Goal: Task Accomplishment & Management: Manage account settings

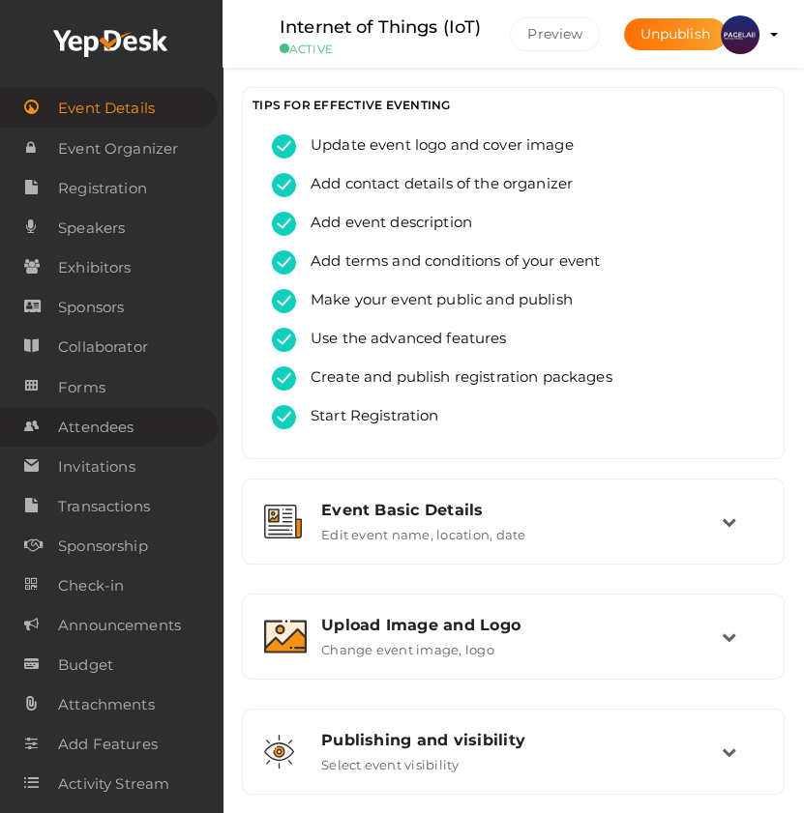
click at [135, 425] on link "Attendees" at bounding box center [109, 427] width 218 height 40
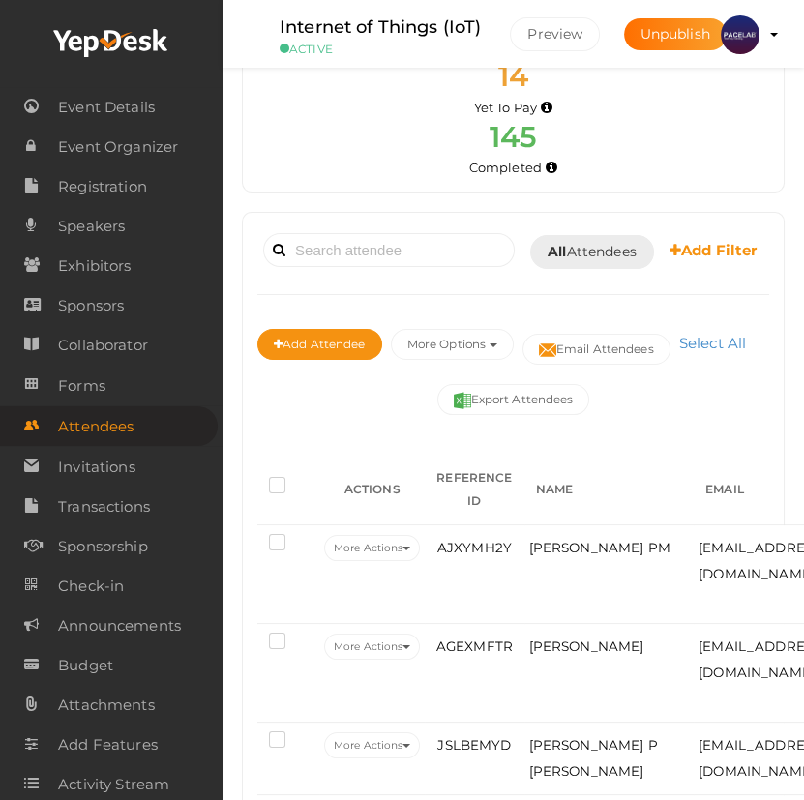
scroll to position [175, 0]
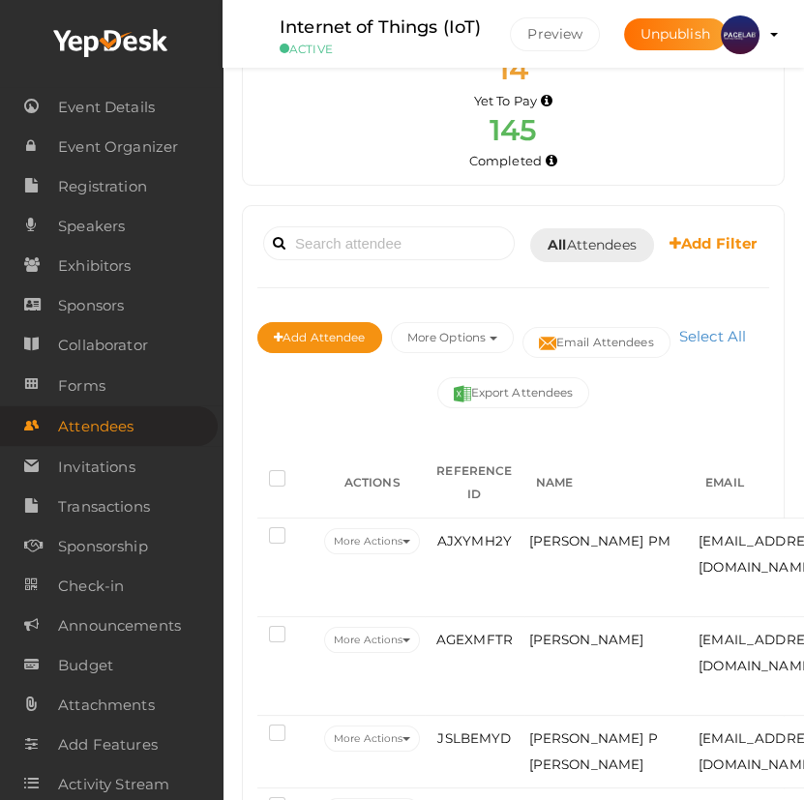
click at [669, 253] on link "Add Filter" at bounding box center [713, 243] width 88 height 20
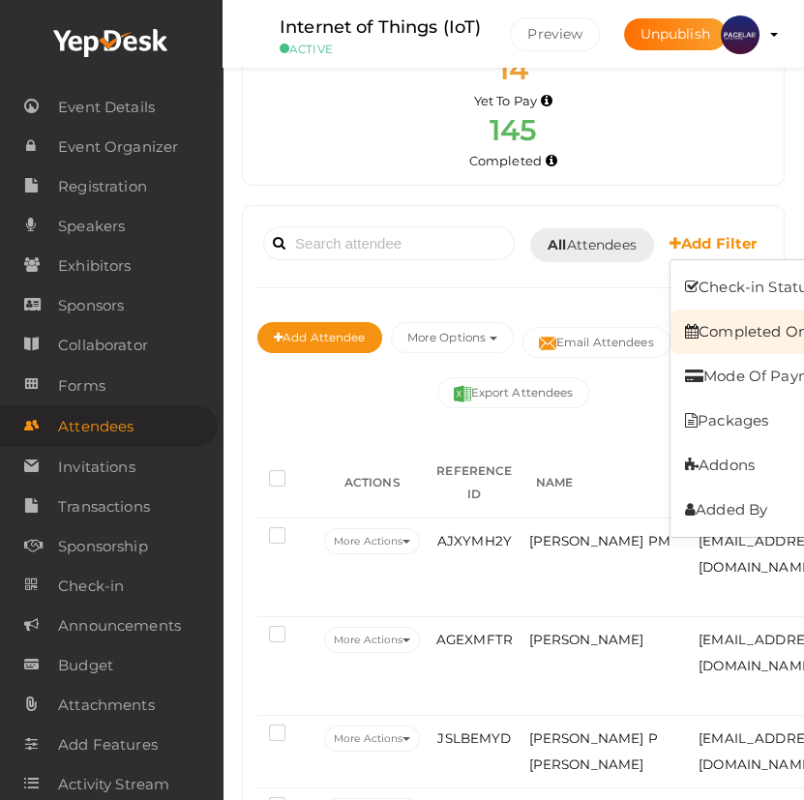
click at [670, 354] on link "Completed On" at bounding box center [761, 331] width 182 height 44
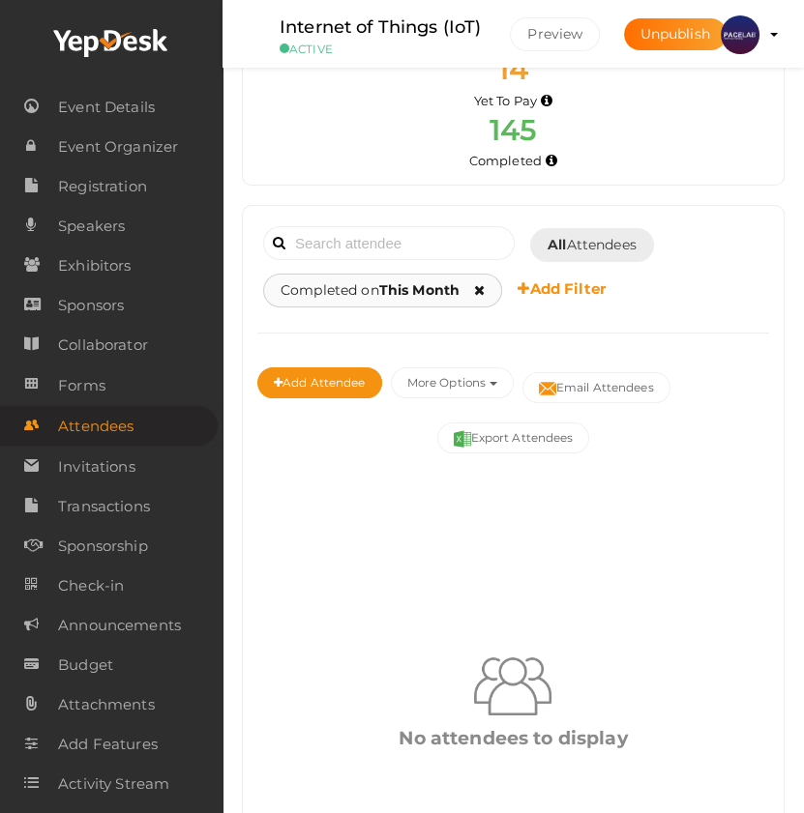
click at [433, 288] on b "This Month" at bounding box center [419, 289] width 80 height 17
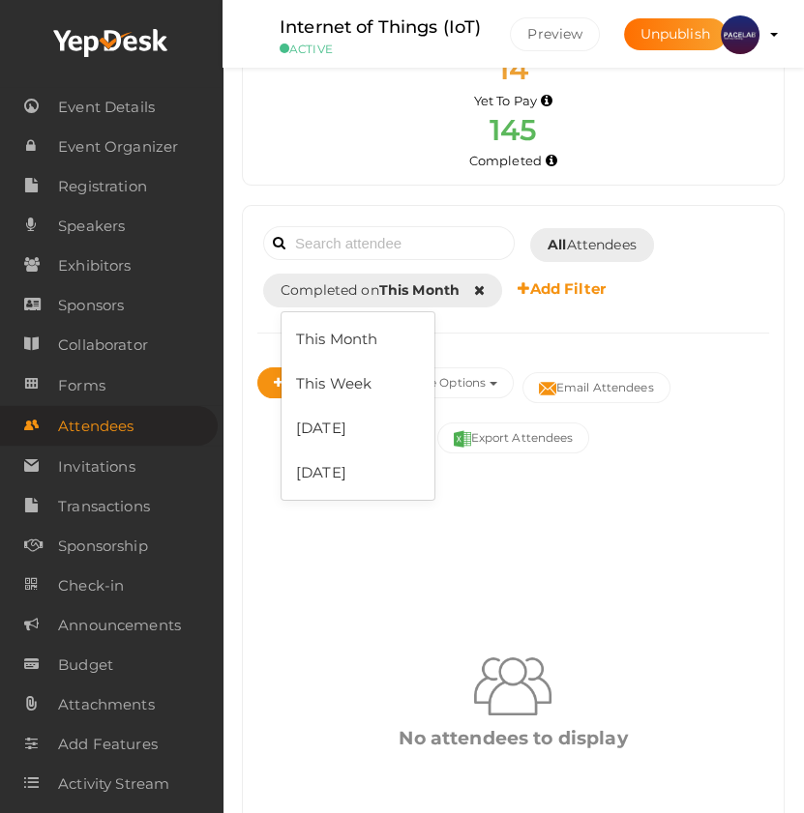
click at [484, 317] on div "Booked for Today Today Tomorrow This Week Custom Date All Attendees All Yet to …" at bounding box center [513, 321] width 512 height 202
click at [487, 384] on button "More Options" at bounding box center [452, 382] width 123 height 31
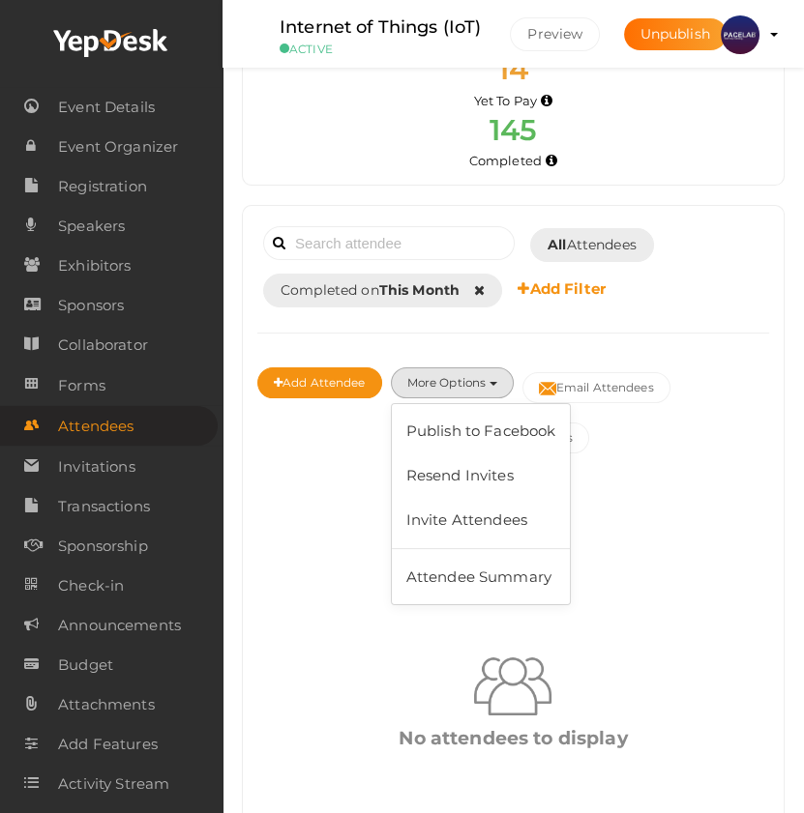
click at [319, 460] on div "Booked for Today Today Tomorrow This Week Custom Date All Attendees All Yet to …" at bounding box center [513, 583] width 541 height 754
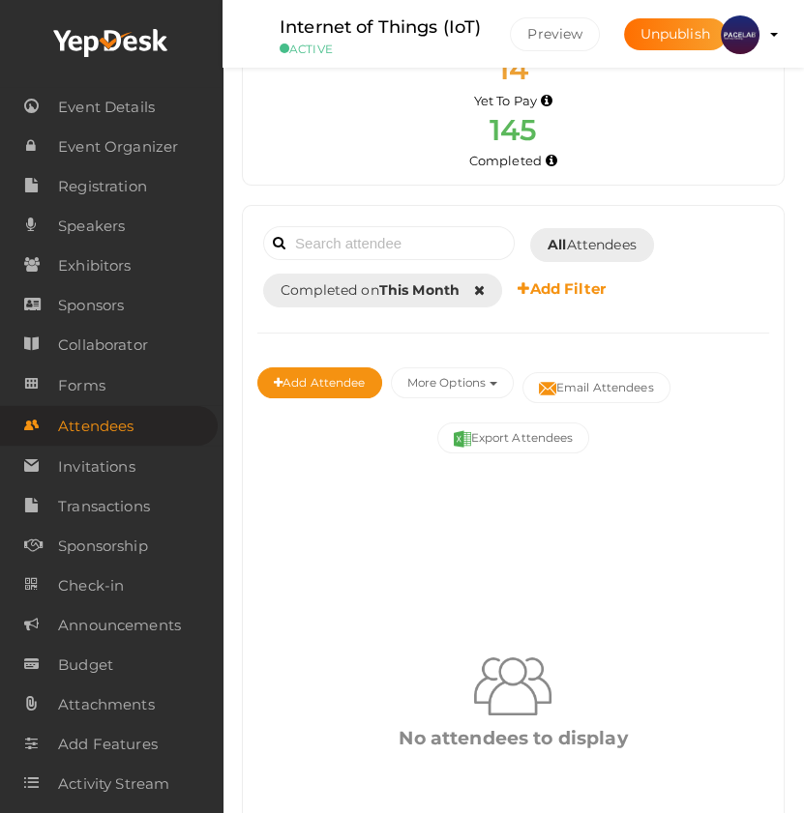
click at [568, 286] on b "Add Filter" at bounding box center [561, 288] width 88 height 18
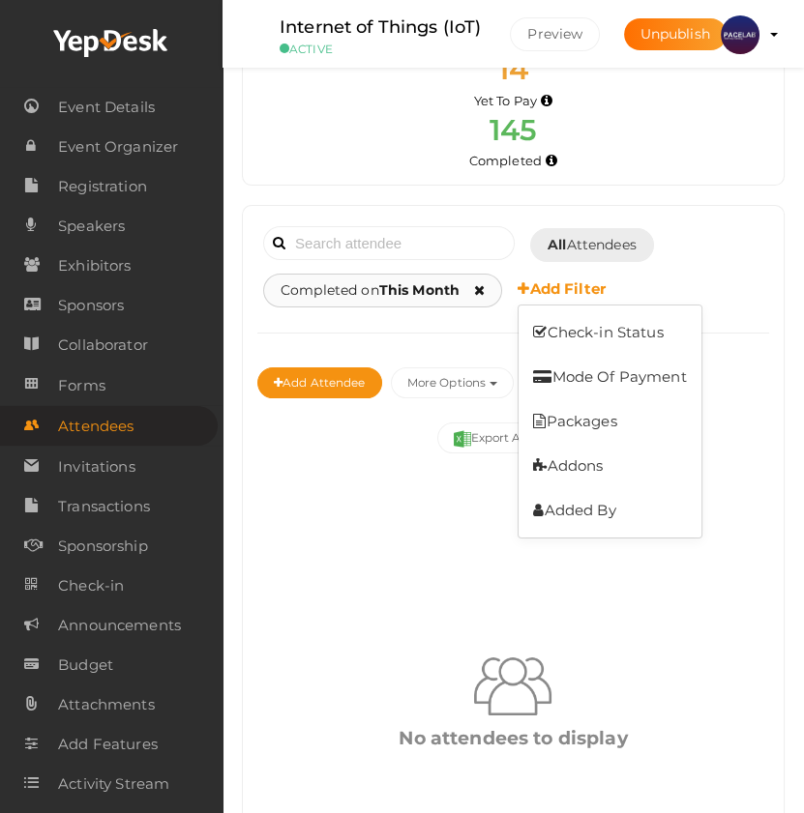
click at [481, 285] on icon at bounding box center [479, 290] width 11 height 14
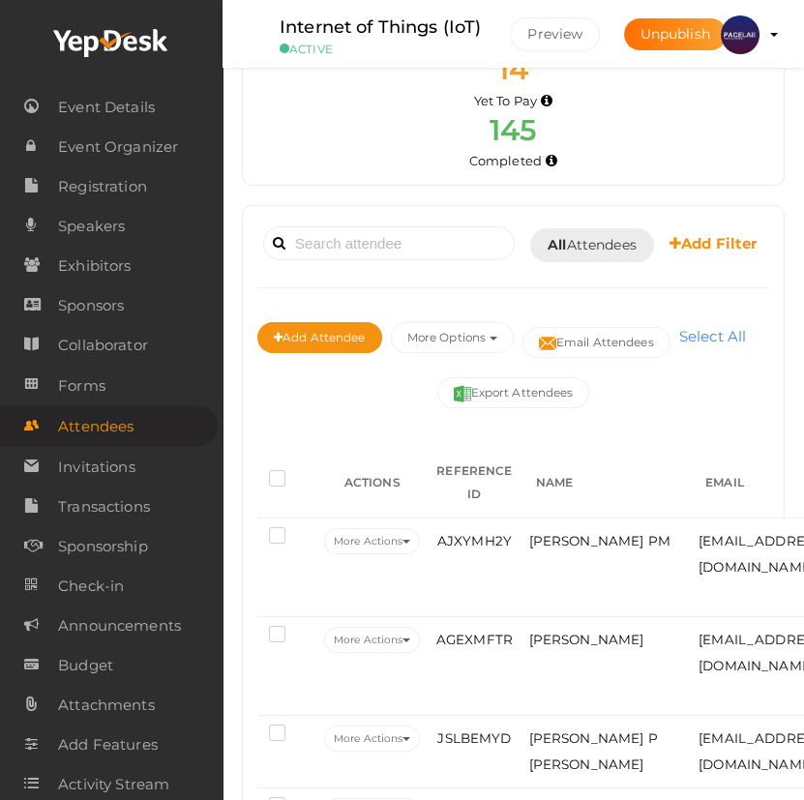
click at [669, 252] on b "Add Filter" at bounding box center [713, 243] width 88 height 18
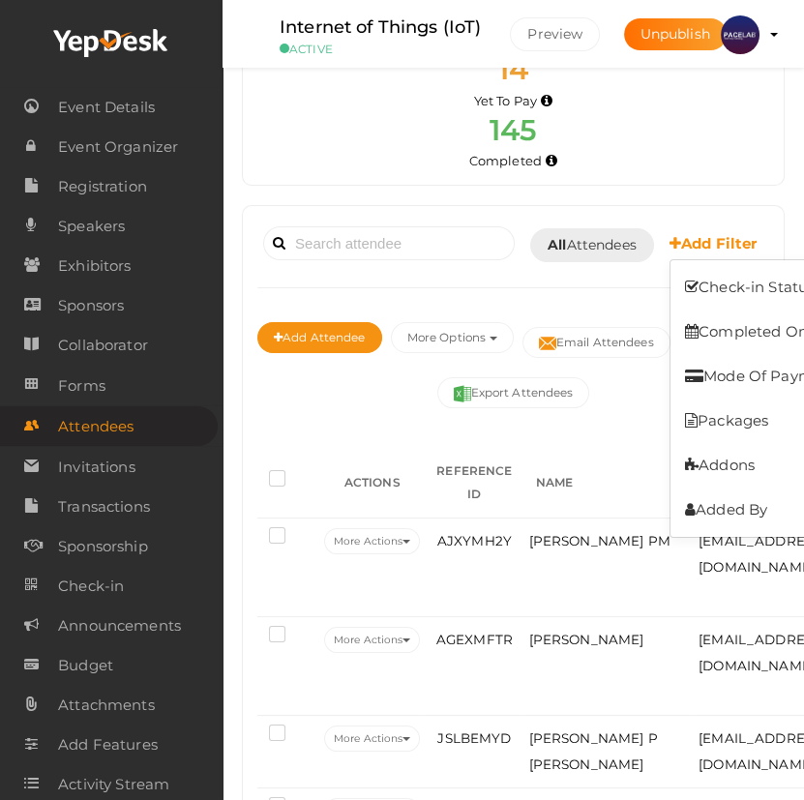
click at [543, 268] on div "Booked for Today Today Tomorrow This Week Custom Date All Attendees All Yet to …" at bounding box center [513, 243] width 512 height 47
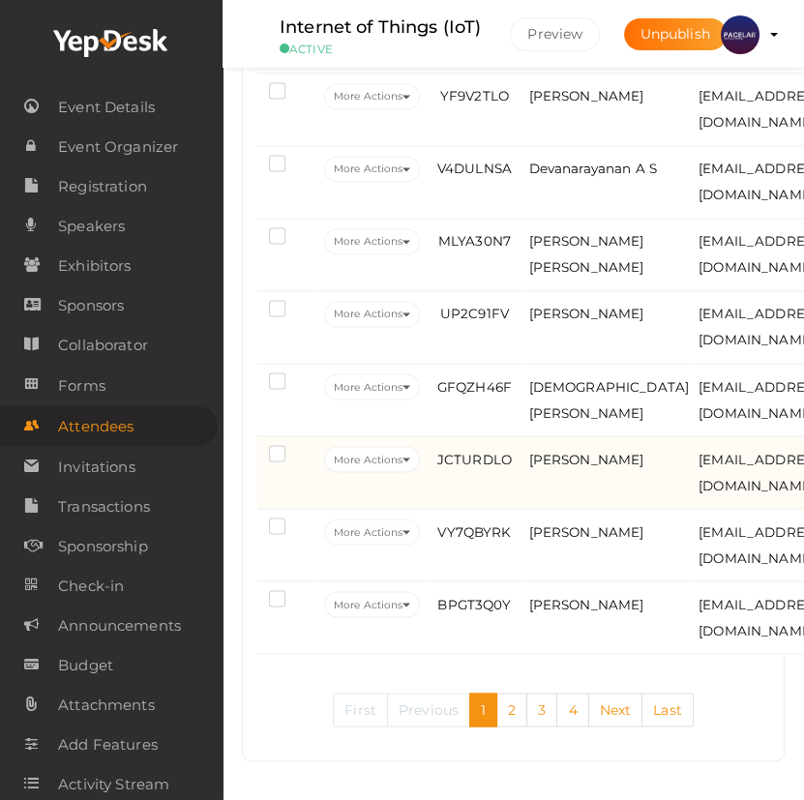
scroll to position [4238, 0]
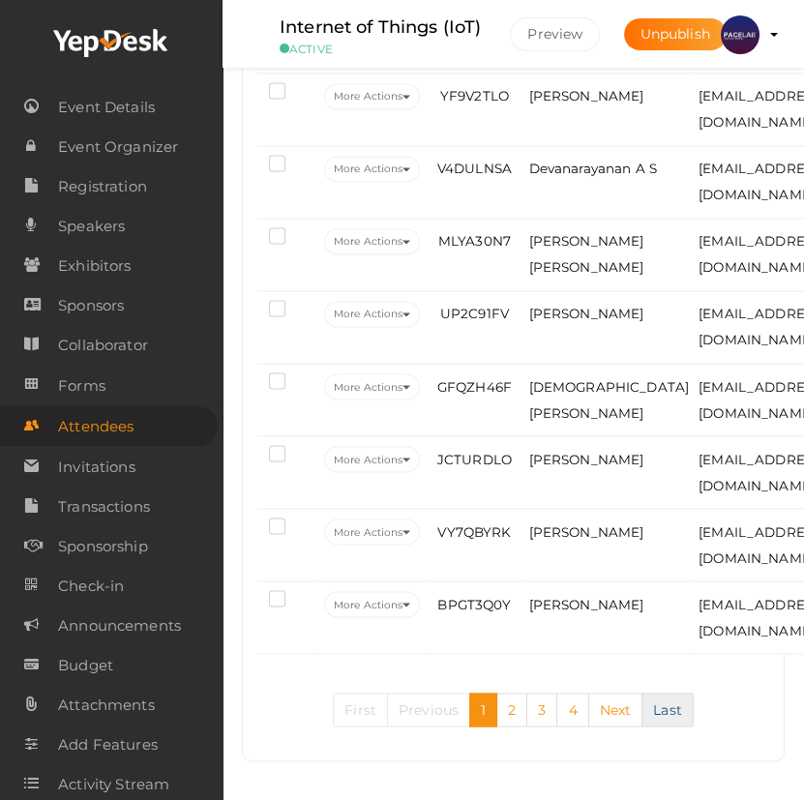
click at [669, 707] on link "Last" at bounding box center [667, 709] width 52 height 34
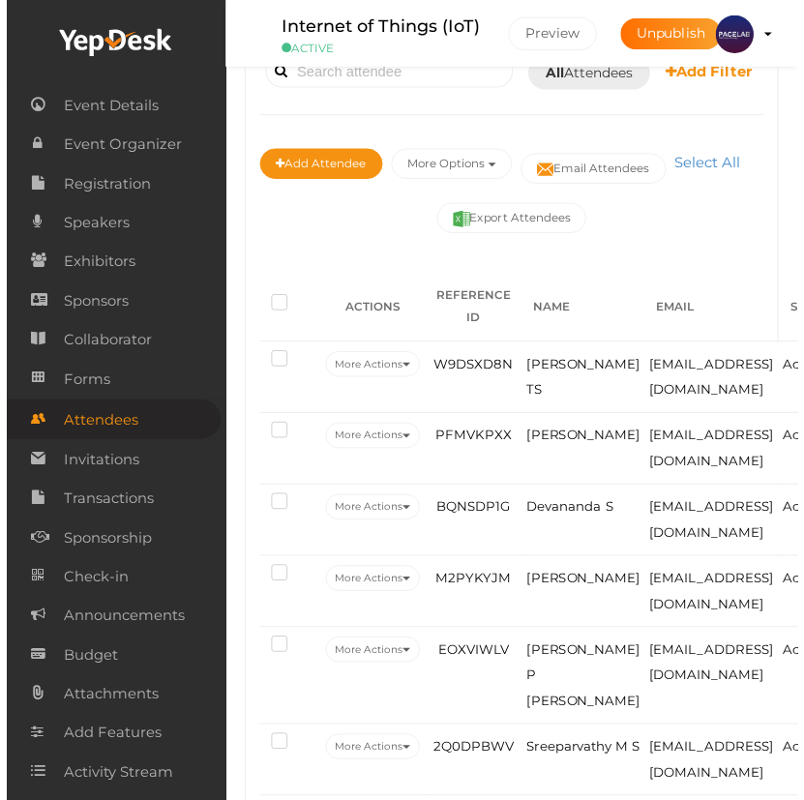
scroll to position [720, 0]
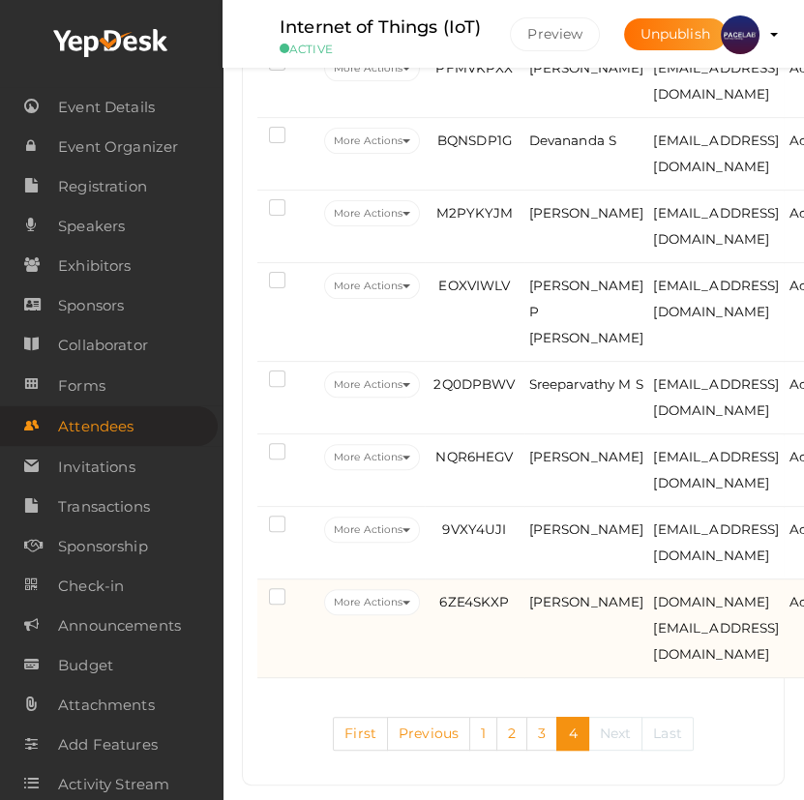
click at [615, 612] on td "Karthik Murali" at bounding box center [586, 628] width 125 height 99
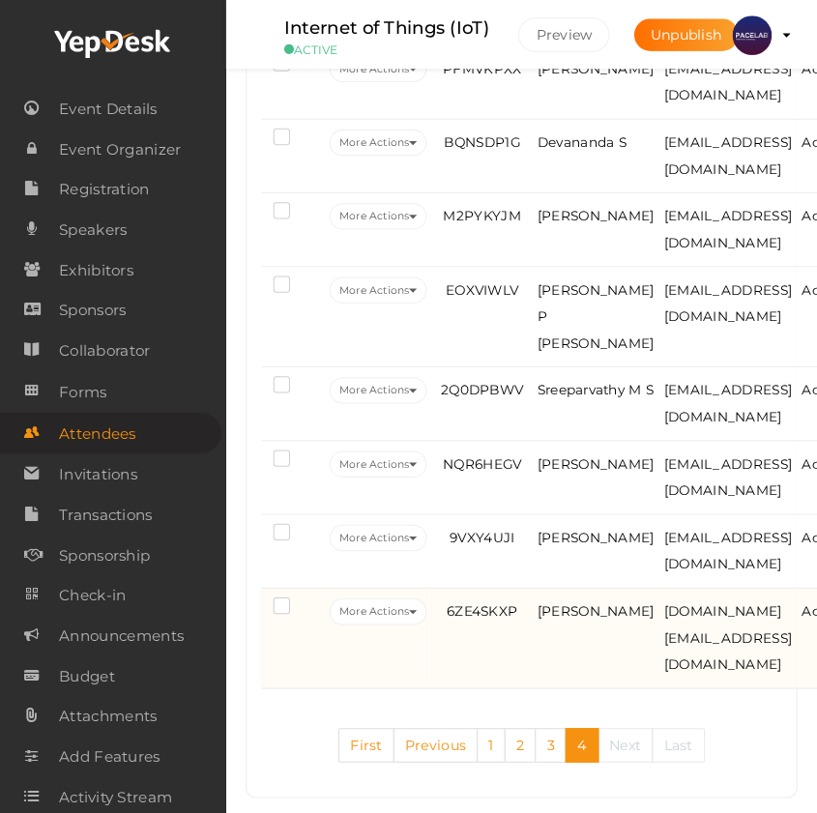
scroll to position [676, 0]
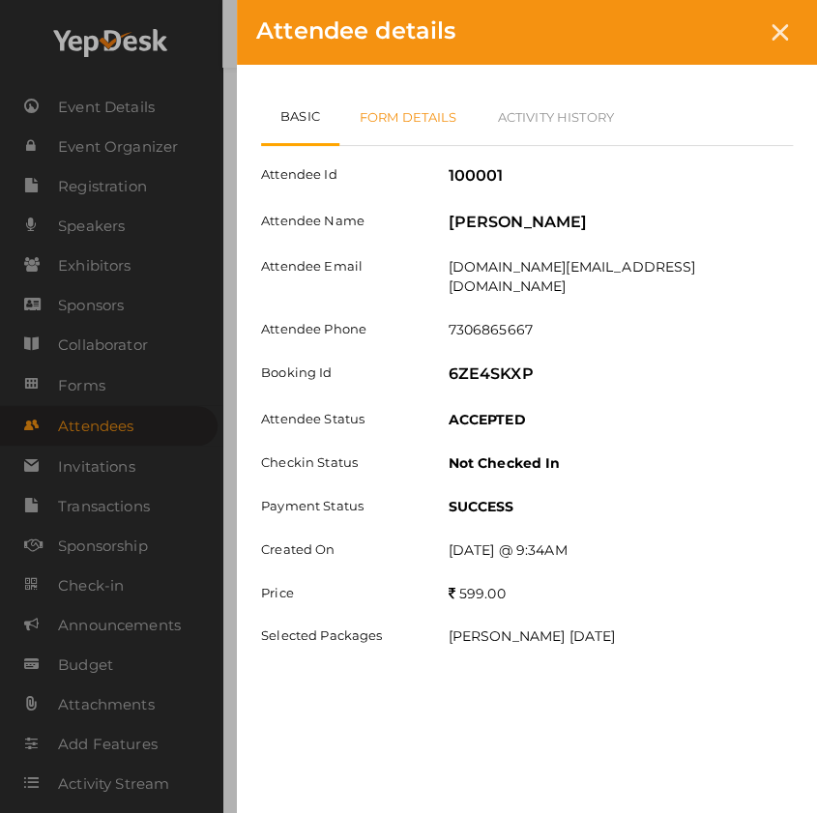
click at [411, 110] on link "Form Details" at bounding box center [408, 117] width 138 height 56
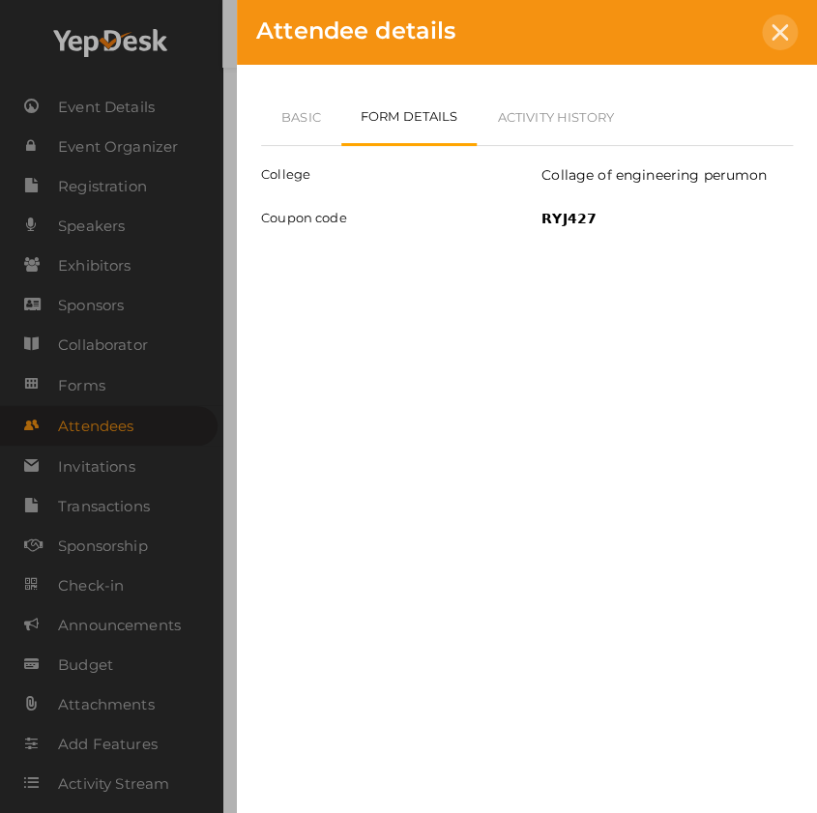
click at [774, 30] on icon at bounding box center [780, 32] width 16 height 16
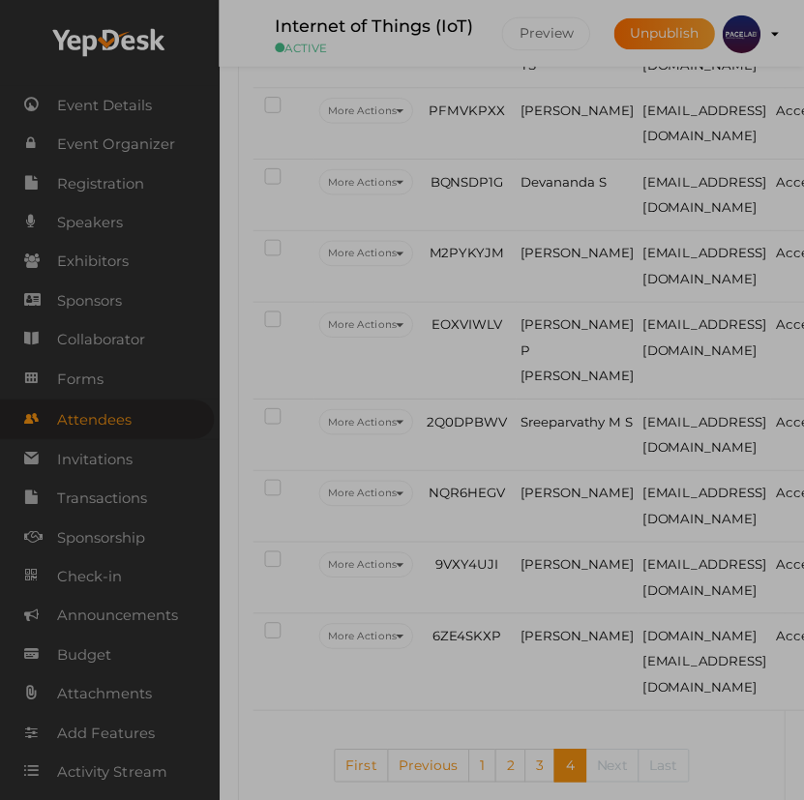
scroll to position [708, 0]
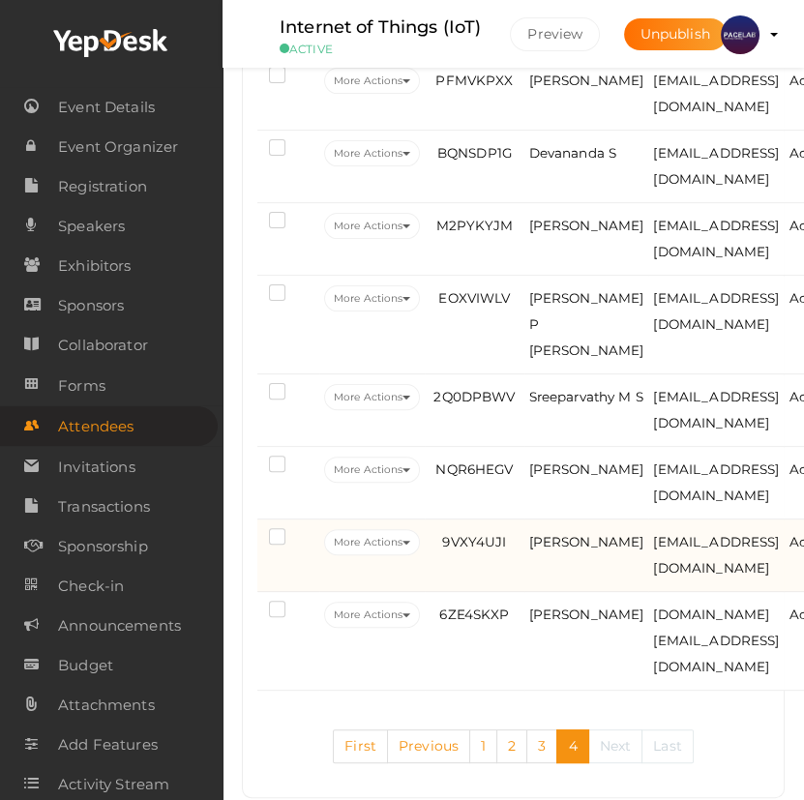
click at [605, 550] on td "Sian Soj" at bounding box center [586, 555] width 125 height 73
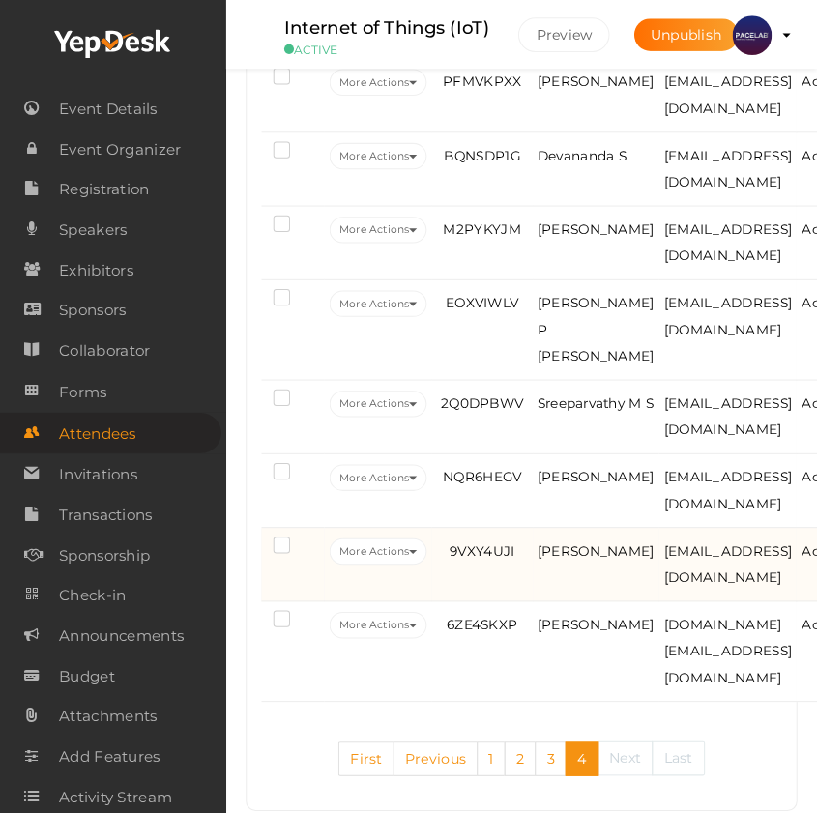
scroll to position [676, 0]
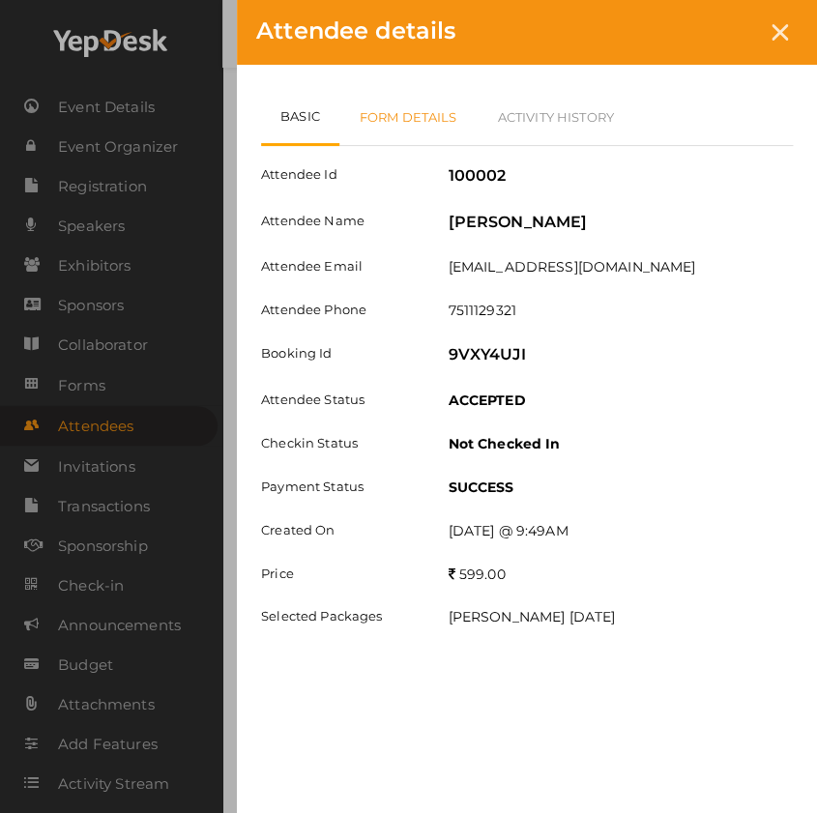
click at [433, 117] on link "Form Details" at bounding box center [408, 117] width 138 height 56
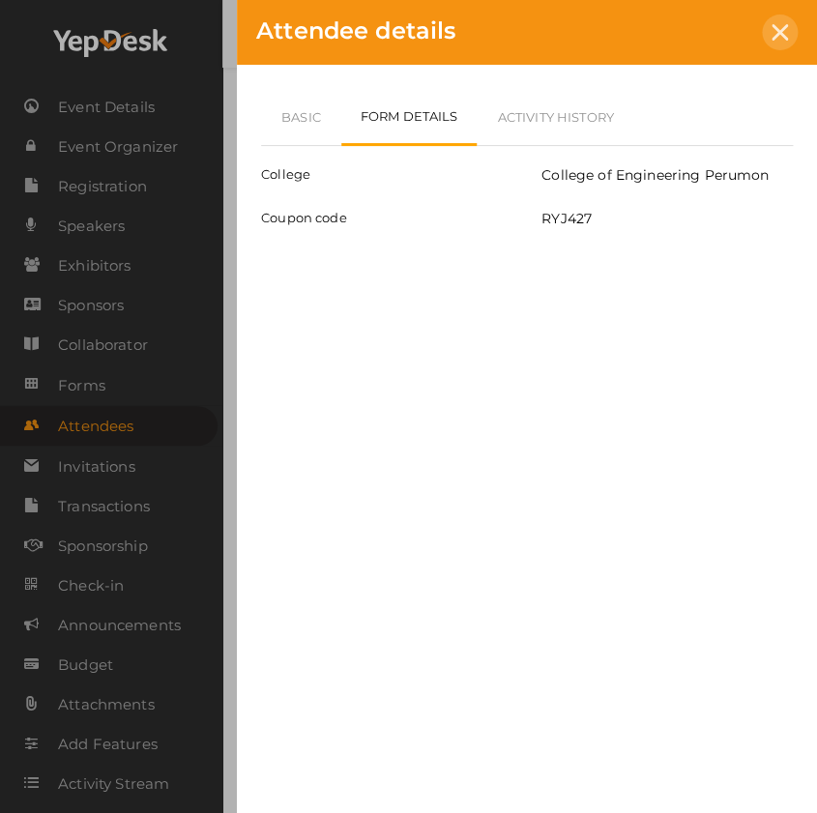
click at [773, 29] on icon at bounding box center [780, 32] width 16 height 16
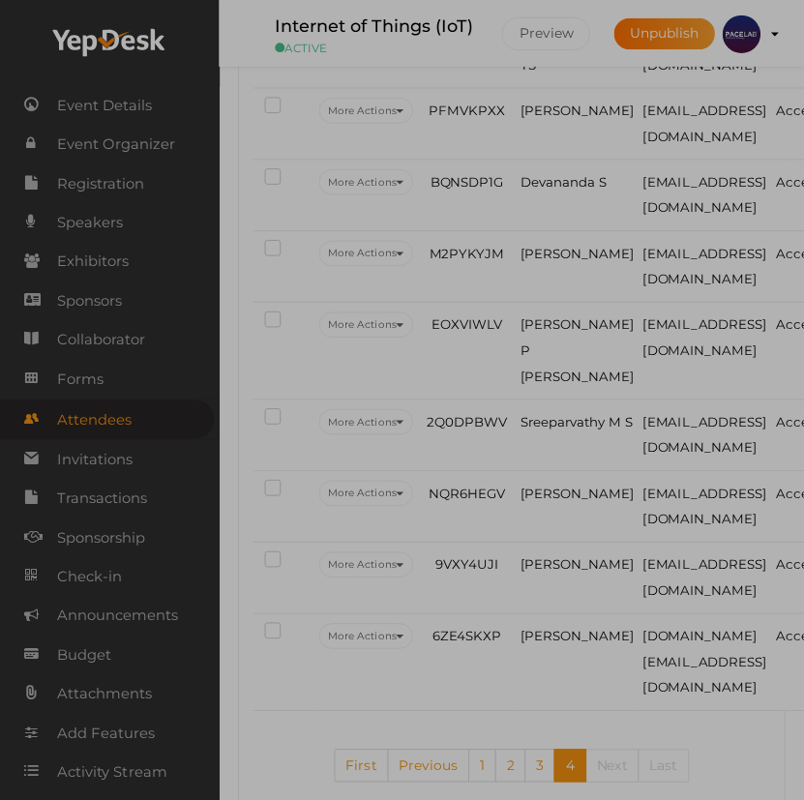
scroll to position [708, 0]
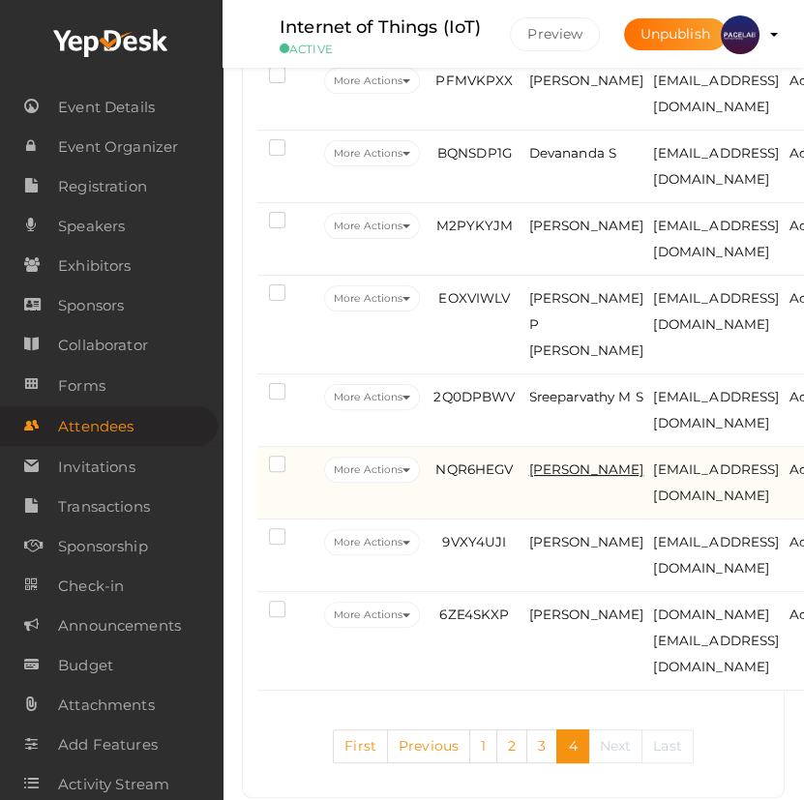
click at [561, 476] on span "Niranjana K" at bounding box center [586, 468] width 115 height 15
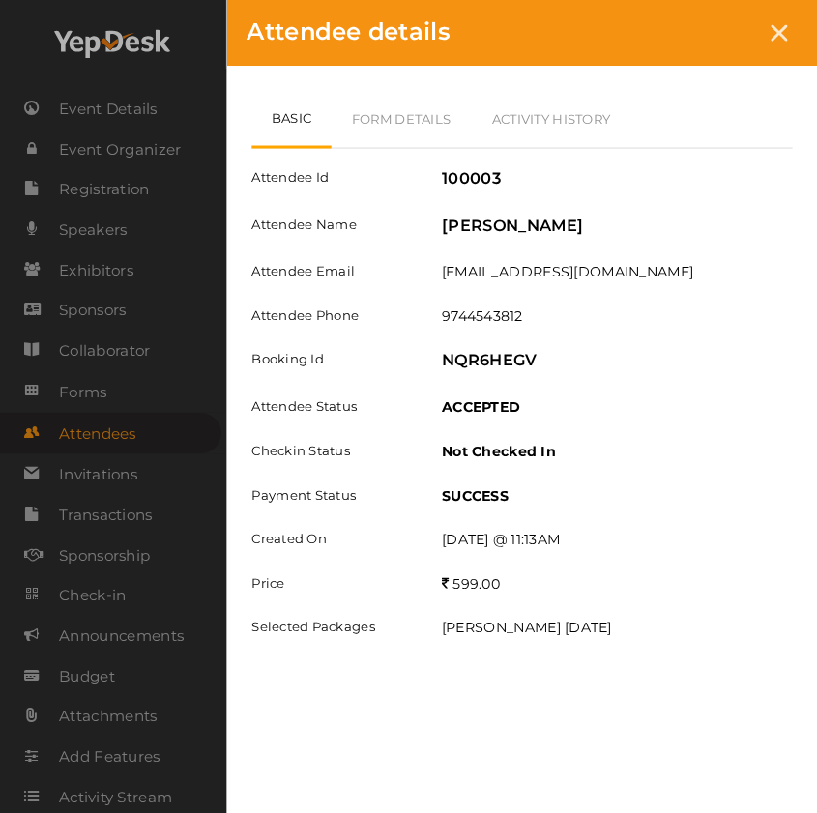
scroll to position [676, 0]
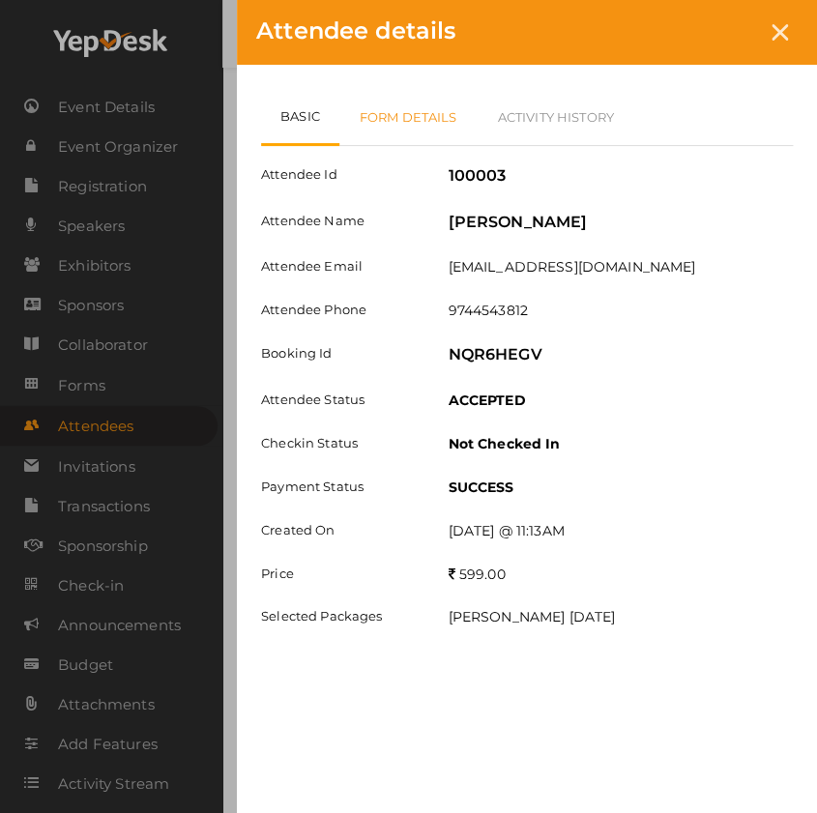
click at [420, 116] on link "Form Details" at bounding box center [408, 117] width 138 height 56
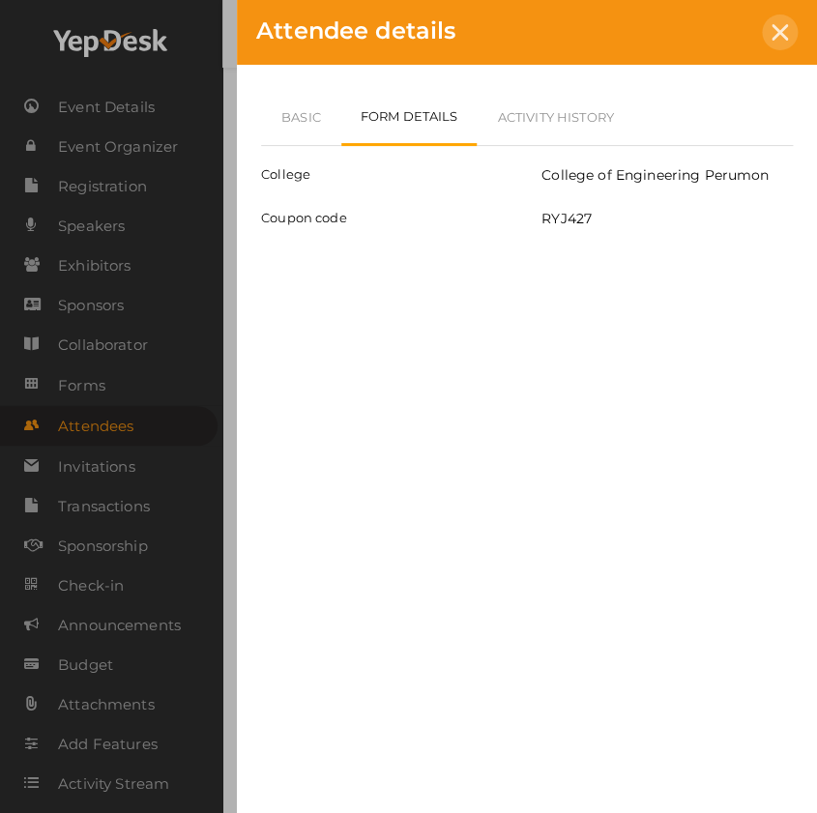
click at [772, 33] on icon at bounding box center [780, 32] width 16 height 16
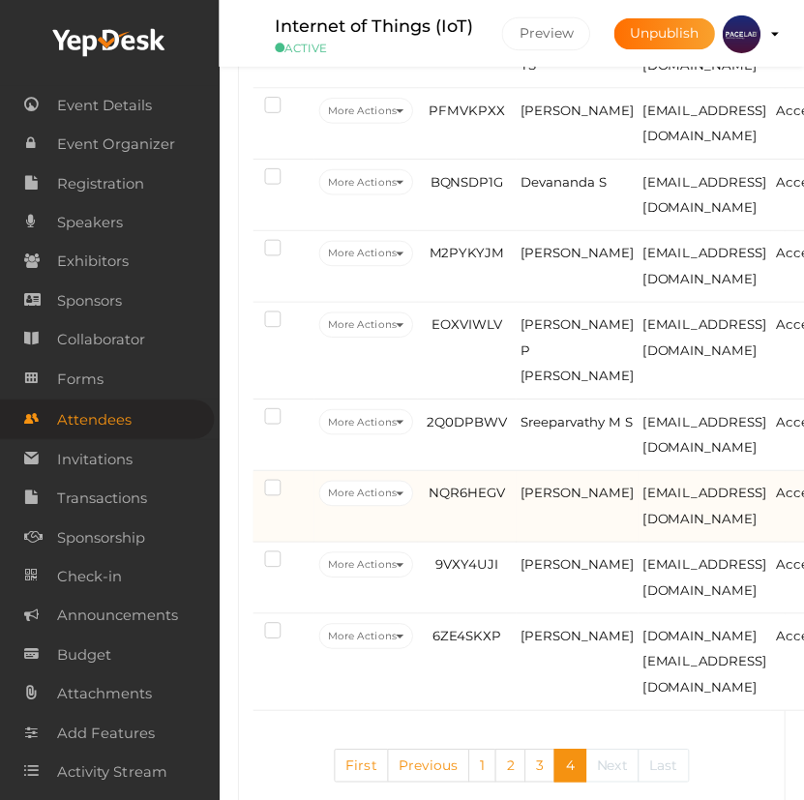
scroll to position [708, 0]
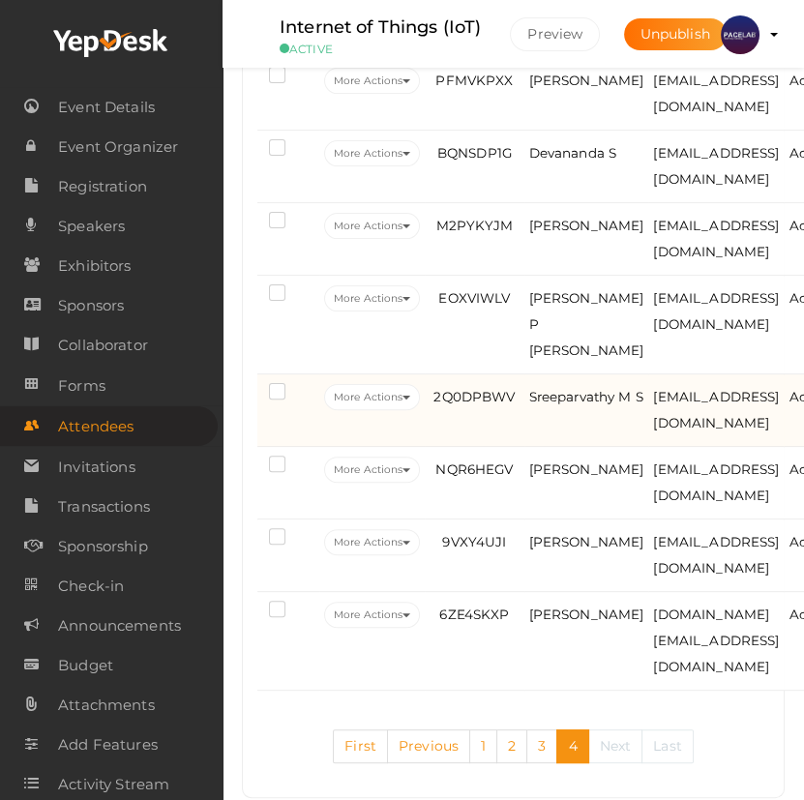
click at [582, 417] on td "Sreeparvathy M S" at bounding box center [586, 410] width 125 height 73
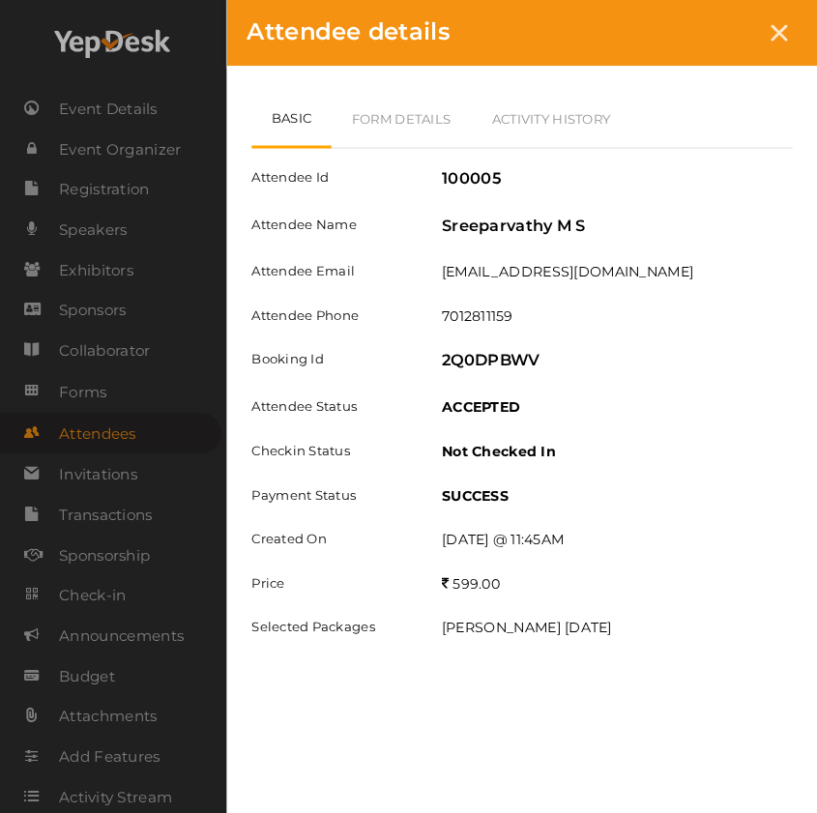
scroll to position [676, 0]
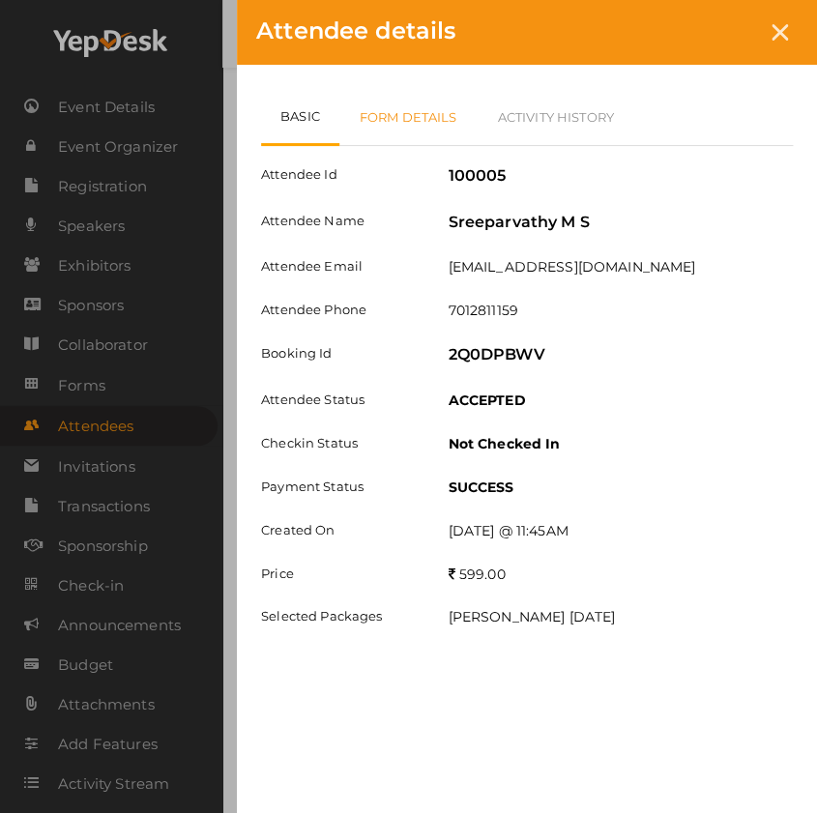
click at [417, 126] on link "Form Details" at bounding box center [408, 117] width 138 height 56
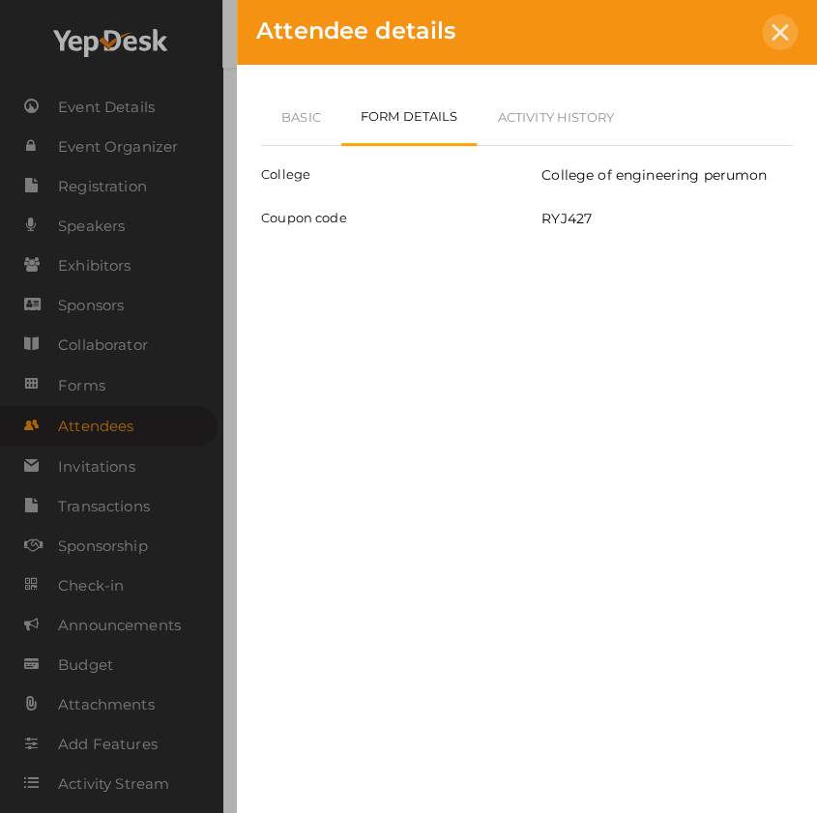
click at [786, 25] on icon at bounding box center [780, 32] width 16 height 16
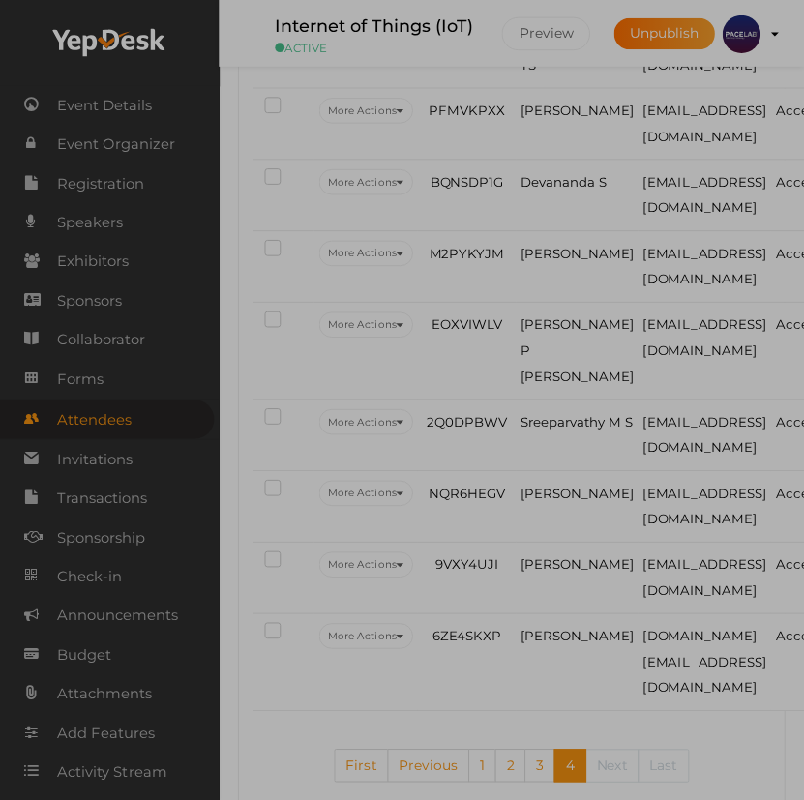
scroll to position [708, 0]
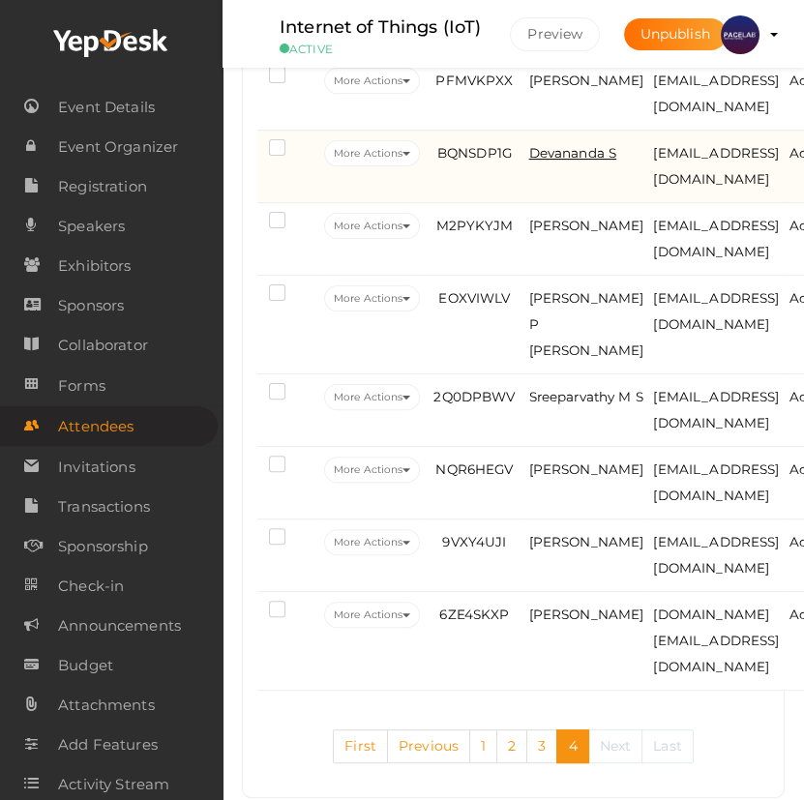
click at [538, 161] on span "Devananda S" at bounding box center [573, 152] width 88 height 15
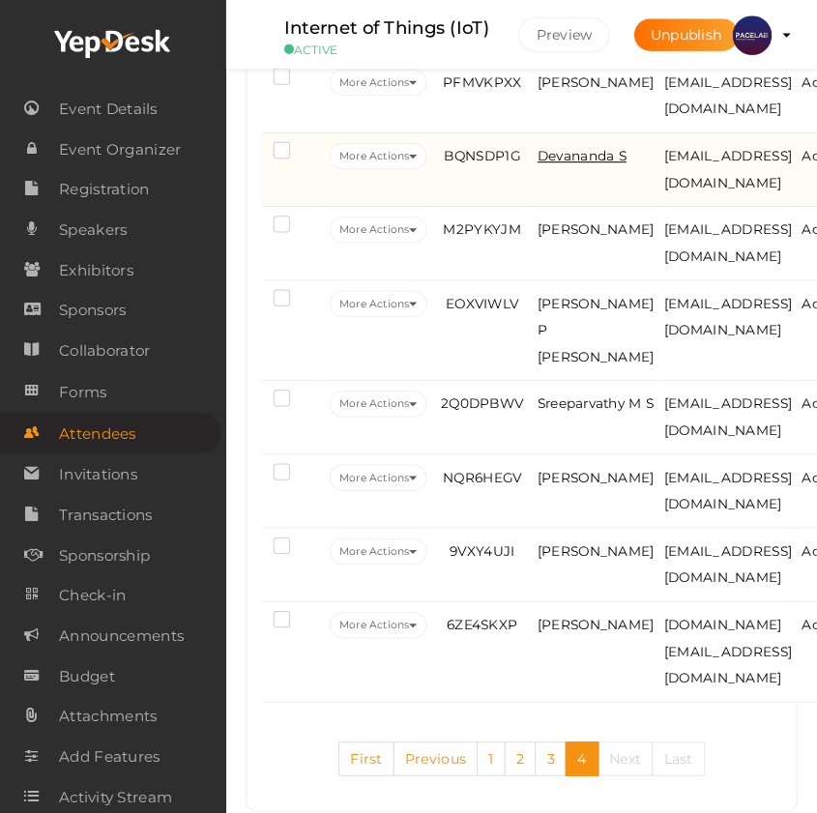
scroll to position [676, 0]
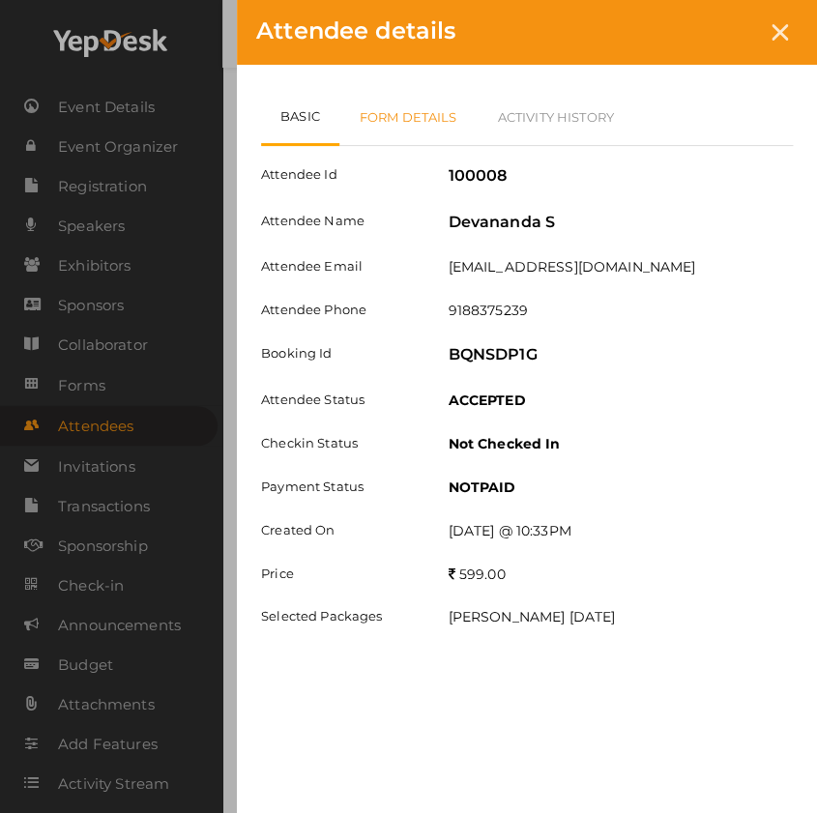
click at [439, 125] on link "Form Details" at bounding box center [408, 117] width 138 height 56
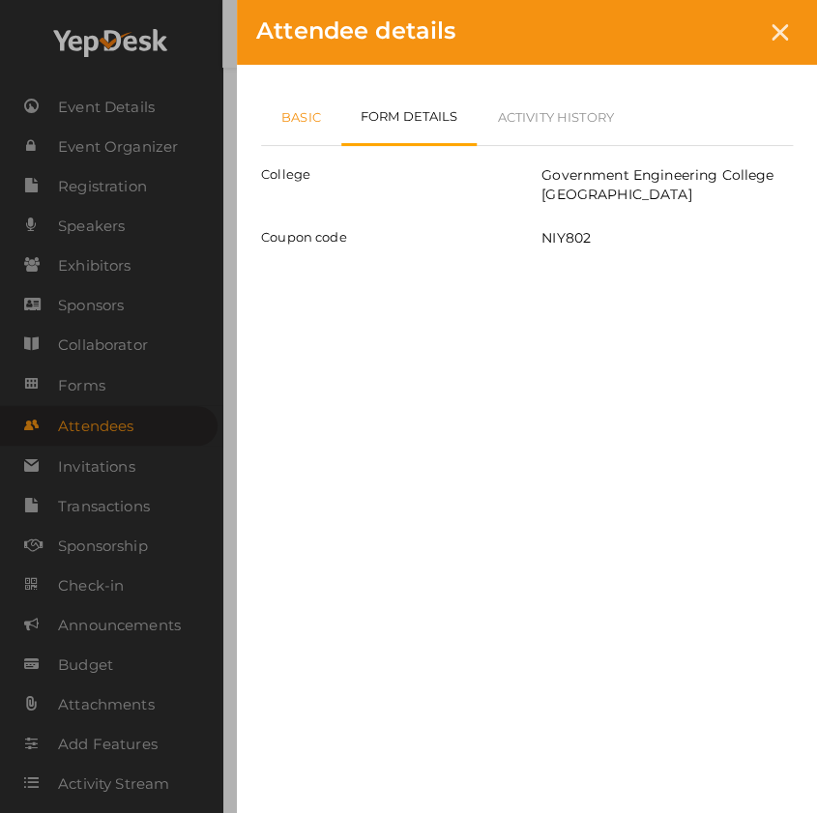
click at [291, 122] on link "Basic" at bounding box center [301, 117] width 80 height 56
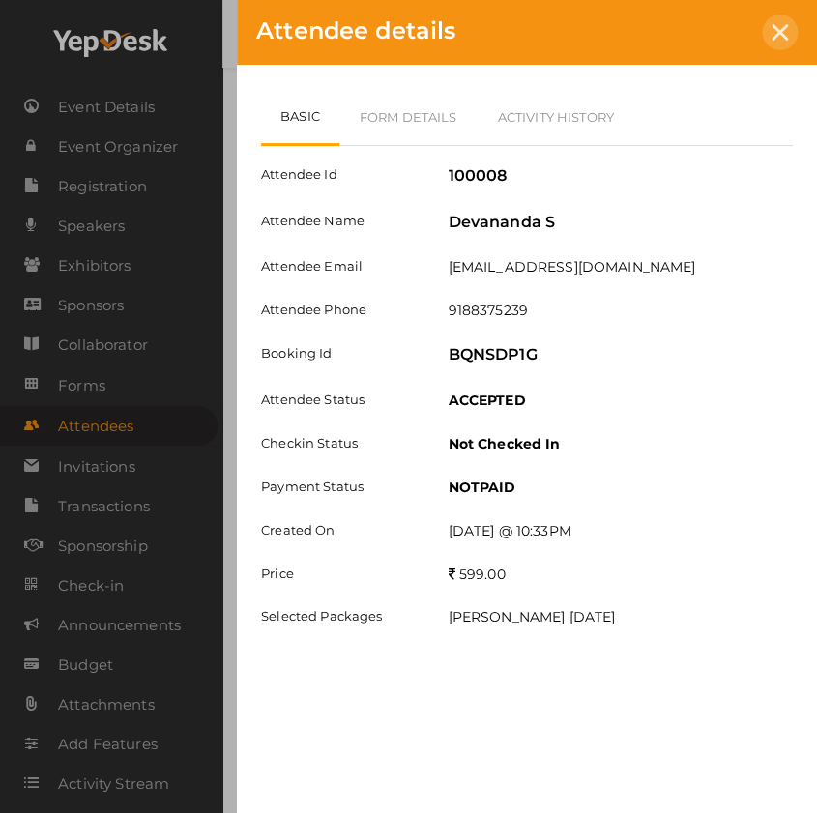
click at [789, 35] on div at bounding box center [780, 33] width 36 height 36
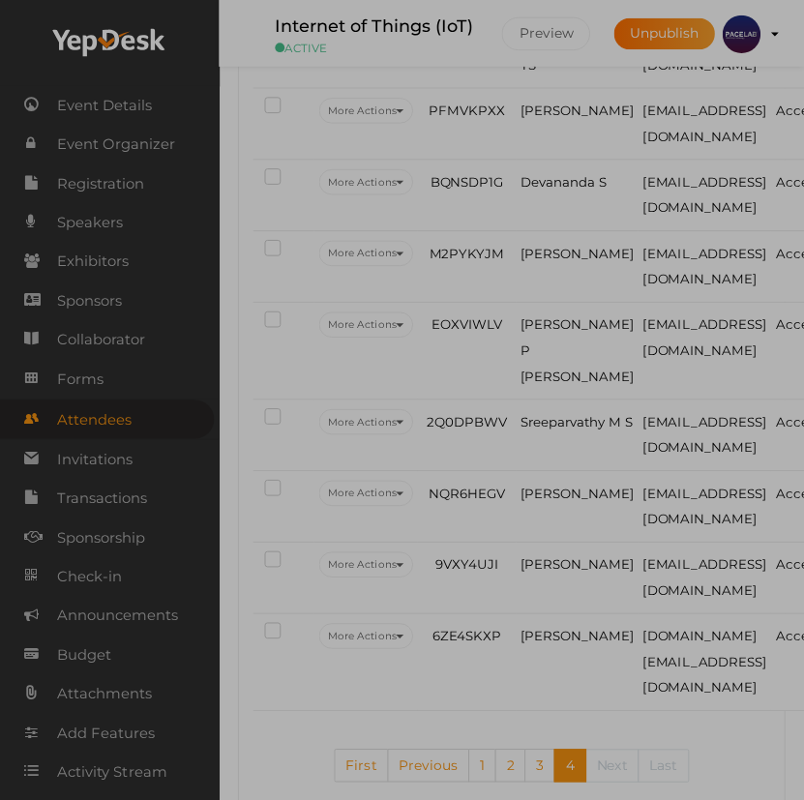
scroll to position [708, 0]
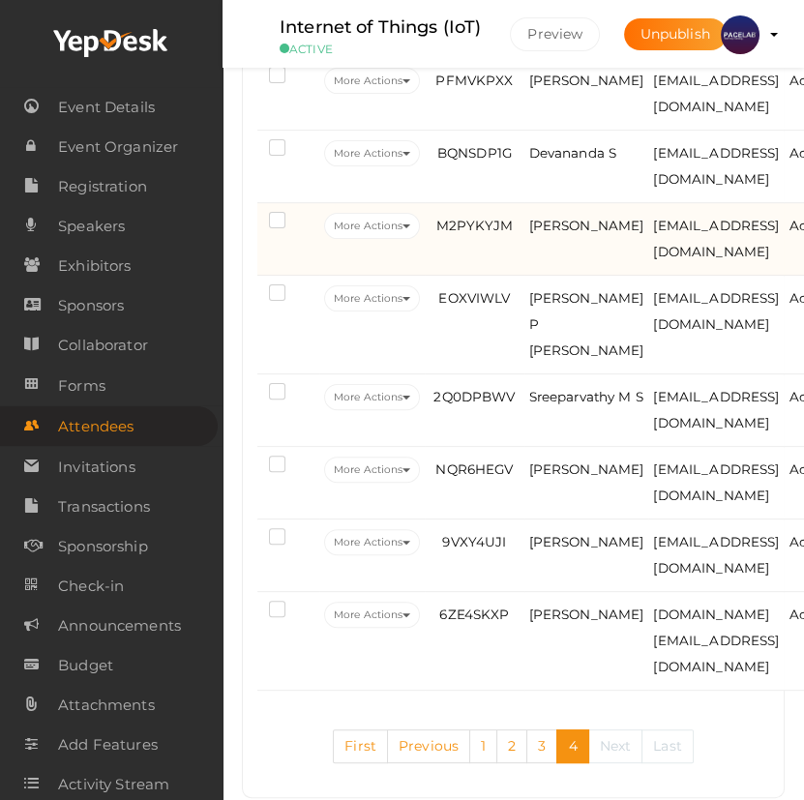
click at [581, 269] on td "Muhammed Ma" at bounding box center [586, 239] width 125 height 73
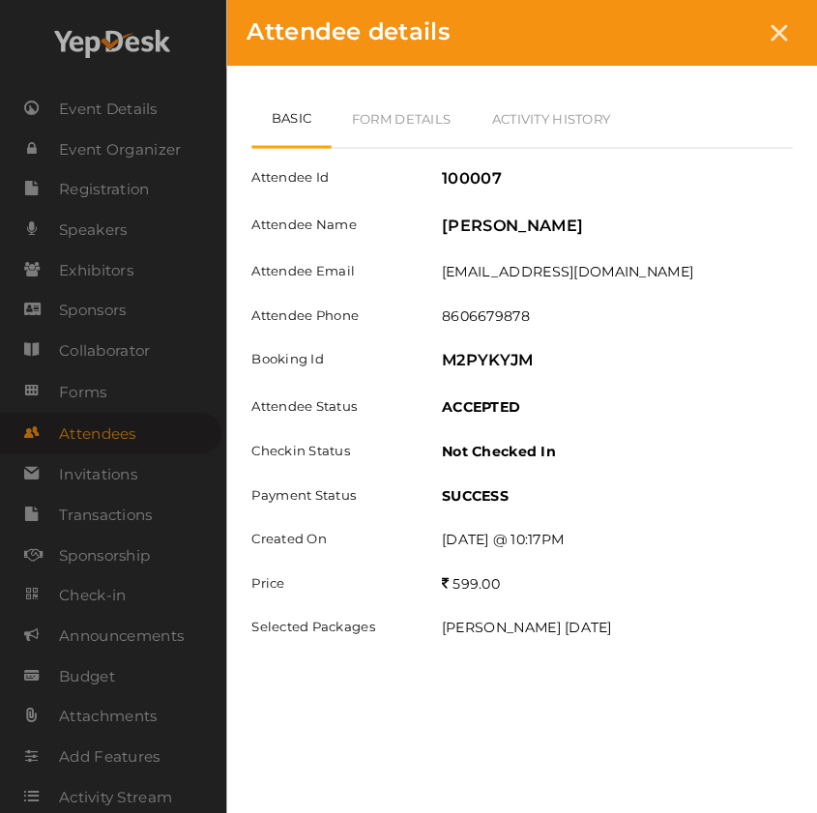
scroll to position [676, 0]
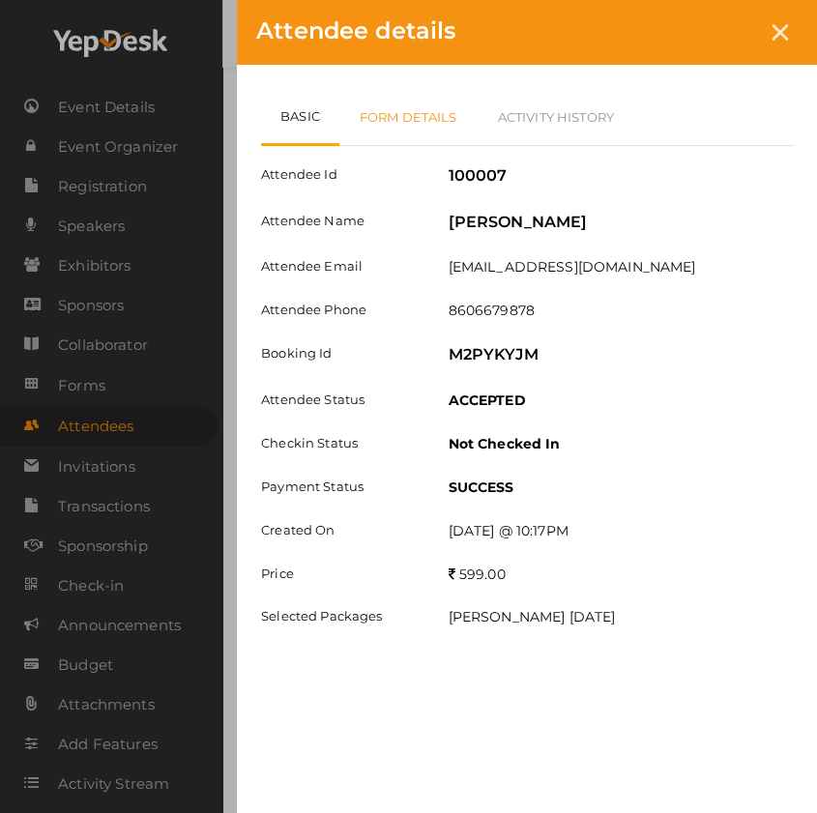
click at [438, 116] on link "Form Details" at bounding box center [408, 117] width 138 height 56
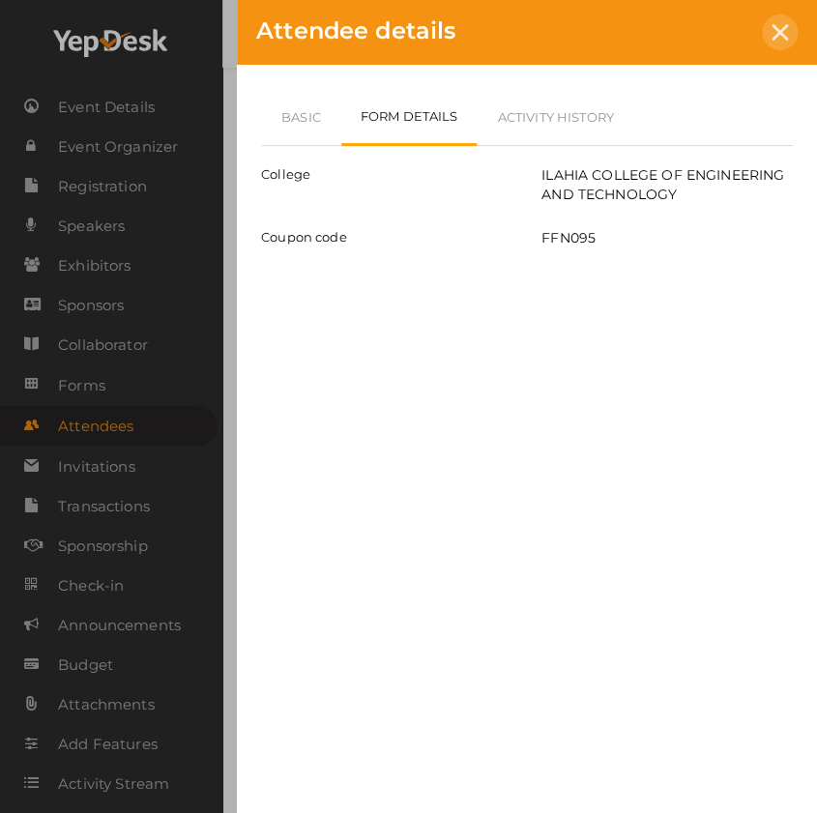
click at [783, 24] on icon at bounding box center [780, 32] width 16 height 16
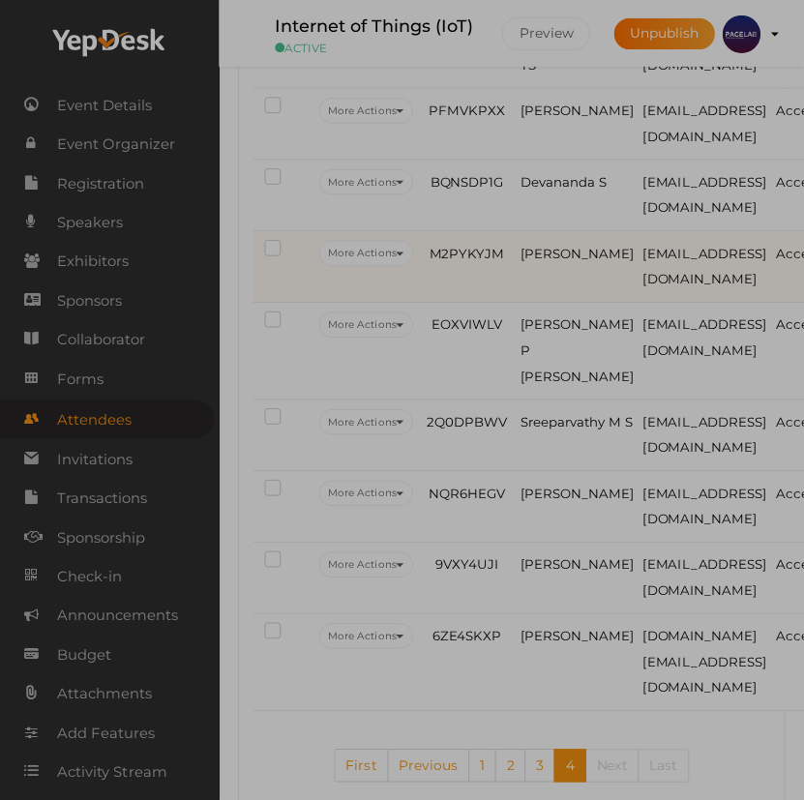
scroll to position [708, 0]
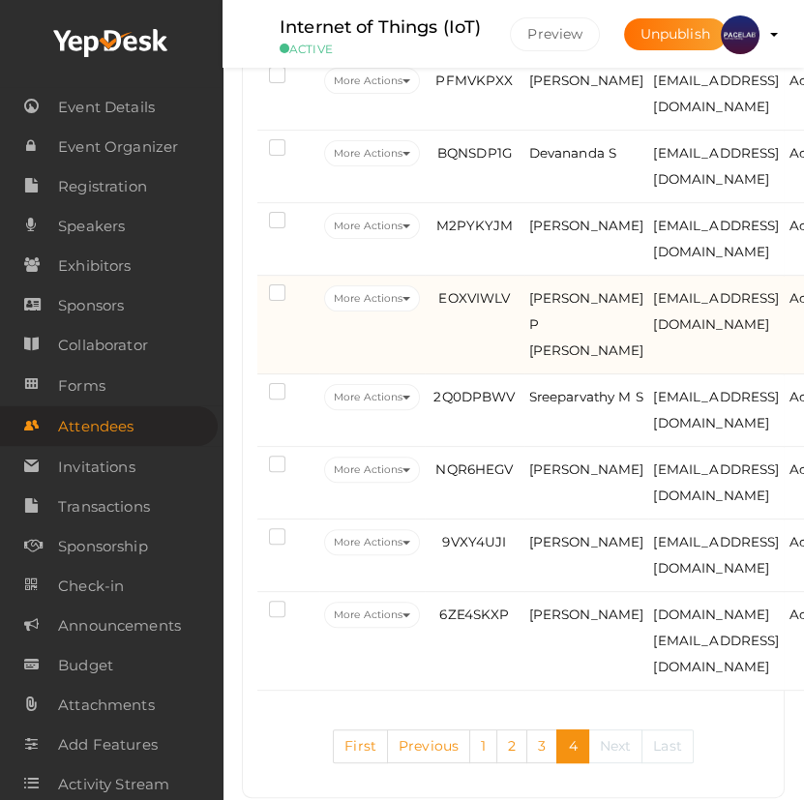
click at [586, 354] on td "Vasudev P Rajeev" at bounding box center [586, 325] width 125 height 99
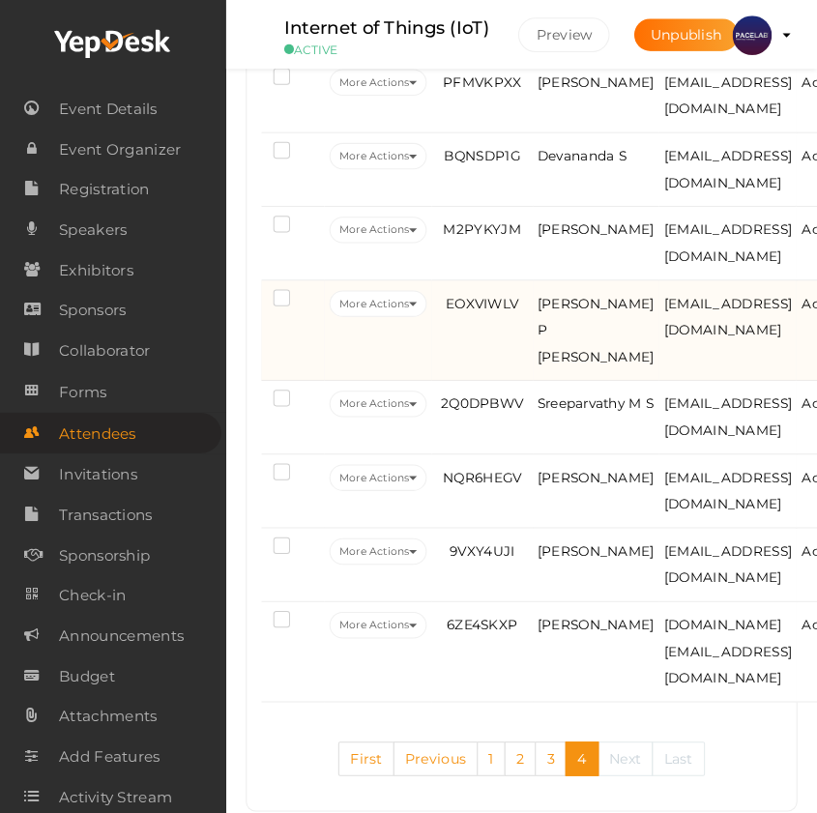
scroll to position [676, 0]
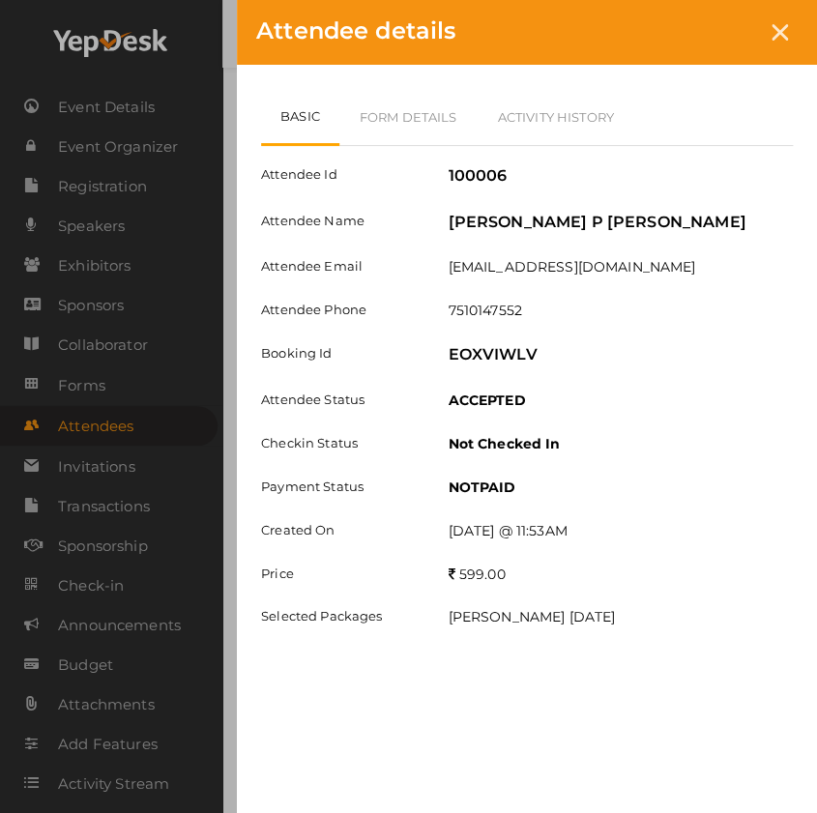
drag, startPoint x: 787, startPoint y: 39, endPoint x: 721, endPoint y: 212, distance: 185.2
click at [788, 39] on div at bounding box center [780, 33] width 36 height 36
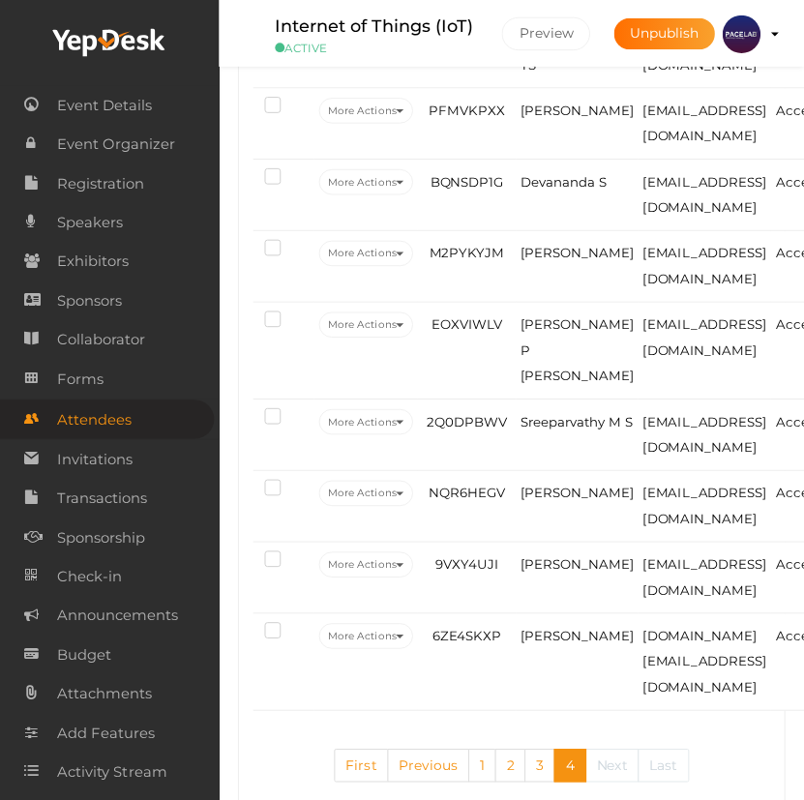
scroll to position [708, 0]
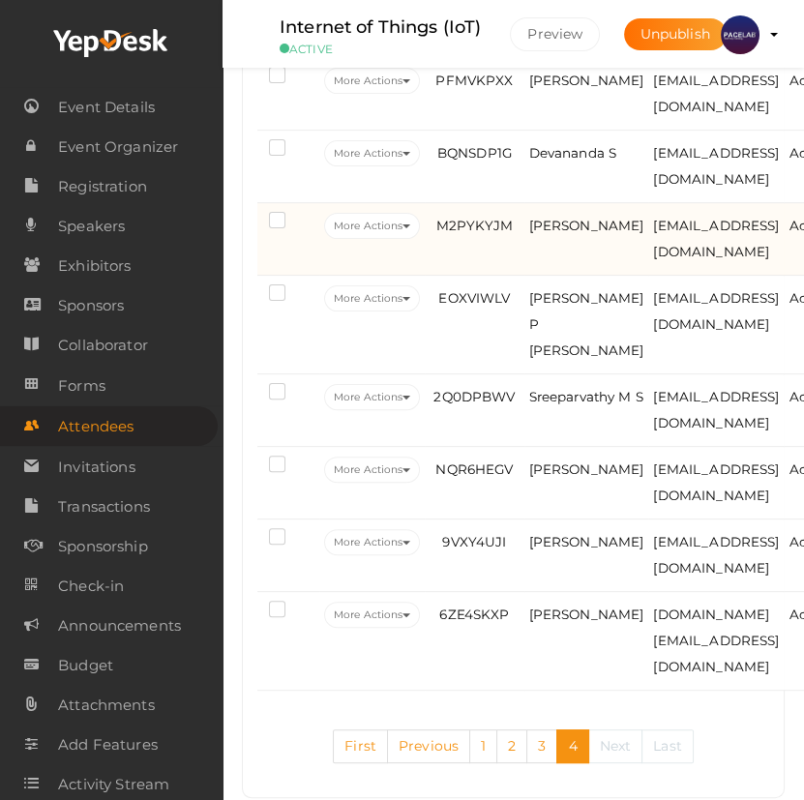
click at [614, 276] on td "Muhammed Ma" at bounding box center [586, 239] width 125 height 73
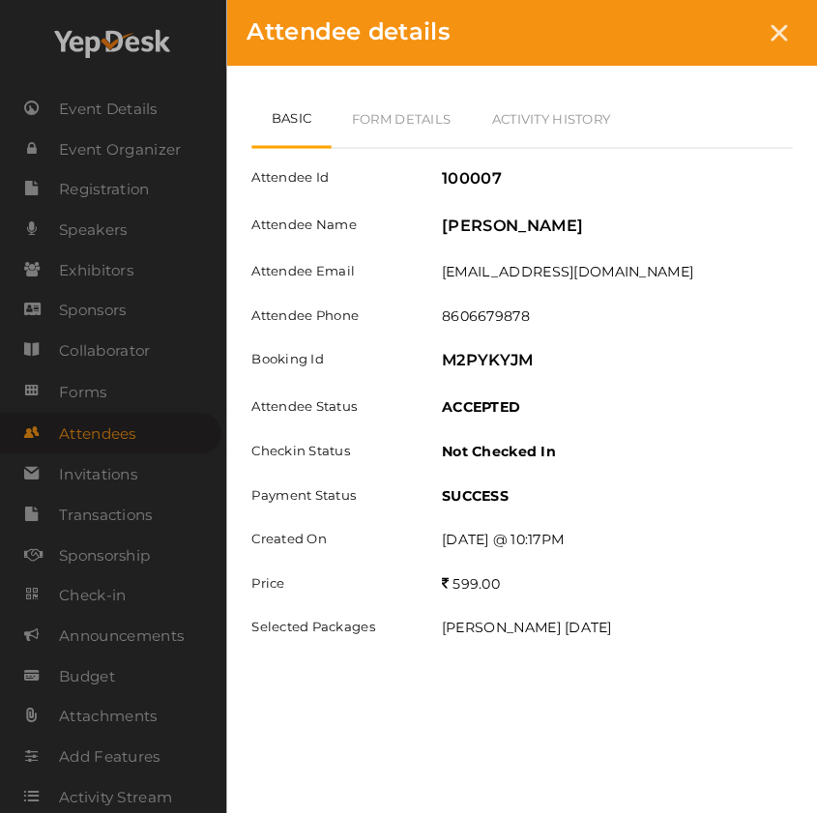
scroll to position [676, 0]
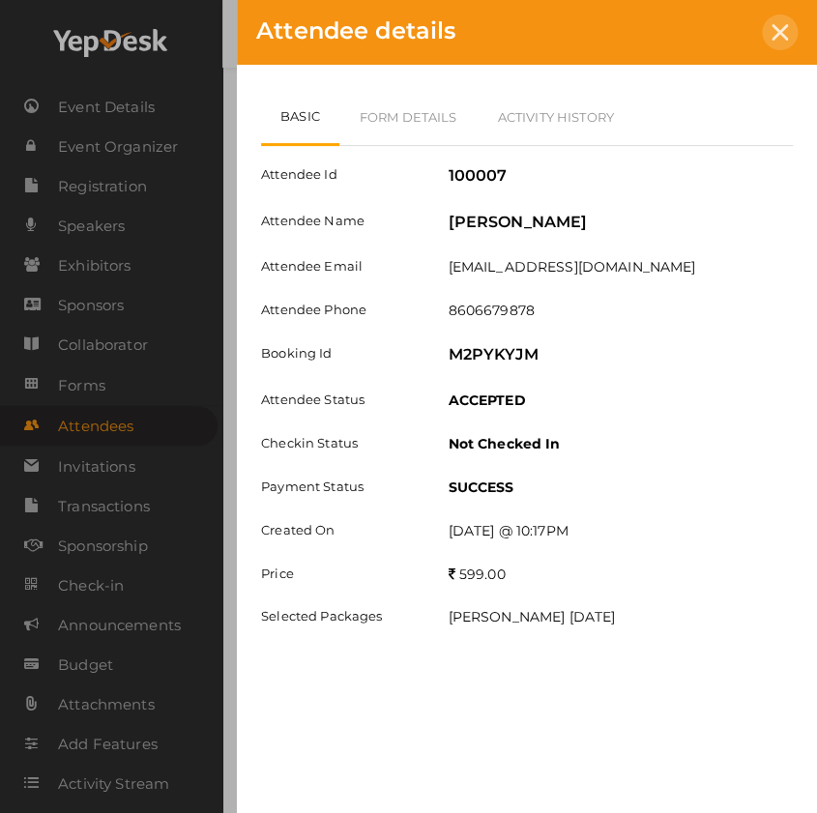
click at [781, 26] on icon at bounding box center [780, 32] width 16 height 16
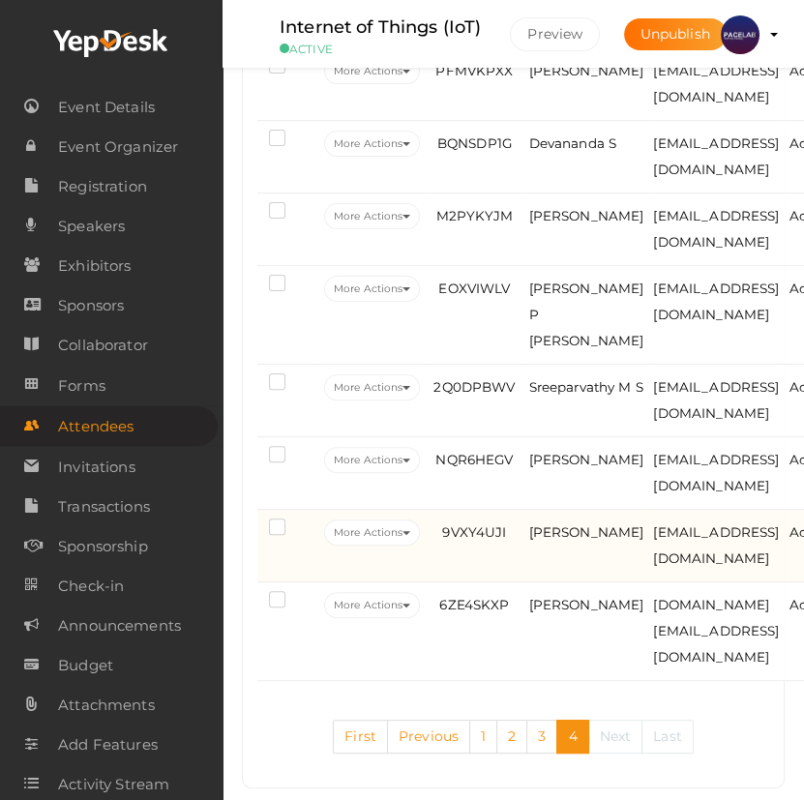
scroll to position [720, 0]
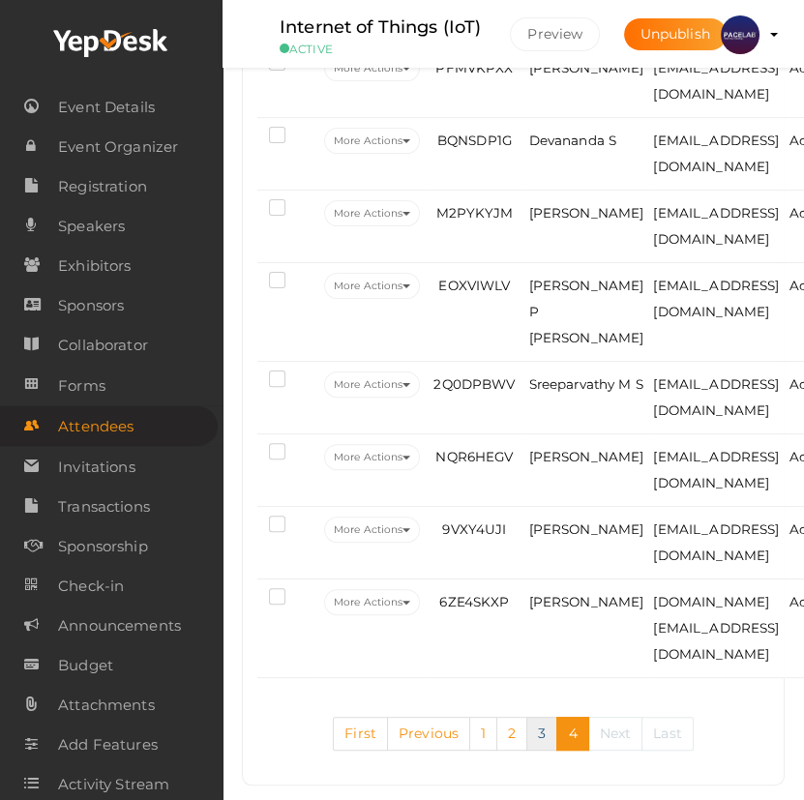
click at [546, 717] on link "3" at bounding box center [541, 734] width 31 height 34
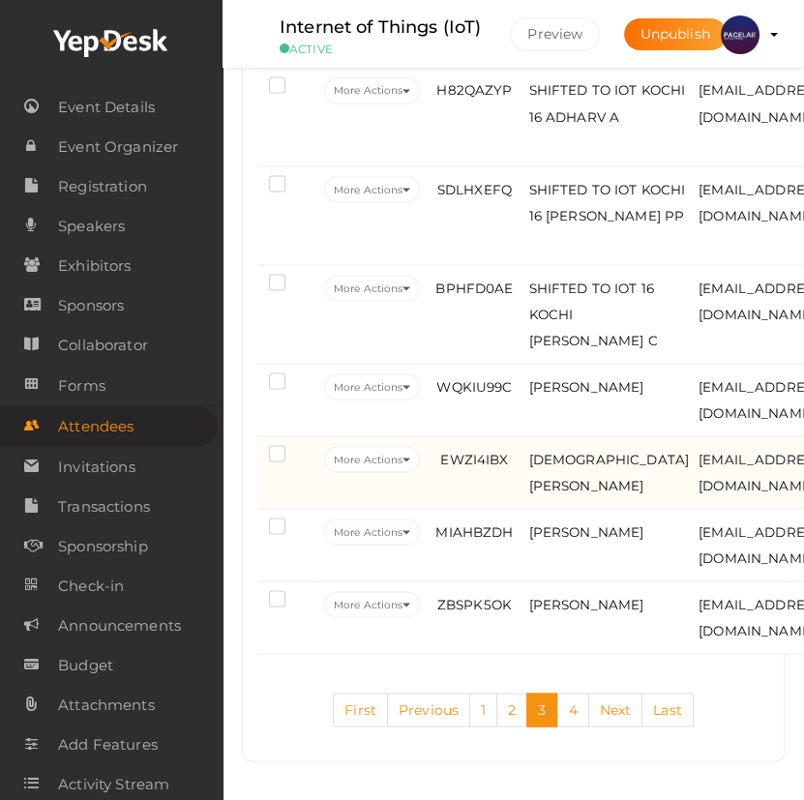
scroll to position [4787, 0]
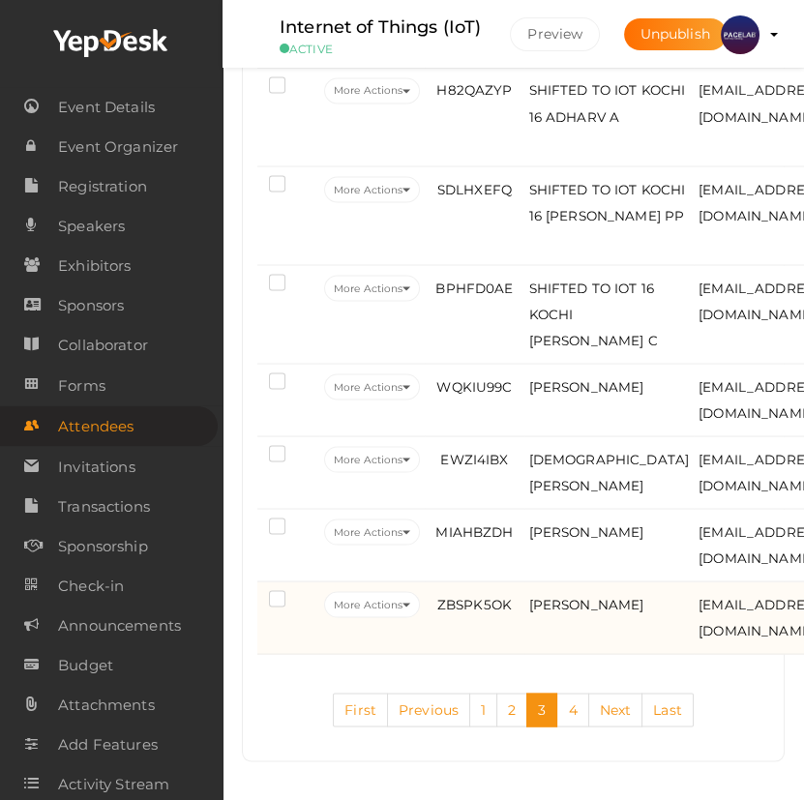
click at [592, 618] on td "MIDHLAJ ANWAR" at bounding box center [609, 617] width 170 height 73
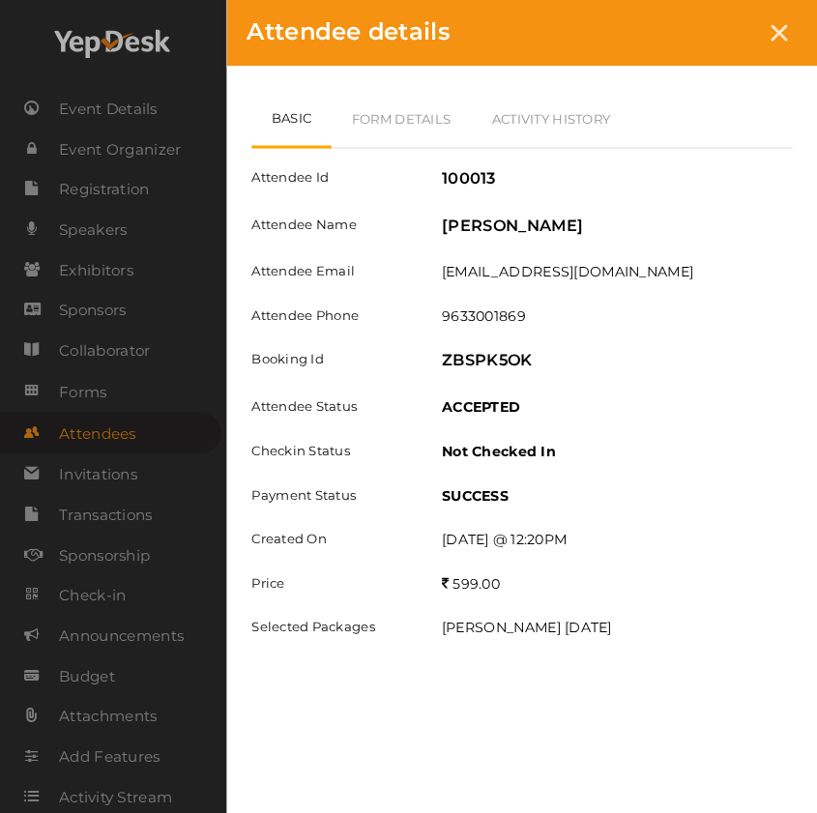
scroll to position [4740, 0]
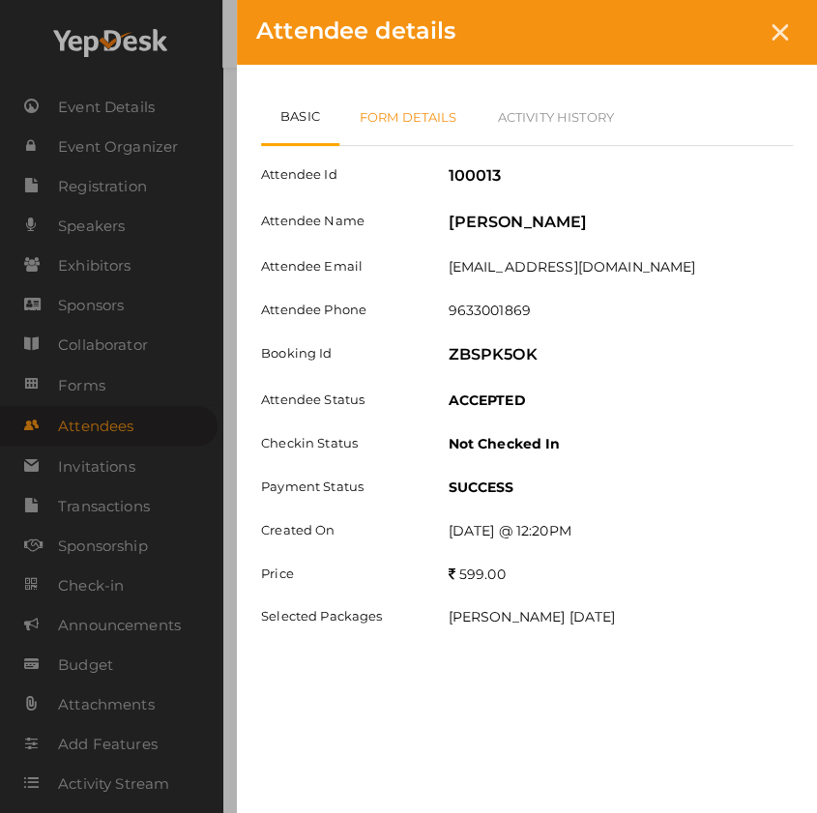
click at [418, 115] on link "Form Details" at bounding box center [408, 117] width 138 height 56
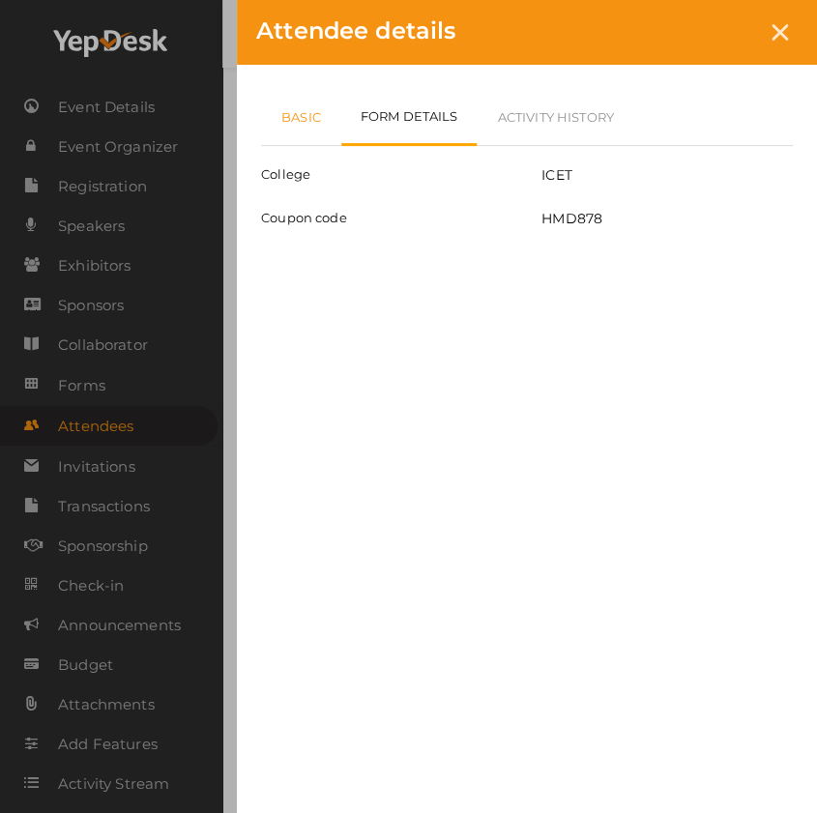
click at [323, 113] on link "Basic" at bounding box center [301, 117] width 80 height 56
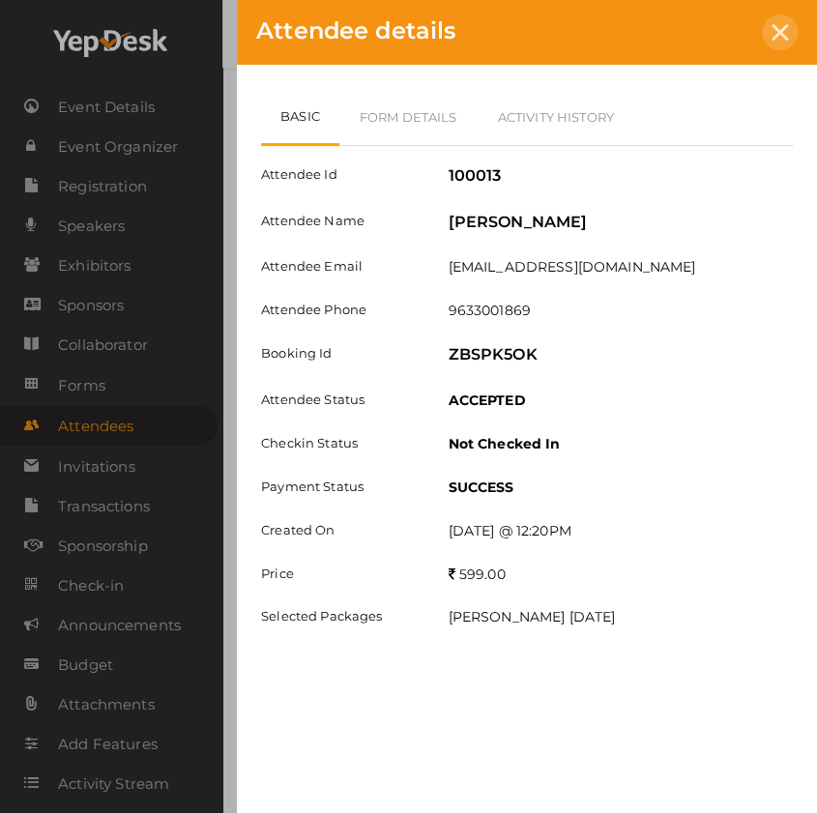
click at [777, 34] on icon at bounding box center [780, 32] width 16 height 16
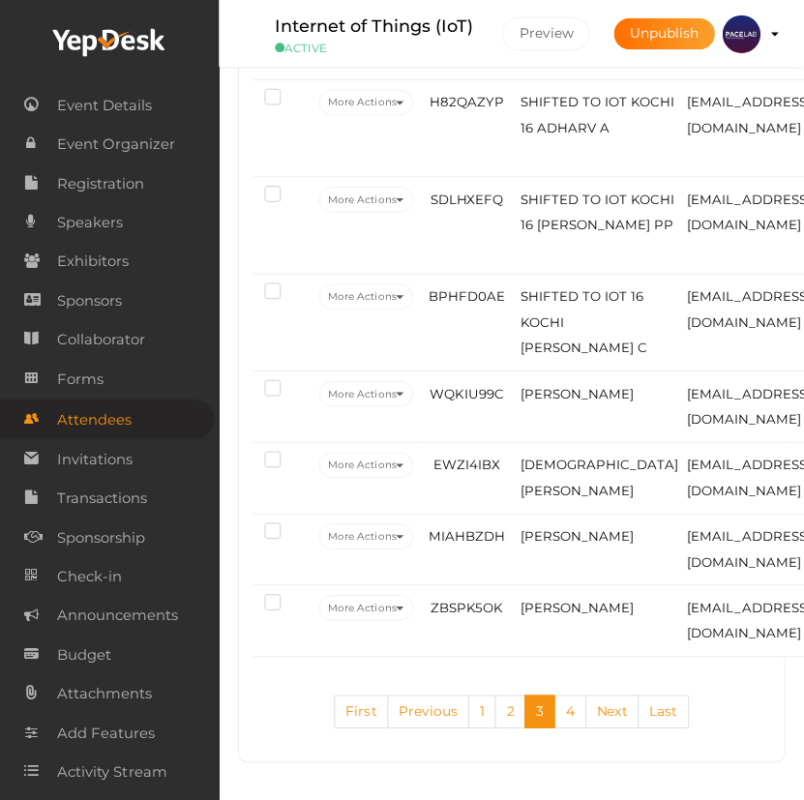
scroll to position [4773, 0]
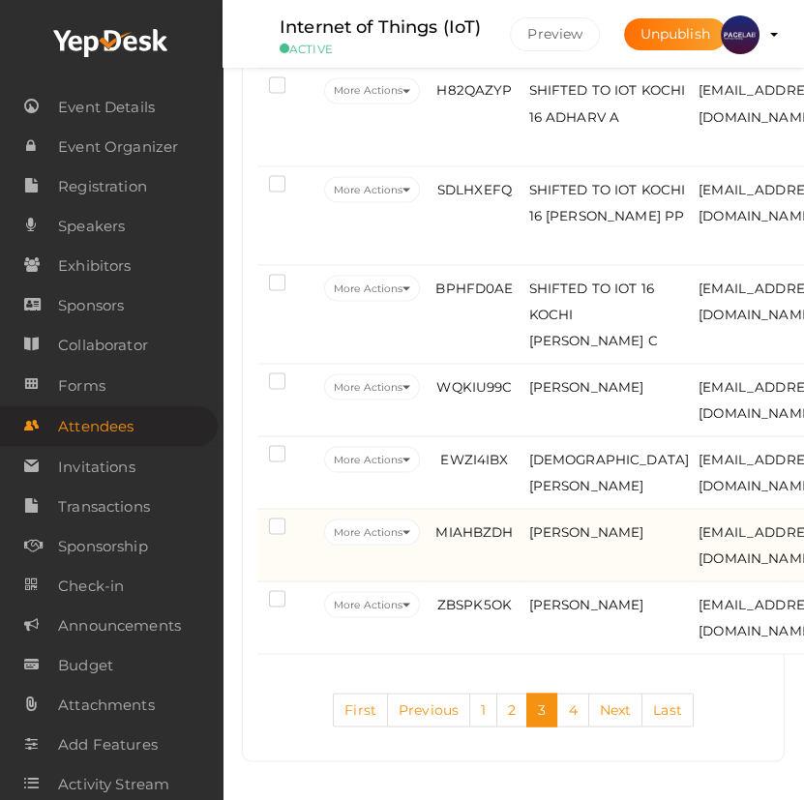
click at [601, 551] on td "Asin Ali" at bounding box center [609, 545] width 170 height 73
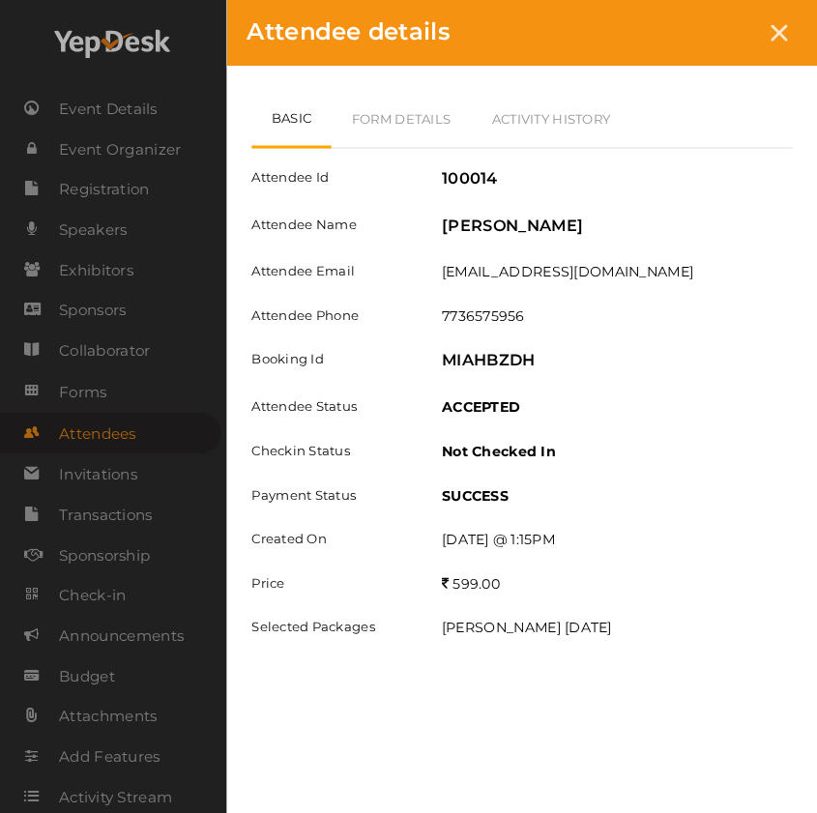
scroll to position [4740, 0]
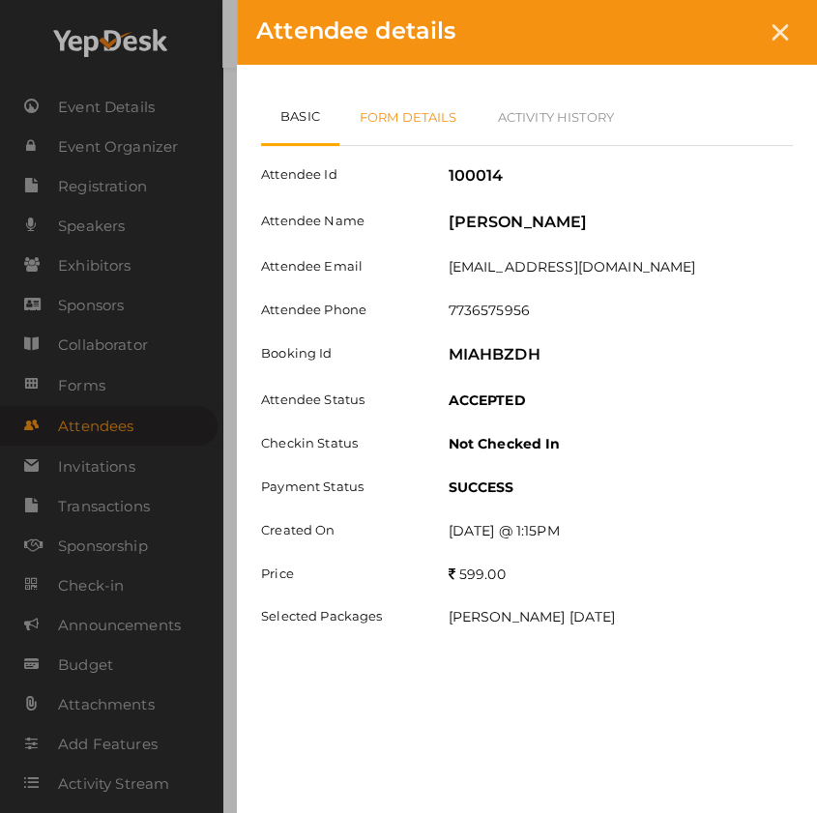
click at [414, 104] on link "Form Details" at bounding box center [408, 117] width 138 height 56
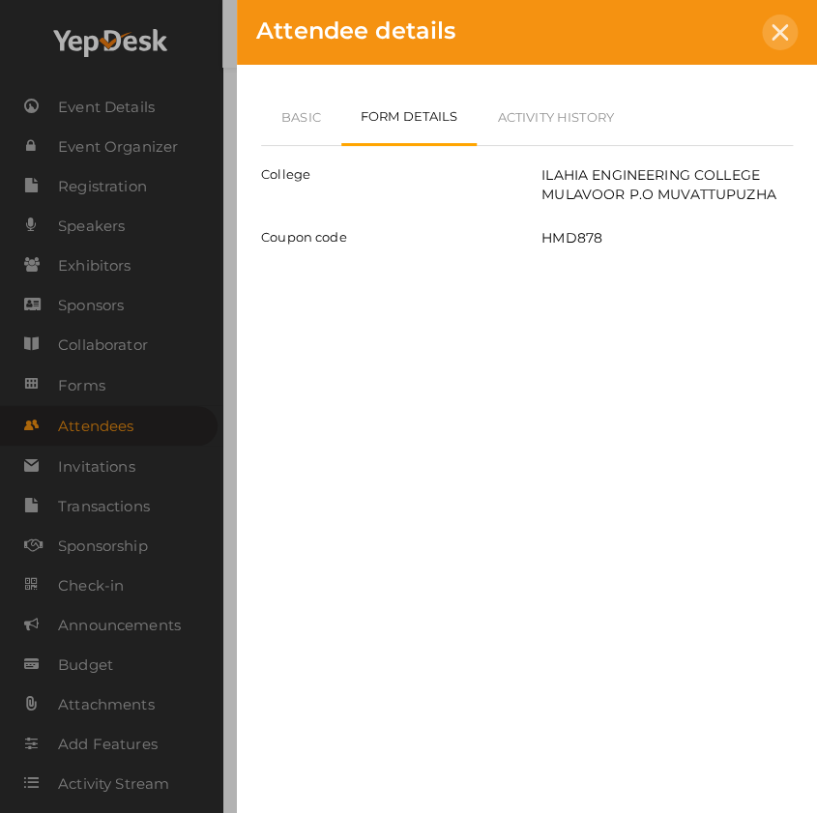
click at [775, 43] on div at bounding box center [780, 33] width 36 height 36
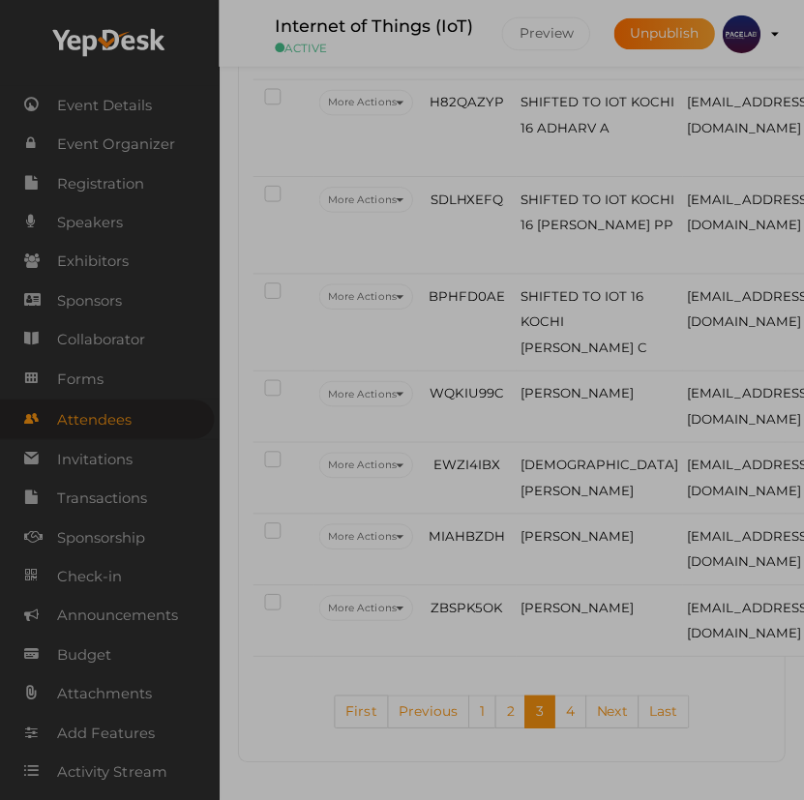
scroll to position [4773, 0]
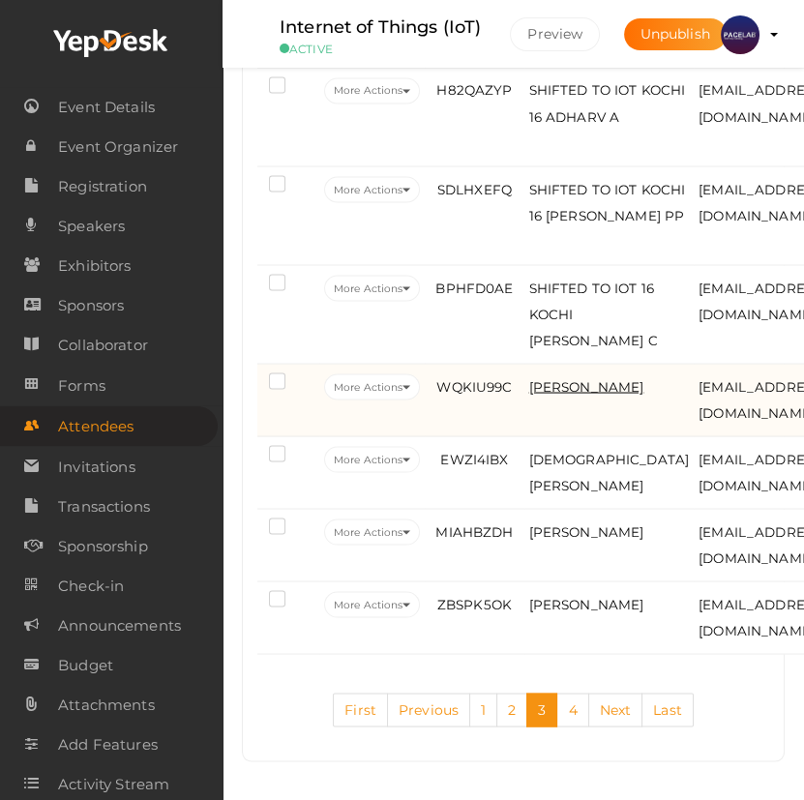
click at [557, 394] on span "Sharafudheen Ebrahim" at bounding box center [586, 385] width 115 height 15
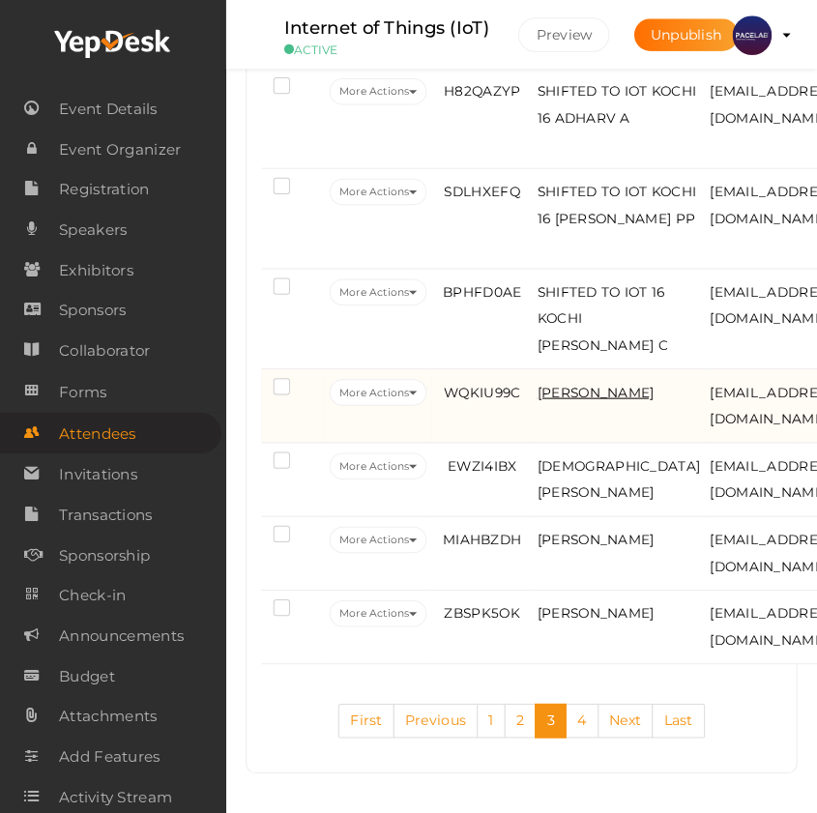
scroll to position [4740, 0]
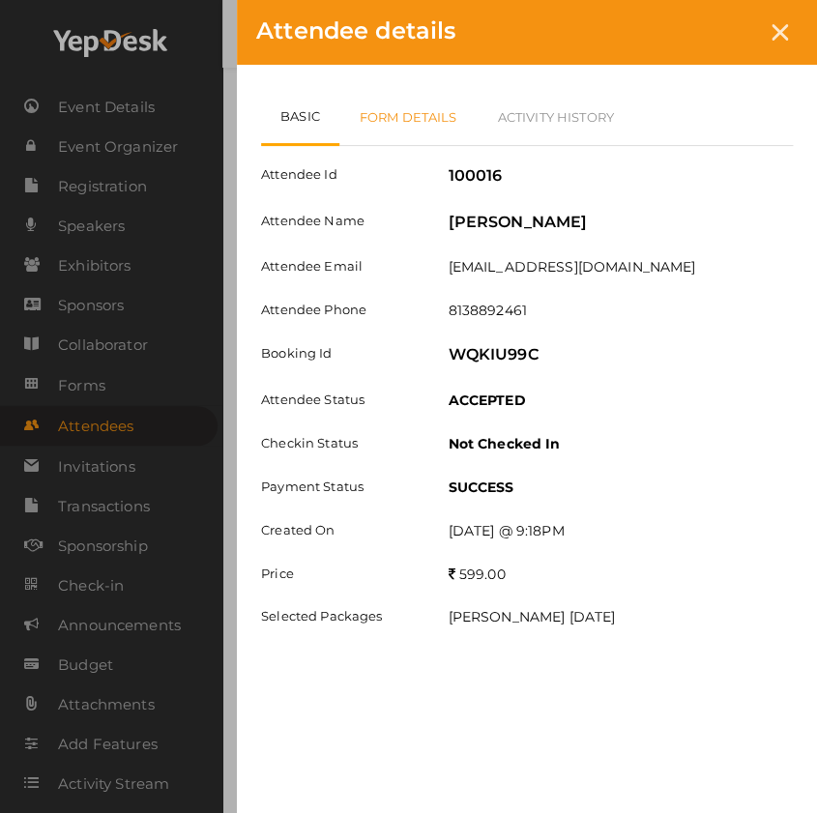
click at [428, 111] on link "Form Details" at bounding box center [408, 117] width 138 height 56
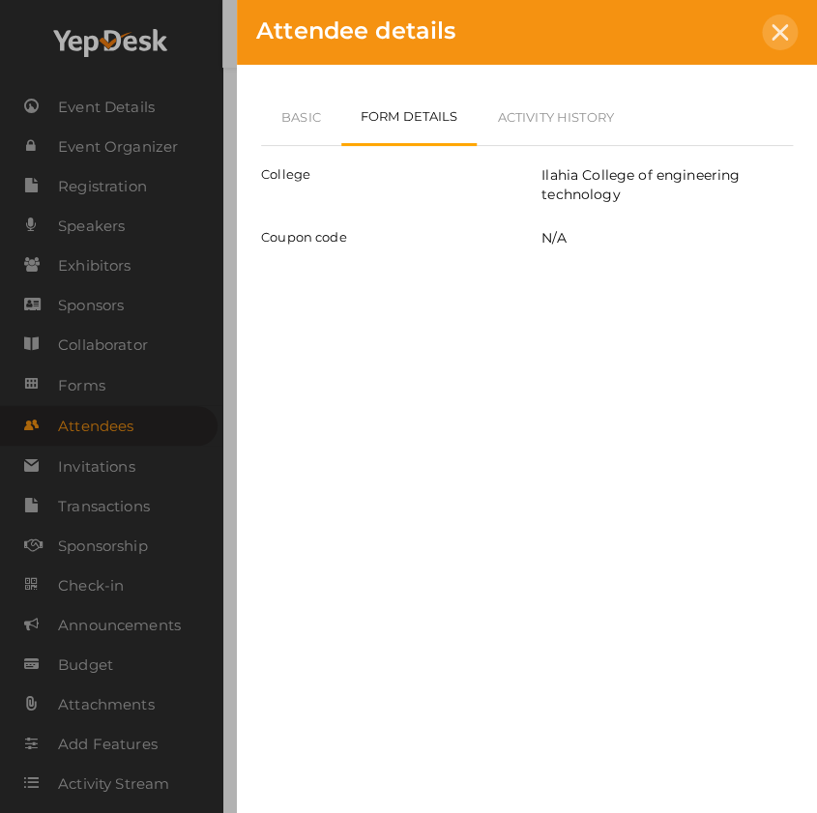
click at [786, 40] on div at bounding box center [780, 33] width 36 height 36
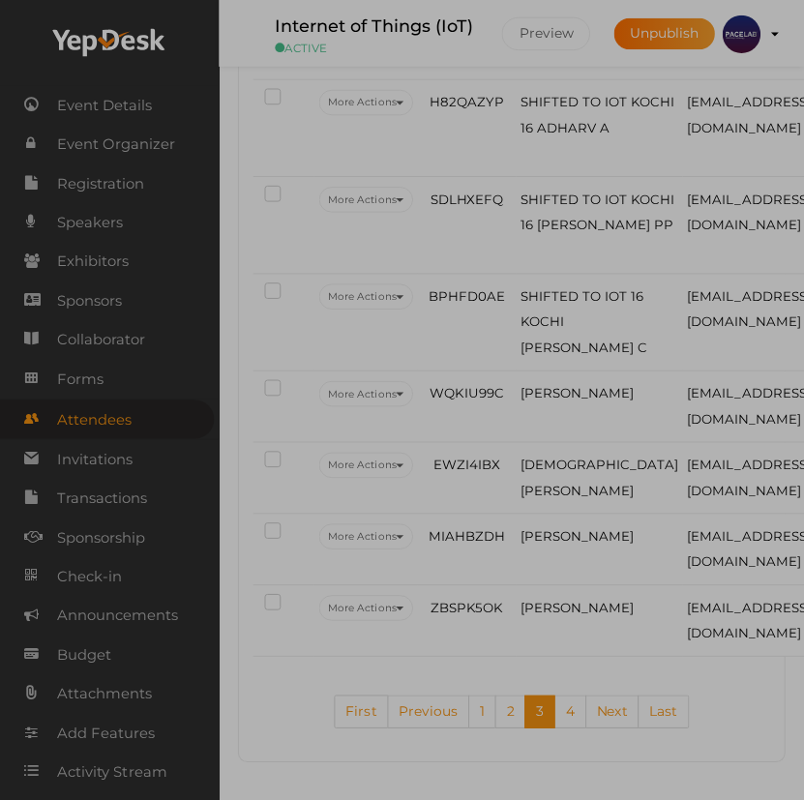
scroll to position [4773, 0]
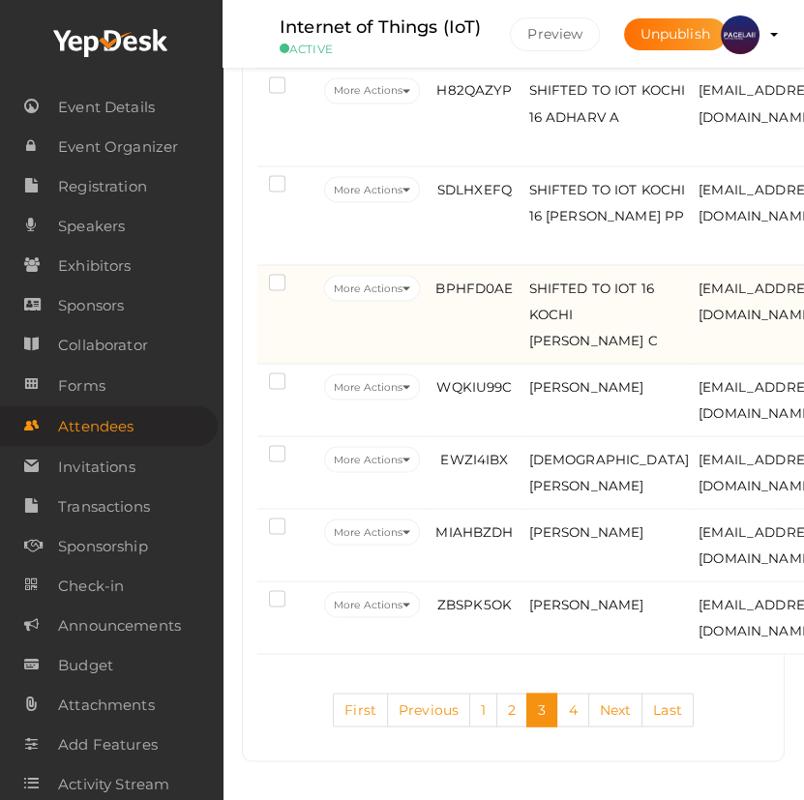
click at [448, 333] on td "BPHFD0AE" at bounding box center [474, 314] width 99 height 99
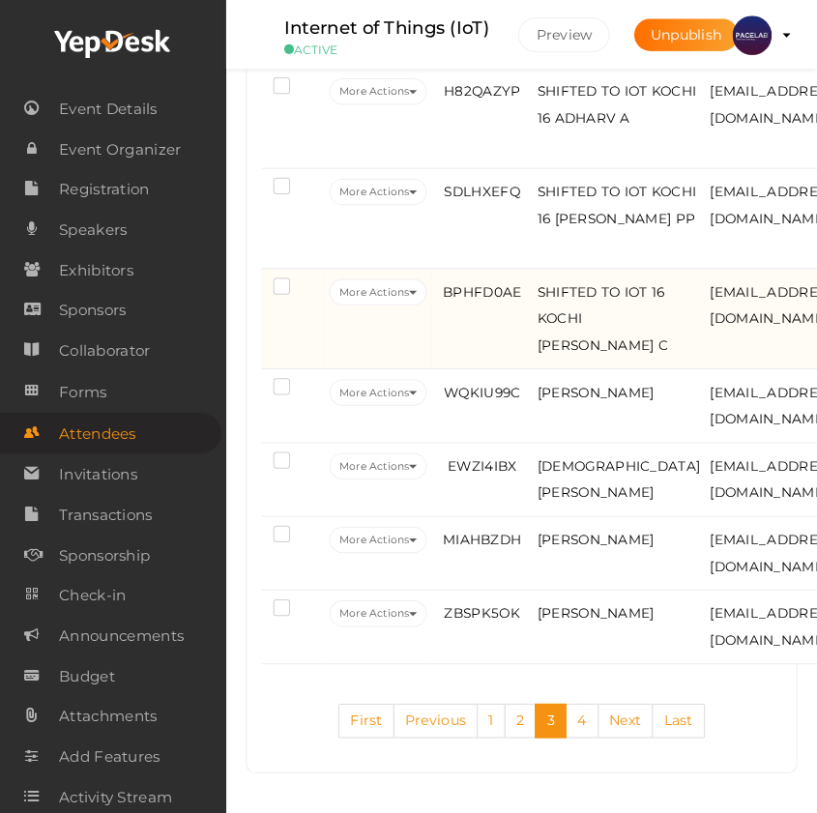
scroll to position [4740, 0]
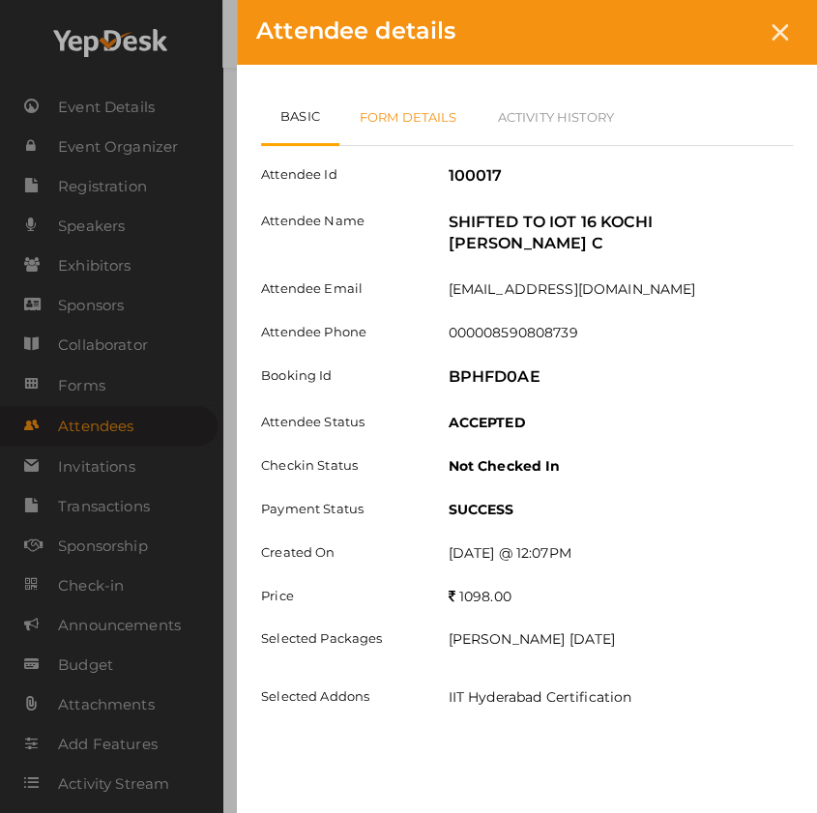
click at [410, 112] on link "Form Details" at bounding box center [408, 117] width 138 height 56
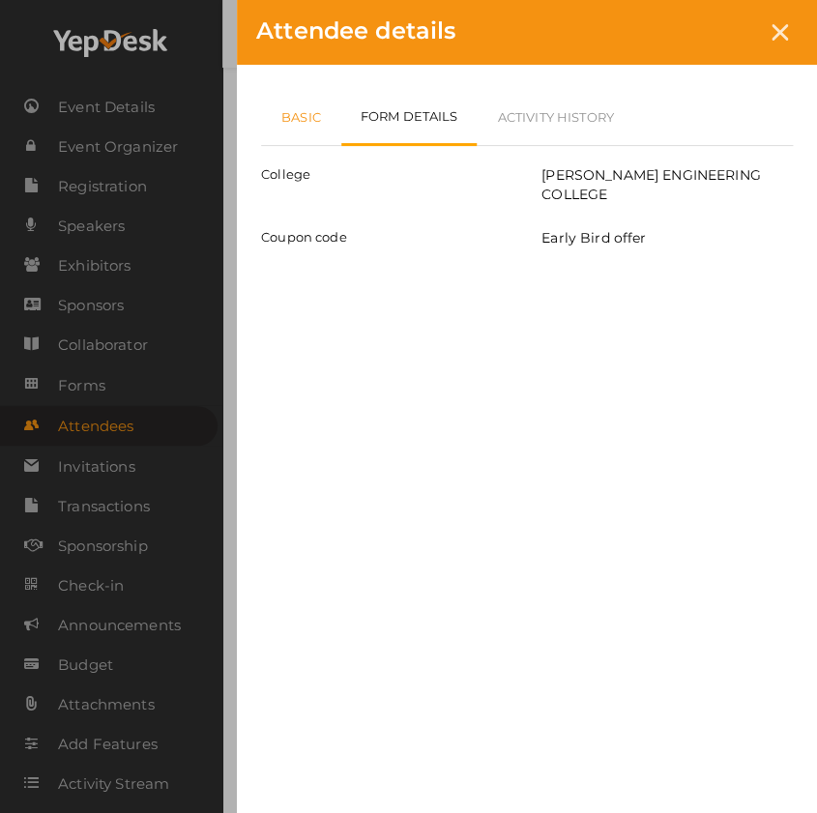
click at [294, 120] on link "Basic" at bounding box center [301, 117] width 80 height 56
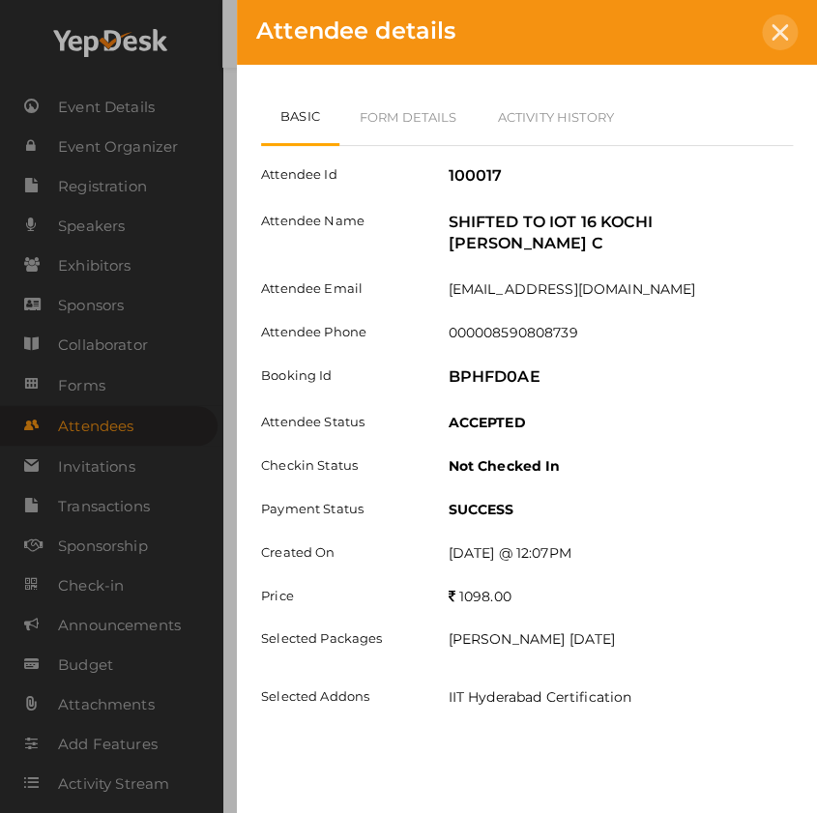
click at [776, 38] on icon at bounding box center [780, 32] width 16 height 16
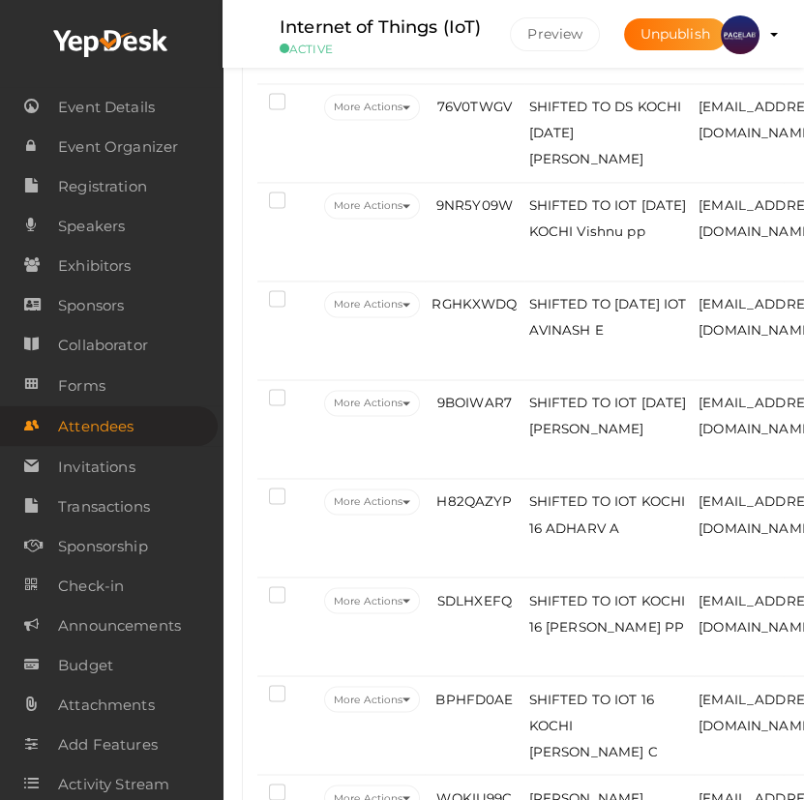
scroll to position [3894, 0]
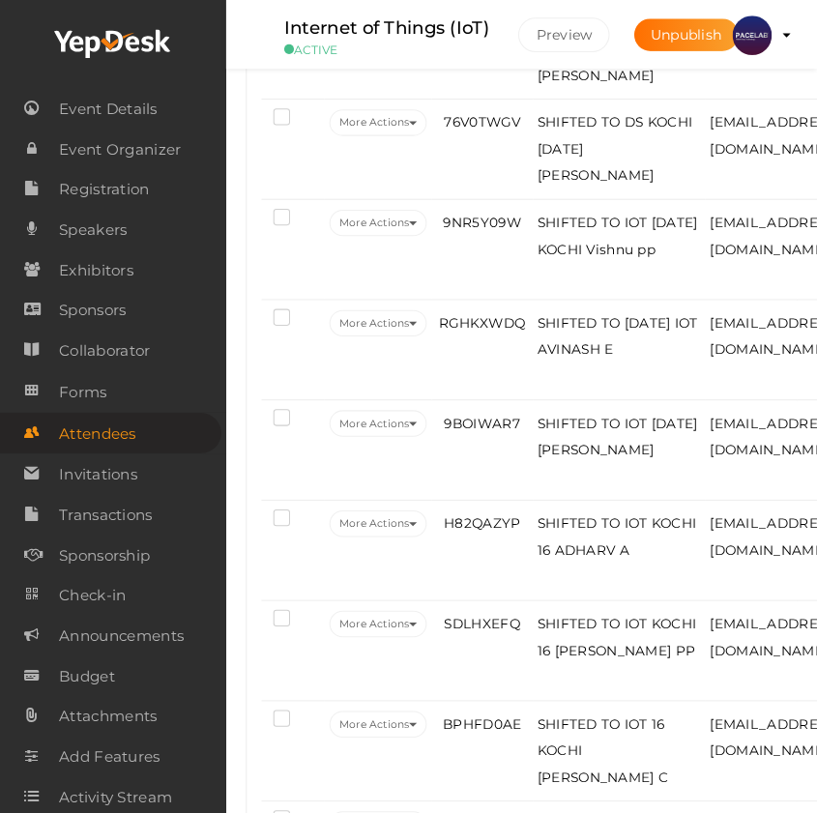
scroll to position [3861, 0]
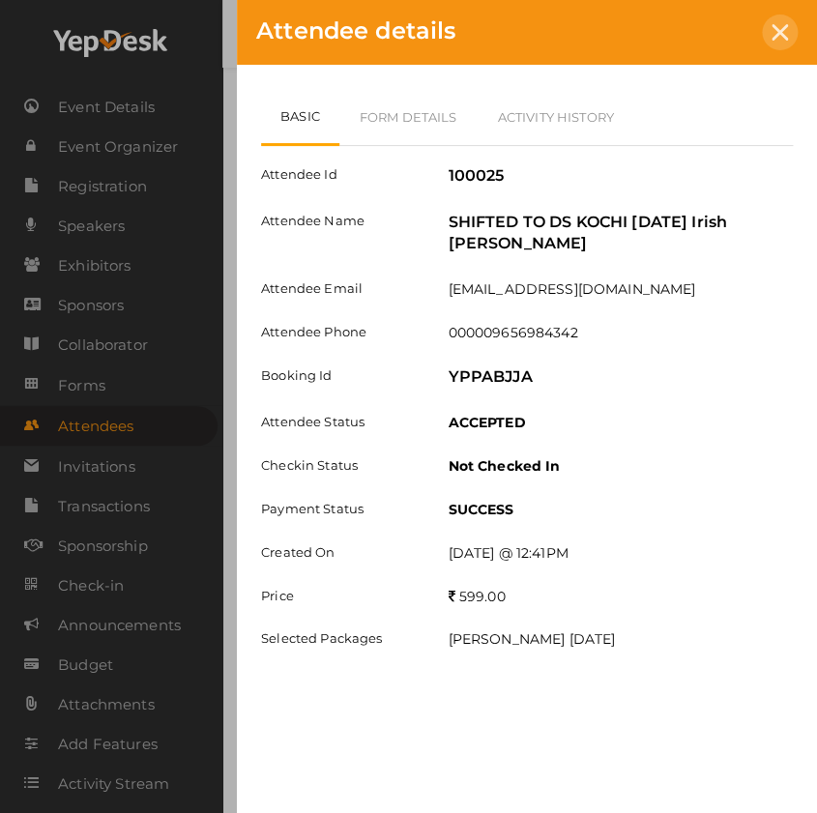
click at [778, 33] on icon at bounding box center [780, 32] width 16 height 16
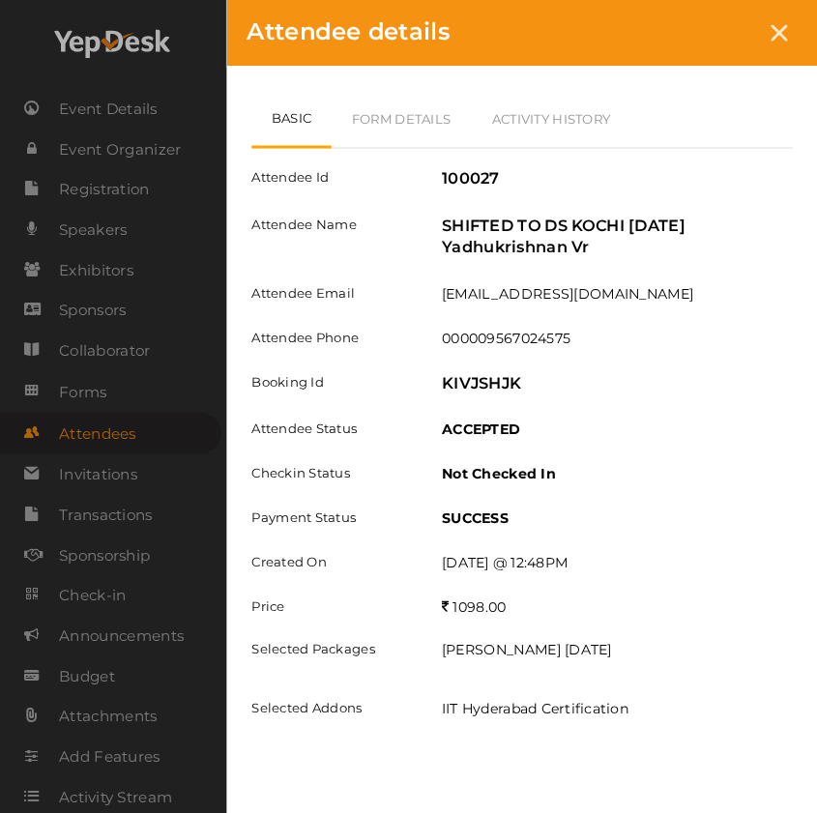
scroll to position [3686, 0]
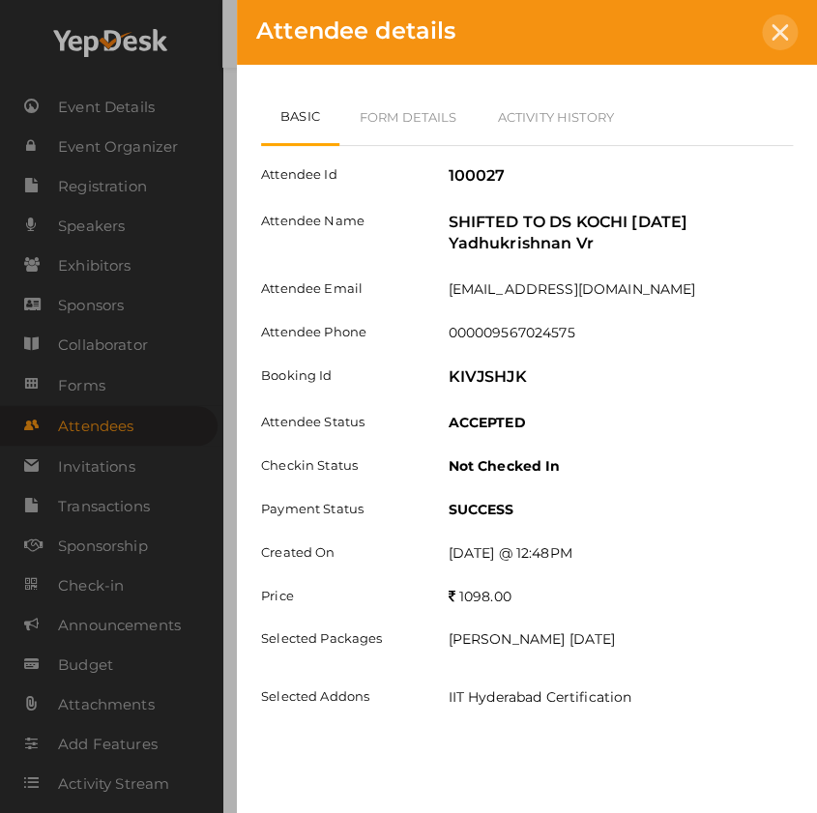
click at [783, 20] on div at bounding box center [780, 33] width 36 height 36
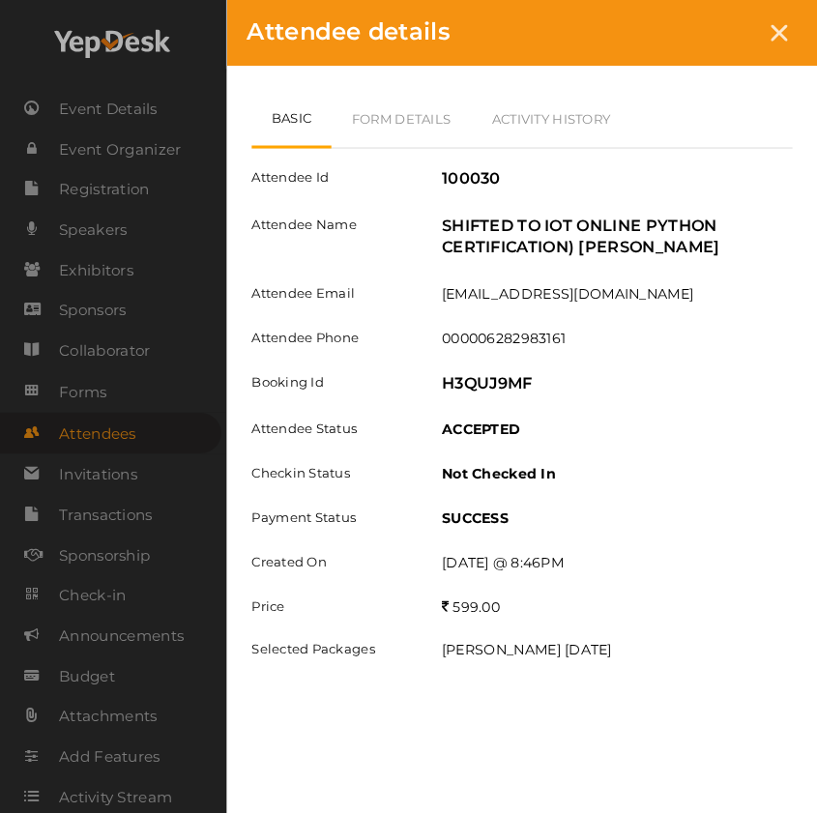
scroll to position [3422, 0]
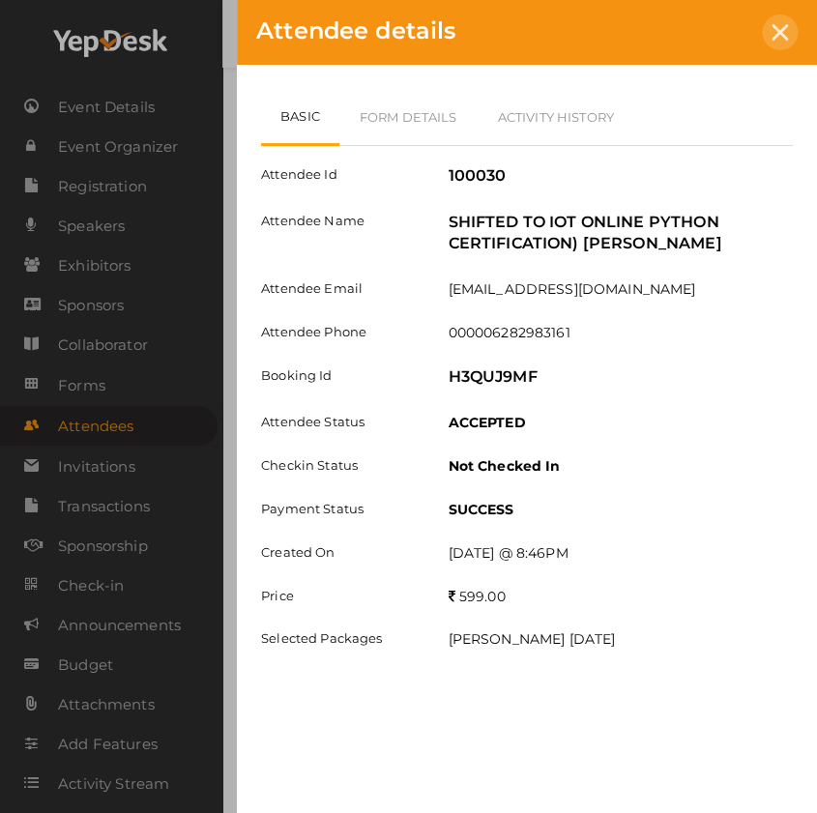
click at [783, 27] on icon at bounding box center [780, 32] width 16 height 16
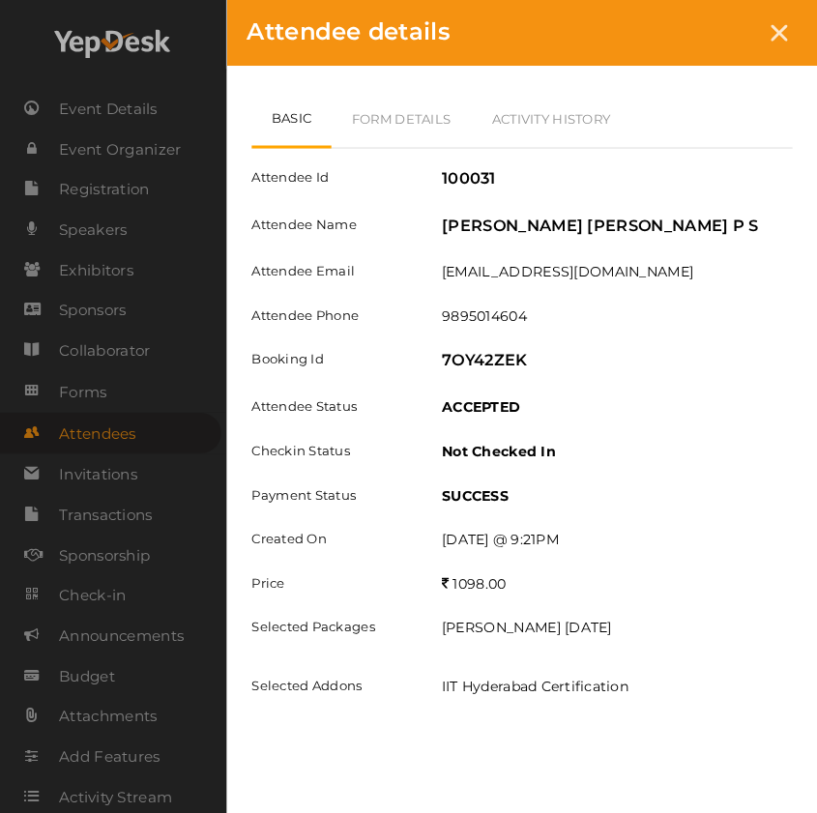
scroll to position [3246, 0]
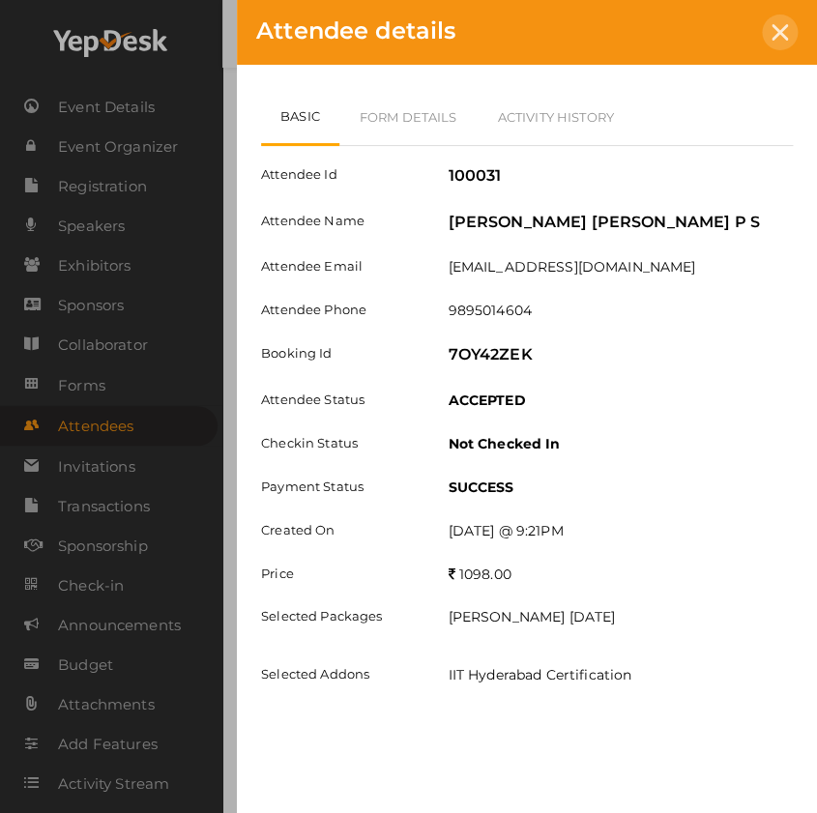
click at [788, 31] on div at bounding box center [780, 33] width 36 height 36
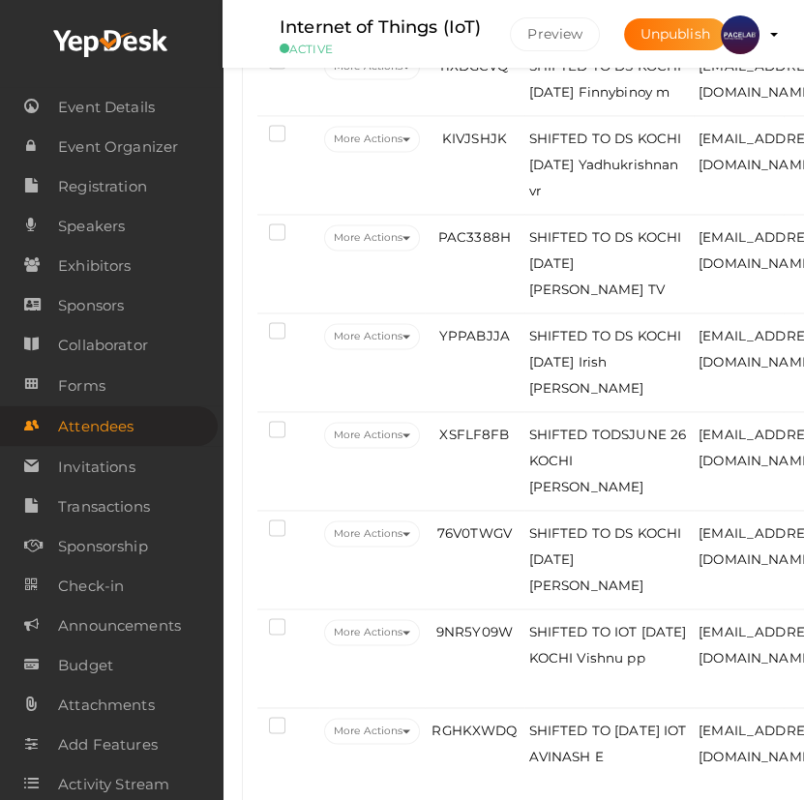
scroll to position [3191, 0]
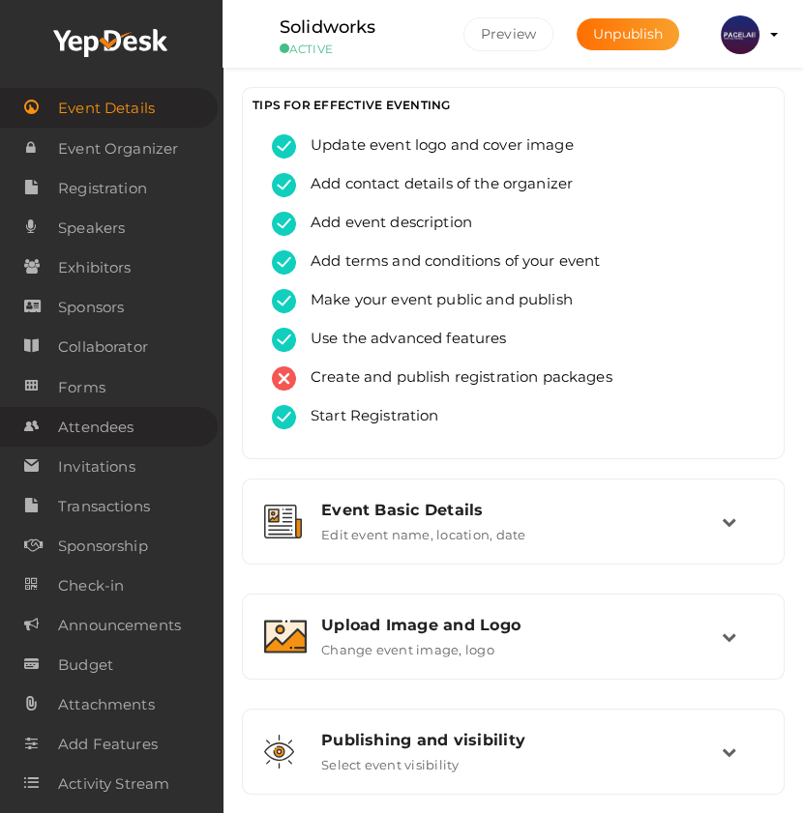
click at [104, 436] on span "Attendees" at bounding box center [95, 427] width 75 height 39
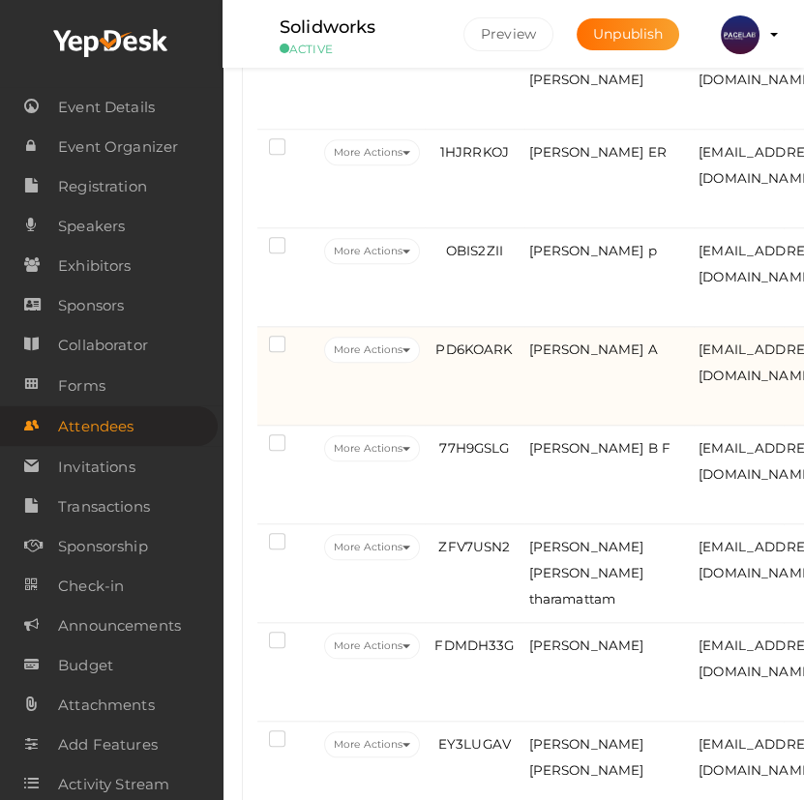
scroll to position [2546, 0]
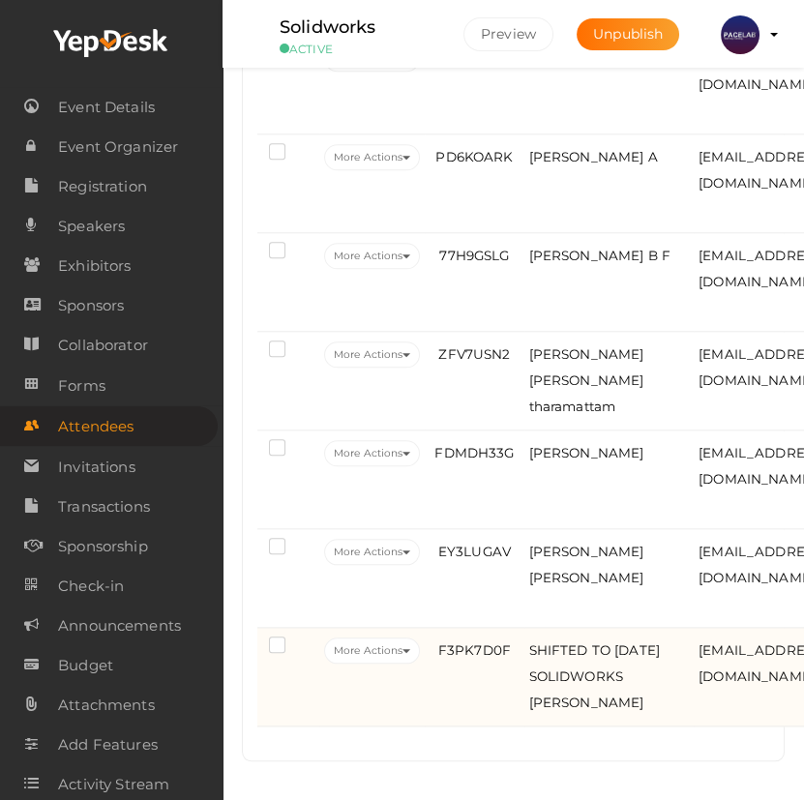
click at [635, 665] on td "SHIFTED TO JUNE 16 SOLIDWORKS Jeesmon Joseph A" at bounding box center [609, 677] width 170 height 99
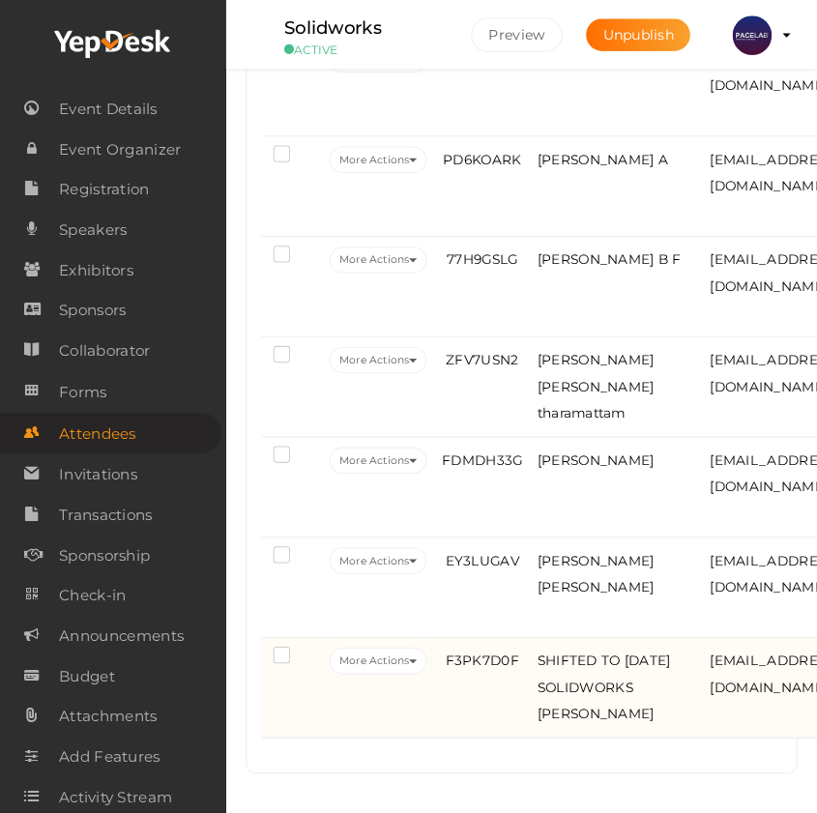
scroll to position [2501, 0]
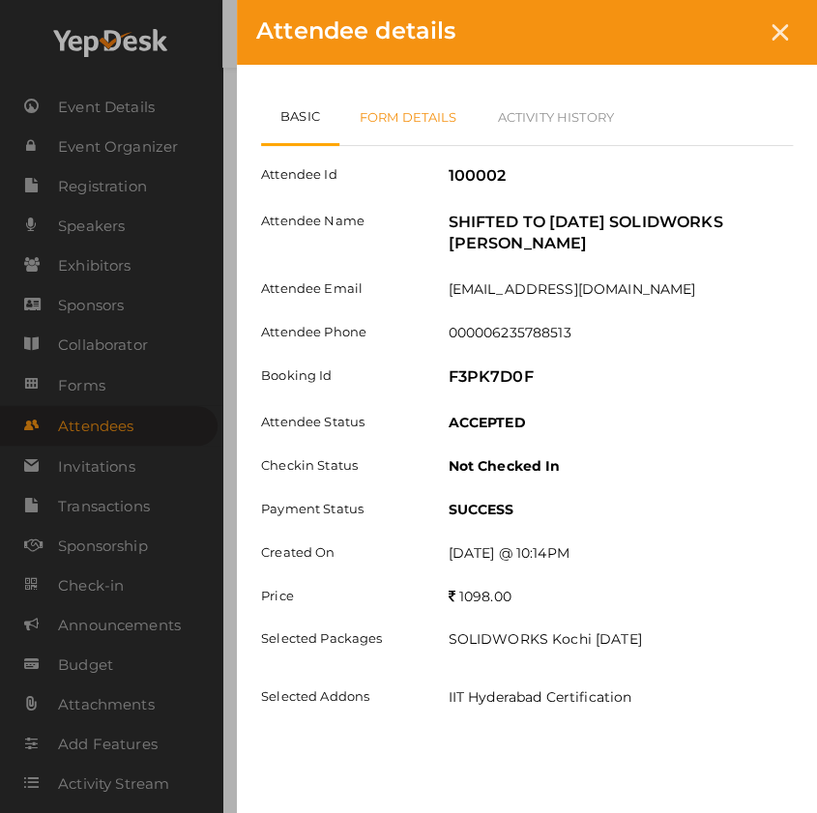
click at [417, 132] on link "Form Details" at bounding box center [408, 117] width 138 height 56
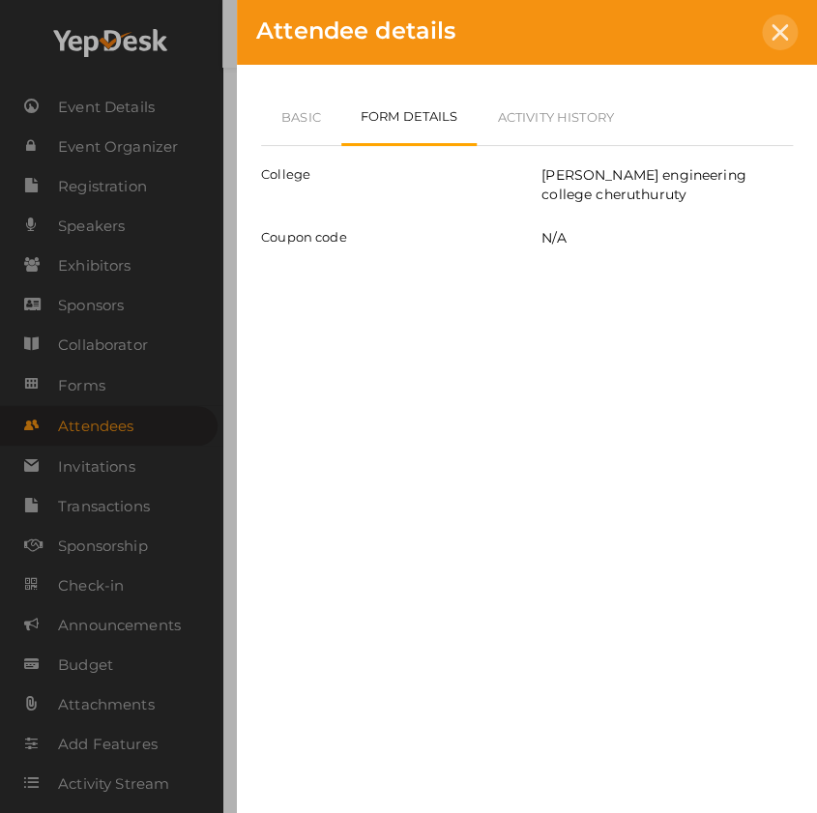
click at [778, 28] on icon at bounding box center [780, 32] width 16 height 16
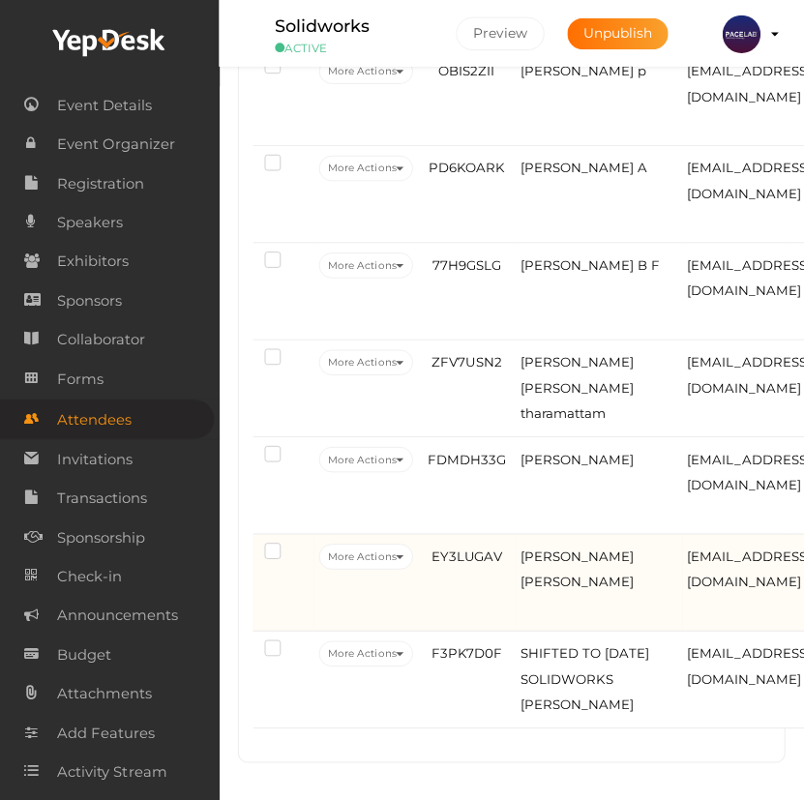
scroll to position [2534, 0]
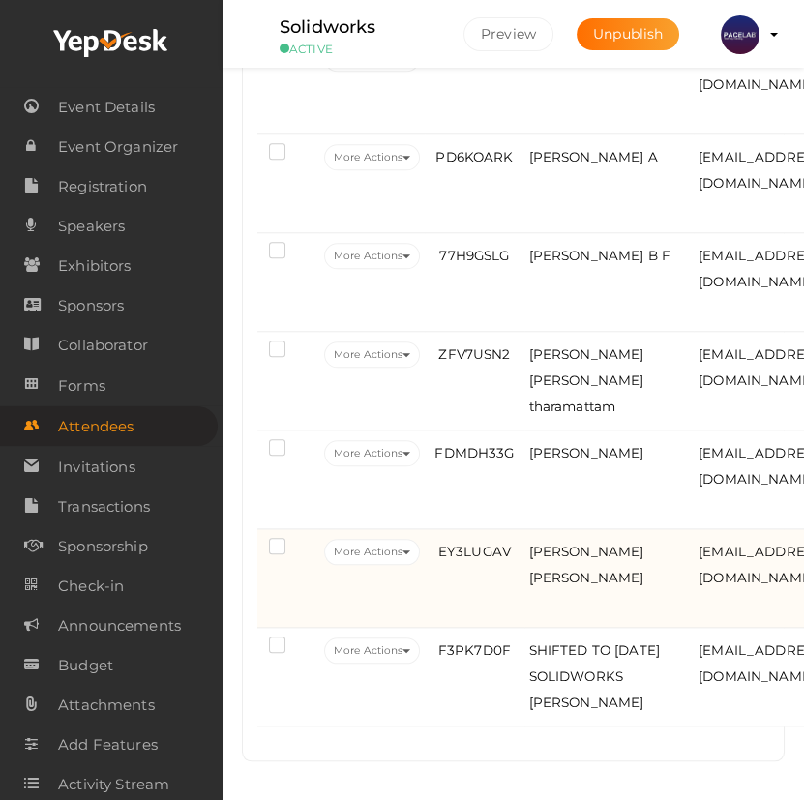
click at [525, 561] on td "Jeswin Vareed Benny" at bounding box center [609, 578] width 170 height 99
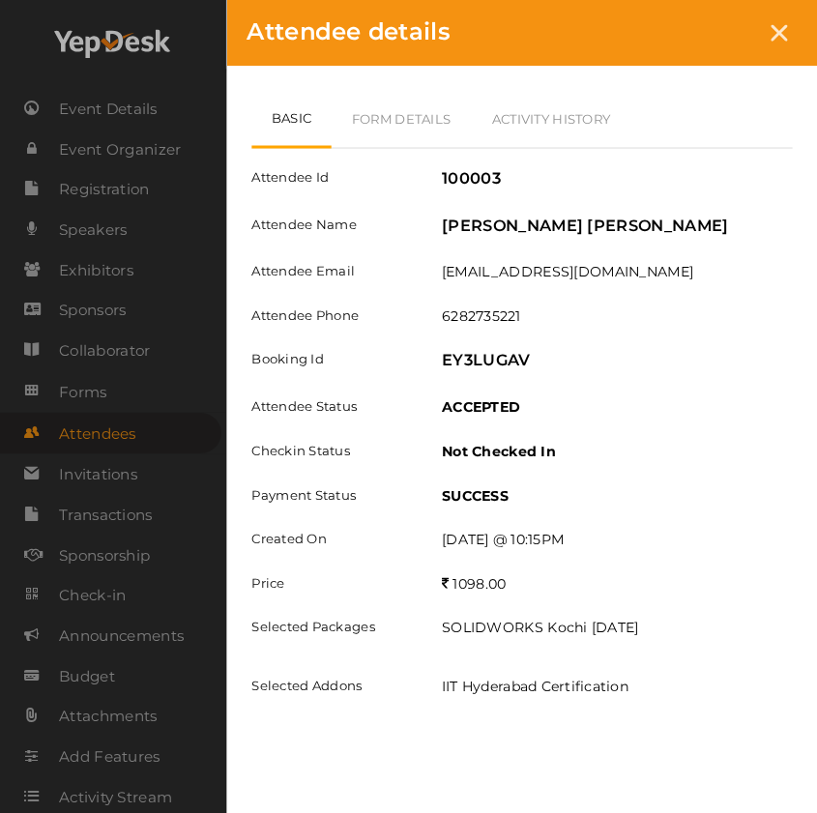
scroll to position [2501, 0]
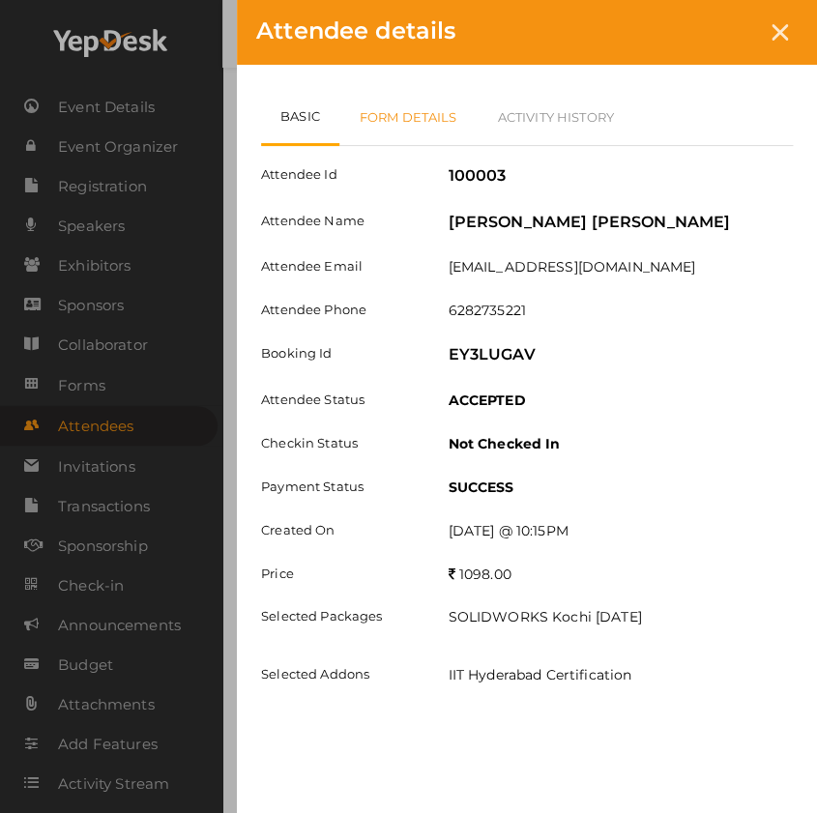
click at [427, 127] on link "Form Details" at bounding box center [408, 117] width 138 height 56
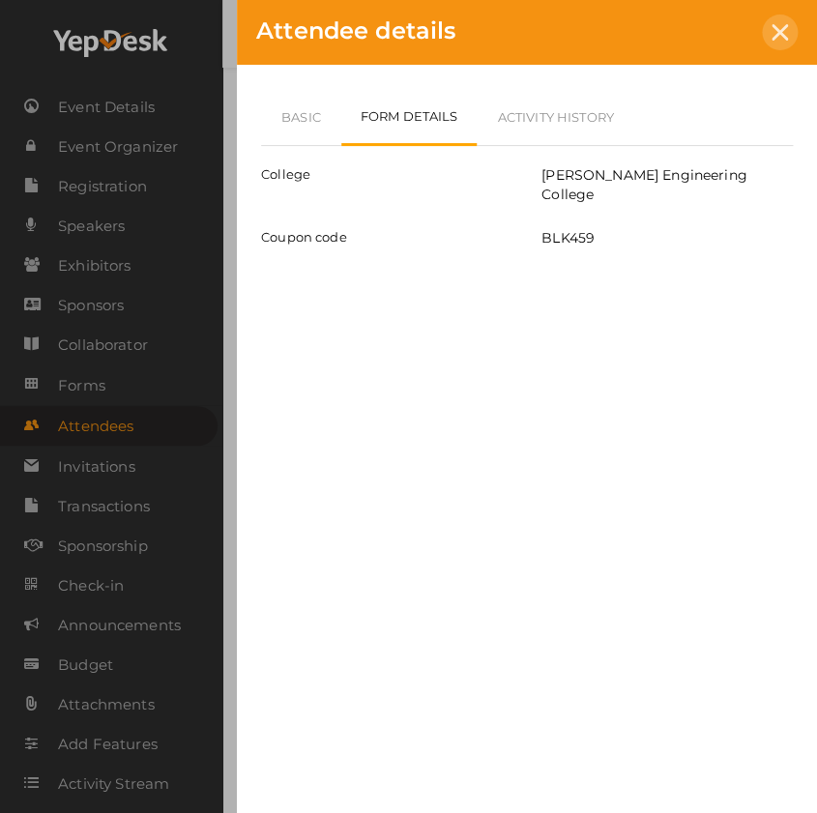
click at [784, 37] on icon at bounding box center [780, 32] width 16 height 16
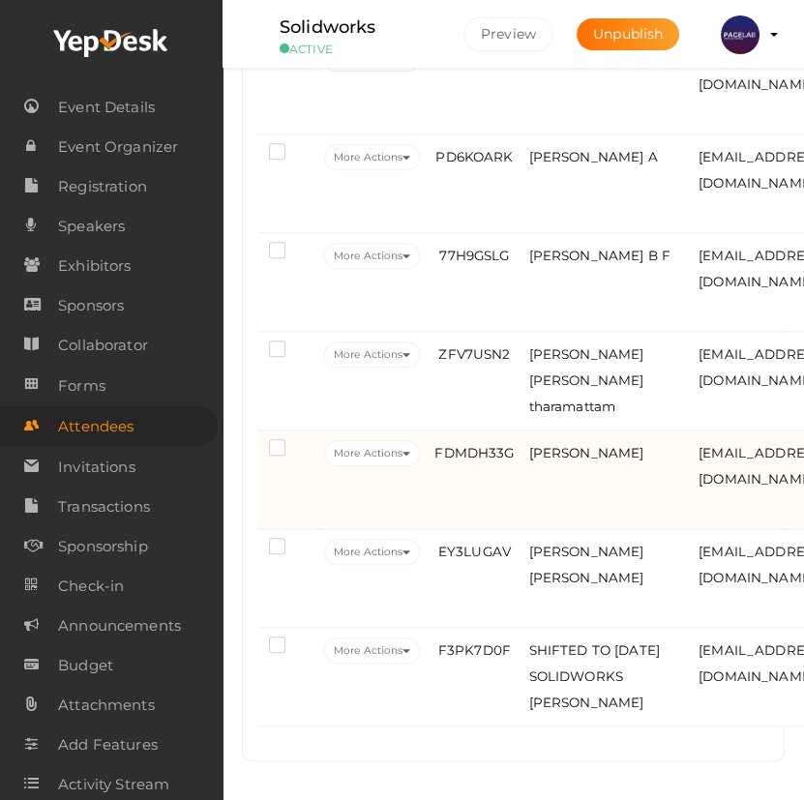
click at [515, 450] on td "FDMDH33G" at bounding box center [474, 479] width 99 height 99
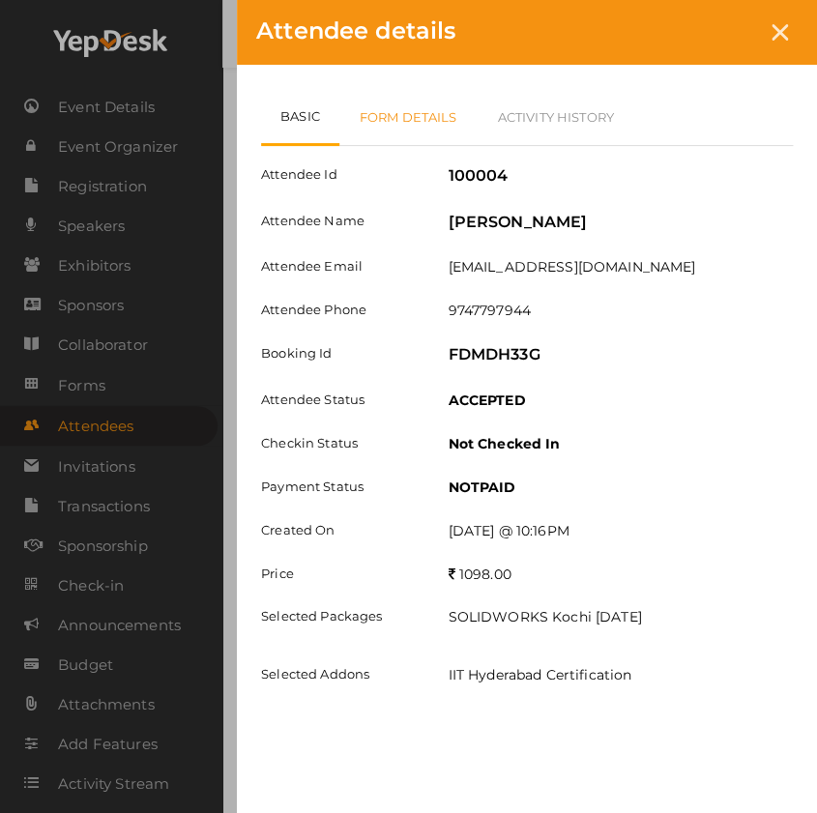
click at [425, 119] on link "Form Details" at bounding box center [408, 117] width 138 height 56
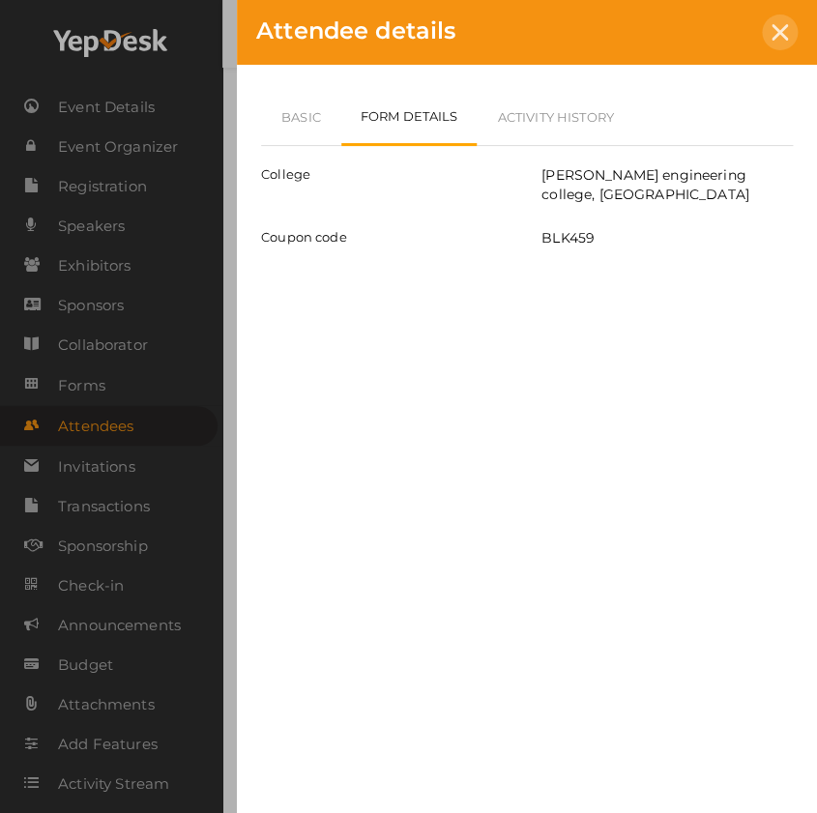
click at [786, 38] on icon at bounding box center [780, 32] width 16 height 16
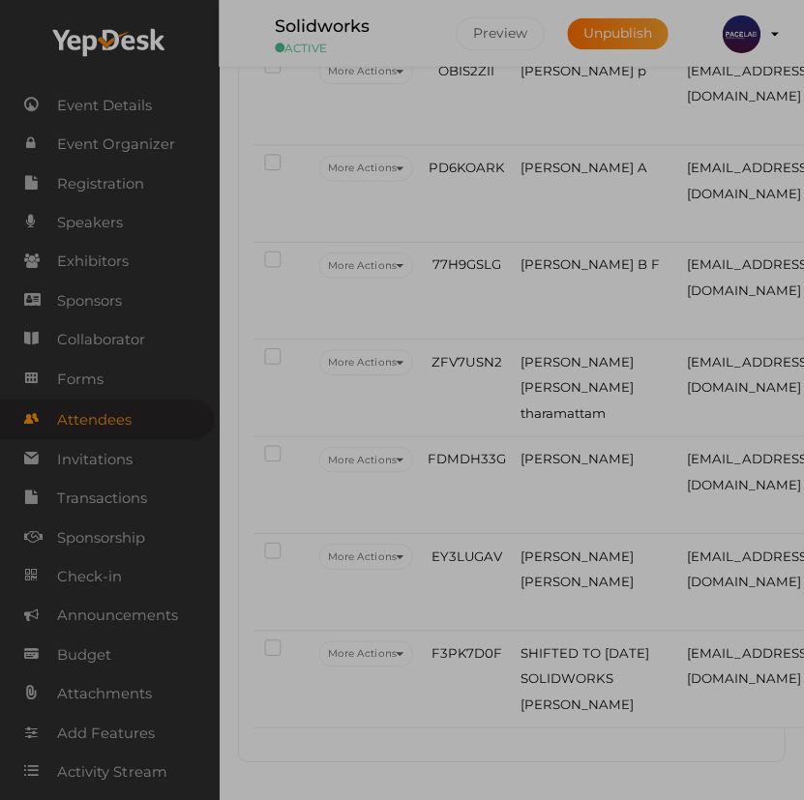
scroll to position [2534, 0]
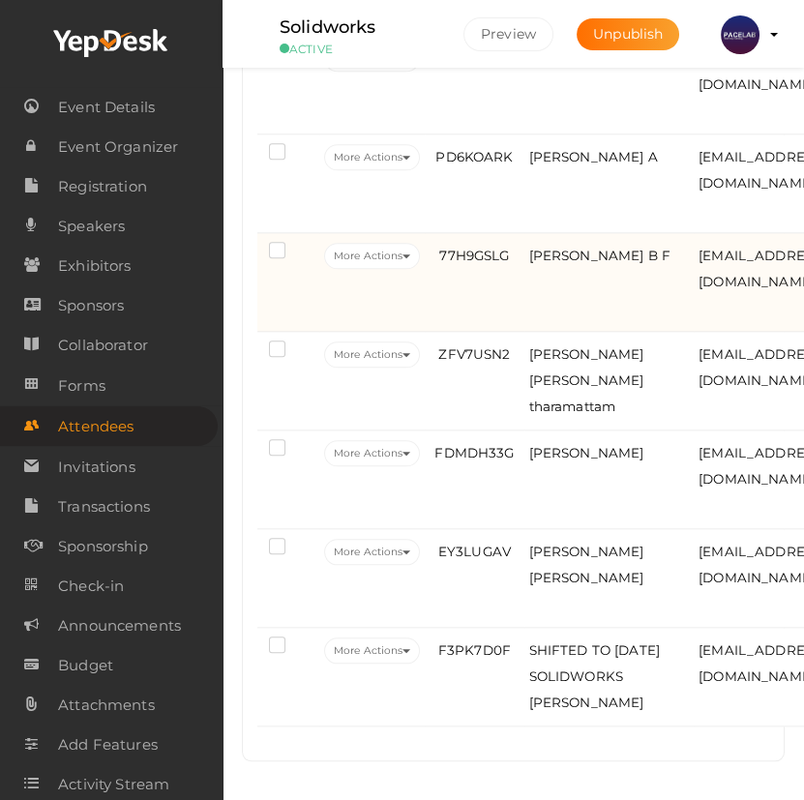
click at [617, 260] on td "ATHUL JACOB B F" at bounding box center [609, 282] width 170 height 99
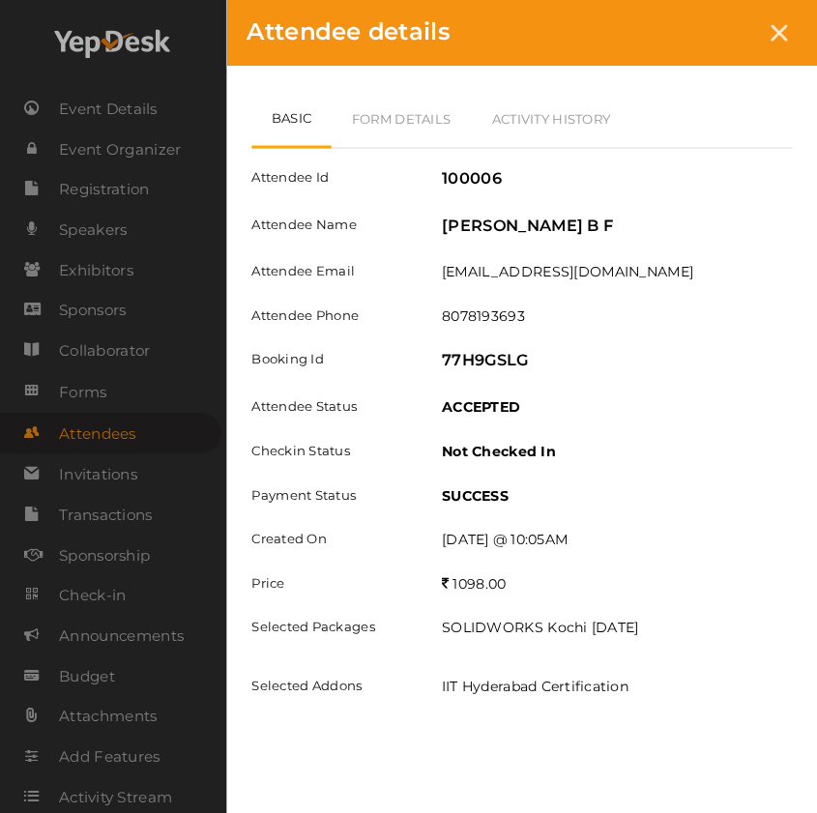
scroll to position [2501, 0]
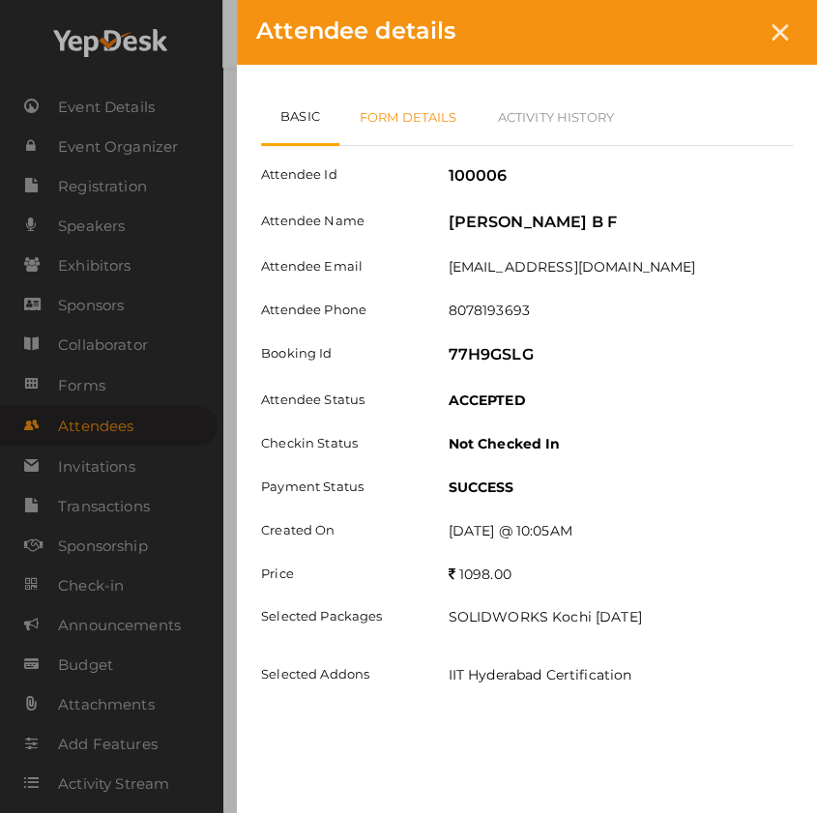
click at [419, 118] on link "Form Details" at bounding box center [408, 117] width 138 height 56
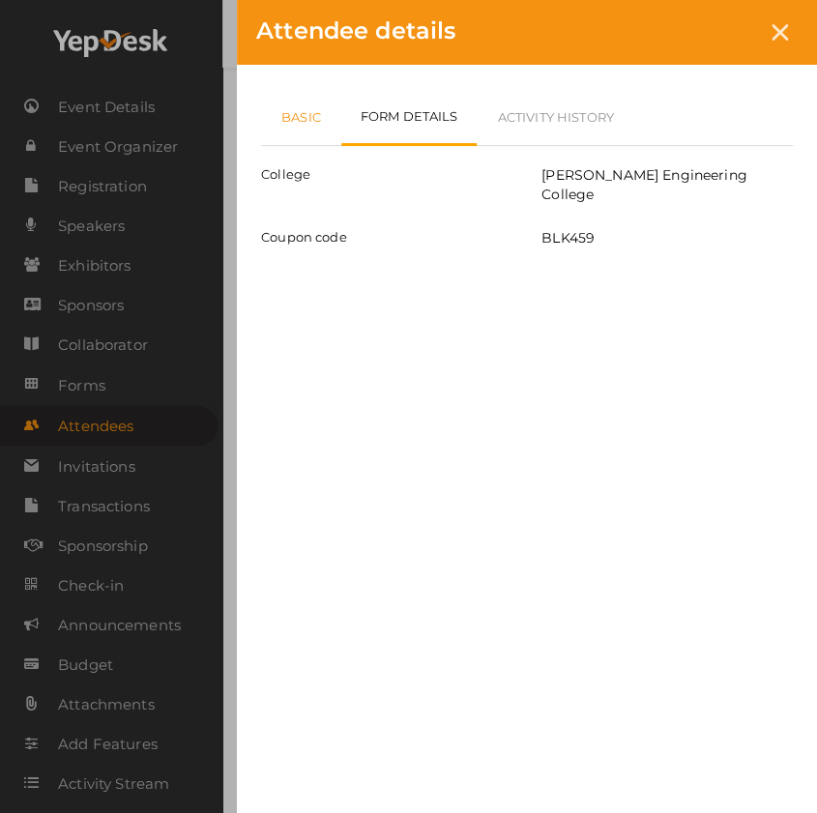
click at [310, 119] on link "Basic" at bounding box center [301, 117] width 80 height 56
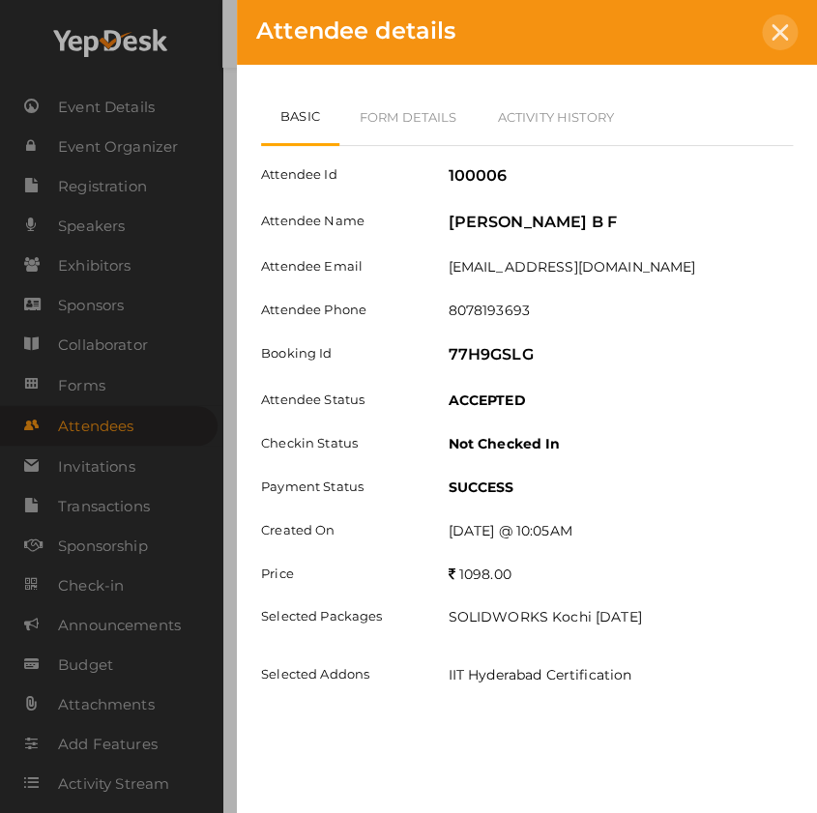
click at [777, 28] on icon at bounding box center [780, 32] width 16 height 16
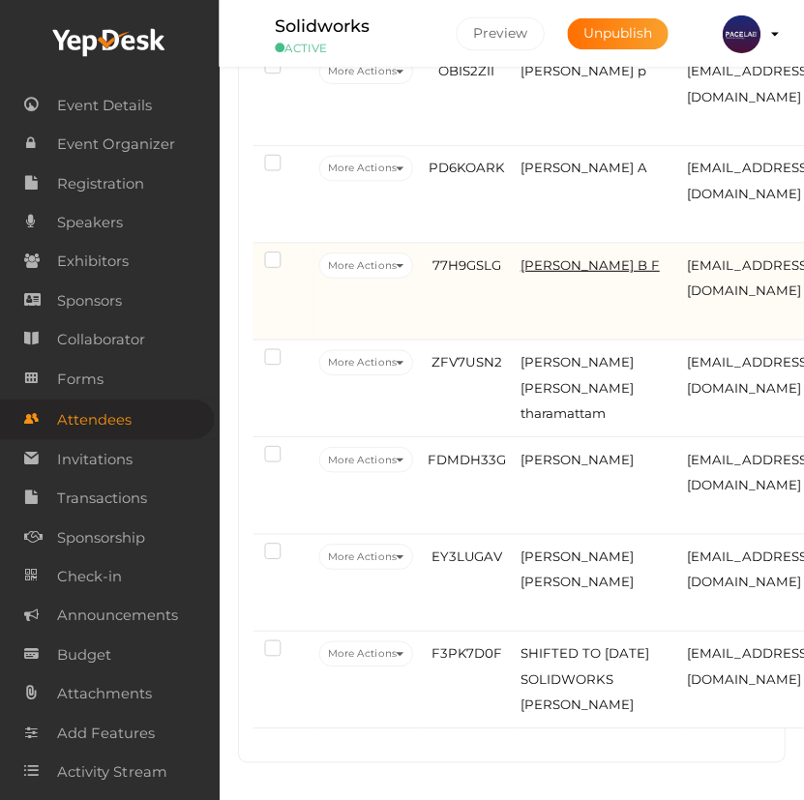
scroll to position [2534, 0]
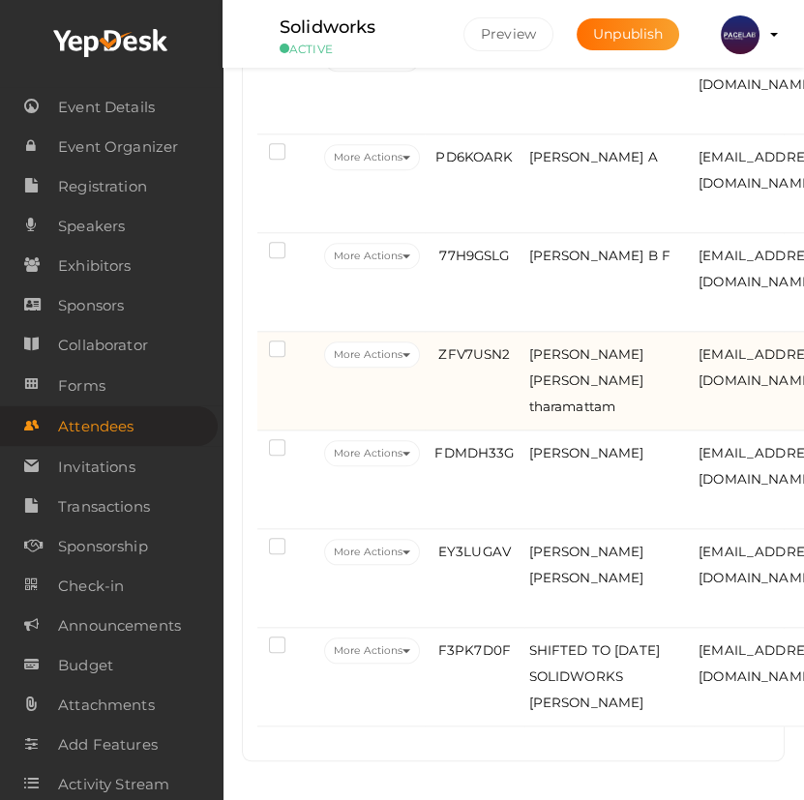
click at [492, 363] on td "ZFV7USN2" at bounding box center [474, 381] width 99 height 99
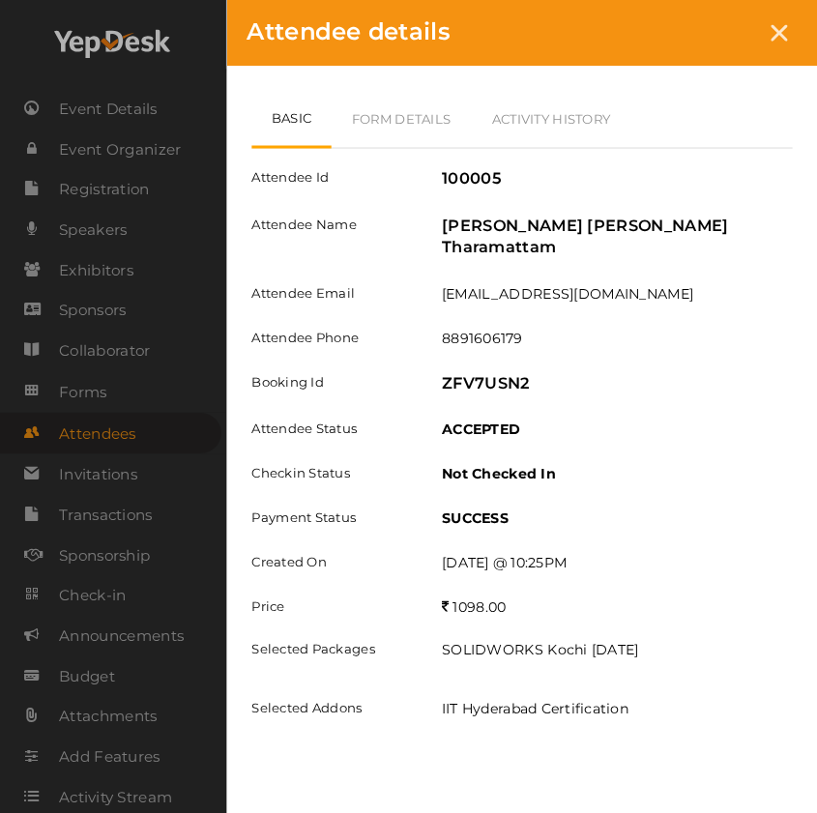
scroll to position [2501, 0]
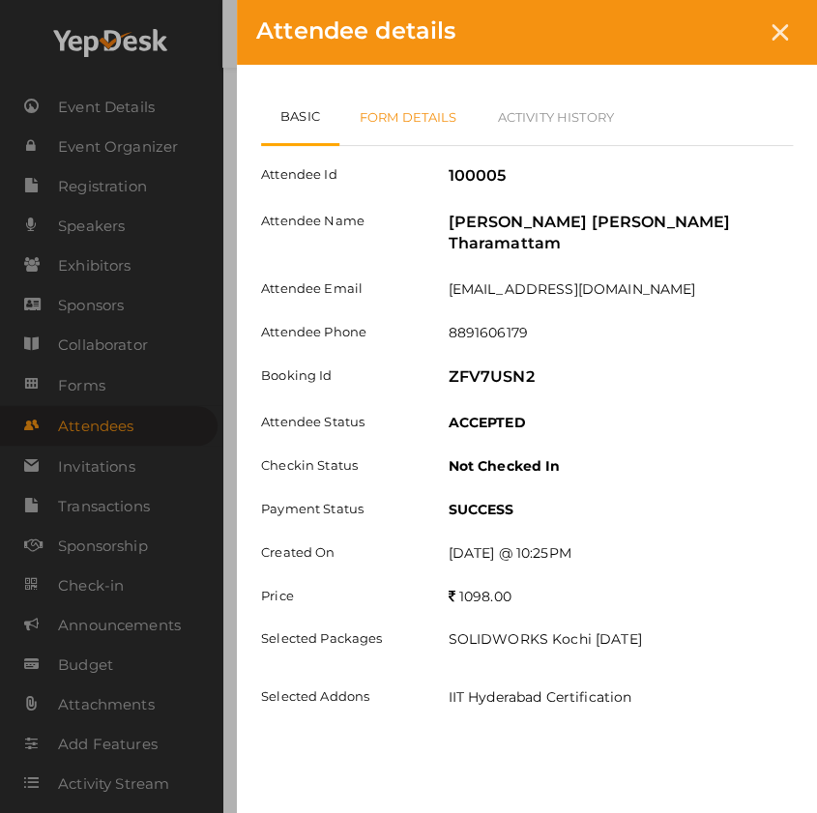
click at [434, 93] on link "Form Details" at bounding box center [408, 117] width 138 height 56
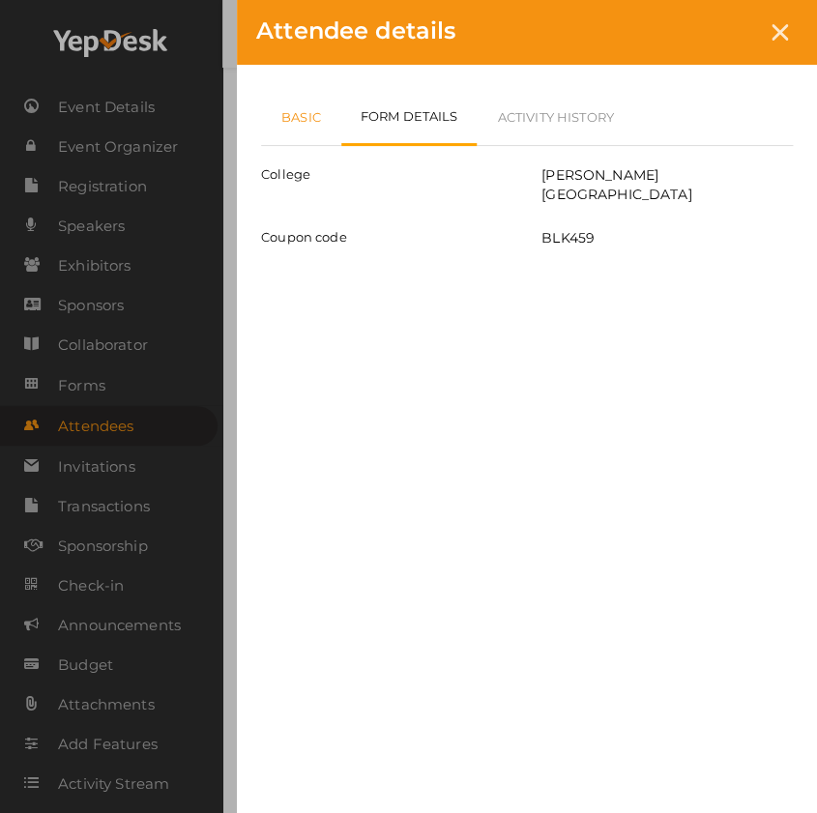
click at [291, 103] on link "Basic" at bounding box center [301, 117] width 80 height 56
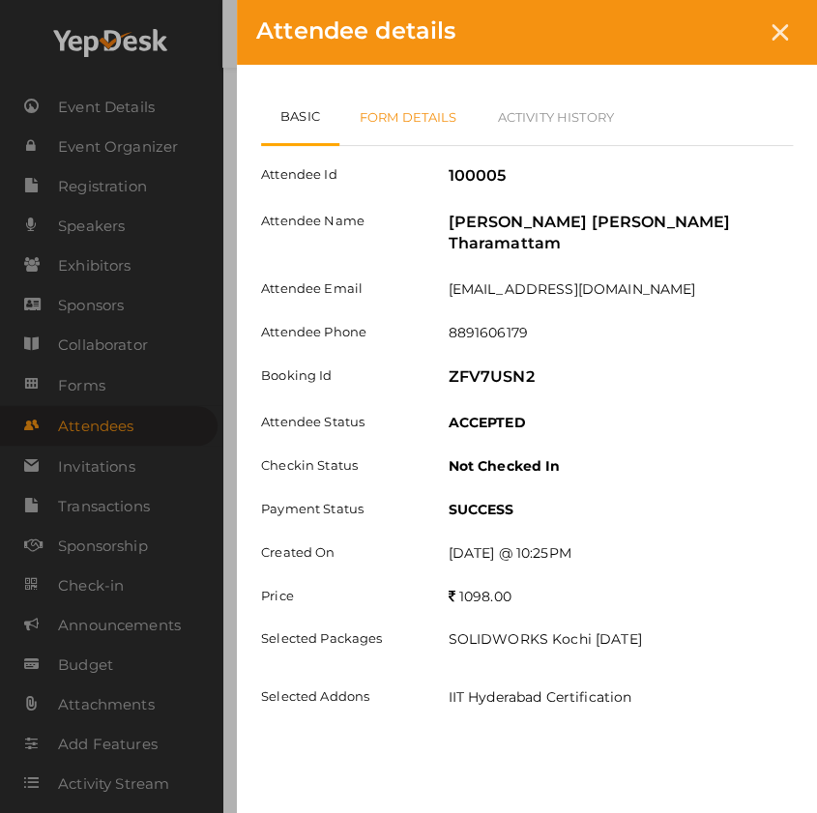
click at [421, 131] on link "Form Details" at bounding box center [408, 117] width 138 height 56
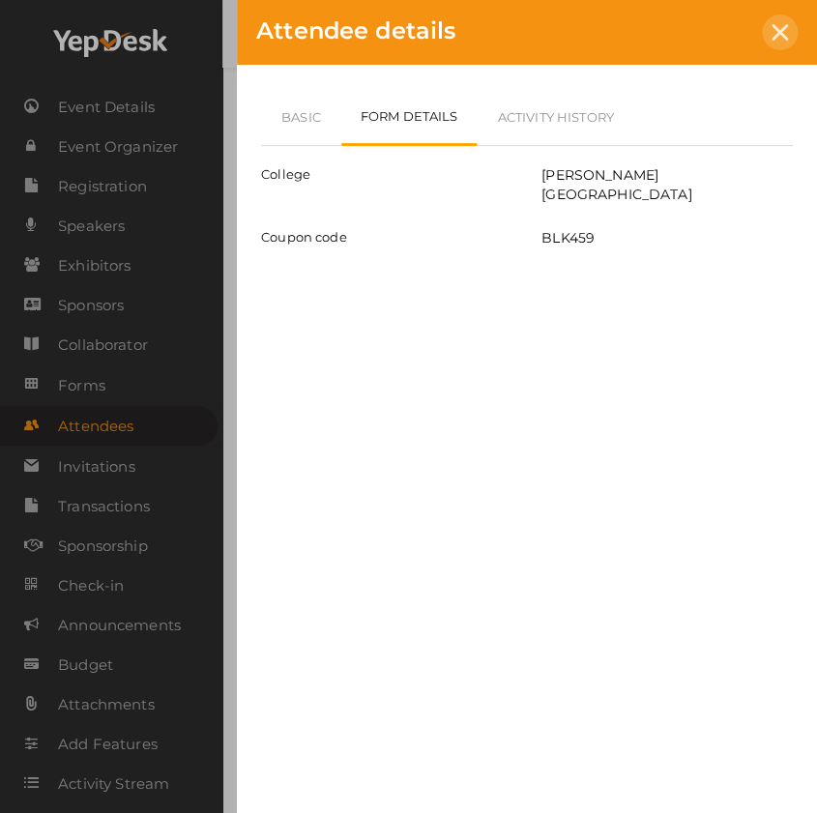
click at [784, 45] on div at bounding box center [780, 33] width 36 height 36
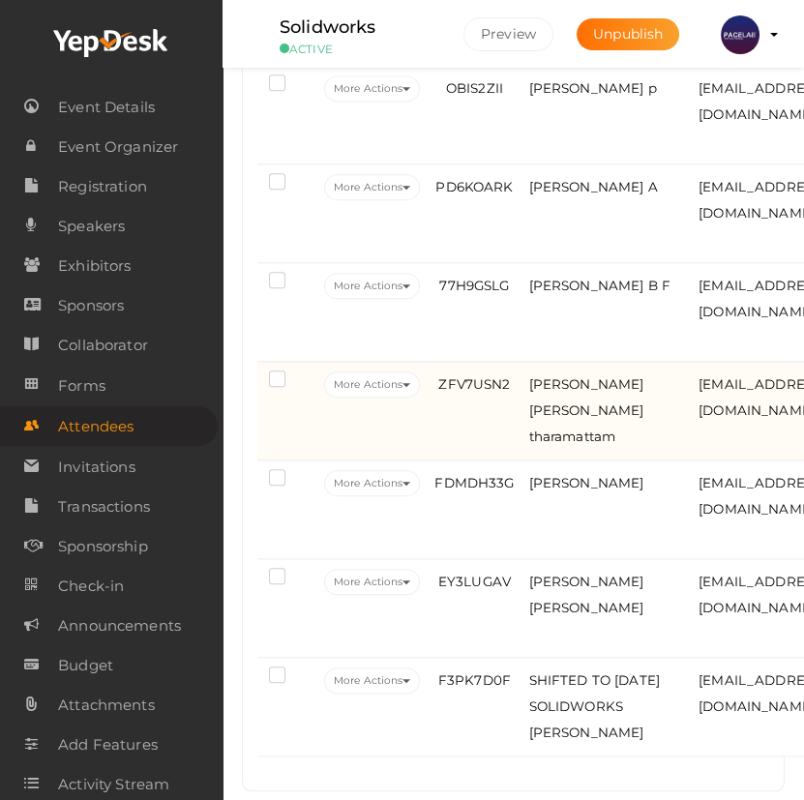
scroll to position [2358, 0]
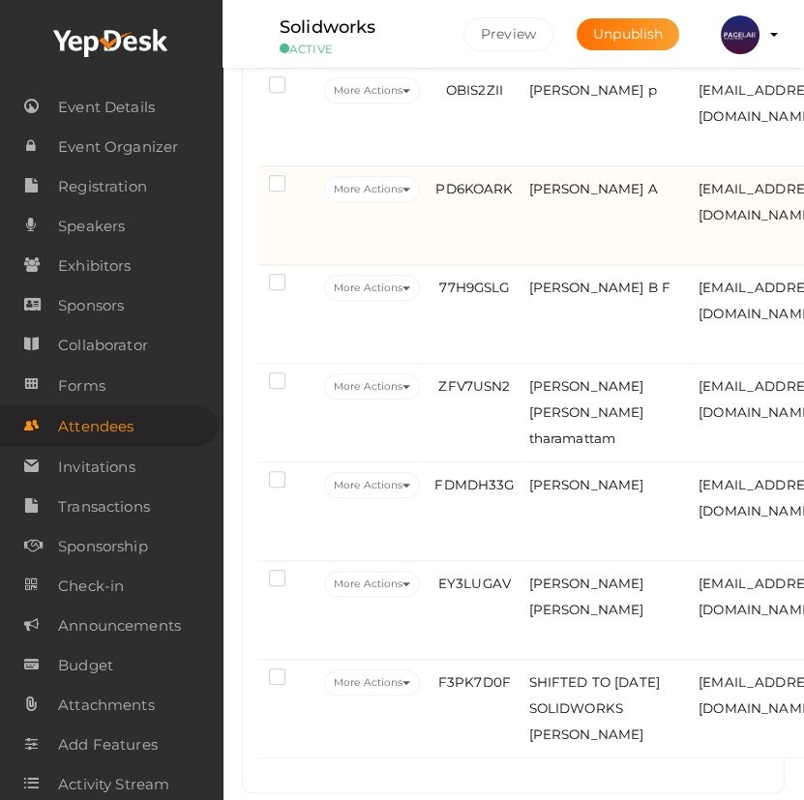
click at [475, 265] on td "PD6KOARK" at bounding box center [474, 215] width 99 height 99
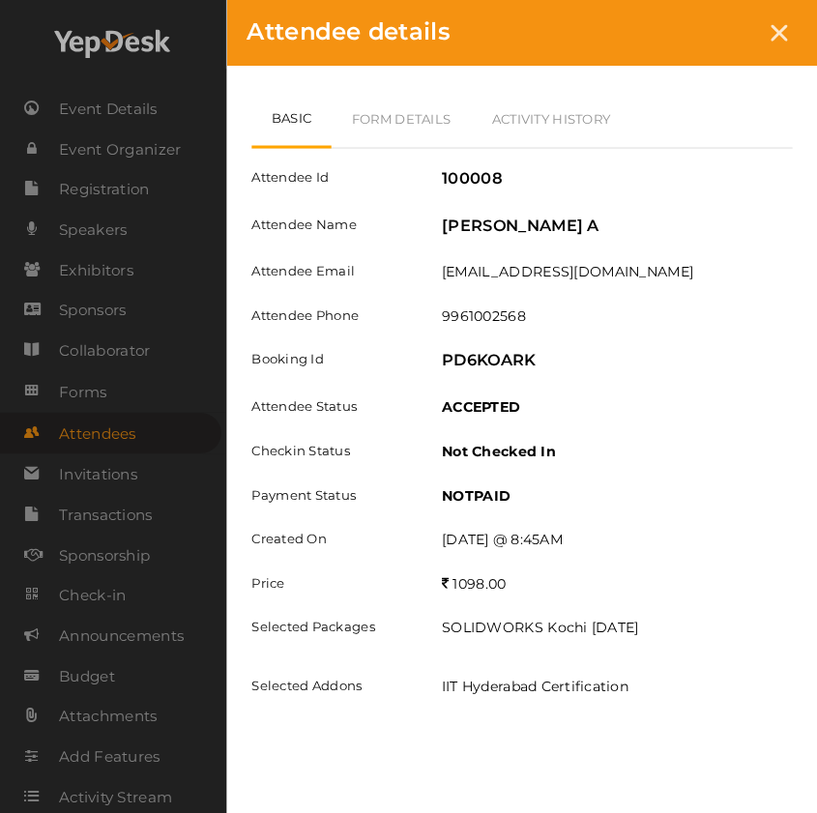
scroll to position [2326, 0]
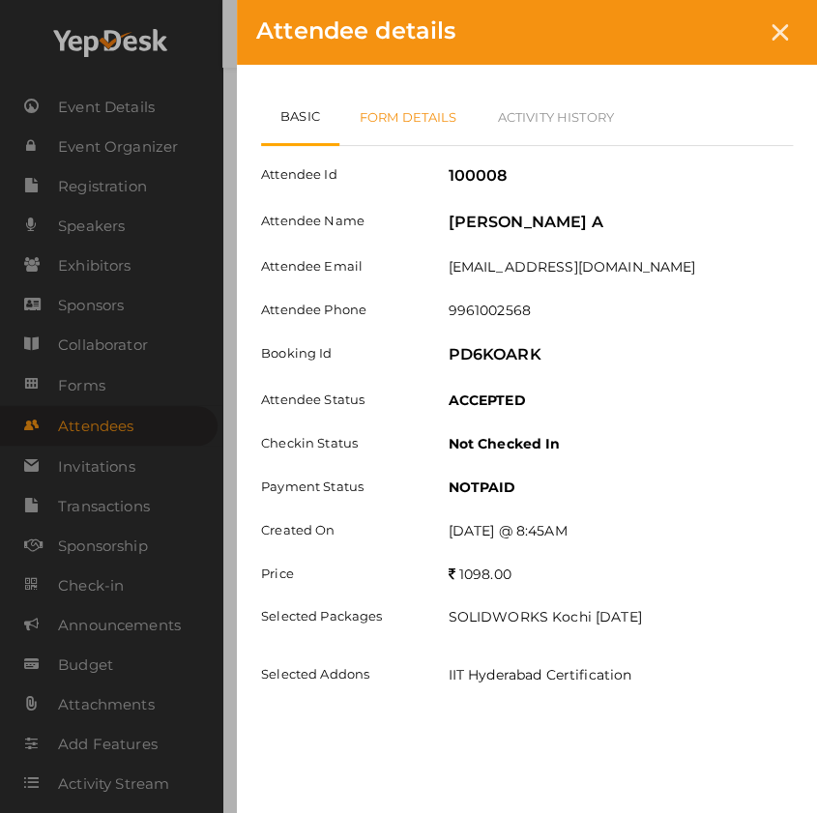
click at [416, 120] on link "Form Details" at bounding box center [408, 117] width 138 height 56
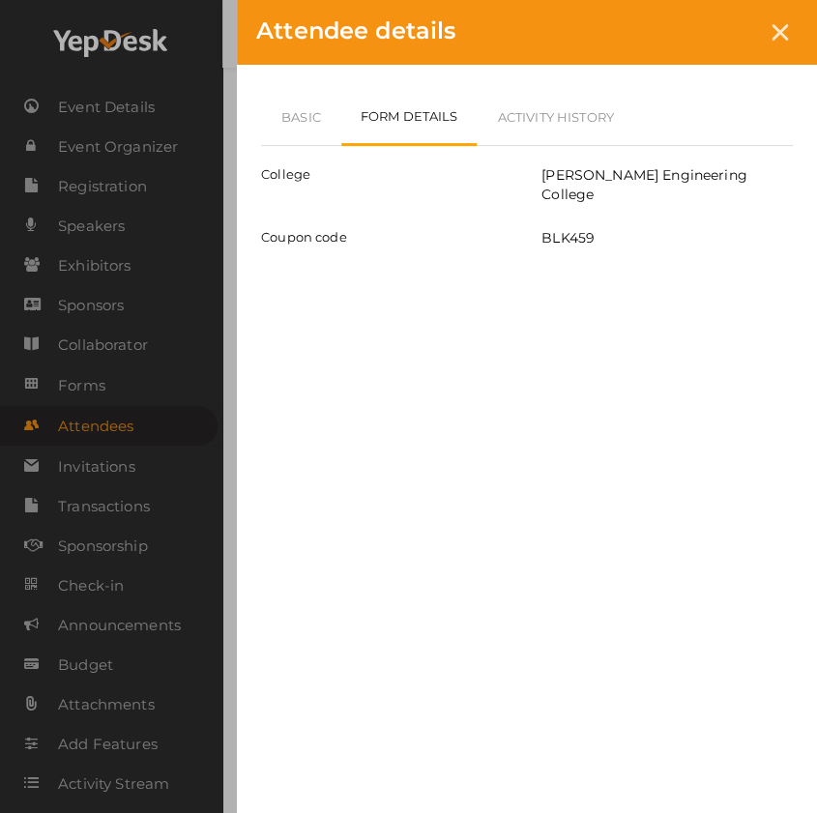
click at [775, 32] on icon at bounding box center [780, 32] width 16 height 16
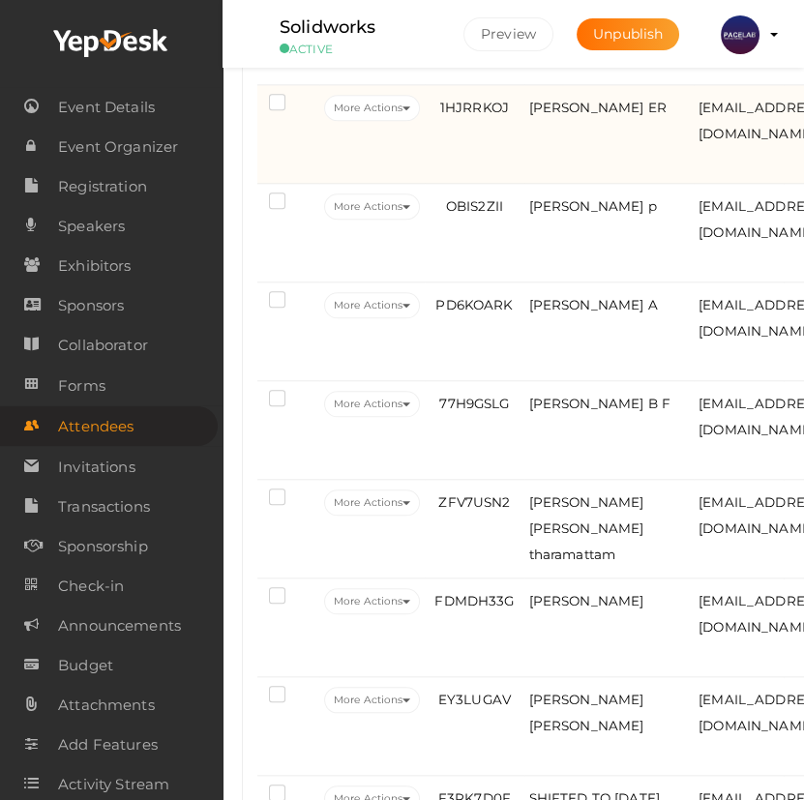
scroll to position [2182, 0]
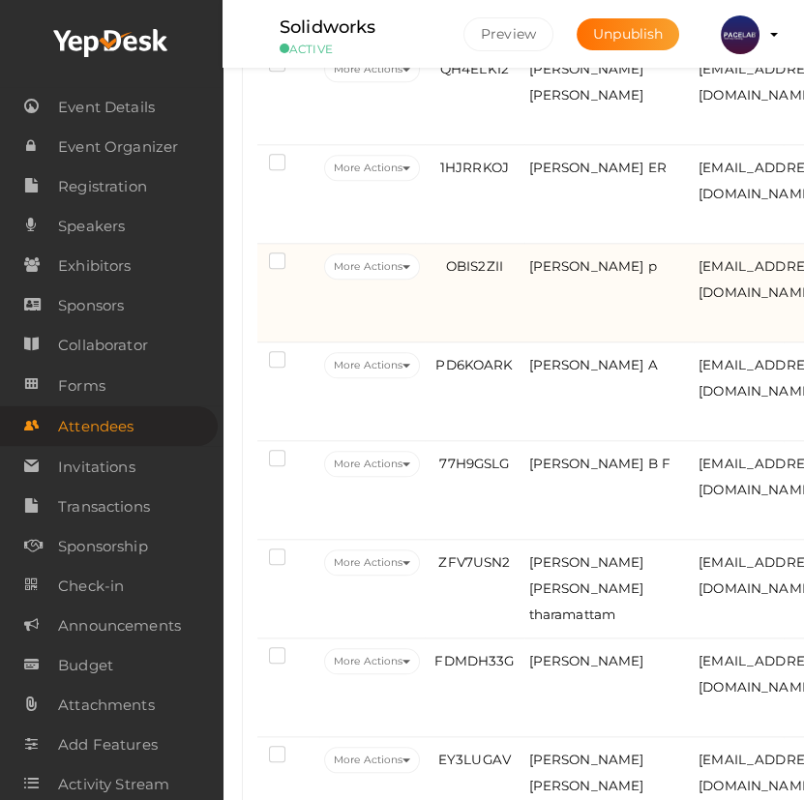
click at [581, 342] on td "Ansiya nasrin p" at bounding box center [609, 293] width 170 height 99
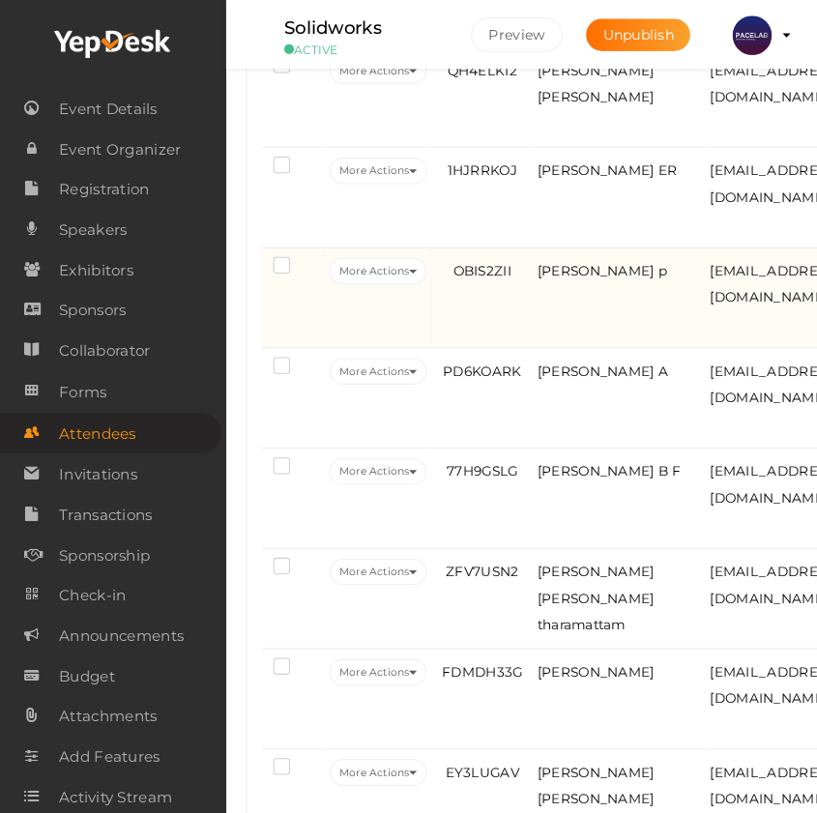
scroll to position [2149, 0]
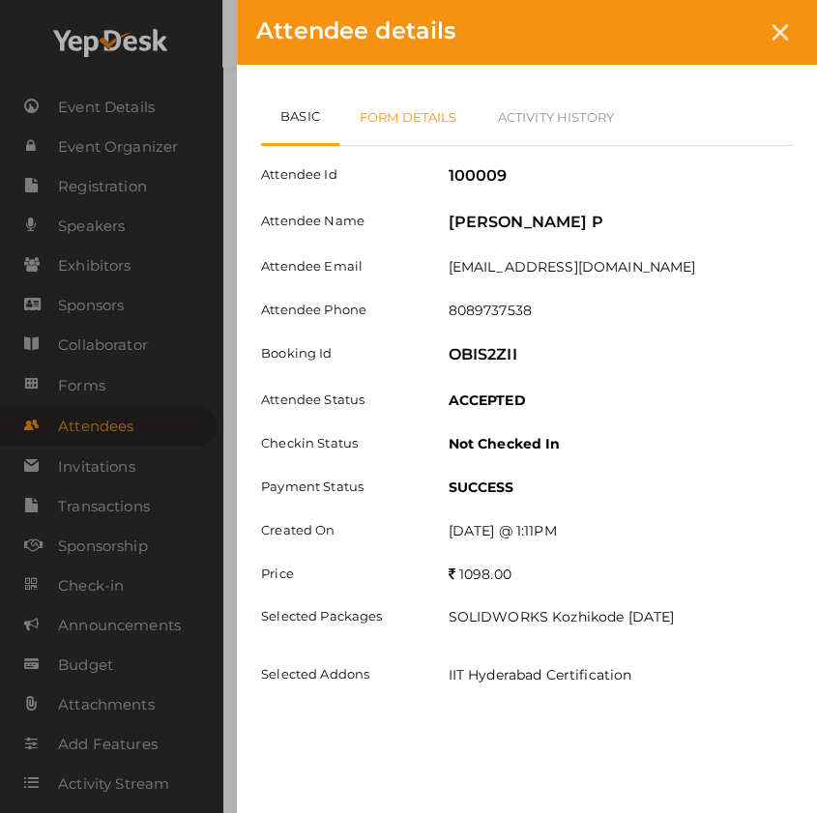
click at [395, 114] on link "Form Details" at bounding box center [408, 117] width 138 height 56
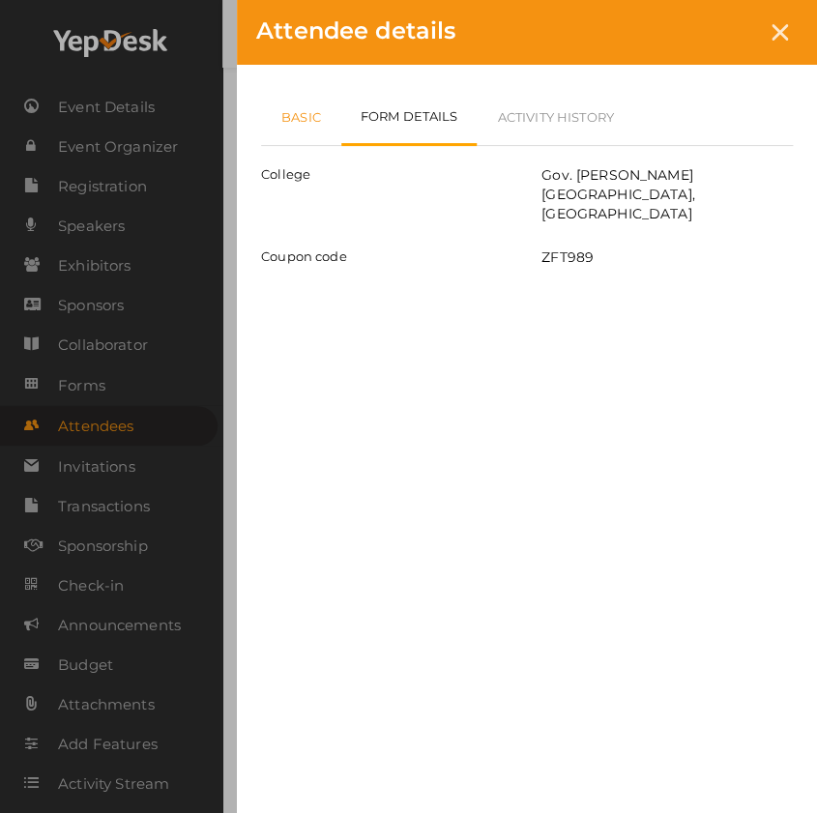
click at [304, 126] on link "Basic" at bounding box center [301, 117] width 80 height 56
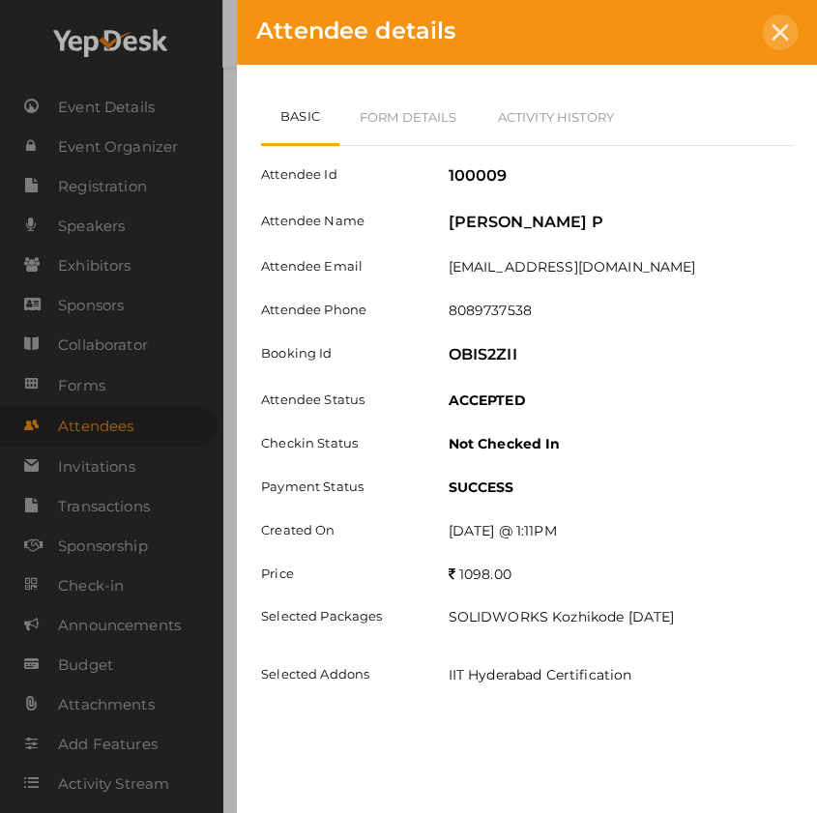
click at [773, 28] on icon at bounding box center [780, 32] width 16 height 16
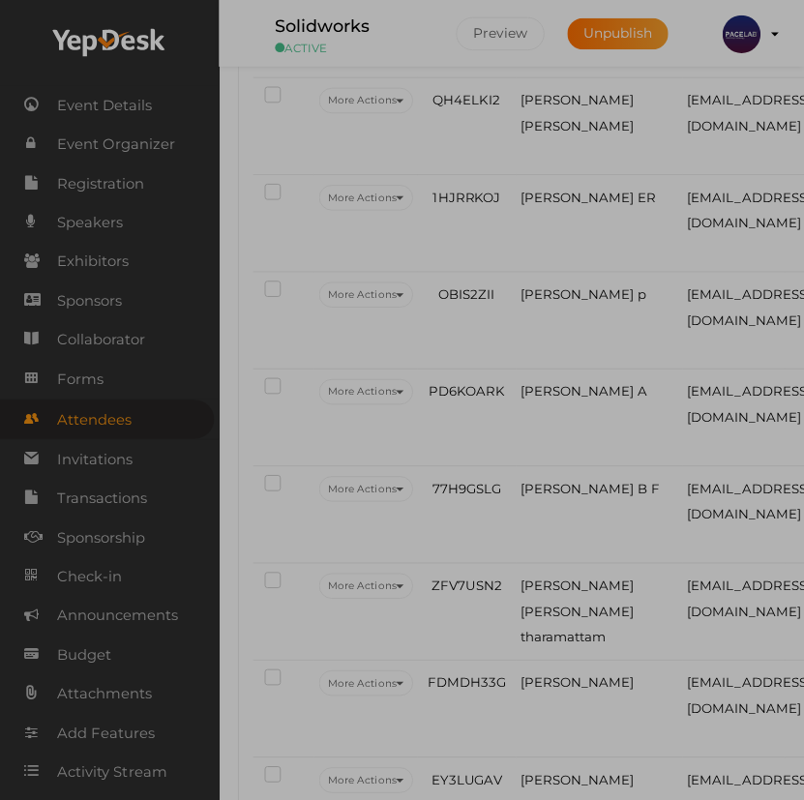
scroll to position [2182, 0]
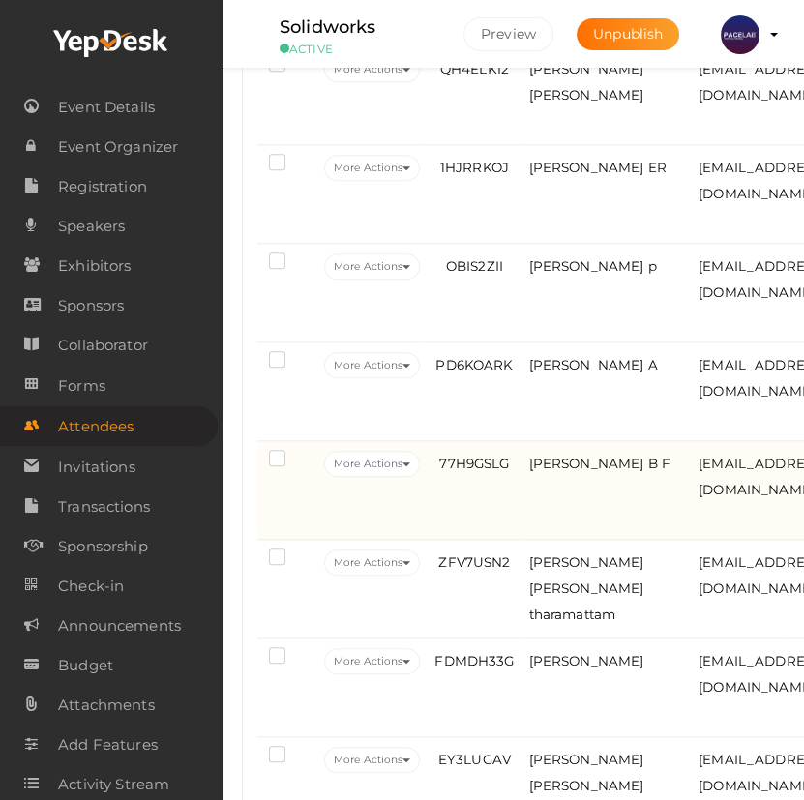
click at [591, 540] on td "ATHUL JACOB B F" at bounding box center [609, 490] width 170 height 99
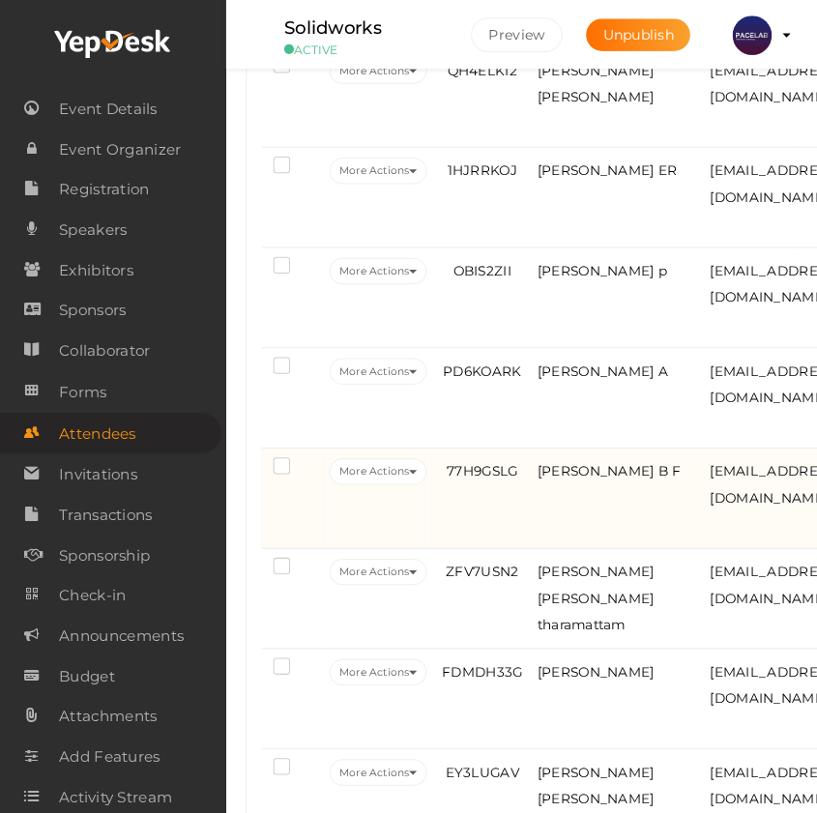
scroll to position [2149, 0]
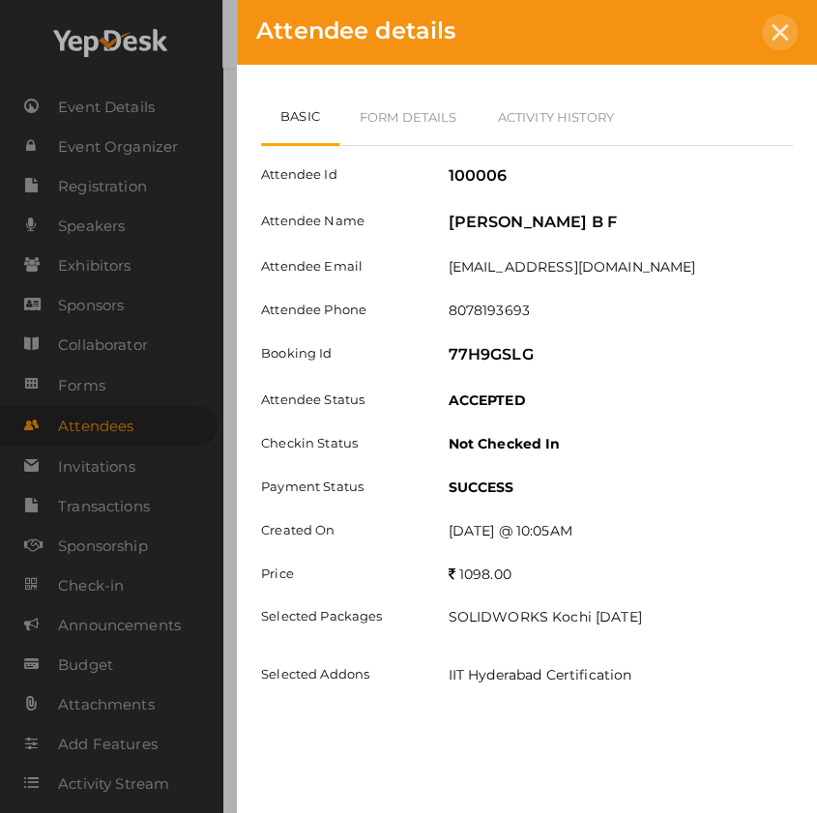
click at [777, 33] on icon at bounding box center [780, 32] width 16 height 16
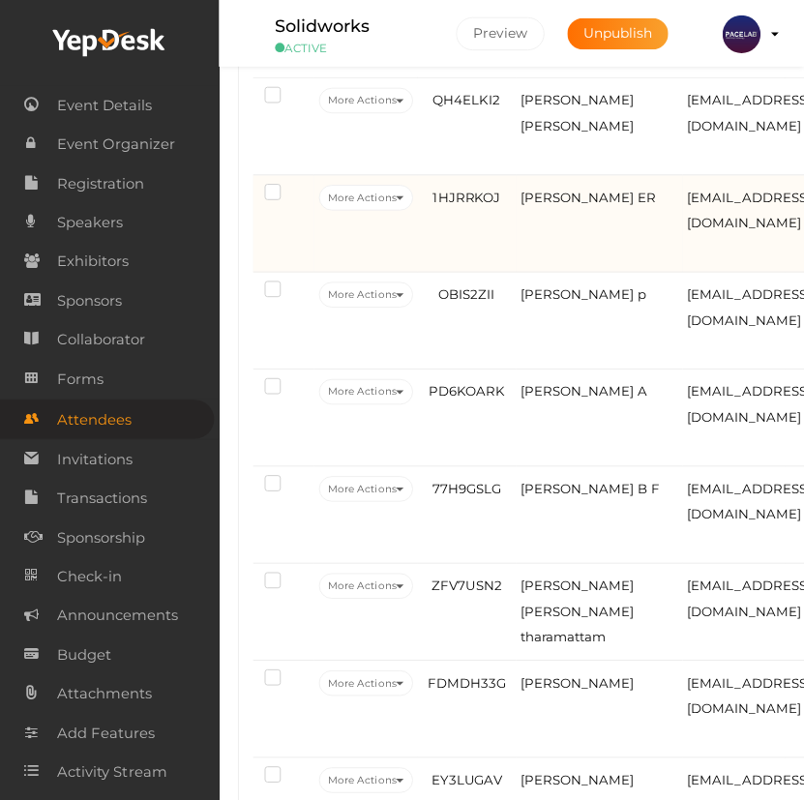
scroll to position [2182, 0]
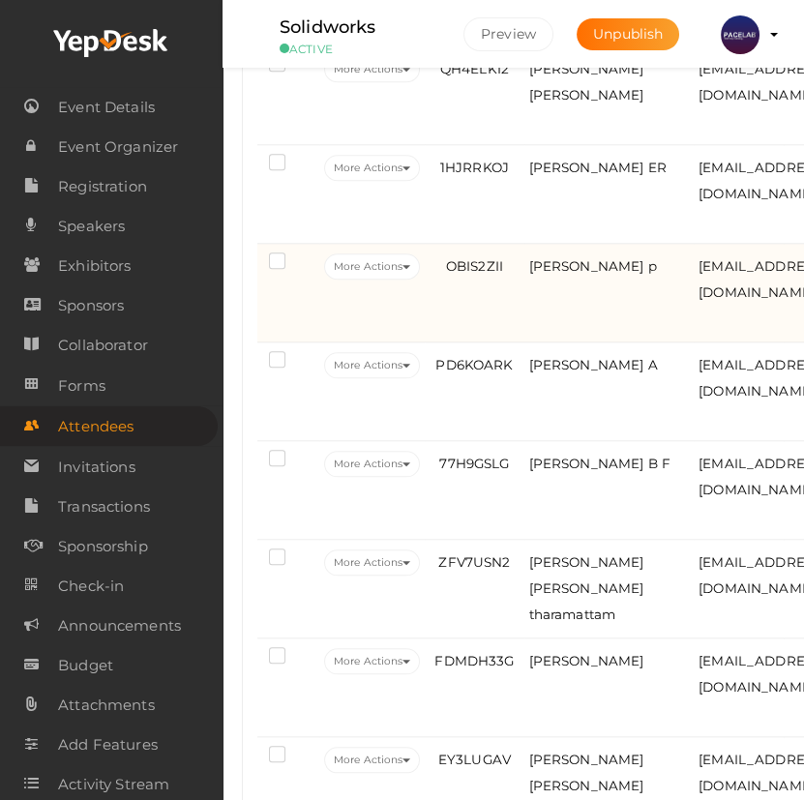
click at [552, 342] on td "Ansiya nasrin p" at bounding box center [609, 293] width 170 height 99
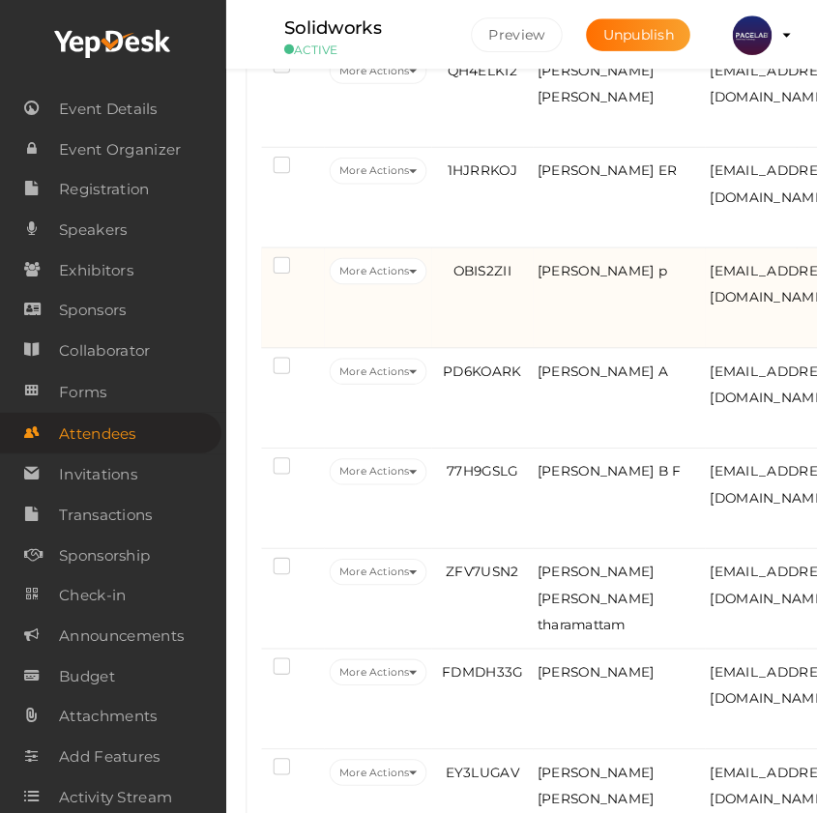
scroll to position [2149, 0]
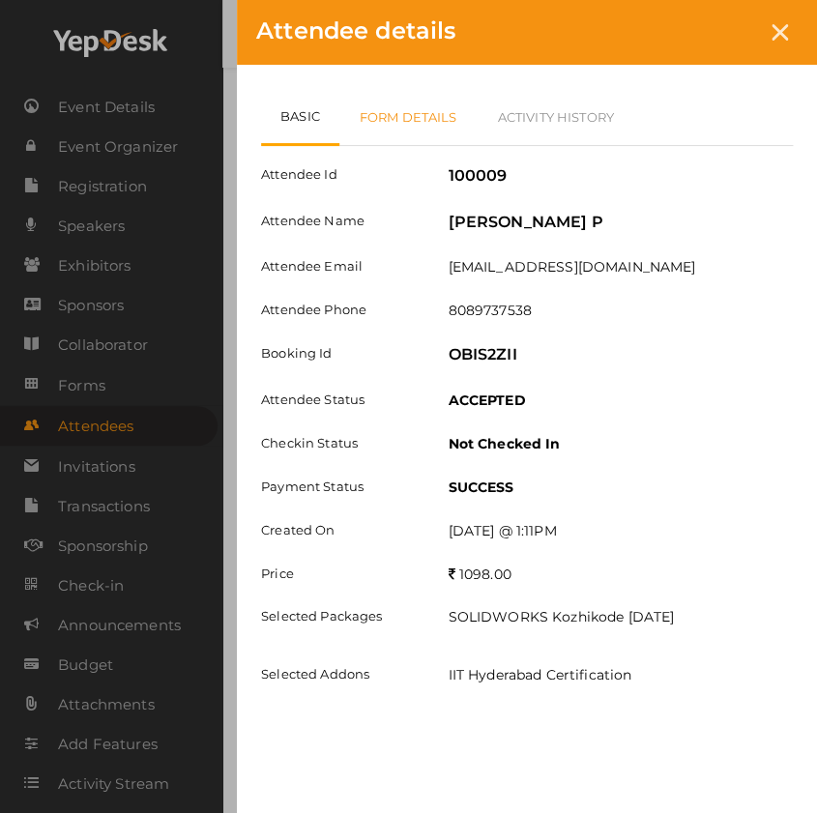
click at [443, 119] on link "Form Details" at bounding box center [408, 117] width 138 height 56
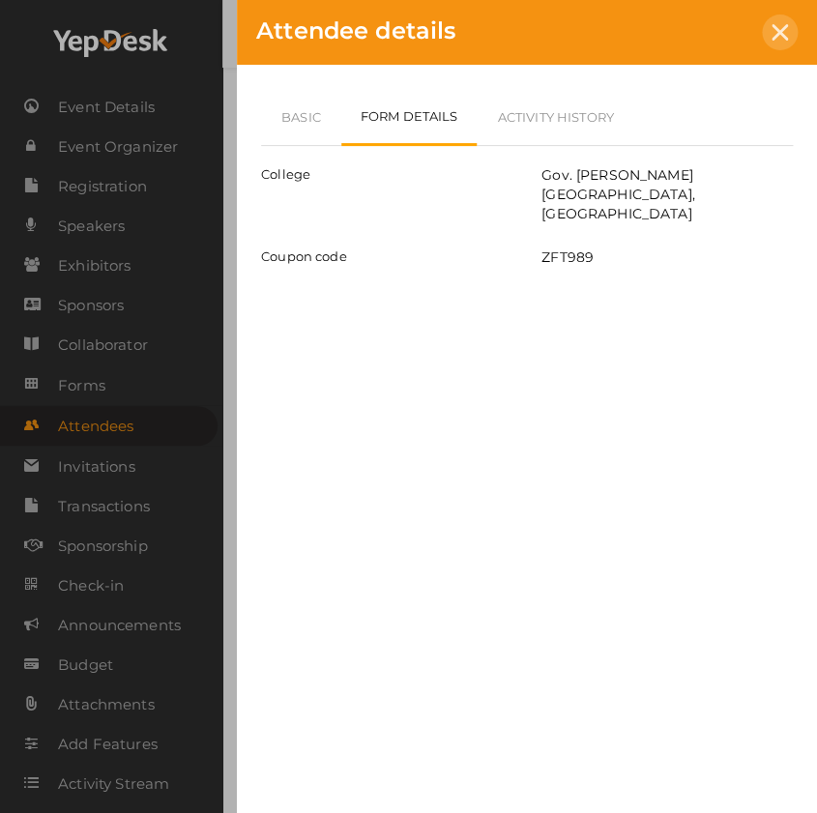
click at [791, 44] on div at bounding box center [780, 33] width 36 height 36
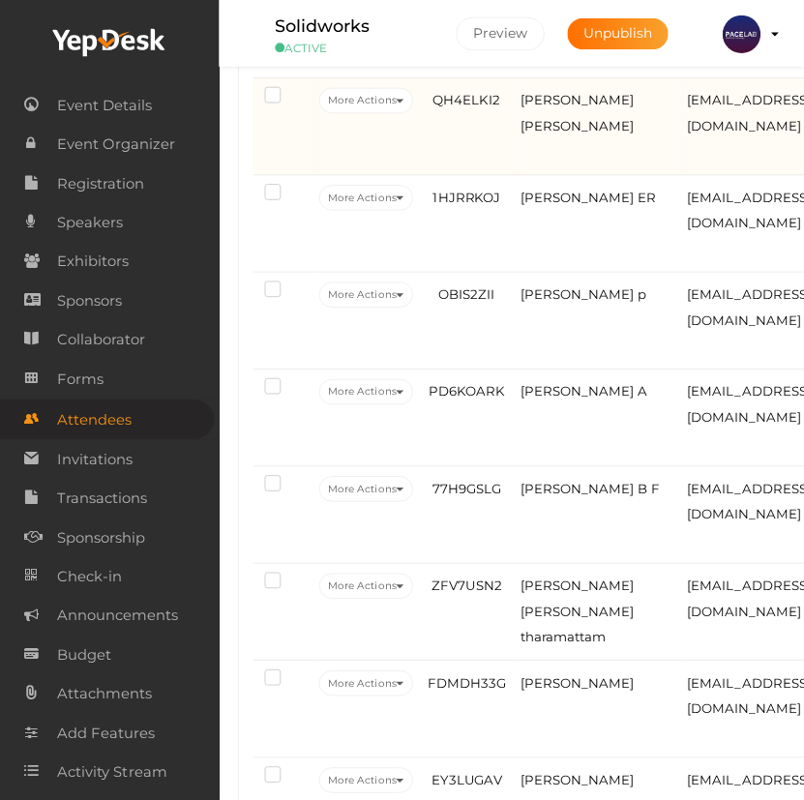
scroll to position [2182, 0]
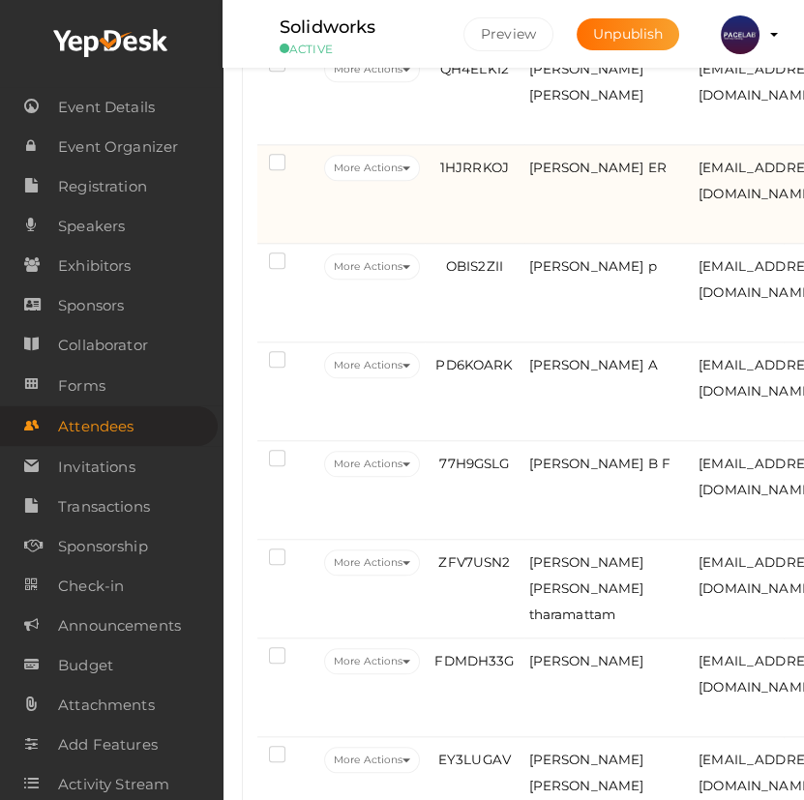
click at [544, 244] on td "Keerthana ER" at bounding box center [609, 194] width 170 height 99
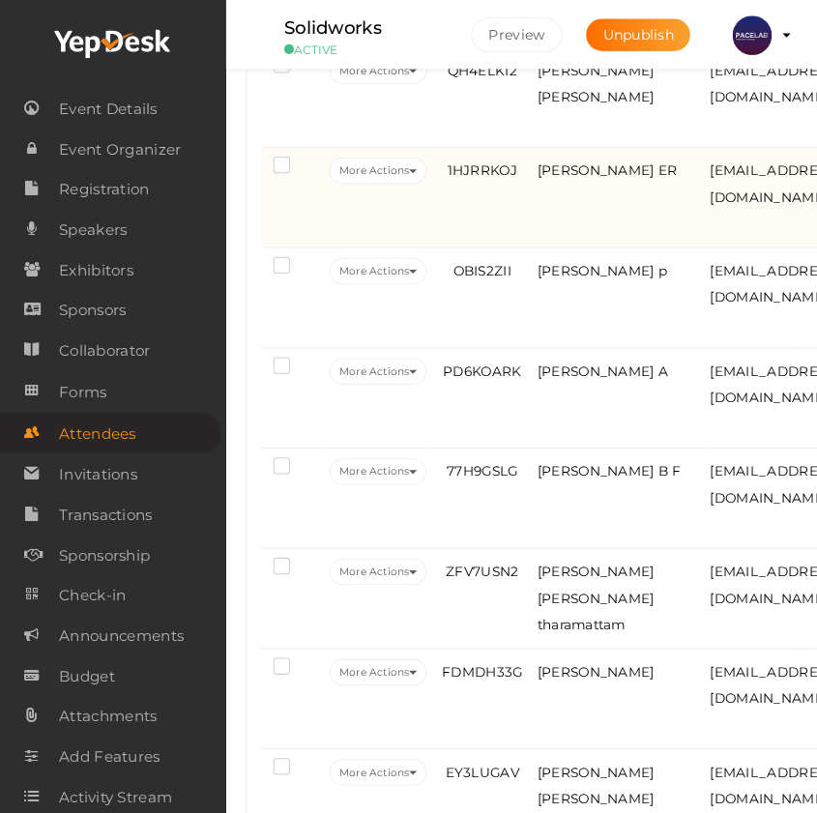
scroll to position [2149, 0]
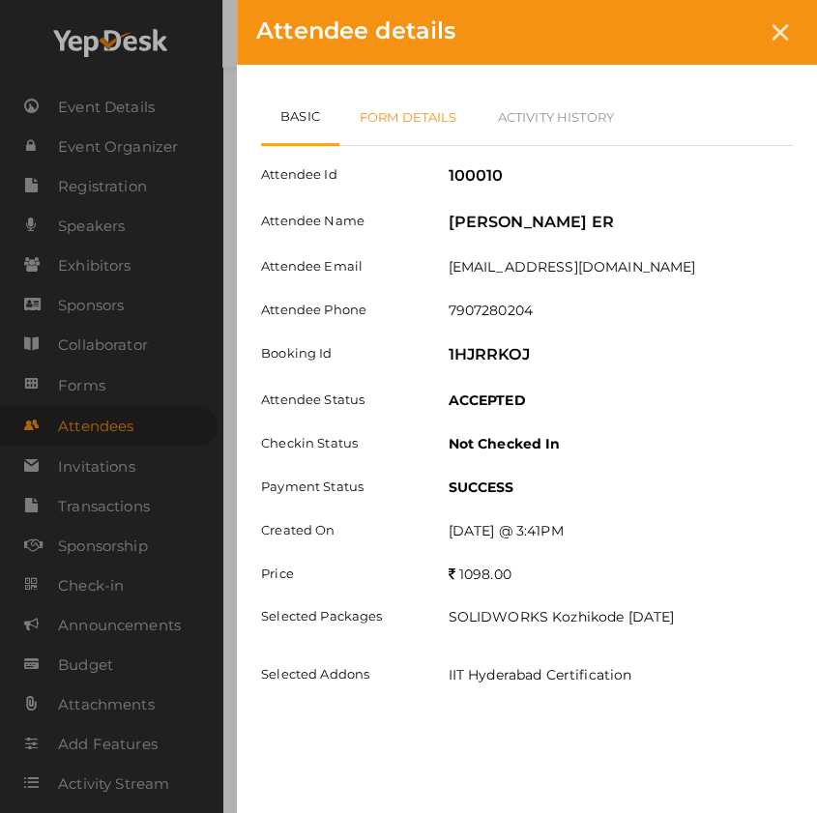
click at [425, 121] on link "Form Details" at bounding box center [408, 117] width 138 height 56
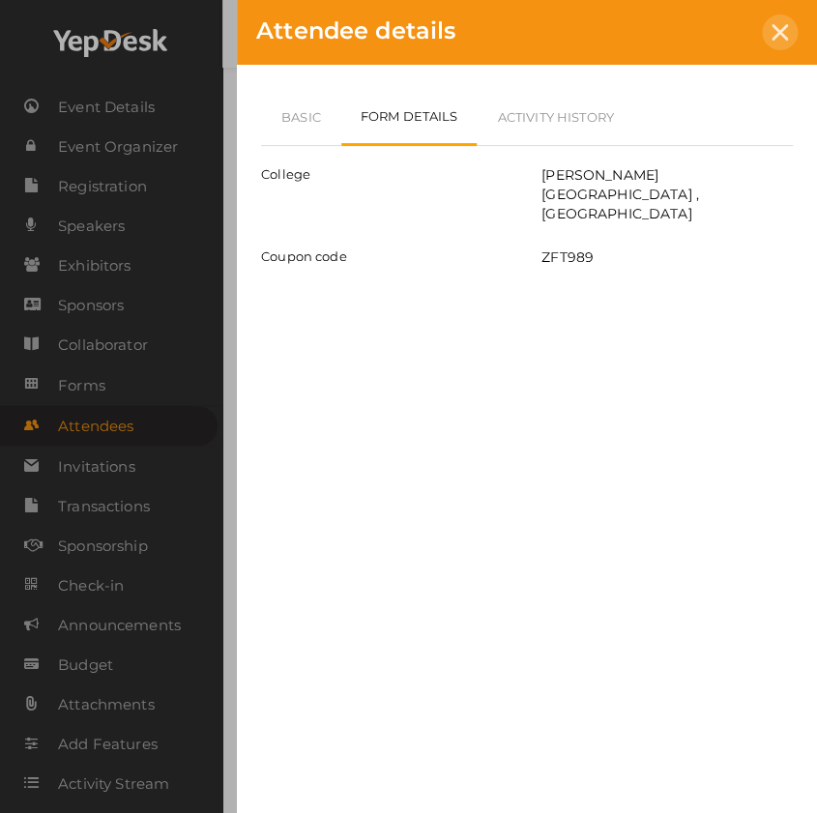
click at [780, 37] on icon at bounding box center [780, 32] width 16 height 16
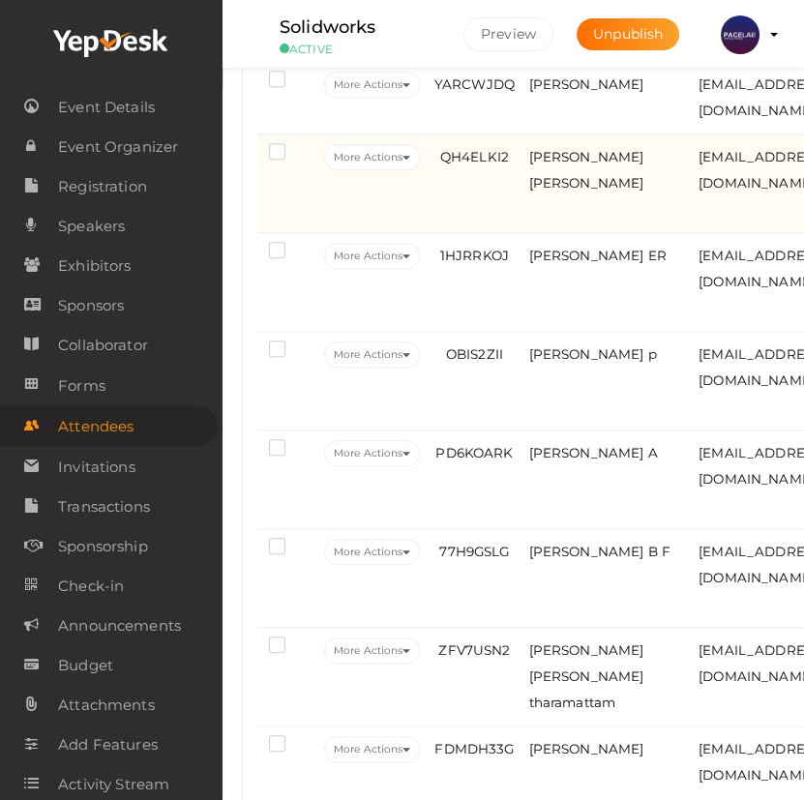
click at [506, 233] on td "QH4ELKI2" at bounding box center [474, 183] width 99 height 99
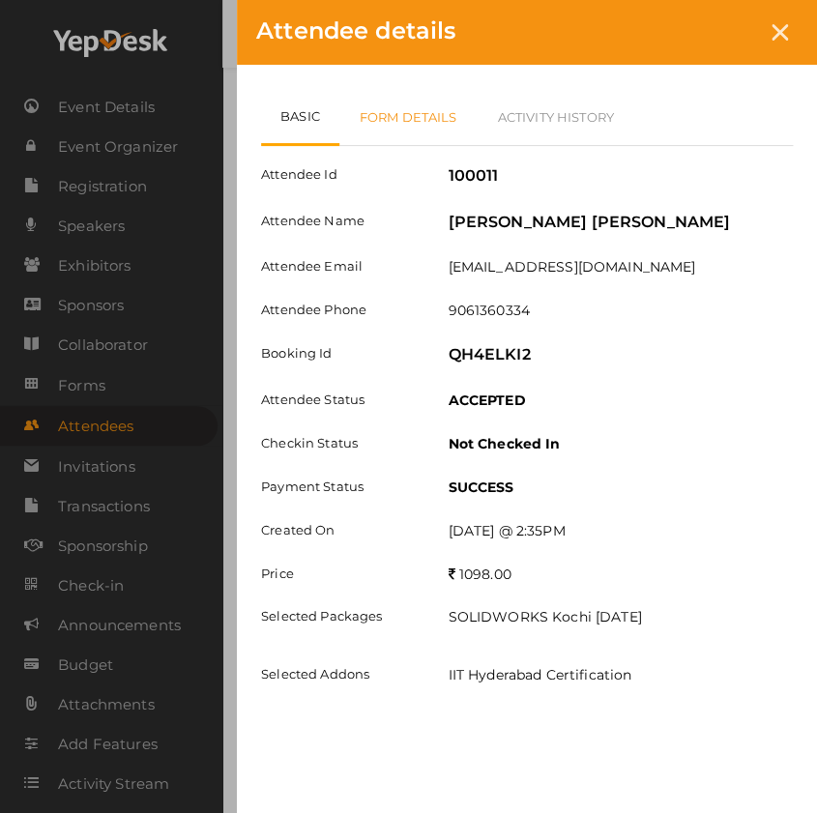
click at [441, 126] on link "Form Details" at bounding box center [408, 117] width 138 height 56
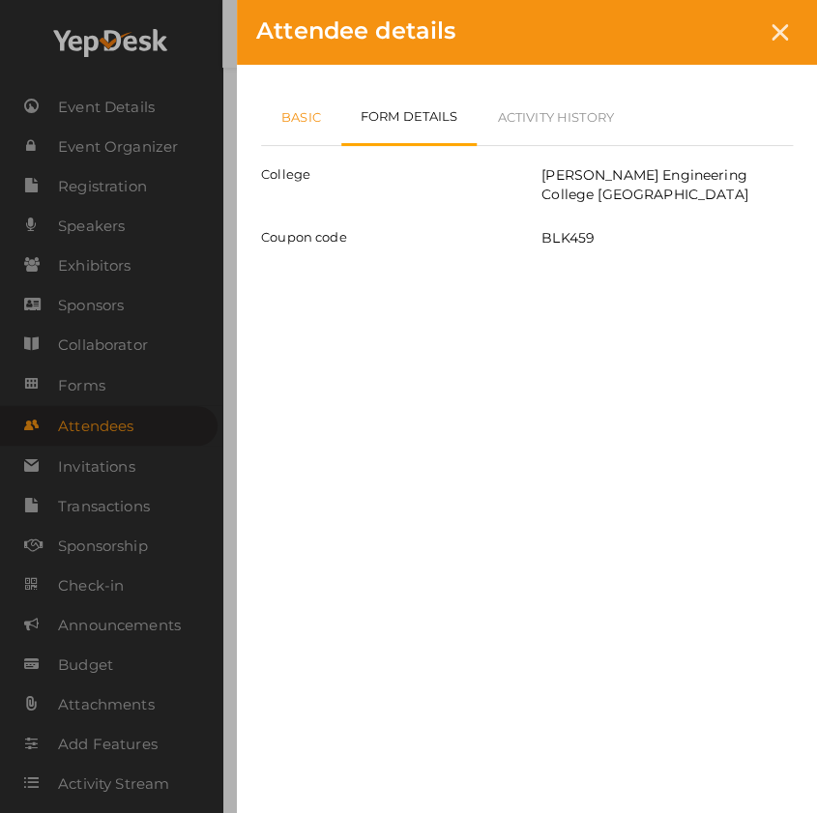
click at [312, 129] on link "Basic" at bounding box center [301, 117] width 80 height 56
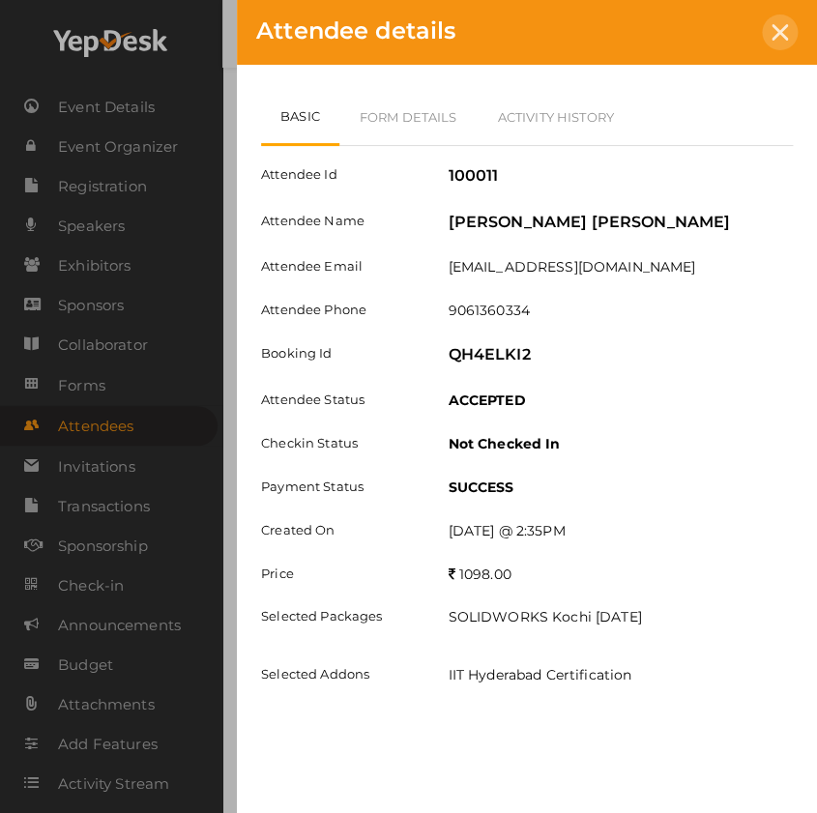
click at [778, 25] on icon at bounding box center [780, 32] width 16 height 16
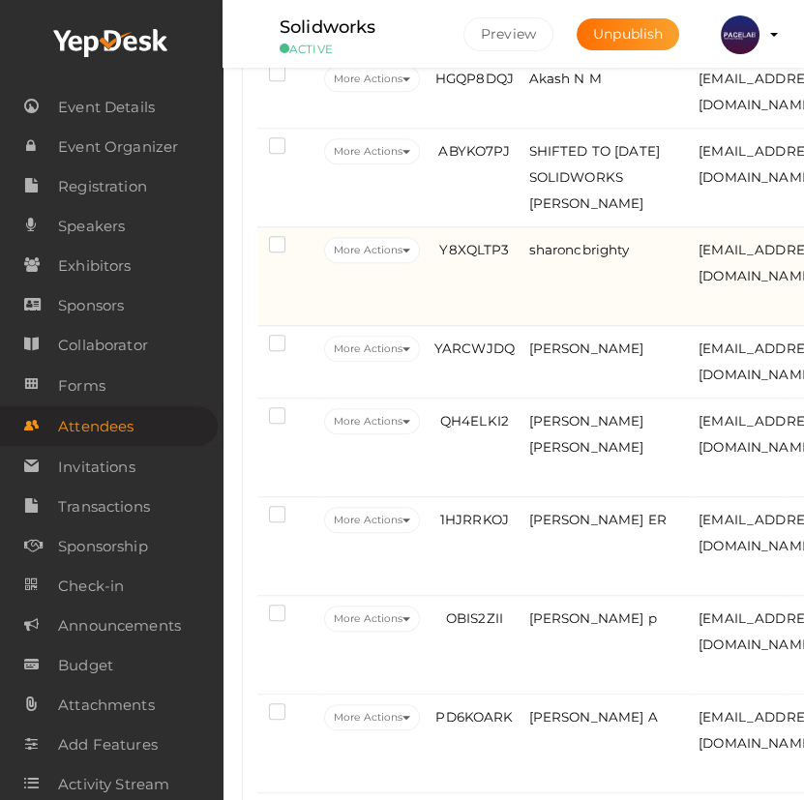
click at [562, 326] on td "sharoncbrighty" at bounding box center [609, 276] width 170 height 99
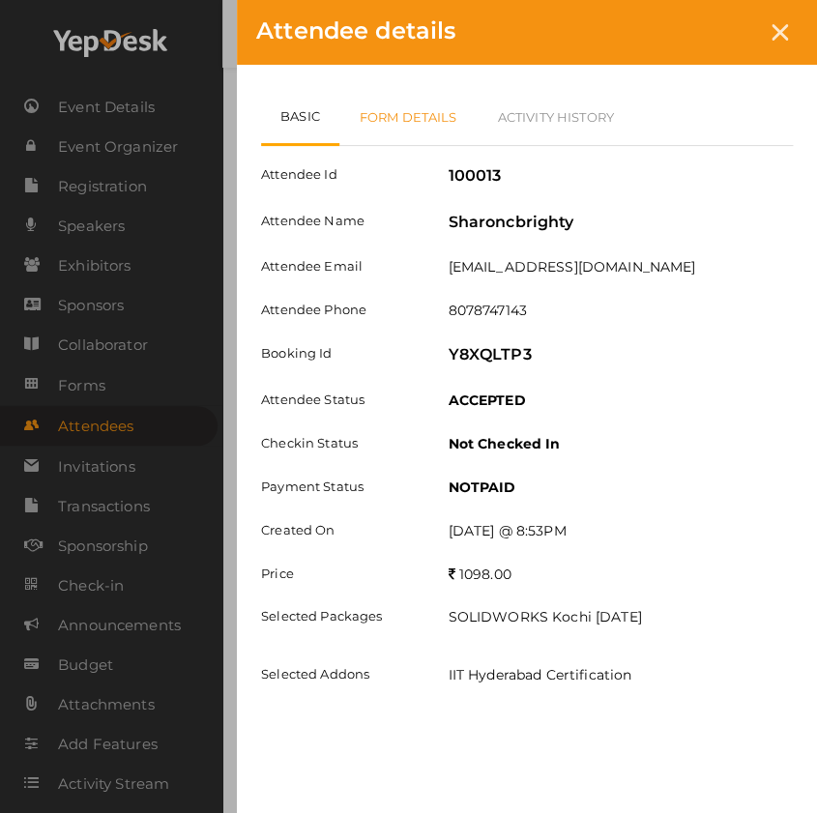
click at [418, 106] on link "Form Details" at bounding box center [408, 117] width 138 height 56
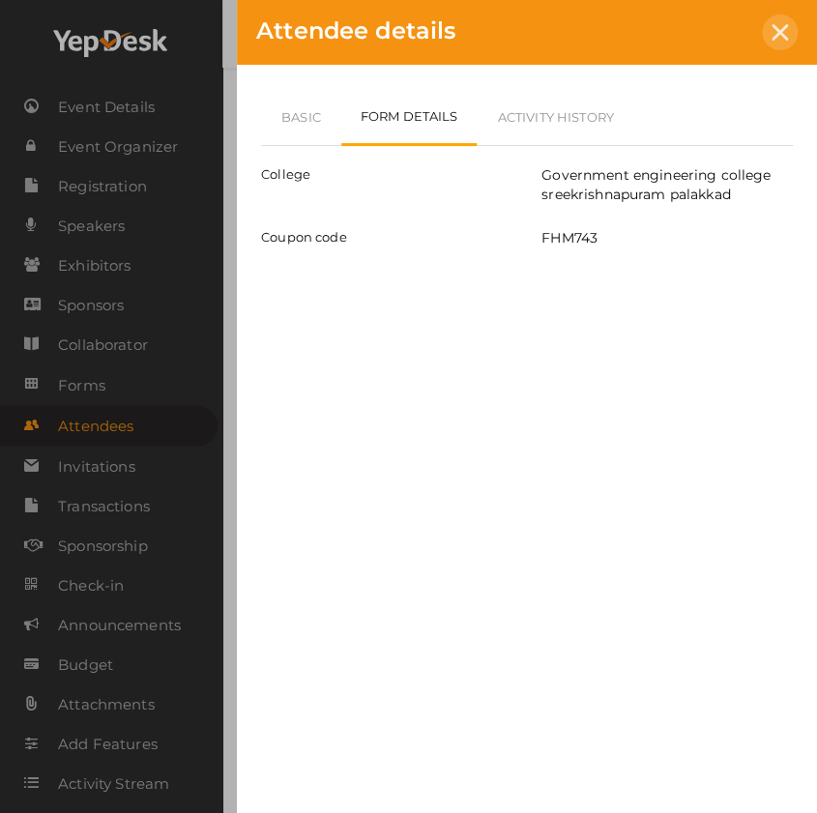
click at [777, 35] on icon at bounding box center [780, 32] width 16 height 16
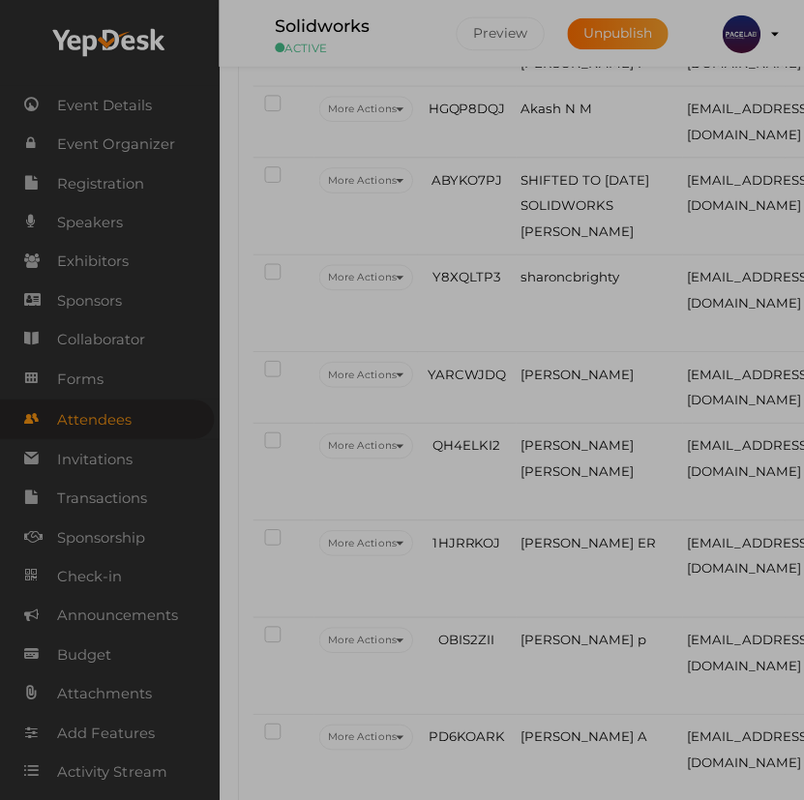
scroll to position [1830, 0]
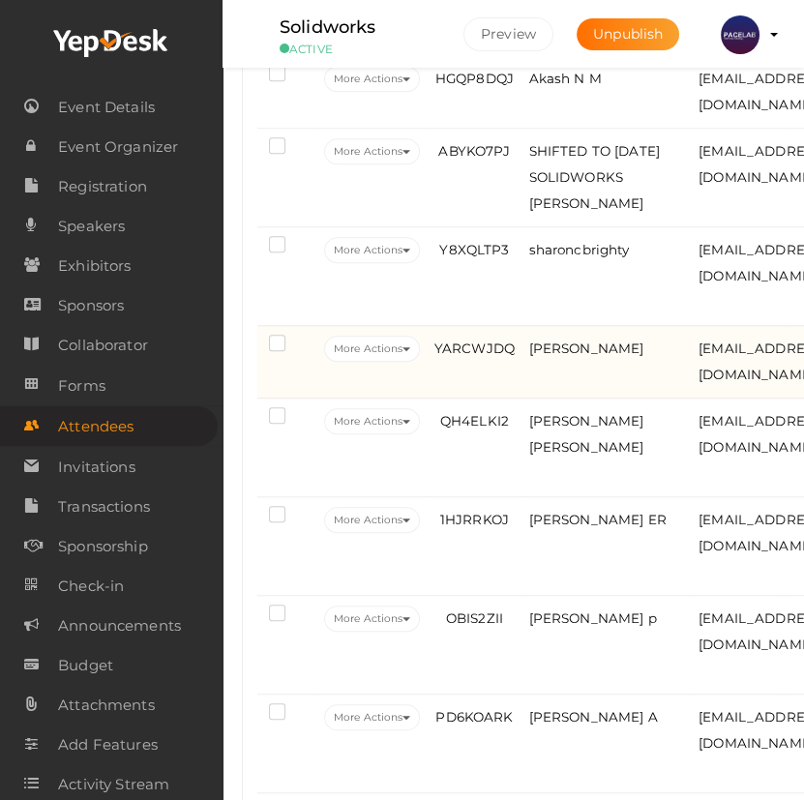
click at [598, 398] on td "Rohith P Mohan" at bounding box center [609, 362] width 170 height 73
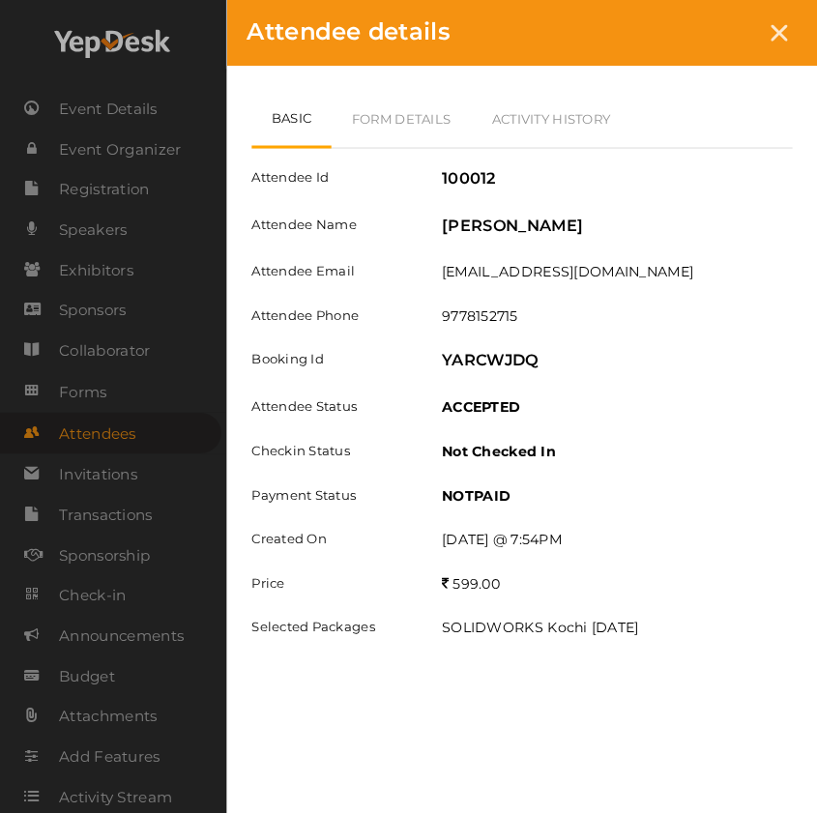
scroll to position [1798, 0]
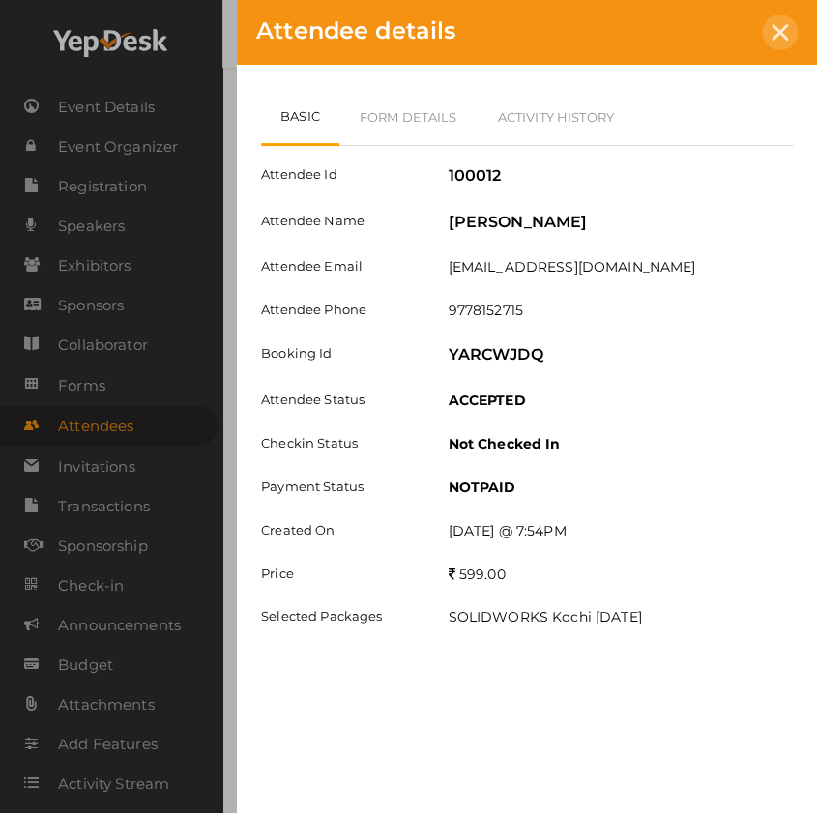
click at [783, 29] on icon at bounding box center [780, 32] width 16 height 16
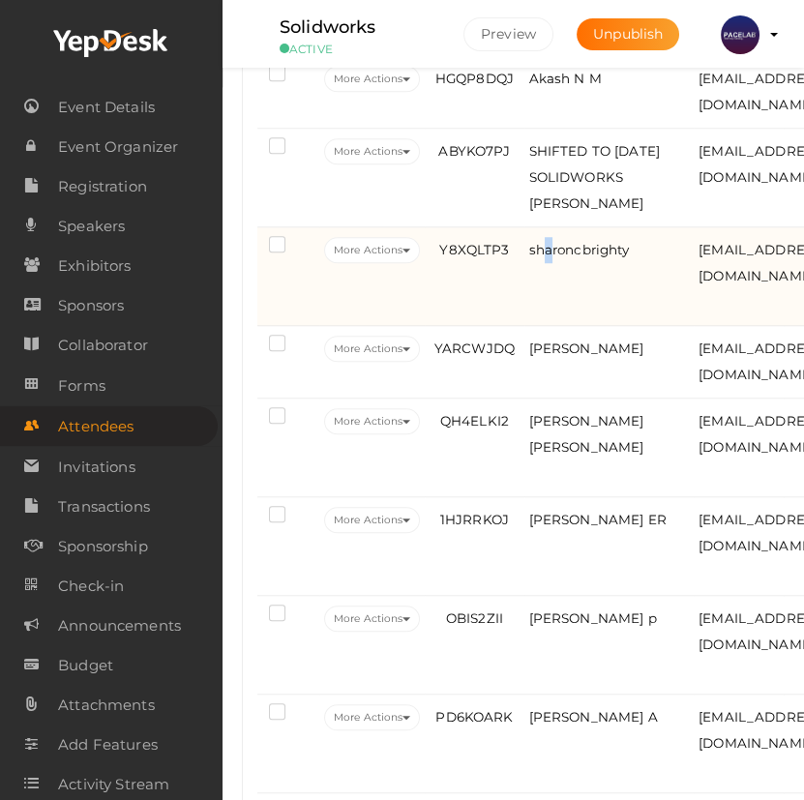
click at [549, 326] on td "sharoncbrighty" at bounding box center [609, 276] width 170 height 99
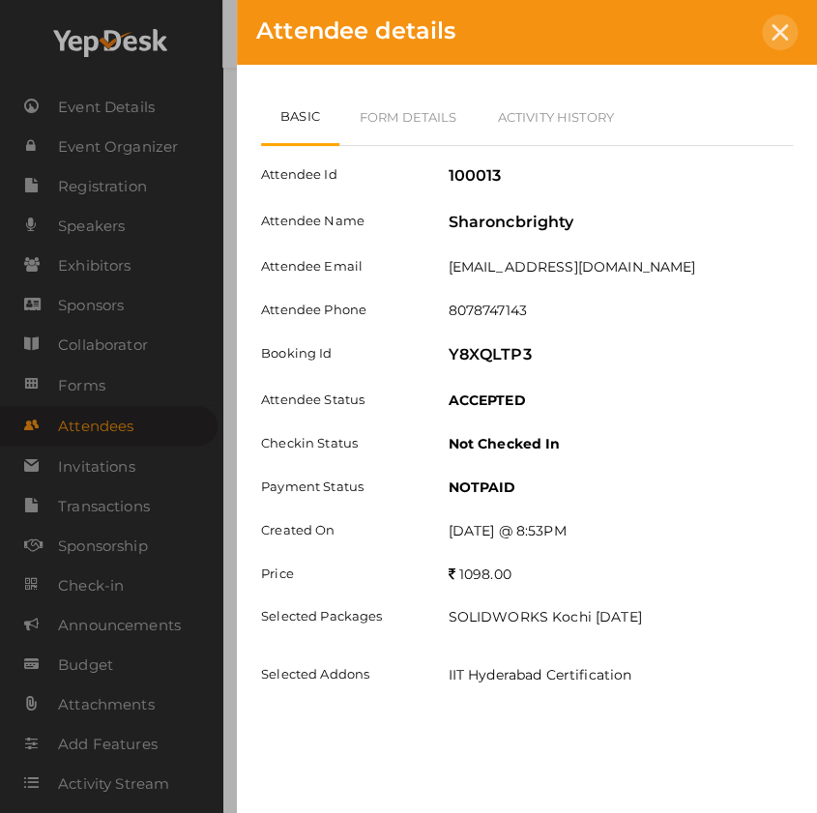
click at [779, 36] on icon at bounding box center [780, 32] width 16 height 16
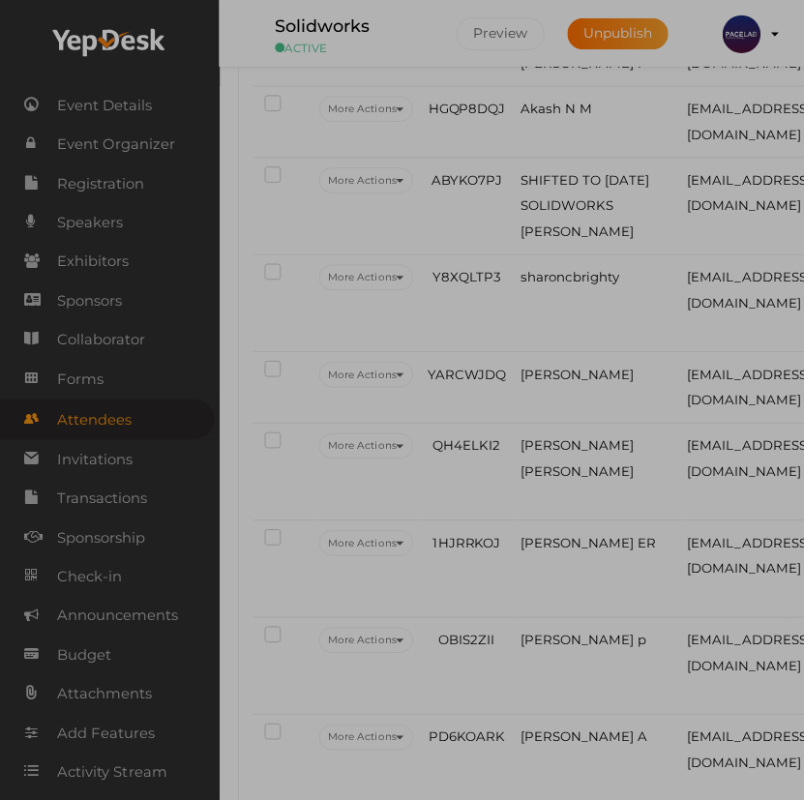
scroll to position [1830, 0]
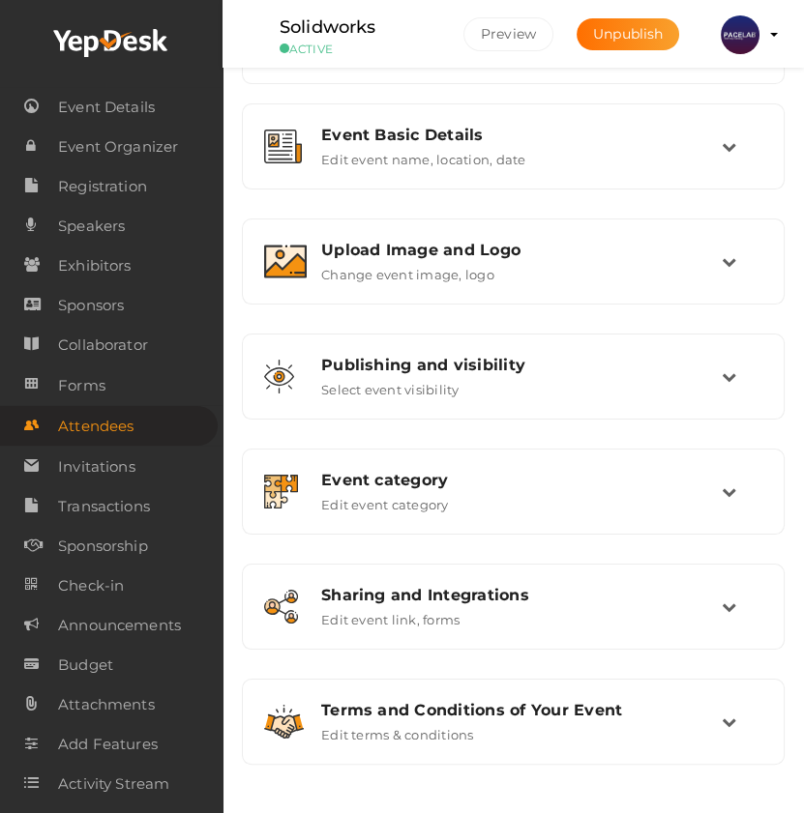
scroll to position [75, 0]
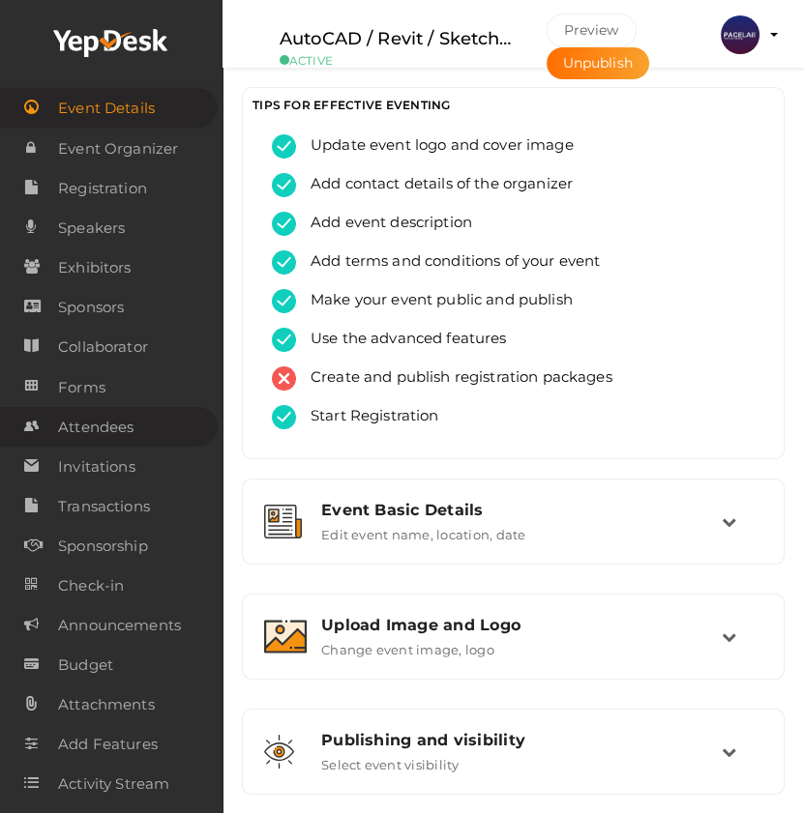
click at [104, 437] on span "Attendees" at bounding box center [95, 427] width 75 height 39
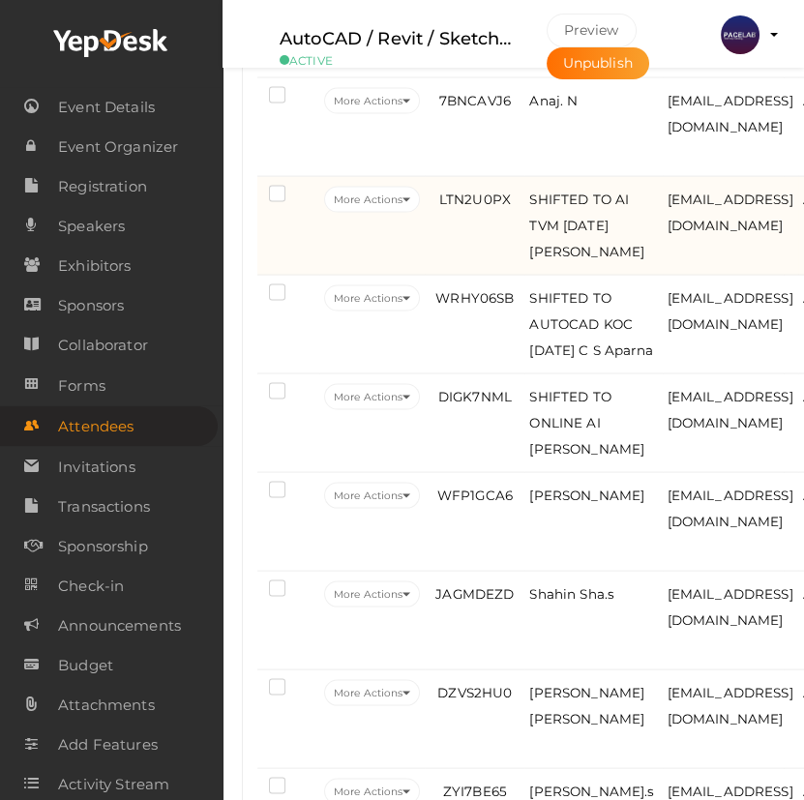
scroll to position [5177, 0]
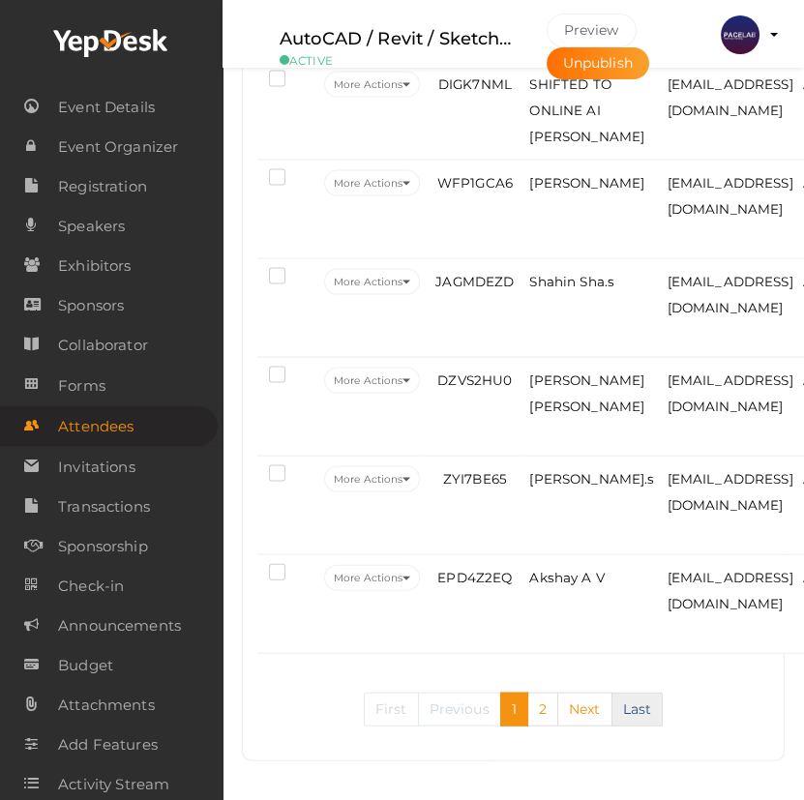
click at [629, 707] on link "Last" at bounding box center [637, 709] width 52 height 34
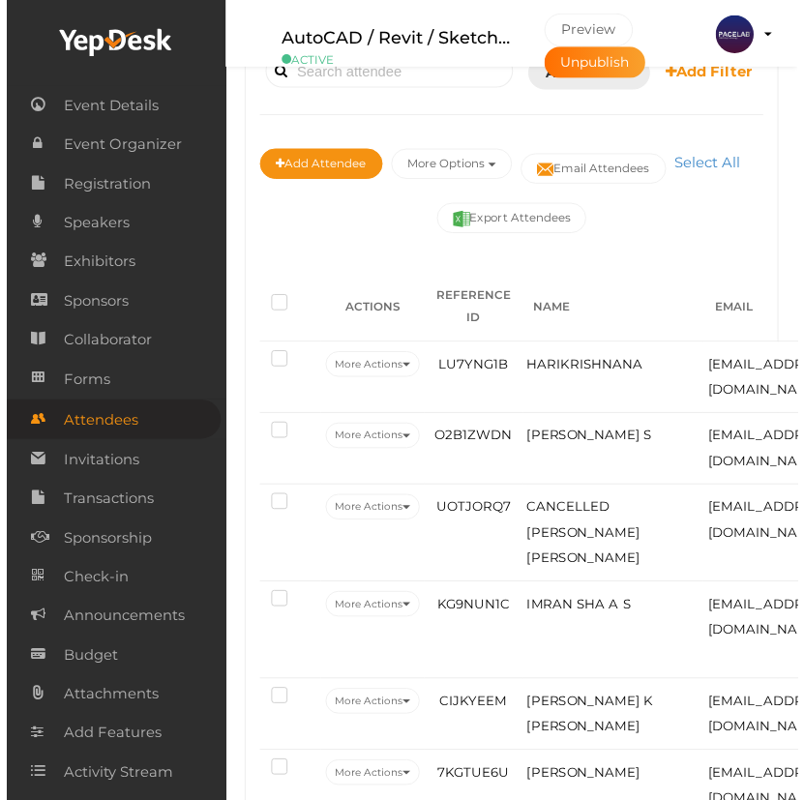
scroll to position [3445, 0]
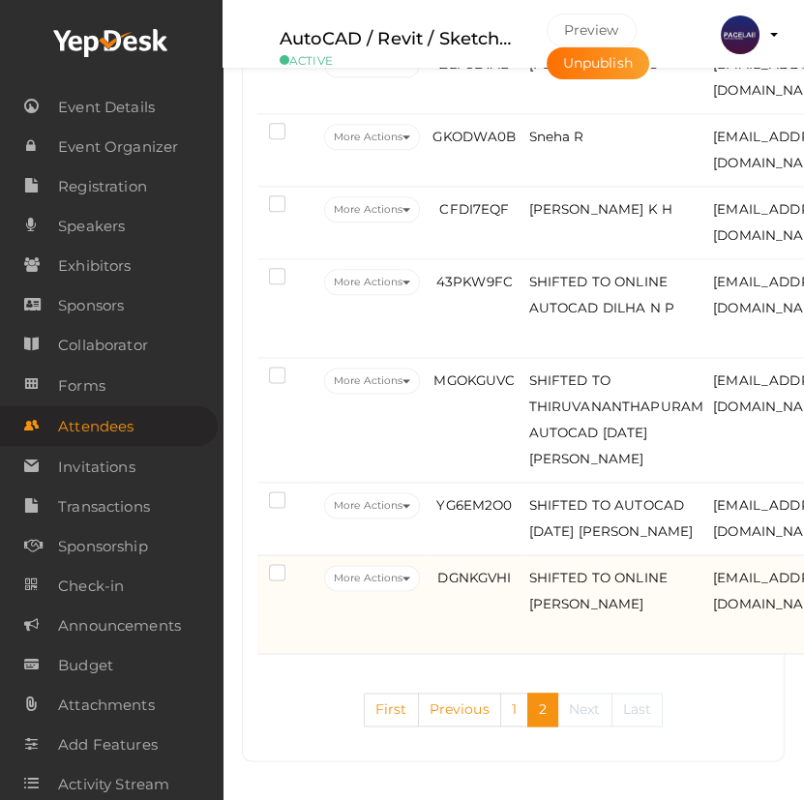
click at [605, 612] on td "SHIFTED TO ONLINE [PERSON_NAME]" at bounding box center [616, 604] width 185 height 99
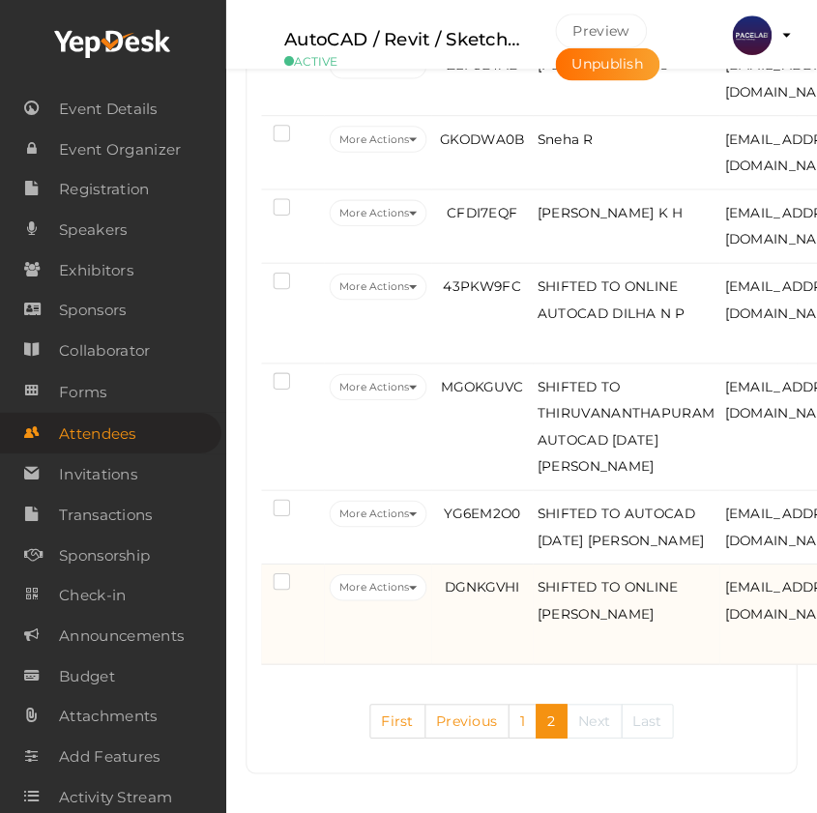
scroll to position [3399, 0]
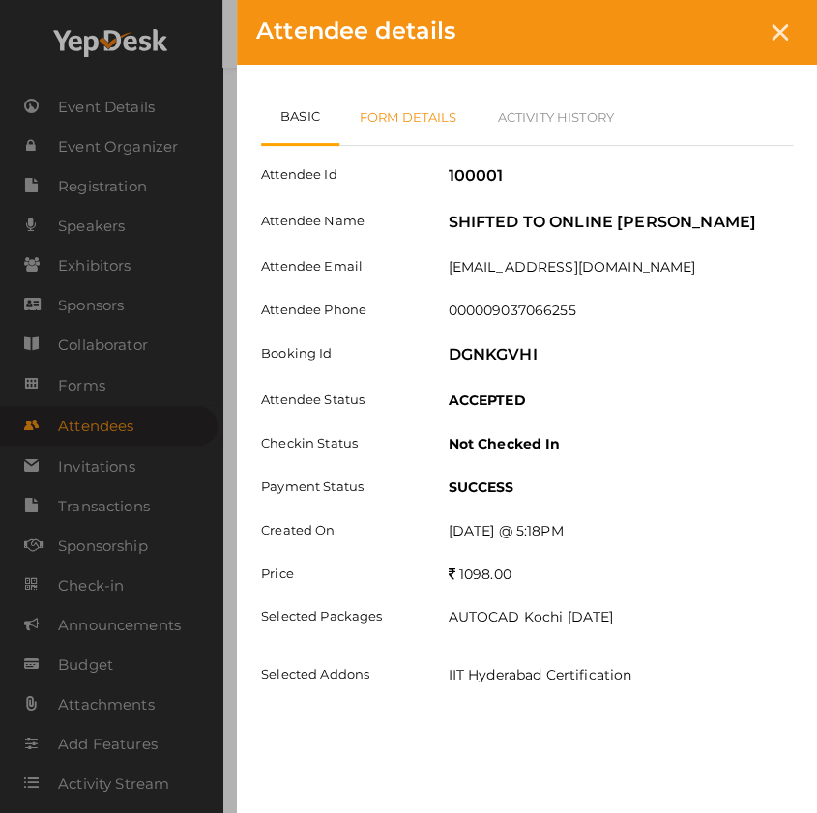
click at [415, 115] on link "Form Details" at bounding box center [408, 117] width 138 height 56
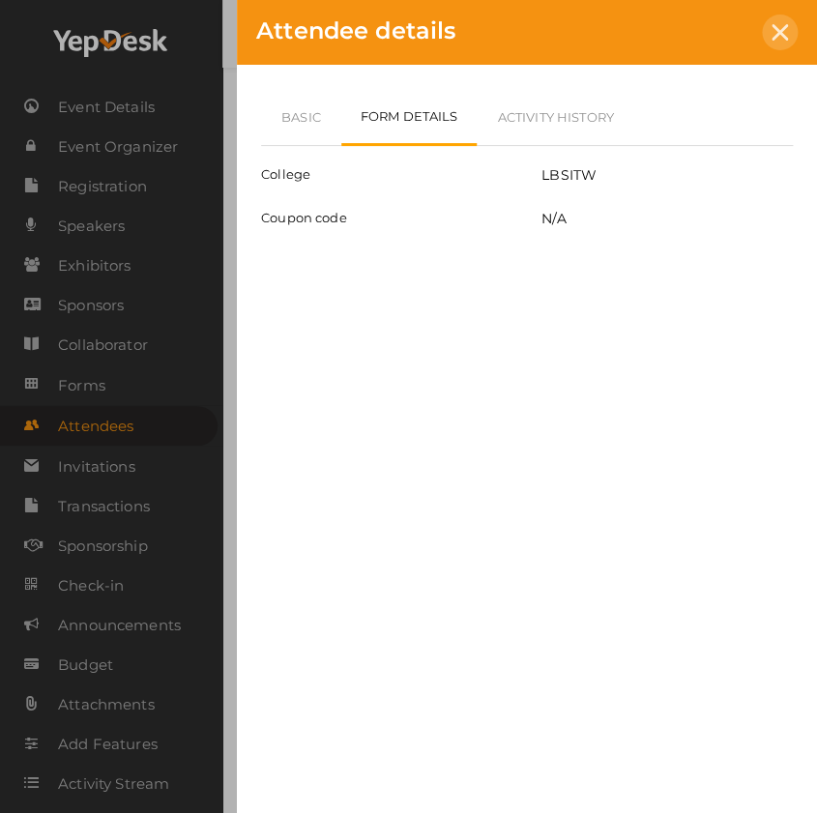
click at [775, 26] on icon at bounding box center [780, 32] width 16 height 16
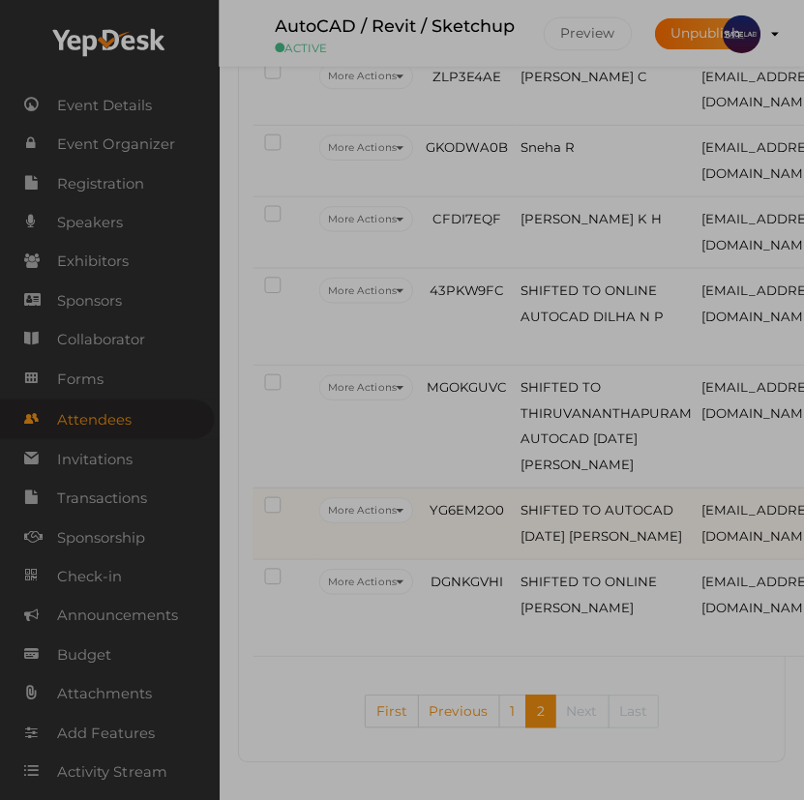
scroll to position [3431, 0]
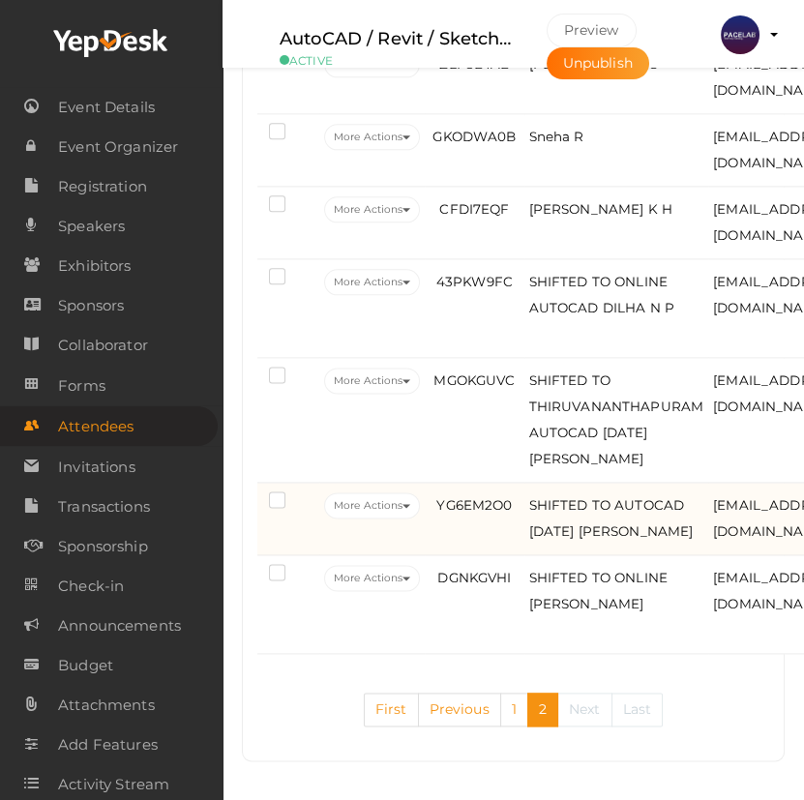
click at [590, 534] on td "SHIFTED TO AUTOCAD [DATE] [PERSON_NAME]" at bounding box center [616, 519] width 185 height 73
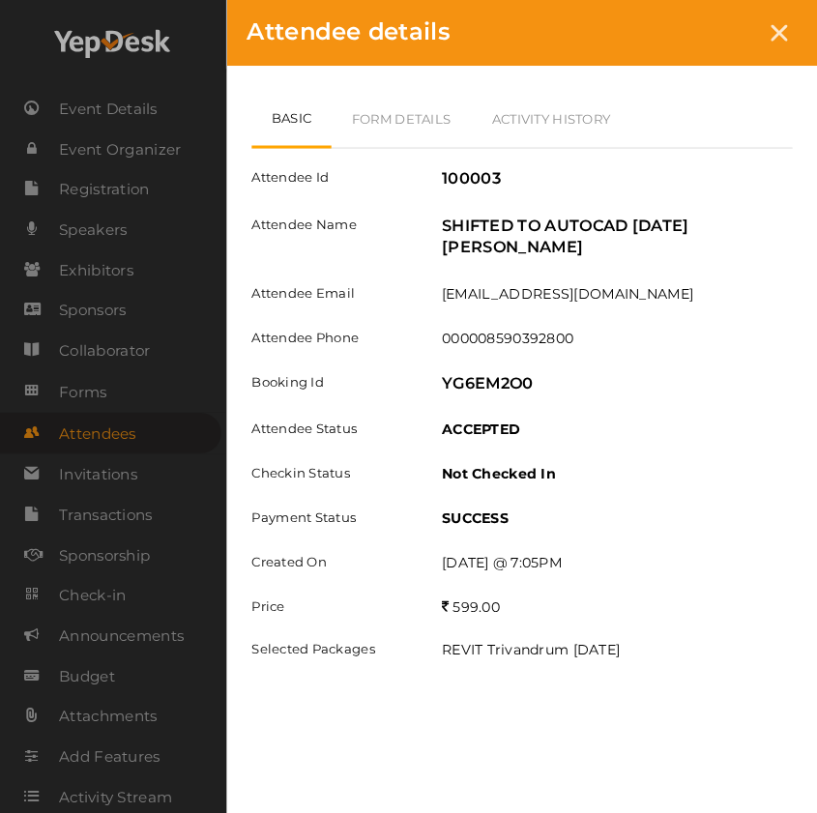
scroll to position [3399, 0]
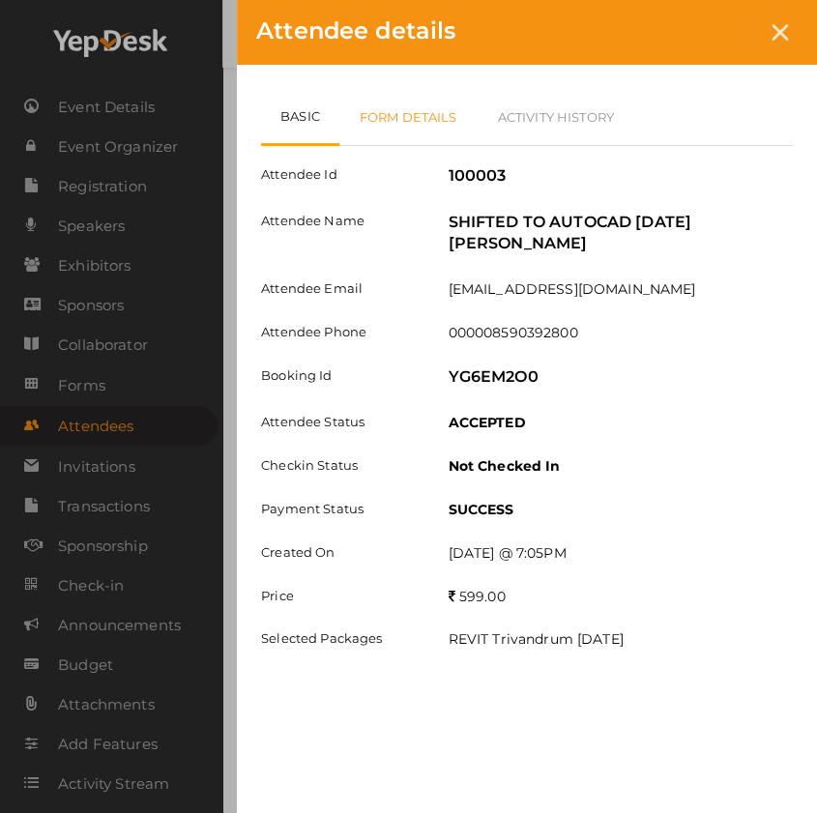
click at [418, 123] on link "Form Details" at bounding box center [408, 117] width 138 height 56
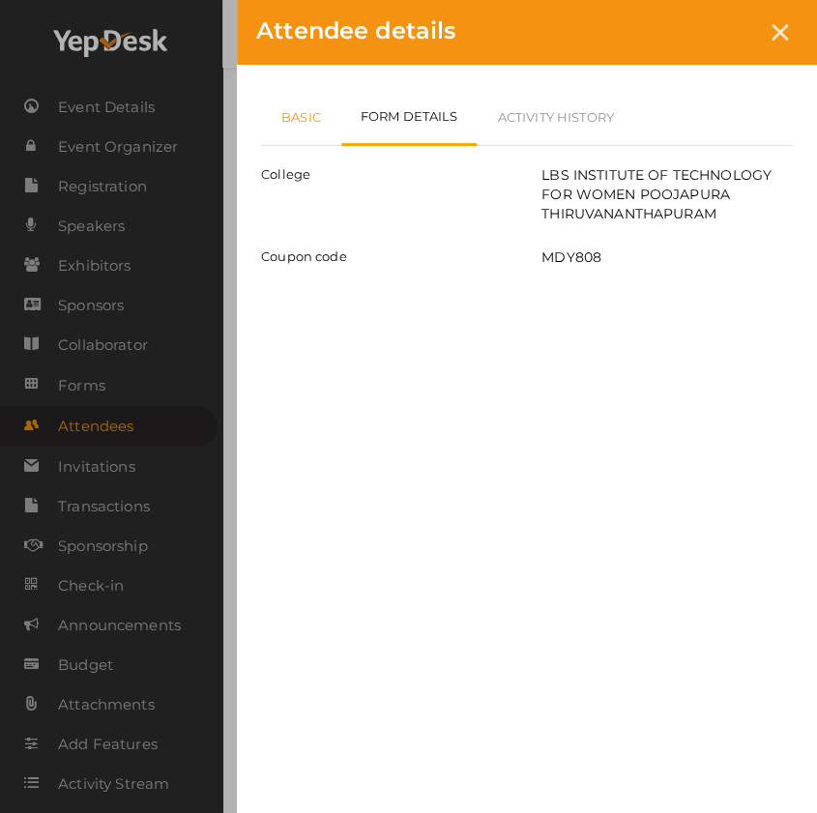
click at [296, 121] on link "Basic" at bounding box center [301, 117] width 80 height 56
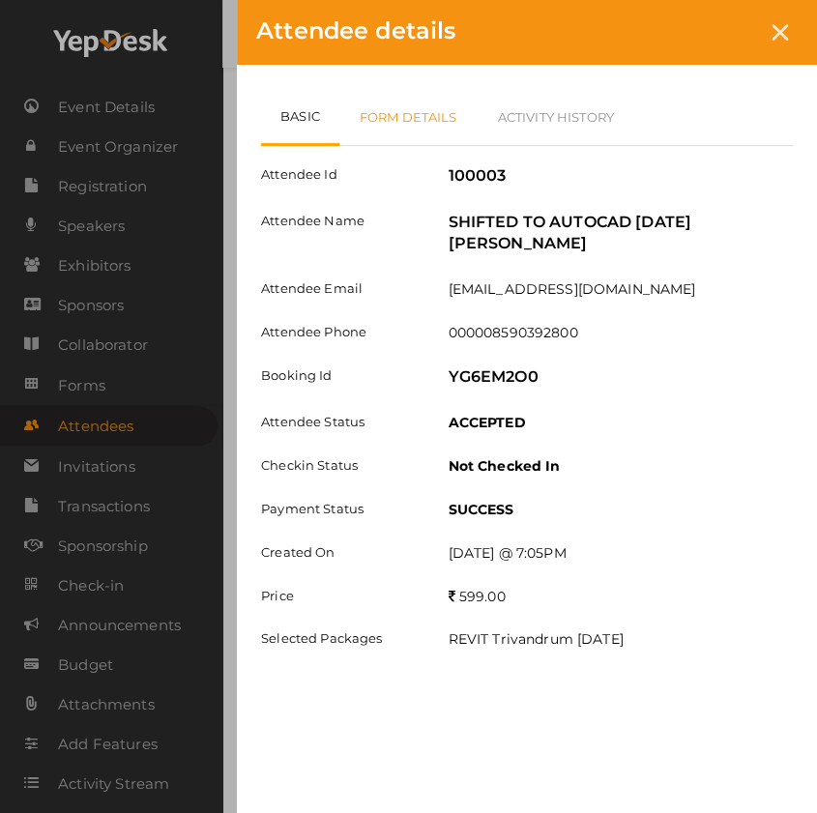
click at [410, 124] on link "Form Details" at bounding box center [408, 117] width 138 height 56
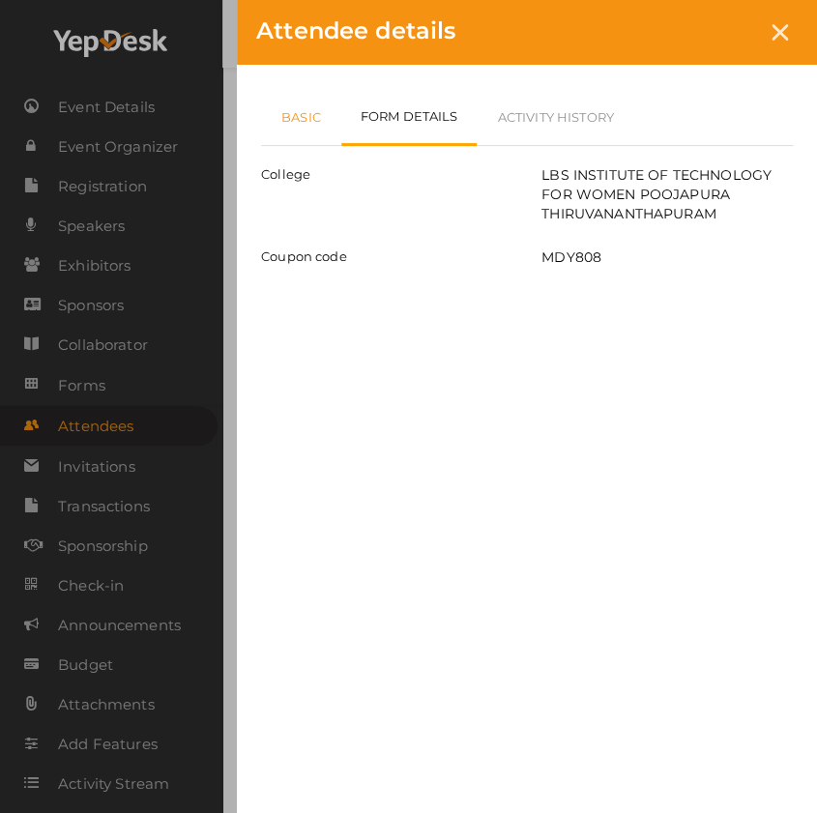
click at [296, 126] on link "Basic" at bounding box center [301, 117] width 80 height 56
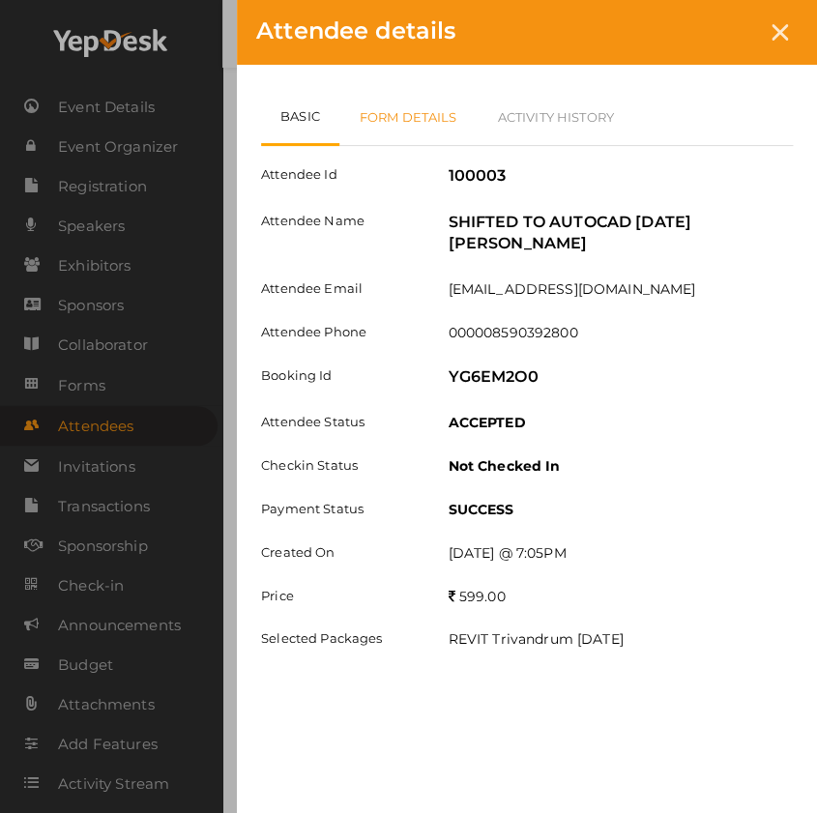
click at [414, 114] on link "Form Details" at bounding box center [408, 117] width 138 height 56
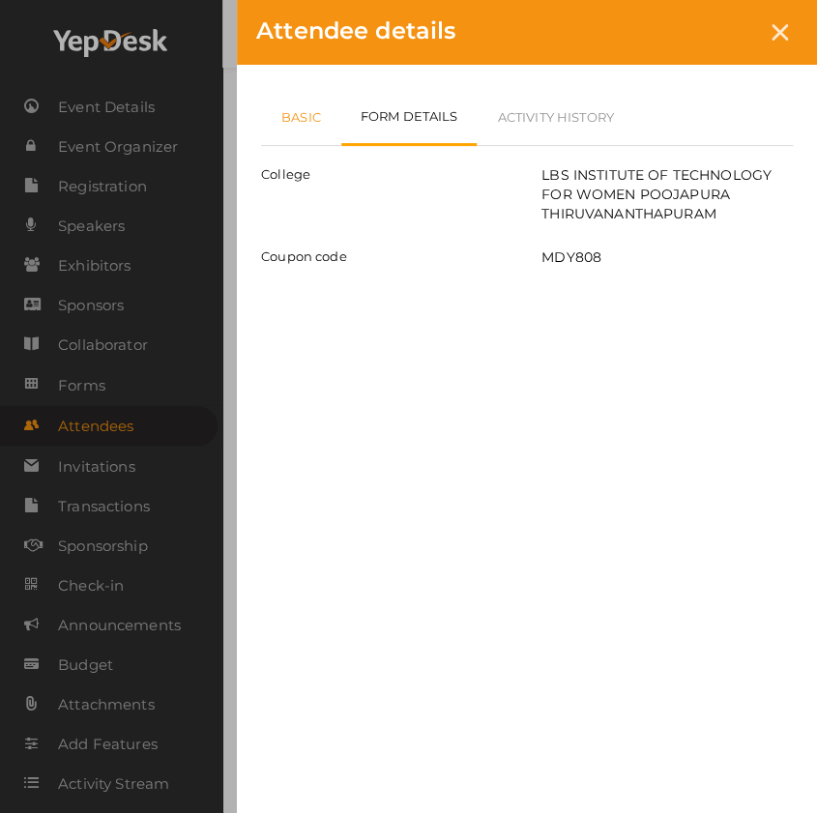
click at [298, 108] on link "Basic" at bounding box center [301, 117] width 80 height 56
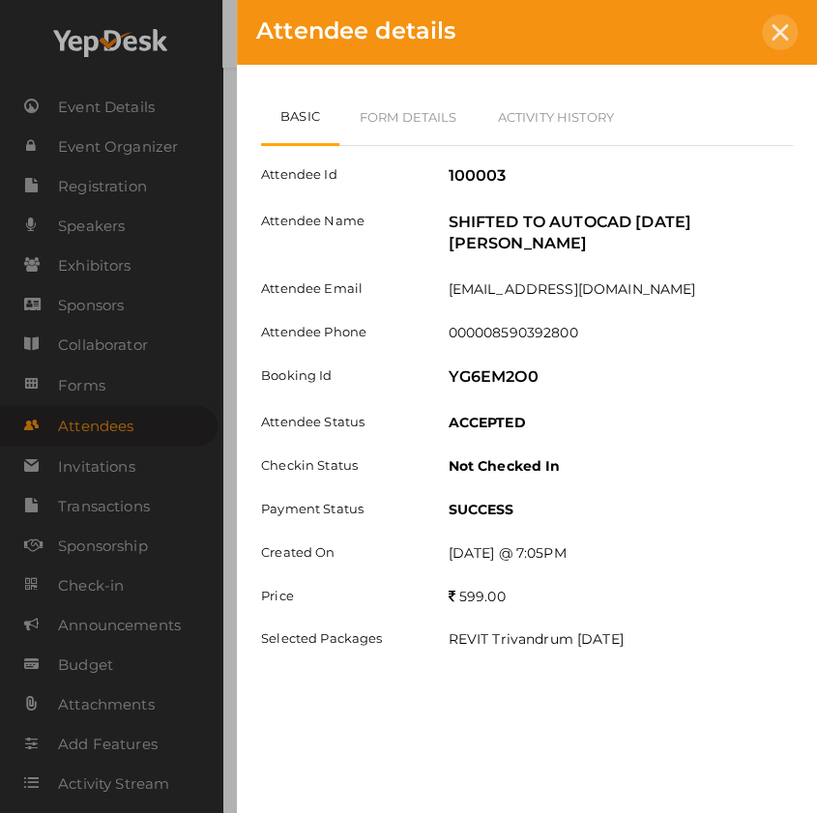
click at [788, 28] on div at bounding box center [780, 33] width 36 height 36
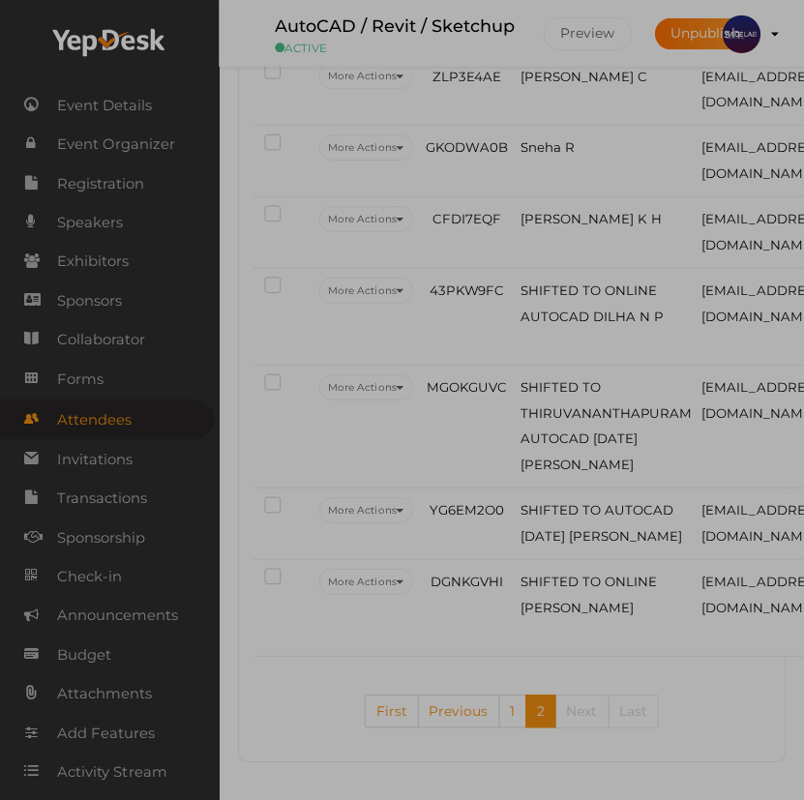
scroll to position [3431, 0]
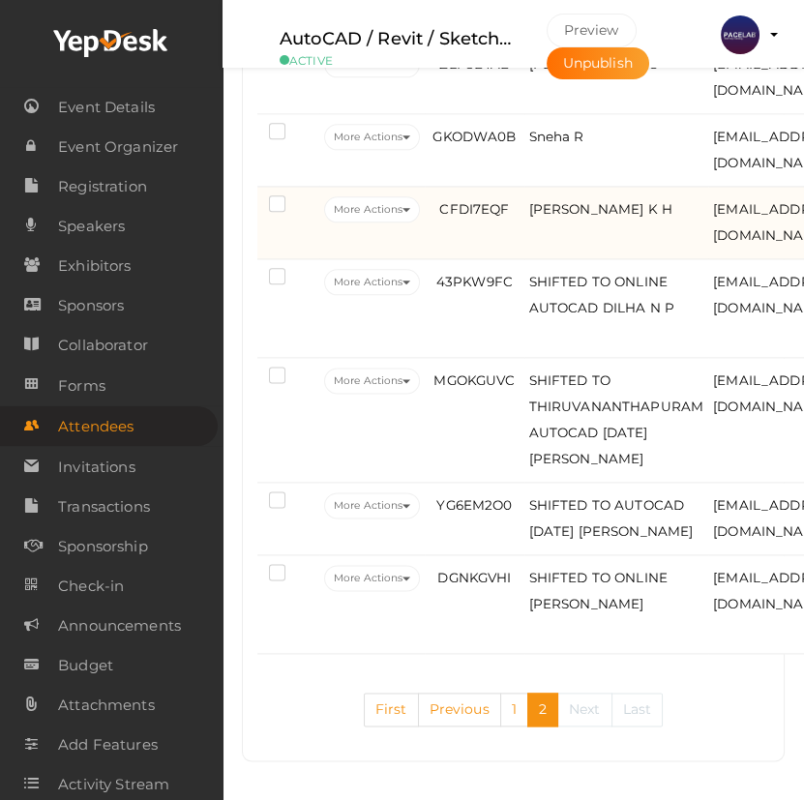
click at [624, 204] on td "PREKSHA K H" at bounding box center [616, 223] width 185 height 73
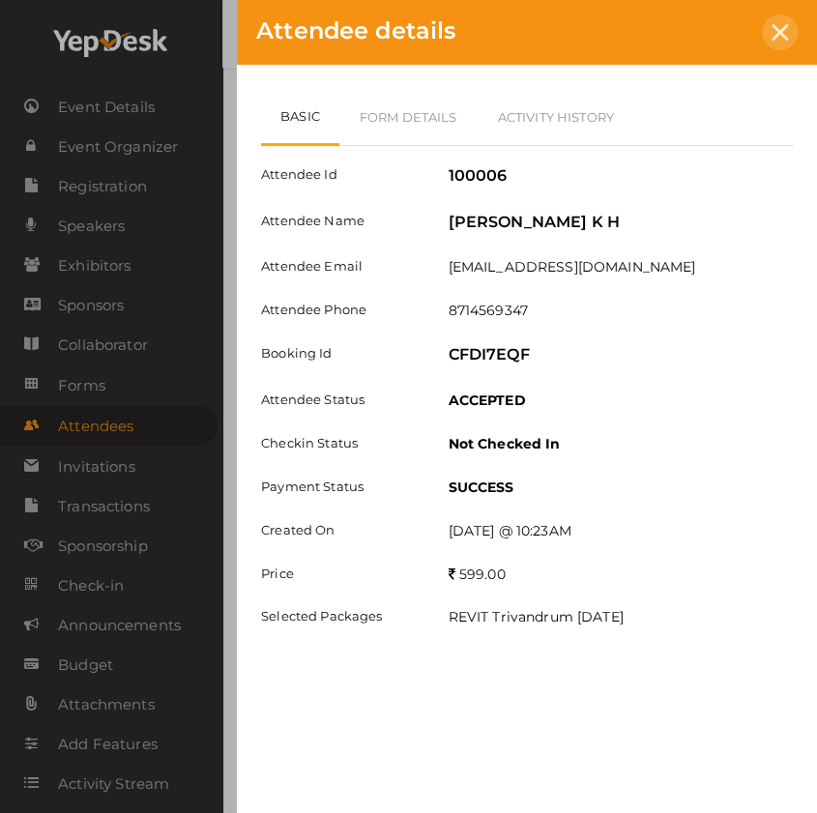
click at [774, 28] on icon at bounding box center [780, 32] width 16 height 16
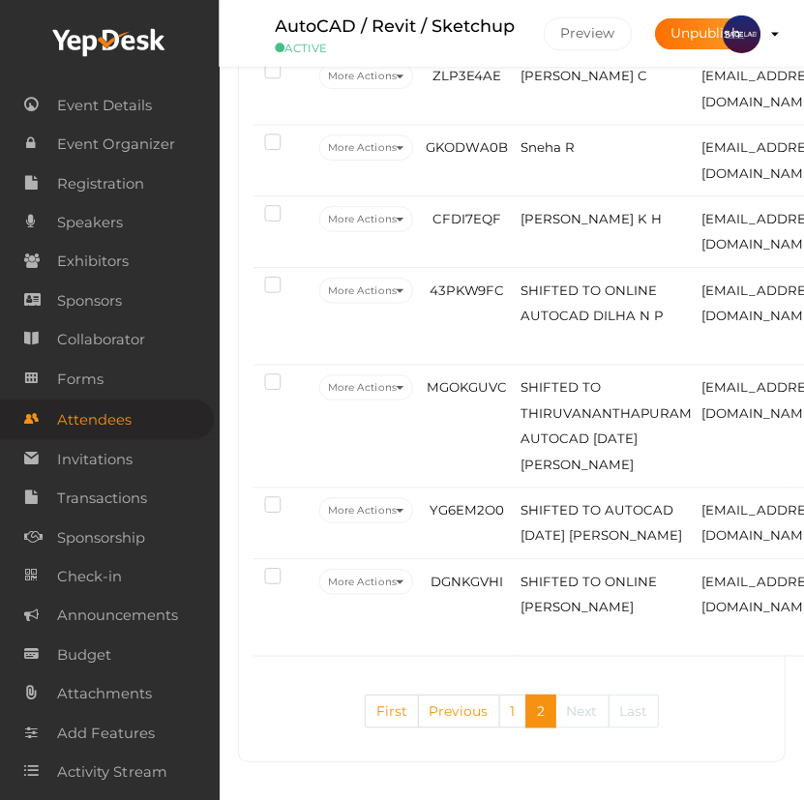
scroll to position [3431, 0]
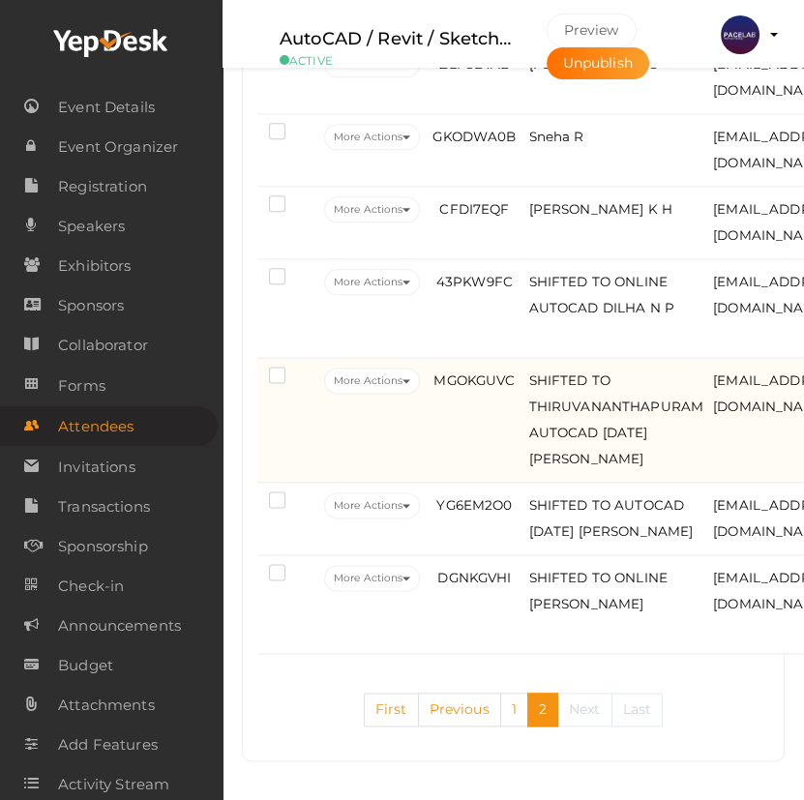
click at [485, 415] on td "MGOKGUVC" at bounding box center [474, 420] width 99 height 125
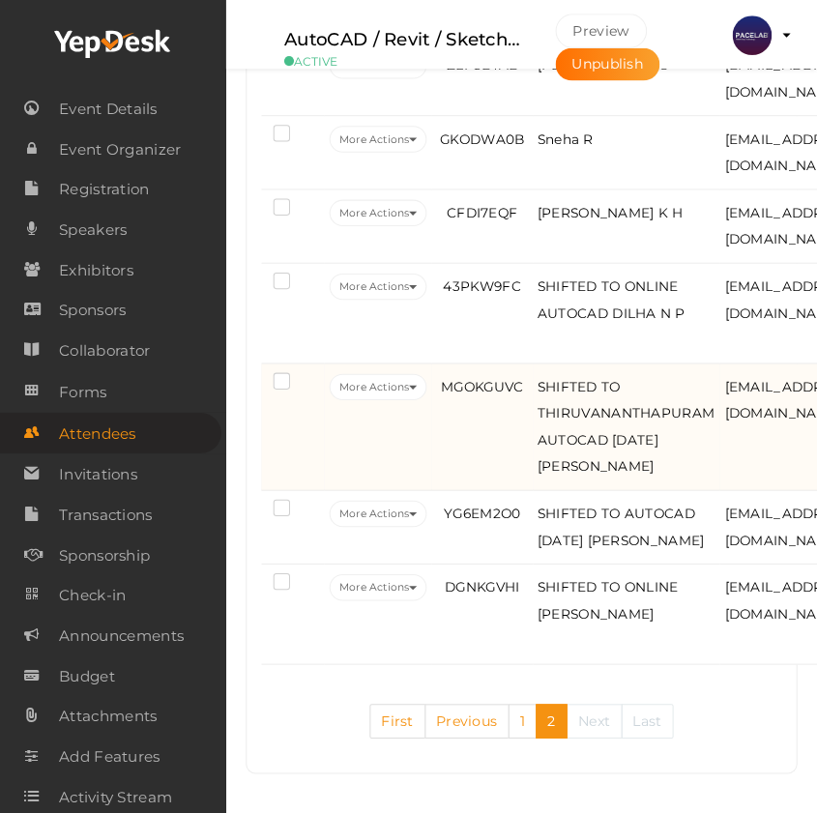
scroll to position [3399, 0]
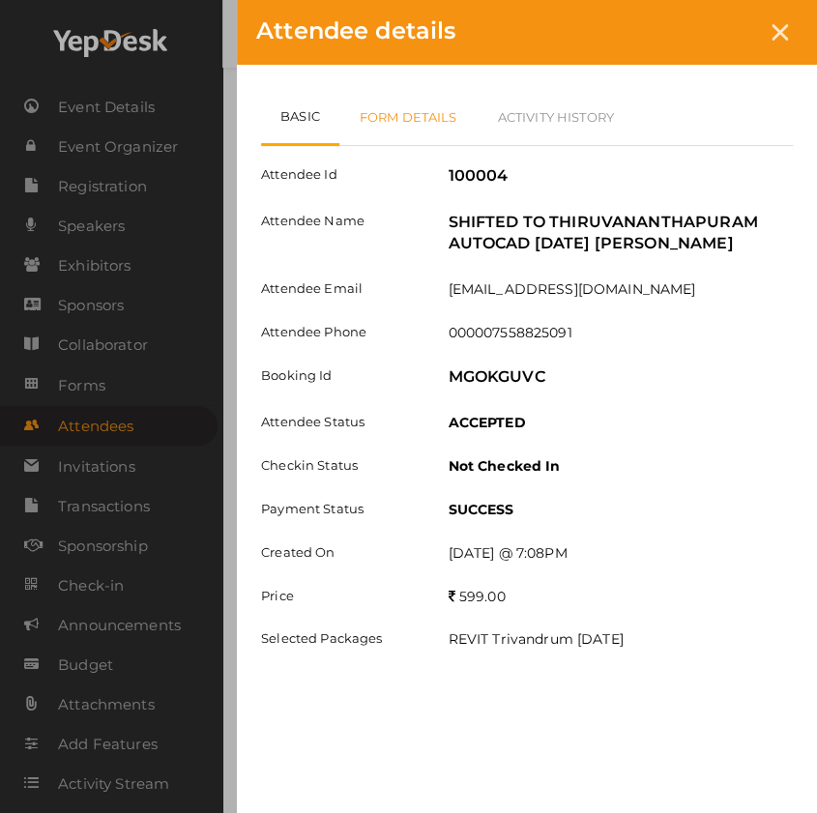
click at [434, 107] on link "Form Details" at bounding box center [408, 117] width 138 height 56
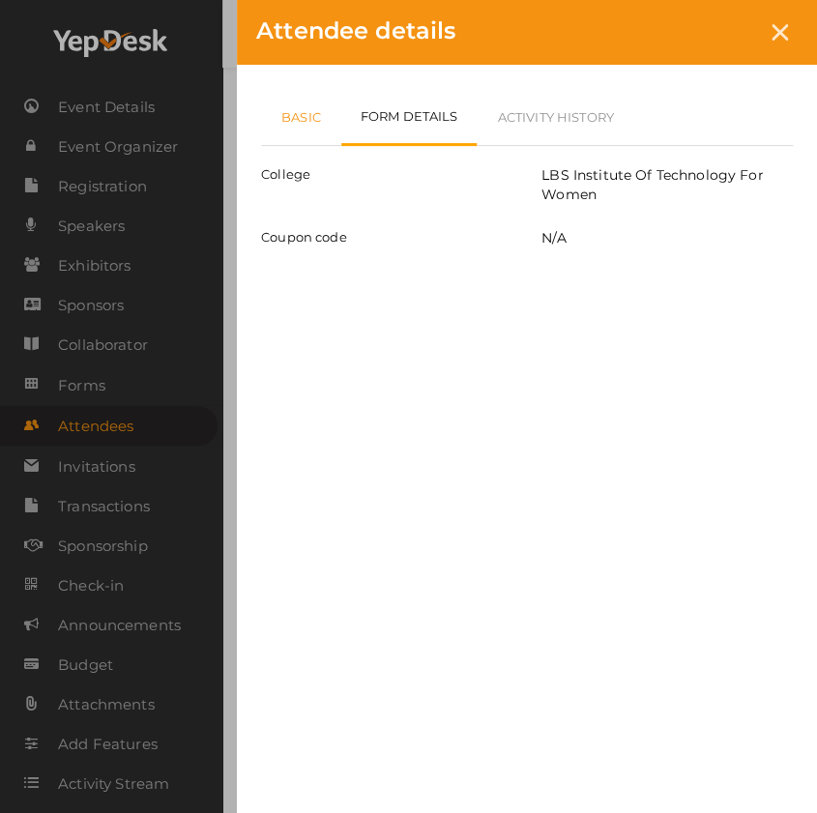
click at [324, 120] on link "Basic" at bounding box center [301, 117] width 80 height 56
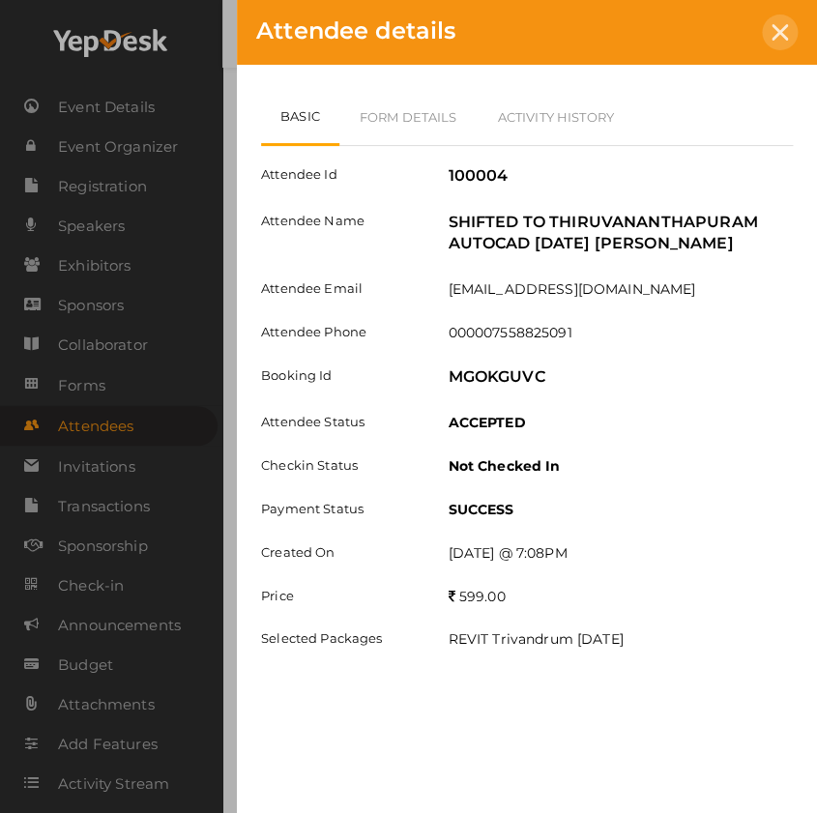
click at [787, 27] on div at bounding box center [780, 33] width 36 height 36
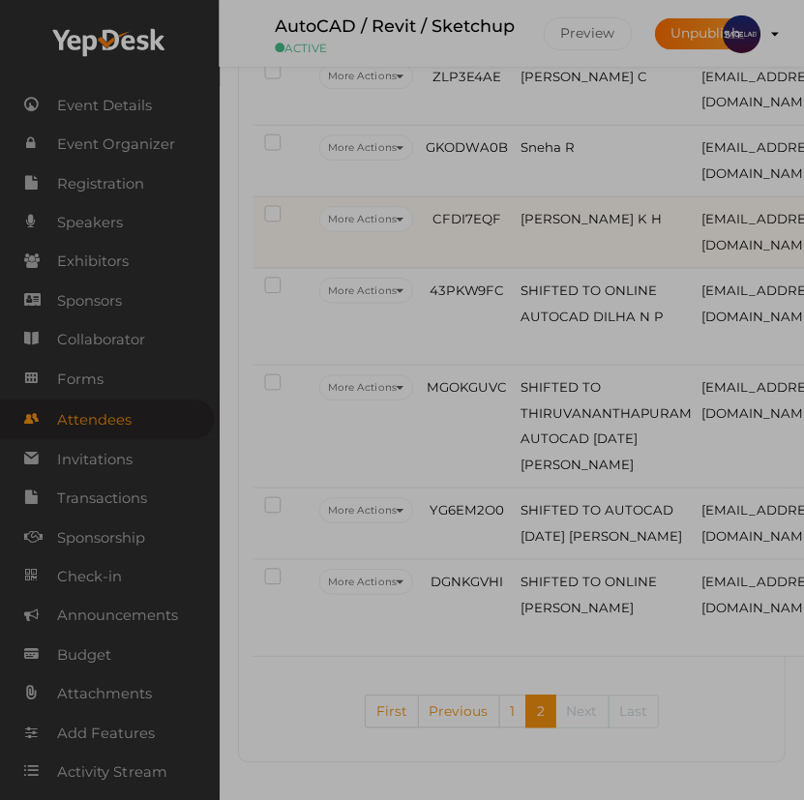
scroll to position [3431, 0]
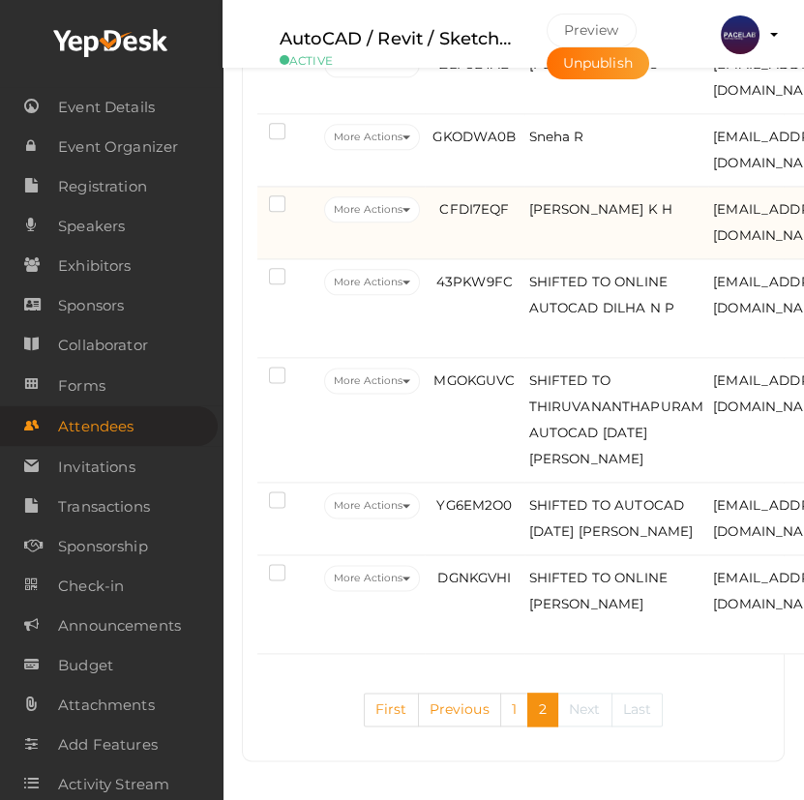
click at [608, 259] on td "PREKSHA K H" at bounding box center [616, 223] width 185 height 73
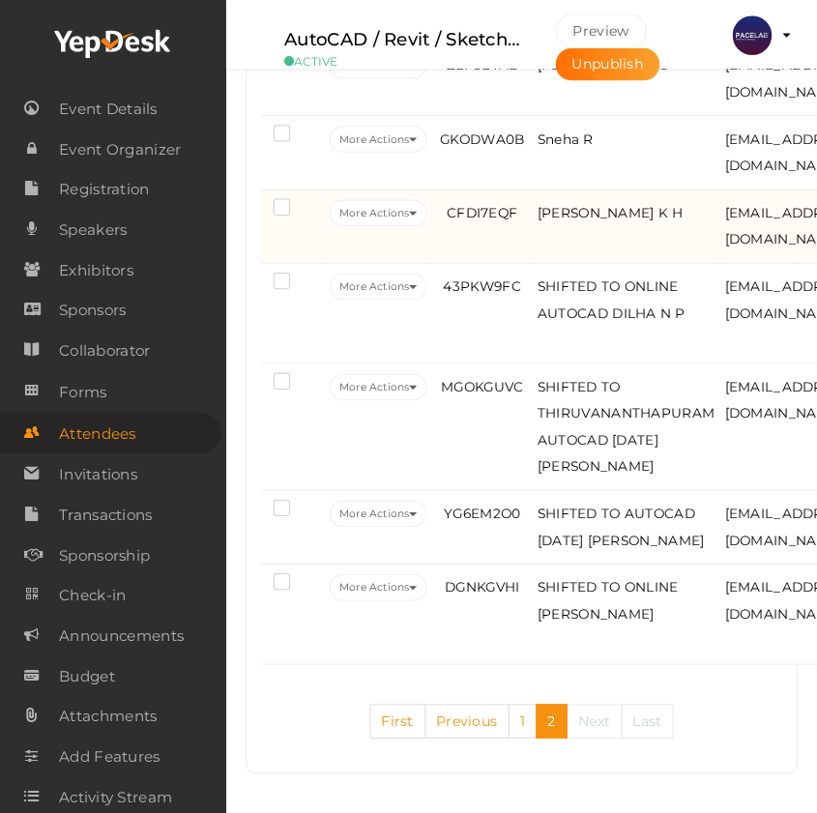
scroll to position [3311, 0]
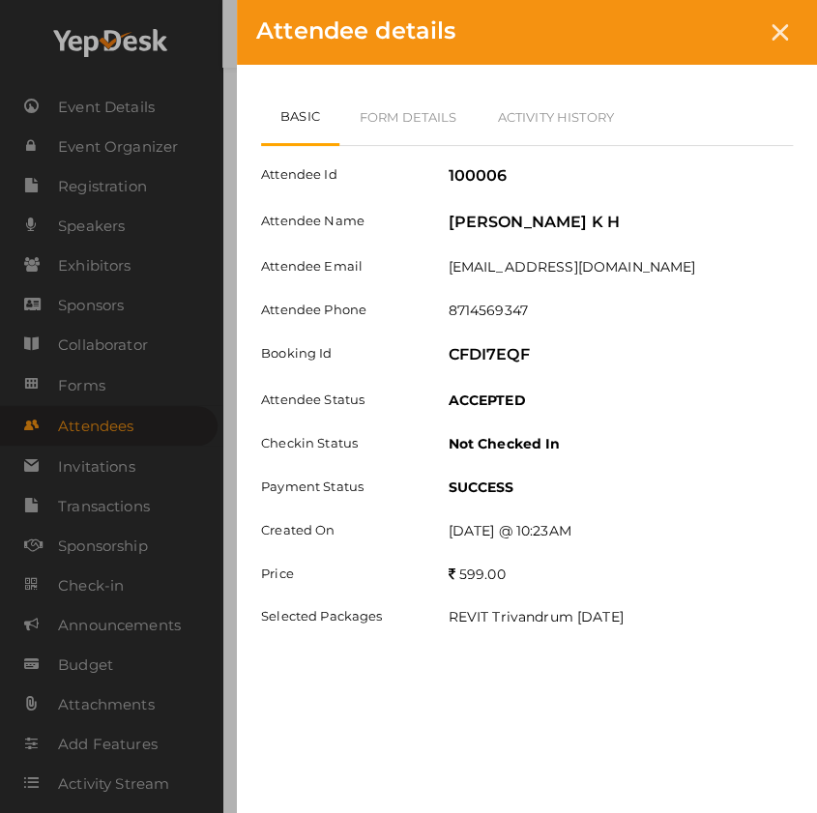
drag, startPoint x: 786, startPoint y: 31, endPoint x: 719, endPoint y: 180, distance: 163.6
click at [786, 32] on icon at bounding box center [780, 32] width 16 height 16
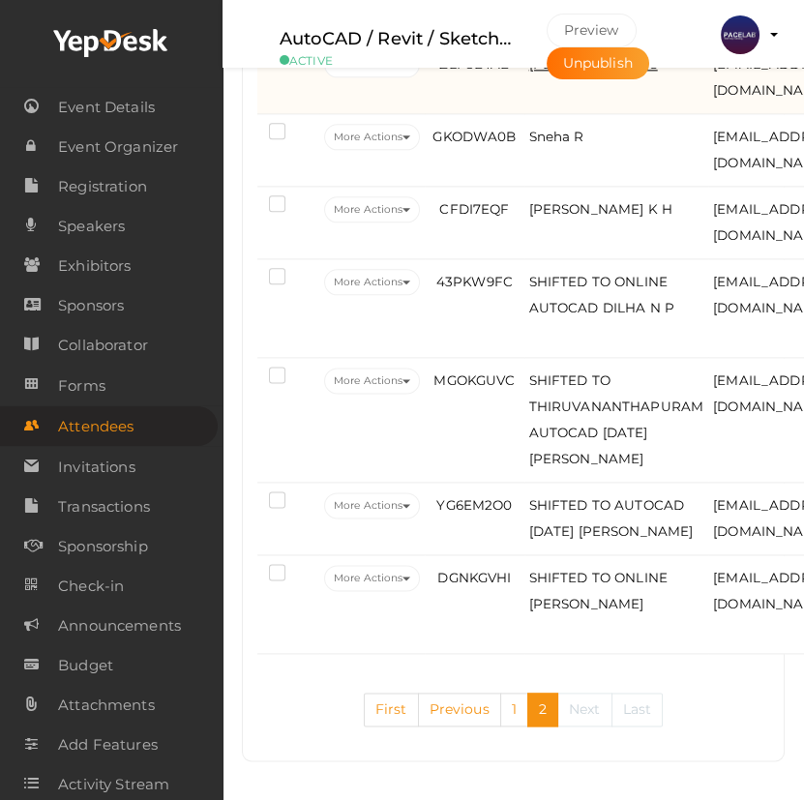
scroll to position [3079, 0]
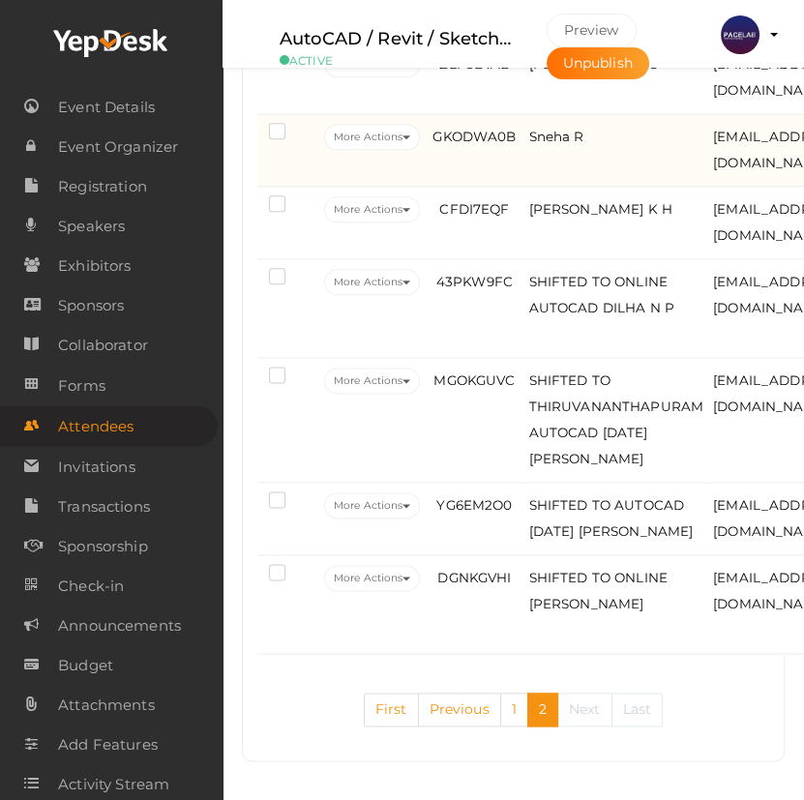
click at [575, 187] on td "Sneha R" at bounding box center [616, 150] width 185 height 73
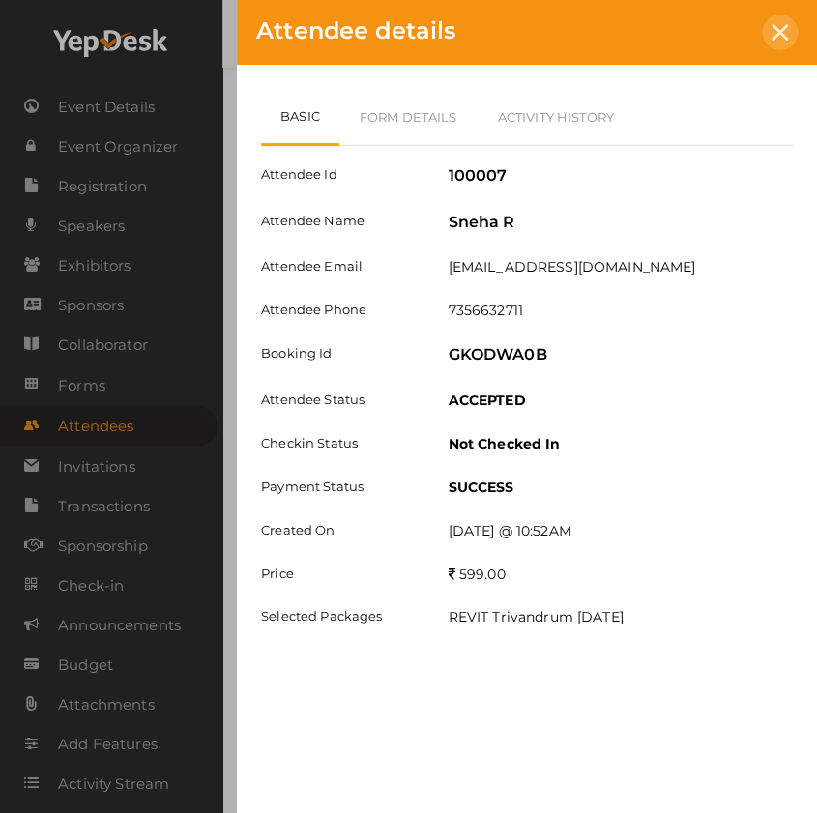
click at [793, 29] on div at bounding box center [780, 33] width 36 height 36
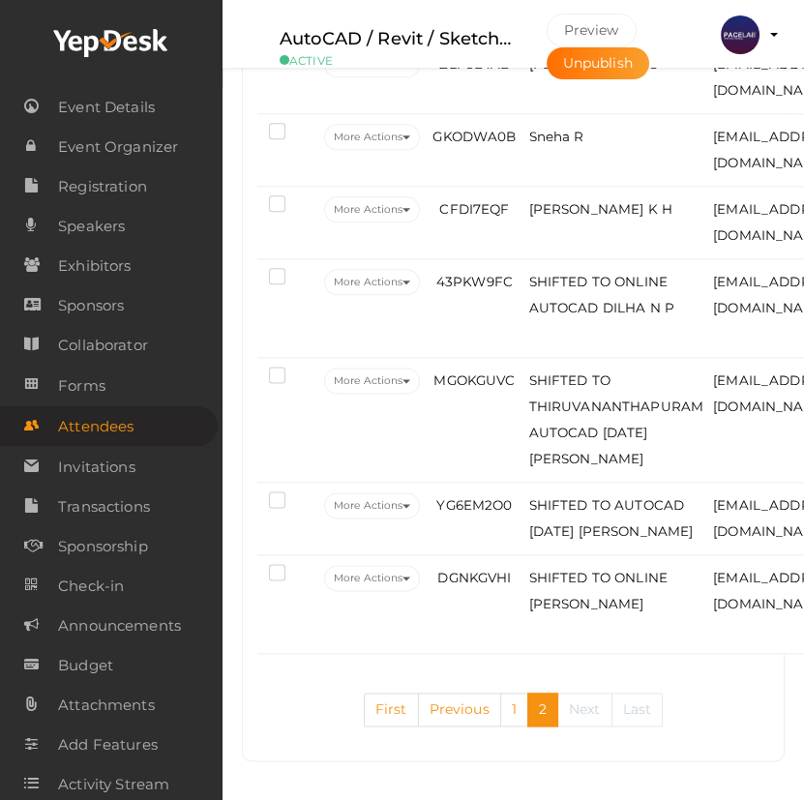
click at [529, 42] on td "Najiya KA" at bounding box center [616, 5] width 185 height 73
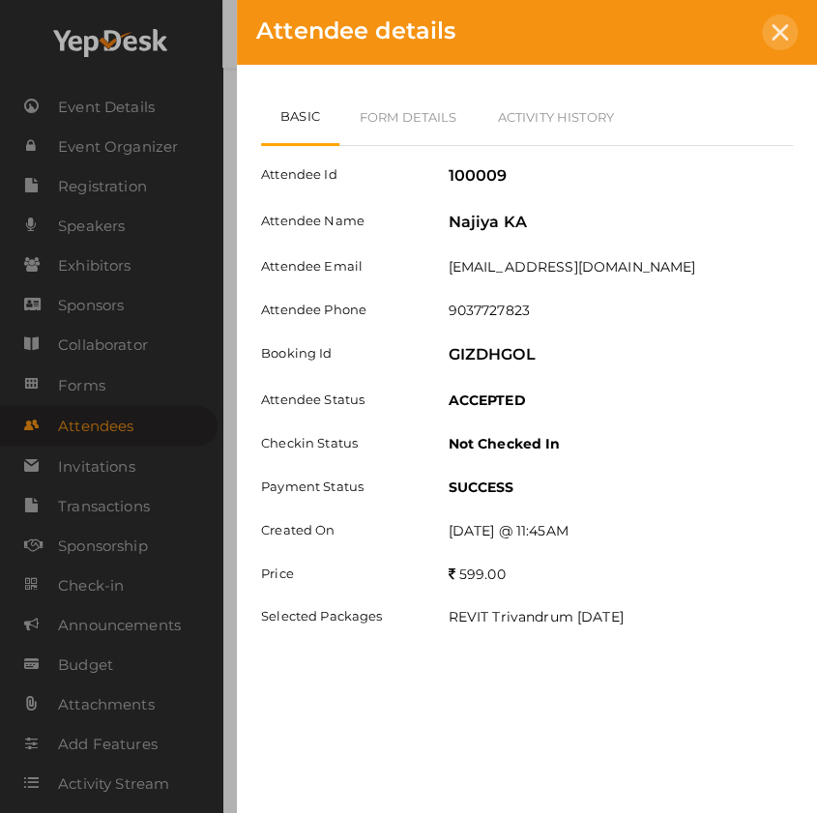
click at [788, 35] on div at bounding box center [780, 33] width 36 height 36
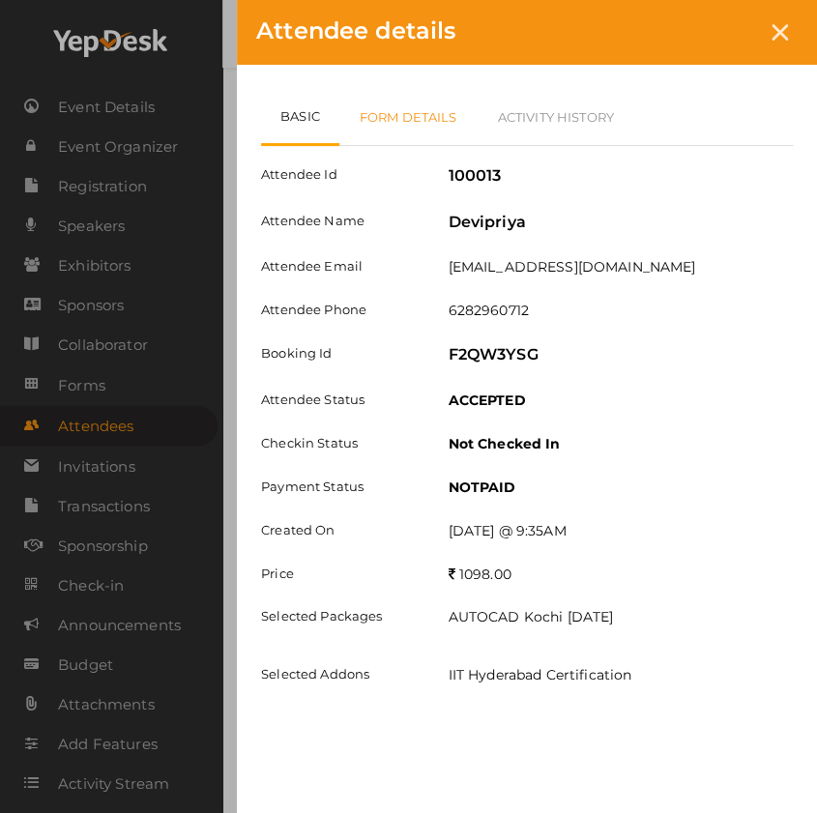
click at [431, 123] on link "Form Details" at bounding box center [408, 117] width 138 height 56
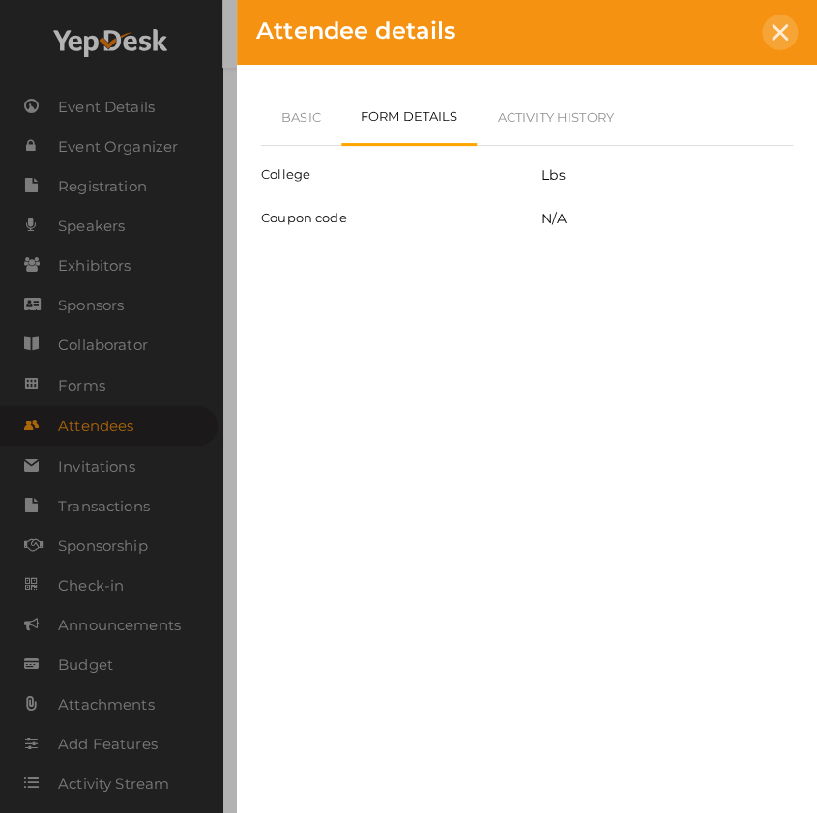
click at [783, 30] on icon at bounding box center [780, 32] width 16 height 16
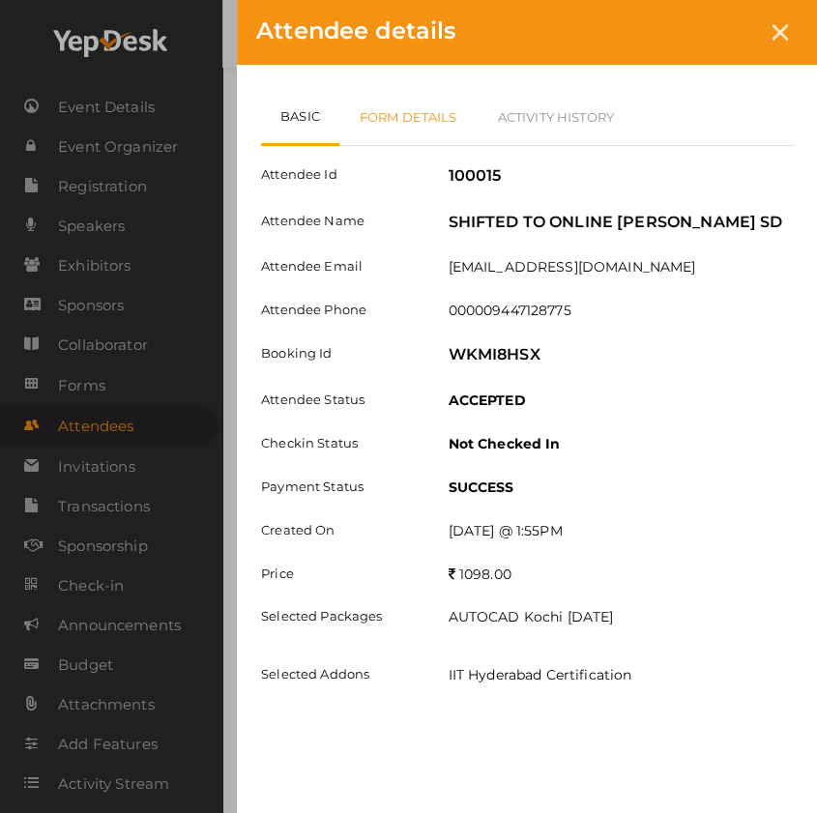
click at [398, 124] on link "Form Details" at bounding box center [408, 117] width 138 height 56
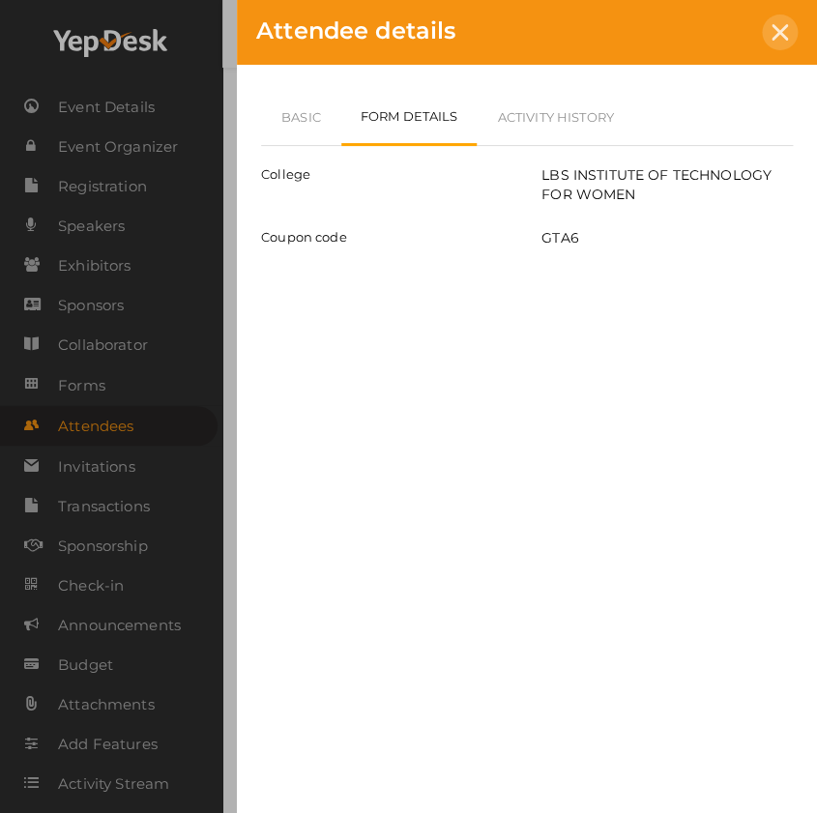
click at [785, 35] on icon at bounding box center [780, 32] width 16 height 16
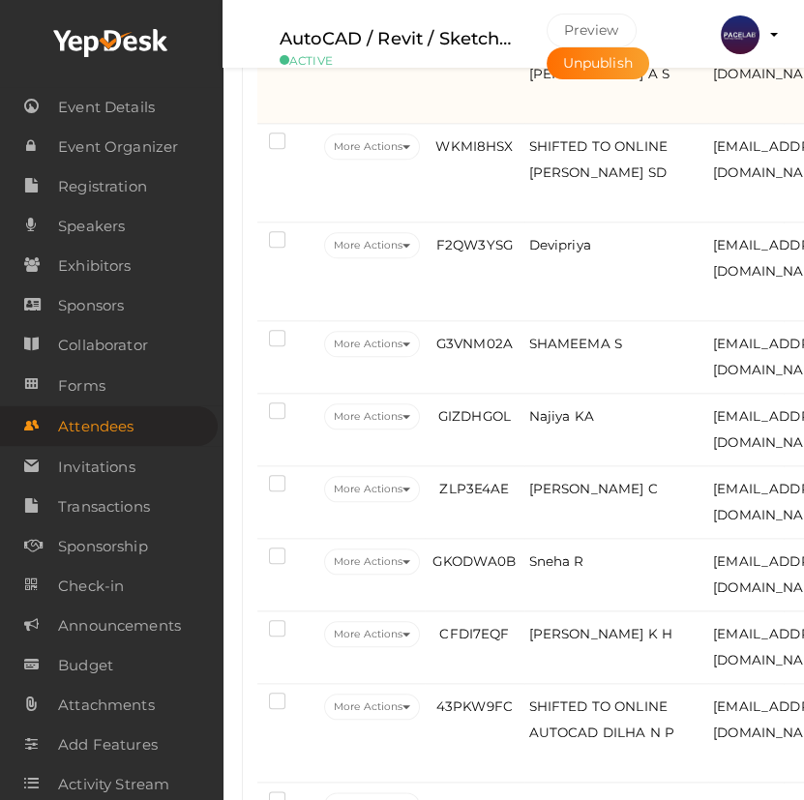
click at [497, 124] on td "H23D5JL9" at bounding box center [474, 74] width 99 height 99
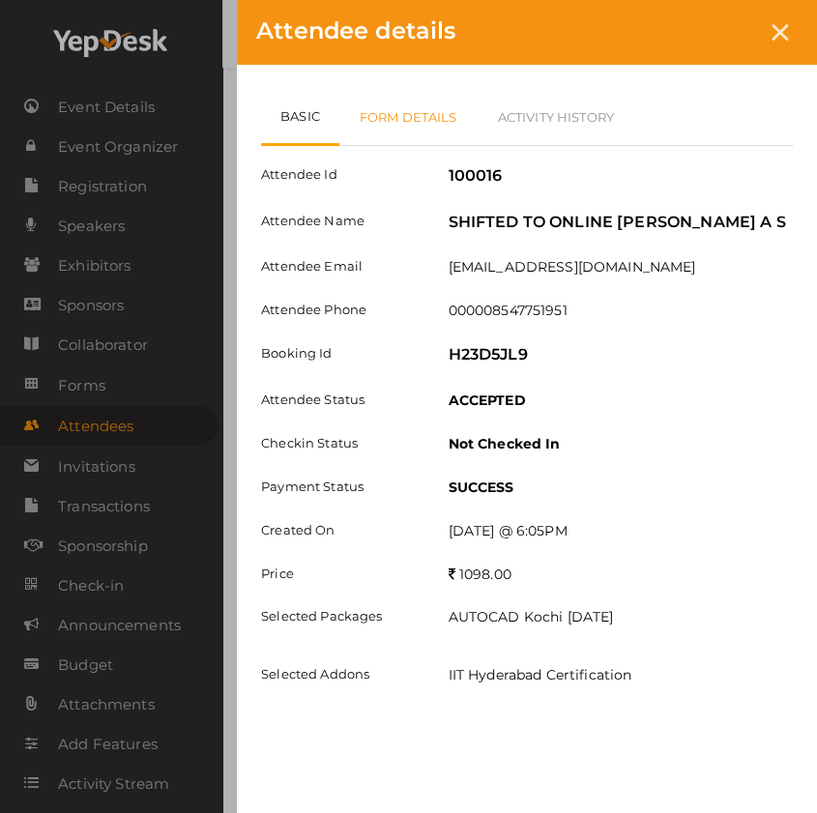
click at [411, 114] on link "Form Details" at bounding box center [408, 117] width 138 height 56
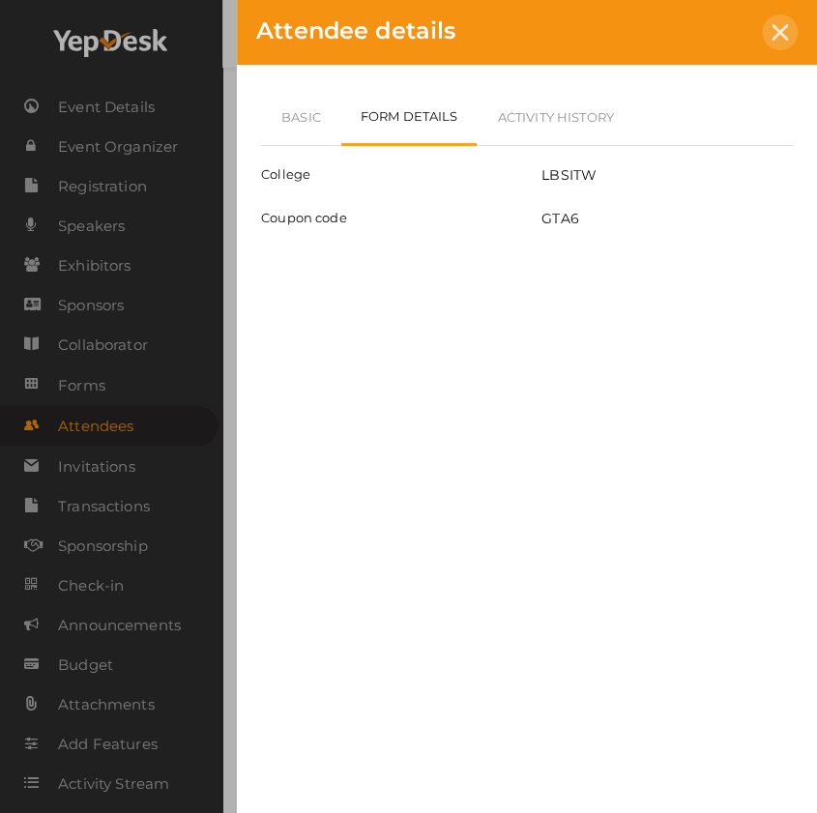
click at [795, 35] on div at bounding box center [780, 33] width 36 height 36
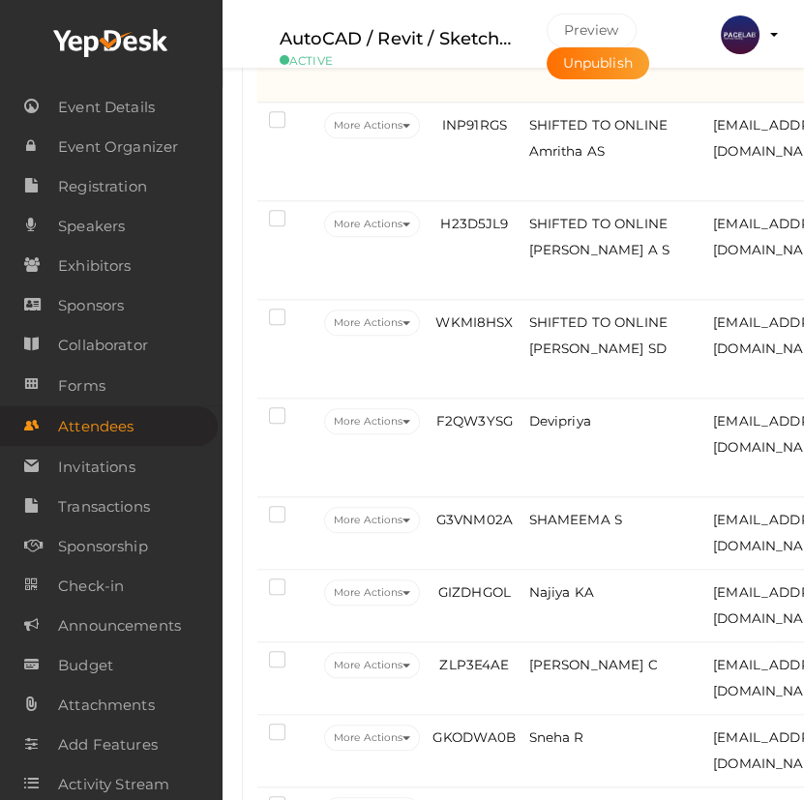
click at [525, 103] on td "SHIFTED TO ONLINE Namitha P M" at bounding box center [616, 53] width 185 height 99
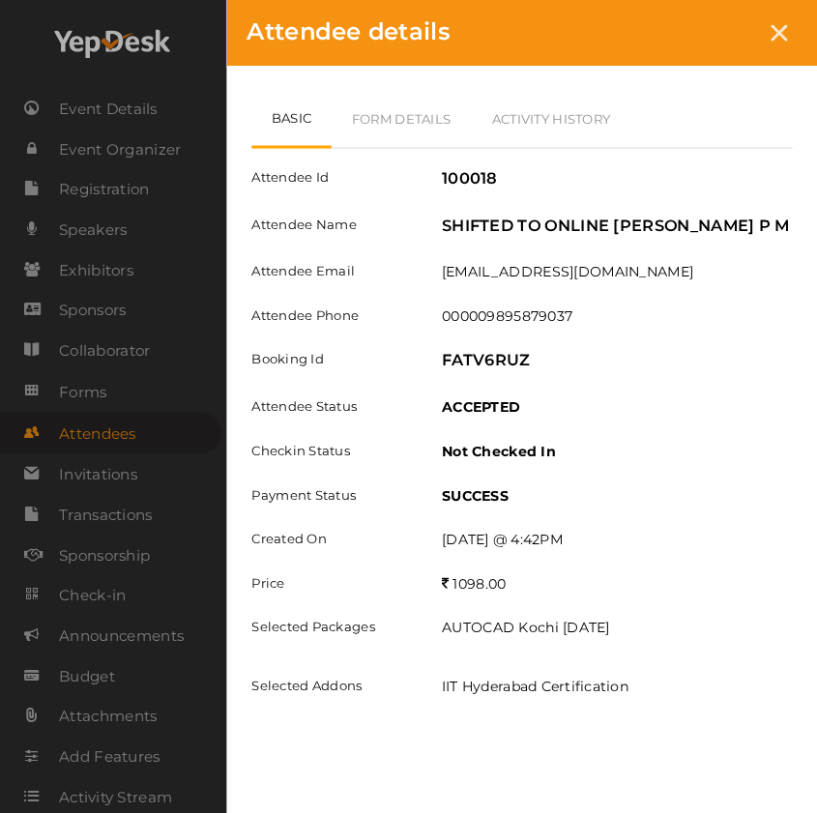
scroll to position [2342, 0]
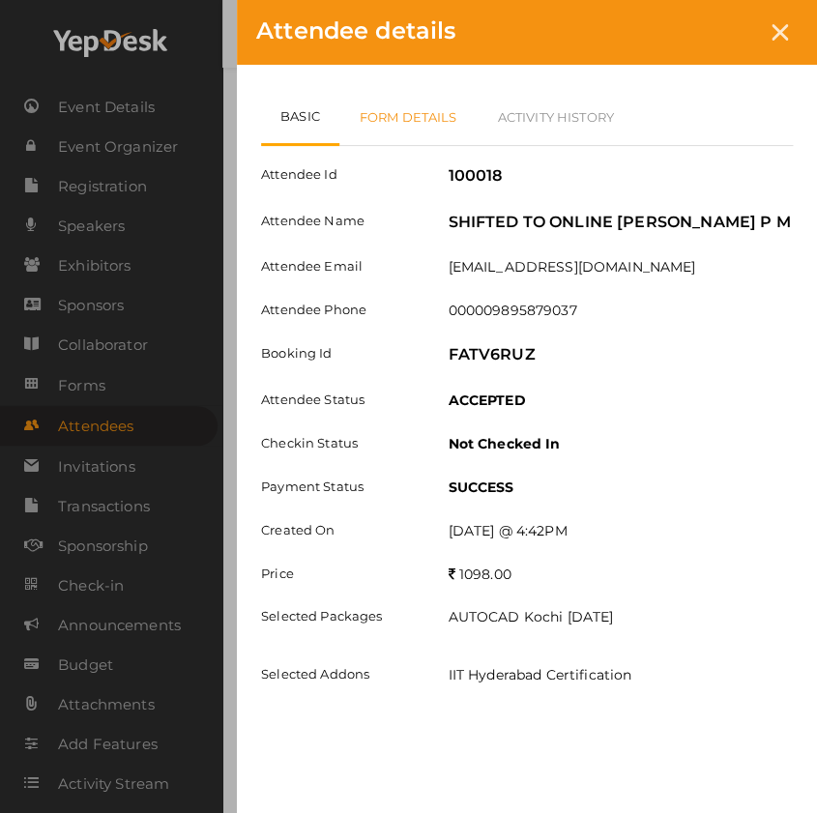
click at [416, 122] on link "Form Details" at bounding box center [408, 117] width 138 height 56
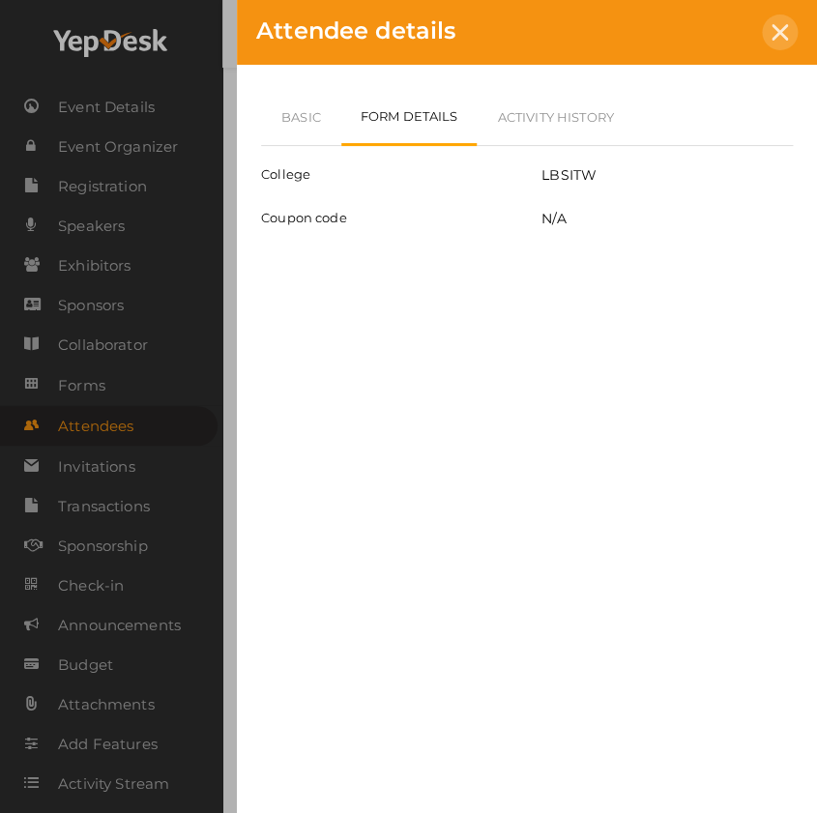
click at [787, 33] on div at bounding box center [780, 33] width 36 height 36
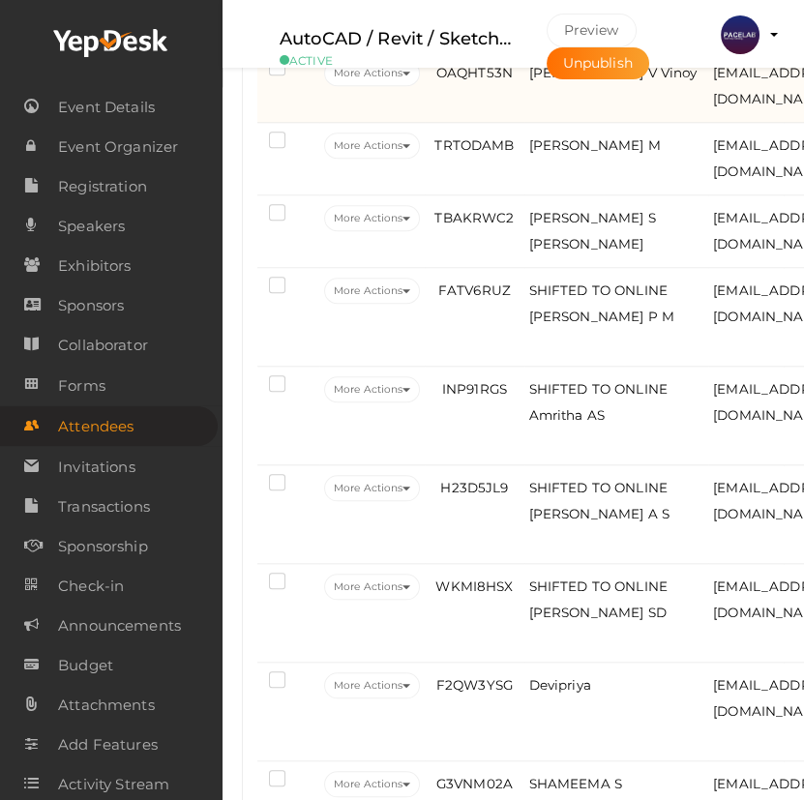
click at [530, 123] on td "Nevil V Vinoy" at bounding box center [616, 86] width 185 height 73
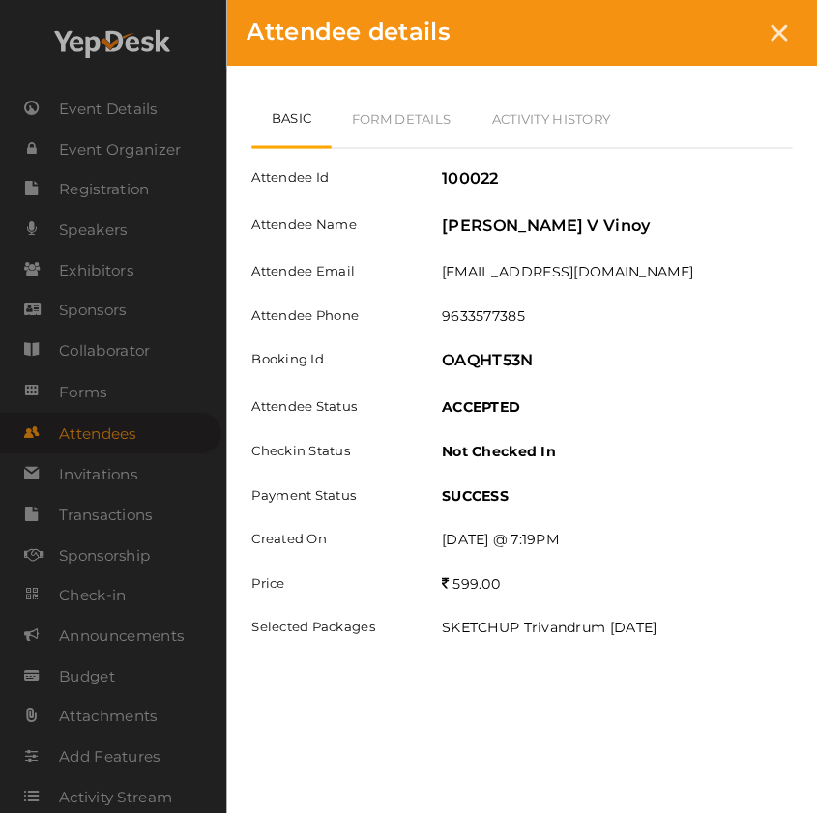
scroll to position [2079, 0]
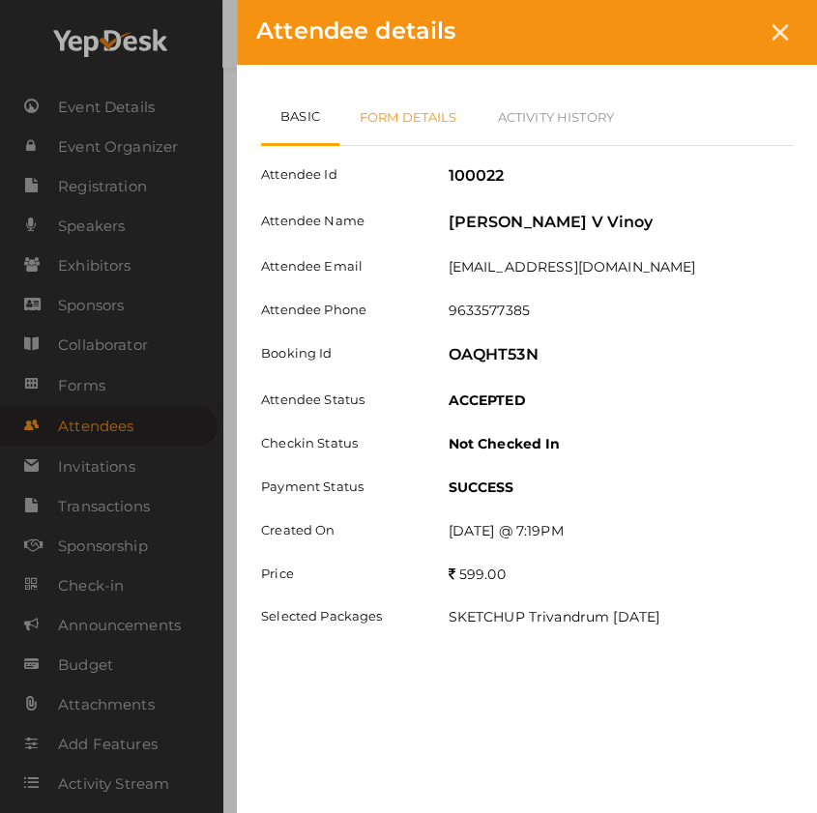
click at [407, 123] on link "Form Details" at bounding box center [408, 117] width 138 height 56
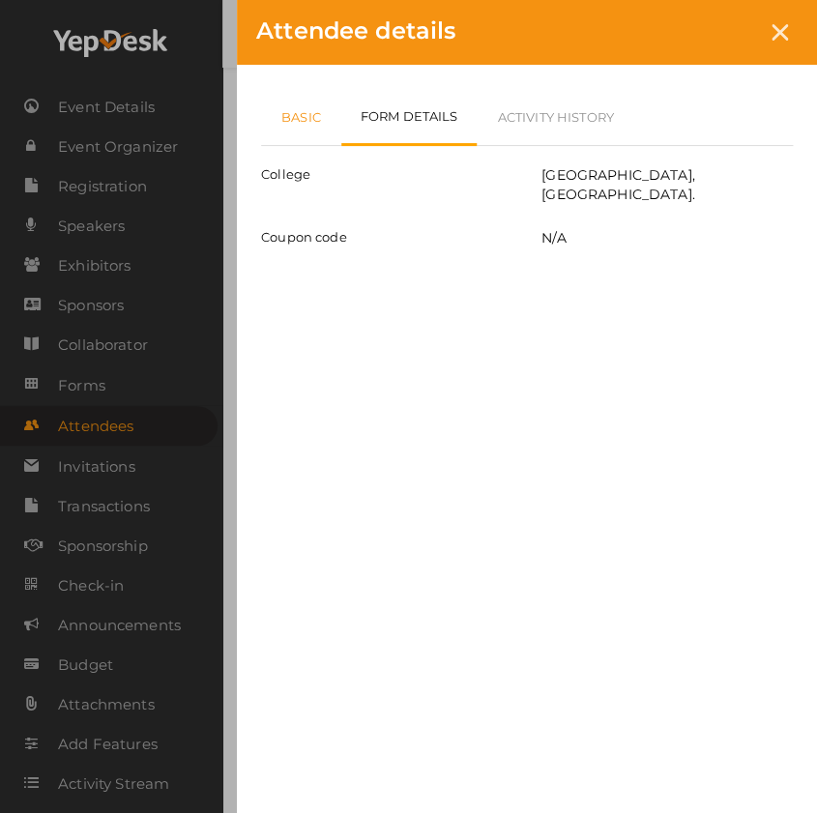
click at [299, 129] on link "Basic" at bounding box center [301, 117] width 80 height 56
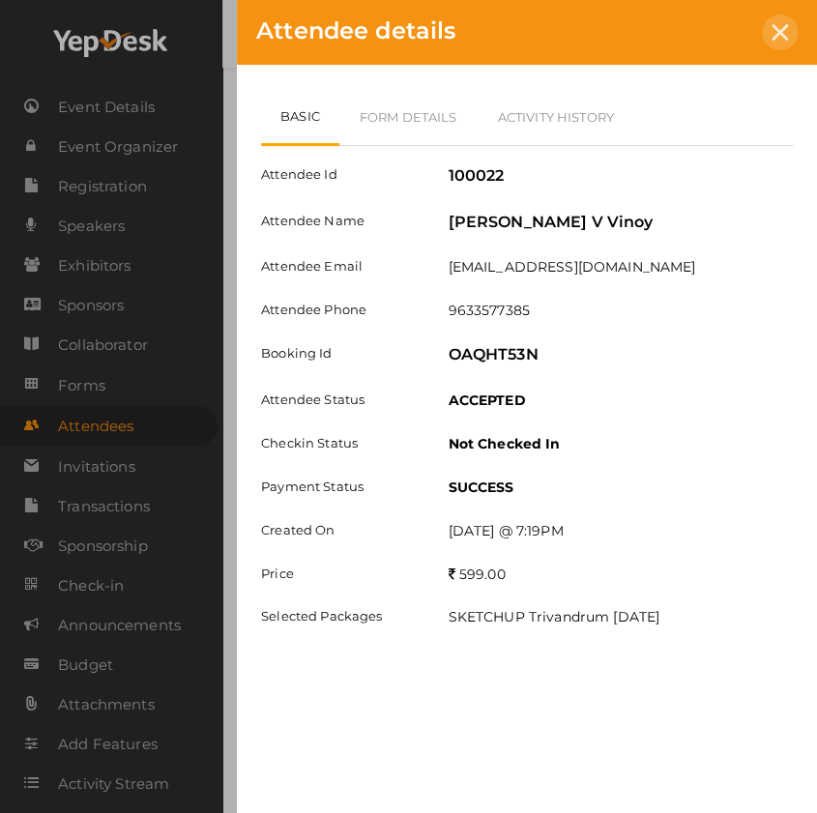
click at [791, 35] on div at bounding box center [780, 33] width 36 height 36
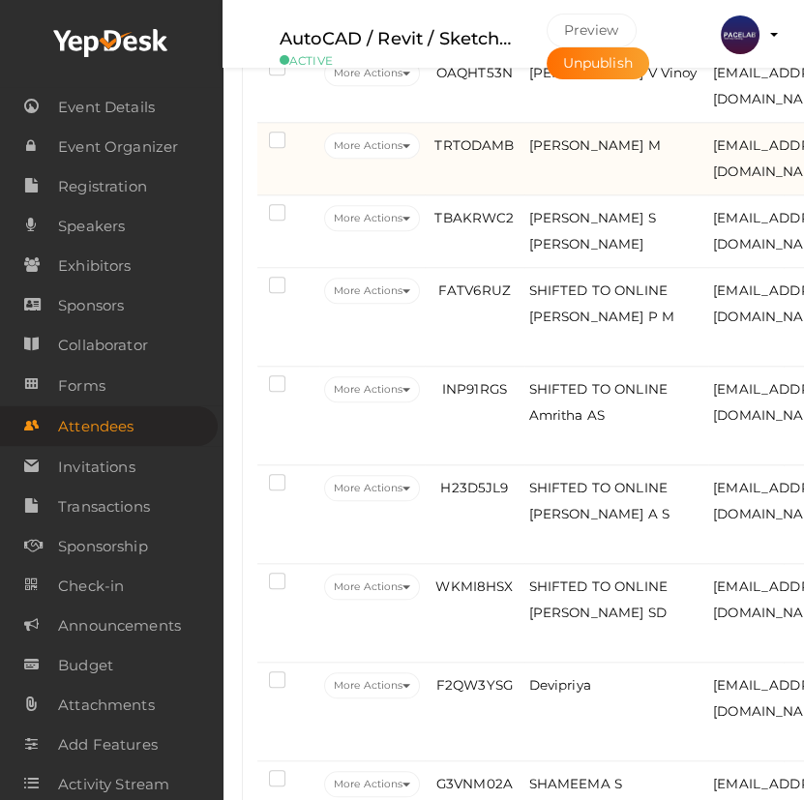
click at [641, 195] on td "KHADEEJA RIDHA M" at bounding box center [616, 159] width 185 height 73
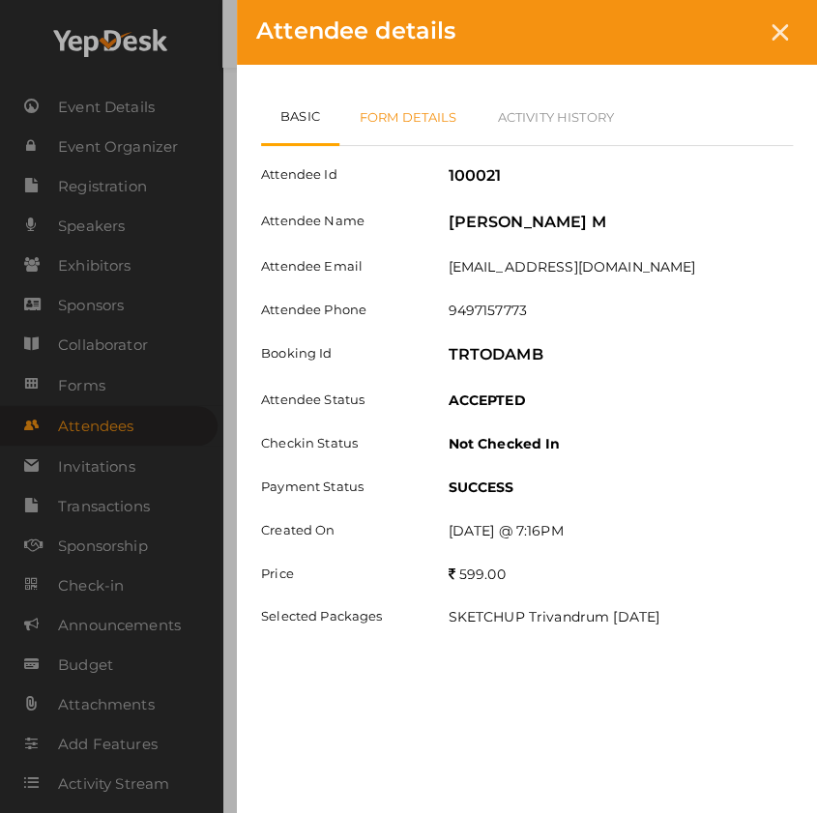
click at [434, 112] on link "Form Details" at bounding box center [408, 117] width 138 height 56
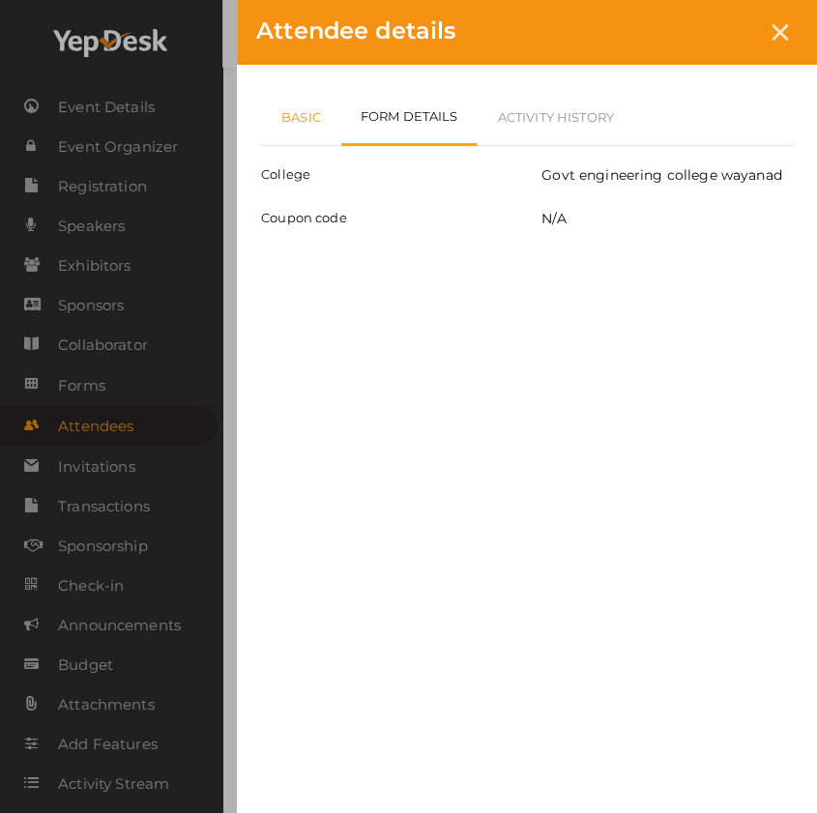
click at [301, 114] on link "Basic" at bounding box center [301, 117] width 80 height 56
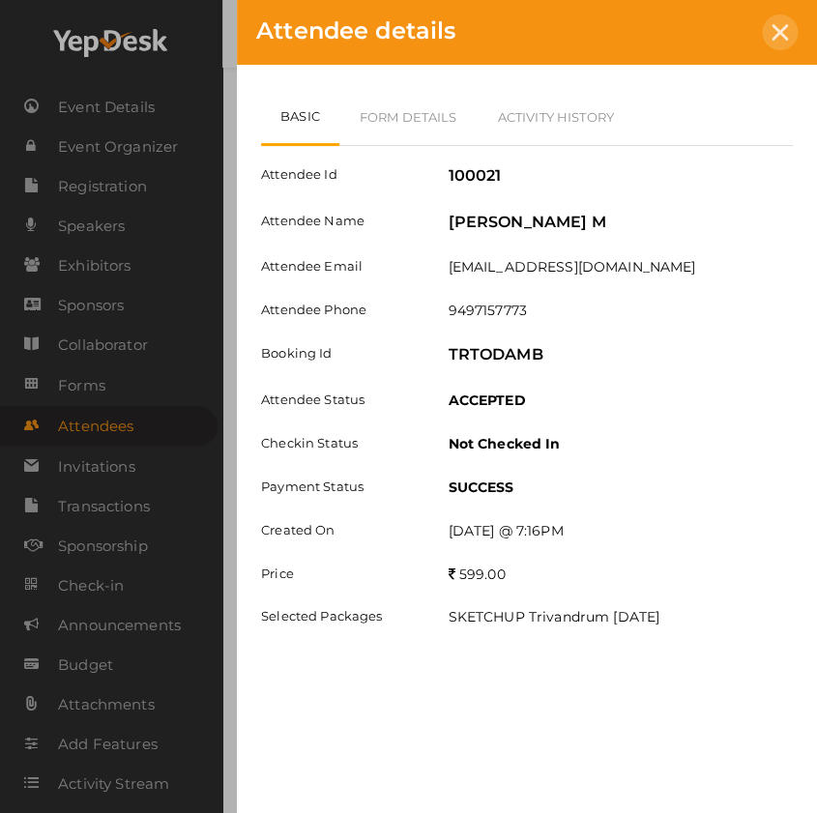
click at [786, 24] on icon at bounding box center [780, 32] width 16 height 16
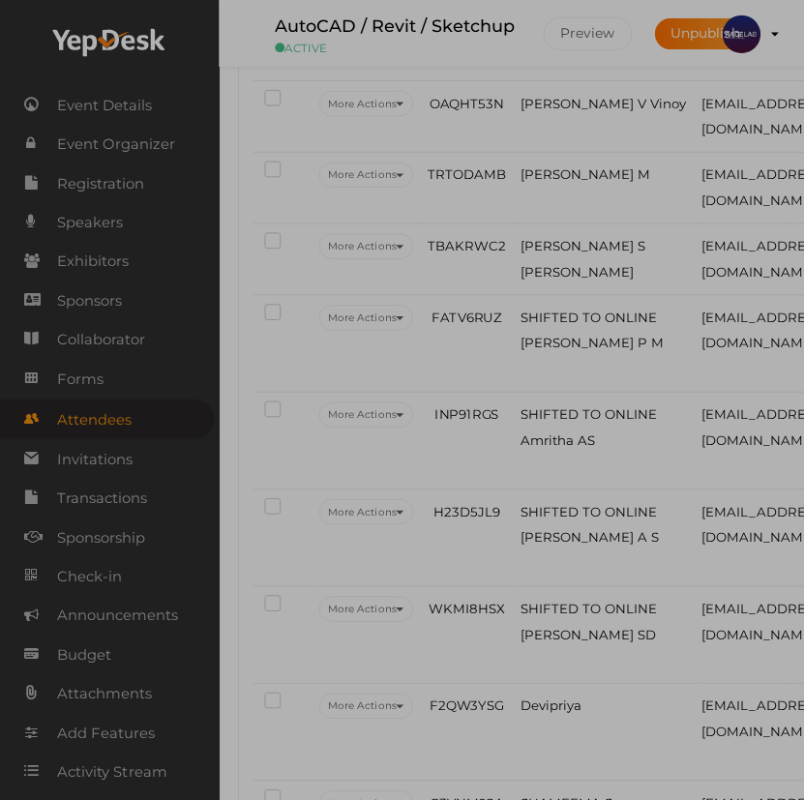
scroll to position [2111, 0]
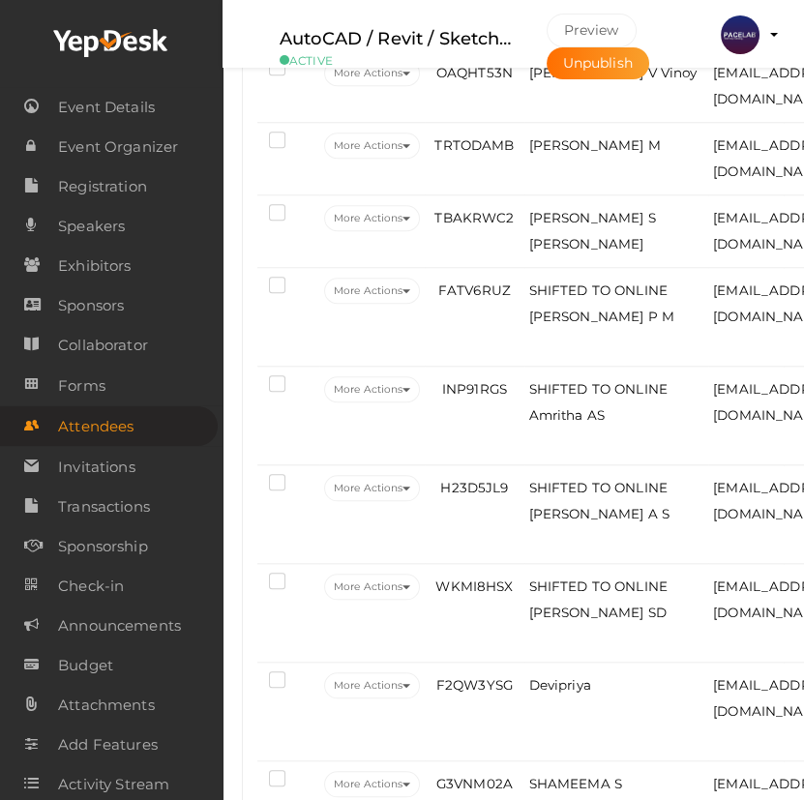
click at [601, 50] on td "Aranya P" at bounding box center [616, 14] width 185 height 73
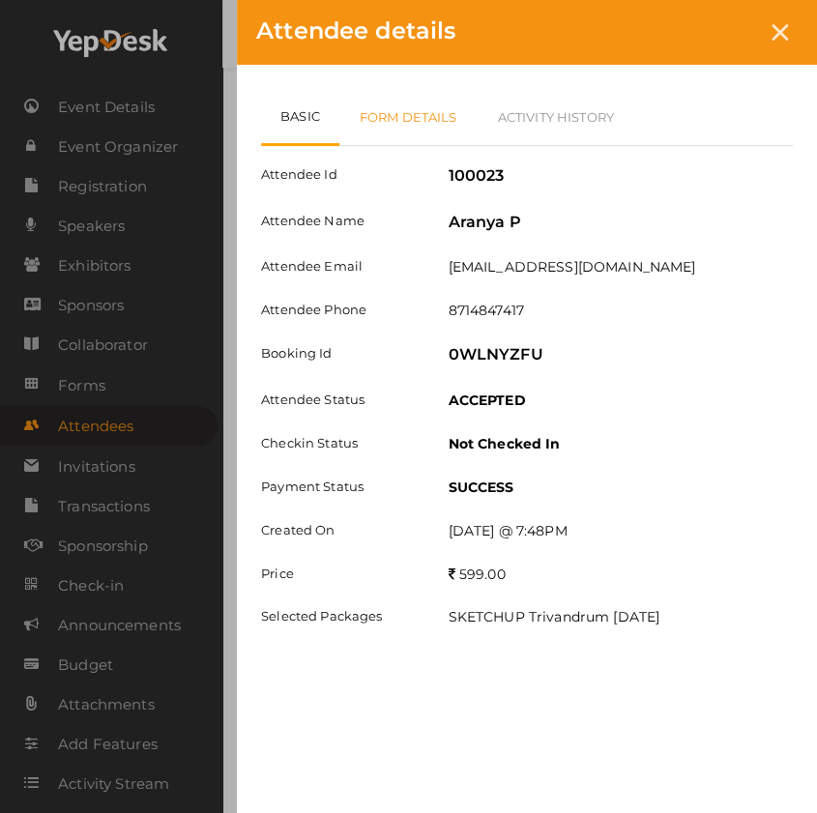
click at [425, 121] on link "Form Details" at bounding box center [408, 117] width 138 height 56
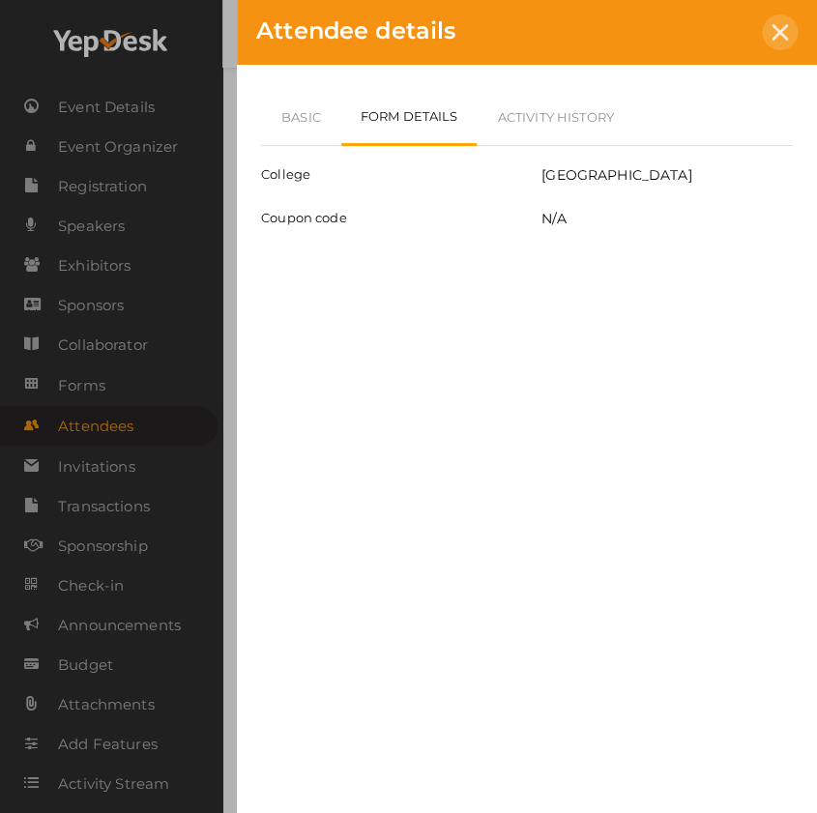
click at [790, 32] on div at bounding box center [780, 33] width 36 height 36
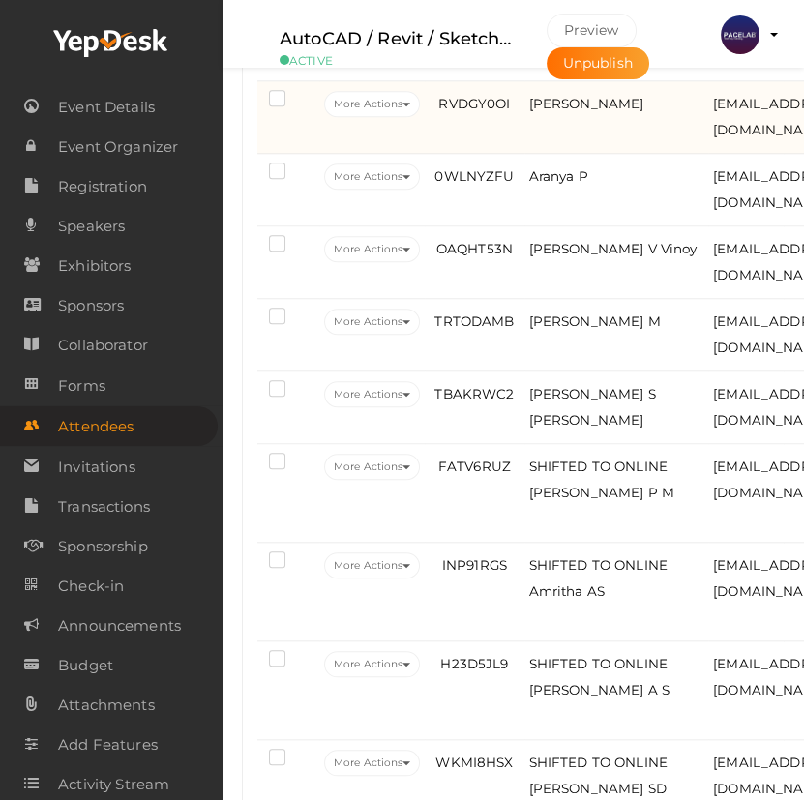
click at [621, 154] on td "Priyadarsini P S." at bounding box center [616, 117] width 185 height 73
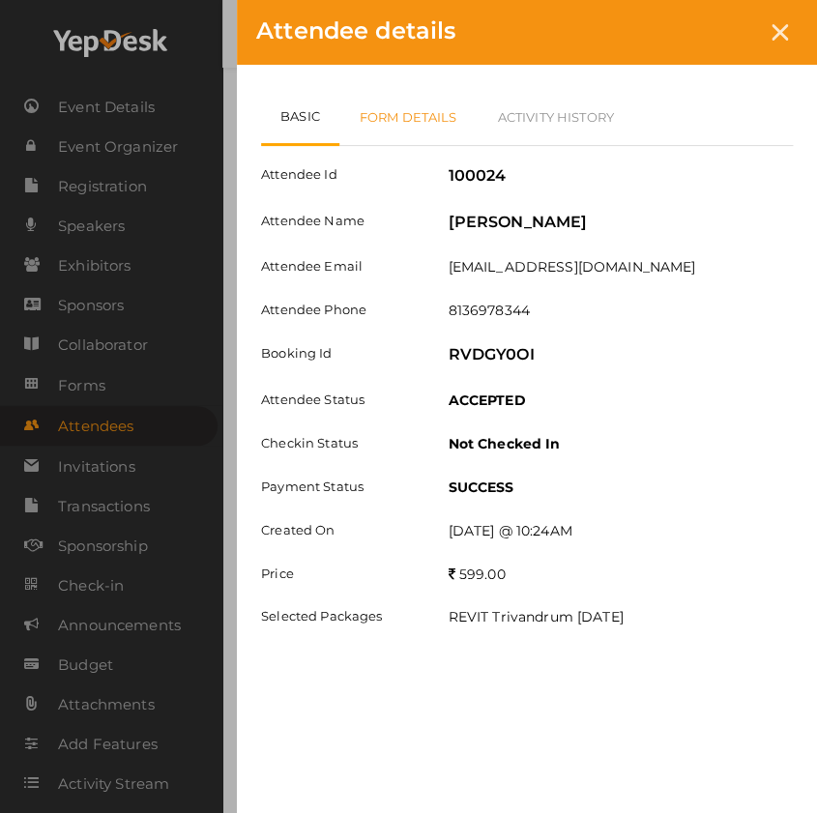
click at [423, 116] on link "Form Details" at bounding box center [408, 117] width 138 height 56
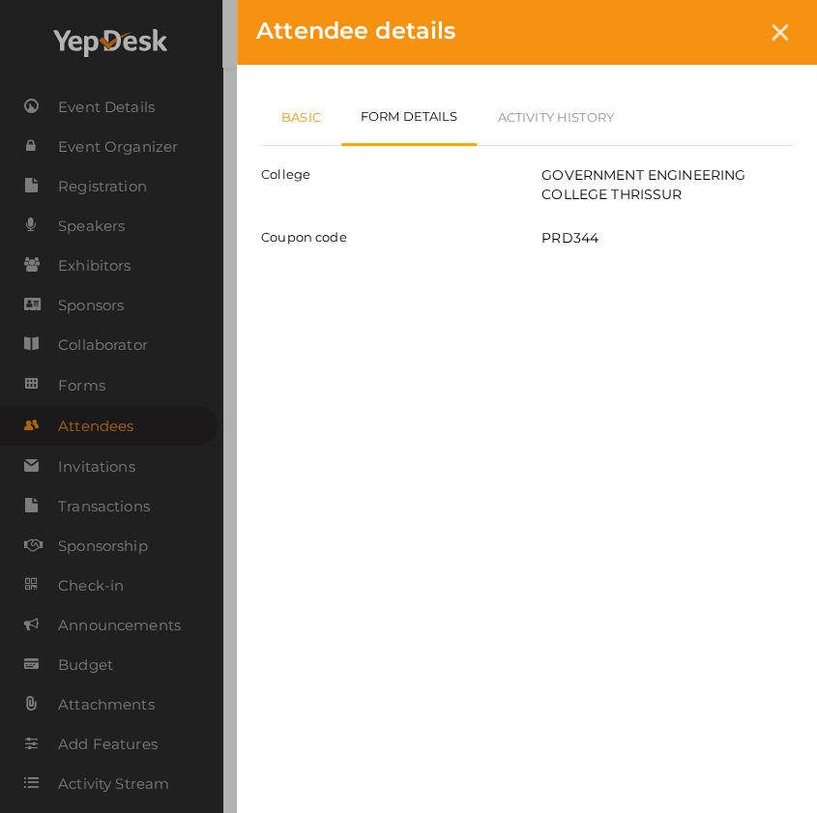
click at [330, 109] on link "Basic" at bounding box center [301, 117] width 80 height 56
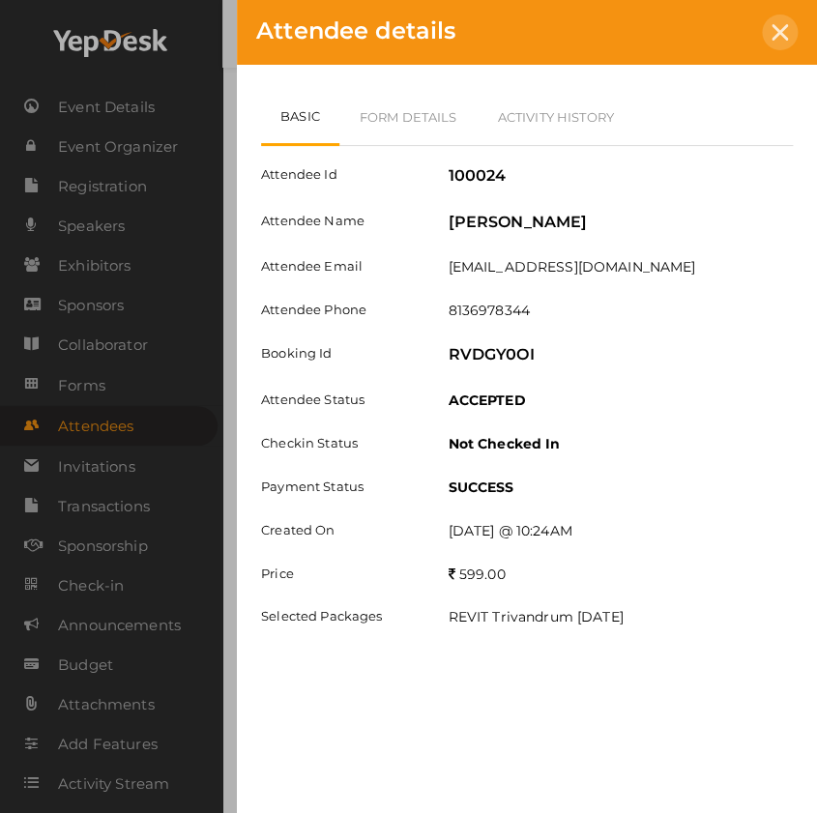
click at [762, 30] on div at bounding box center [780, 33] width 36 height 36
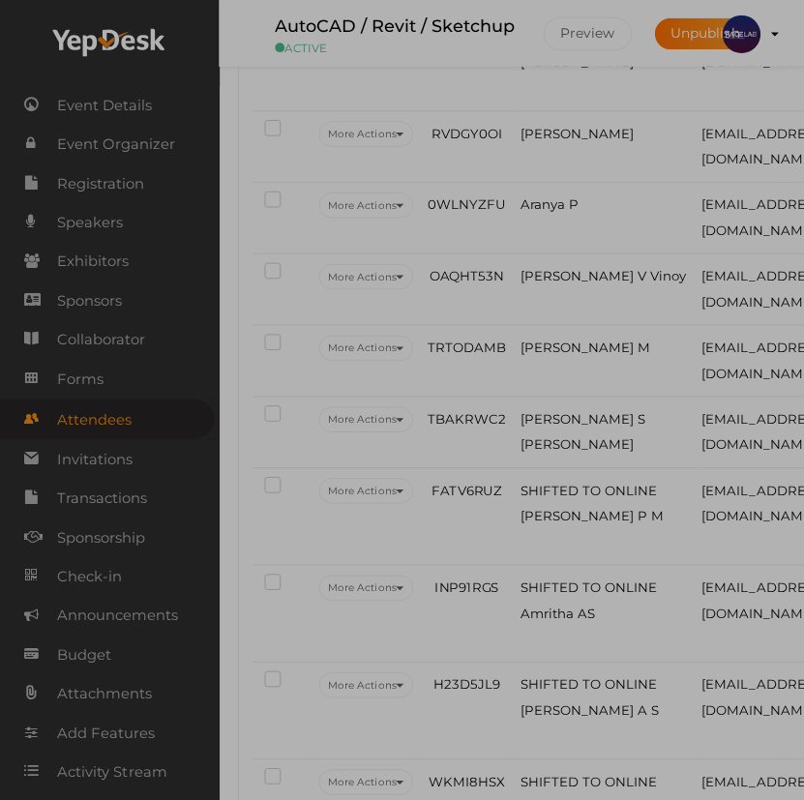
scroll to position [1935, 0]
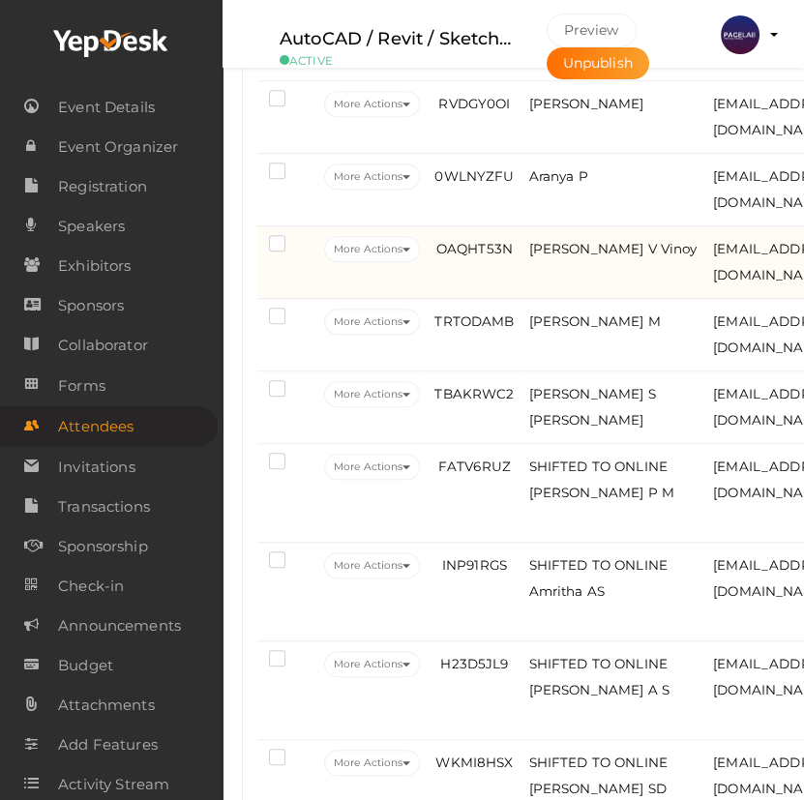
click at [581, 299] on td "Nevil V Vinoy" at bounding box center [616, 262] width 185 height 73
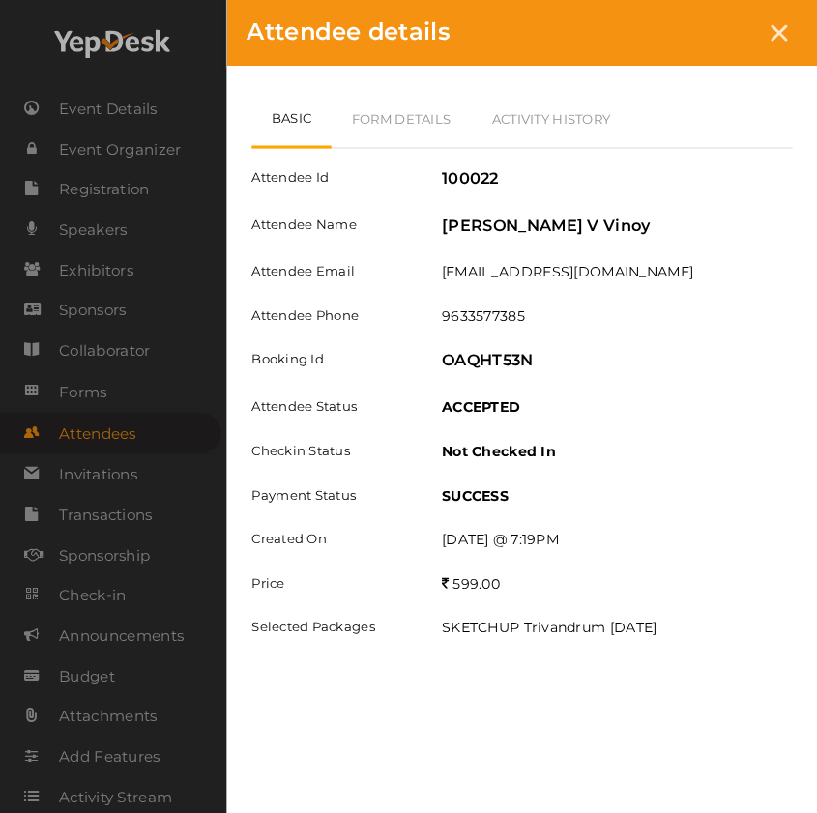
scroll to position [1903, 0]
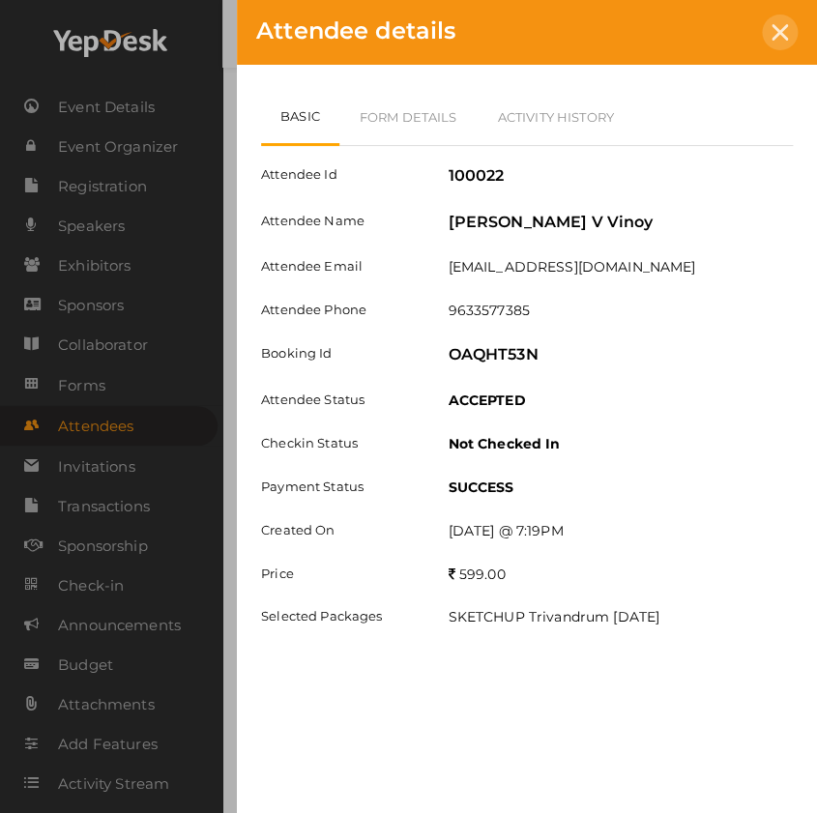
click at [783, 26] on icon at bounding box center [780, 32] width 16 height 16
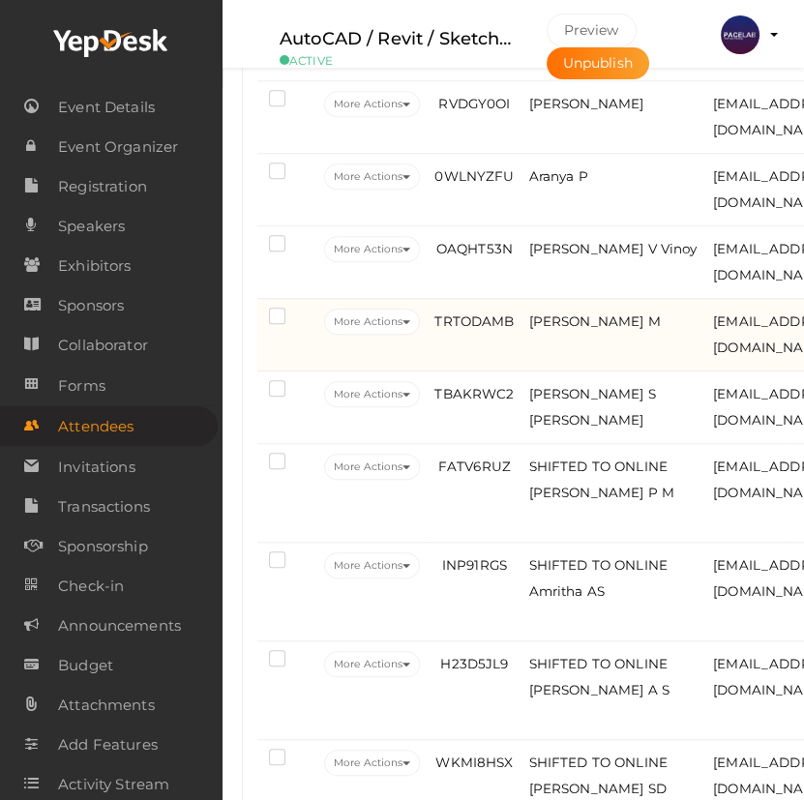
click at [629, 371] on td "KHADEEJA RIDHA M" at bounding box center [616, 335] width 185 height 73
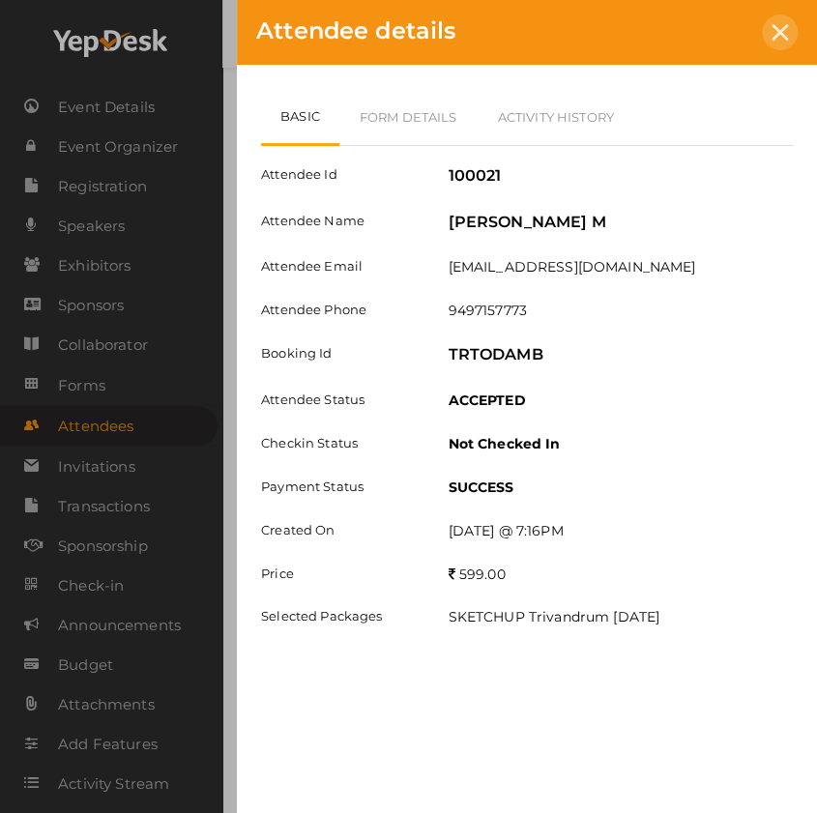
click at [785, 24] on icon at bounding box center [780, 32] width 16 height 16
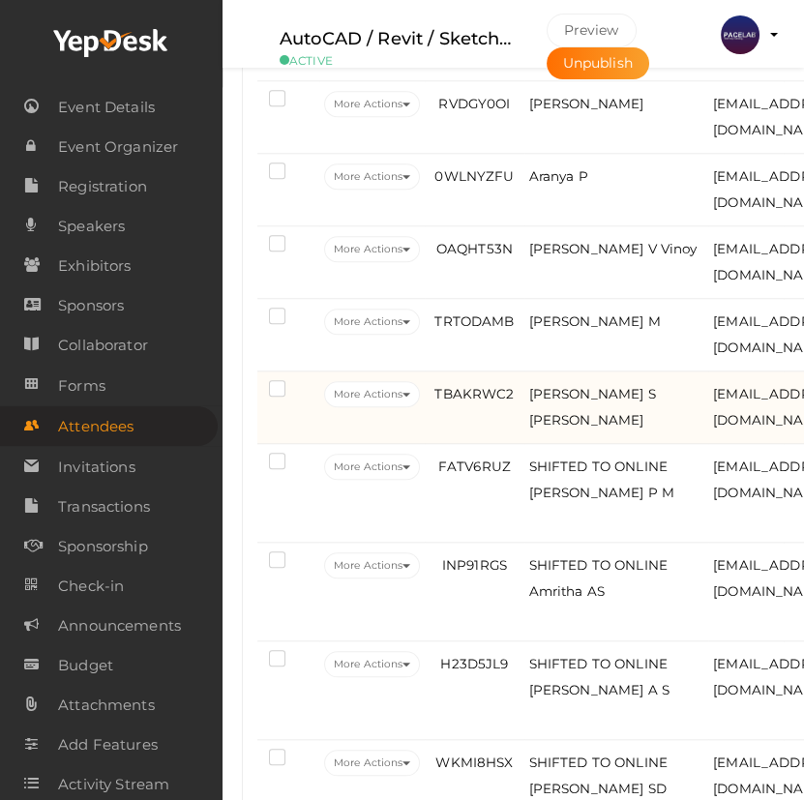
click at [651, 444] on td "Swathy S Pradeep" at bounding box center [616, 407] width 185 height 73
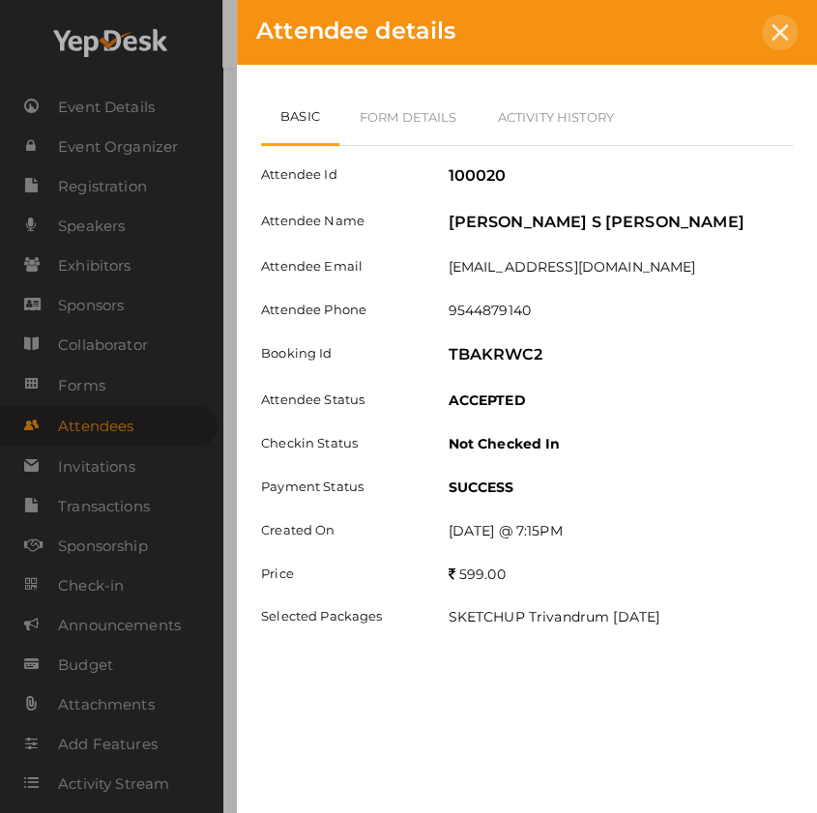
click at [783, 20] on div at bounding box center [780, 33] width 36 height 36
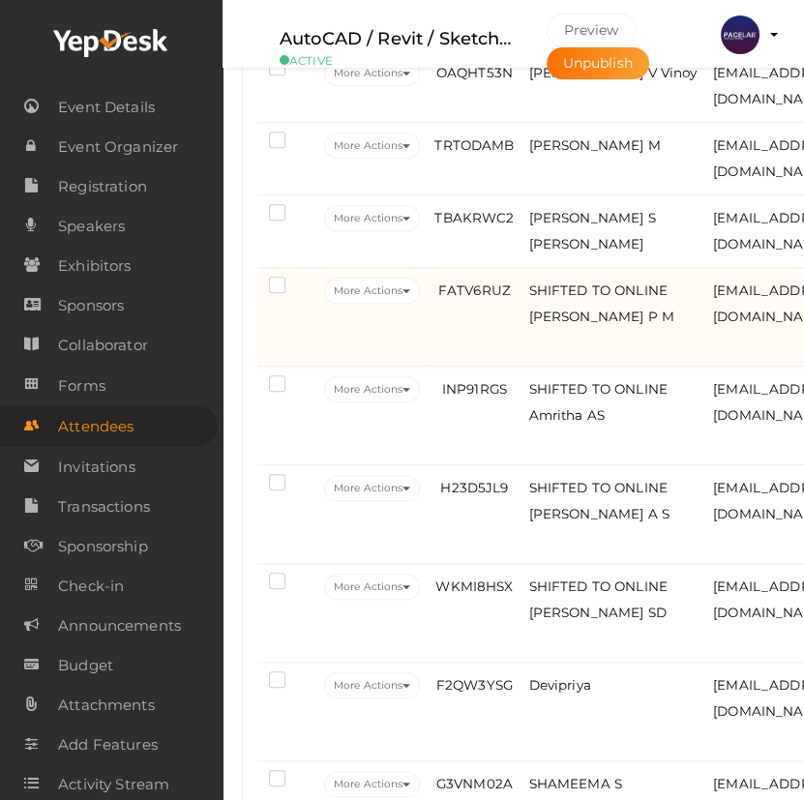
click at [635, 367] on td "SHIFTED TO ONLINE Namitha P M" at bounding box center [616, 317] width 185 height 99
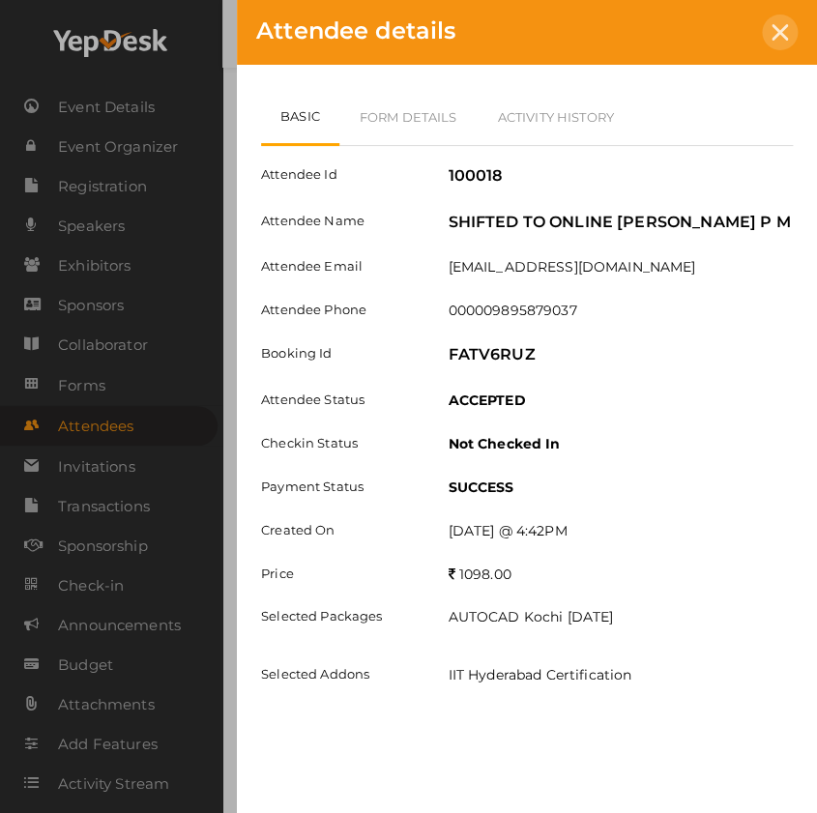
click at [792, 25] on div at bounding box center [780, 33] width 36 height 36
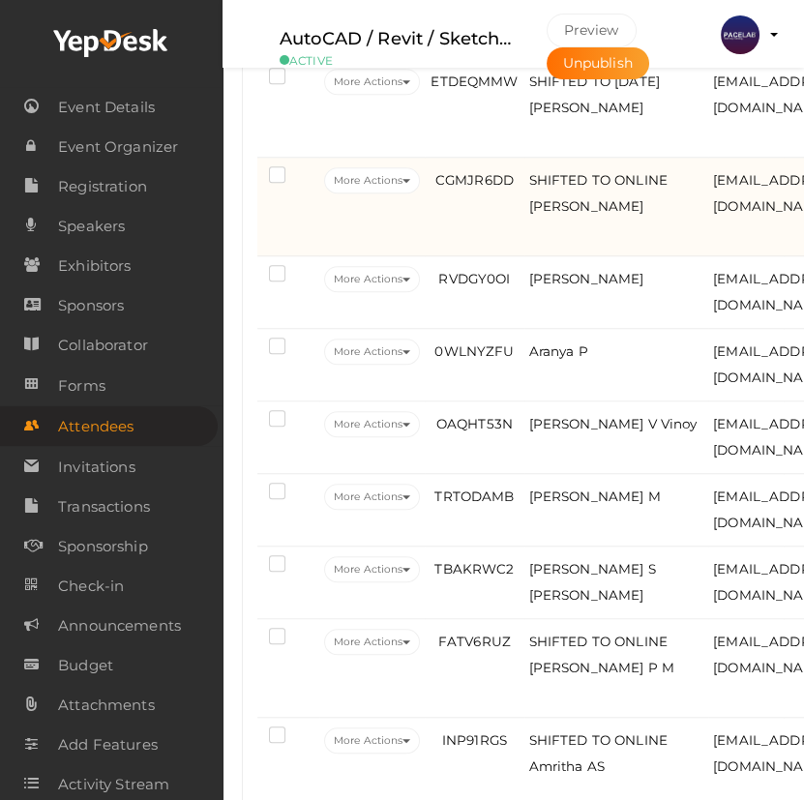
click at [640, 256] on td "SHIFTED TO ONLINE Dhilu Jas" at bounding box center [616, 207] width 185 height 99
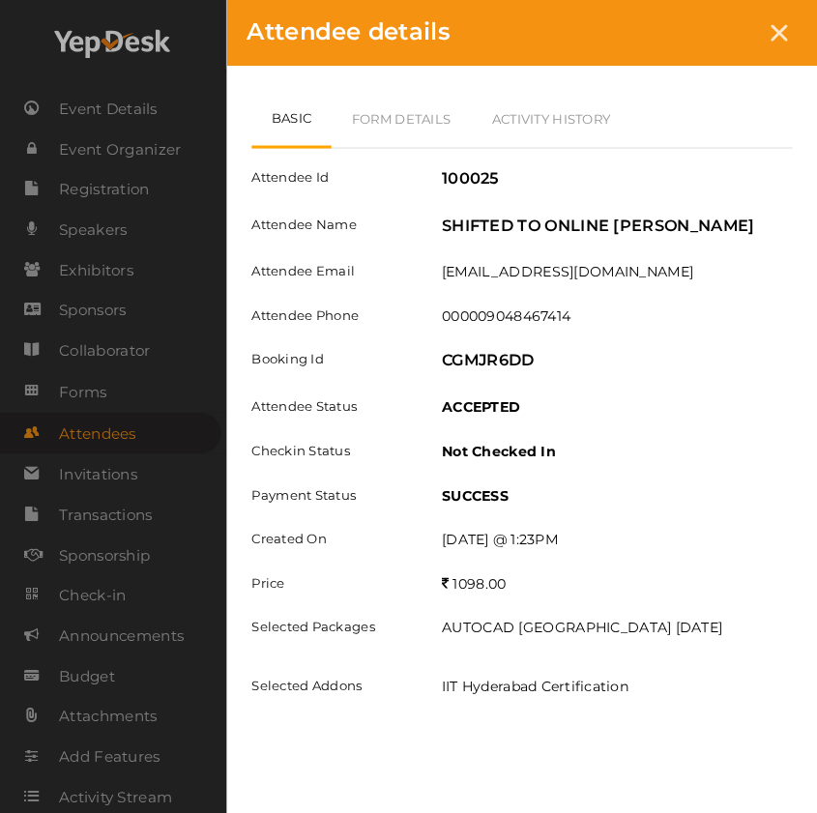
scroll to position [1728, 0]
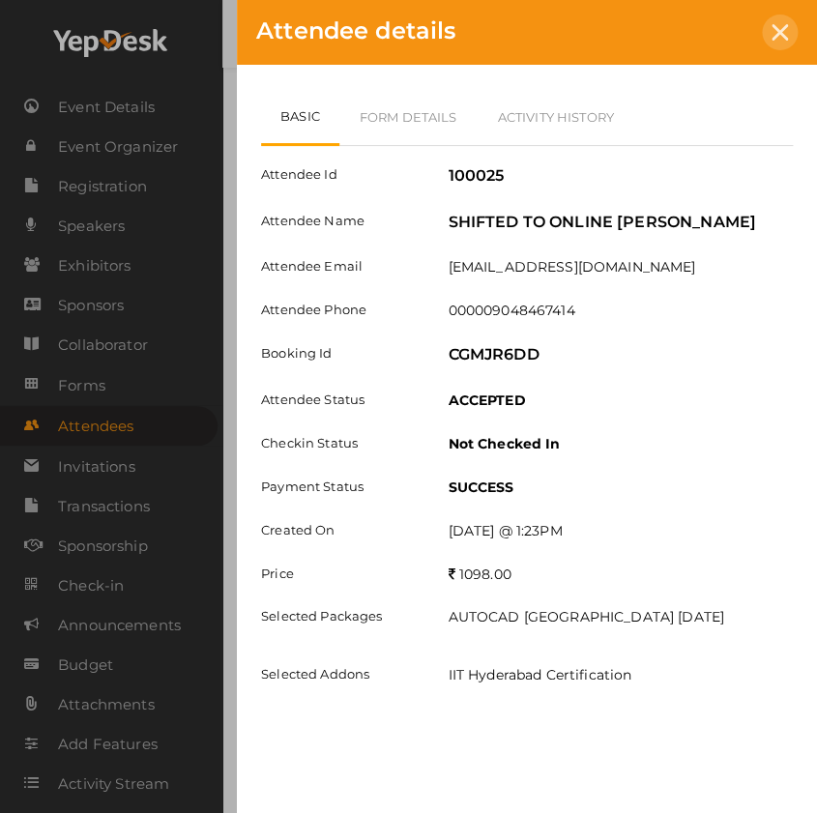
click at [775, 26] on icon at bounding box center [780, 32] width 16 height 16
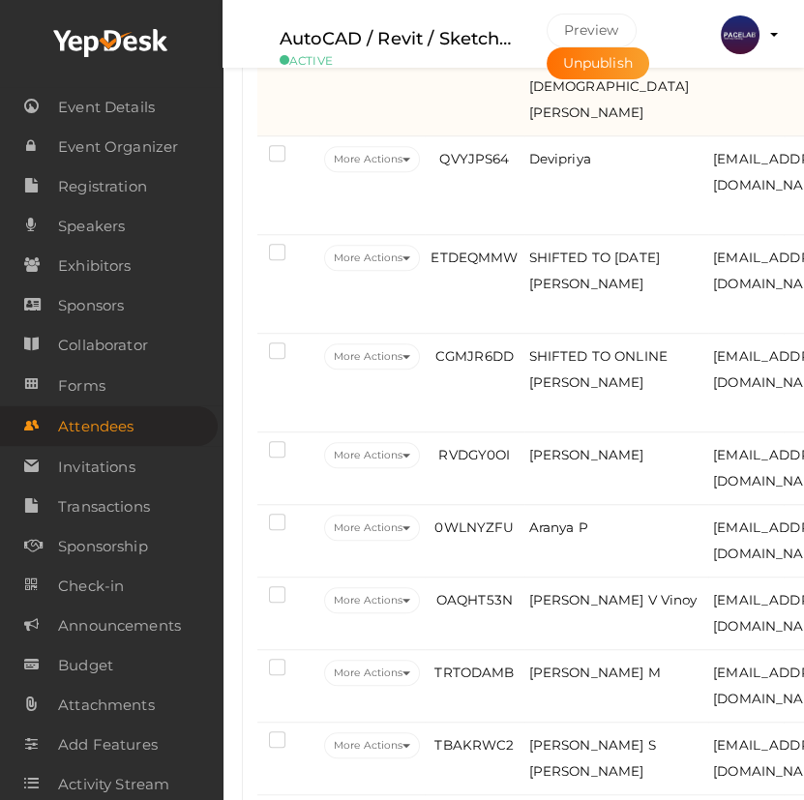
click at [495, 136] on td "OFSR4Q09" at bounding box center [474, 74] width 99 height 125
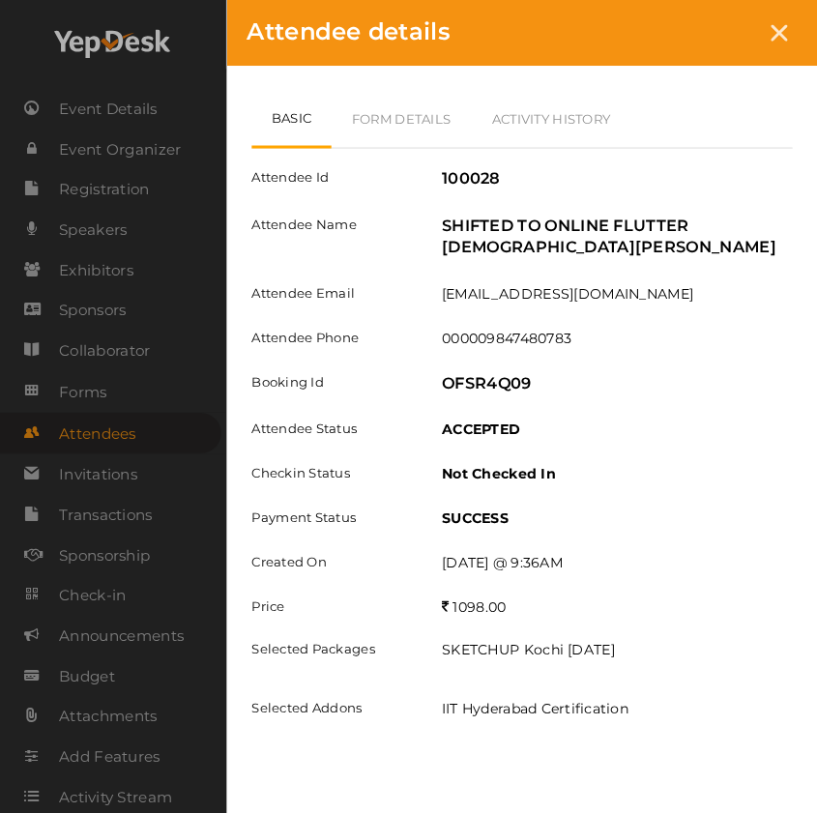
scroll to position [1551, 0]
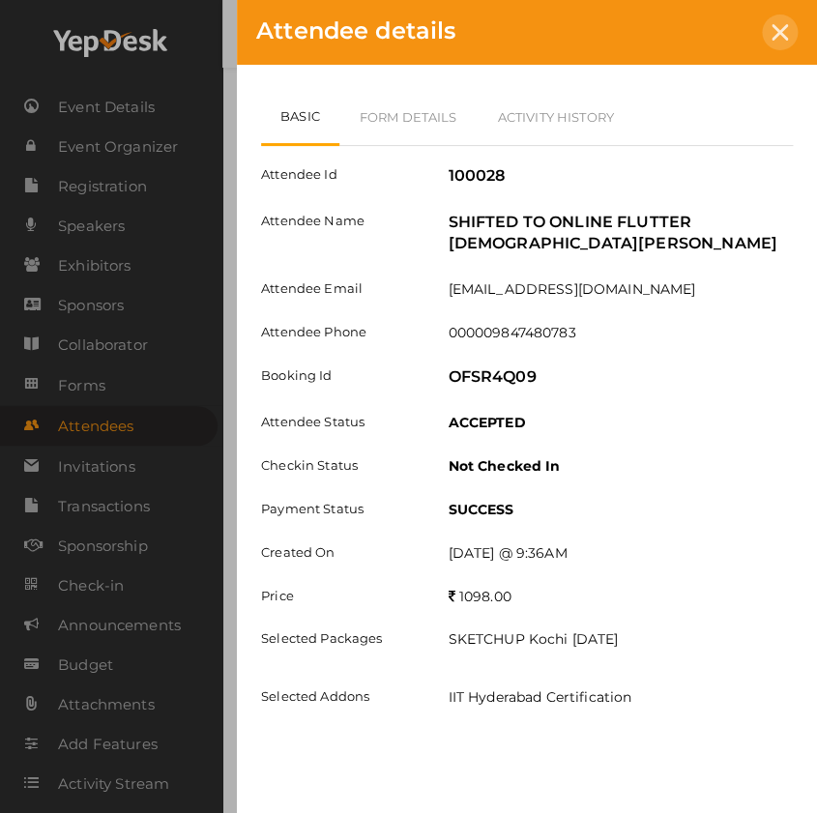
click at [790, 33] on div at bounding box center [780, 33] width 36 height 36
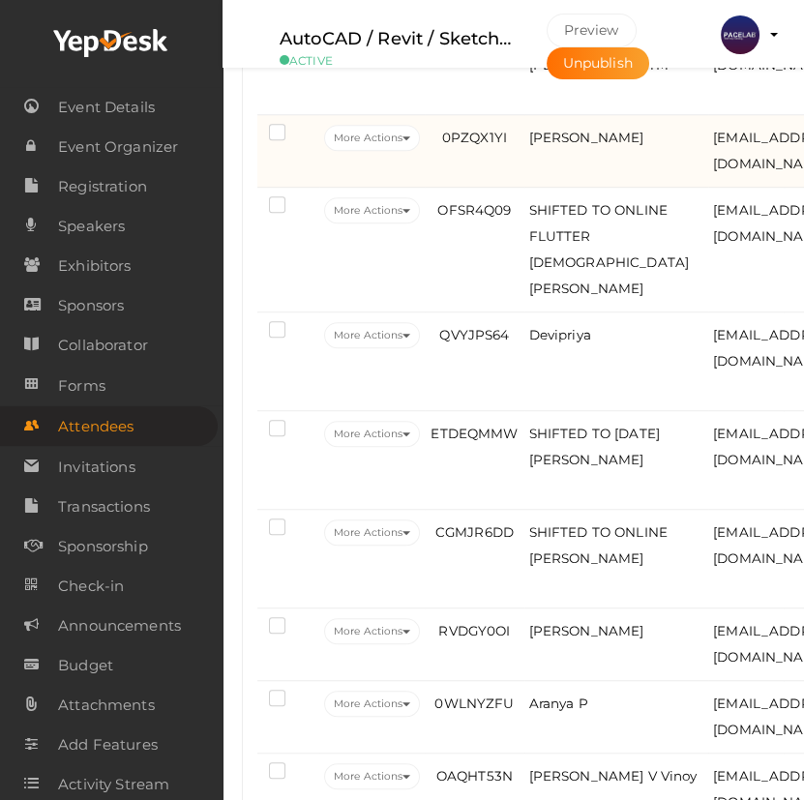
click at [542, 188] on td "BHAVYA BABU" at bounding box center [616, 151] width 185 height 73
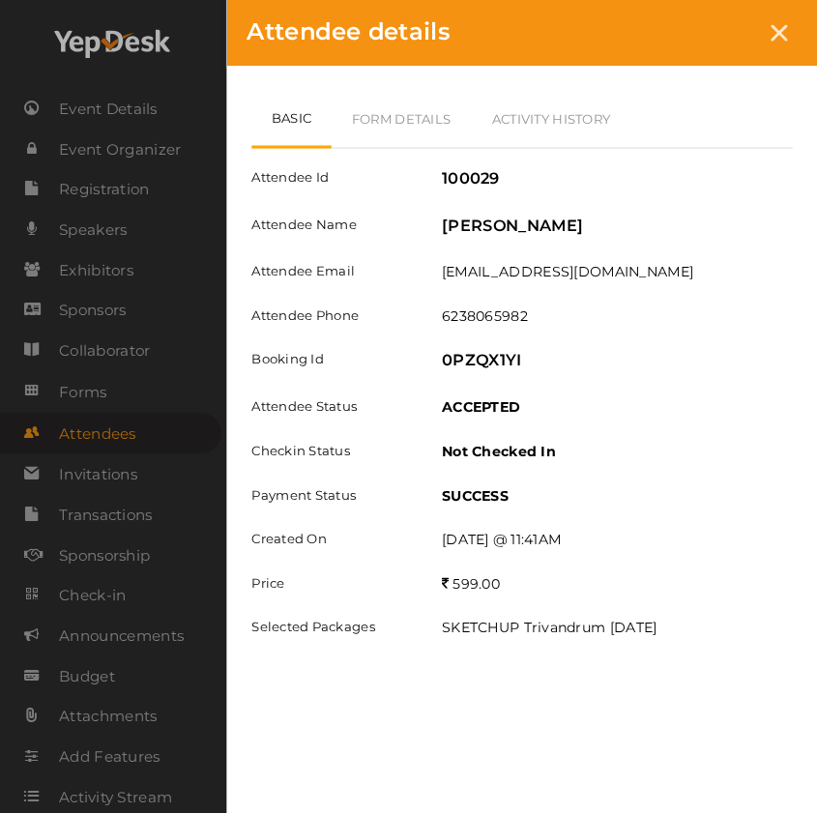
scroll to position [1375, 0]
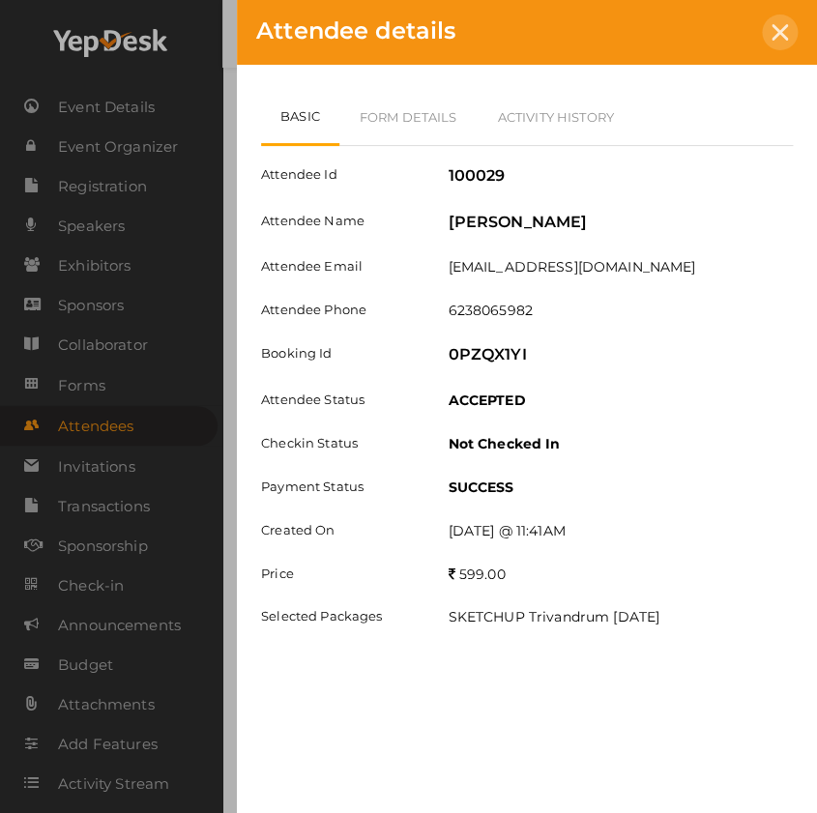
click at [783, 33] on icon at bounding box center [780, 32] width 16 height 16
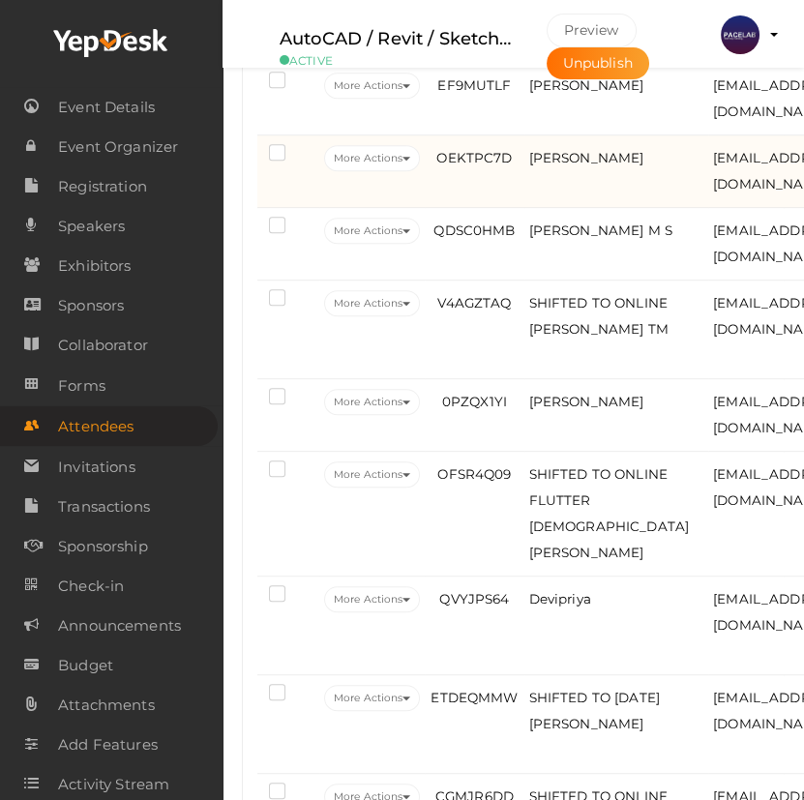
click at [516, 208] on td "OEKTPC7D" at bounding box center [474, 171] width 99 height 73
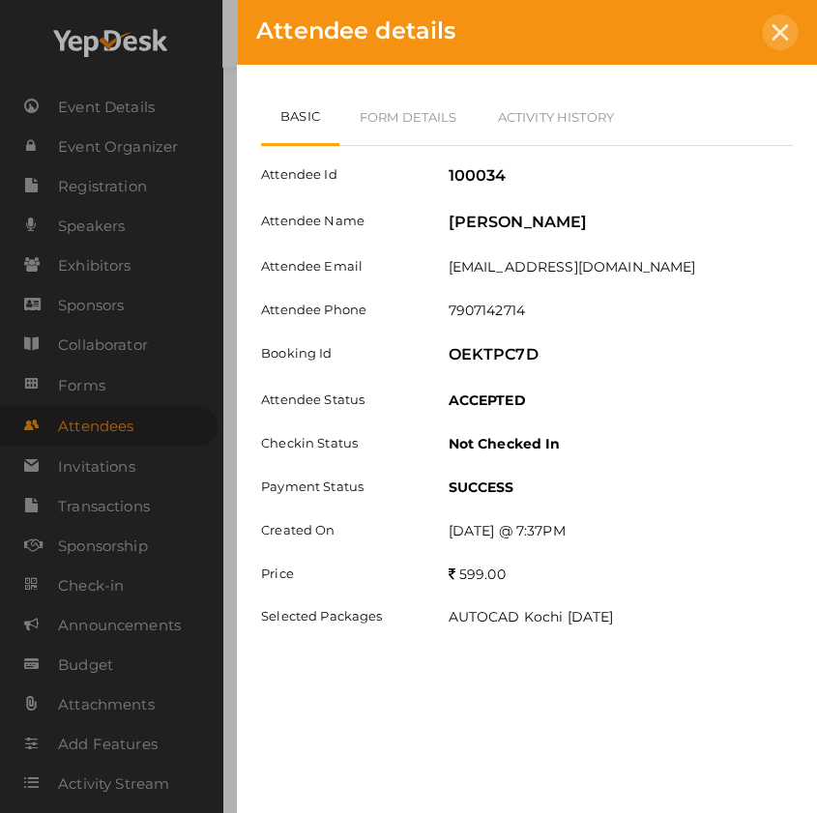
click at [782, 43] on div at bounding box center [780, 33] width 36 height 36
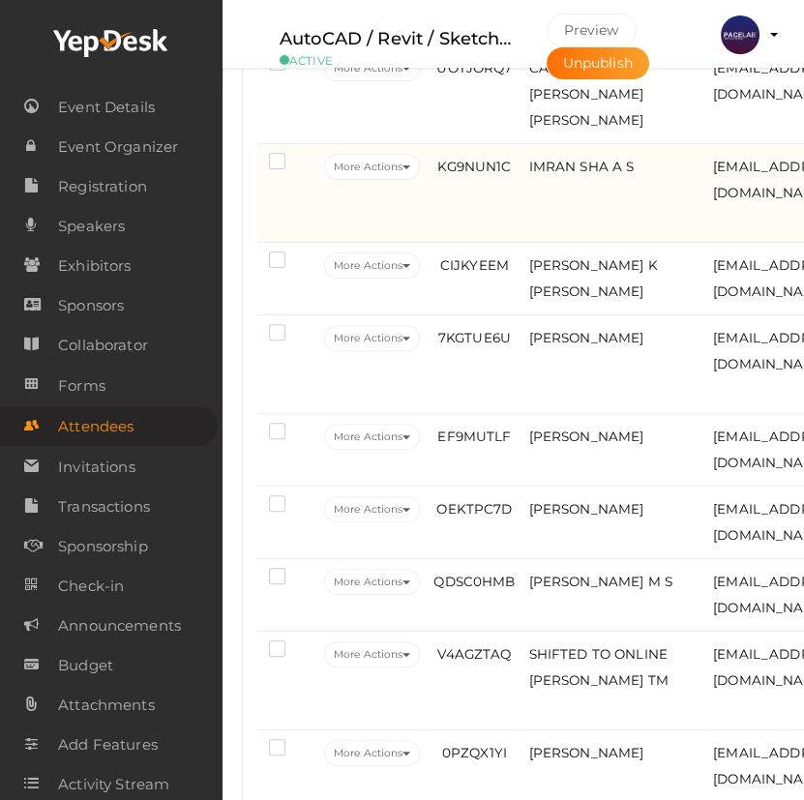
click at [509, 243] on td "KG9NUN1C" at bounding box center [474, 193] width 99 height 99
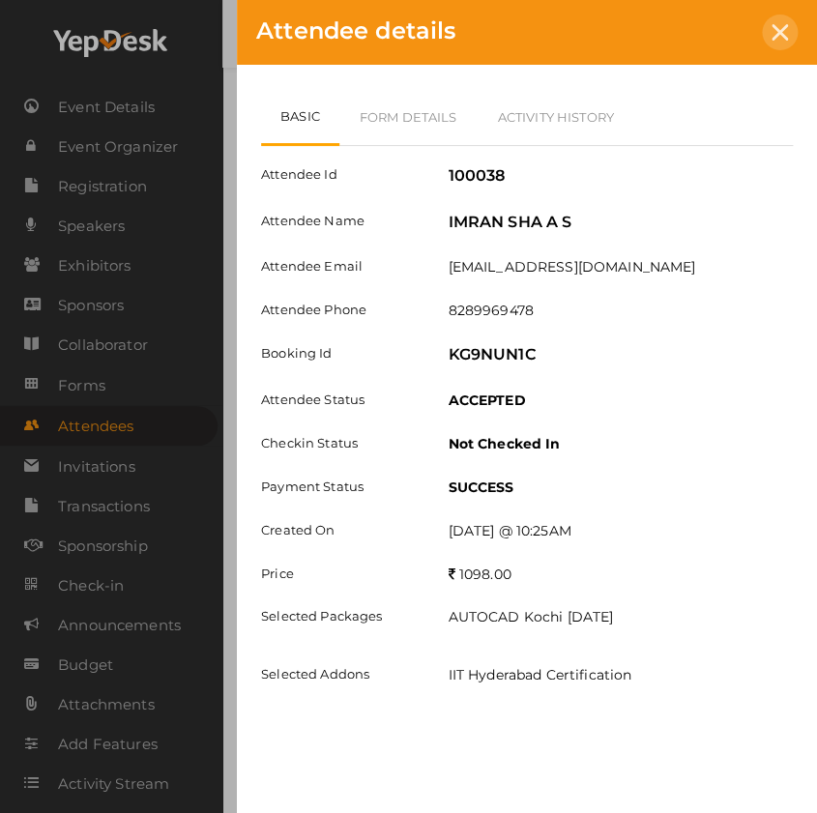
click at [782, 44] on div at bounding box center [780, 33] width 36 height 36
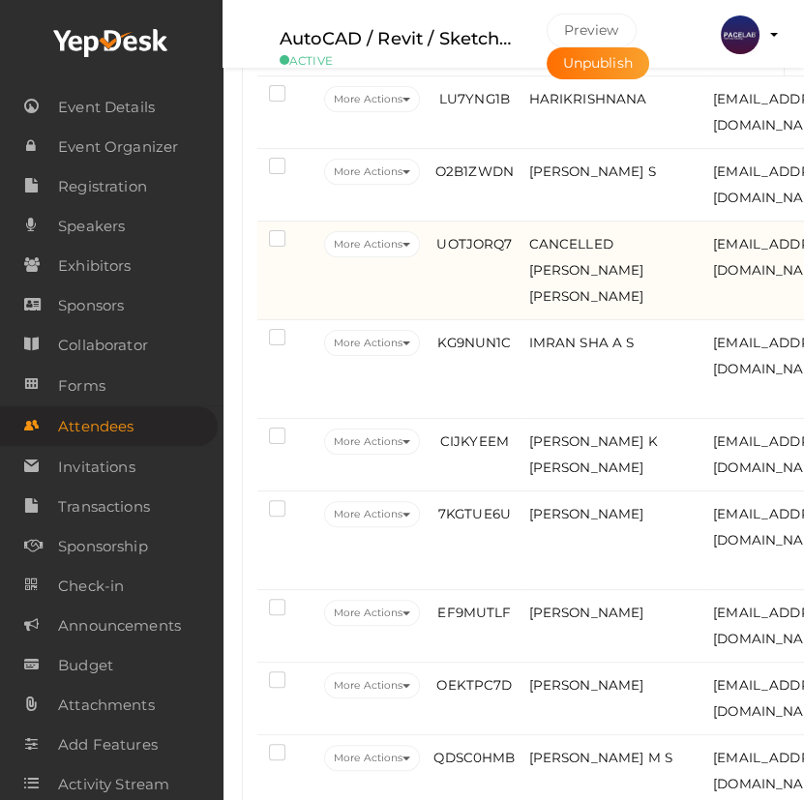
click at [493, 320] on td "UOTJORQ7" at bounding box center [474, 270] width 99 height 99
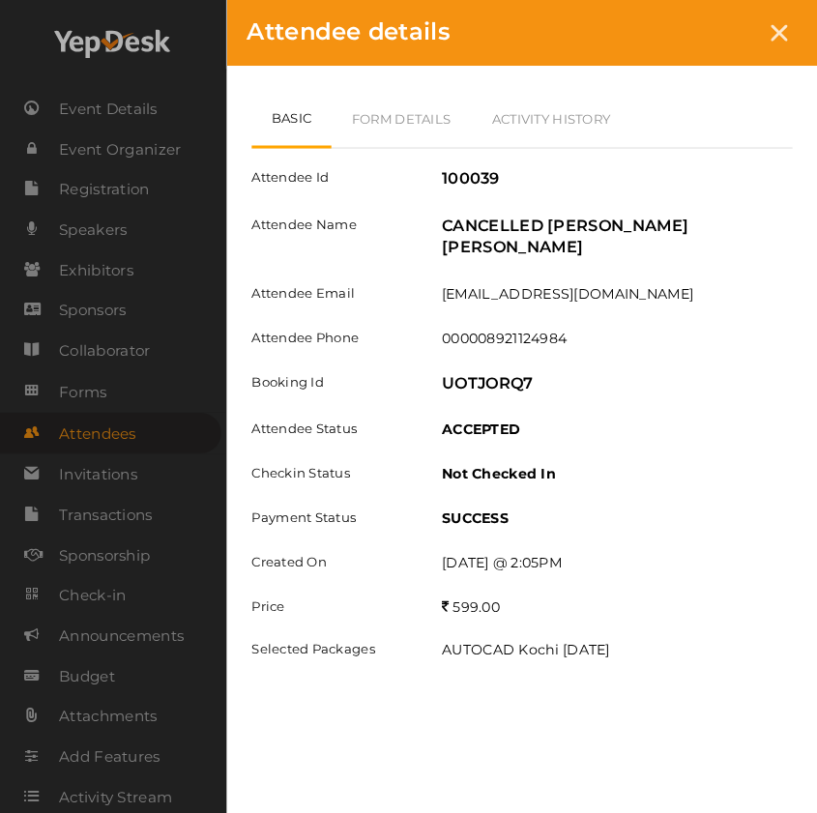
scroll to position [584, 0]
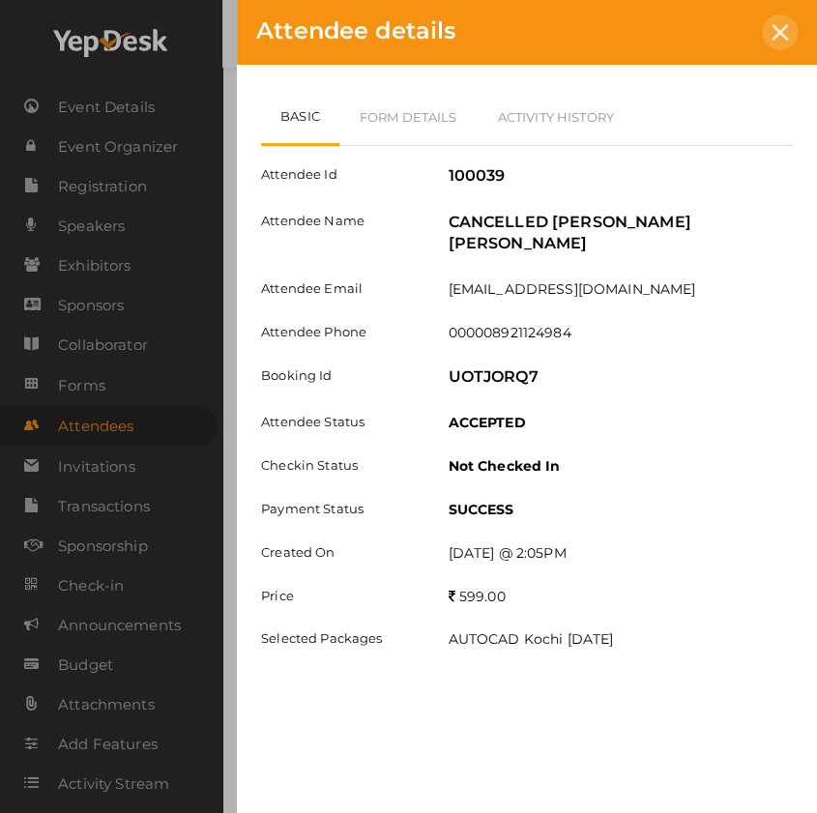
click at [783, 44] on div at bounding box center [780, 33] width 36 height 36
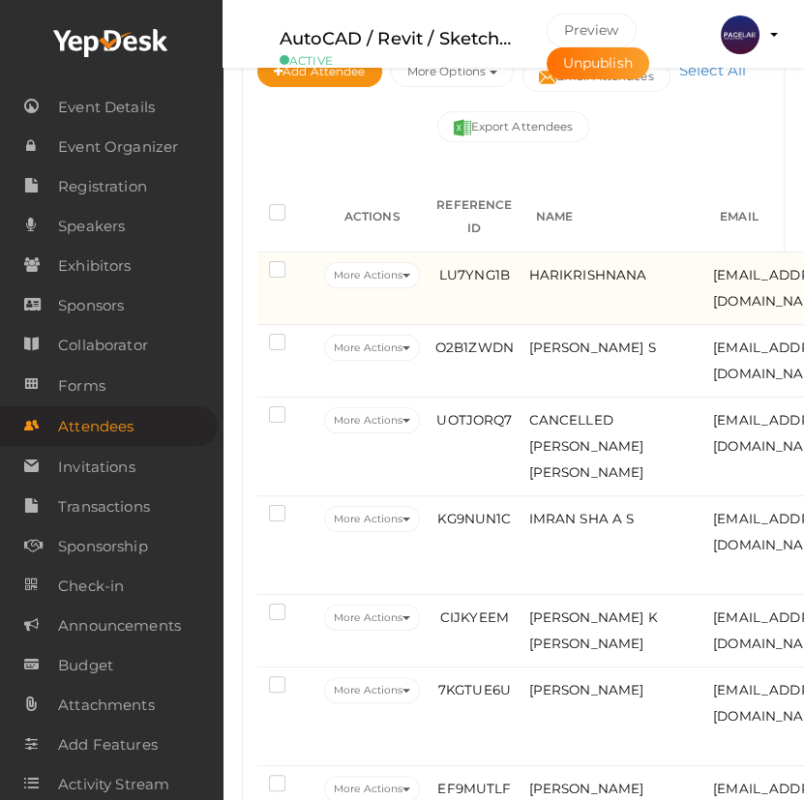
click at [516, 325] on td "LU7YNG1B" at bounding box center [474, 288] width 99 height 73
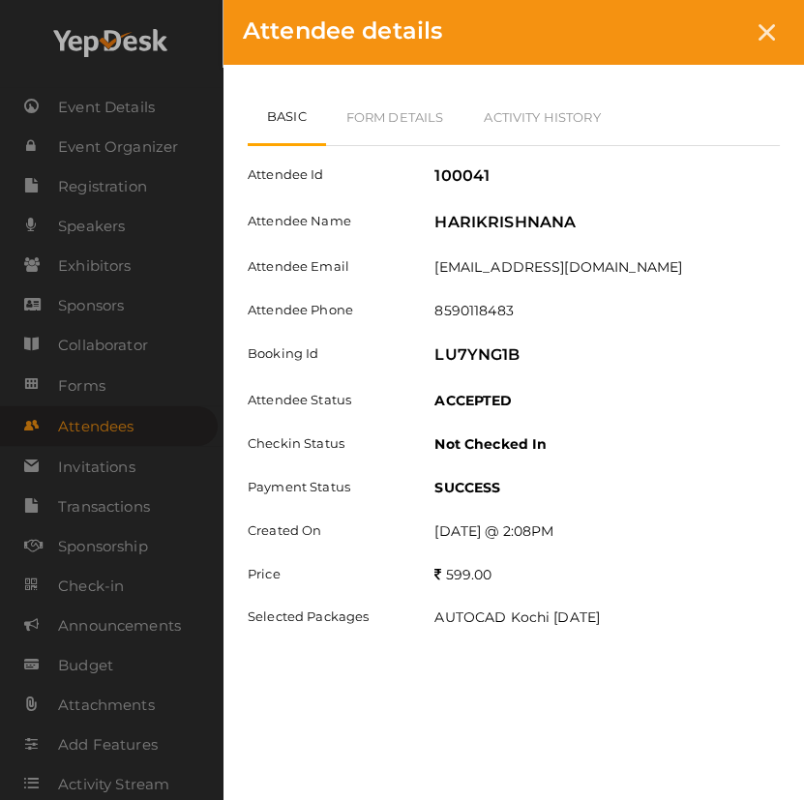
scroll to position [400, 0]
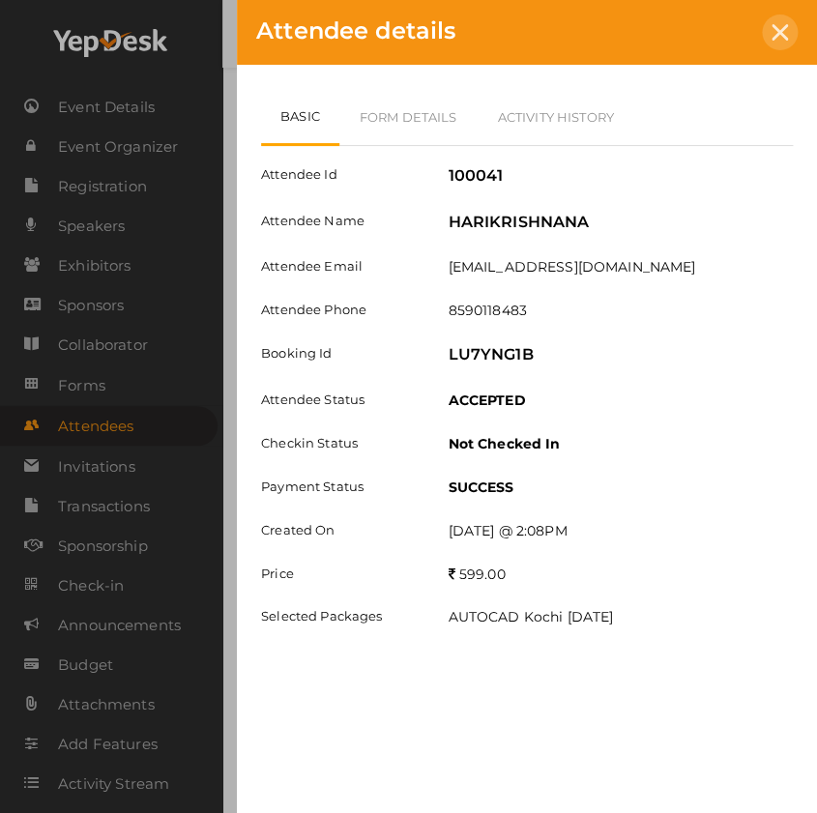
click at [793, 26] on div at bounding box center [780, 33] width 36 height 36
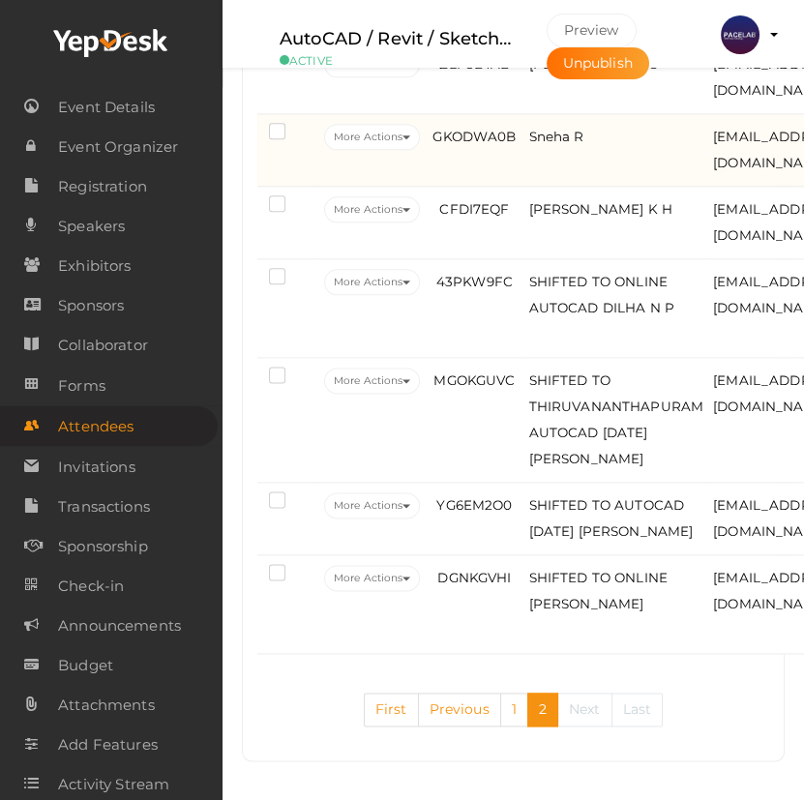
scroll to position [3445, 0]
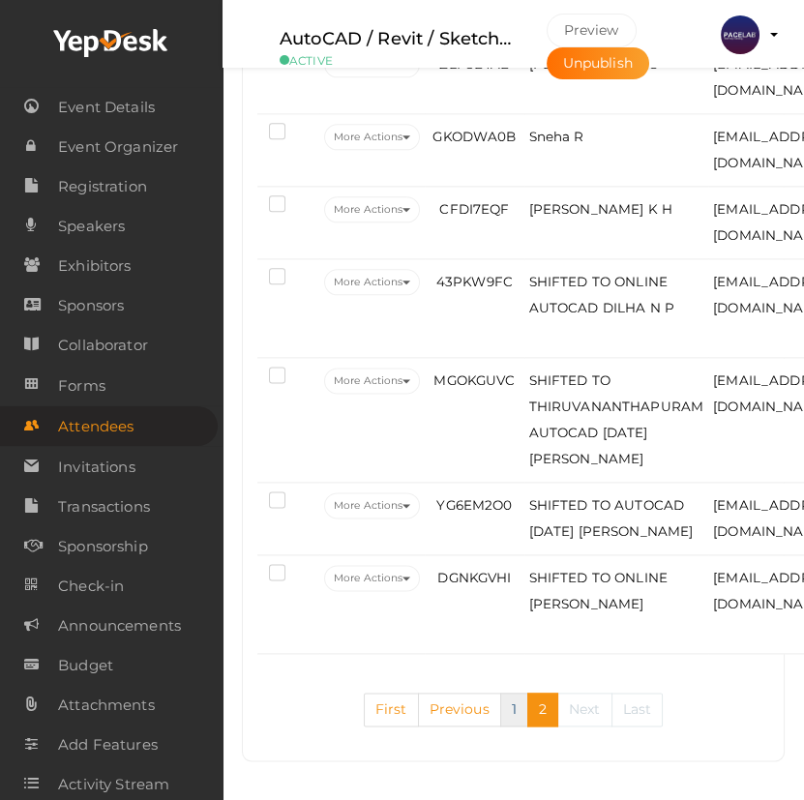
click at [513, 707] on link "1" at bounding box center [514, 709] width 28 height 34
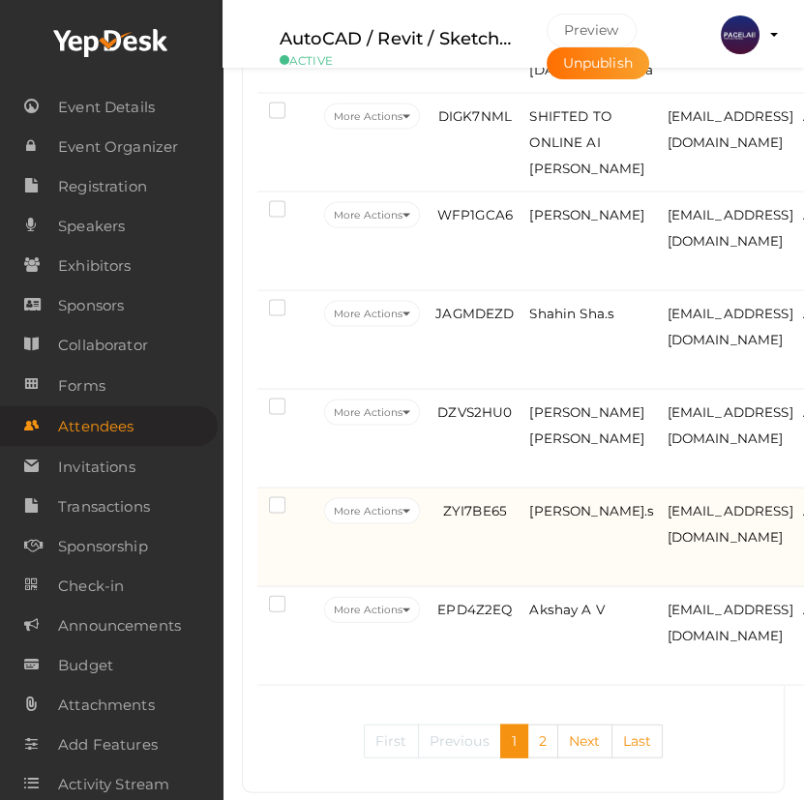
scroll to position [5177, 0]
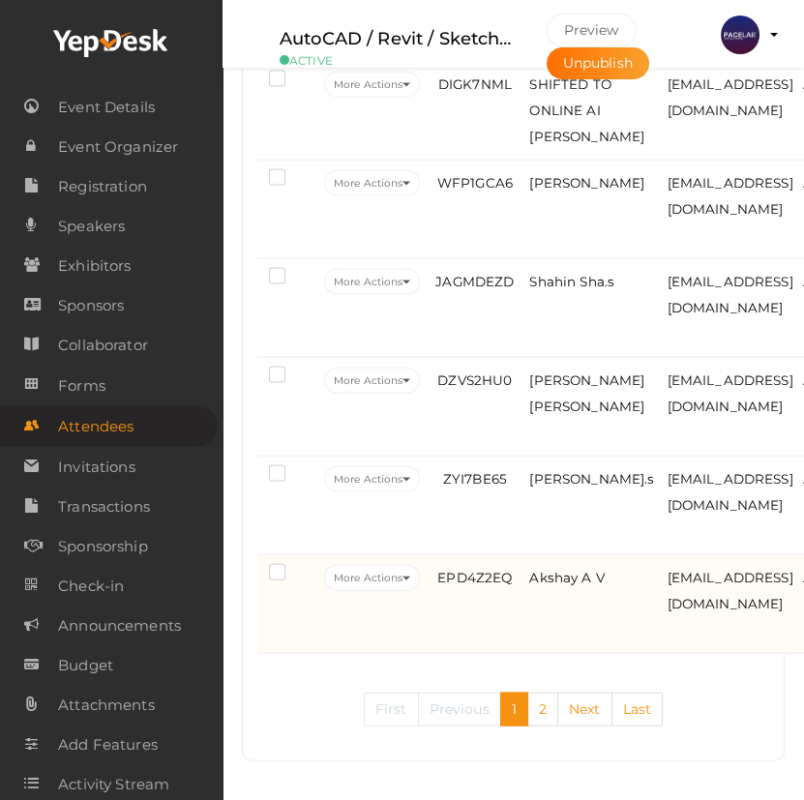
click at [536, 602] on td "Akshay A V" at bounding box center [592, 604] width 137 height 99
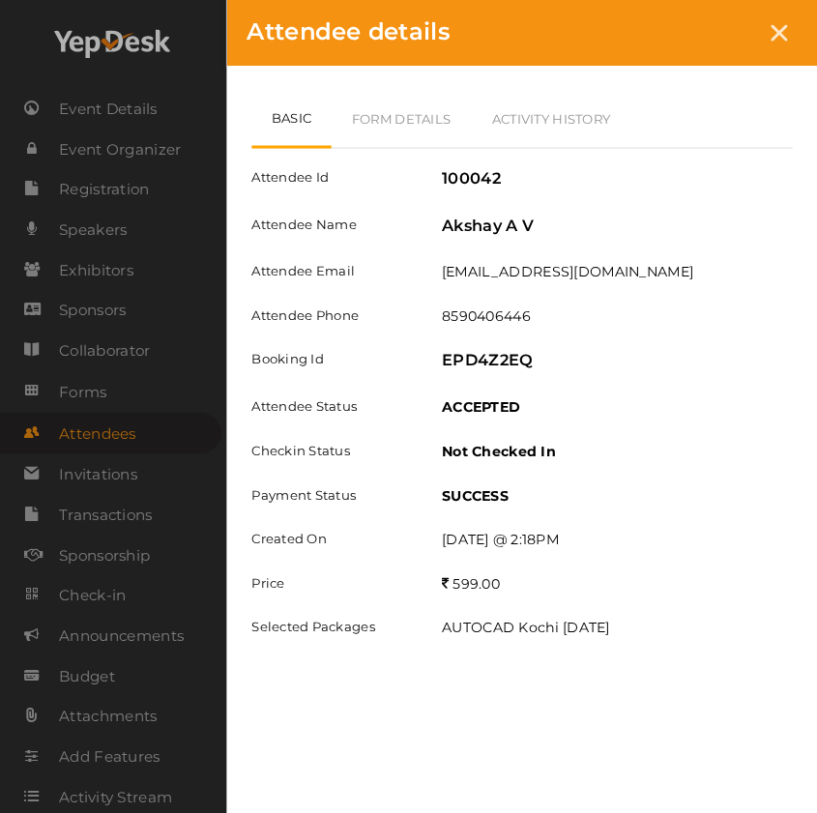
scroll to position [5132, 0]
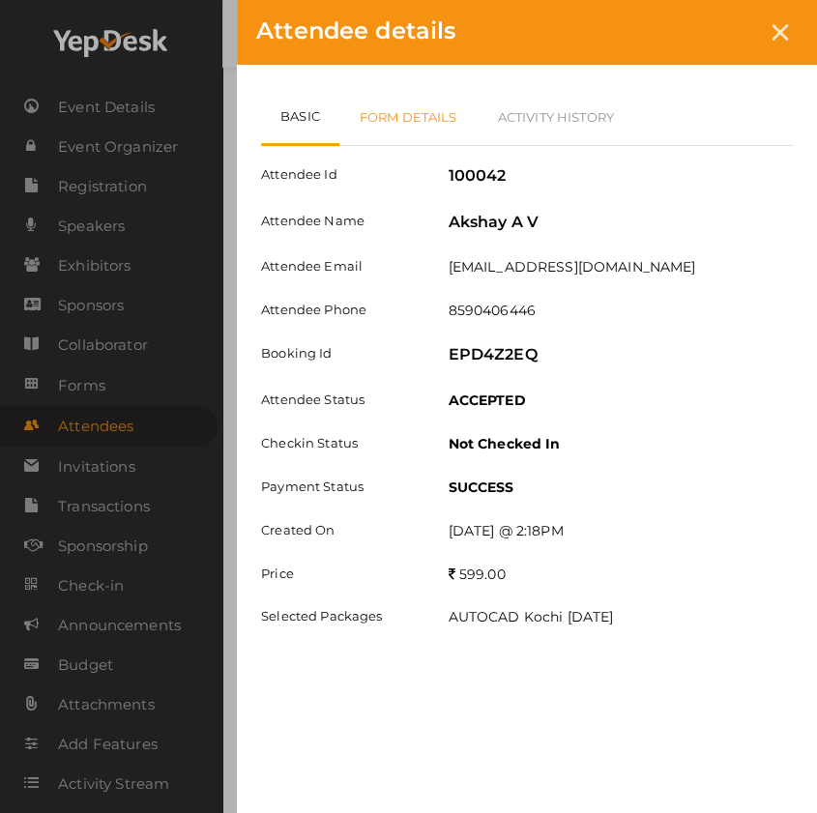
click at [453, 120] on link "Form Details" at bounding box center [408, 117] width 138 height 56
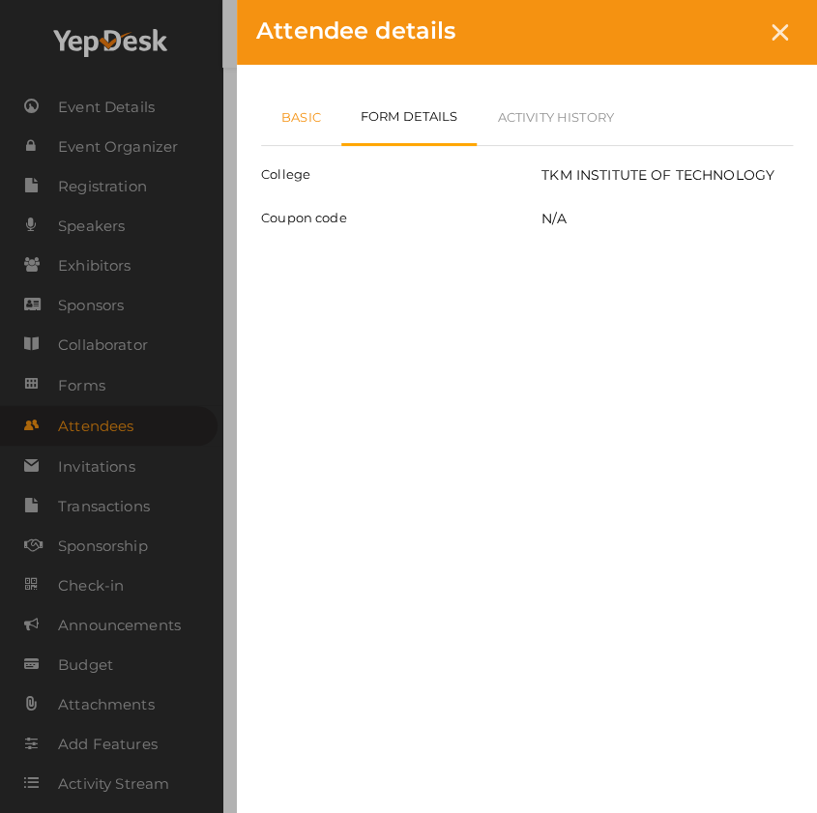
click at [296, 124] on link "Basic" at bounding box center [301, 117] width 80 height 56
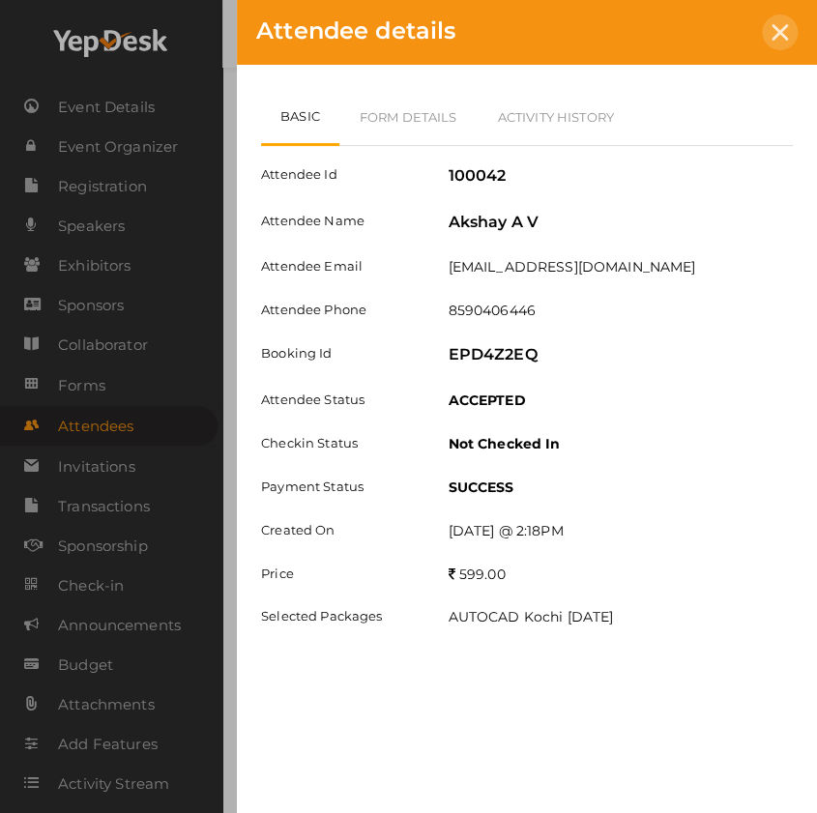
click at [779, 31] on icon at bounding box center [780, 32] width 16 height 16
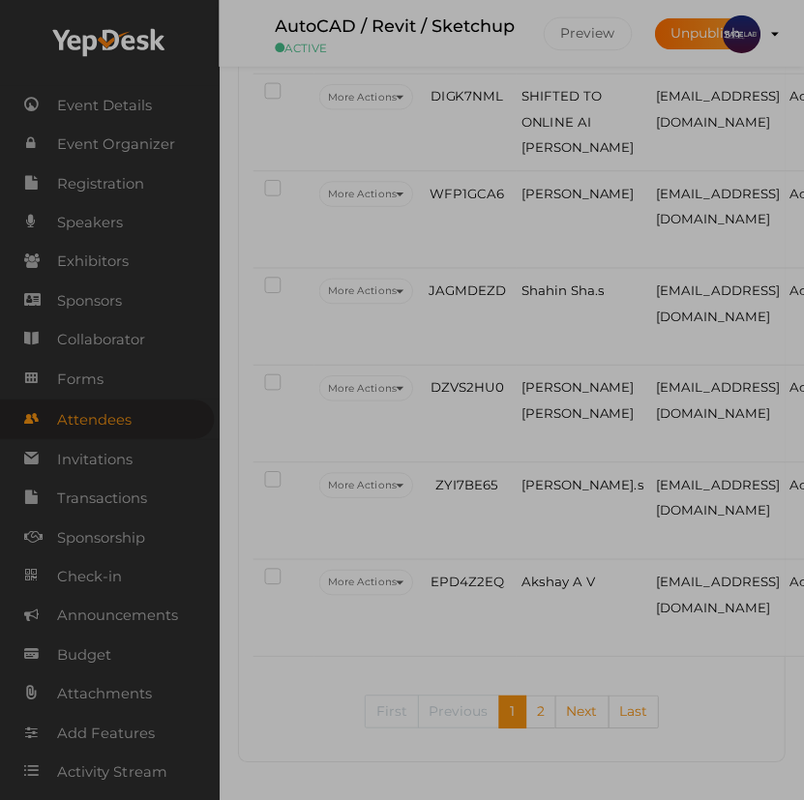
scroll to position [5164, 0]
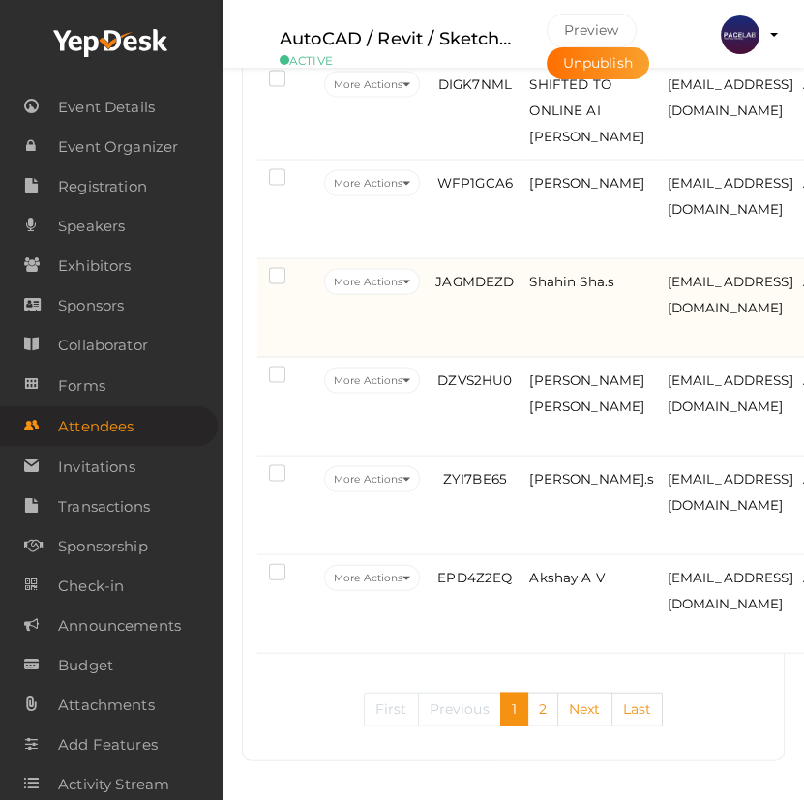
click at [513, 332] on td "JAGMDEZD" at bounding box center [475, 308] width 100 height 99
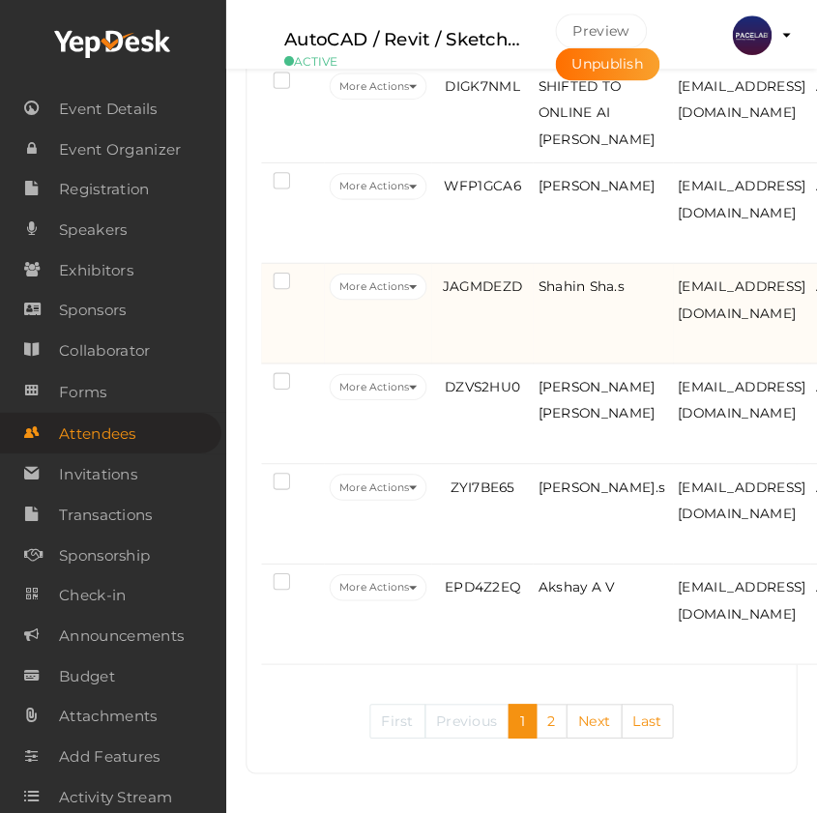
scroll to position [5132, 0]
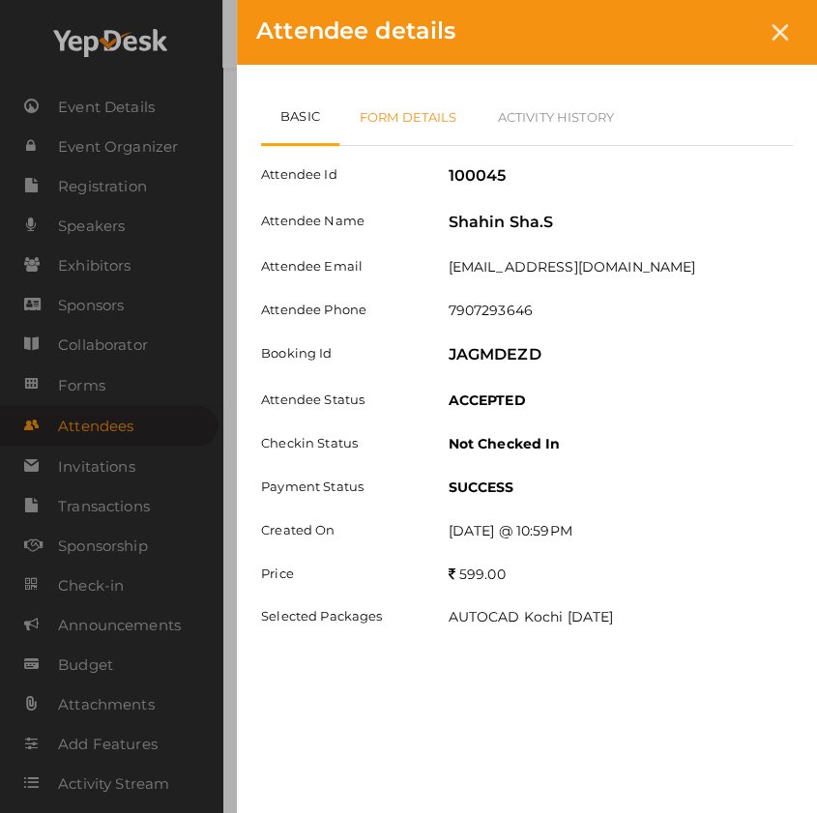
click at [387, 106] on link "Form Details" at bounding box center [408, 117] width 138 height 56
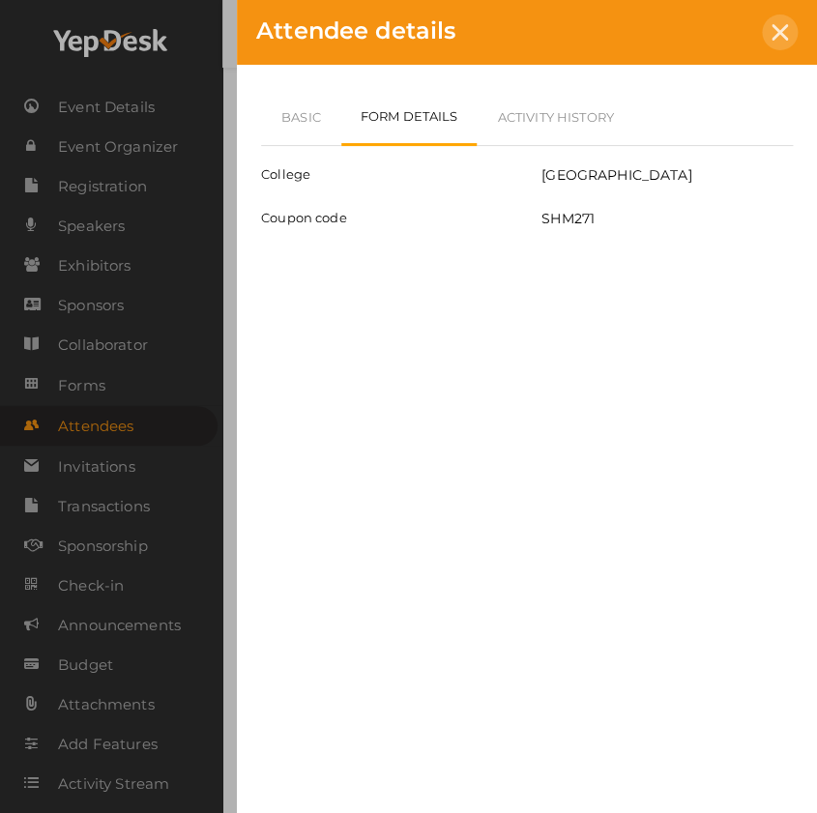
click at [778, 37] on icon at bounding box center [780, 32] width 16 height 16
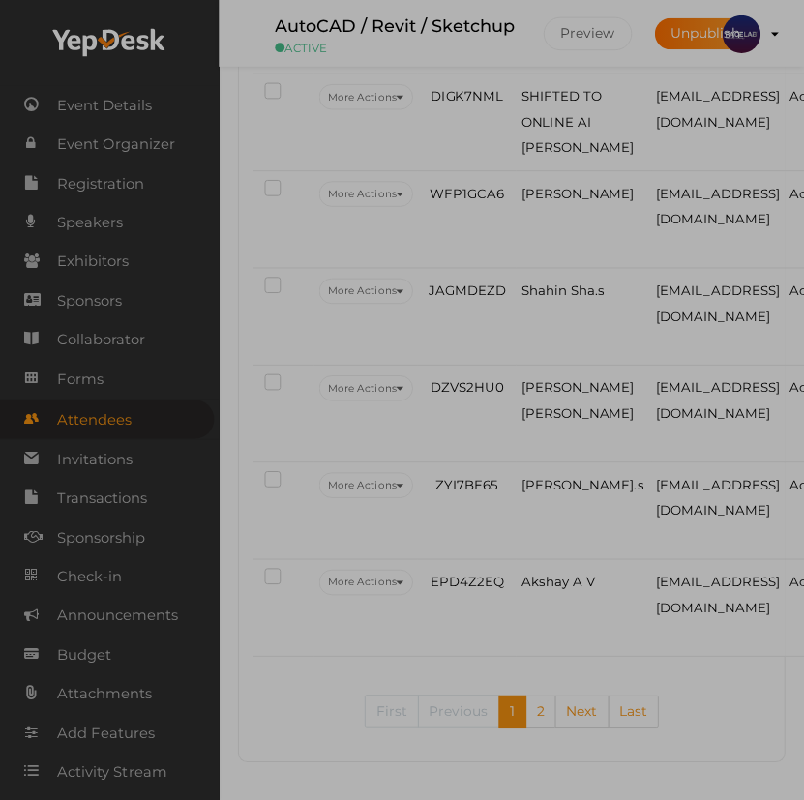
scroll to position [5164, 0]
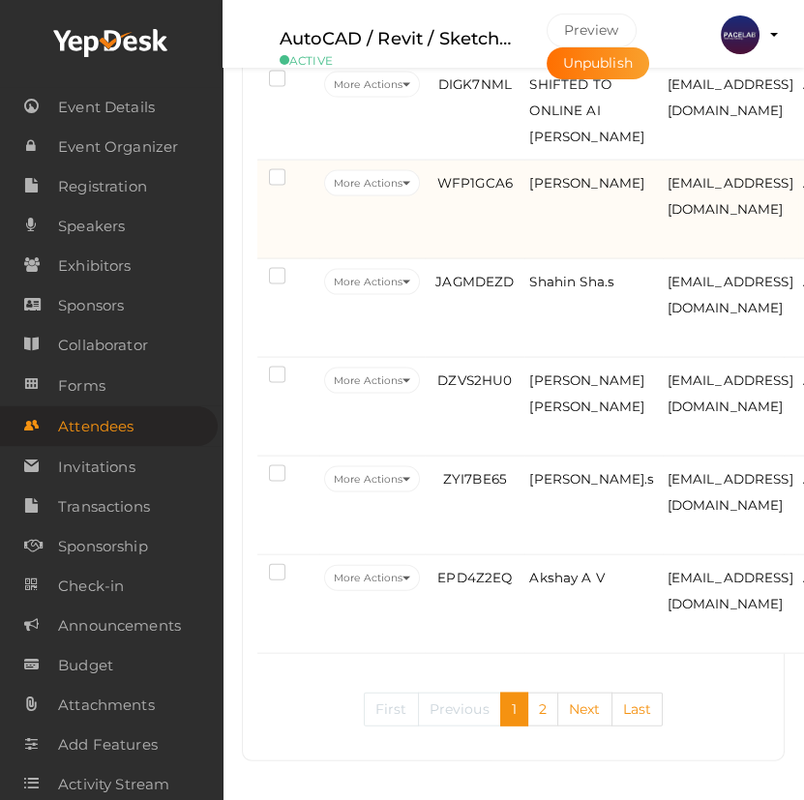
click at [529, 259] on td "NANDANA M" at bounding box center [592, 210] width 137 height 99
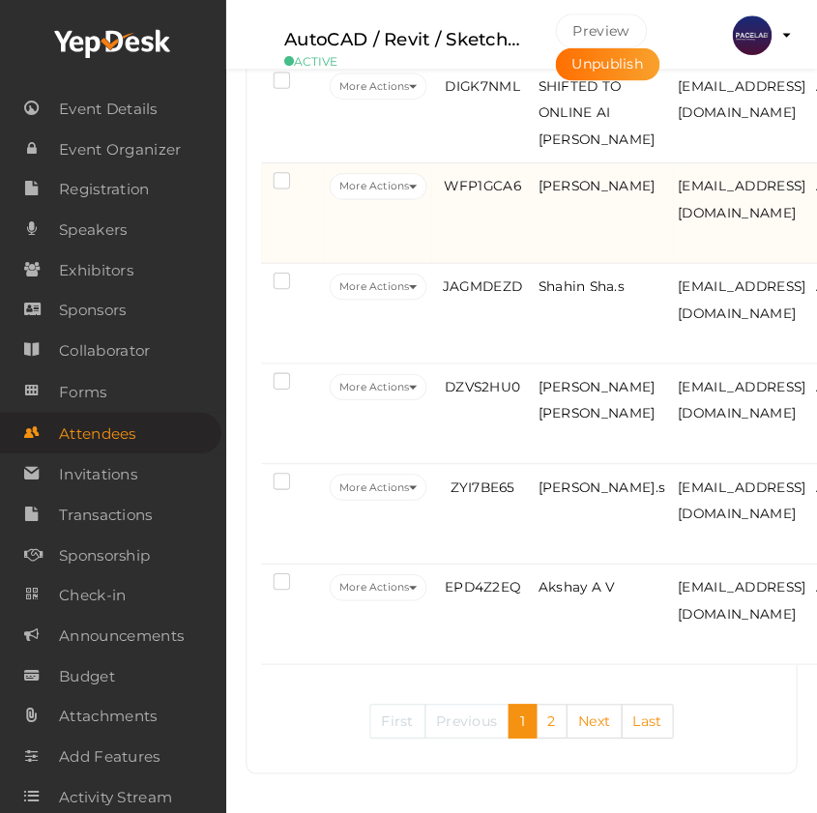
scroll to position [5044, 0]
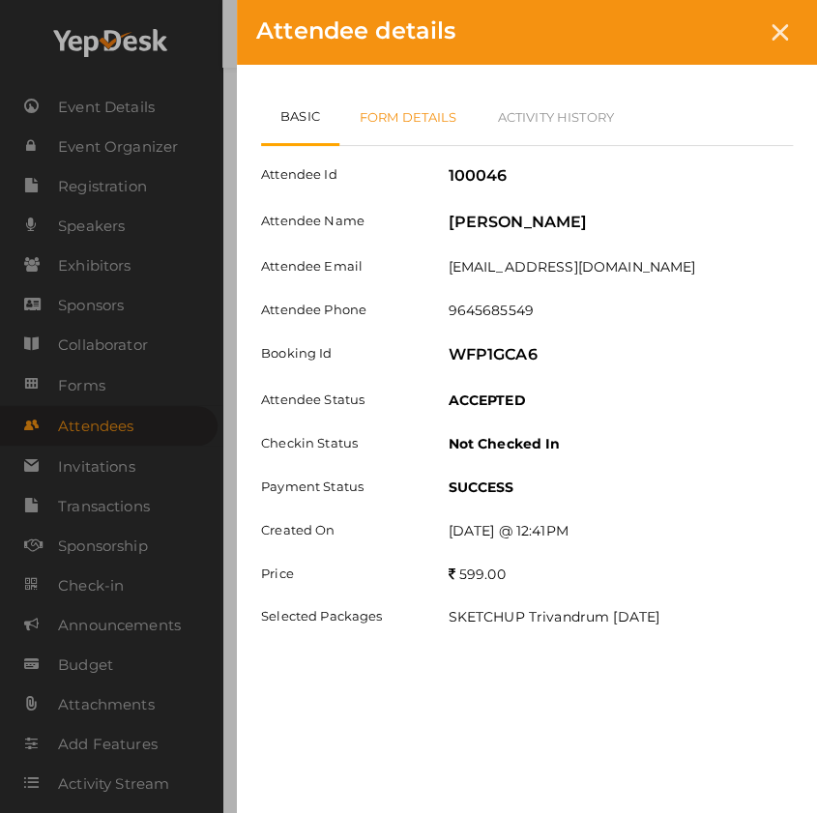
click at [390, 116] on link "Form Details" at bounding box center [408, 117] width 138 height 56
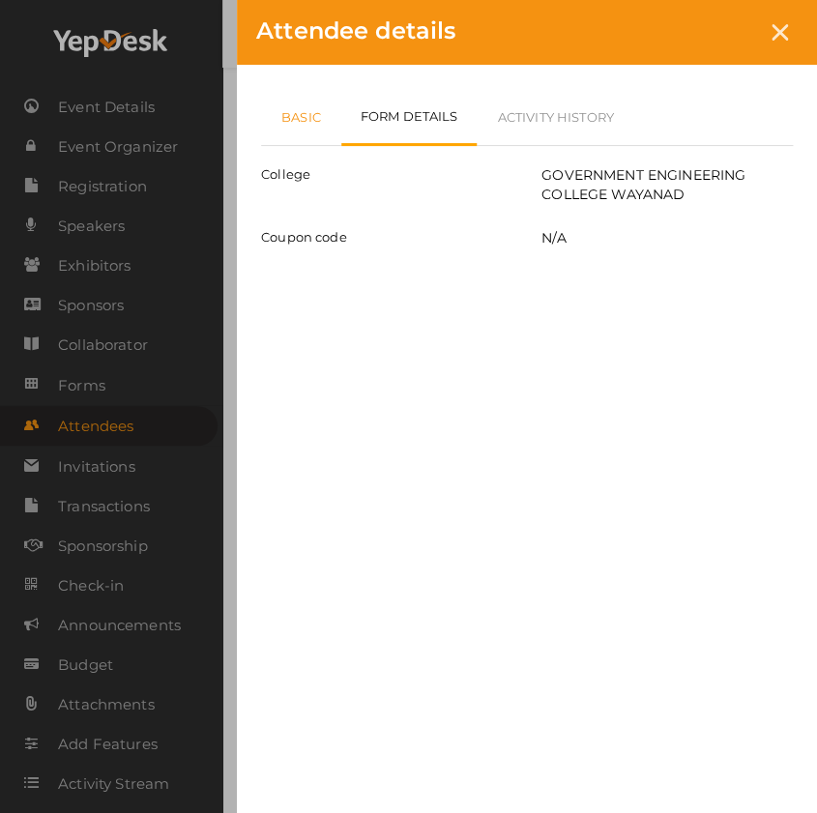
click at [297, 135] on link "Basic" at bounding box center [301, 117] width 80 height 56
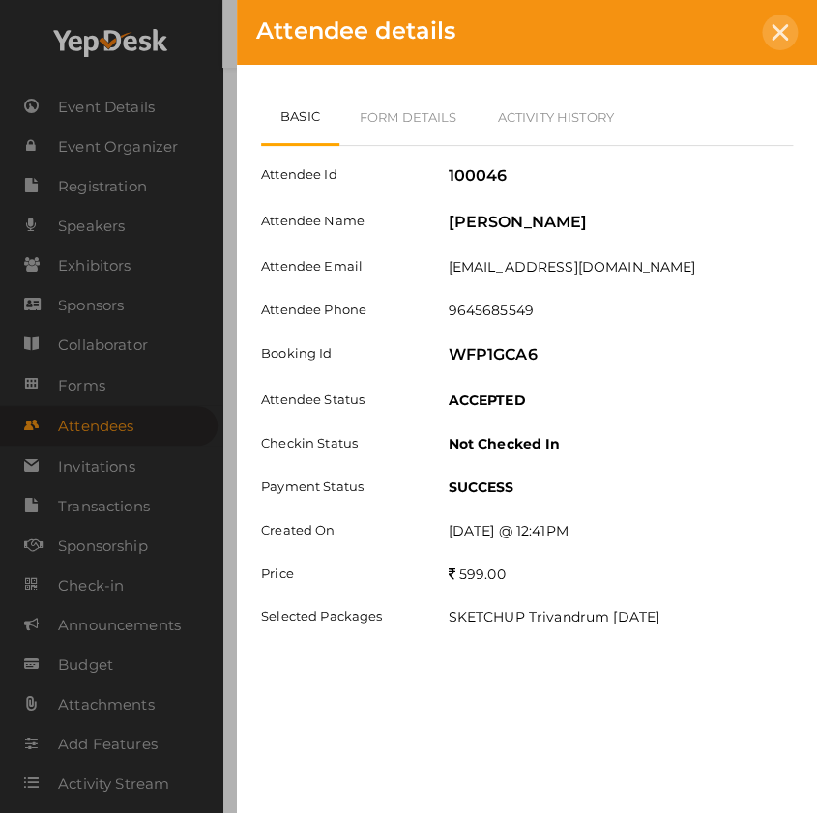
click at [787, 21] on div at bounding box center [780, 33] width 36 height 36
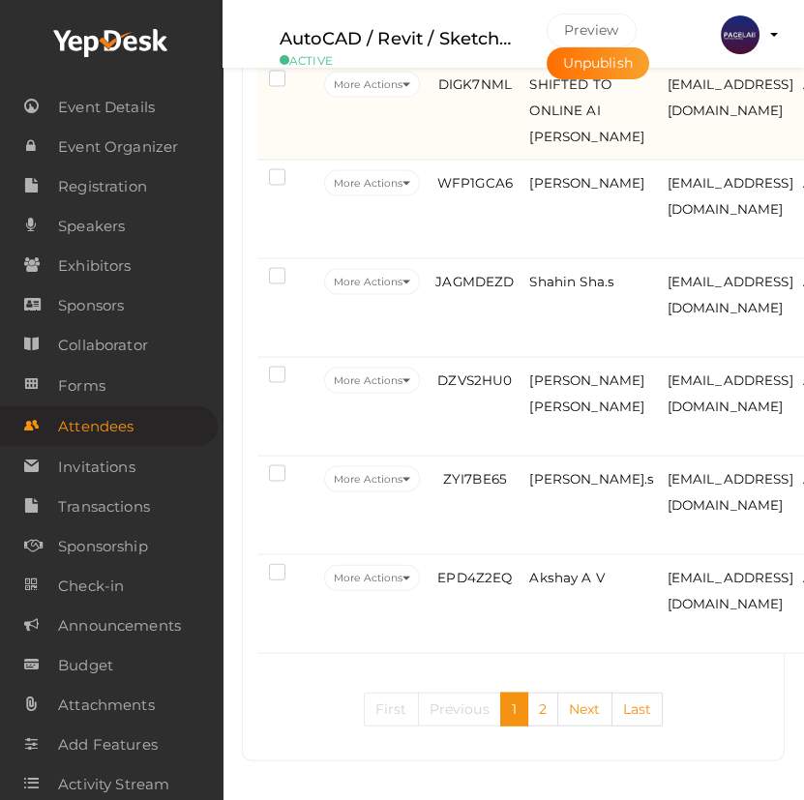
click at [494, 161] on td "DIGK7NML" at bounding box center [475, 111] width 100 height 99
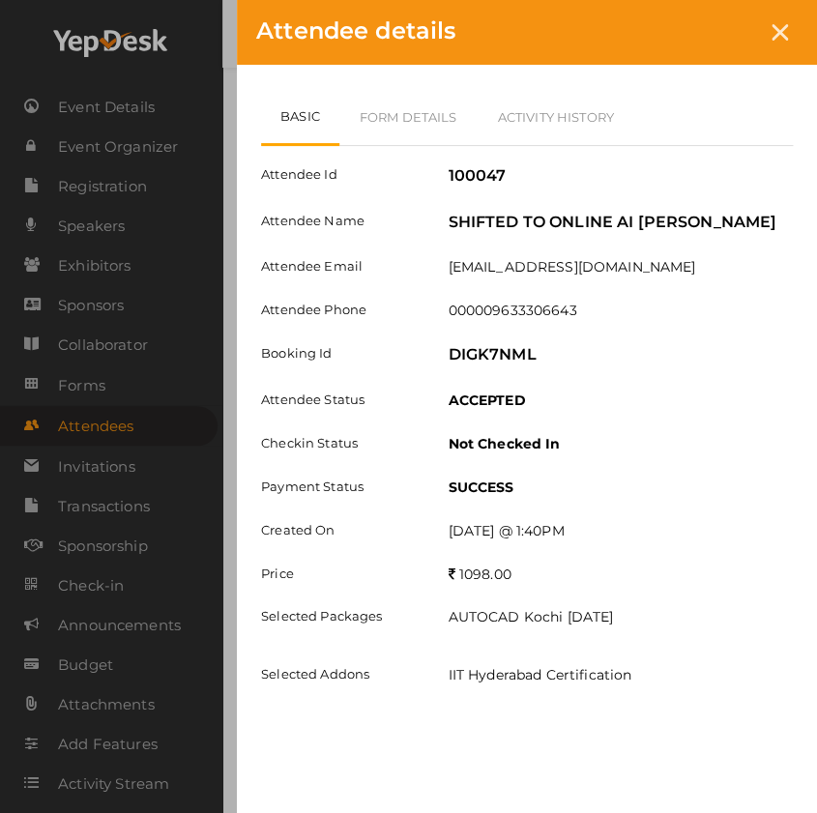
click at [764, 42] on div "Attendee details" at bounding box center [527, 32] width 580 height 65
click at [788, 48] on div "Attendee details" at bounding box center [527, 32] width 580 height 65
click at [780, 39] on icon at bounding box center [780, 32] width 16 height 16
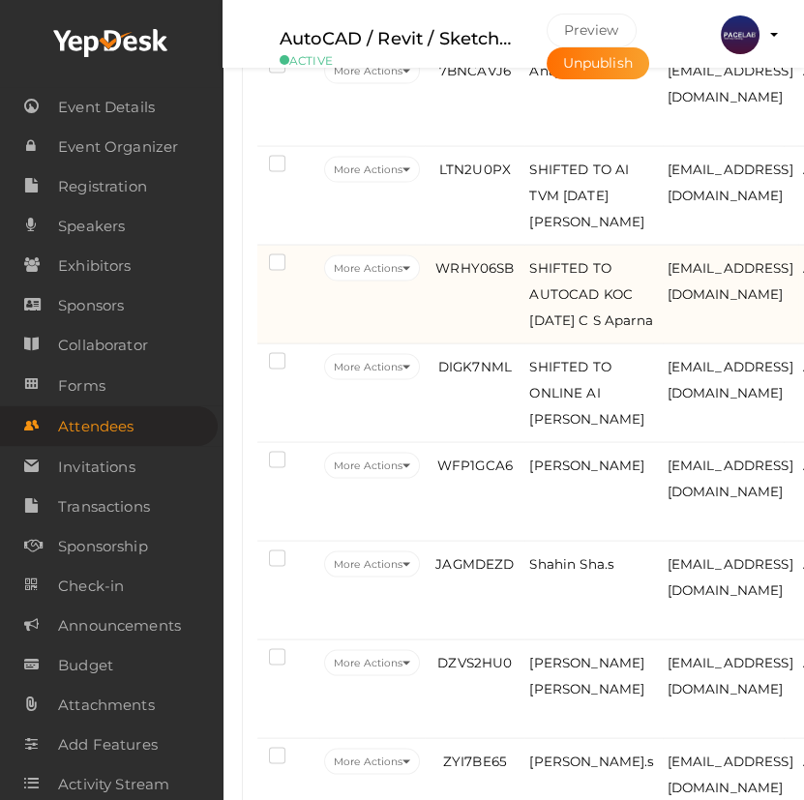
scroll to position [4637, 0]
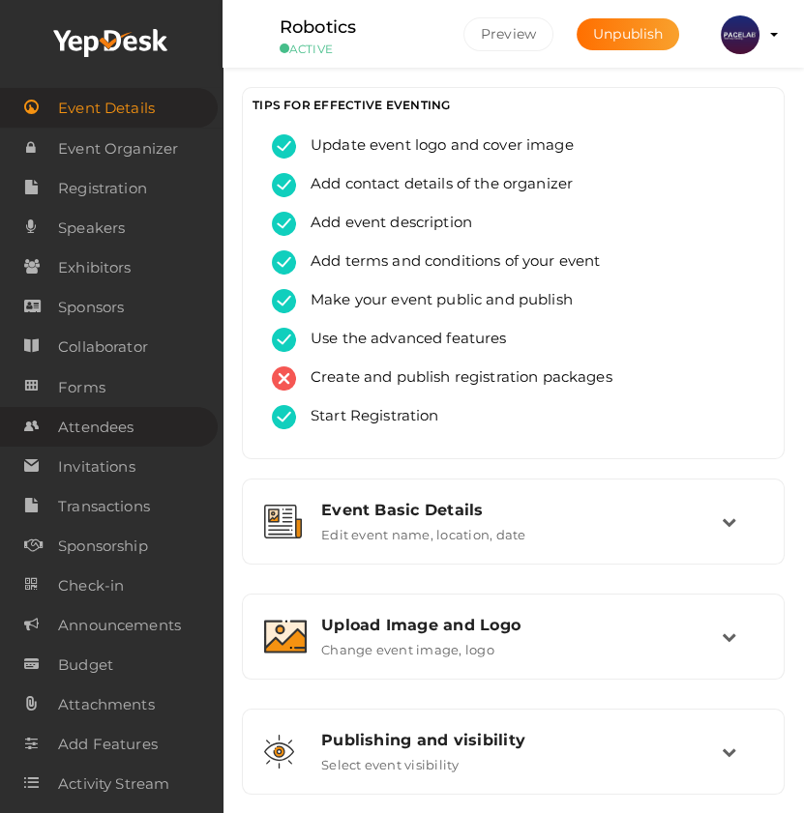
click at [115, 425] on span "Attendees" at bounding box center [95, 427] width 75 height 39
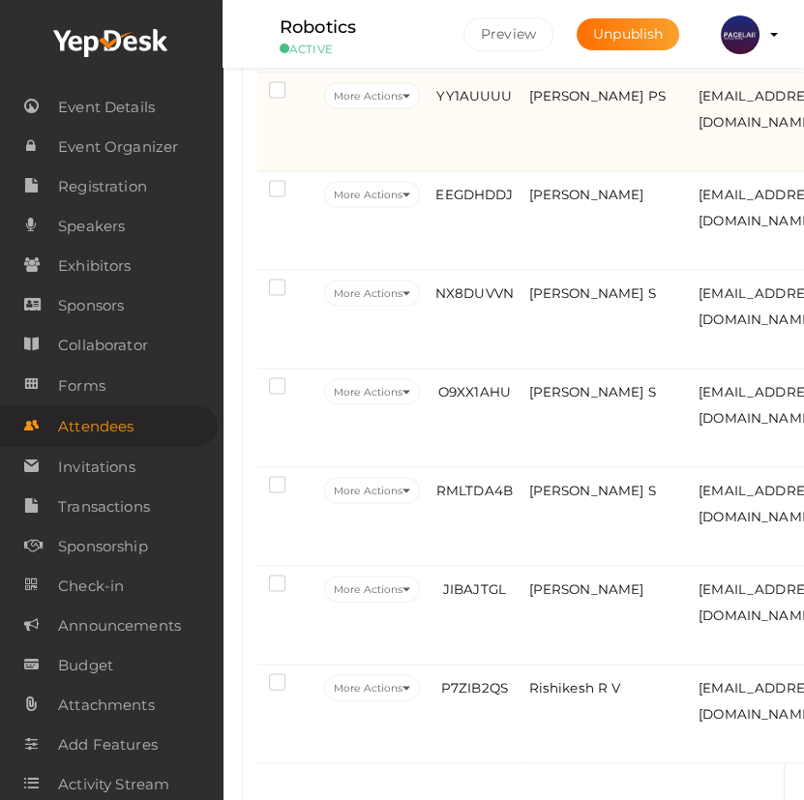
scroll to position [4942, 0]
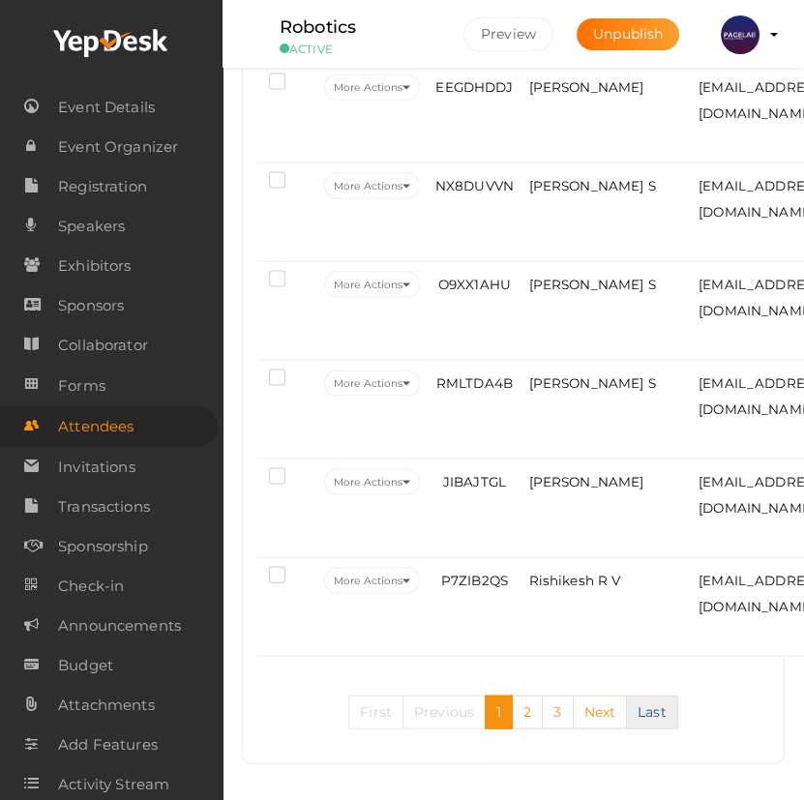
click at [666, 706] on link "Last" at bounding box center [652, 712] width 52 height 34
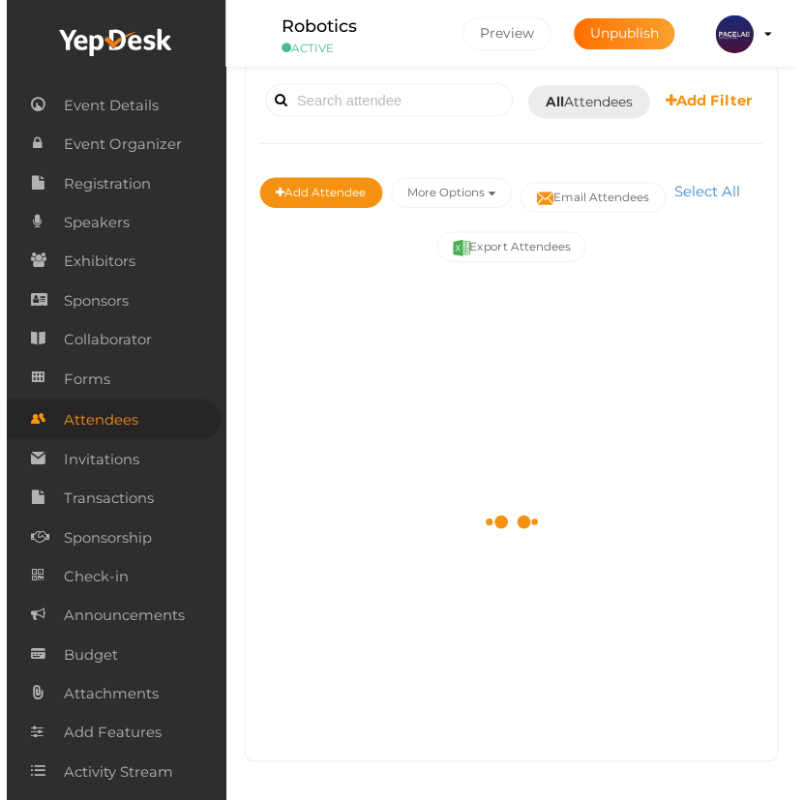
scroll to position [3076, 0]
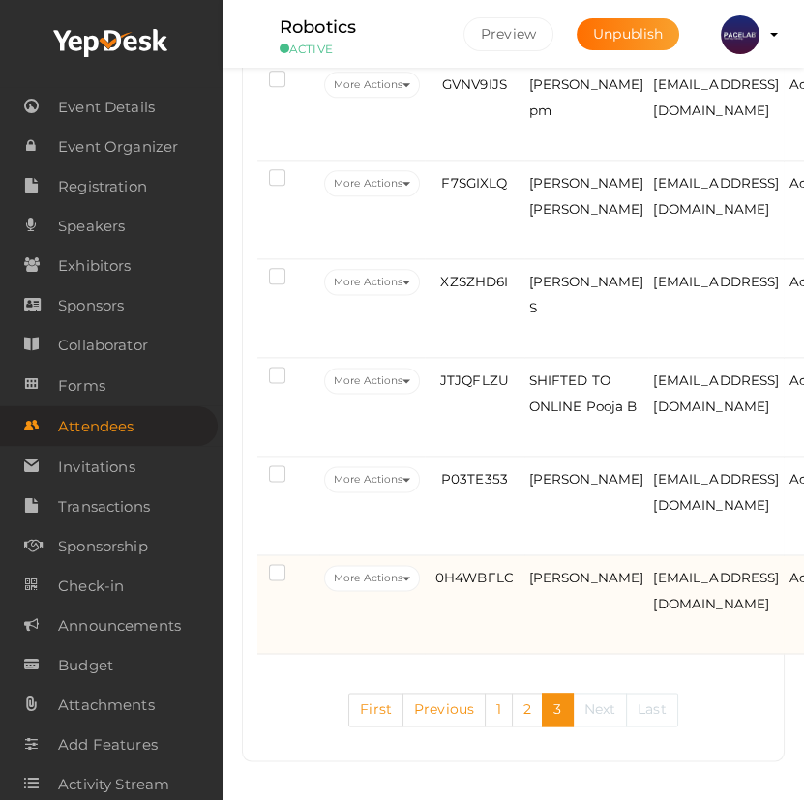
click at [481, 603] on td "0H4WBFLC" at bounding box center [474, 604] width 99 height 99
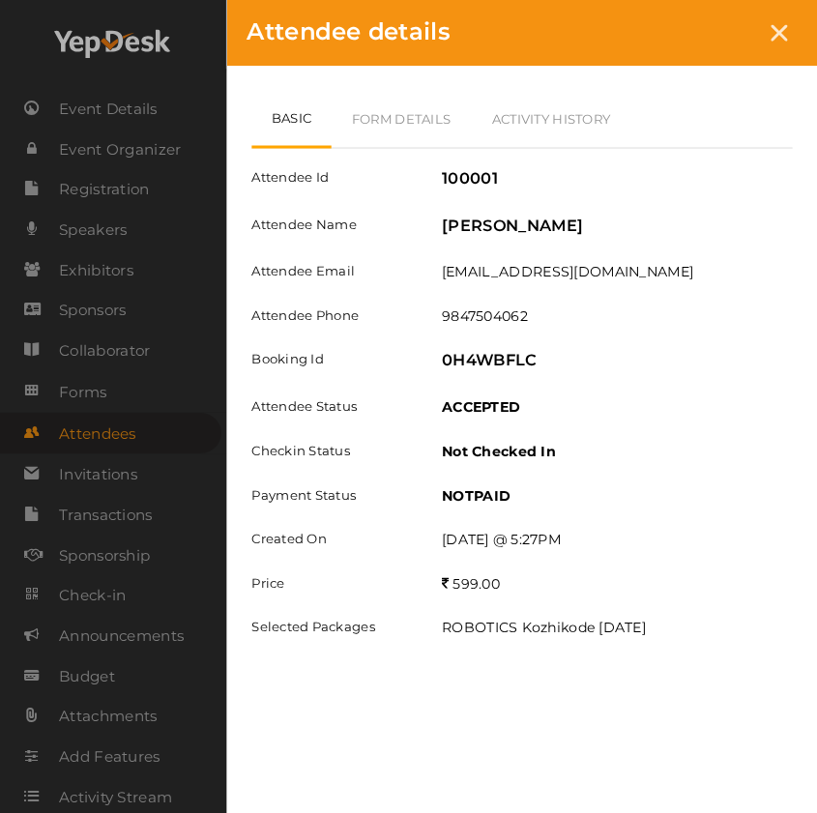
scroll to position [3032, 0]
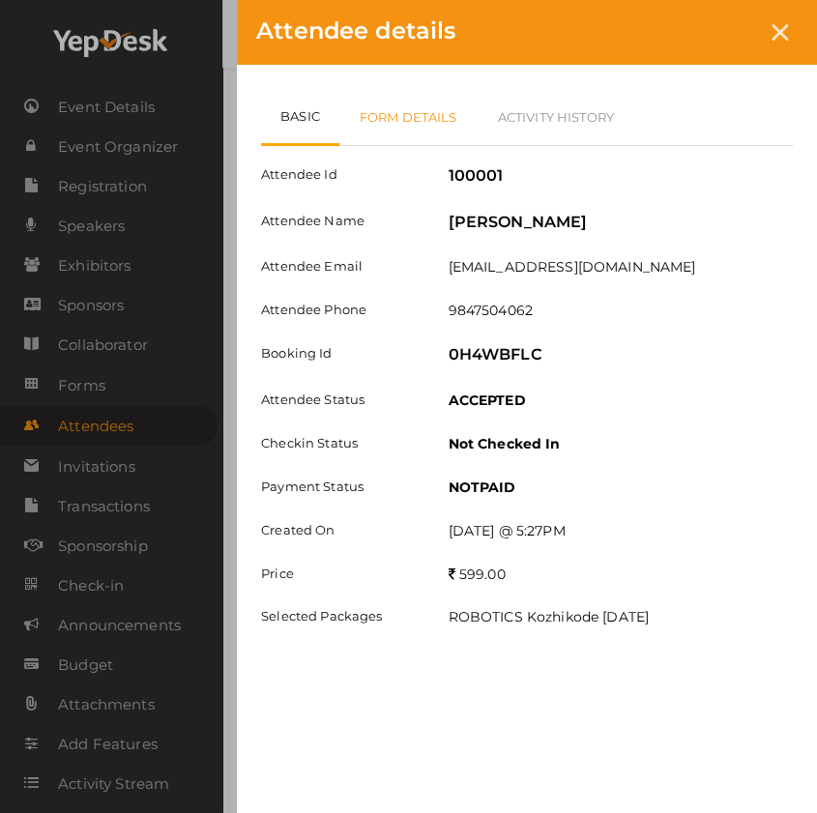
click at [441, 115] on link "Form Details" at bounding box center [408, 117] width 138 height 56
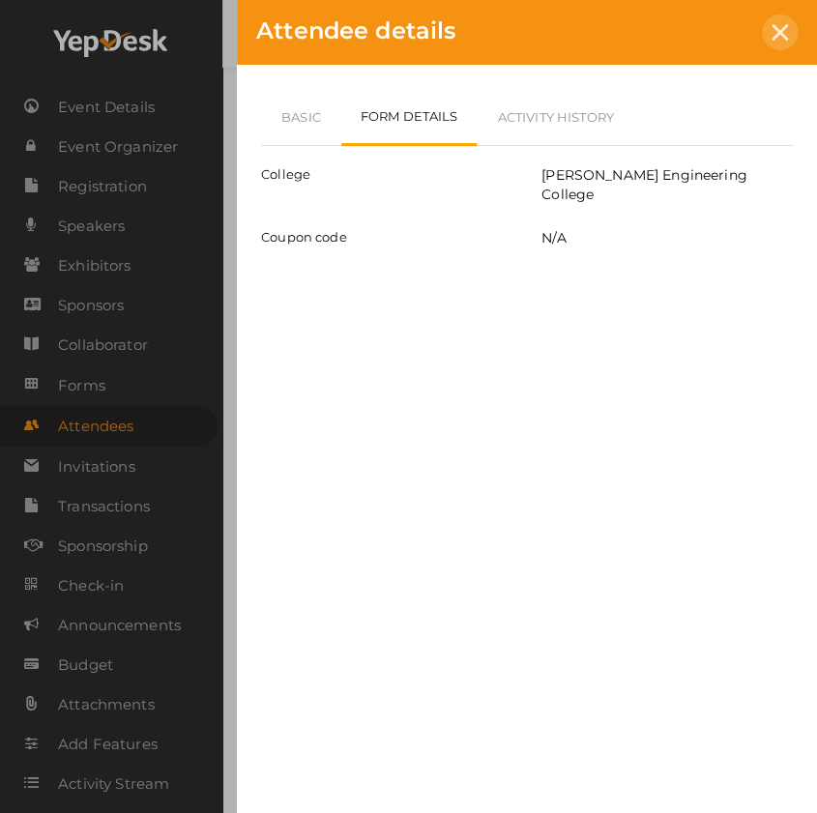
click at [772, 34] on icon at bounding box center [780, 32] width 16 height 16
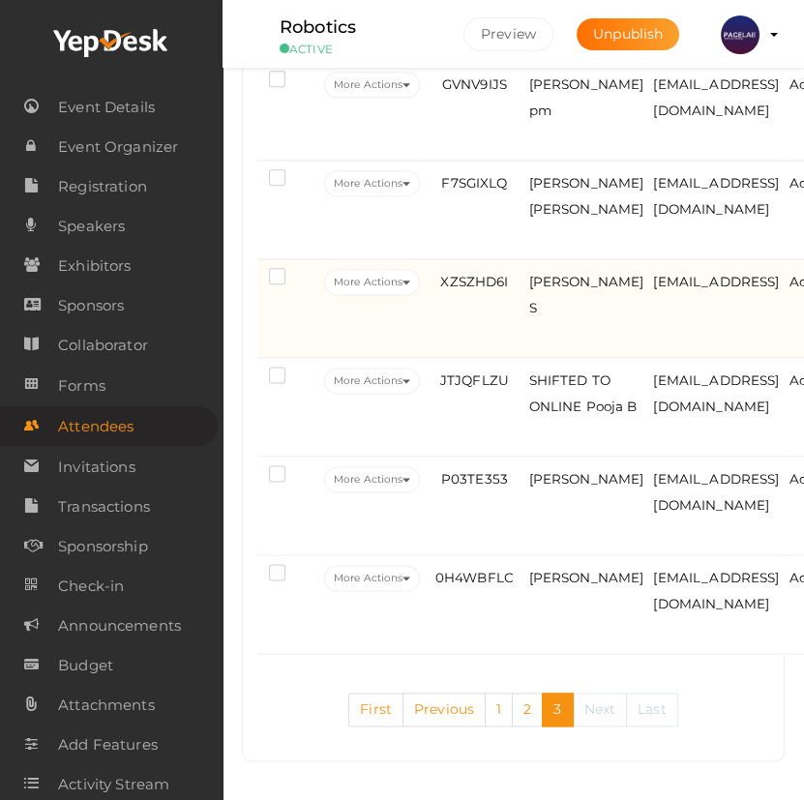
click at [526, 314] on td "[PERSON_NAME] S" at bounding box center [586, 308] width 125 height 99
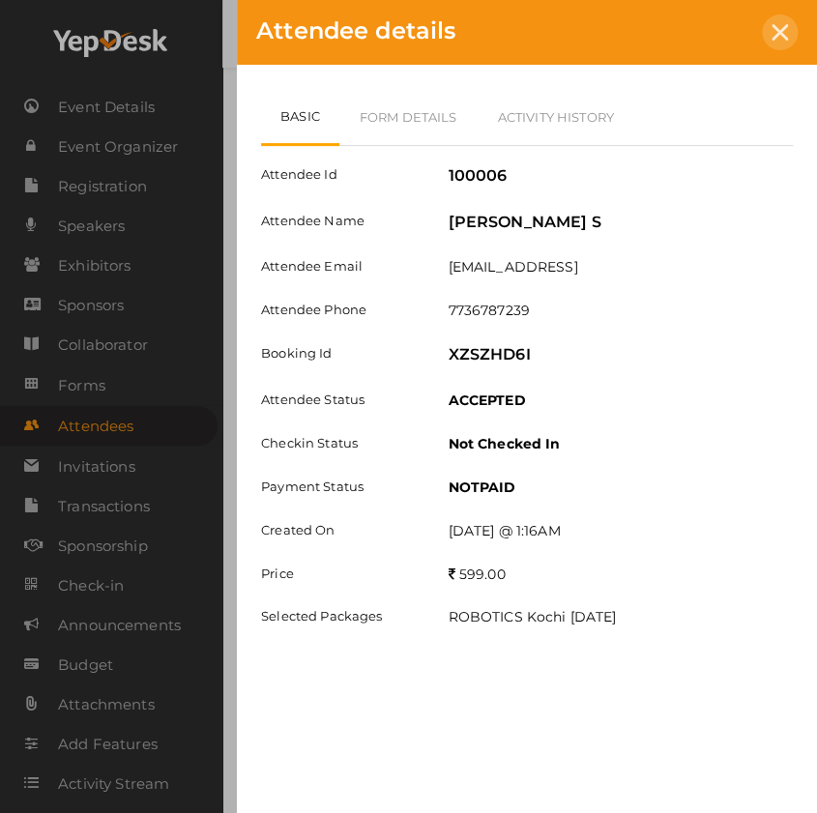
click at [787, 44] on div at bounding box center [780, 33] width 36 height 36
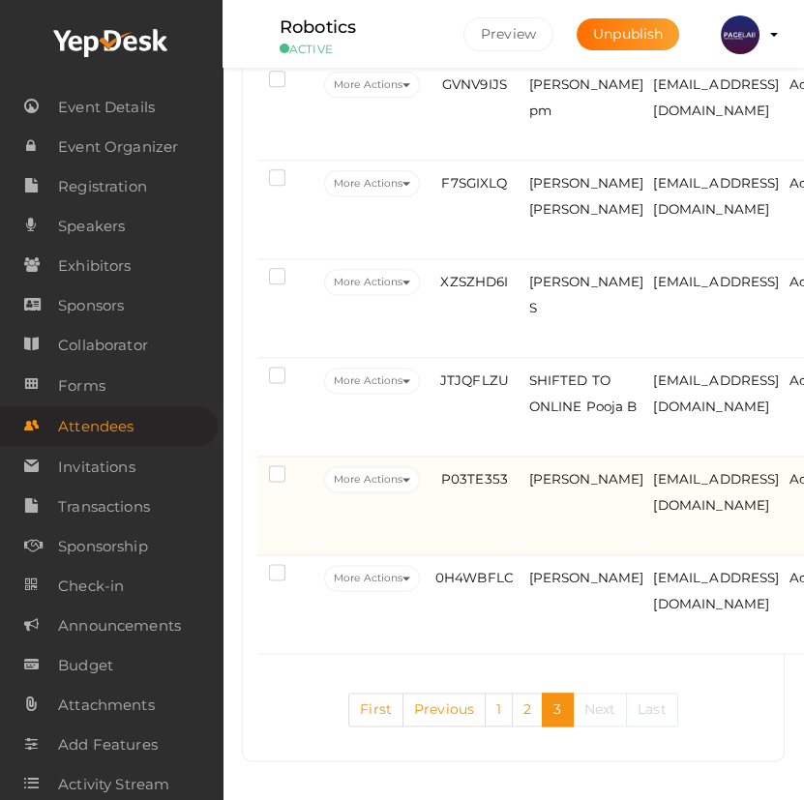
click at [648, 521] on td "[EMAIL_ADDRESS][DOMAIN_NAME]" at bounding box center [715, 505] width 135 height 99
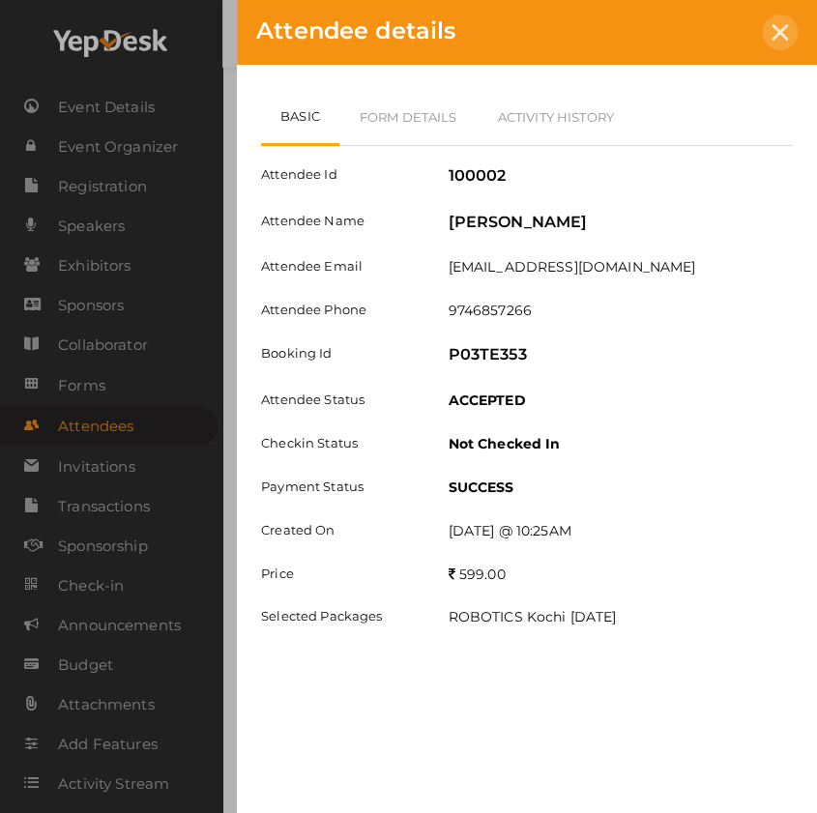
click at [784, 44] on div at bounding box center [780, 33] width 36 height 36
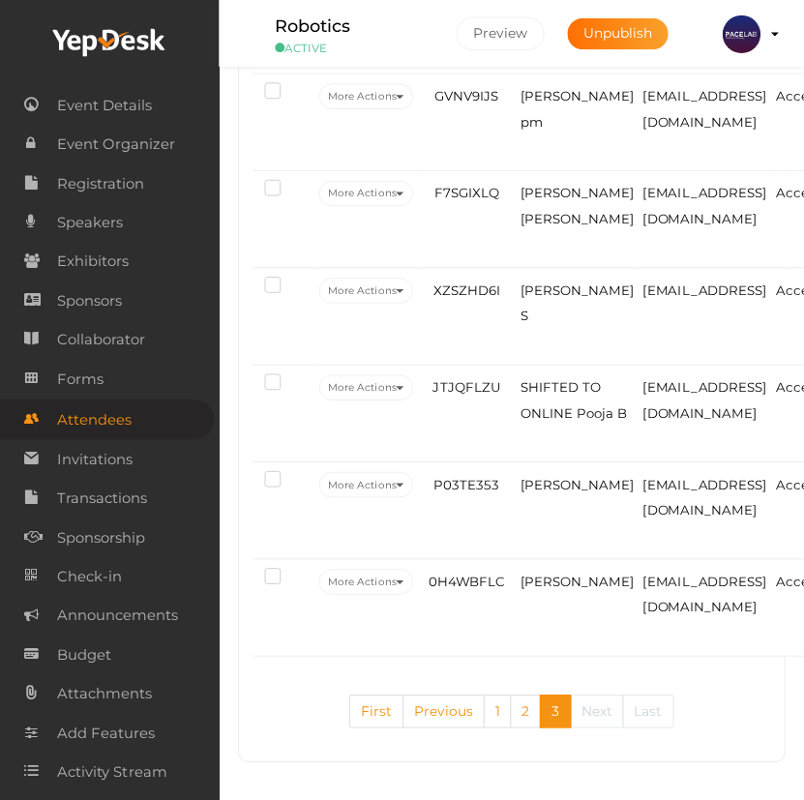
scroll to position [3065, 0]
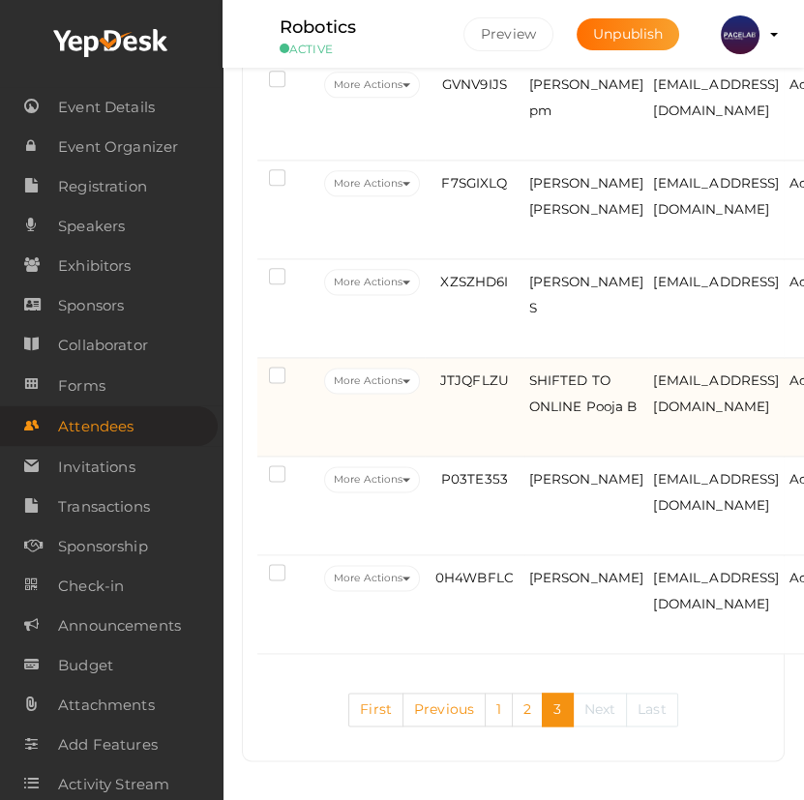
click at [480, 424] on td "JTJQFLZU" at bounding box center [474, 407] width 99 height 99
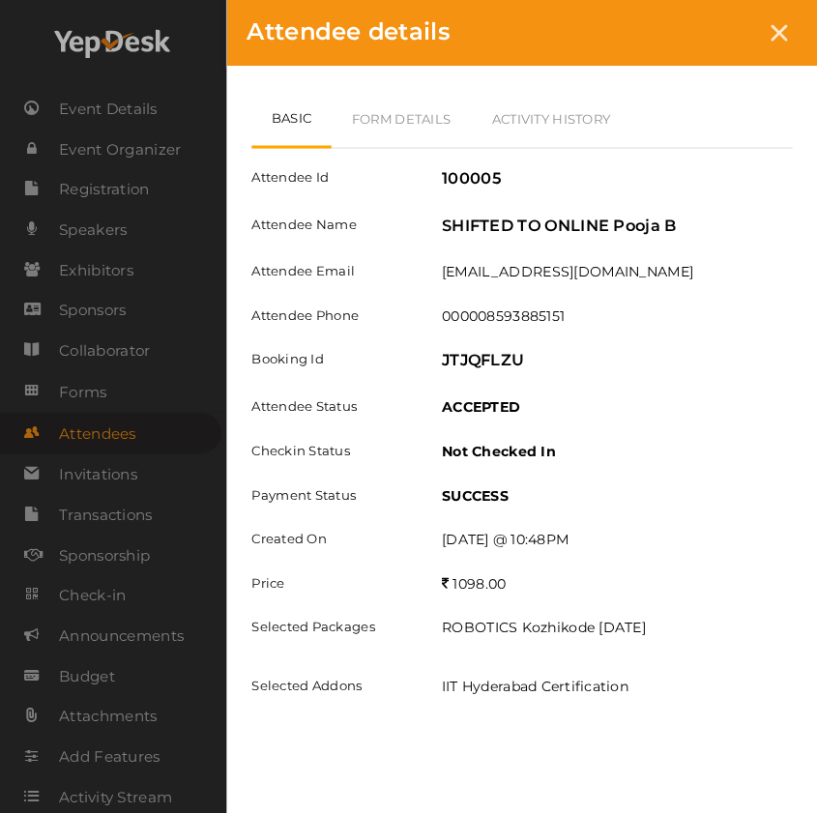
scroll to position [3032, 0]
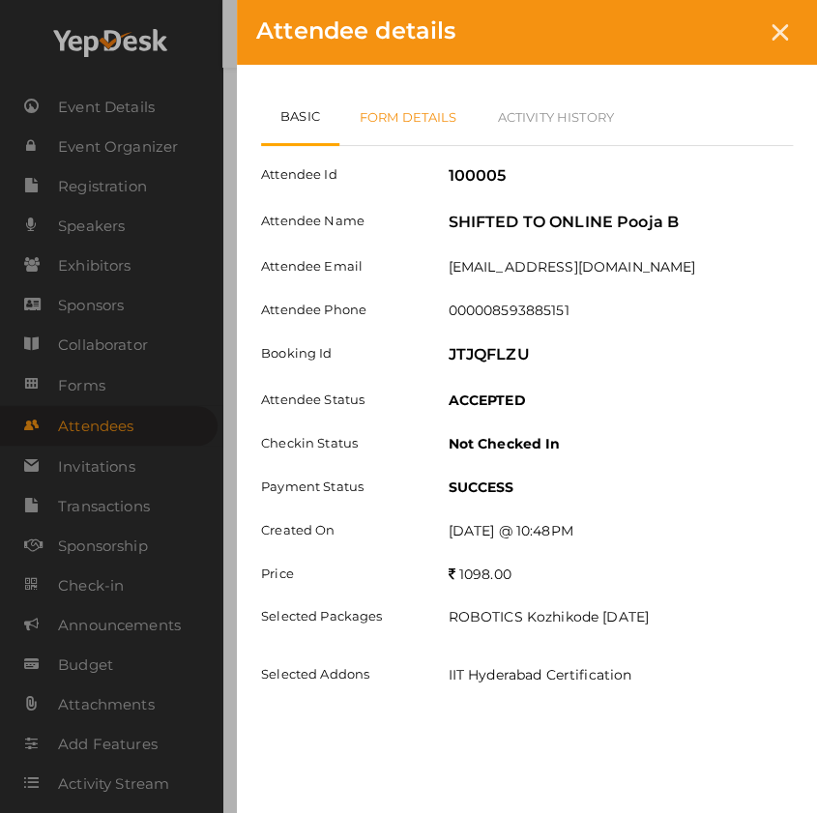
click at [406, 111] on link "Form Details" at bounding box center [408, 117] width 138 height 56
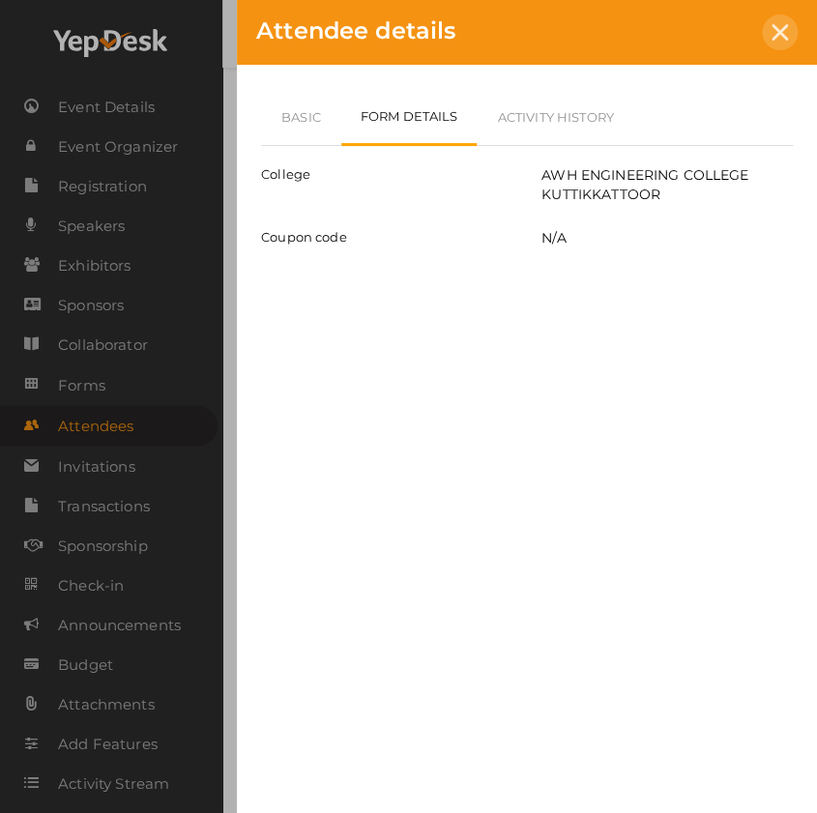
click at [774, 39] on icon at bounding box center [780, 32] width 16 height 16
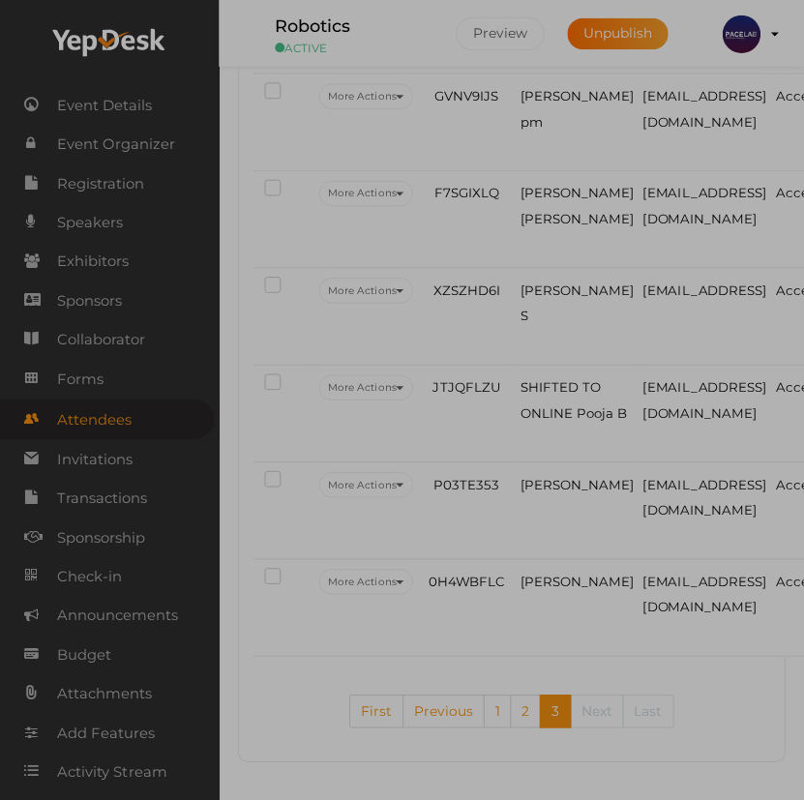
scroll to position [3065, 0]
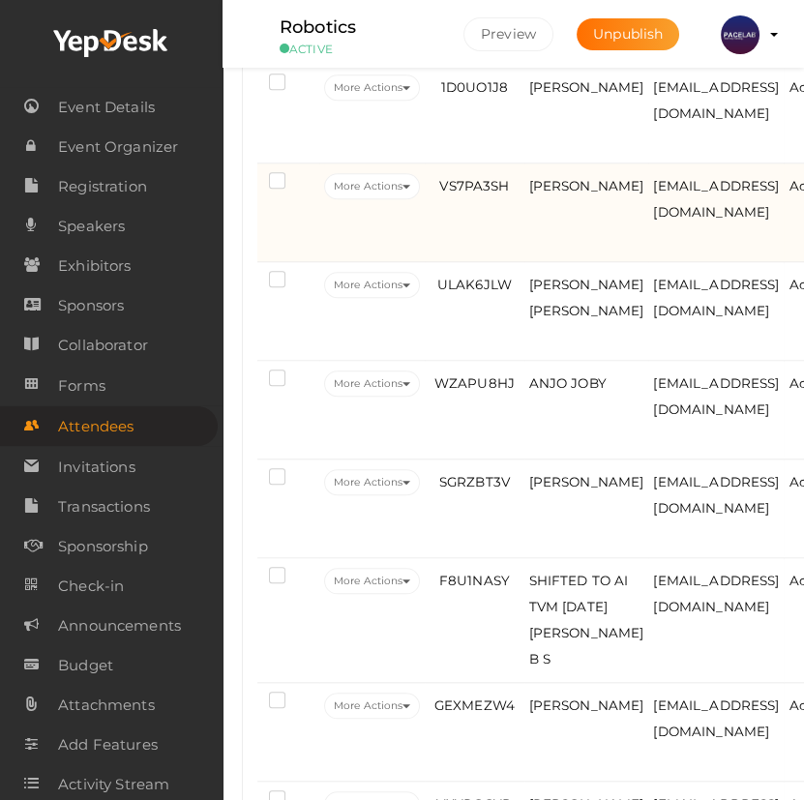
click at [499, 239] on td "VS7PA3SH" at bounding box center [474, 212] width 99 height 99
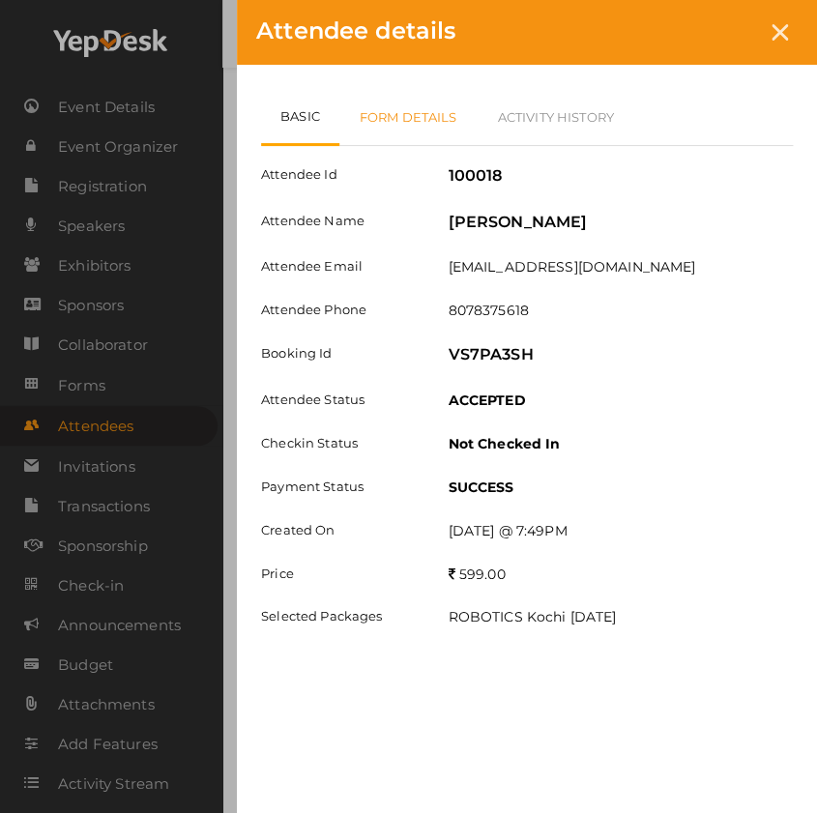
click at [411, 113] on link "Form Details" at bounding box center [408, 117] width 138 height 56
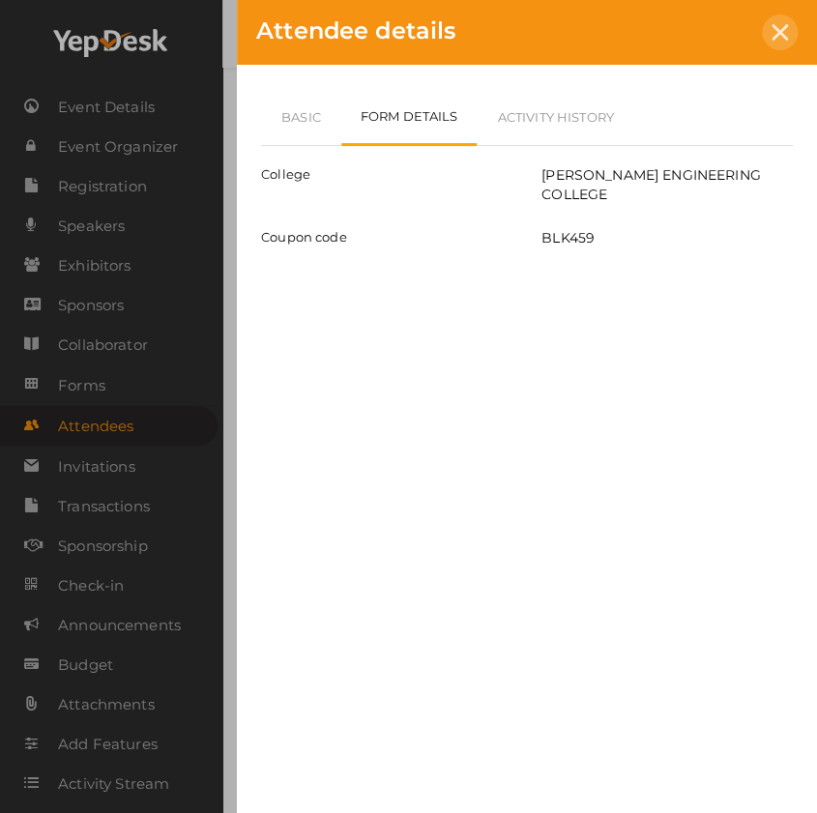
click at [770, 33] on div at bounding box center [780, 33] width 36 height 36
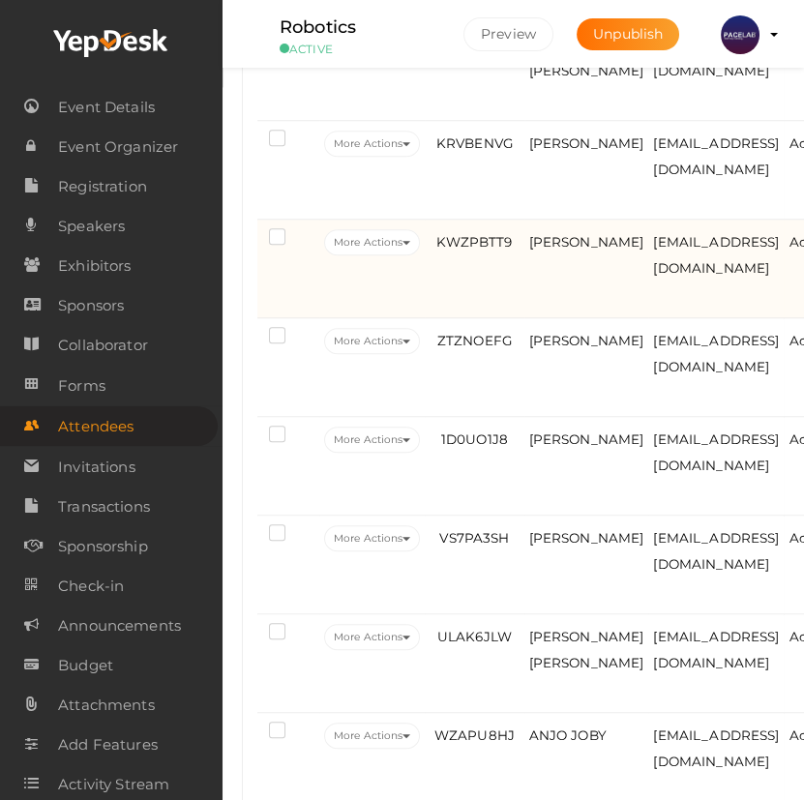
click at [495, 284] on td "KWZPBTT9" at bounding box center [474, 269] width 99 height 99
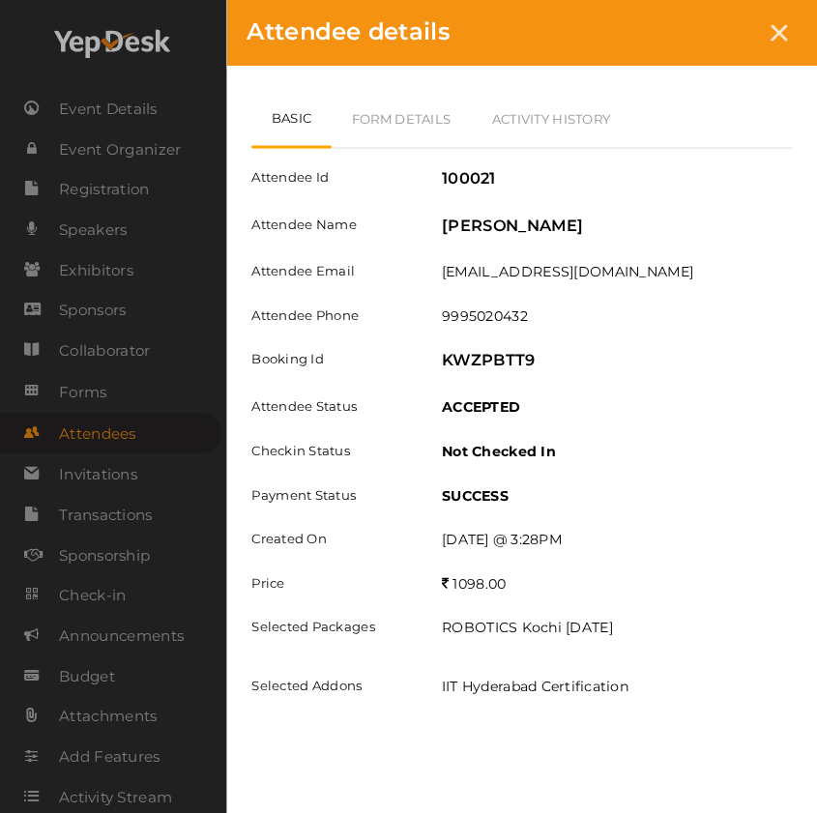
scroll to position [1626, 0]
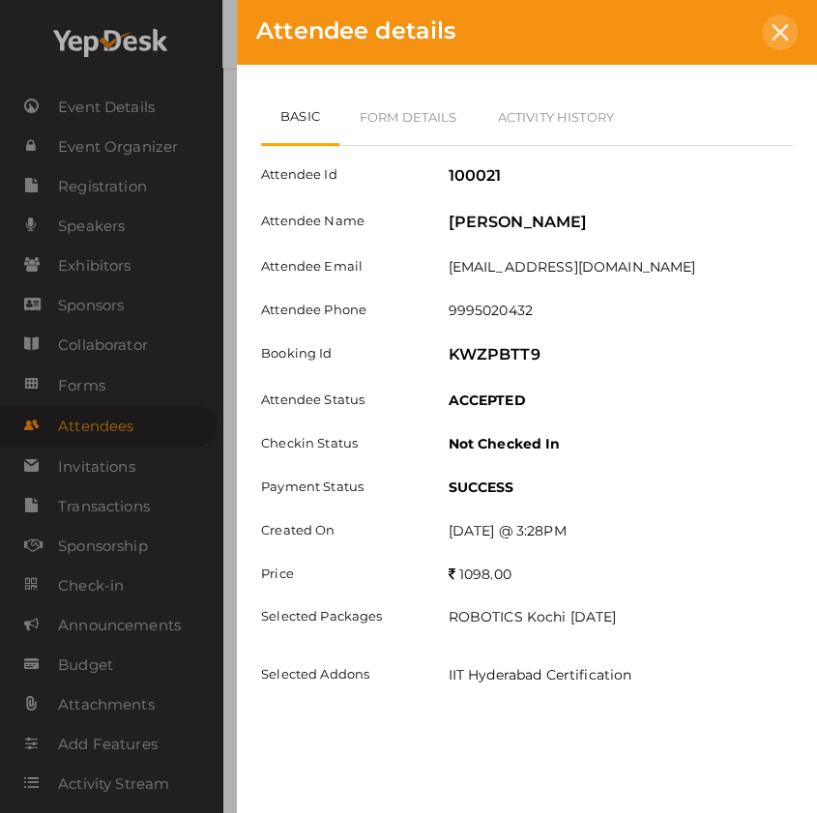
click at [774, 32] on icon at bounding box center [780, 32] width 16 height 16
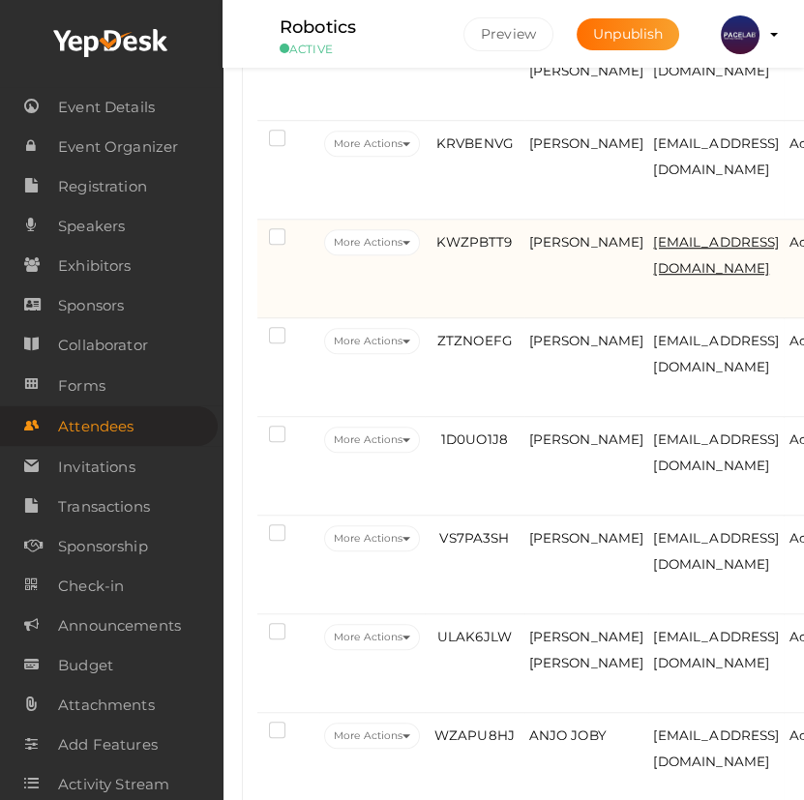
scroll to position [1481, 0]
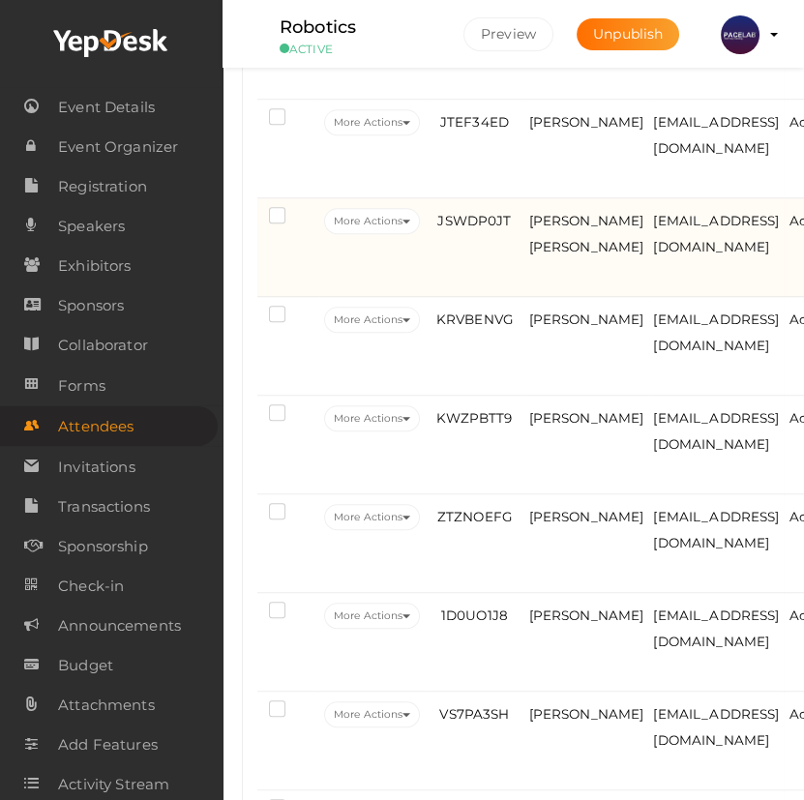
click at [492, 290] on td "JSWDP0JT" at bounding box center [474, 247] width 99 height 99
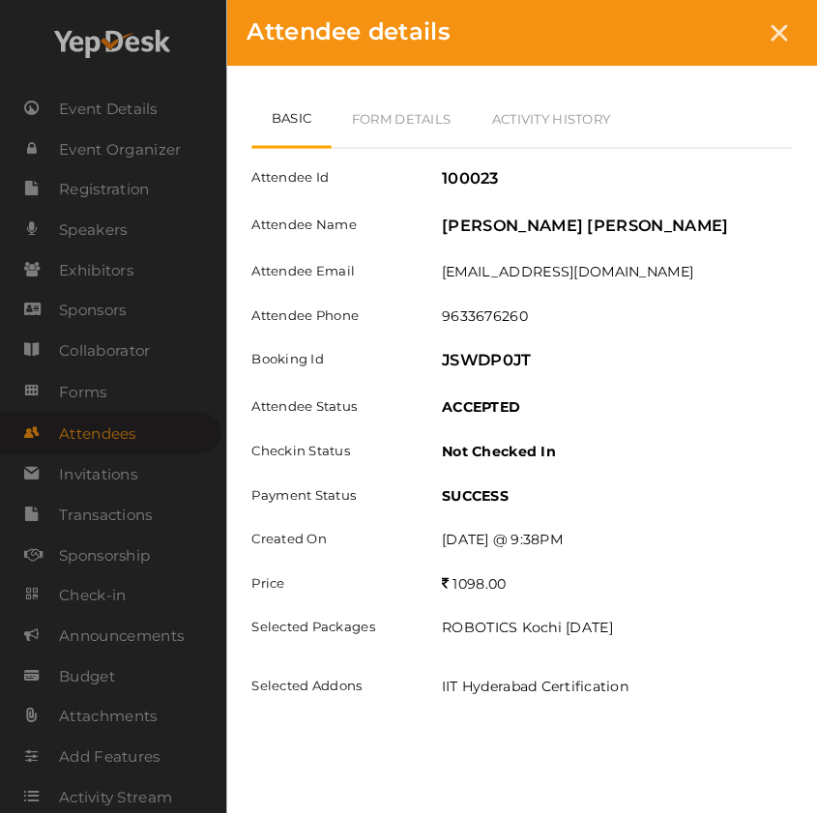
scroll to position [1450, 0]
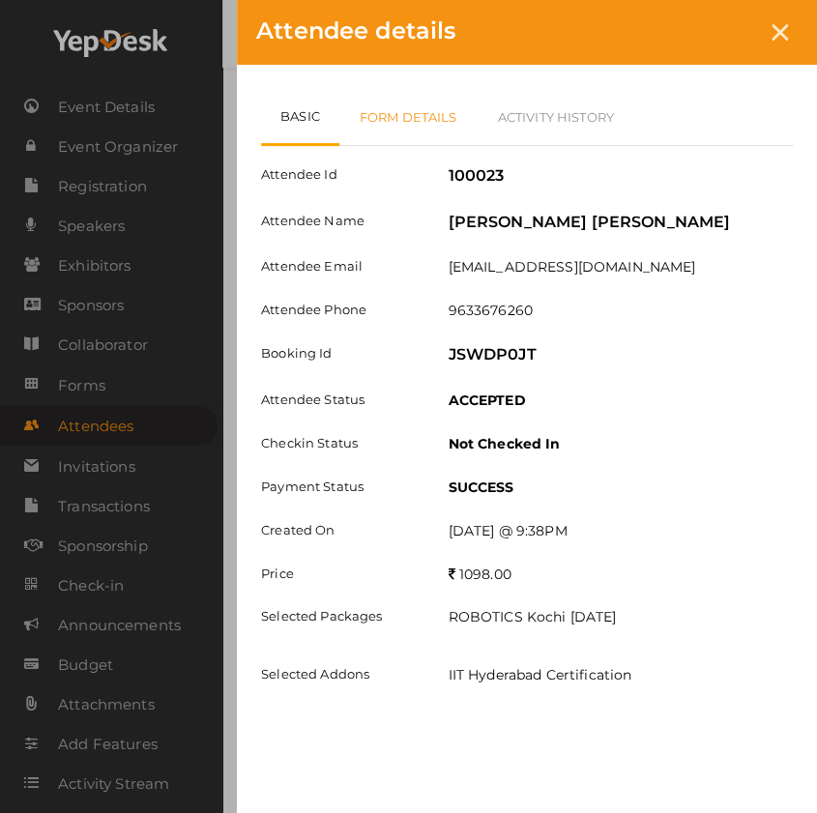
click at [425, 125] on link "Form Details" at bounding box center [408, 117] width 138 height 56
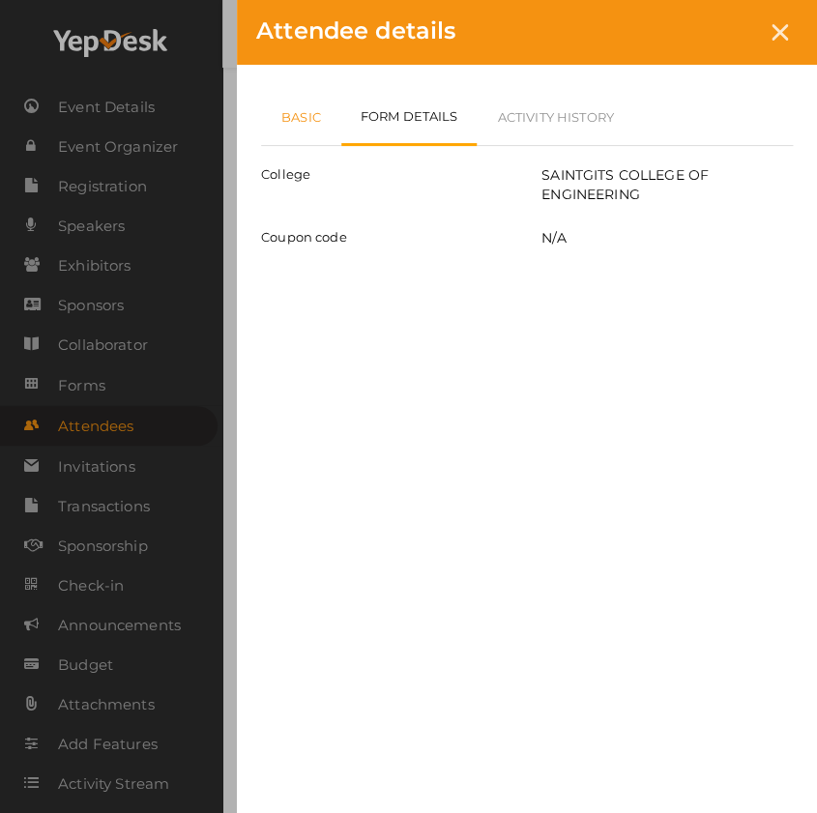
click at [321, 132] on link "Basic" at bounding box center [301, 117] width 80 height 56
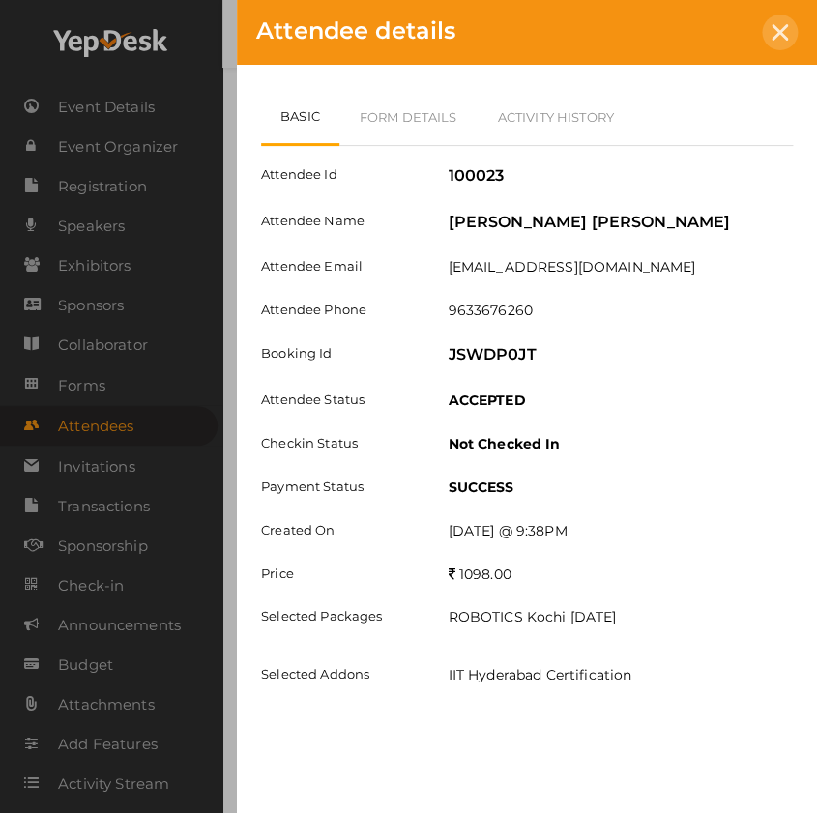
click at [793, 40] on div at bounding box center [780, 33] width 36 height 36
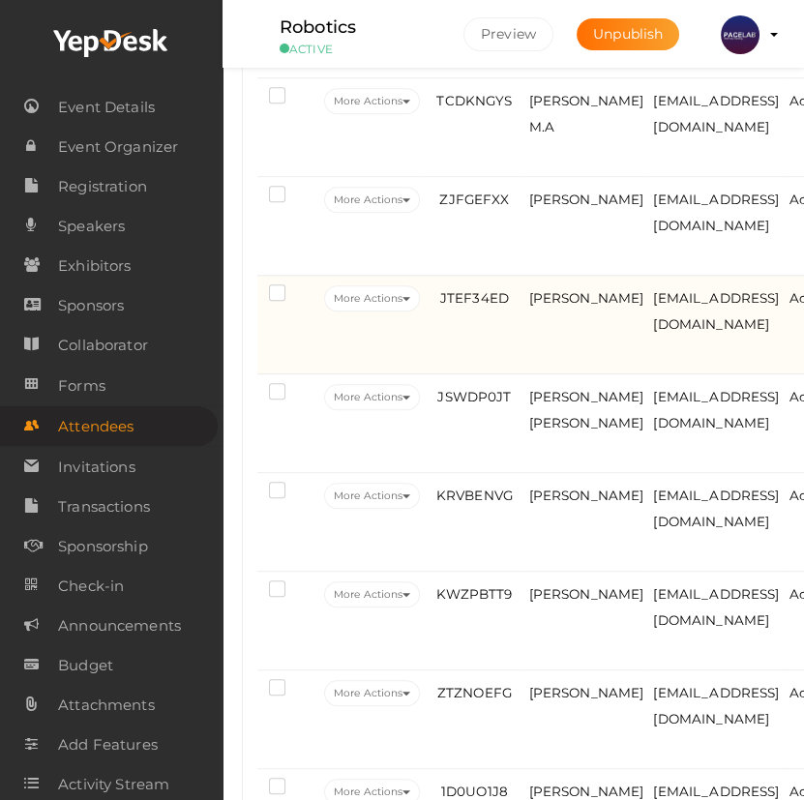
click at [463, 348] on td "JTEF34ED" at bounding box center [474, 325] width 99 height 99
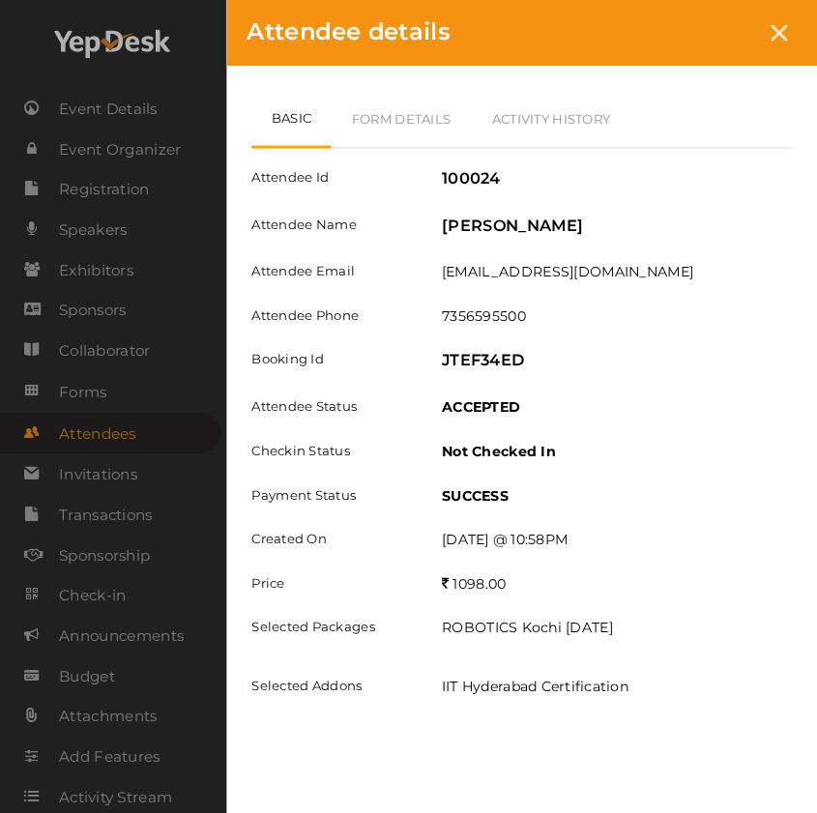
scroll to position [1274, 0]
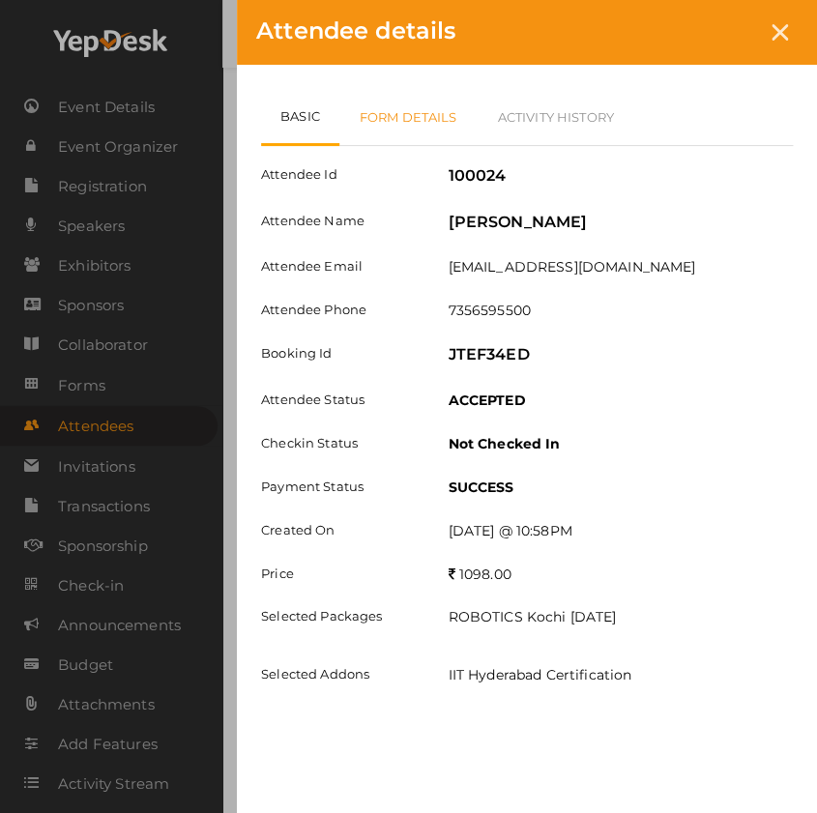
click at [403, 116] on link "Form Details" at bounding box center [408, 117] width 138 height 56
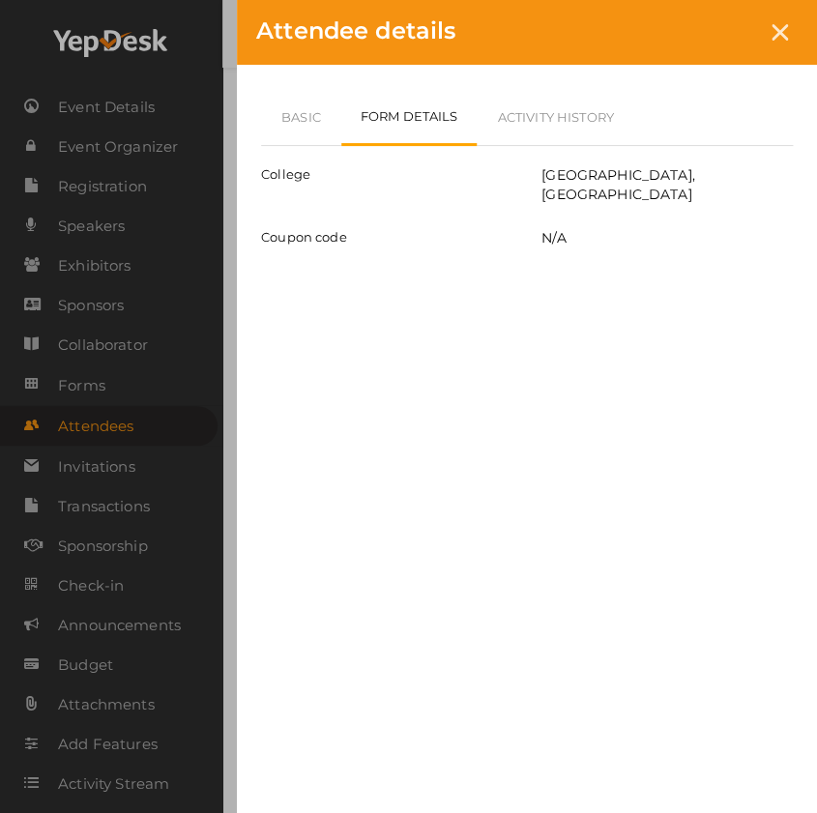
drag, startPoint x: 790, startPoint y: 26, endPoint x: 716, endPoint y: 142, distance: 137.9
click at [790, 26] on div at bounding box center [780, 33] width 36 height 36
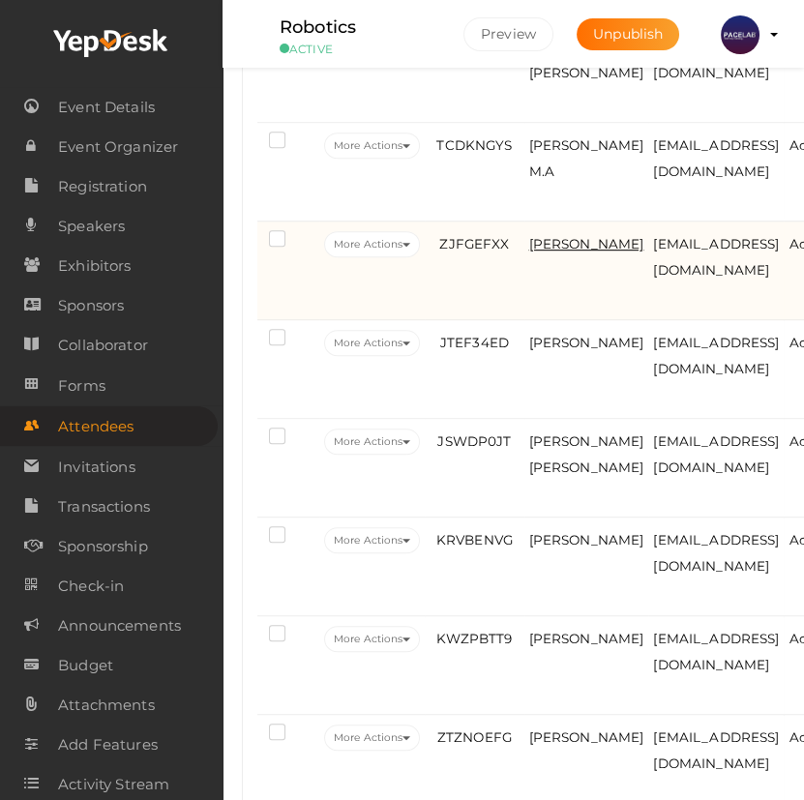
scroll to position [1218, 0]
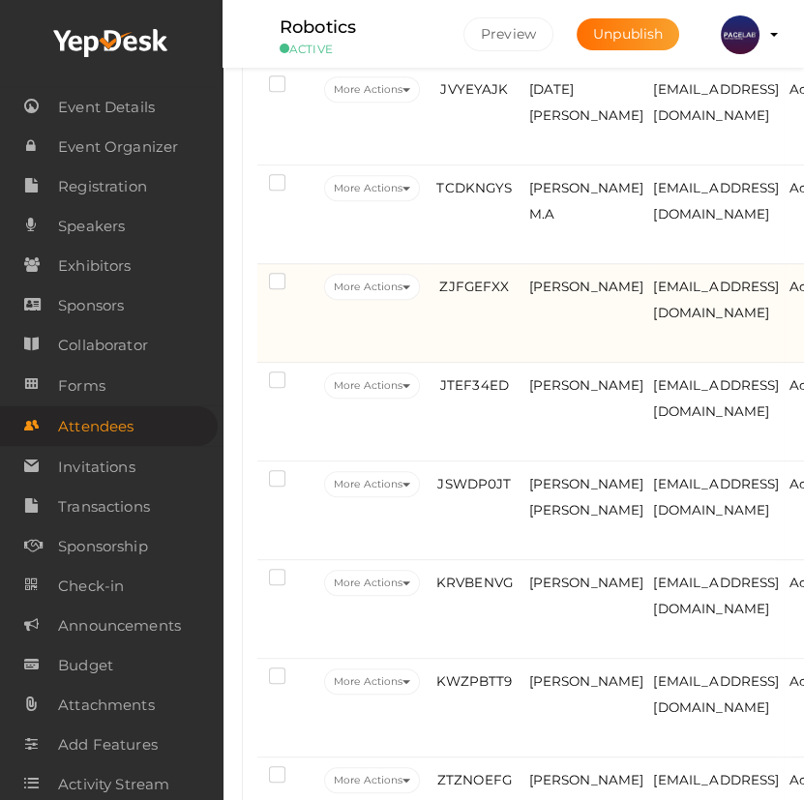
click at [521, 353] on td "ZJFGEFXX" at bounding box center [474, 313] width 99 height 99
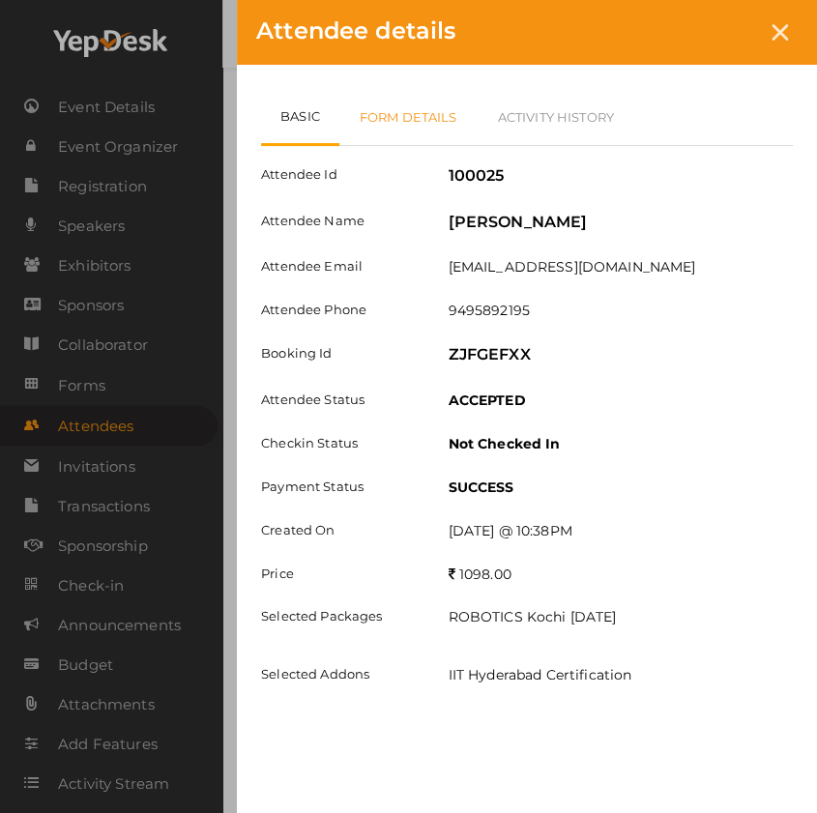
click at [433, 135] on link "Form Details" at bounding box center [408, 117] width 138 height 56
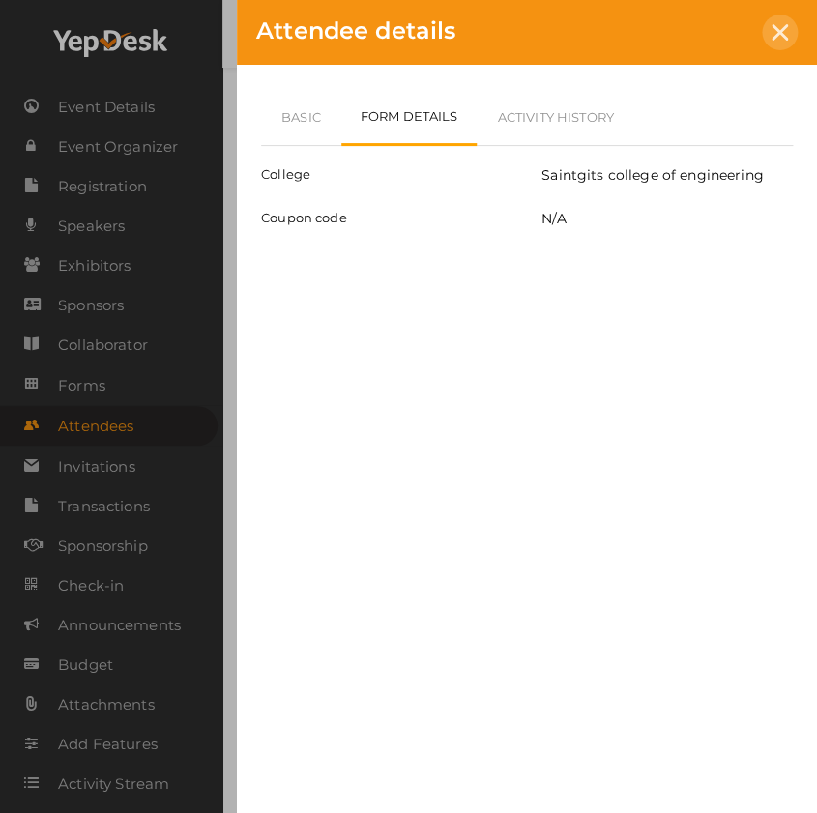
click at [774, 36] on icon at bounding box center [780, 32] width 16 height 16
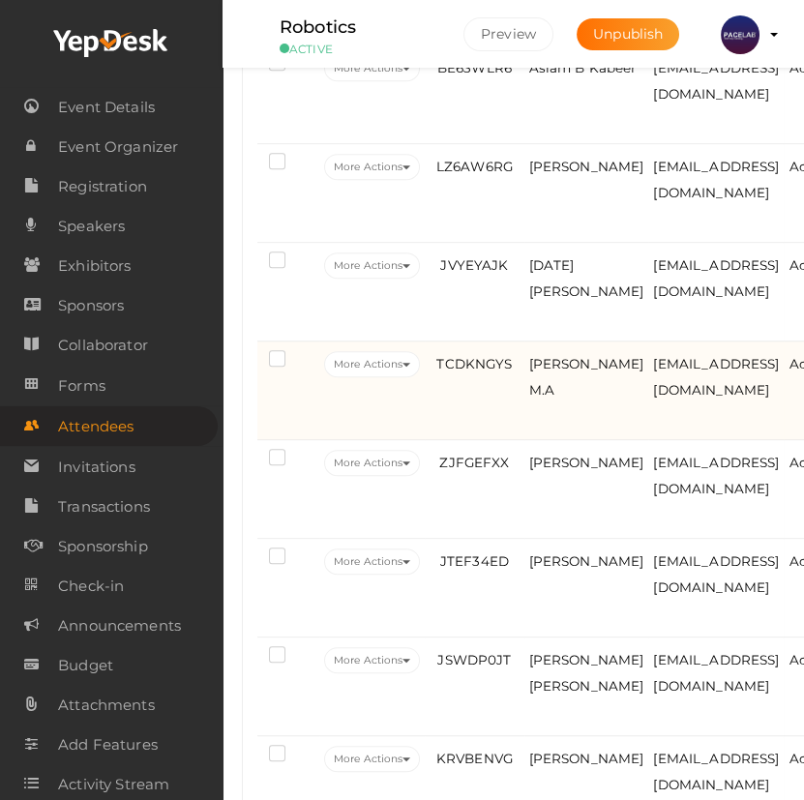
click at [481, 440] on td "TCDKNGYS" at bounding box center [474, 390] width 99 height 99
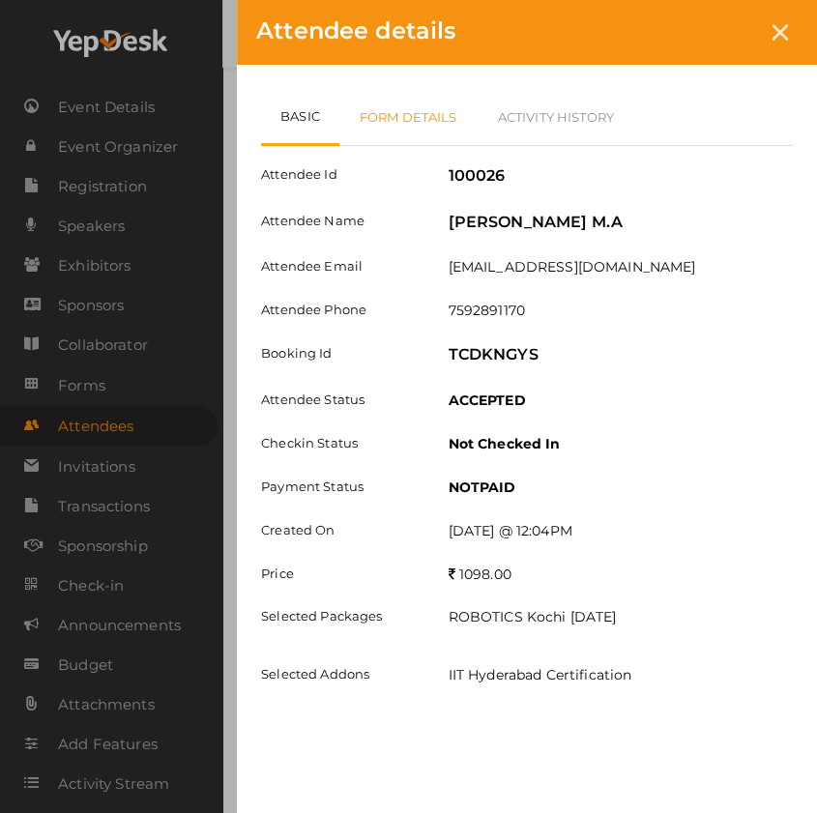
click at [403, 121] on link "Form Details" at bounding box center [408, 117] width 138 height 56
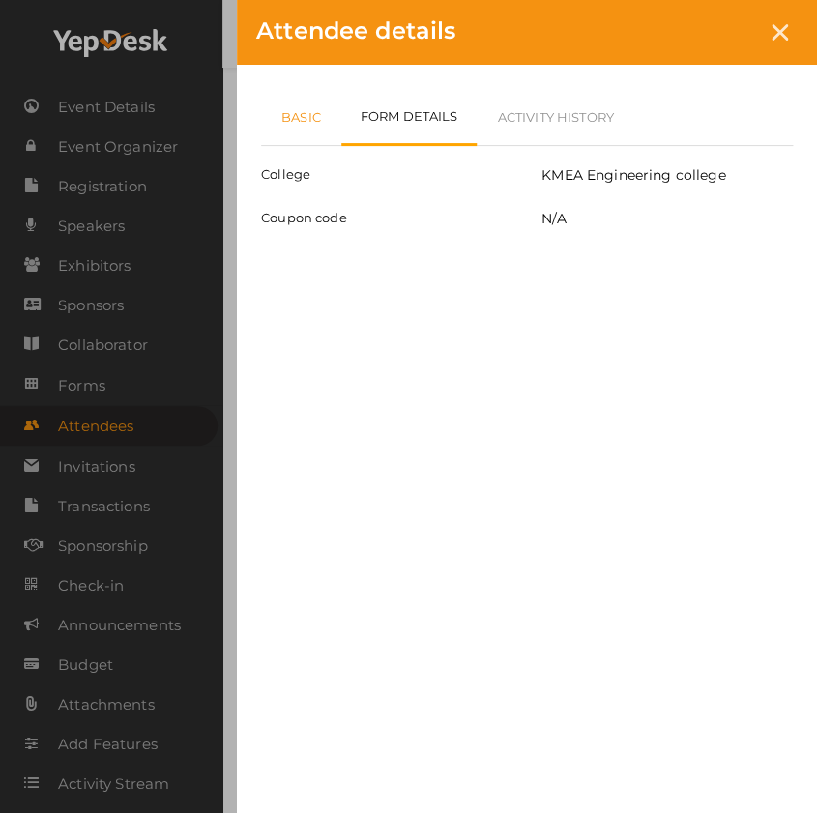
click at [292, 132] on link "Basic" at bounding box center [301, 117] width 80 height 56
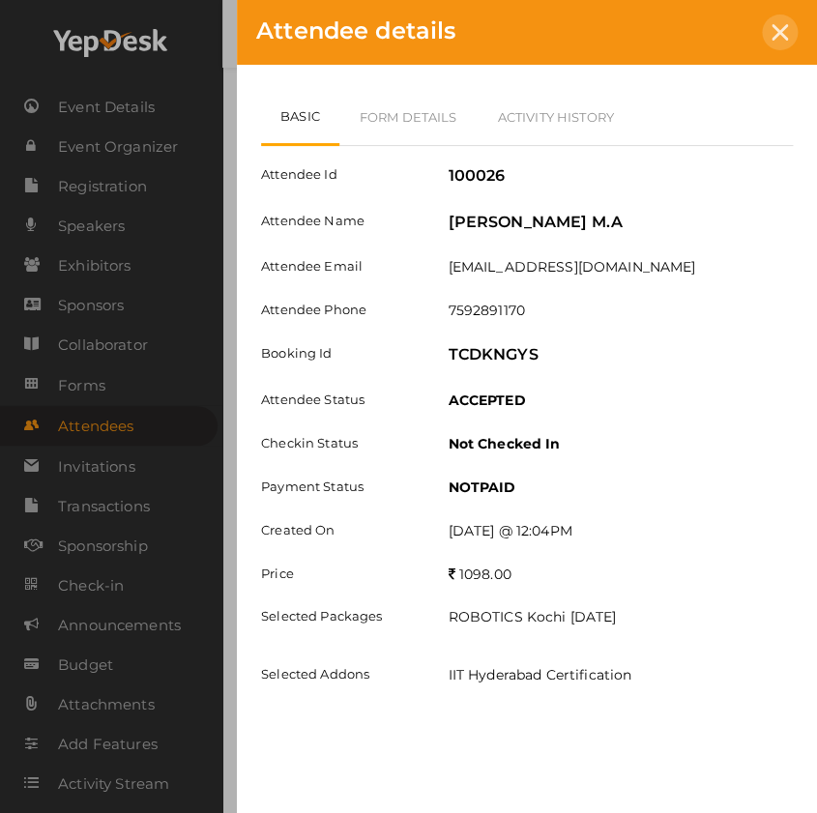
click at [796, 31] on div at bounding box center [780, 33] width 36 height 36
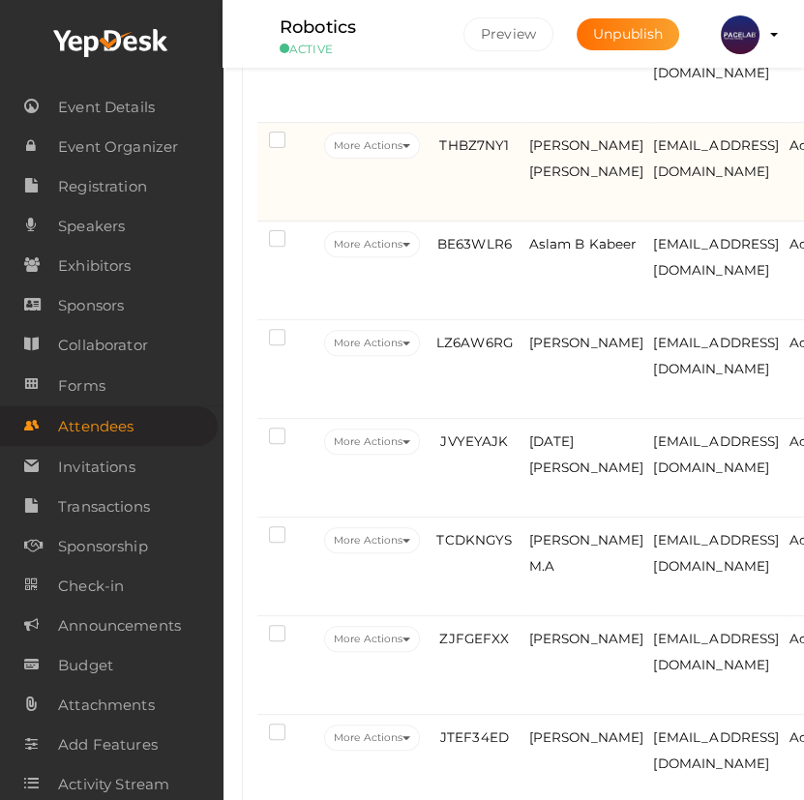
click at [486, 193] on td "THBZ7NY1" at bounding box center [474, 172] width 99 height 99
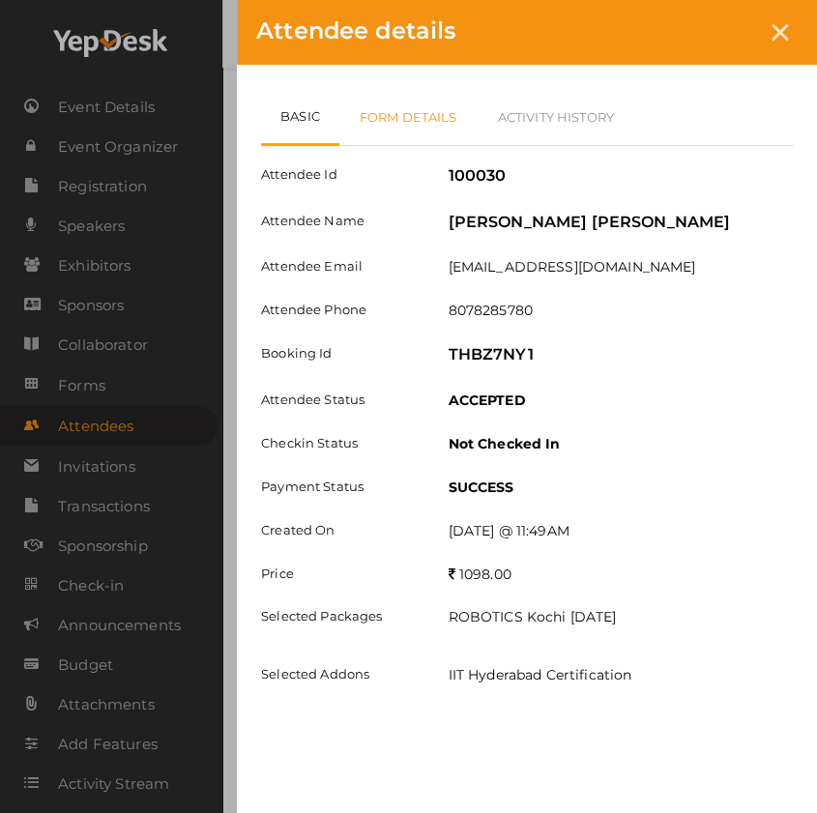
click at [406, 122] on link "Form Details" at bounding box center [408, 117] width 138 height 56
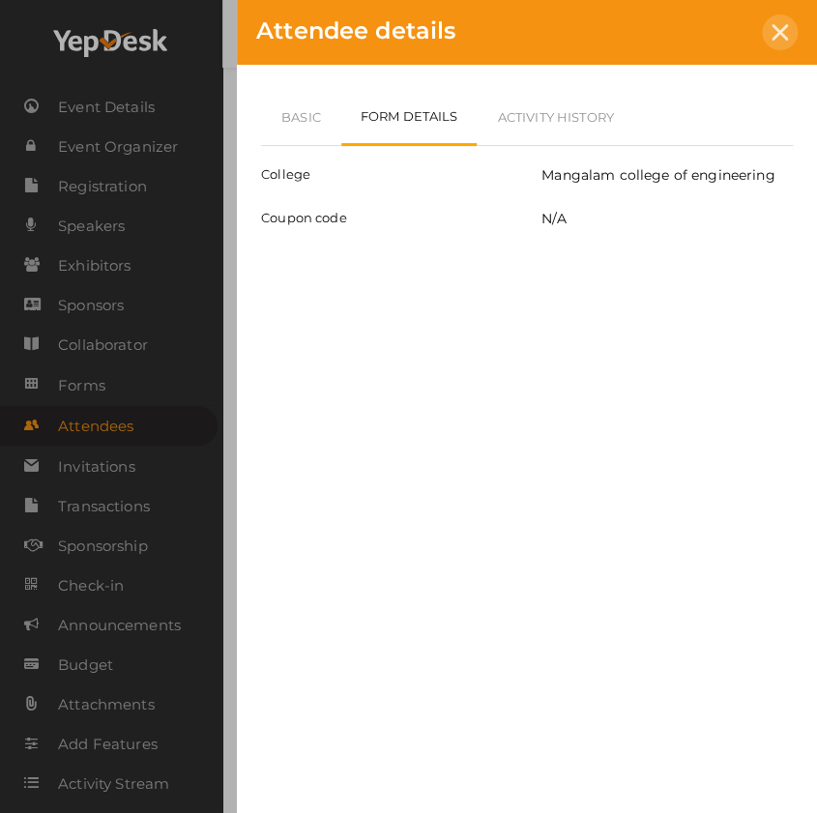
click at [790, 43] on div at bounding box center [780, 33] width 36 height 36
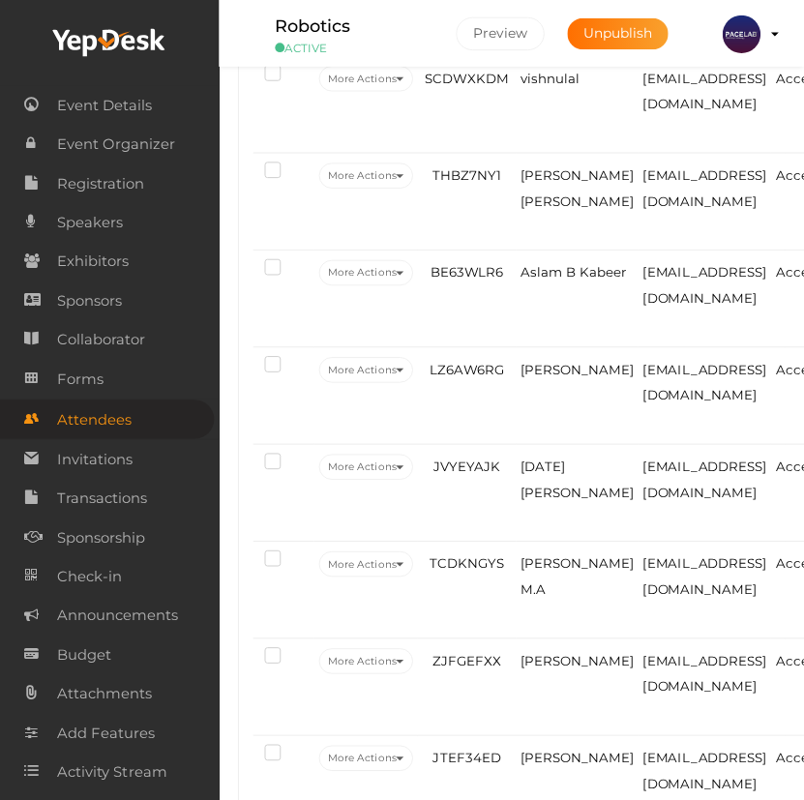
scroll to position [866, 0]
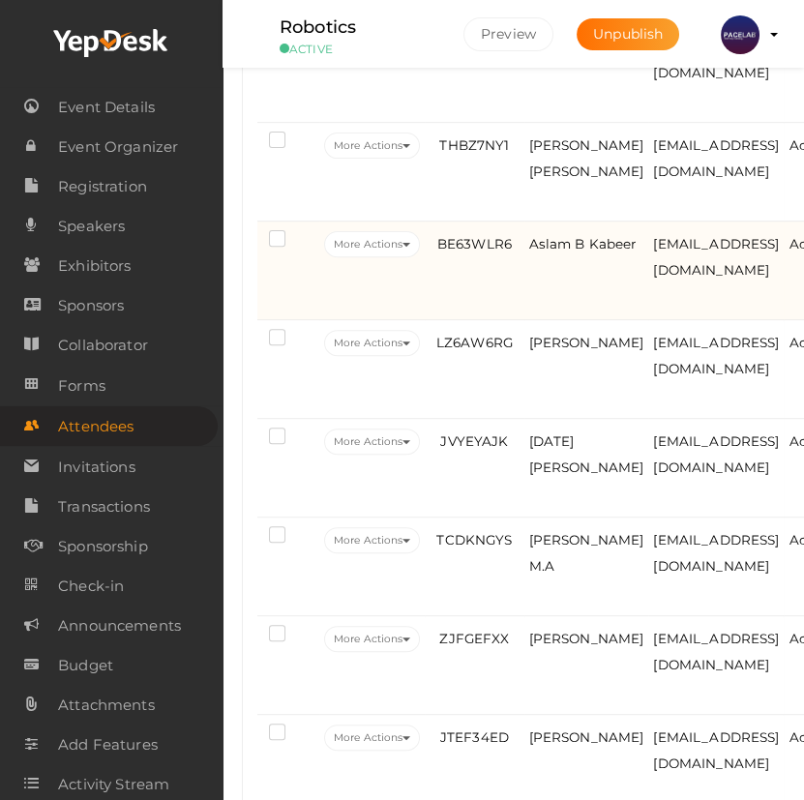
click at [550, 308] on td "Aslam B Kabeer" at bounding box center [586, 270] width 125 height 99
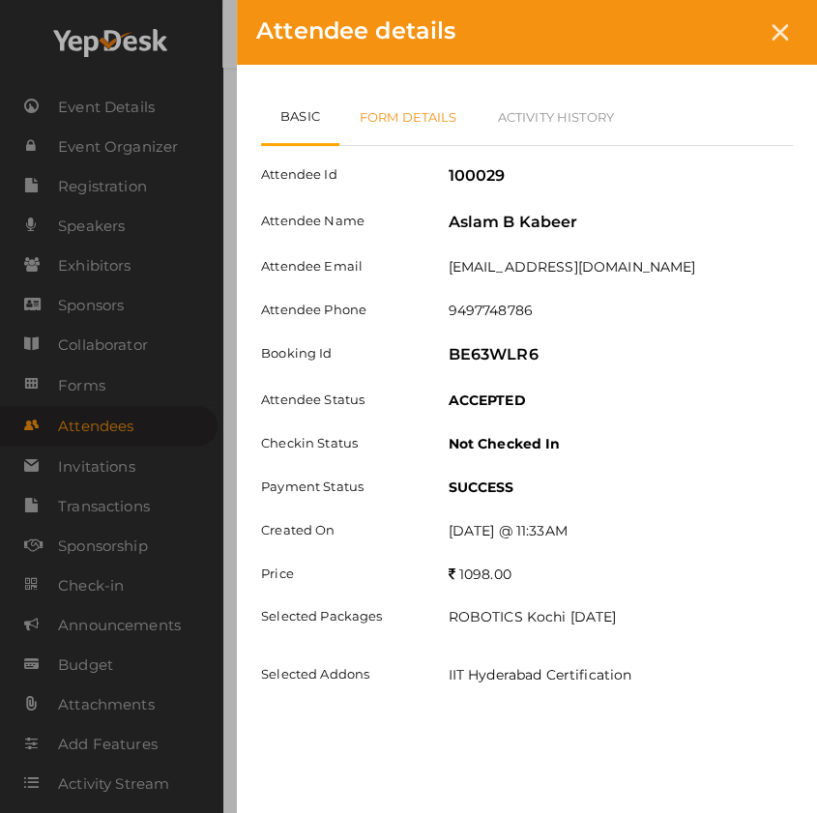
click at [438, 107] on link "Form Details" at bounding box center [408, 117] width 138 height 56
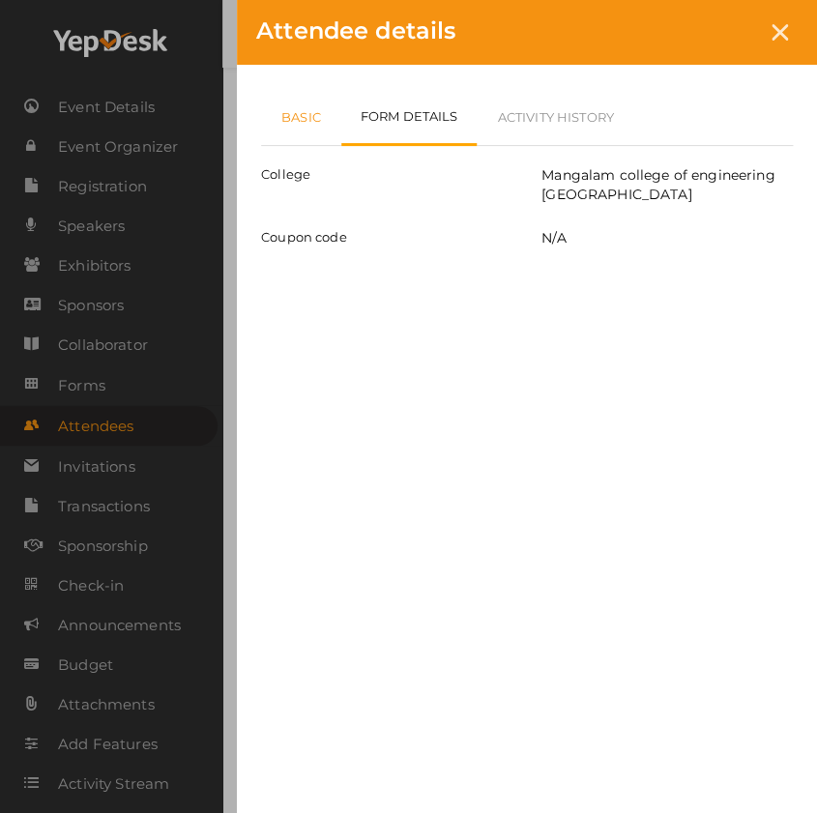
click at [302, 125] on link "Basic" at bounding box center [301, 117] width 80 height 56
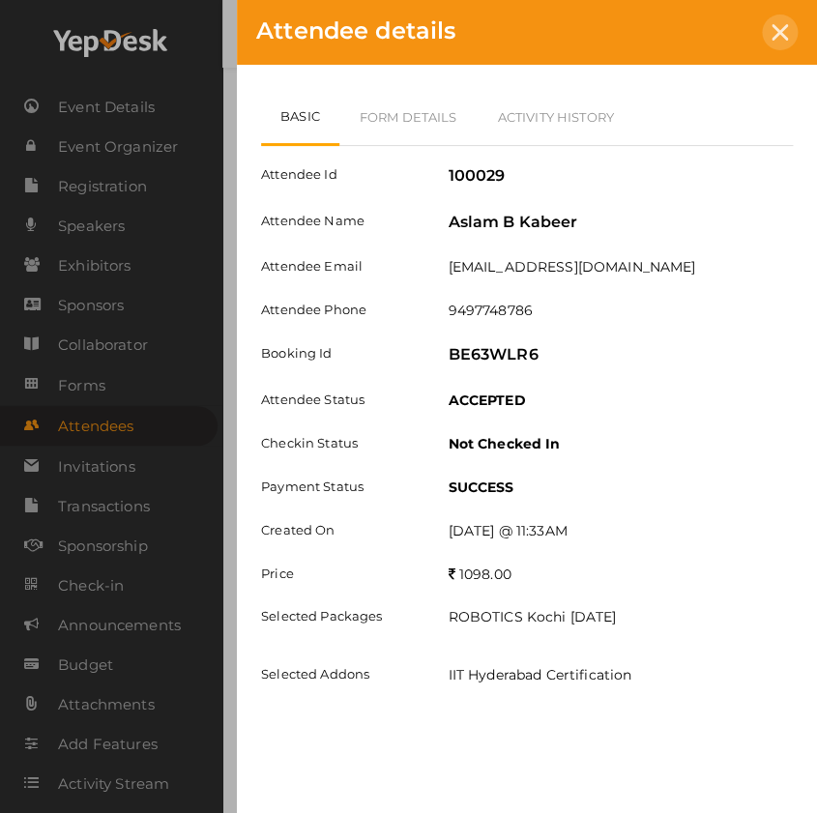
click at [779, 24] on icon at bounding box center [780, 32] width 16 height 16
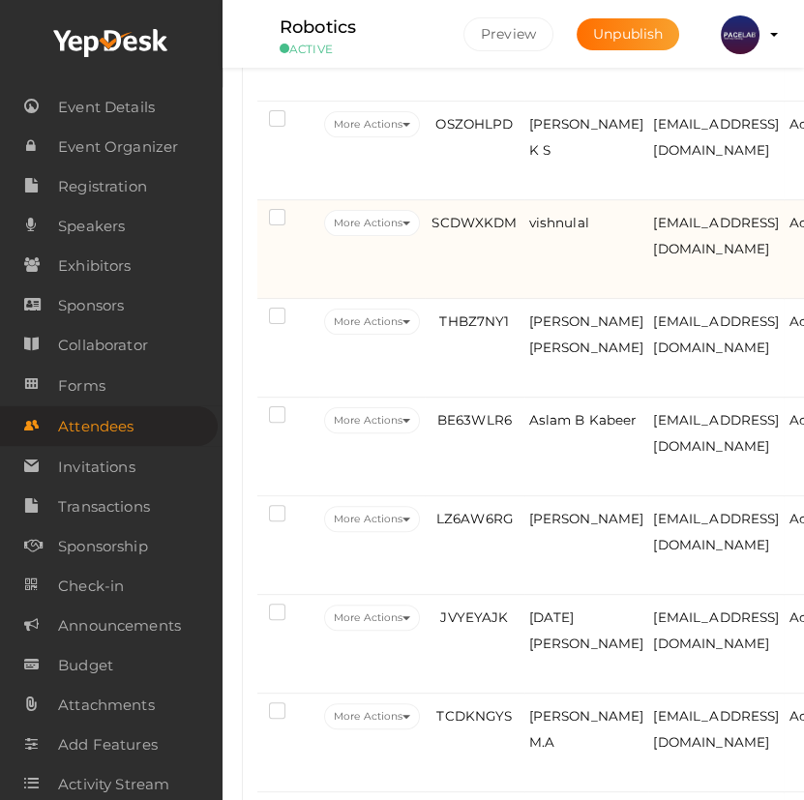
click at [492, 299] on td "SCDWXKDM" at bounding box center [474, 249] width 99 height 99
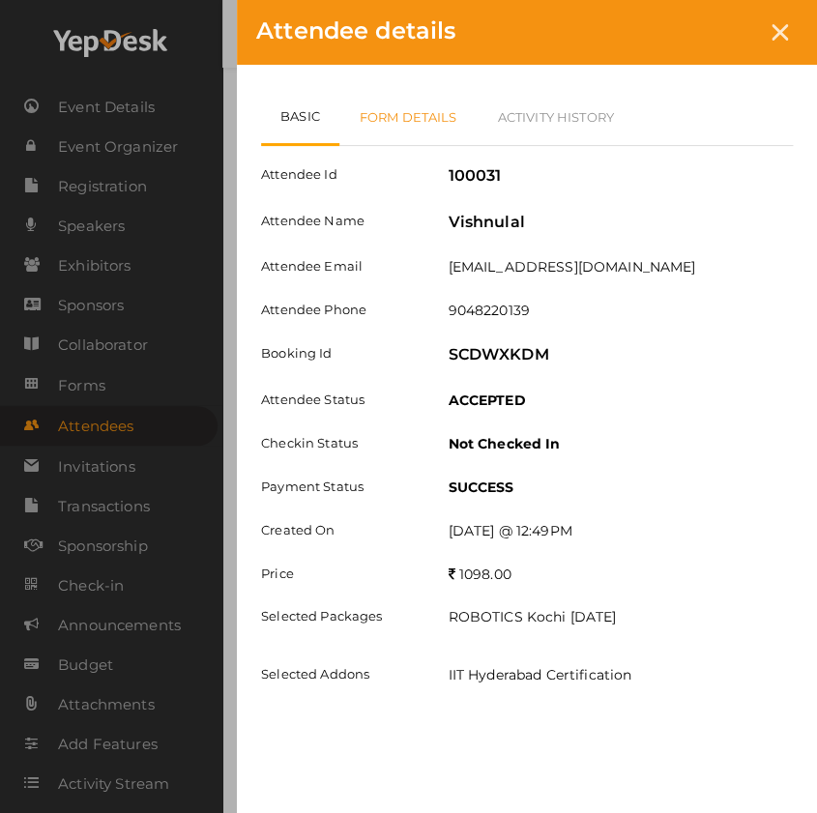
click at [407, 112] on link "Form Details" at bounding box center [408, 117] width 138 height 56
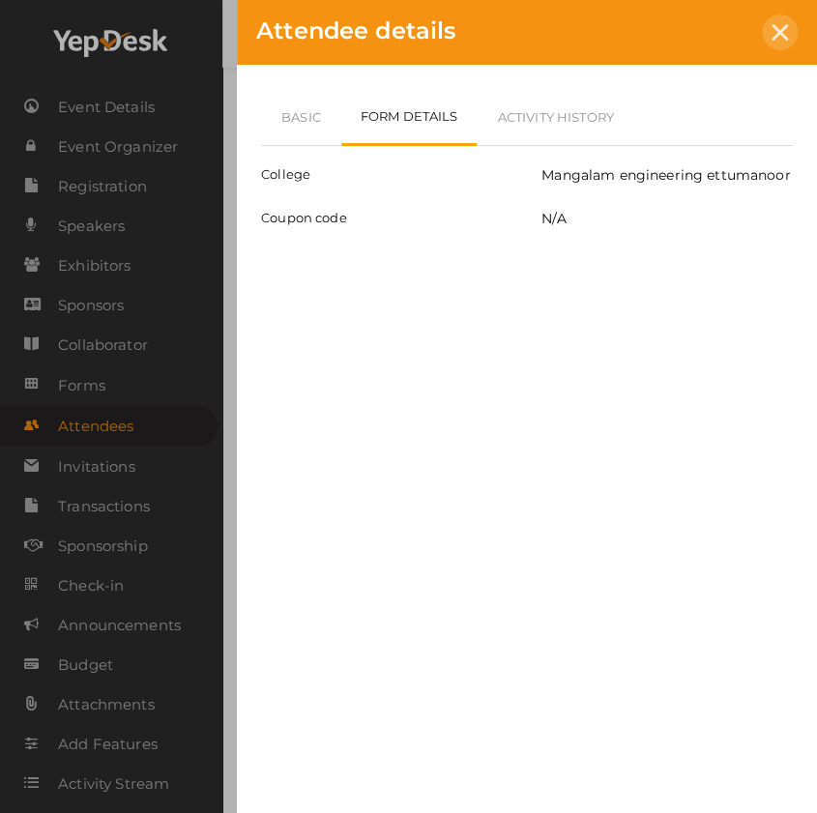
click at [774, 45] on div at bounding box center [780, 33] width 36 height 36
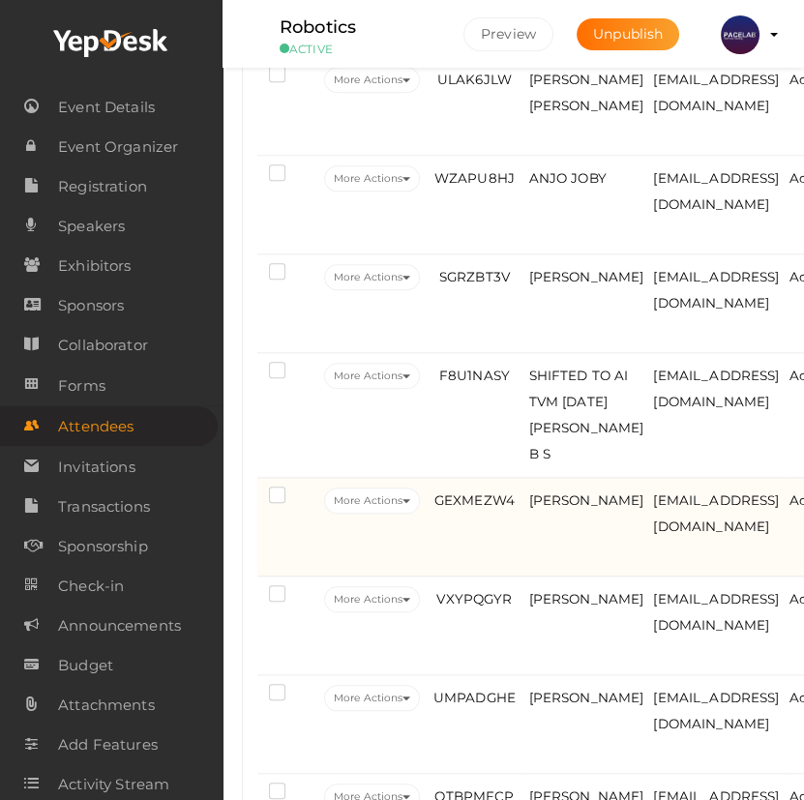
scroll to position [2449, 0]
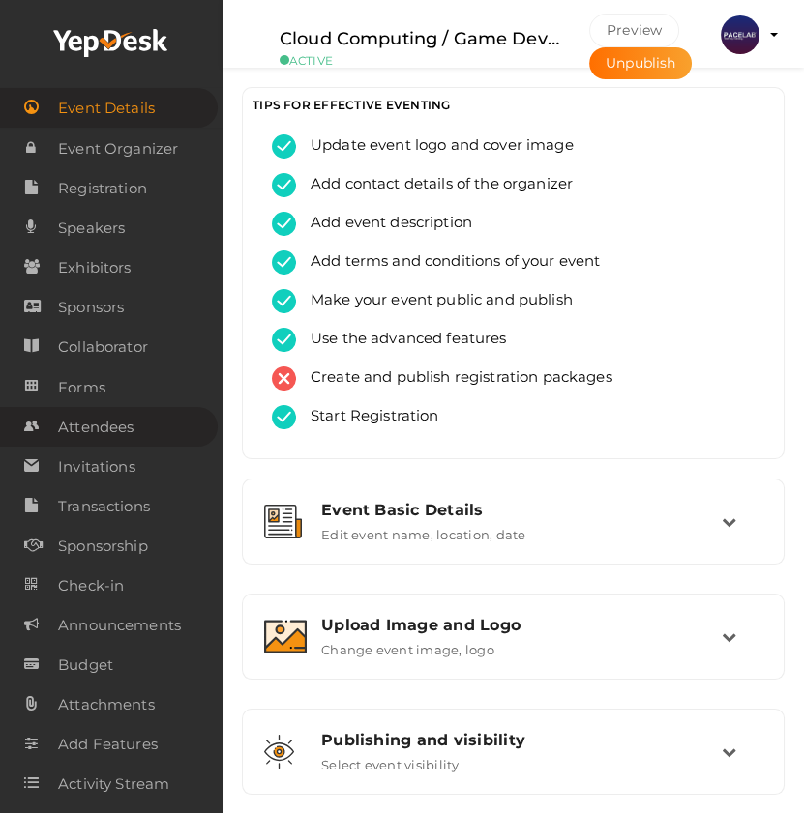
click at [102, 431] on span "Attendees" at bounding box center [95, 427] width 75 height 39
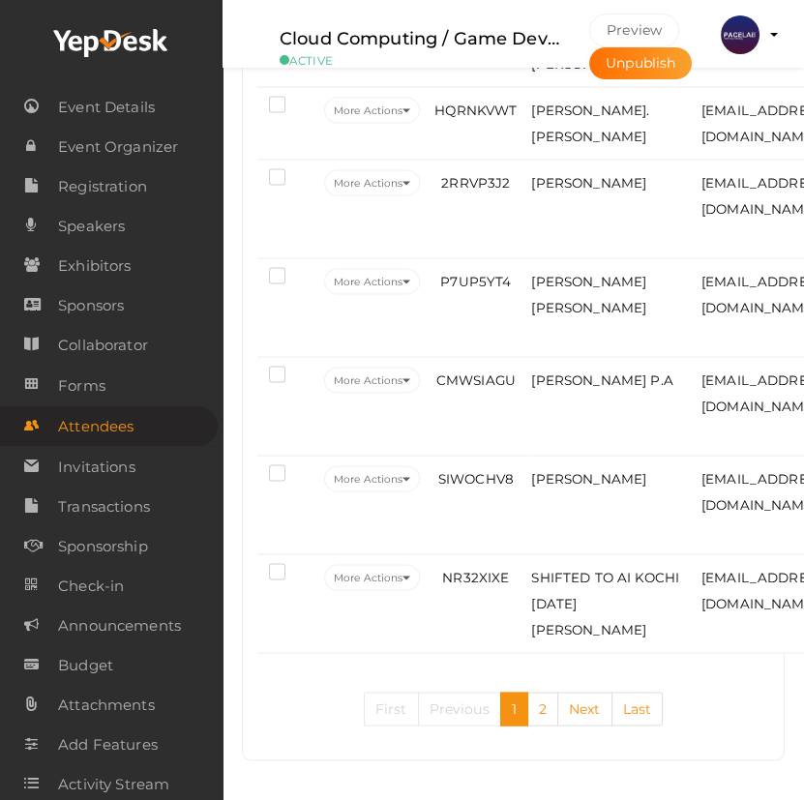
scroll to position [5517, 0]
click at [626, 706] on link "Last" at bounding box center [637, 709] width 52 height 34
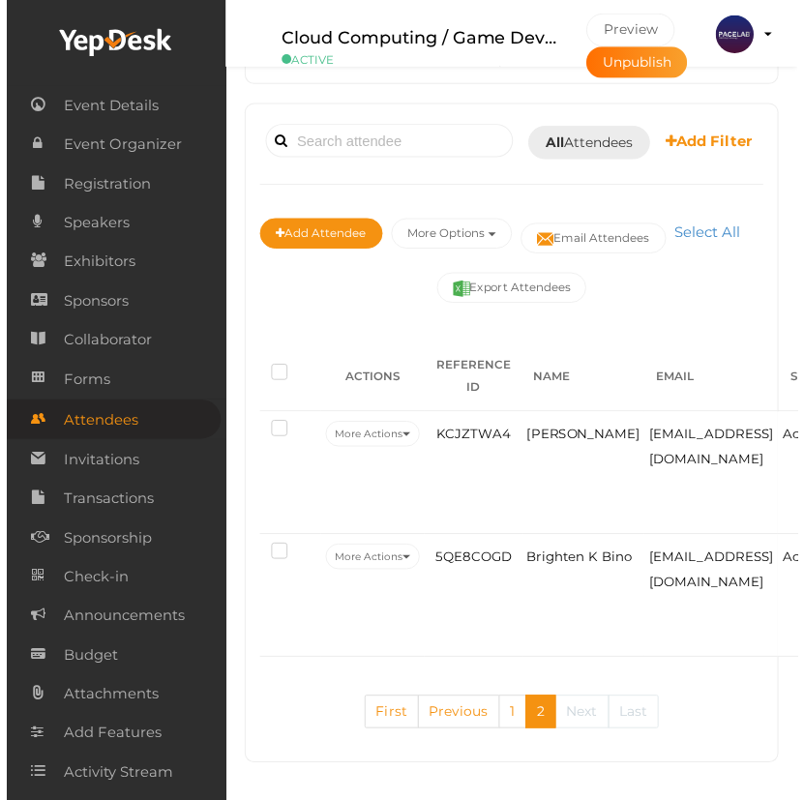
scroll to position [319, 0]
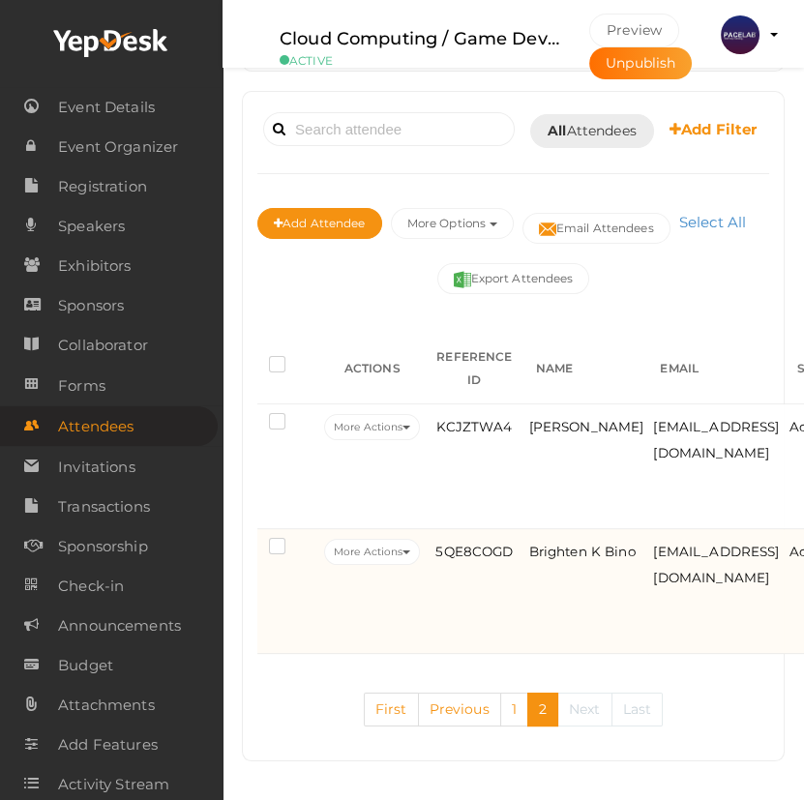
click at [465, 627] on td "5QE8COGD" at bounding box center [474, 591] width 99 height 125
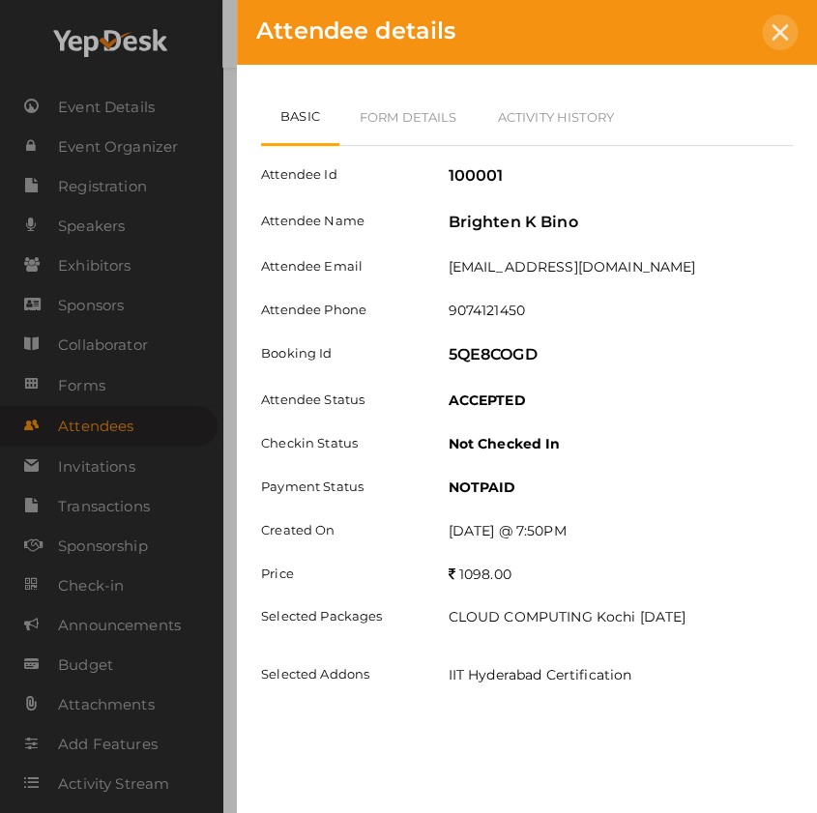
click at [783, 35] on icon at bounding box center [780, 32] width 16 height 16
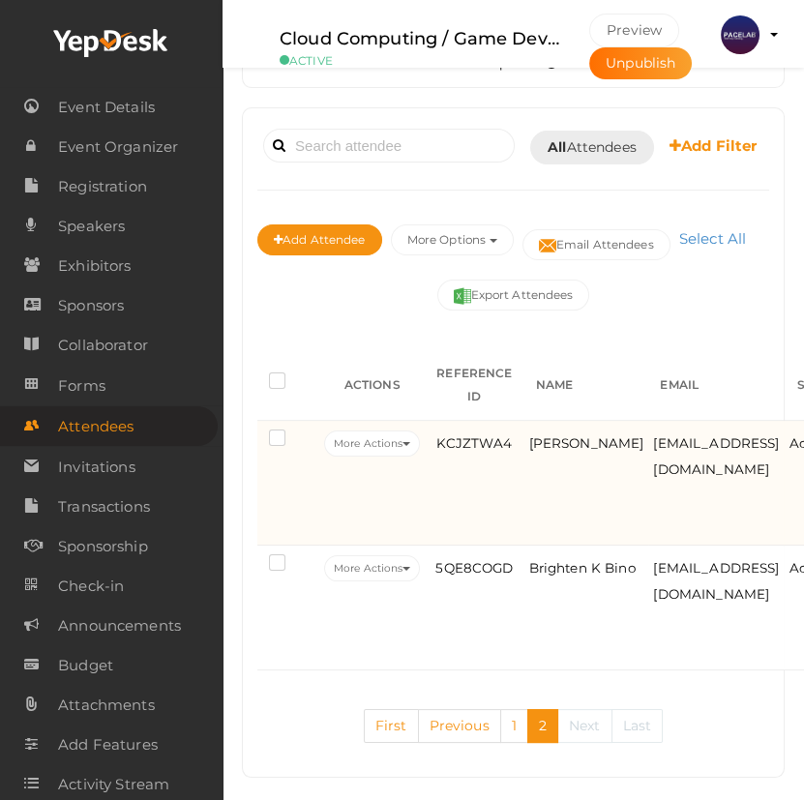
click at [473, 508] on td "KCJZTWA4" at bounding box center [474, 483] width 99 height 125
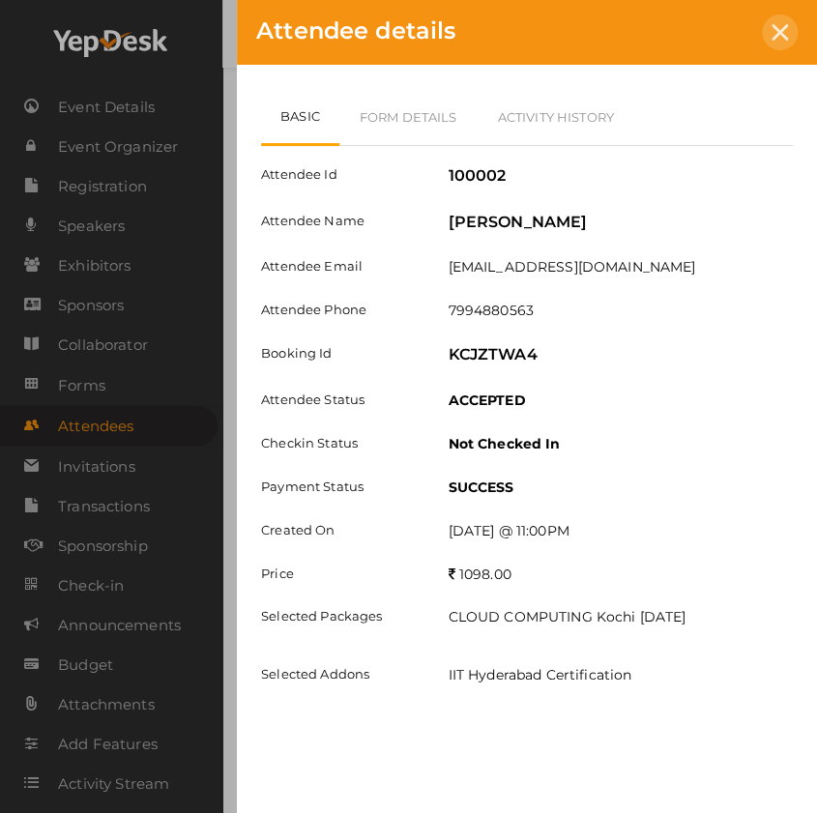
drag, startPoint x: 794, startPoint y: 24, endPoint x: 715, endPoint y: 152, distance: 150.3
click at [794, 23] on div at bounding box center [780, 33] width 36 height 36
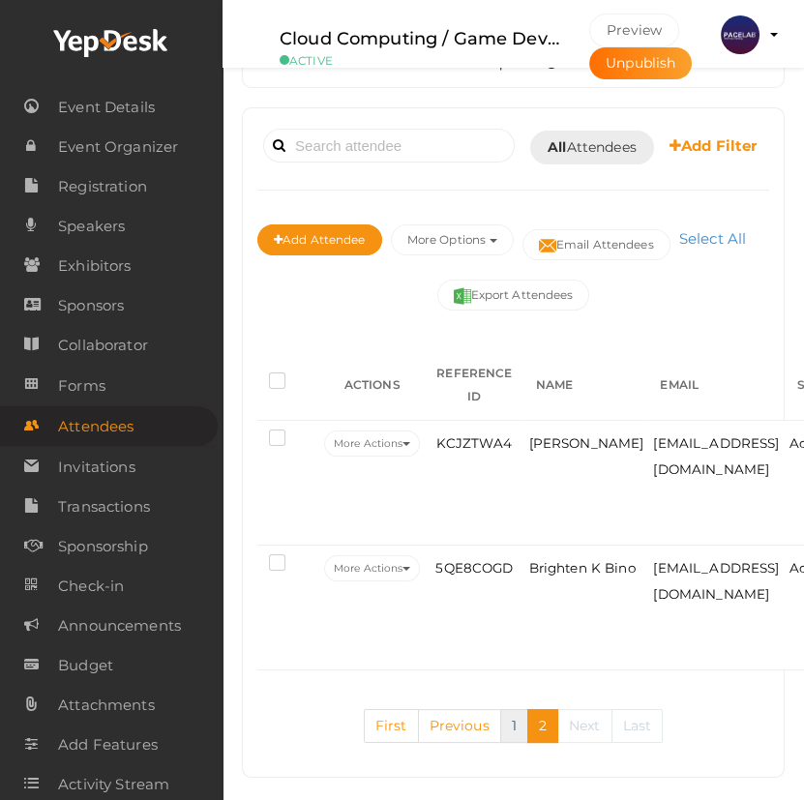
click at [513, 743] on link "1" at bounding box center [514, 726] width 28 height 34
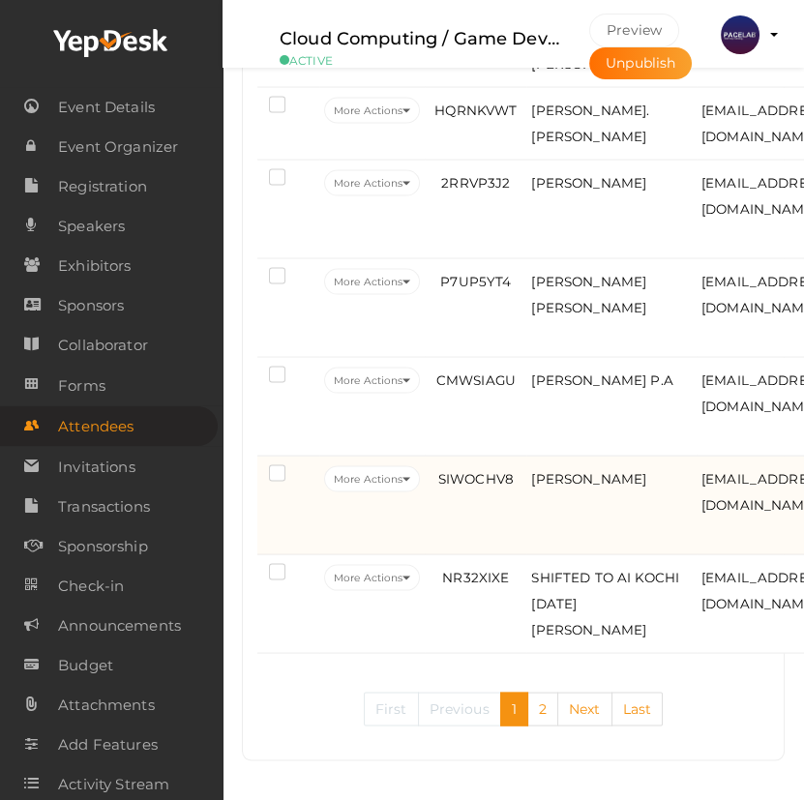
scroll to position [5517, 0]
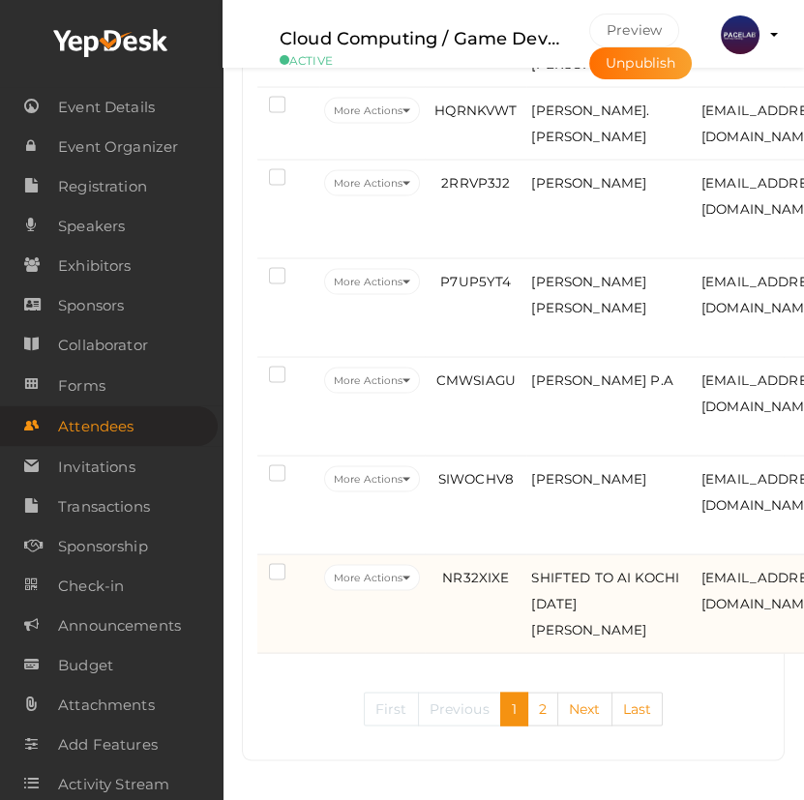
click at [478, 619] on td "NR32XIXE" at bounding box center [476, 604] width 102 height 99
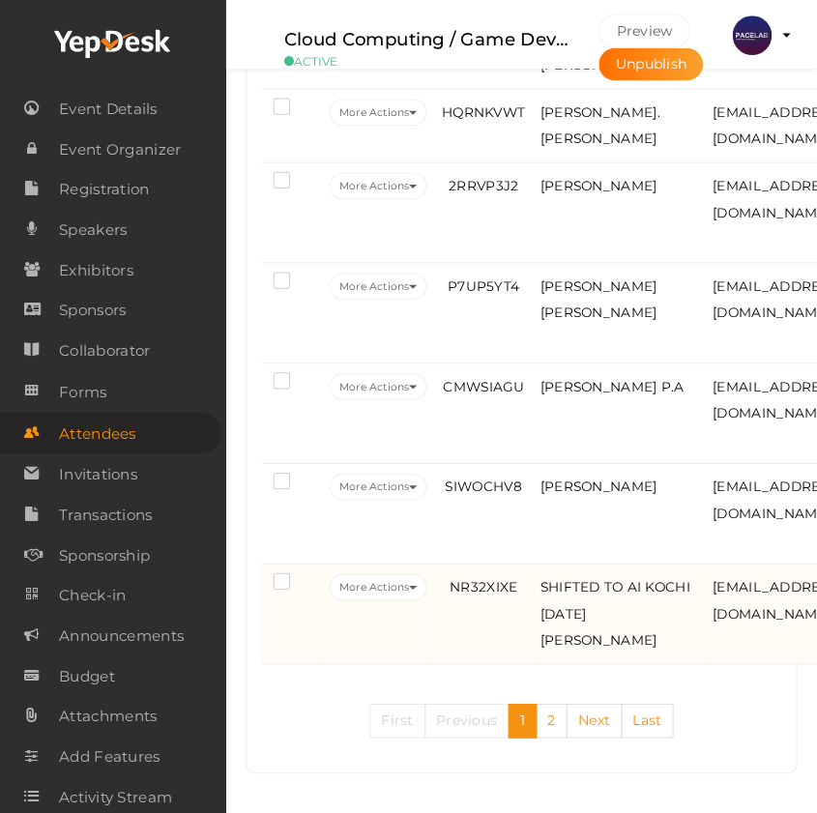
scroll to position [5471, 0]
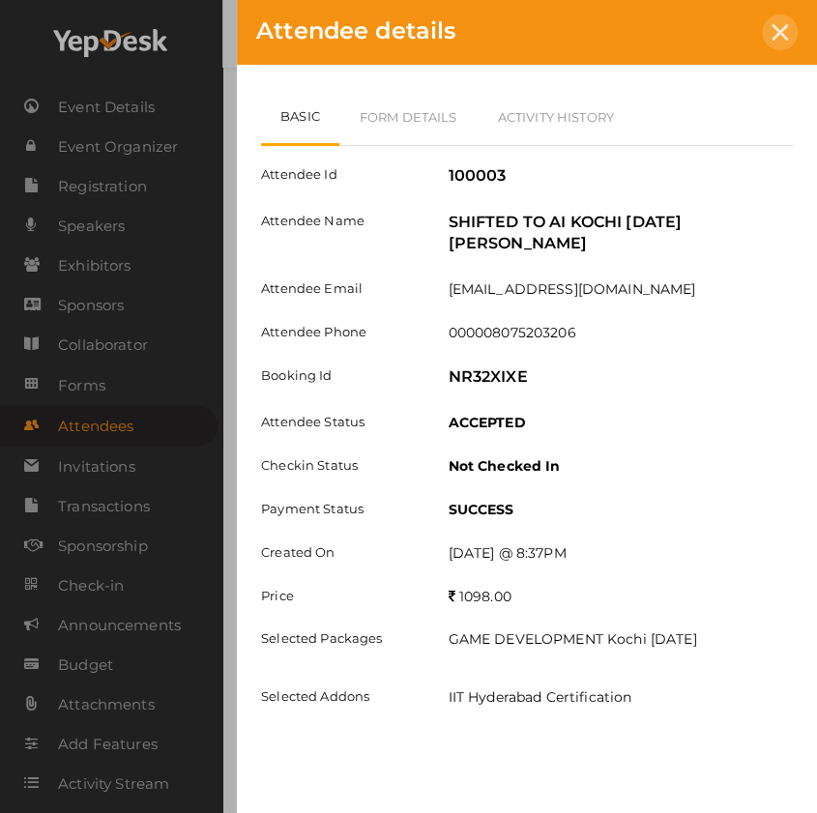
click at [776, 39] on icon at bounding box center [780, 32] width 16 height 16
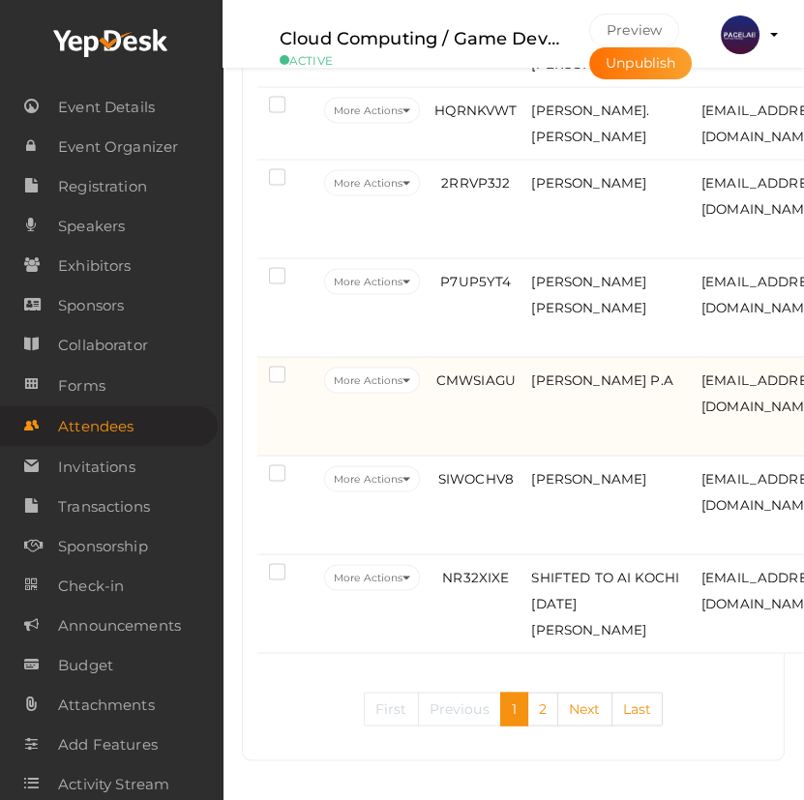
click at [523, 432] on td "CMWSIAGU" at bounding box center [476, 407] width 102 height 99
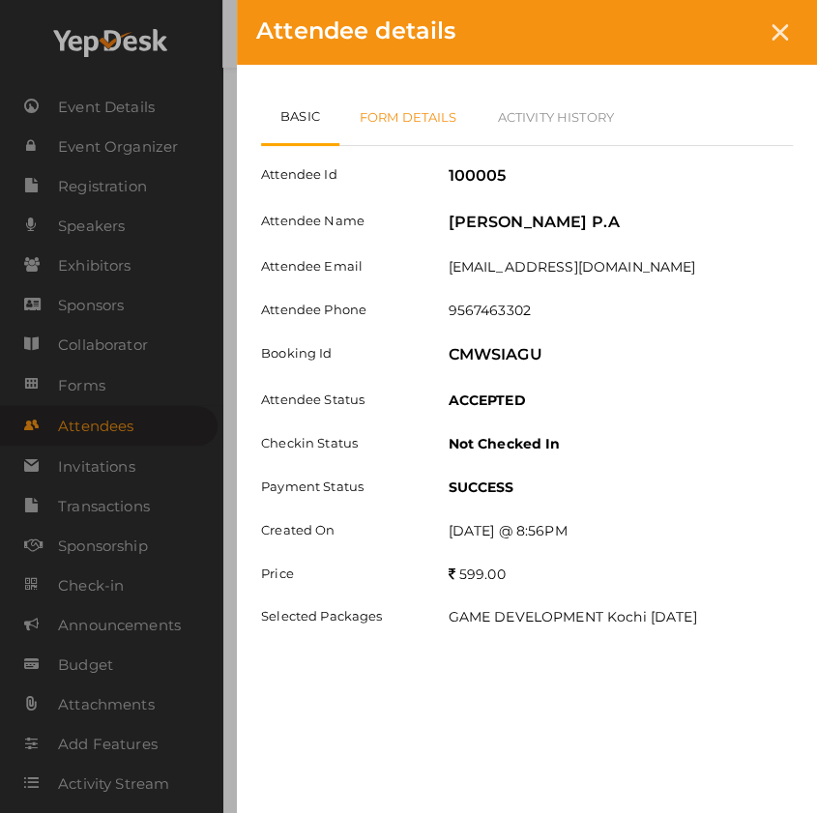
click at [446, 131] on link "Form Details" at bounding box center [408, 117] width 138 height 56
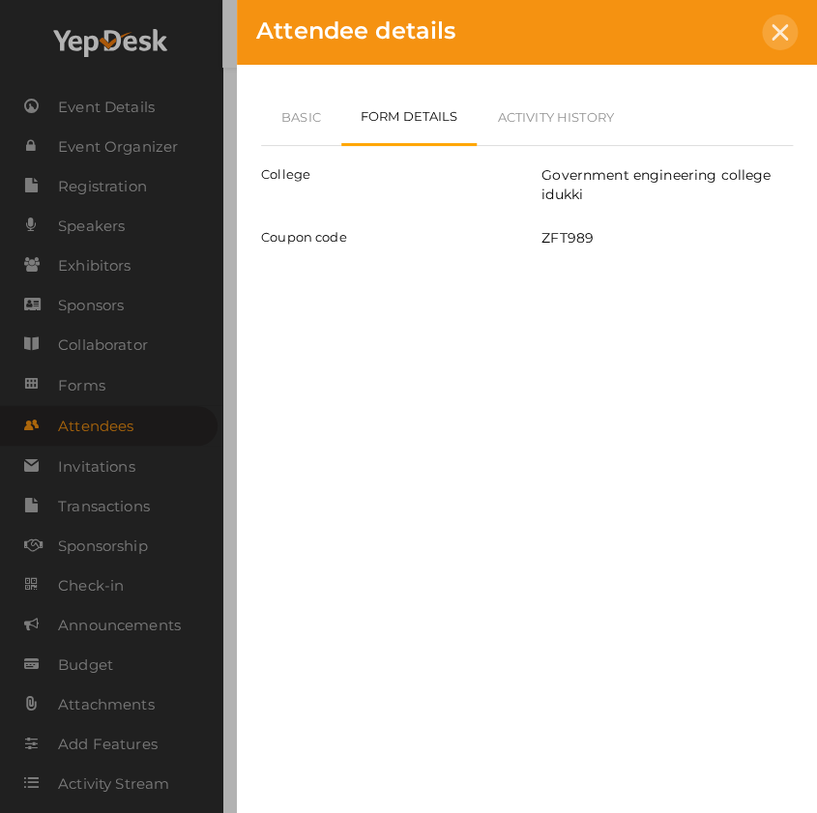
click at [777, 28] on icon at bounding box center [780, 32] width 16 height 16
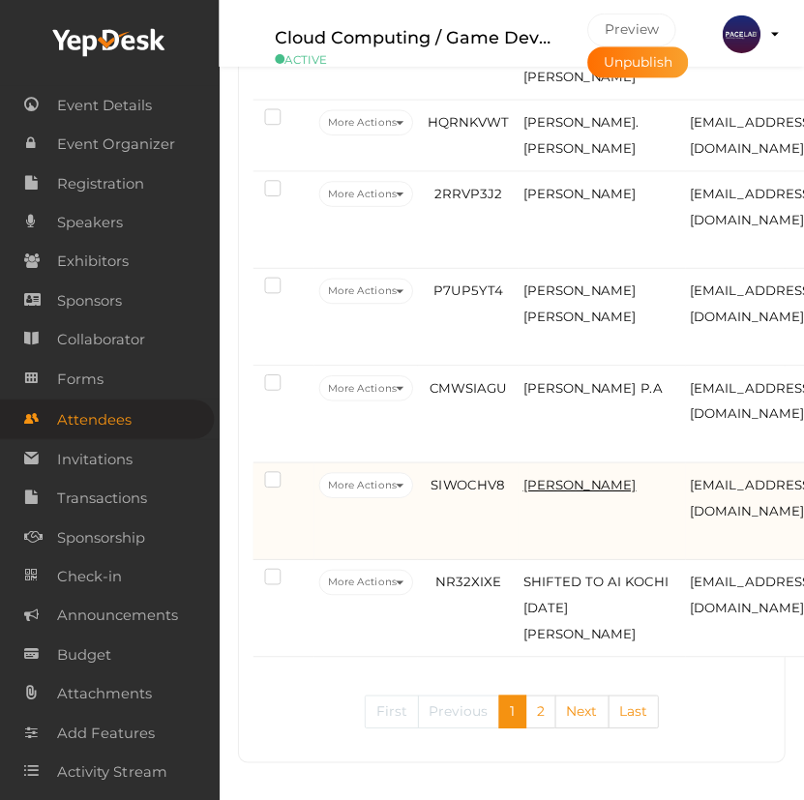
scroll to position [5503, 0]
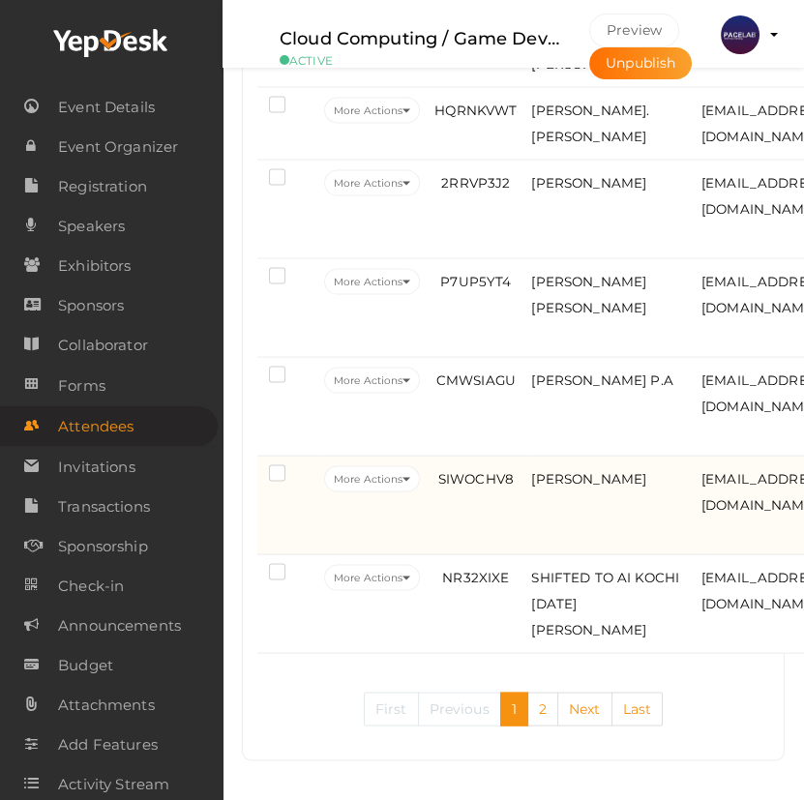
click at [584, 529] on td "Ayisha Haroon" at bounding box center [611, 505] width 170 height 99
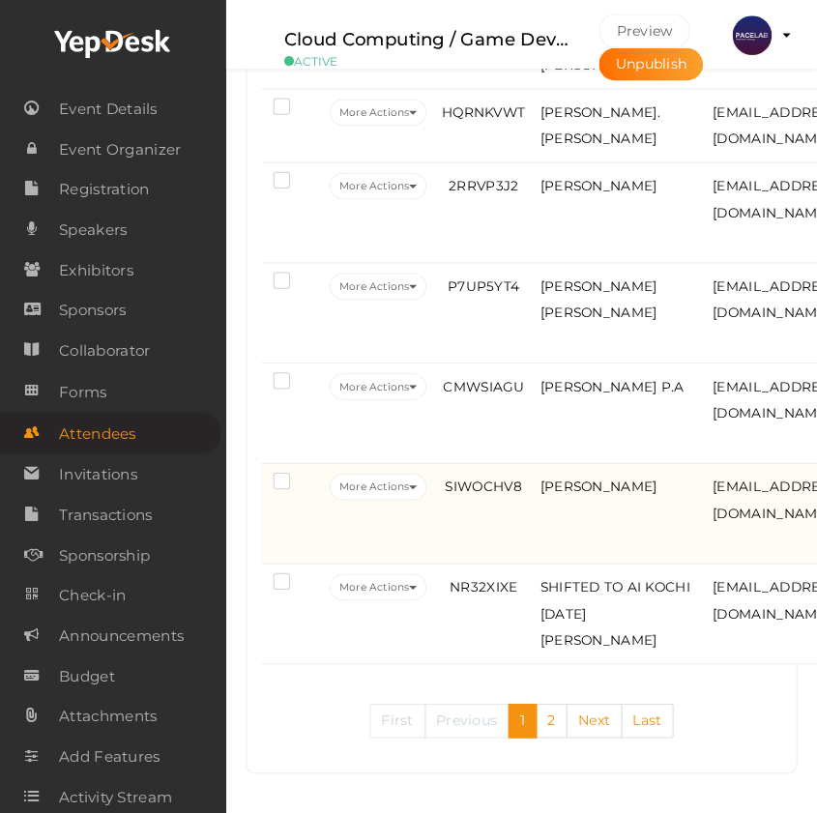
scroll to position [5471, 0]
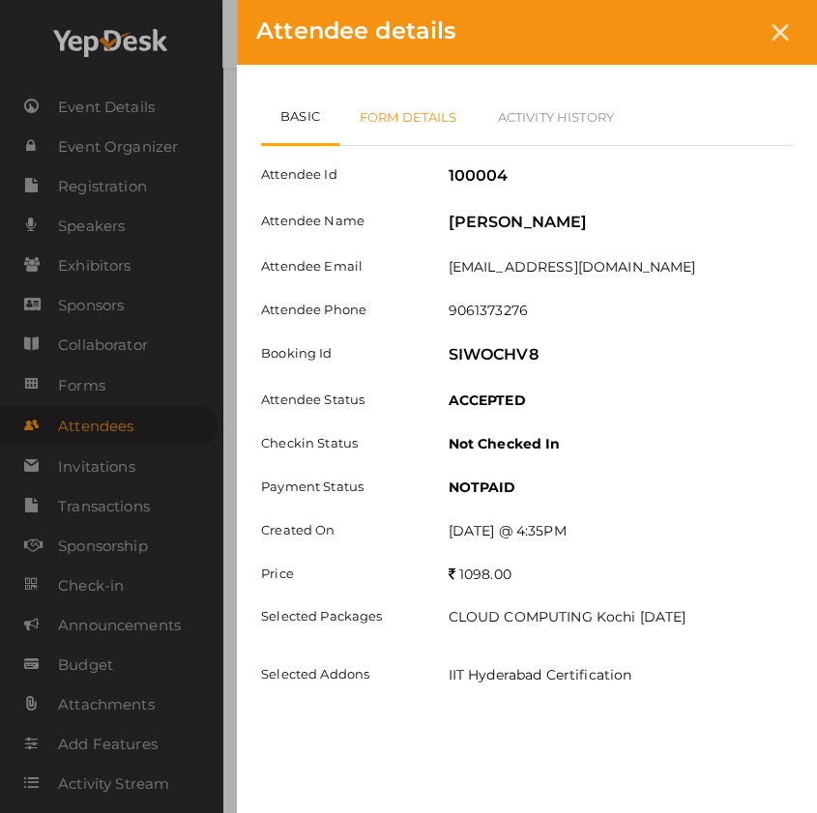
click at [420, 126] on link "Form Details" at bounding box center [408, 117] width 138 height 56
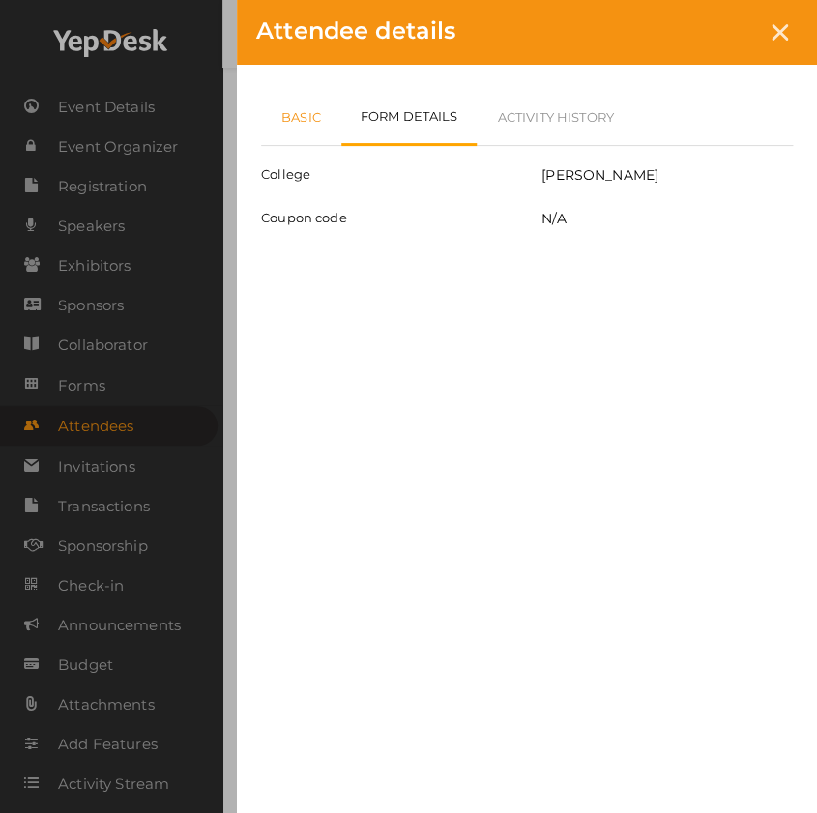
click at [306, 121] on link "Basic" at bounding box center [301, 117] width 80 height 56
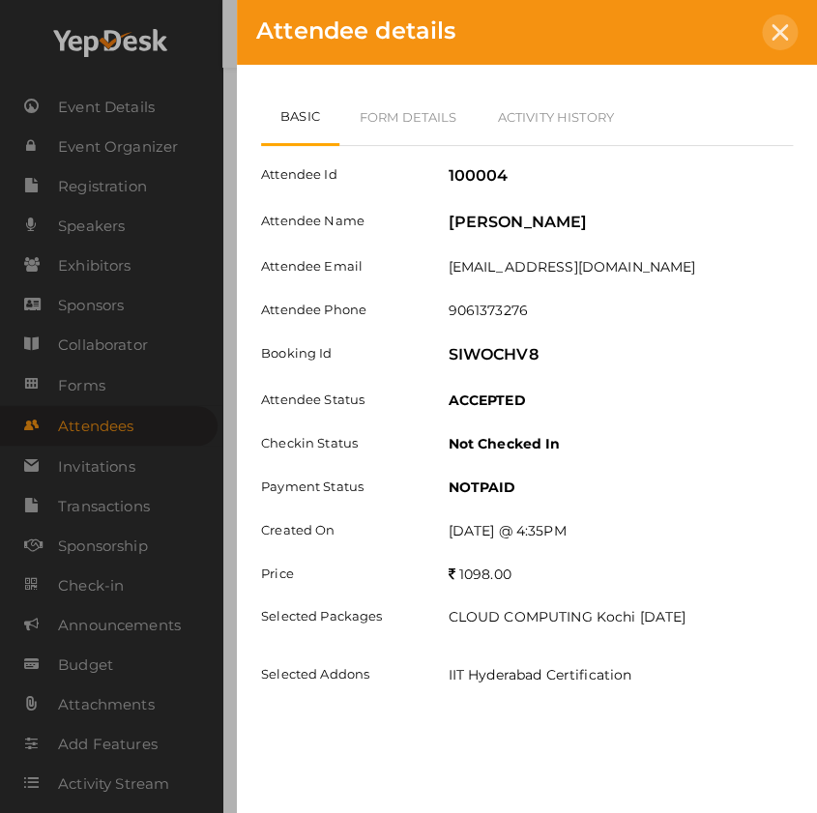
click at [764, 39] on div at bounding box center [780, 33] width 36 height 36
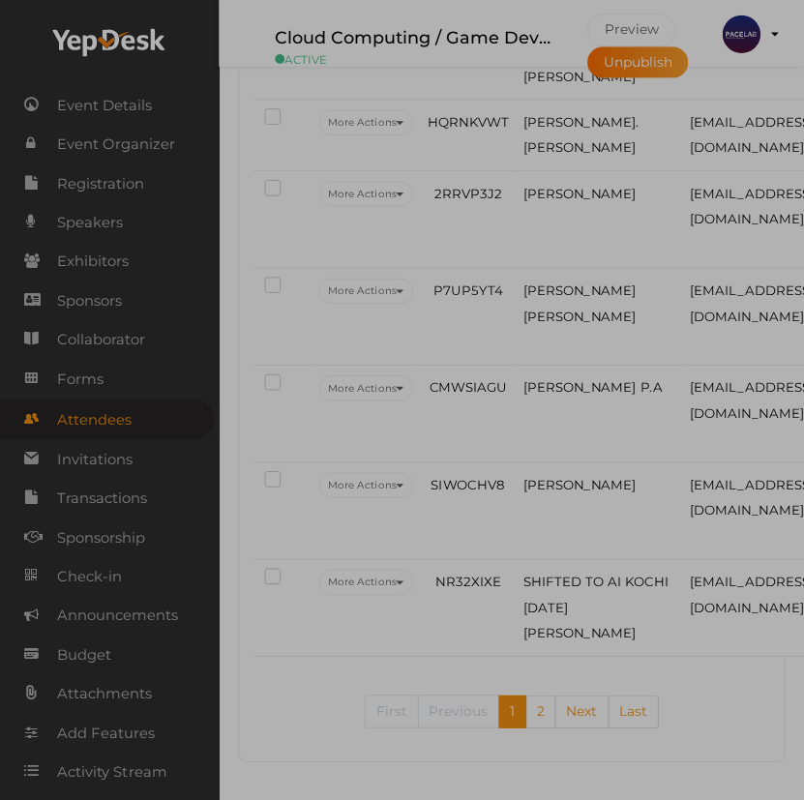
scroll to position [5503, 0]
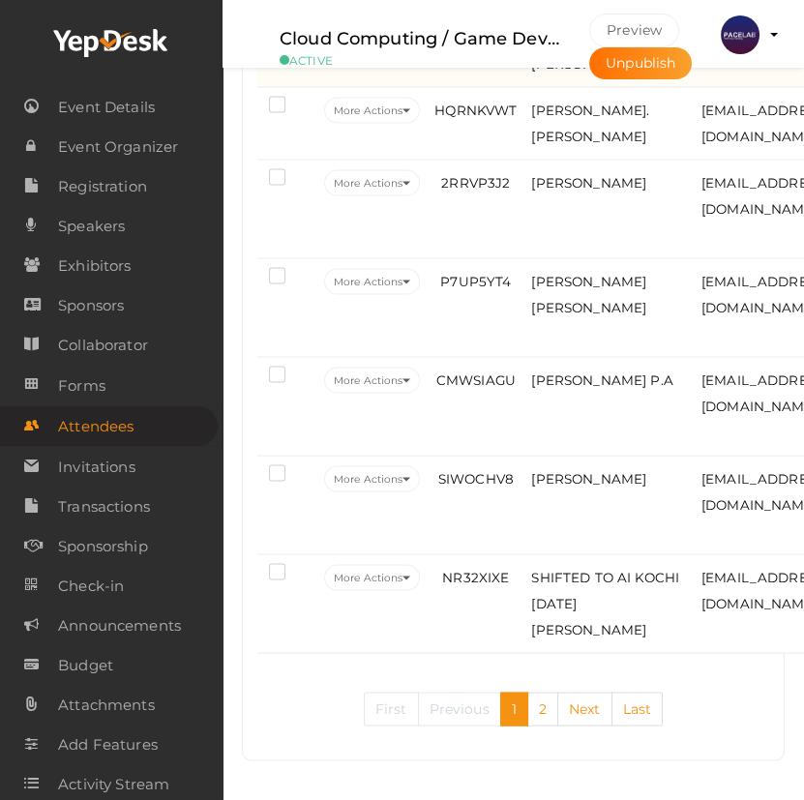
click at [506, 88] on td "1COYJQCI" at bounding box center [476, 38] width 102 height 99
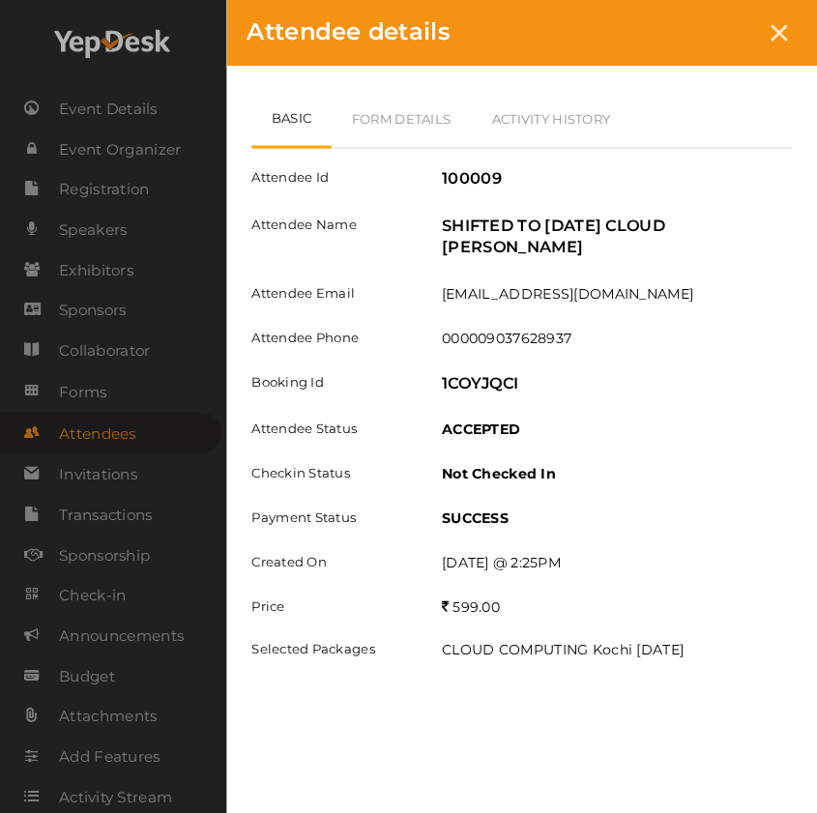
scroll to position [5295, 0]
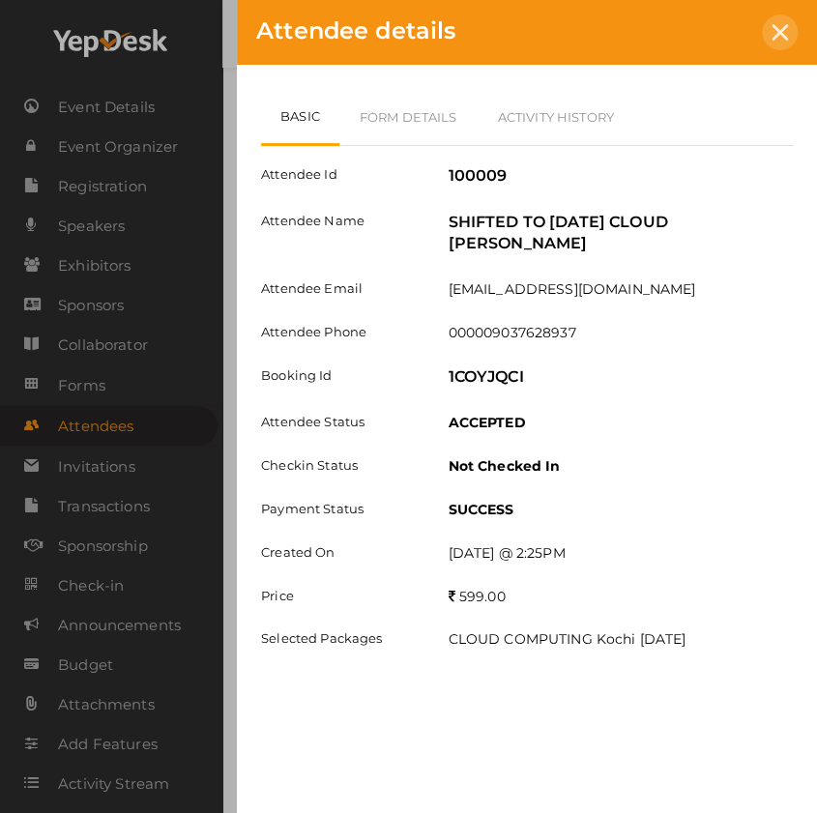
click at [777, 35] on icon at bounding box center [780, 32] width 16 height 16
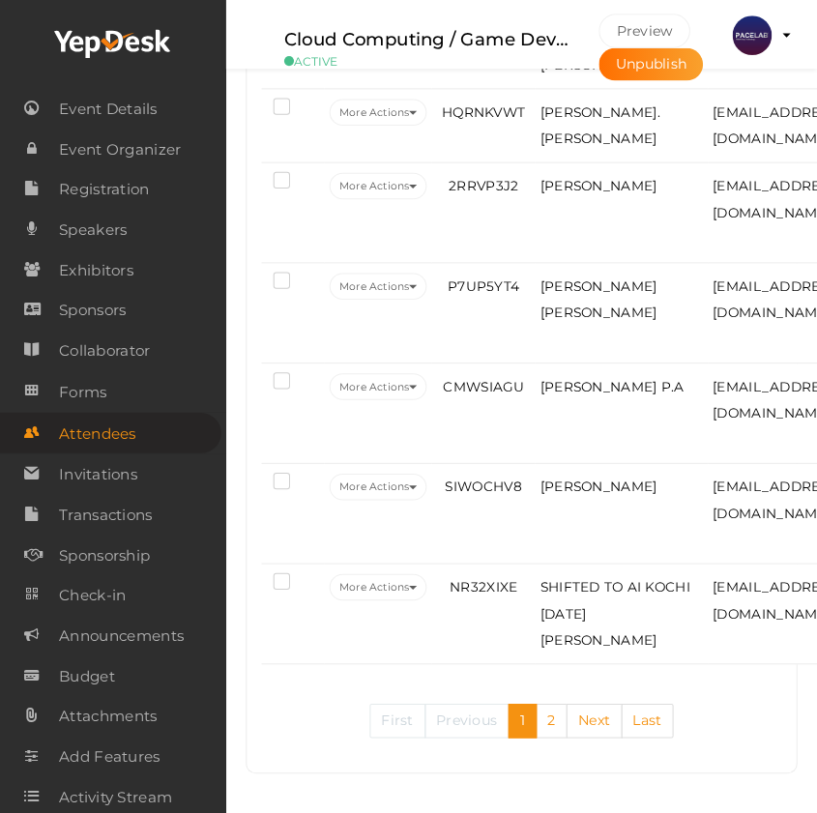
scroll to position [4943, 0]
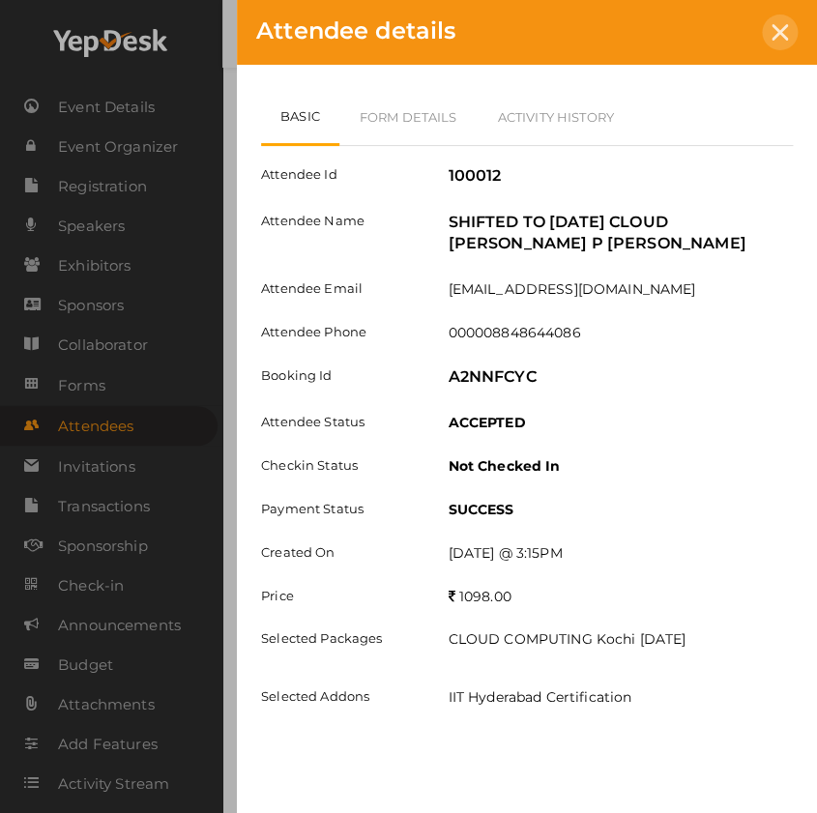
click at [789, 48] on div "Attendee details" at bounding box center [527, 32] width 580 height 65
click at [774, 46] on div at bounding box center [780, 33] width 36 height 36
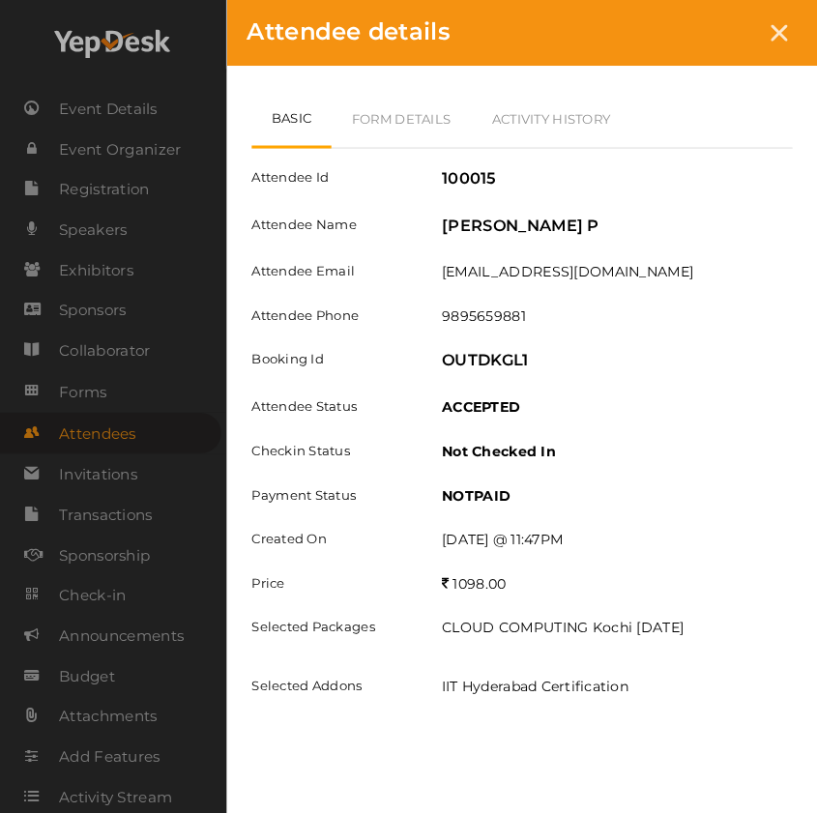
scroll to position [4592, 0]
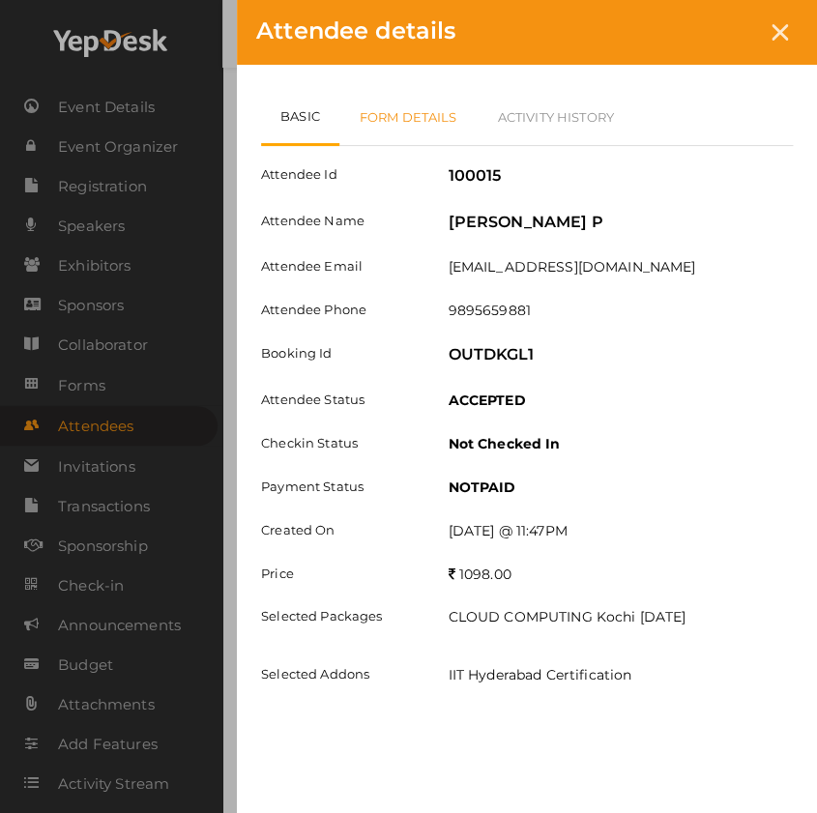
click at [416, 130] on link "Form Details" at bounding box center [408, 117] width 138 height 56
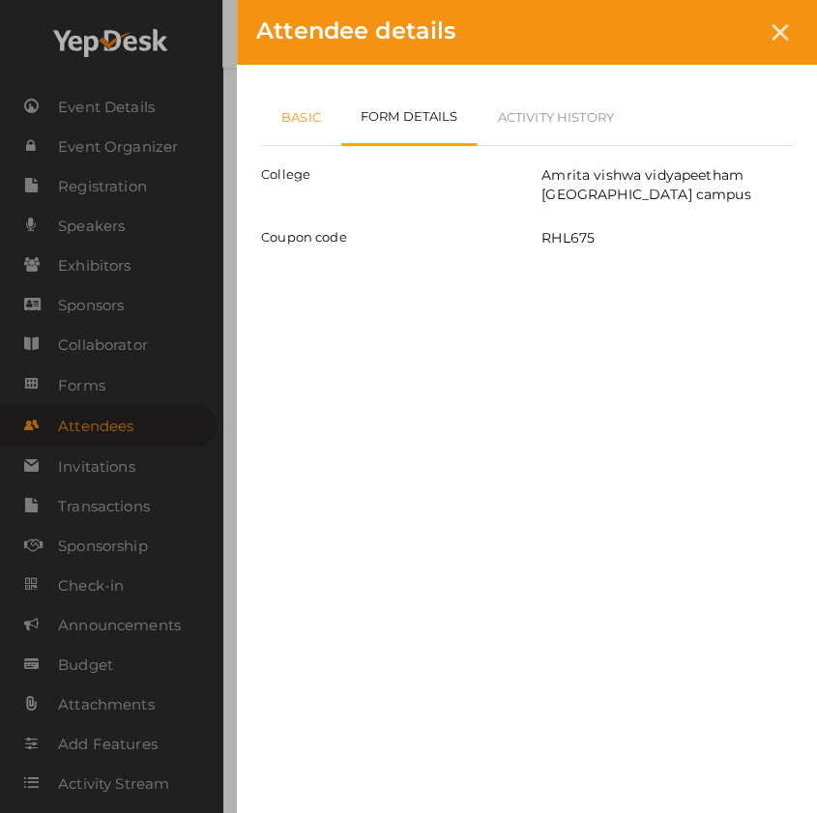
click at [317, 117] on link "Basic" at bounding box center [301, 117] width 80 height 56
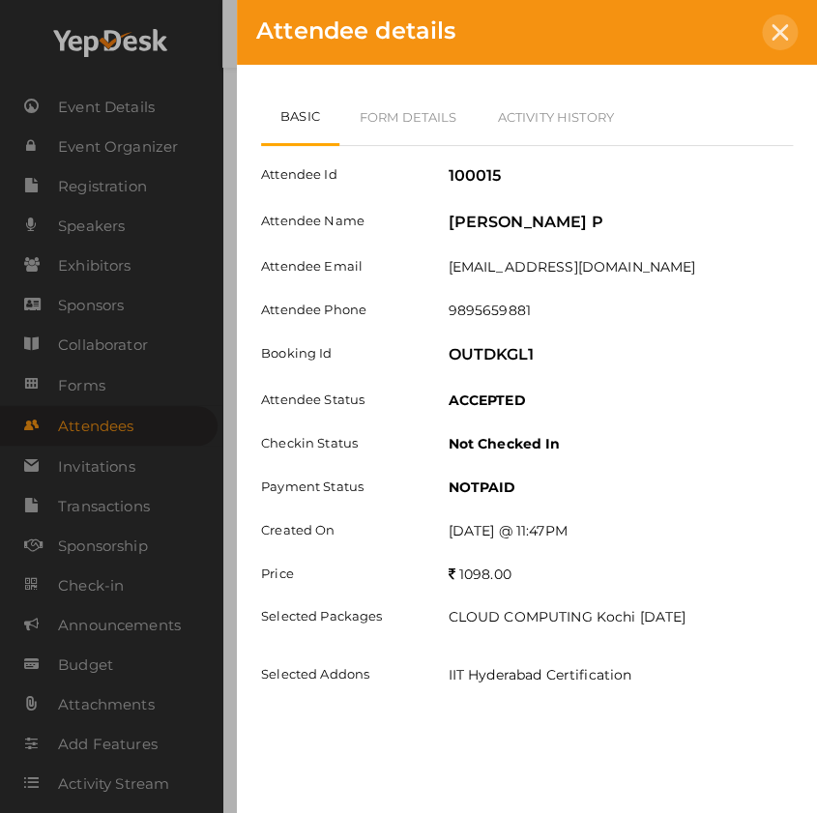
click at [777, 34] on icon at bounding box center [780, 32] width 16 height 16
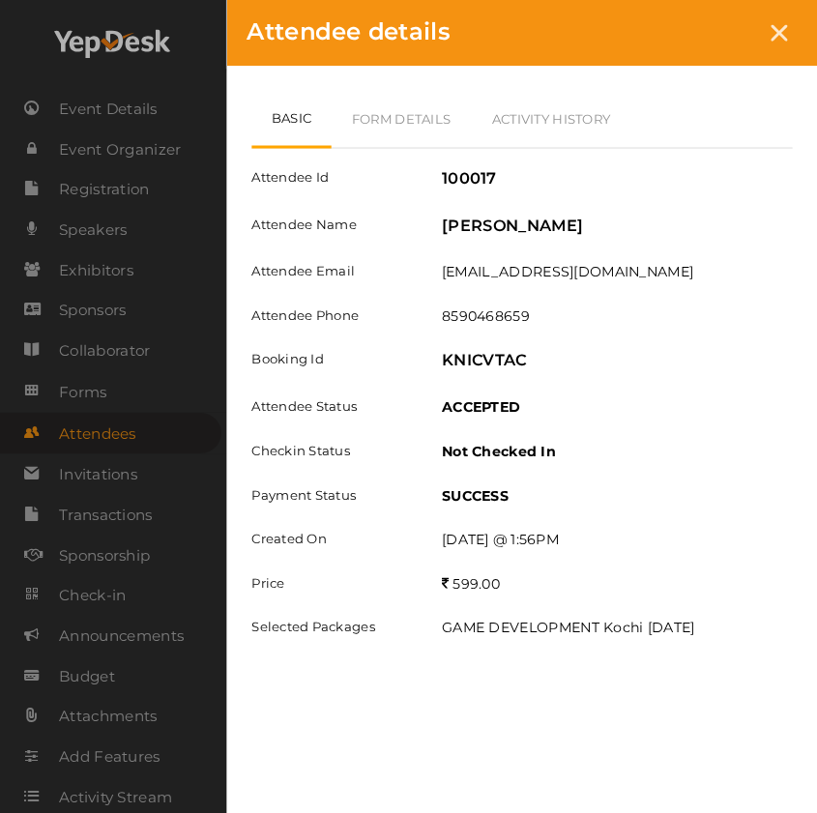
scroll to position [4329, 0]
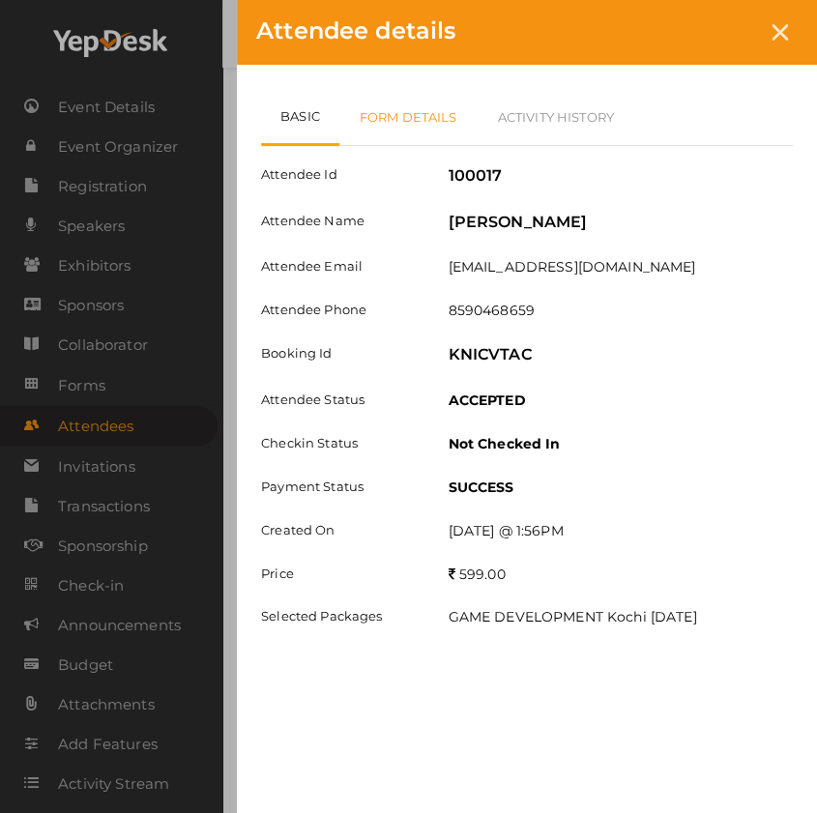
click at [393, 113] on link "Form Details" at bounding box center [408, 117] width 138 height 56
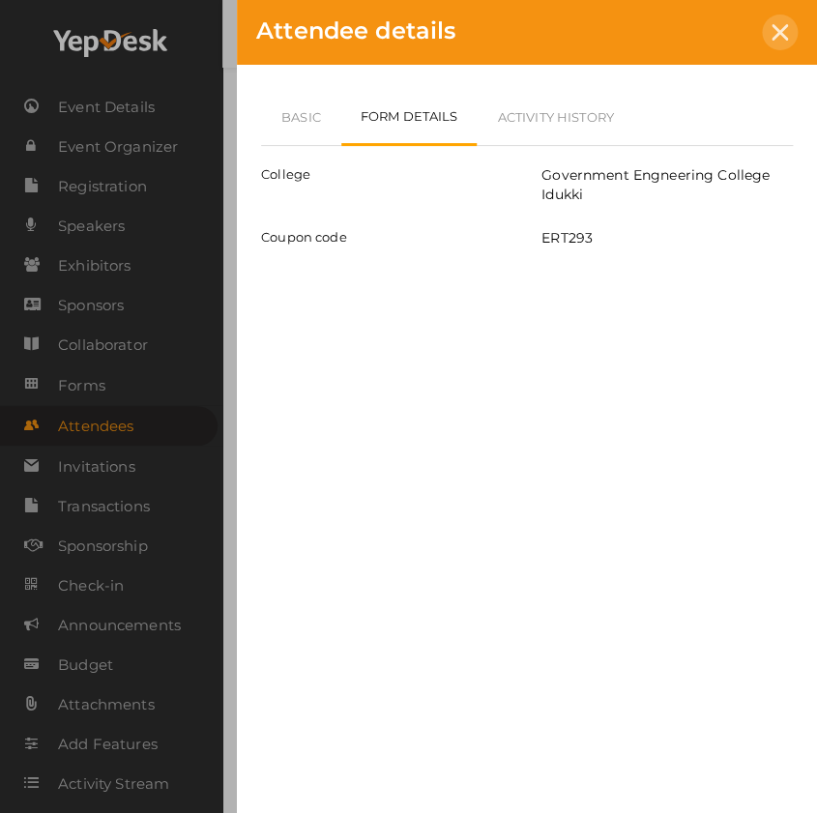
click at [783, 37] on icon at bounding box center [780, 32] width 16 height 16
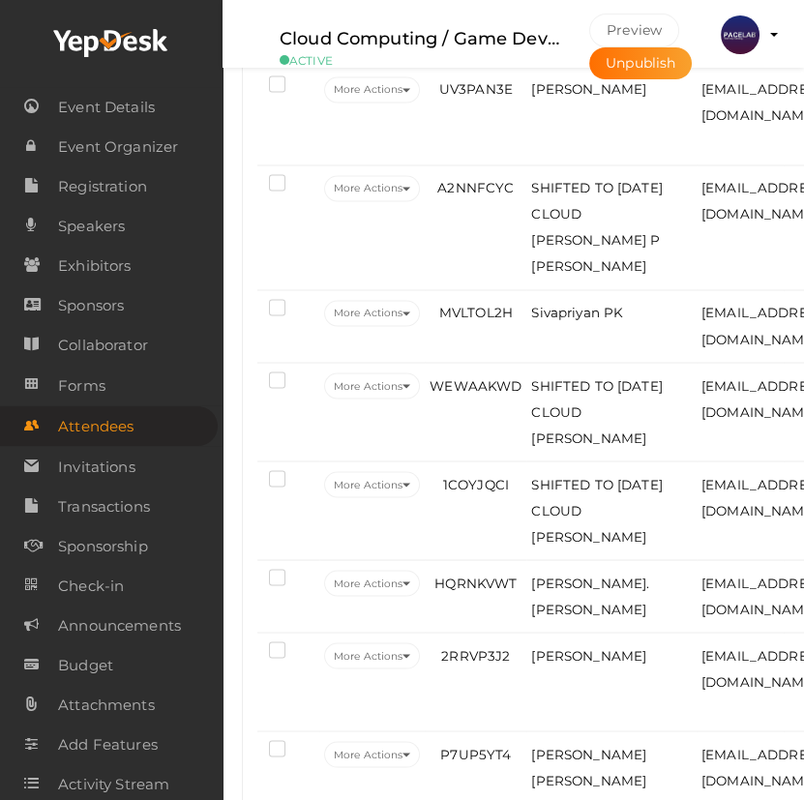
scroll to position [4009, 0]
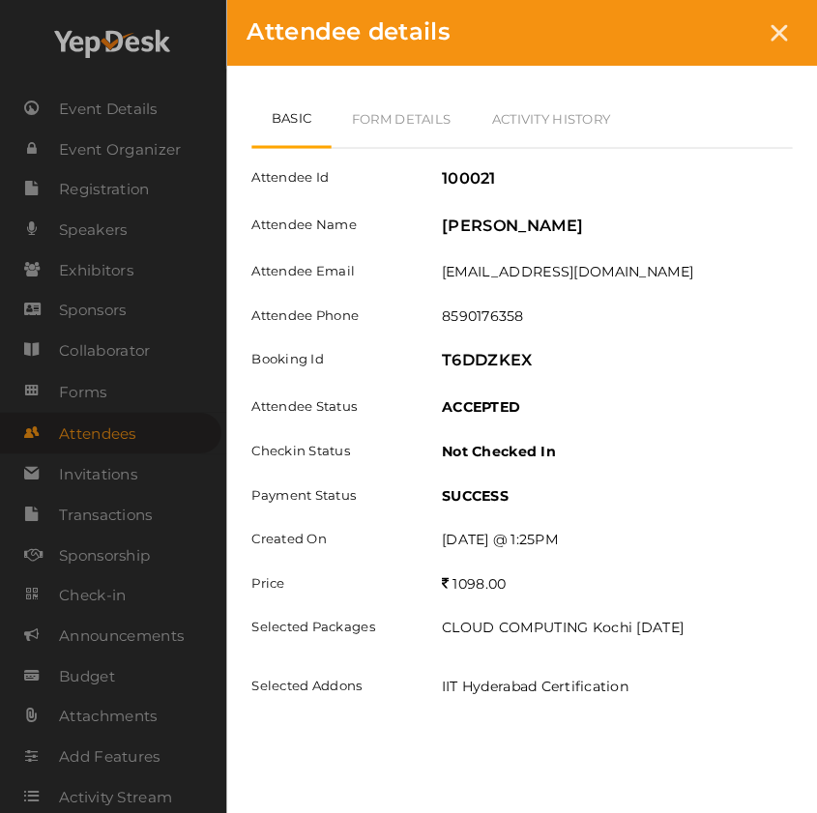
scroll to position [3976, 0]
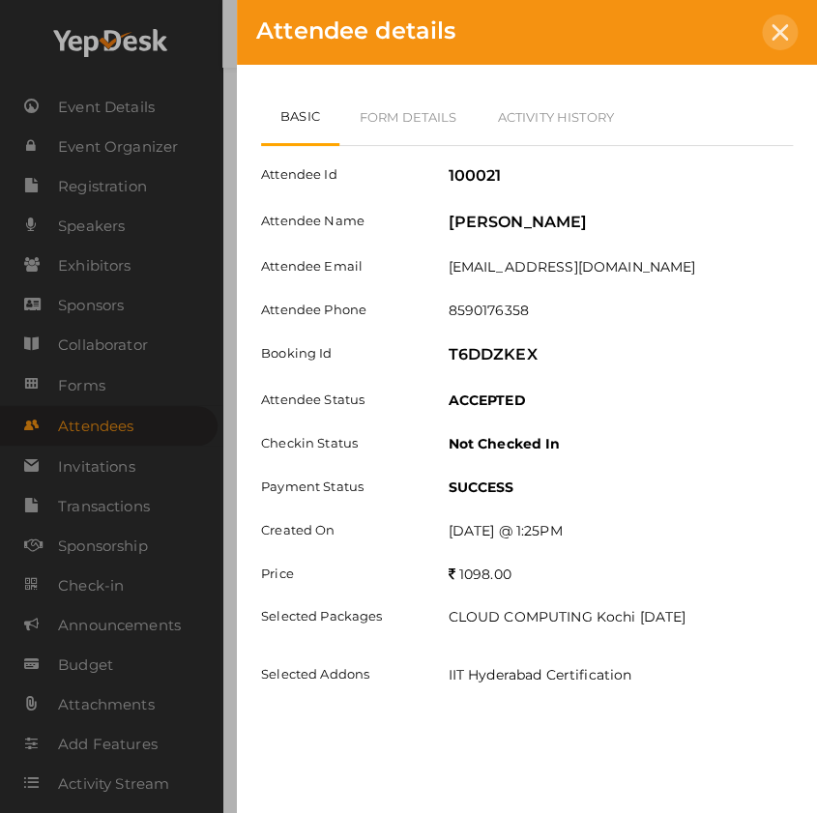
click at [781, 32] on icon at bounding box center [780, 32] width 16 height 16
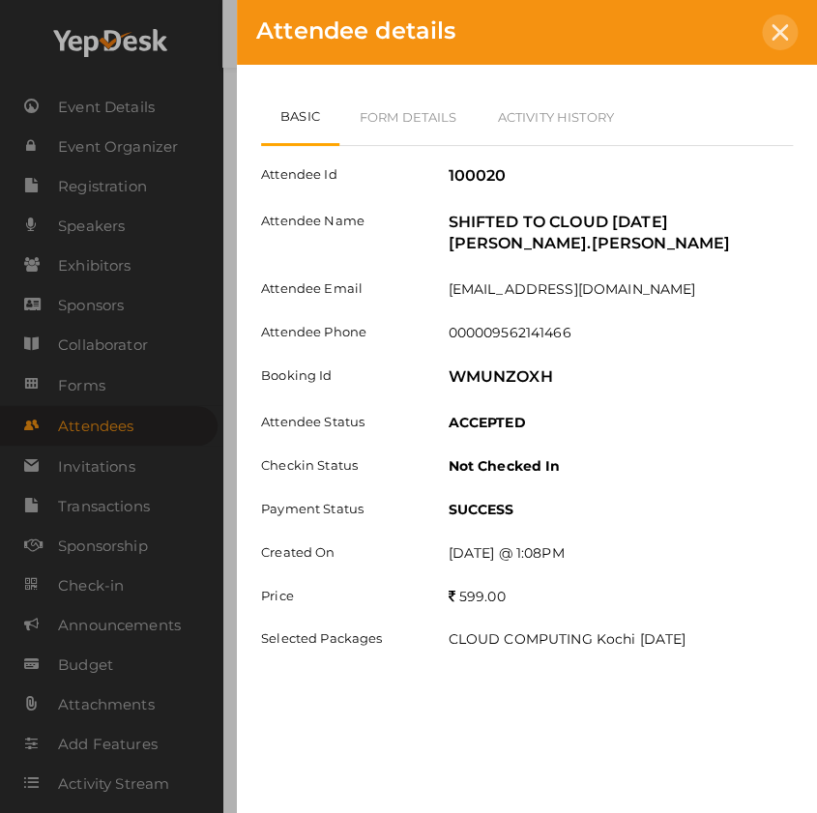
click at [786, 39] on icon at bounding box center [780, 32] width 16 height 16
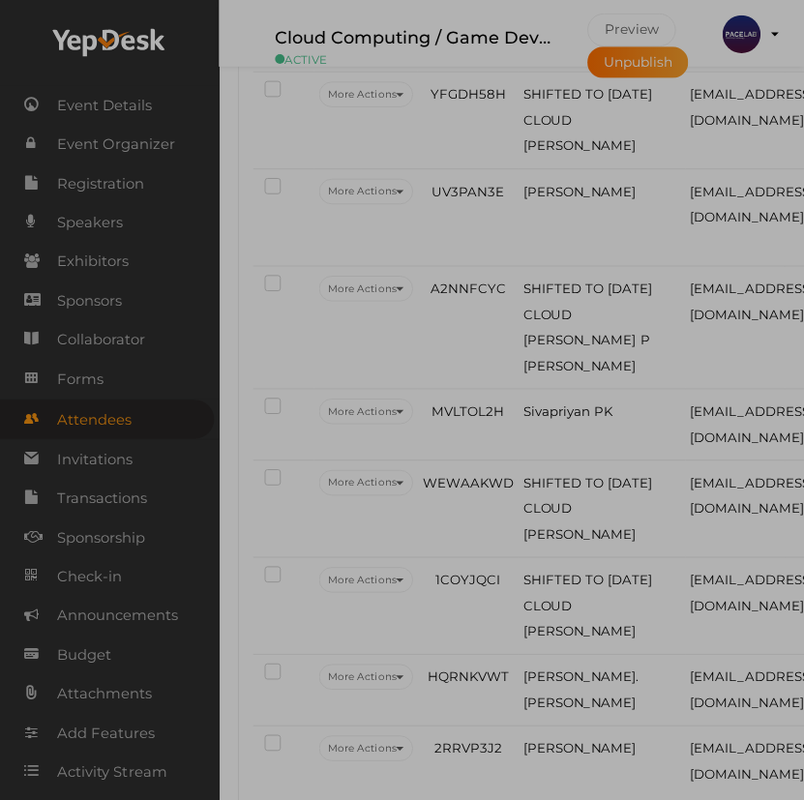
scroll to position [4009, 0]
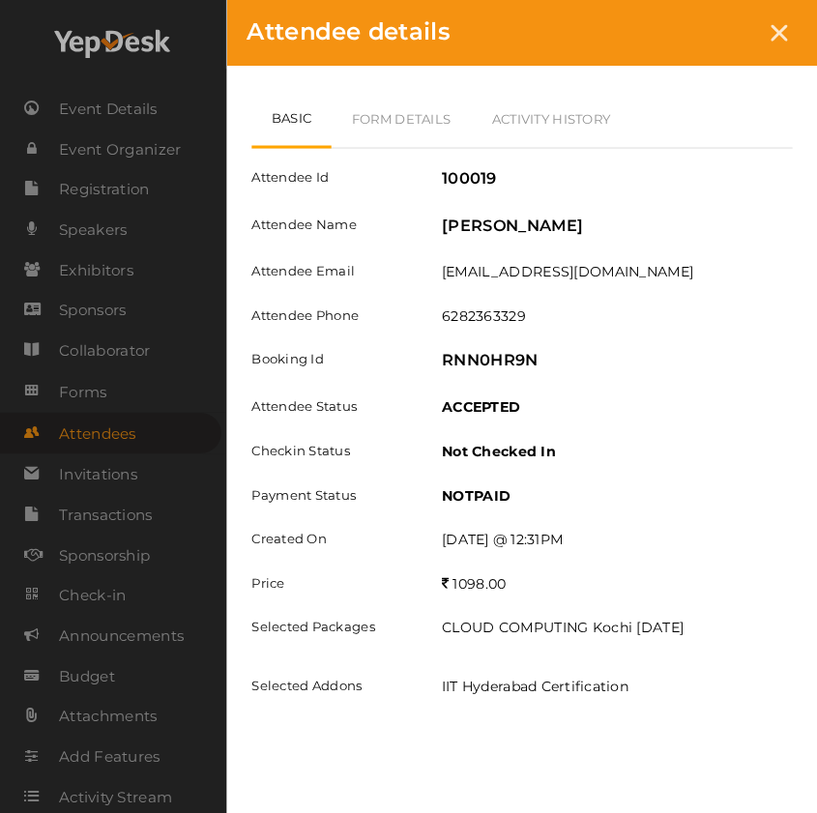
scroll to position [3976, 0]
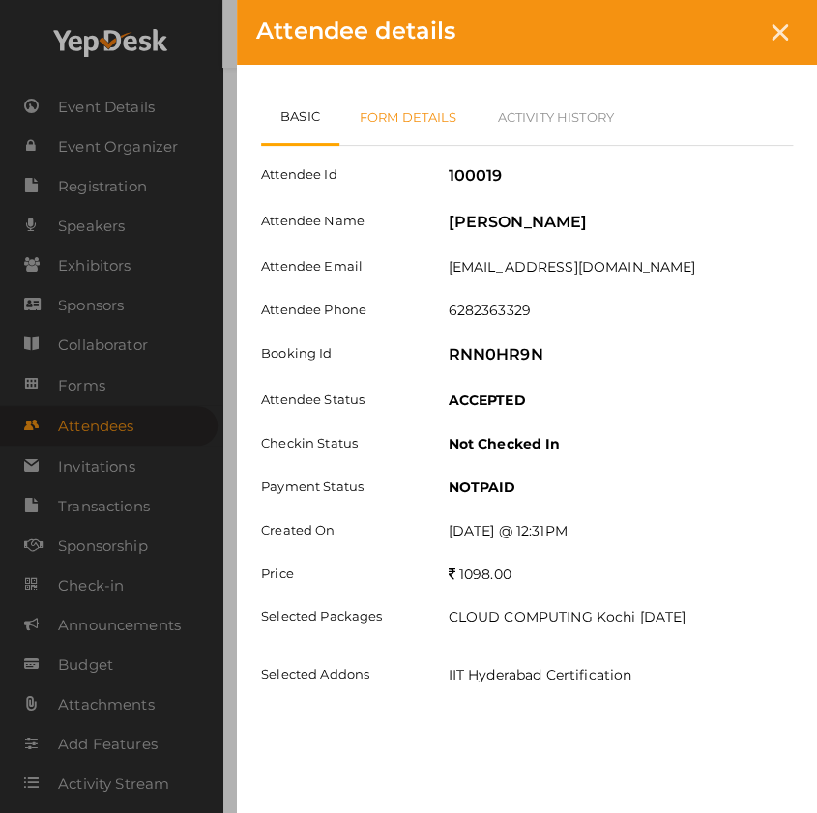
click at [444, 111] on link "Form Details" at bounding box center [408, 117] width 138 height 56
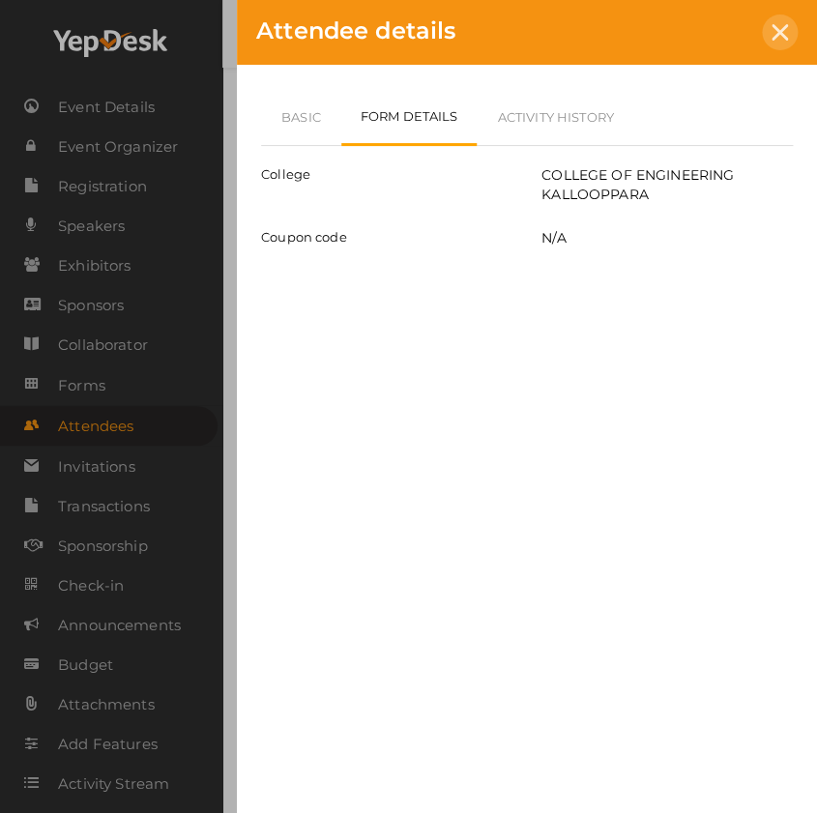
click at [783, 26] on icon at bounding box center [780, 32] width 16 height 16
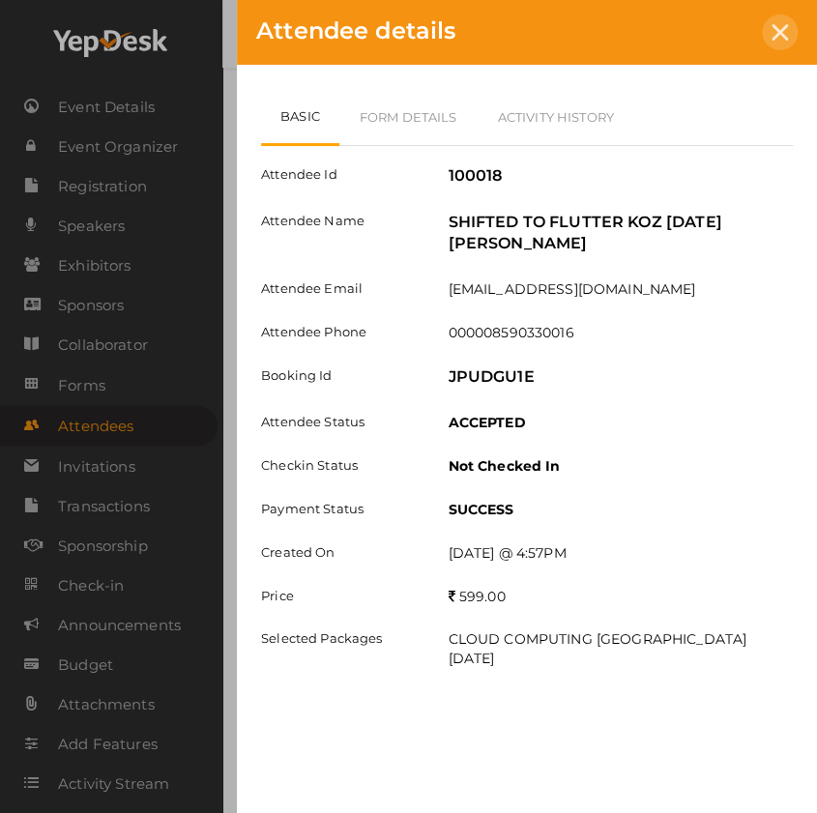
click at [774, 35] on icon at bounding box center [780, 32] width 16 height 16
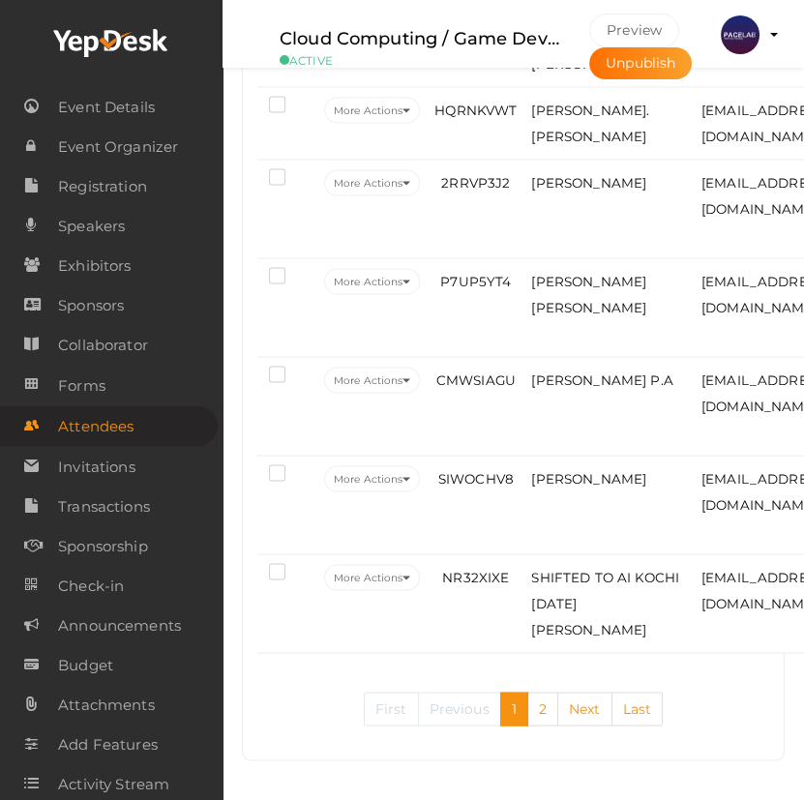
scroll to position [4550, 0]
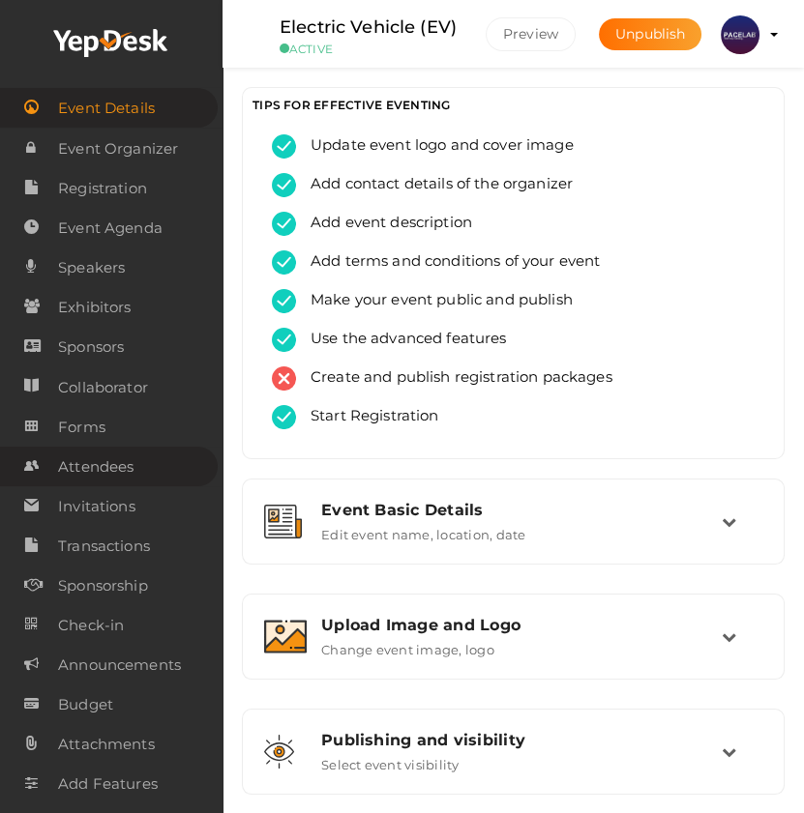
click at [80, 468] on span "Attendees" at bounding box center [95, 467] width 75 height 39
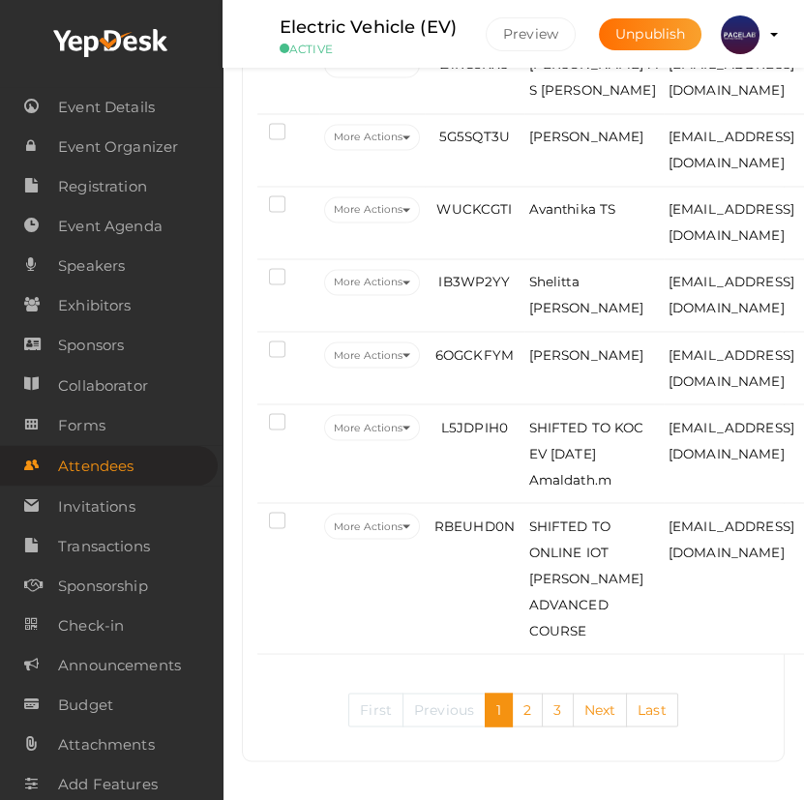
scroll to position [4499, 0]
click at [645, 703] on link "Last" at bounding box center [652, 709] width 52 height 34
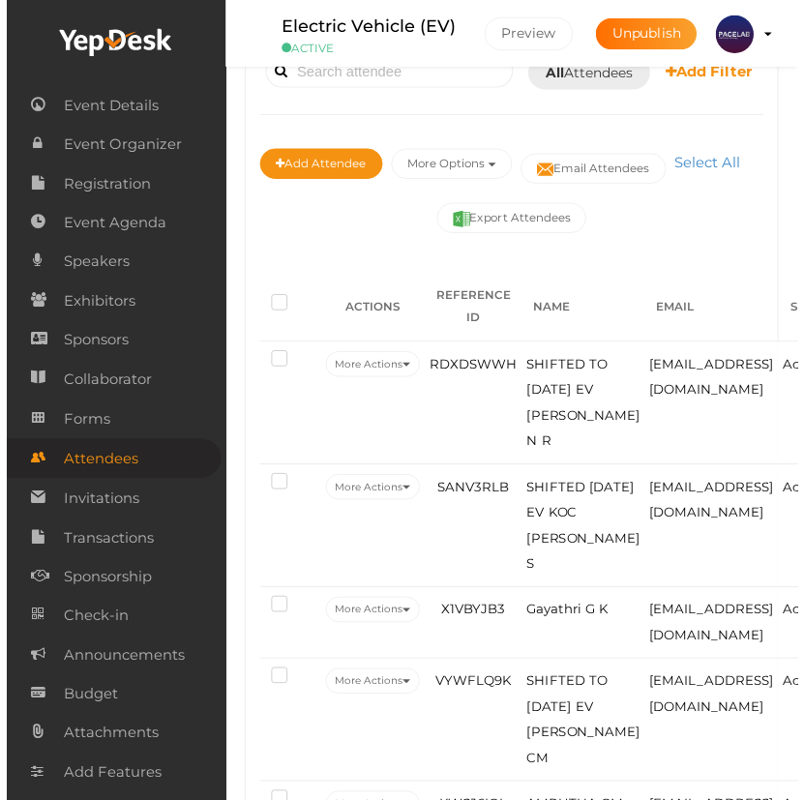
scroll to position [3610, 0]
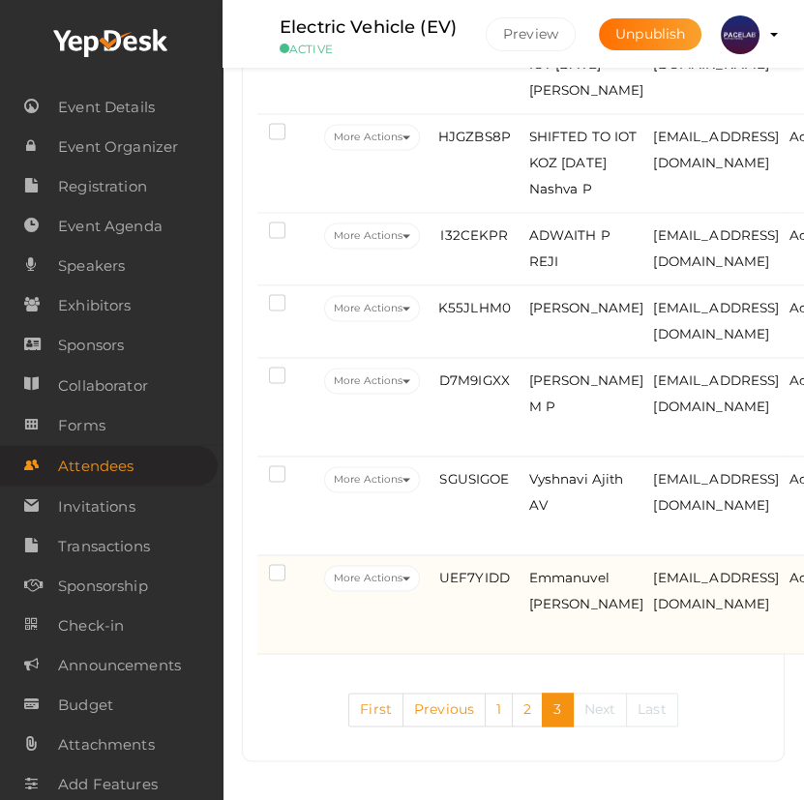
click at [494, 629] on td "UEF7YIDD" at bounding box center [474, 604] width 99 height 99
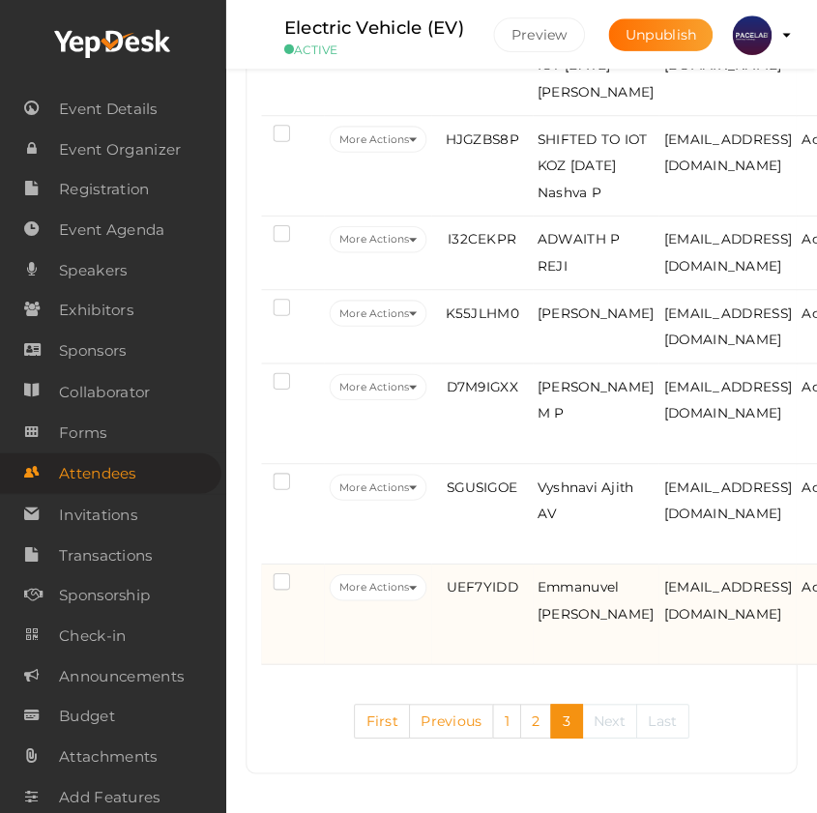
scroll to position [3564, 0]
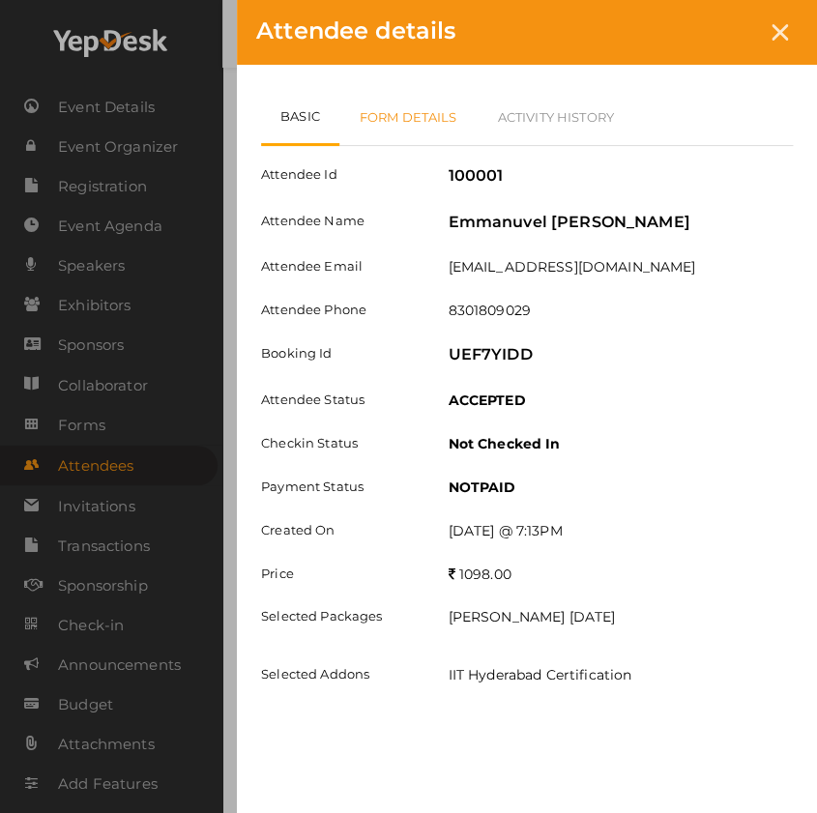
click at [420, 126] on link "Form Details" at bounding box center [408, 117] width 138 height 56
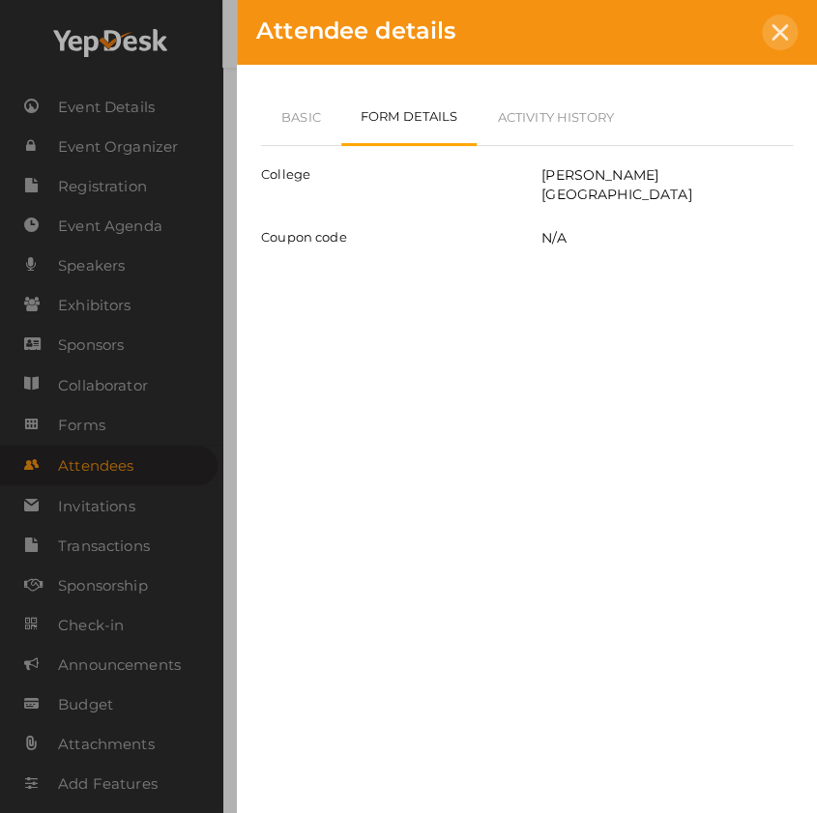
click at [784, 33] on icon at bounding box center [780, 32] width 16 height 16
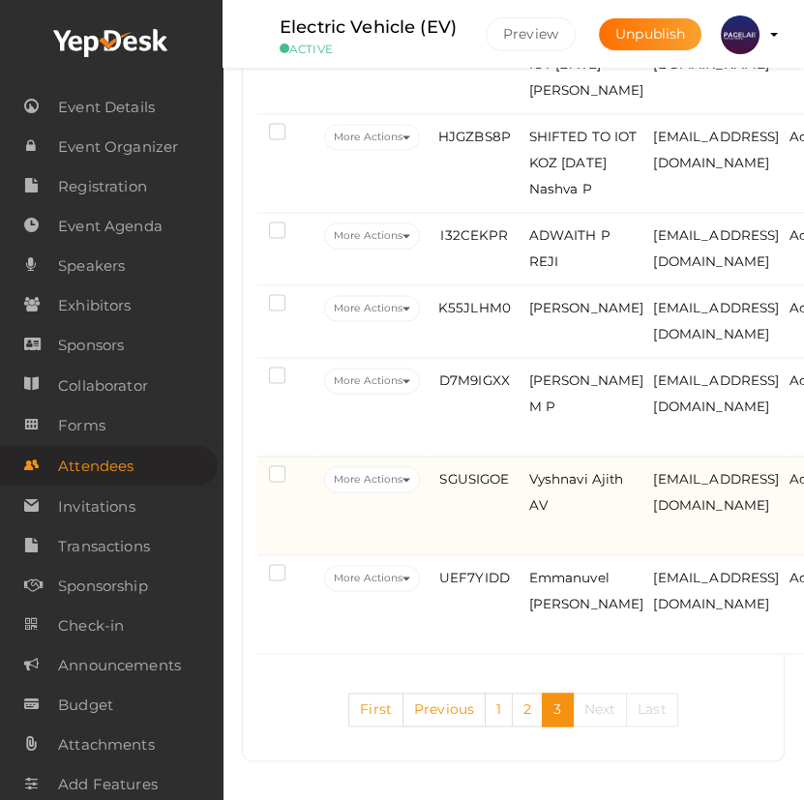
click at [543, 545] on td "Vyshnavi Ajith AV" at bounding box center [586, 505] width 125 height 99
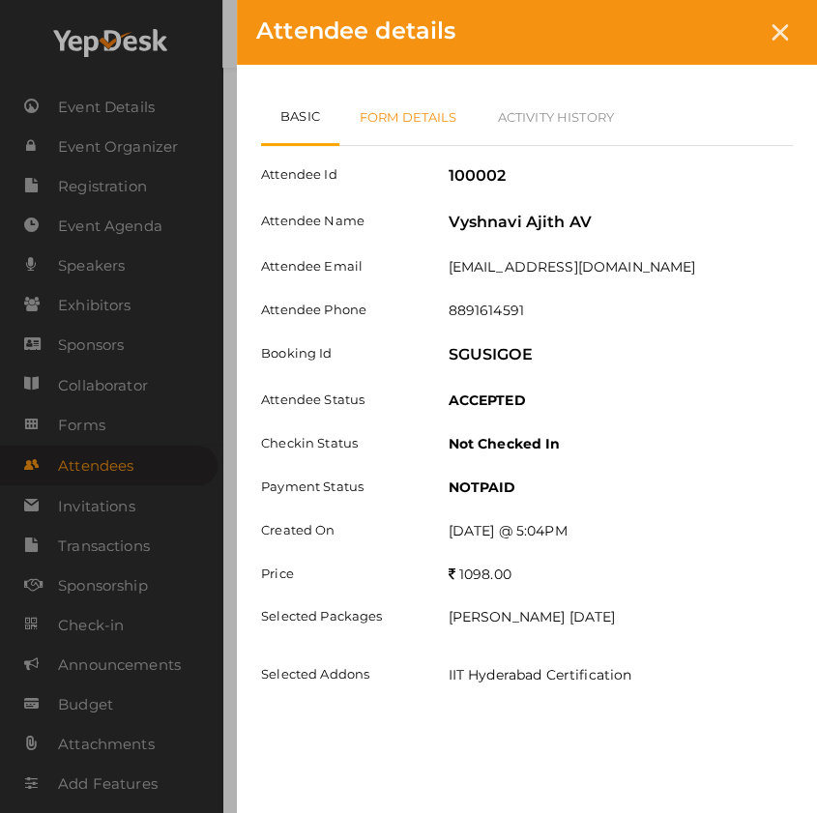
click at [418, 106] on link "Form Details" at bounding box center [408, 117] width 138 height 56
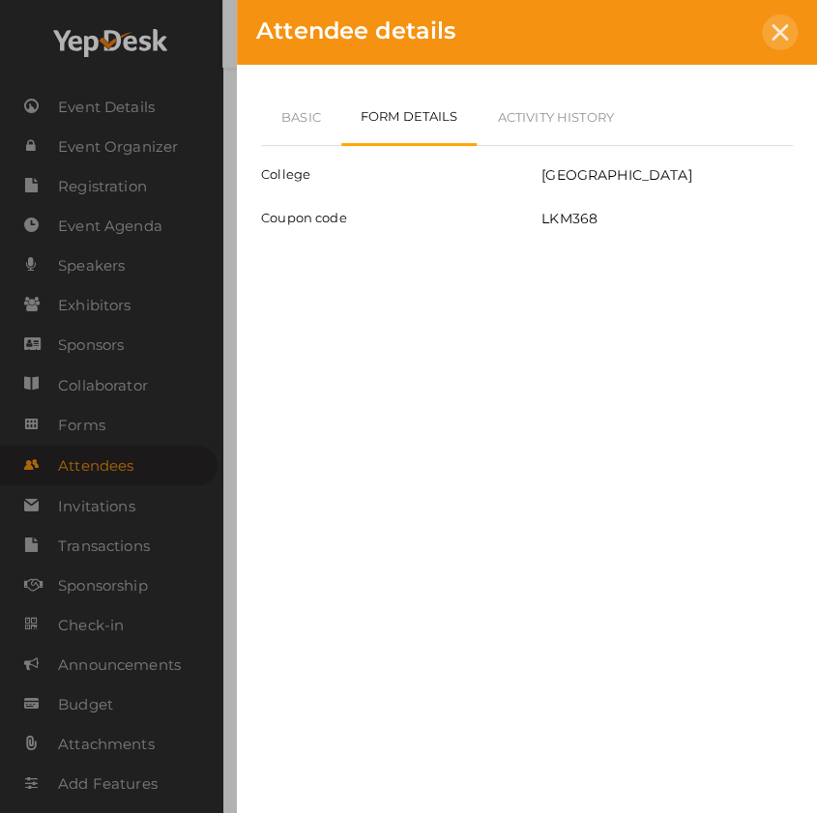
click at [769, 40] on div at bounding box center [780, 33] width 36 height 36
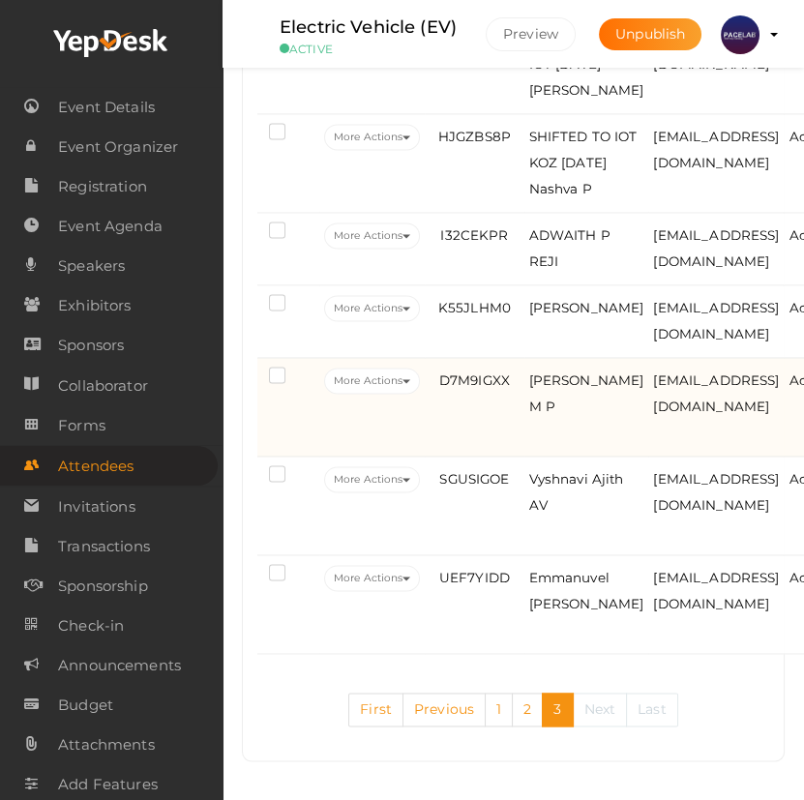
click at [496, 442] on td "D7M9IGXX" at bounding box center [474, 407] width 99 height 99
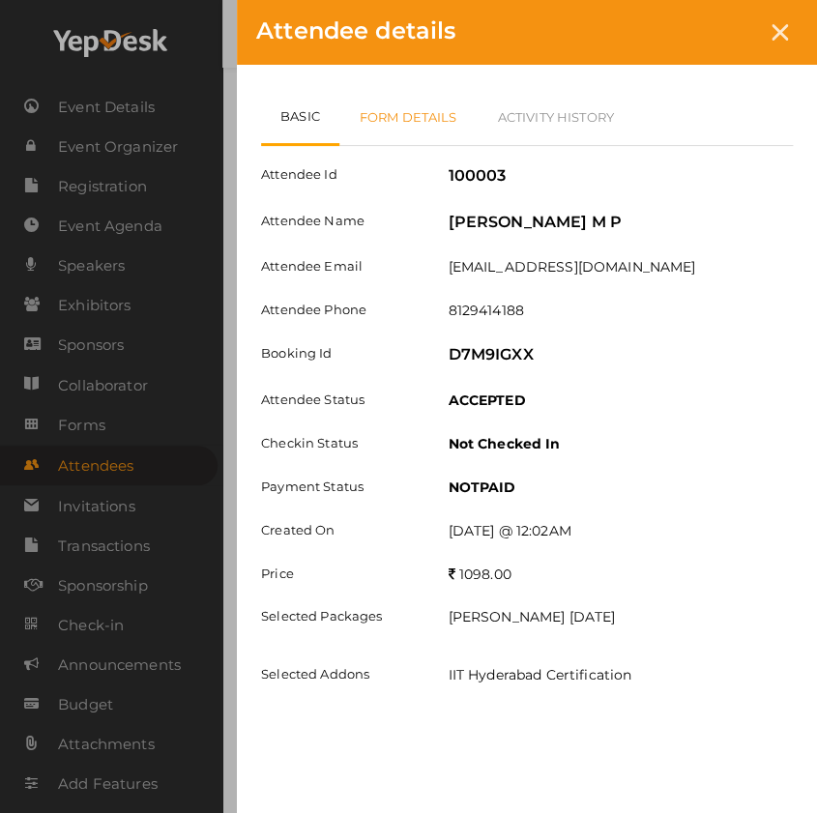
drag, startPoint x: 385, startPoint y: 109, endPoint x: 406, endPoint y: 119, distance: 23.4
click at [386, 109] on link "Form Details" at bounding box center [408, 117] width 138 height 56
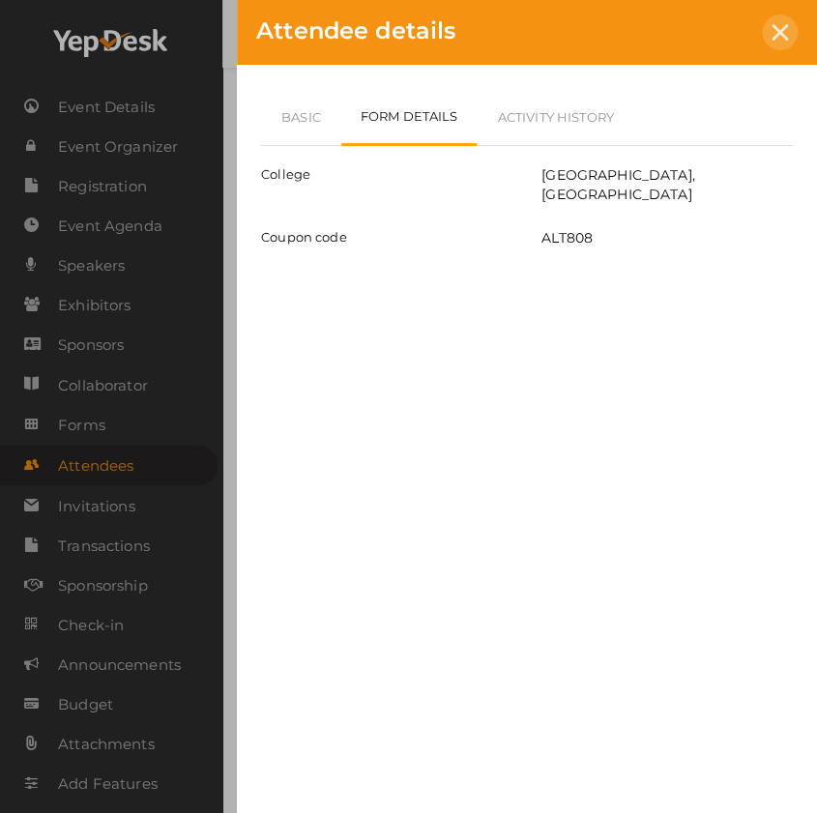
click at [769, 36] on div at bounding box center [780, 33] width 36 height 36
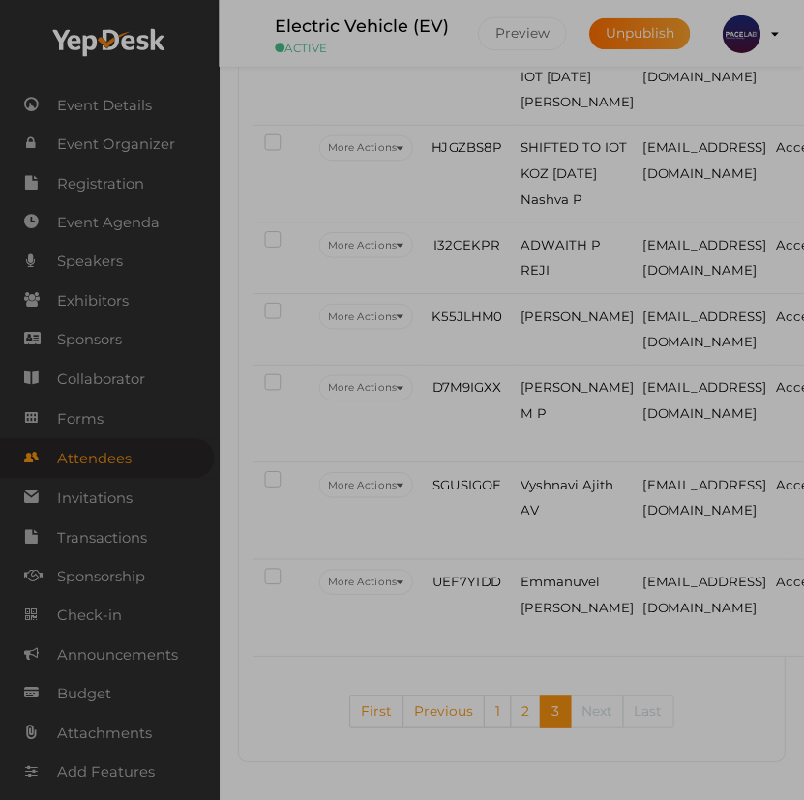
scroll to position [3596, 0]
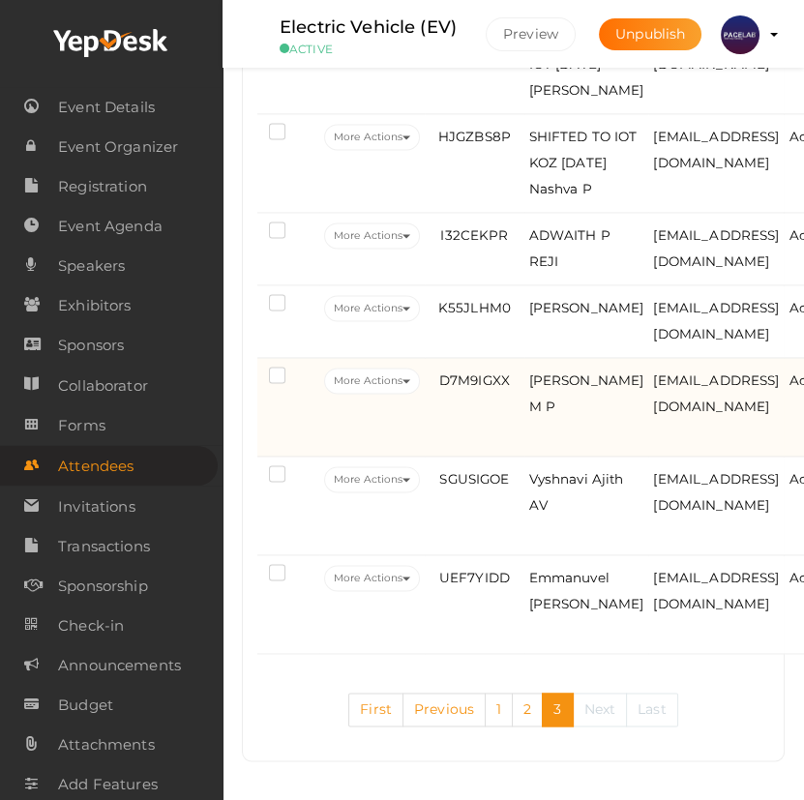
click at [528, 424] on td "[PERSON_NAME] M P" at bounding box center [586, 407] width 125 height 99
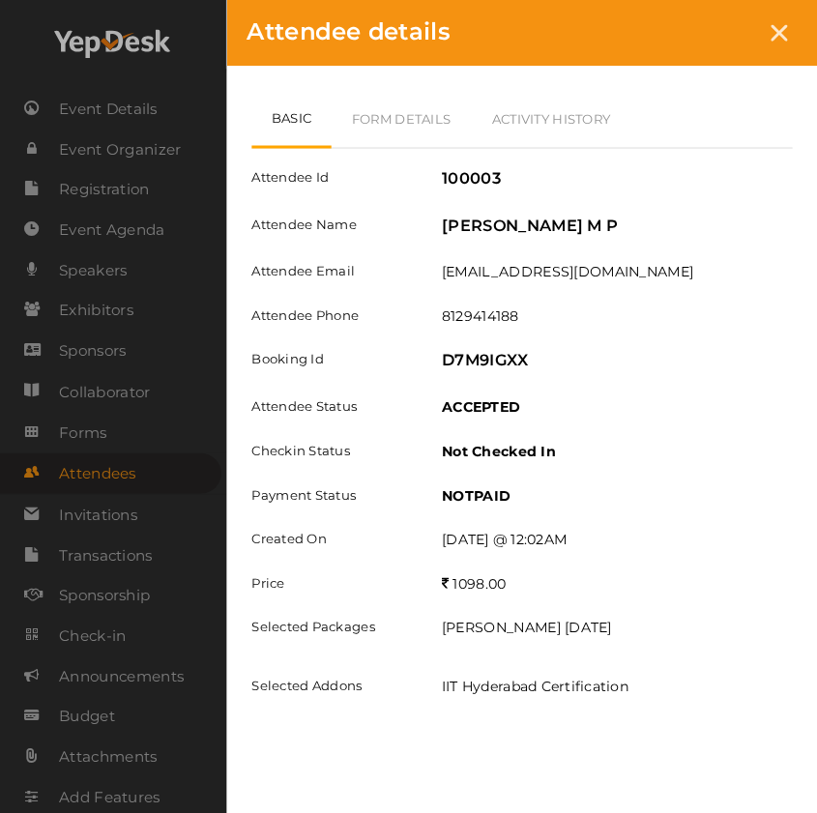
scroll to position [3564, 0]
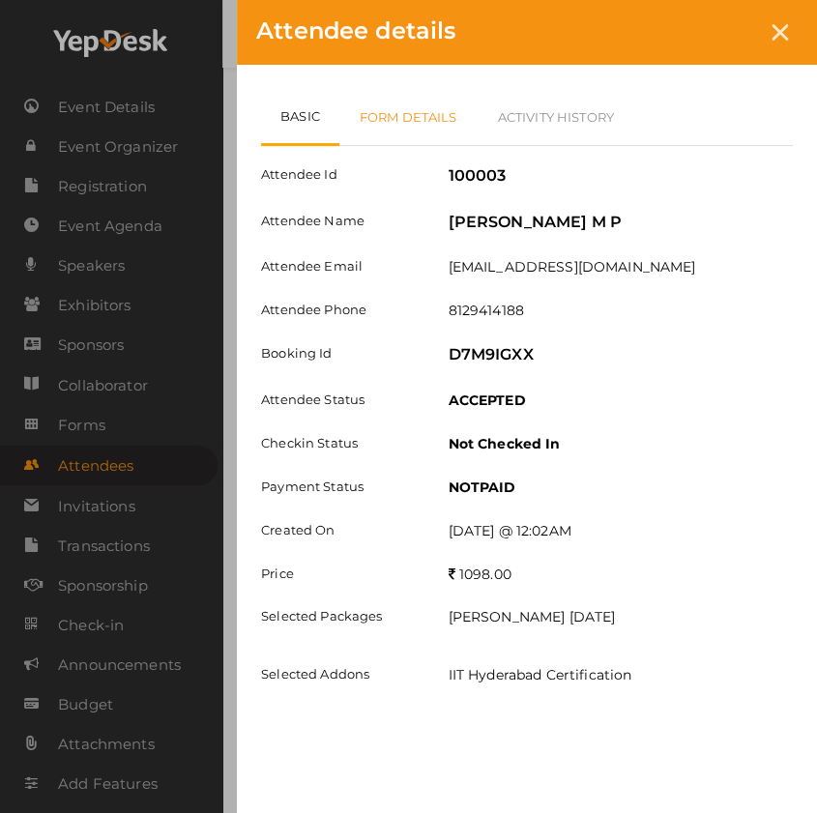
click at [423, 105] on link "Form Details" at bounding box center [408, 117] width 138 height 56
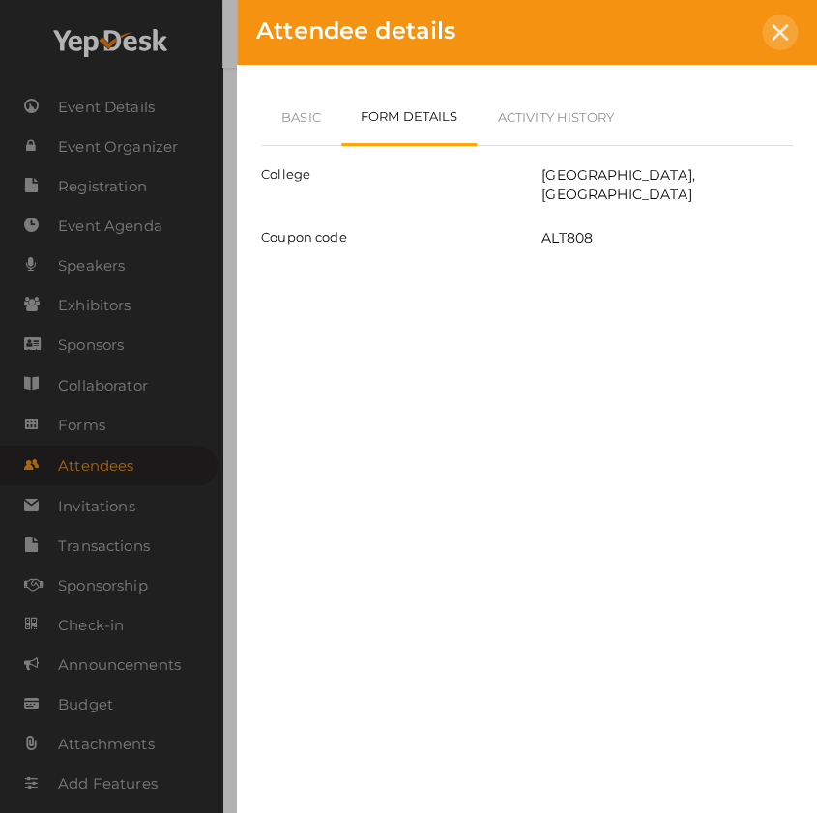
click at [783, 24] on icon at bounding box center [780, 32] width 16 height 16
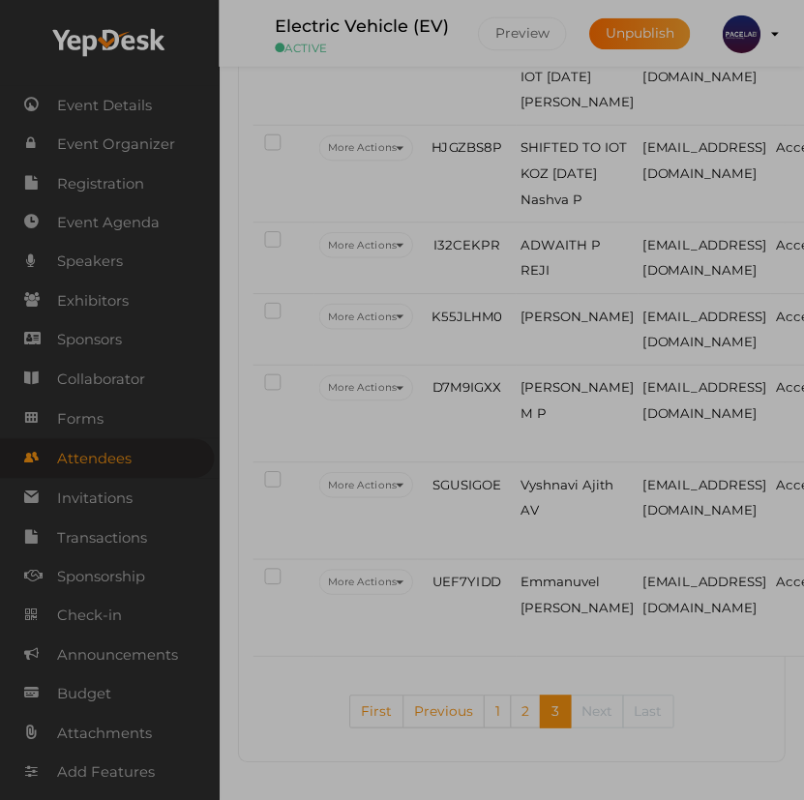
scroll to position [3596, 0]
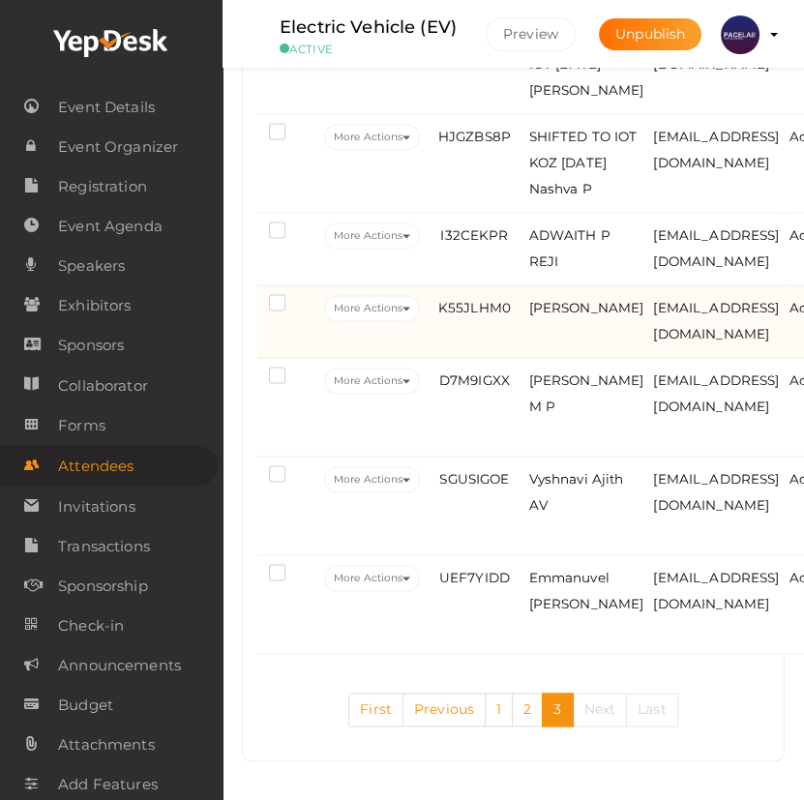
click at [501, 338] on td "K55JLHM0" at bounding box center [474, 321] width 99 height 73
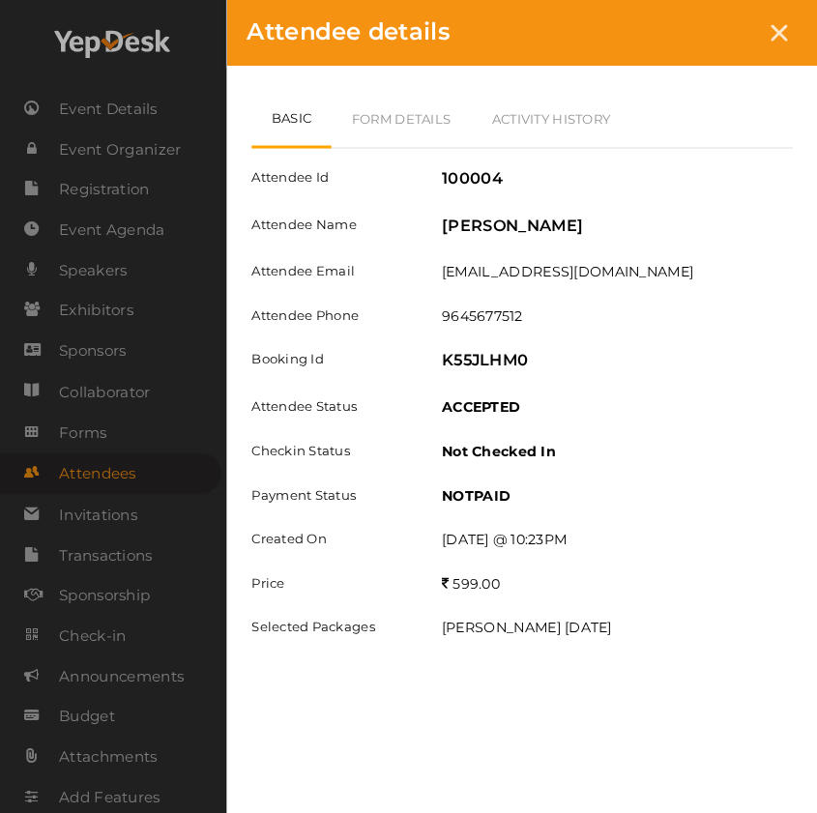
scroll to position [3564, 0]
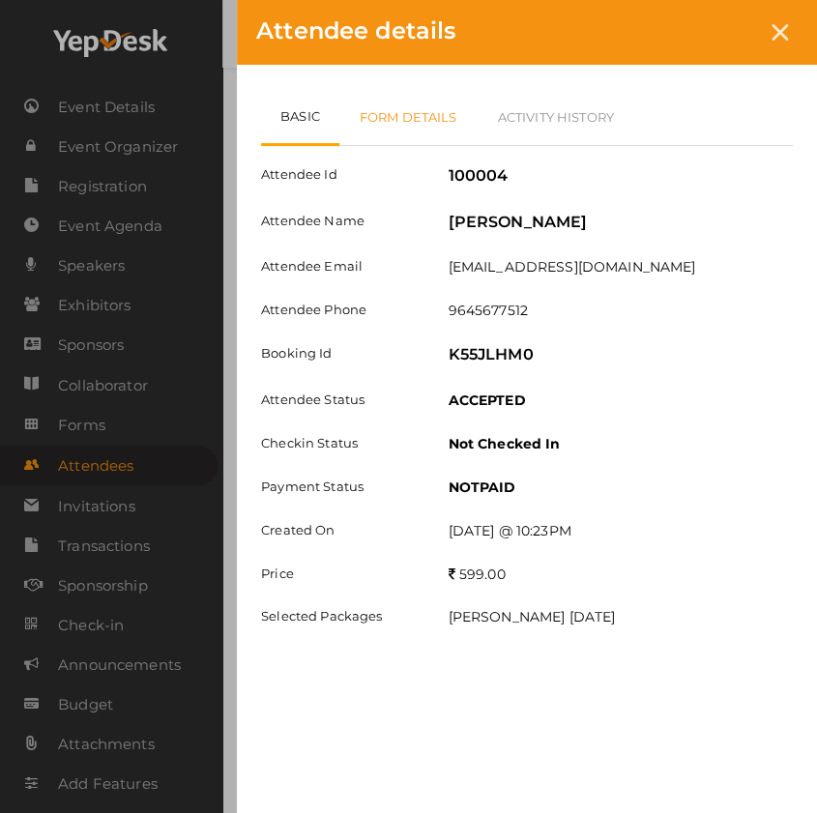
click at [387, 109] on link "Form Details" at bounding box center [408, 117] width 138 height 56
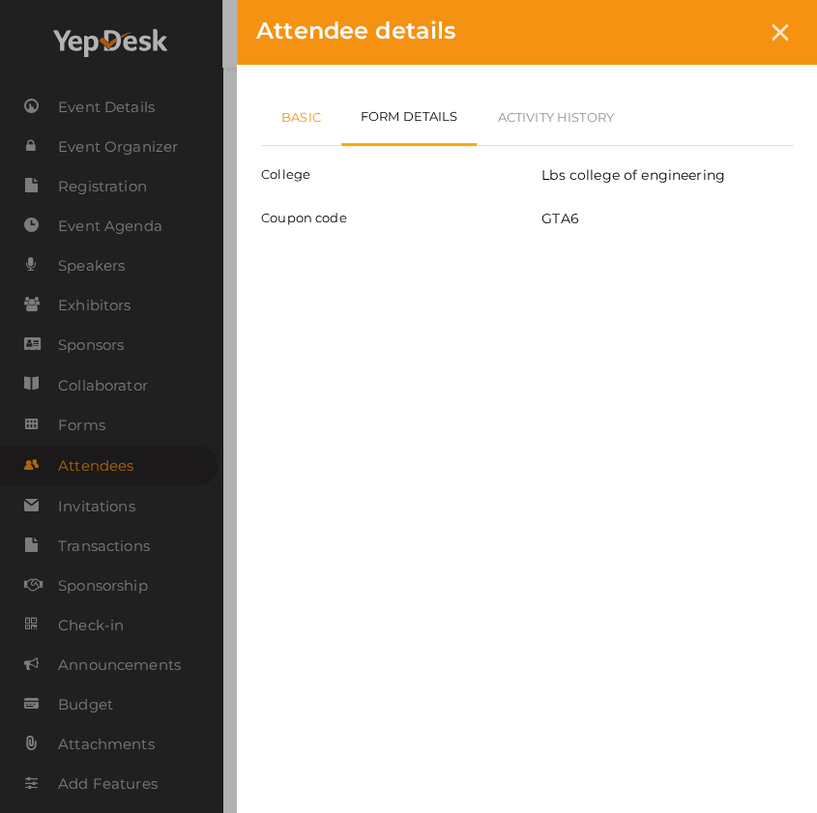
click at [289, 124] on link "Basic" at bounding box center [301, 117] width 80 height 56
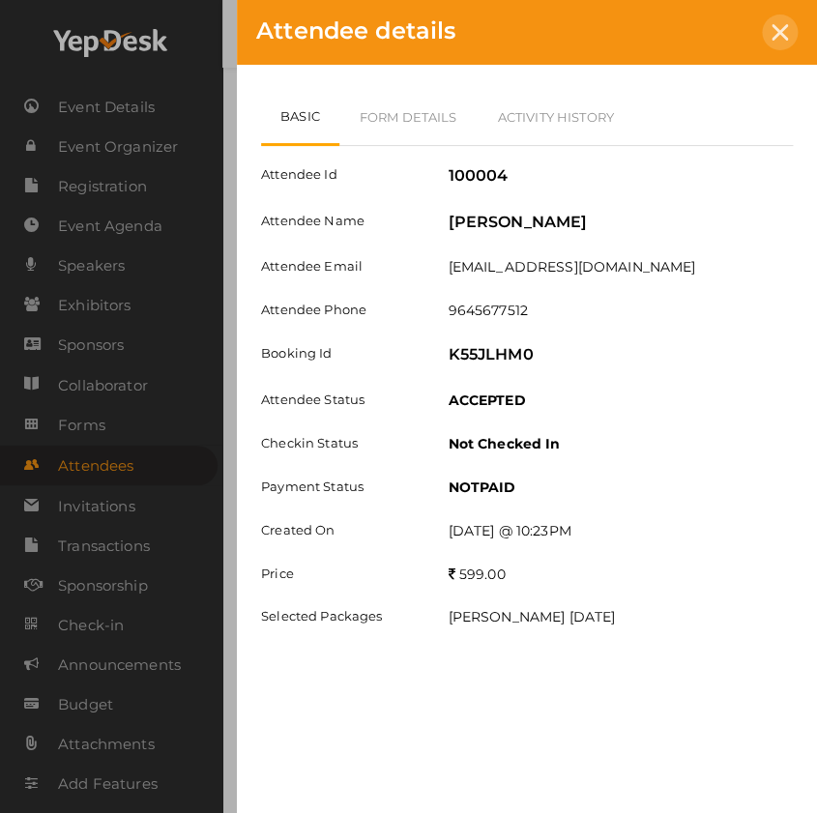
click at [773, 25] on icon at bounding box center [780, 32] width 16 height 16
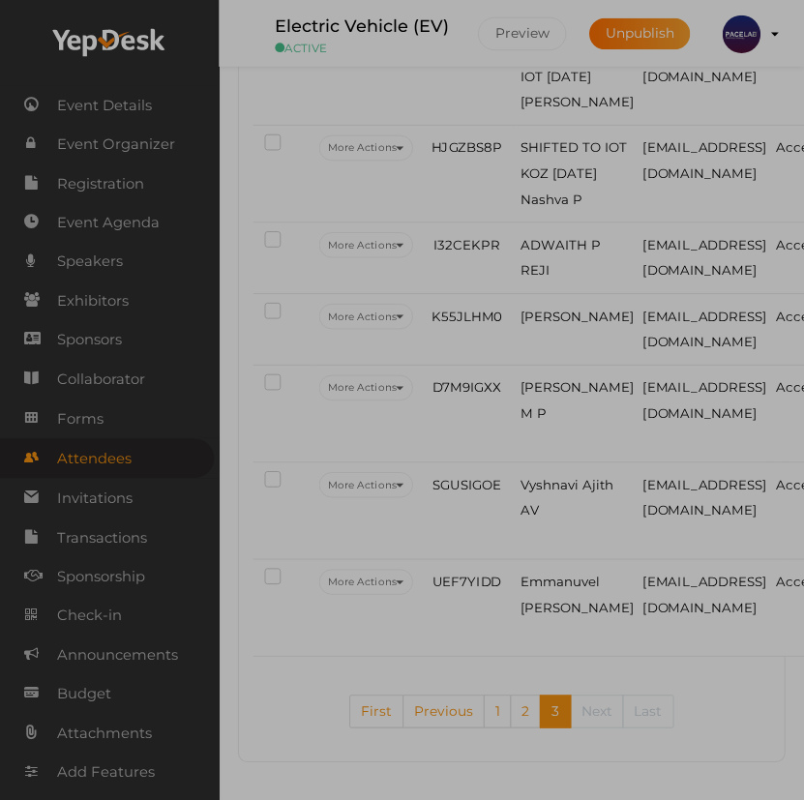
scroll to position [3596, 0]
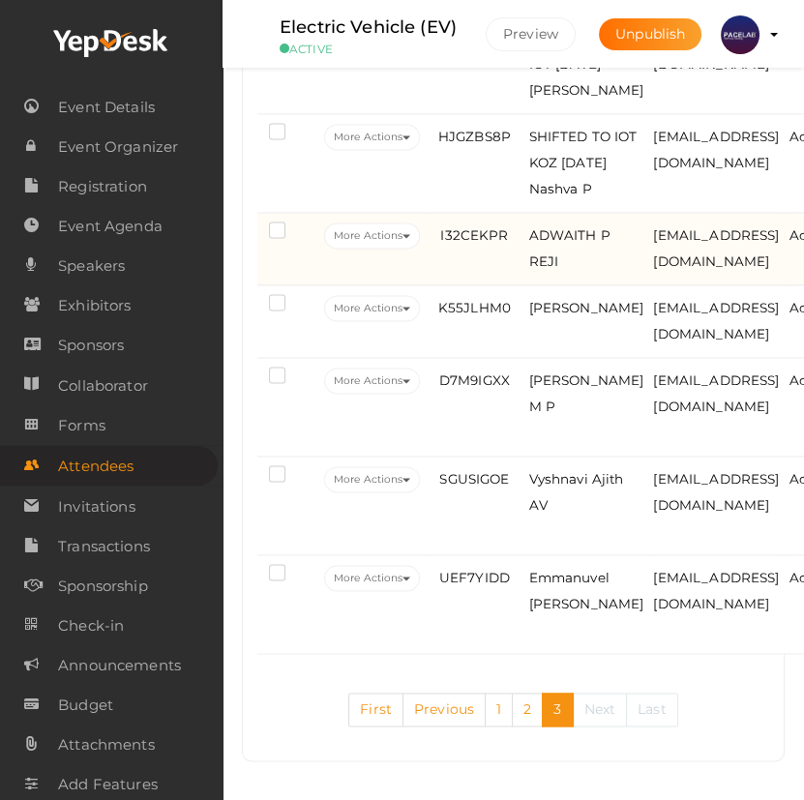
click at [486, 273] on td "I32CEKPR" at bounding box center [474, 249] width 99 height 73
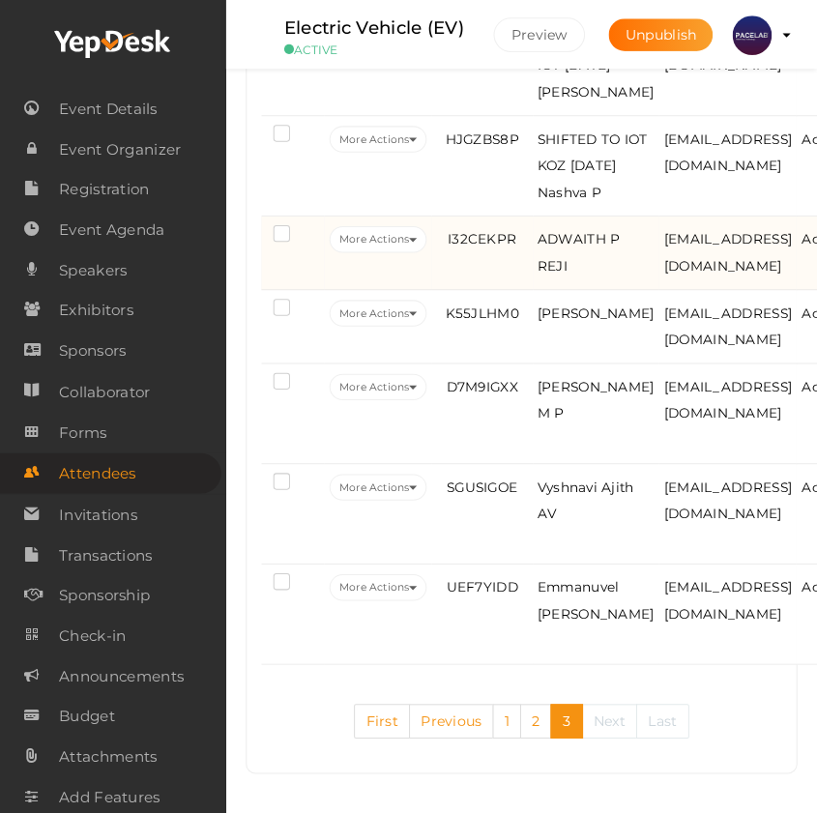
scroll to position [3564, 0]
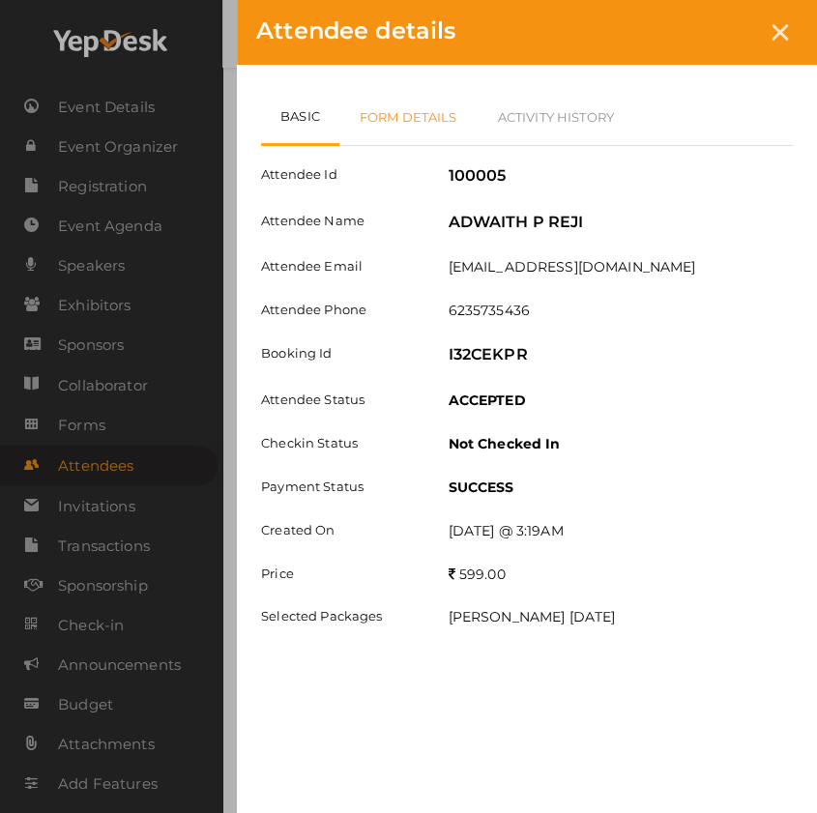
click at [431, 114] on link "Form Details" at bounding box center [408, 117] width 138 height 56
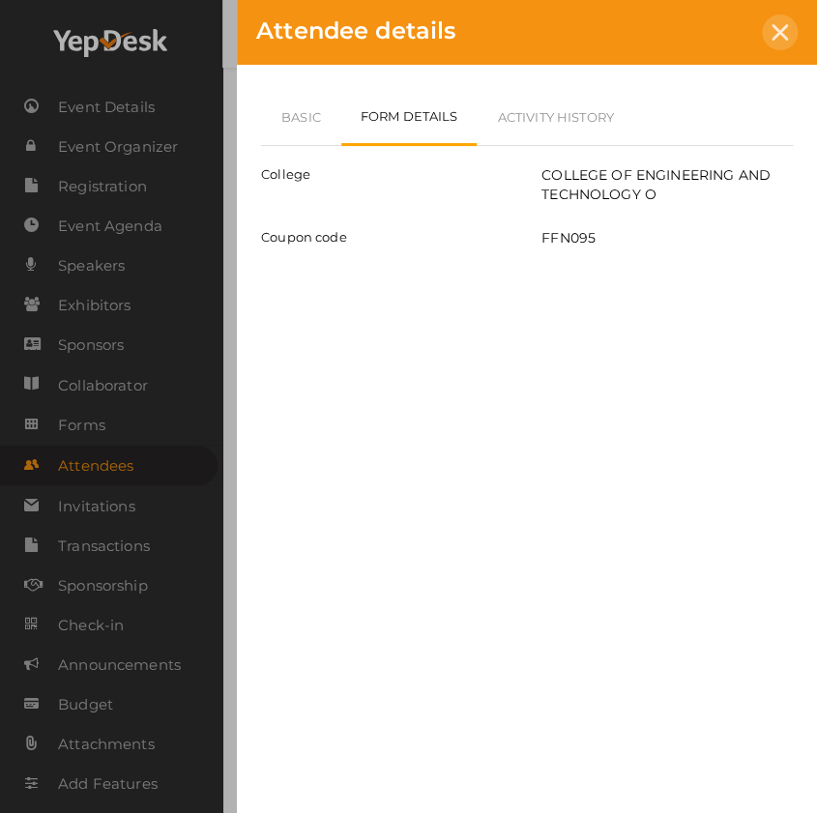
drag, startPoint x: 780, startPoint y: 36, endPoint x: 773, endPoint y: 45, distance: 12.4
click at [777, 38] on icon at bounding box center [780, 32] width 16 height 16
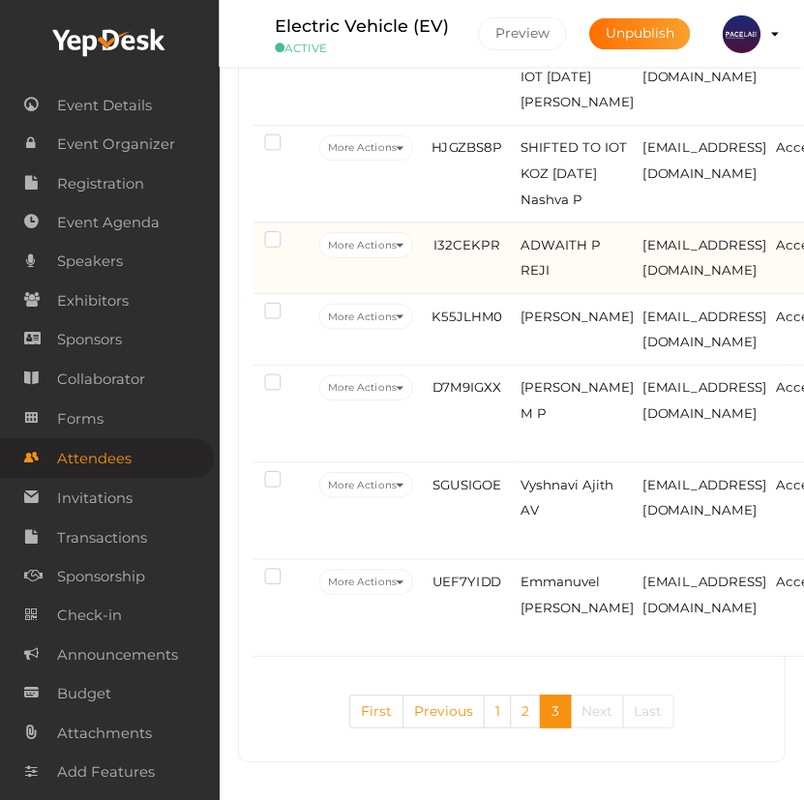
scroll to position [3596, 0]
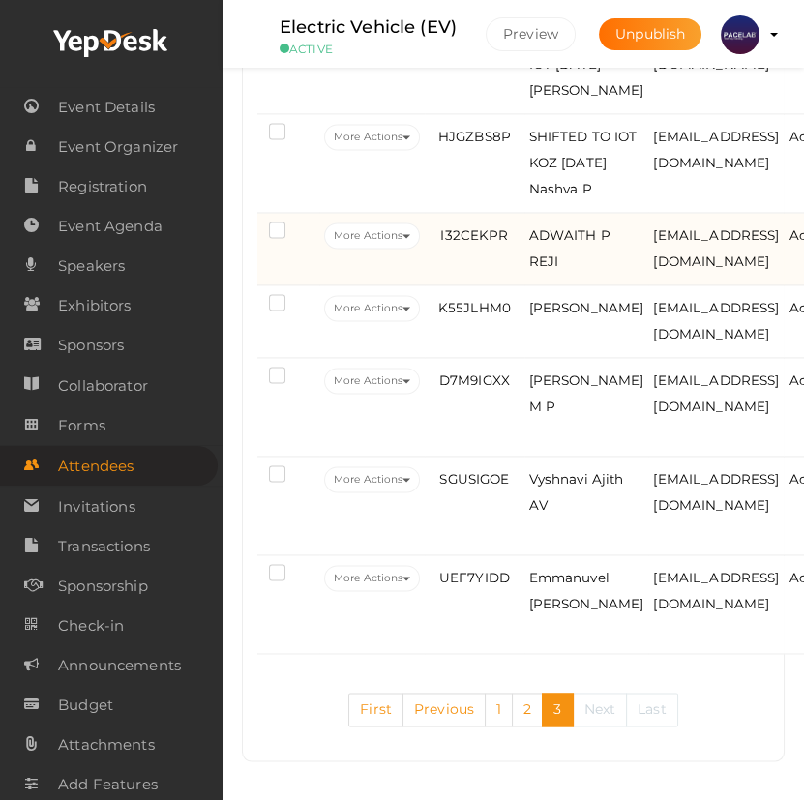
click at [589, 285] on td "ADWAITH P REJI" at bounding box center [586, 249] width 125 height 73
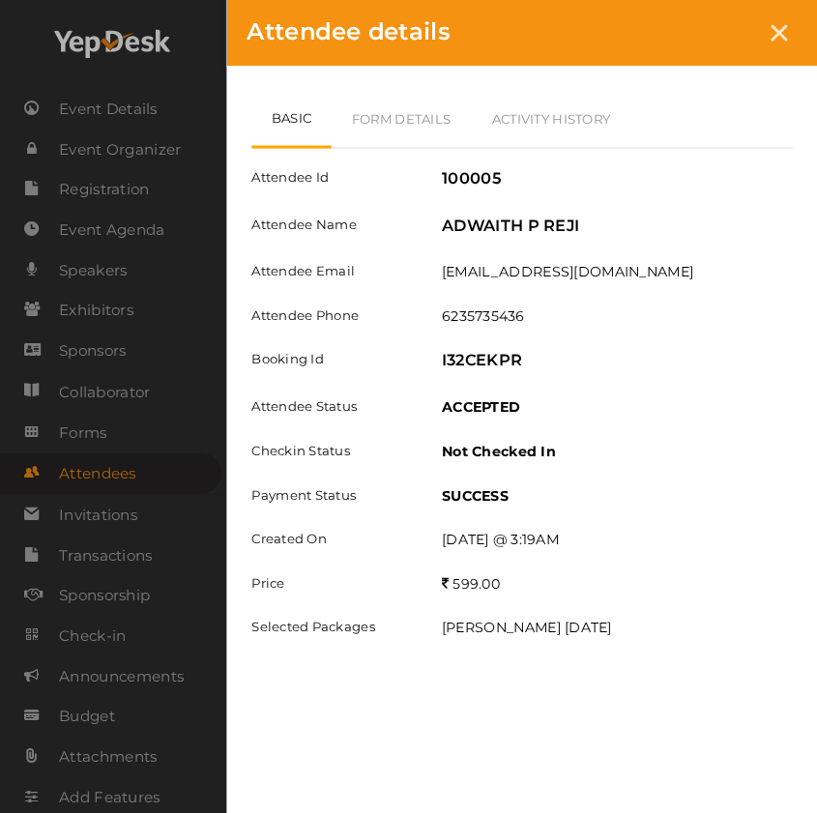
scroll to position [3564, 0]
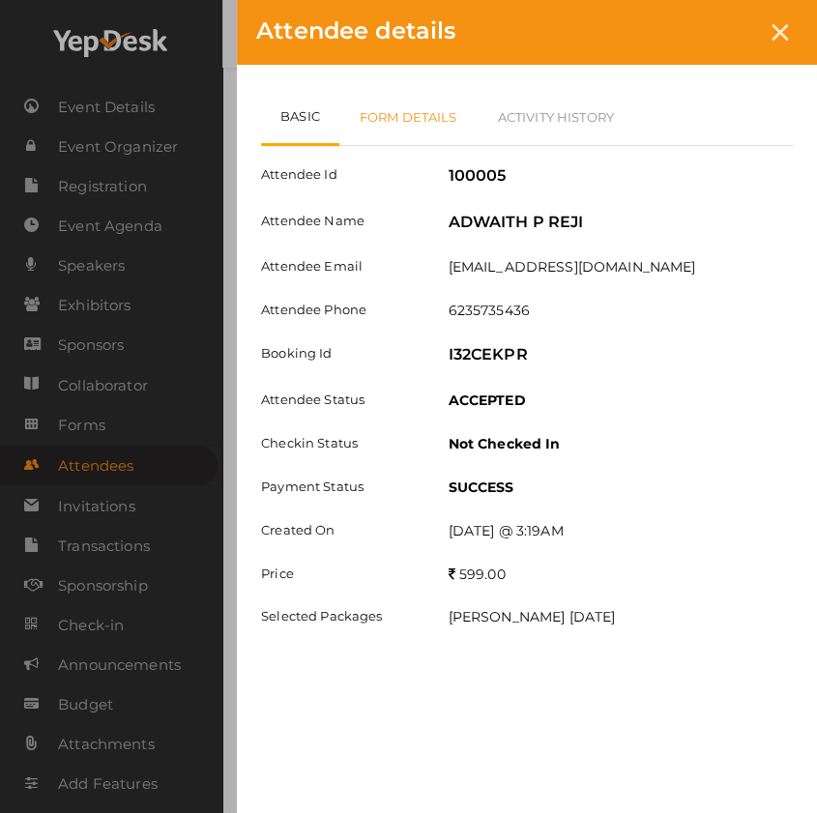
click at [406, 114] on link "Form Details" at bounding box center [408, 117] width 138 height 56
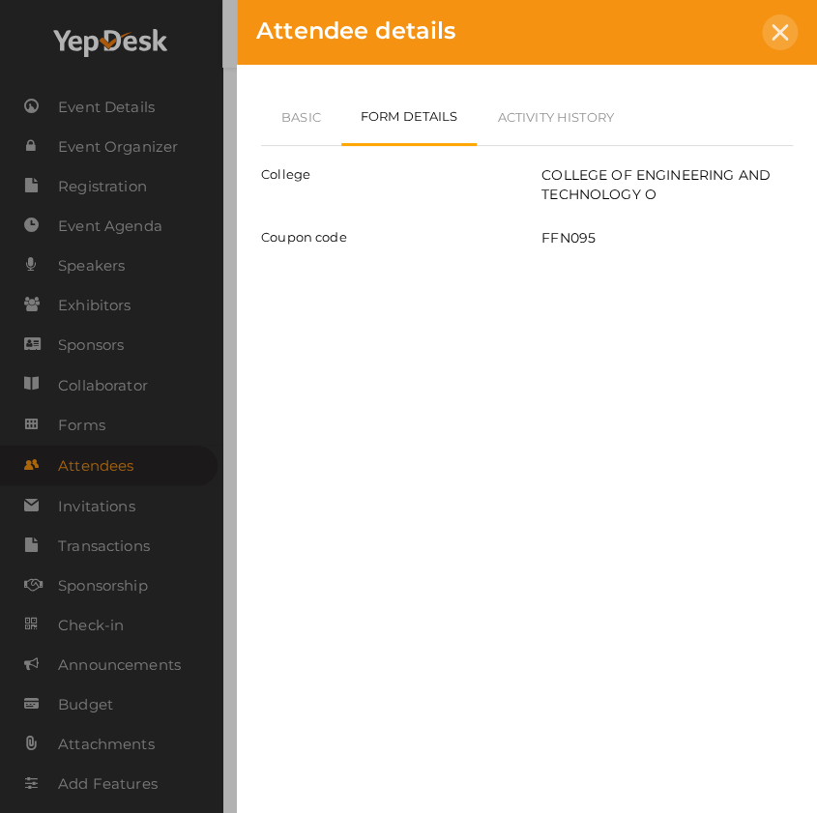
click at [774, 31] on icon at bounding box center [780, 32] width 16 height 16
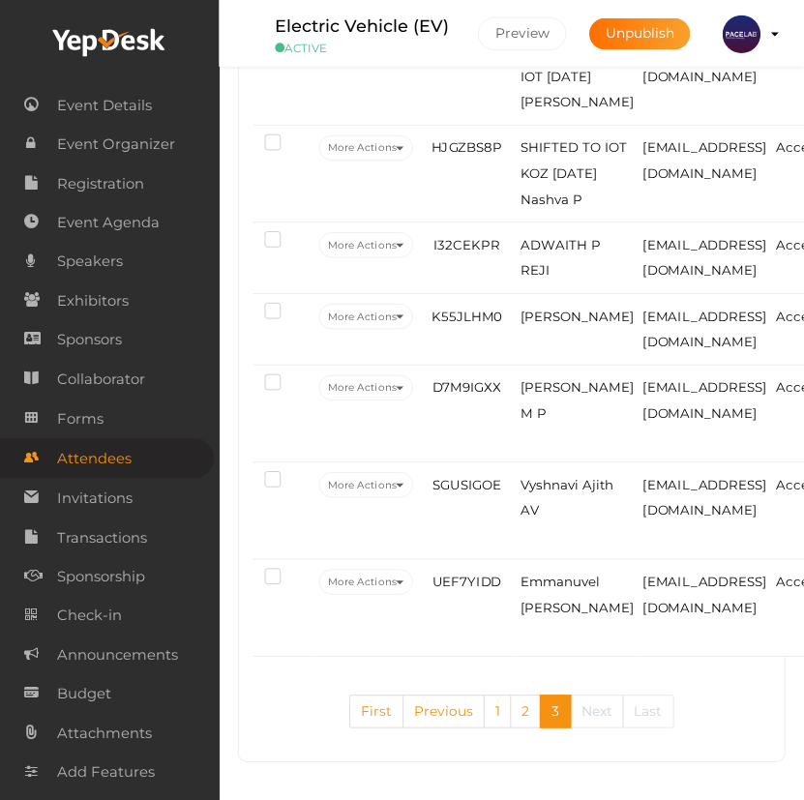
scroll to position [3596, 0]
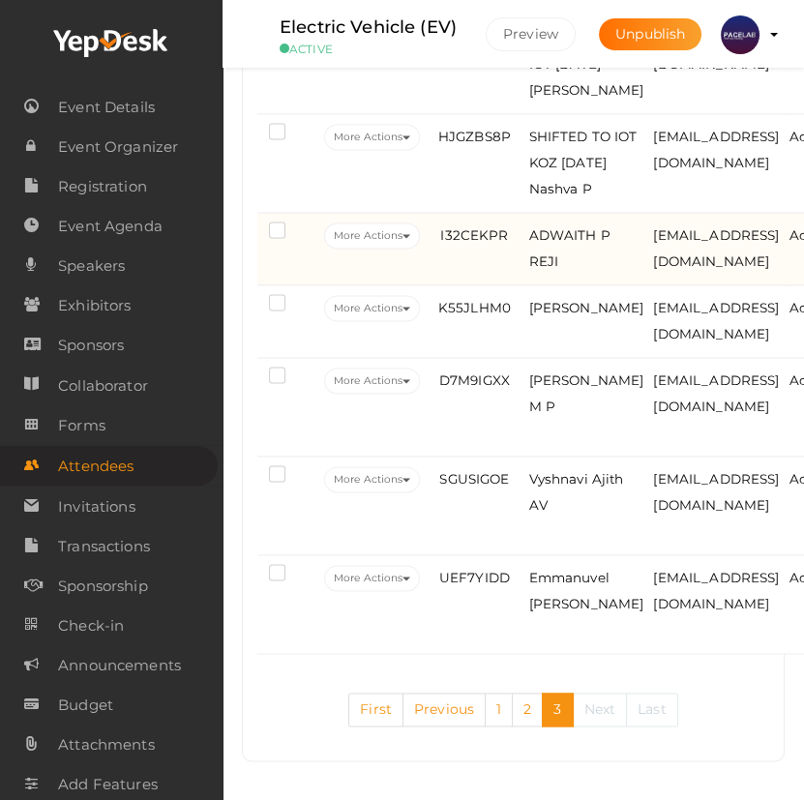
click at [501, 285] on td "I32CEKPR" at bounding box center [474, 249] width 99 height 73
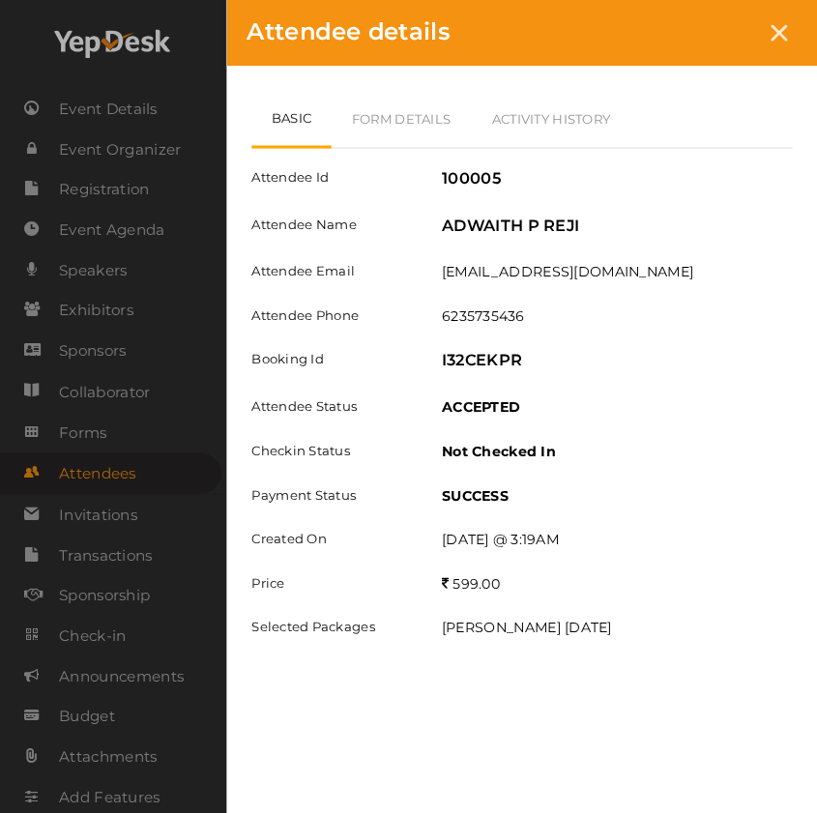
scroll to position [3564, 0]
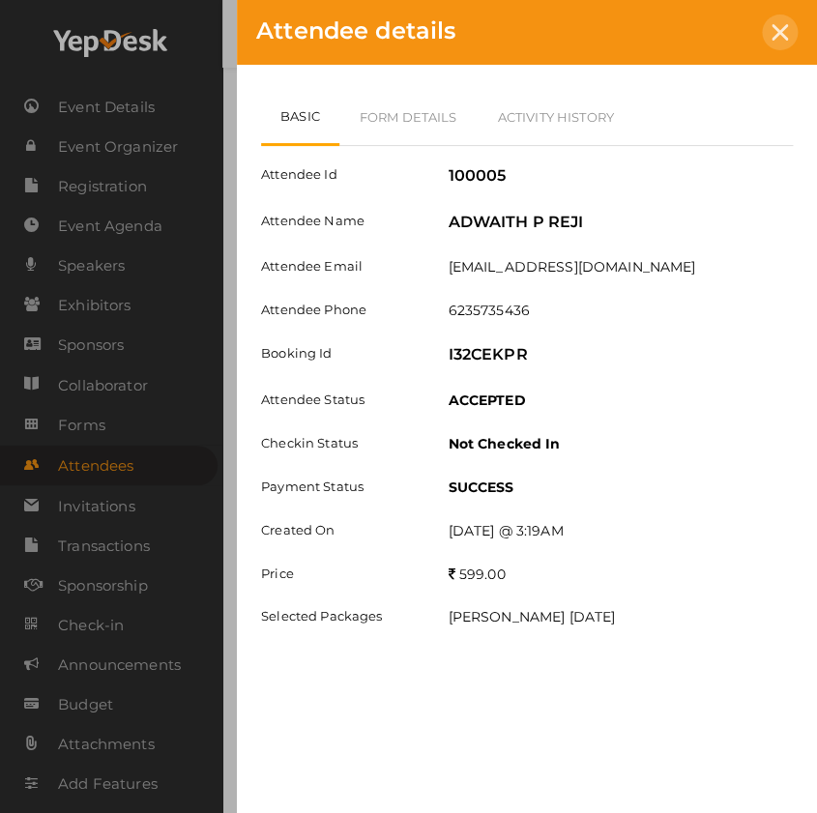
click at [767, 40] on div at bounding box center [780, 33] width 36 height 36
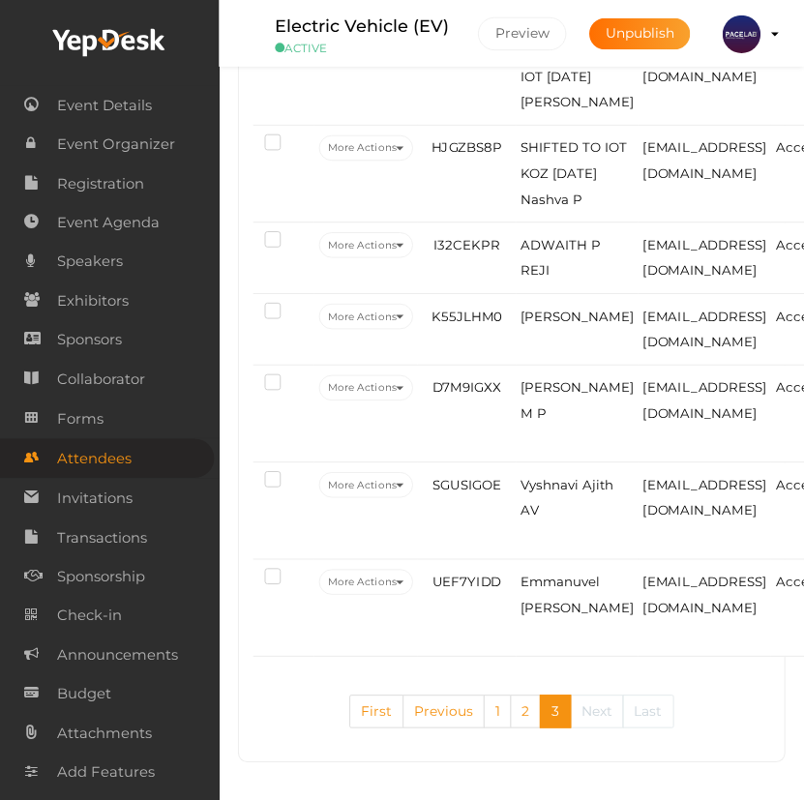
scroll to position [3596, 0]
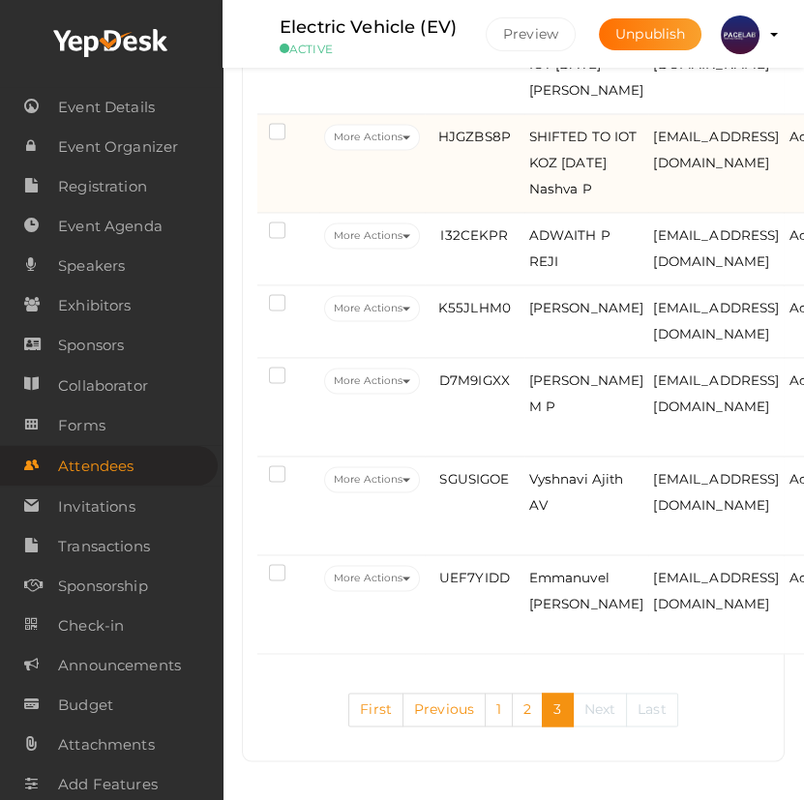
click at [503, 199] on td "HJGZBS8P" at bounding box center [474, 163] width 99 height 99
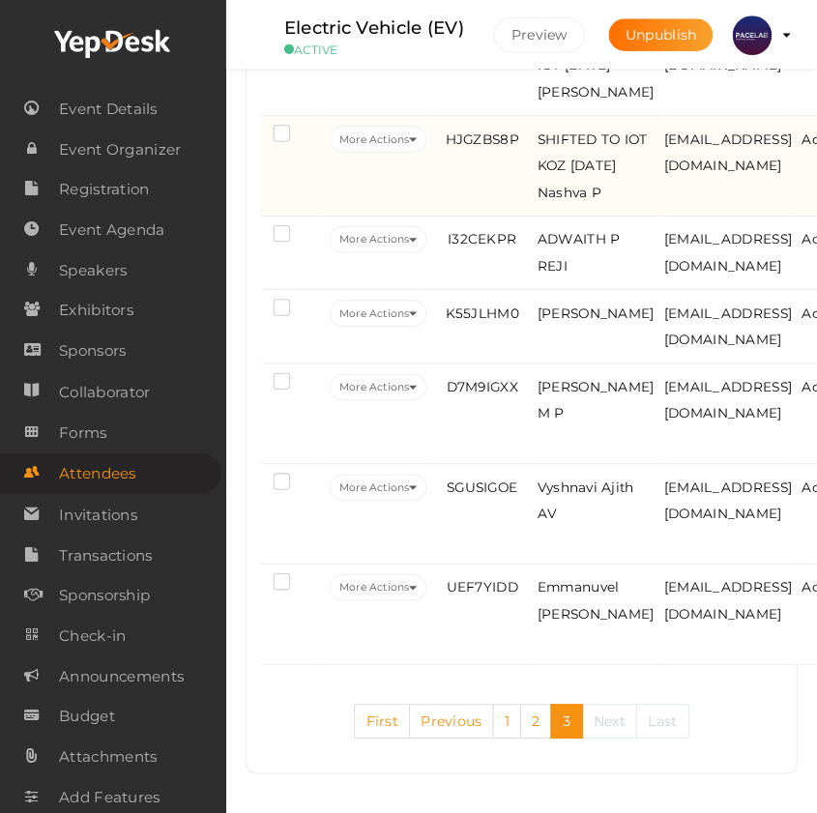
scroll to position [3564, 0]
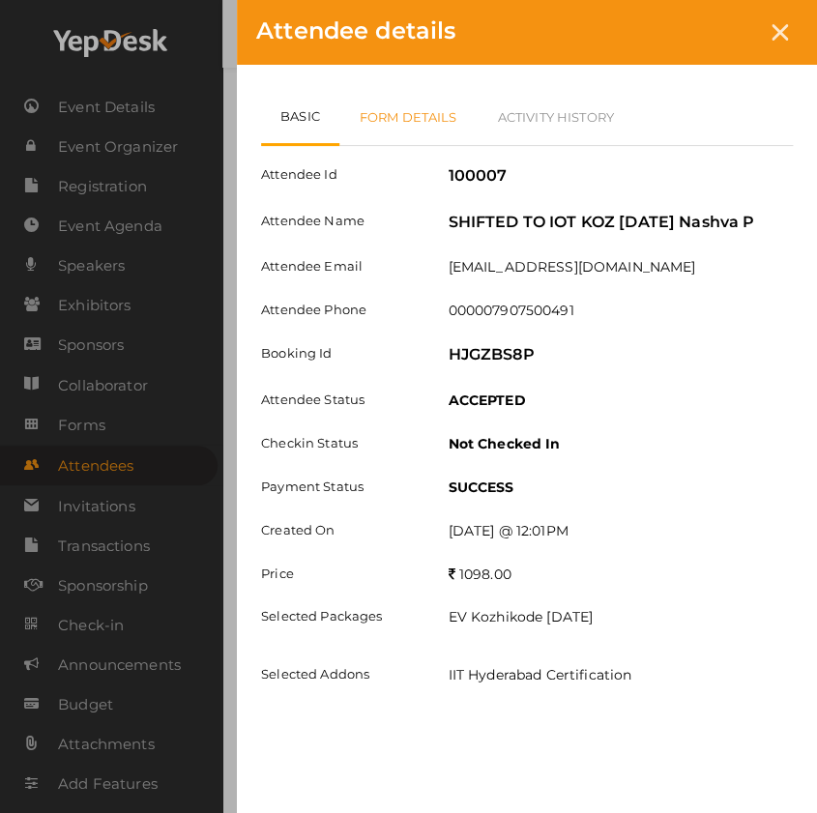
click at [413, 125] on link "Form Details" at bounding box center [408, 117] width 138 height 56
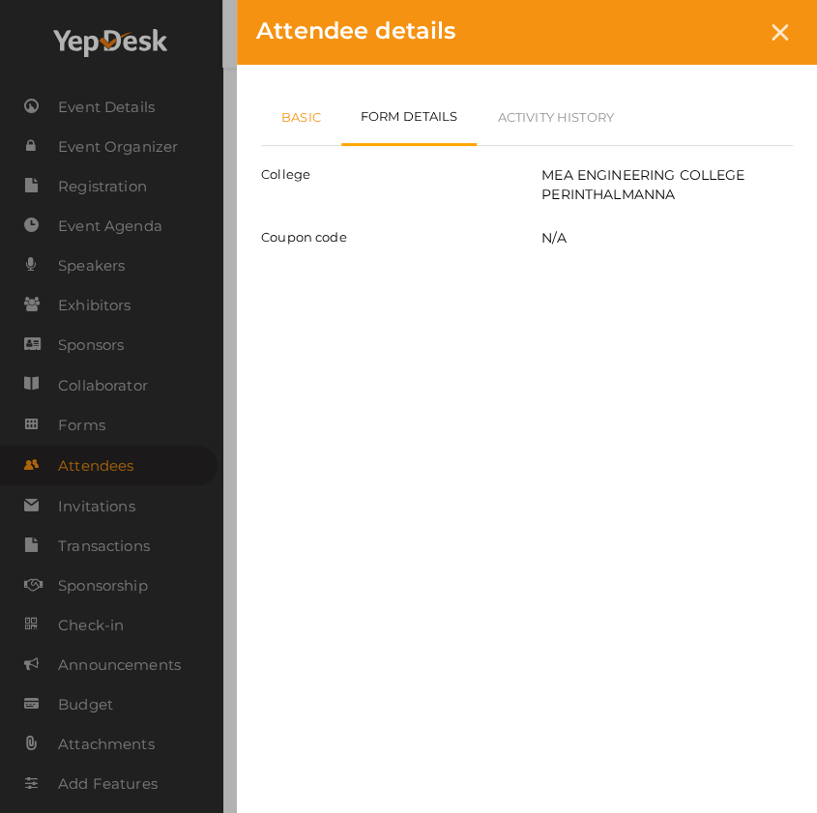
click at [279, 126] on link "Basic" at bounding box center [301, 117] width 80 height 56
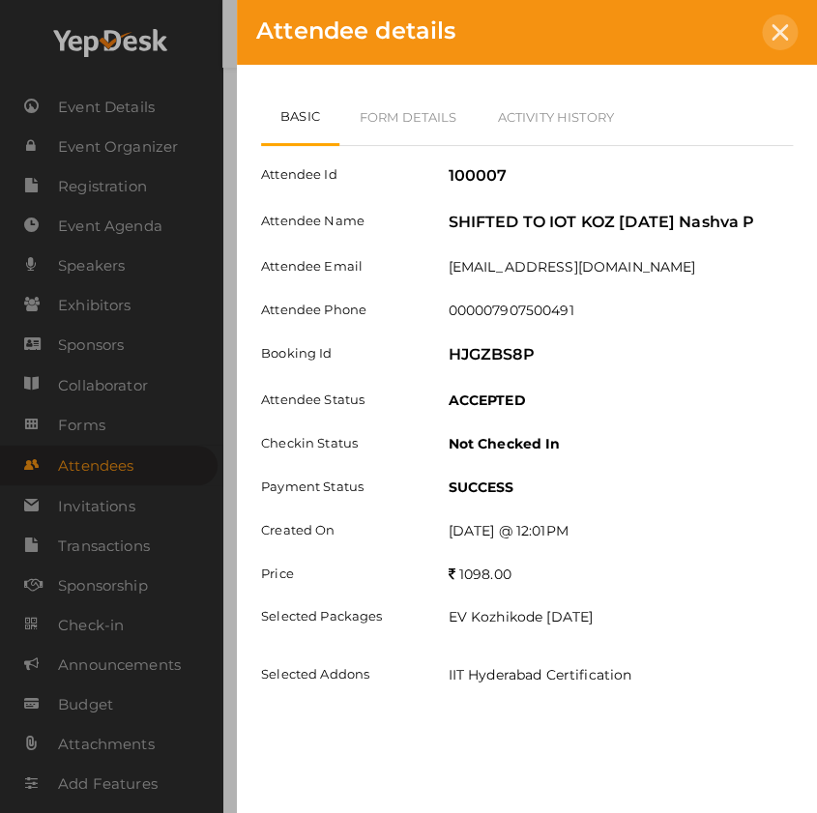
click at [779, 30] on icon at bounding box center [780, 32] width 16 height 16
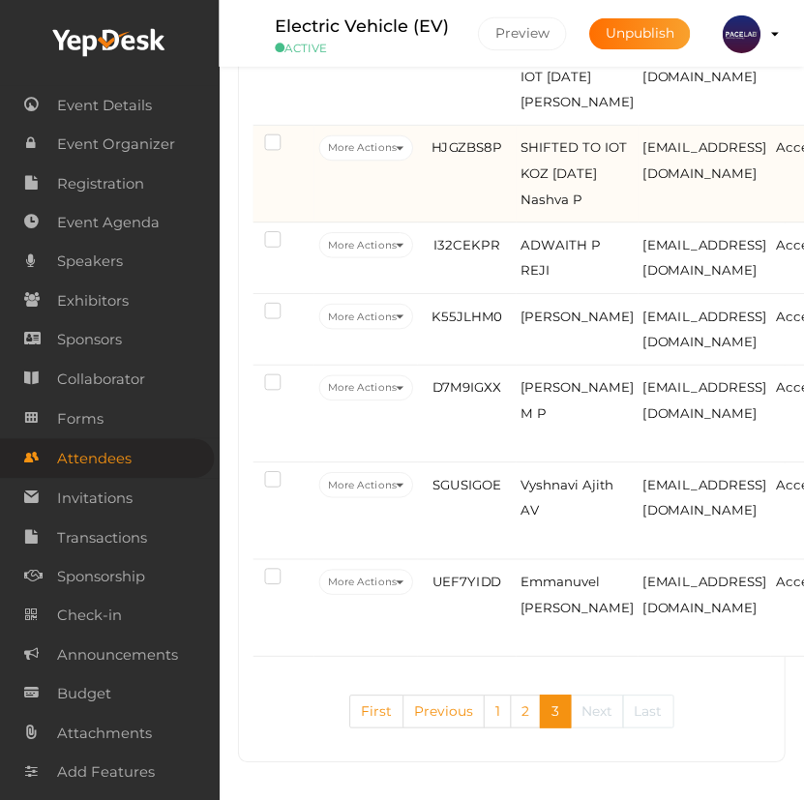
scroll to position [3596, 0]
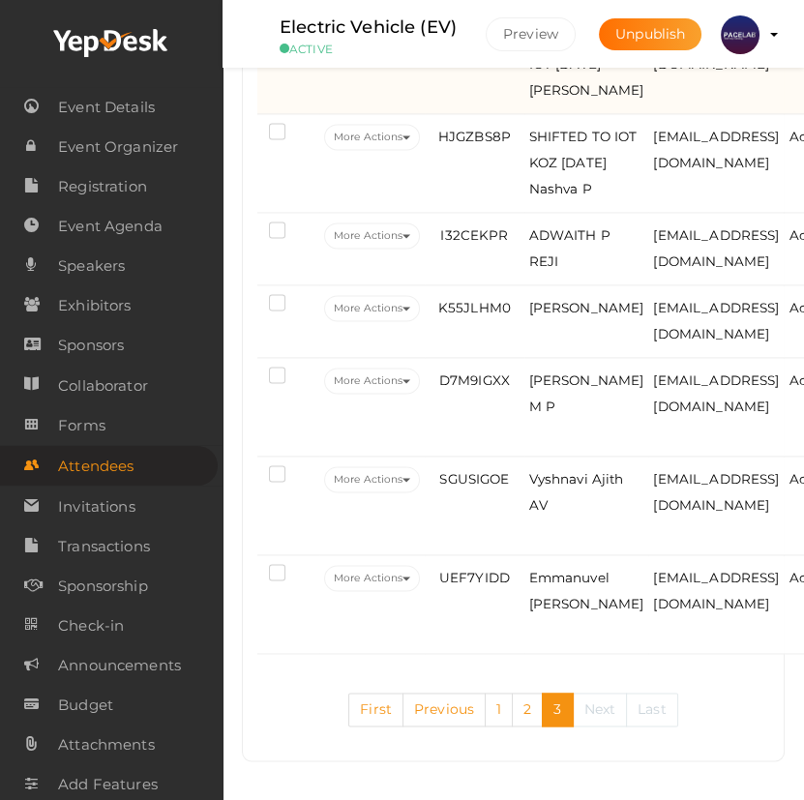
click at [489, 114] on td "HGB84NLL" at bounding box center [474, 64] width 99 height 99
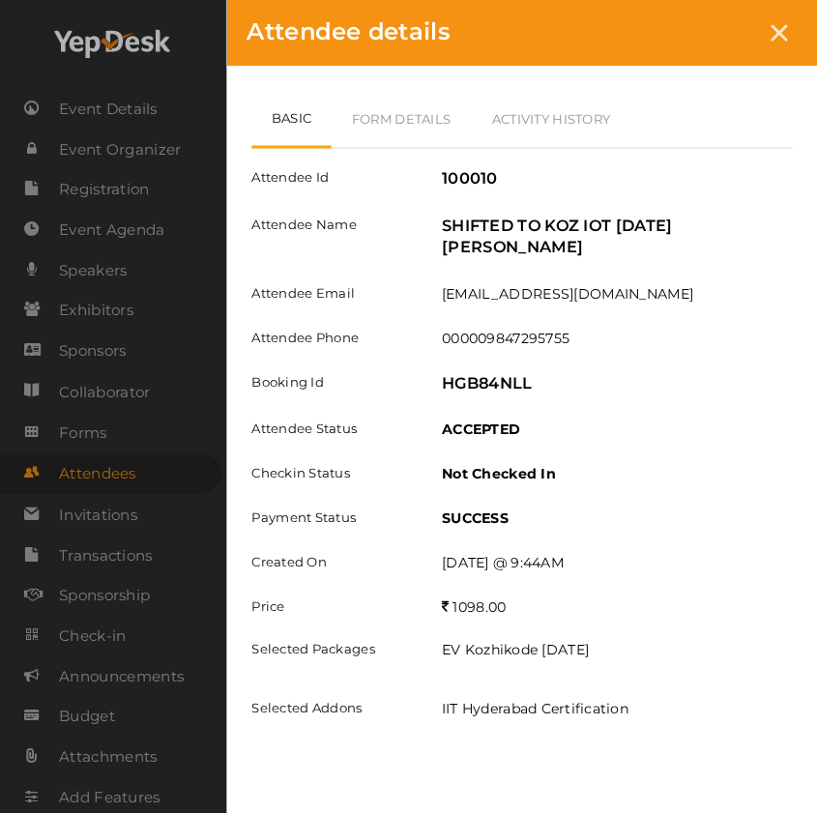
scroll to position [3387, 0]
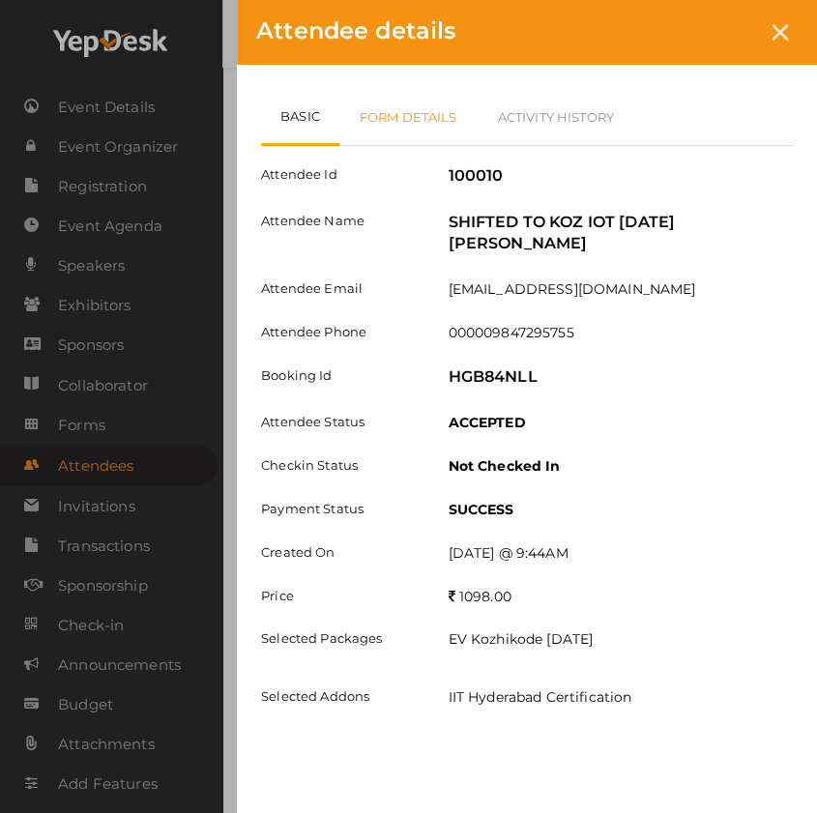
click at [422, 137] on link "Form Details" at bounding box center [408, 117] width 138 height 56
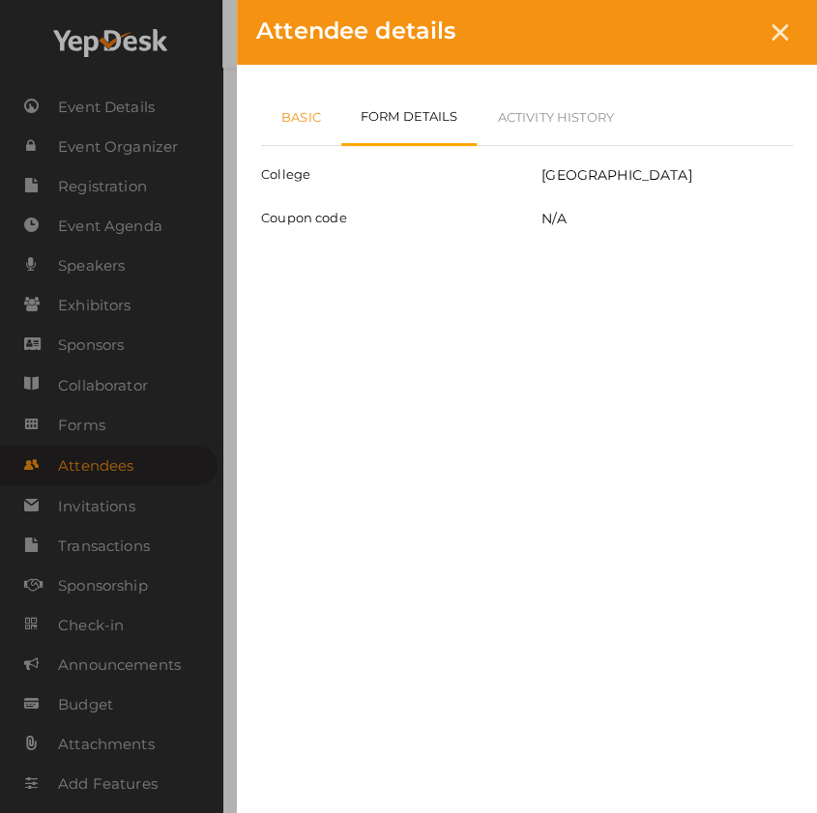
click at [308, 118] on link "Basic" at bounding box center [301, 117] width 80 height 56
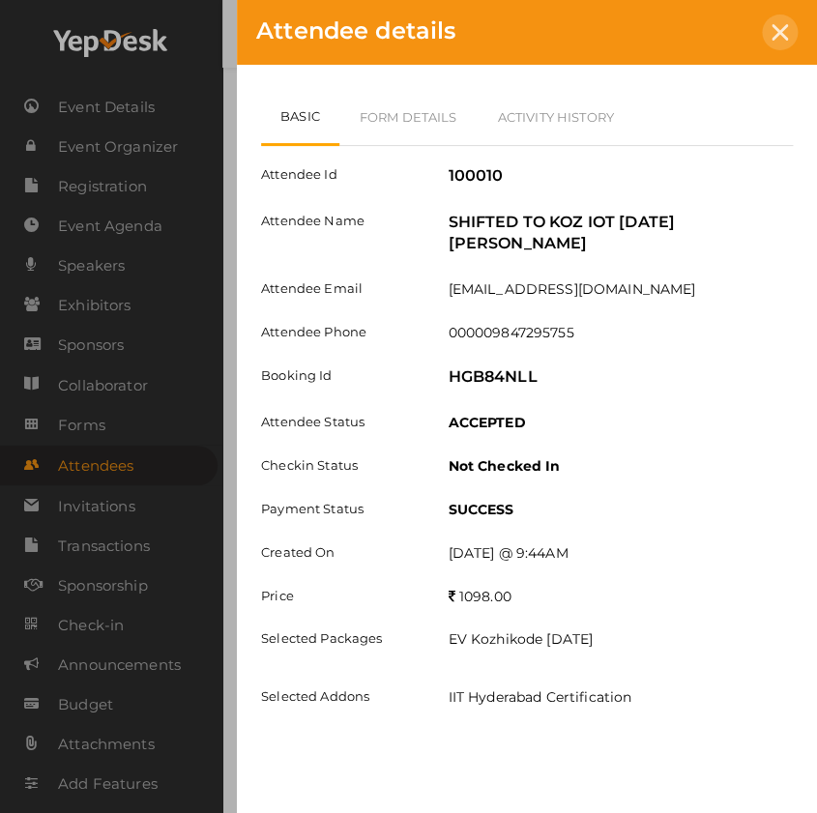
click at [779, 30] on icon at bounding box center [780, 32] width 16 height 16
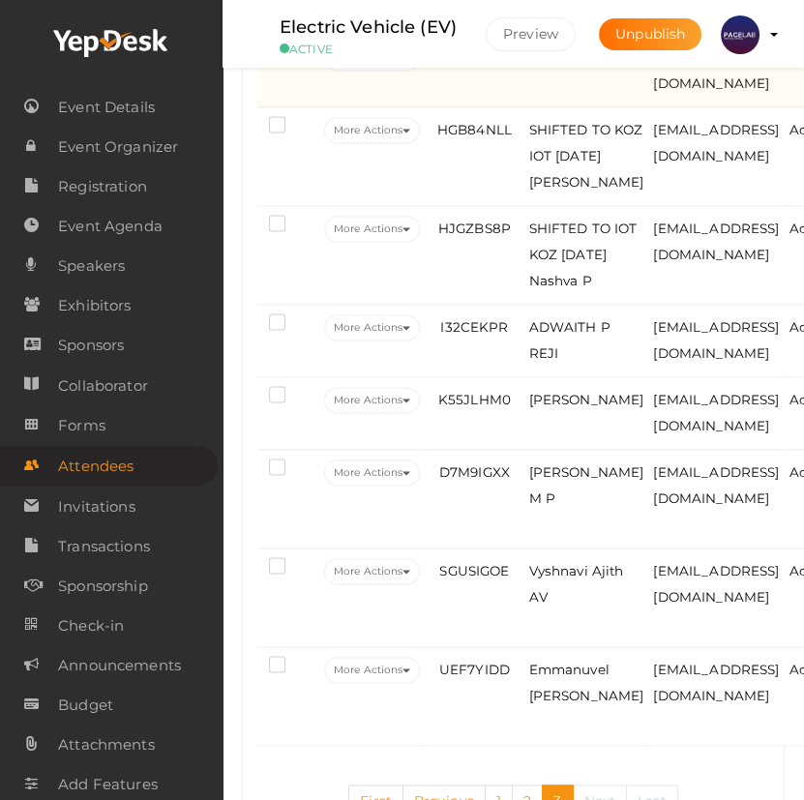
scroll to position [3244, 0]
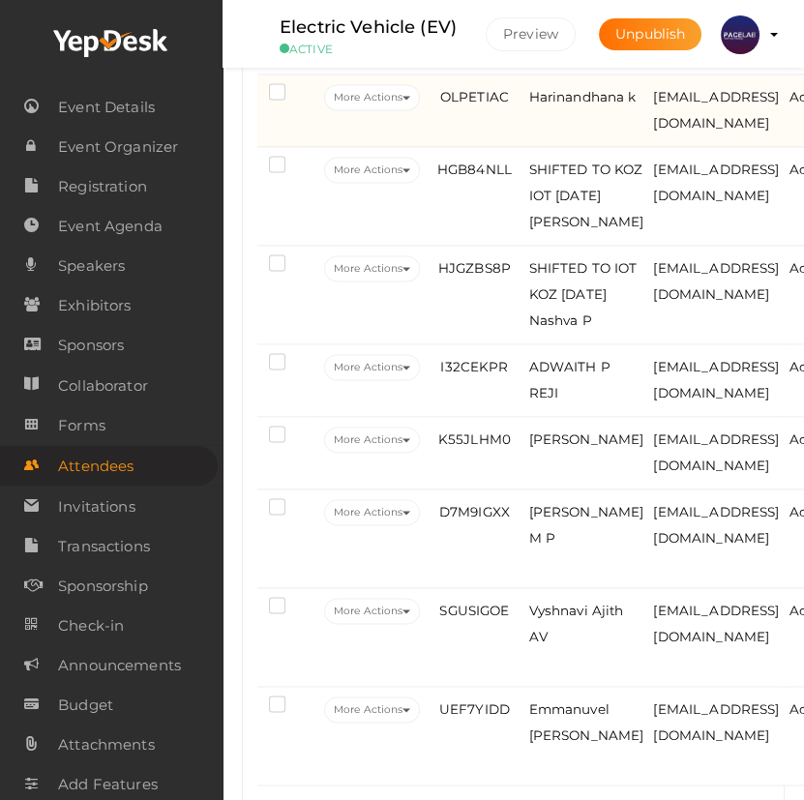
click at [490, 147] on td "OLPETIAC" at bounding box center [474, 110] width 99 height 73
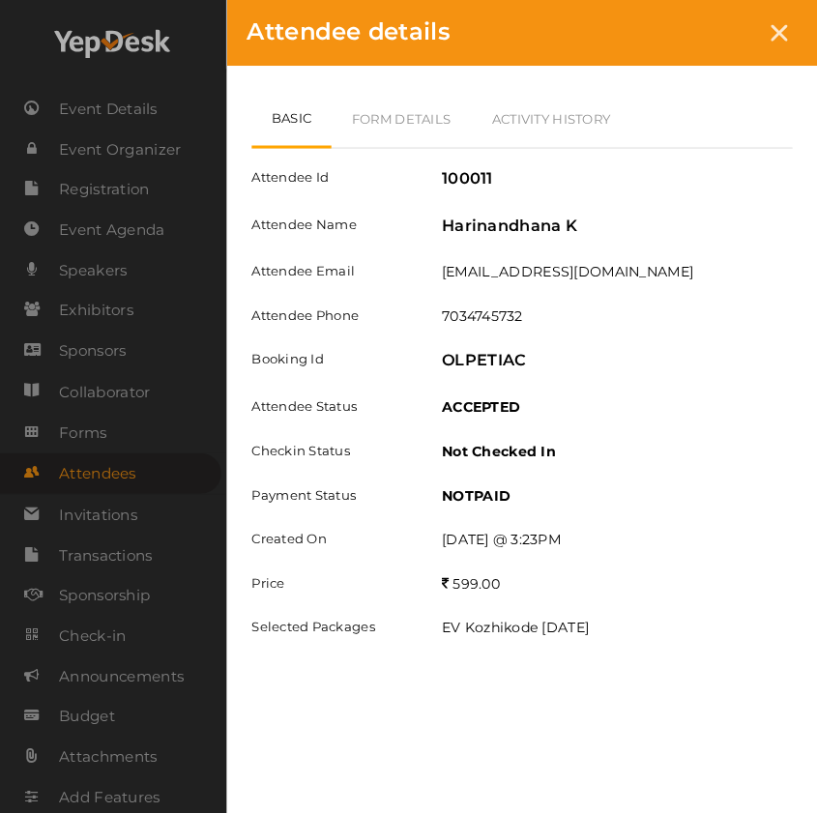
scroll to position [3212, 0]
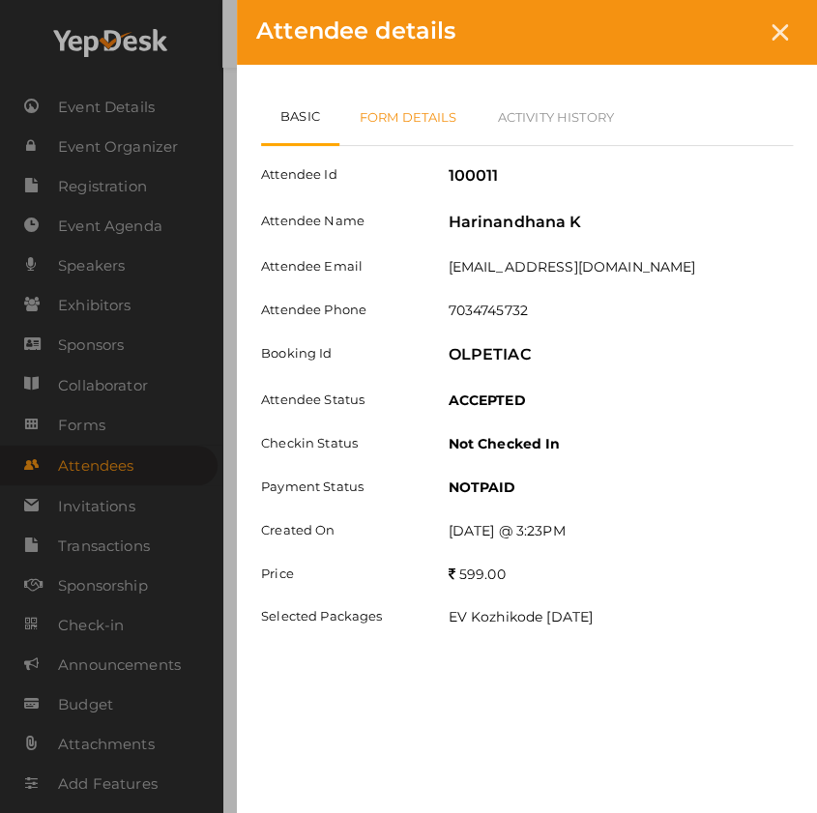
click at [401, 116] on link "Form Details" at bounding box center [408, 117] width 138 height 56
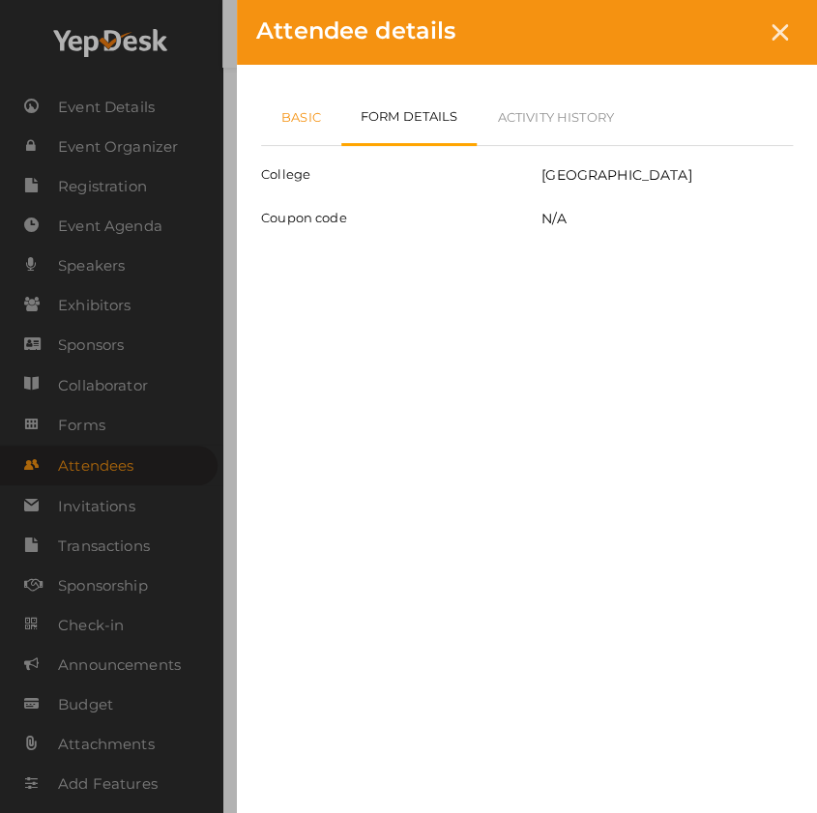
click at [303, 114] on link "Basic" at bounding box center [301, 117] width 80 height 56
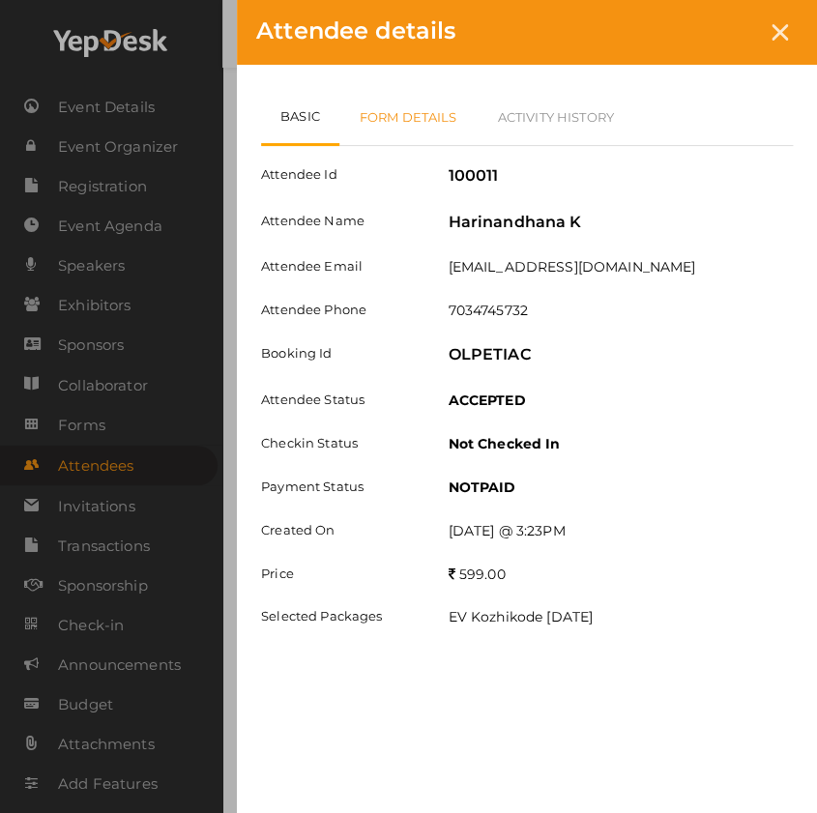
click at [426, 125] on link "Form Details" at bounding box center [408, 117] width 138 height 56
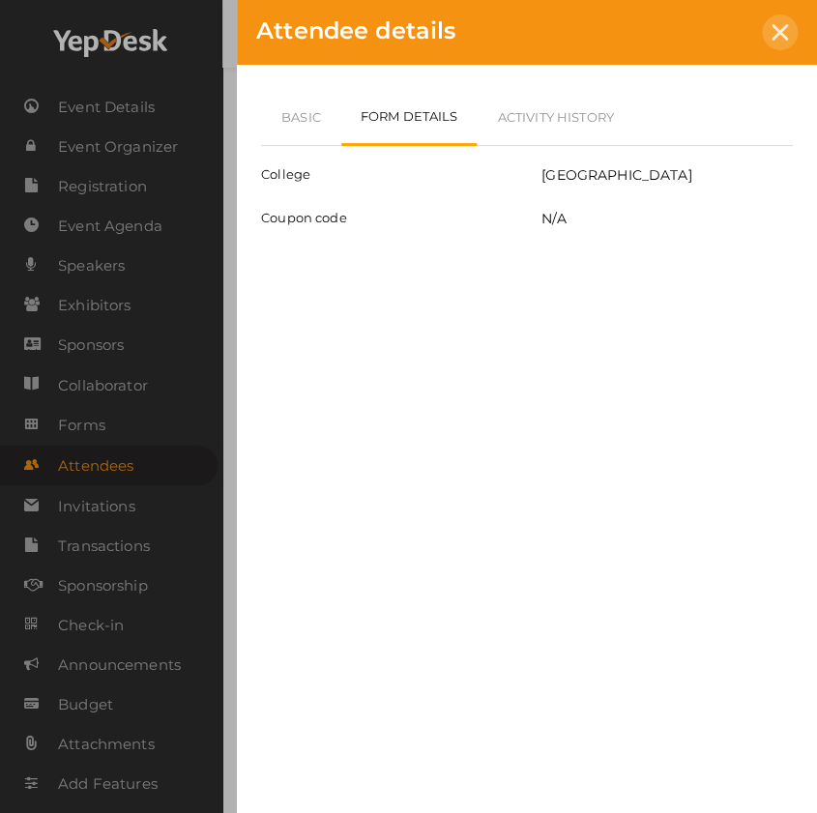
click at [788, 32] on div at bounding box center [780, 33] width 36 height 36
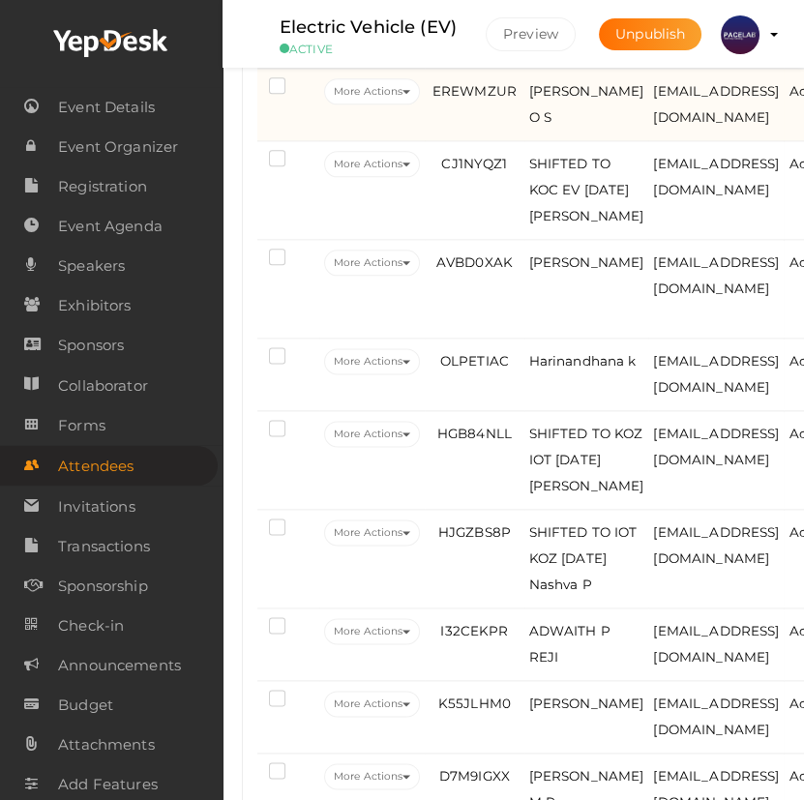
click at [522, 141] on td "EREWMZUR" at bounding box center [474, 105] width 99 height 73
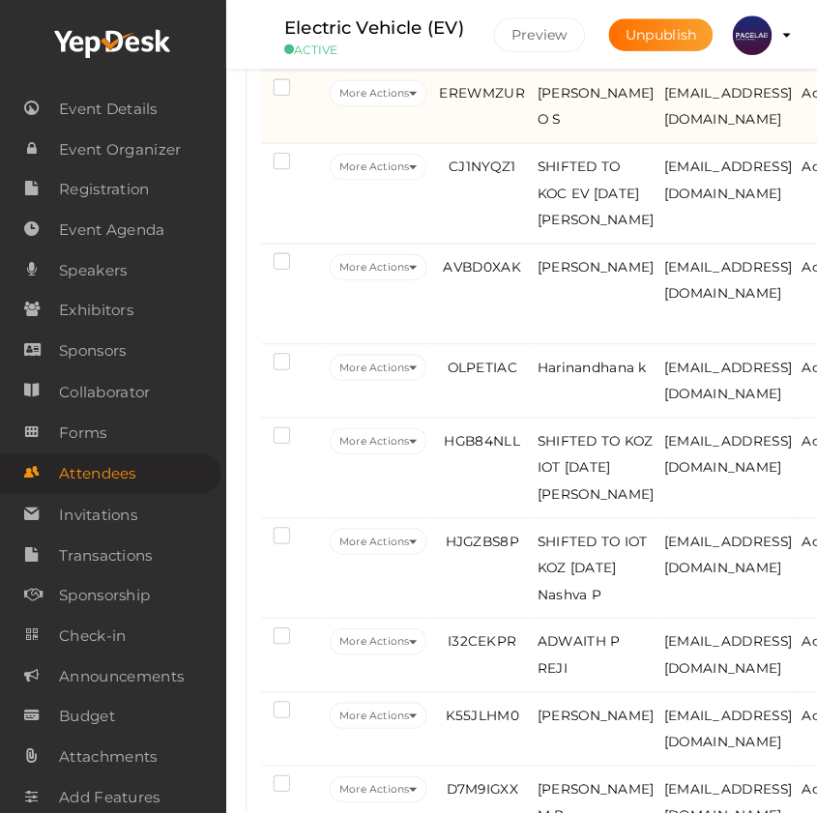
scroll to position [2948, 0]
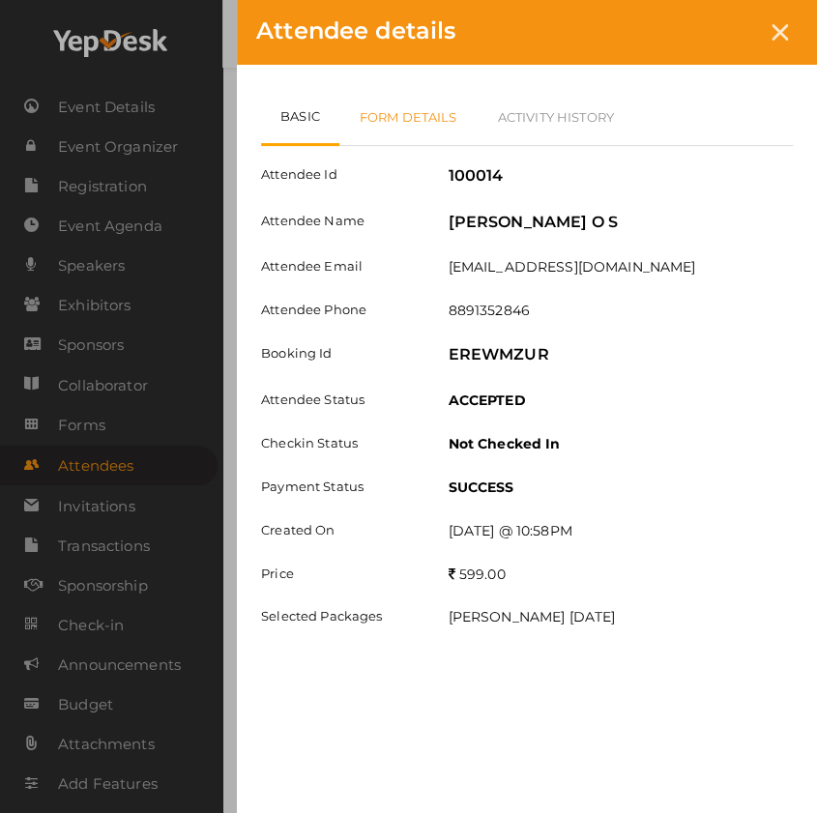
click at [425, 125] on link "Form Details" at bounding box center [408, 117] width 138 height 56
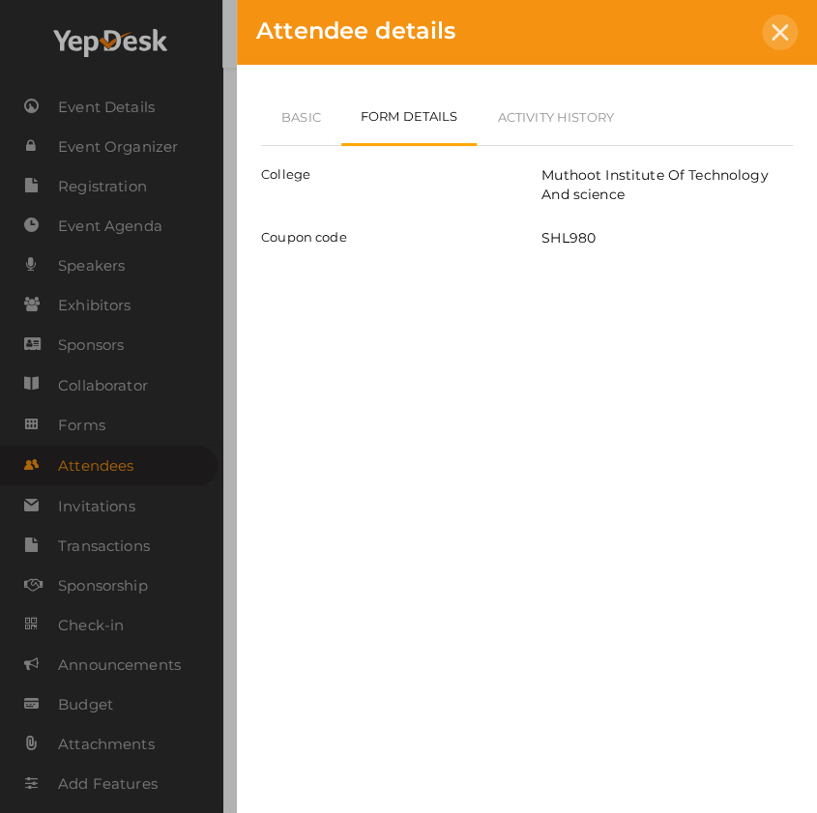
click at [778, 33] on icon at bounding box center [780, 32] width 16 height 16
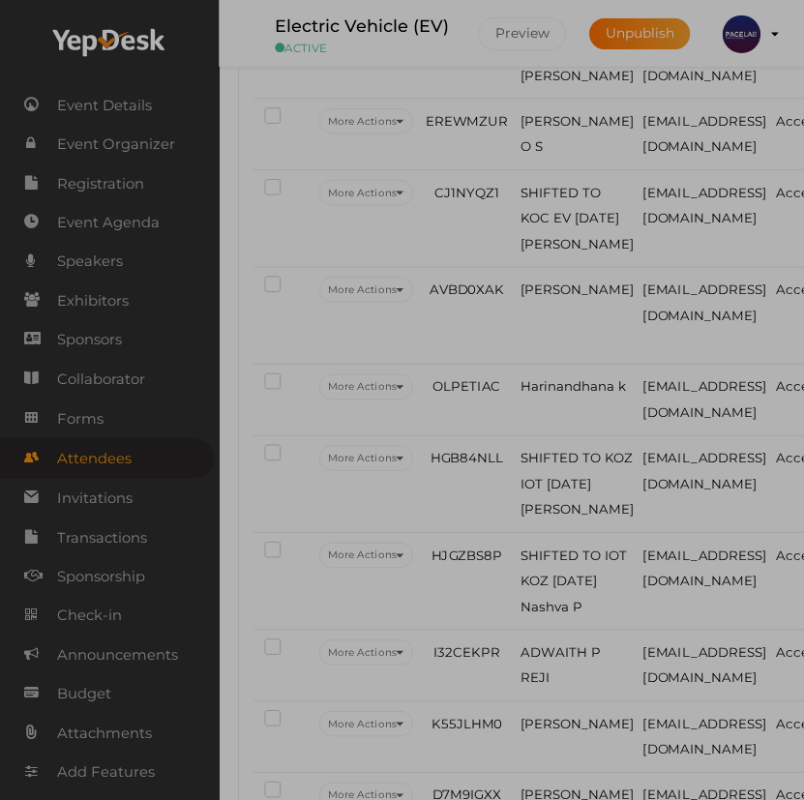
scroll to position [2980, 0]
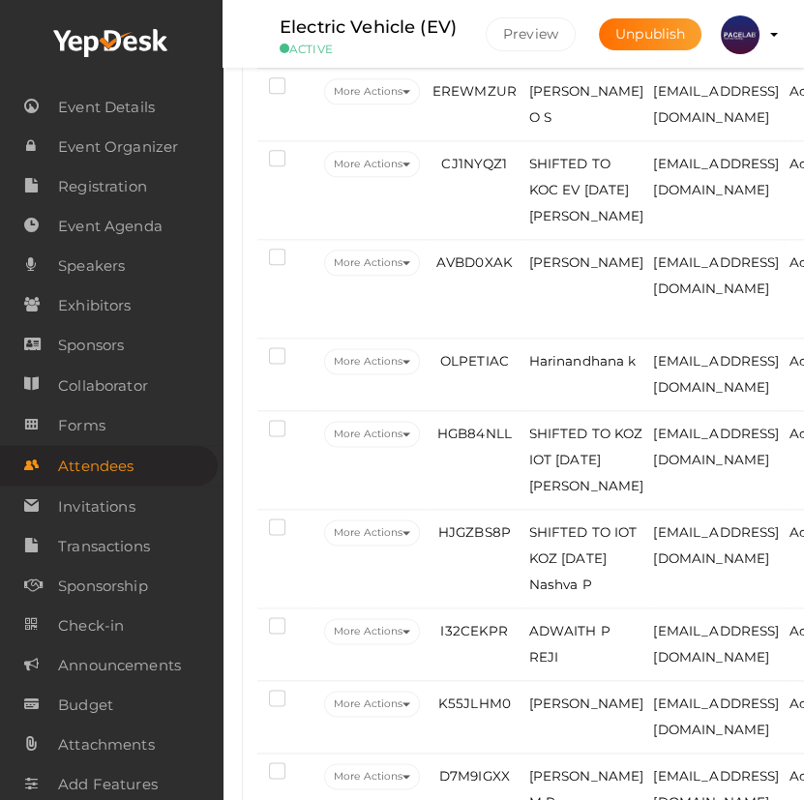
click at [484, 69] on td "IZJTNWUV" at bounding box center [474, 32] width 99 height 73
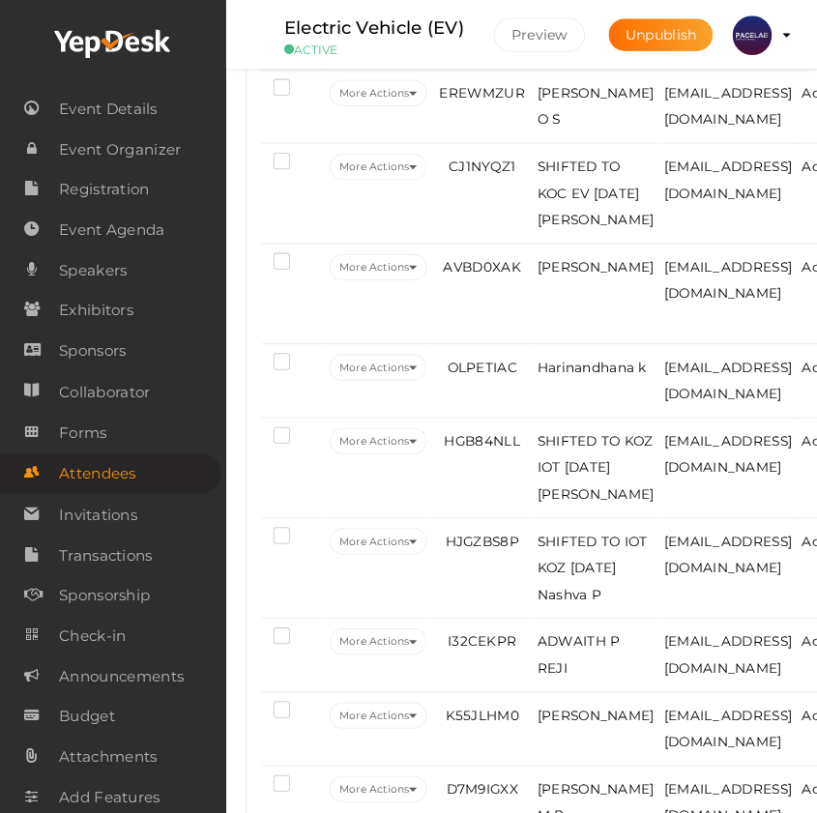
scroll to position [2948, 0]
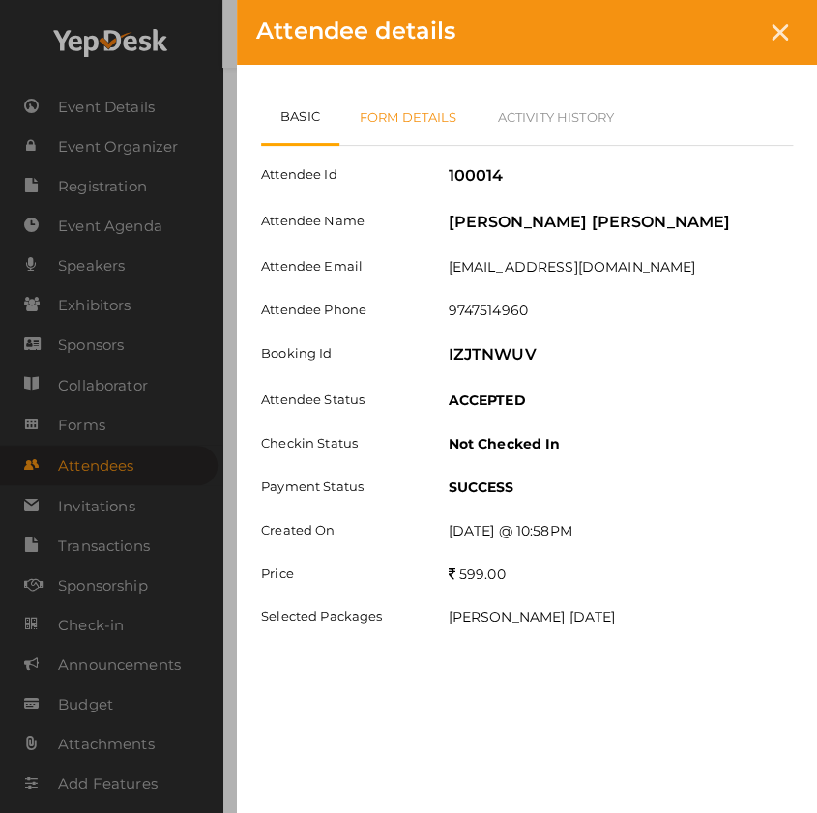
click at [441, 105] on link "Form Details" at bounding box center [408, 117] width 138 height 56
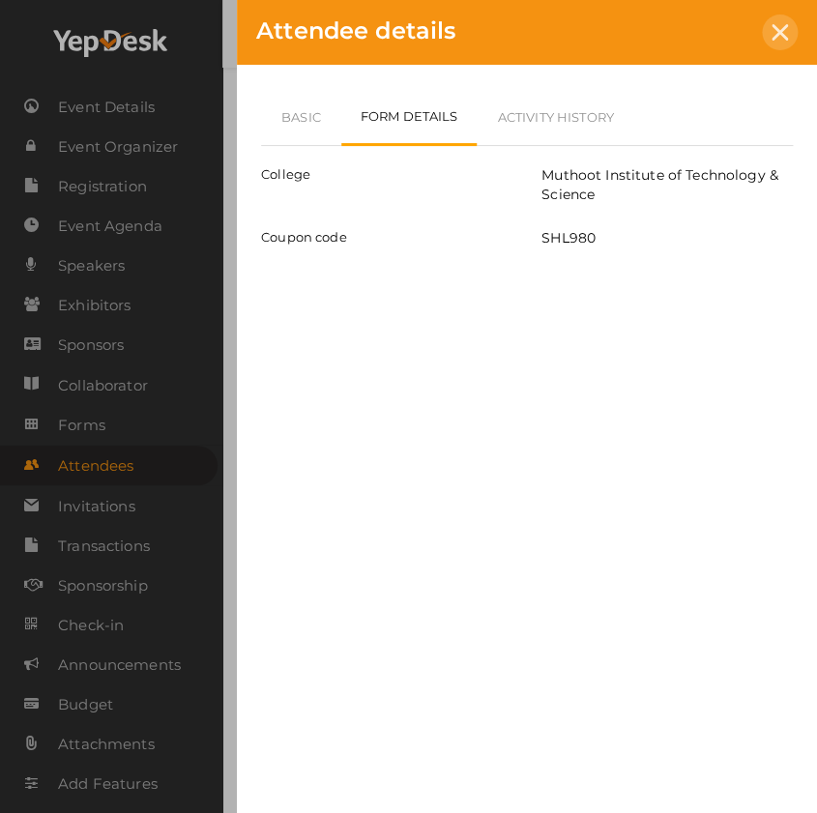
drag, startPoint x: 784, startPoint y: 19, endPoint x: 717, endPoint y: 166, distance: 161.8
click at [783, 19] on div at bounding box center [780, 33] width 36 height 36
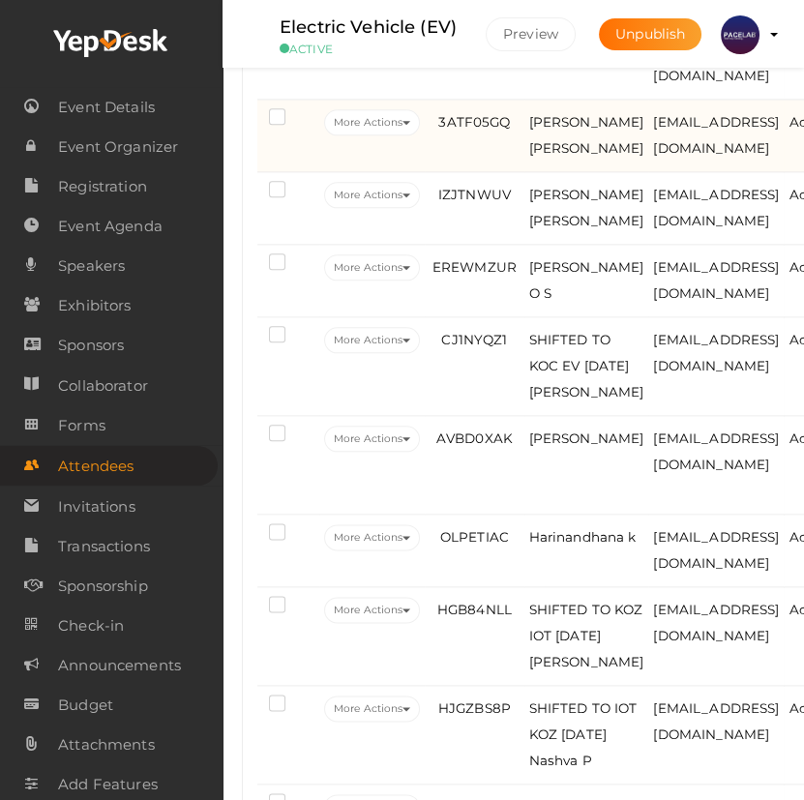
click at [473, 172] on td "3ATF05GQ" at bounding box center [474, 136] width 99 height 73
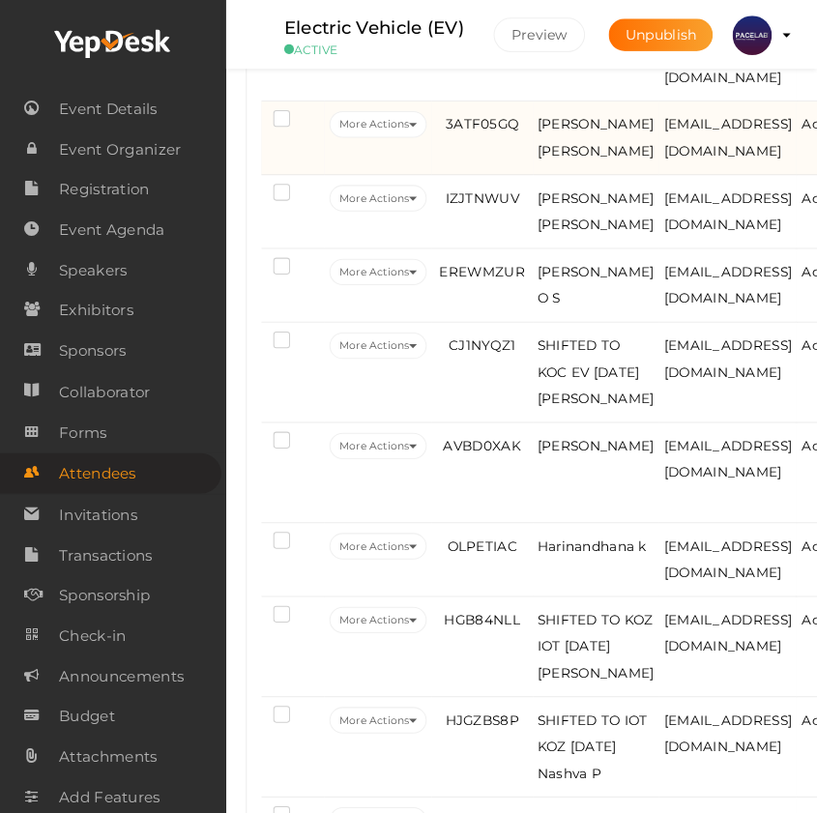
scroll to position [2772, 0]
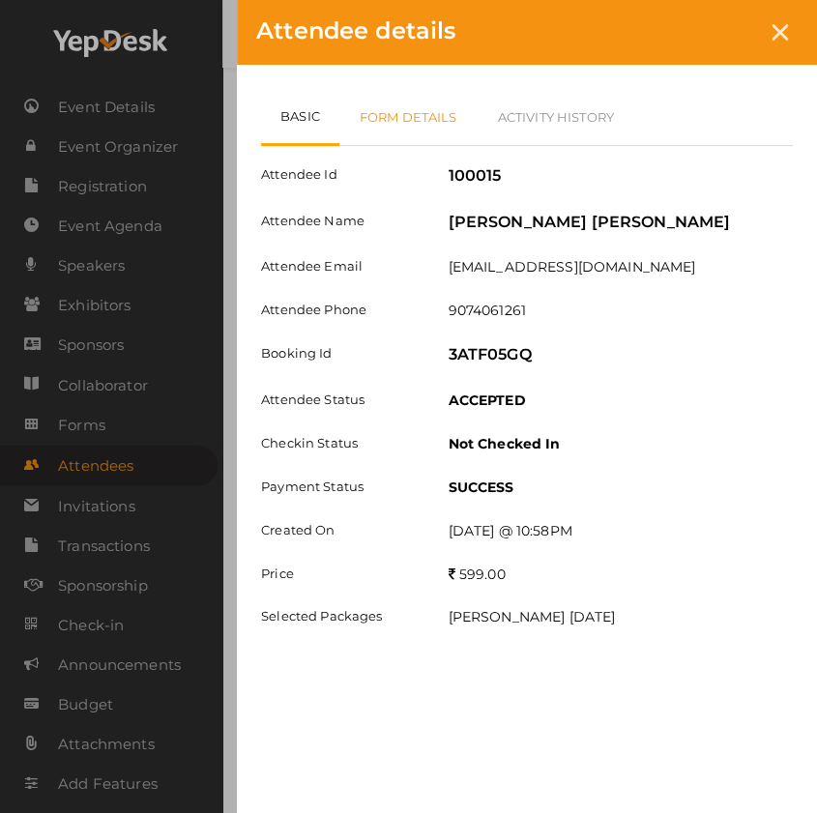
click at [396, 140] on link "Form Details" at bounding box center [408, 117] width 138 height 56
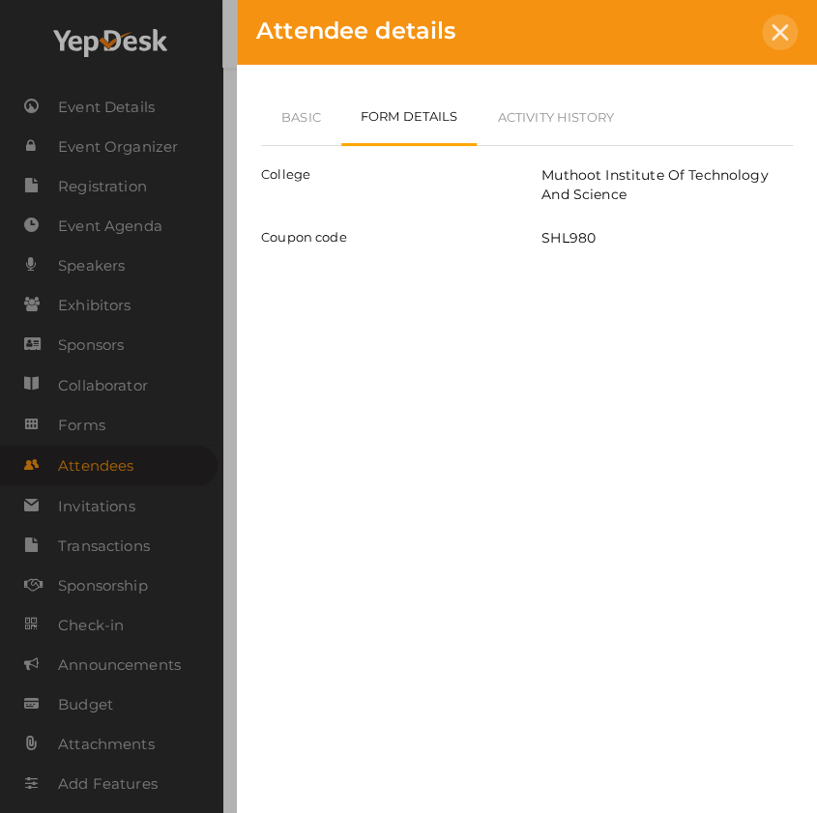
click at [776, 39] on icon at bounding box center [780, 32] width 16 height 16
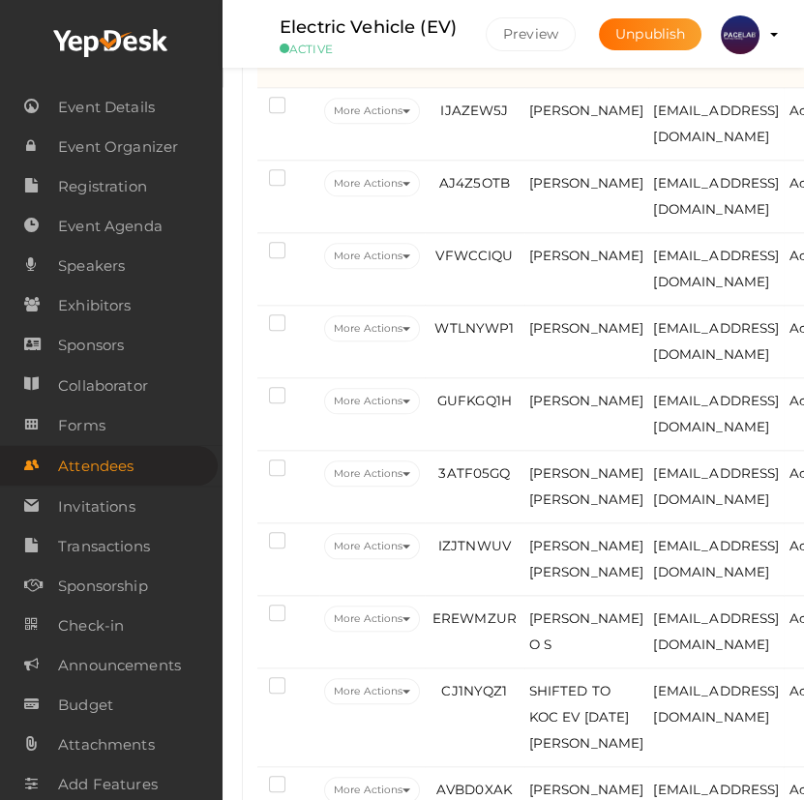
click at [480, 88] on td "GMCU296I" at bounding box center [474, 38] width 99 height 99
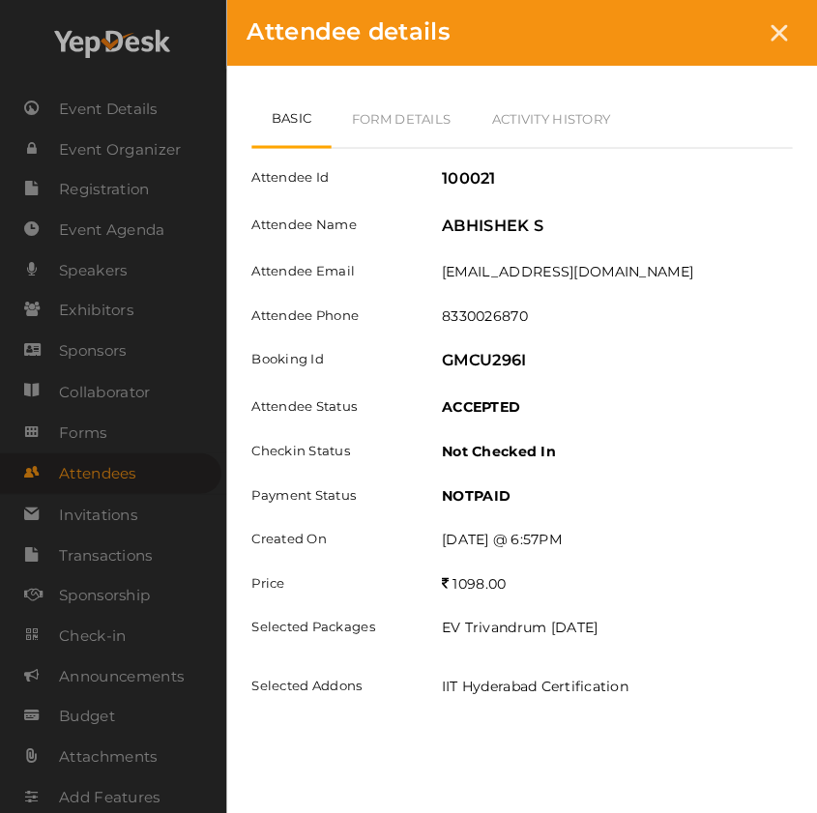
scroll to position [2420, 0]
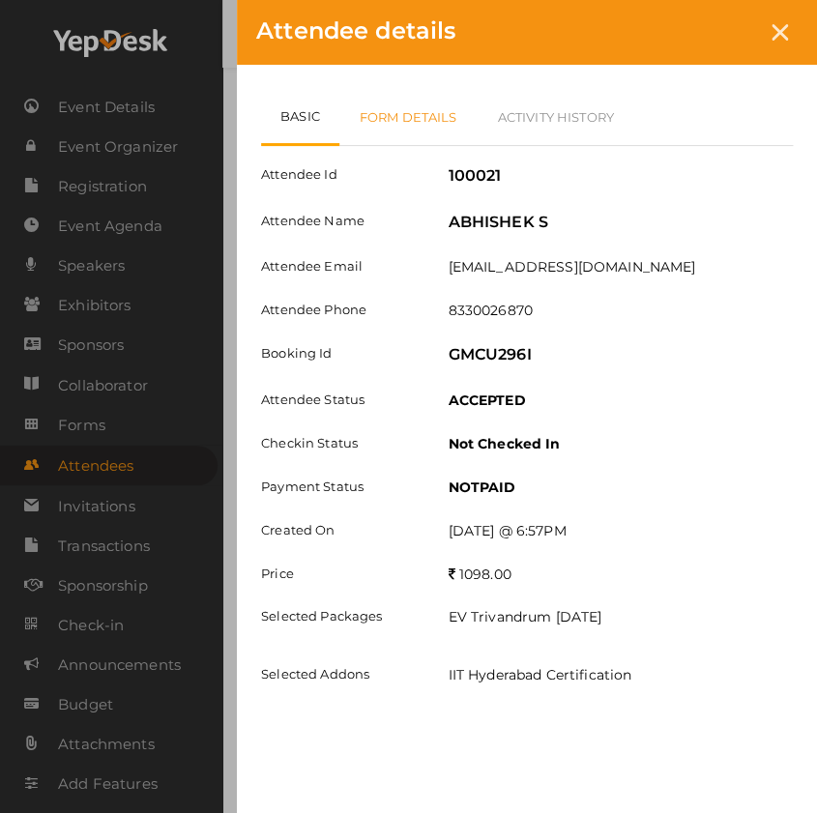
click at [432, 110] on link "Form Details" at bounding box center [408, 117] width 138 height 56
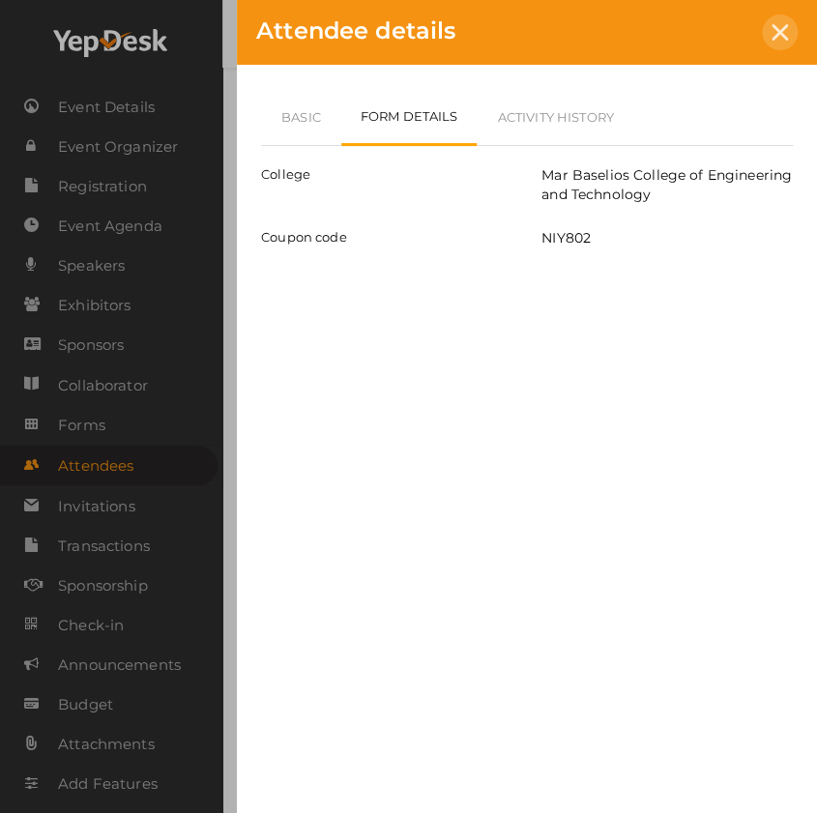
click at [787, 29] on div at bounding box center [780, 33] width 36 height 36
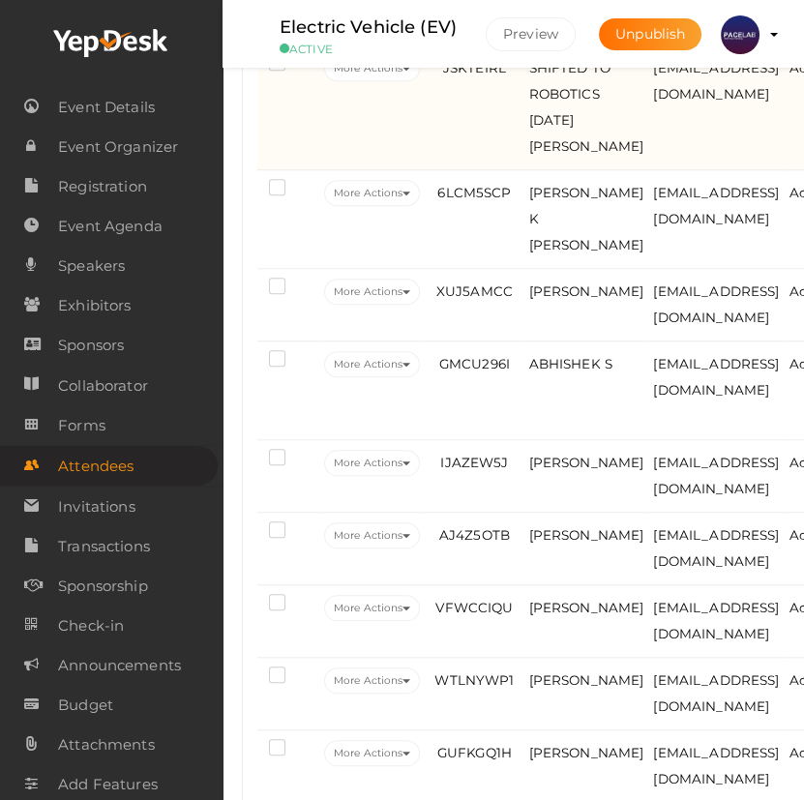
click at [492, 170] on td "JSKTEIRL" at bounding box center [474, 107] width 99 height 125
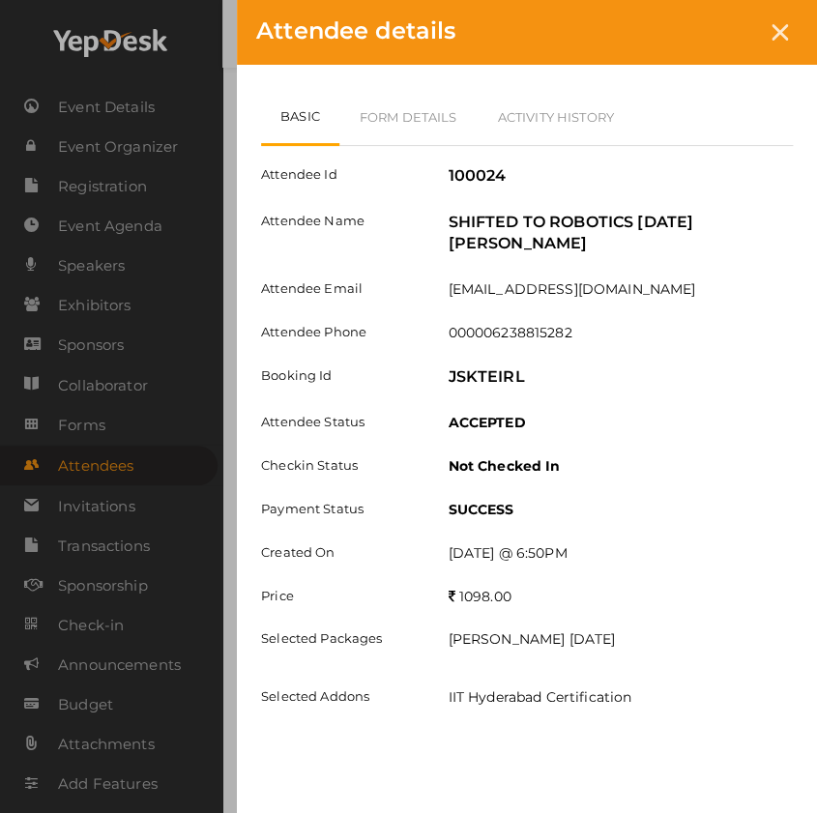
click at [793, 19] on div "Attendee details" at bounding box center [527, 32] width 580 height 65
click at [780, 43] on div at bounding box center [780, 33] width 36 height 36
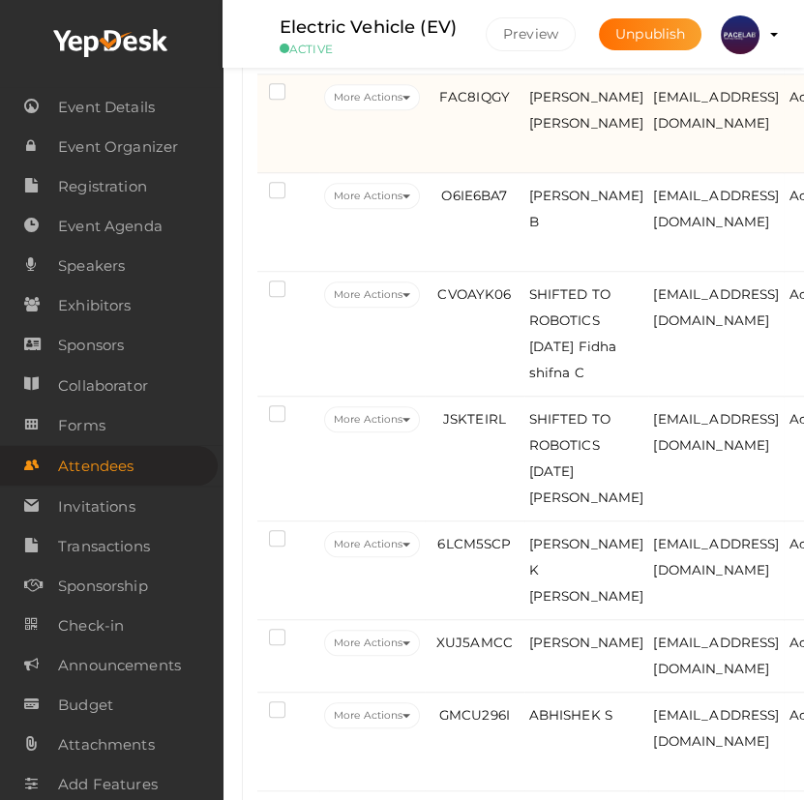
click at [470, 173] on td "FAC8IQGY" at bounding box center [474, 123] width 99 height 99
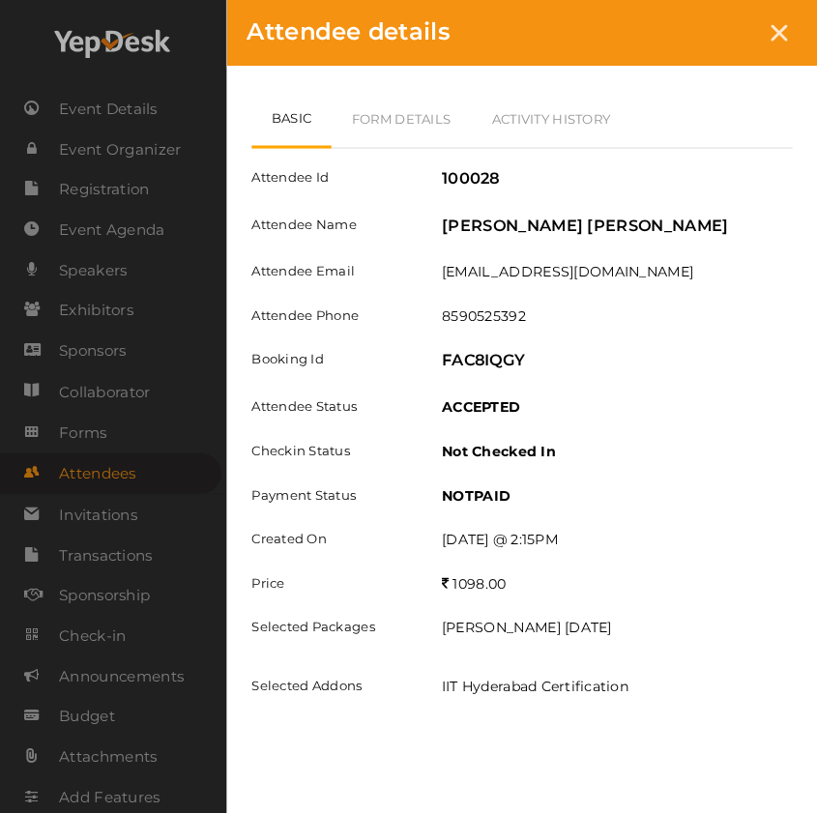
scroll to position [1717, 0]
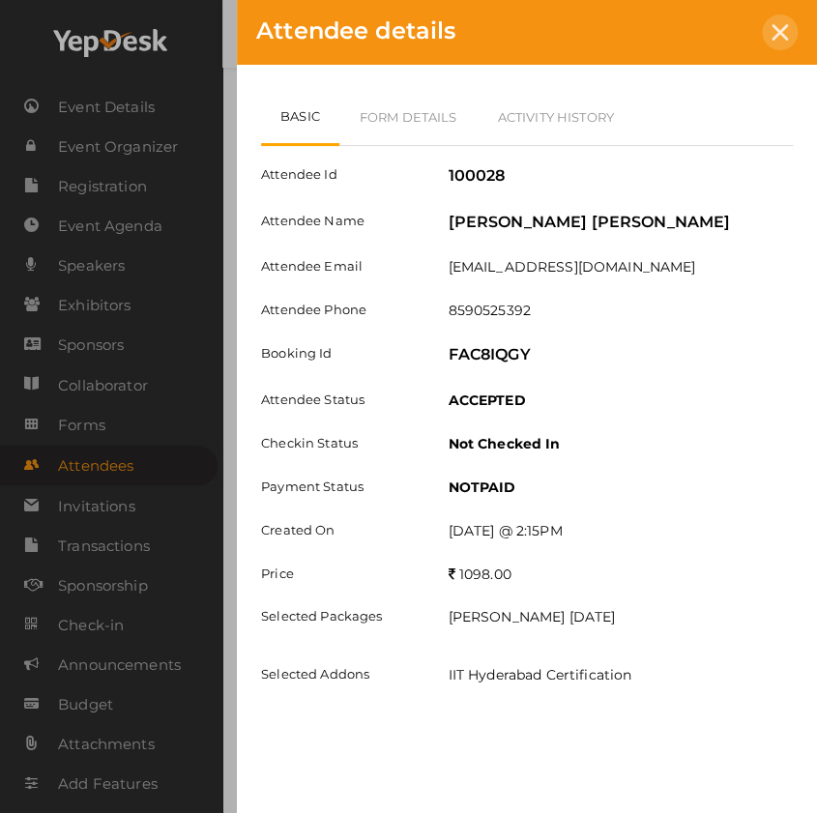
click at [769, 33] on div at bounding box center [780, 33] width 36 height 36
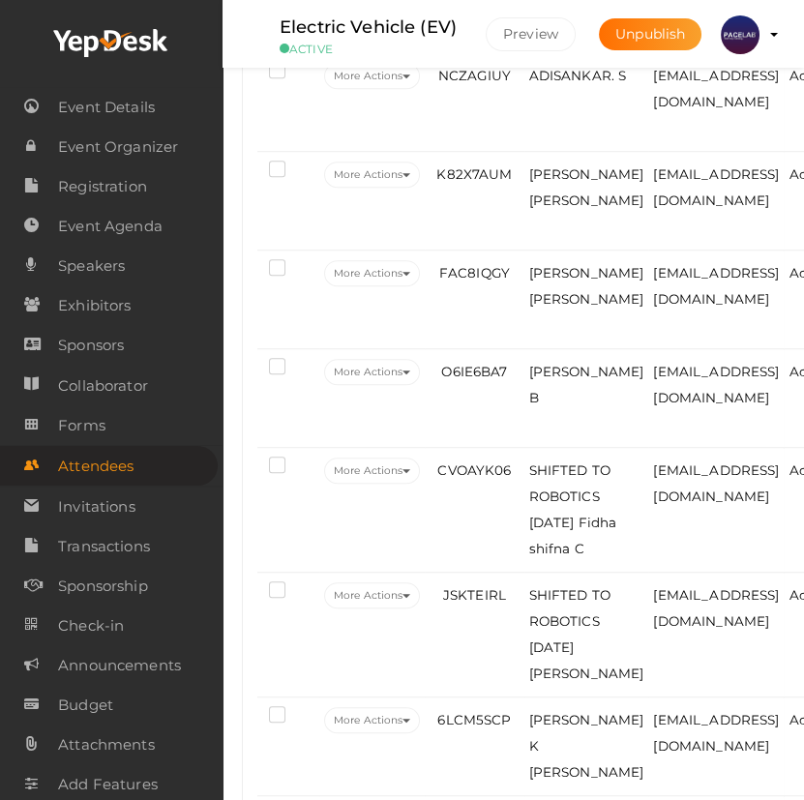
click at [460, 53] on td "QQQWUNAQ" at bounding box center [474, 17] width 99 height 73
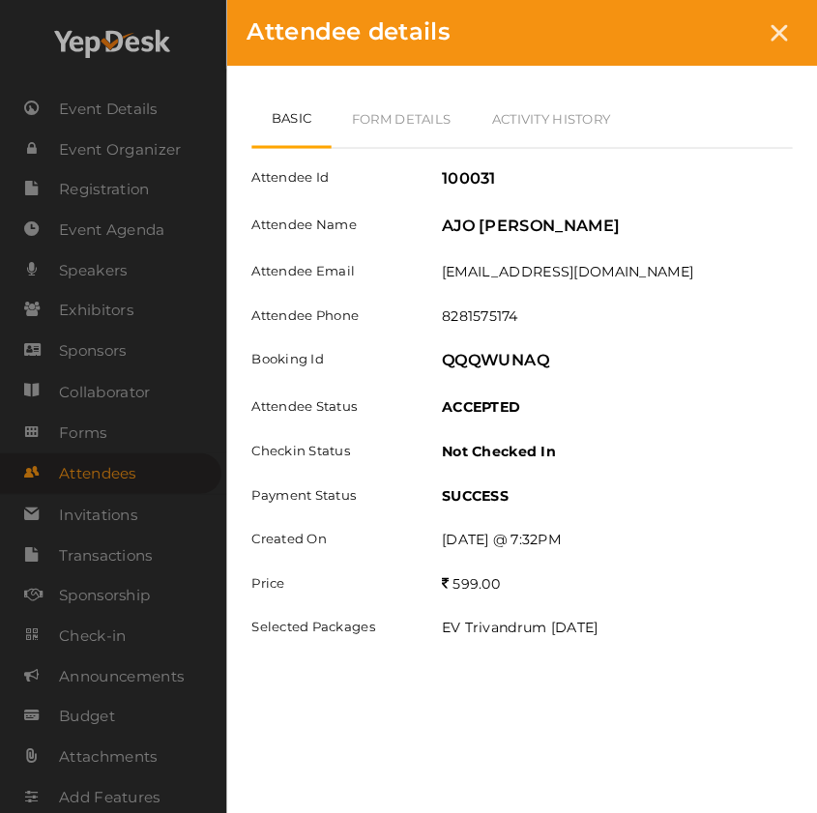
scroll to position [1541, 0]
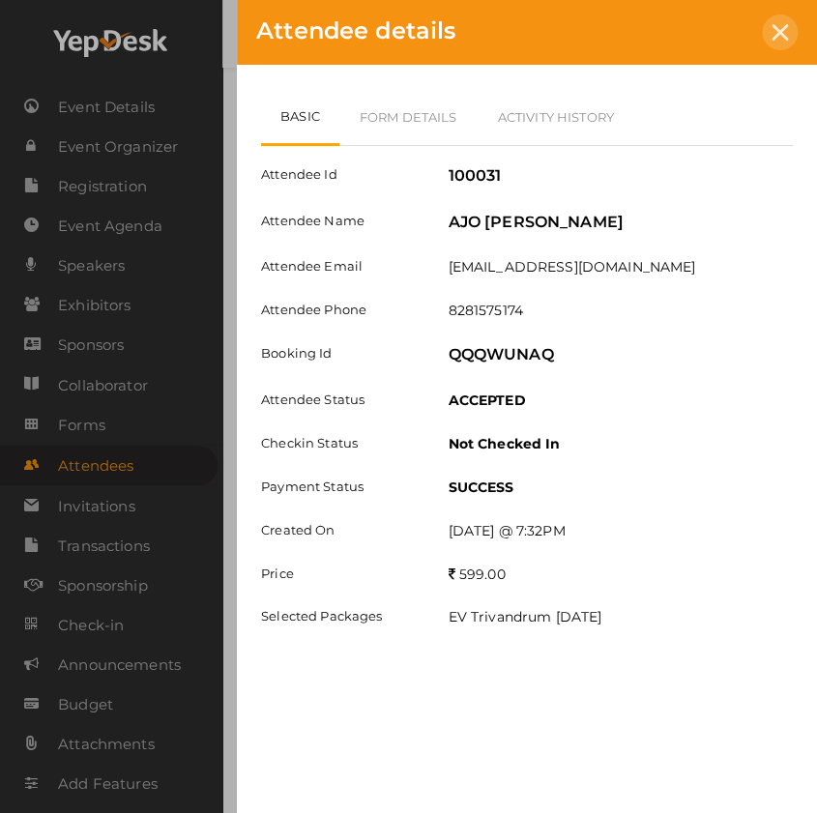
click at [778, 31] on icon at bounding box center [780, 32] width 16 height 16
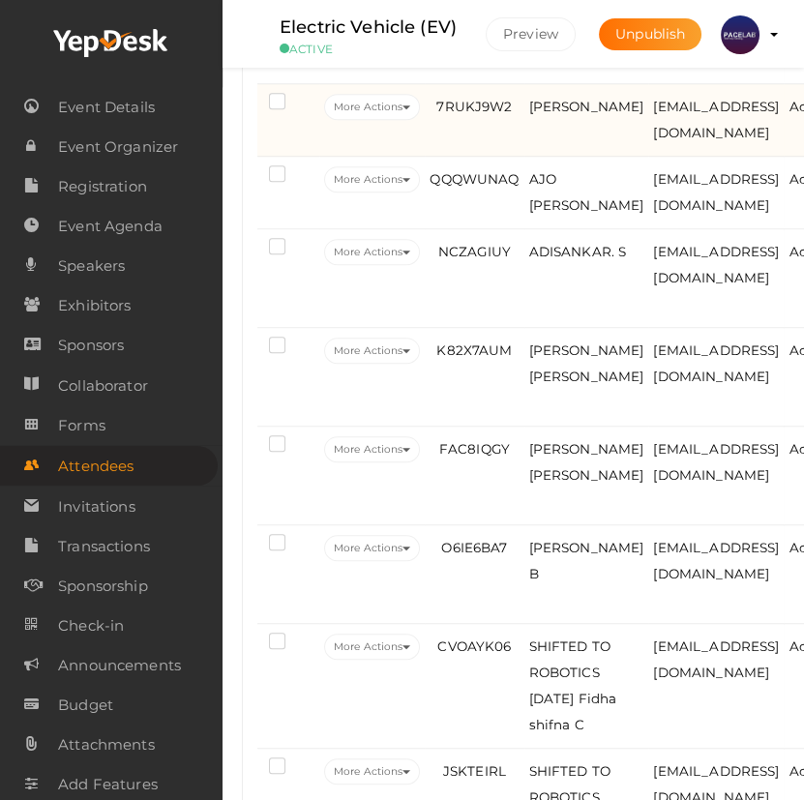
click at [467, 157] on td "7RUKJ9W2" at bounding box center [474, 120] width 99 height 73
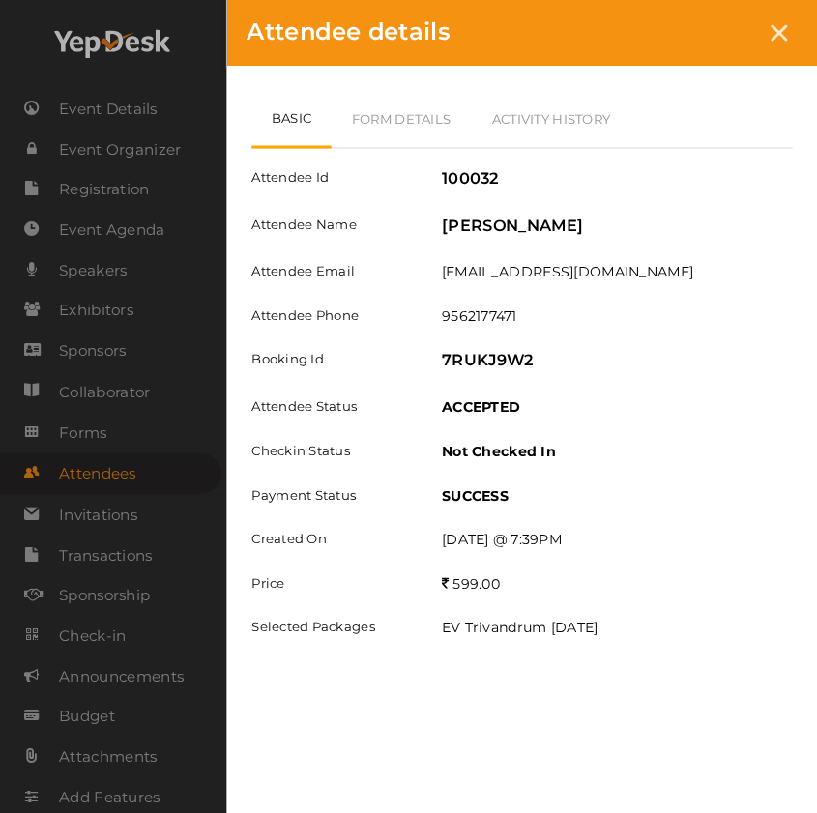
scroll to position [1365, 0]
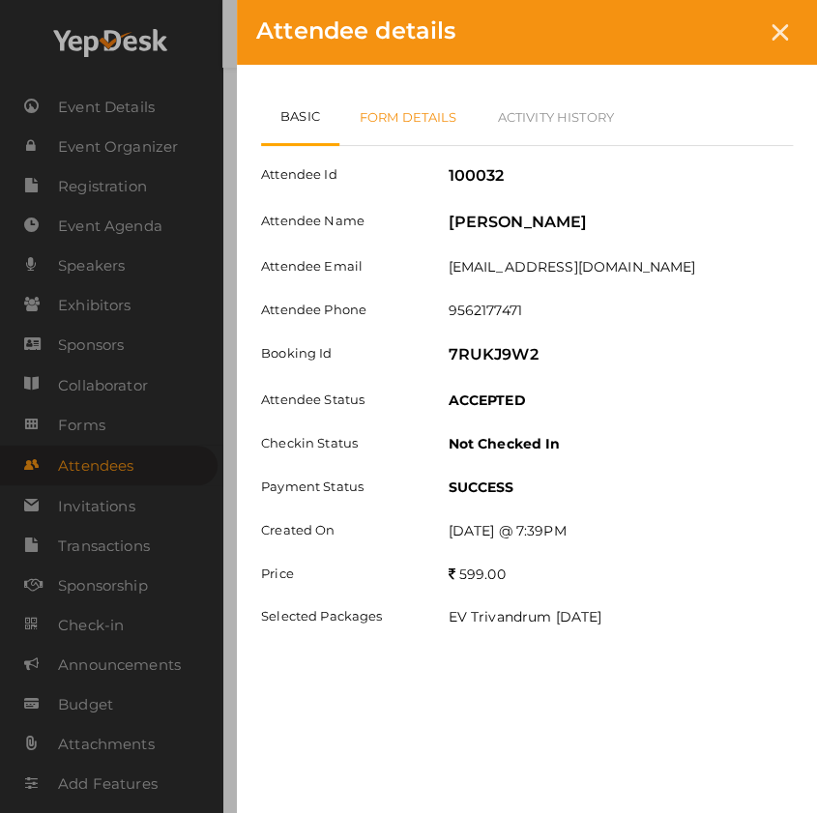
click at [389, 124] on link "Form Details" at bounding box center [408, 117] width 138 height 56
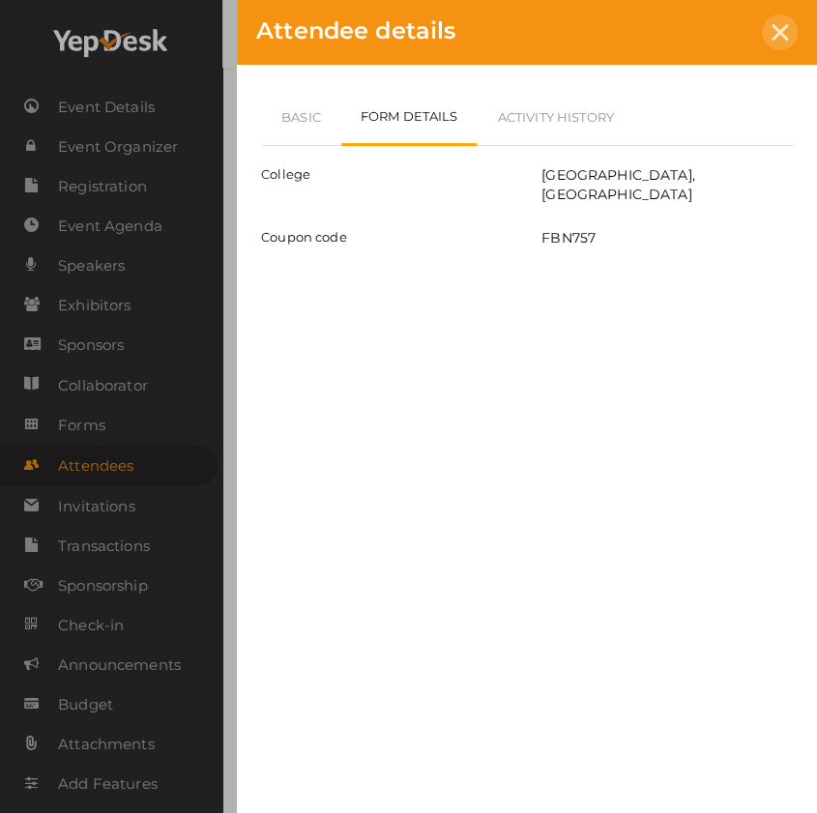
click at [781, 21] on div at bounding box center [780, 33] width 36 height 36
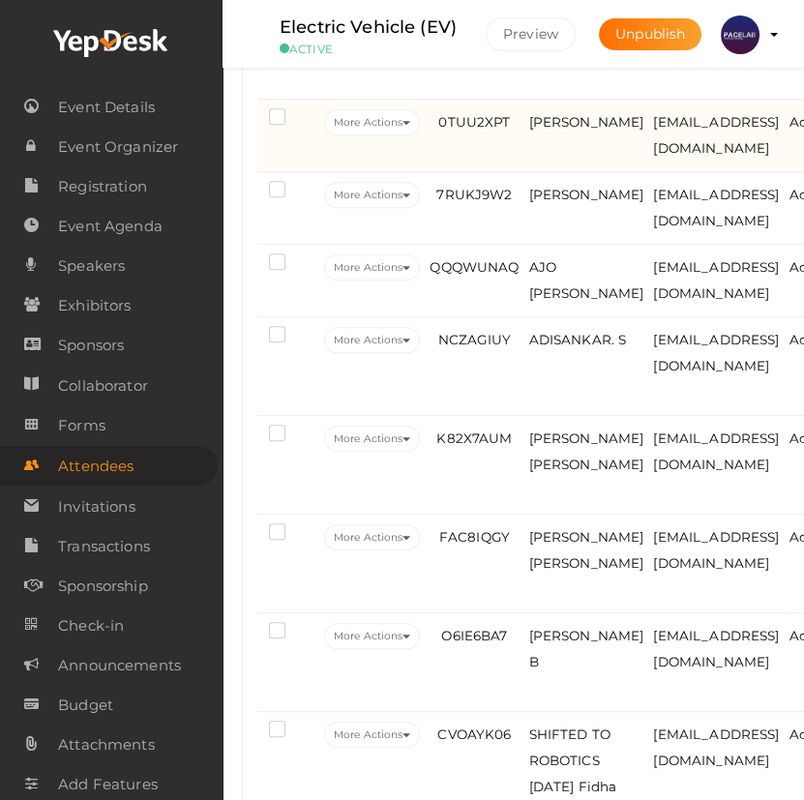
click at [481, 172] on td "0TUU2XPT" at bounding box center [474, 136] width 99 height 73
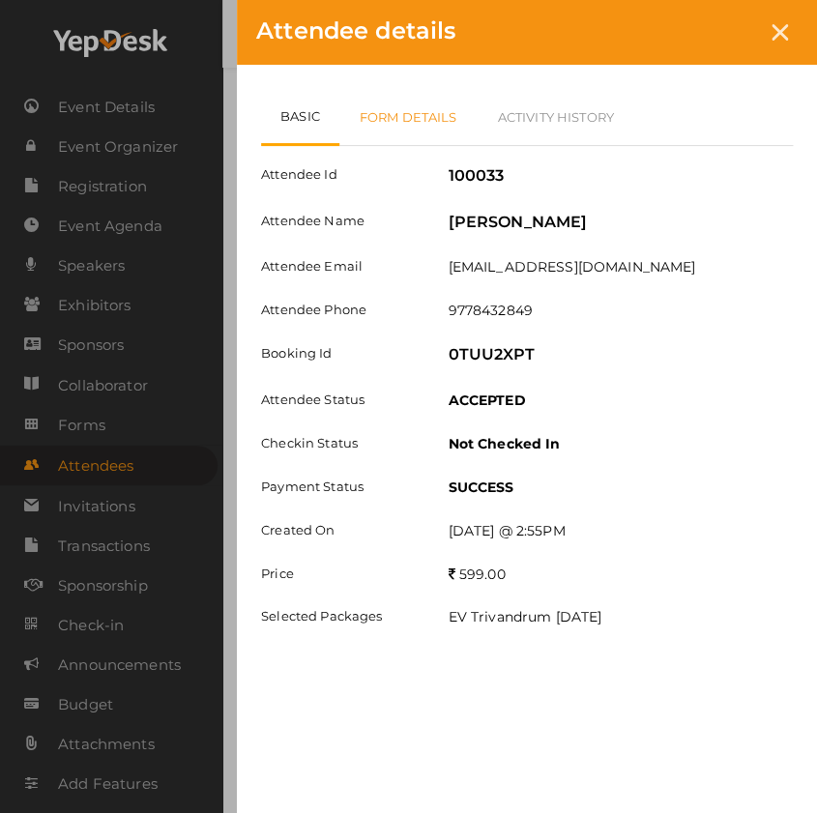
click at [389, 130] on link "Form Details" at bounding box center [408, 117] width 138 height 56
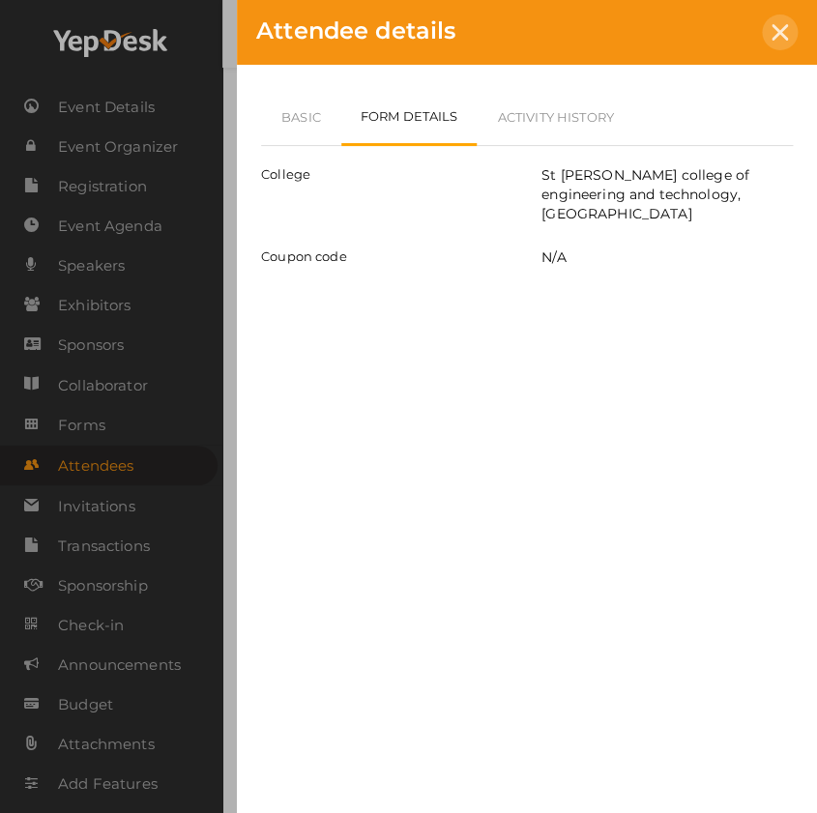
click at [785, 31] on icon at bounding box center [780, 32] width 16 height 16
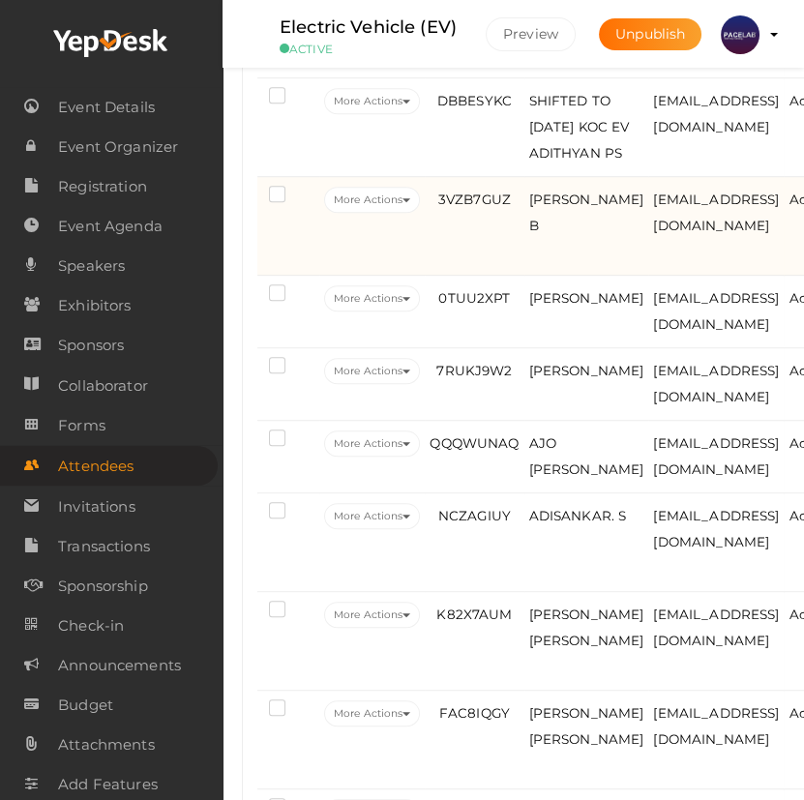
click at [478, 276] on td "3VZB7GUZ" at bounding box center [474, 226] width 99 height 99
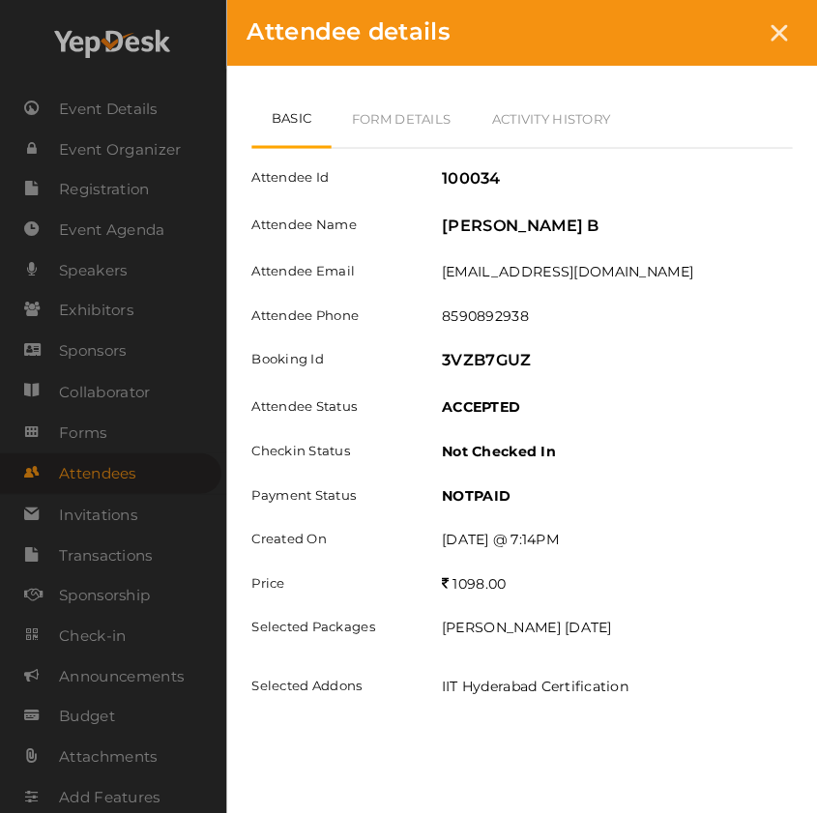
scroll to position [1102, 0]
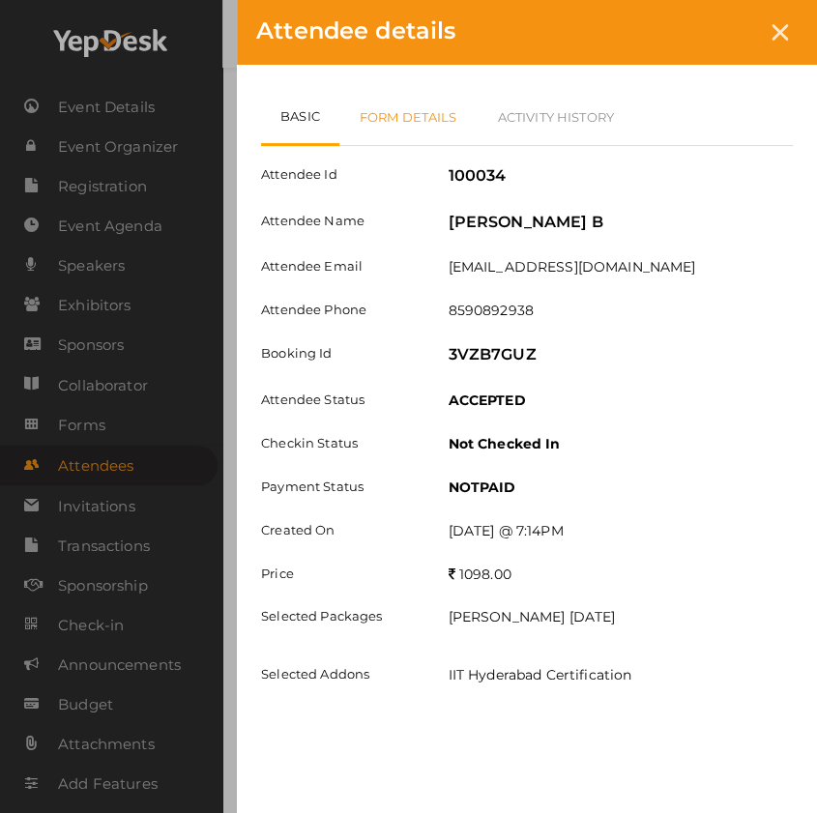
click at [420, 134] on link "Form Details" at bounding box center [408, 117] width 138 height 56
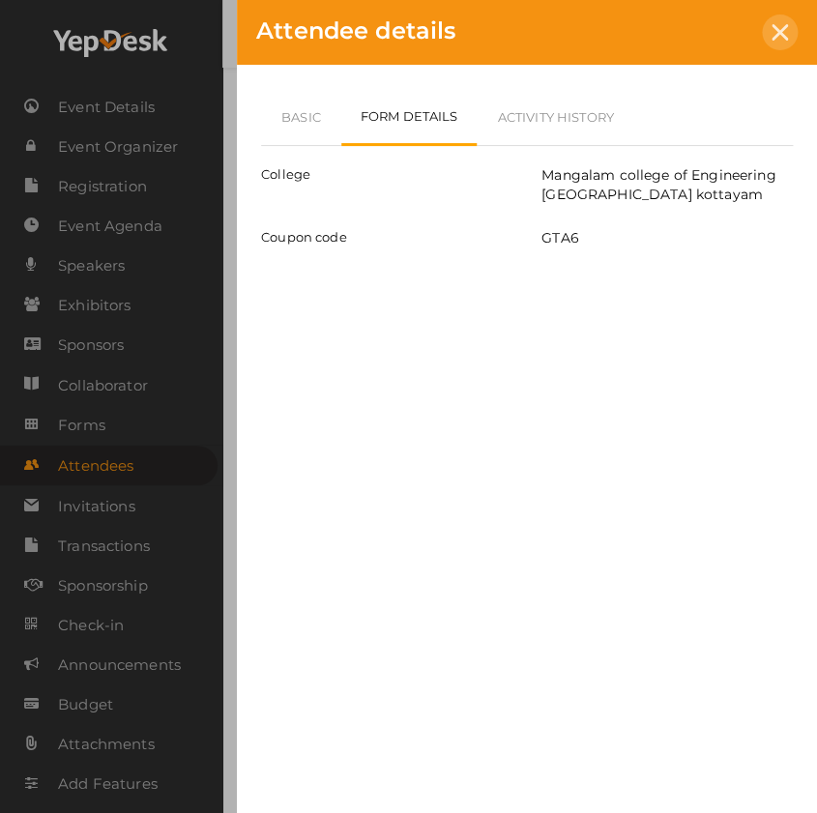
click at [778, 43] on div at bounding box center [780, 33] width 36 height 36
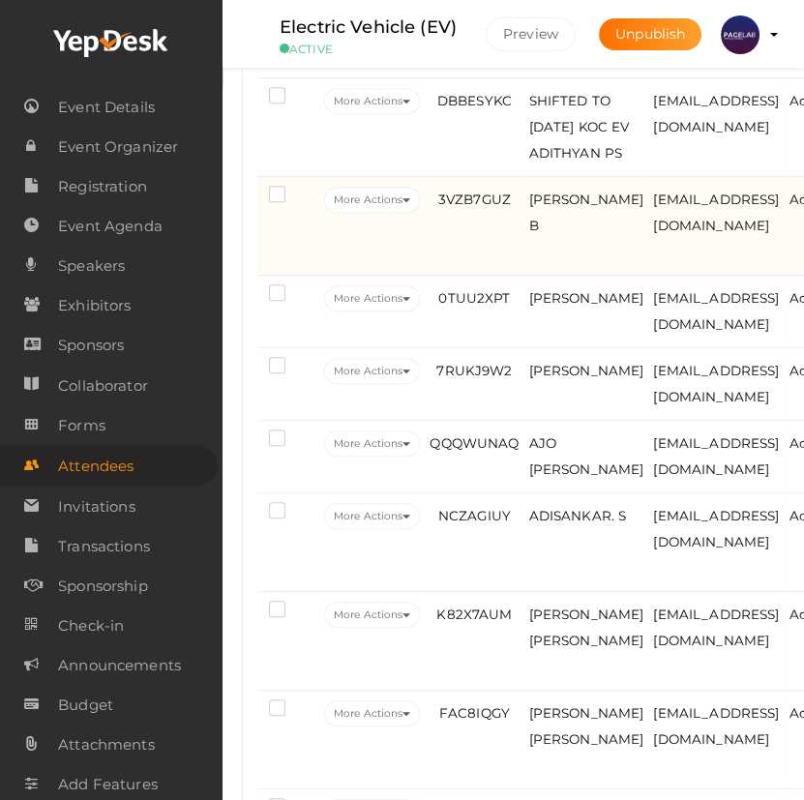
click at [541, 276] on td "Ashik B" at bounding box center [586, 226] width 125 height 99
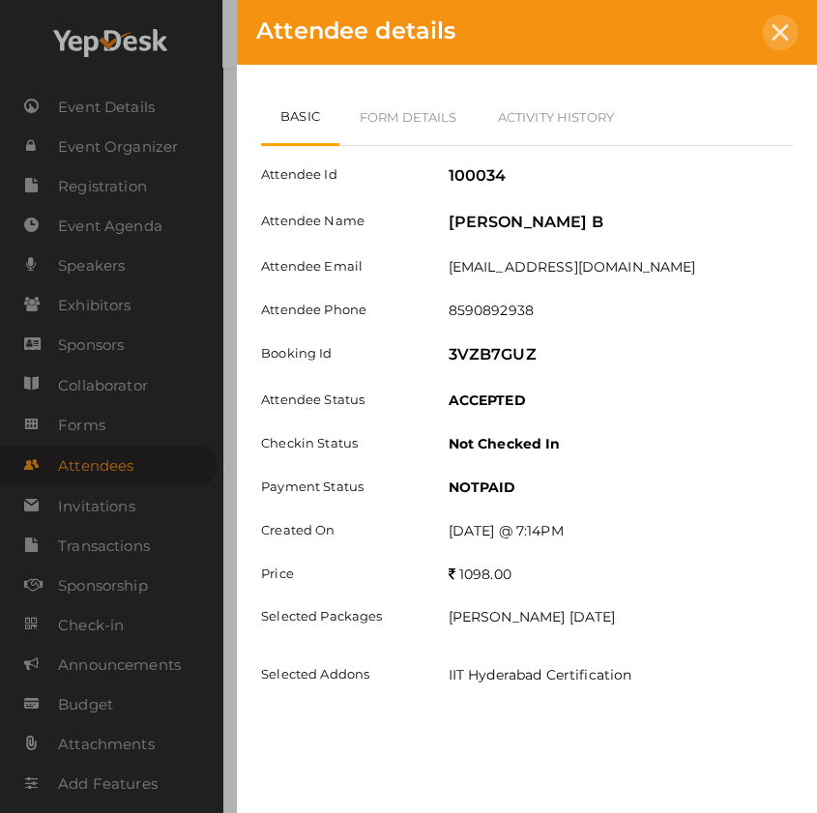
click at [781, 35] on icon at bounding box center [780, 32] width 16 height 16
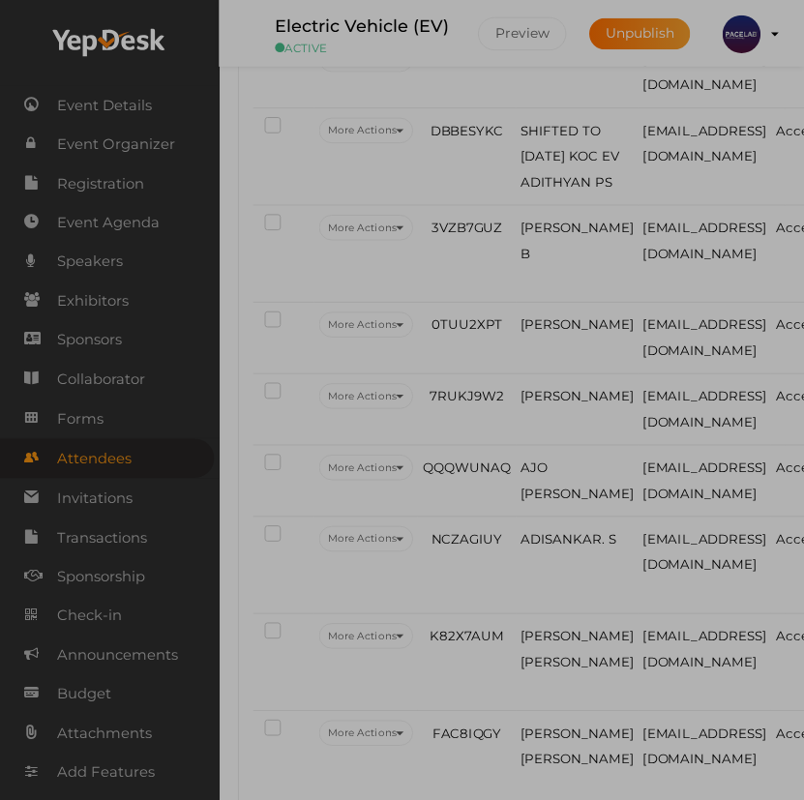
scroll to position [1134, 0]
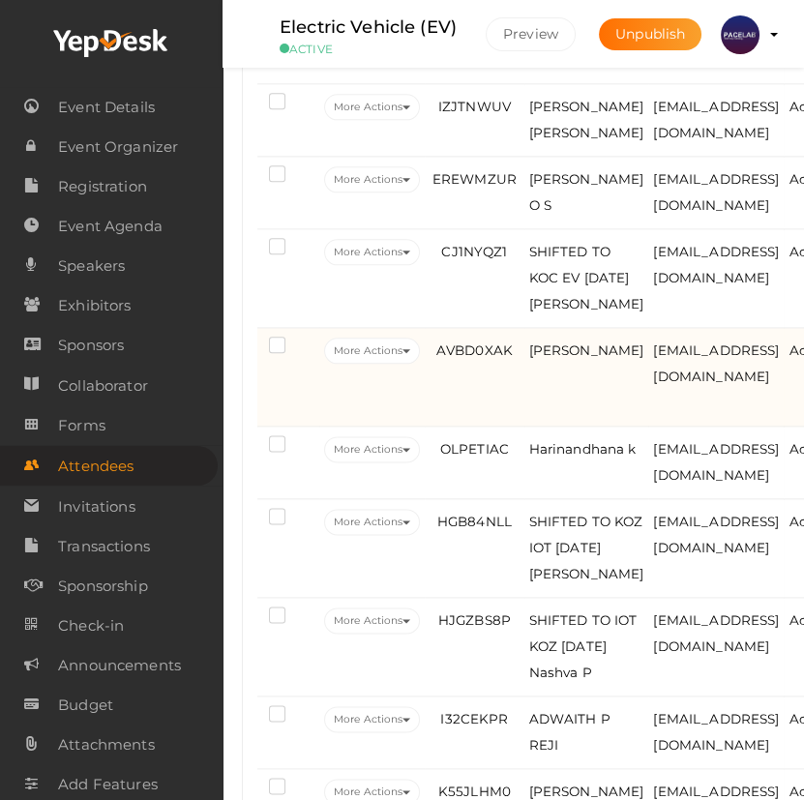
click at [550, 426] on td "Devika Sajeev" at bounding box center [586, 377] width 125 height 99
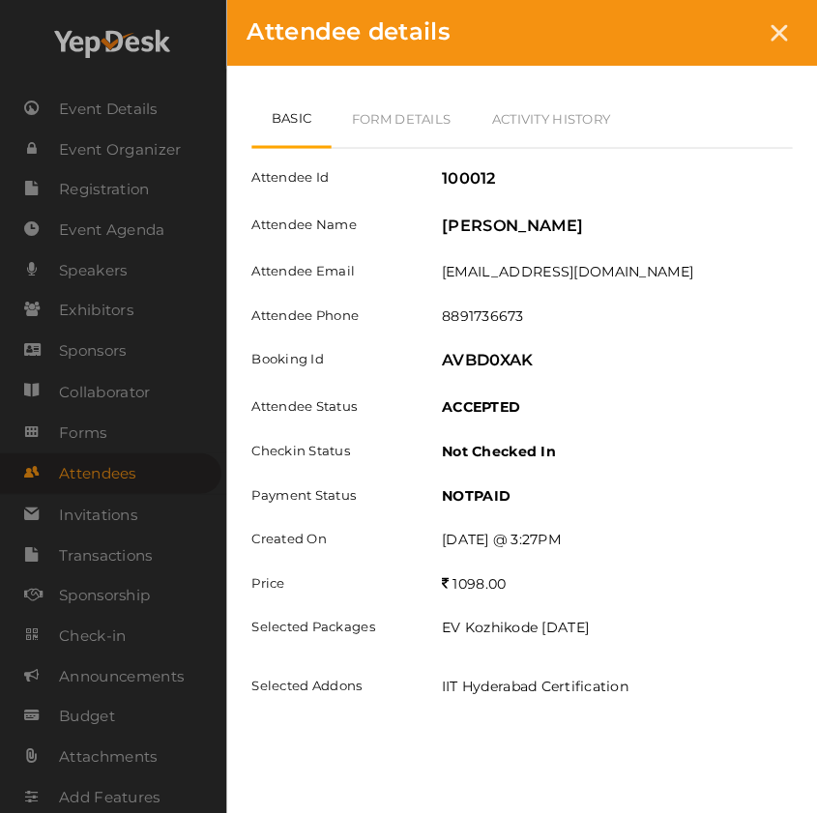
scroll to position [2861, 0]
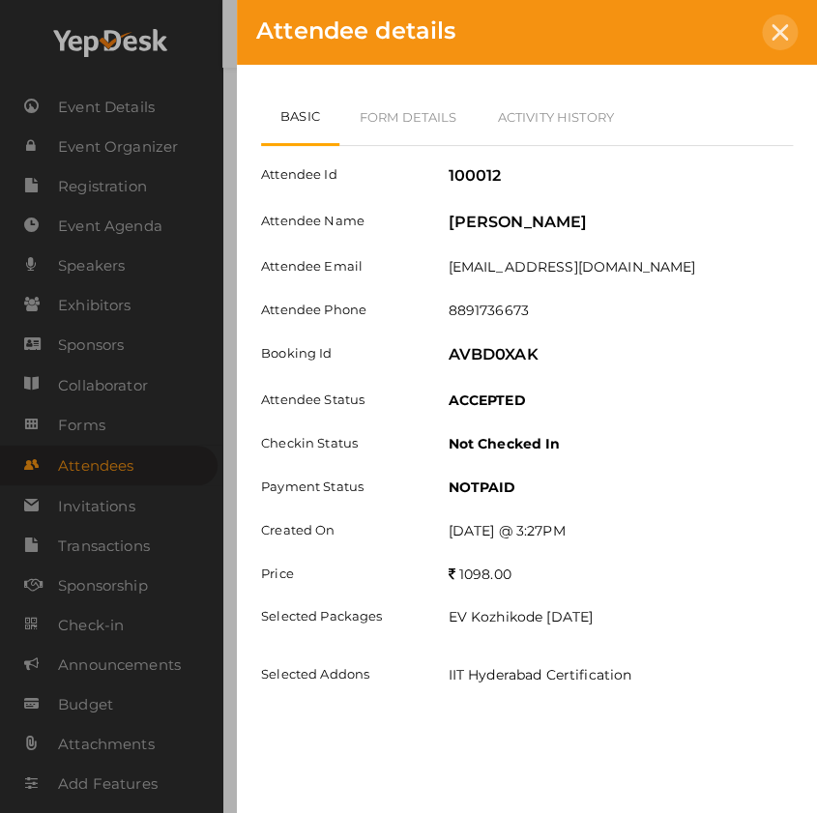
click at [772, 39] on icon at bounding box center [780, 32] width 16 height 16
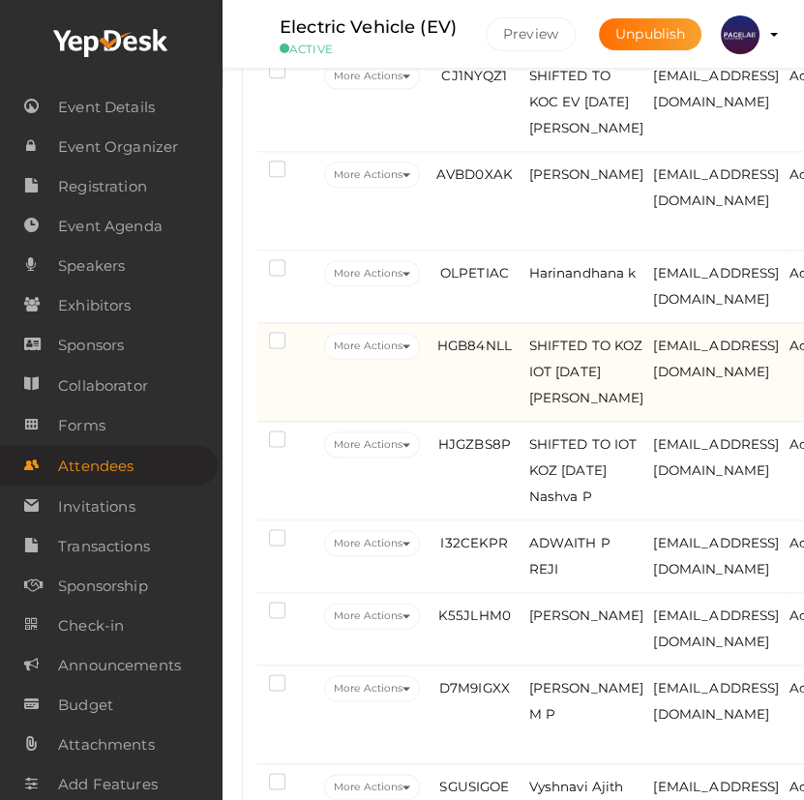
click at [474, 422] on td "HGB84NLL" at bounding box center [474, 372] width 99 height 99
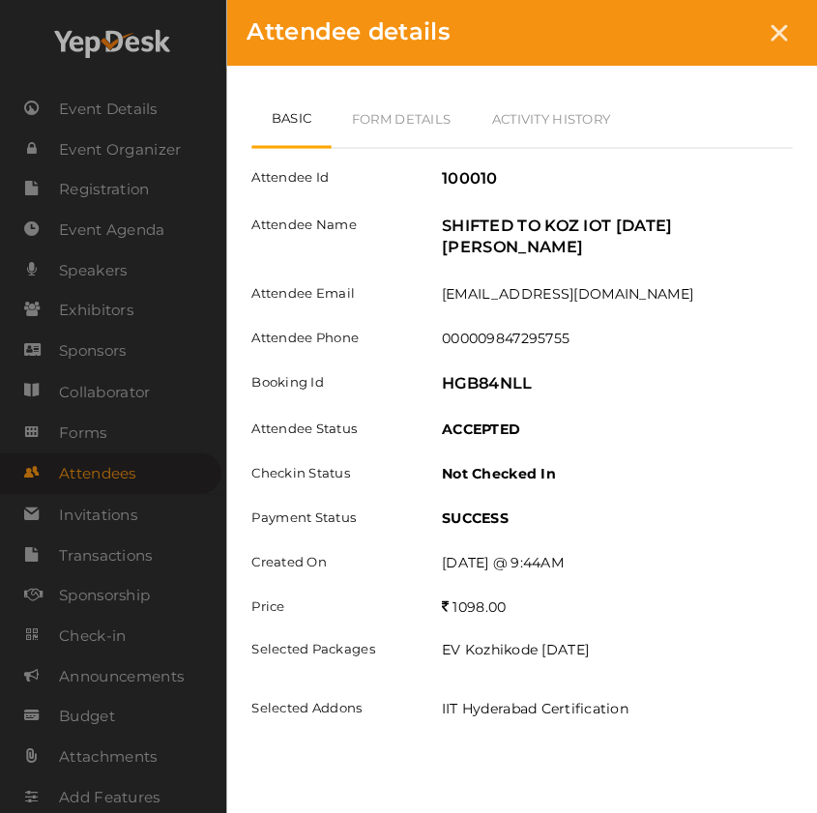
scroll to position [3036, 0]
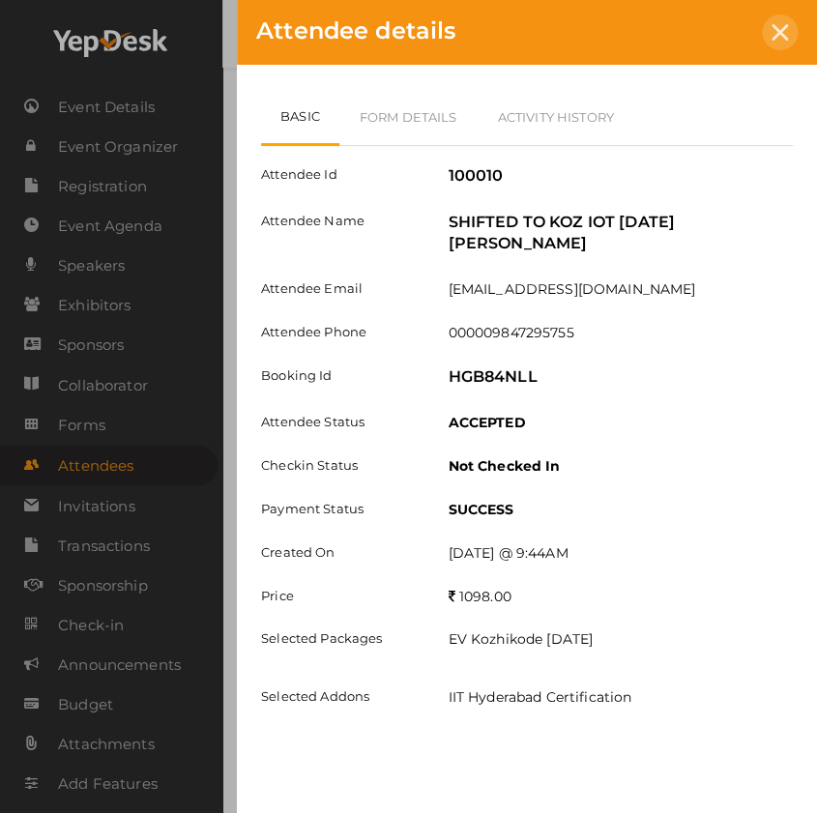
click at [775, 27] on icon at bounding box center [780, 32] width 16 height 16
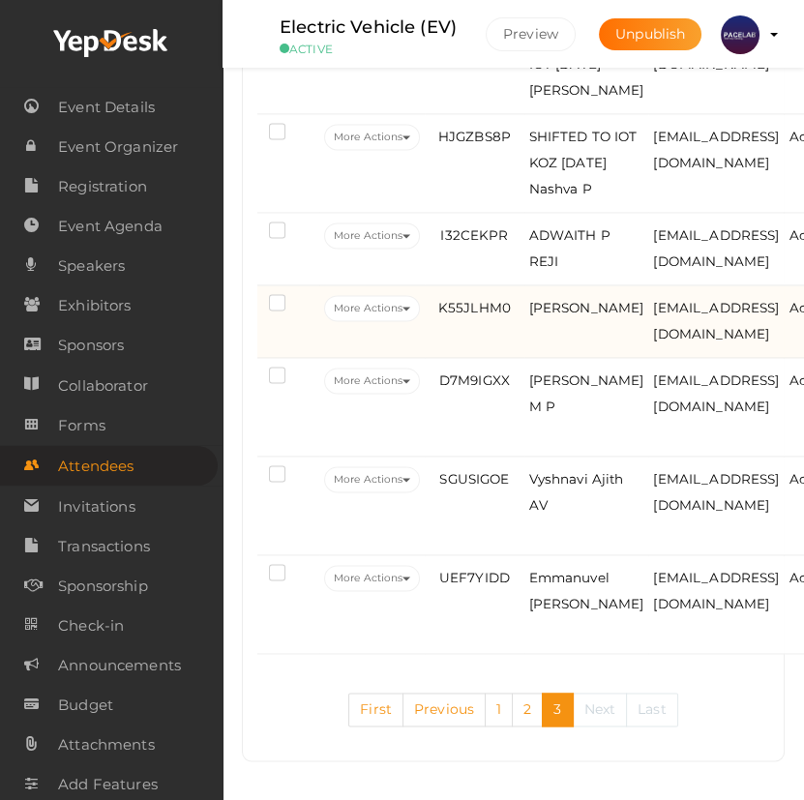
click at [520, 358] on td "K55JLHM0" at bounding box center [474, 321] width 99 height 73
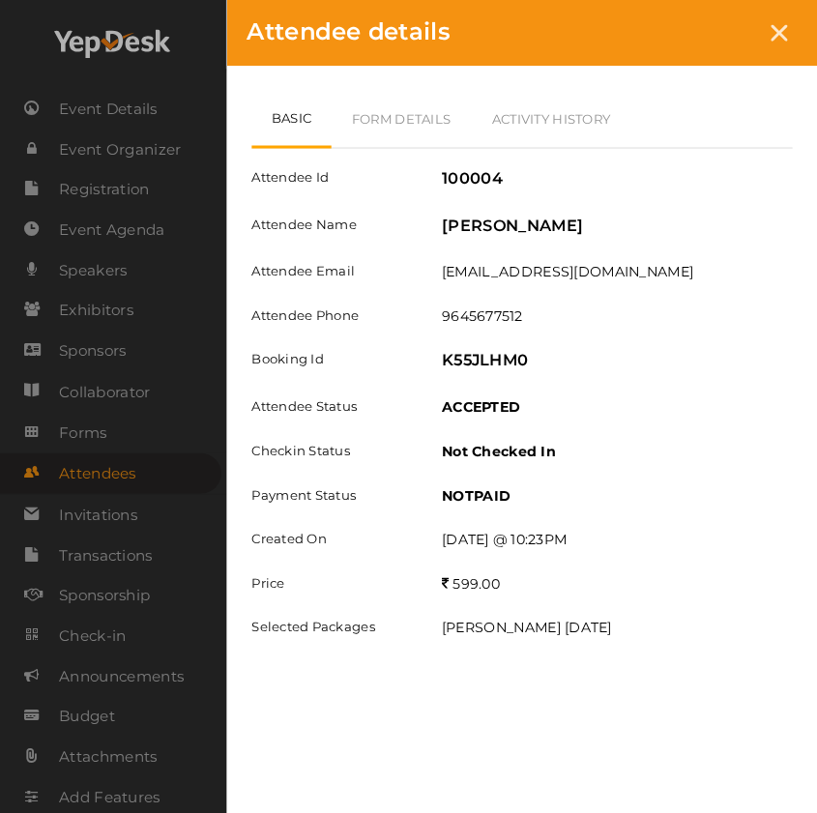
scroll to position [3387, 0]
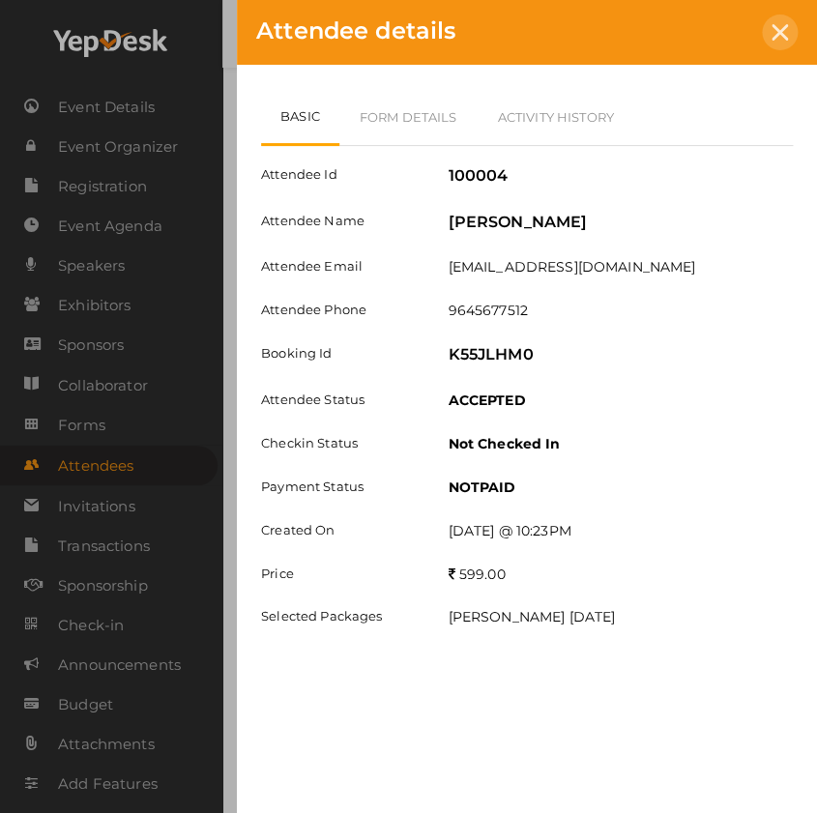
click at [777, 30] on icon at bounding box center [780, 32] width 16 height 16
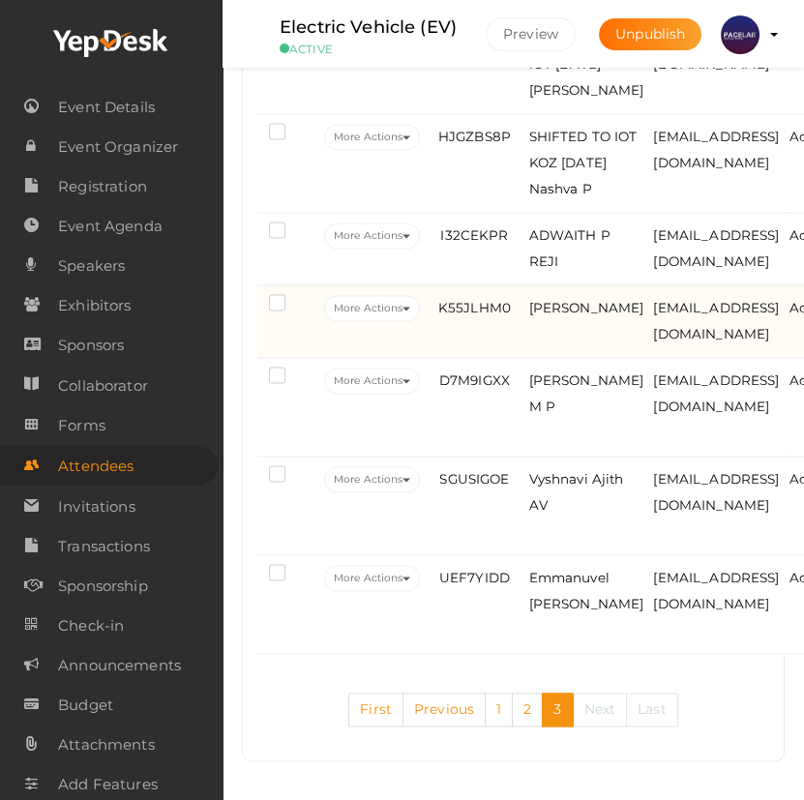
click at [451, 358] on td "K55JLHM0" at bounding box center [474, 321] width 99 height 73
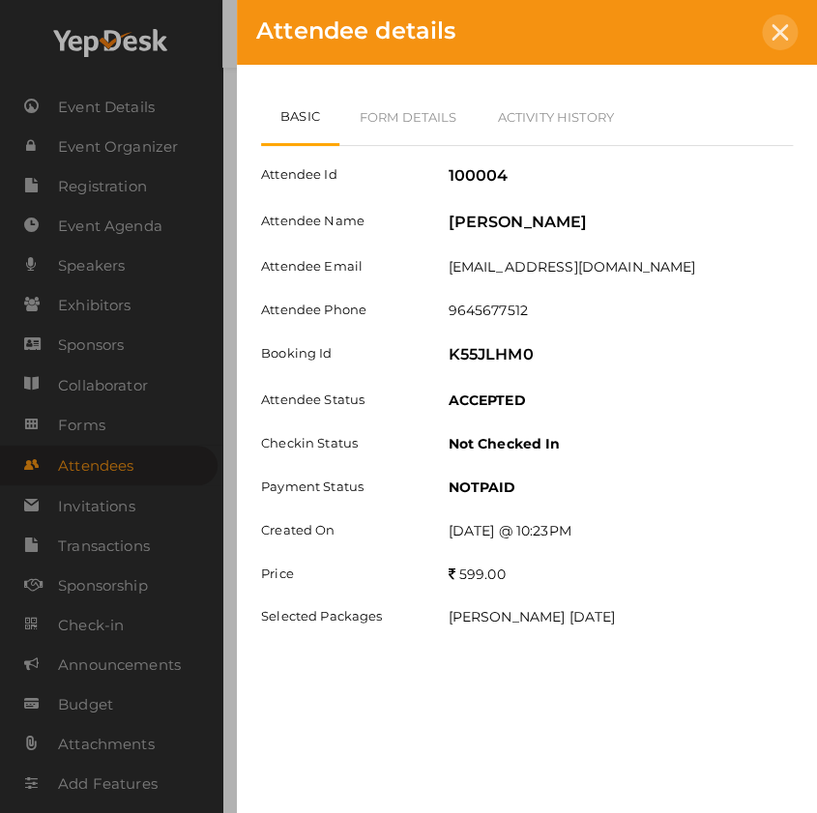
click at [766, 37] on div at bounding box center [780, 33] width 36 height 36
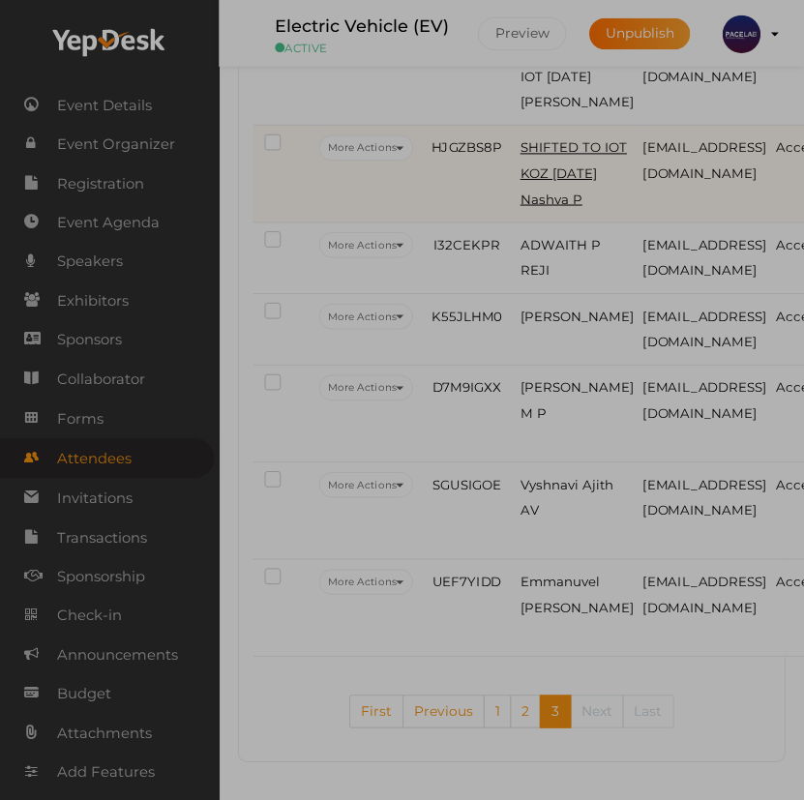
scroll to position [3420, 0]
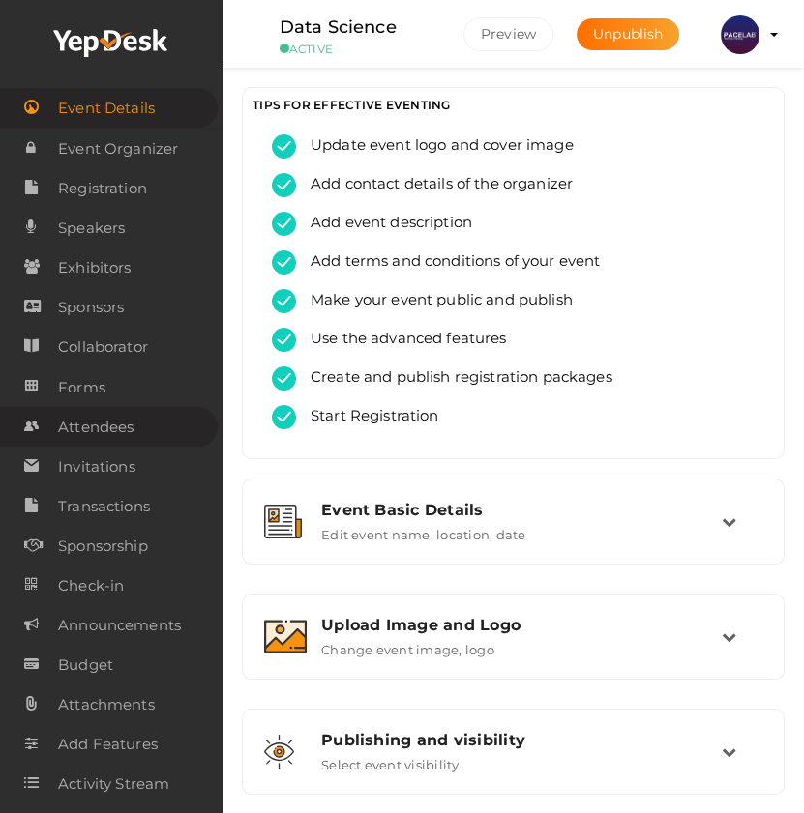
click at [103, 420] on span "Attendees" at bounding box center [95, 427] width 75 height 39
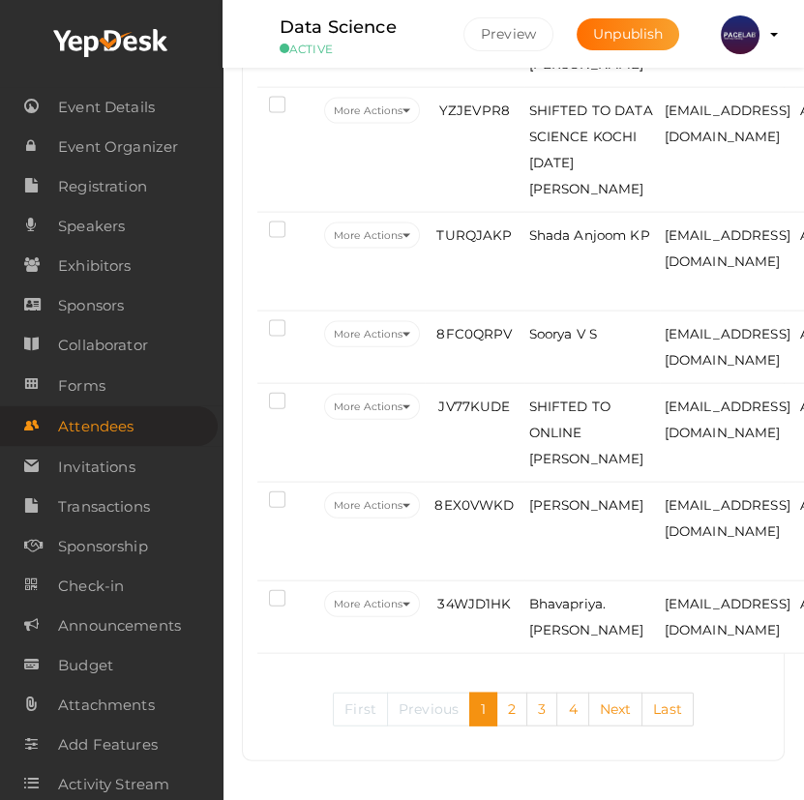
scroll to position [6300, 0]
click at [658, 706] on link "Last" at bounding box center [667, 709] width 52 height 34
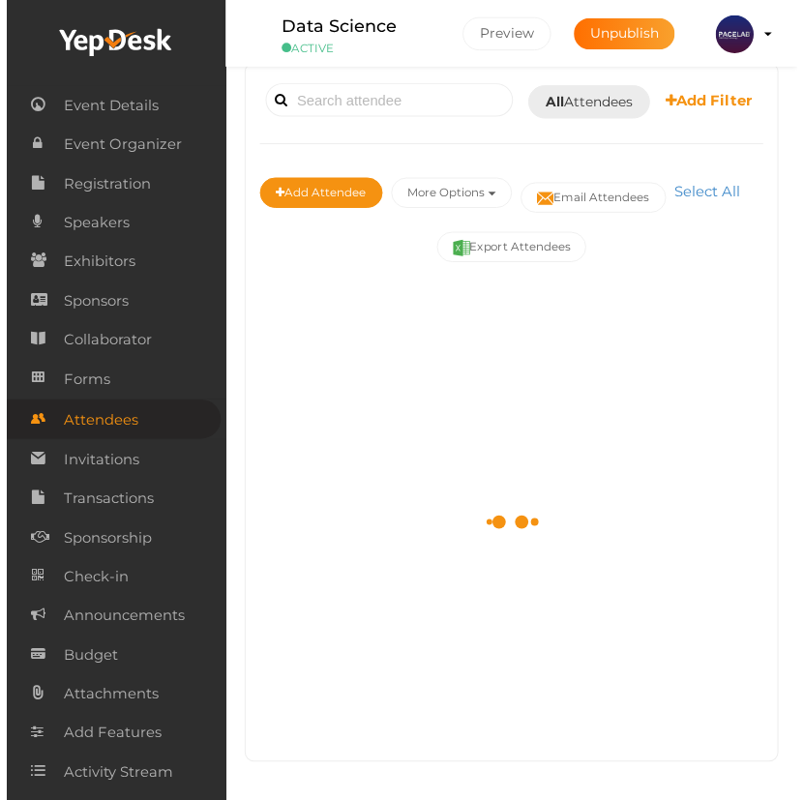
scroll to position [5303, 0]
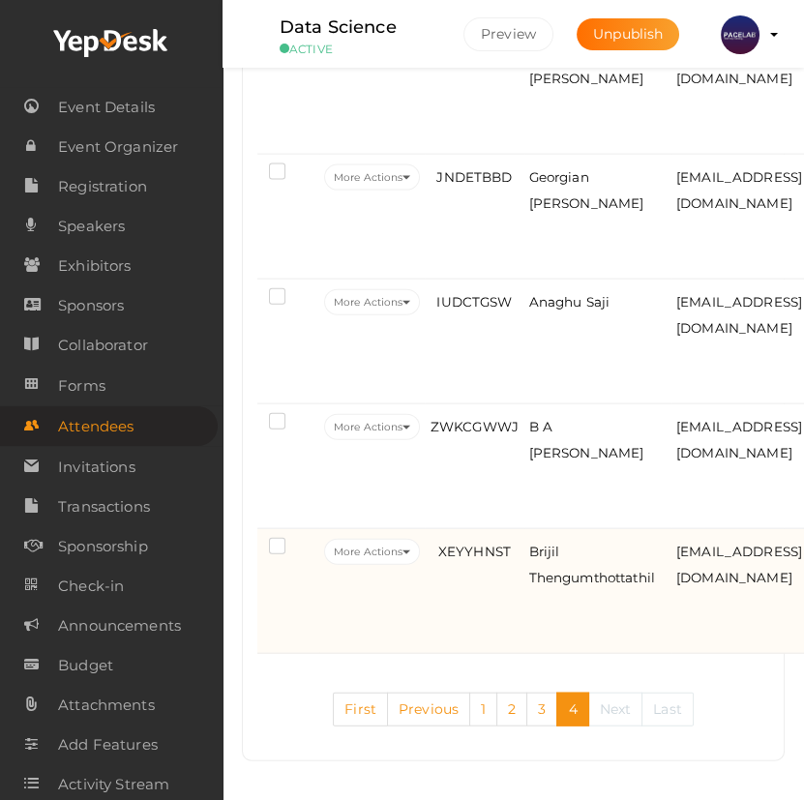
click at [513, 590] on td "XEYYHNST" at bounding box center [474, 591] width 99 height 125
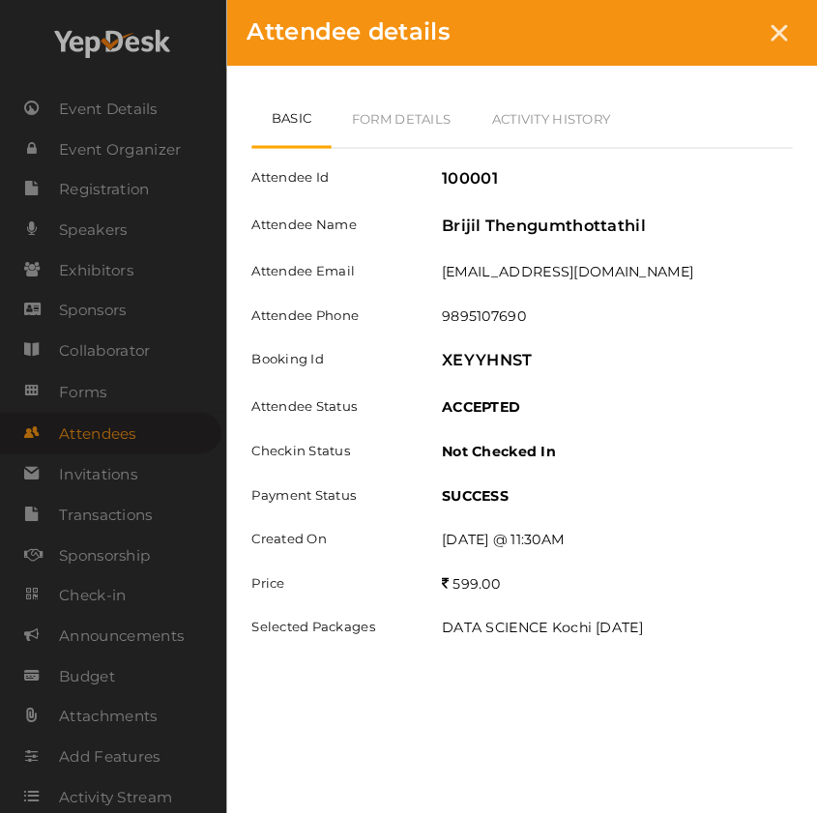
scroll to position [5258, 0]
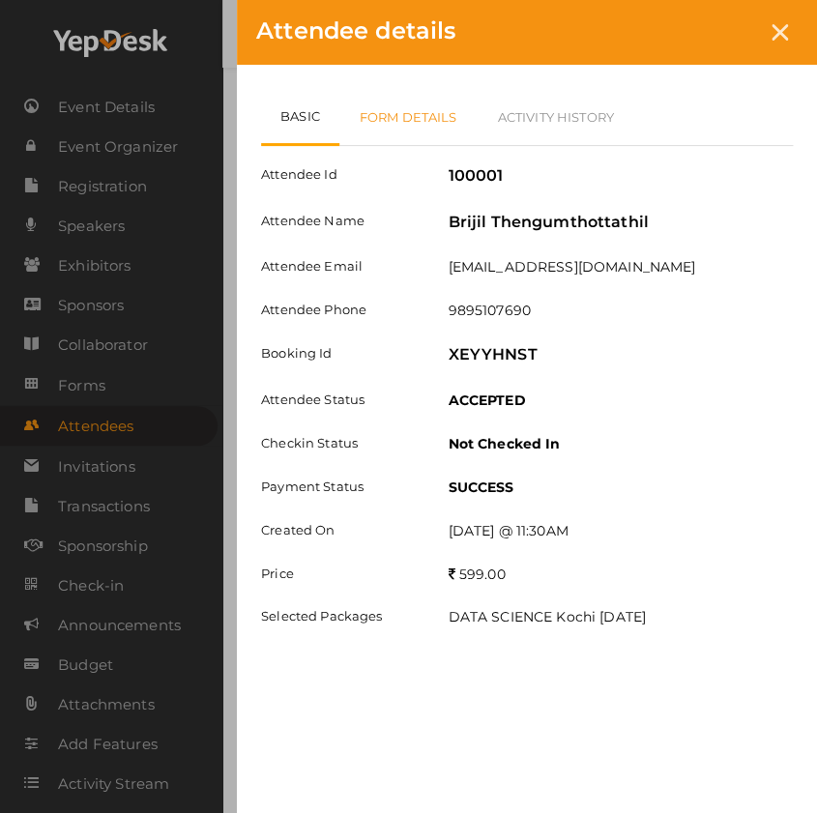
click at [404, 119] on link "Form Details" at bounding box center [408, 117] width 138 height 56
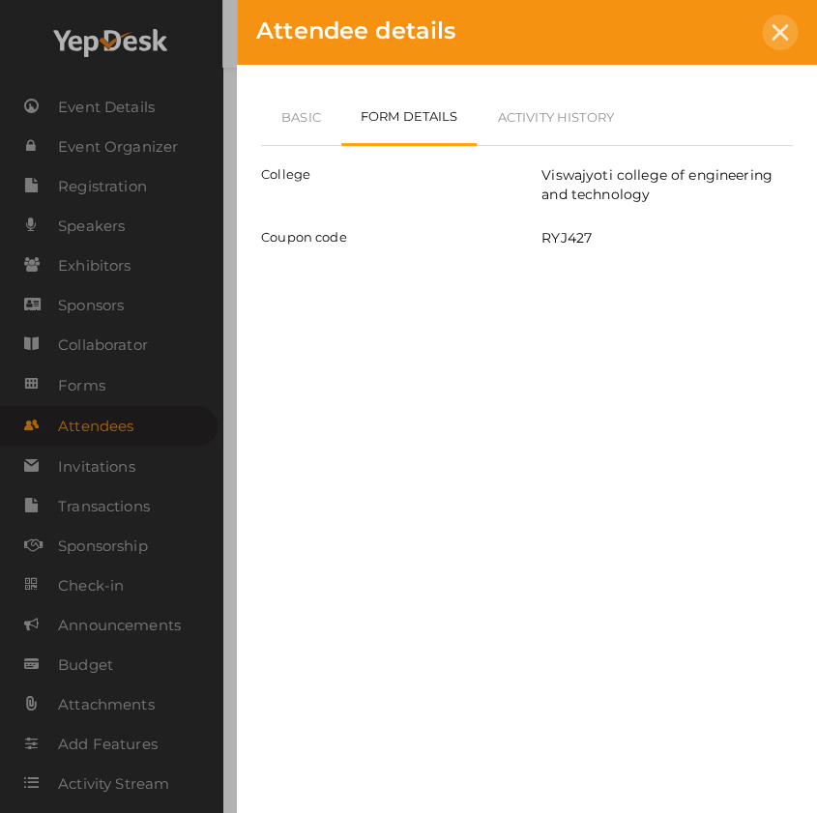
click at [784, 34] on icon at bounding box center [780, 32] width 16 height 16
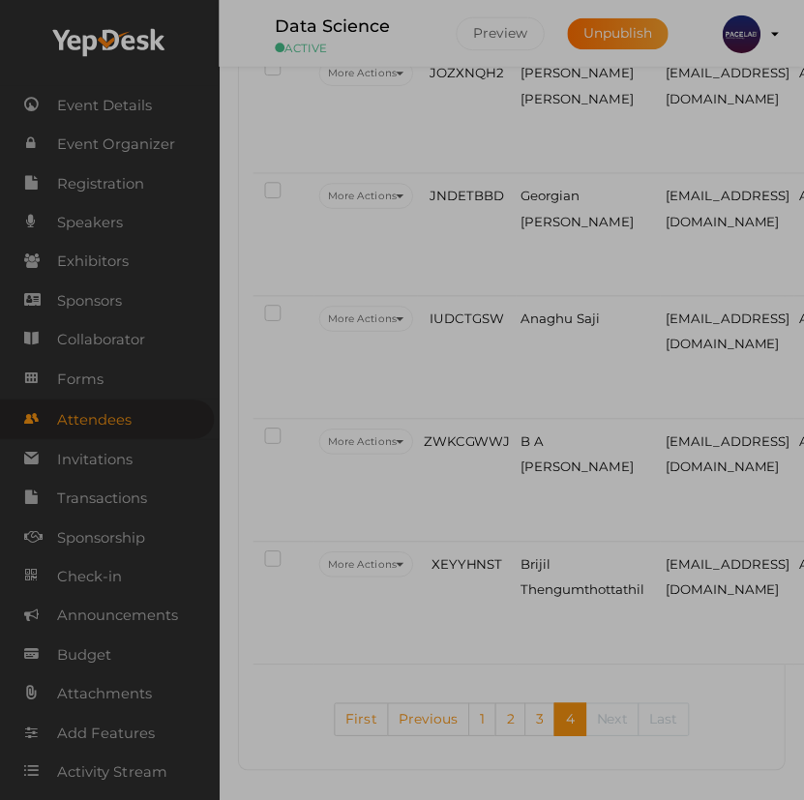
scroll to position [5290, 0]
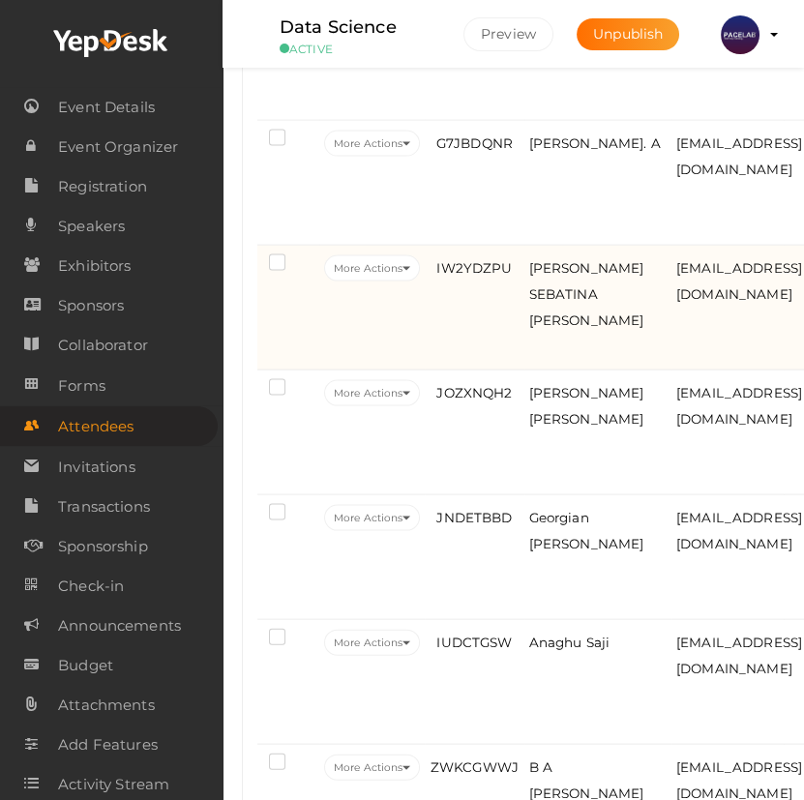
click at [496, 333] on td "IW2YDZPU" at bounding box center [474, 308] width 99 height 125
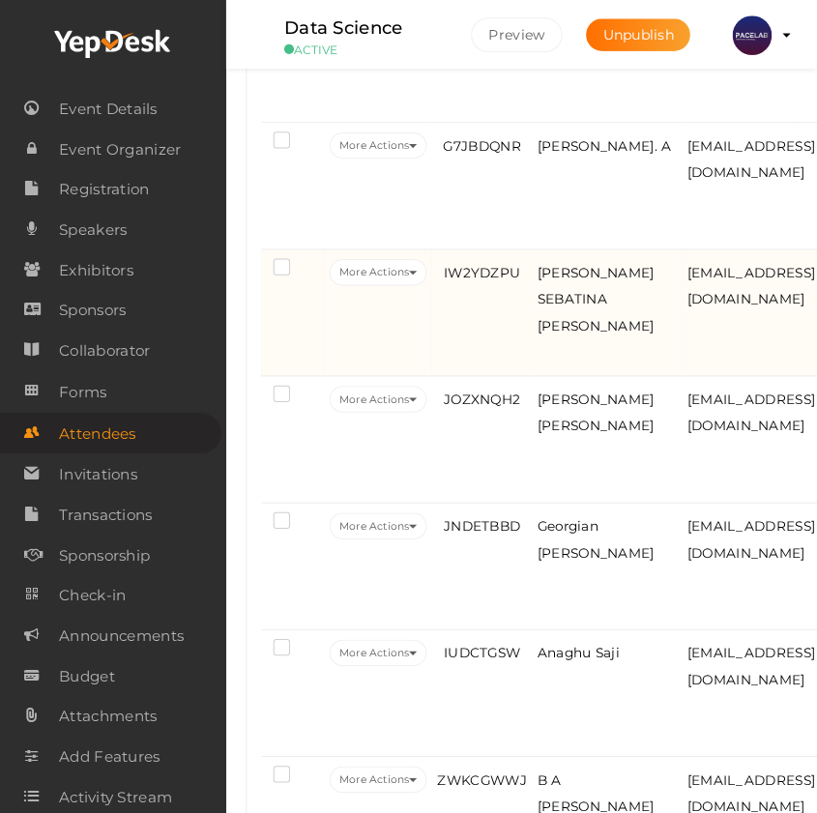
scroll to position [4907, 0]
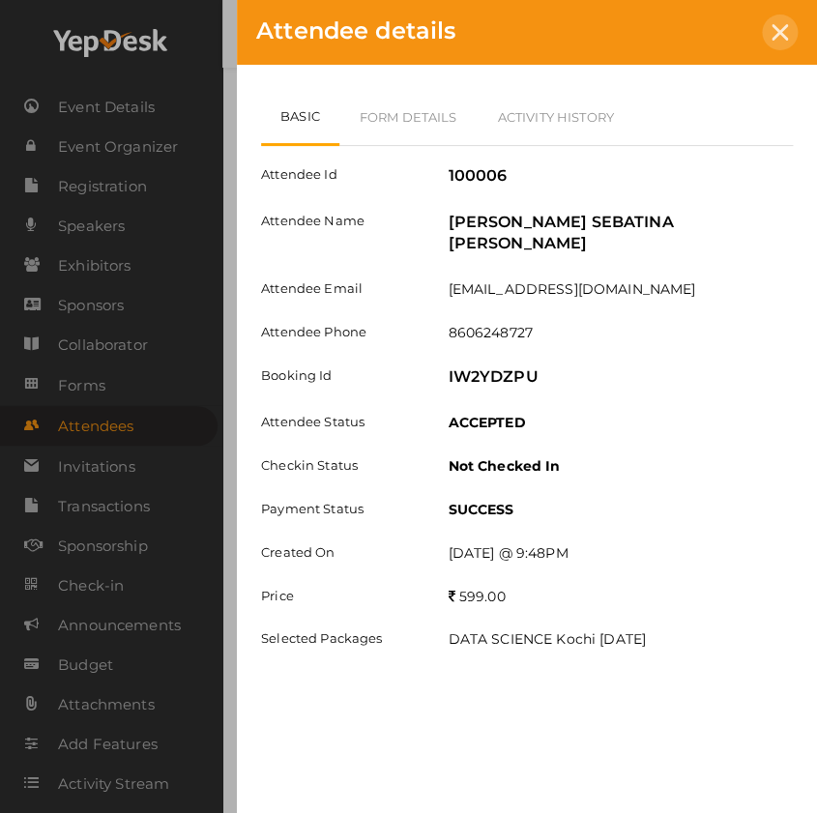
click at [778, 29] on icon at bounding box center [780, 32] width 16 height 16
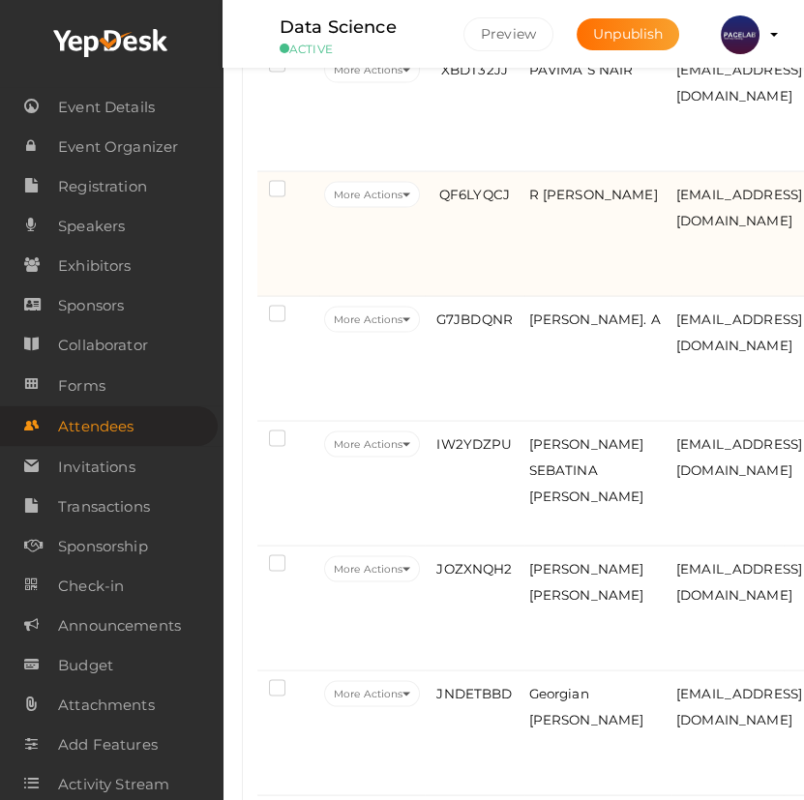
click at [487, 271] on td "QF6LYQCJ" at bounding box center [474, 234] width 99 height 125
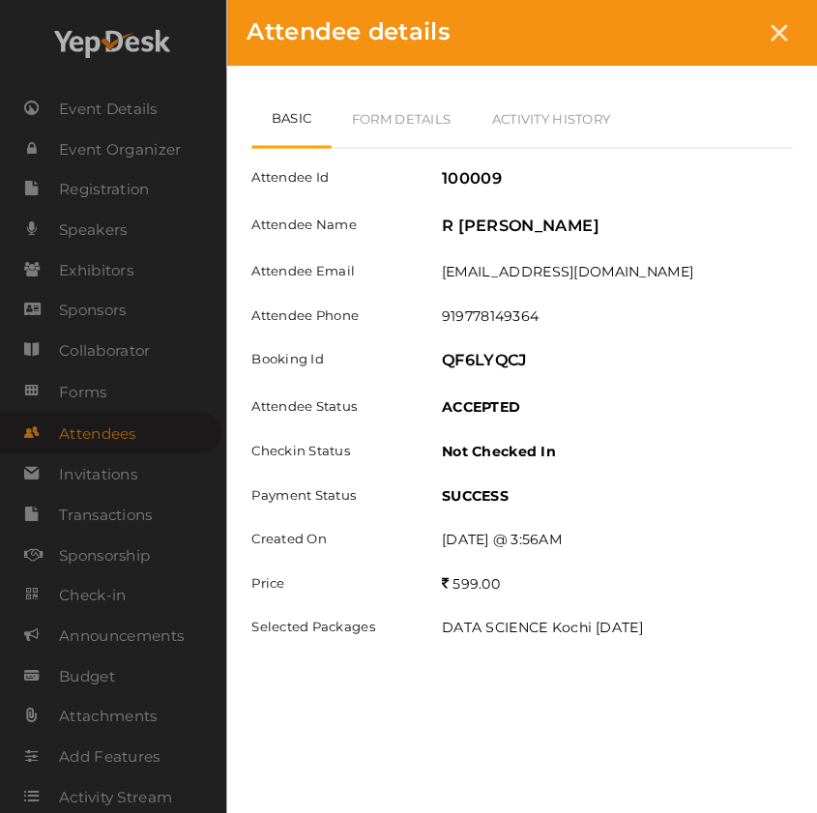
scroll to position [4730, 0]
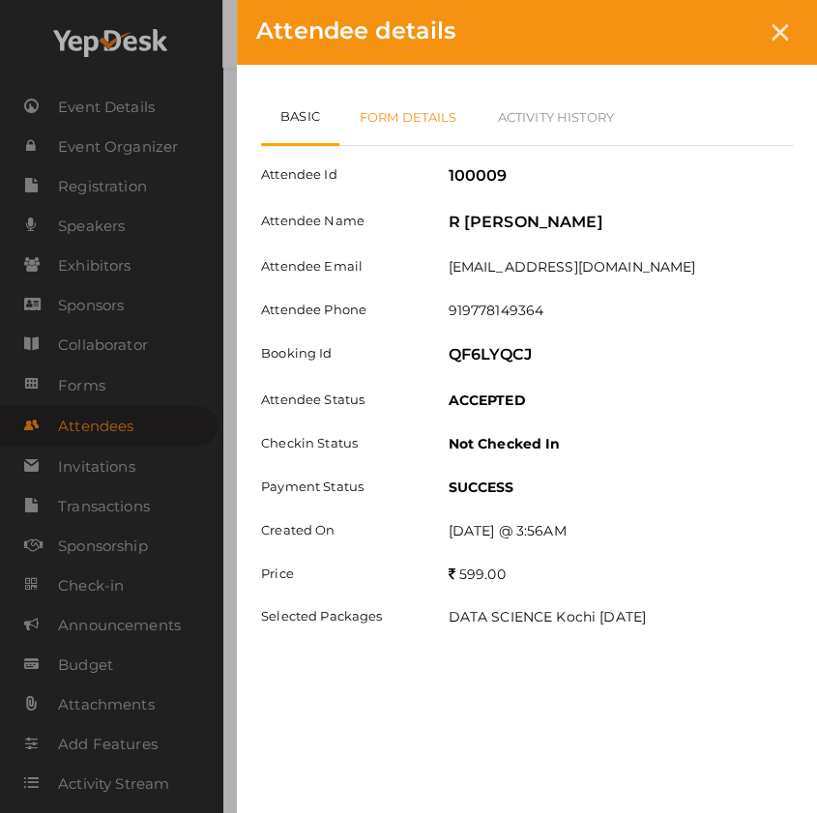
click at [419, 128] on link "Form Details" at bounding box center [408, 117] width 138 height 56
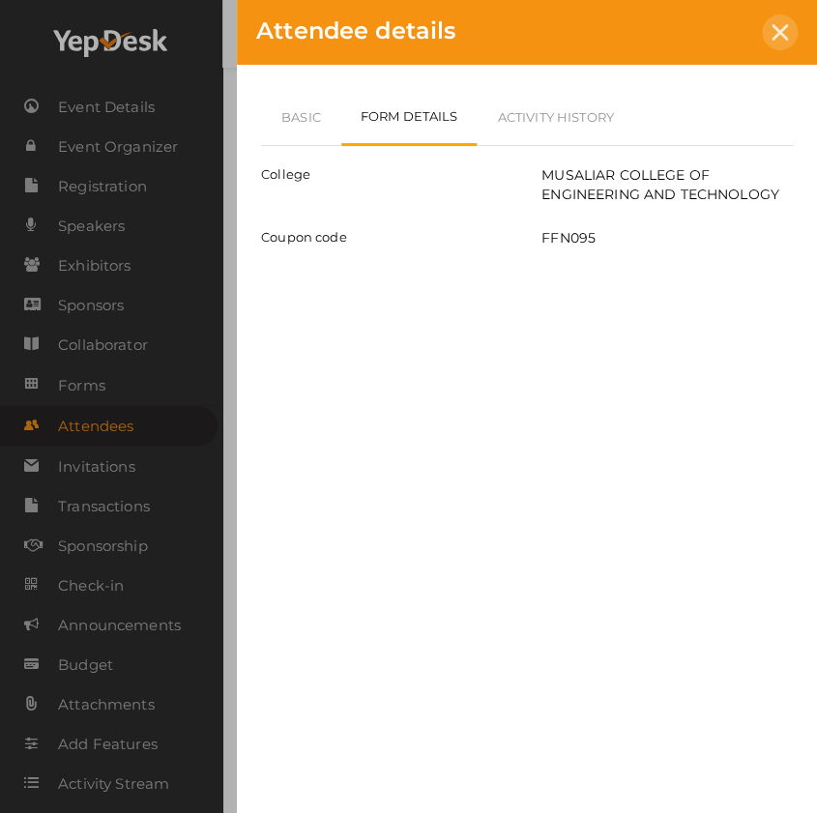
click at [774, 37] on icon at bounding box center [780, 32] width 16 height 16
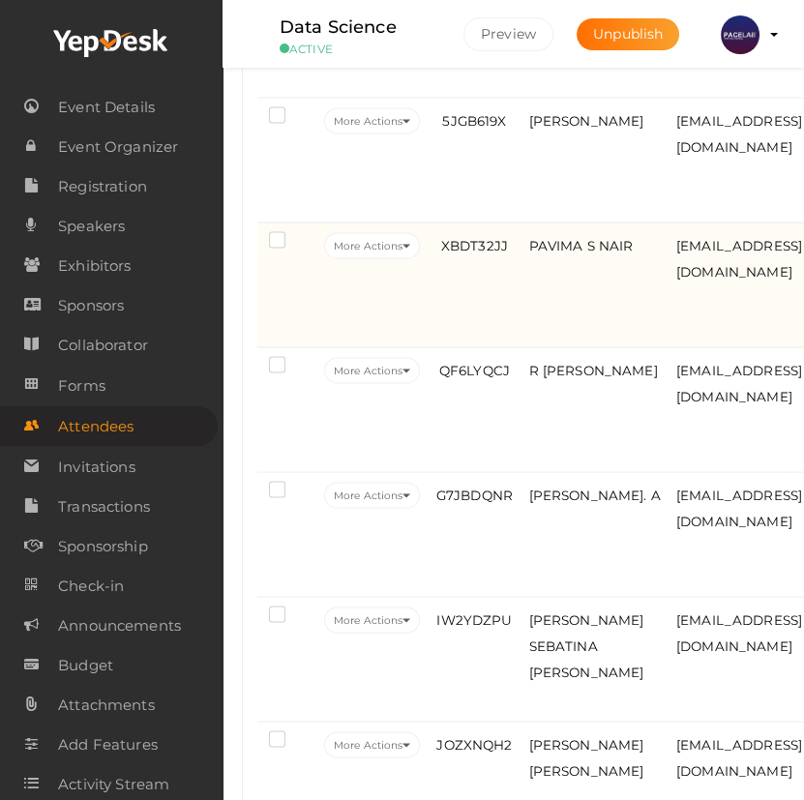
click at [497, 313] on td "XBDT32JJ" at bounding box center [474, 285] width 99 height 125
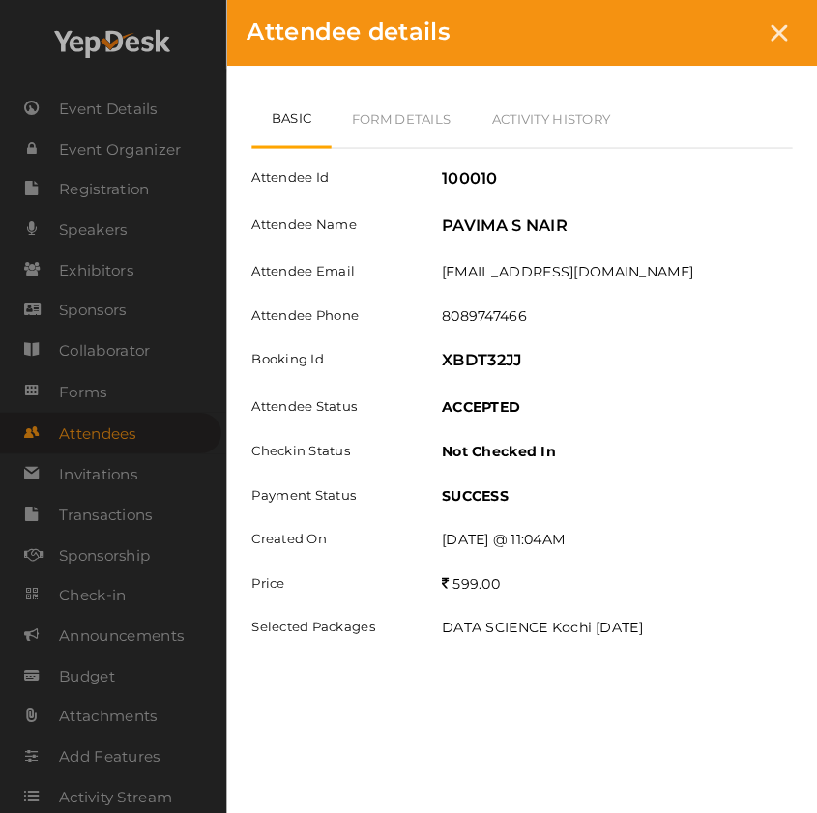
scroll to position [4555, 0]
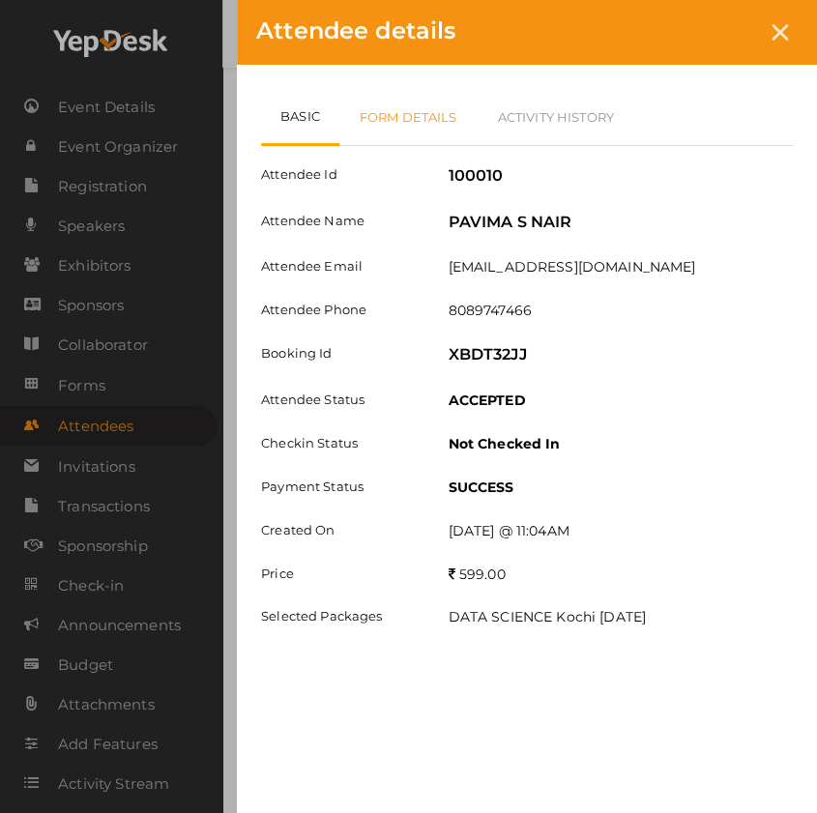
click at [416, 126] on link "Form Details" at bounding box center [408, 117] width 138 height 56
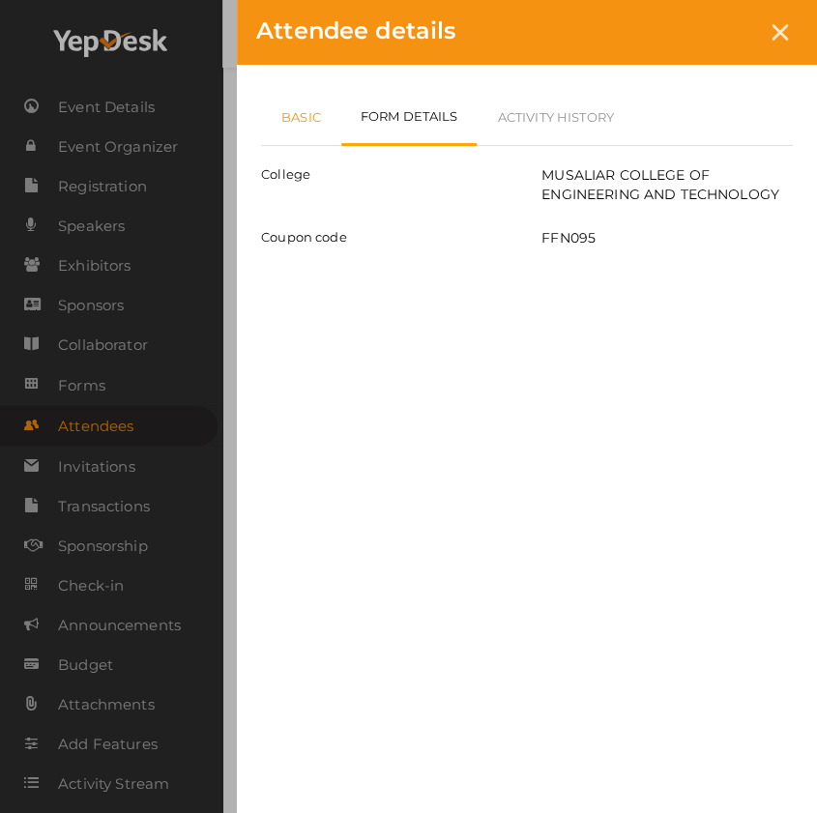
click at [293, 123] on link "Basic" at bounding box center [301, 117] width 80 height 56
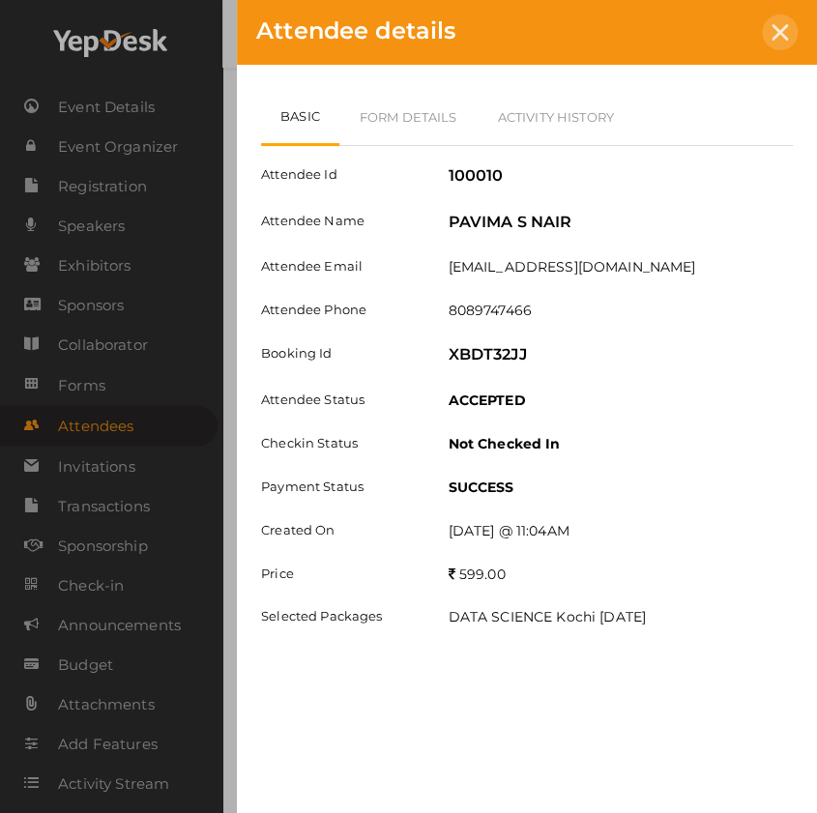
click at [794, 39] on div at bounding box center [780, 33] width 36 height 36
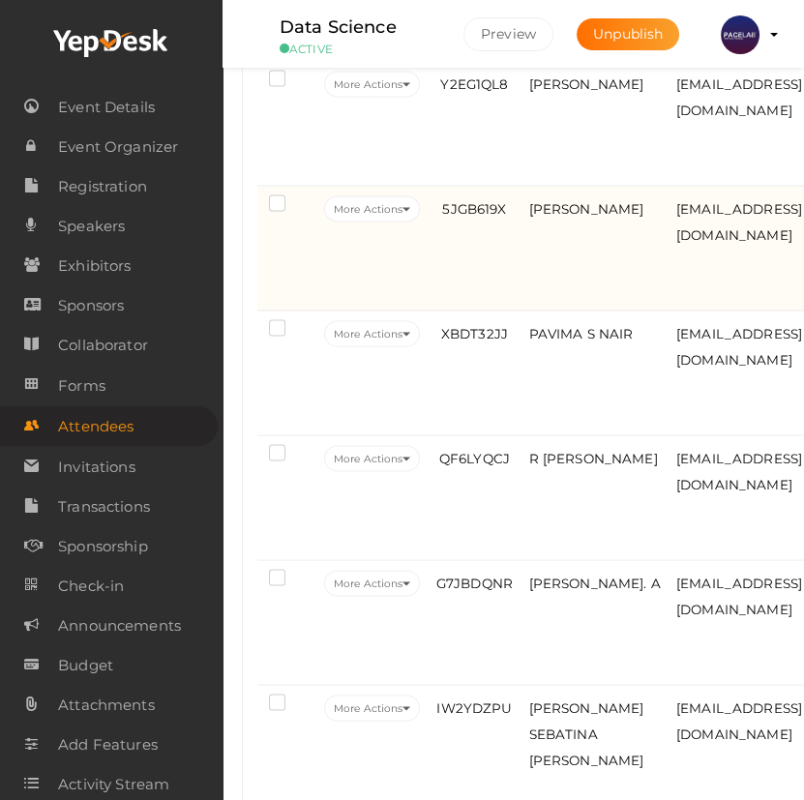
click at [513, 269] on td "5JGB619X" at bounding box center [474, 249] width 99 height 125
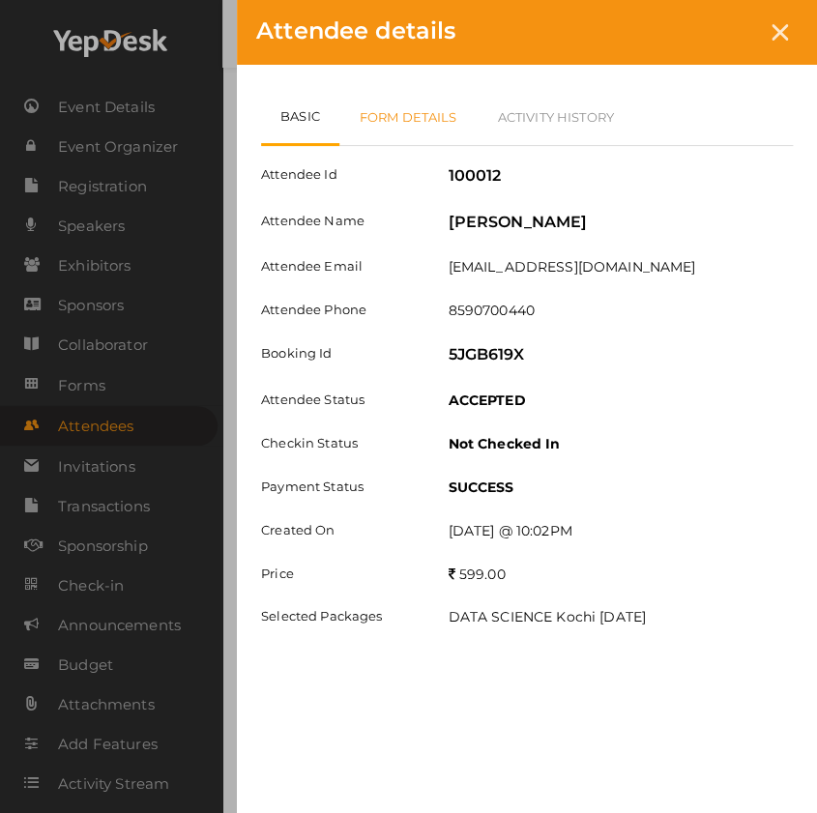
click at [415, 133] on link "Form Details" at bounding box center [408, 117] width 138 height 56
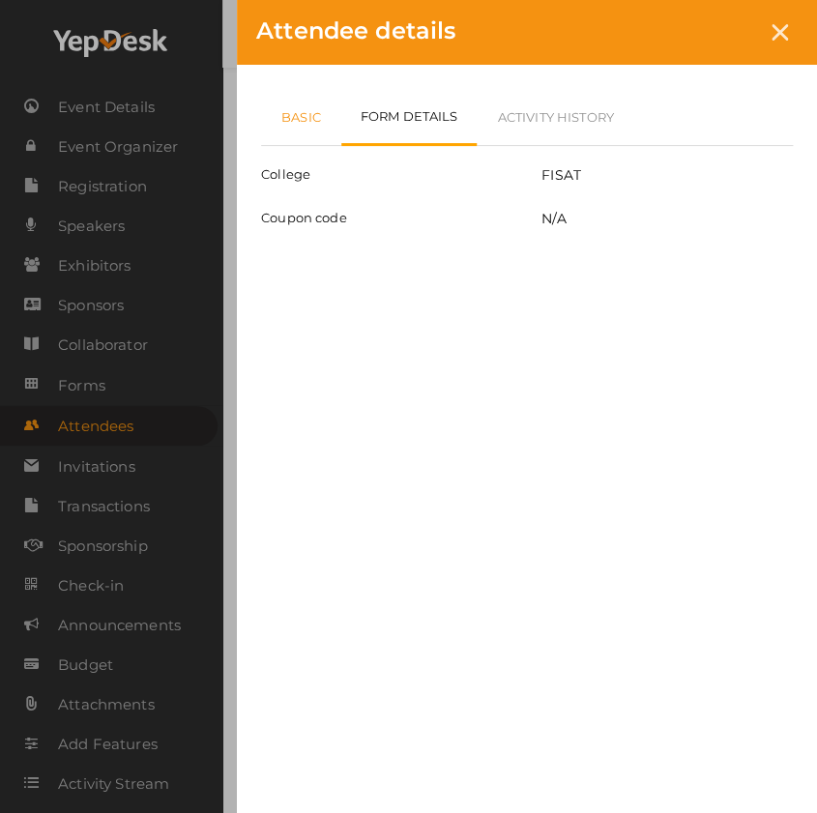
click at [297, 119] on link "Basic" at bounding box center [301, 117] width 80 height 56
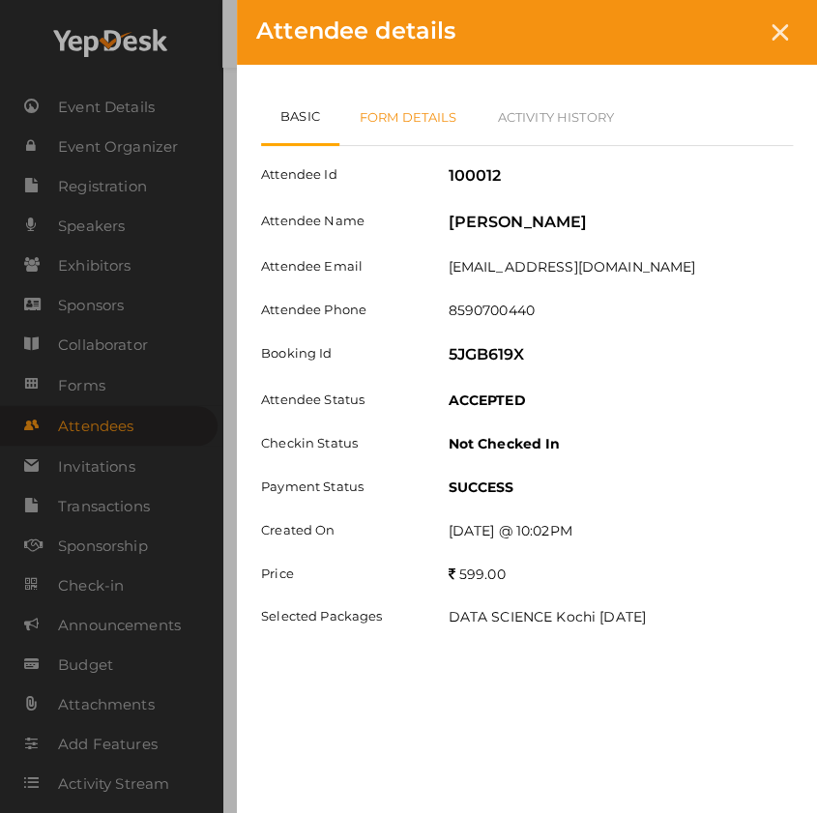
click at [407, 105] on link "Form Details" at bounding box center [408, 117] width 138 height 56
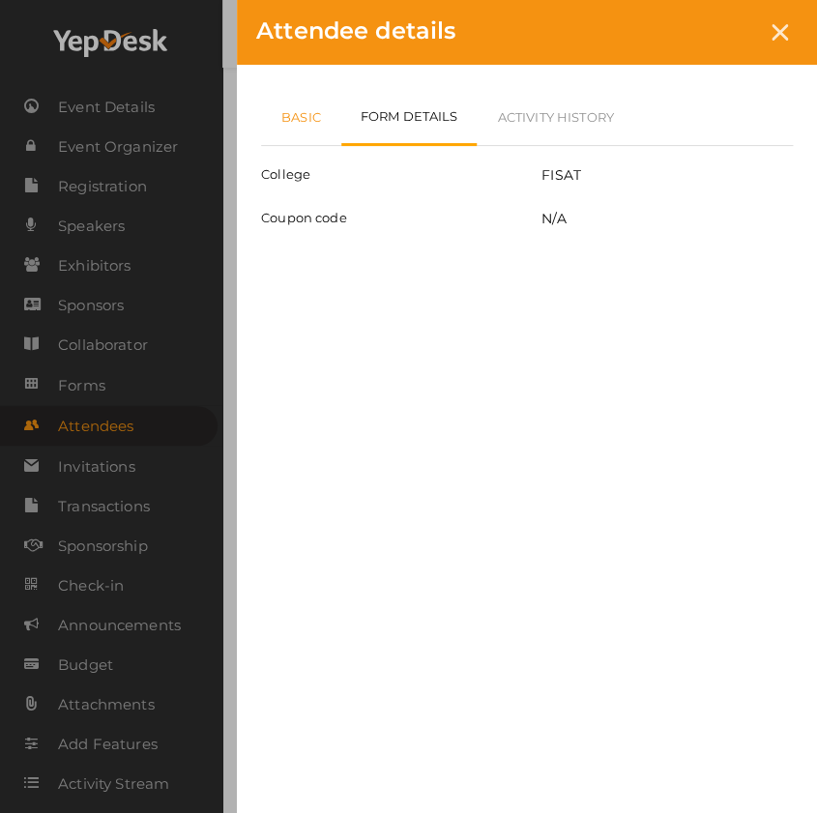
click at [295, 115] on link "Basic" at bounding box center [301, 117] width 80 height 56
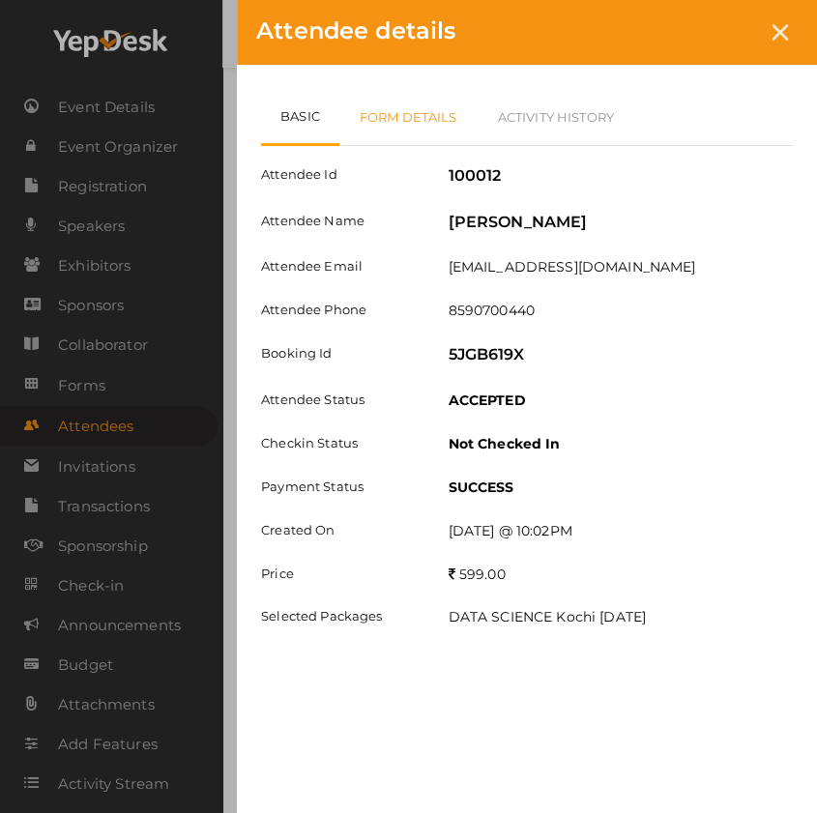
click at [426, 125] on link "Form Details" at bounding box center [408, 117] width 138 height 56
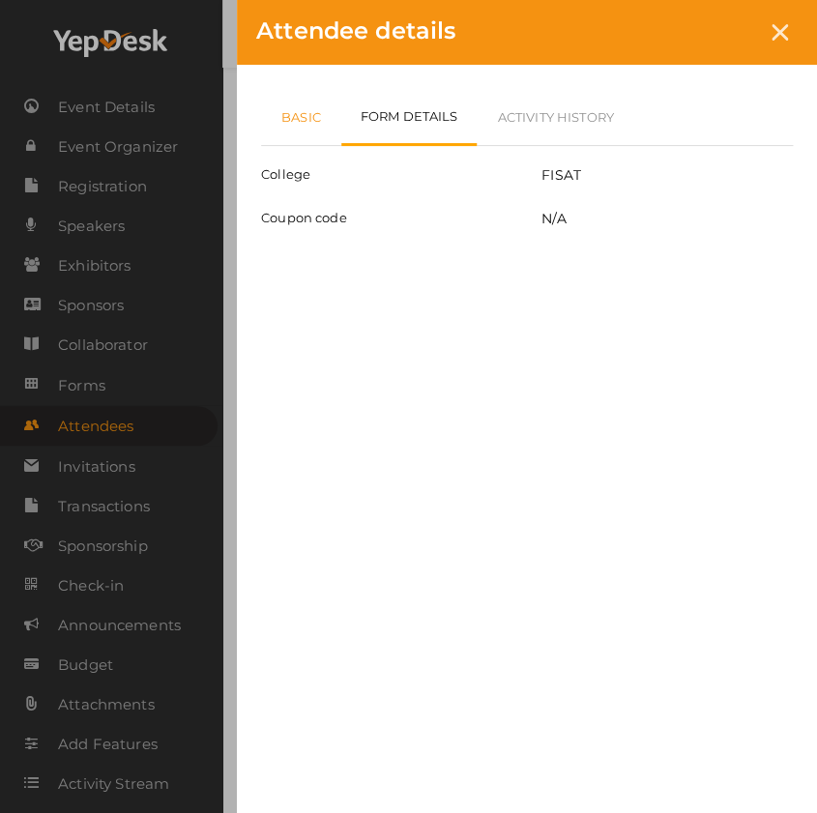
click at [310, 126] on link "Basic" at bounding box center [301, 117] width 80 height 56
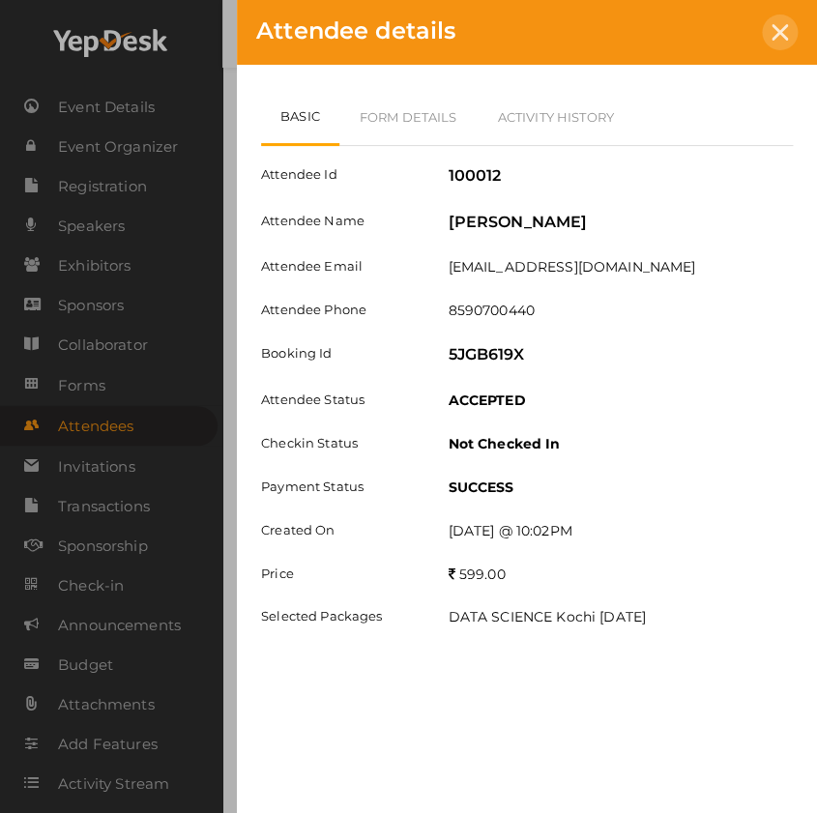
click at [774, 28] on icon at bounding box center [780, 32] width 16 height 16
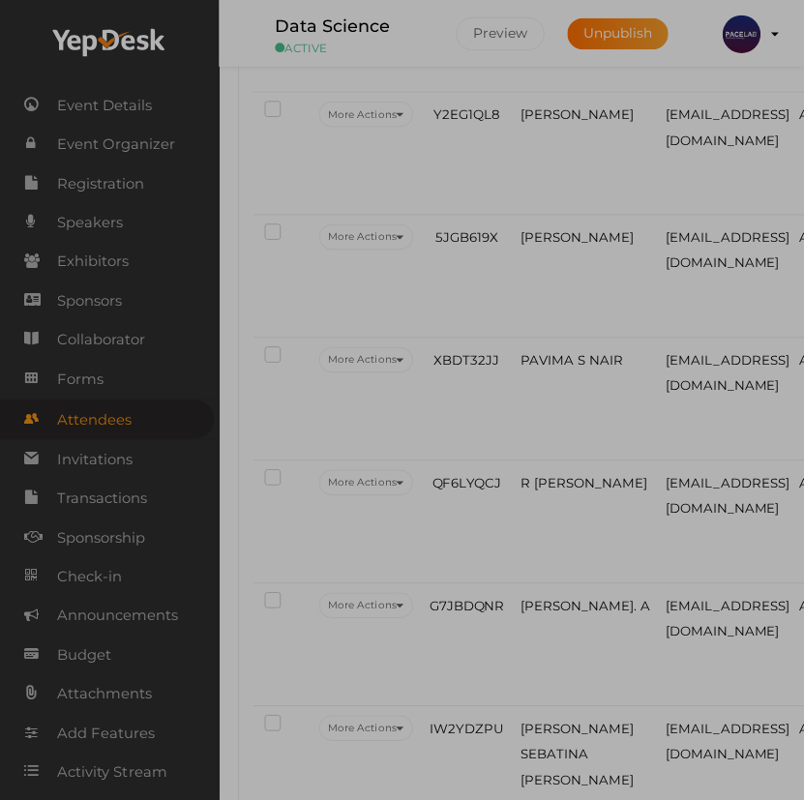
scroll to position [4499, 0]
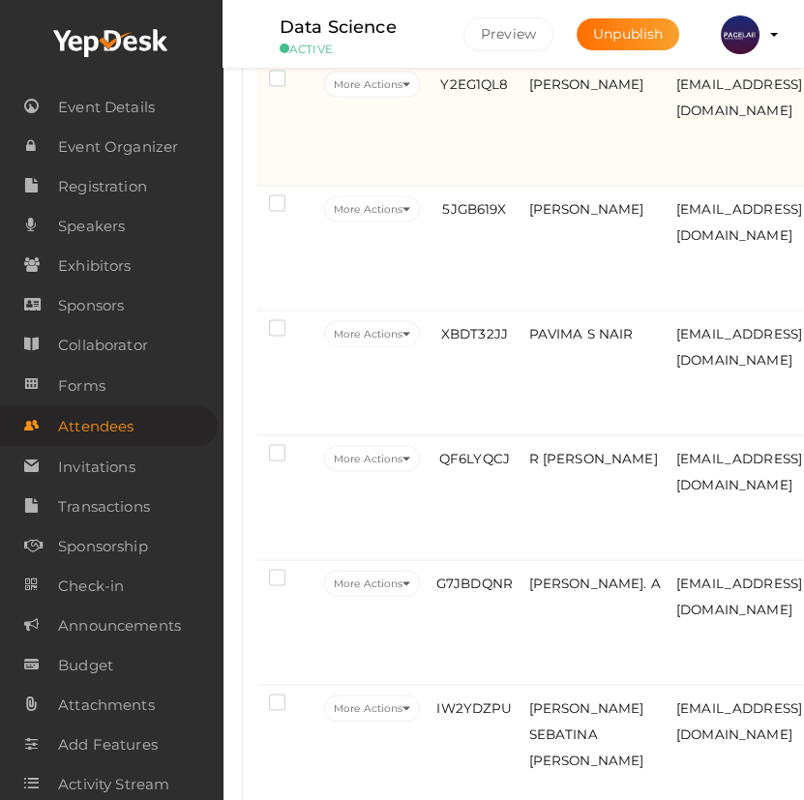
click at [503, 179] on td "Y2EG1QL8" at bounding box center [474, 124] width 99 height 125
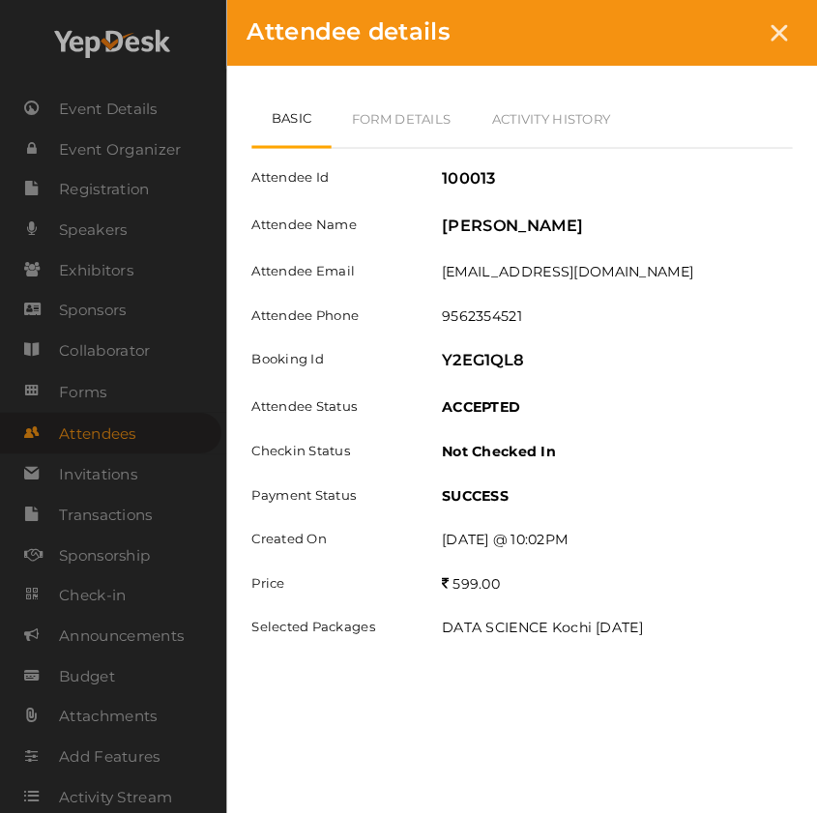
scroll to position [4467, 0]
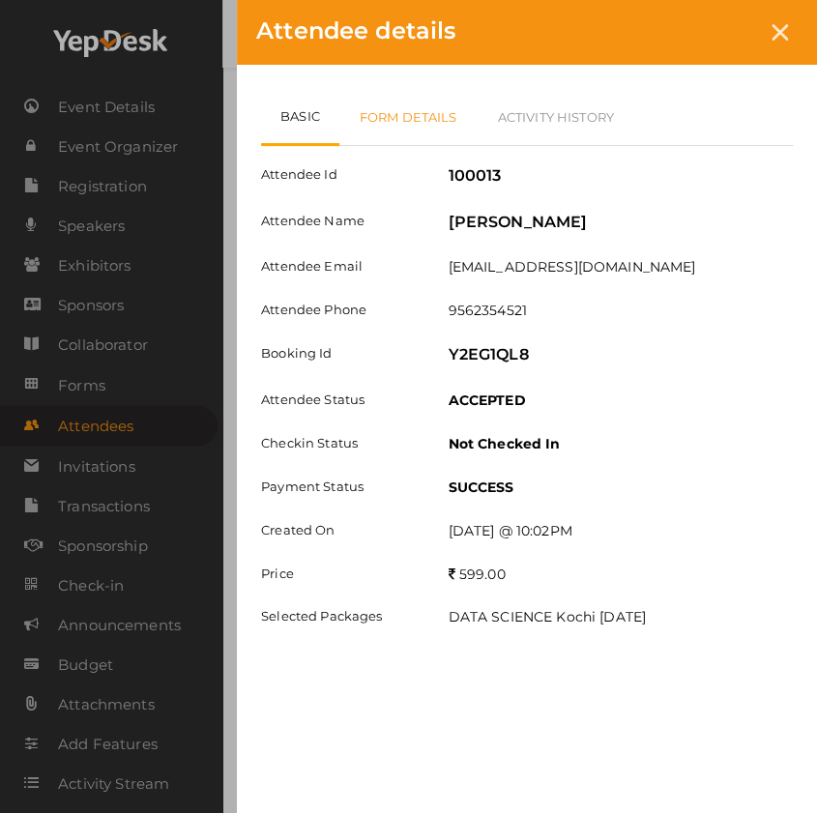
click at [417, 98] on link "Form Details" at bounding box center [408, 117] width 138 height 56
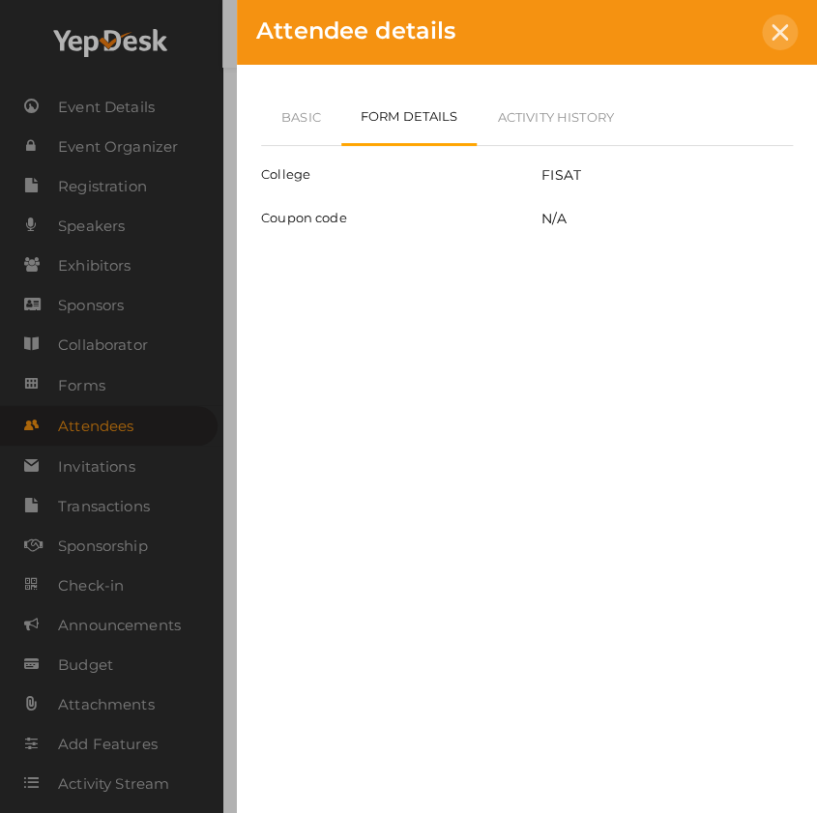
click at [789, 37] on div at bounding box center [780, 33] width 36 height 36
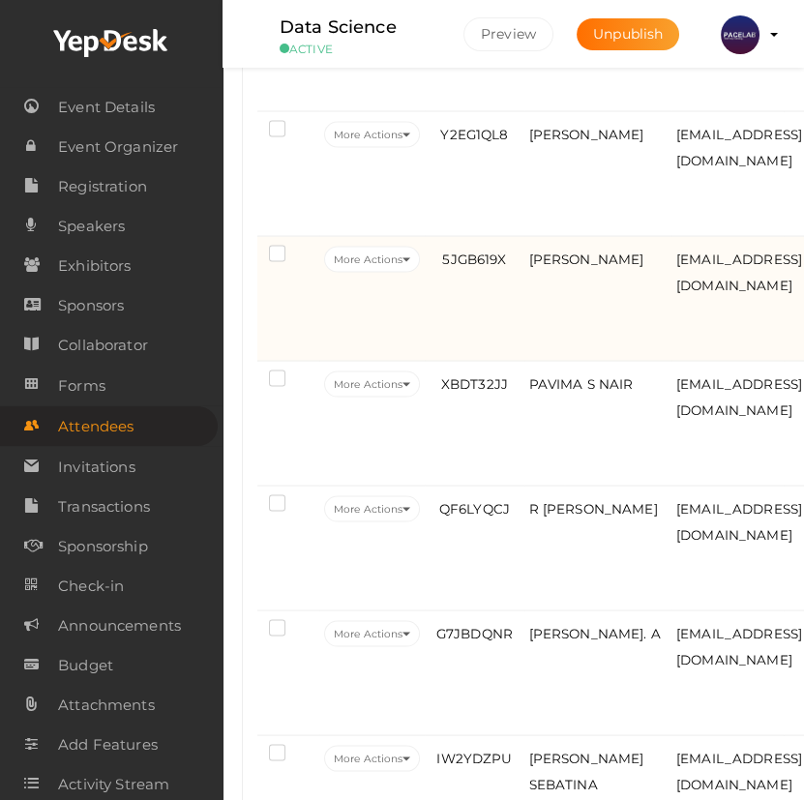
scroll to position [4411, 0]
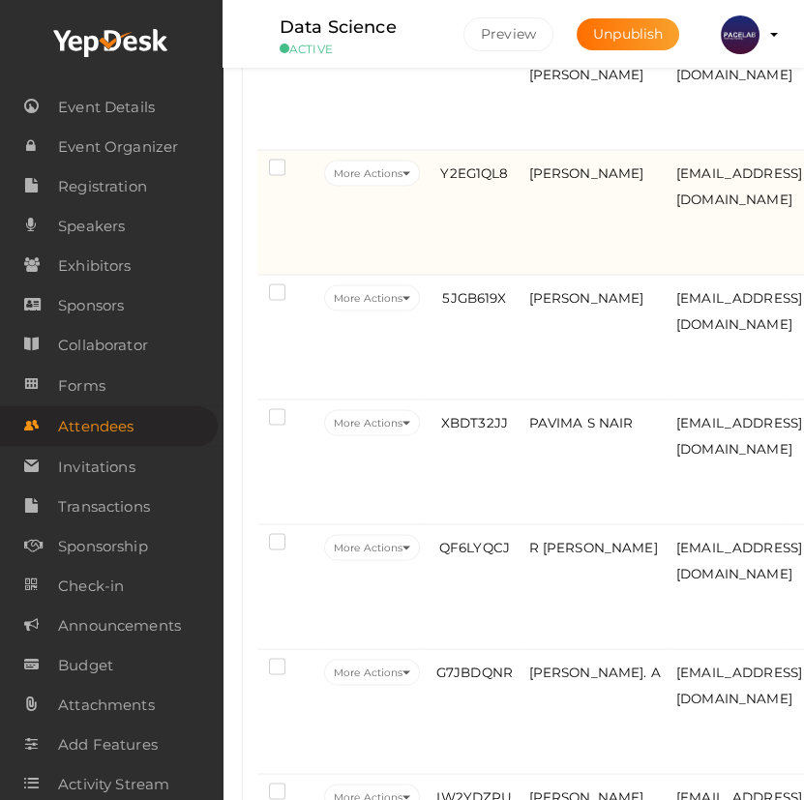
click at [488, 261] on td "Y2EG1QL8" at bounding box center [474, 212] width 99 height 125
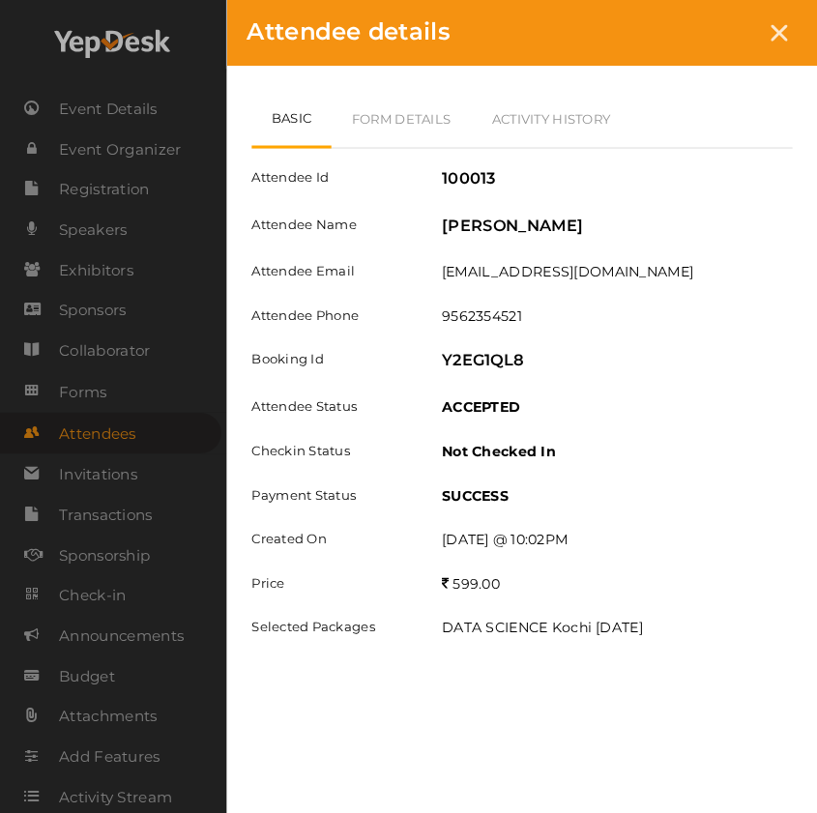
scroll to position [4380, 0]
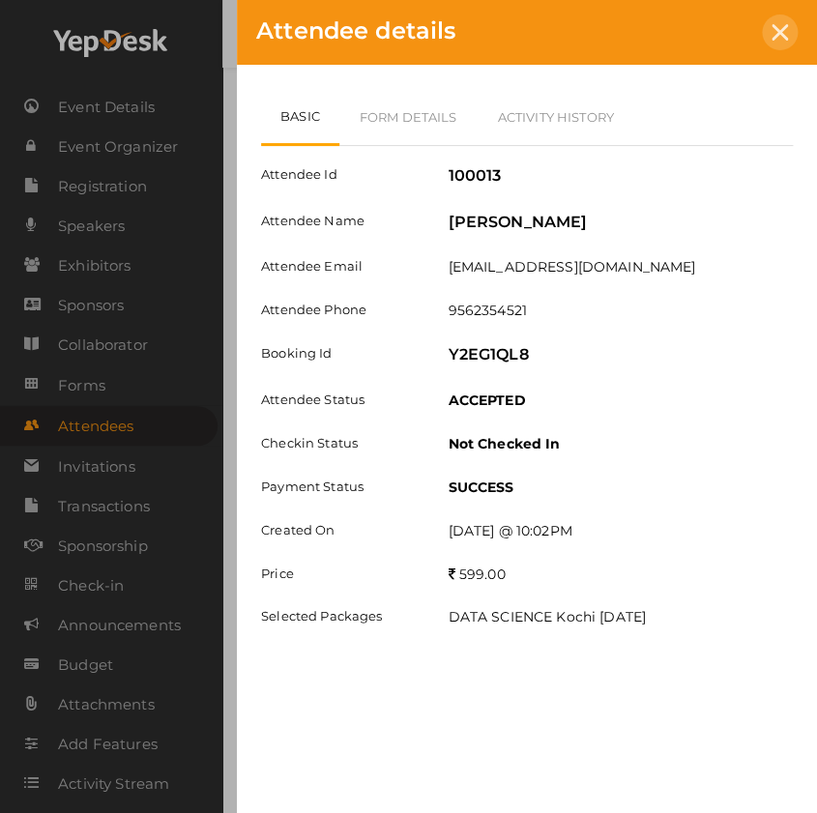
click at [778, 39] on icon at bounding box center [780, 32] width 16 height 16
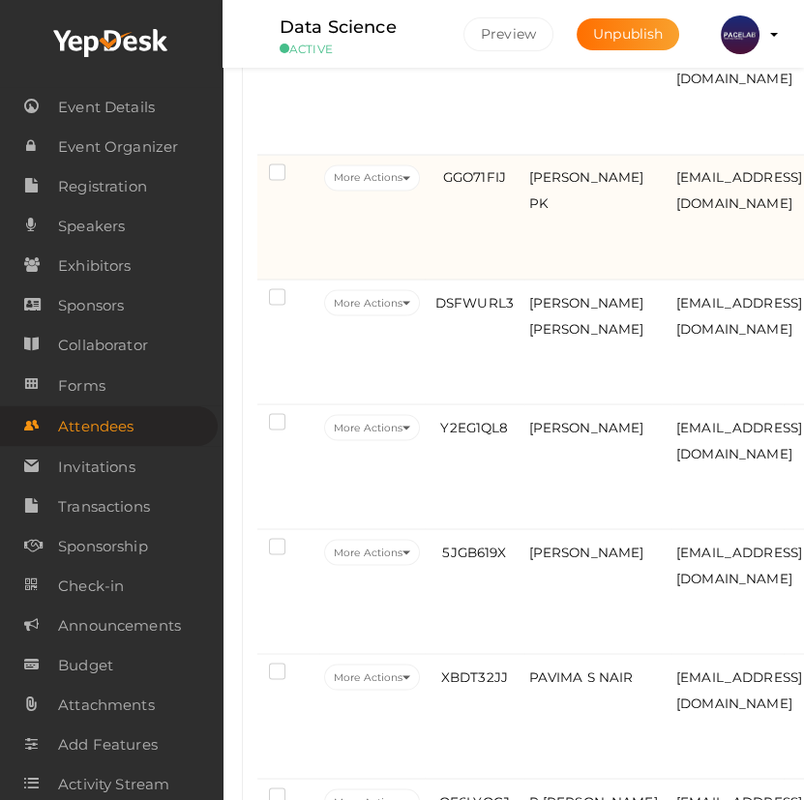
scroll to position [4148, 0]
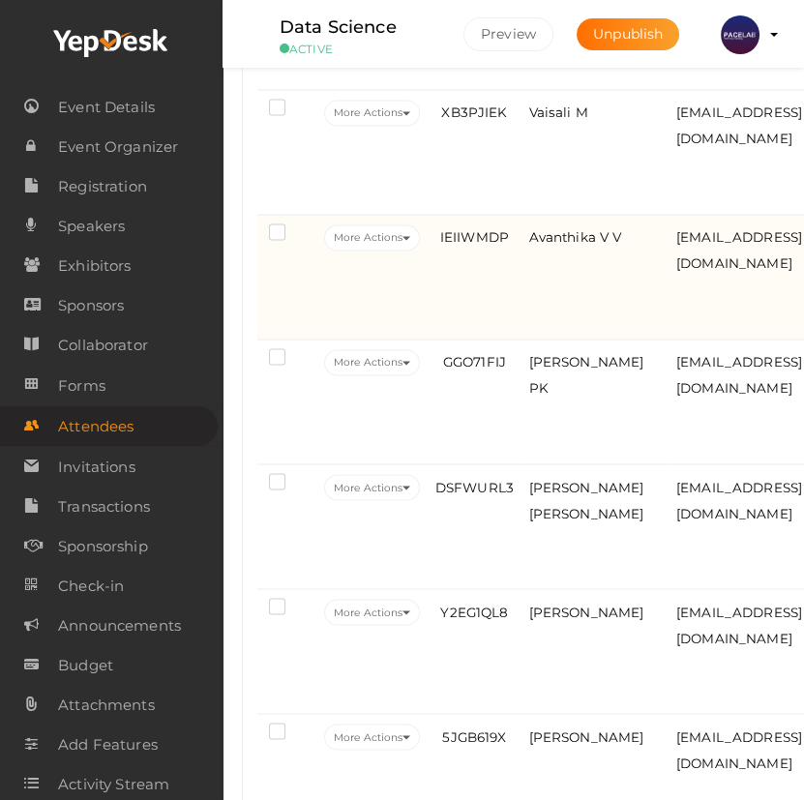
click at [488, 290] on td "IEIIWMDP" at bounding box center [474, 277] width 99 height 125
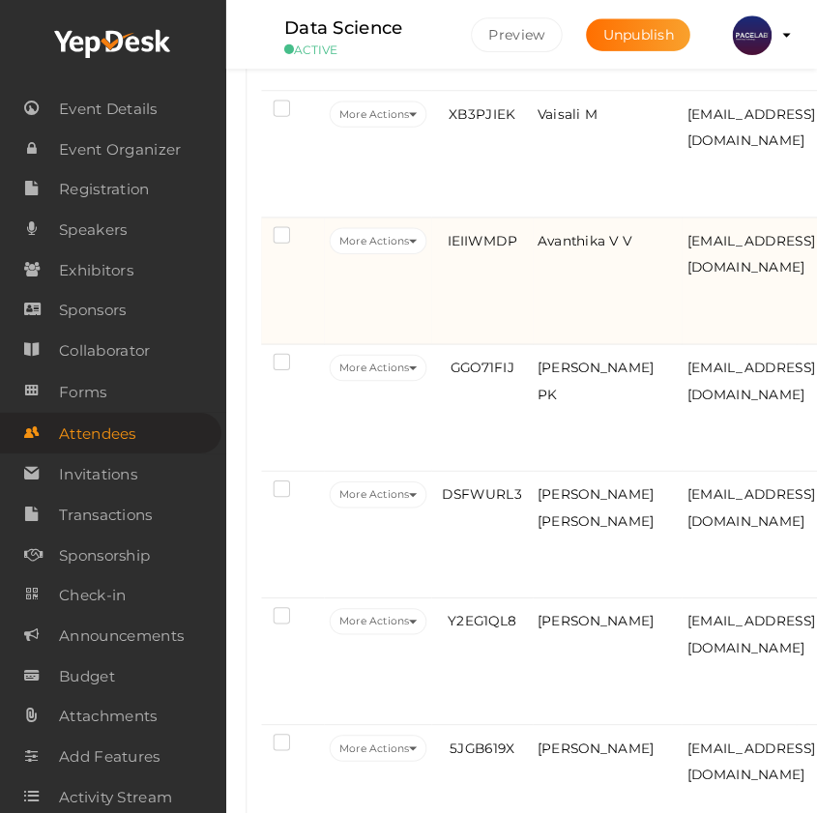
scroll to position [3939, 0]
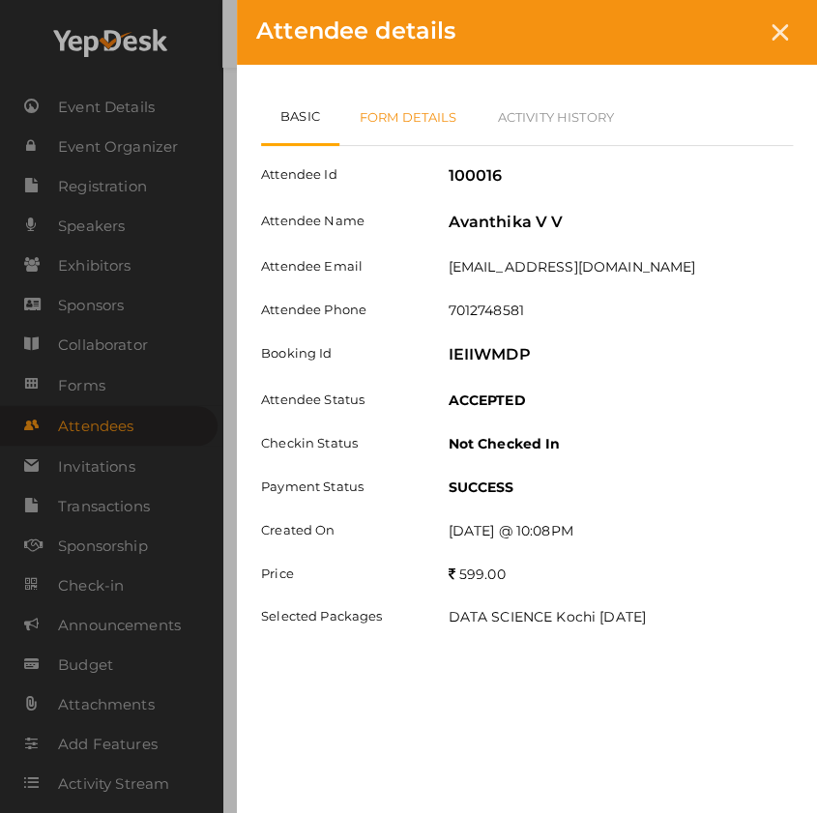
click at [437, 133] on link "Form Details" at bounding box center [408, 117] width 138 height 56
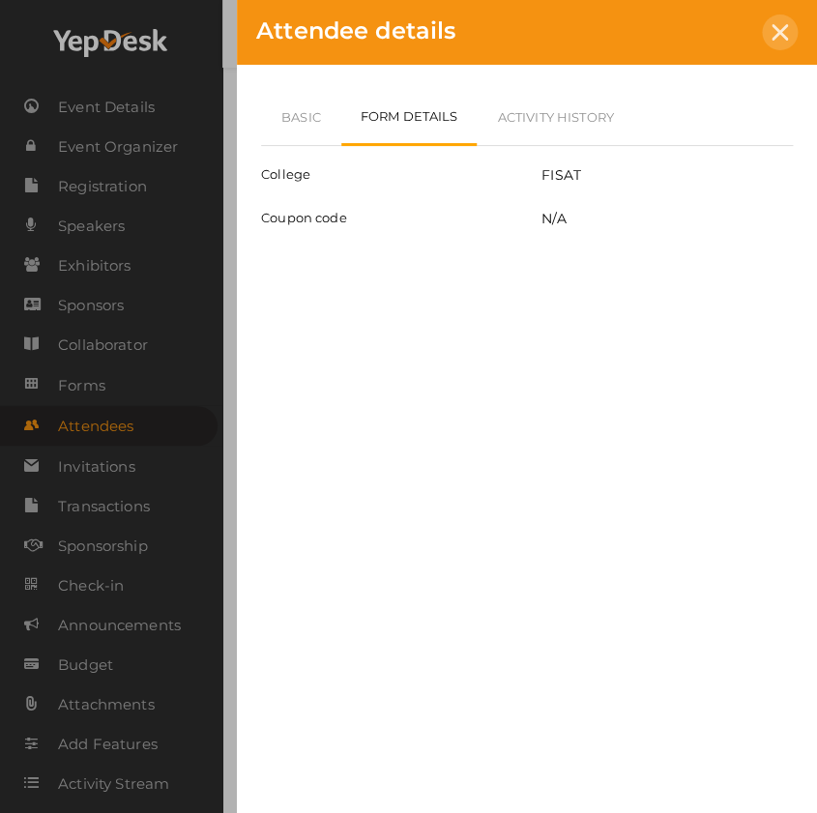
click at [777, 37] on icon at bounding box center [780, 32] width 16 height 16
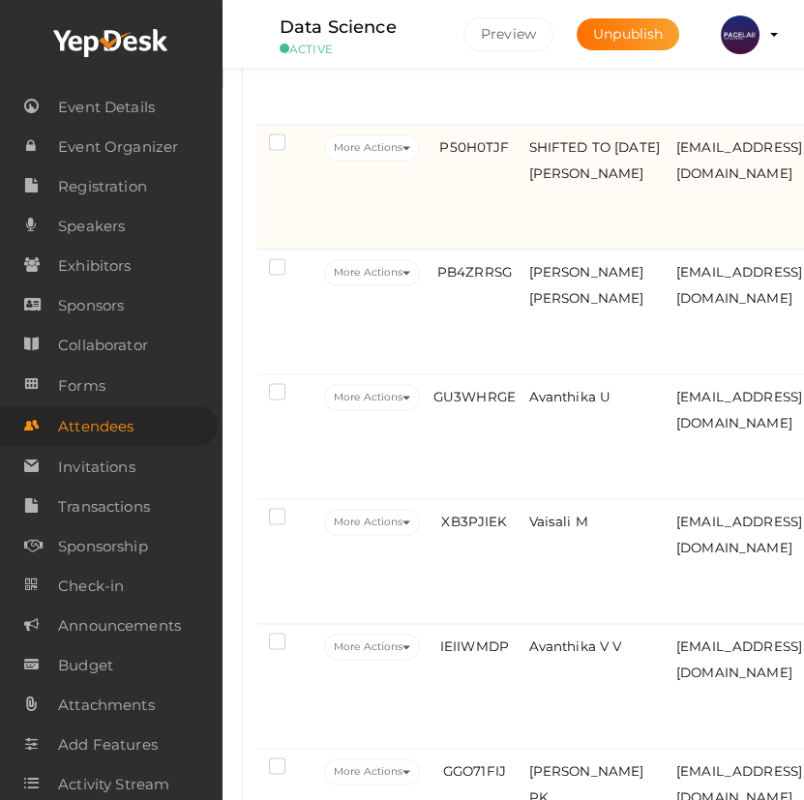
scroll to position [3532, 0]
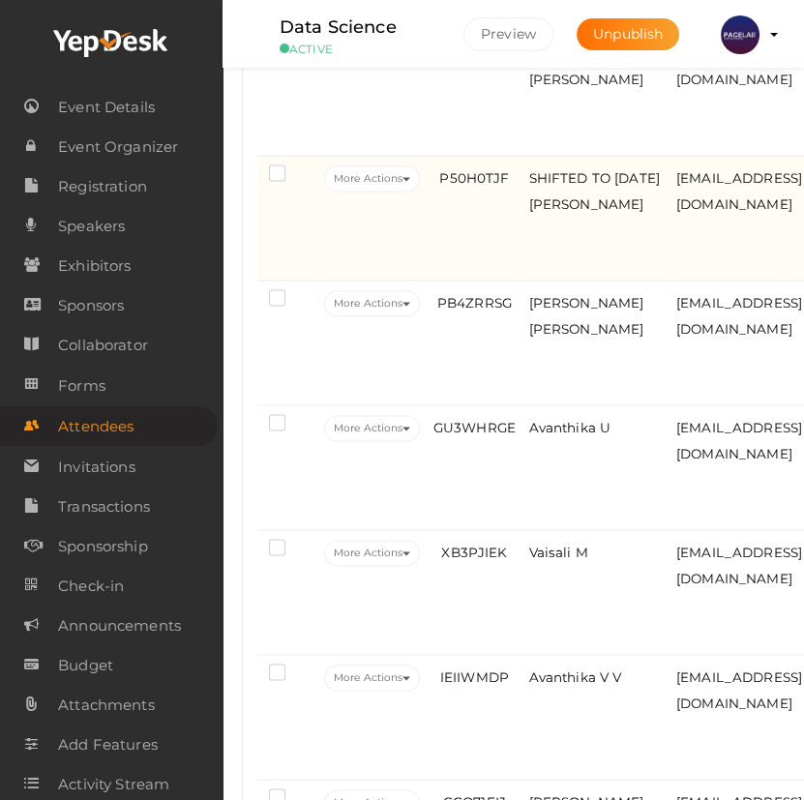
click at [520, 275] on td "P50H0TJF" at bounding box center [474, 218] width 99 height 125
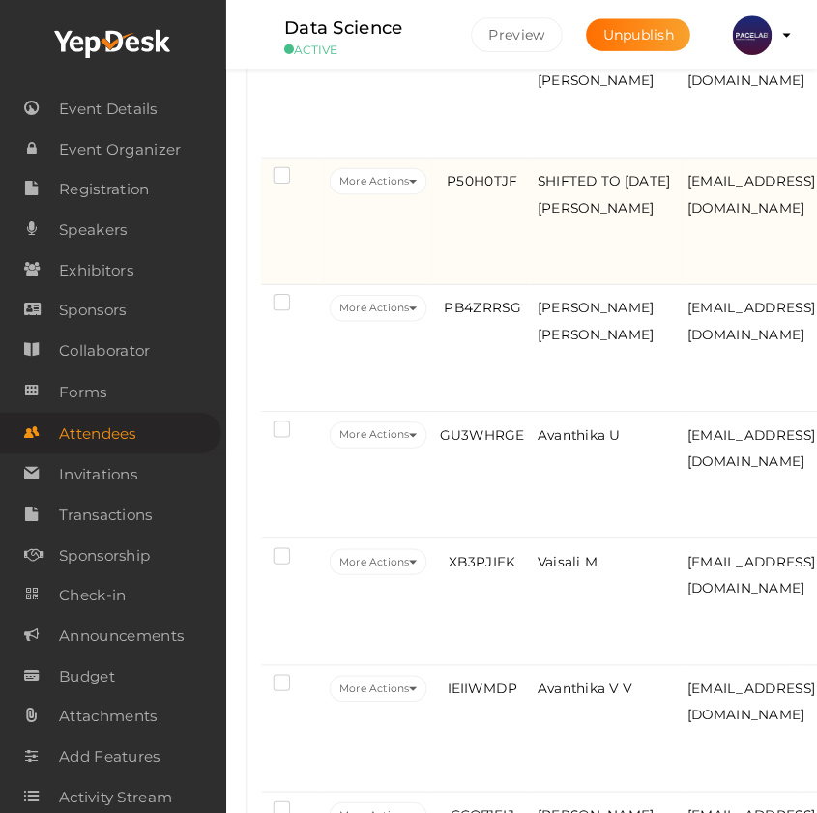
scroll to position [3500, 0]
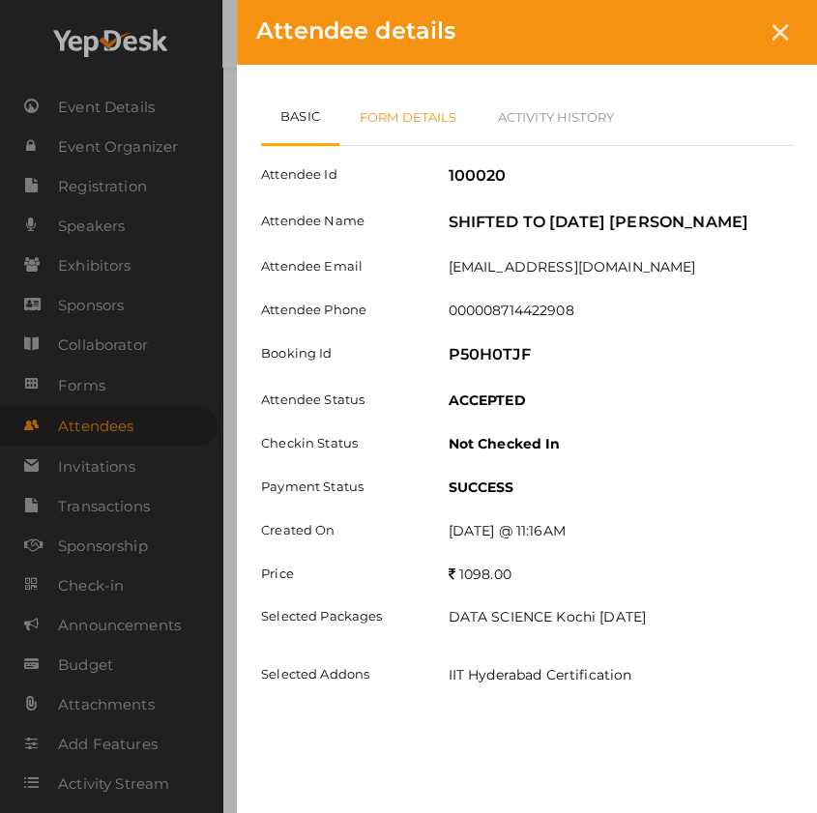
click at [400, 120] on link "Form Details" at bounding box center [408, 117] width 138 height 56
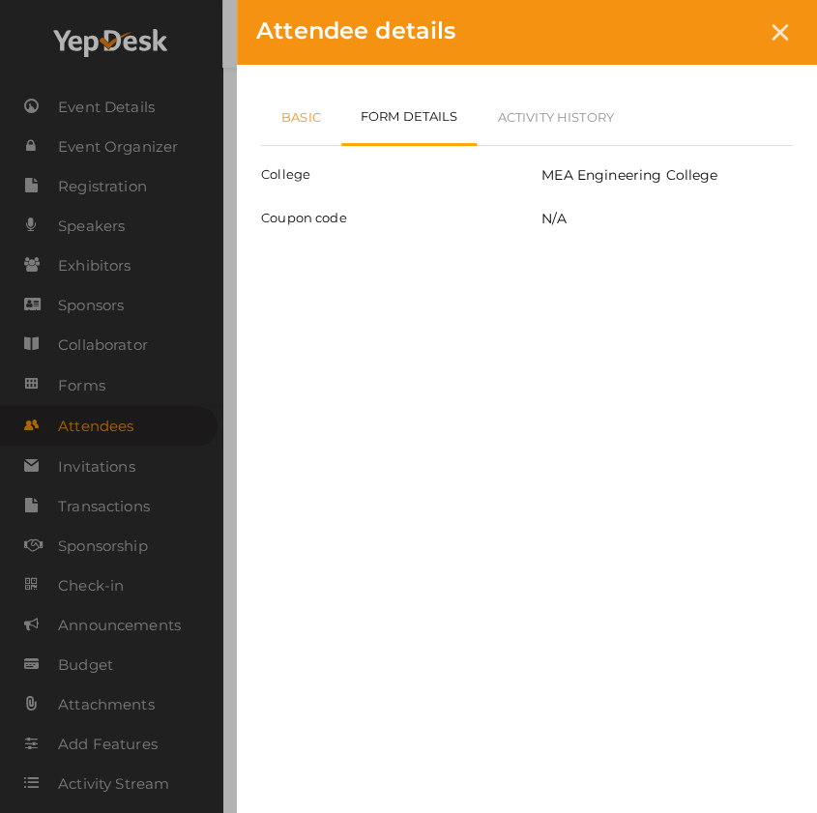
click at [310, 122] on link "Basic" at bounding box center [301, 117] width 80 height 56
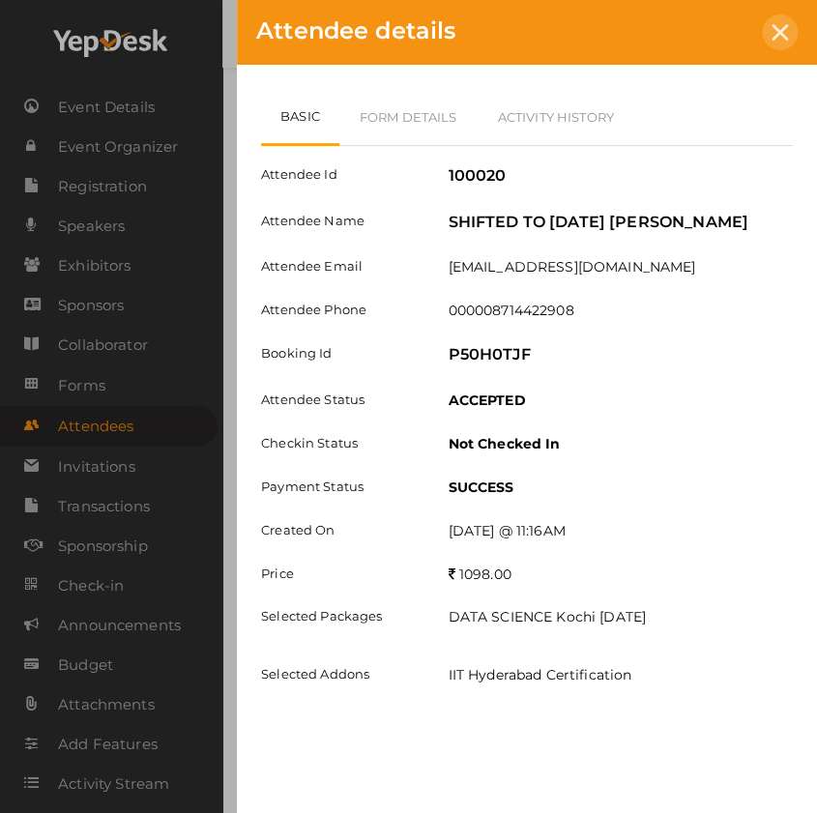
click at [782, 28] on icon at bounding box center [780, 32] width 16 height 16
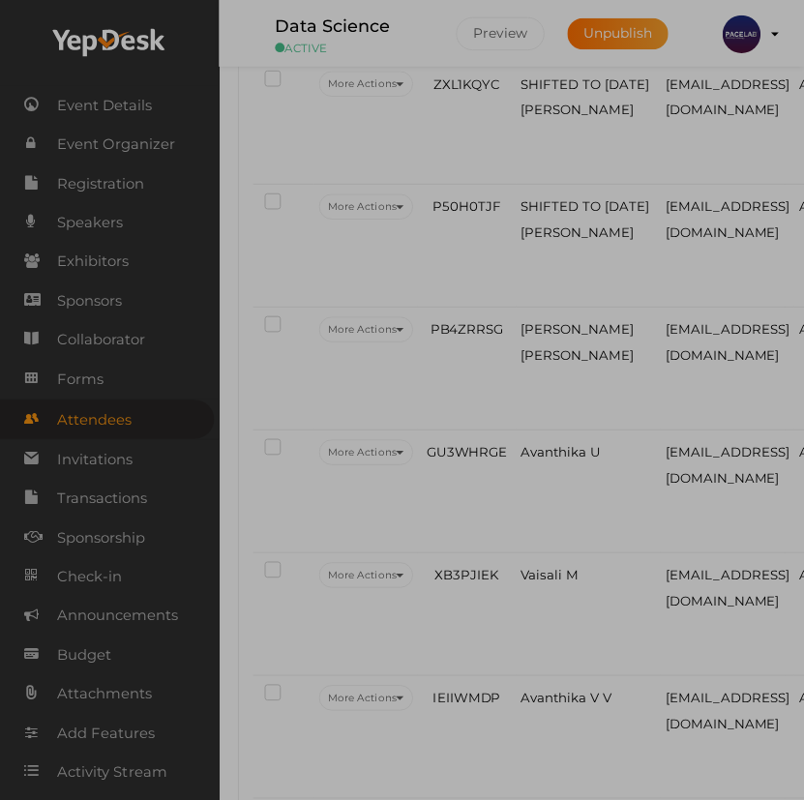
scroll to position [3532, 0]
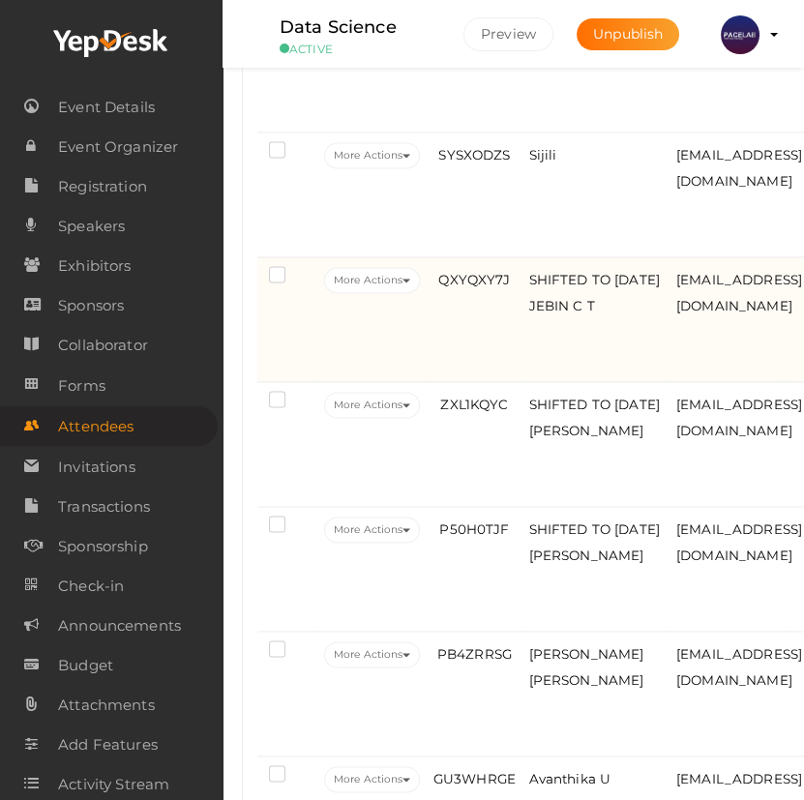
click at [565, 372] on td "SHIFTED TO JUNE 13 JEBIN C T" at bounding box center [597, 319] width 147 height 125
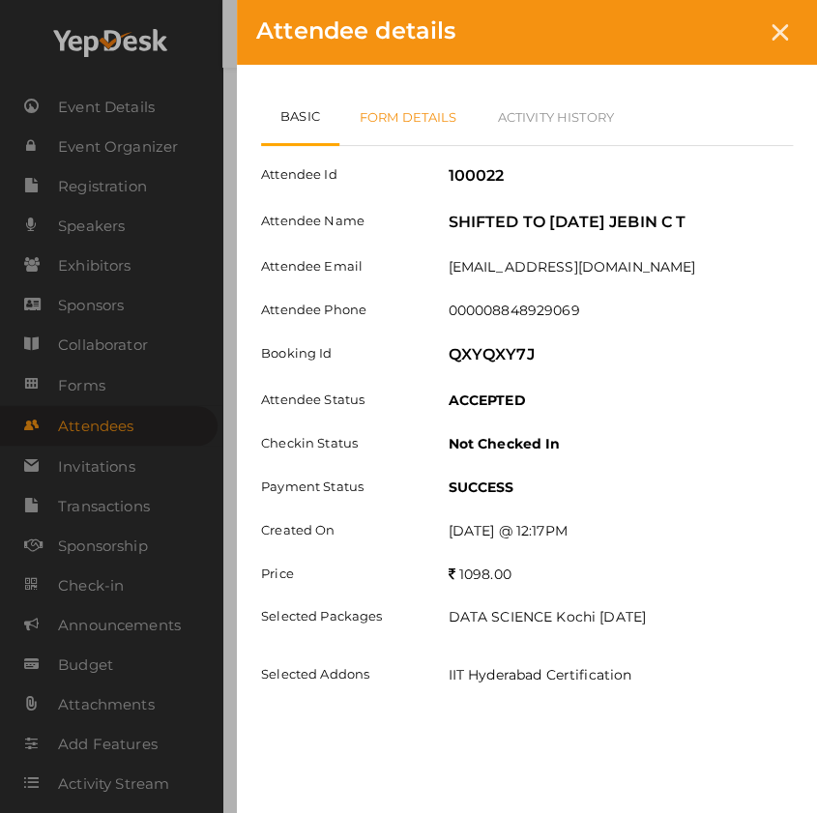
click at [421, 107] on link "Form Details" at bounding box center [408, 117] width 138 height 56
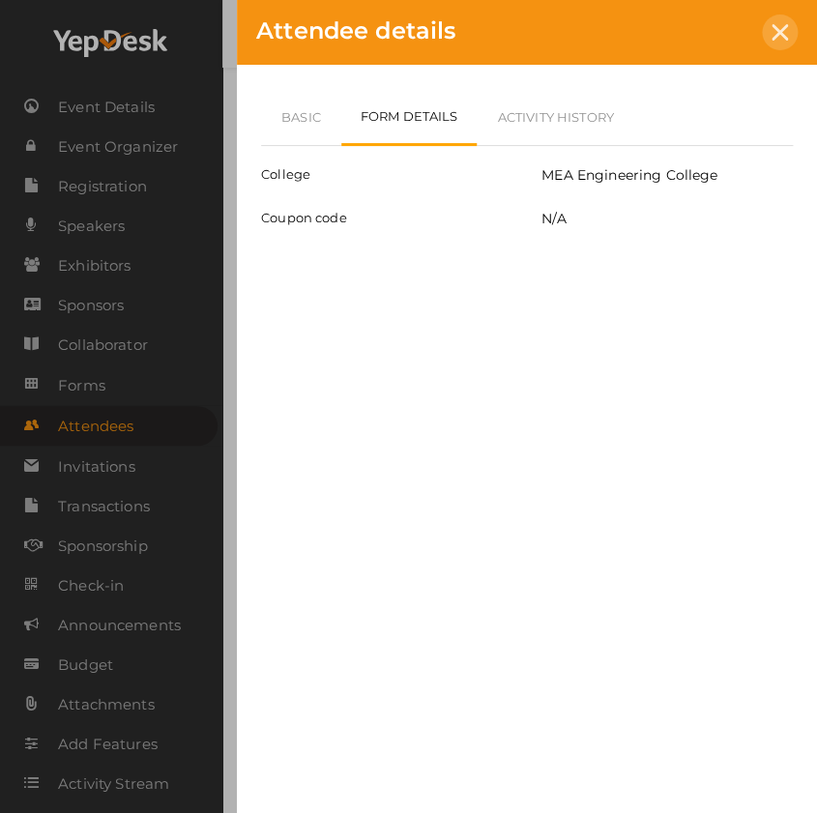
click at [784, 35] on icon at bounding box center [780, 32] width 16 height 16
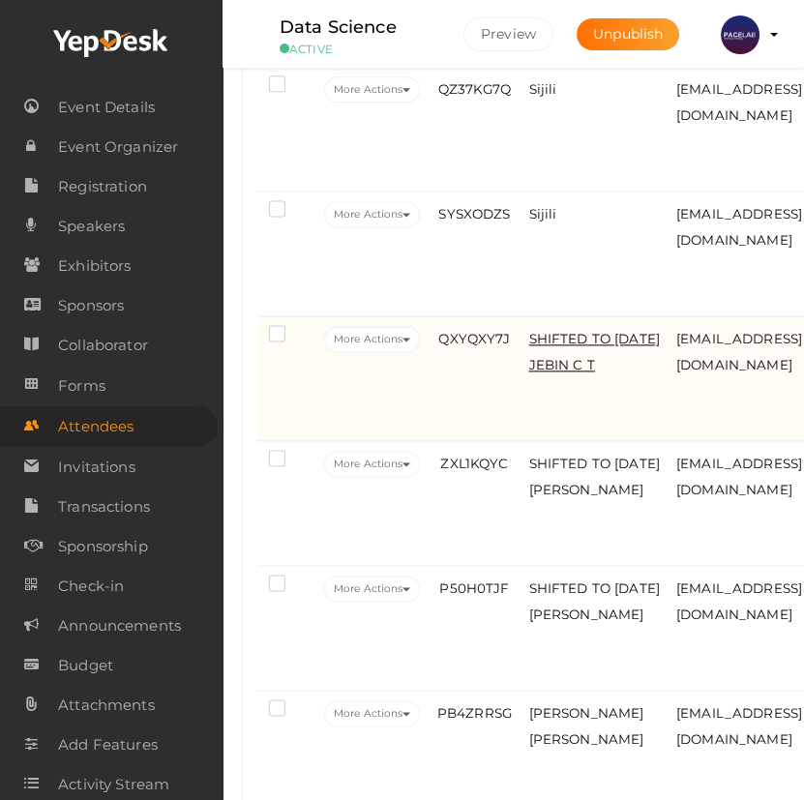
scroll to position [3093, 0]
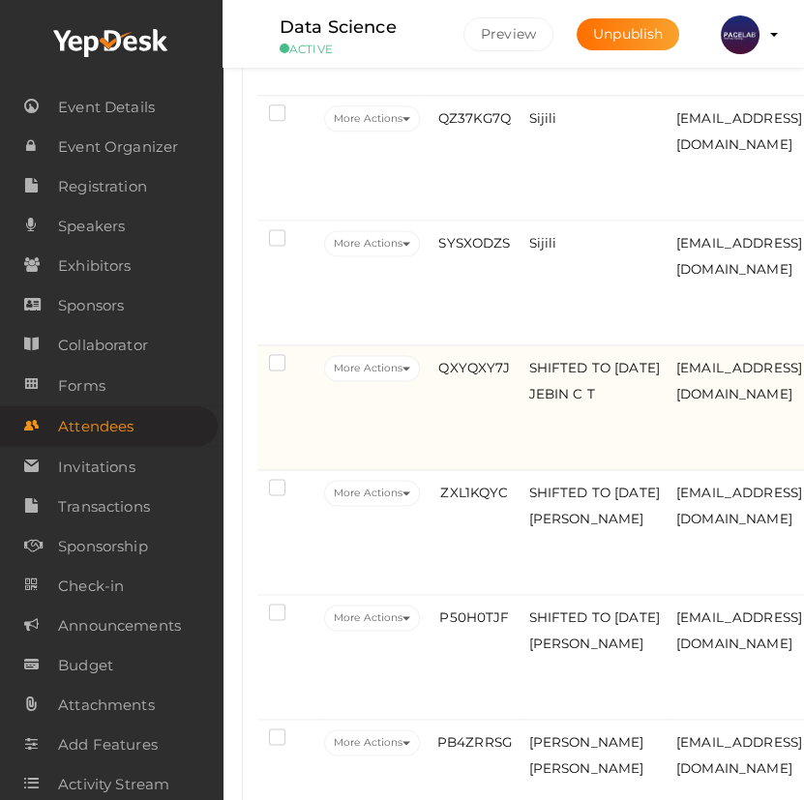
click at [510, 450] on td "QXYQXY7J" at bounding box center [474, 407] width 99 height 125
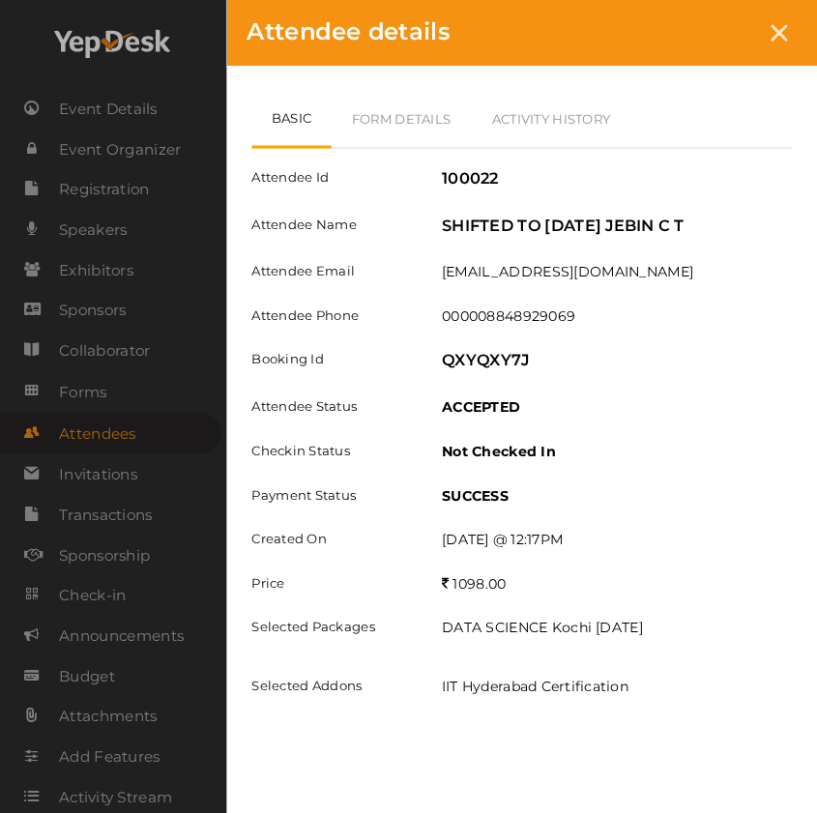
scroll to position [3061, 0]
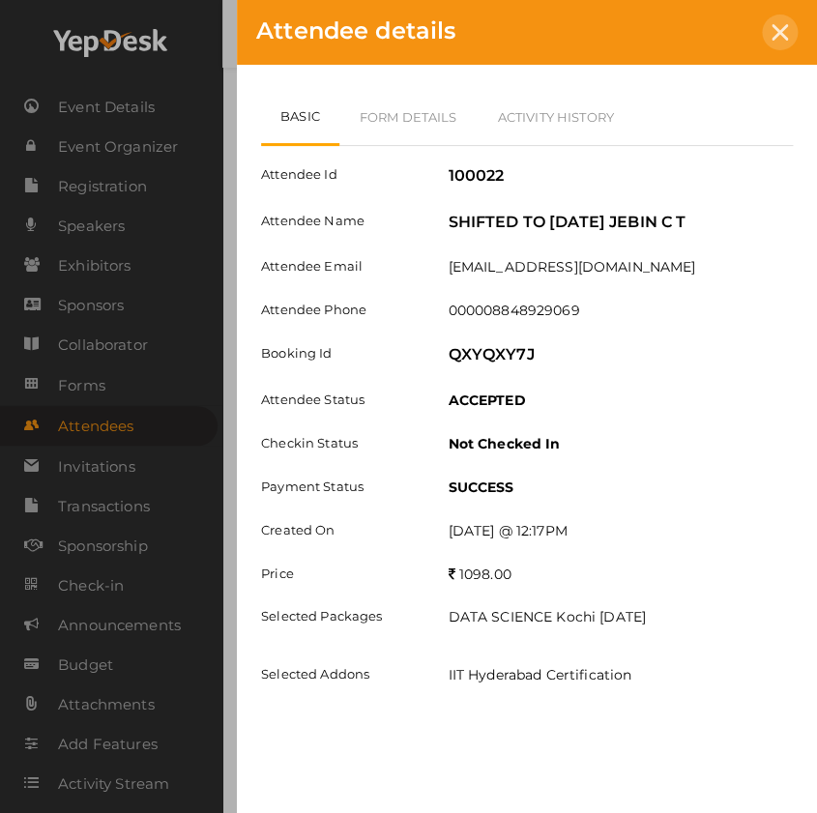
click at [767, 32] on div at bounding box center [780, 33] width 36 height 36
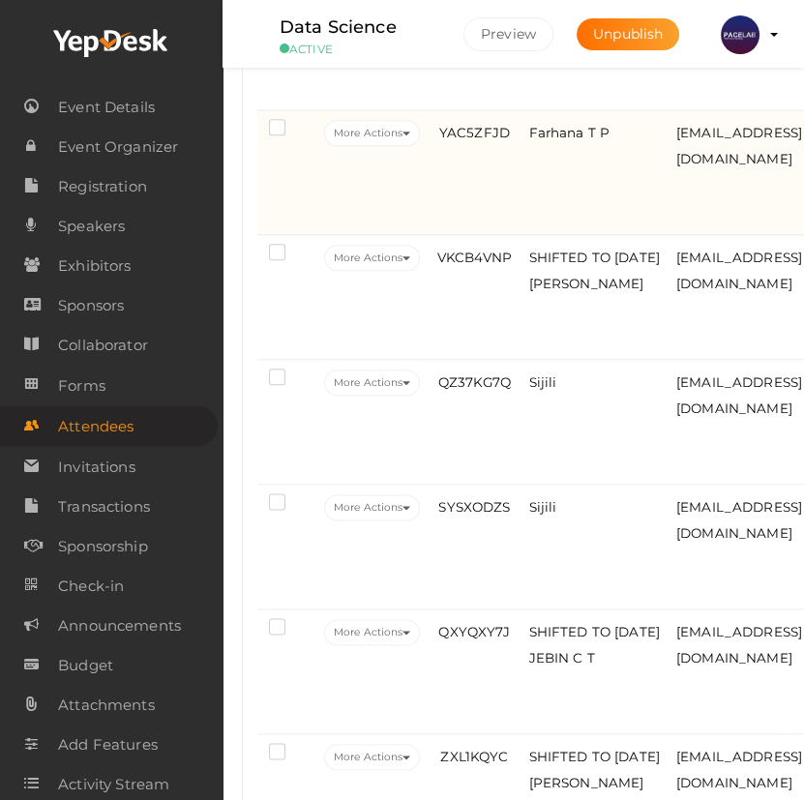
click at [522, 190] on td "YAC5ZFJD" at bounding box center [474, 172] width 99 height 125
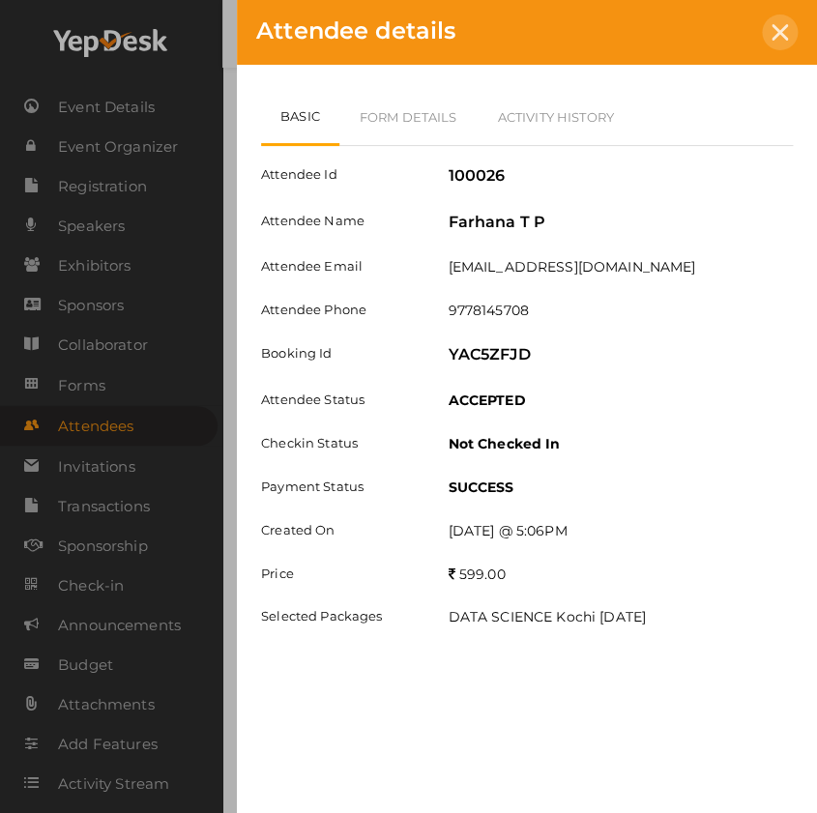
click at [768, 39] on div at bounding box center [780, 33] width 36 height 36
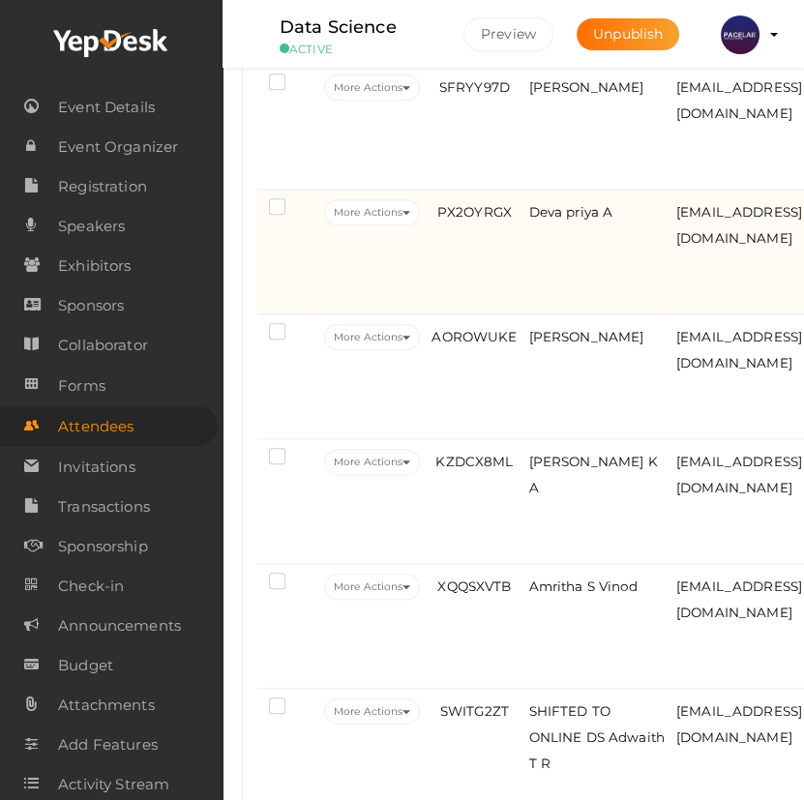
click at [480, 279] on td "PX2OYRGX" at bounding box center [474, 252] width 99 height 125
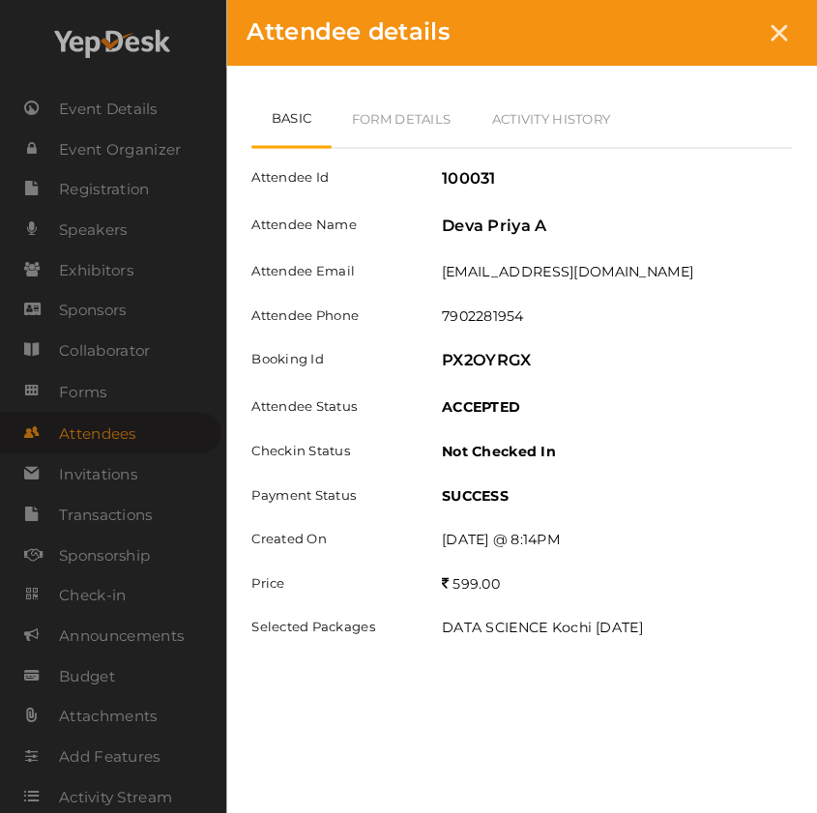
scroll to position [2094, 0]
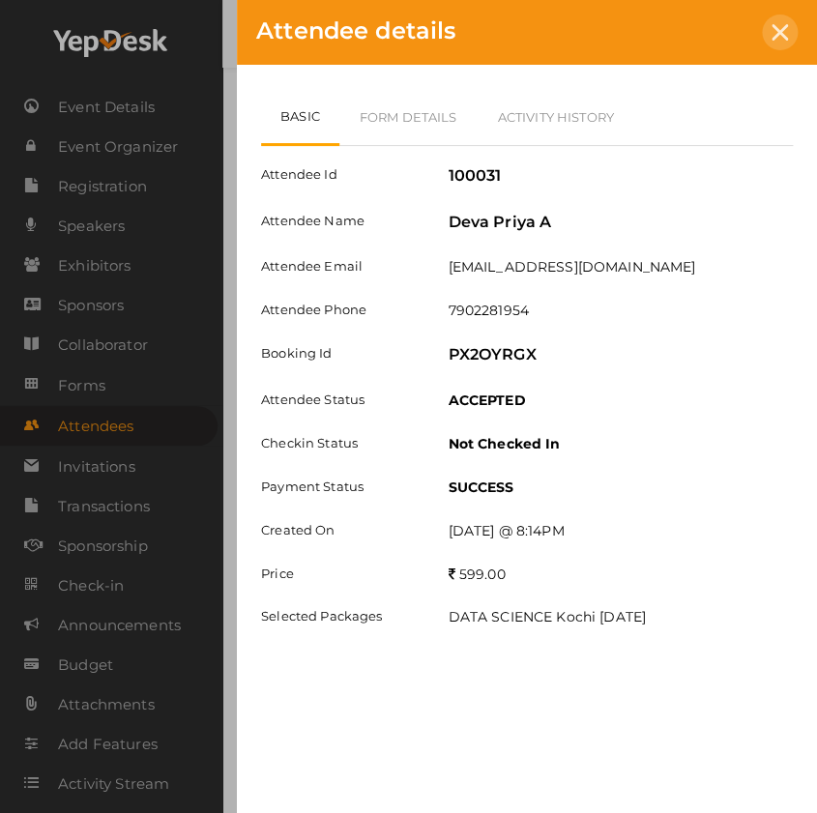
click at [780, 16] on div at bounding box center [780, 33] width 36 height 36
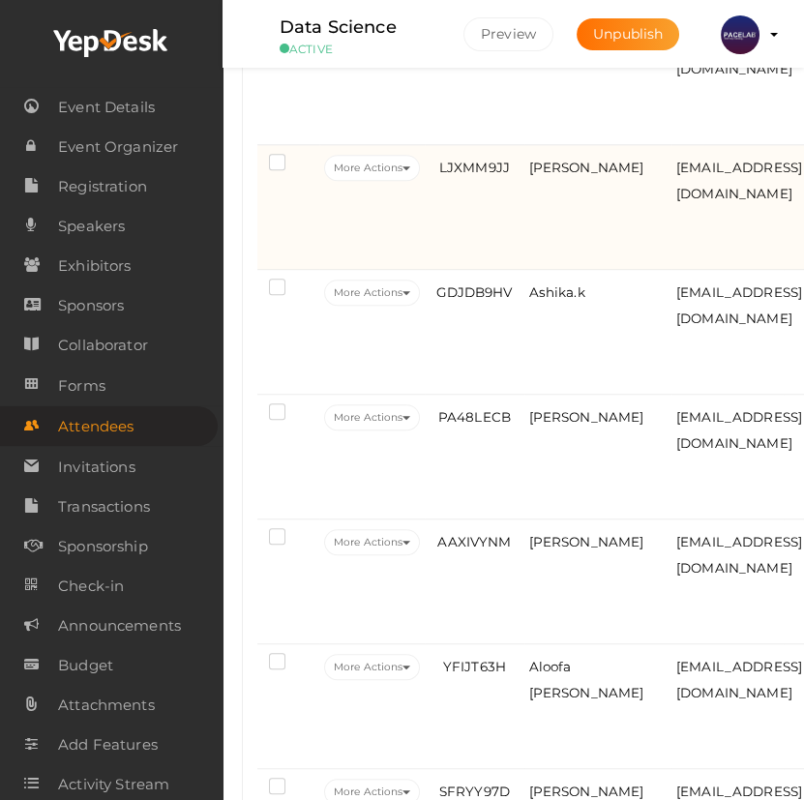
click at [483, 253] on td "LJXMM9JJ" at bounding box center [474, 207] width 99 height 125
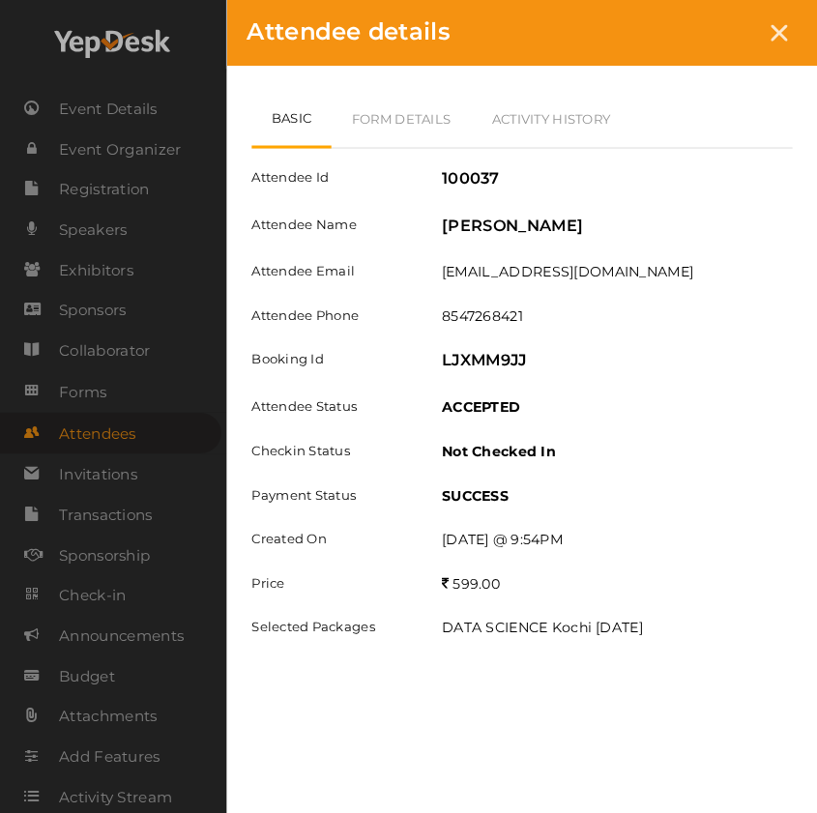
scroll to position [1391, 0]
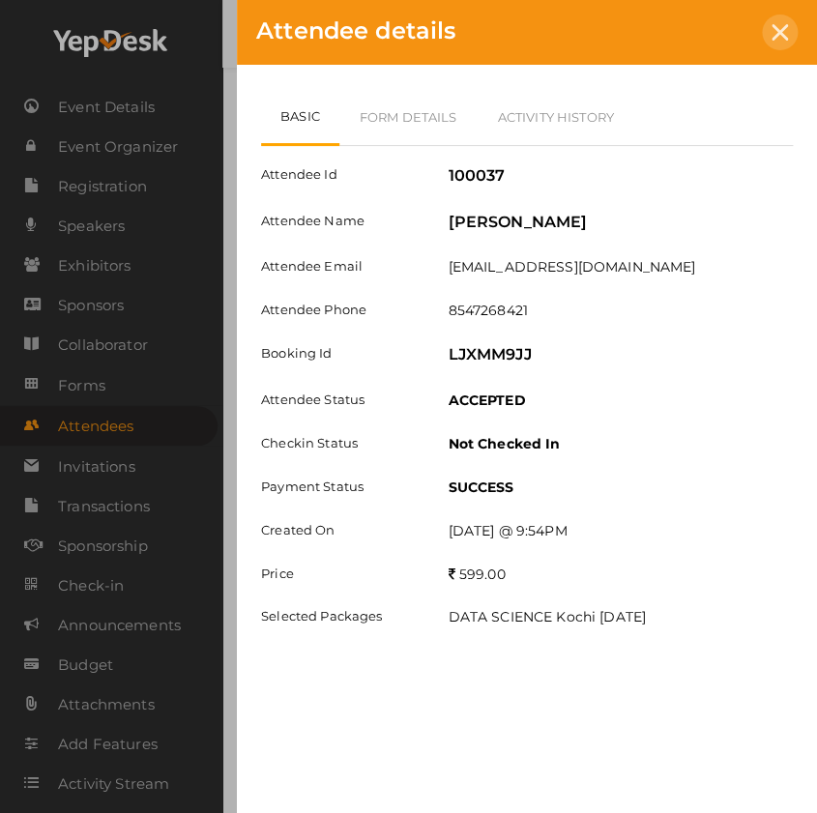
click at [778, 28] on icon at bounding box center [780, 32] width 16 height 16
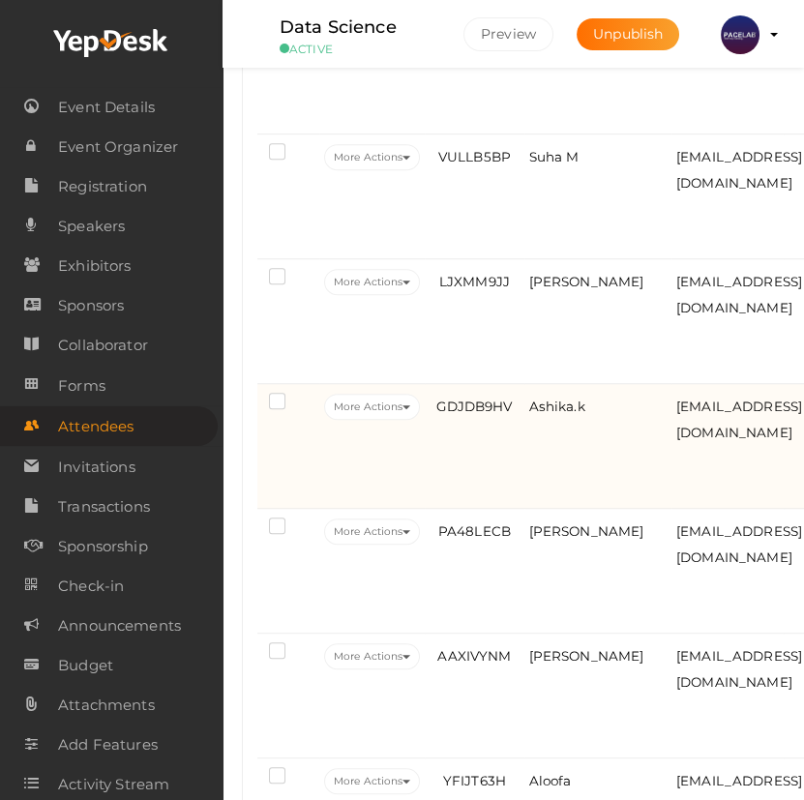
scroll to position [1246, 0]
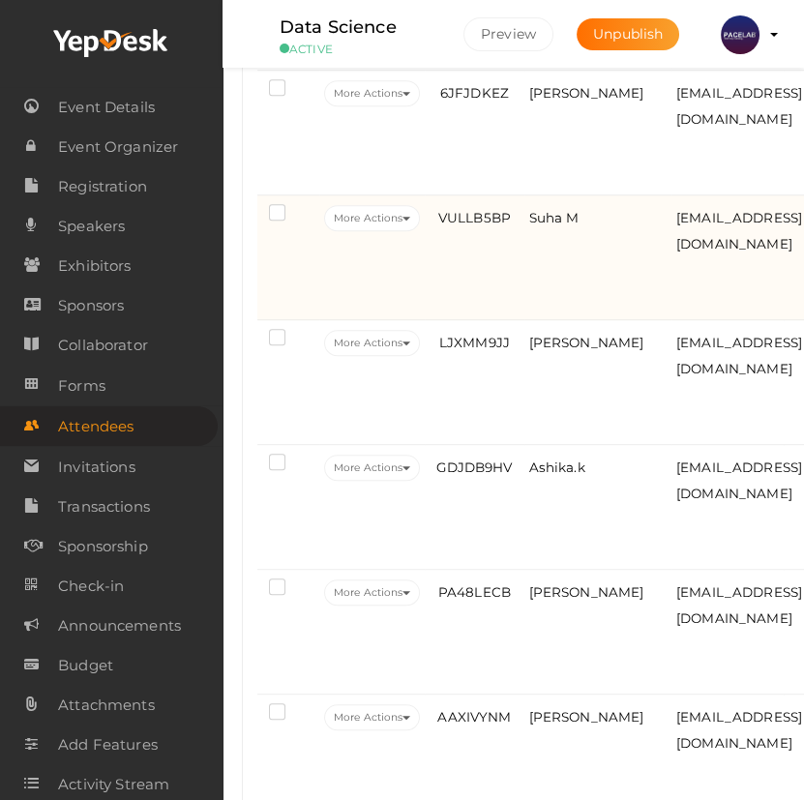
click at [483, 313] on td "VULLB5BP" at bounding box center [474, 257] width 99 height 125
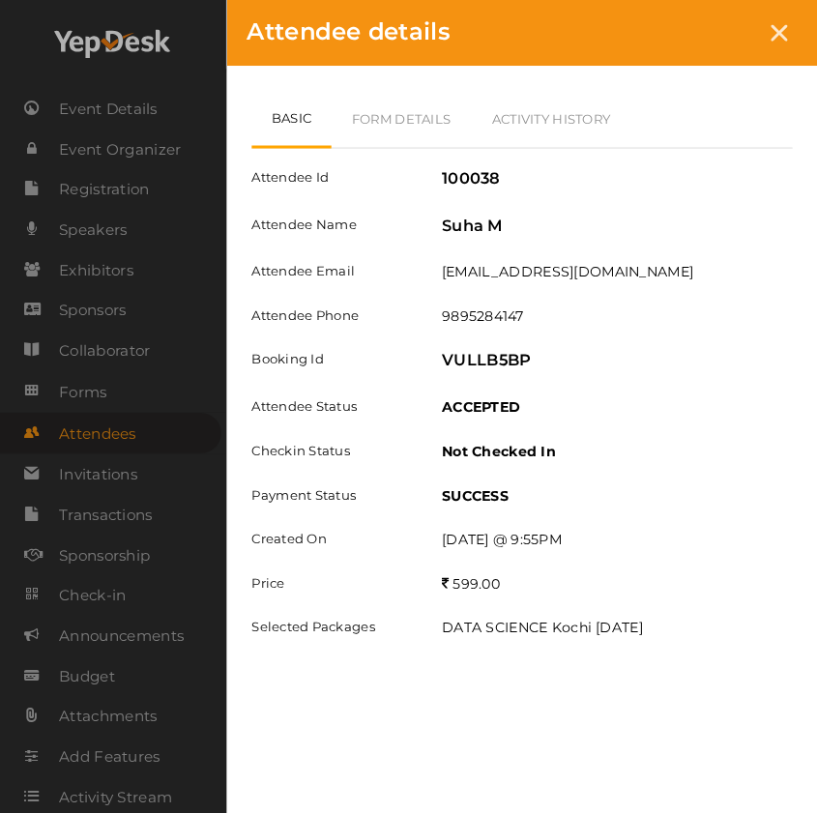
scroll to position [1214, 0]
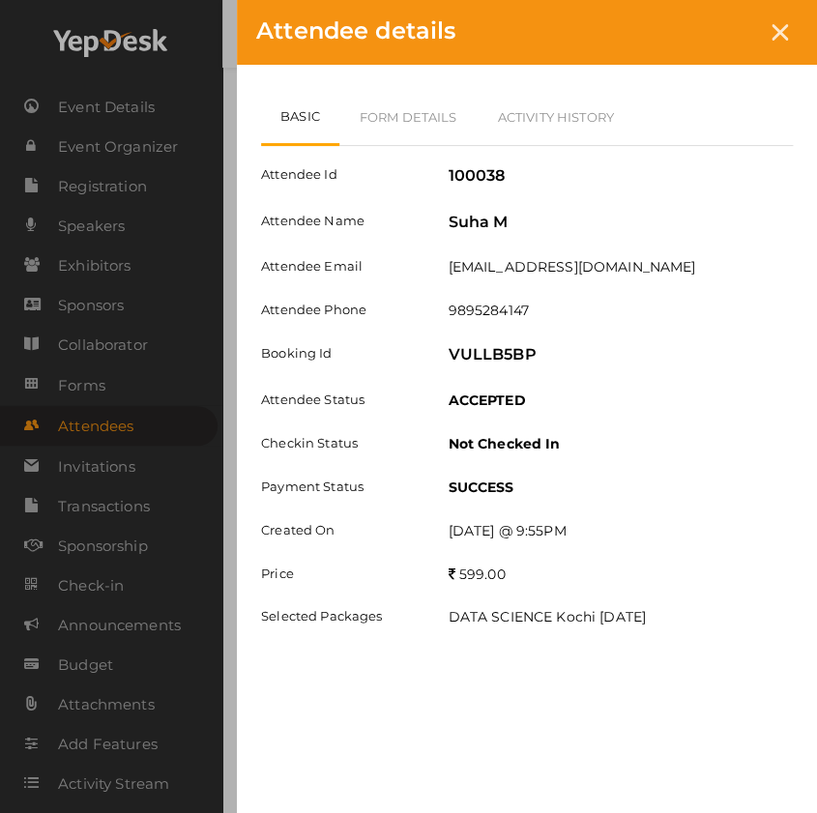
click at [782, 0] on div "Attendee details" at bounding box center [527, 32] width 580 height 65
click at [781, 19] on div at bounding box center [780, 33] width 36 height 36
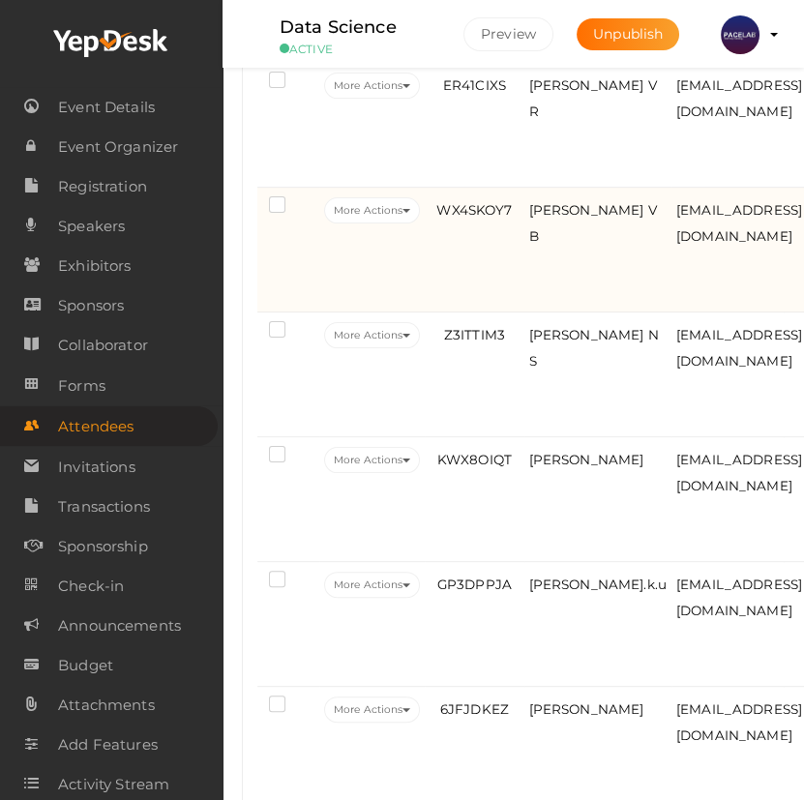
click at [457, 304] on td "WX4SKOY7" at bounding box center [474, 250] width 99 height 125
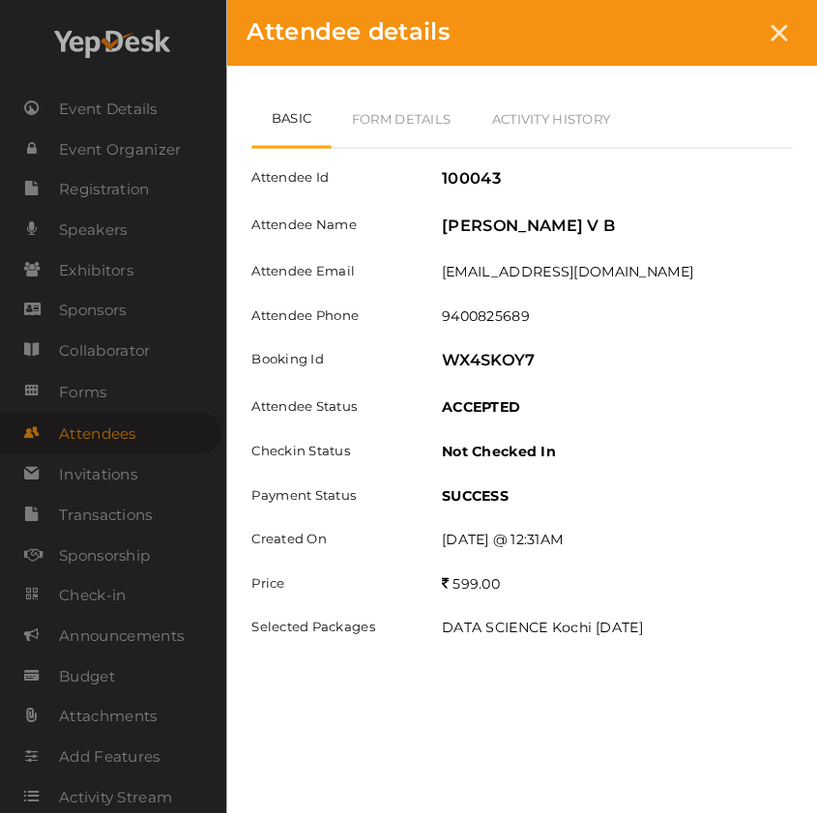
scroll to position [599, 0]
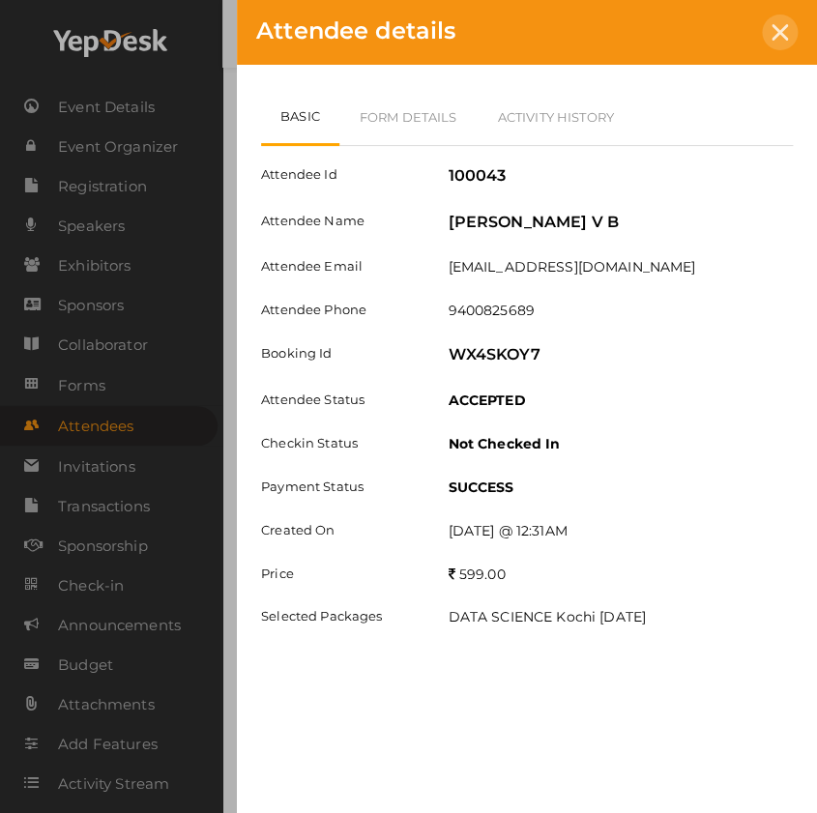
click at [772, 34] on icon at bounding box center [780, 32] width 16 height 16
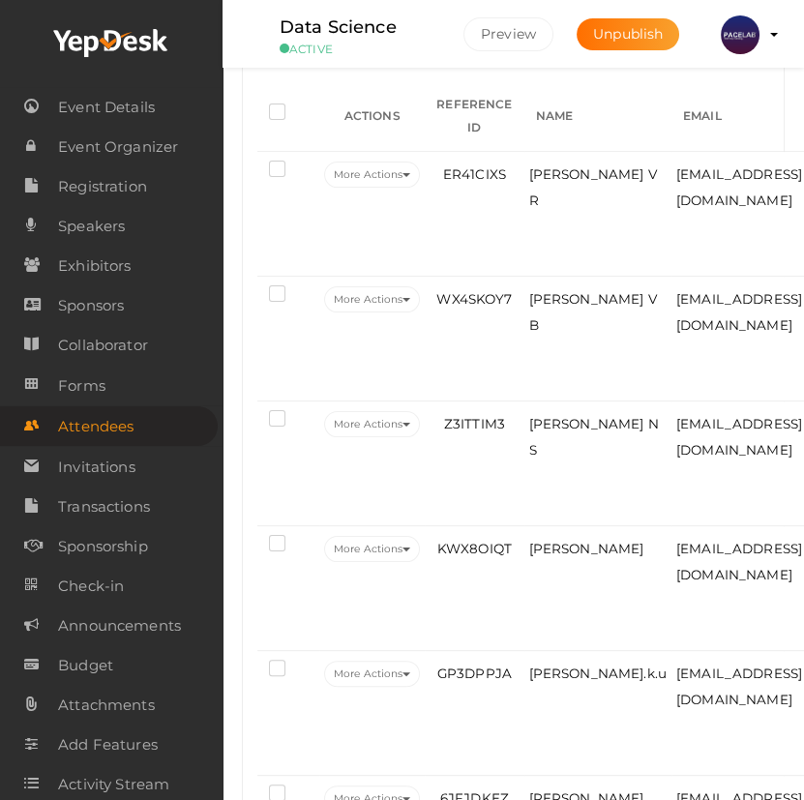
scroll to position [279, 0]
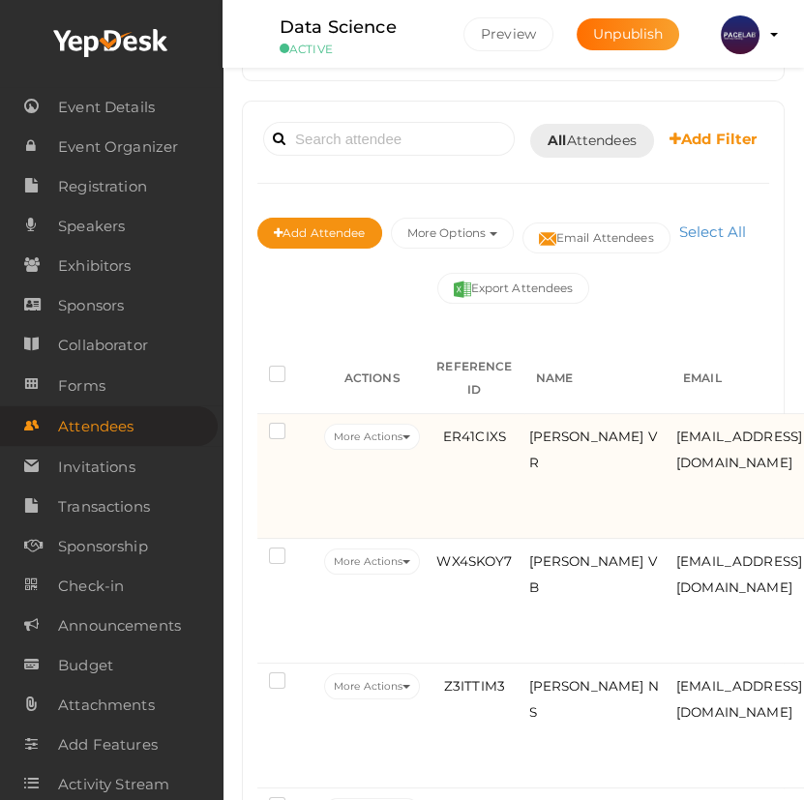
click at [503, 503] on td "ER41CIXS" at bounding box center [474, 476] width 99 height 125
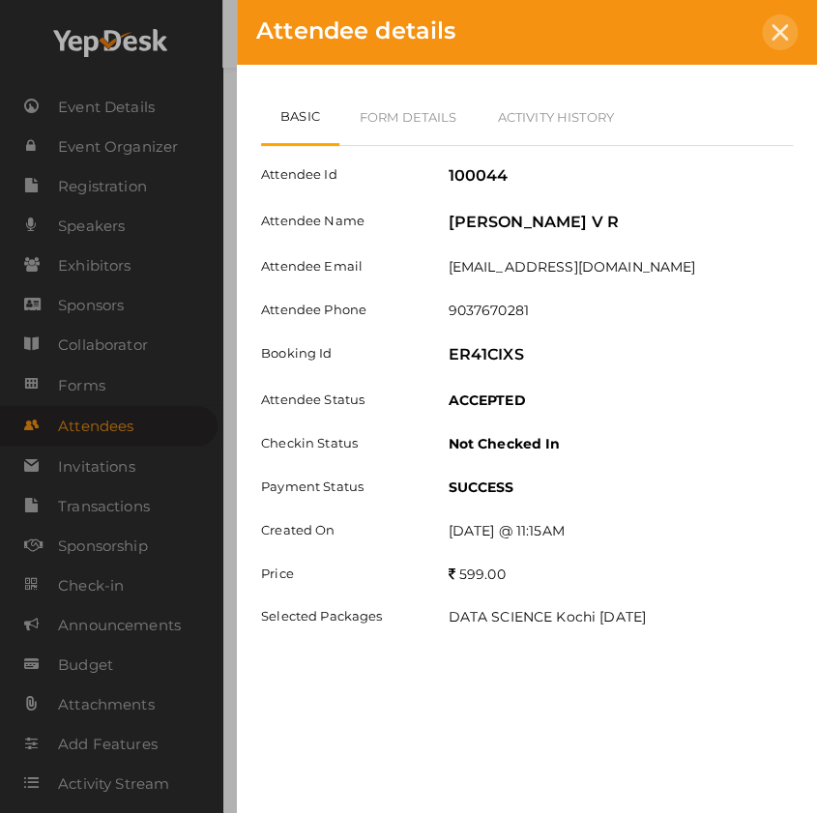
click at [777, 26] on icon at bounding box center [780, 32] width 16 height 16
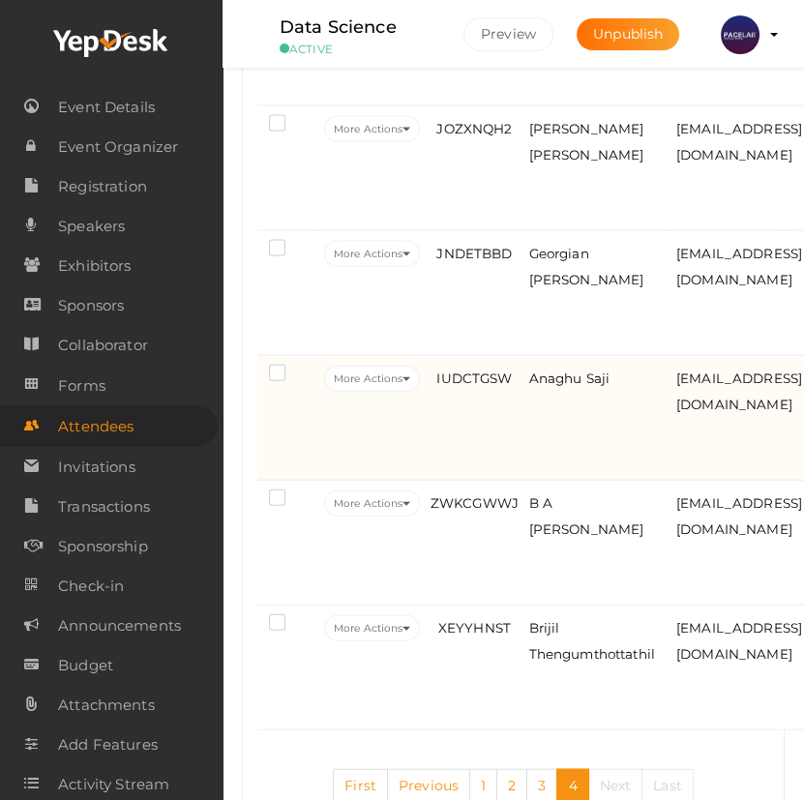
scroll to position [5303, 0]
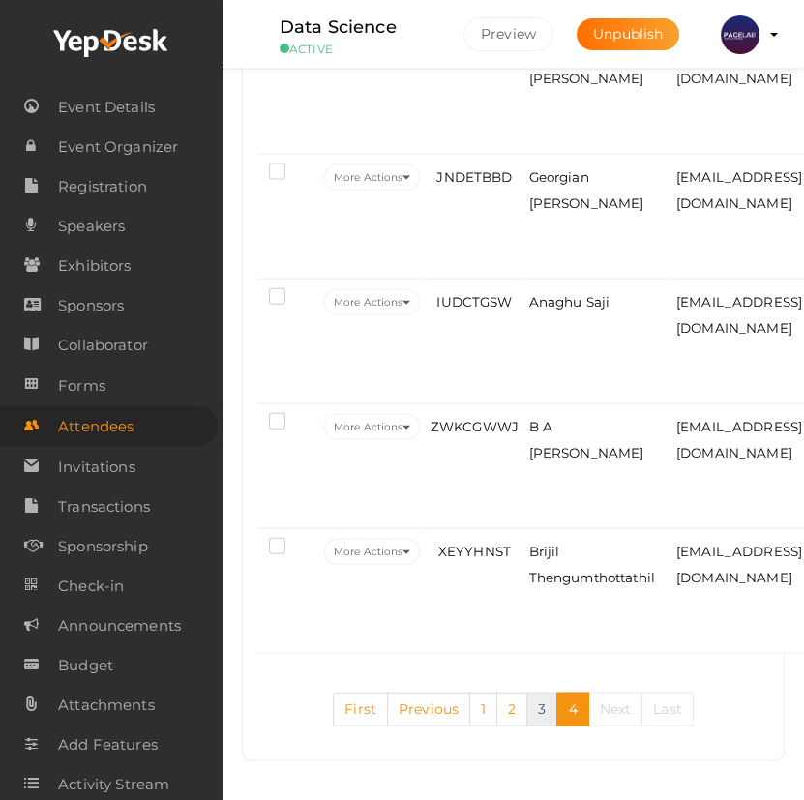
click at [537, 708] on link "3" at bounding box center [541, 709] width 31 height 34
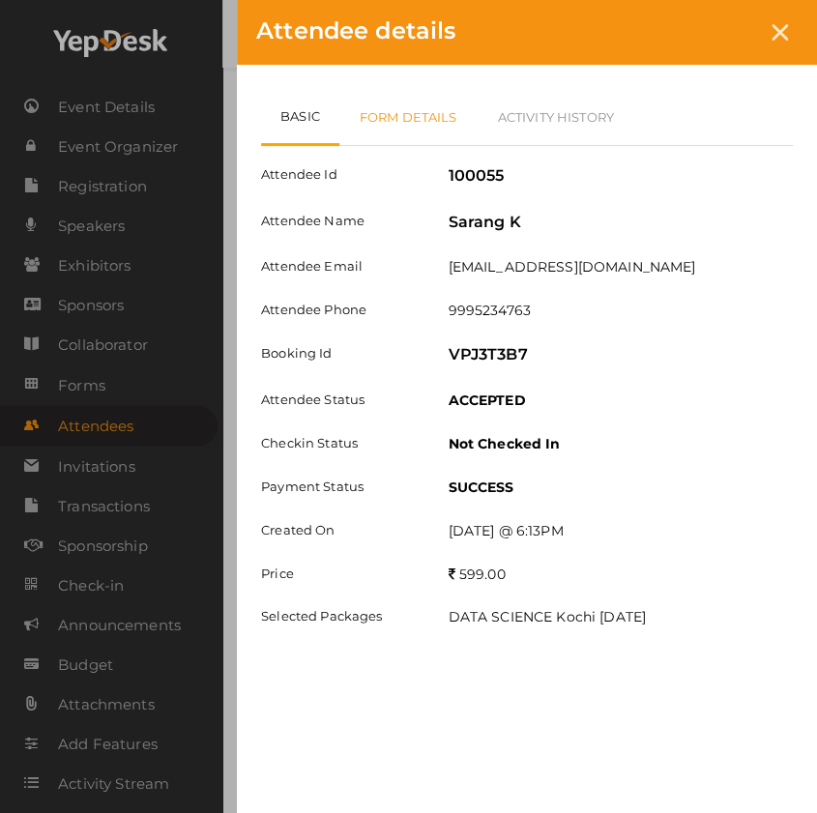
click at [448, 108] on link "Form Details" at bounding box center [408, 117] width 138 height 56
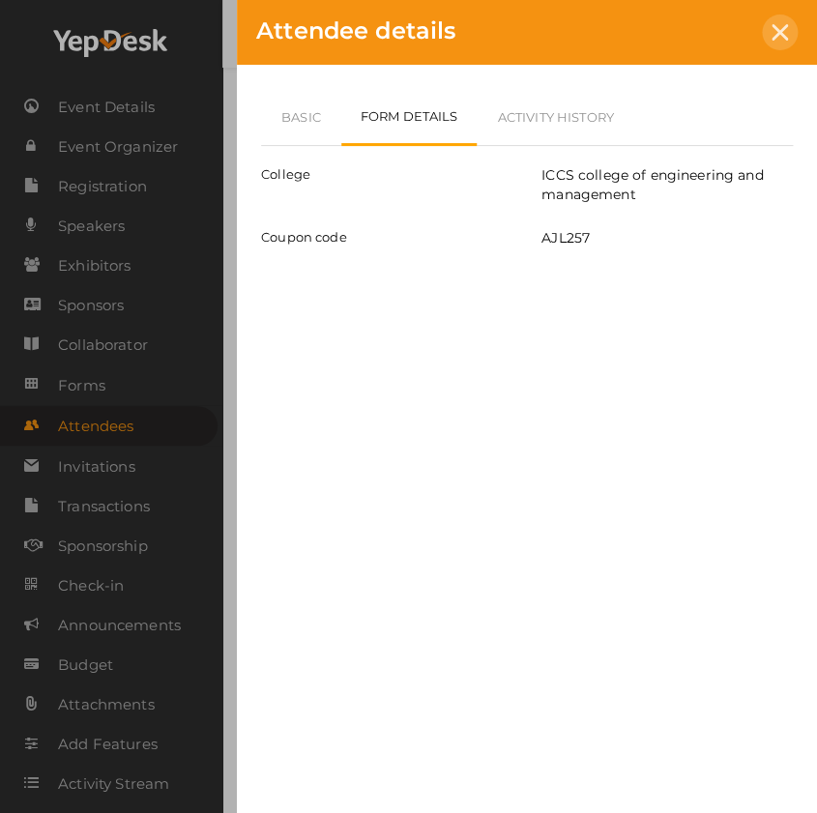
click at [779, 29] on icon at bounding box center [780, 32] width 16 height 16
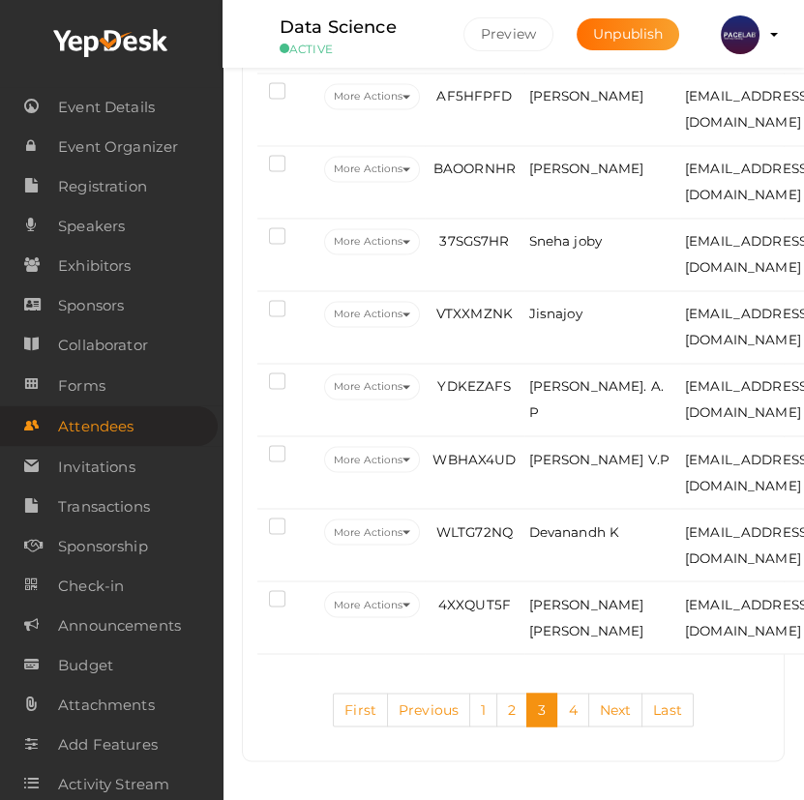
scroll to position [4720, 0]
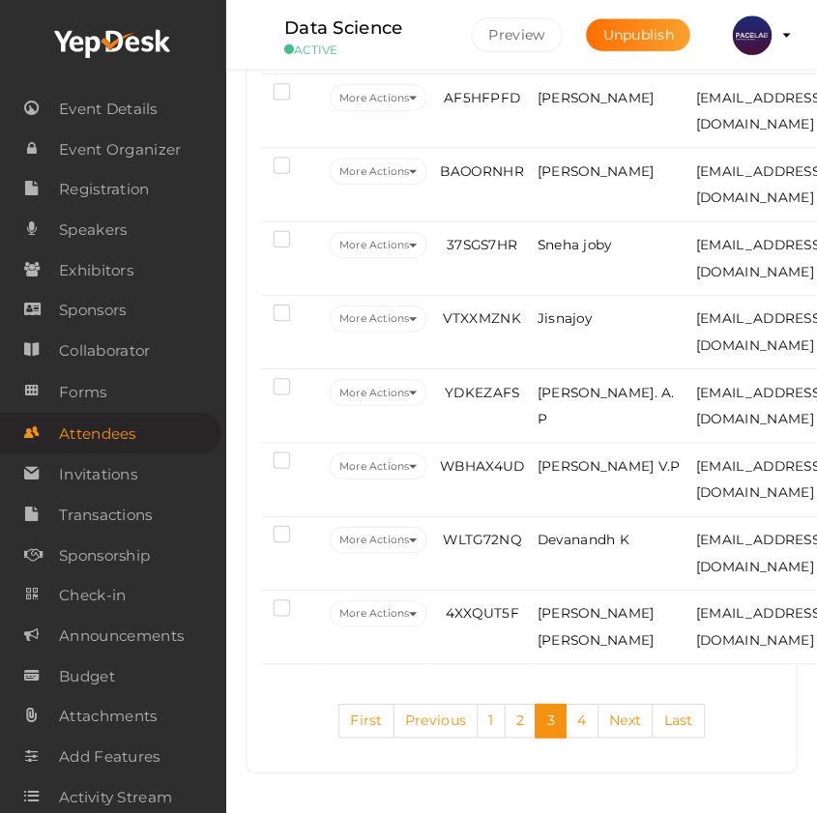
scroll to position [4689, 0]
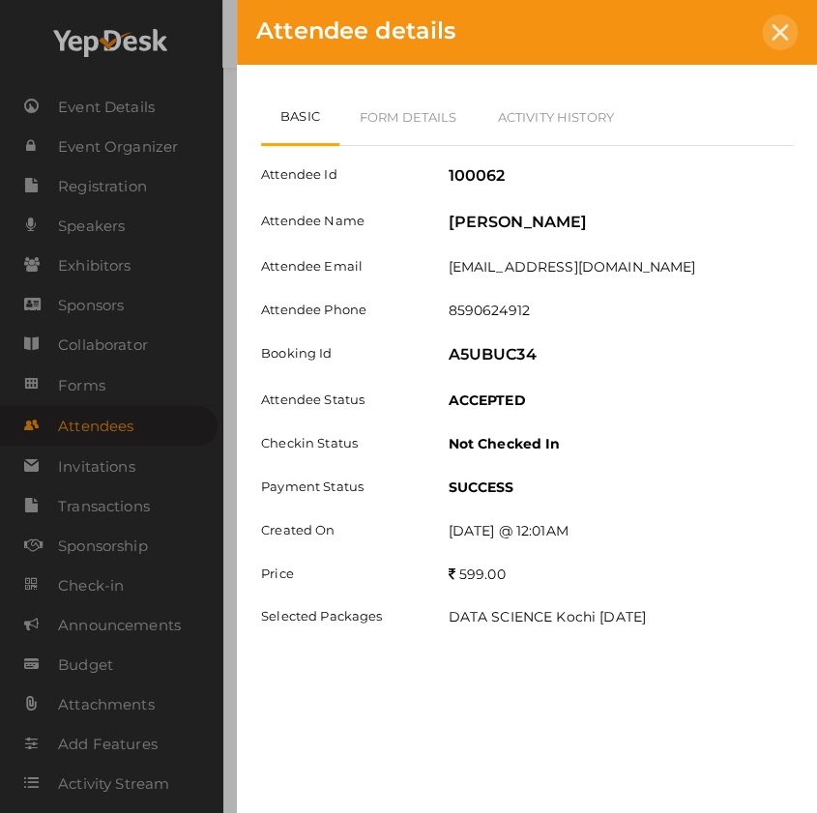
click at [773, 32] on icon at bounding box center [780, 32] width 16 height 16
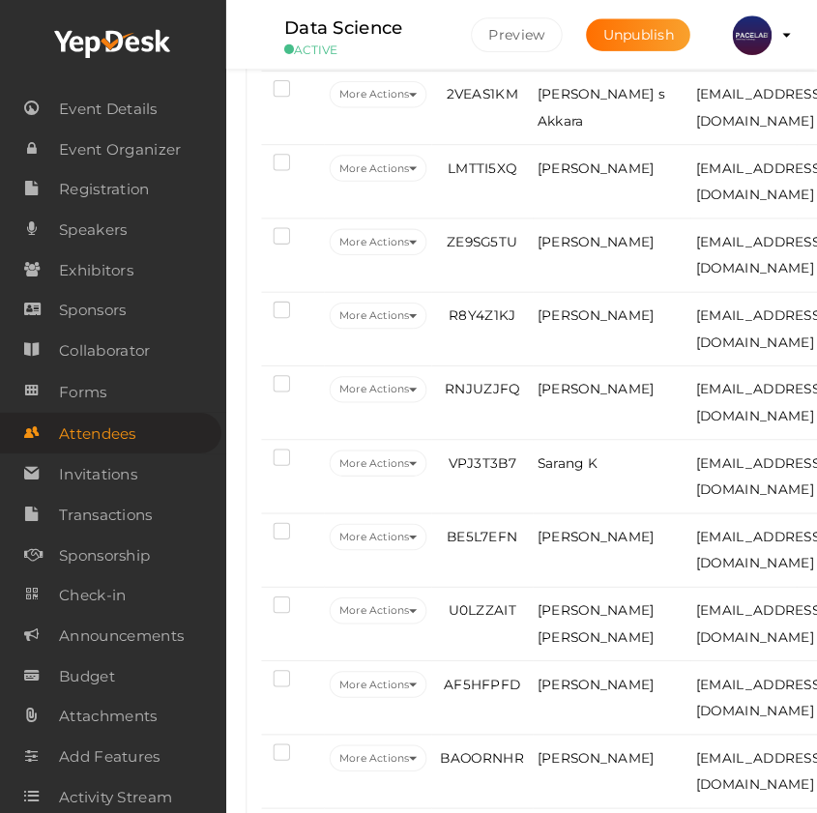
scroll to position [3370, 0]
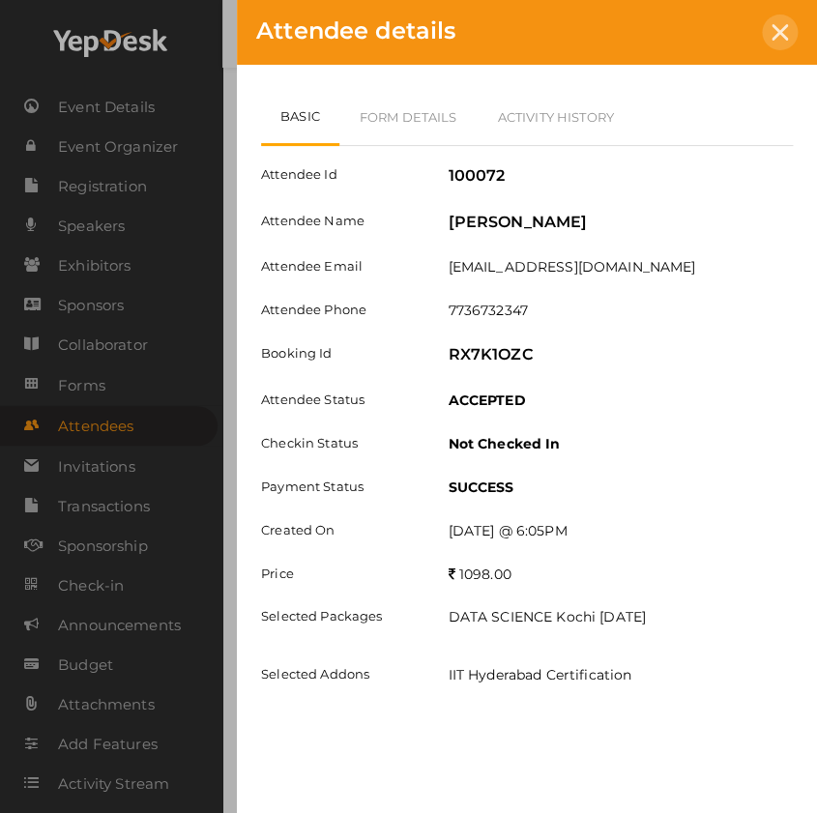
click at [779, 44] on div at bounding box center [780, 33] width 36 height 36
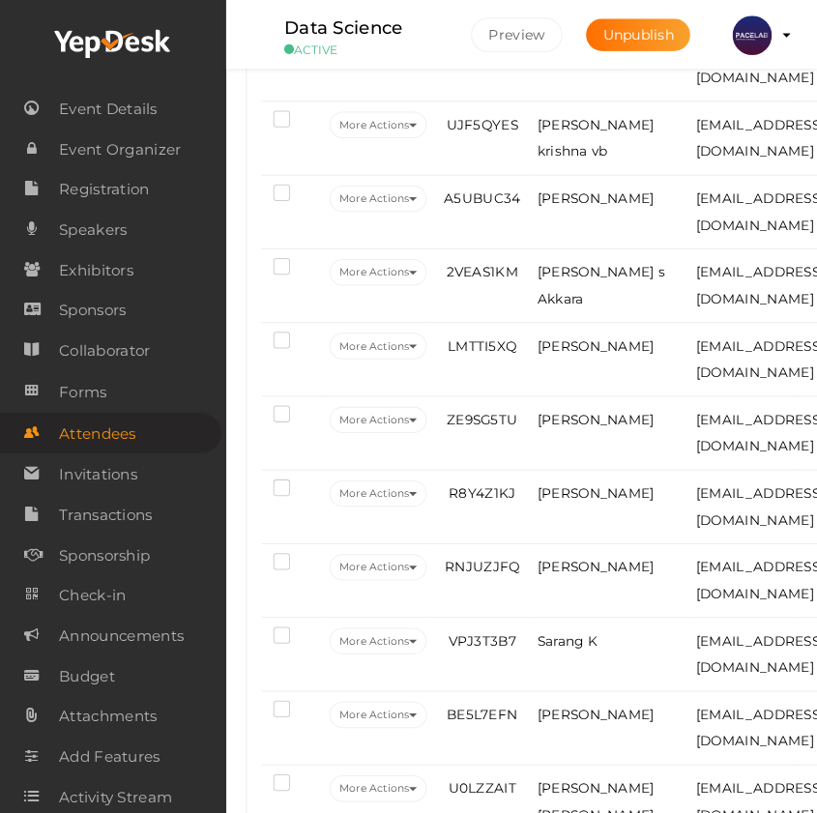
scroll to position [3195, 0]
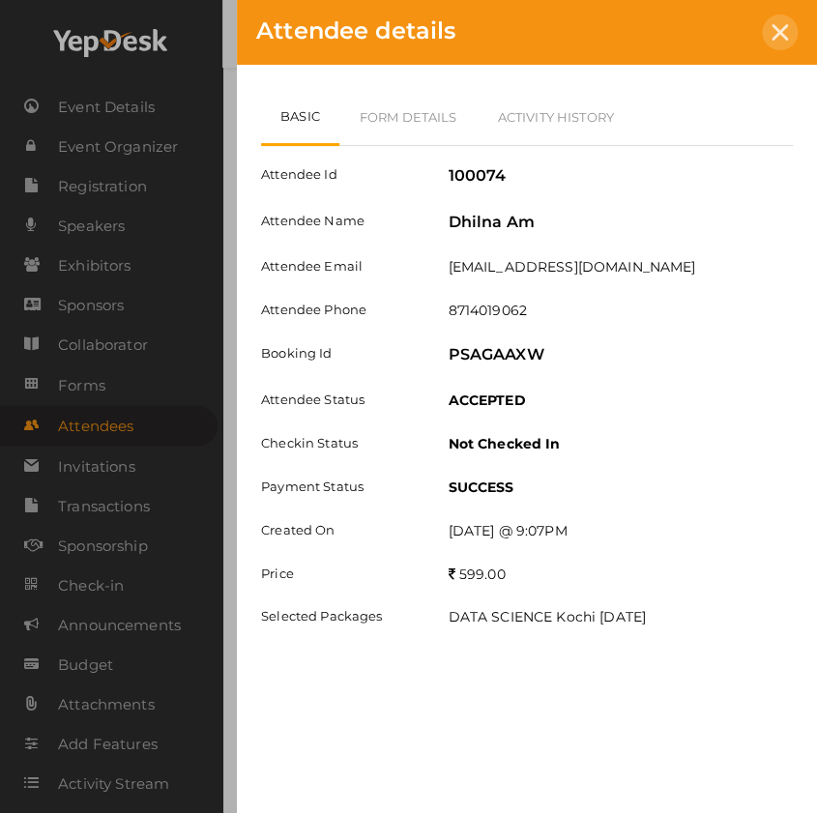
click at [787, 32] on div at bounding box center [780, 33] width 36 height 36
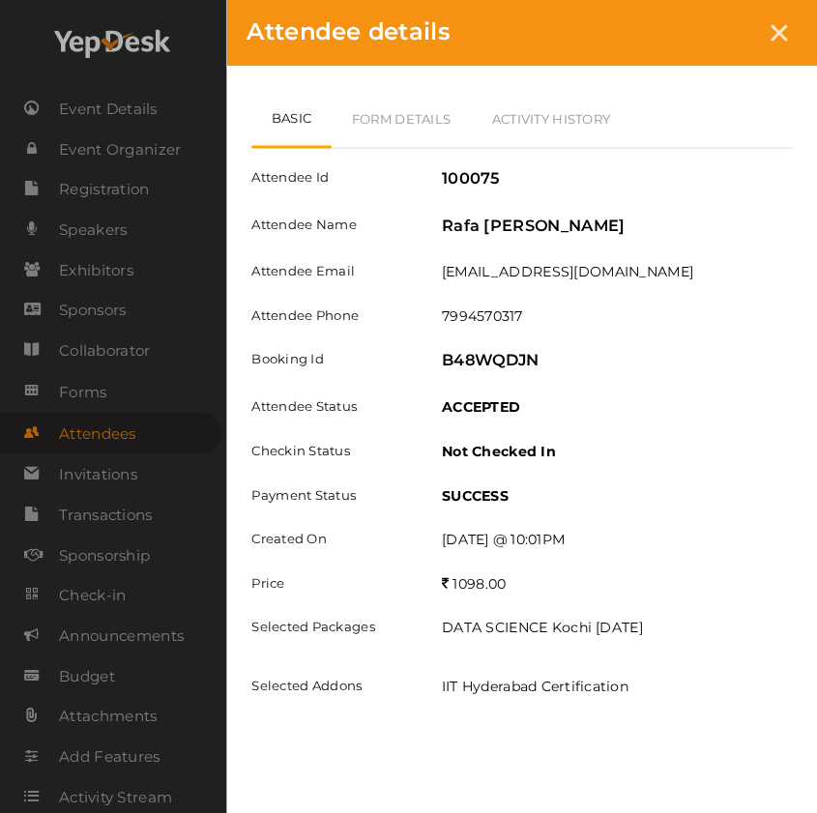
scroll to position [3018, 0]
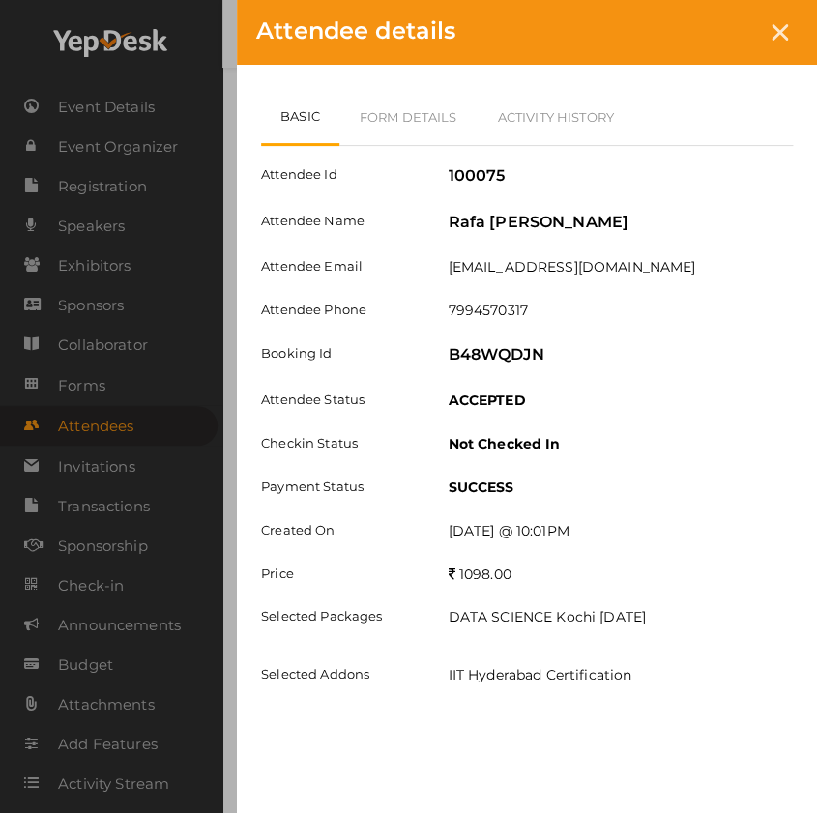
drag, startPoint x: 792, startPoint y: 32, endPoint x: 716, endPoint y: 120, distance: 116.5
click at [791, 32] on div at bounding box center [780, 33] width 36 height 36
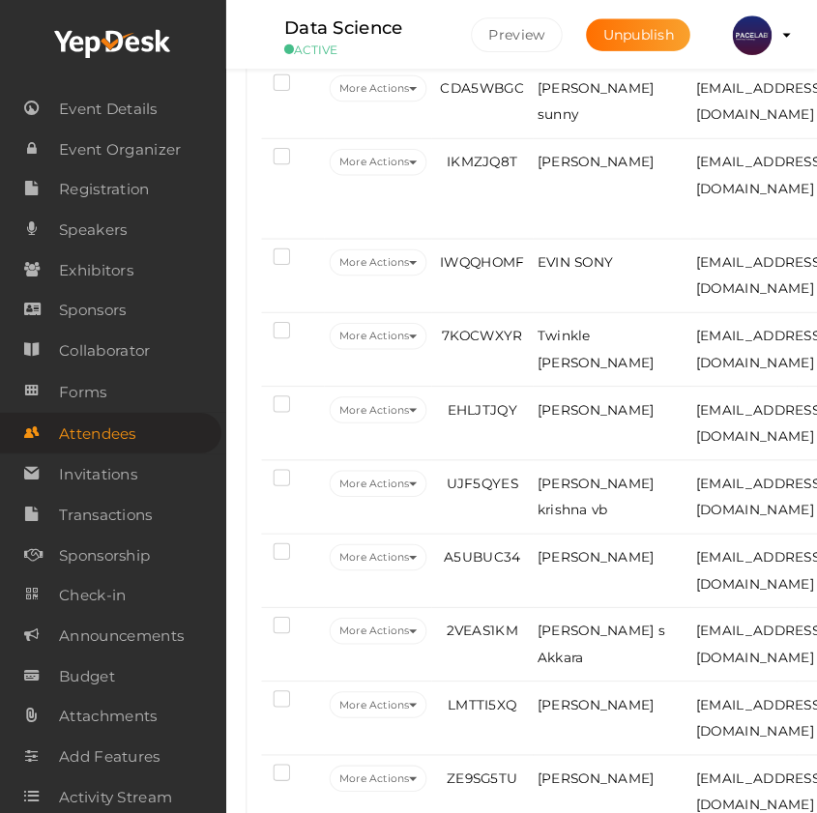
scroll to position [2843, 0]
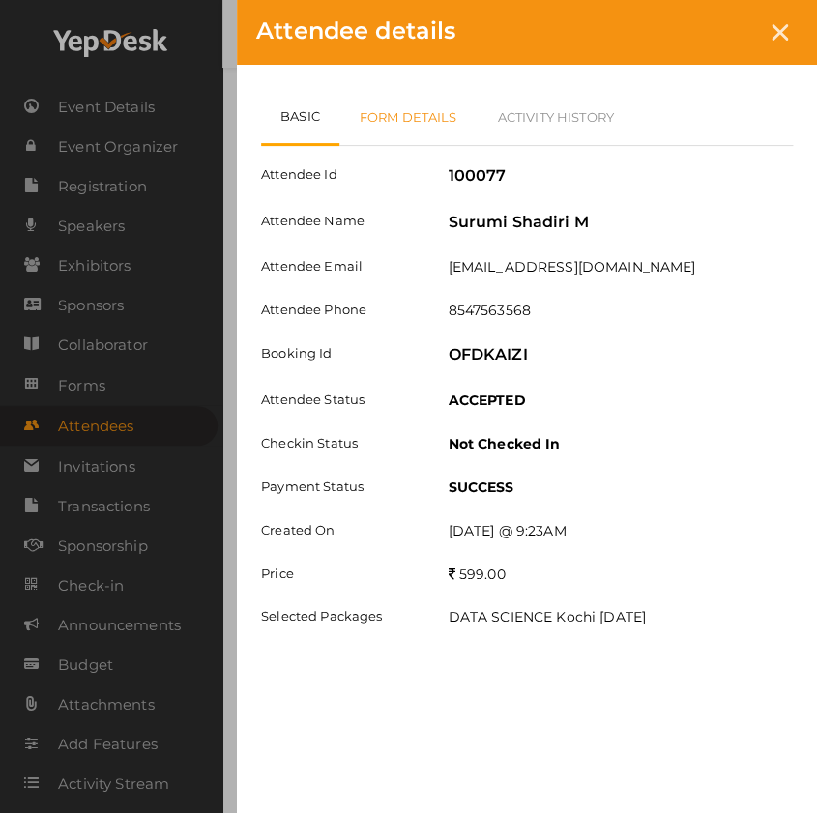
click at [422, 126] on link "Form Details" at bounding box center [408, 117] width 138 height 56
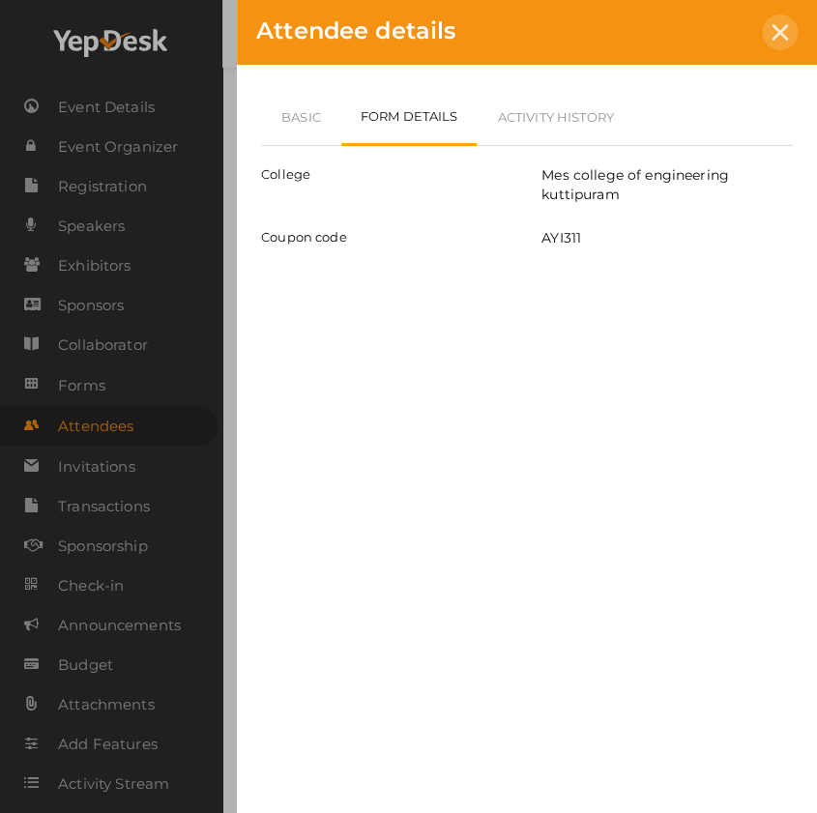
click at [776, 42] on div at bounding box center [780, 33] width 36 height 36
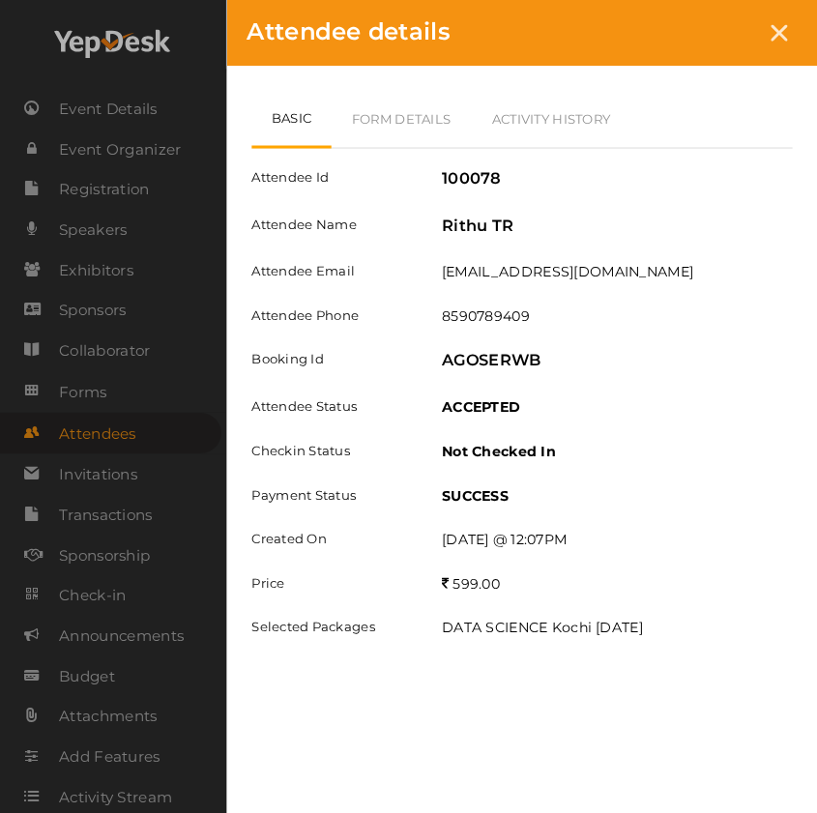
scroll to position [2756, 0]
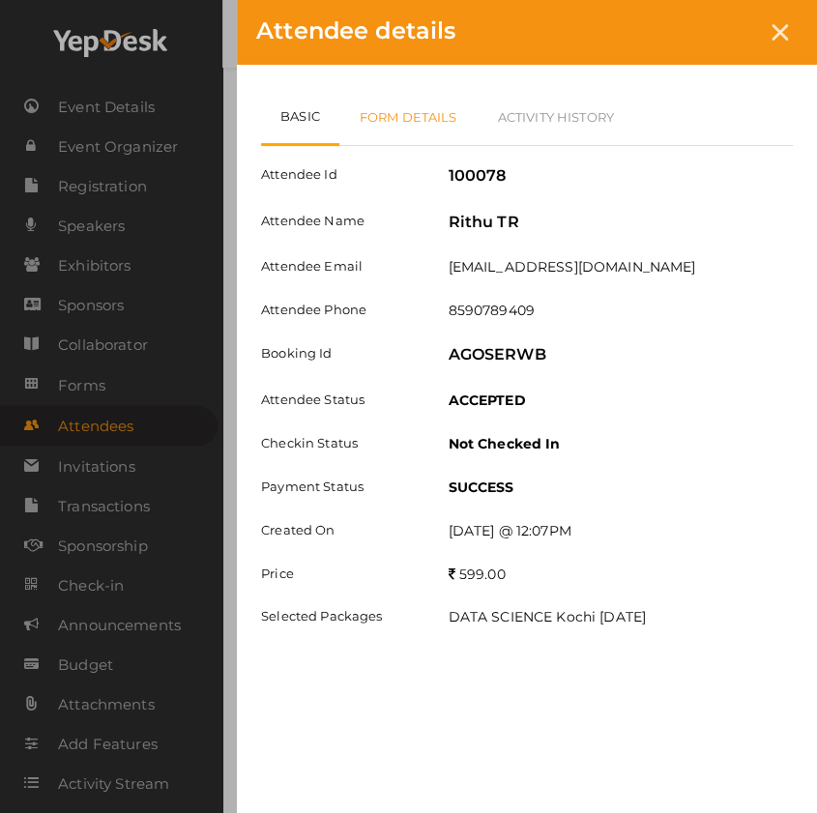
click at [443, 118] on link "Form Details" at bounding box center [408, 117] width 138 height 56
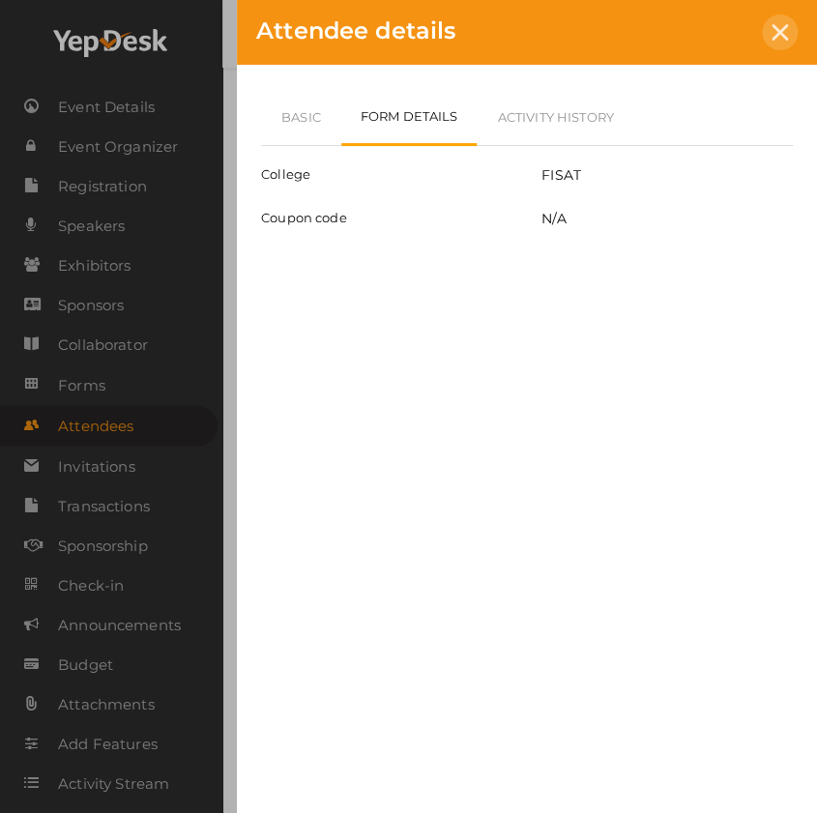
click at [768, 43] on div at bounding box center [780, 33] width 36 height 36
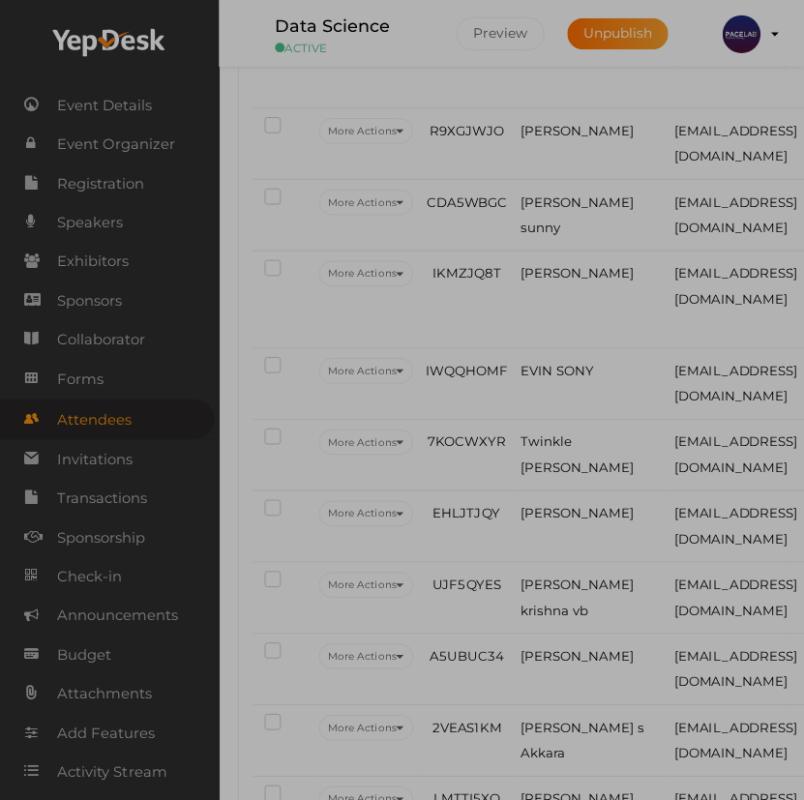
scroll to position [2787, 0]
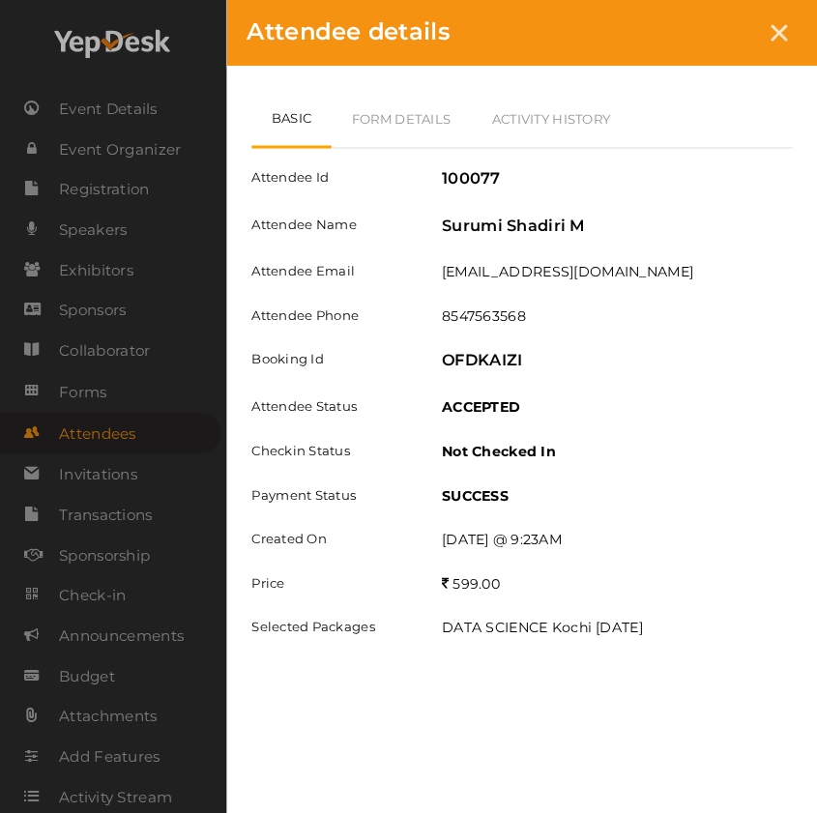
scroll to position [2756, 0]
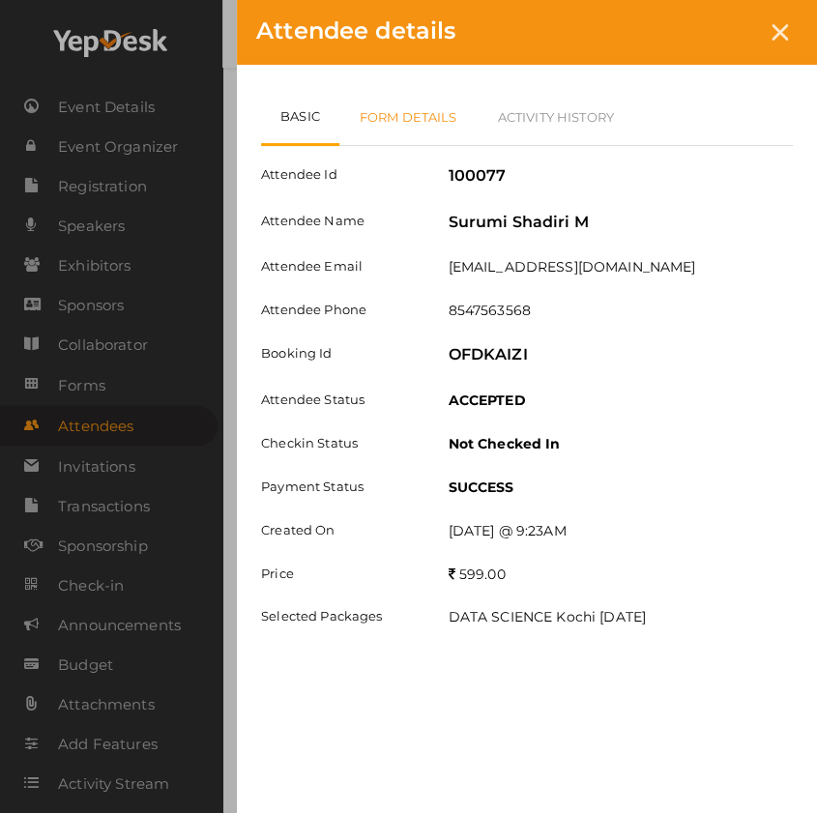
click at [450, 117] on link "Form Details" at bounding box center [408, 117] width 138 height 56
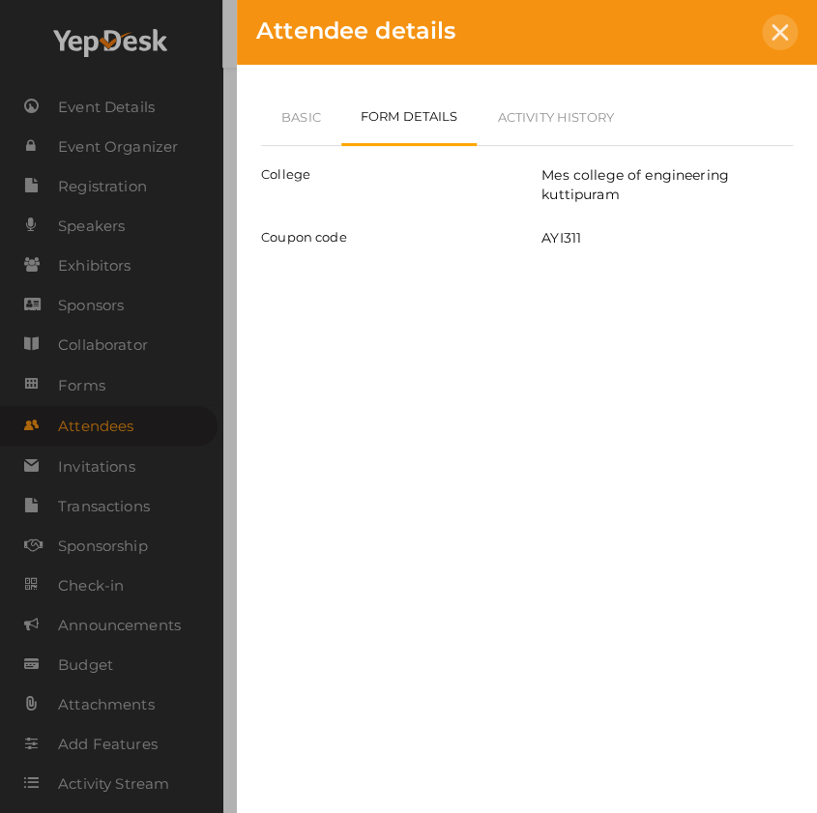
click at [779, 42] on div at bounding box center [780, 33] width 36 height 36
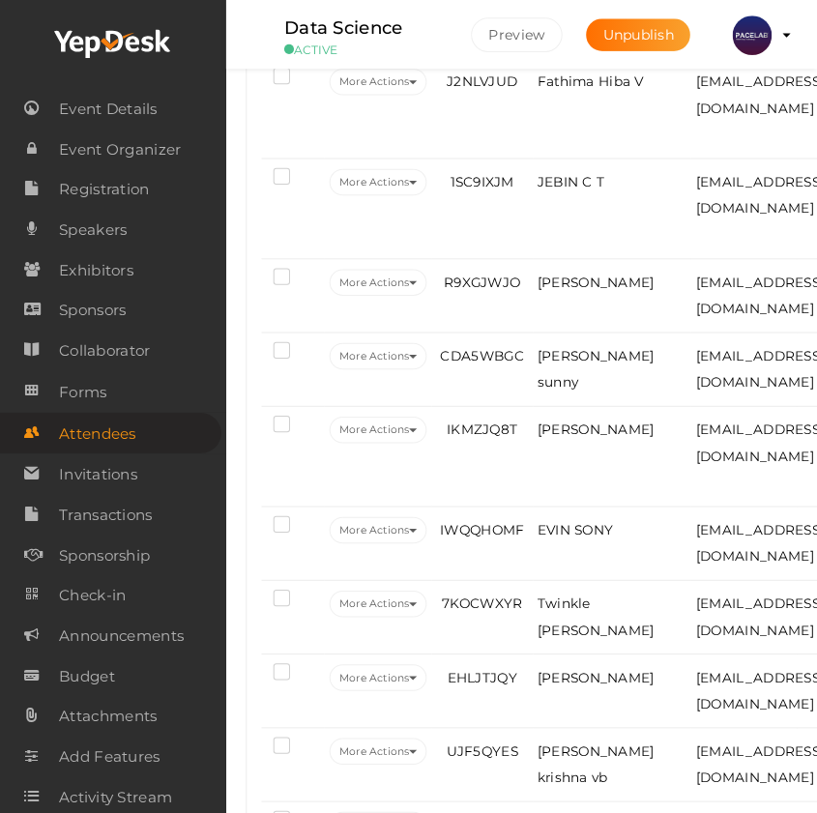
scroll to position [2579, 0]
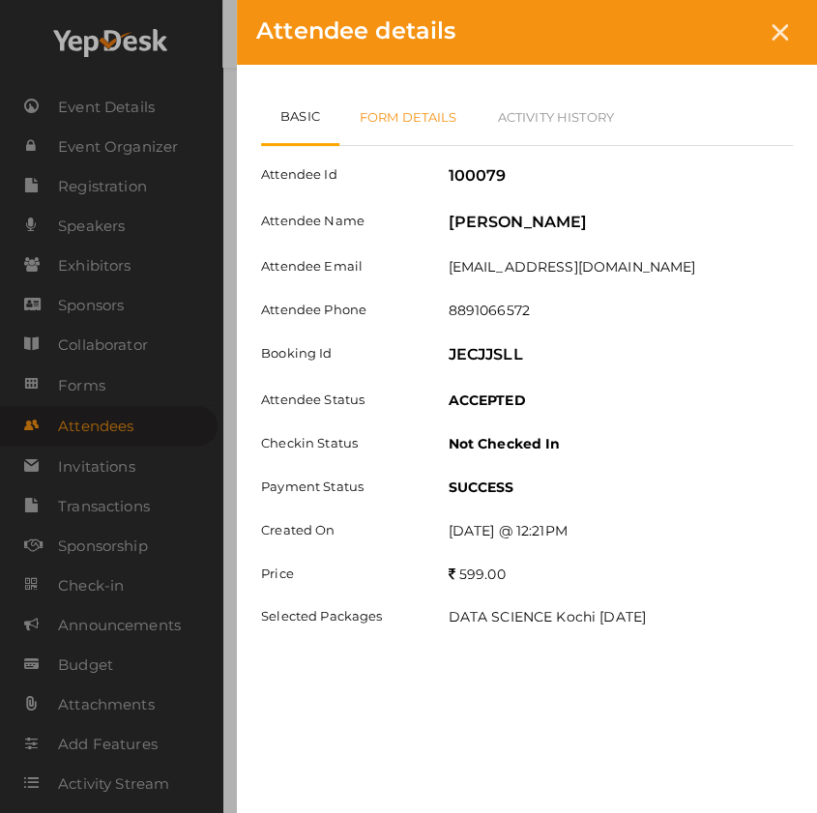
click at [444, 121] on link "Form Details" at bounding box center [408, 117] width 138 height 56
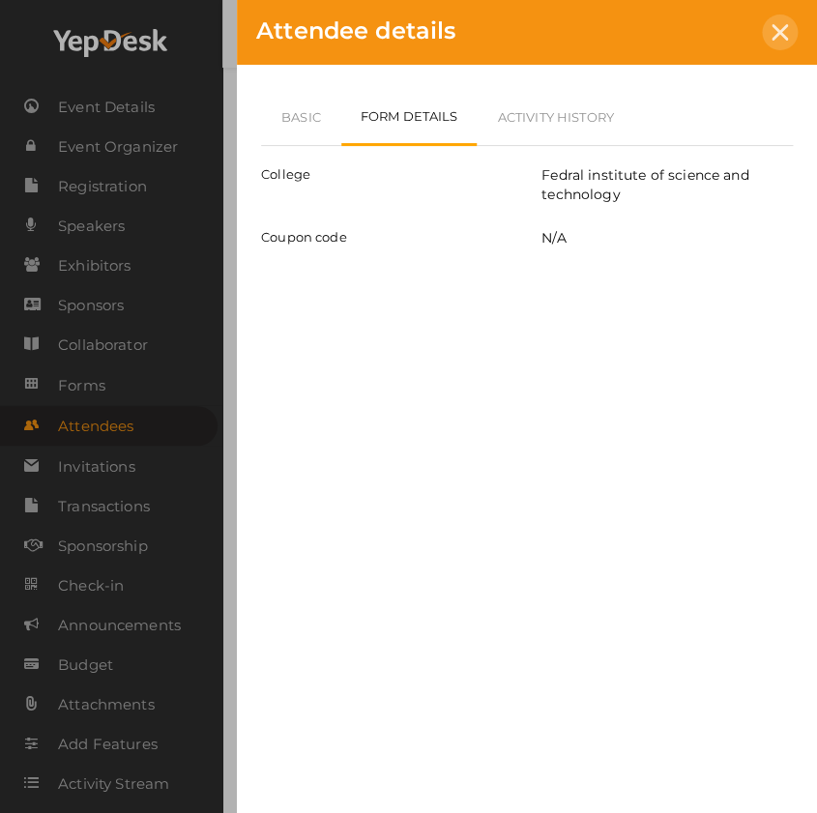
click at [779, 40] on div at bounding box center [780, 33] width 36 height 36
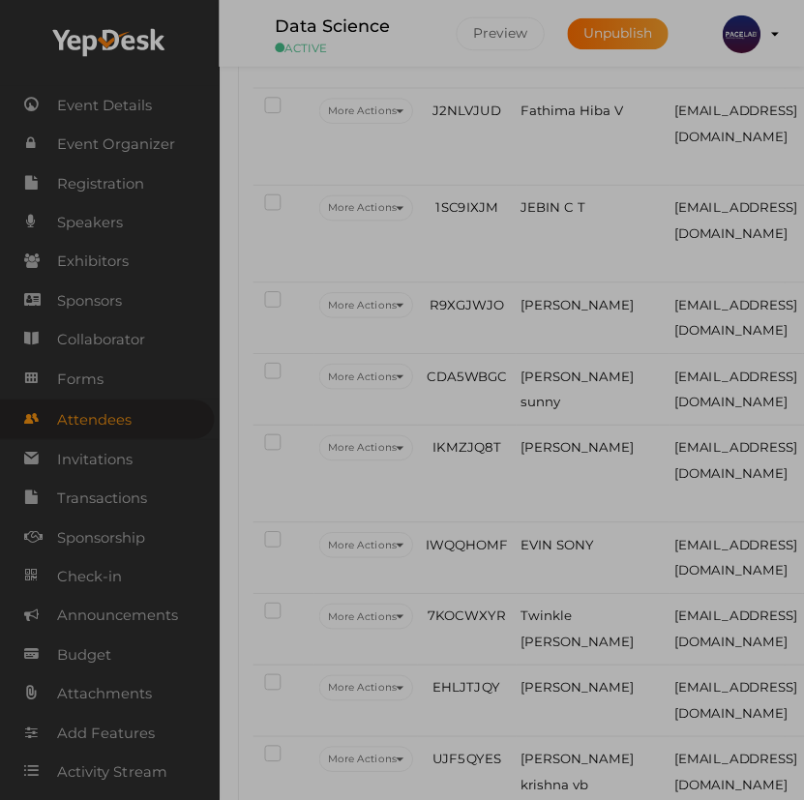
scroll to position [2611, 0]
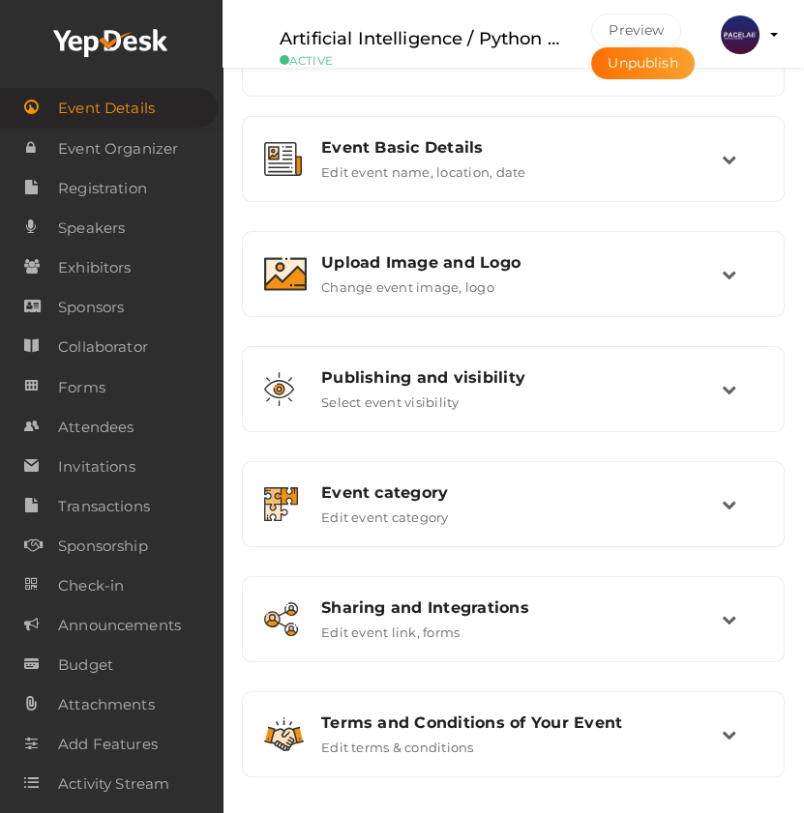
scroll to position [376, 0]
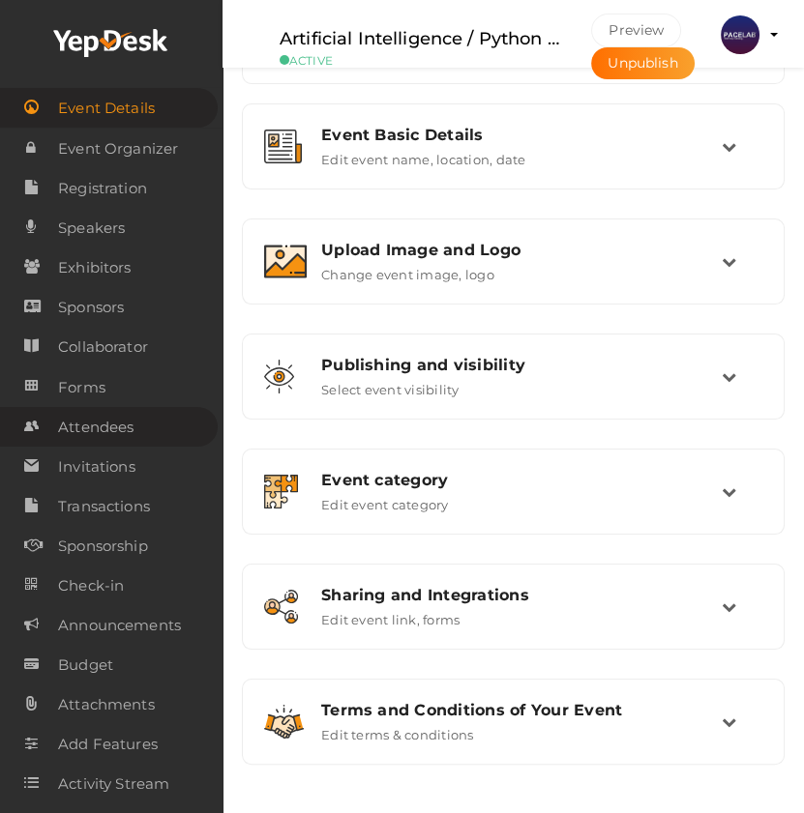
click at [83, 432] on span "Attendees" at bounding box center [95, 427] width 75 height 39
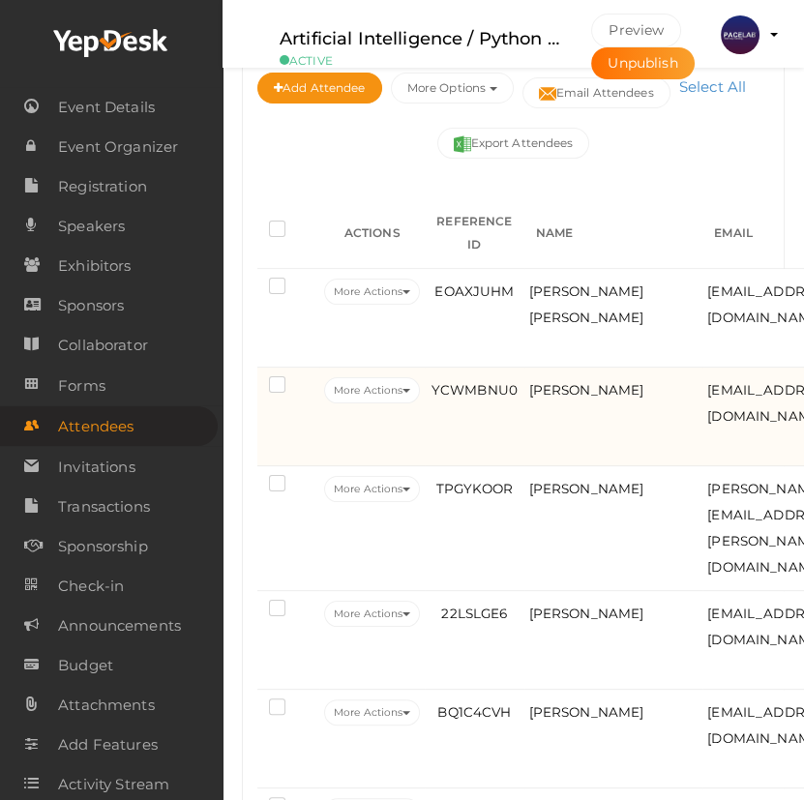
scroll to position [439, 0]
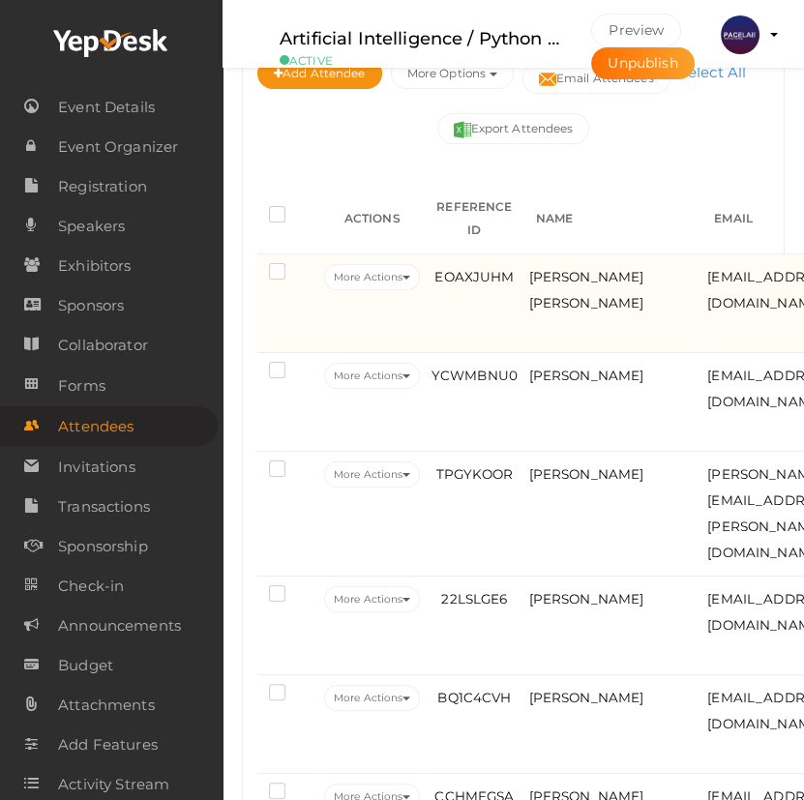
click at [552, 353] on td "Meghna Suresh" at bounding box center [613, 303] width 179 height 99
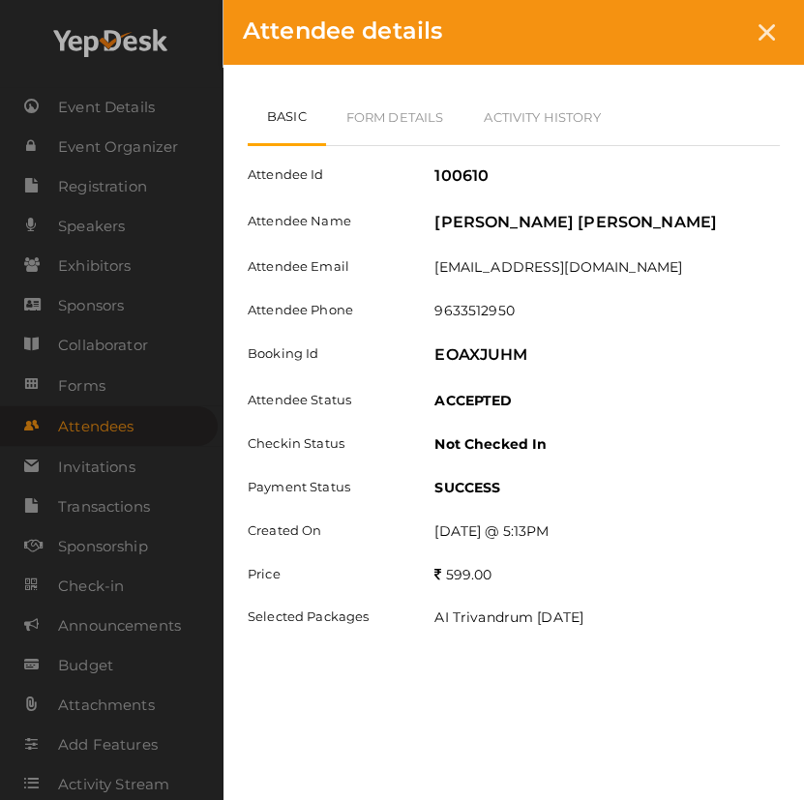
scroll to position [398, 0]
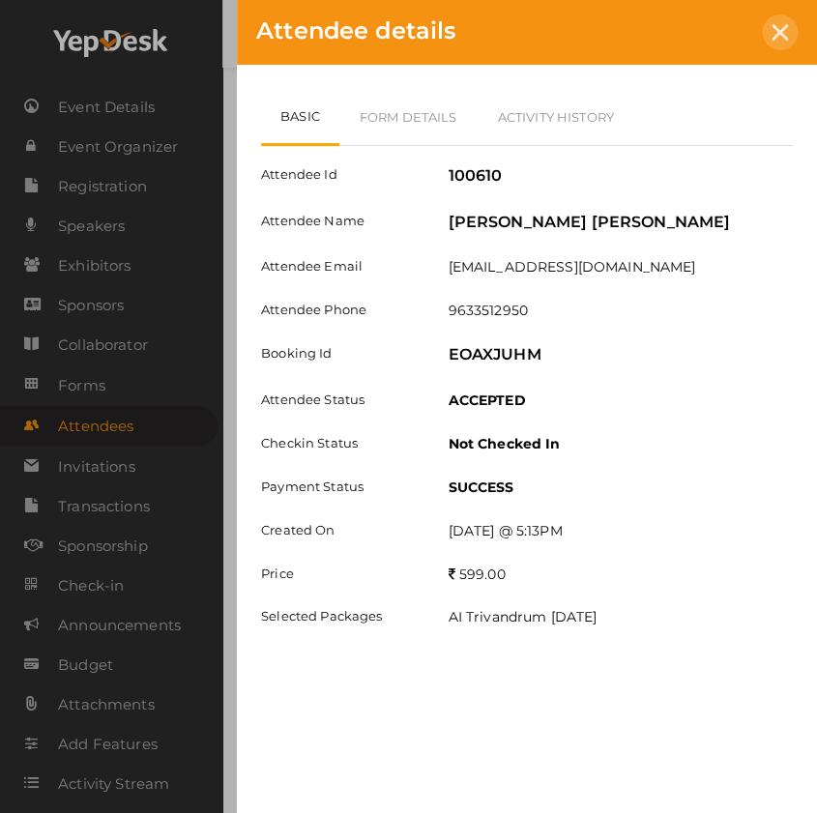
click at [768, 28] on div at bounding box center [780, 33] width 36 height 36
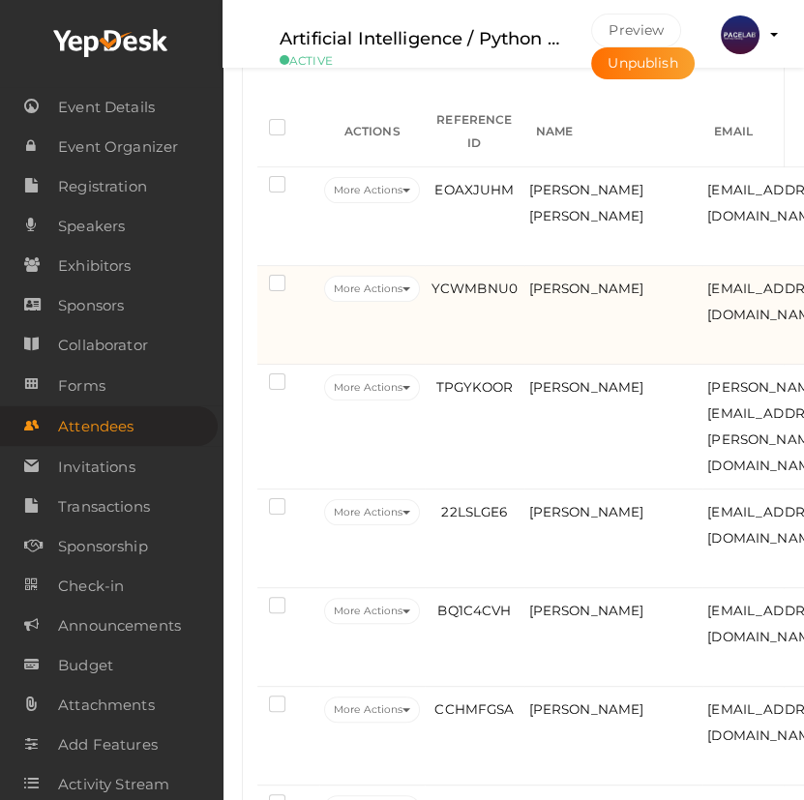
scroll to position [750, 0]
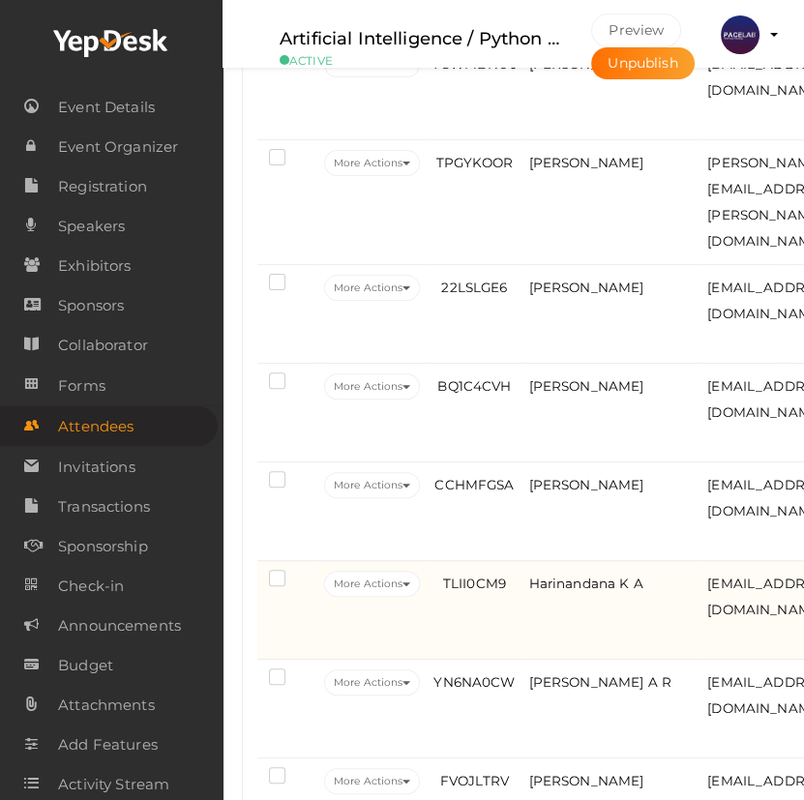
click at [542, 617] on td "Harinandana K A" at bounding box center [613, 610] width 179 height 99
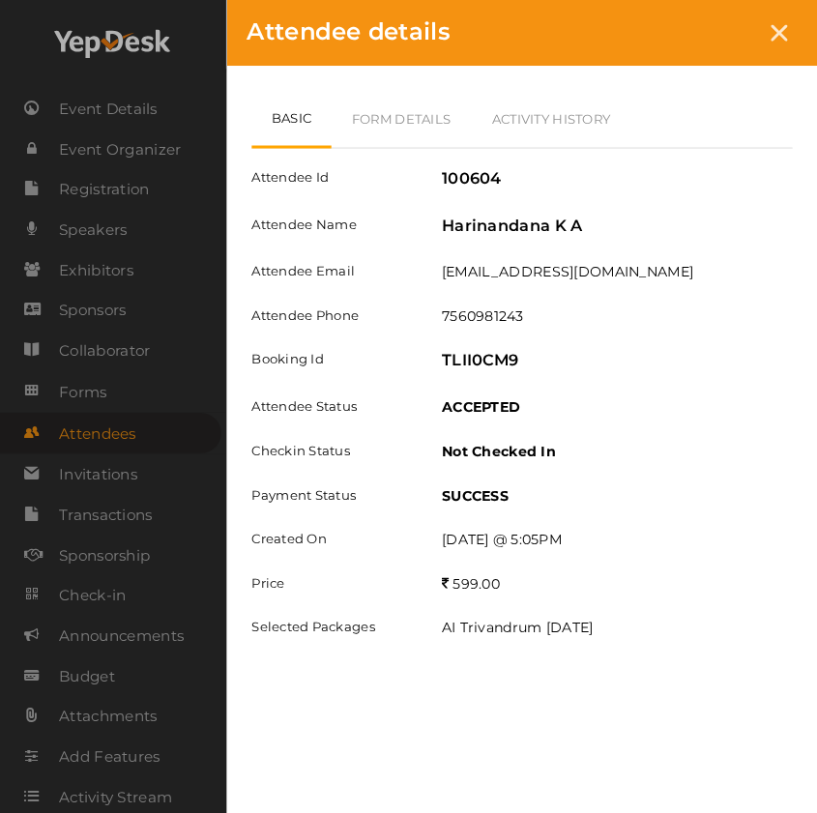
scroll to position [718, 0]
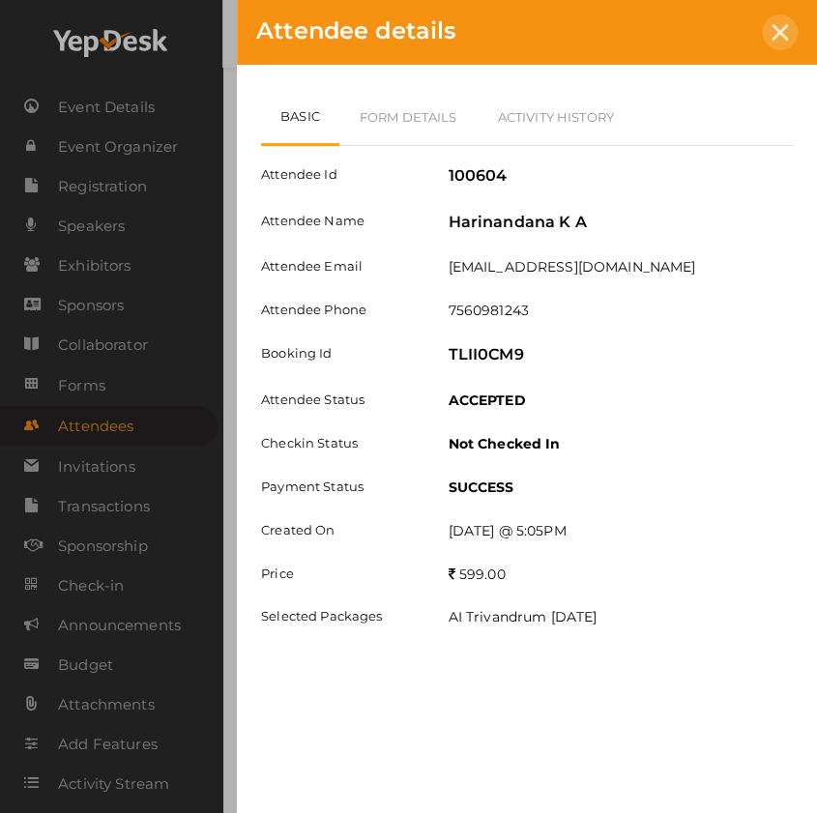
click at [781, 28] on icon at bounding box center [780, 32] width 16 height 16
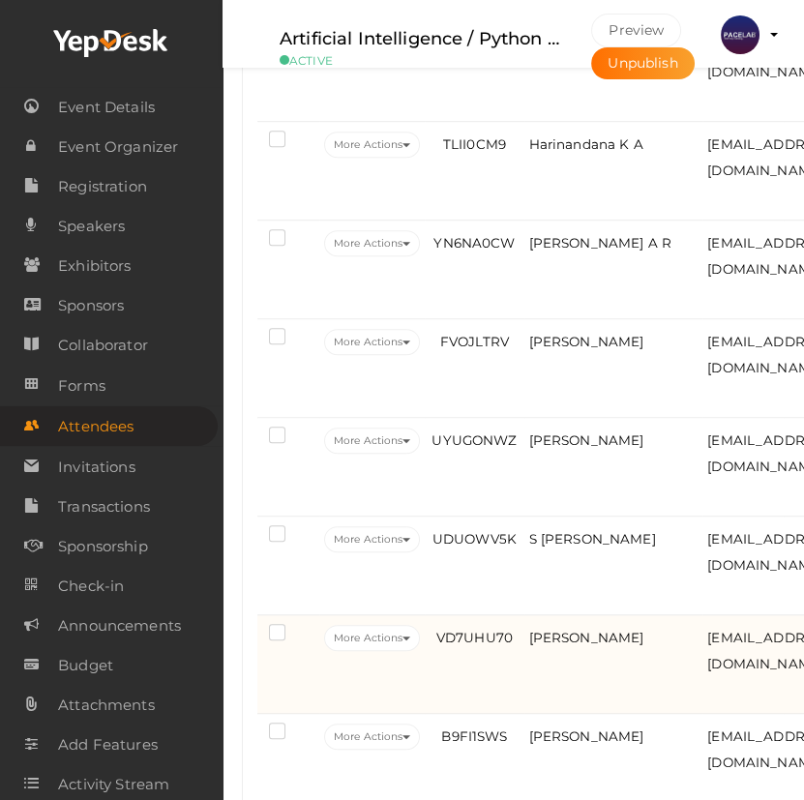
click at [565, 678] on td "Nithin Prakash" at bounding box center [613, 664] width 179 height 99
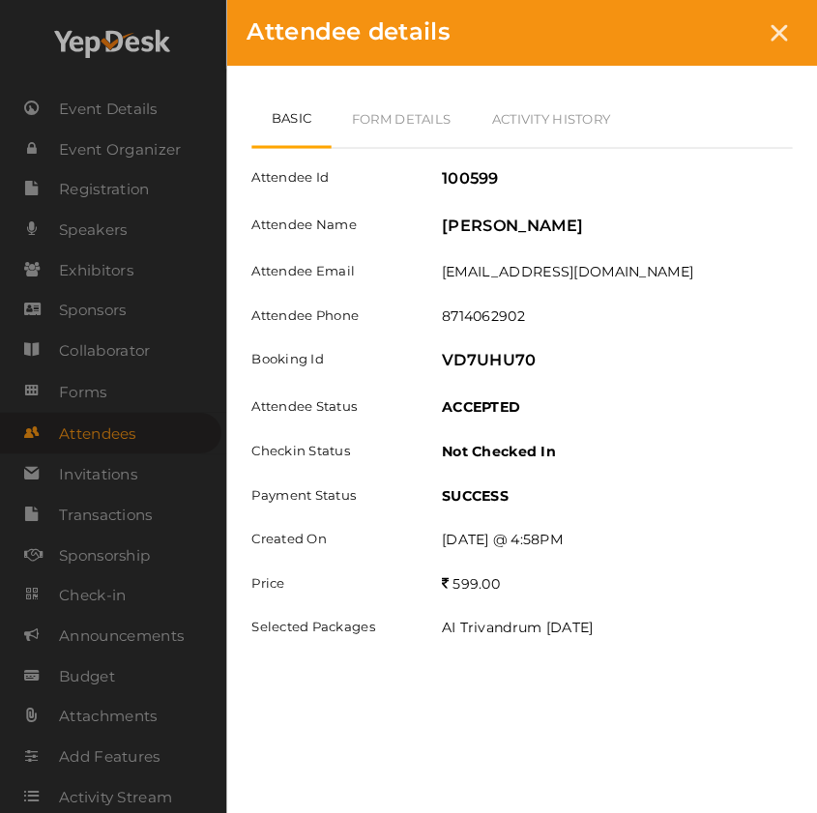
scroll to position [1158, 0]
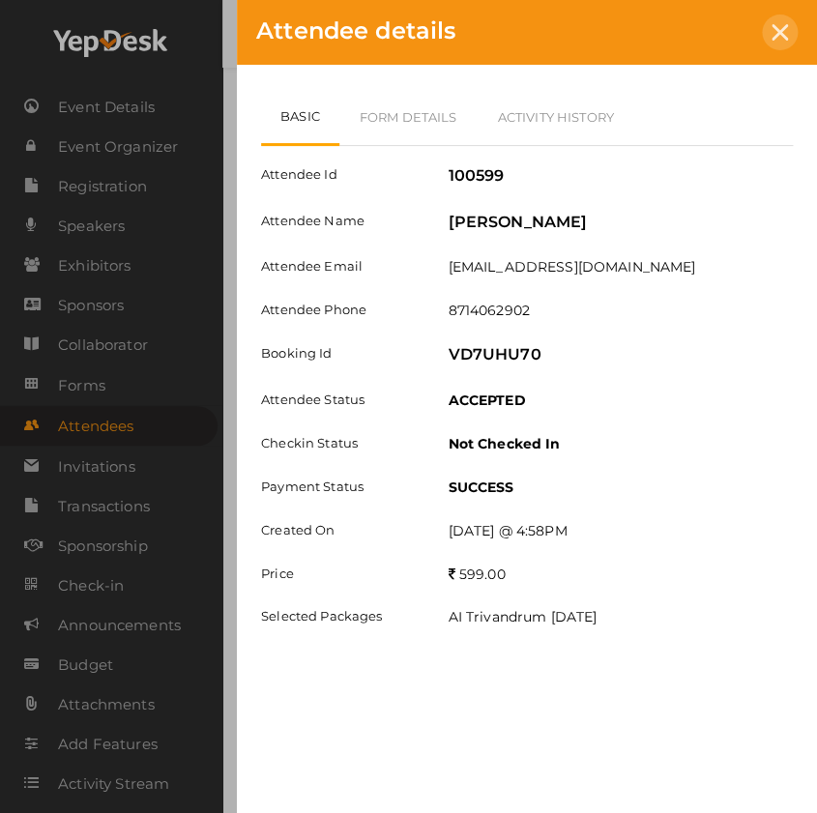
click at [768, 39] on div at bounding box center [780, 33] width 36 height 36
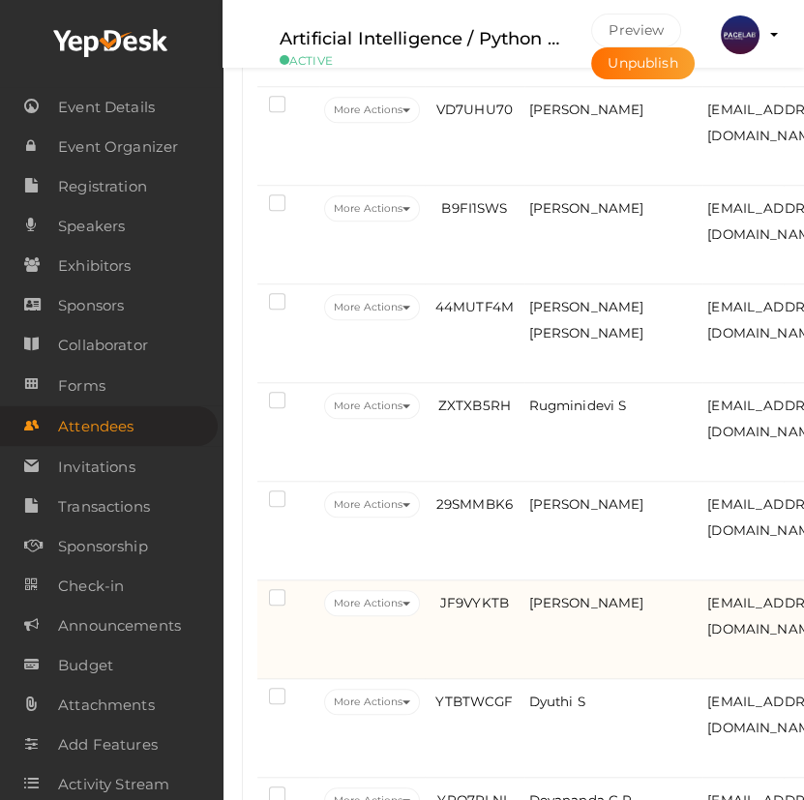
click at [573, 631] on td "Avanthika Binu" at bounding box center [613, 629] width 179 height 99
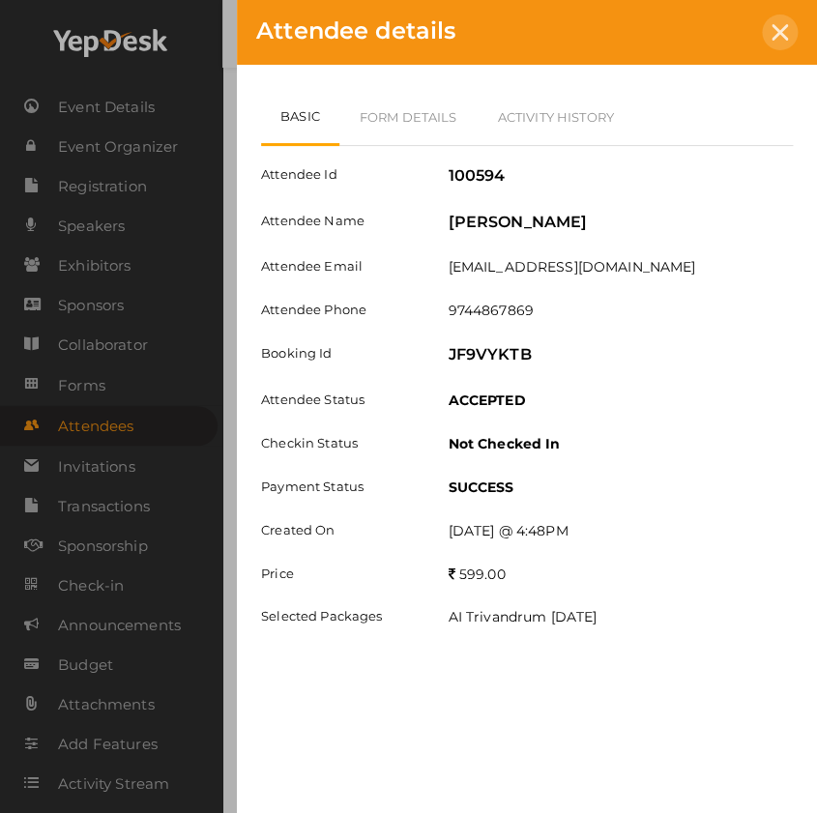
click at [781, 25] on icon at bounding box center [780, 32] width 16 height 16
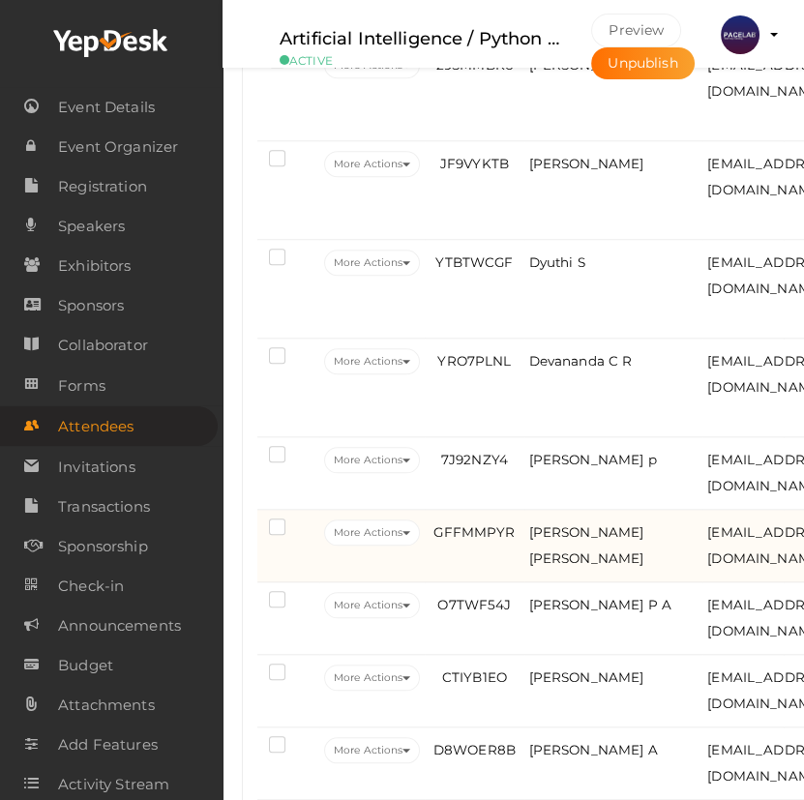
click at [609, 554] on td "Amal Manoj" at bounding box center [613, 546] width 179 height 73
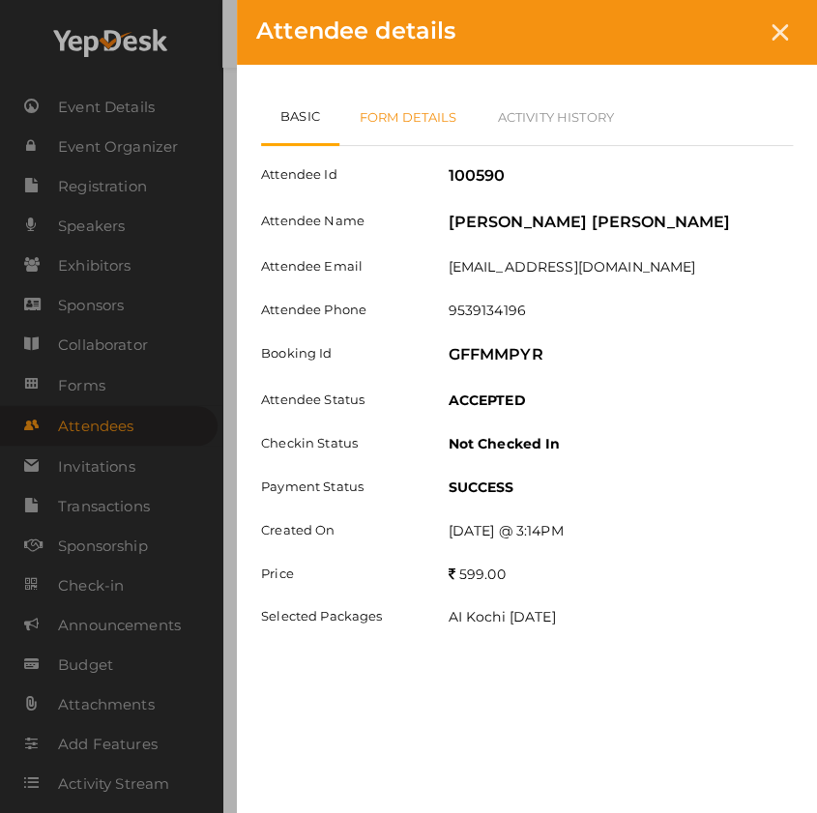
click at [430, 123] on link "Form Details" at bounding box center [408, 117] width 138 height 56
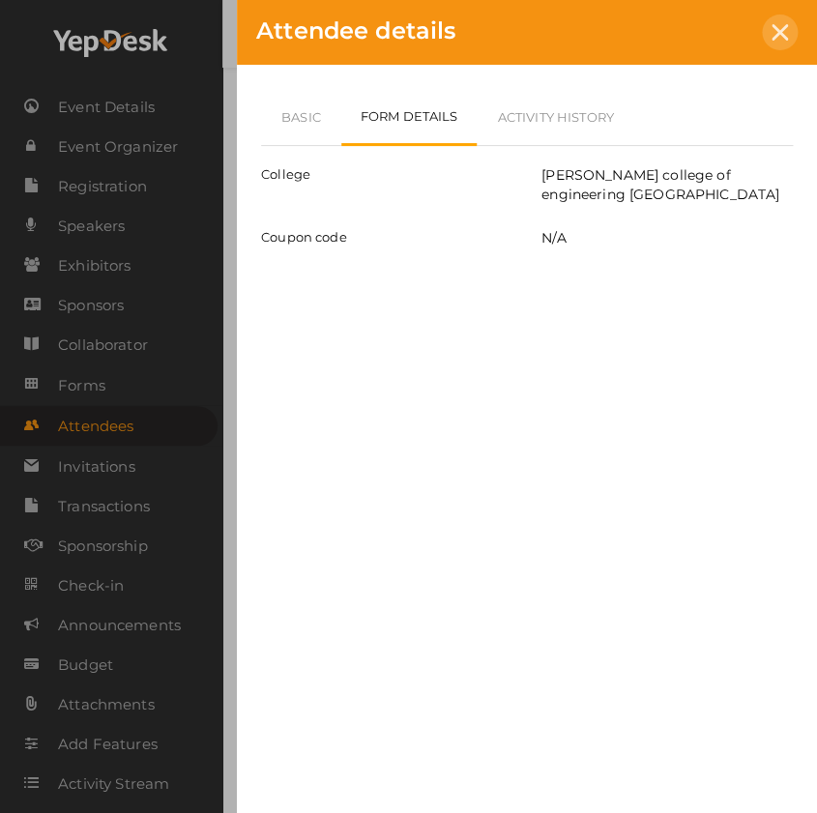
click at [770, 43] on div at bounding box center [780, 33] width 36 height 36
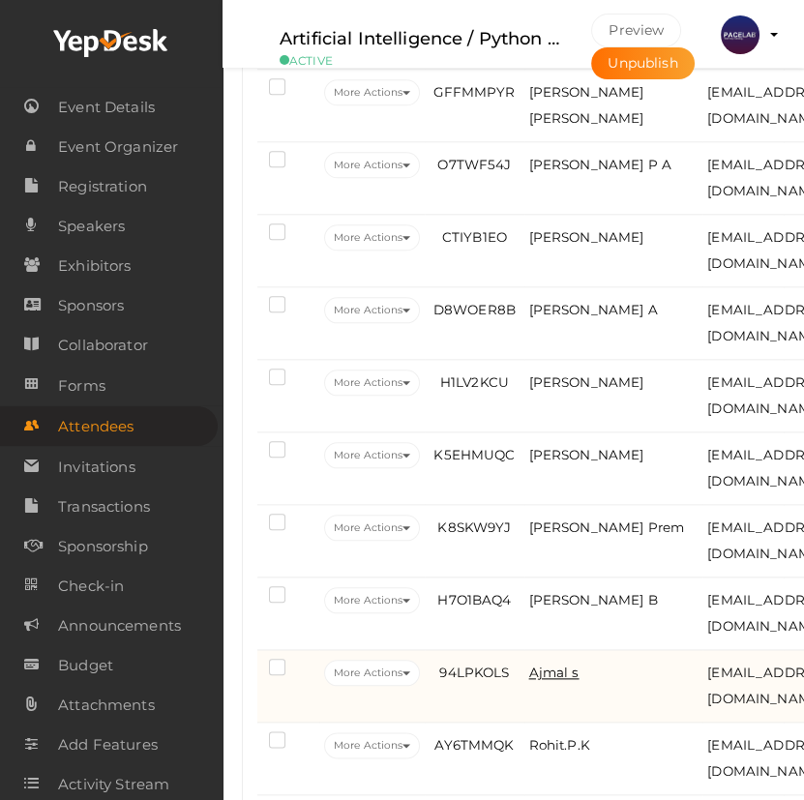
click at [563, 664] on span "Ajmal s" at bounding box center [554, 671] width 50 height 15
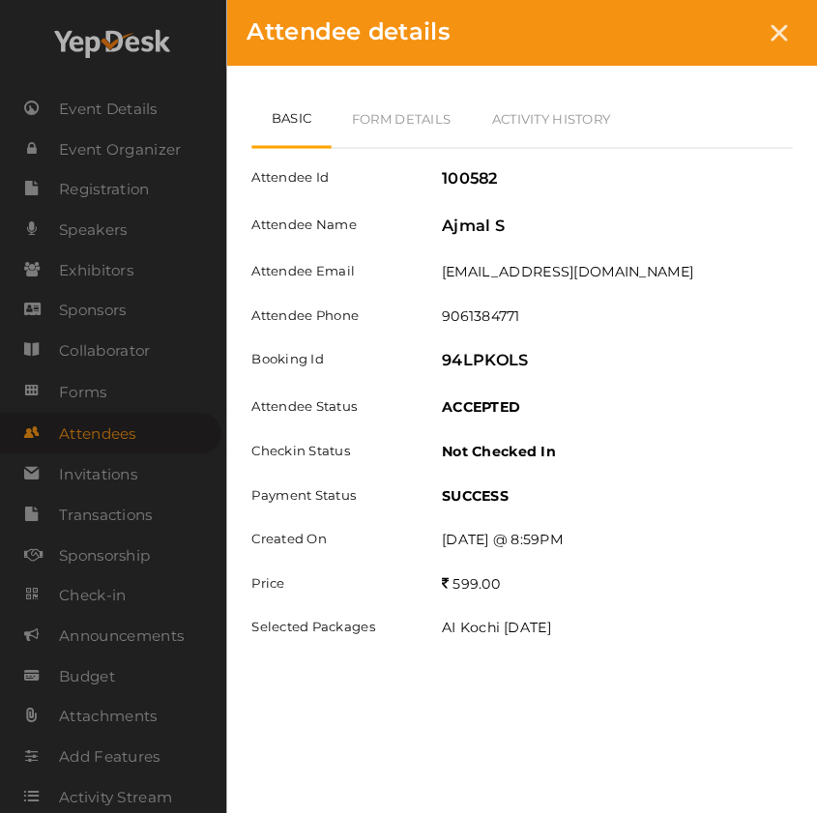
scroll to position [2565, 0]
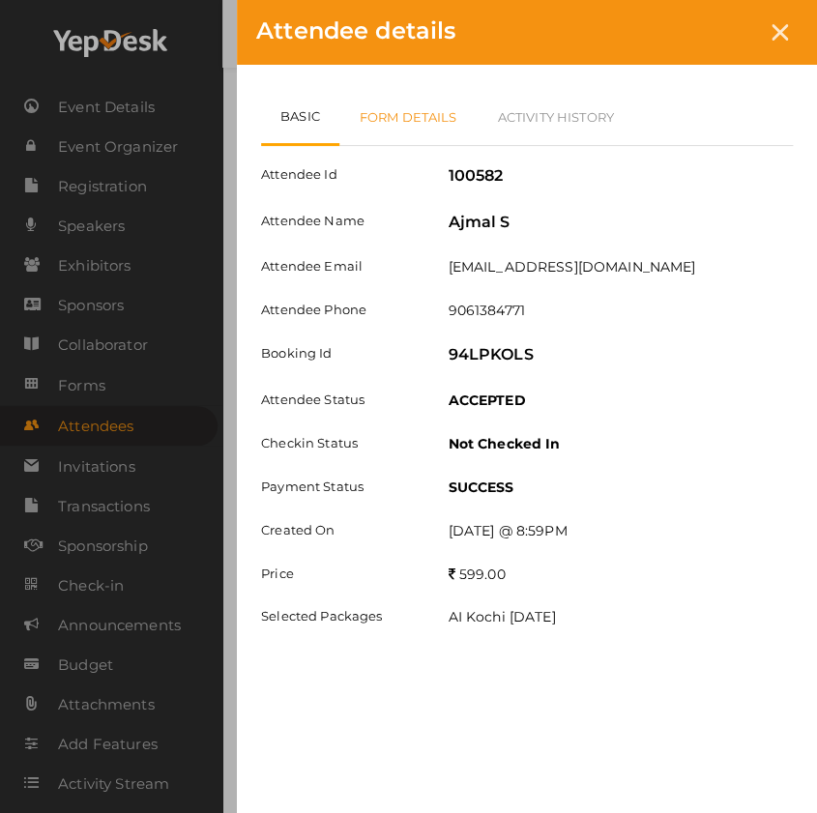
click at [421, 121] on link "Form Details" at bounding box center [408, 117] width 138 height 56
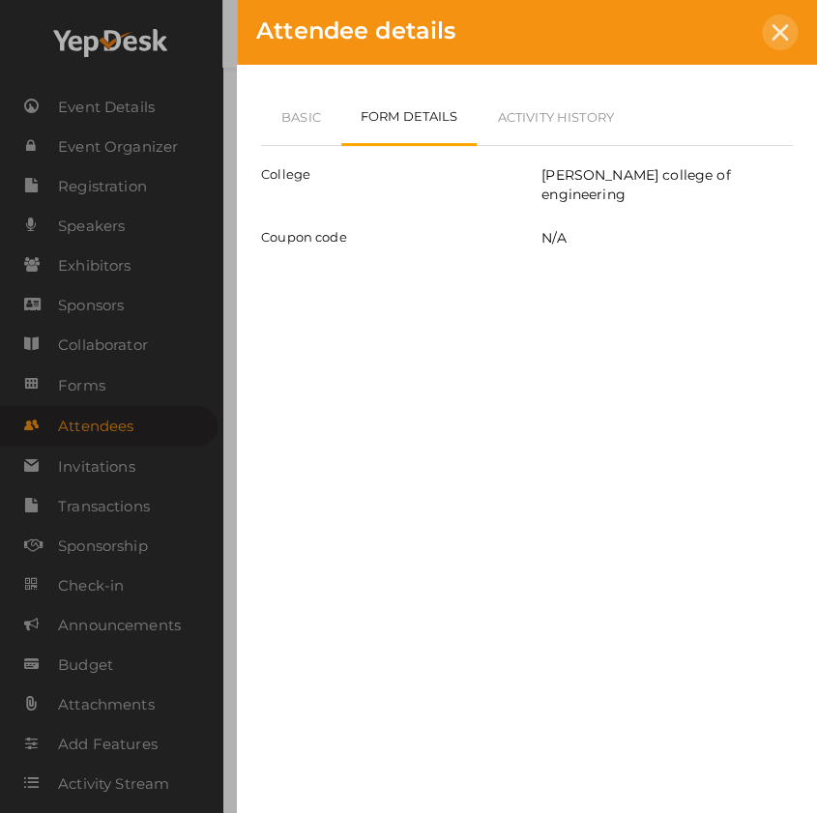
click at [785, 28] on icon at bounding box center [780, 32] width 16 height 16
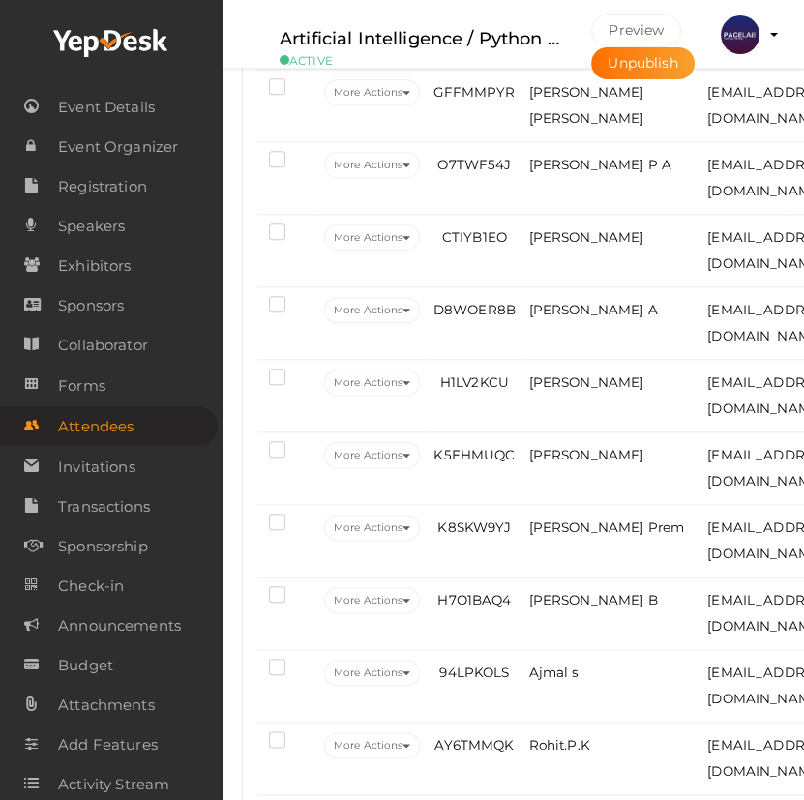
scroll to position [3036, 0]
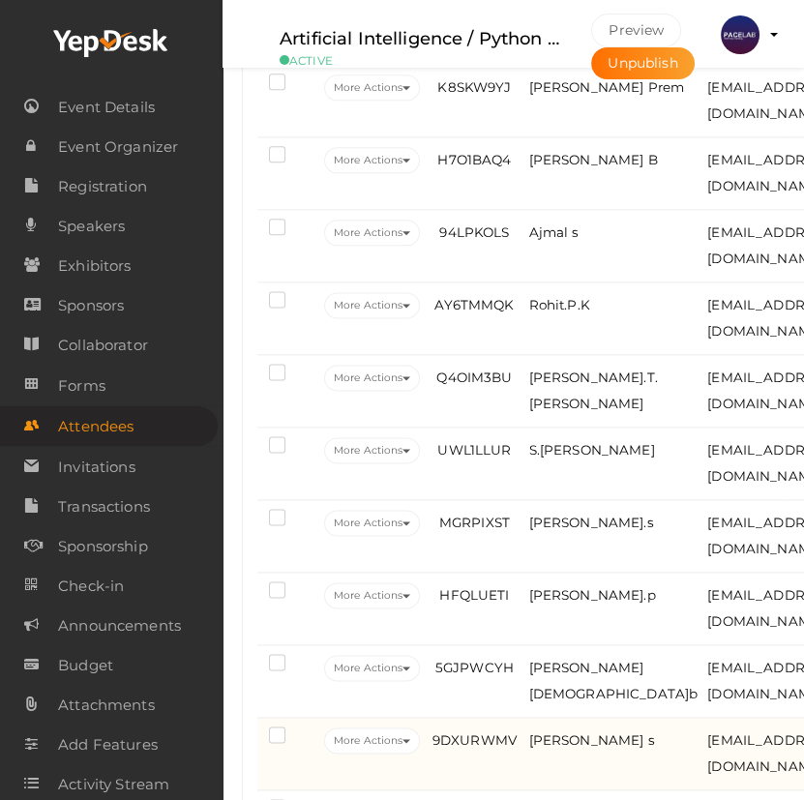
click at [615, 742] on td "sreyas s" at bounding box center [613, 754] width 179 height 73
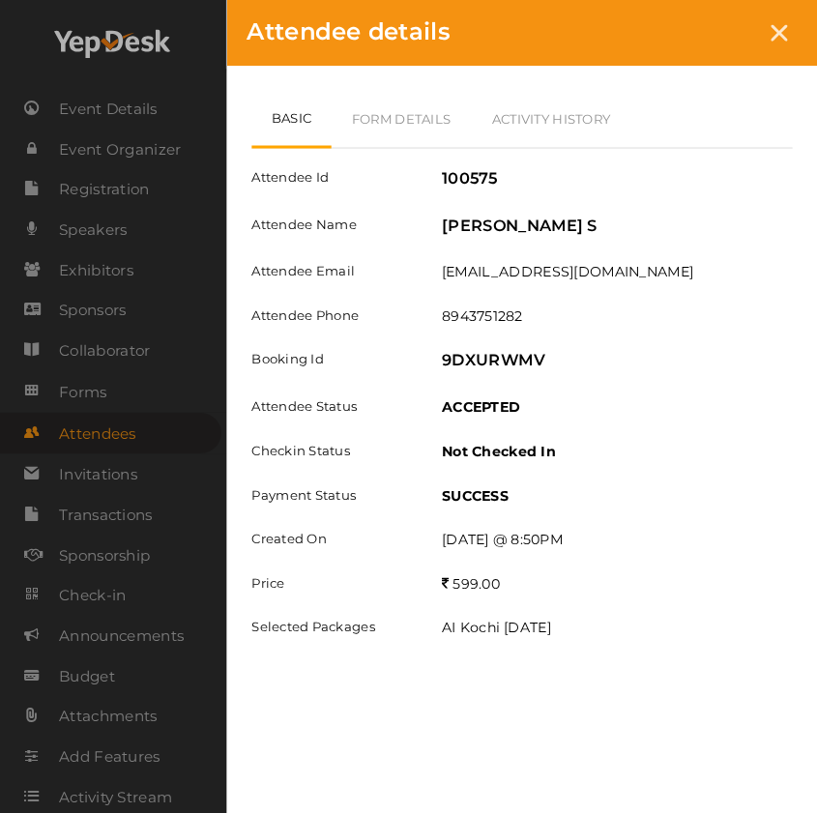
scroll to position [3004, 0]
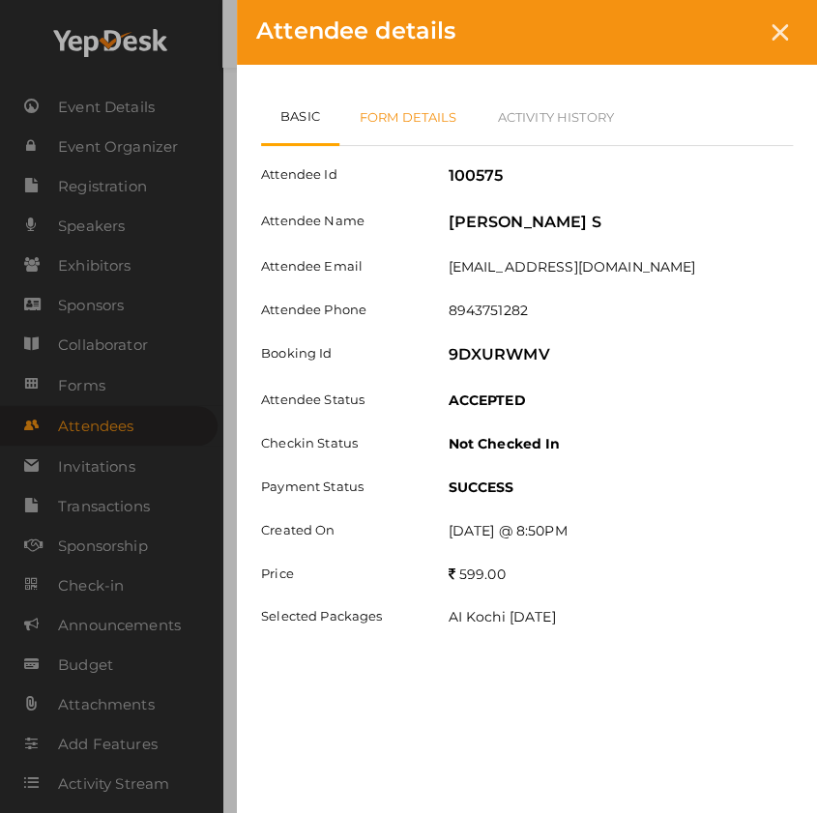
click at [424, 127] on link "Form Details" at bounding box center [408, 117] width 138 height 56
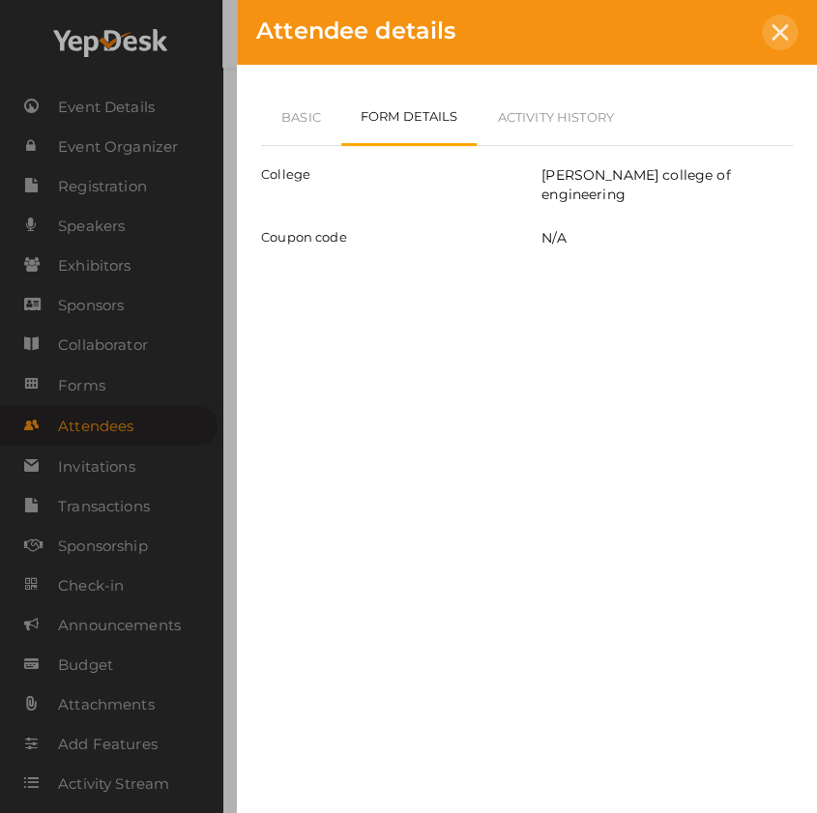
click at [764, 39] on div at bounding box center [780, 33] width 36 height 36
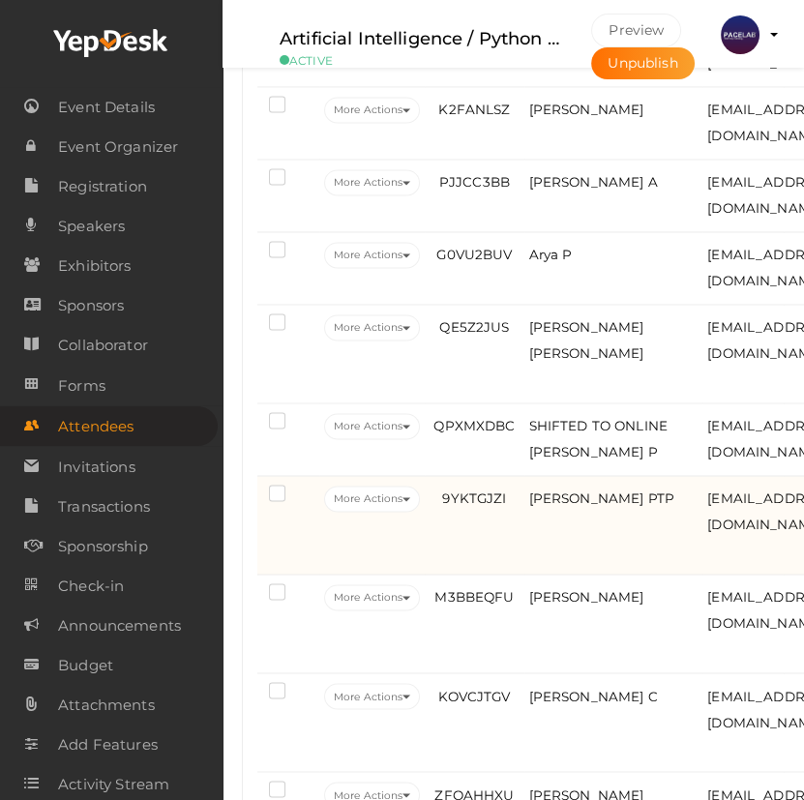
click at [630, 574] on td "Fathima Rizwana PTP" at bounding box center [613, 525] width 179 height 99
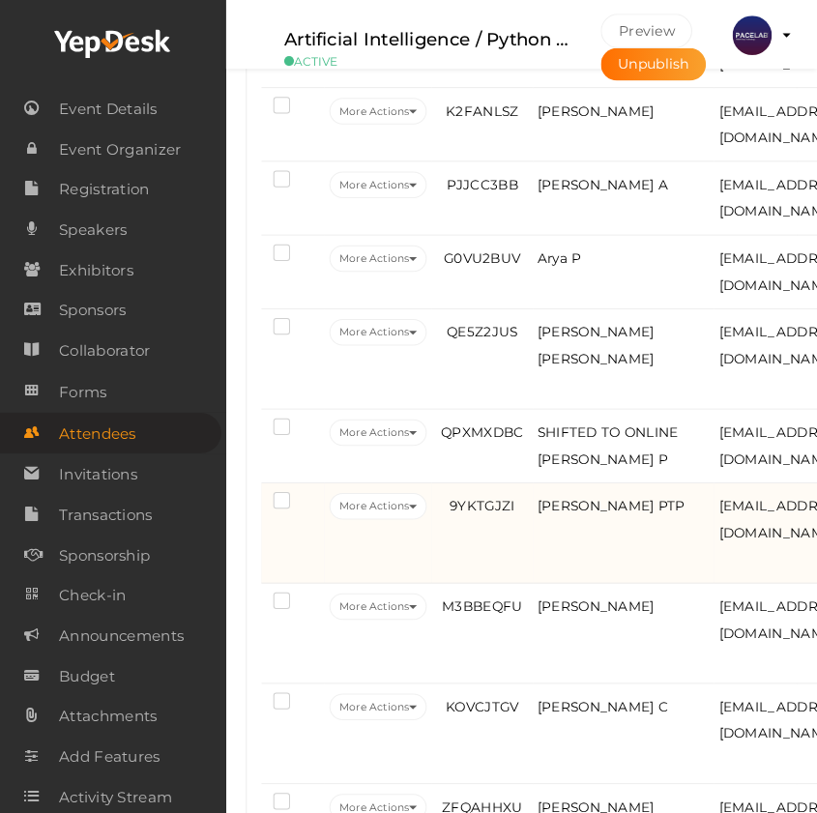
scroll to position [3707, 0]
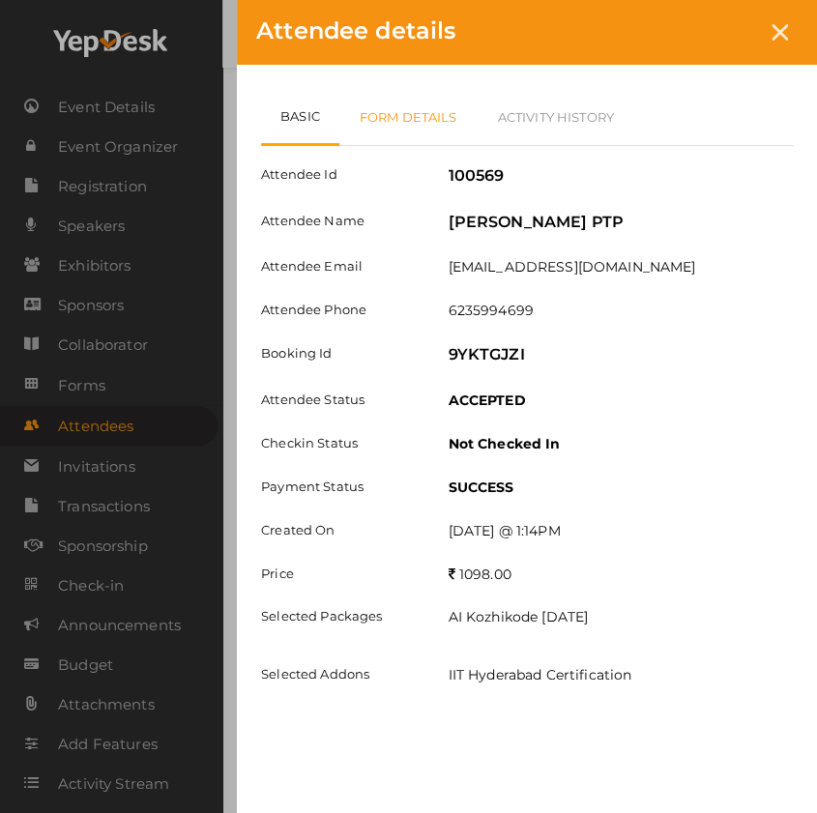
click at [419, 113] on link "Form Details" at bounding box center [408, 117] width 138 height 56
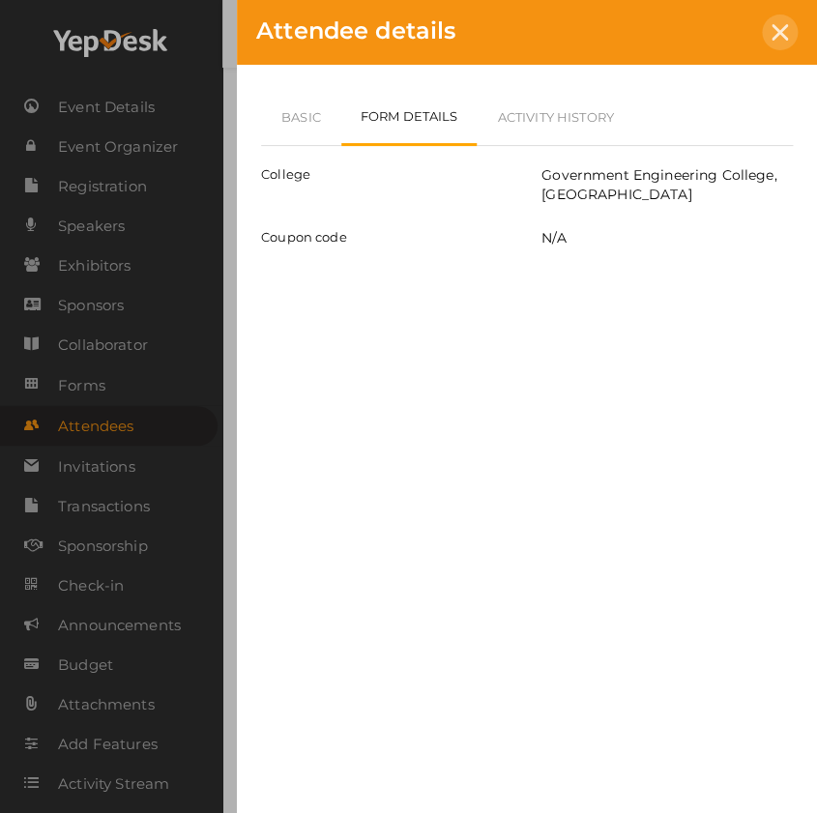
click at [783, 36] on icon at bounding box center [780, 32] width 16 height 16
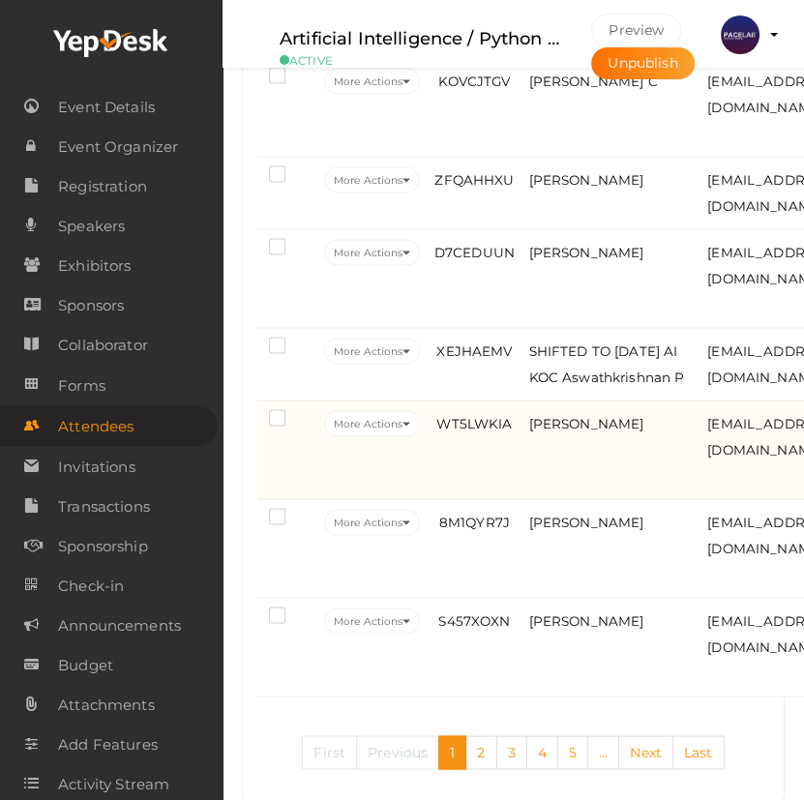
scroll to position [4499, 0]
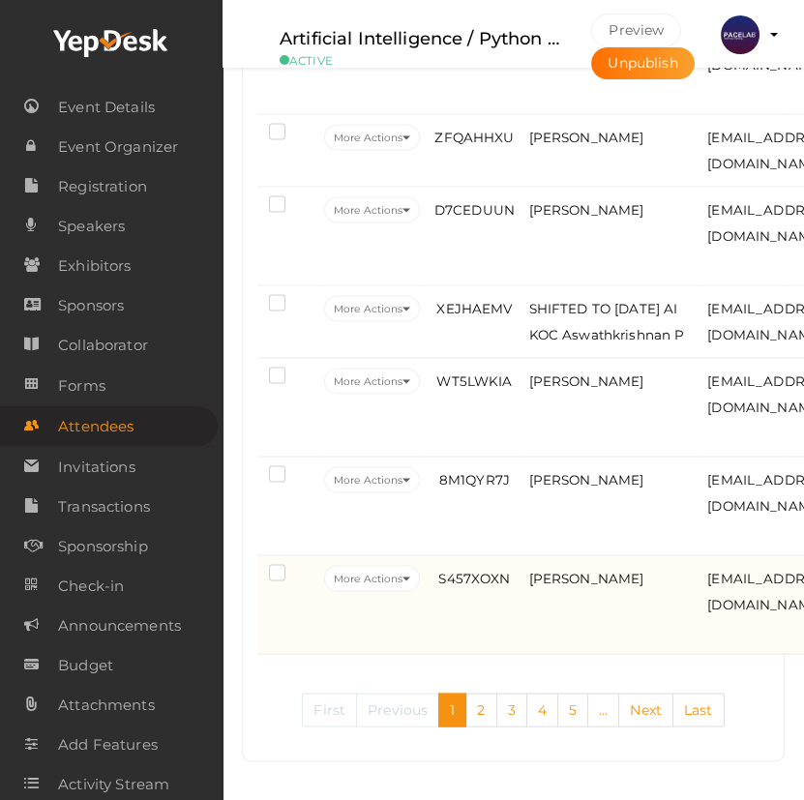
click at [573, 601] on td "Ameen savad" at bounding box center [613, 604] width 179 height 99
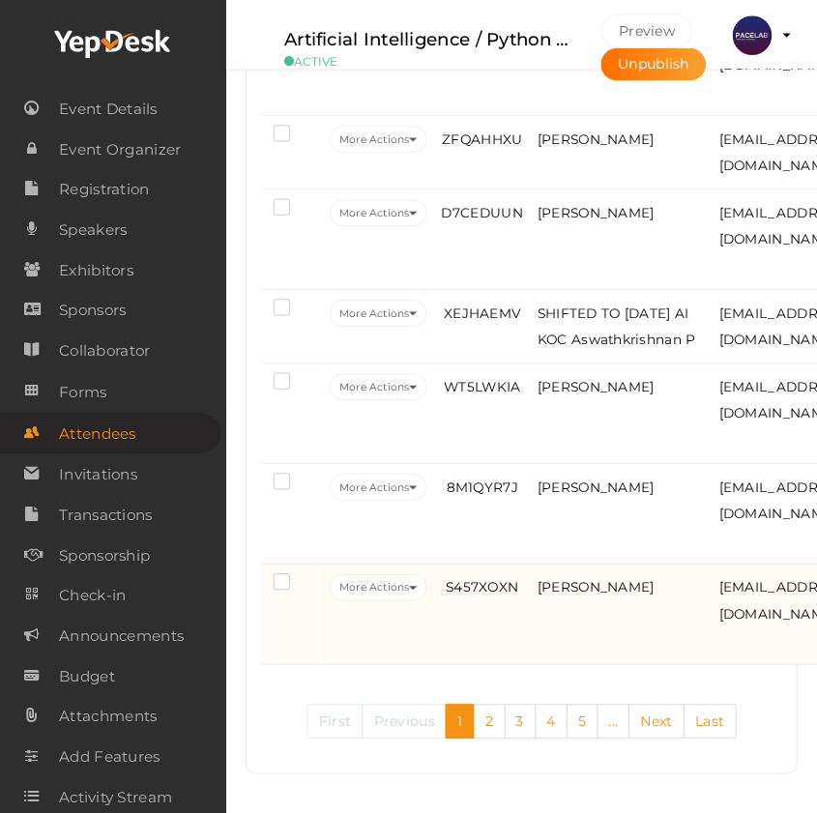
scroll to position [4453, 0]
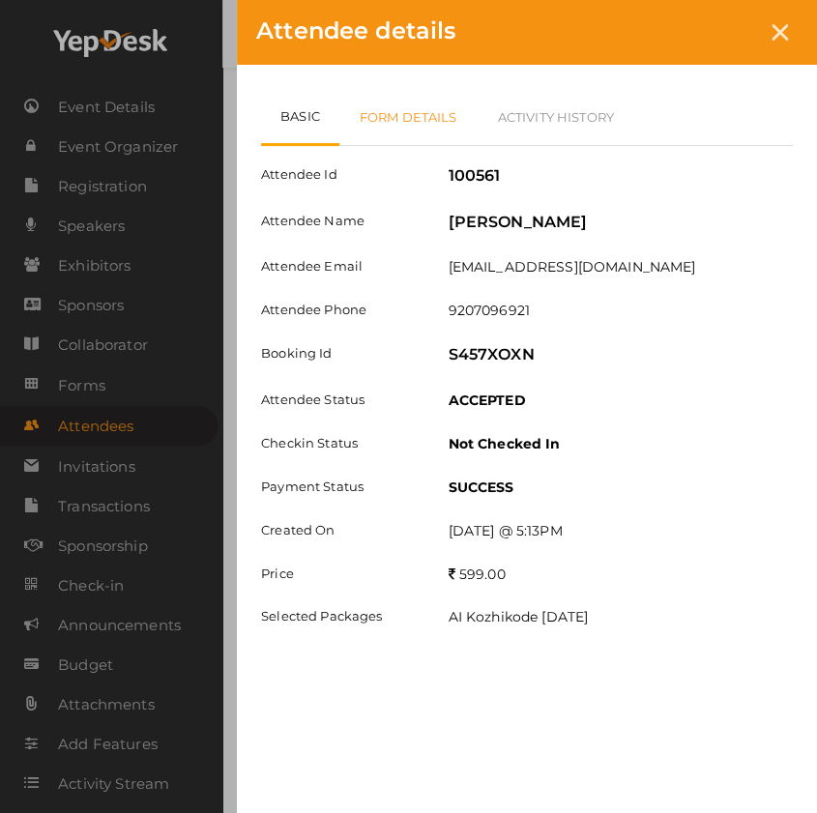
click at [422, 126] on link "Form Details" at bounding box center [408, 117] width 138 height 56
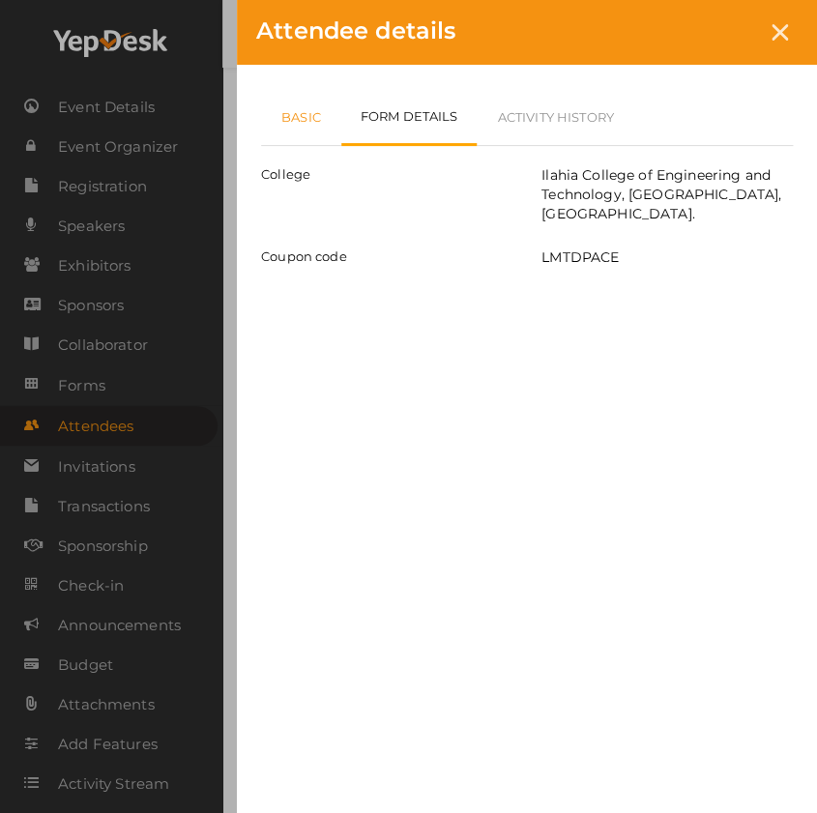
click at [296, 124] on link "Basic" at bounding box center [301, 117] width 80 height 56
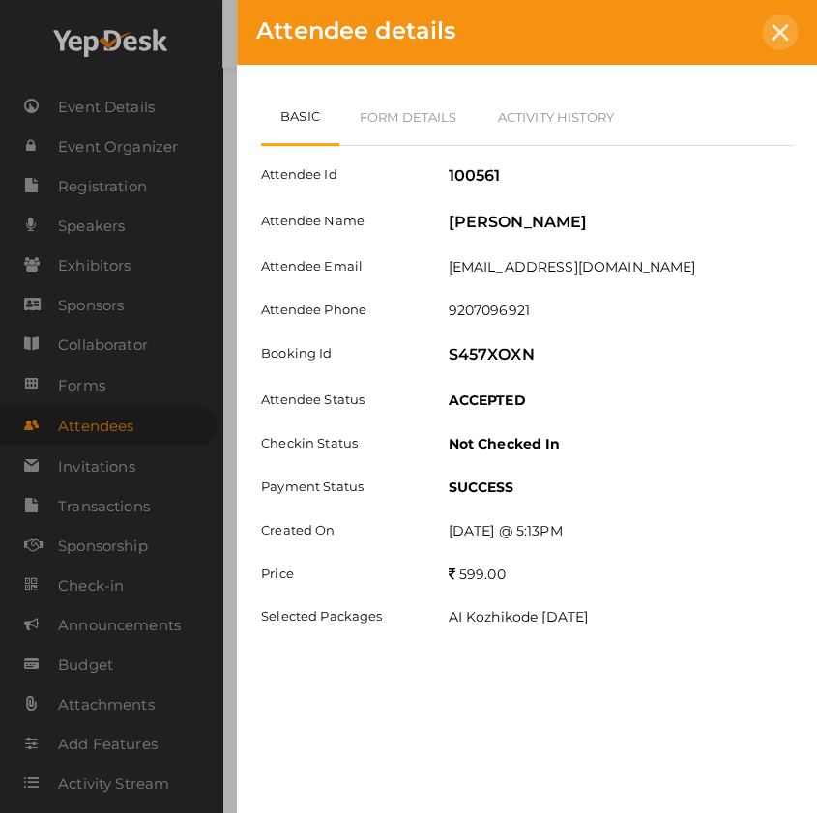
click at [787, 39] on div at bounding box center [780, 33] width 36 height 36
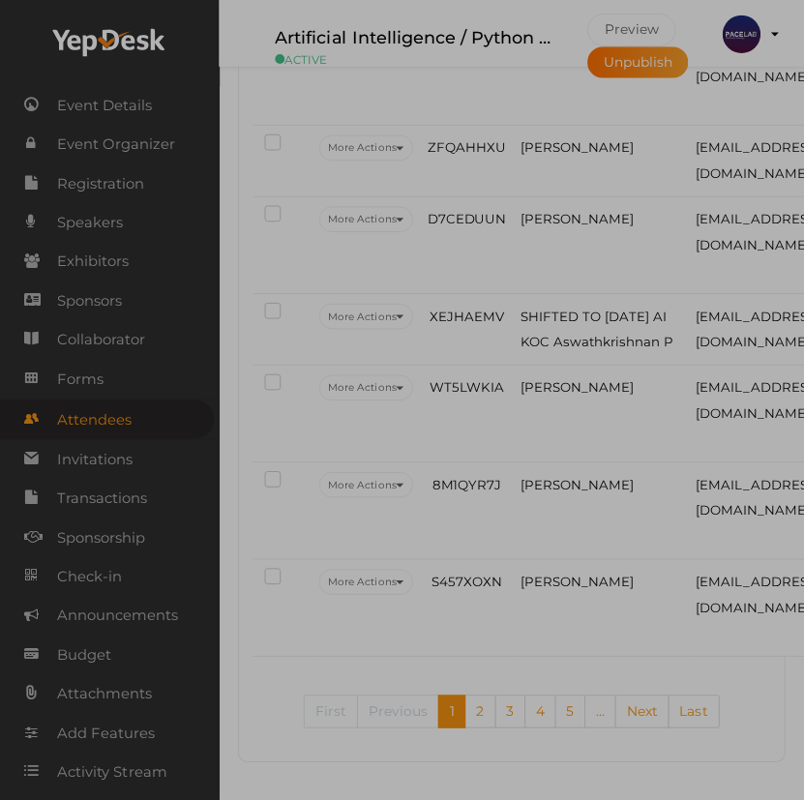
scroll to position [4486, 0]
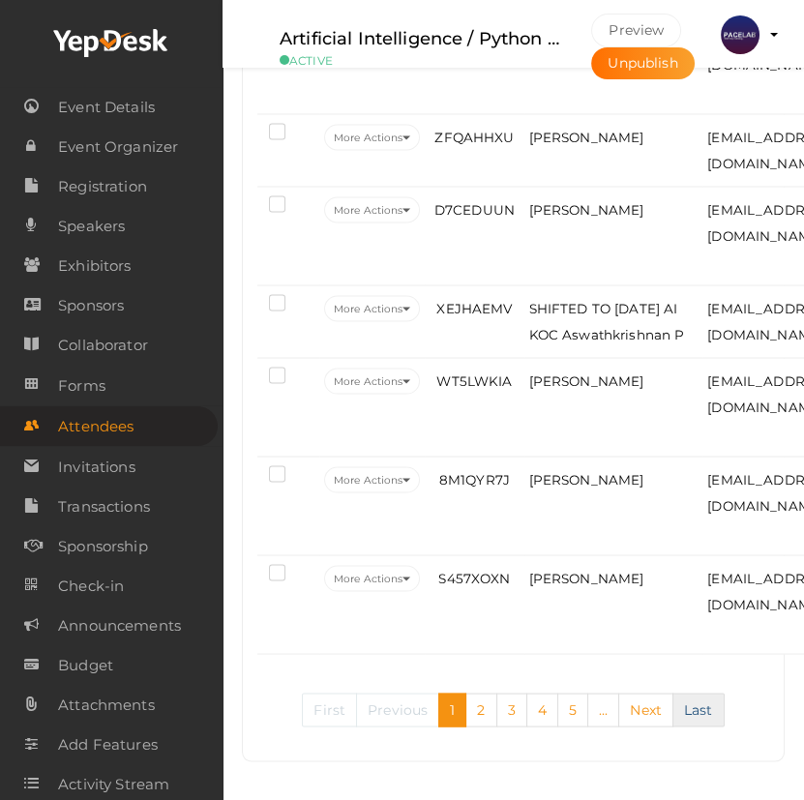
click at [680, 722] on link "Last" at bounding box center [698, 709] width 52 height 34
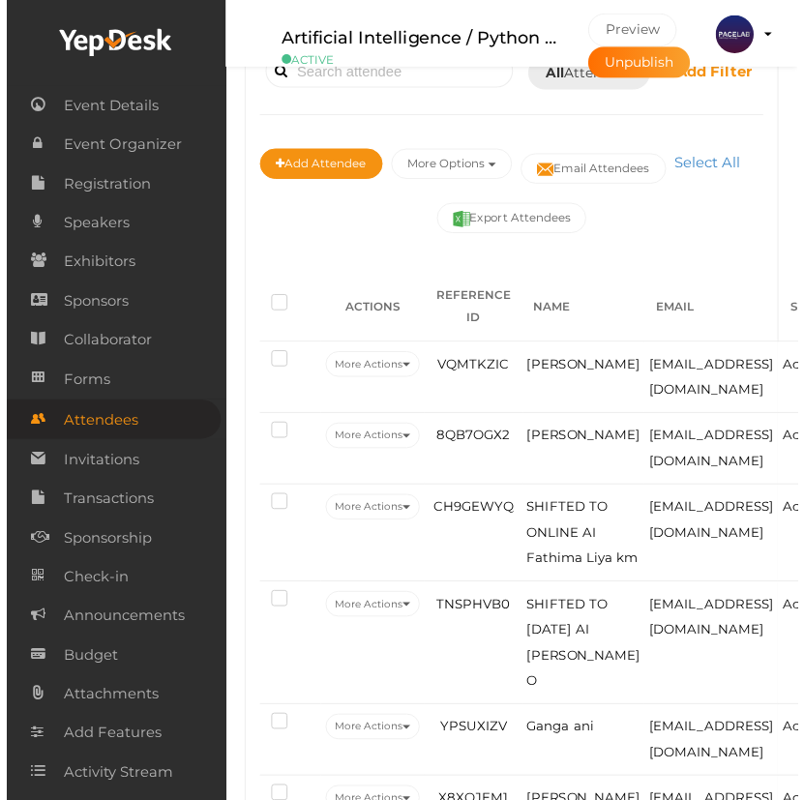
scroll to position [3288, 0]
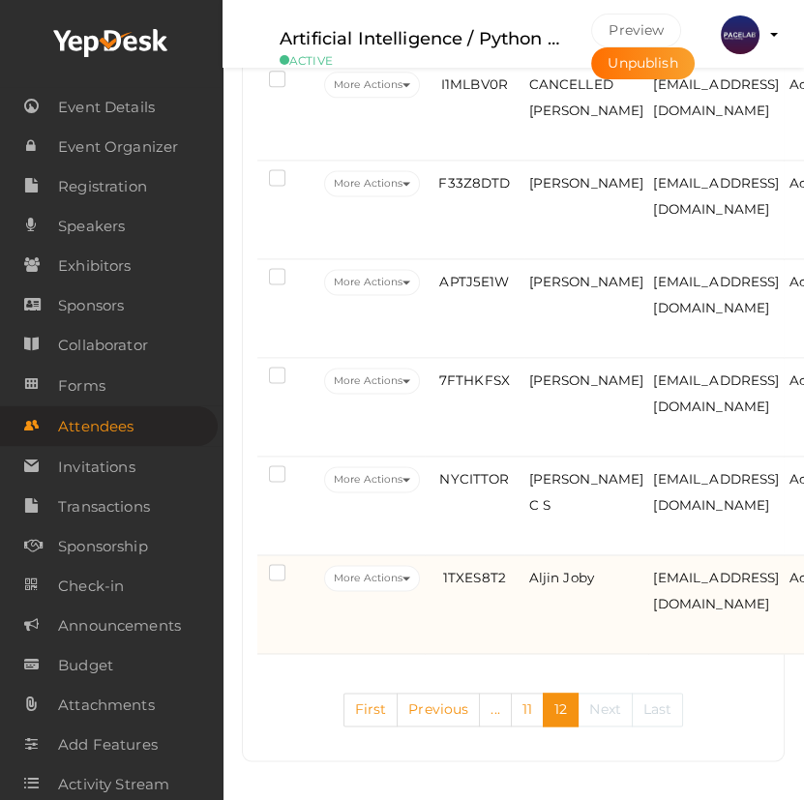
click at [611, 619] on td "Aljin Joby" at bounding box center [586, 604] width 125 height 99
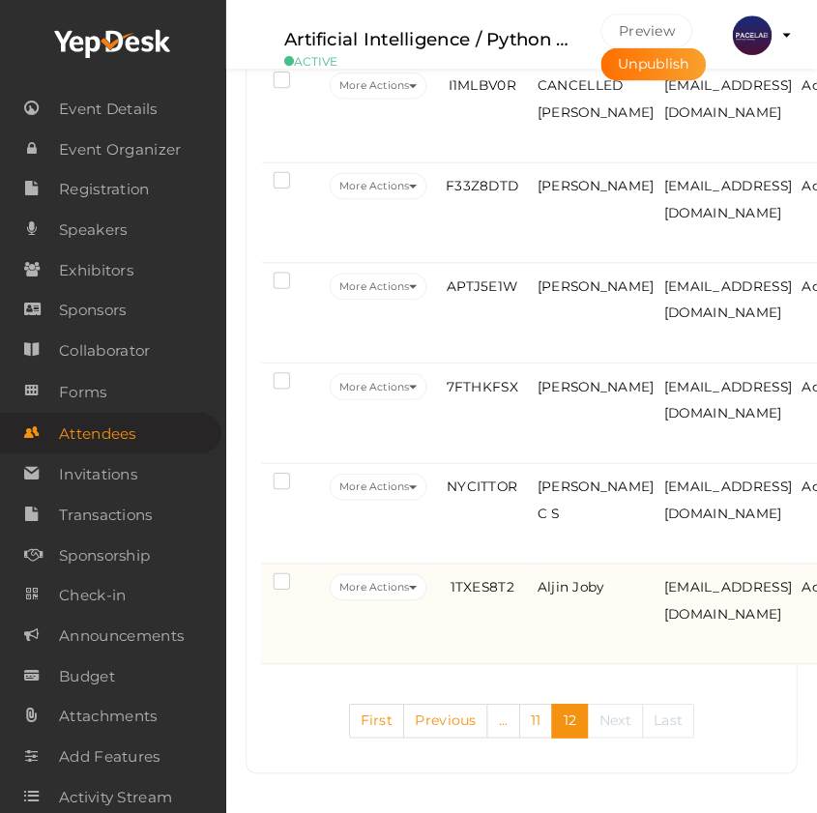
scroll to position [3242, 0]
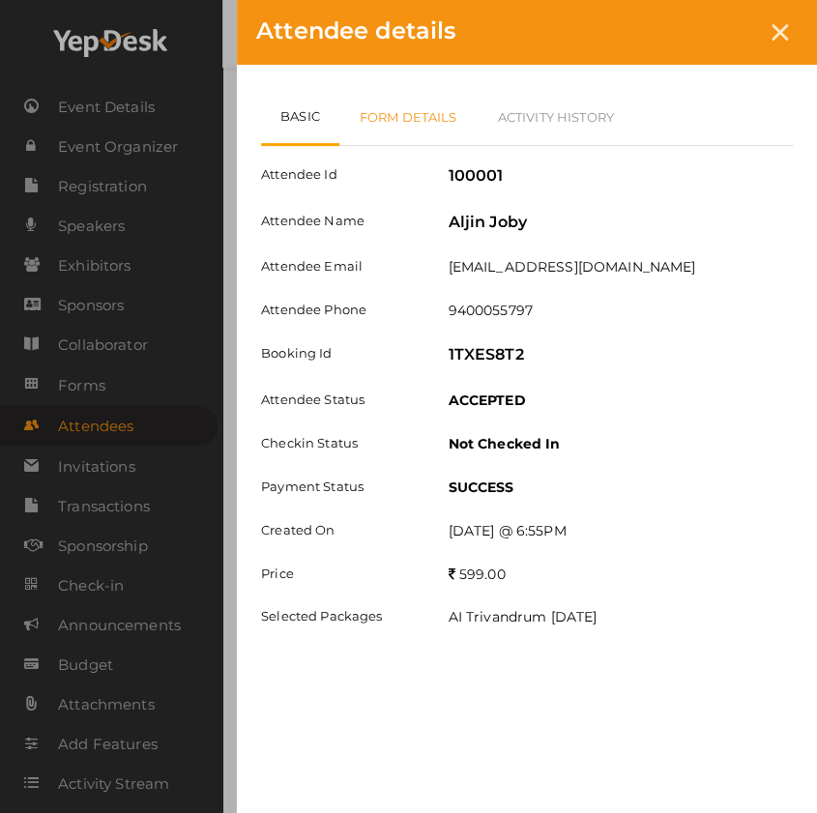
click at [401, 128] on link "Form Details" at bounding box center [408, 117] width 138 height 56
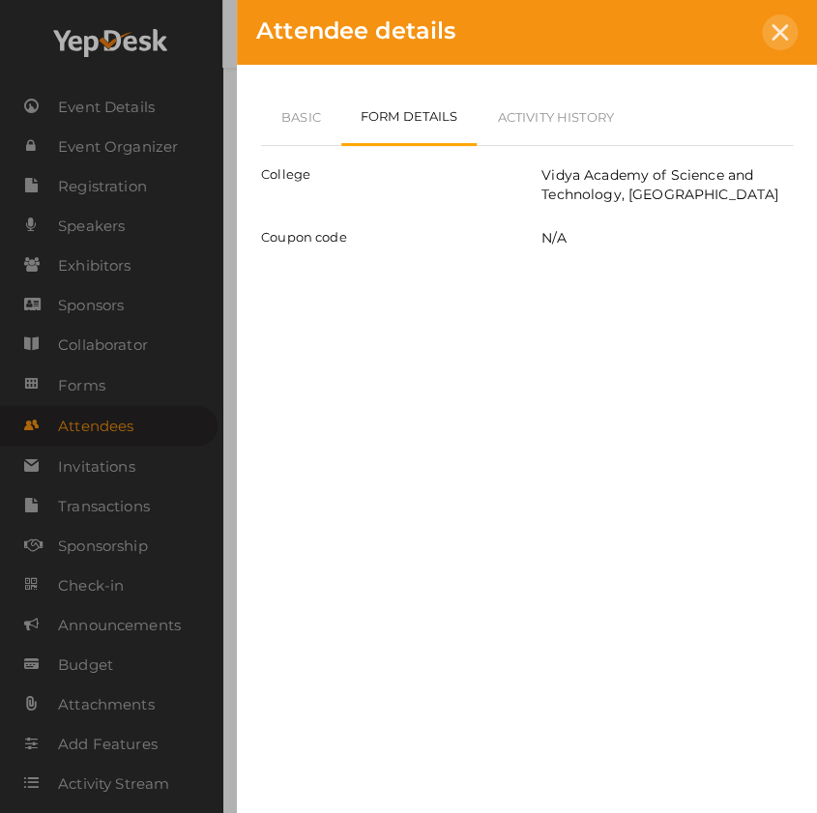
click at [777, 32] on icon at bounding box center [780, 32] width 16 height 16
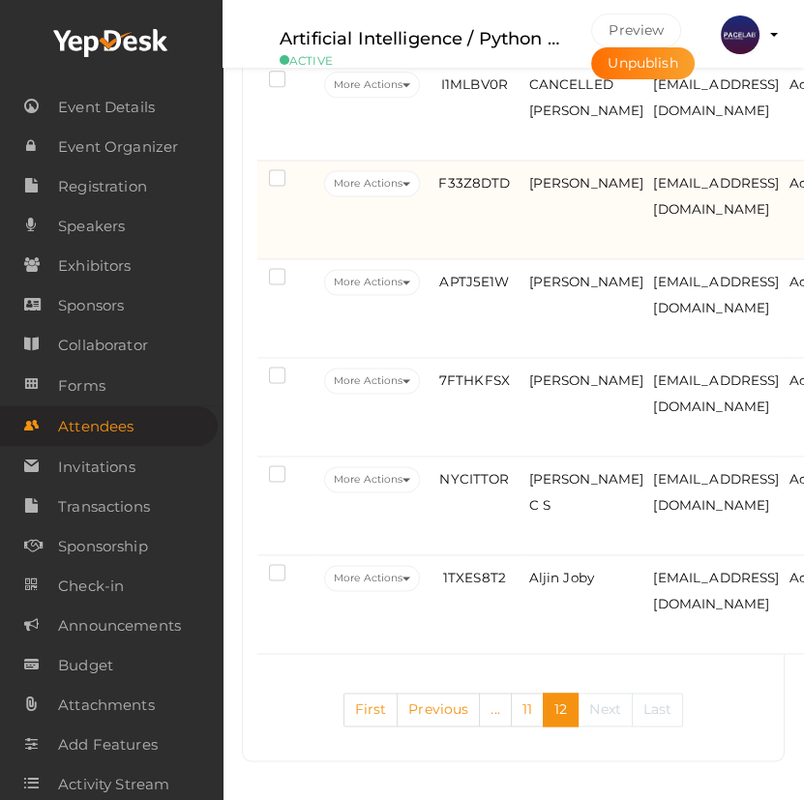
scroll to position [3186, 0]
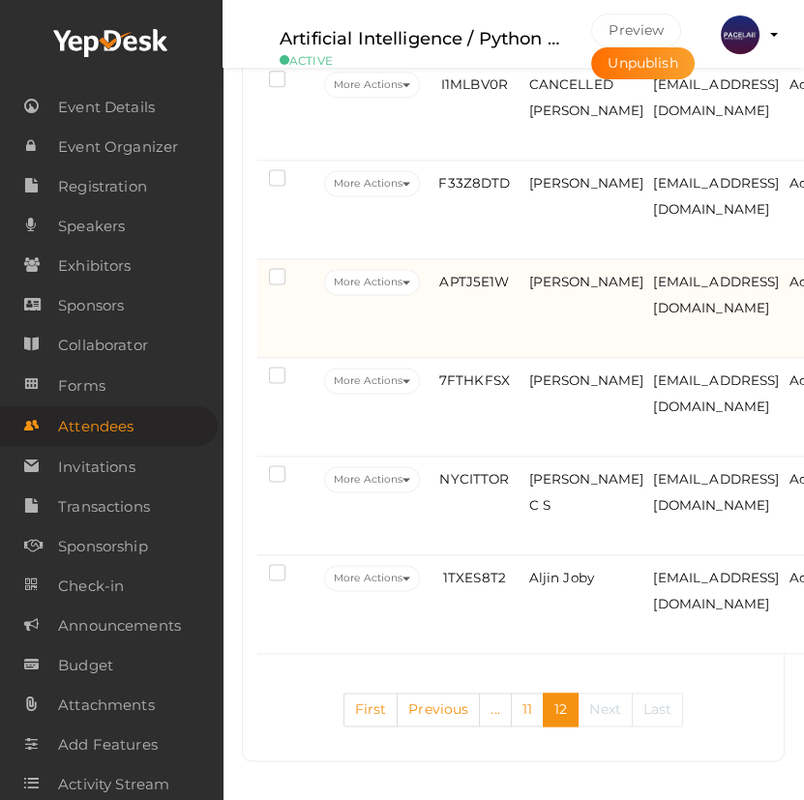
click at [520, 358] on td "APTJ5E1W" at bounding box center [474, 308] width 99 height 99
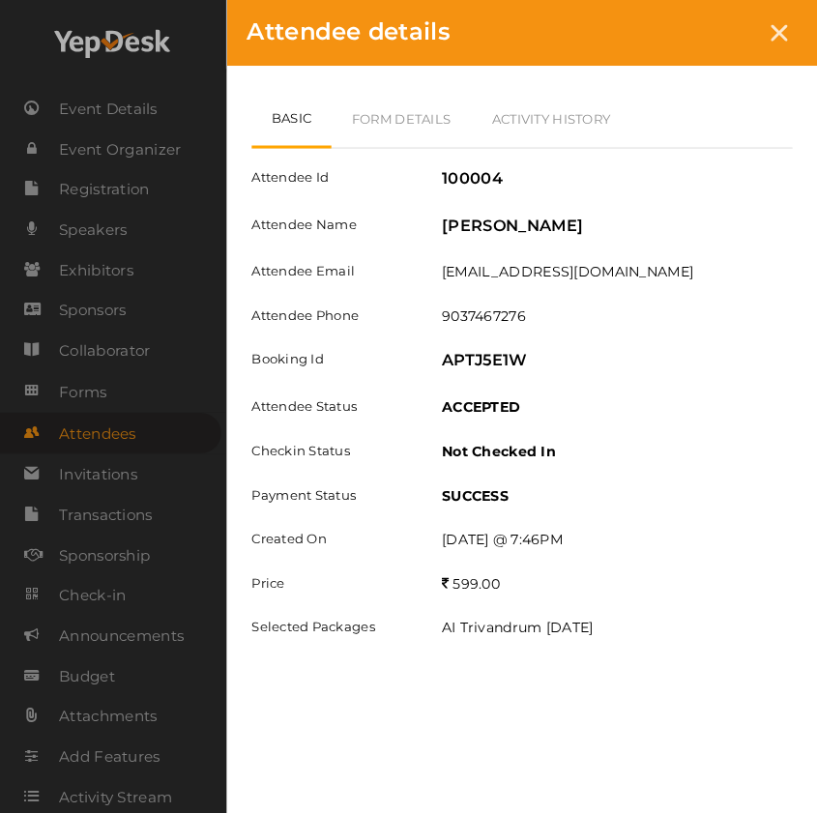
scroll to position [3154, 0]
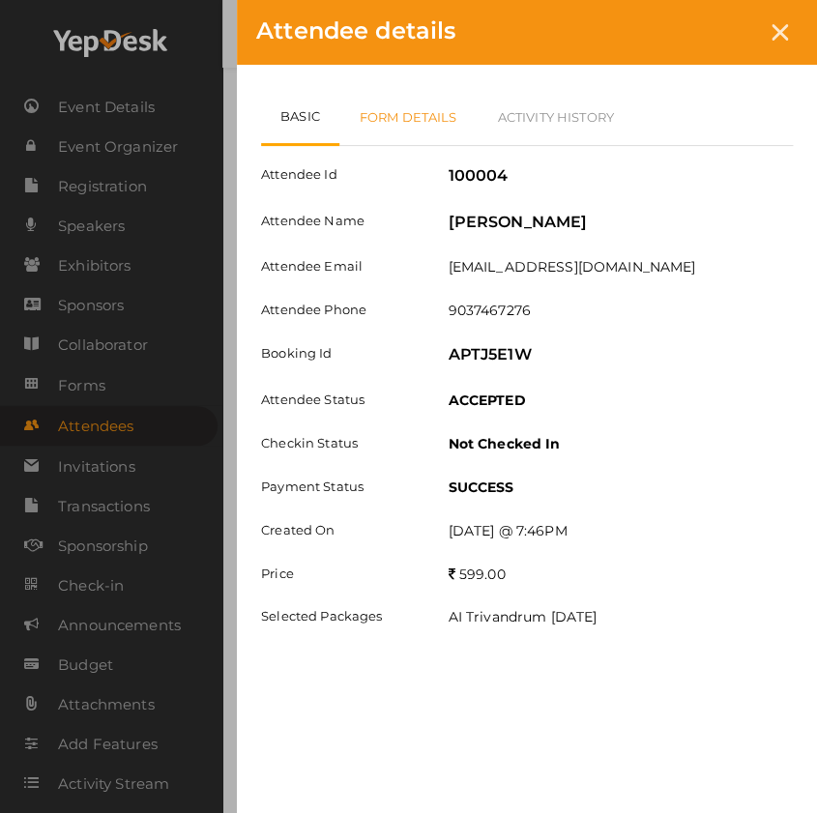
click at [421, 130] on link "Form Details" at bounding box center [408, 117] width 138 height 56
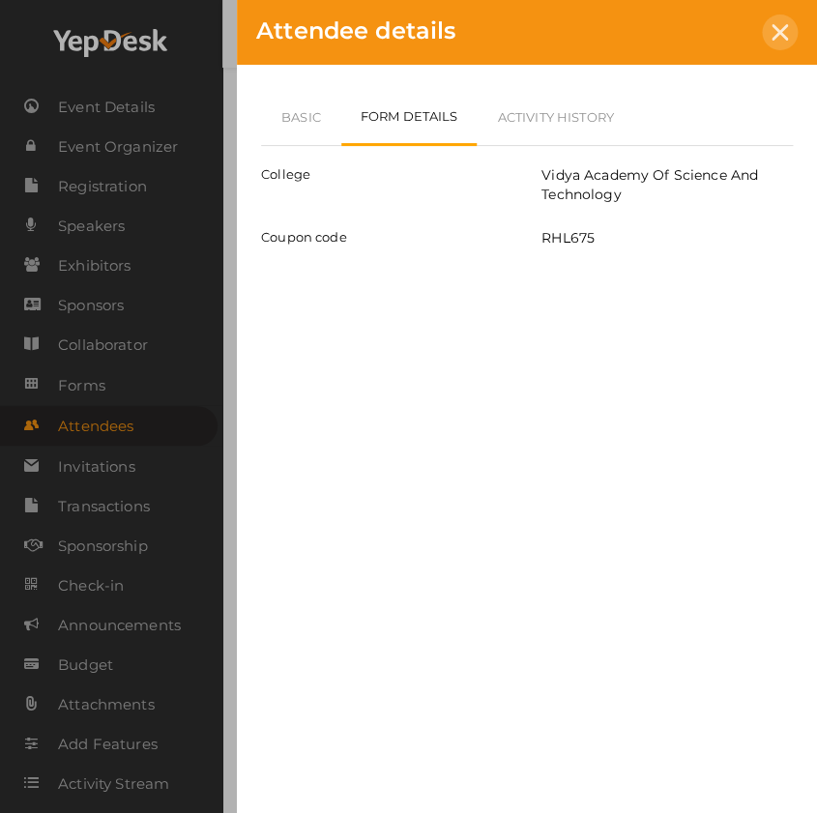
click at [785, 29] on icon at bounding box center [780, 32] width 16 height 16
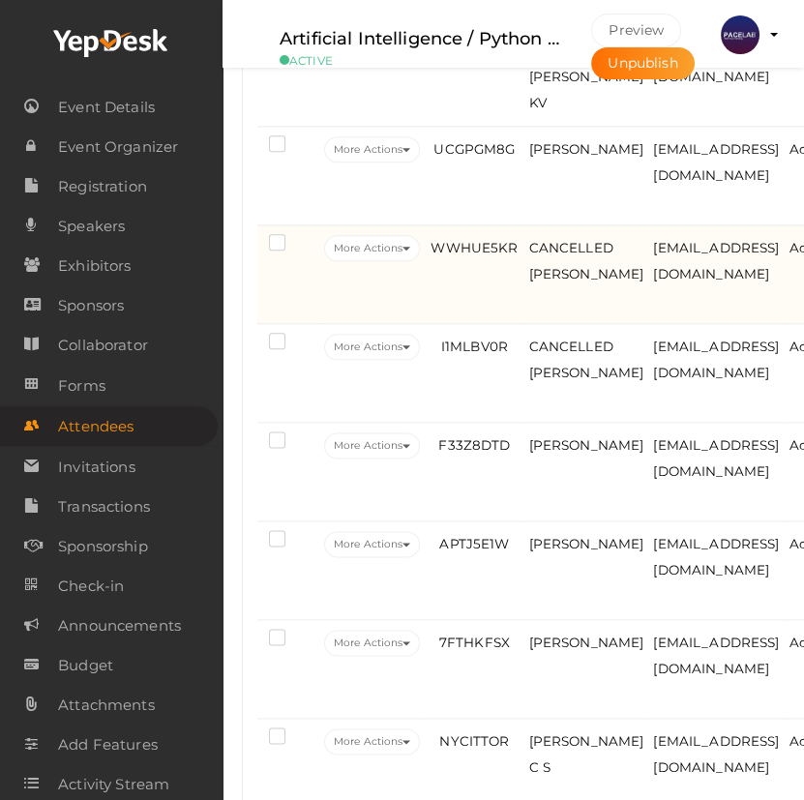
click at [481, 324] on td "WWHUE5KR" at bounding box center [474, 274] width 99 height 99
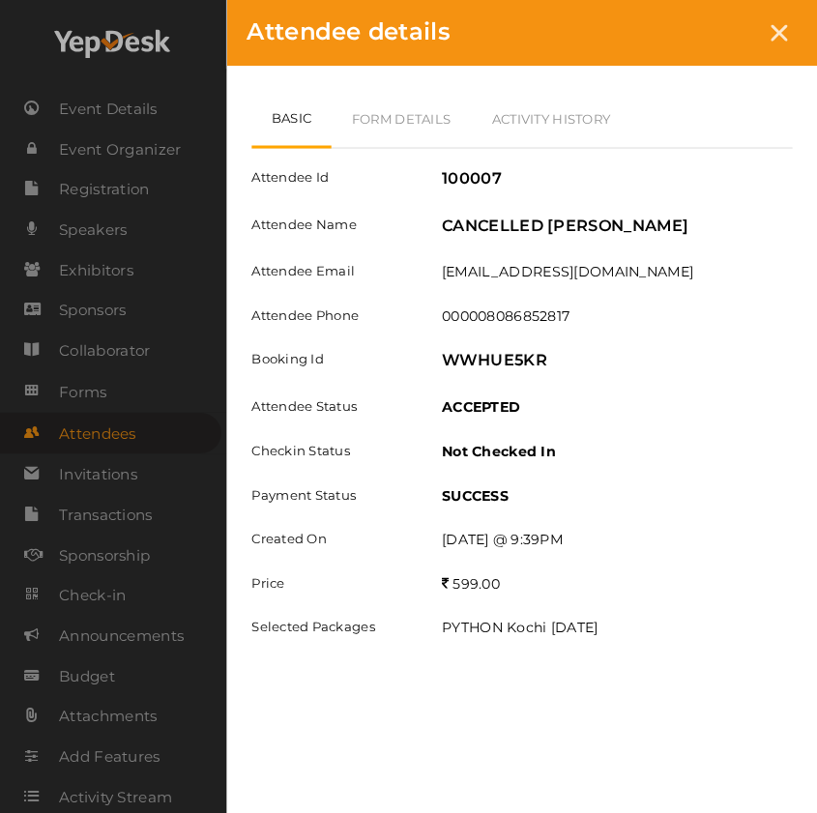
scroll to position [2890, 0]
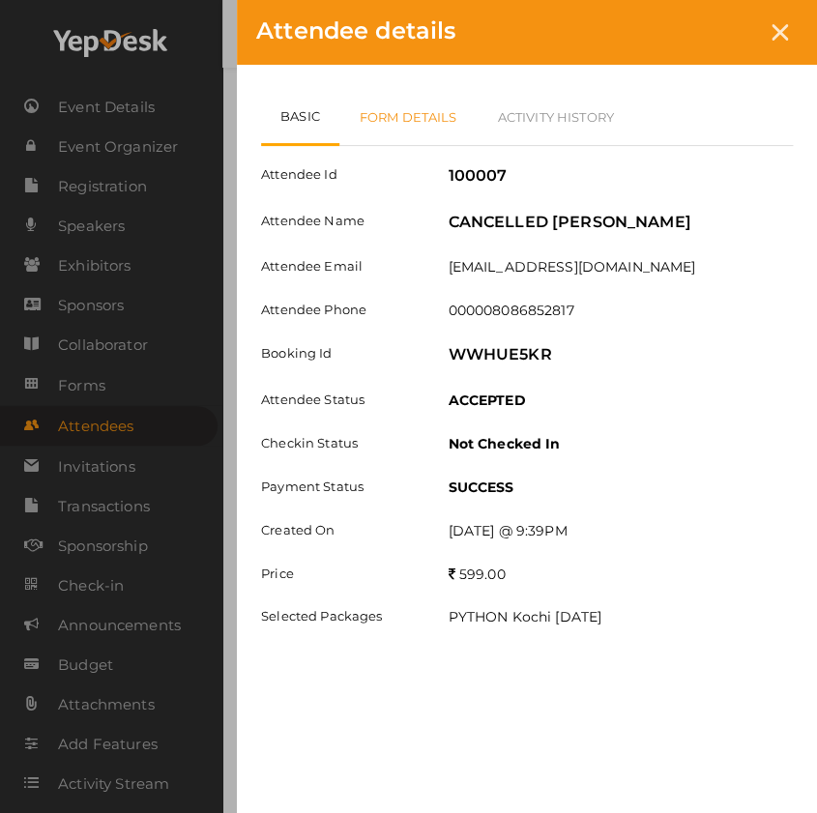
drag, startPoint x: 415, startPoint y: 132, endPoint x: 444, endPoint y: 122, distance: 30.9
click at [416, 132] on link "Form Details" at bounding box center [408, 117] width 138 height 56
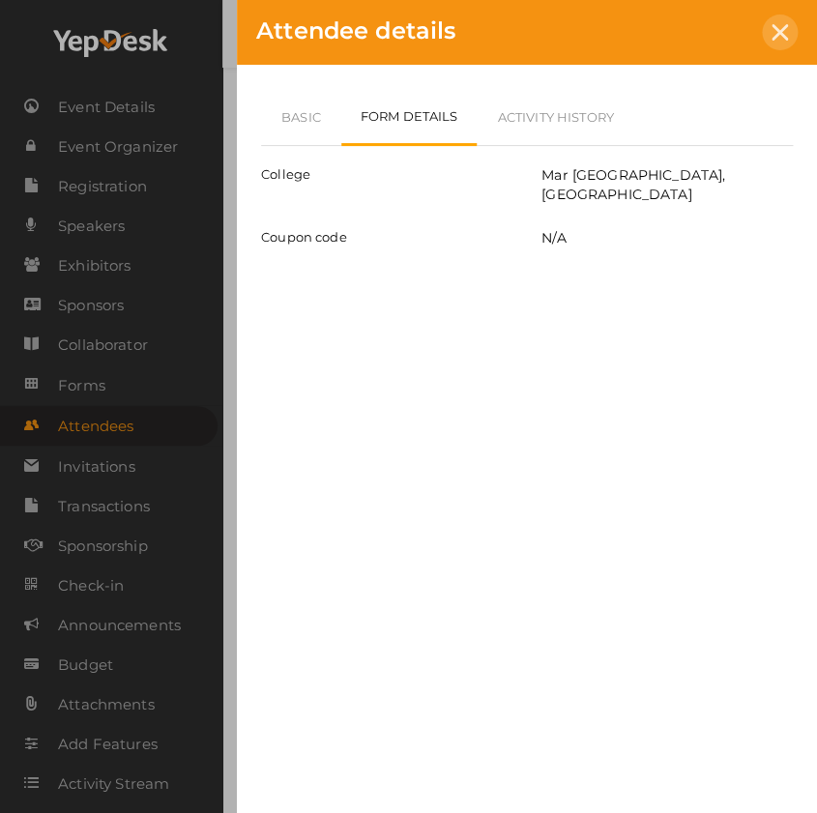
click at [768, 38] on div at bounding box center [780, 33] width 36 height 36
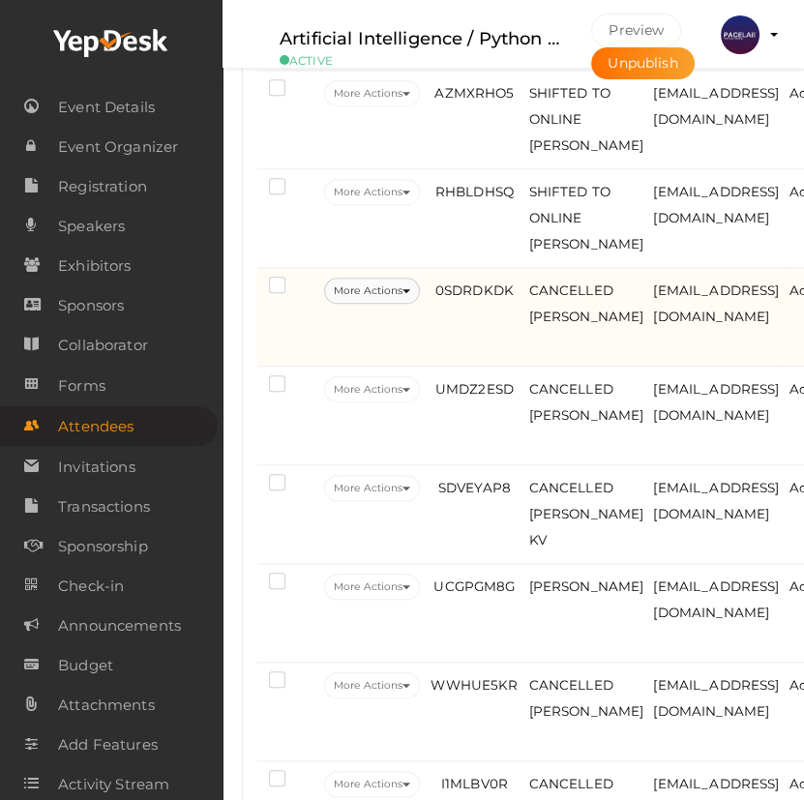
scroll to position [2483, 0]
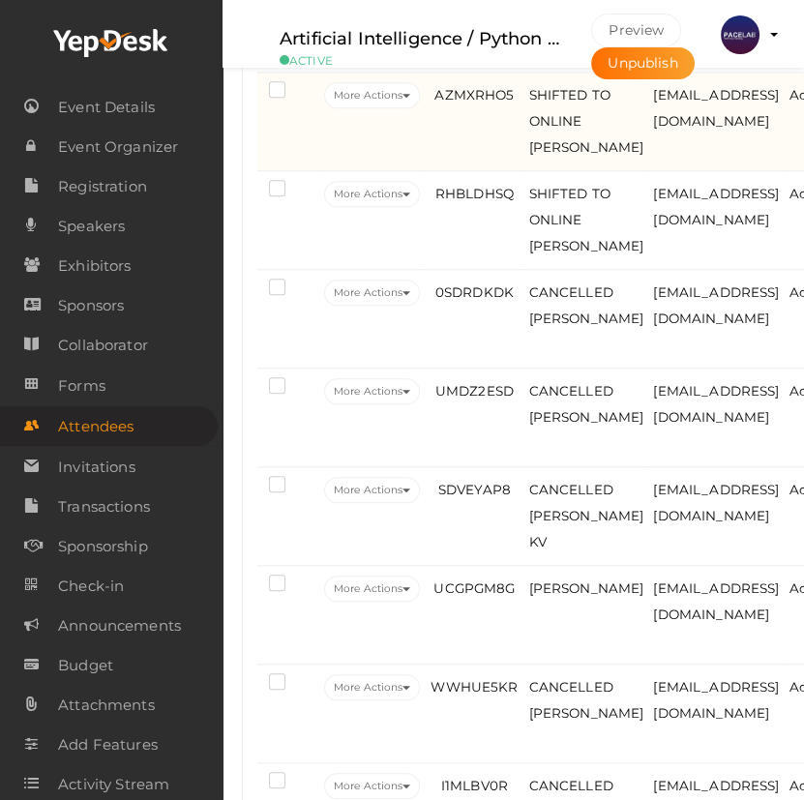
click at [402, 171] on td "More Actions Edit Attendee Delete Attendee Resend Confirmation Download QR Code" at bounding box center [371, 122] width 105 height 99
click at [396, 171] on td "More Actions Edit Attendee Delete Attendee Resend Confirmation Download QR Code" at bounding box center [371, 122] width 105 height 99
click at [513, 171] on td "AZMXRHO5" at bounding box center [474, 122] width 99 height 99
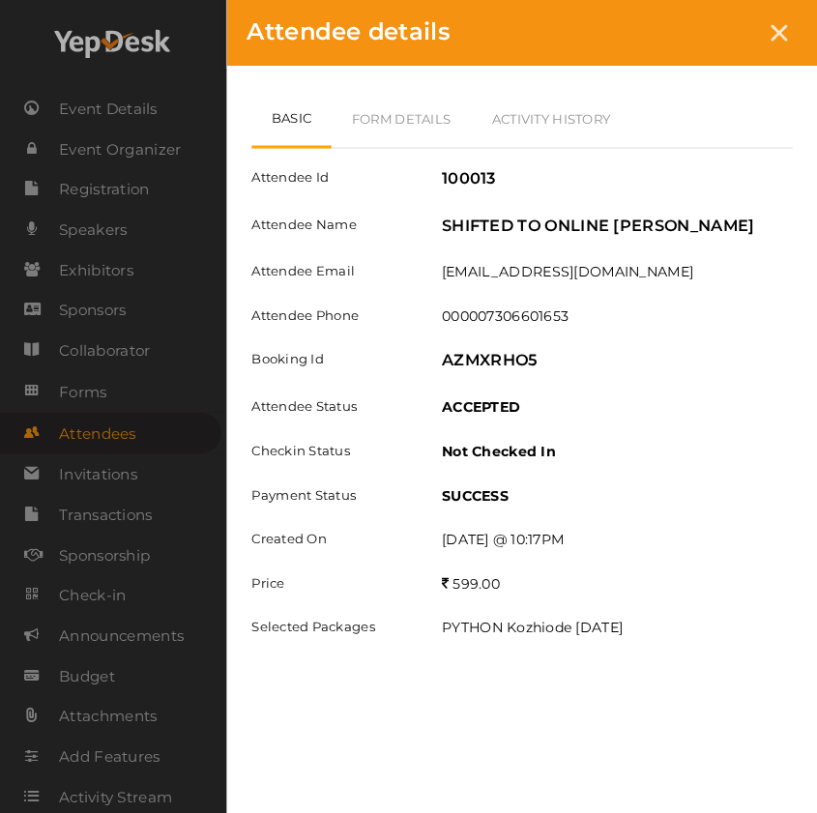
scroll to position [2450, 0]
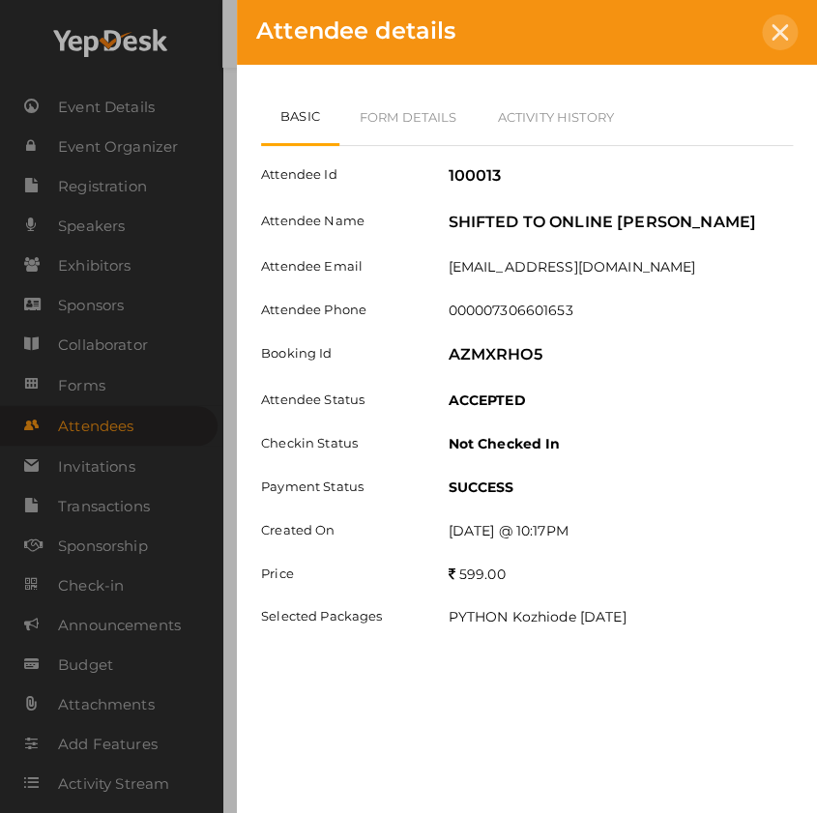
click at [772, 28] on icon at bounding box center [780, 32] width 16 height 16
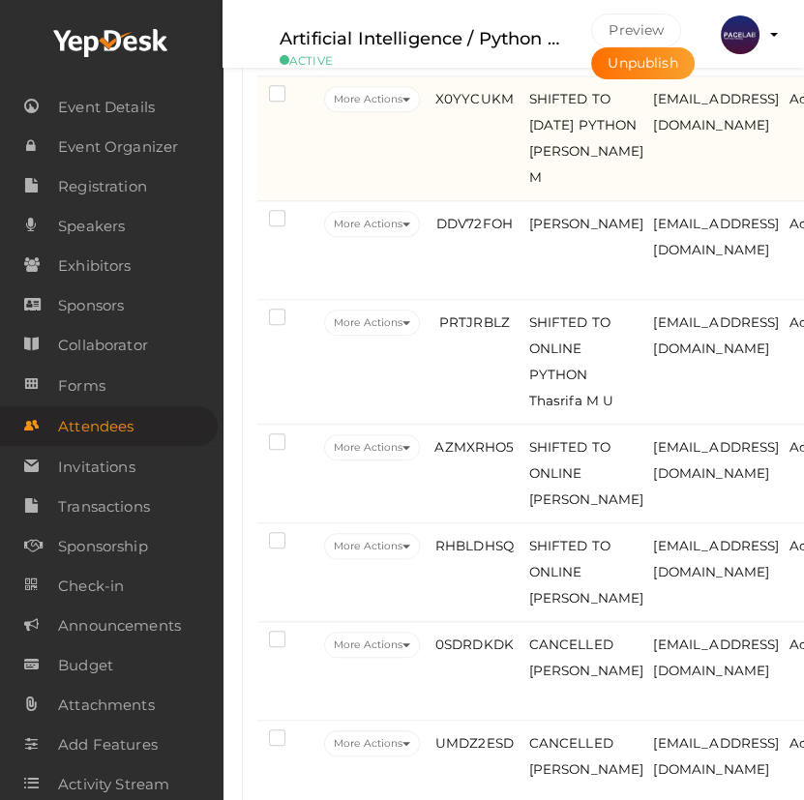
click at [505, 201] on td "X0YYCUKM" at bounding box center [474, 138] width 99 height 125
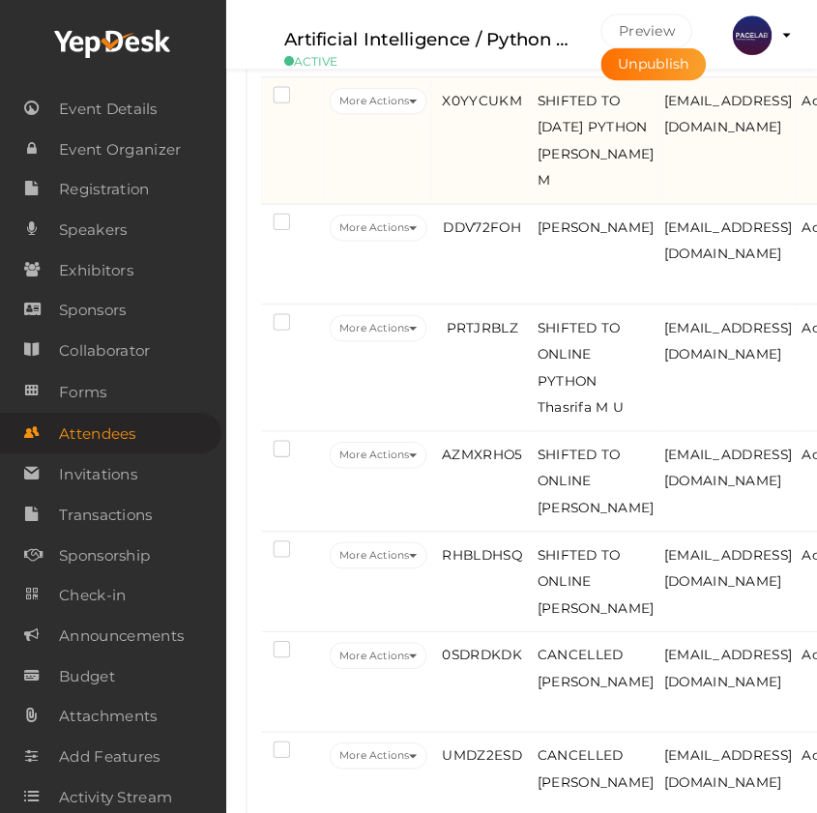
scroll to position [2099, 0]
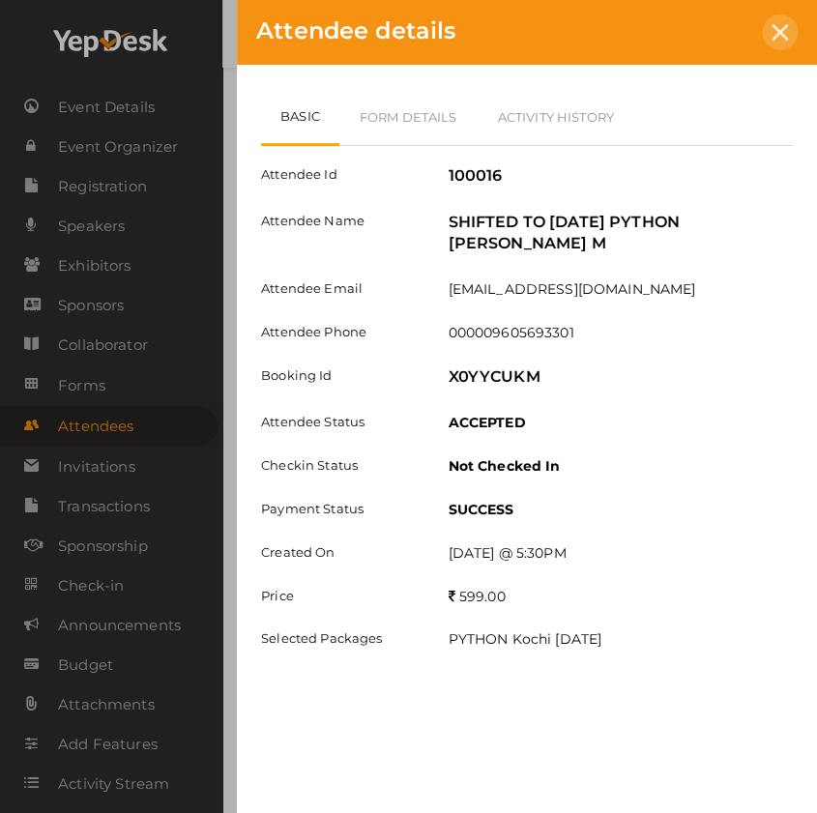
click at [777, 26] on icon at bounding box center [780, 32] width 16 height 16
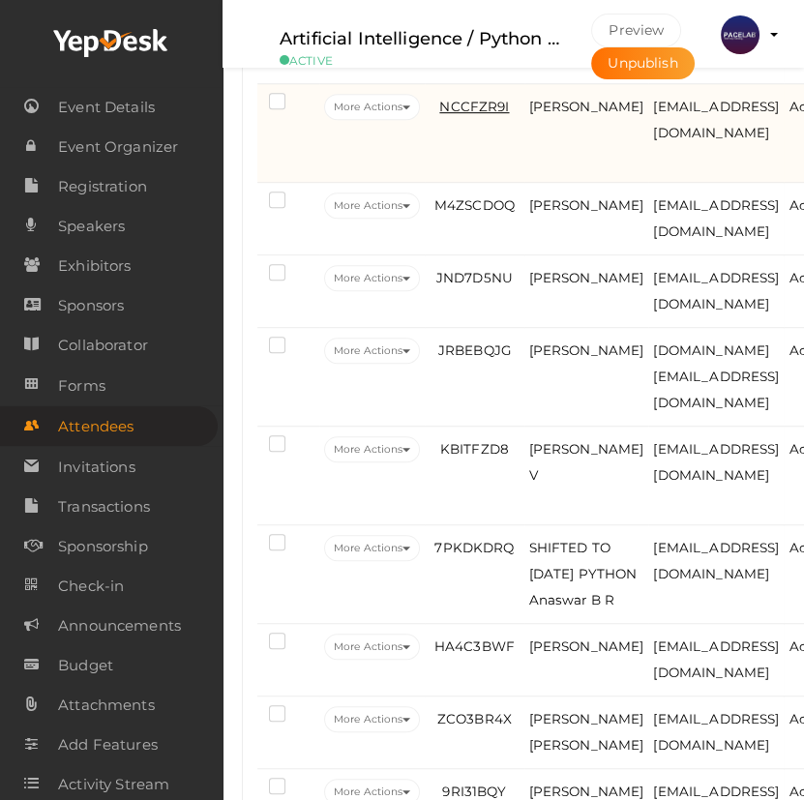
click at [480, 114] on span "NCCFZR9I" at bounding box center [474, 106] width 70 height 15
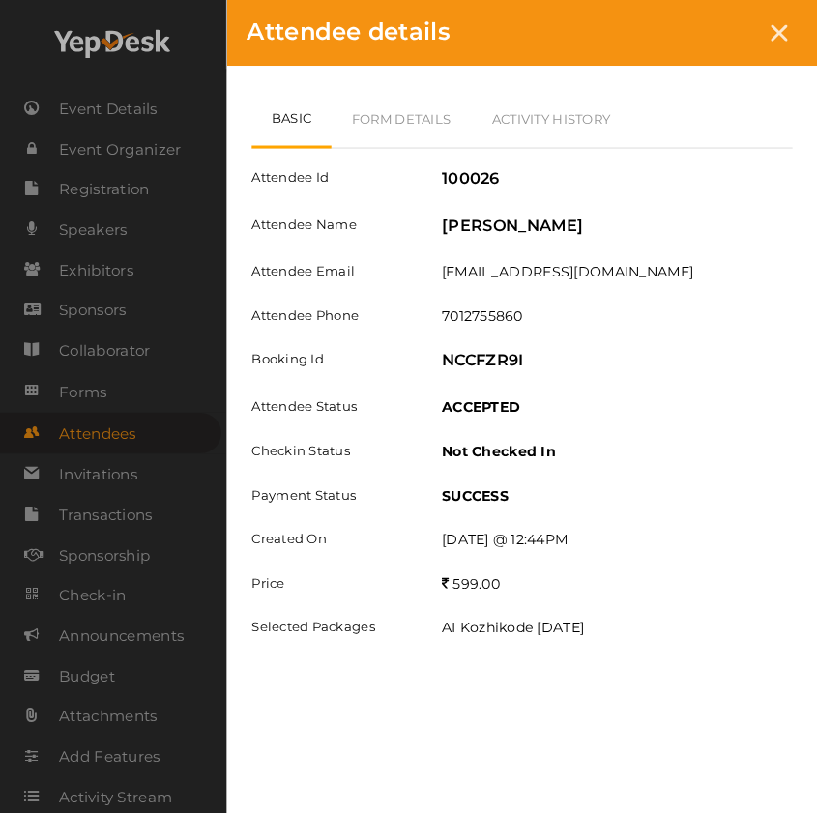
scroll to position [1307, 0]
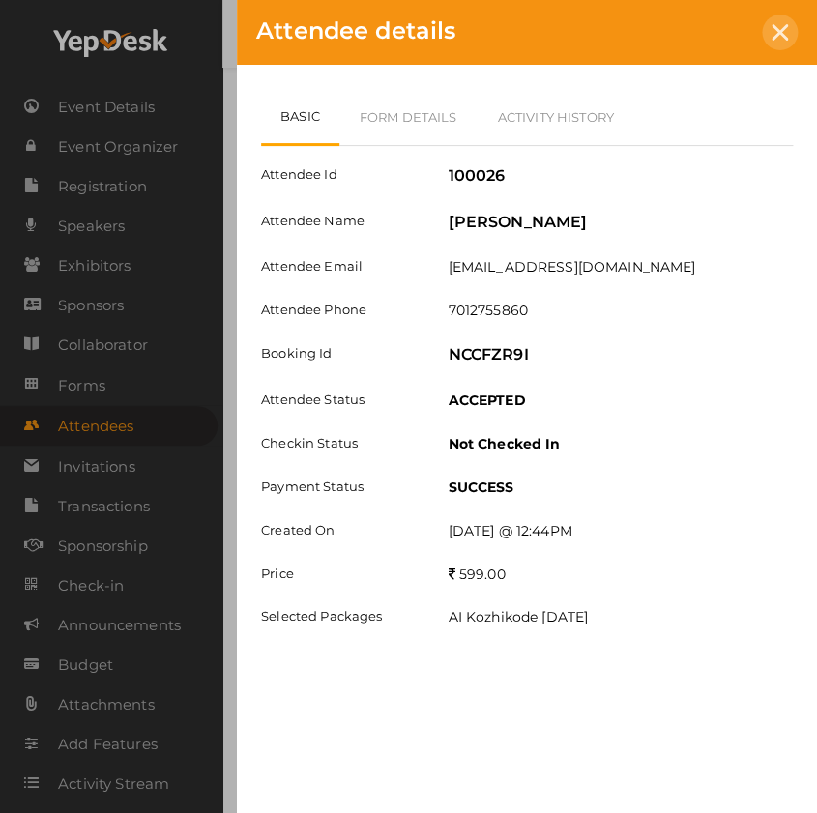
click at [795, 37] on div at bounding box center [780, 33] width 36 height 36
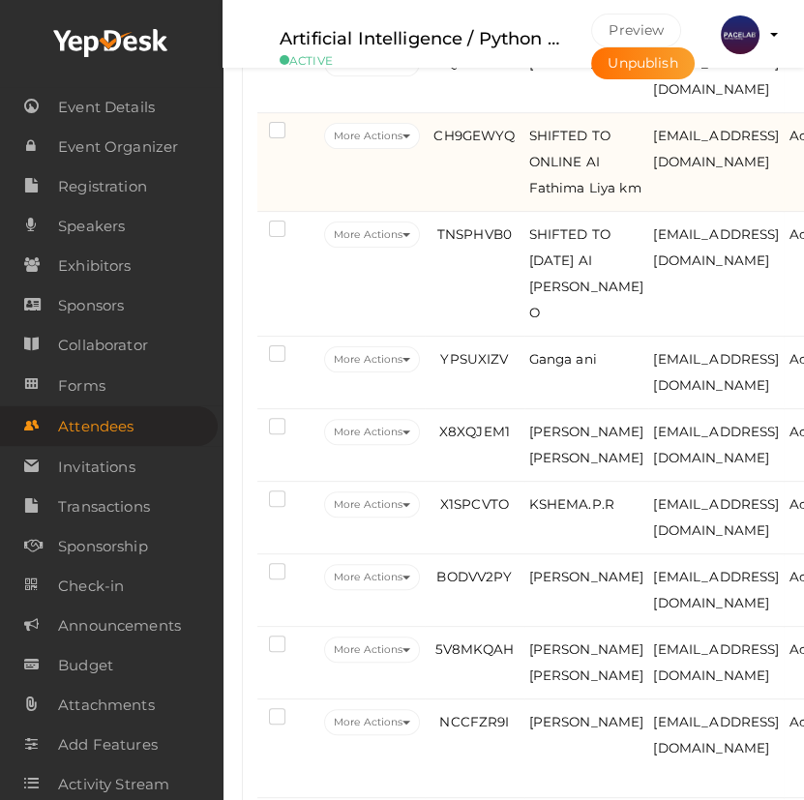
click at [453, 212] on td "CH9GEWYQ" at bounding box center [474, 162] width 99 height 99
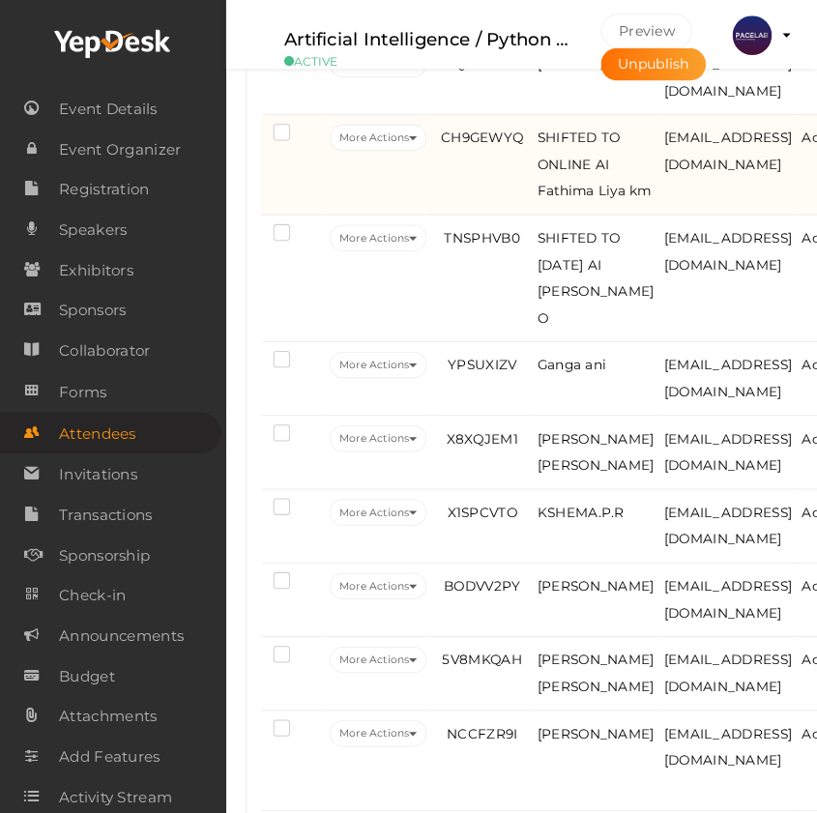
scroll to position [692, 0]
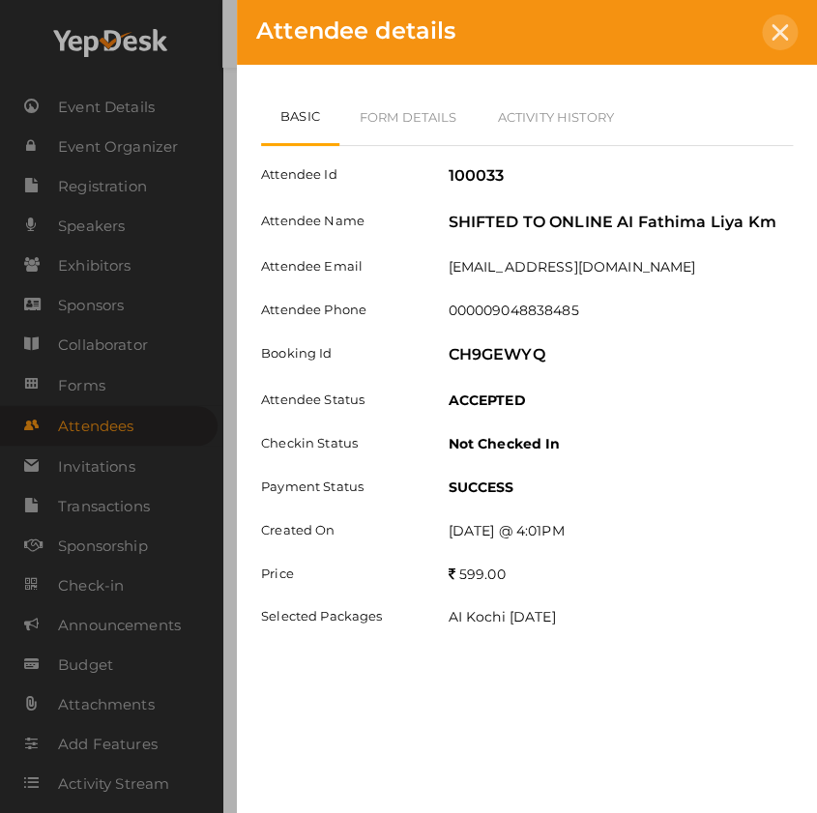
click at [775, 34] on icon at bounding box center [780, 32] width 16 height 16
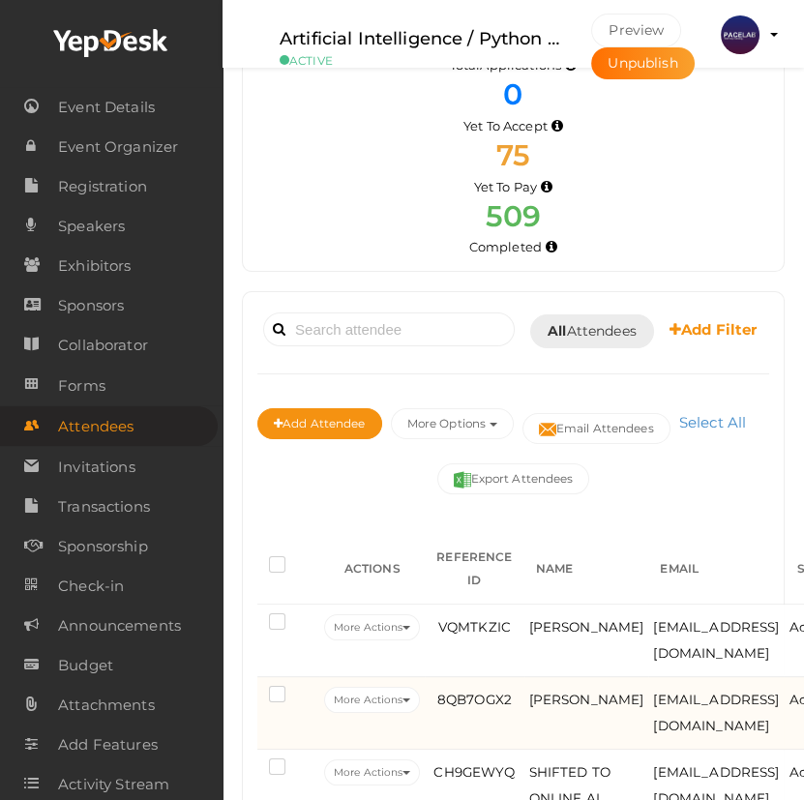
scroll to position [263, 0]
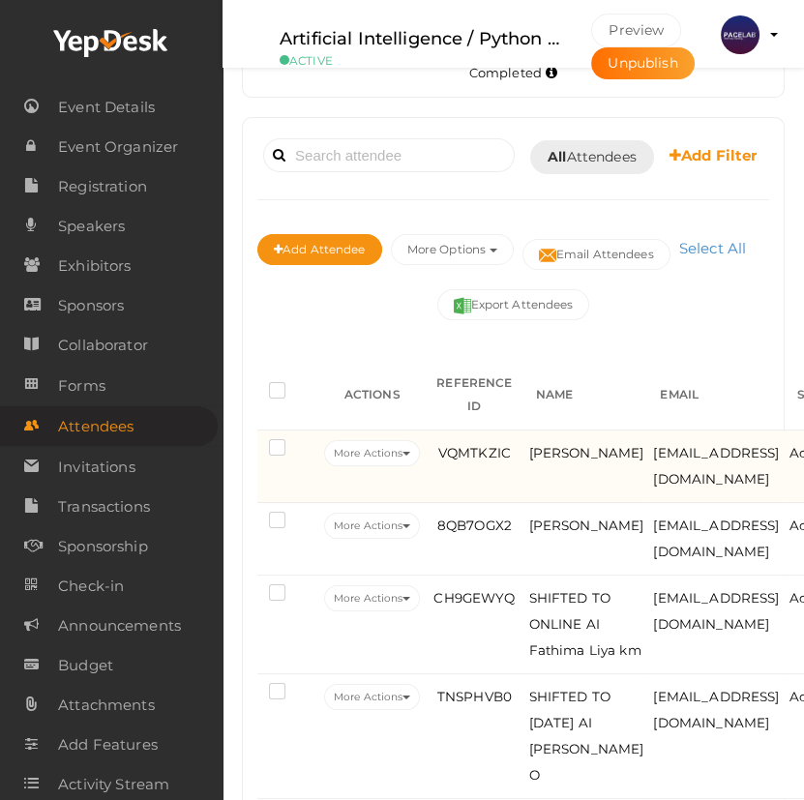
click at [476, 503] on td "VQMTKZIC" at bounding box center [474, 466] width 99 height 73
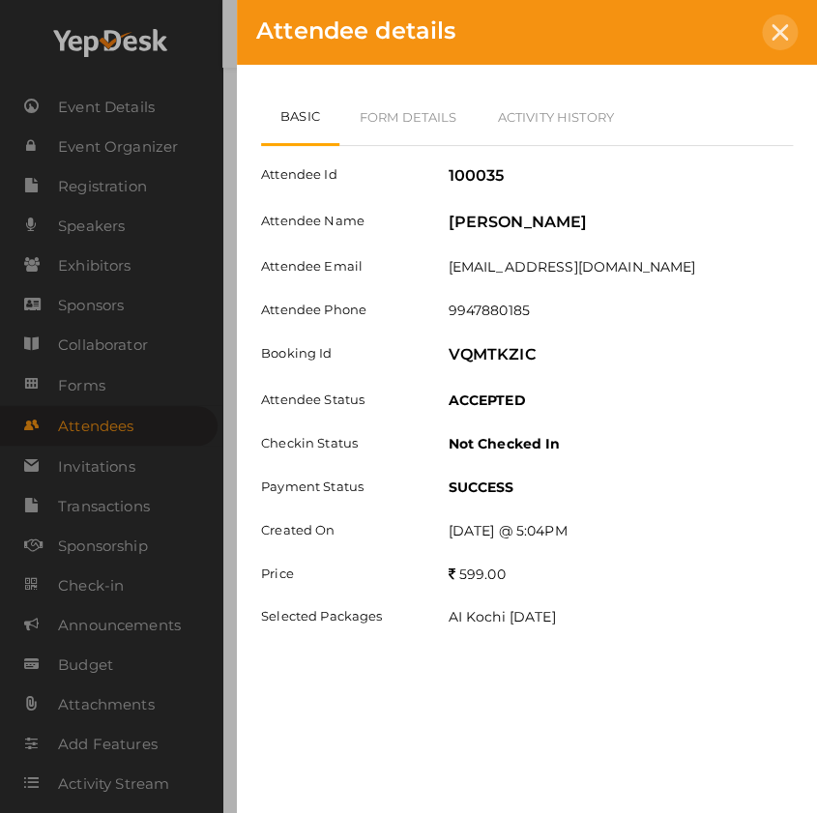
click at [774, 42] on div at bounding box center [780, 33] width 36 height 36
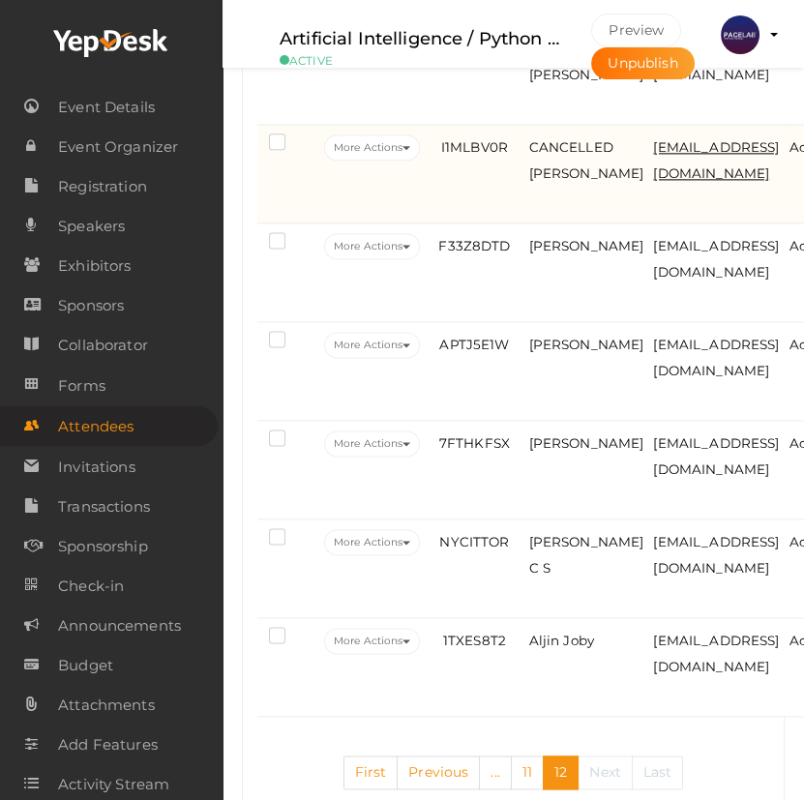
scroll to position [3288, 0]
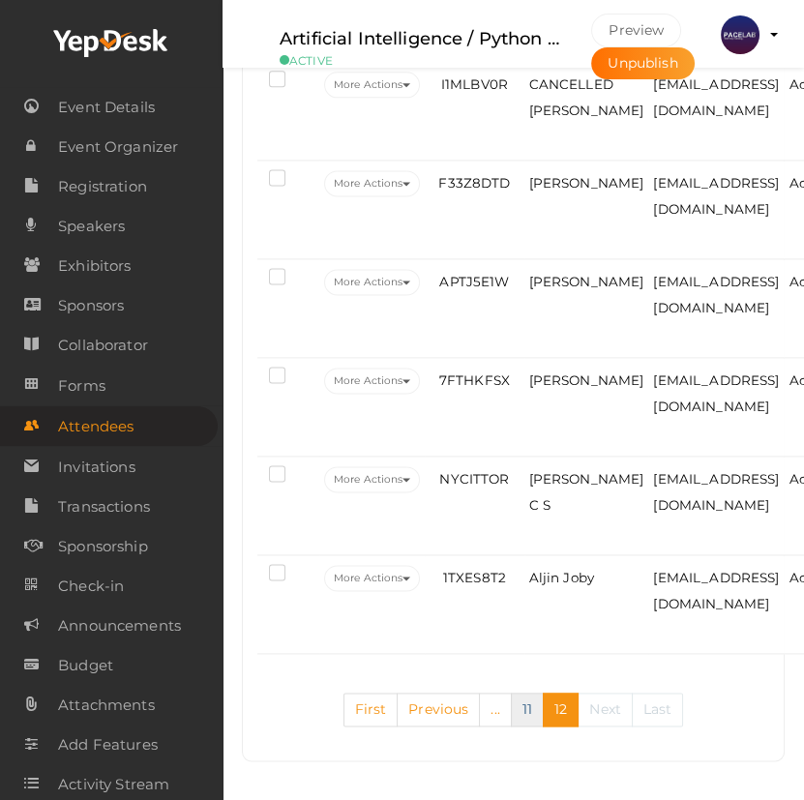
click at [519, 712] on link "11" at bounding box center [527, 709] width 33 height 34
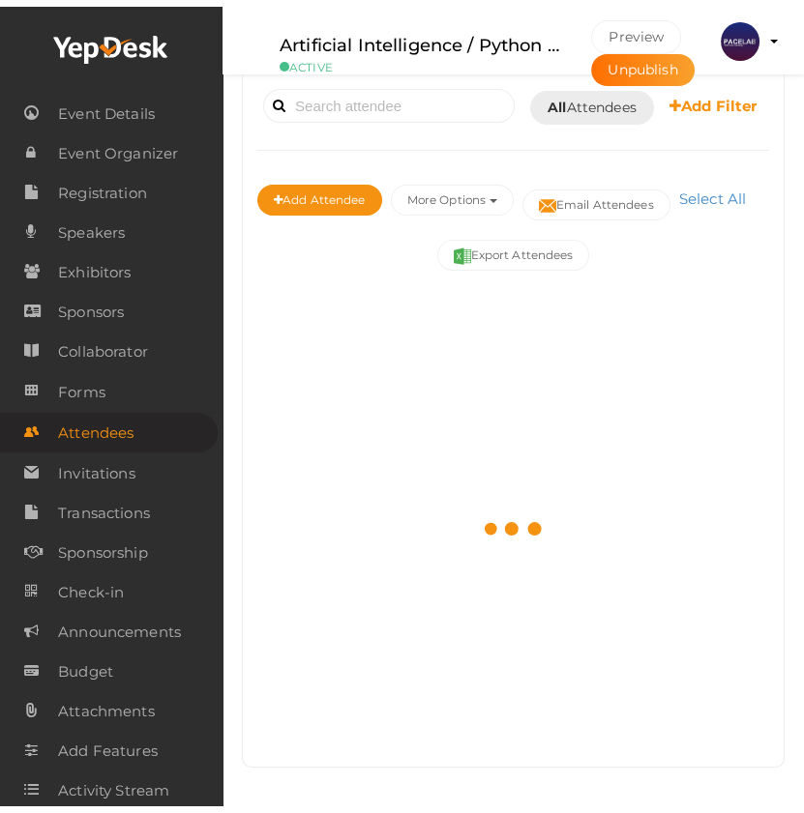
scroll to position [346, 0]
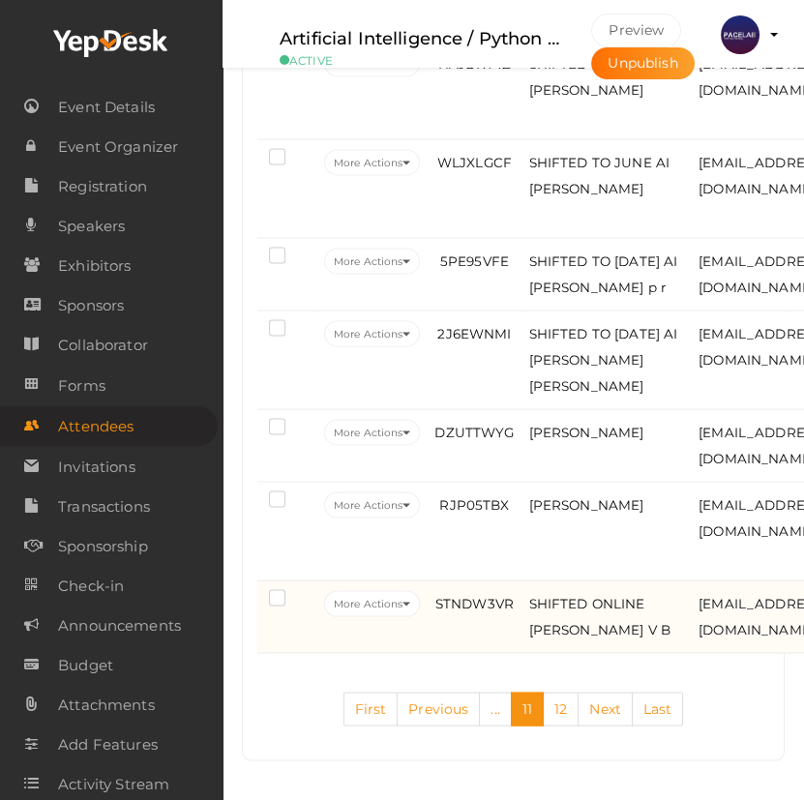
click at [432, 602] on td "STNDW3VR" at bounding box center [474, 617] width 99 height 73
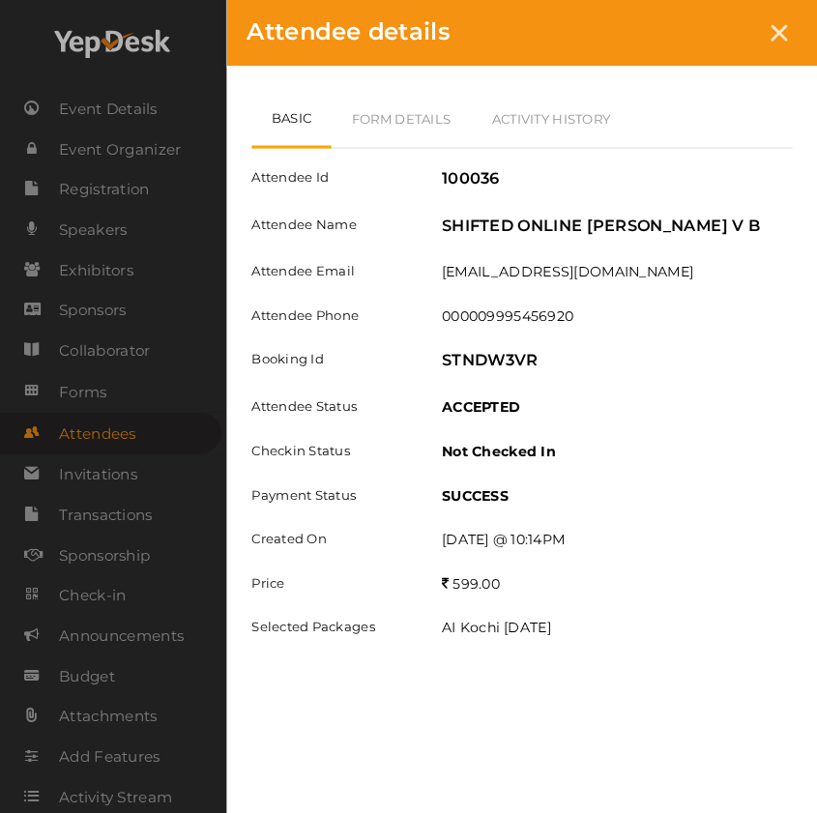
scroll to position [4845, 0]
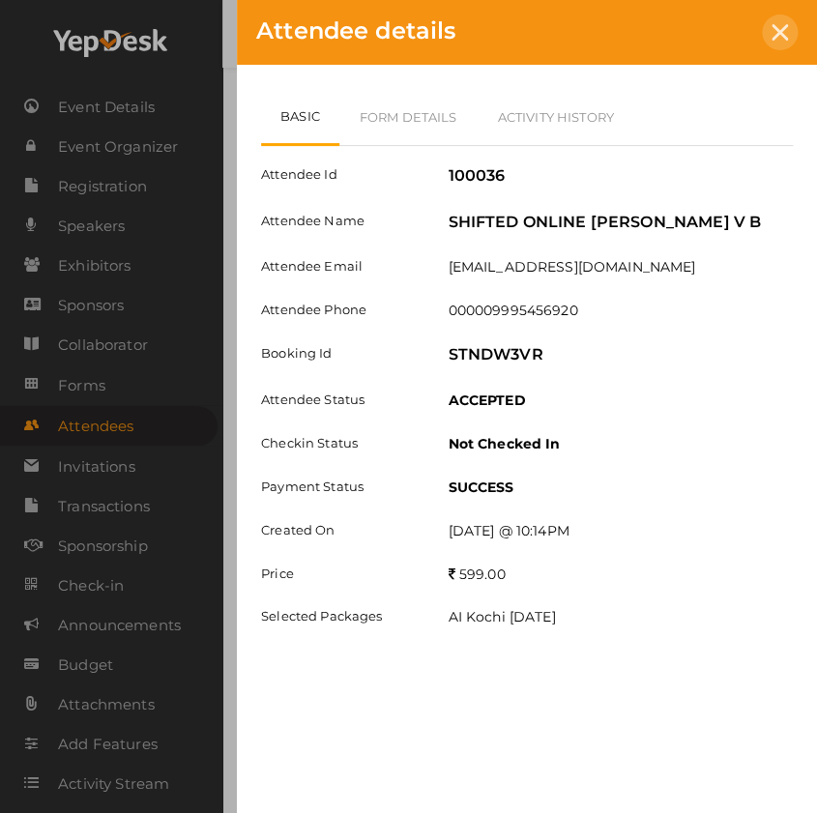
click at [781, 36] on icon at bounding box center [780, 32] width 16 height 16
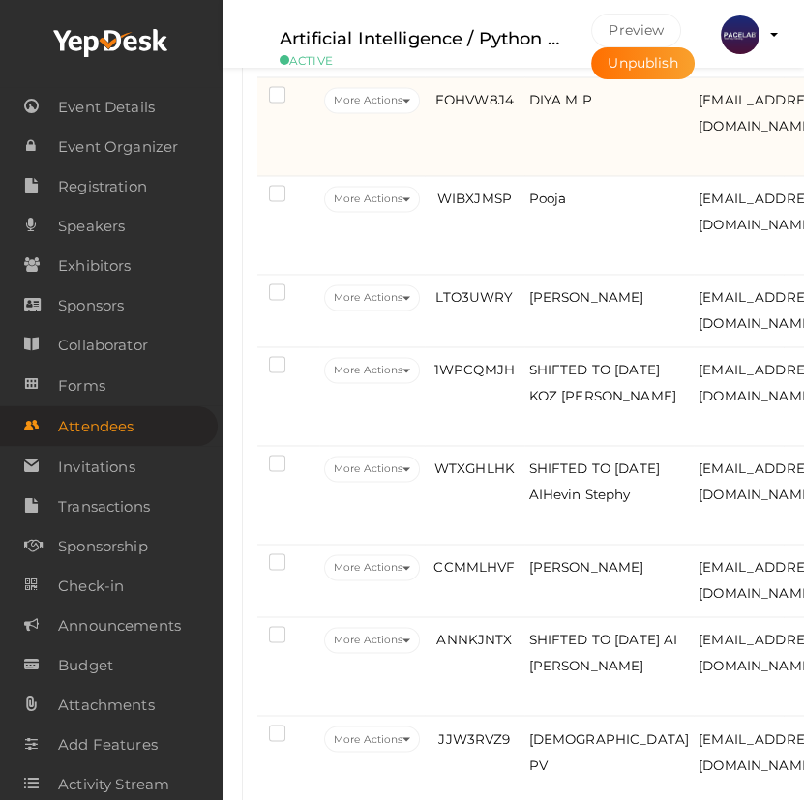
click at [520, 176] on td "EOHVW8J4" at bounding box center [474, 126] width 99 height 99
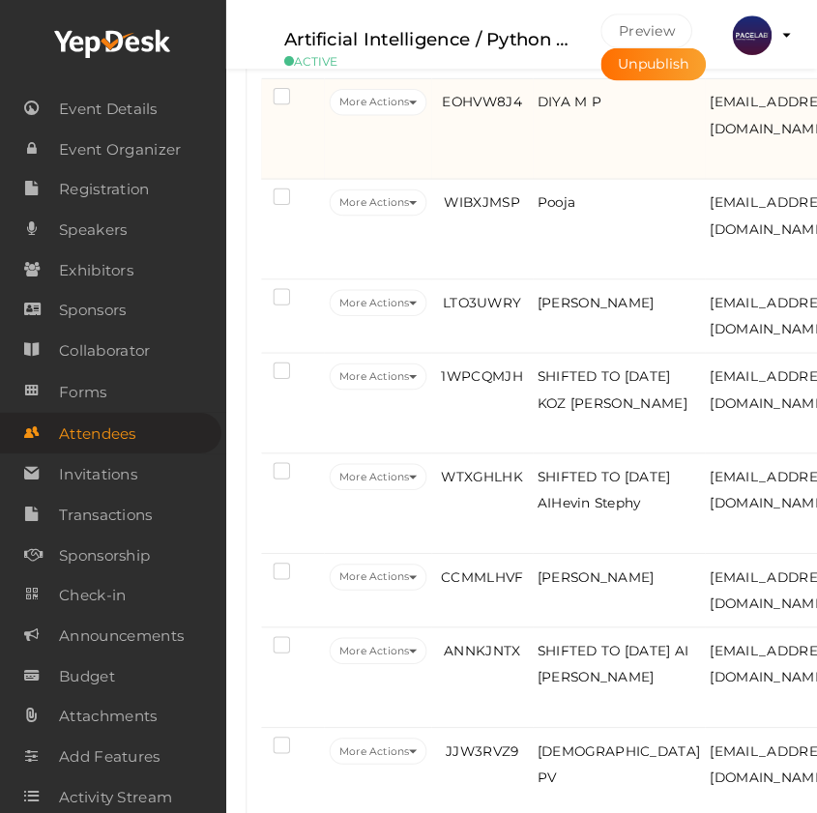
scroll to position [3703, 0]
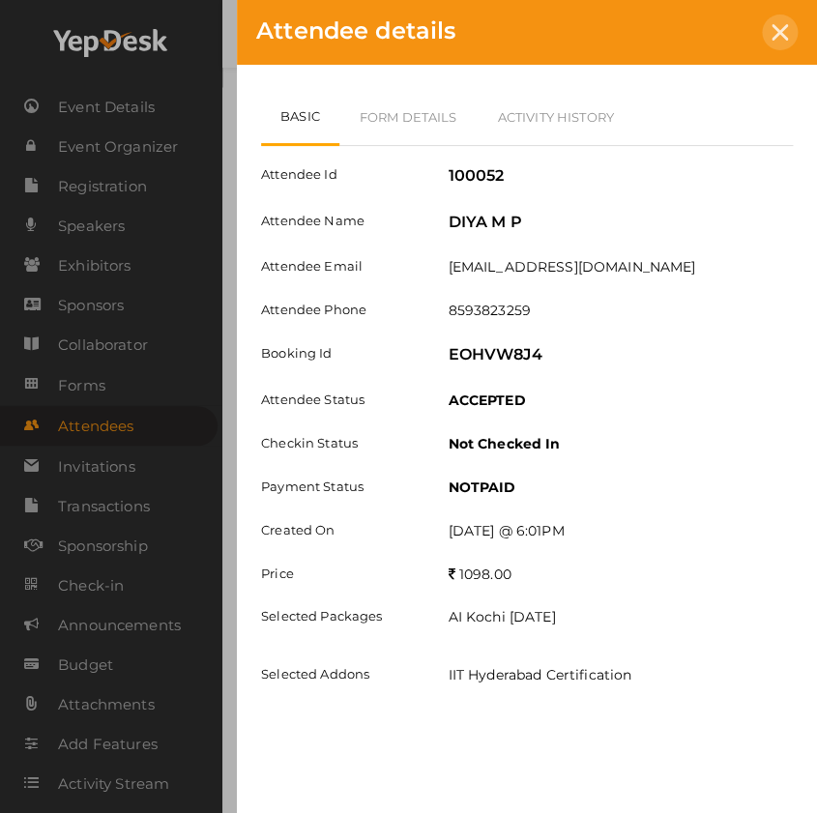
click at [776, 28] on icon at bounding box center [780, 32] width 16 height 16
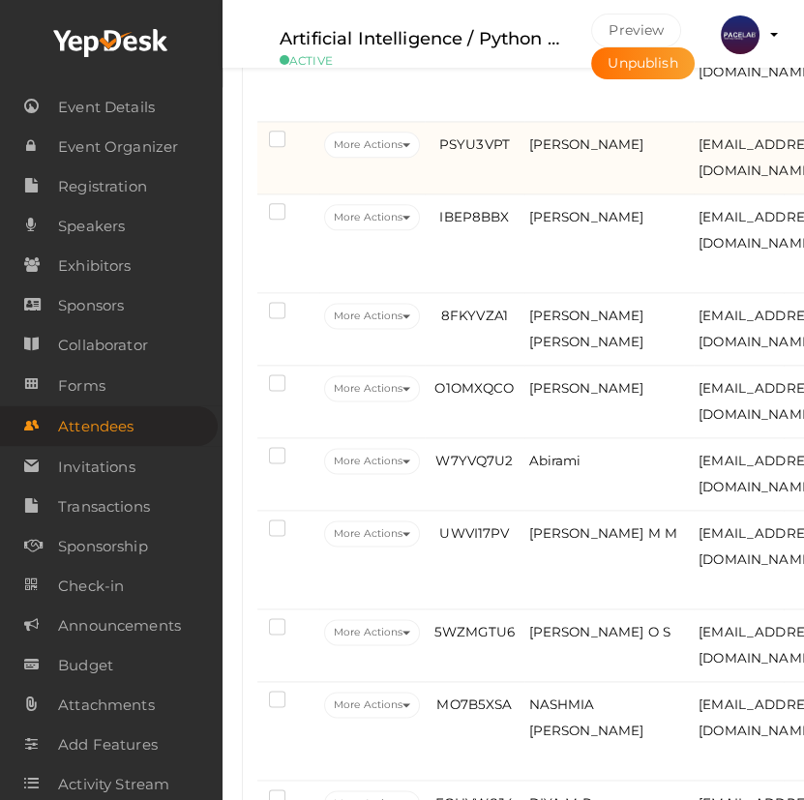
click at [504, 194] on td "PSYU3VPT" at bounding box center [474, 158] width 99 height 73
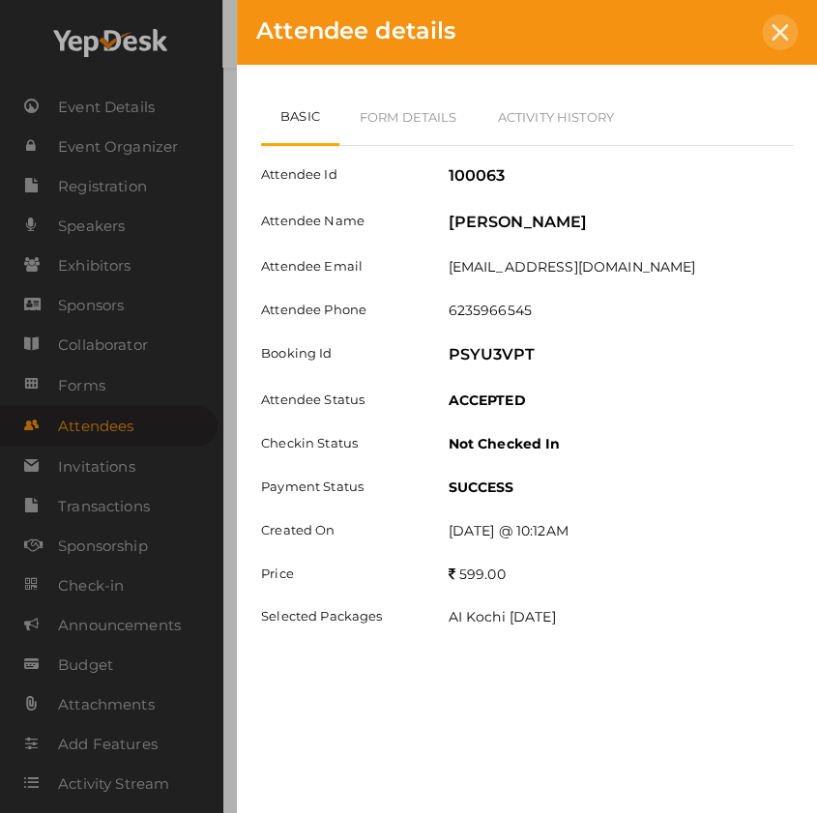
click at [781, 38] on icon at bounding box center [780, 32] width 16 height 16
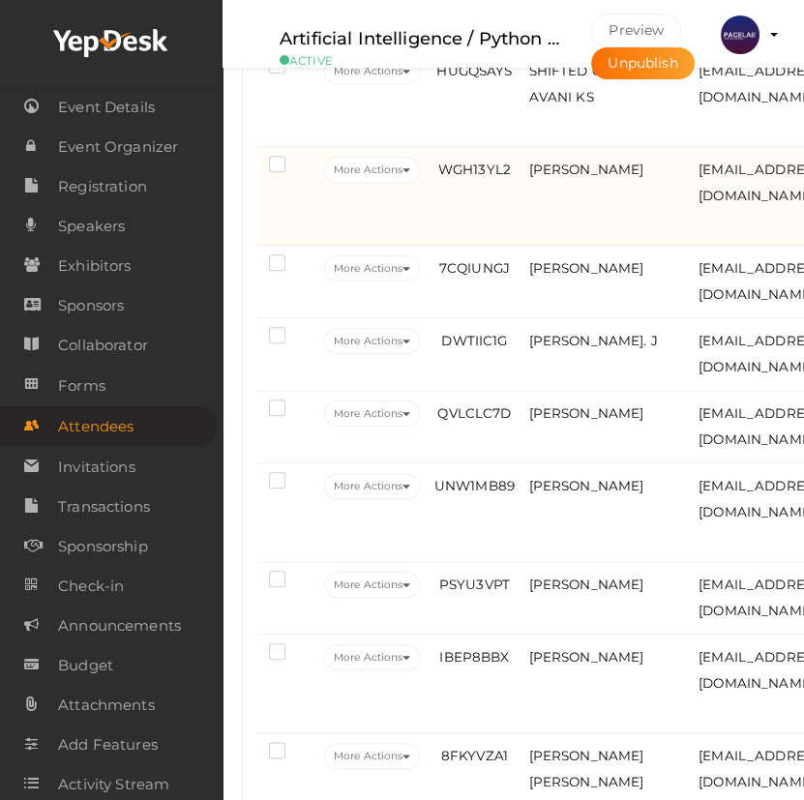
click at [467, 246] on td "WGH13YL2" at bounding box center [474, 196] width 99 height 99
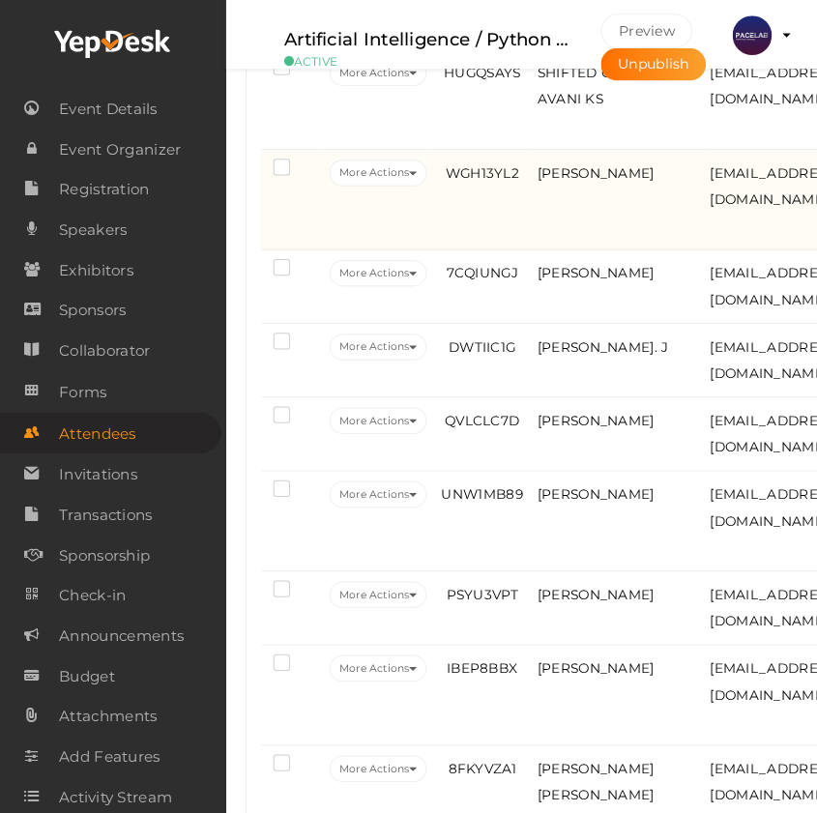
scroll to position [2560, 0]
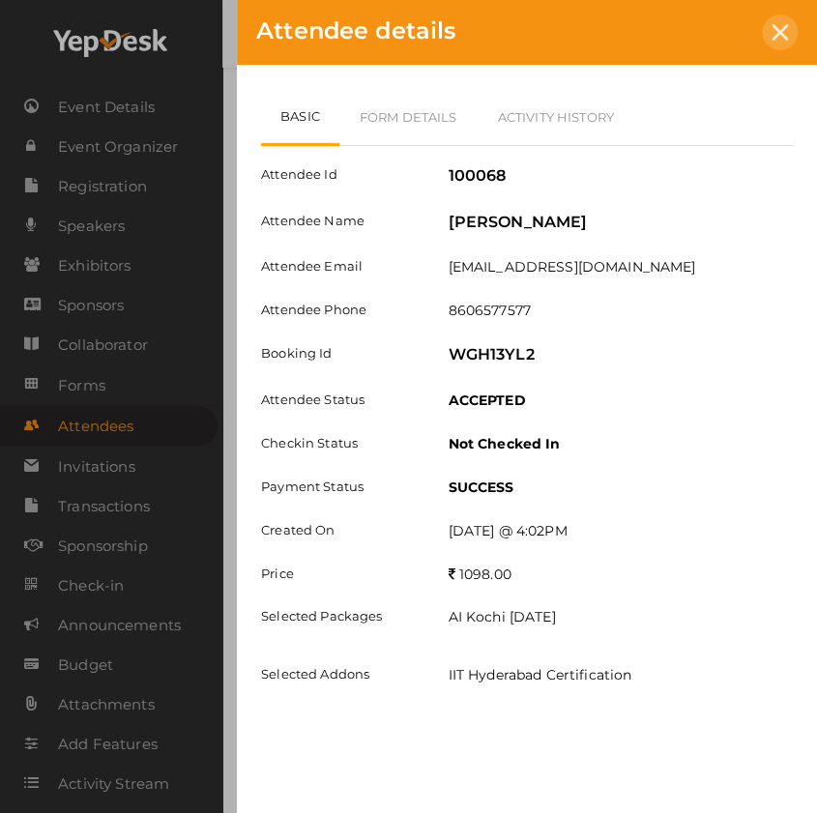
click at [780, 44] on div at bounding box center [780, 33] width 36 height 36
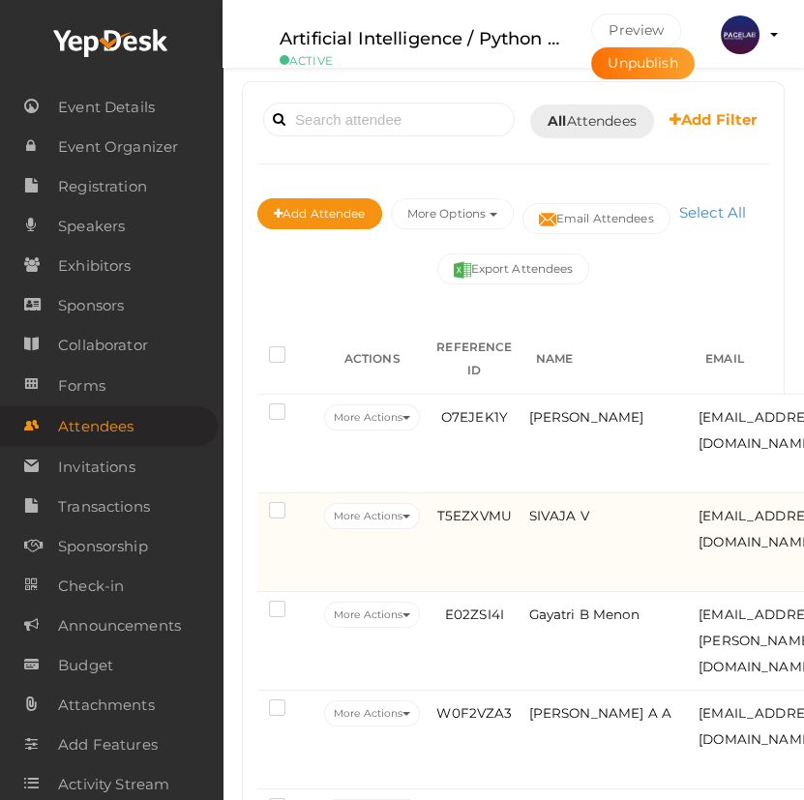
scroll to position [219, 0]
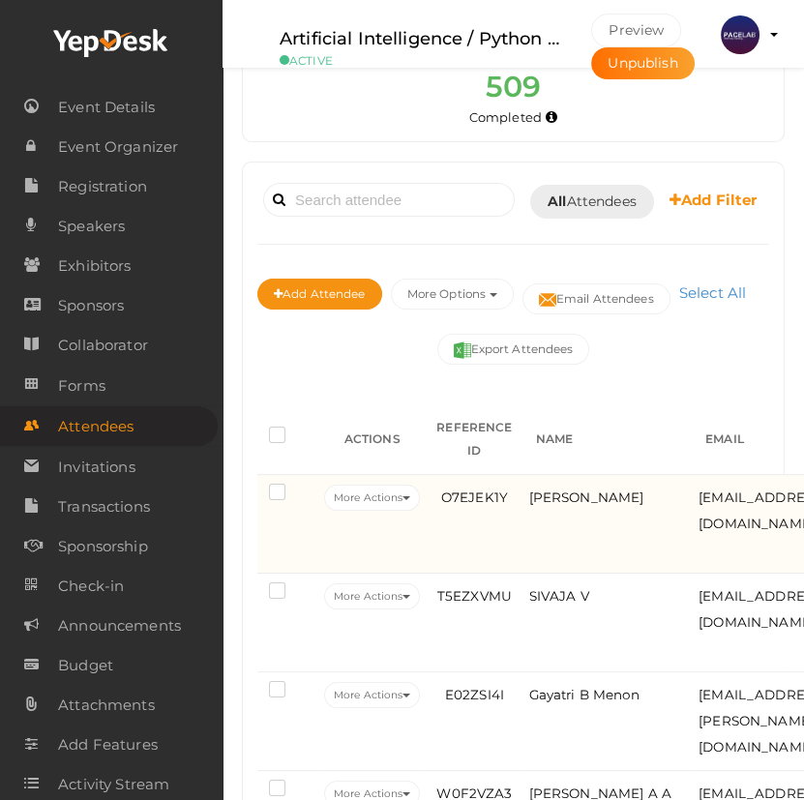
click at [460, 573] on td "O7EJEK1Y" at bounding box center [474, 524] width 99 height 99
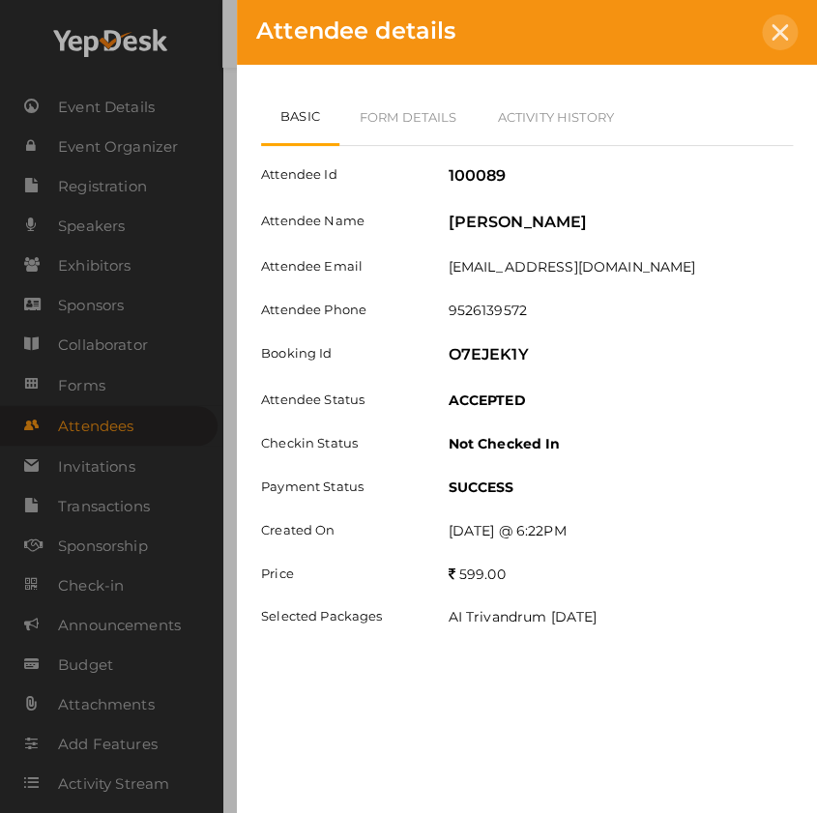
click at [785, 33] on icon at bounding box center [780, 32] width 16 height 16
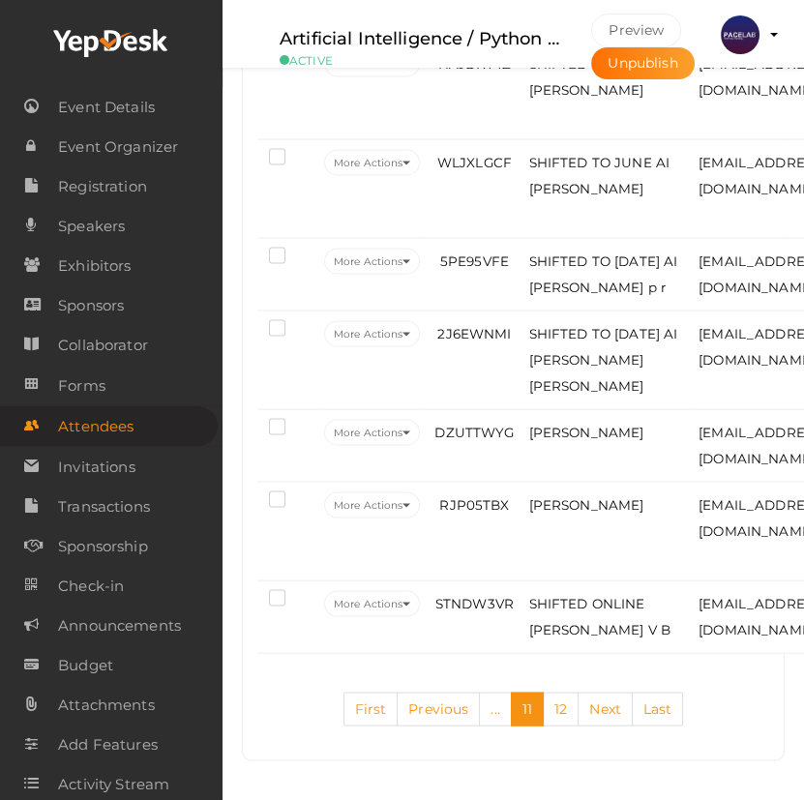
scroll to position [4890, 0]
click at [460, 716] on link "Previous" at bounding box center [437, 709] width 83 height 34
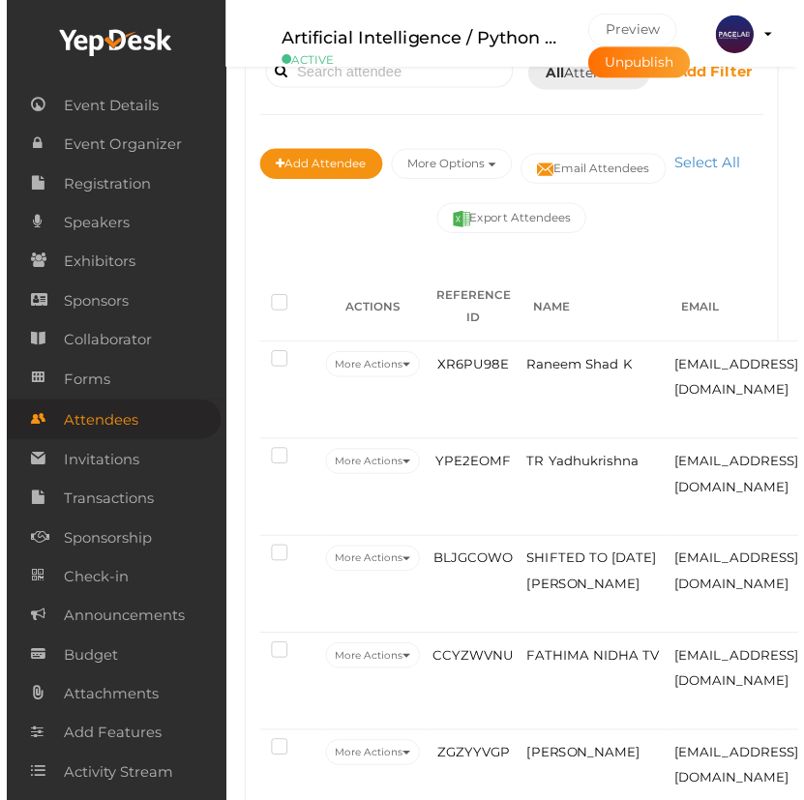
scroll to position [4291, 0]
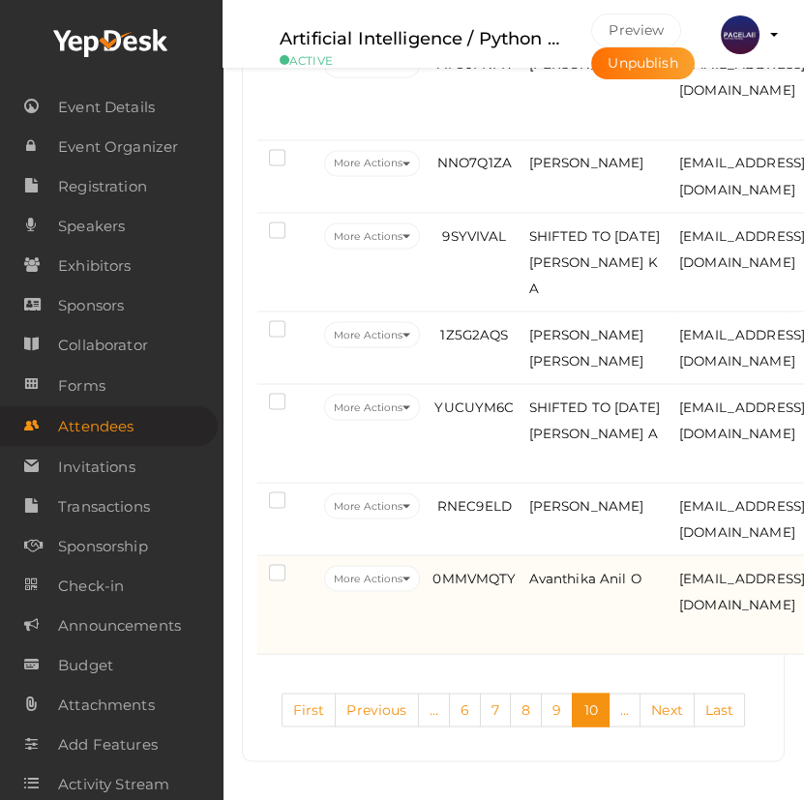
click at [573, 600] on td "Avanthika Anil O" at bounding box center [599, 604] width 150 height 99
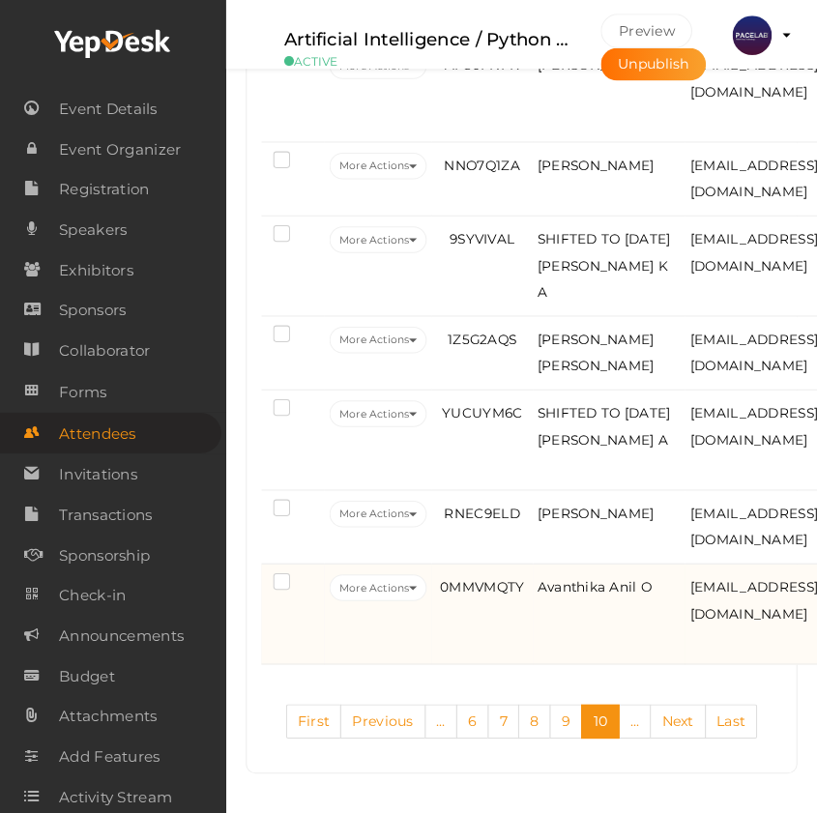
scroll to position [4245, 0]
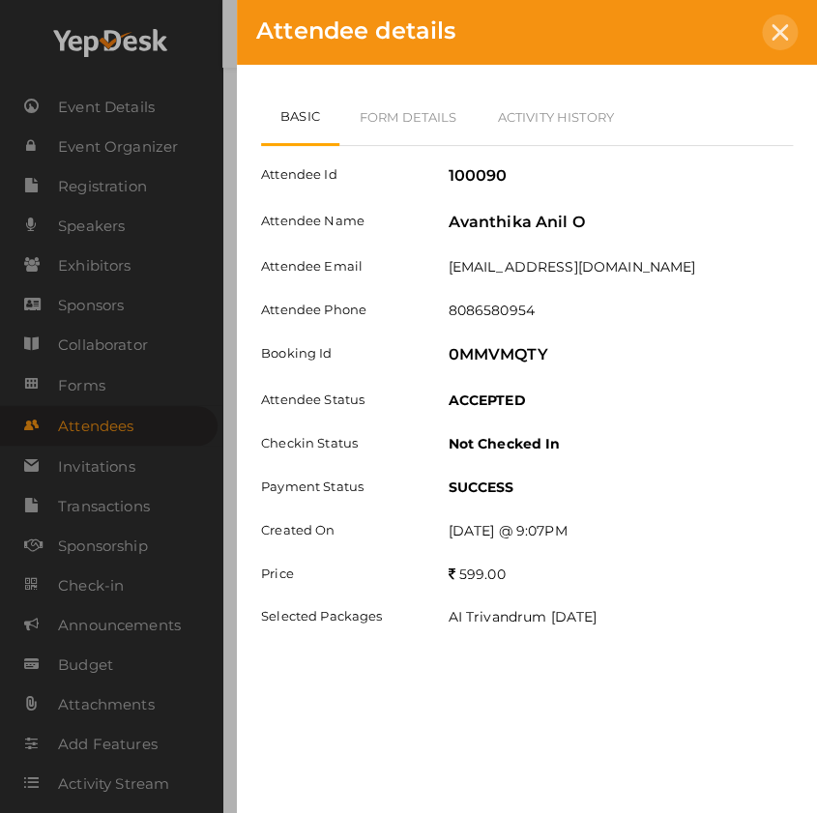
click at [790, 24] on div at bounding box center [780, 33] width 36 height 36
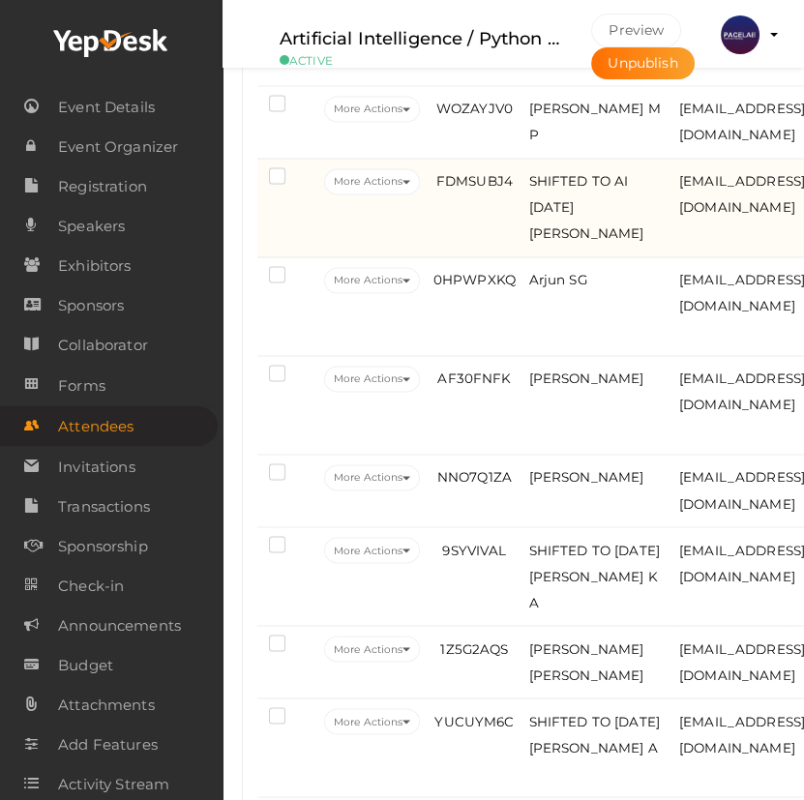
click at [521, 231] on td "FDMSUBJ4" at bounding box center [474, 208] width 99 height 99
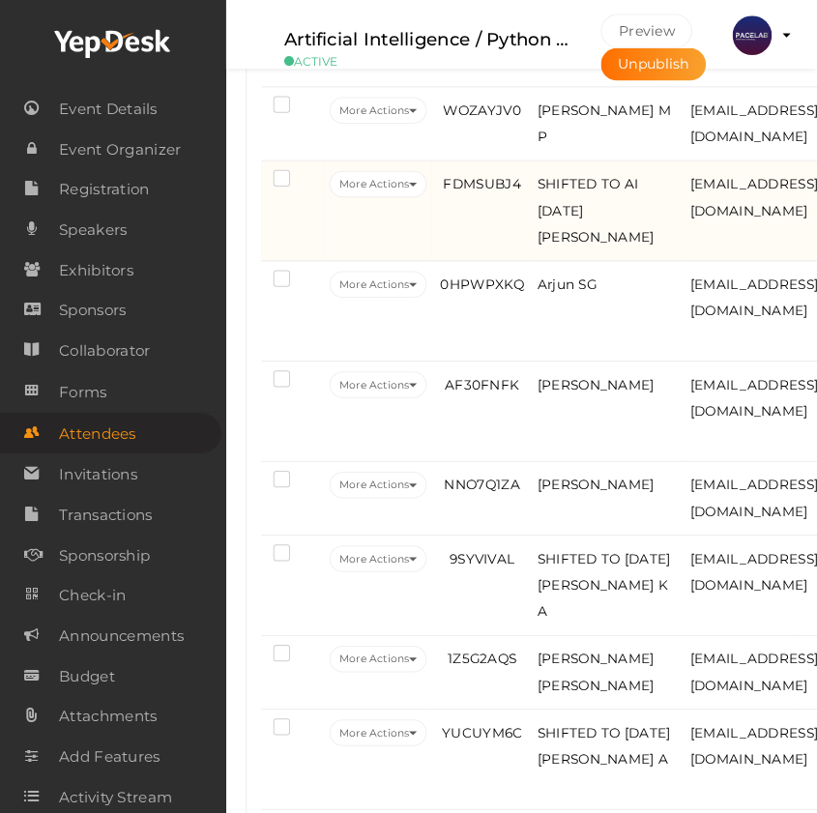
scroll to position [3894, 0]
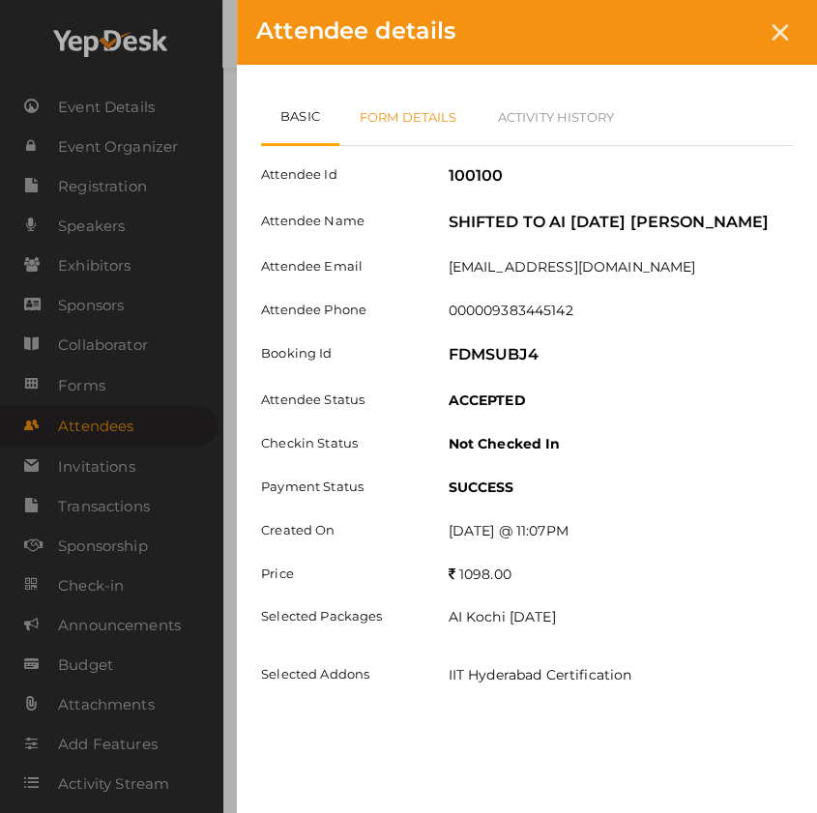
click at [416, 124] on link "Form Details" at bounding box center [408, 117] width 138 height 56
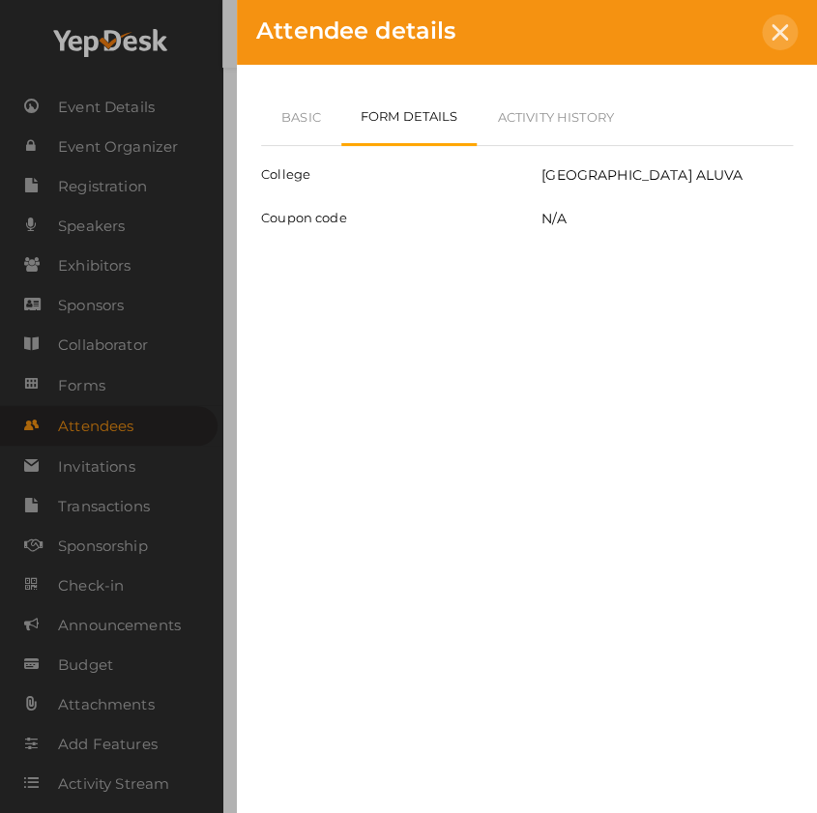
click at [780, 40] on div at bounding box center [780, 33] width 36 height 36
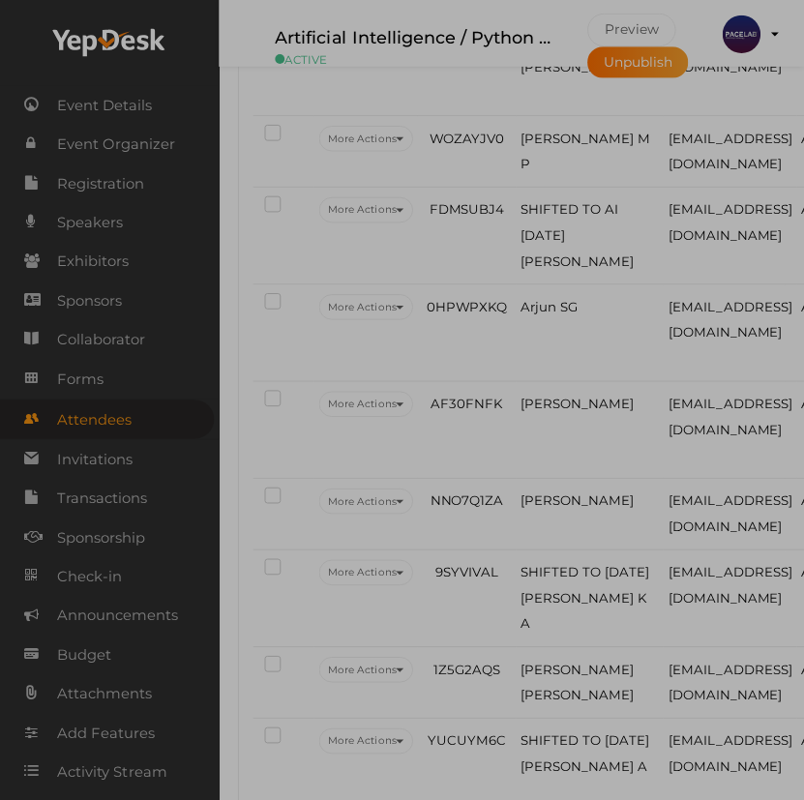
scroll to position [3926, 0]
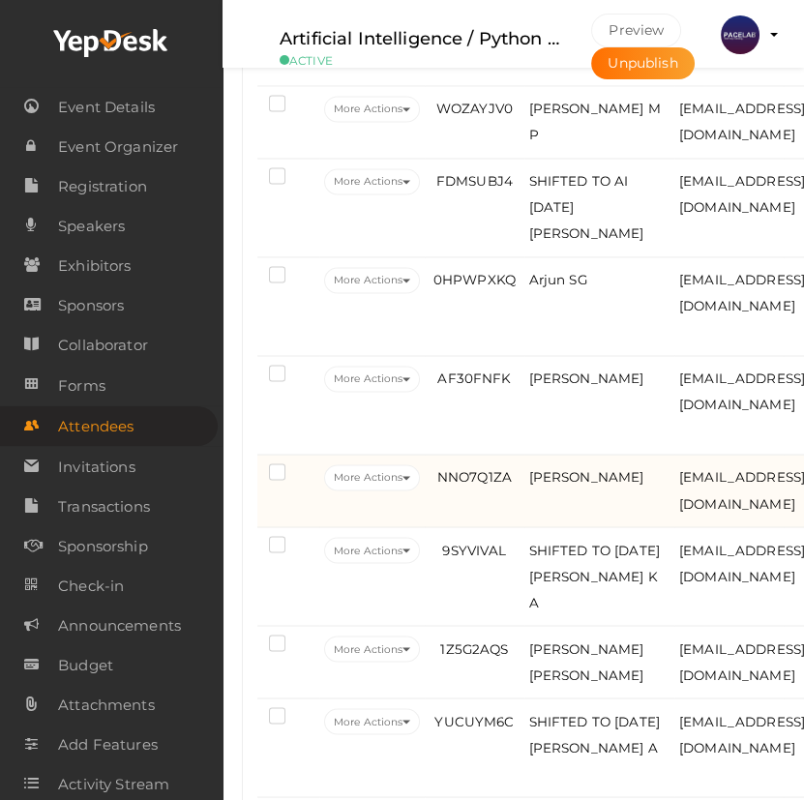
click at [611, 524] on td "Nandana Mohan" at bounding box center [599, 491] width 150 height 73
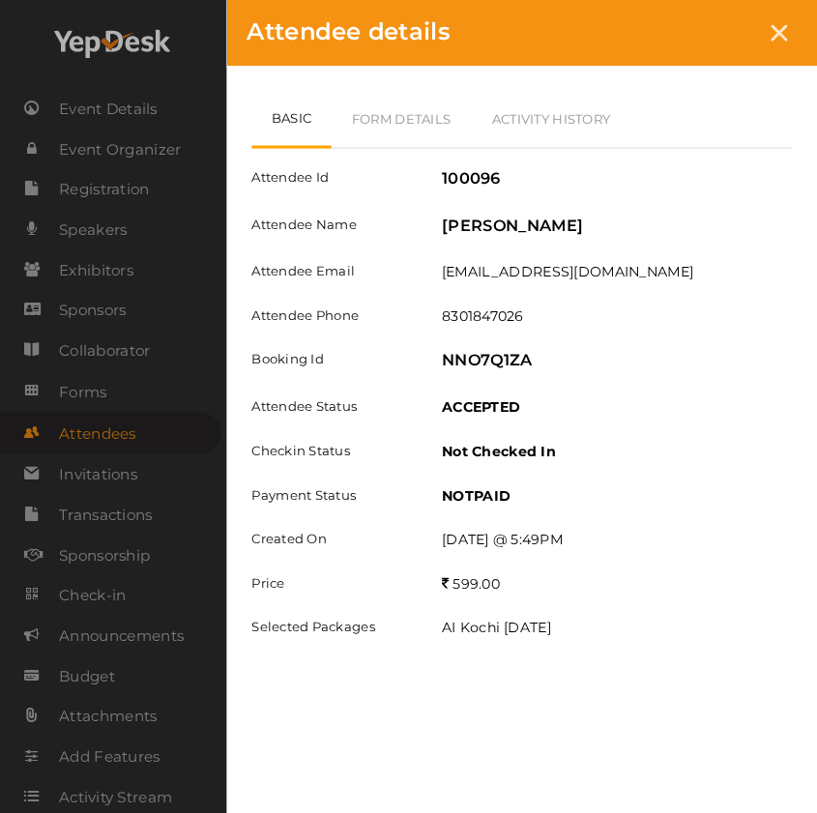
scroll to position [3894, 0]
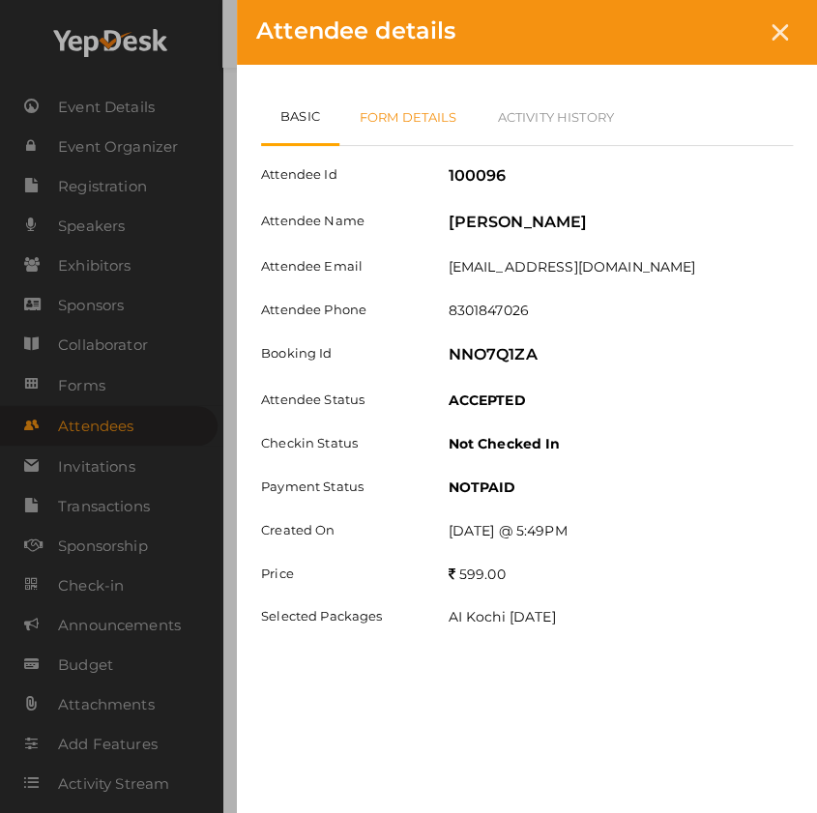
click at [427, 119] on link "Form Details" at bounding box center [408, 117] width 138 height 56
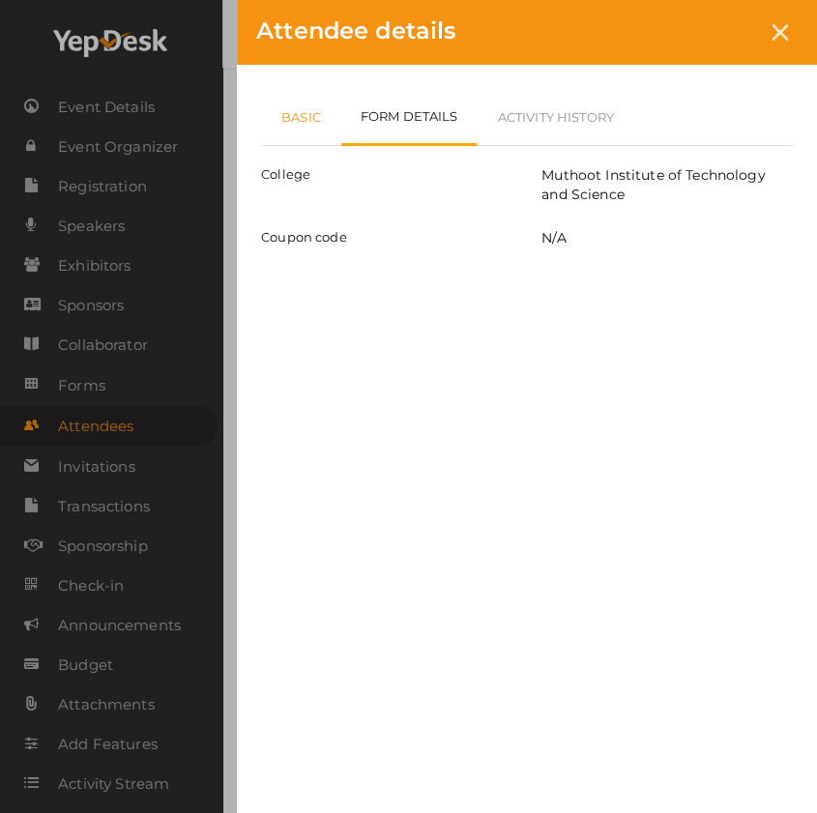
click at [309, 115] on link "Basic" at bounding box center [301, 117] width 80 height 56
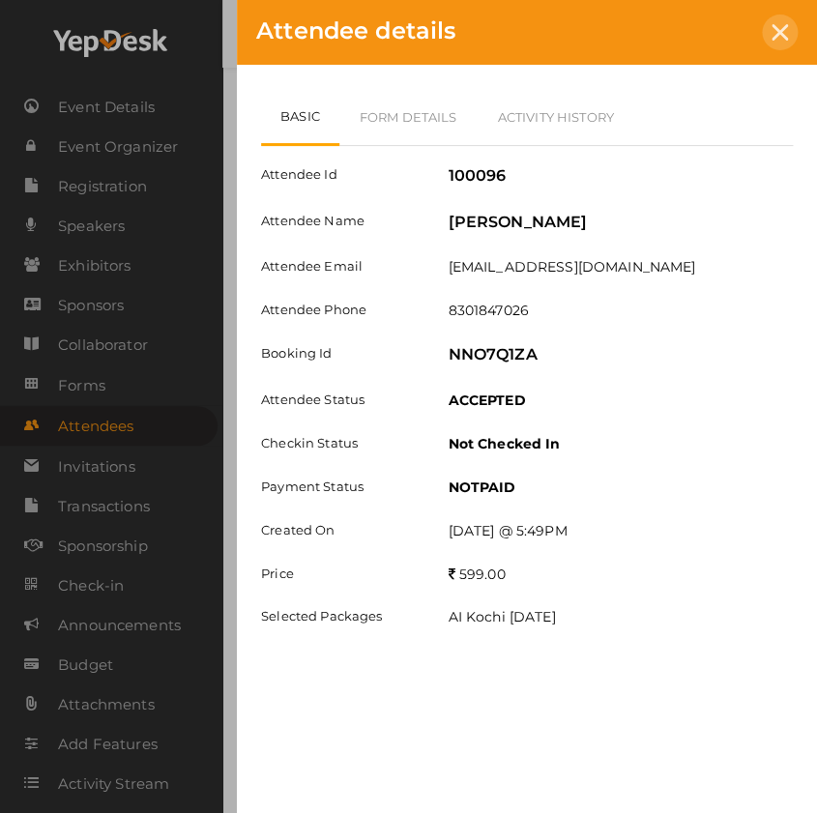
click at [783, 30] on icon at bounding box center [780, 32] width 16 height 16
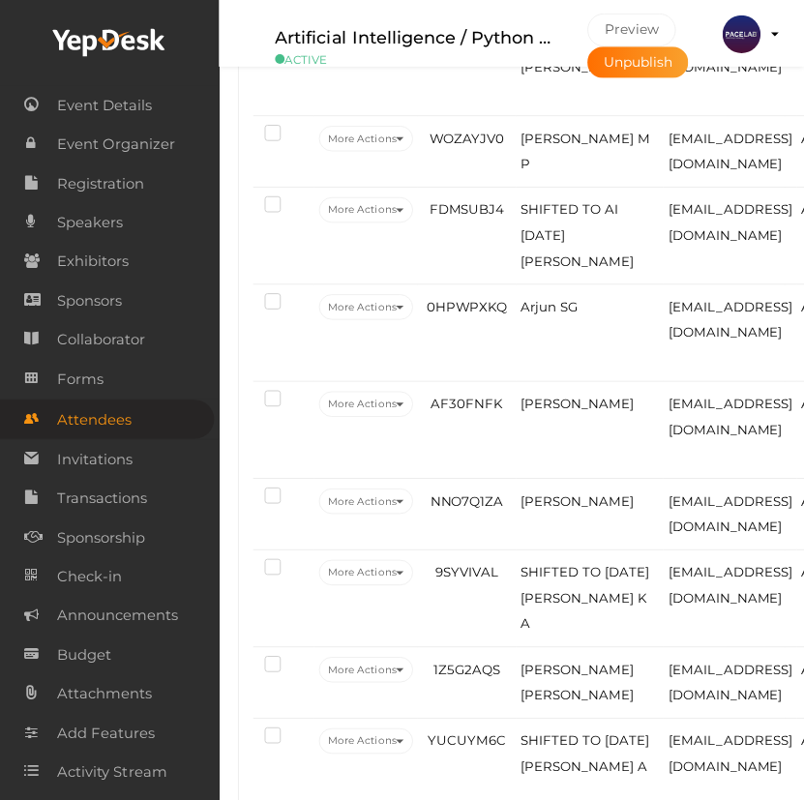
scroll to position [3926, 0]
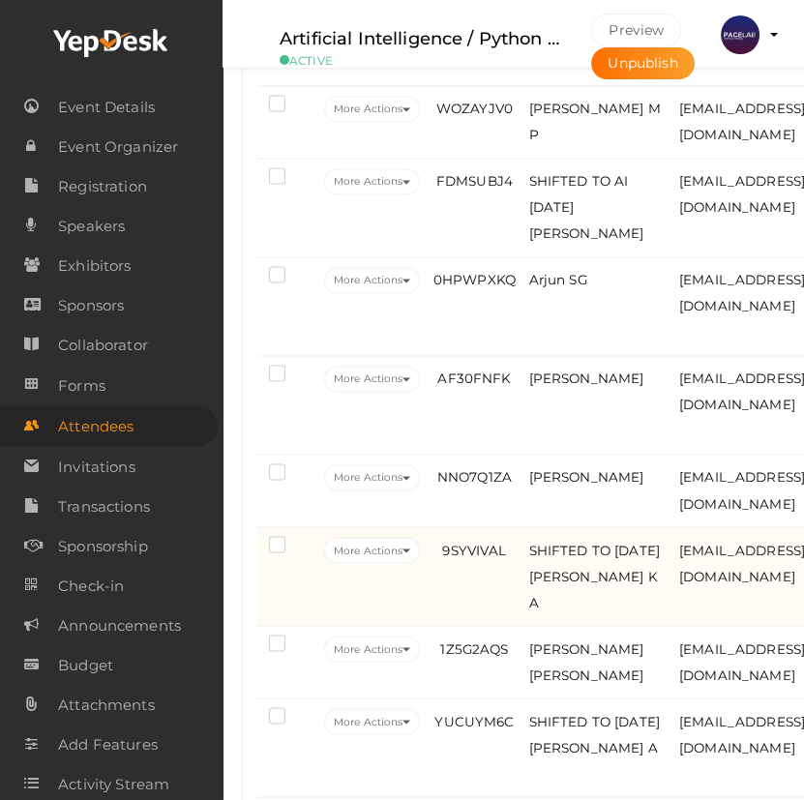
click at [484, 626] on td "9SYVIVAL" at bounding box center [474, 576] width 99 height 99
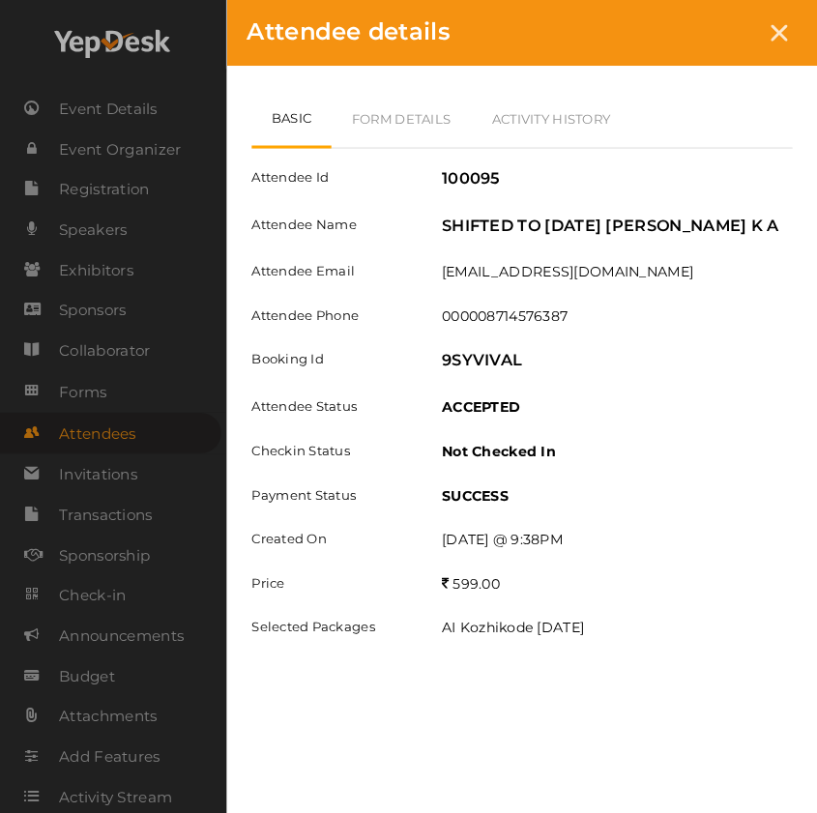
scroll to position [3894, 0]
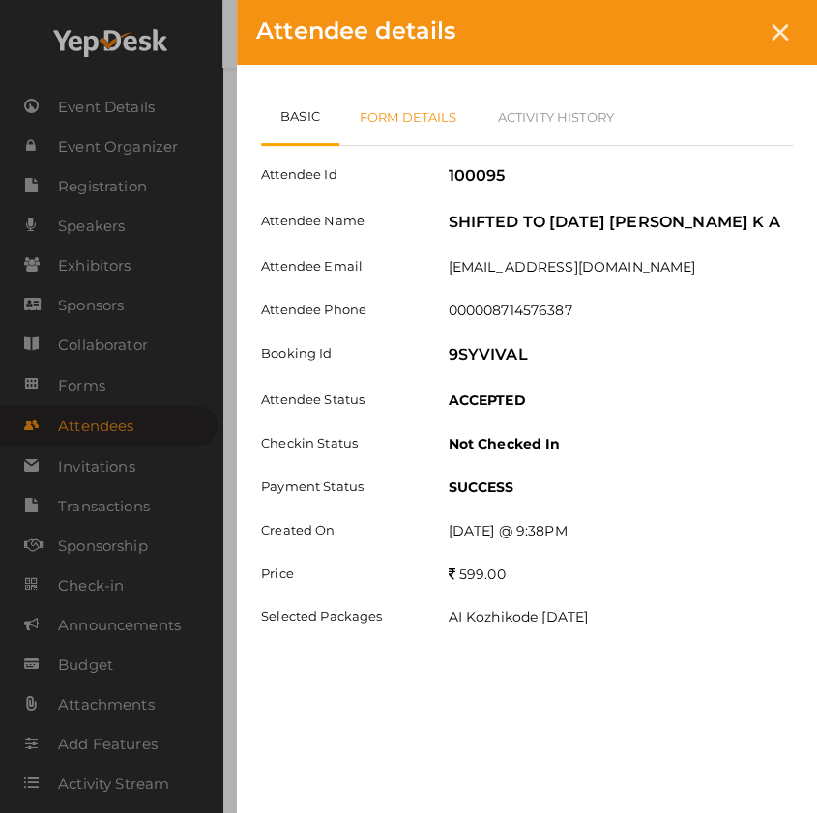
click at [391, 118] on link "Form Details" at bounding box center [408, 117] width 138 height 56
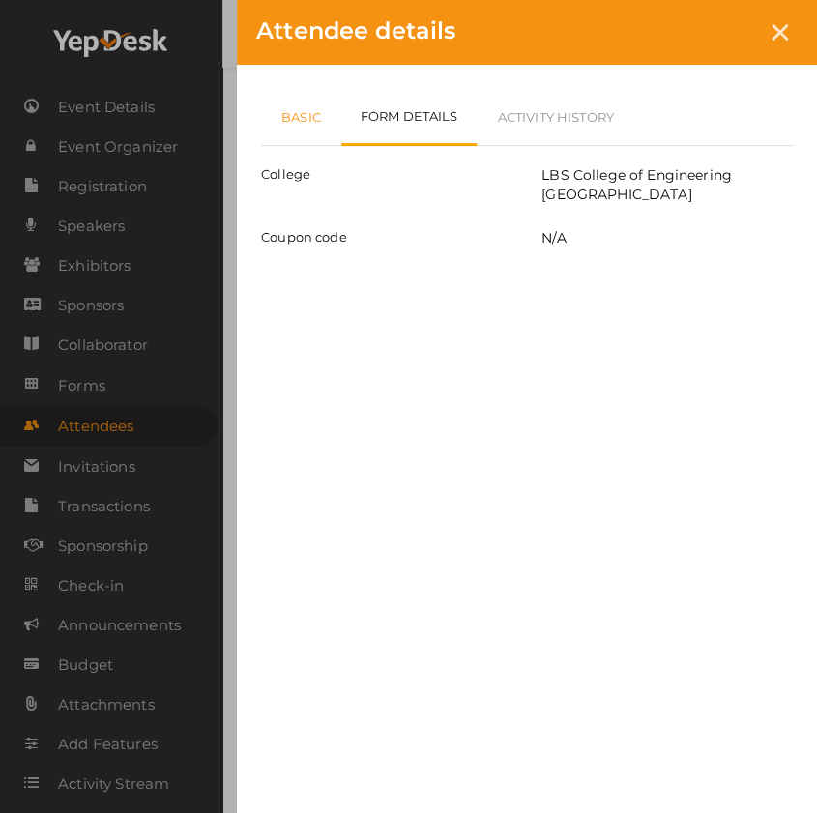
click at [274, 114] on link "Basic" at bounding box center [301, 117] width 80 height 56
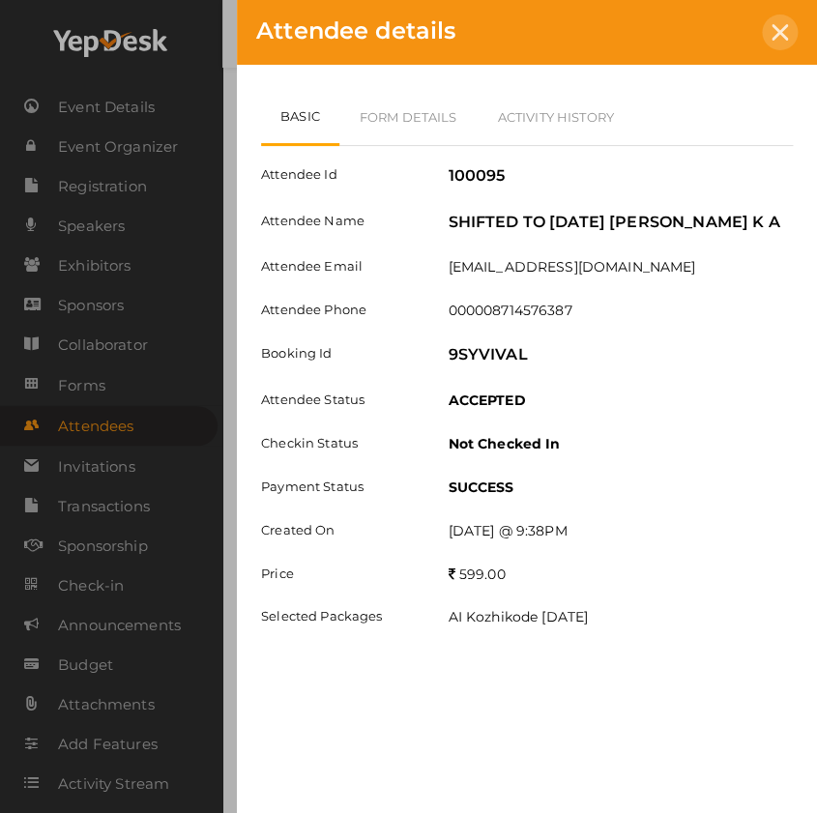
click at [777, 35] on icon at bounding box center [780, 32] width 16 height 16
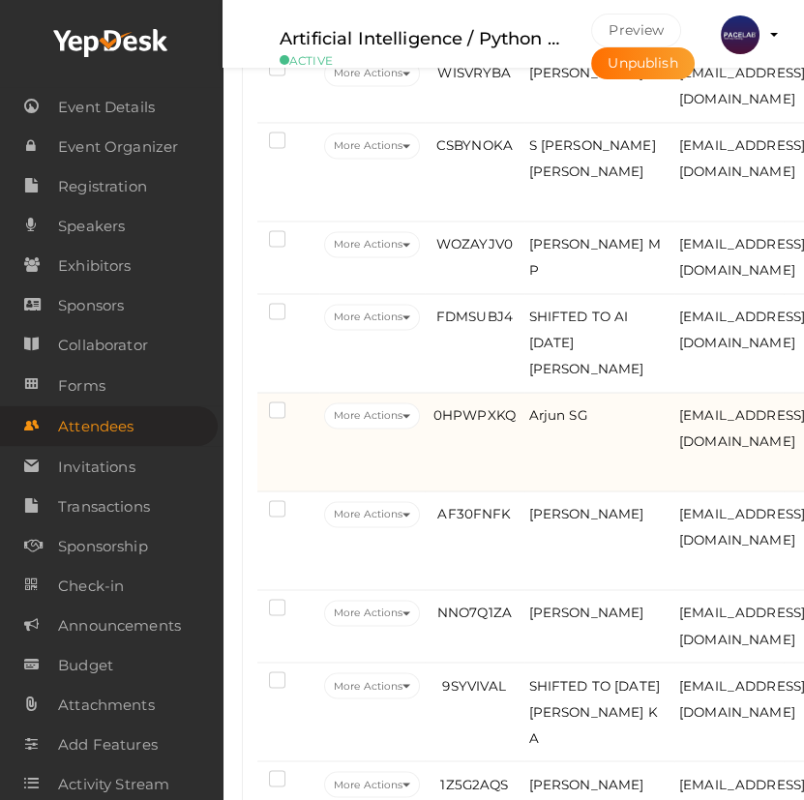
scroll to position [3750, 0]
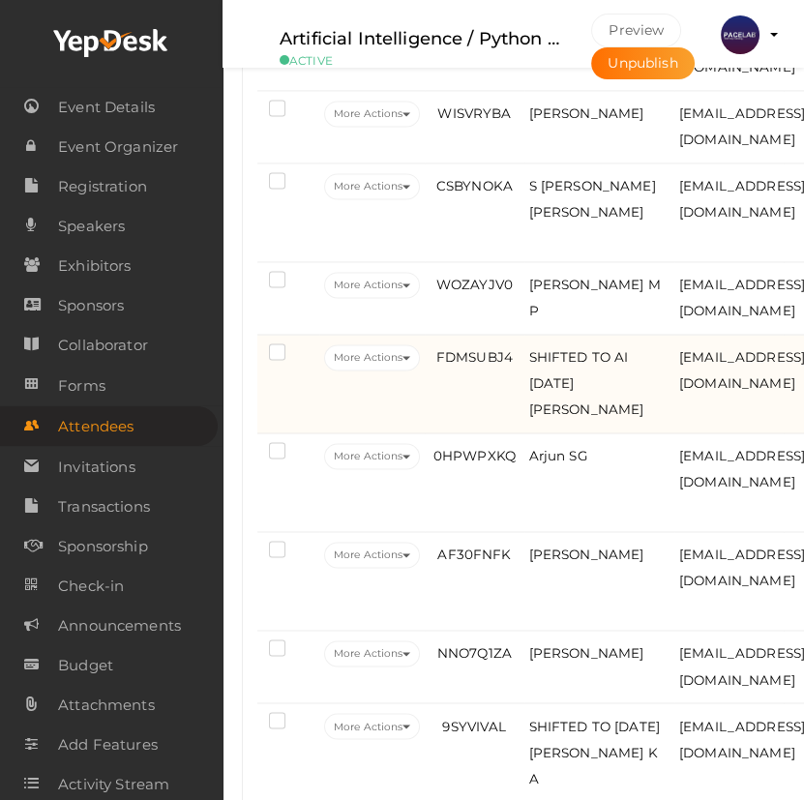
click at [464, 421] on td "FDMSUBJ4" at bounding box center [474, 384] width 99 height 99
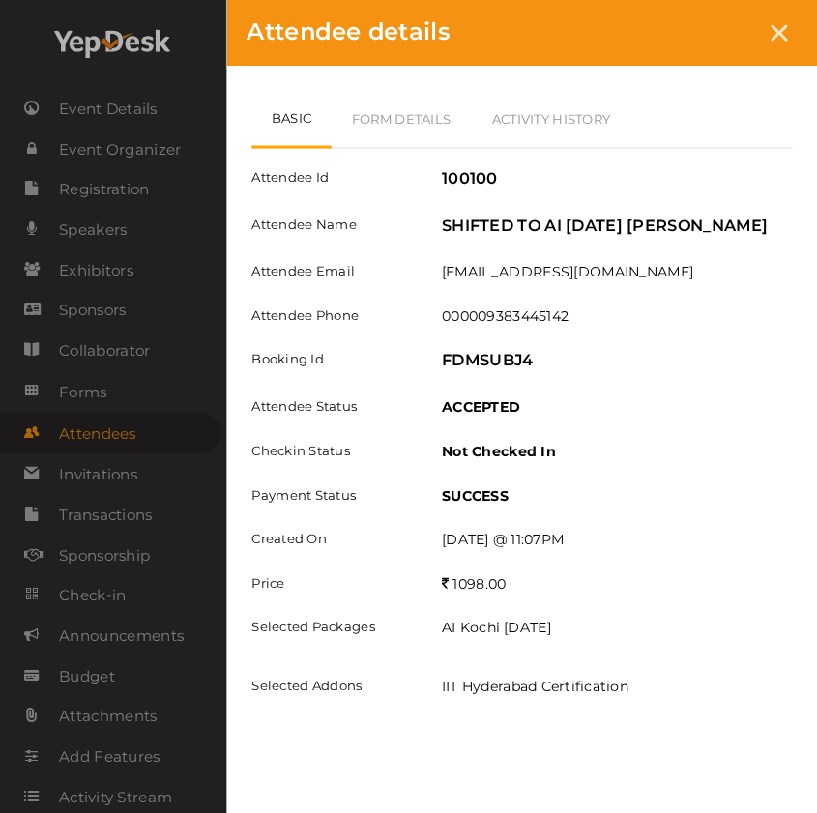
scroll to position [3717, 0]
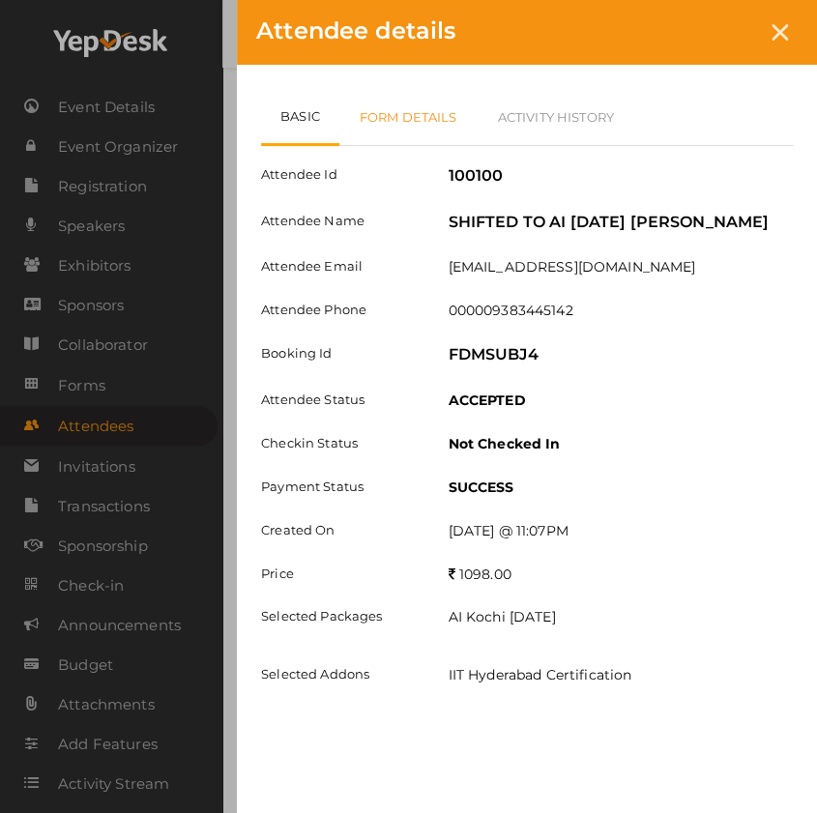
click at [403, 126] on link "Form Details" at bounding box center [408, 117] width 138 height 56
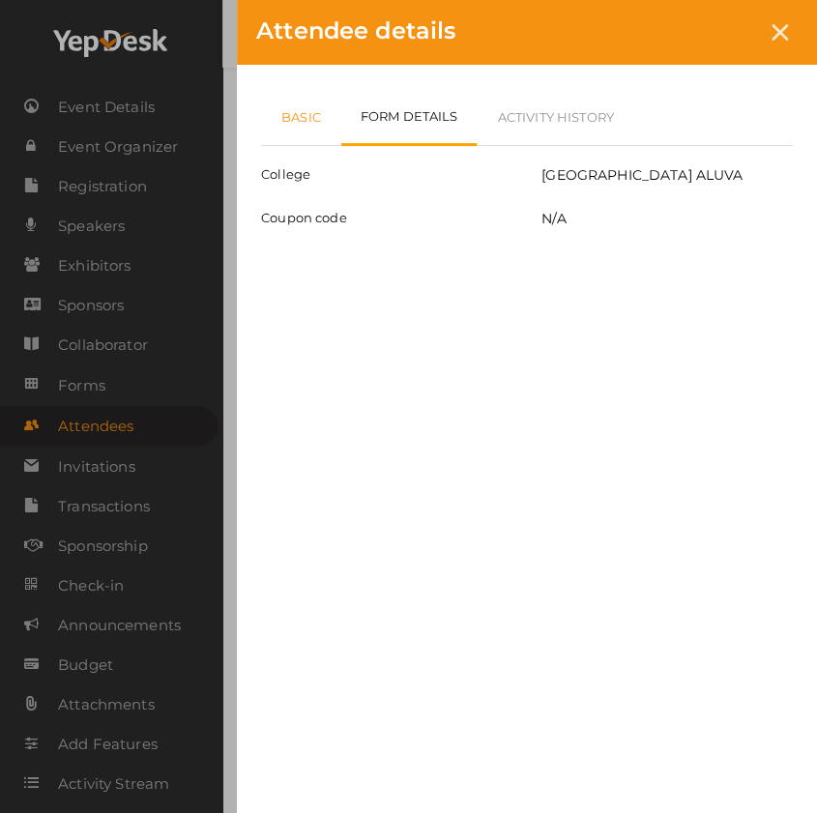
click at [308, 107] on link "Basic" at bounding box center [301, 117] width 80 height 56
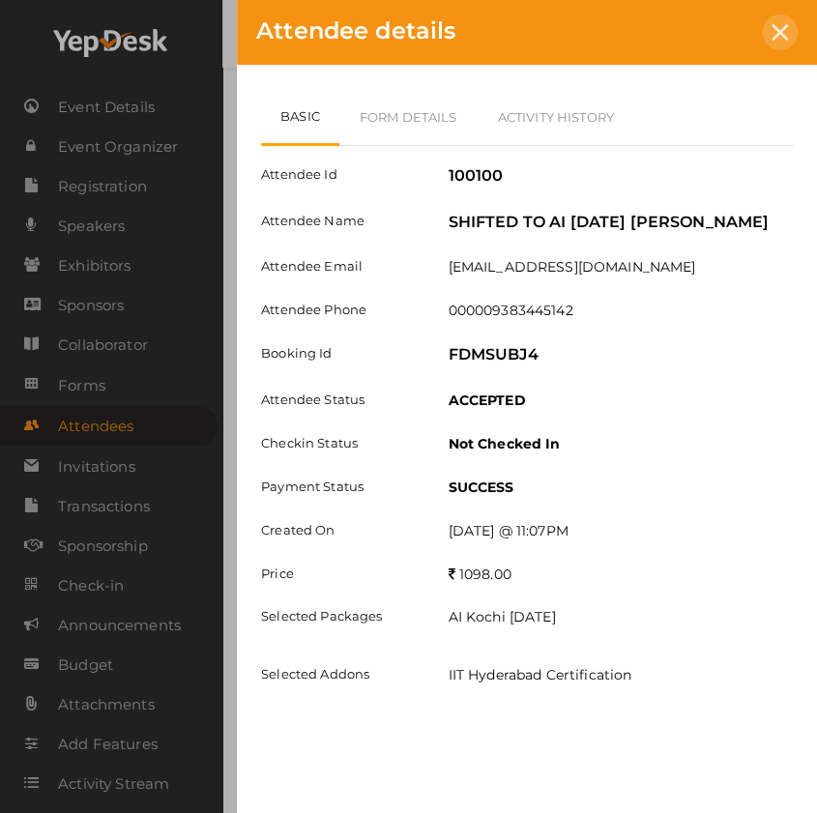
click at [769, 48] on div "Attendee details" at bounding box center [527, 32] width 580 height 65
click at [767, 39] on div at bounding box center [780, 33] width 36 height 36
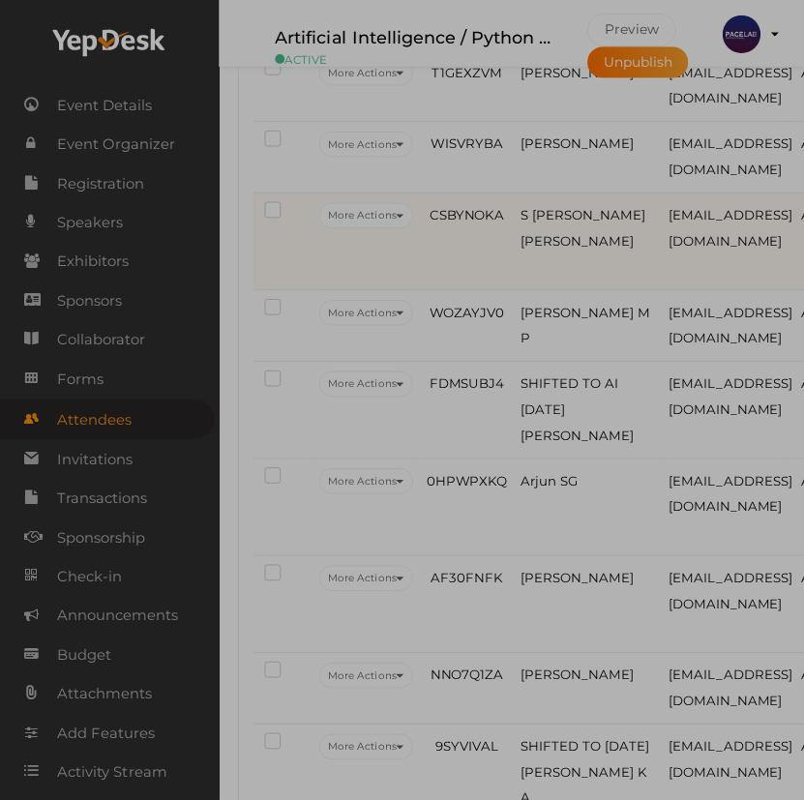
scroll to position [3750, 0]
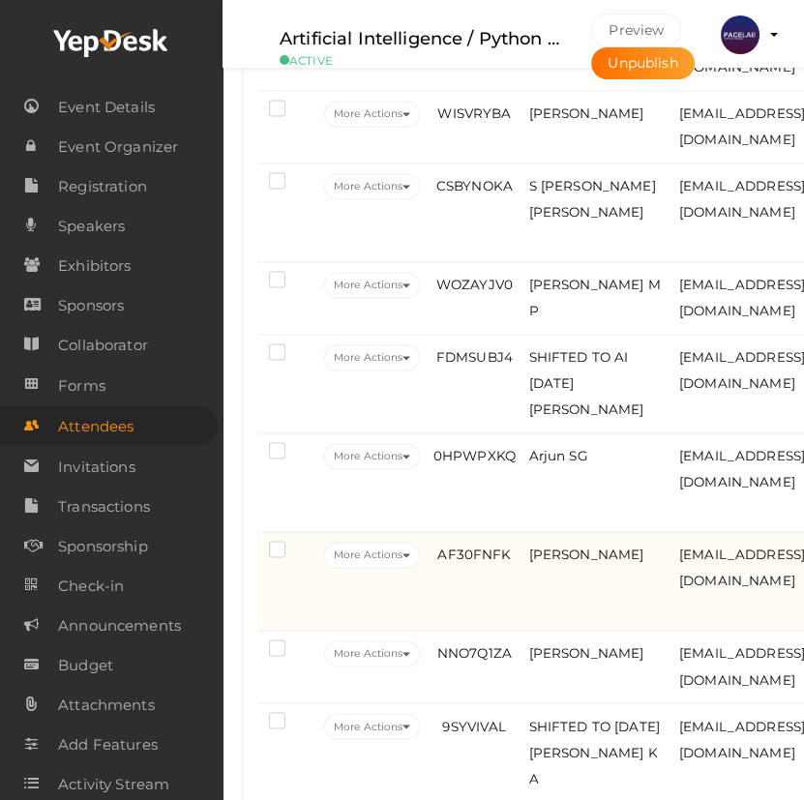
click at [513, 602] on td "AF30FNFK" at bounding box center [474, 581] width 99 height 99
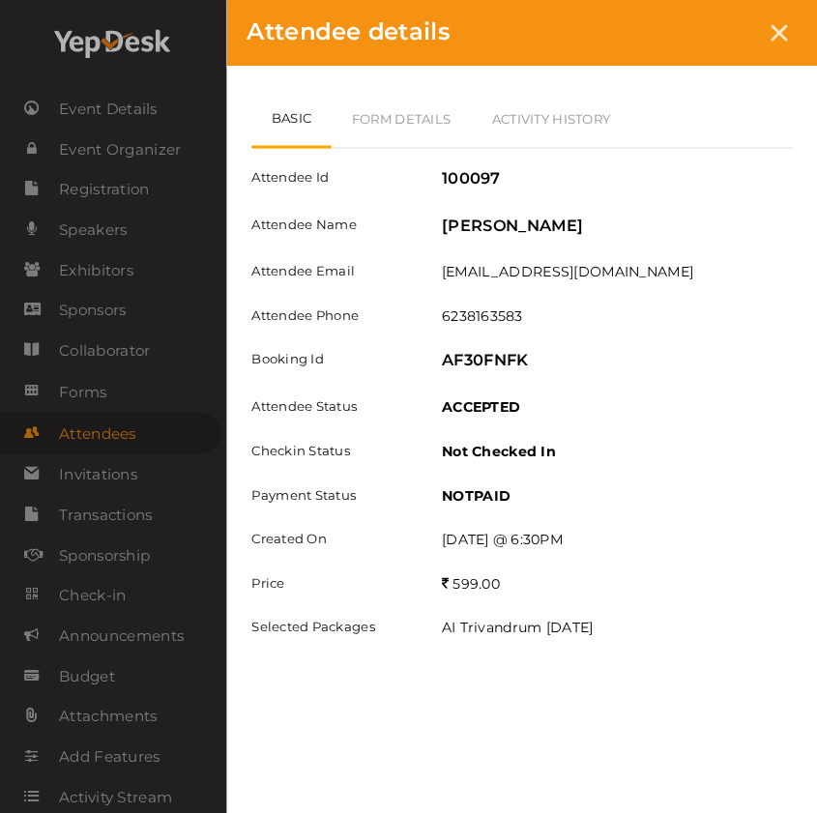
scroll to position [3717, 0]
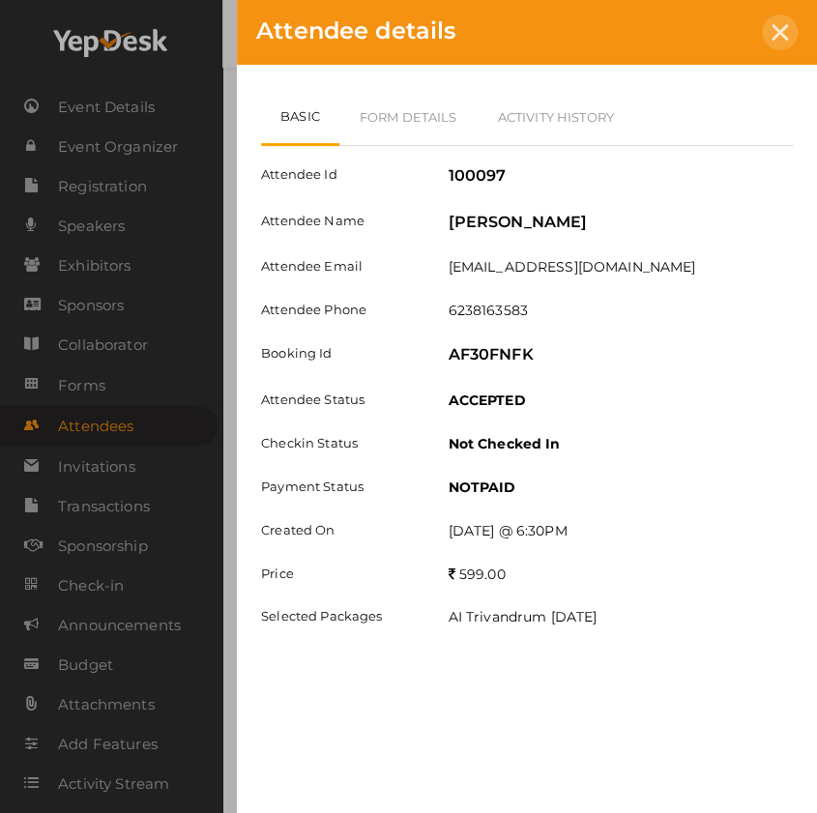
click at [769, 28] on div at bounding box center [780, 33] width 36 height 36
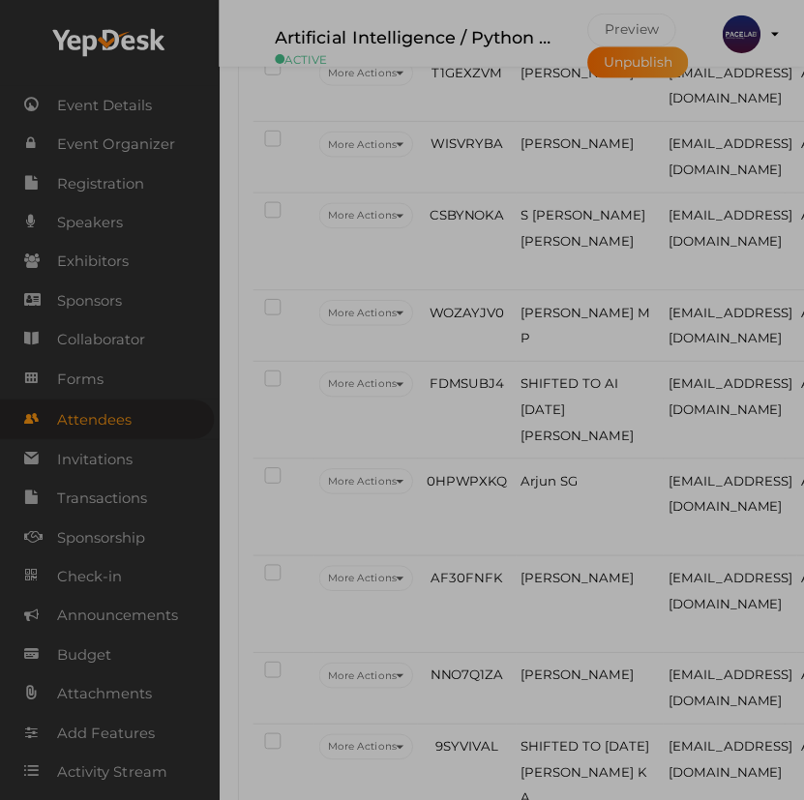
scroll to position [3750, 0]
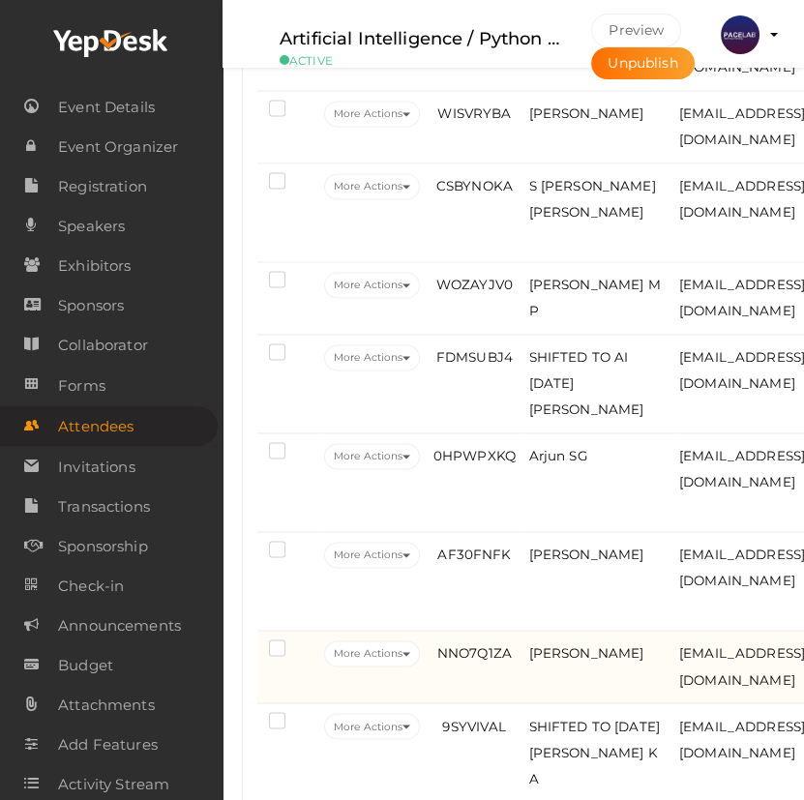
click at [481, 703] on td "NNO7Q1ZA" at bounding box center [474, 667] width 99 height 73
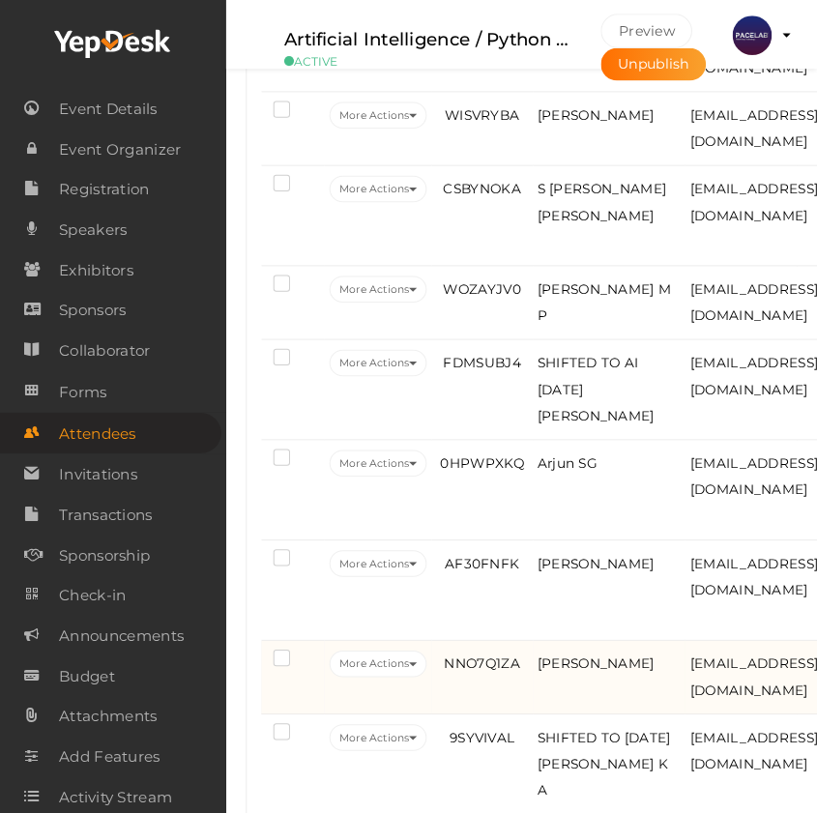
scroll to position [3717, 0]
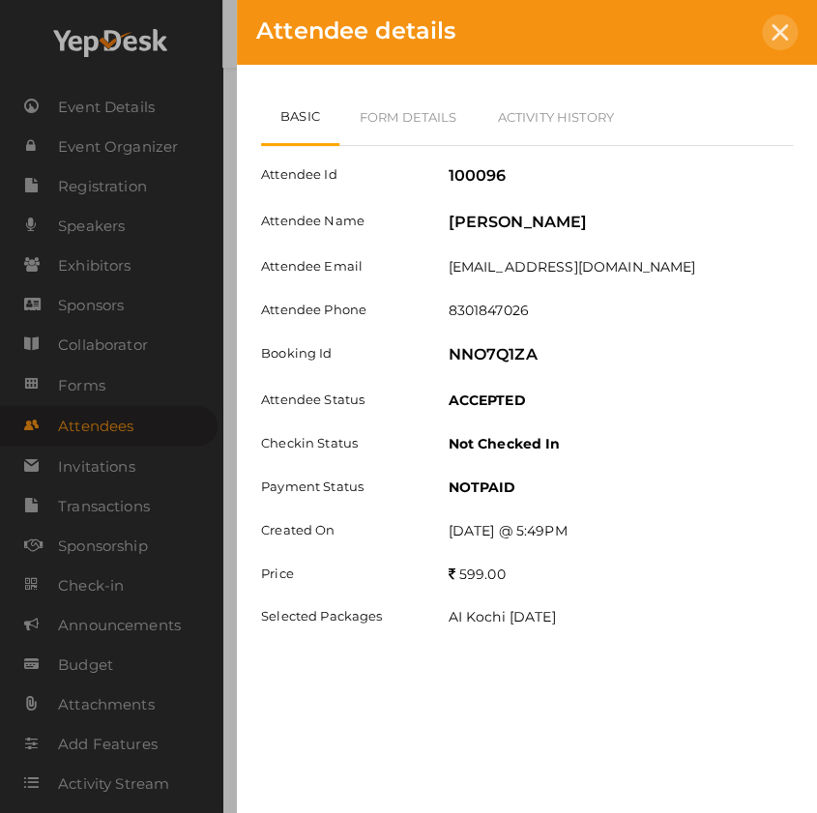
click at [783, 24] on icon at bounding box center [780, 32] width 16 height 16
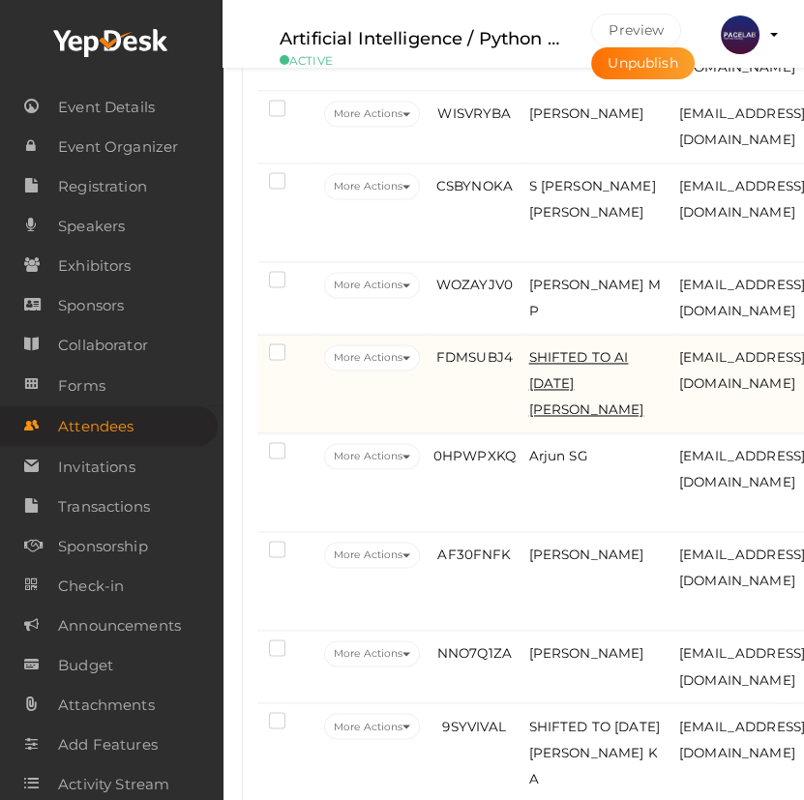
scroll to position [3838, 0]
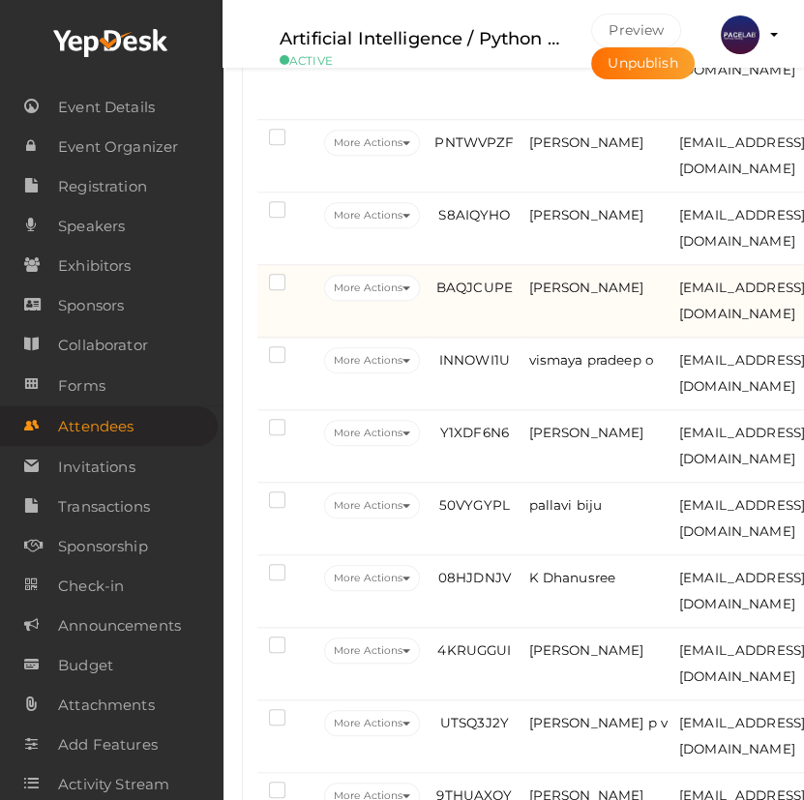
click at [447, 337] on td "BAQJCUPE" at bounding box center [474, 301] width 99 height 73
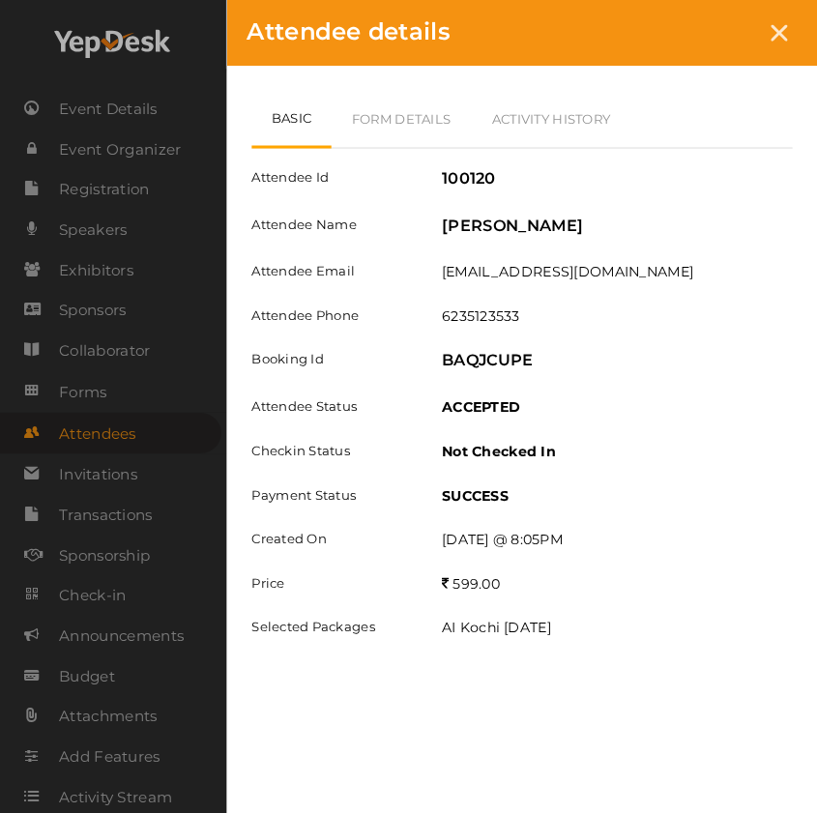
scroll to position [2311, 0]
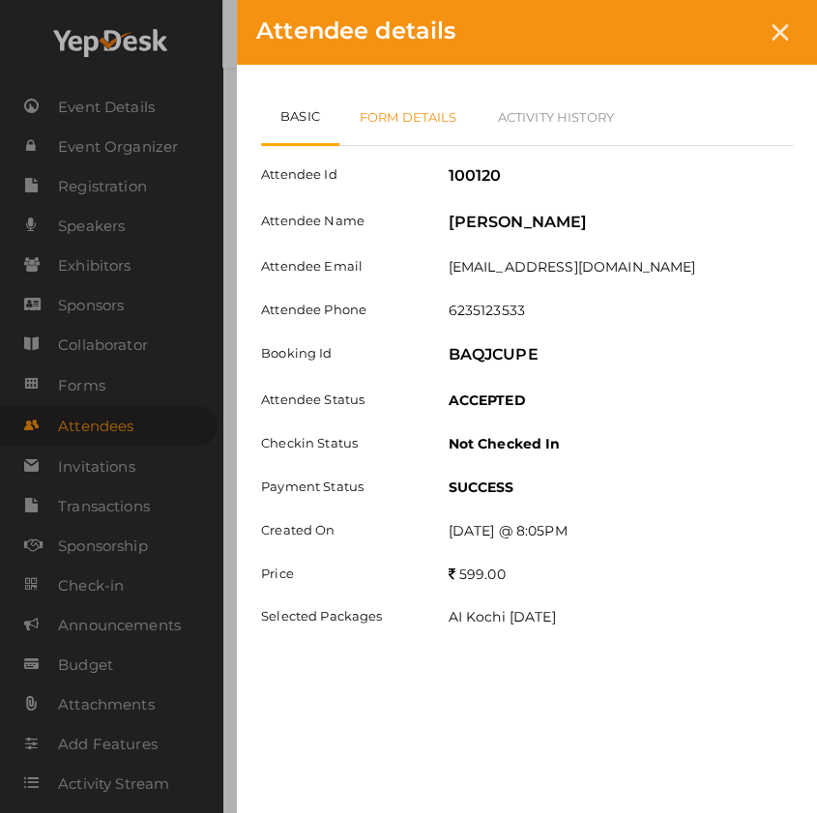
click at [425, 121] on link "Form Details" at bounding box center [408, 117] width 138 height 56
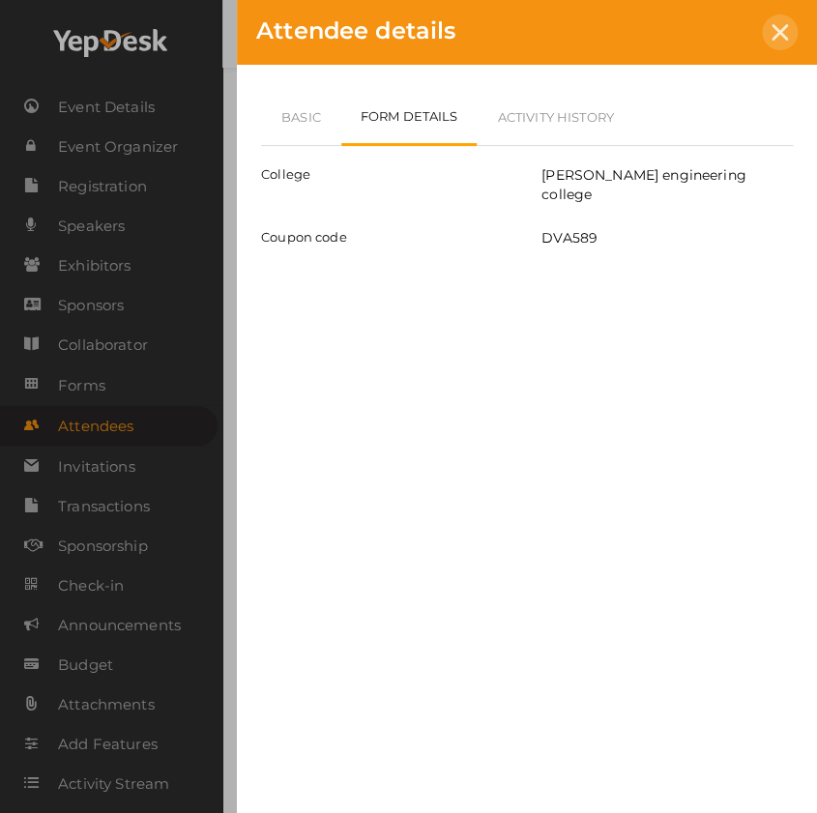
click at [775, 32] on icon at bounding box center [780, 32] width 16 height 16
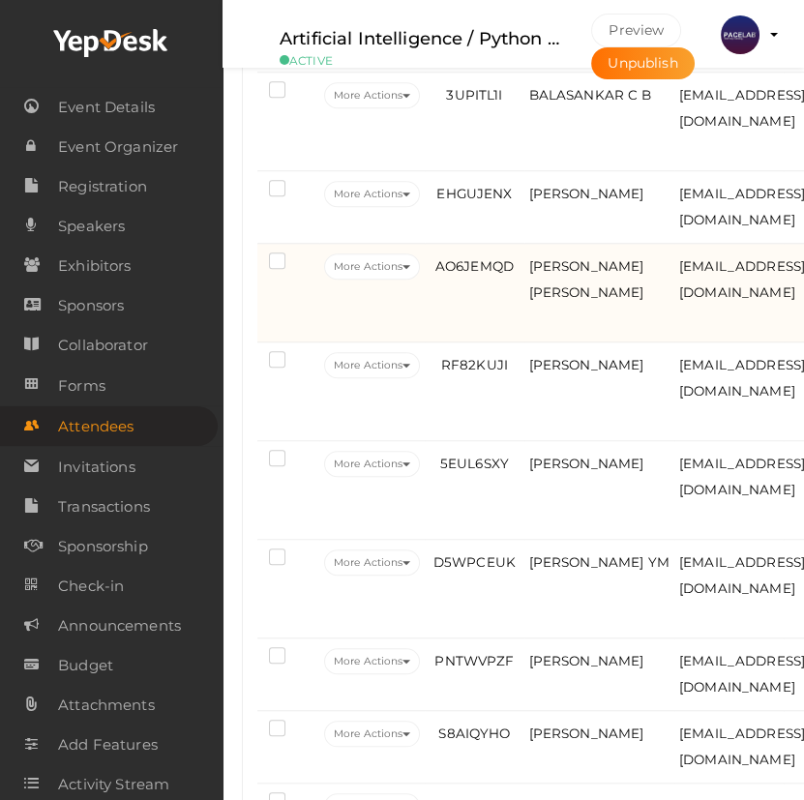
scroll to position [1728, 0]
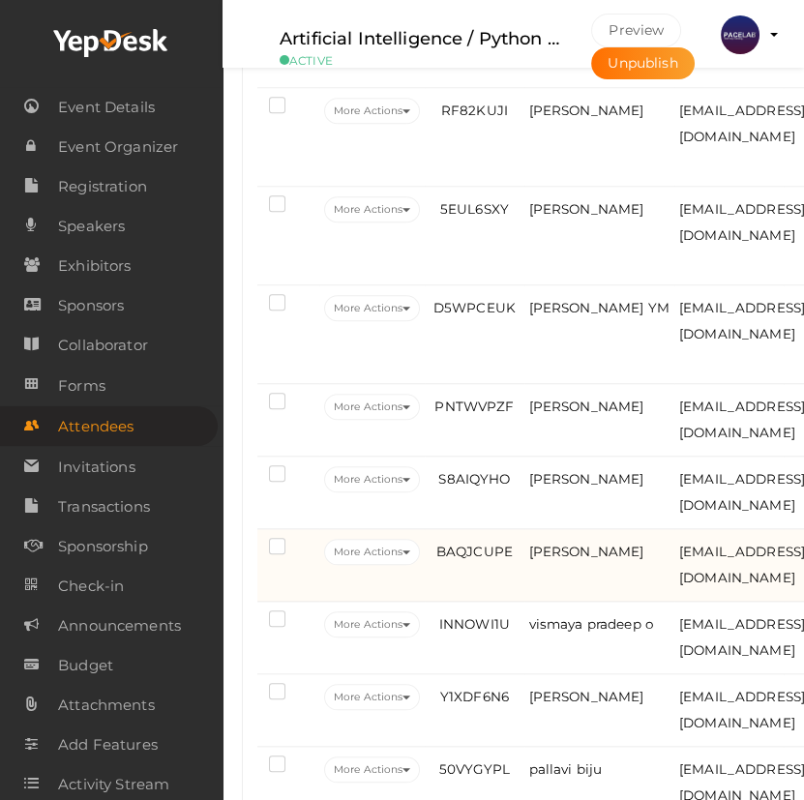
click at [472, 601] on td "BAQJCUPE" at bounding box center [474, 565] width 99 height 73
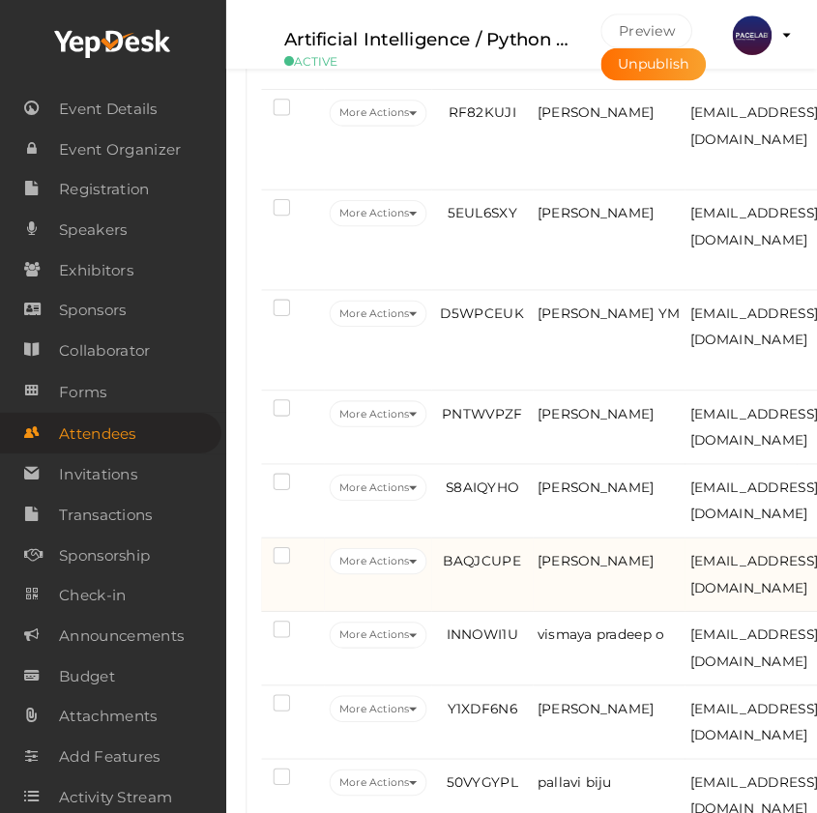
scroll to position [2047, 0]
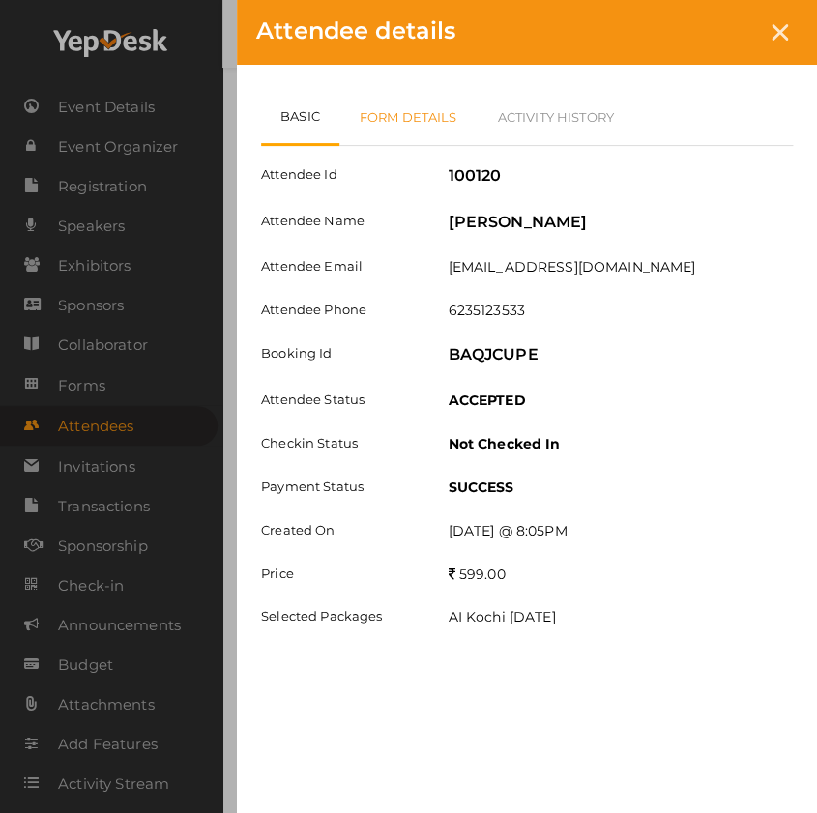
click at [400, 113] on link "Form Details" at bounding box center [408, 117] width 138 height 56
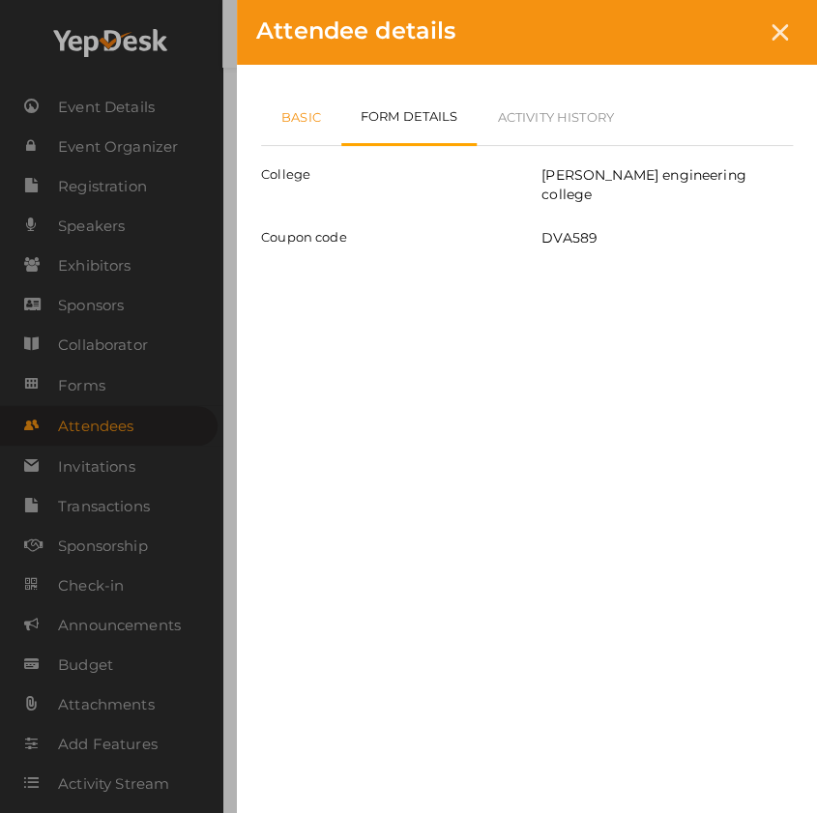
click at [284, 123] on link "Basic" at bounding box center [301, 117] width 80 height 56
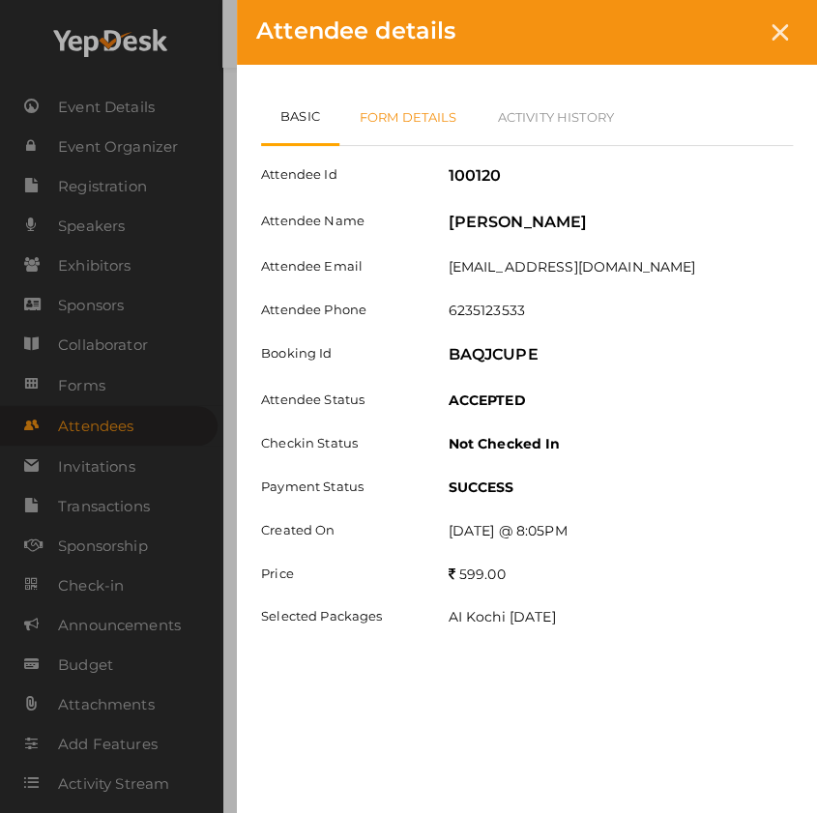
click at [456, 130] on link "Form Details" at bounding box center [408, 117] width 138 height 56
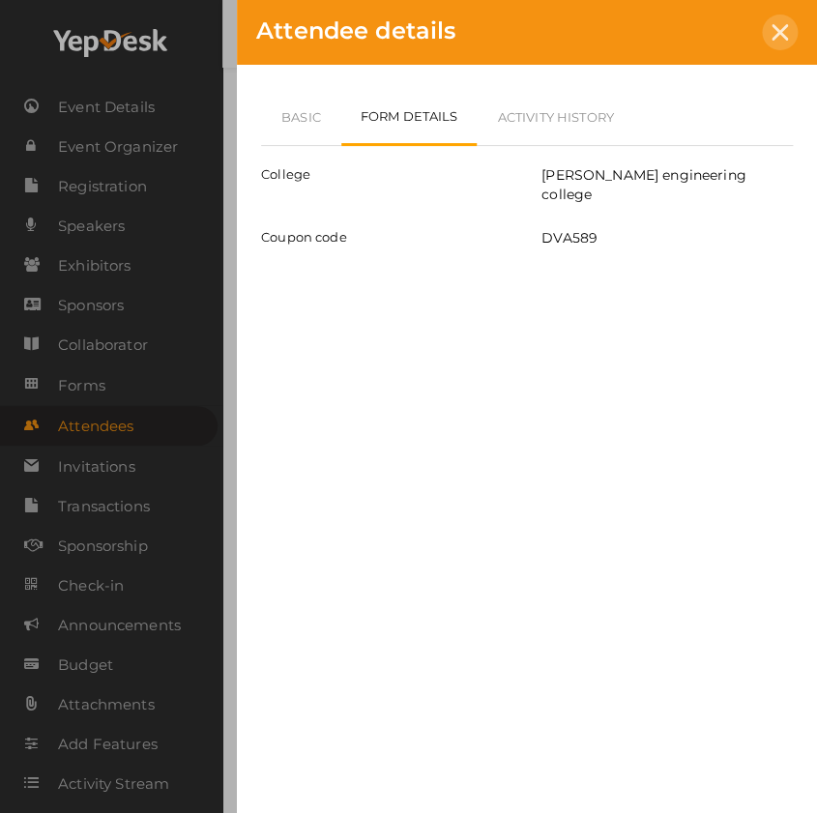
click at [791, 29] on div at bounding box center [780, 33] width 36 height 36
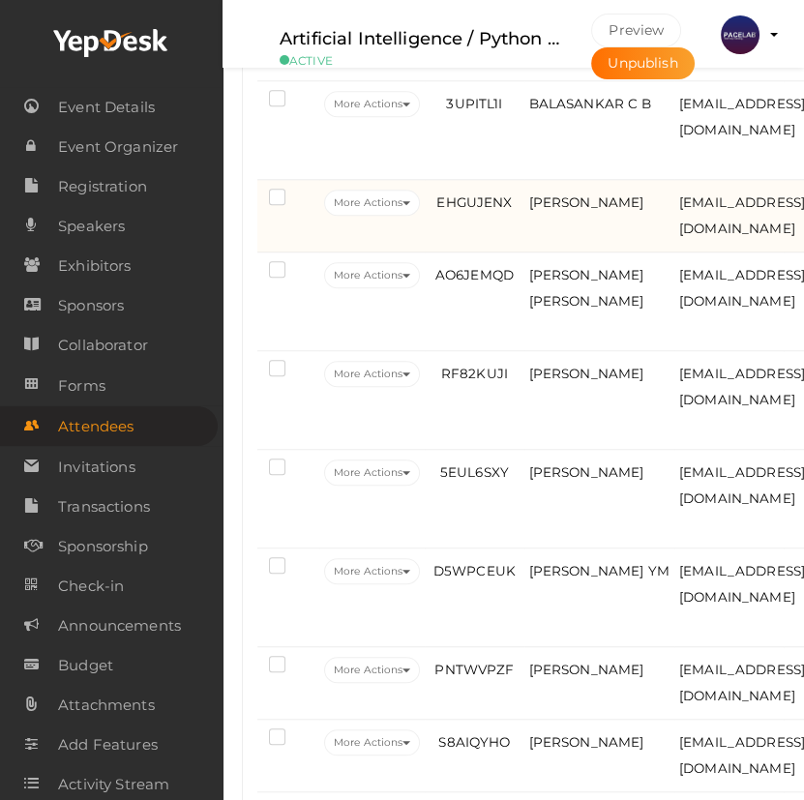
click at [459, 252] on td "EHGUJENX" at bounding box center [474, 216] width 99 height 73
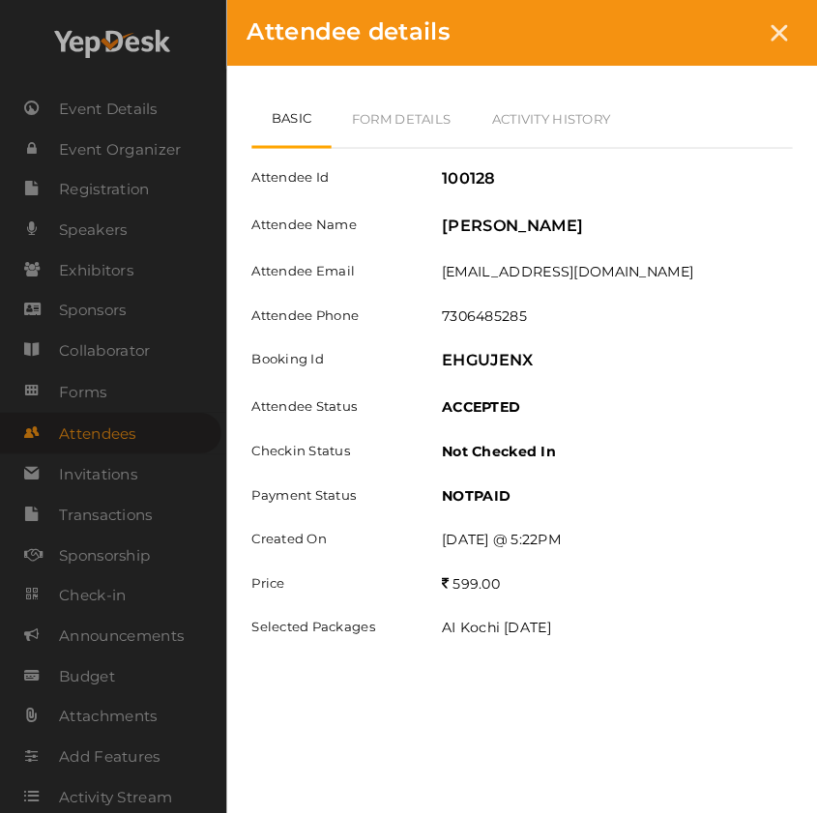
scroll to position [1784, 0]
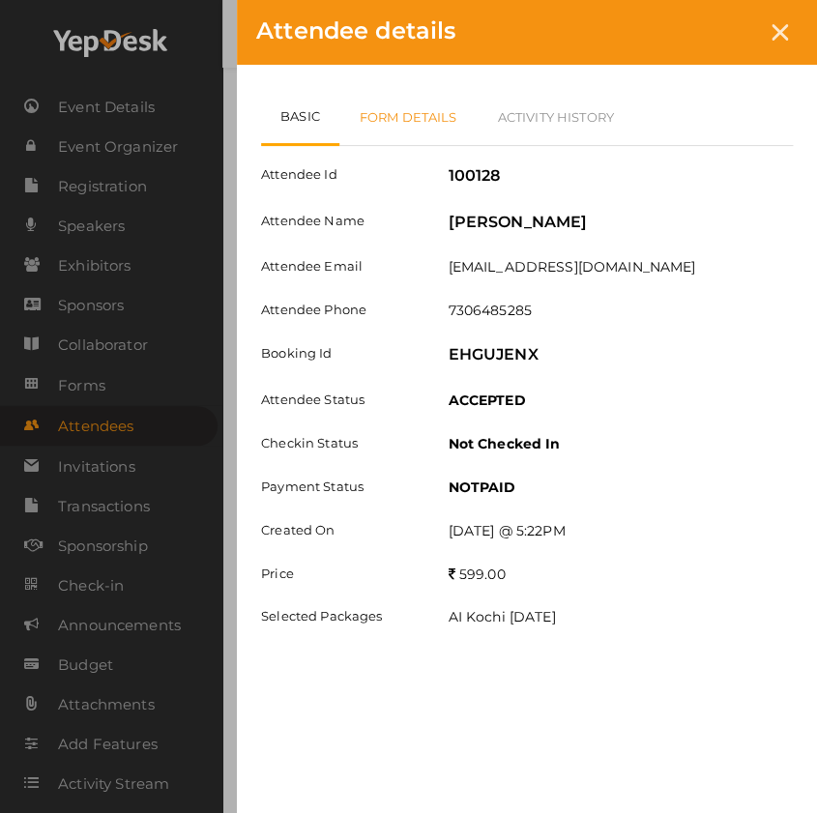
click at [400, 118] on link "Form Details" at bounding box center [408, 117] width 138 height 56
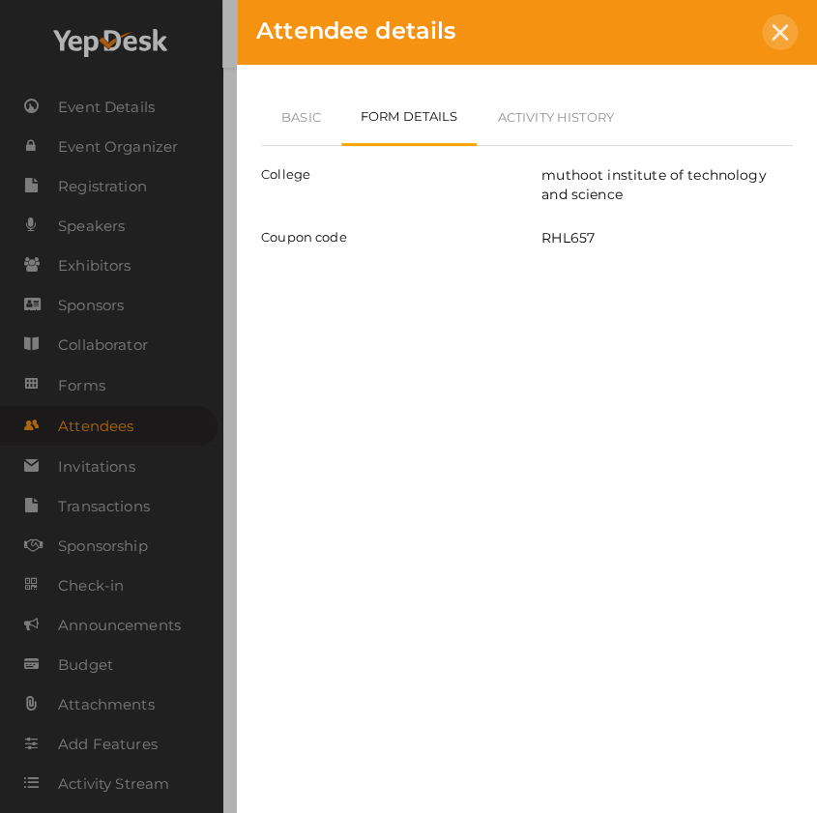
click at [771, 42] on div at bounding box center [780, 33] width 36 height 36
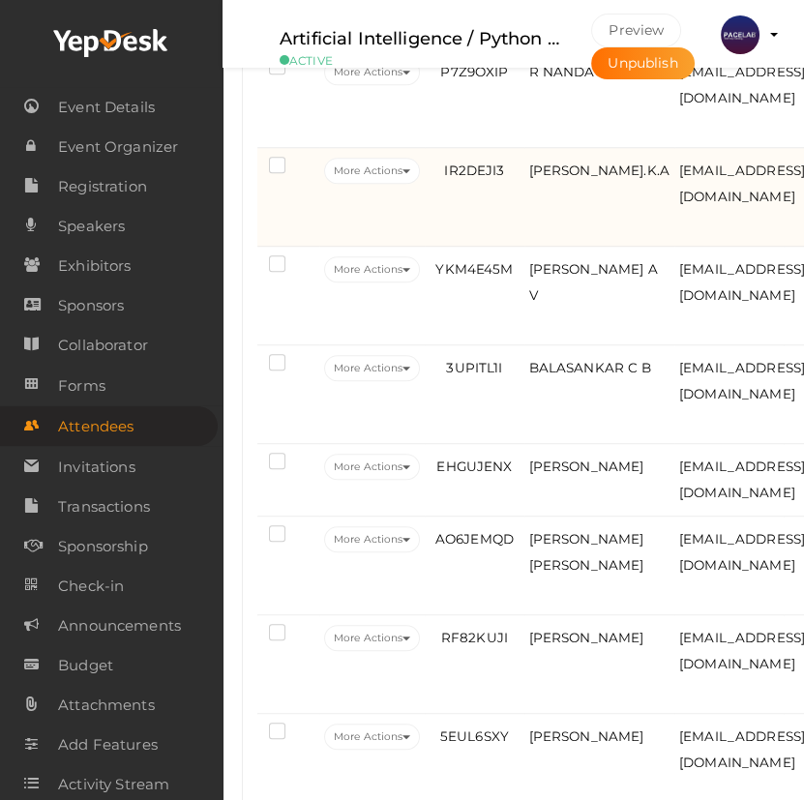
click at [497, 235] on td "IR2DEJI3" at bounding box center [474, 197] width 99 height 99
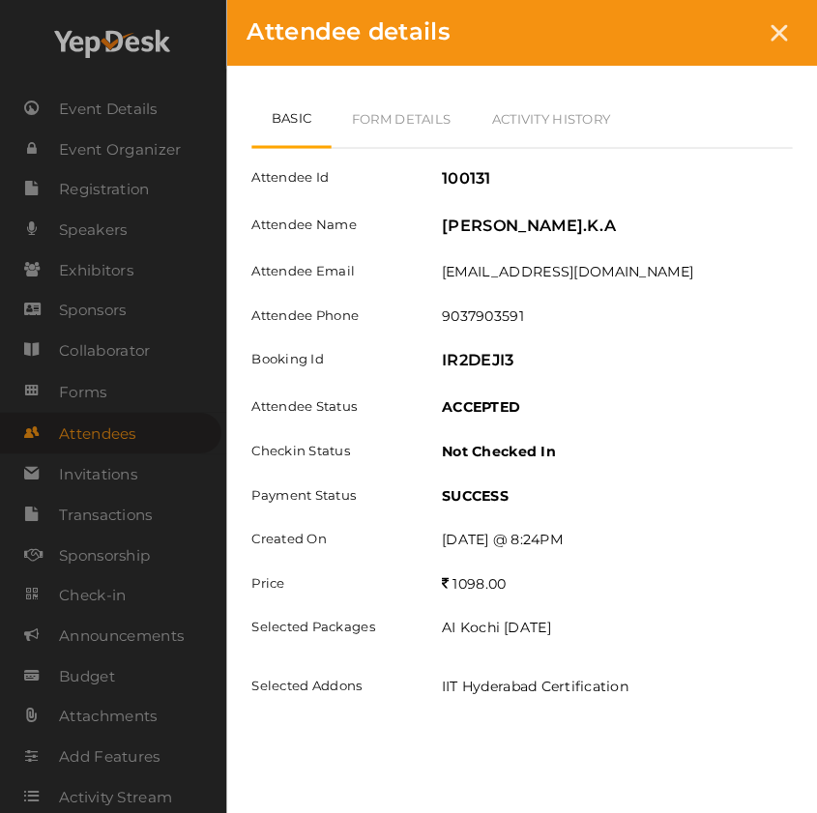
scroll to position [1519, 0]
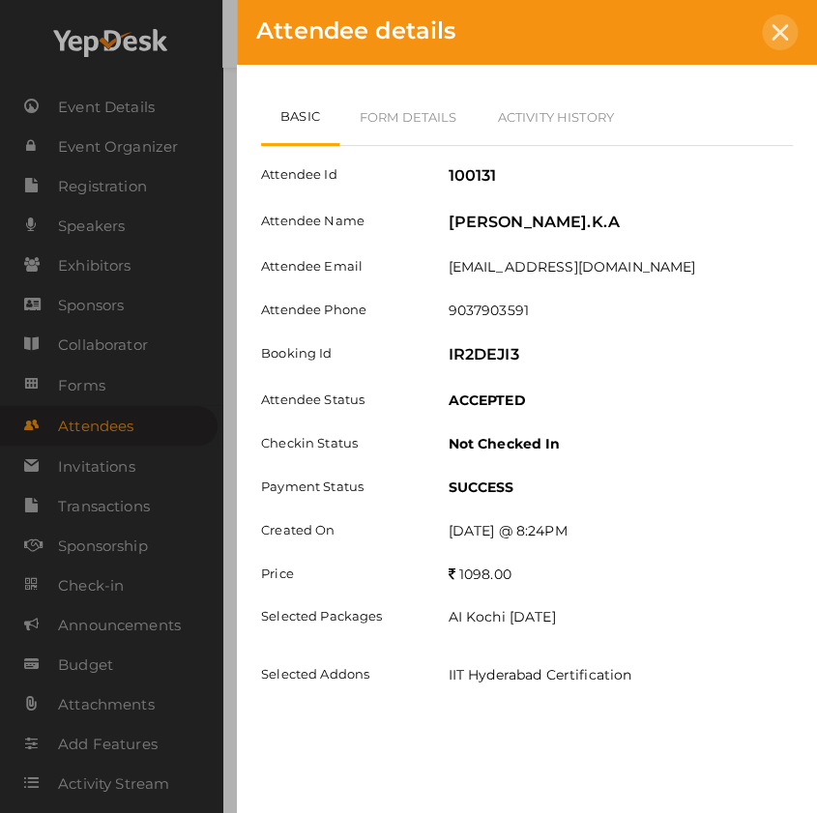
click at [782, 24] on icon at bounding box center [780, 32] width 16 height 16
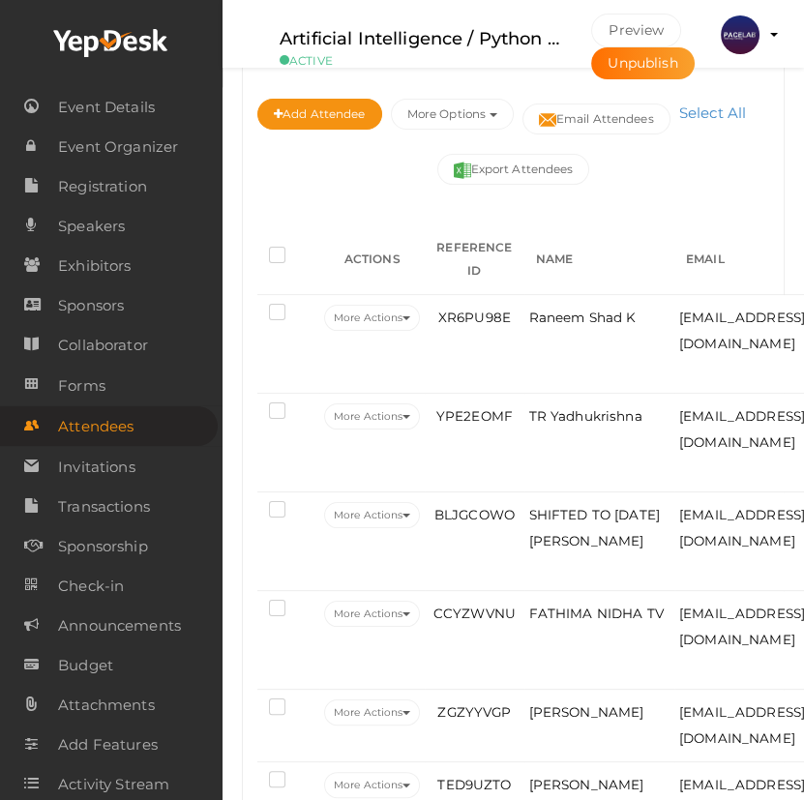
scroll to position [233, 0]
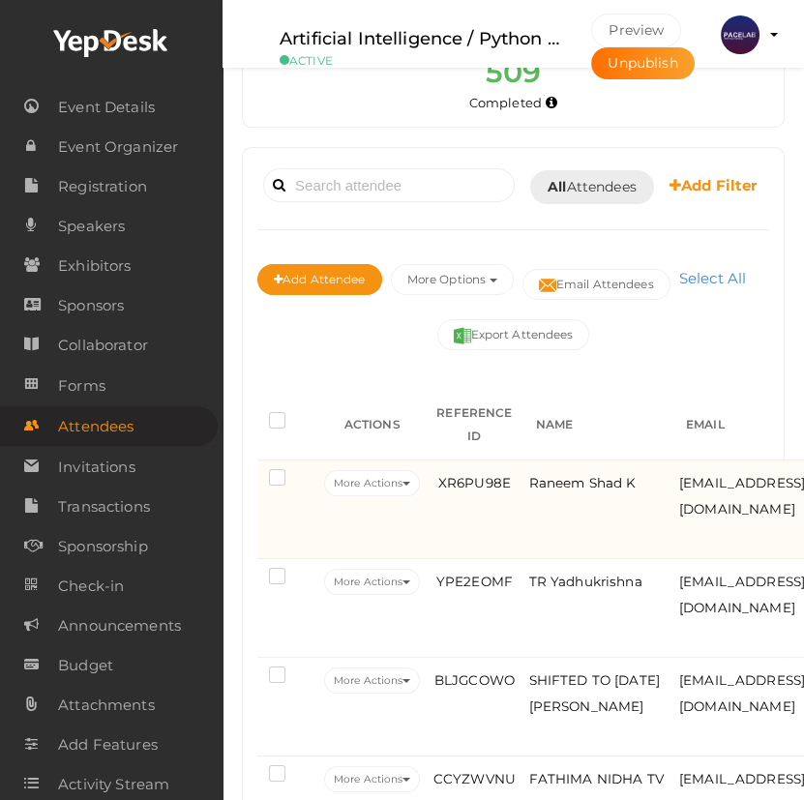
click at [503, 551] on td "XR6PU98E" at bounding box center [474, 509] width 99 height 99
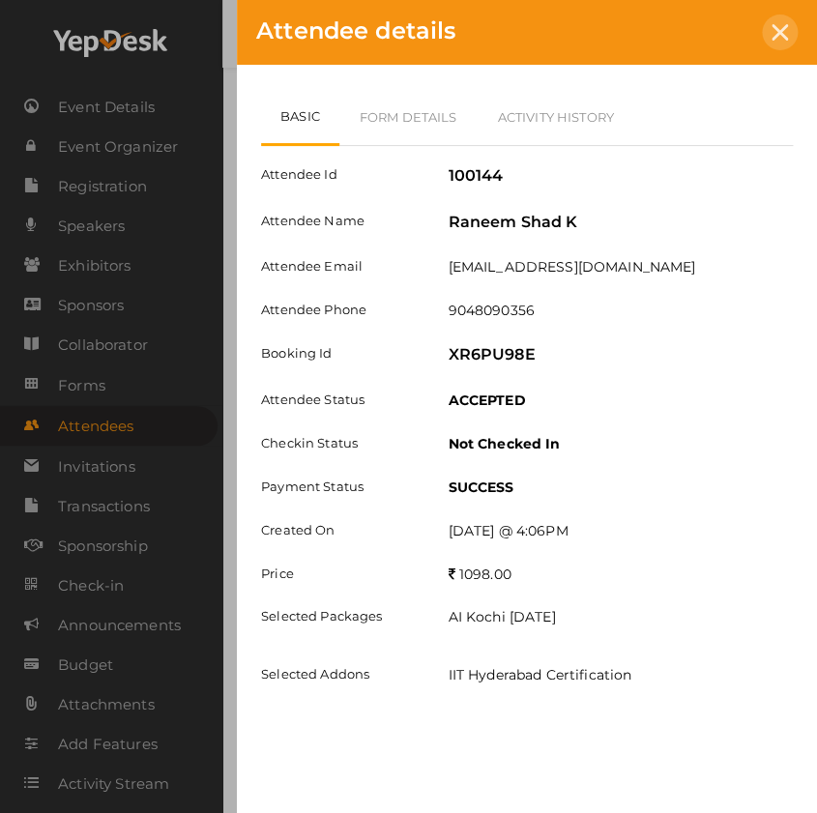
click at [768, 35] on div at bounding box center [780, 33] width 36 height 36
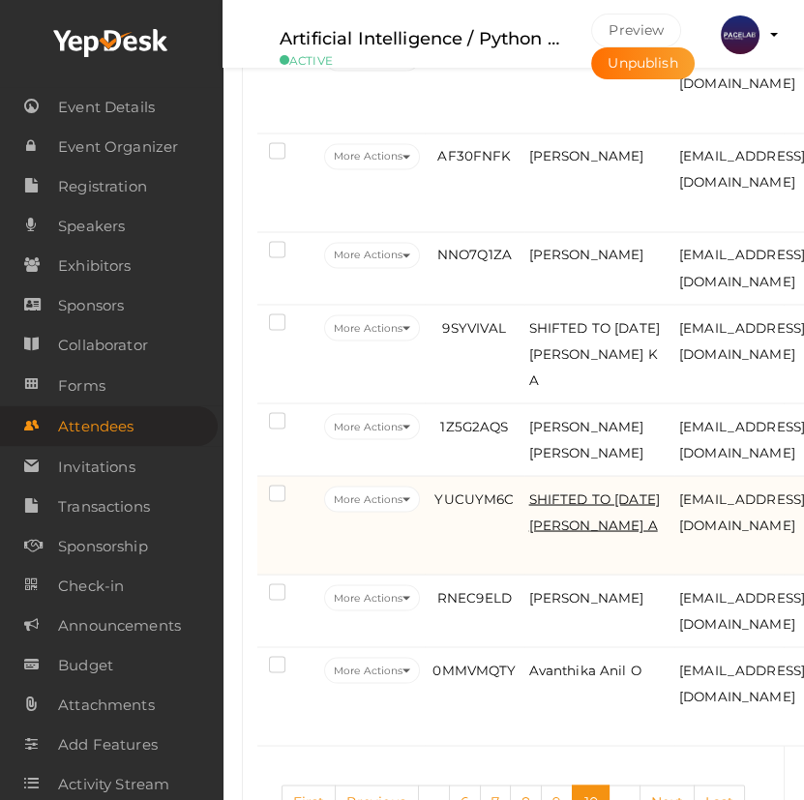
scroll to position [4291, 0]
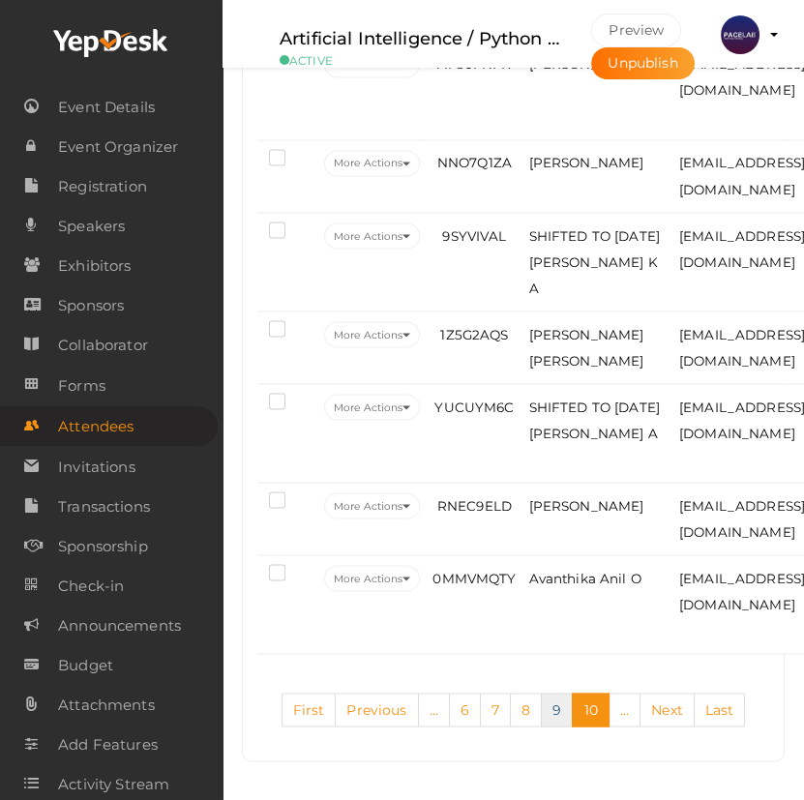
click at [547, 712] on link "9" at bounding box center [557, 709] width 32 height 34
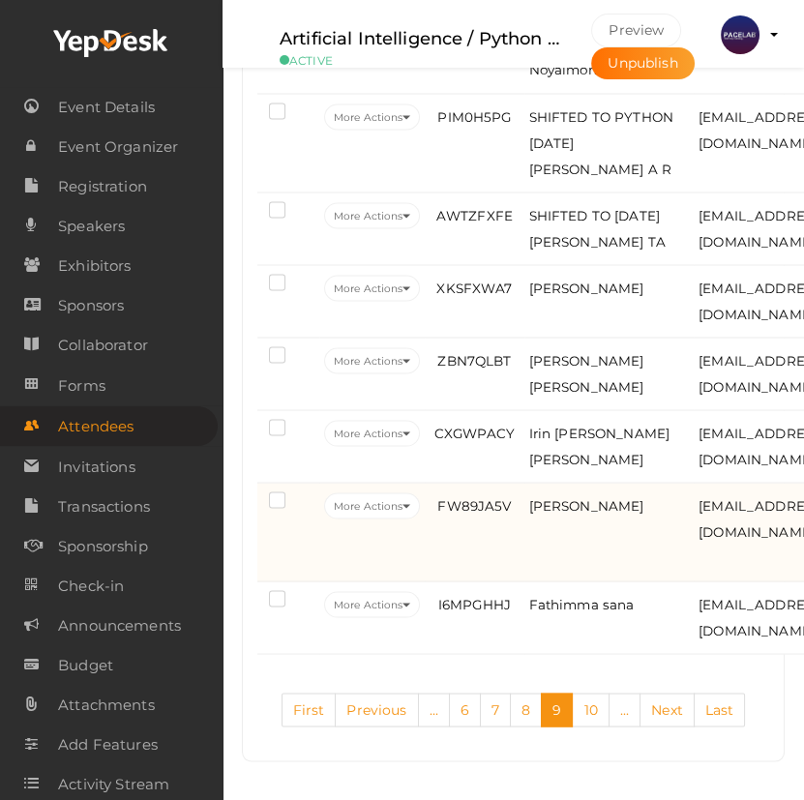
scroll to position [4526, 0]
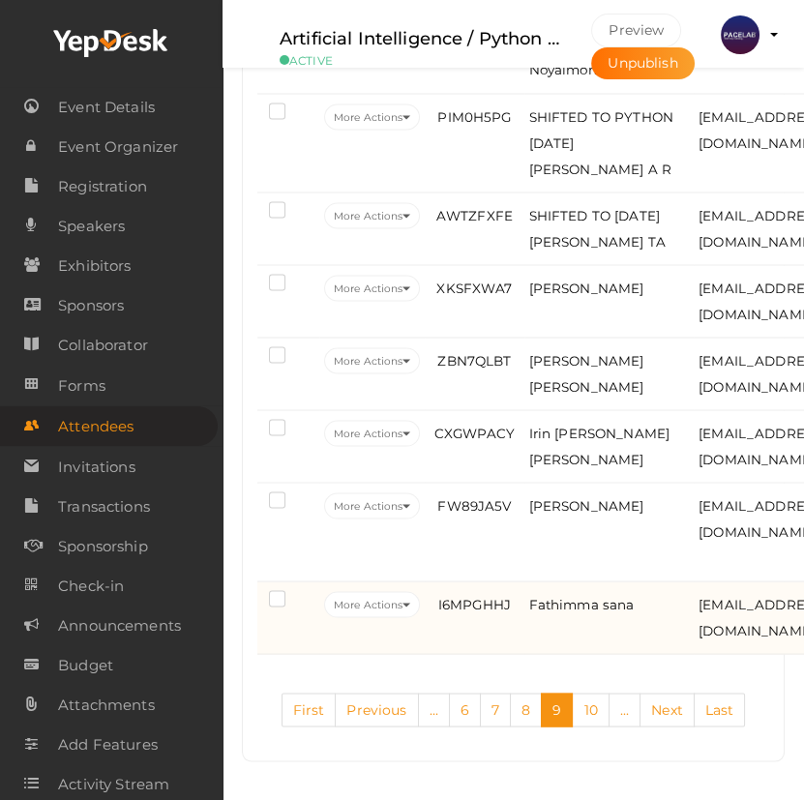
click at [473, 638] on td "I6MPGHHJ" at bounding box center [474, 617] width 99 height 73
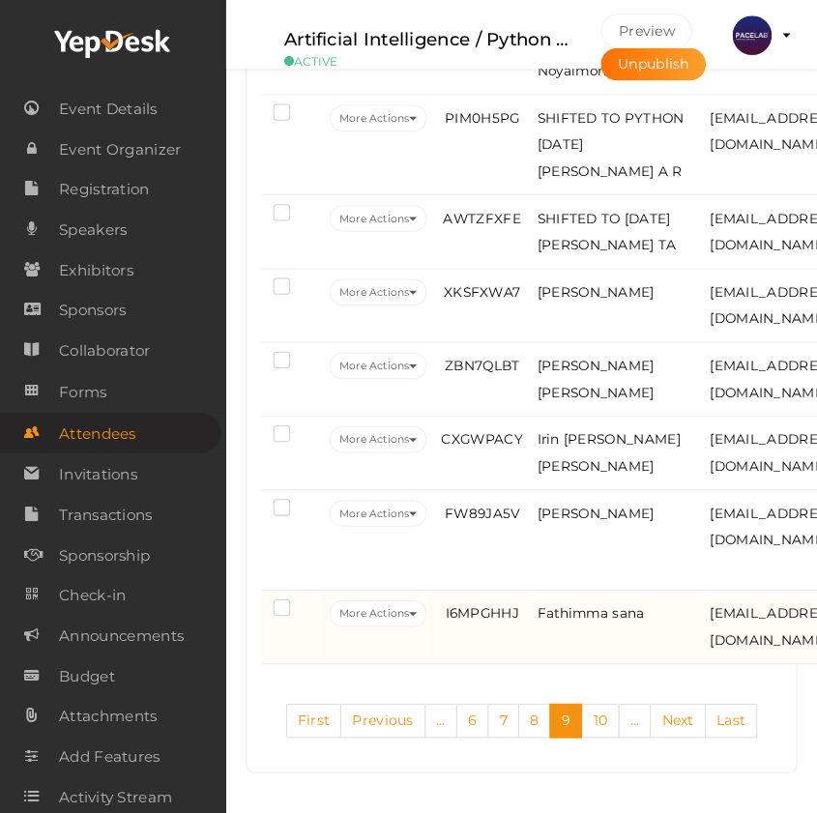
scroll to position [4479, 0]
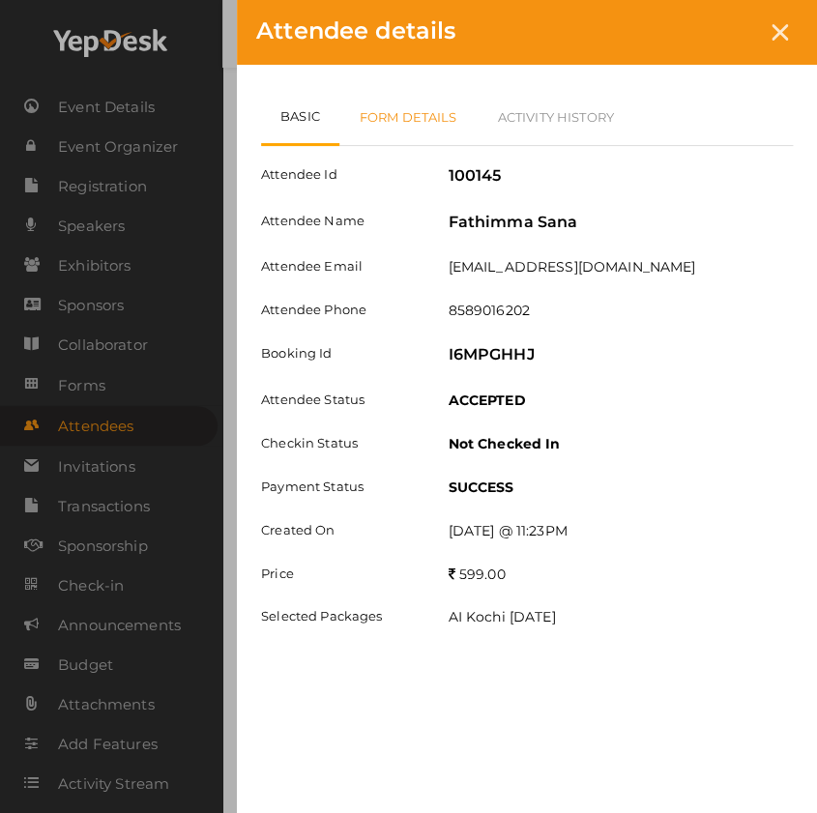
click at [399, 114] on link "Form Details" at bounding box center [408, 117] width 138 height 56
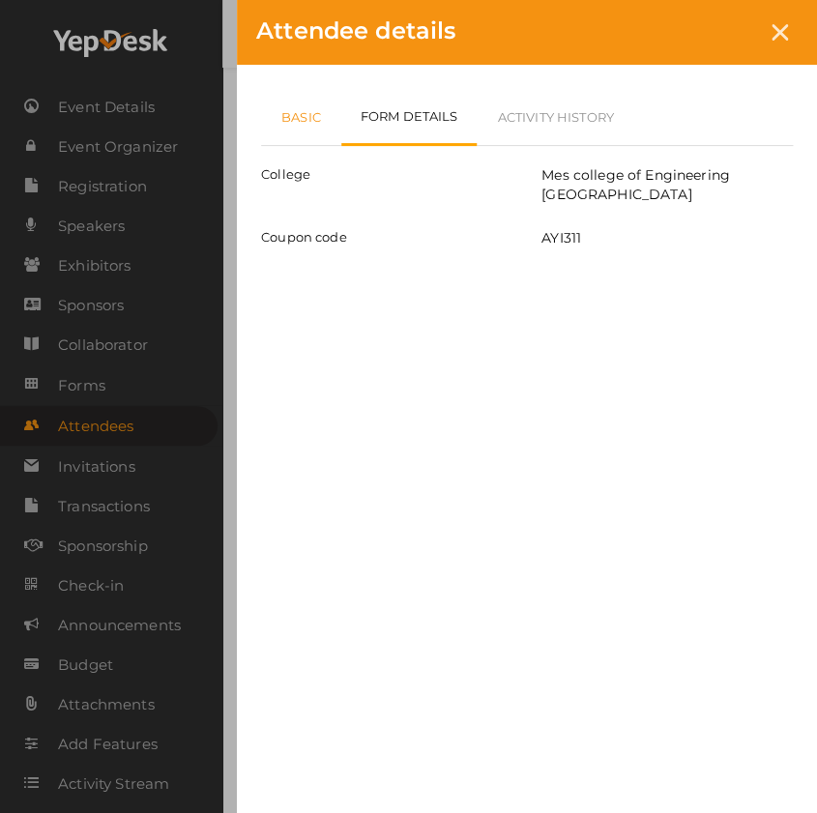
click at [299, 127] on link "Basic" at bounding box center [301, 117] width 80 height 56
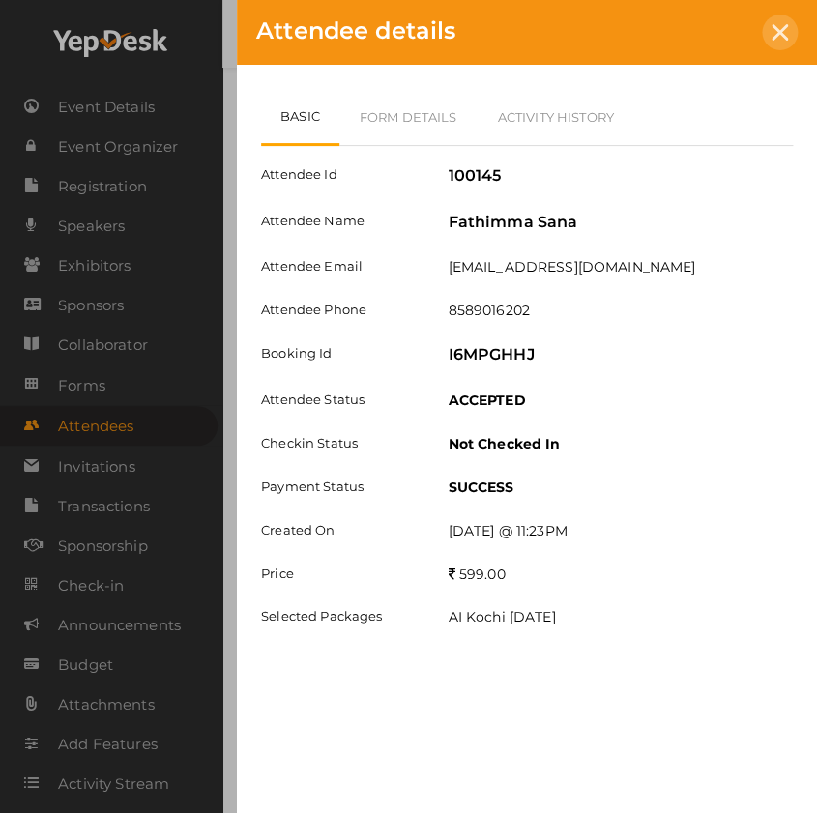
click at [778, 27] on icon at bounding box center [780, 32] width 16 height 16
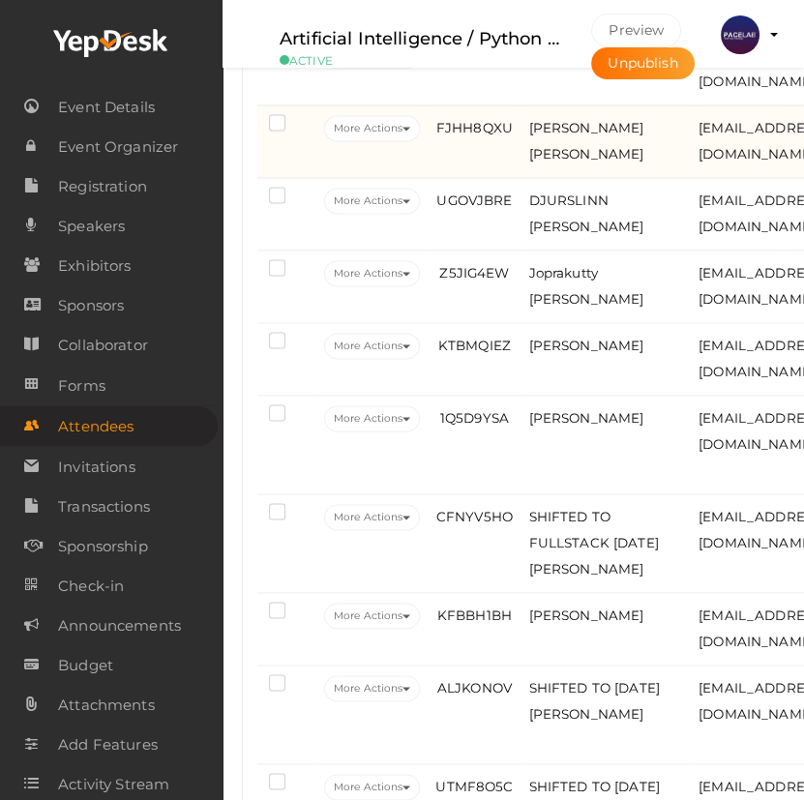
click at [501, 178] on td "FJHH8QXU" at bounding box center [474, 141] width 99 height 73
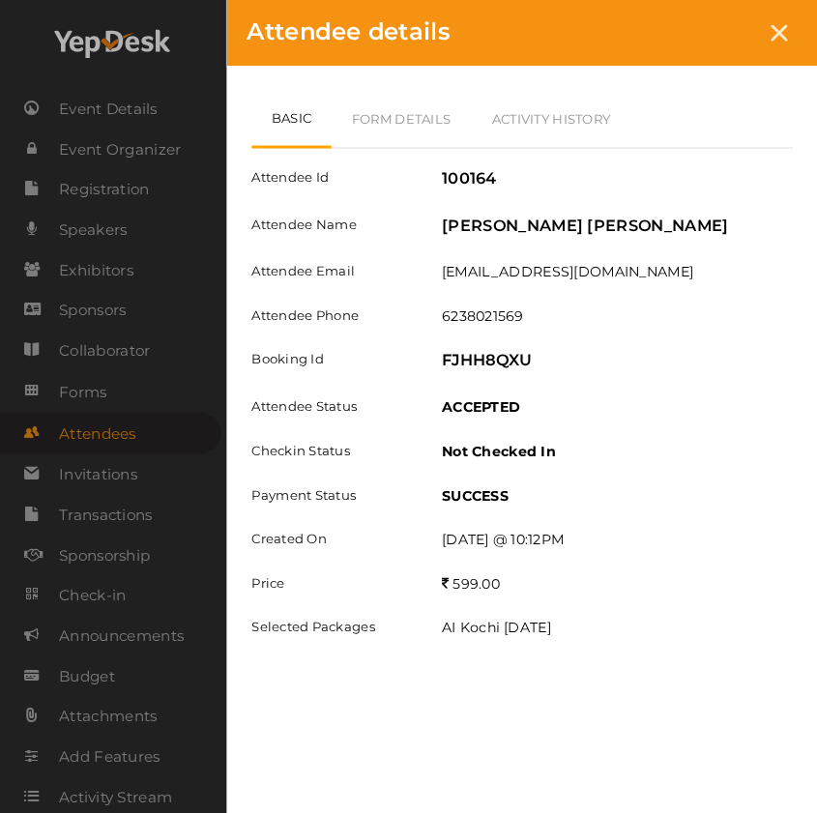
scroll to position [3249, 0]
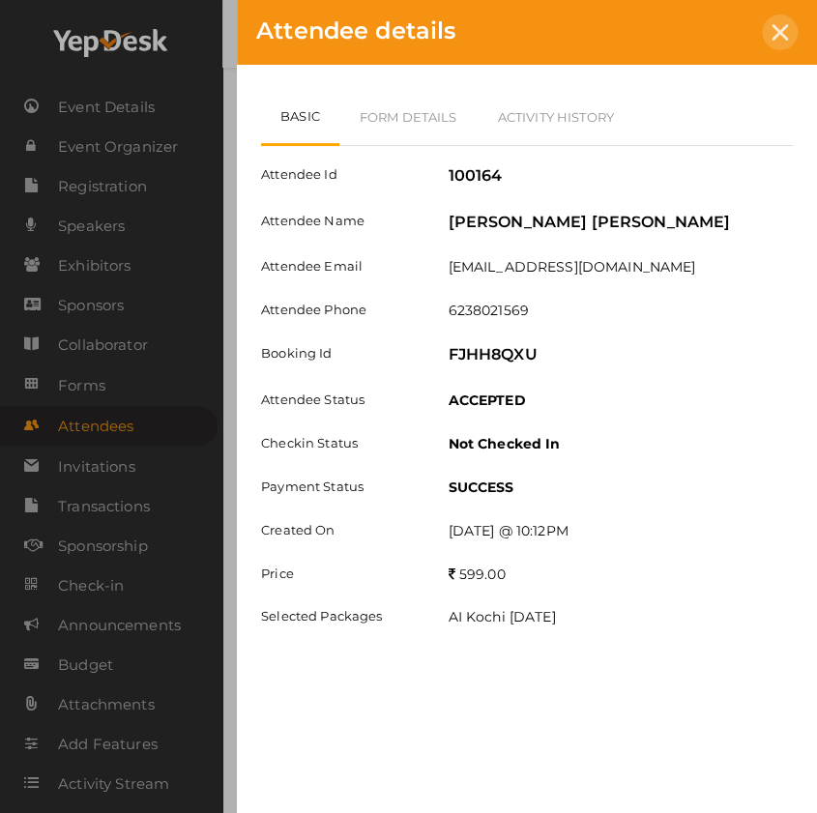
click at [777, 30] on icon at bounding box center [780, 32] width 16 height 16
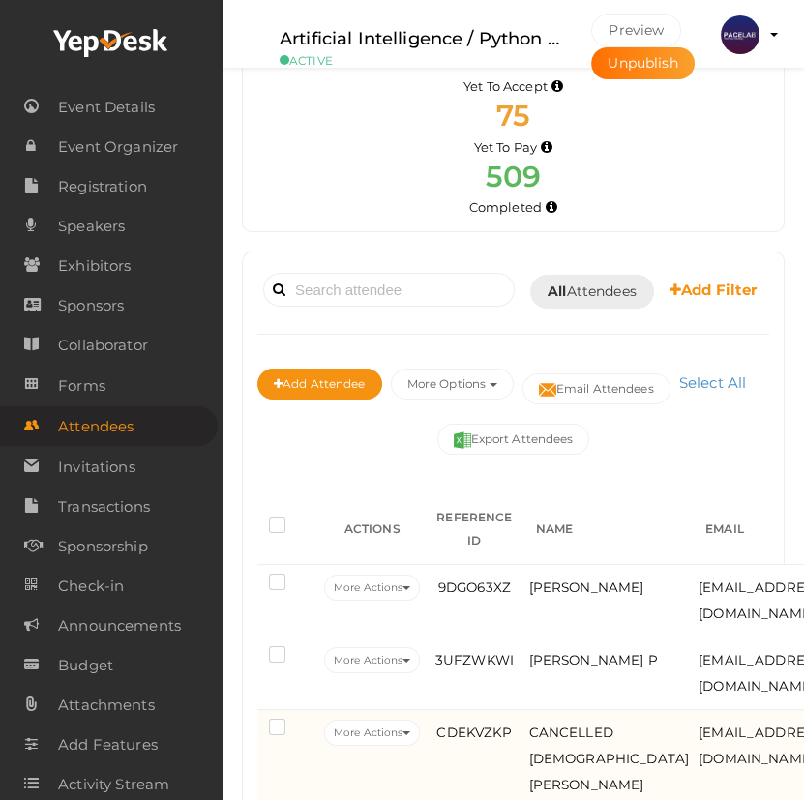
scroll to position [263, 0]
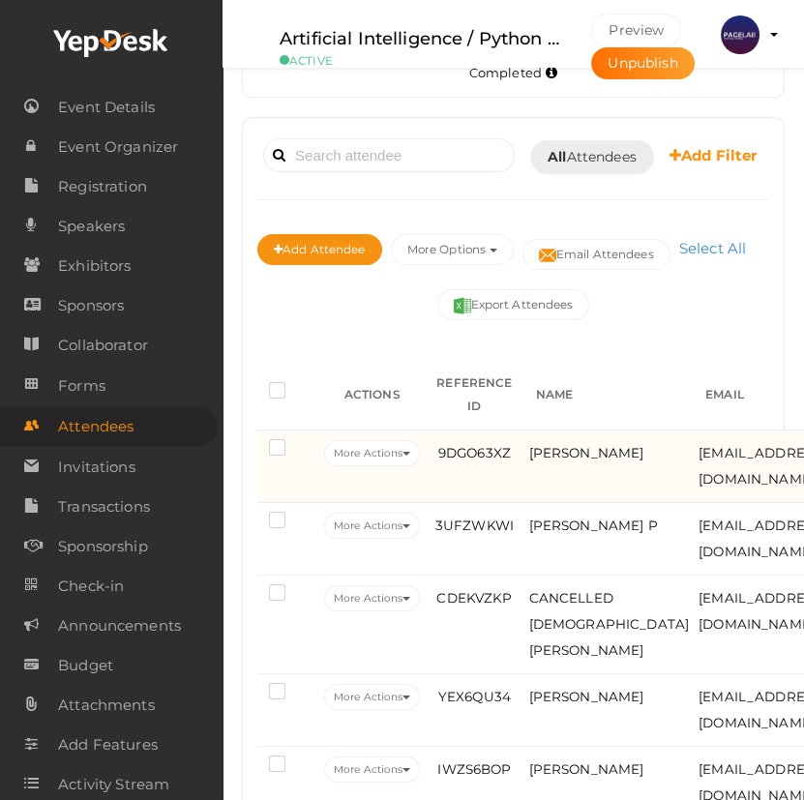
click at [459, 503] on td "9DGO63XZ" at bounding box center [474, 466] width 99 height 73
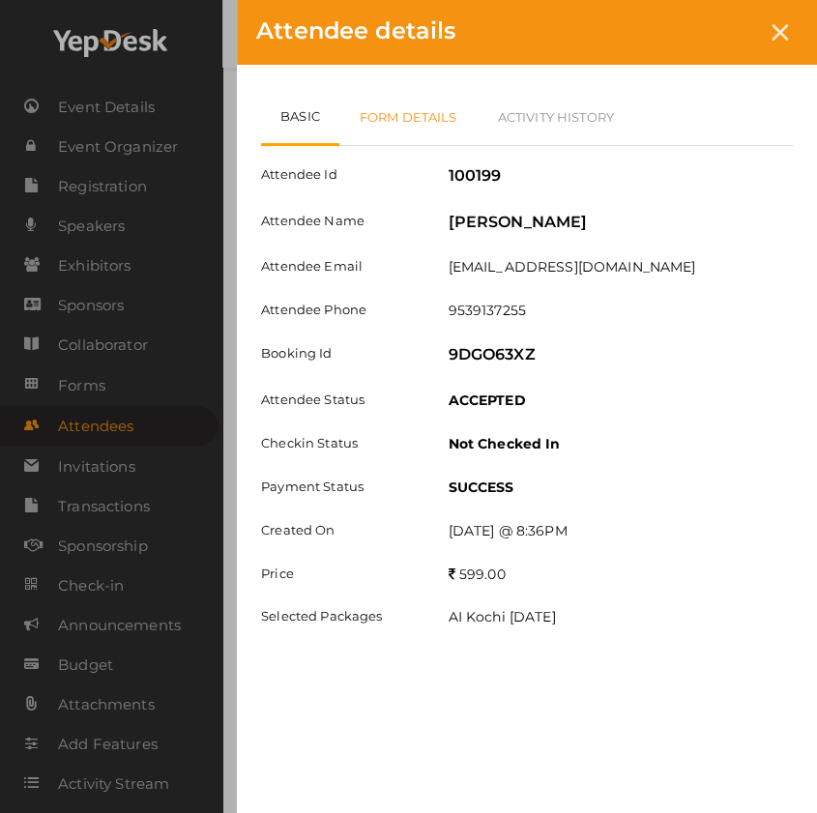
click at [417, 130] on link "Form Details" at bounding box center [408, 117] width 138 height 56
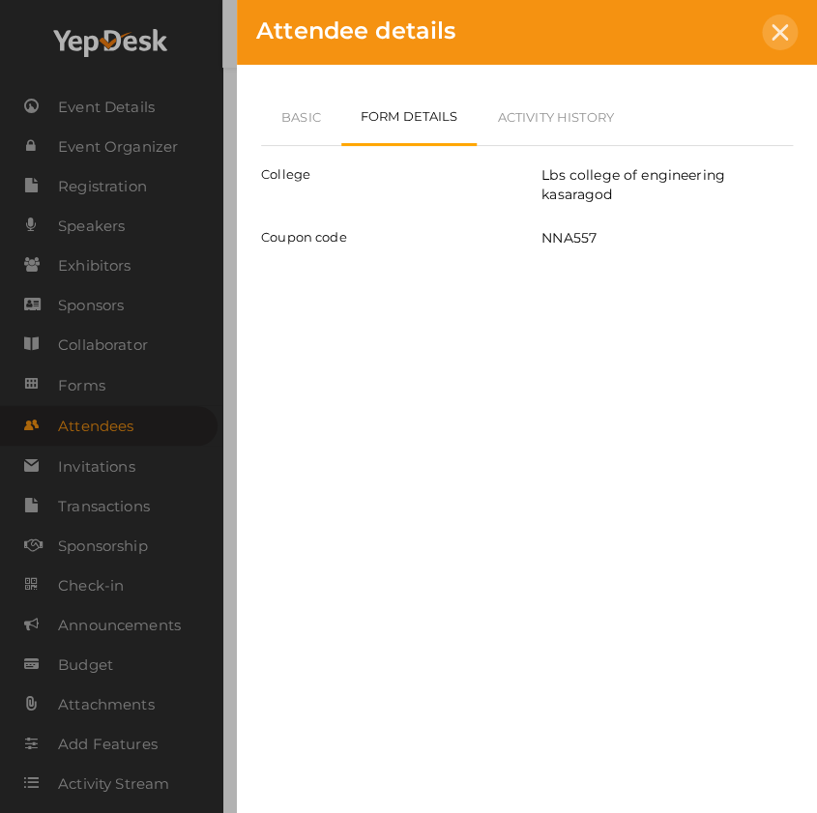
click at [784, 28] on icon at bounding box center [780, 32] width 16 height 16
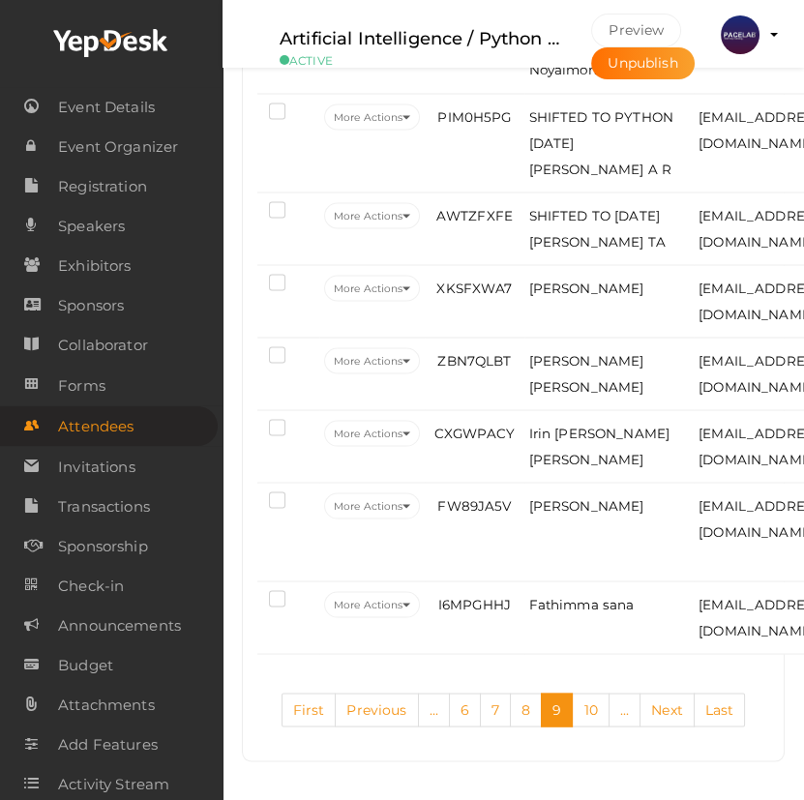
scroll to position [4526, 0]
click at [526, 698] on link "8" at bounding box center [526, 709] width 32 height 34
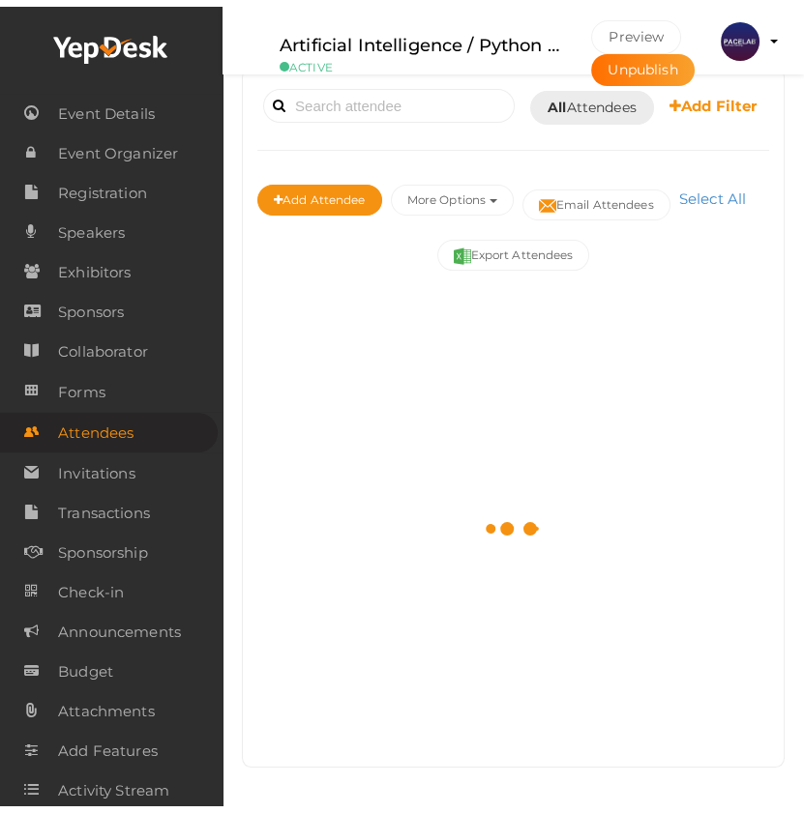
scroll to position [346, 0]
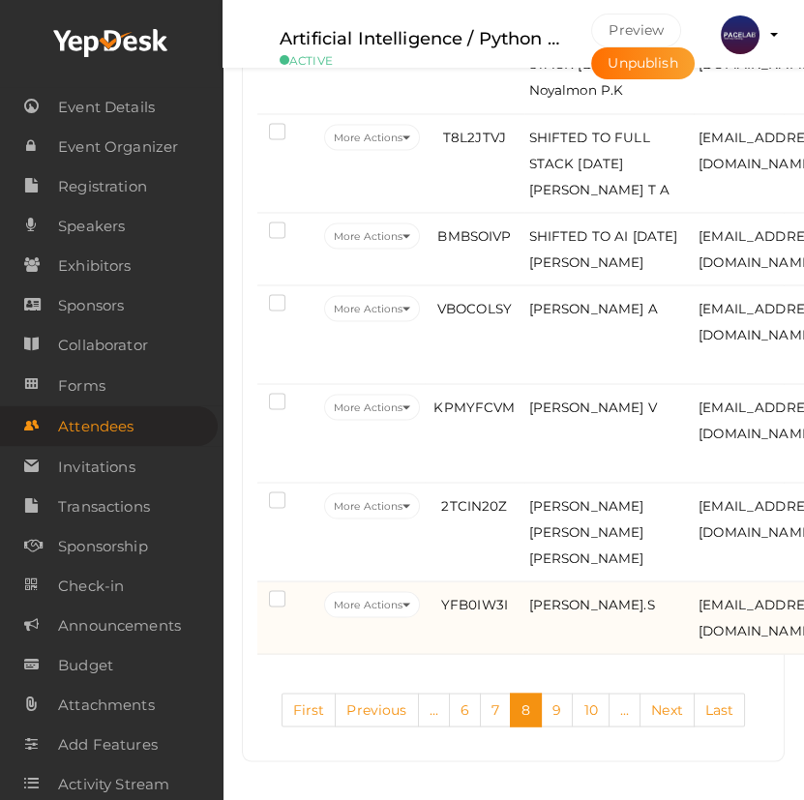
click at [541, 624] on td "Ashmika.S" at bounding box center [609, 617] width 170 height 73
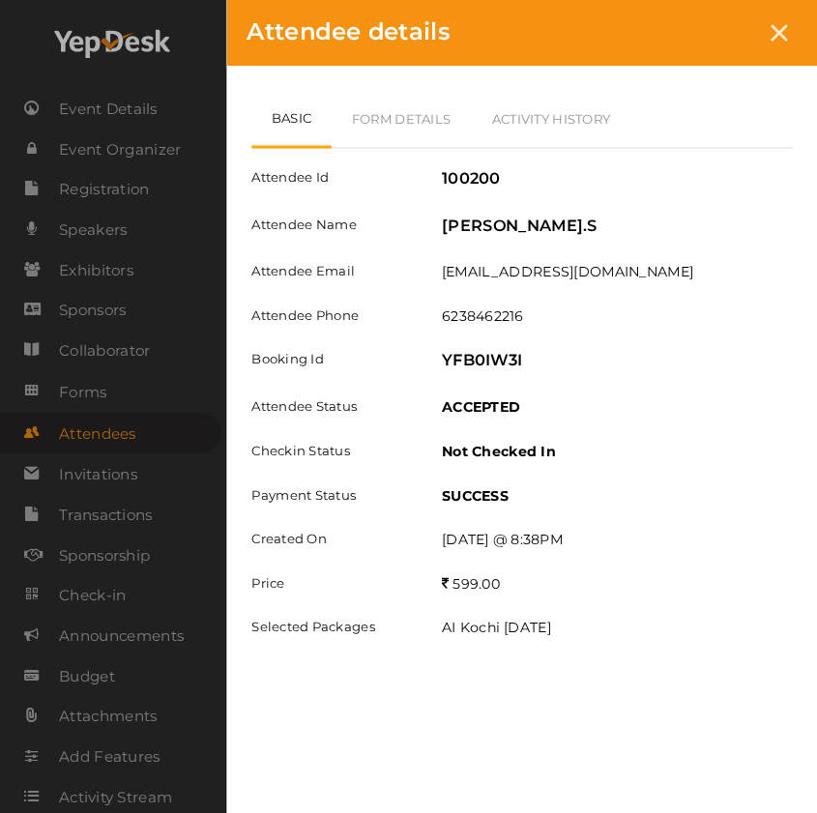
scroll to position [4610, 0]
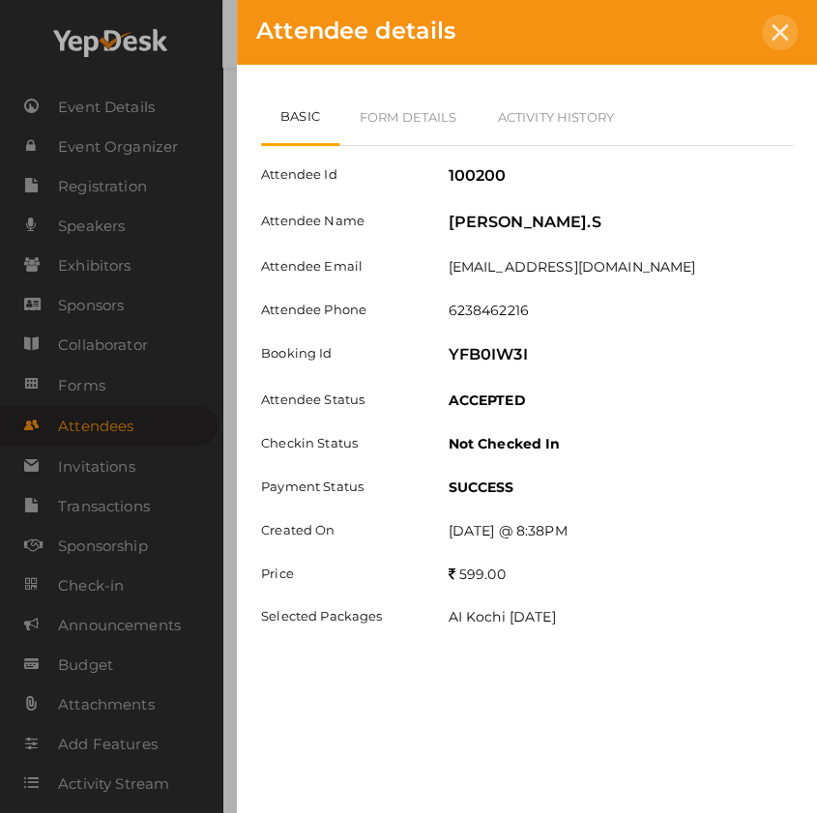
click at [789, 28] on div at bounding box center [780, 33] width 36 height 36
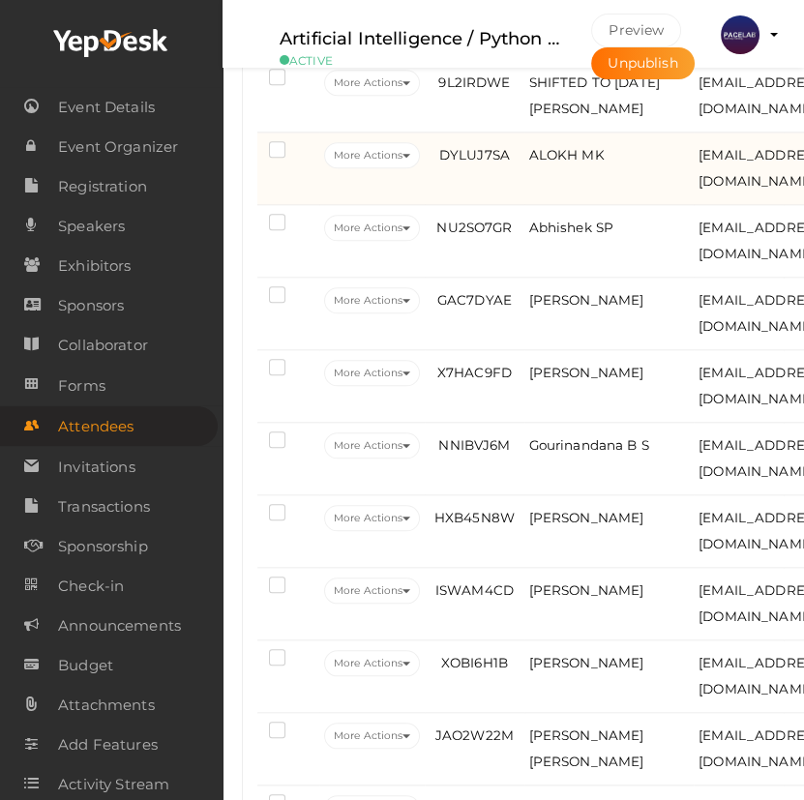
click at [489, 205] on td "DYLUJ7SA" at bounding box center [474, 168] width 99 height 73
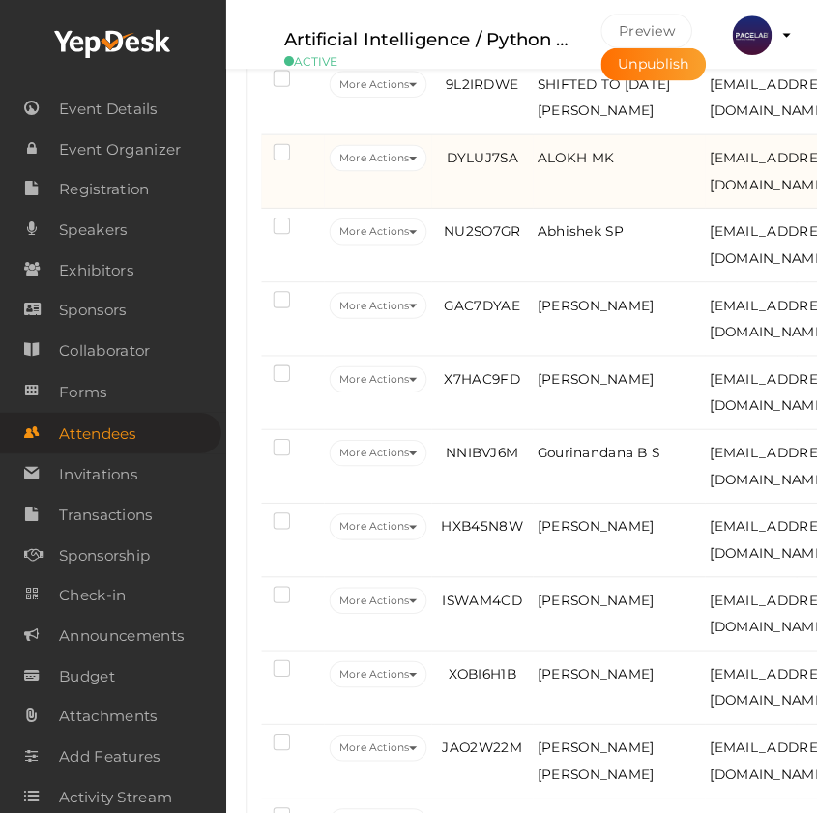
scroll to position [2324, 0]
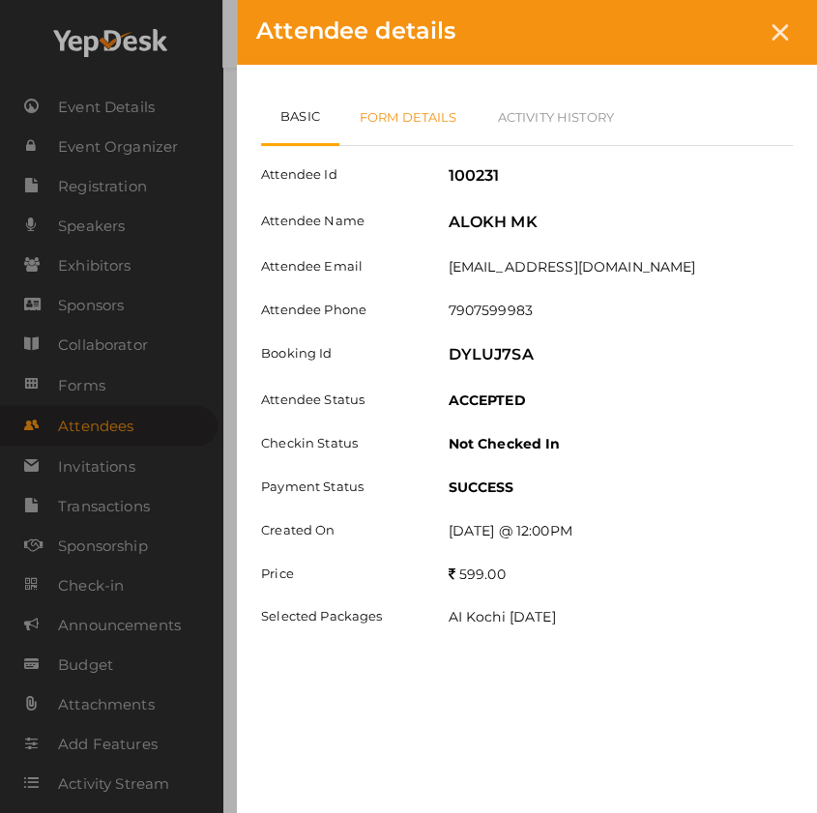
click at [409, 123] on link "Form Details" at bounding box center [408, 117] width 138 height 56
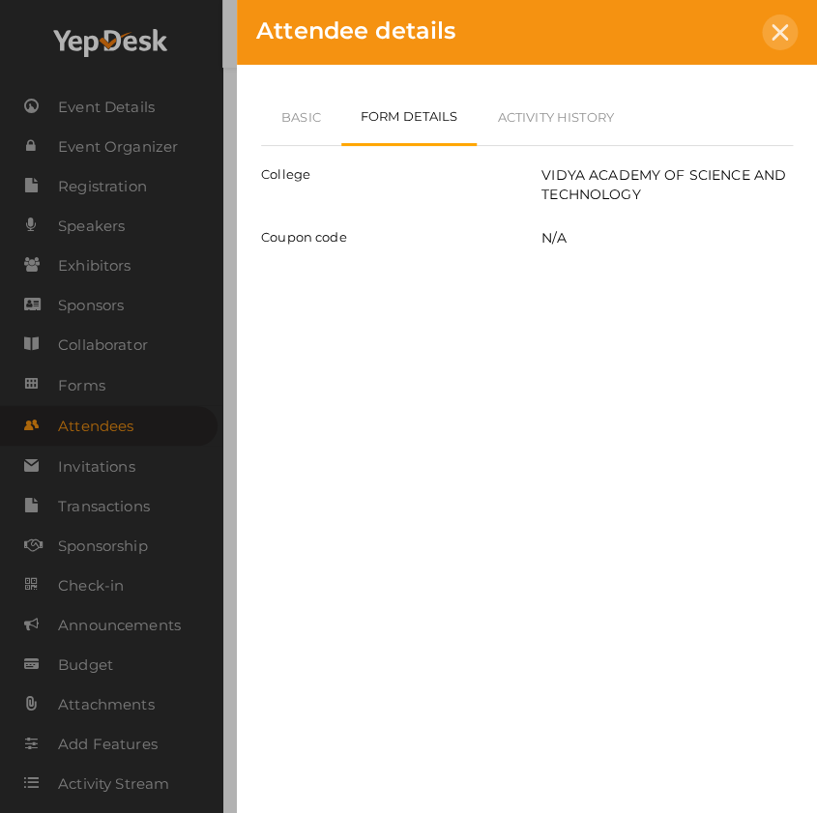
click at [779, 27] on icon at bounding box center [780, 32] width 16 height 16
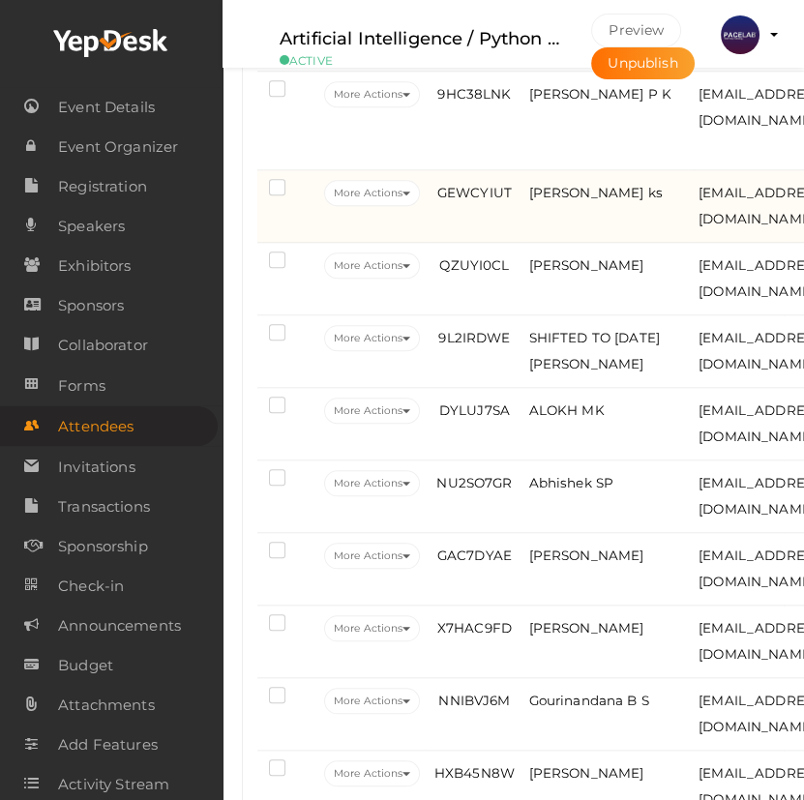
scroll to position [2093, 0]
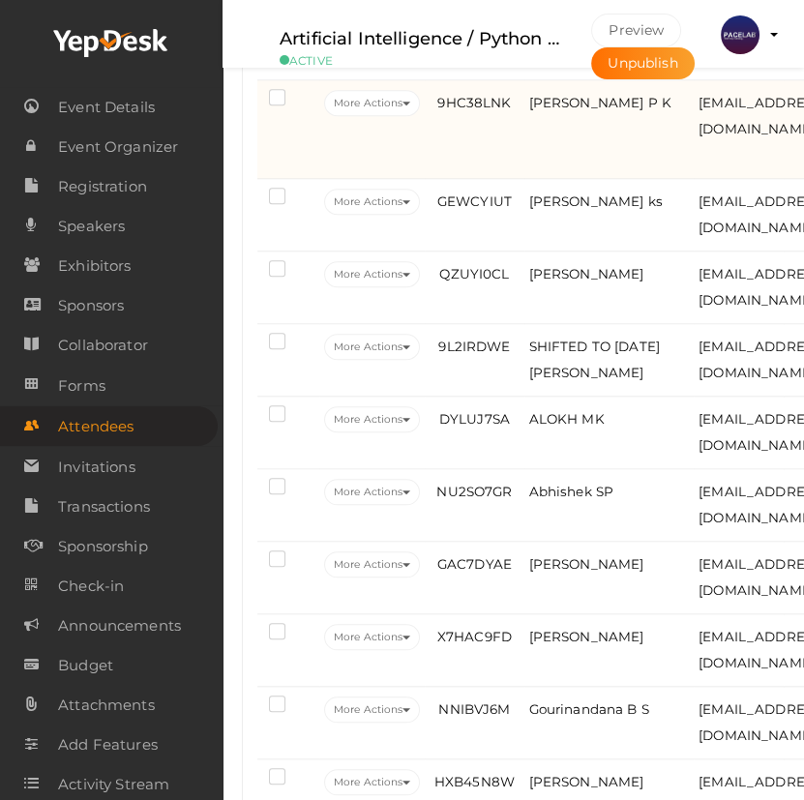
click at [492, 174] on td "9HC38LNK" at bounding box center [474, 129] width 99 height 99
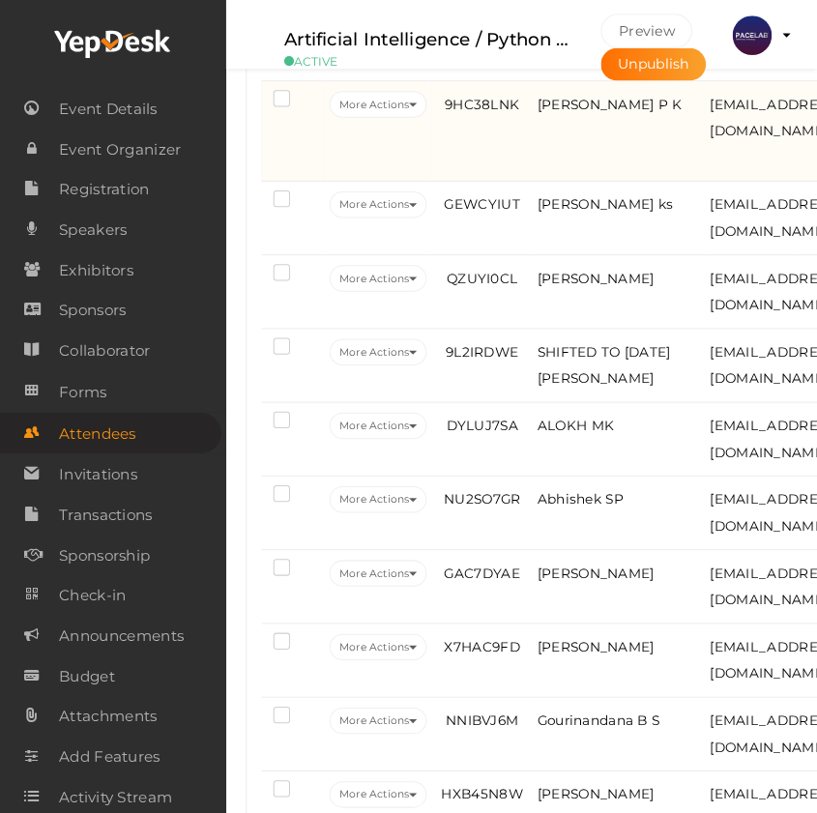
scroll to position [2060, 0]
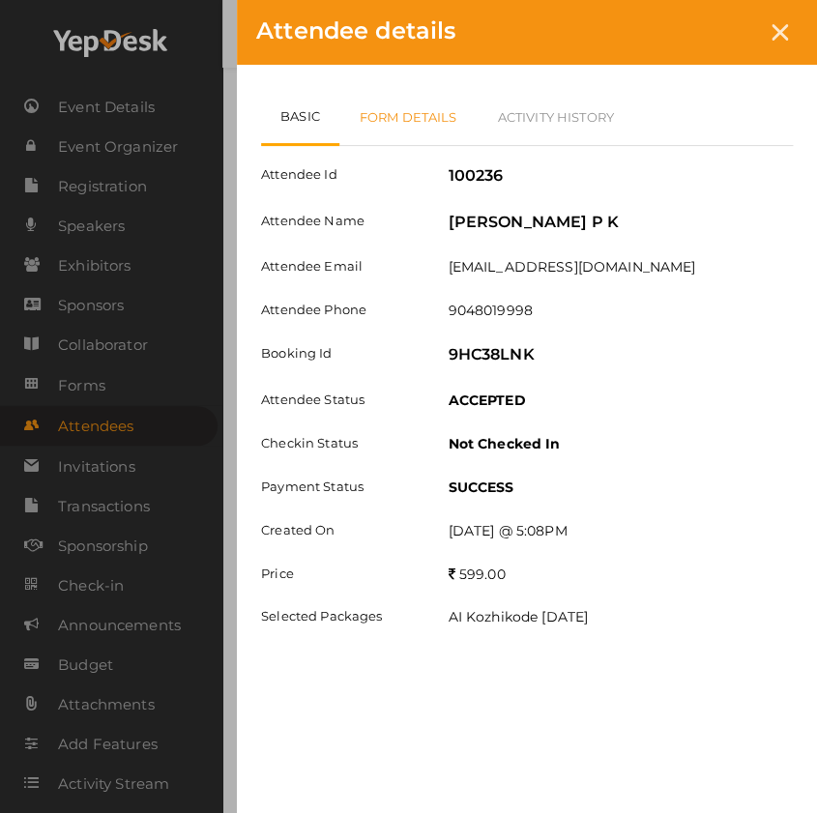
click at [439, 117] on link "Form Details" at bounding box center [408, 117] width 138 height 56
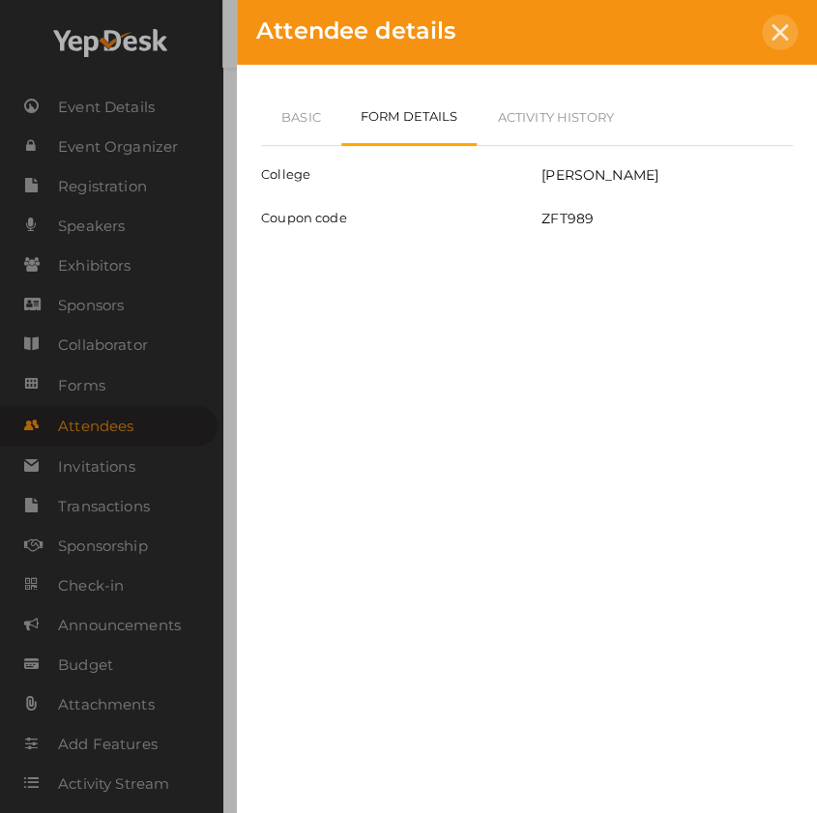
click at [787, 39] on div at bounding box center [780, 33] width 36 height 36
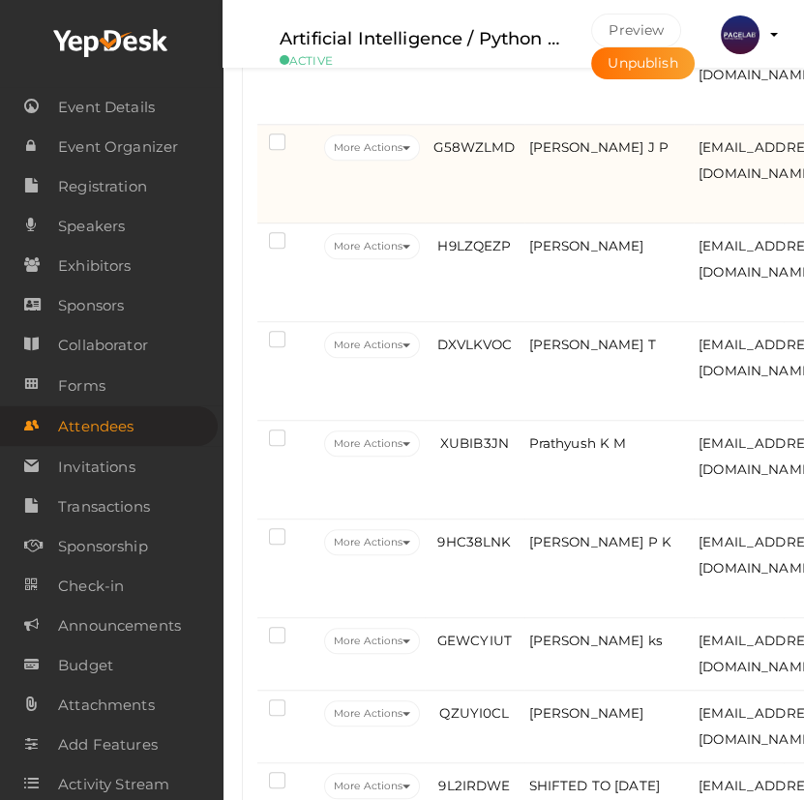
click at [475, 220] on td "G58WZLMD" at bounding box center [474, 174] width 99 height 99
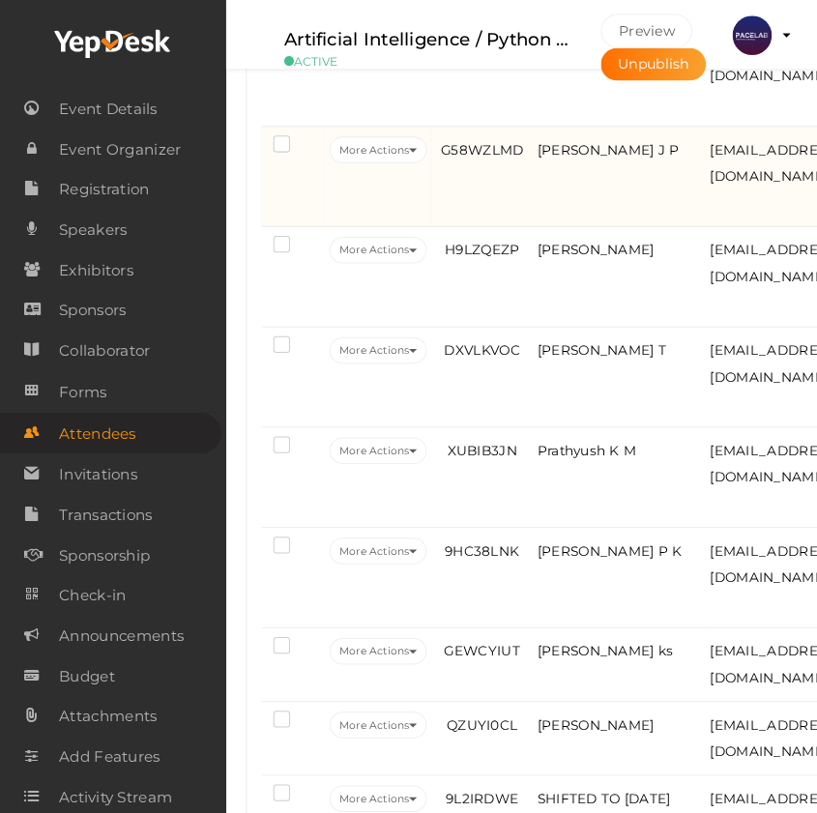
scroll to position [1622, 0]
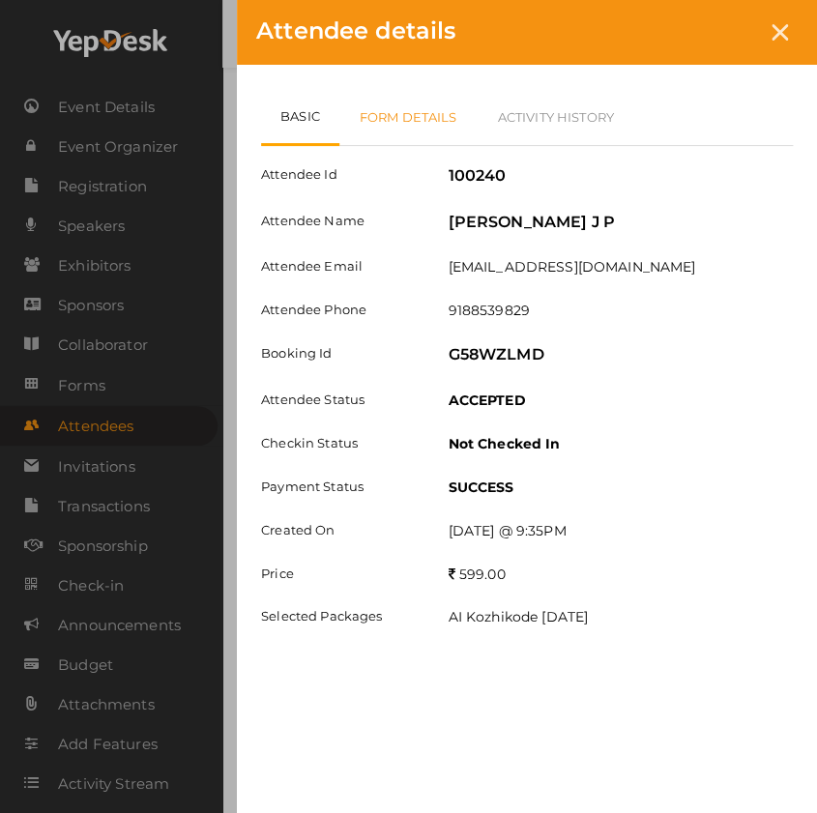
click at [411, 132] on link "Form Details" at bounding box center [408, 117] width 138 height 56
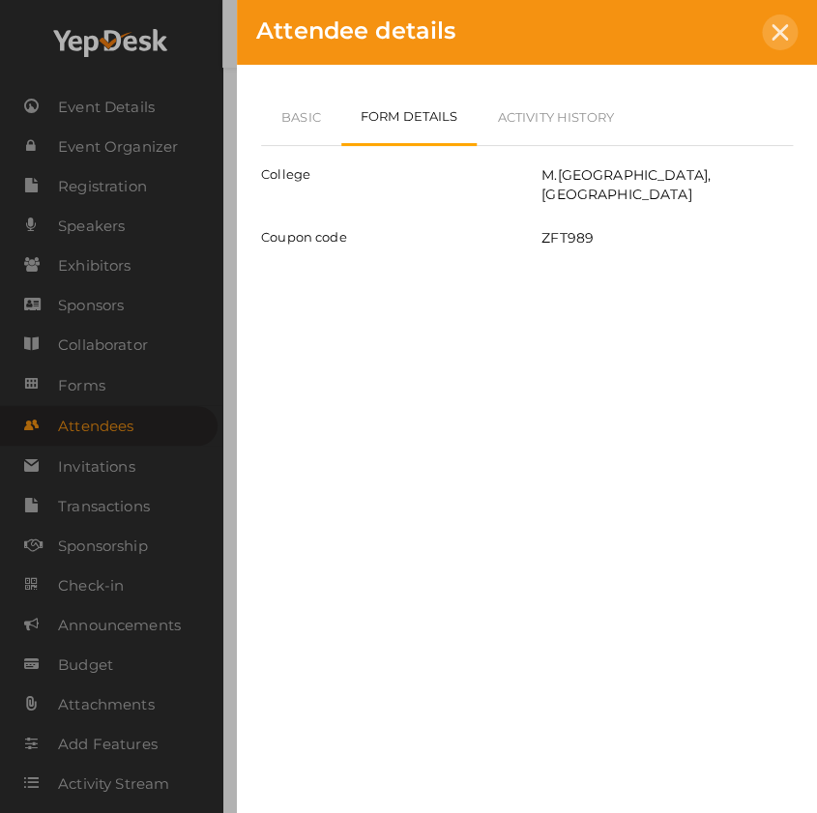
click at [789, 29] on div at bounding box center [780, 33] width 36 height 36
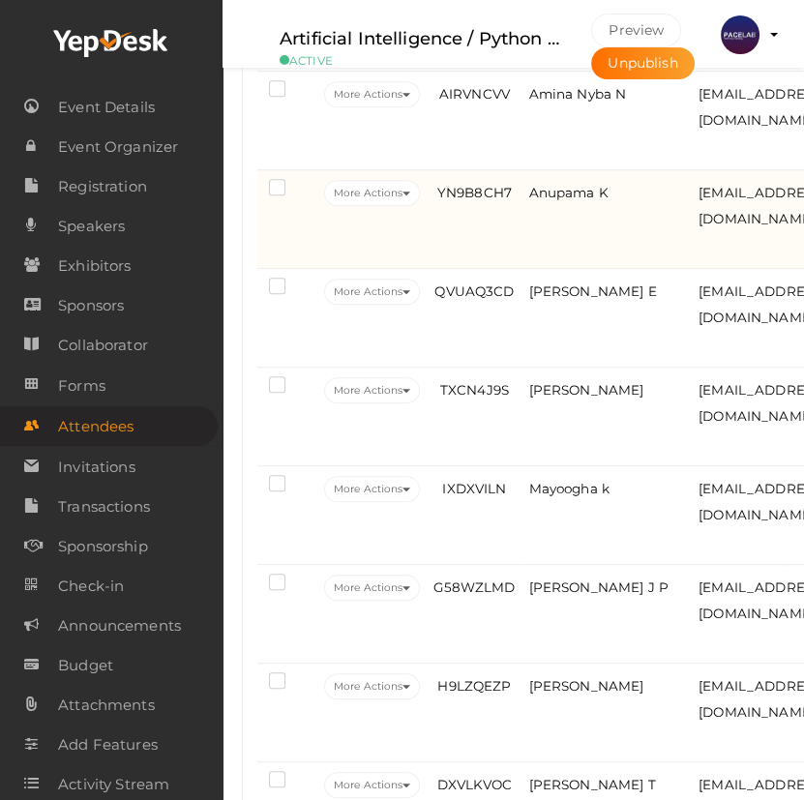
click at [480, 245] on td "YN9B8CH7" at bounding box center [474, 219] width 99 height 99
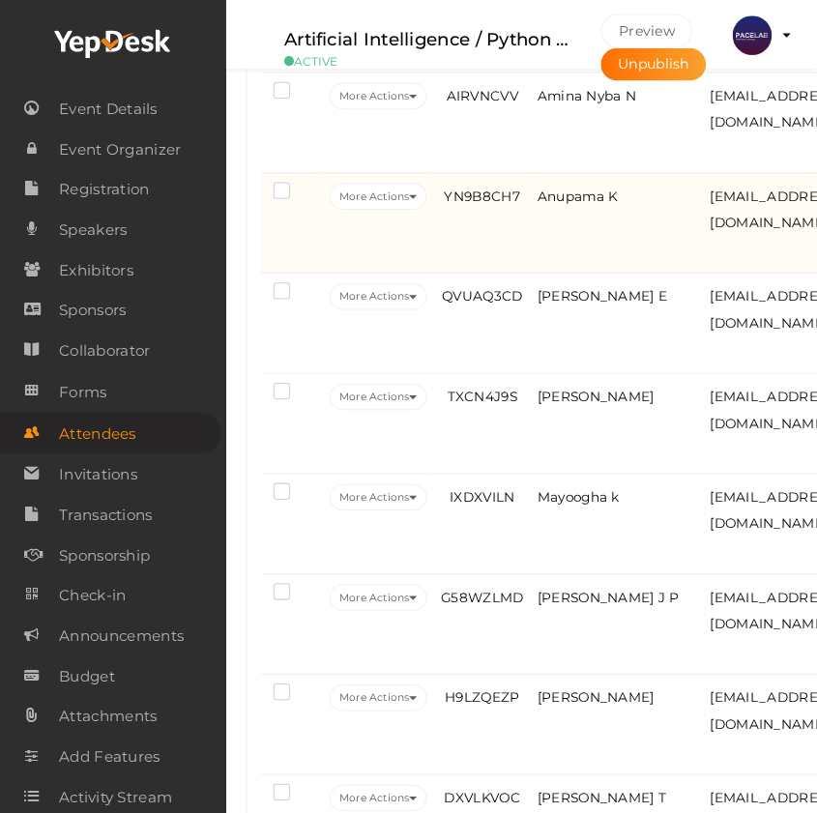
scroll to position [1181, 0]
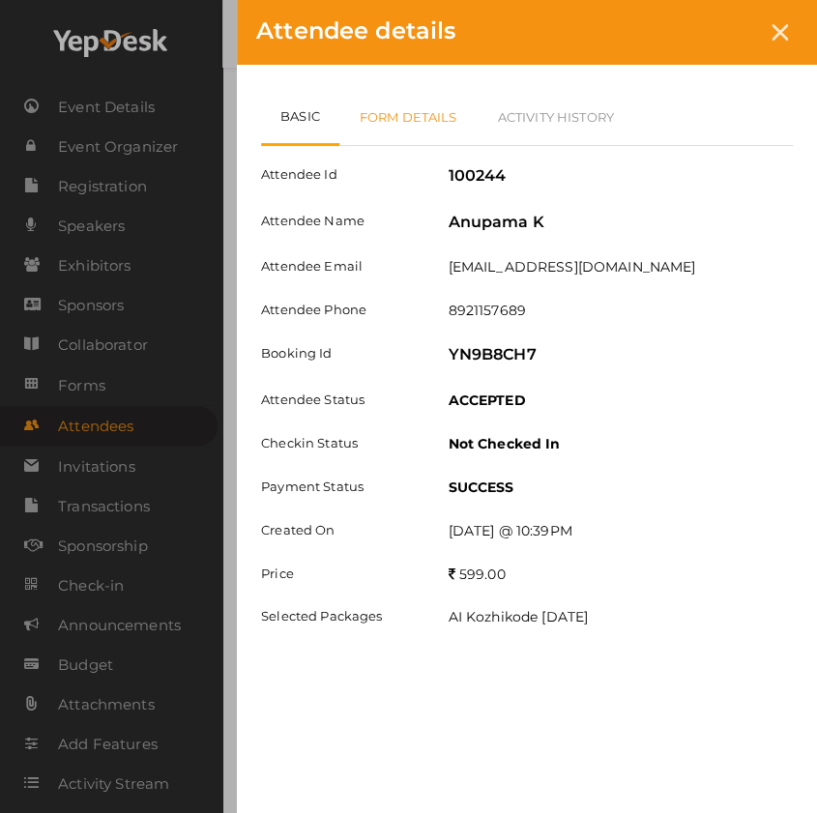
click at [426, 119] on link "Form Details" at bounding box center [408, 117] width 138 height 56
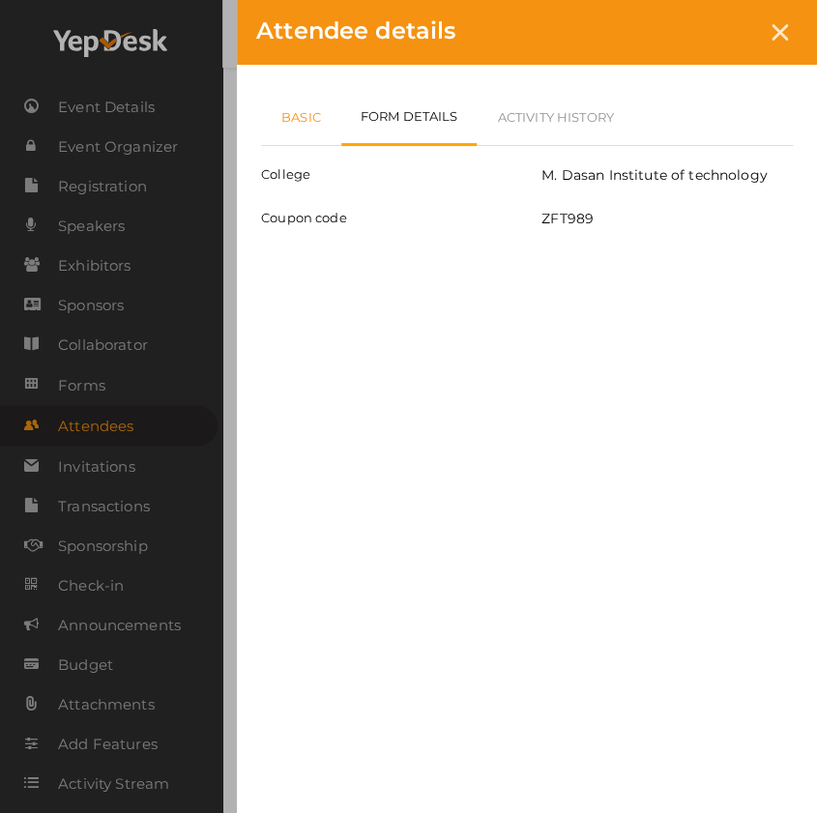
click at [318, 115] on link "Basic" at bounding box center [301, 117] width 80 height 56
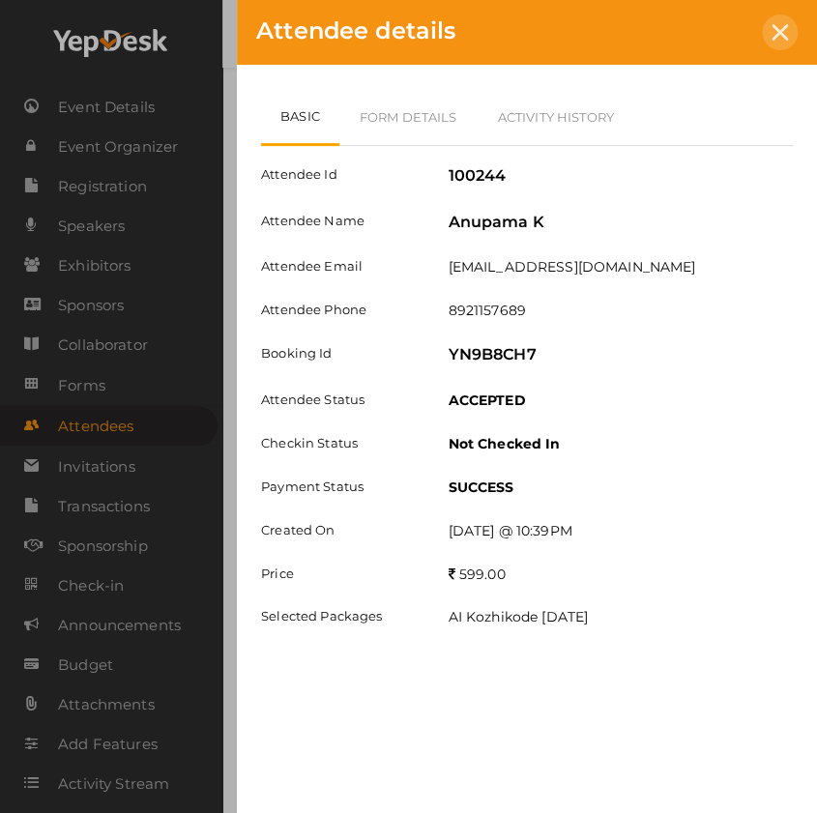
drag, startPoint x: 774, startPoint y: 36, endPoint x: 766, endPoint y: 77, distance: 42.3
click at [774, 36] on icon at bounding box center [780, 32] width 16 height 16
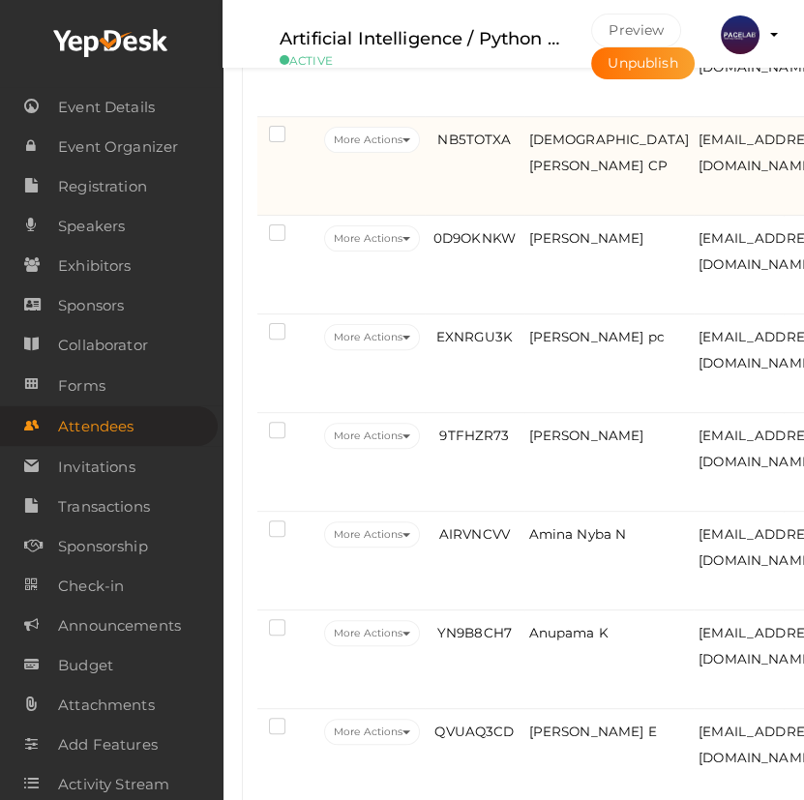
click at [489, 203] on td "NB5TOTXA" at bounding box center [474, 166] width 99 height 99
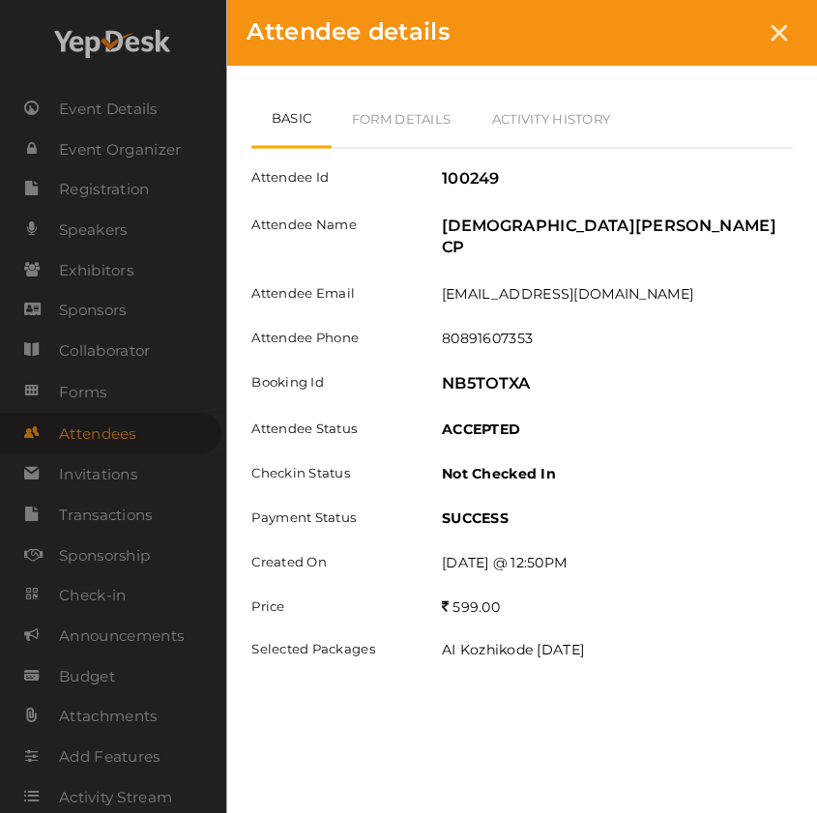
scroll to position [742, 0]
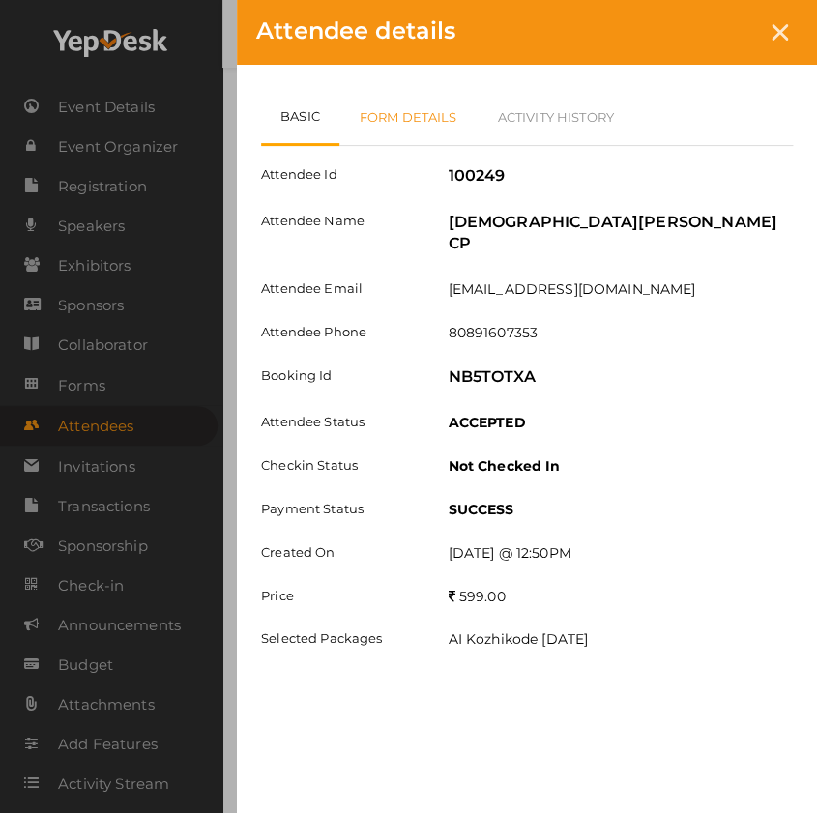
click at [418, 117] on link "Form Details" at bounding box center [408, 117] width 138 height 56
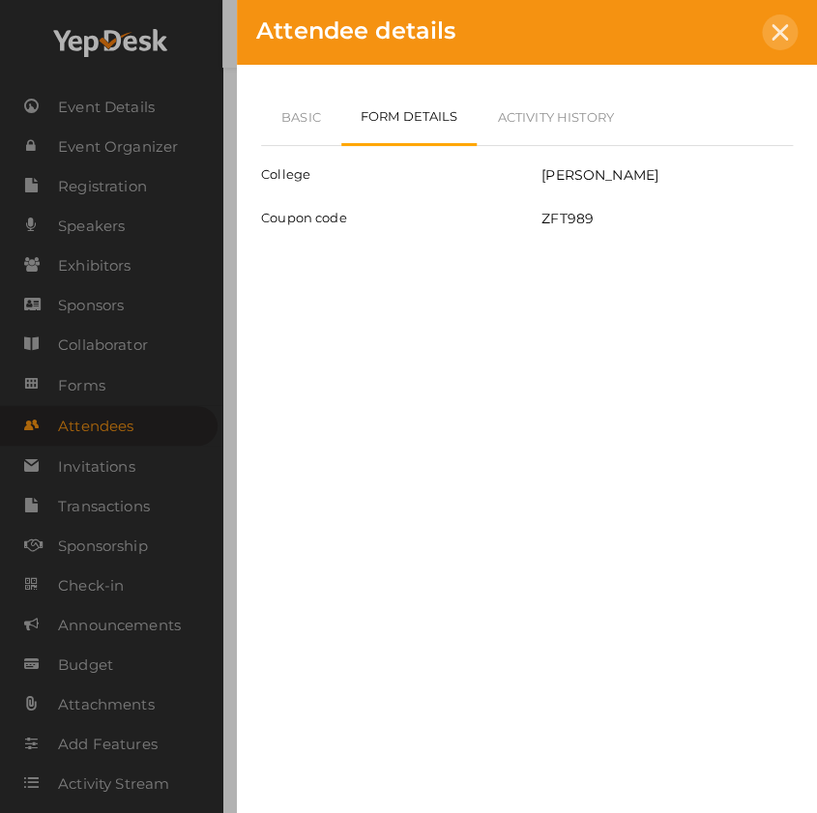
click at [778, 33] on icon at bounding box center [780, 32] width 16 height 16
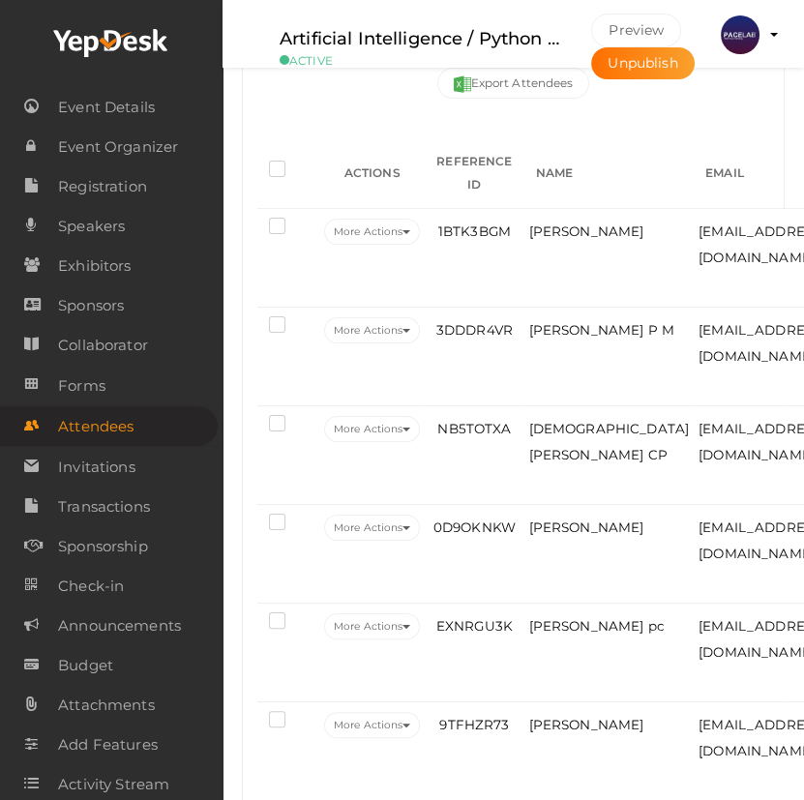
scroll to position [423, 0]
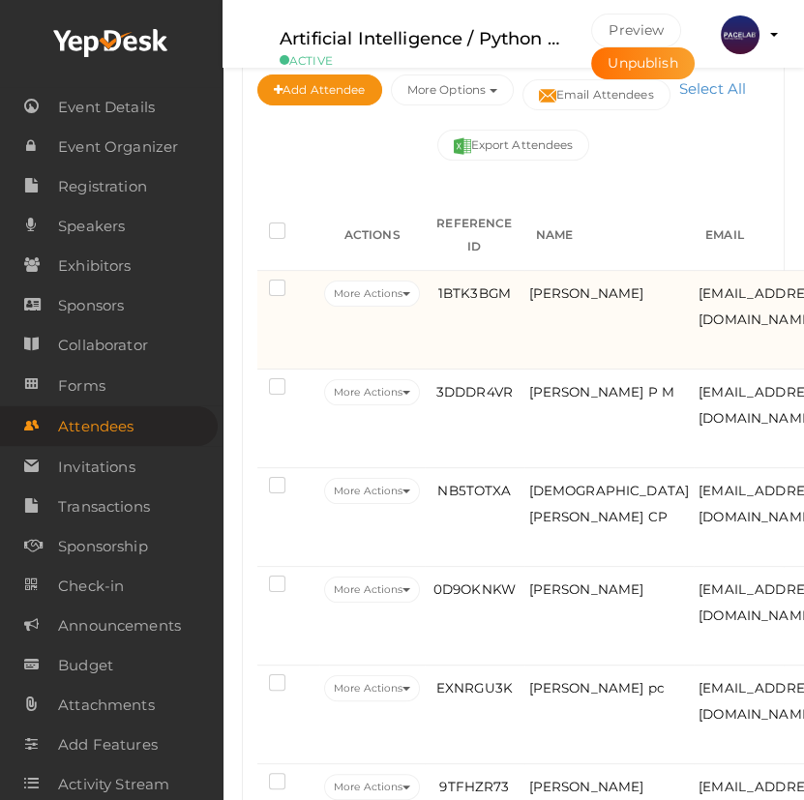
click at [501, 345] on td "1BTK3BGM" at bounding box center [474, 320] width 99 height 99
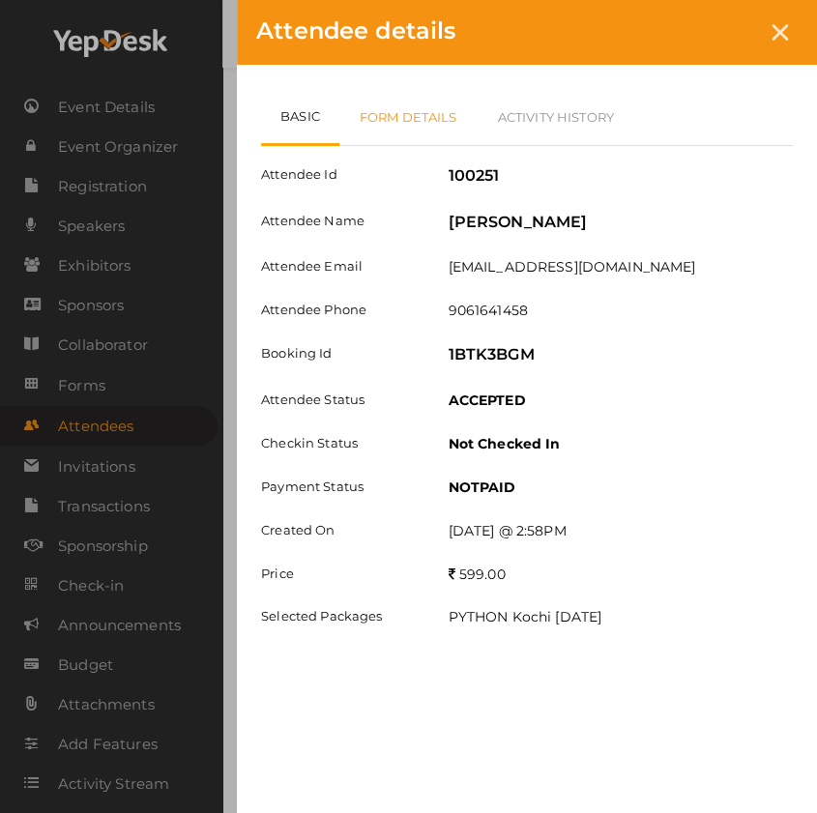
click at [438, 142] on link "Form Details" at bounding box center [408, 117] width 138 height 56
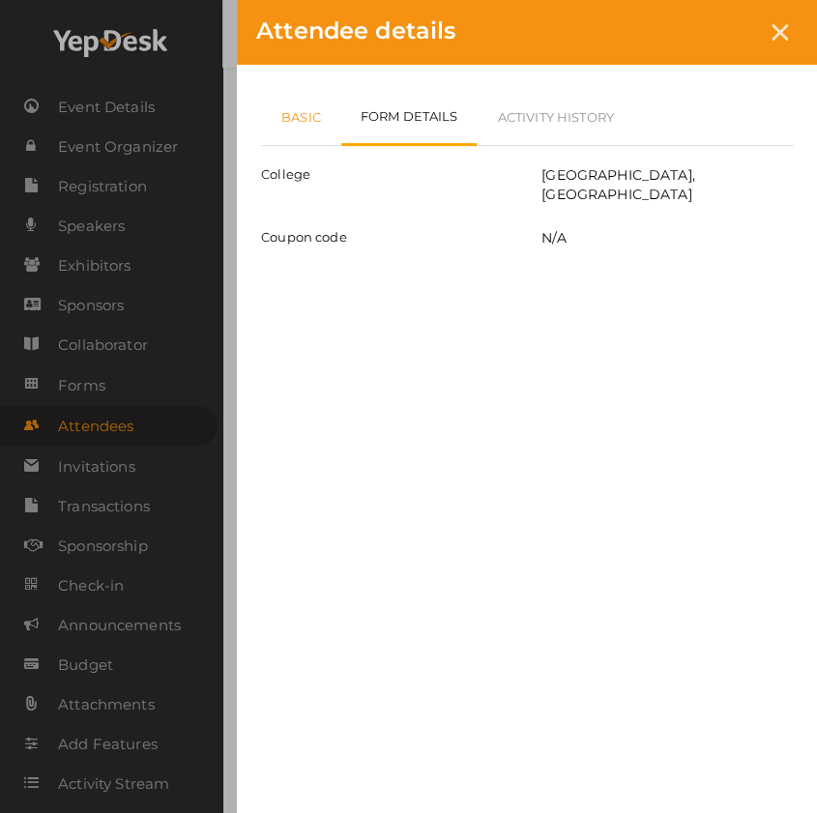
click at [331, 109] on link "Basic" at bounding box center [301, 117] width 80 height 56
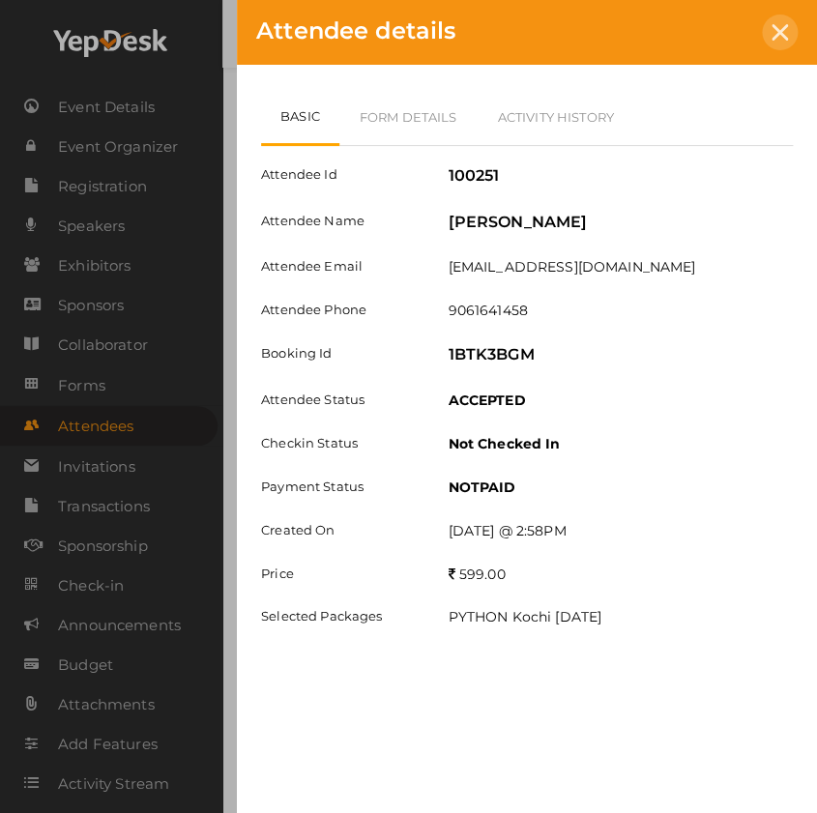
click at [774, 29] on icon at bounding box center [780, 32] width 16 height 16
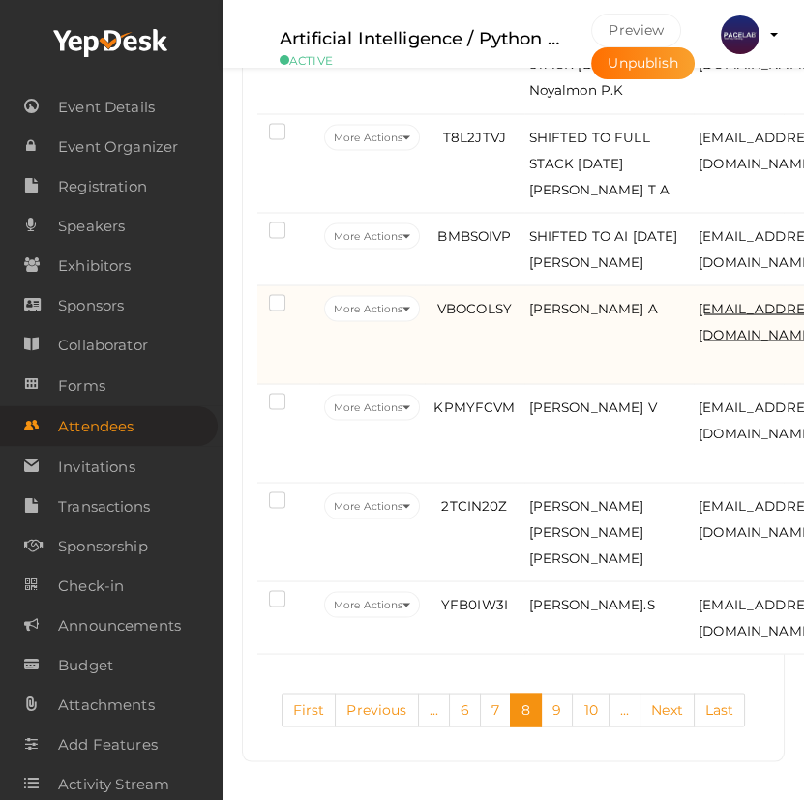
scroll to position [4655, 0]
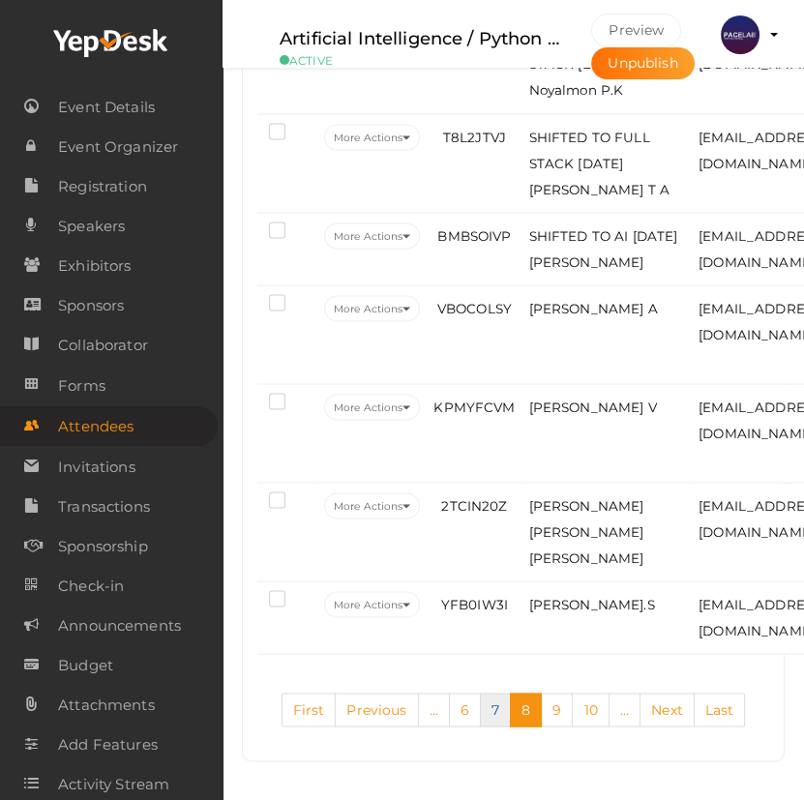
click at [497, 704] on link "7" at bounding box center [495, 709] width 31 height 34
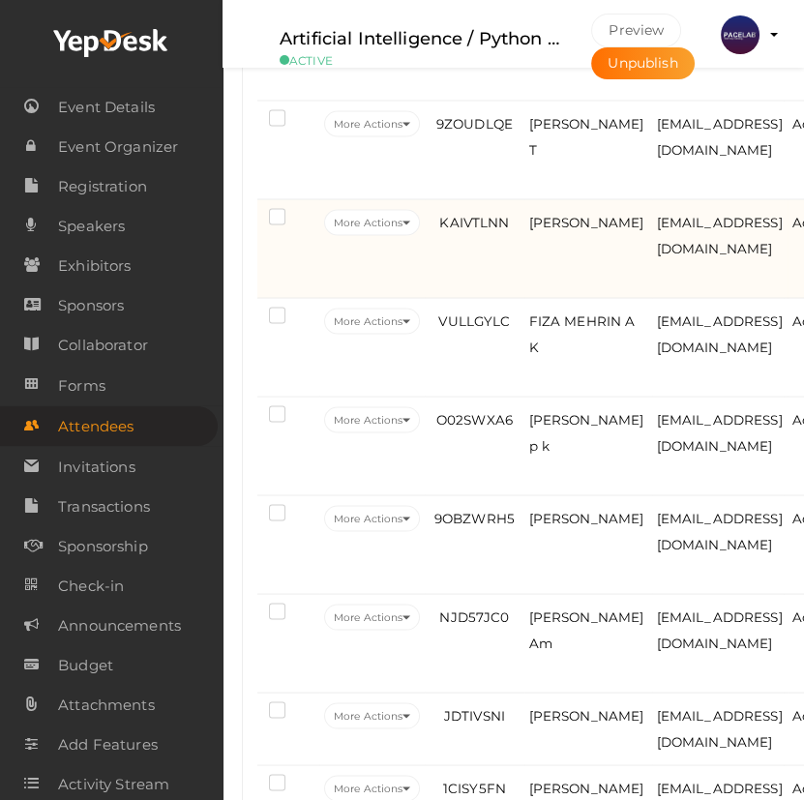
click at [518, 298] on td "KAIVTLNN" at bounding box center [474, 248] width 99 height 99
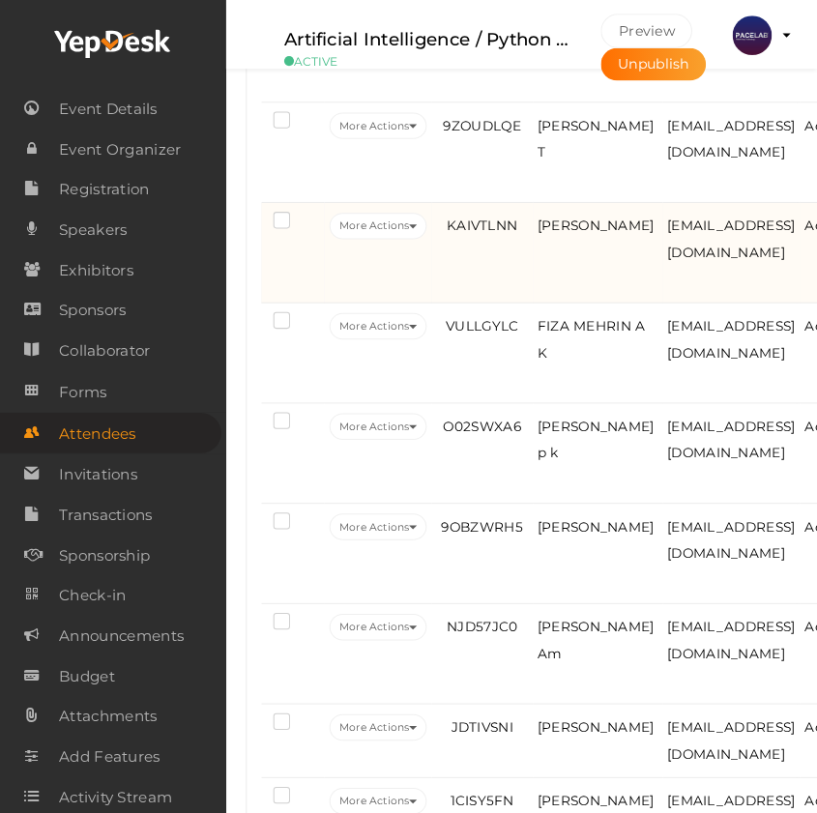
scroll to position [4271, 0]
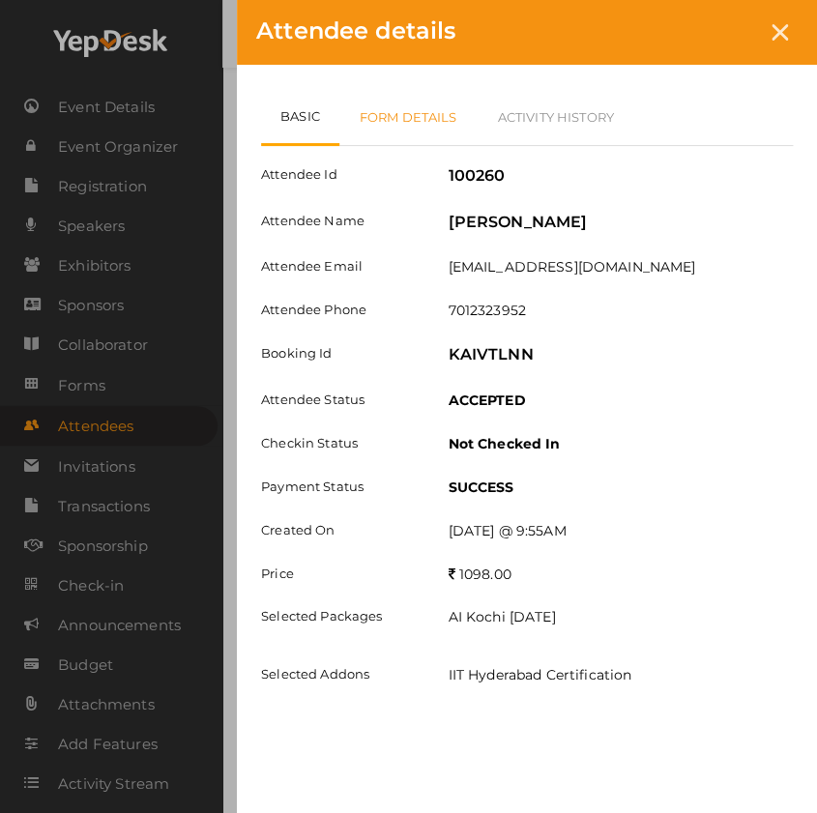
click at [416, 112] on link "Form Details" at bounding box center [408, 117] width 138 height 56
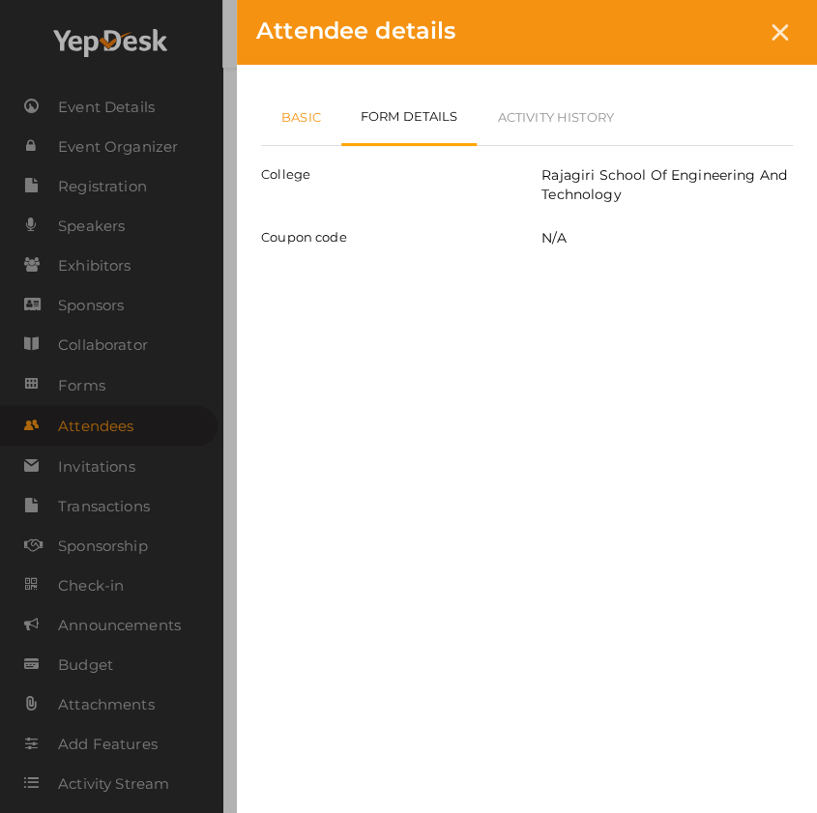
click at [305, 131] on link "Basic" at bounding box center [301, 117] width 80 height 56
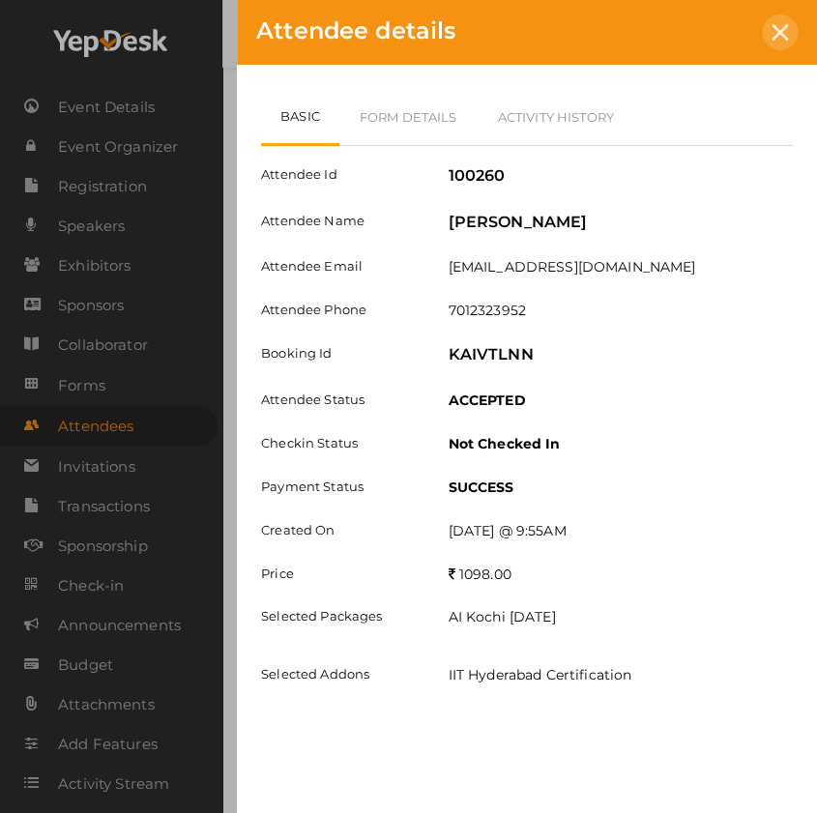
click at [777, 28] on icon at bounding box center [780, 32] width 16 height 16
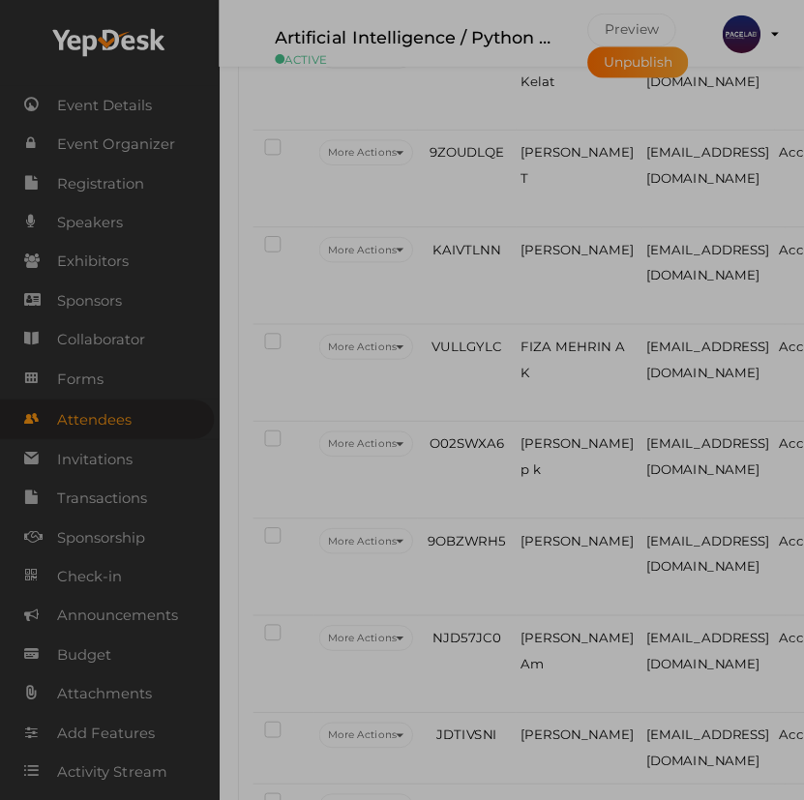
scroll to position [4303, 0]
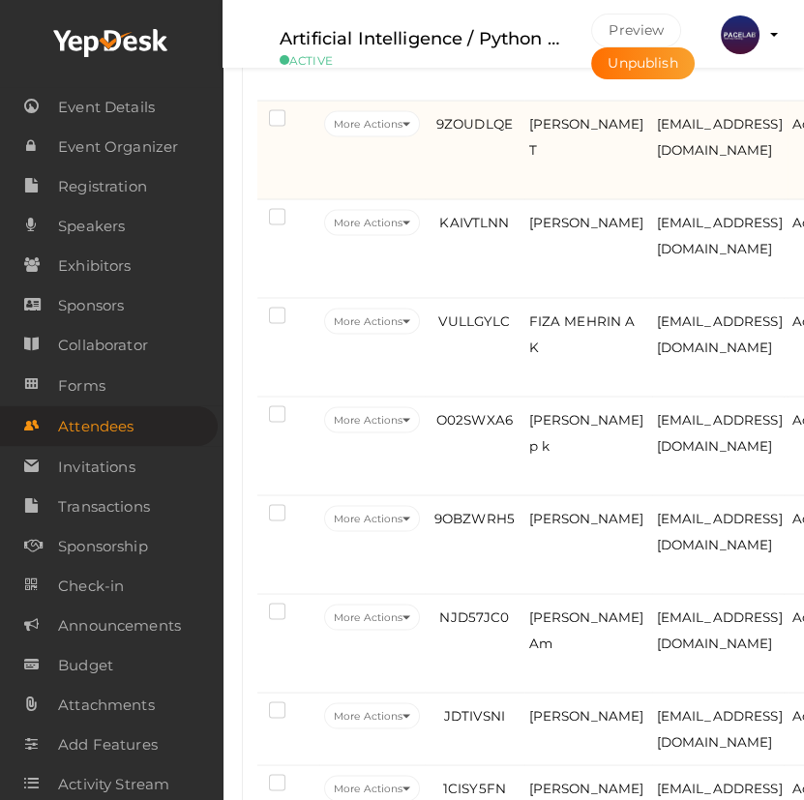
click at [522, 199] on td "9ZOUDLQE" at bounding box center [474, 150] width 99 height 99
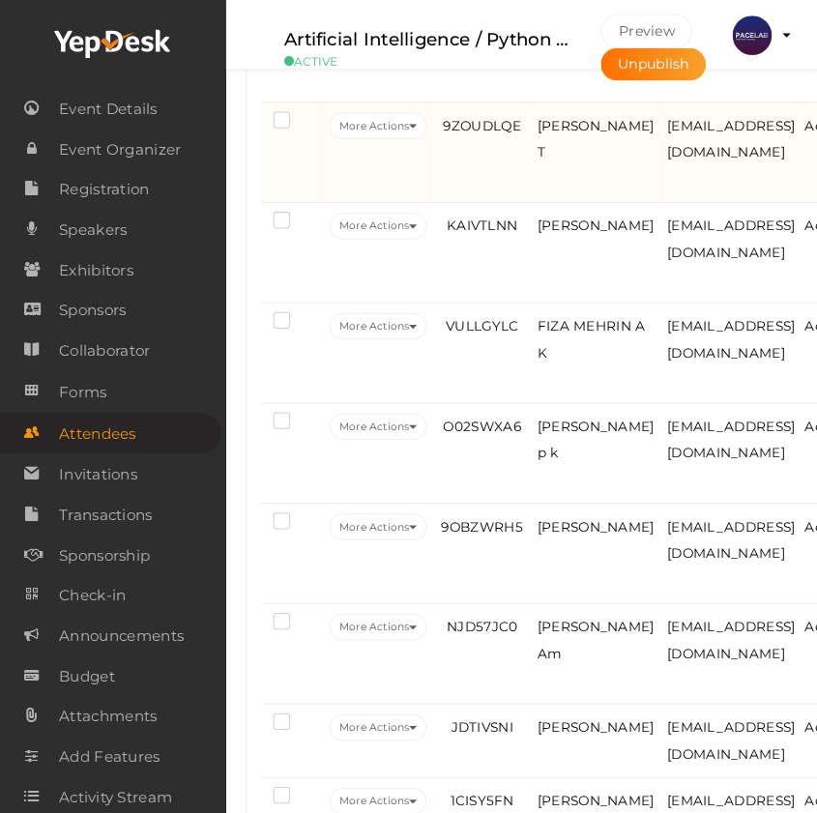
scroll to position [4271, 0]
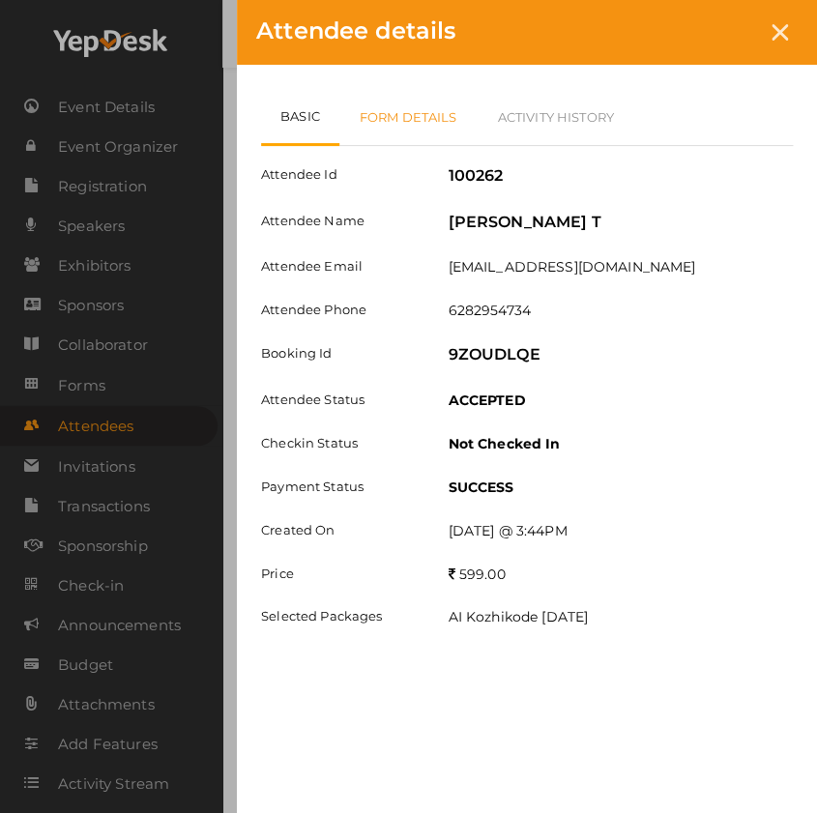
click at [372, 127] on link "Form Details" at bounding box center [408, 117] width 138 height 56
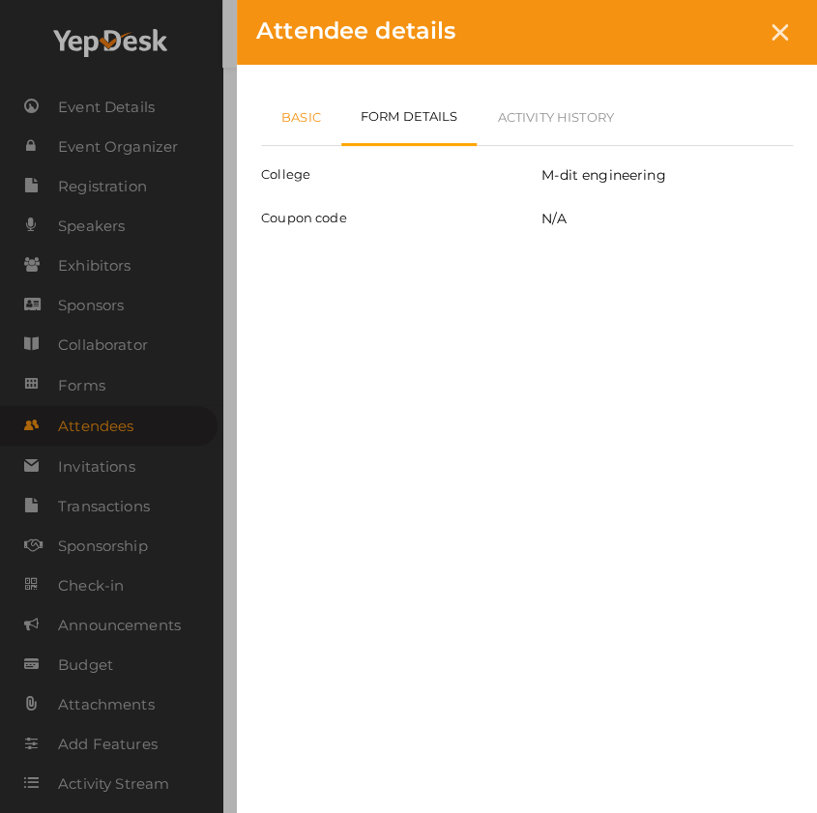
click at [293, 126] on link "Basic" at bounding box center [301, 117] width 80 height 56
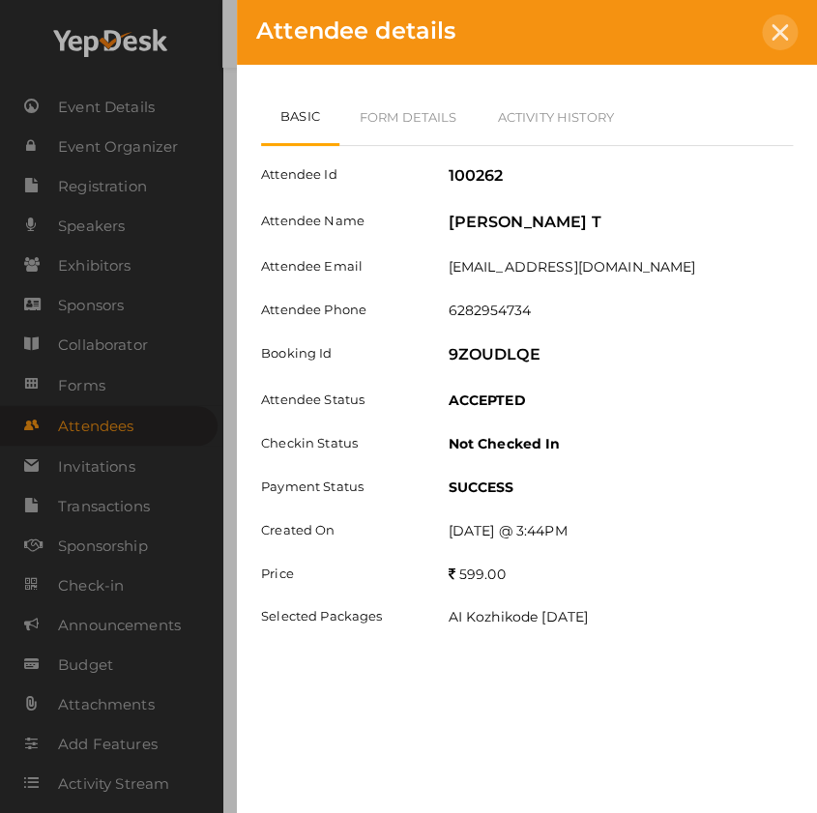
click at [777, 30] on icon at bounding box center [780, 32] width 16 height 16
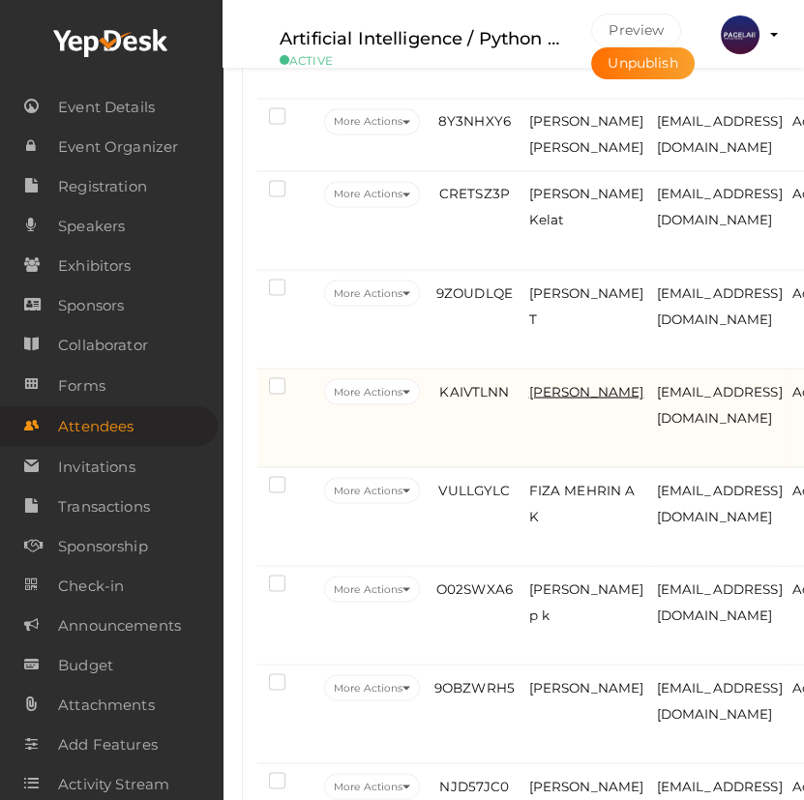
scroll to position [4040, 0]
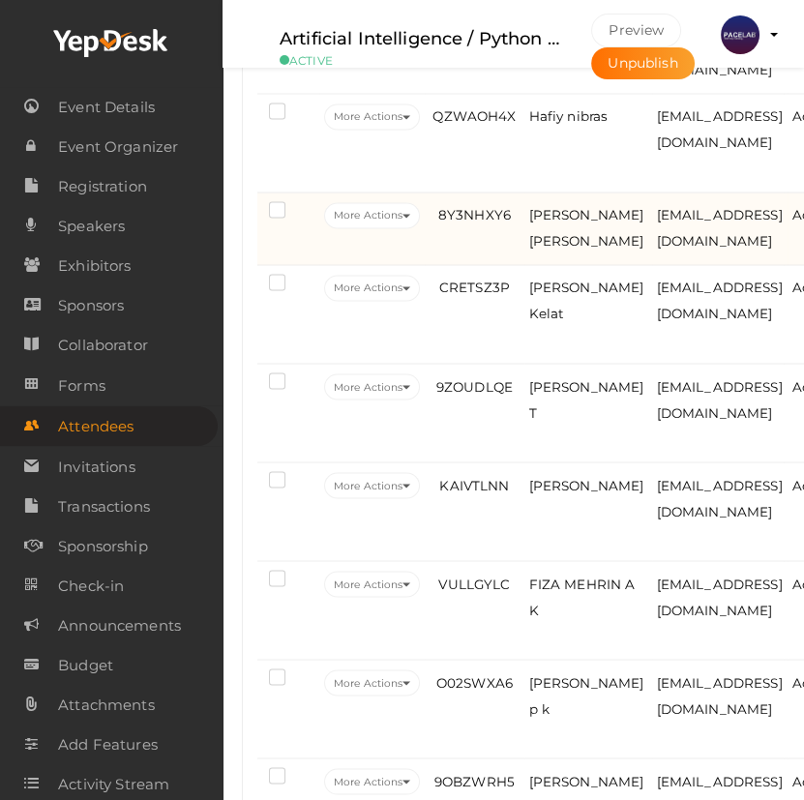
click at [548, 265] on td "Devika suresh" at bounding box center [588, 228] width 128 height 73
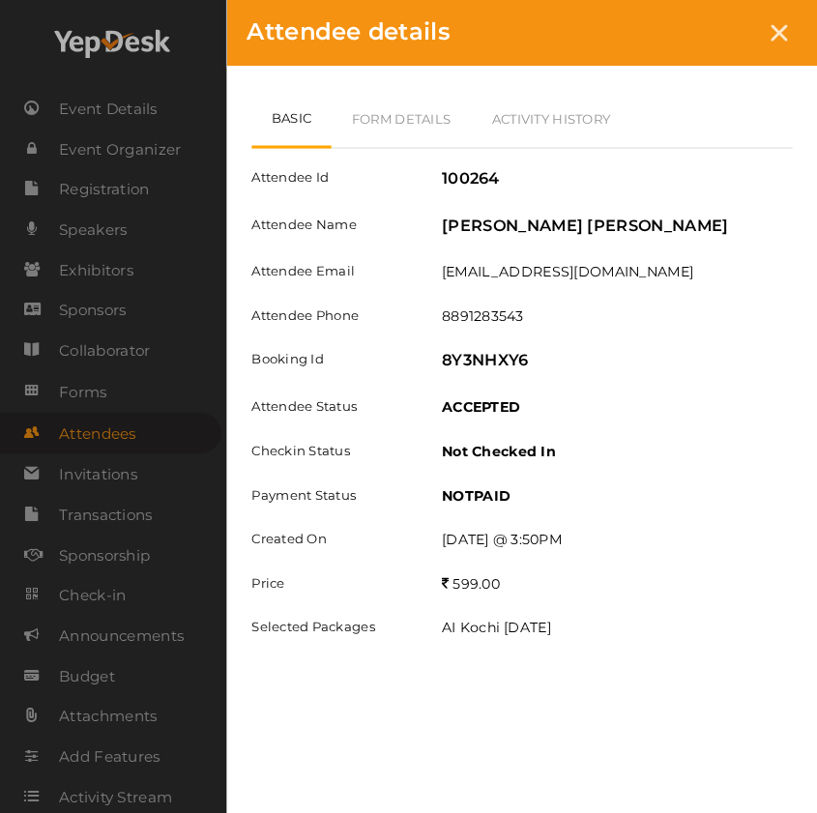
scroll to position [4008, 0]
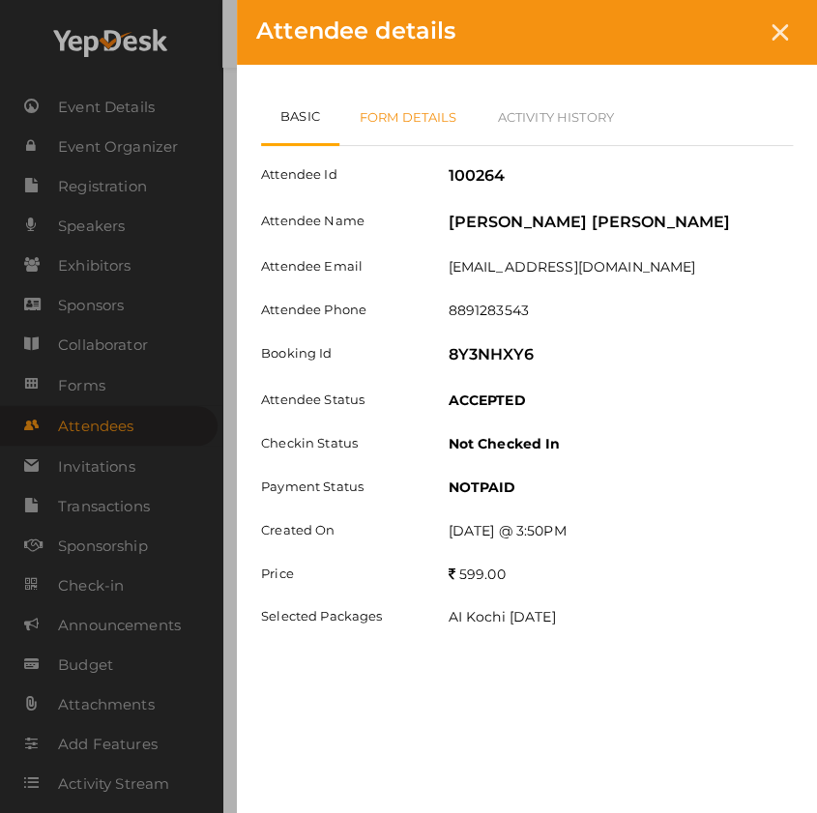
click at [415, 132] on link "Form Details" at bounding box center [408, 117] width 138 height 56
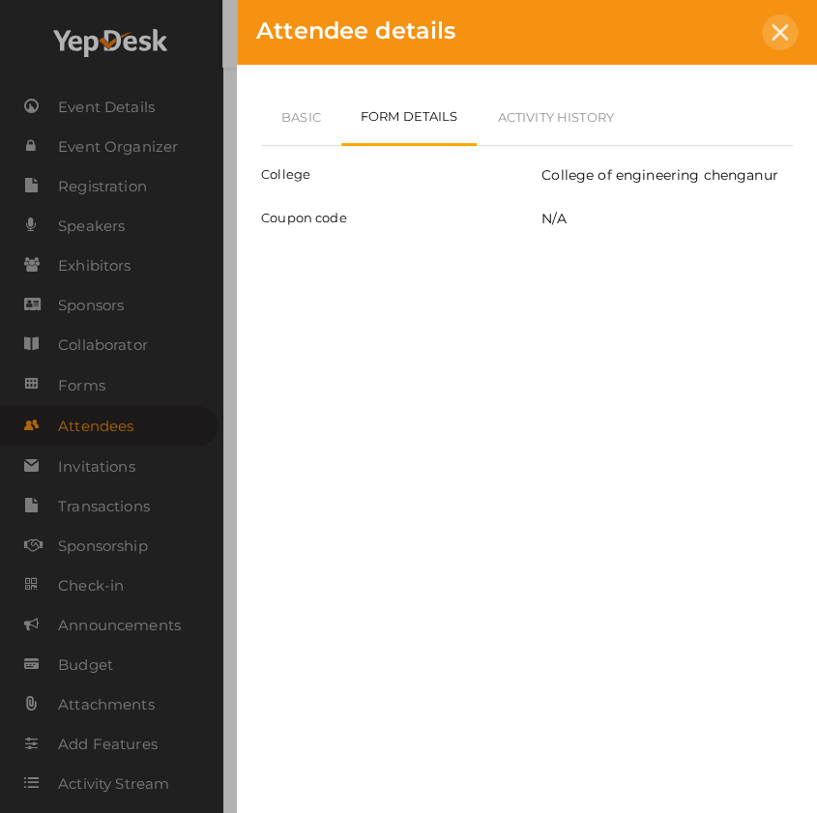
click at [779, 37] on icon at bounding box center [780, 32] width 16 height 16
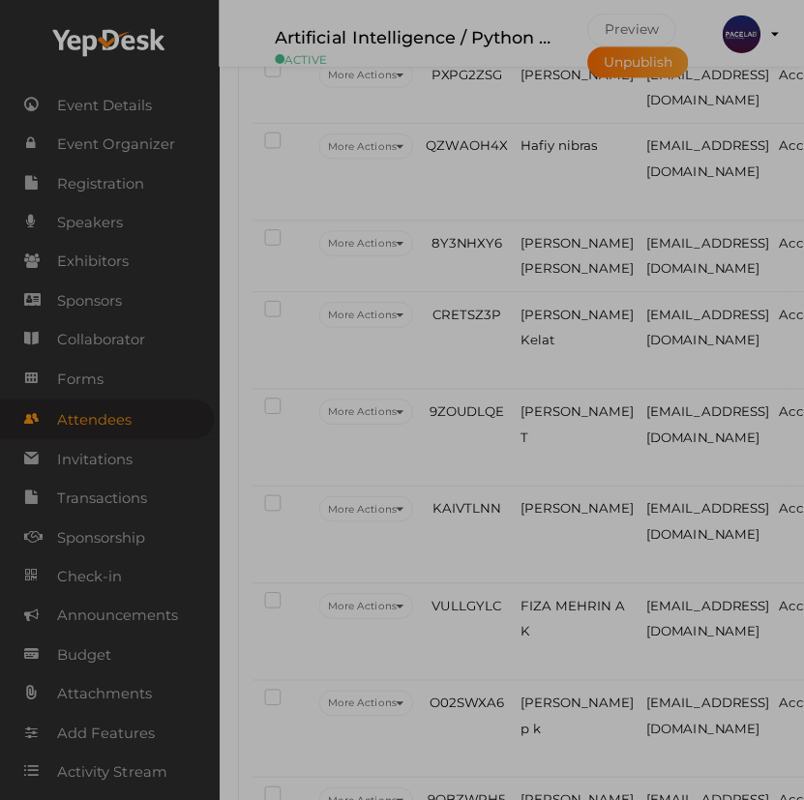
scroll to position [4041, 0]
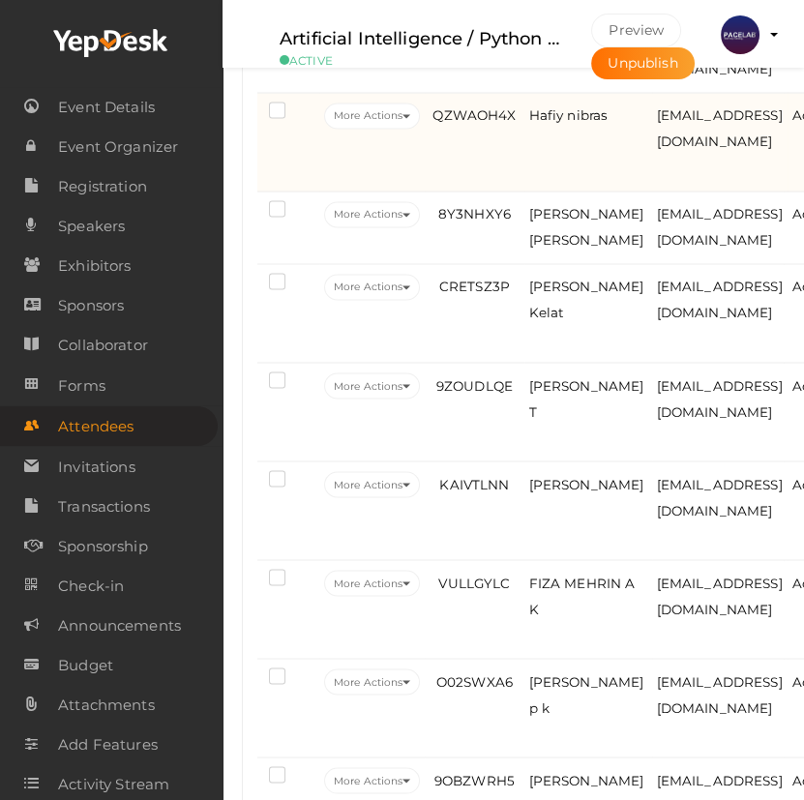
click at [507, 191] on td "QZWAOH4X" at bounding box center [474, 142] width 99 height 99
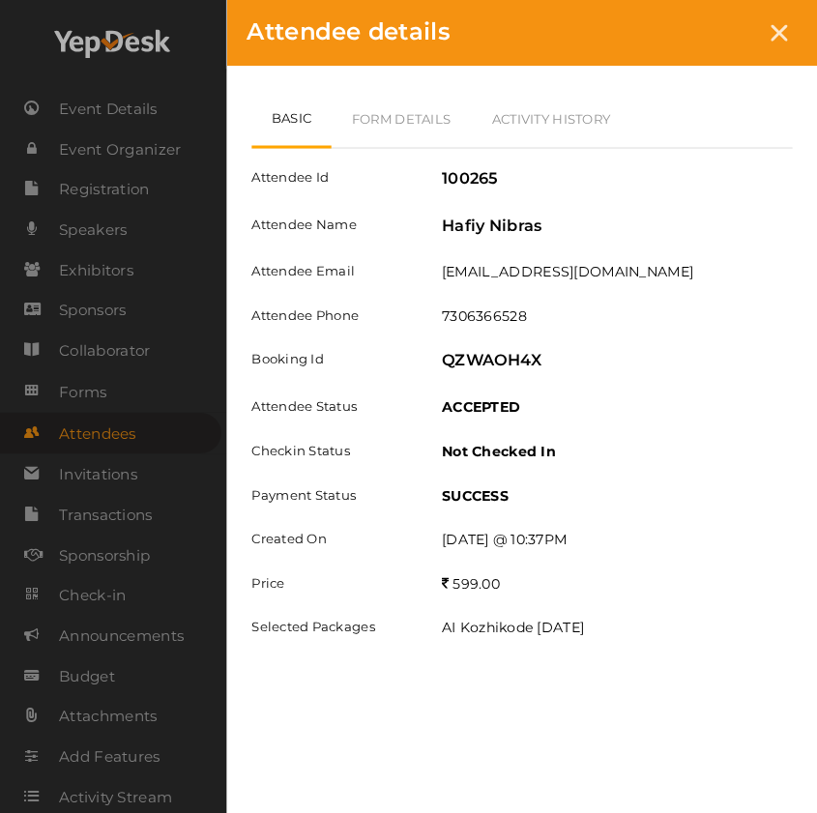
scroll to position [4008, 0]
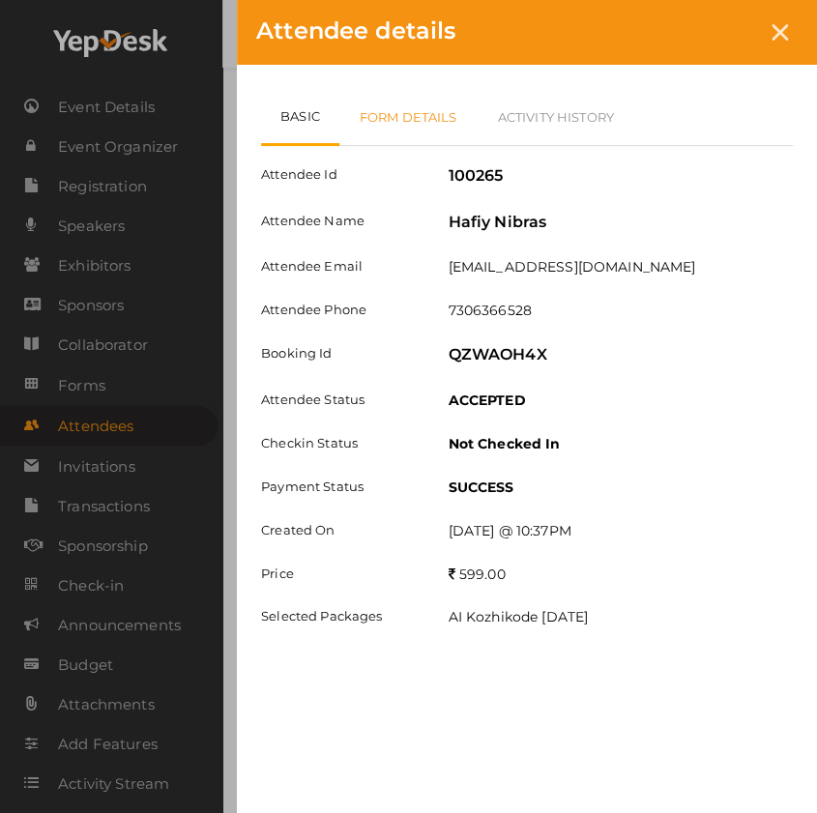
click at [434, 132] on link "Form Details" at bounding box center [408, 117] width 138 height 56
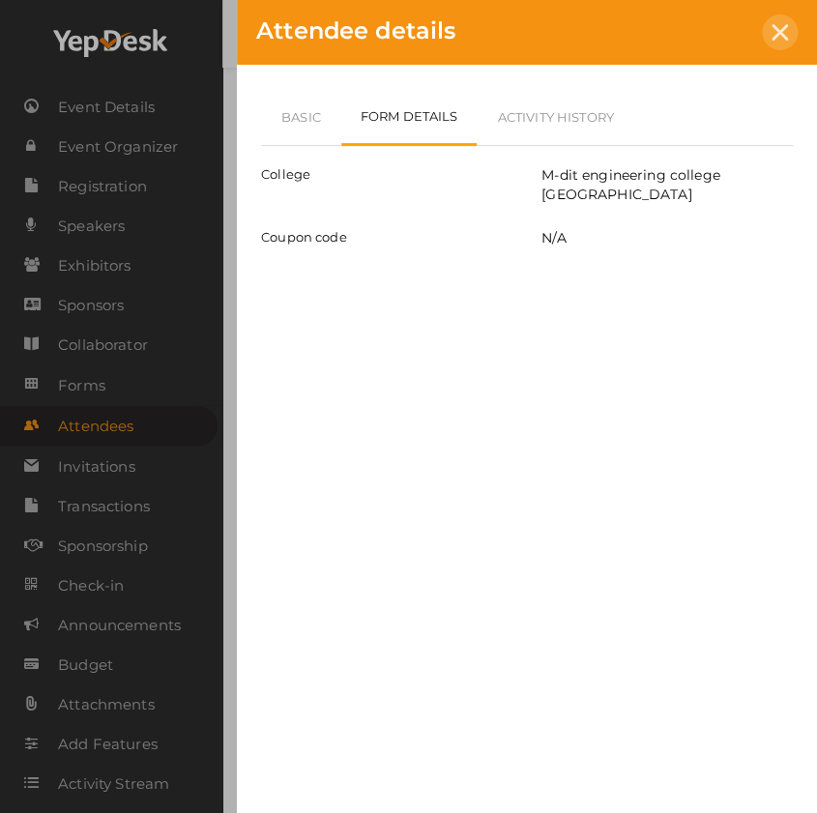
click at [787, 38] on div at bounding box center [780, 33] width 36 height 36
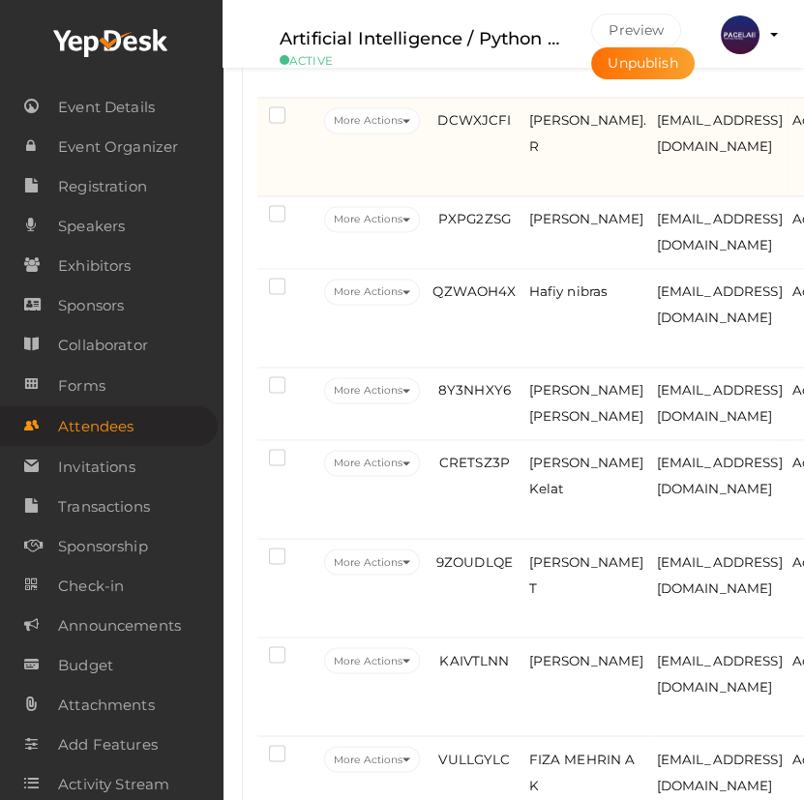
click at [513, 196] on td "DCWXJCFI" at bounding box center [474, 147] width 99 height 99
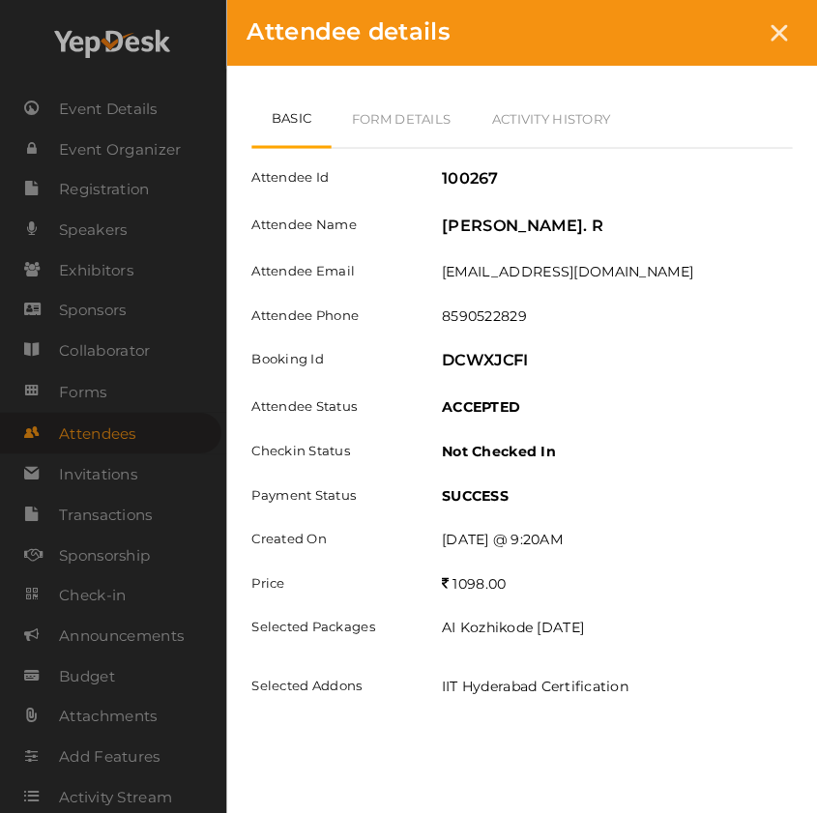
scroll to position [3832, 0]
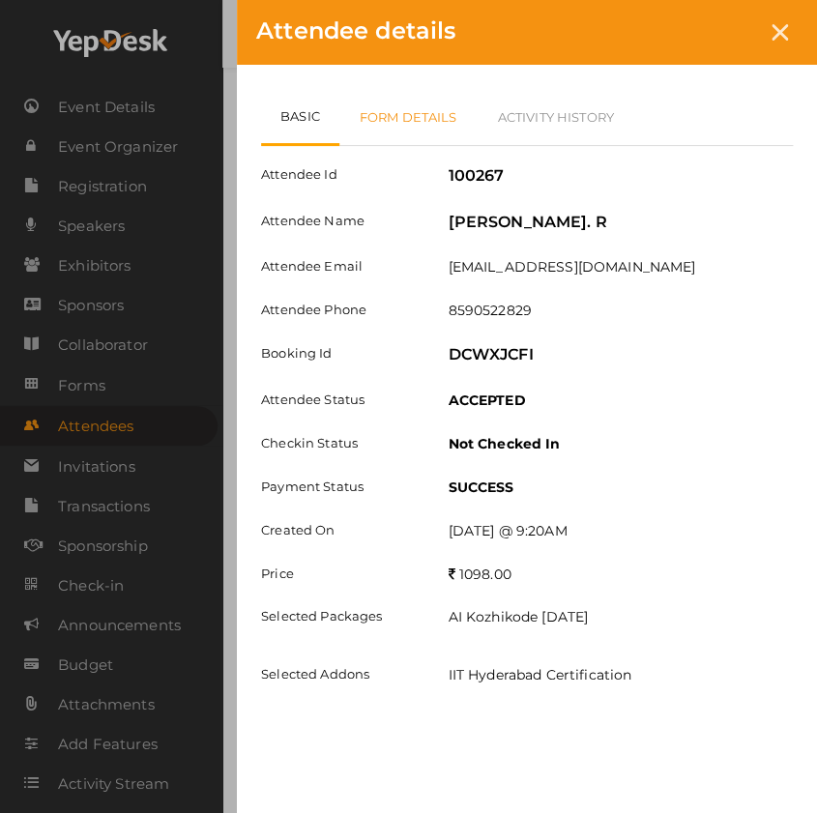
click at [438, 111] on link "Form Details" at bounding box center [408, 117] width 138 height 56
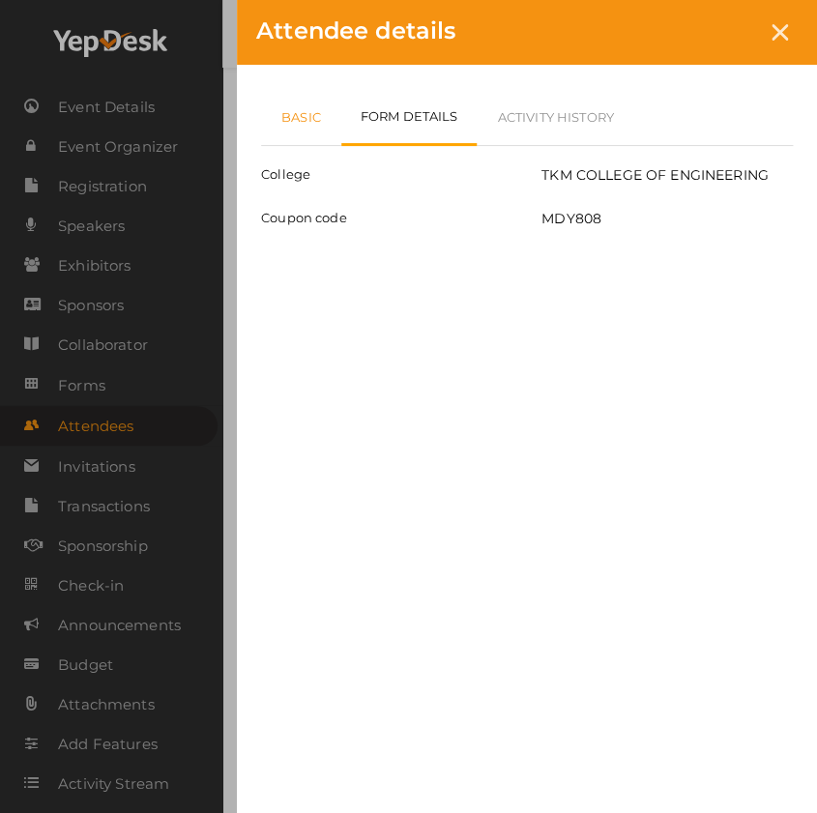
click at [304, 127] on link "Basic" at bounding box center [301, 117] width 80 height 56
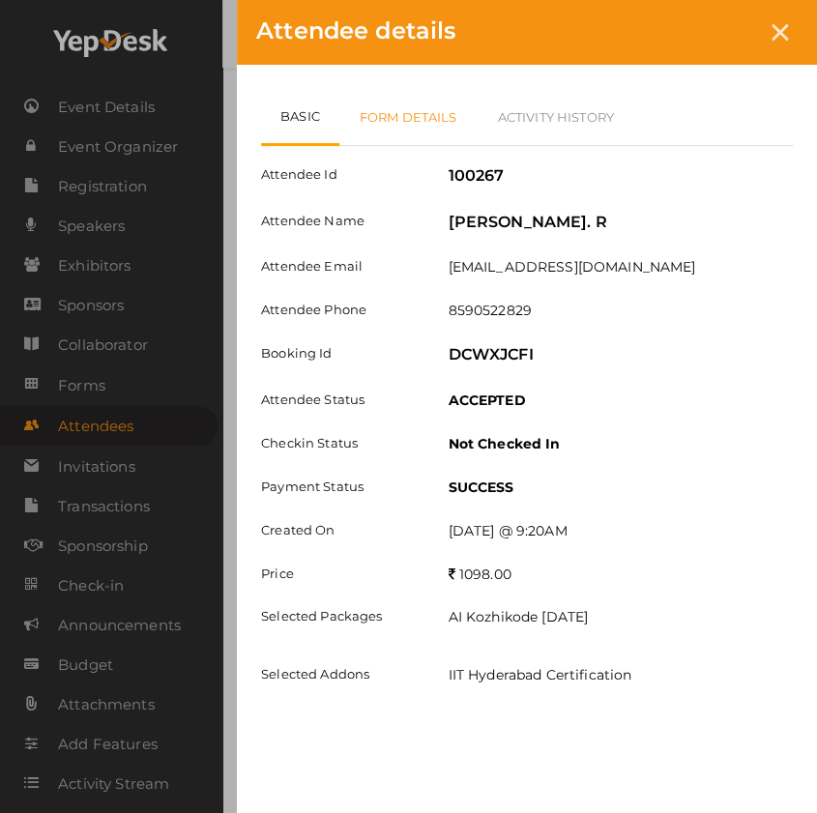
click at [417, 132] on link "Form Details" at bounding box center [408, 117] width 138 height 56
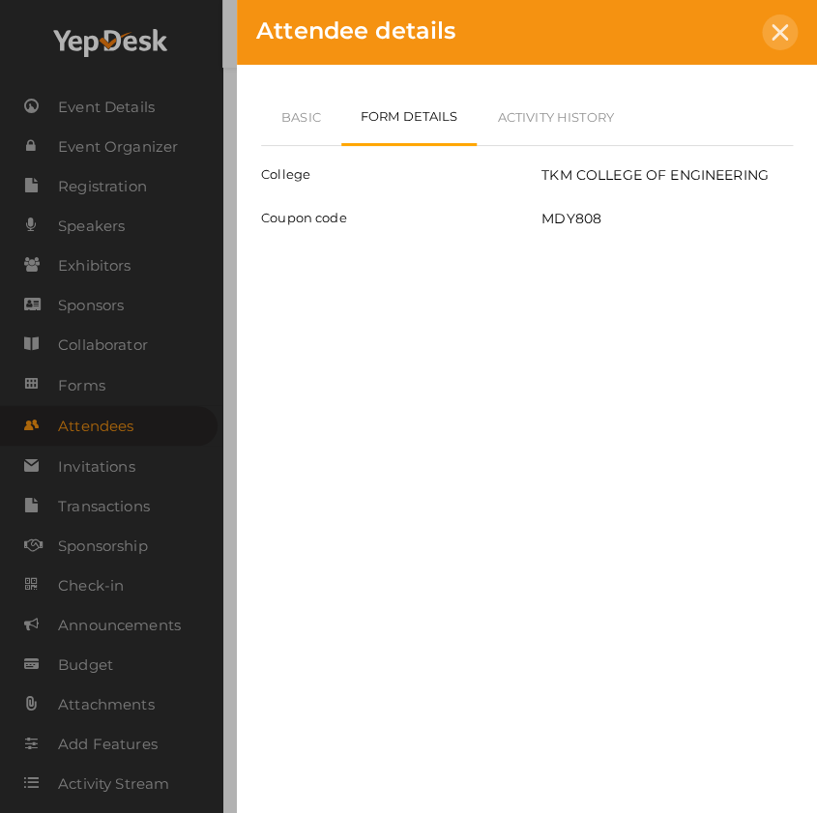
click at [775, 31] on icon at bounding box center [780, 32] width 16 height 16
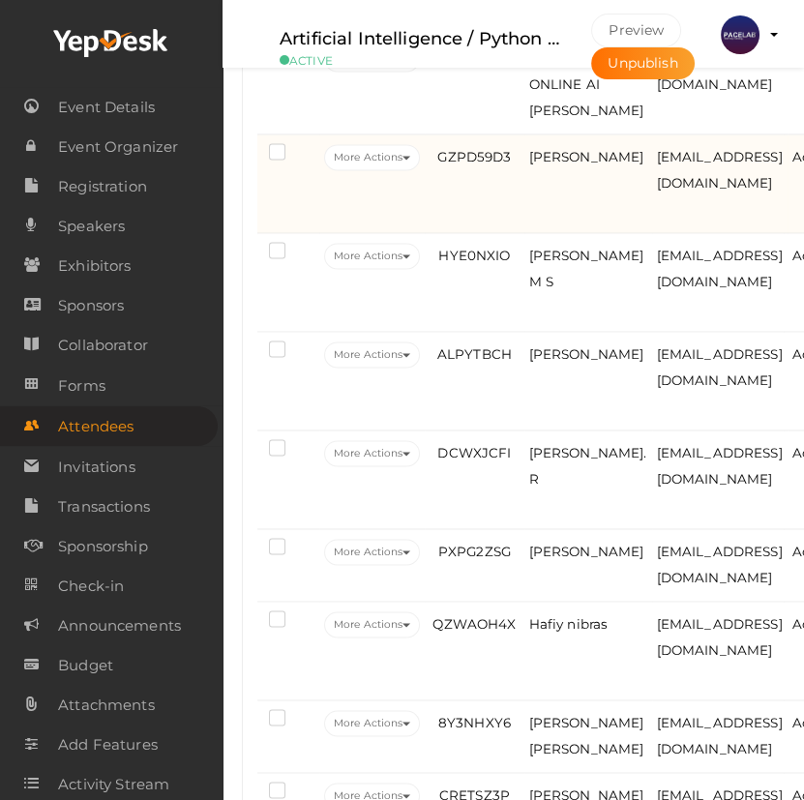
scroll to position [3513, 0]
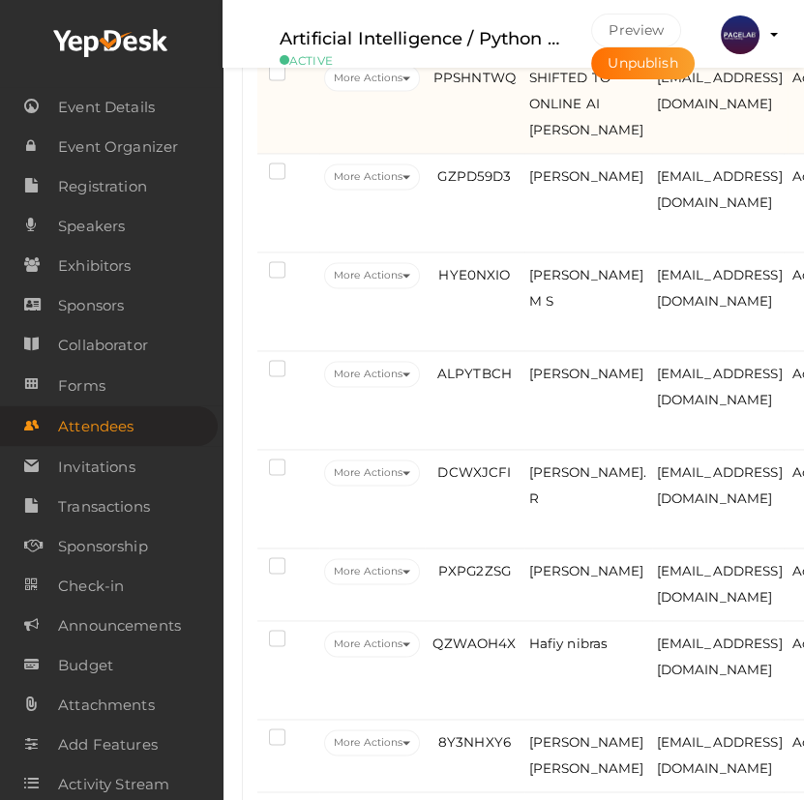
click at [477, 154] on td "PPSHNTWQ" at bounding box center [474, 104] width 99 height 99
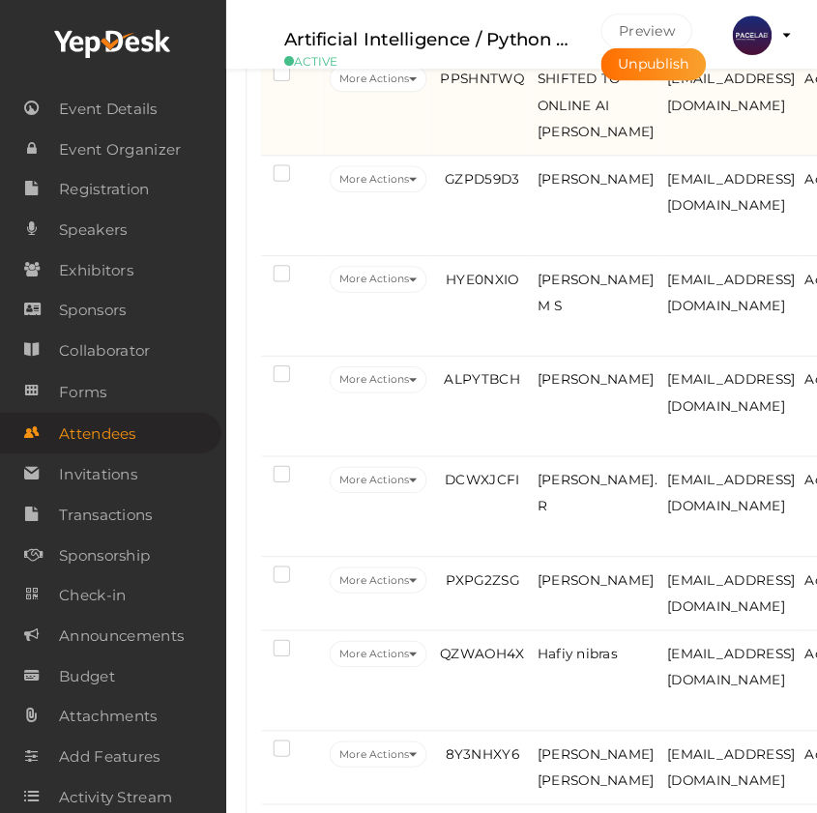
scroll to position [3481, 0]
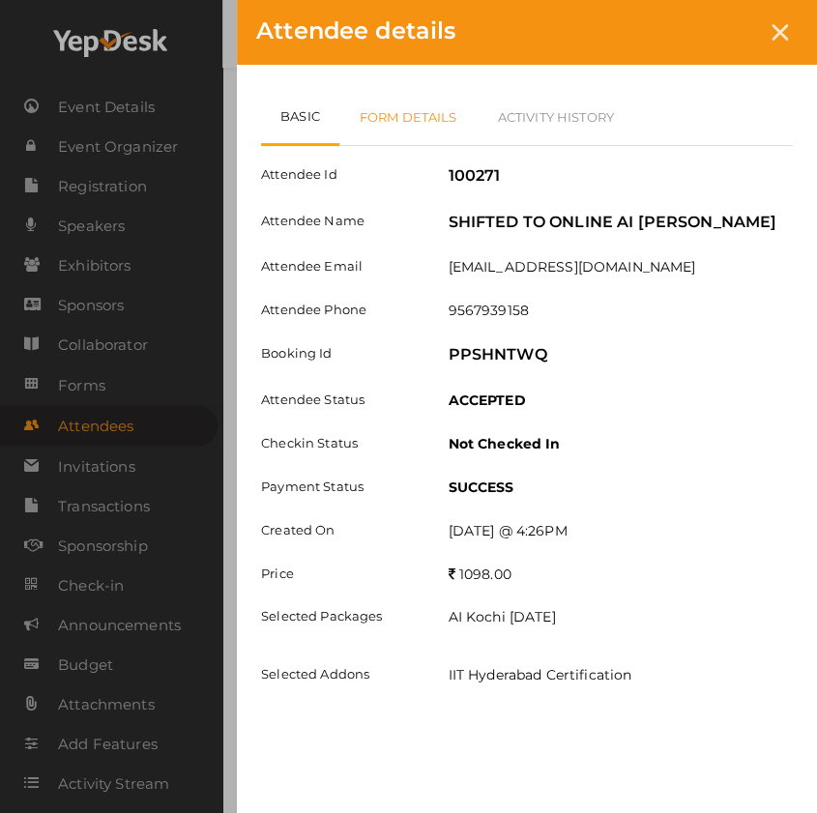
click at [428, 119] on link "Form Details" at bounding box center [408, 117] width 138 height 56
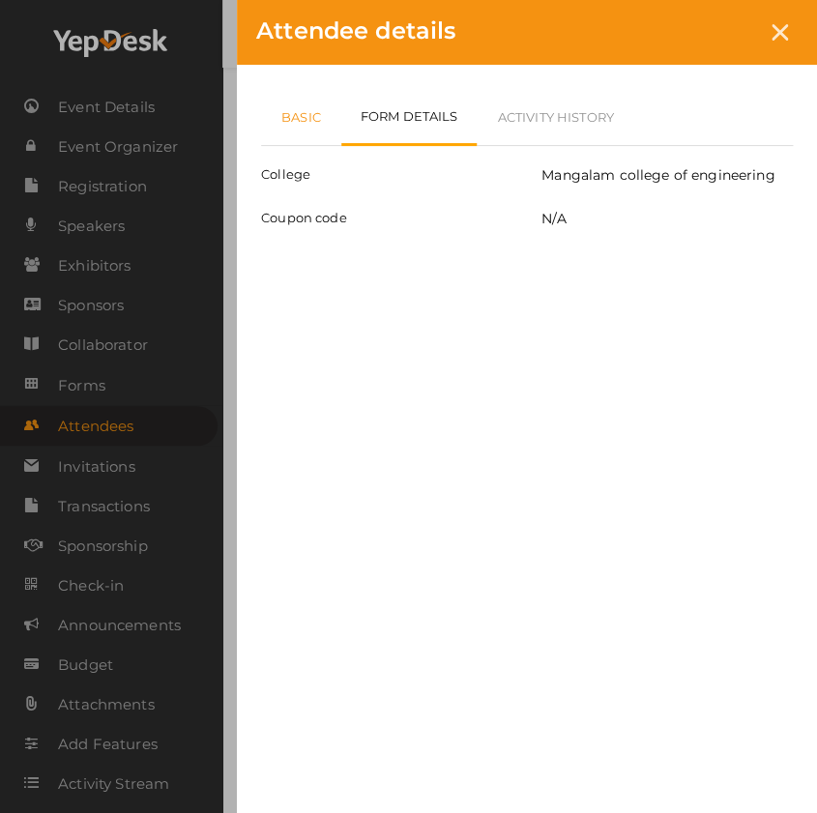
click at [287, 134] on link "Basic" at bounding box center [301, 117] width 80 height 56
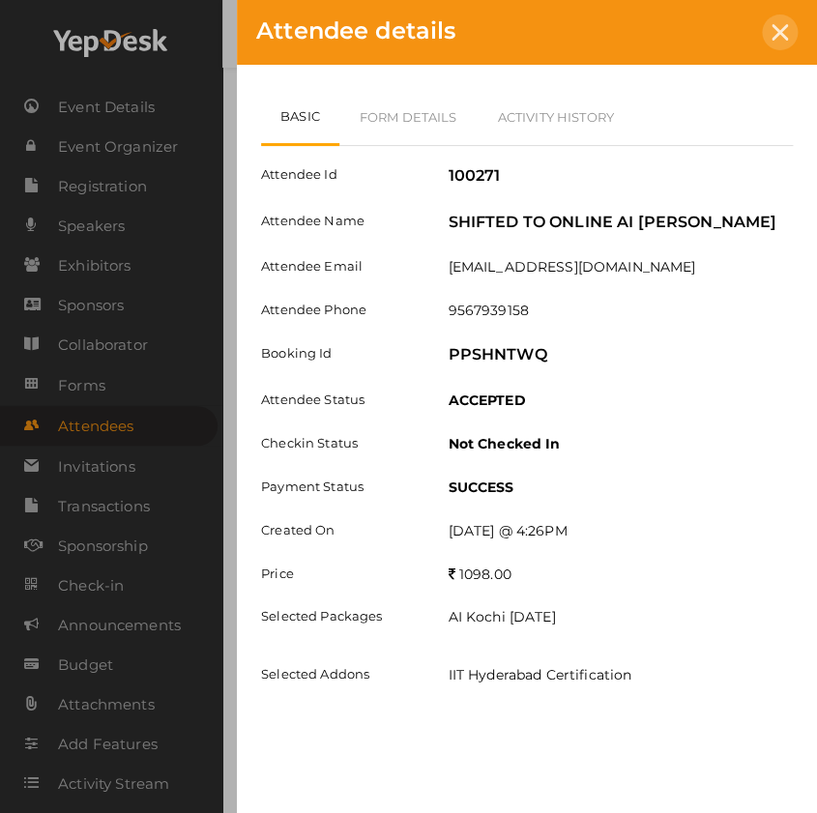
click at [774, 28] on icon at bounding box center [780, 32] width 16 height 16
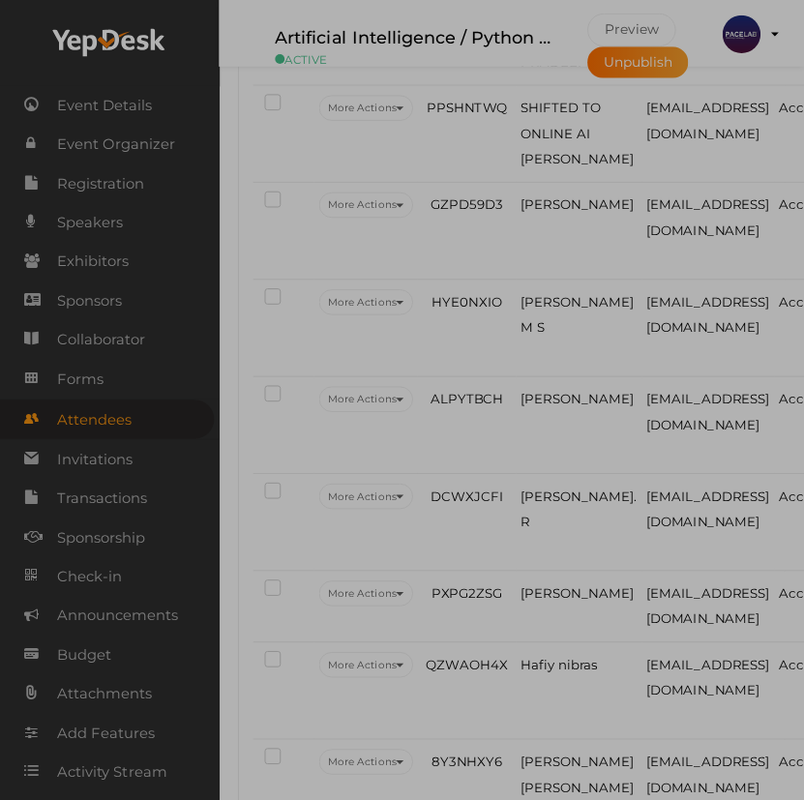
scroll to position [3513, 0]
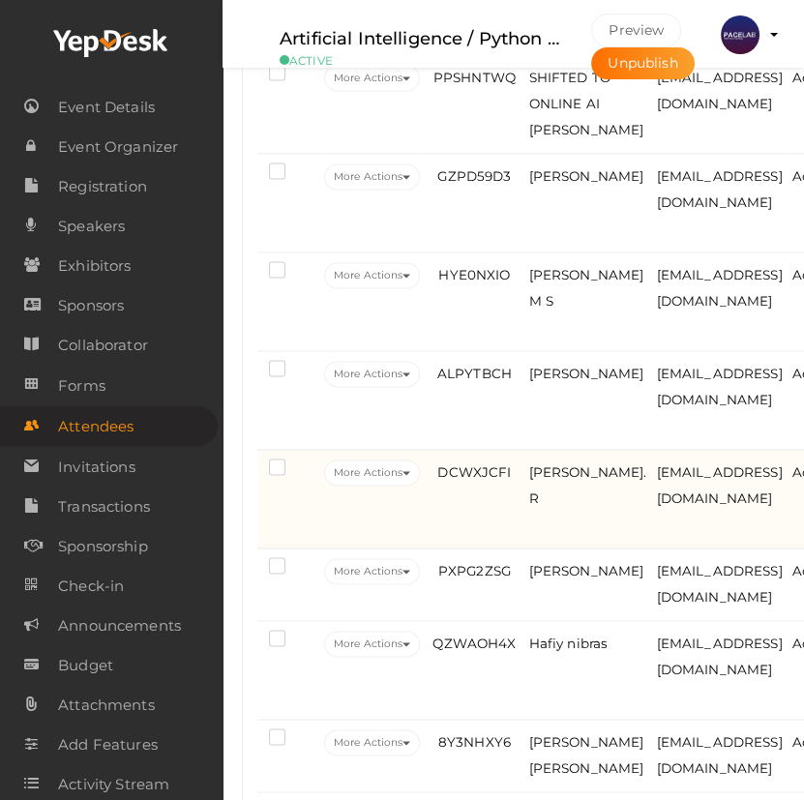
click at [494, 548] on td "DCWXJCFI" at bounding box center [474, 499] width 99 height 99
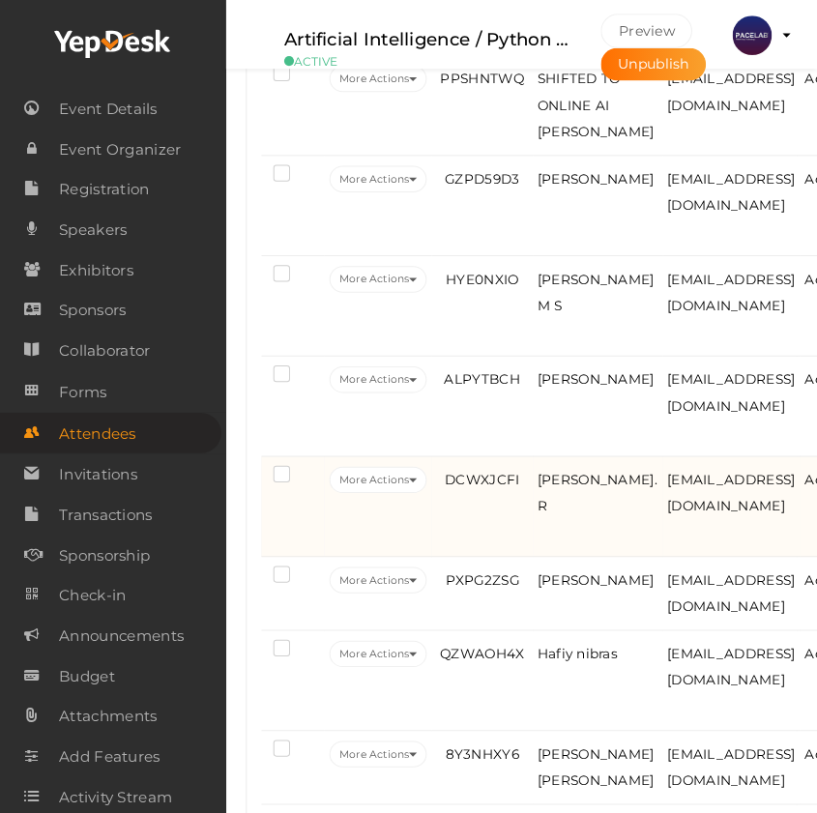
scroll to position [3481, 0]
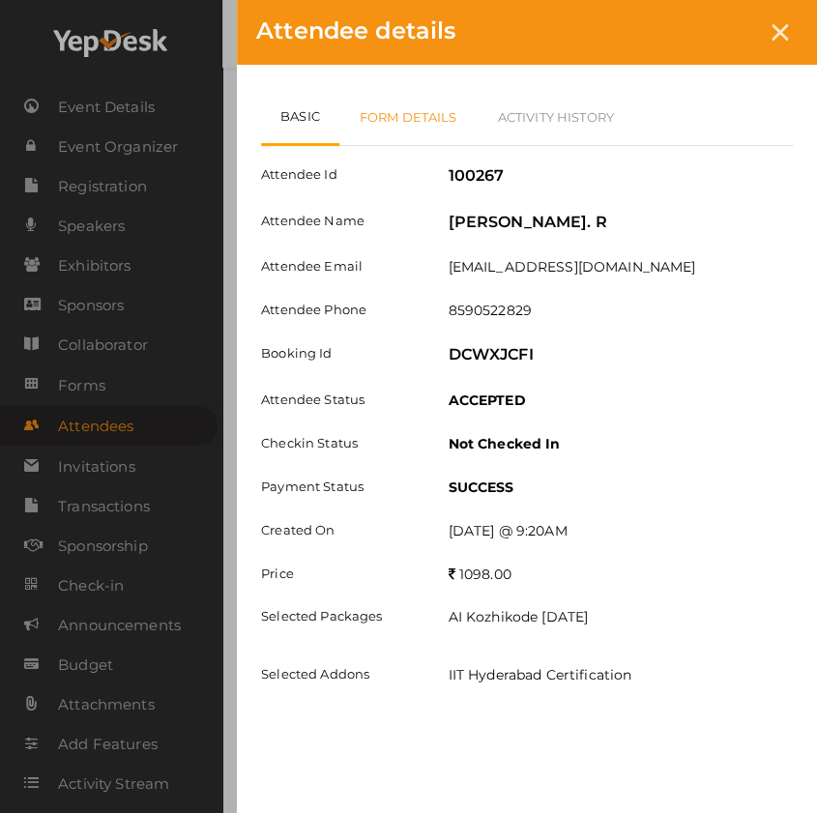
click at [422, 126] on link "Form Details" at bounding box center [408, 117] width 138 height 56
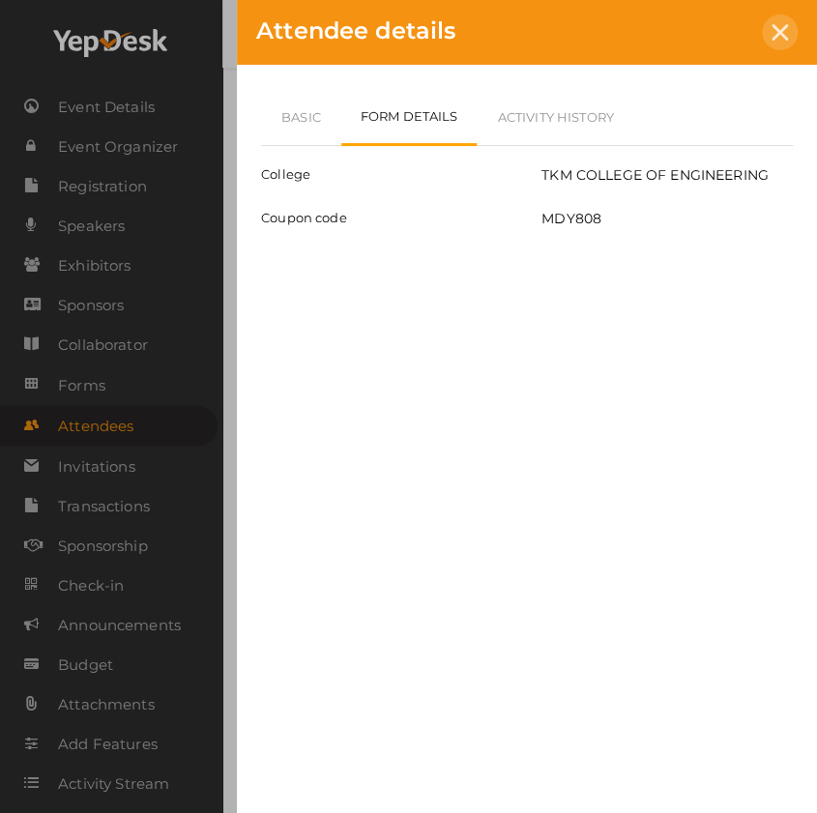
click at [769, 40] on div at bounding box center [780, 33] width 36 height 36
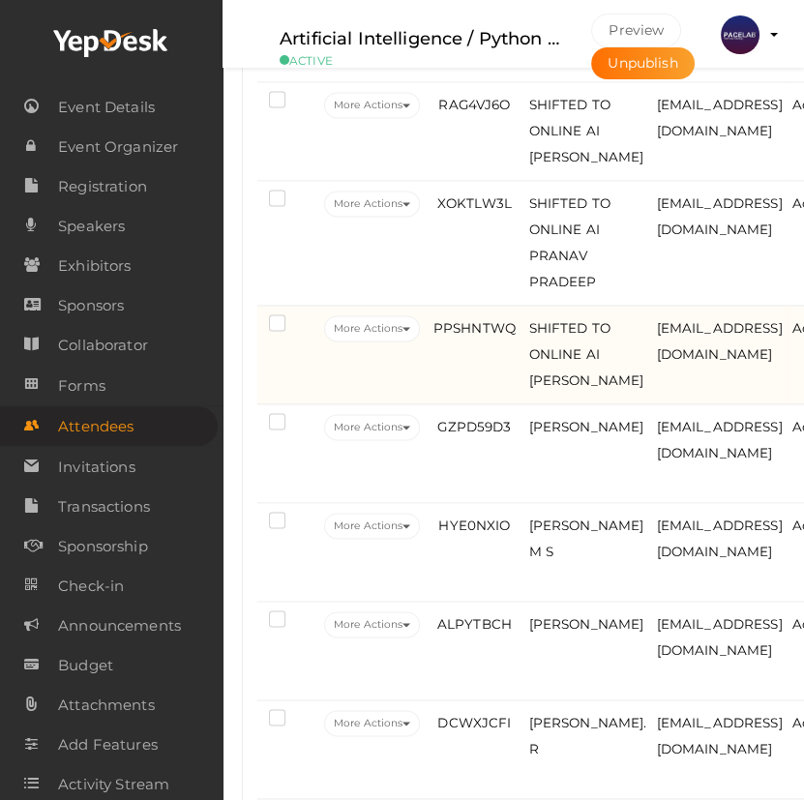
scroll to position [3162, 0]
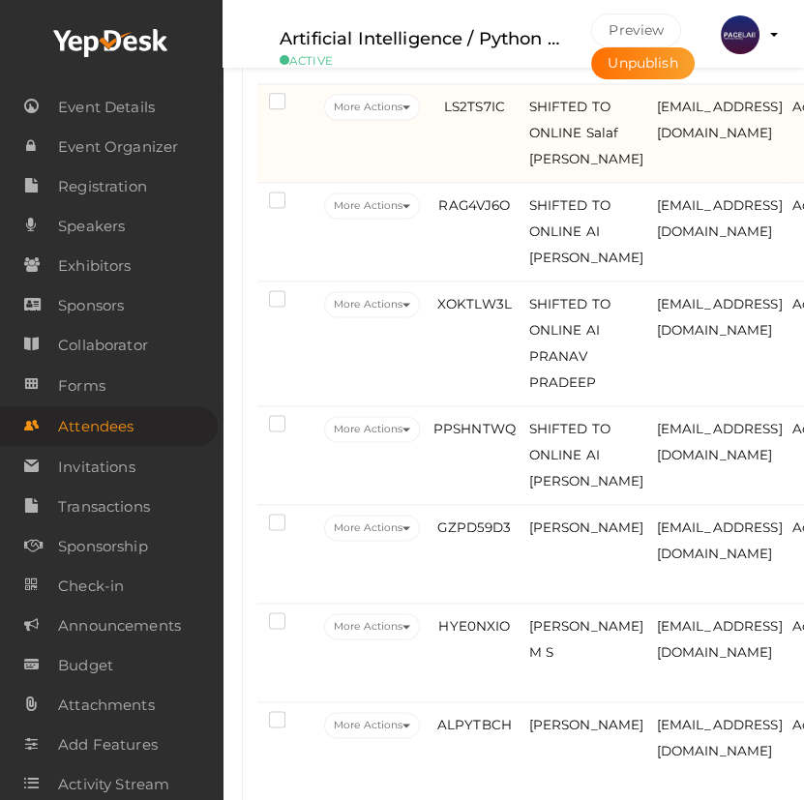
click at [513, 183] on td "LS2TS7IC" at bounding box center [474, 133] width 99 height 99
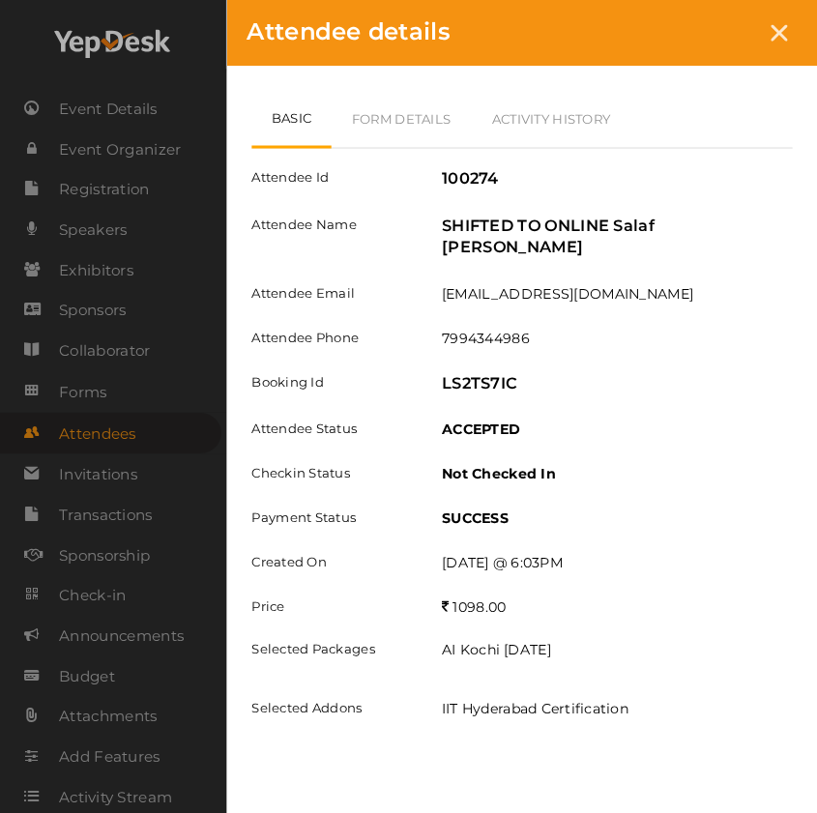
scroll to position [3129, 0]
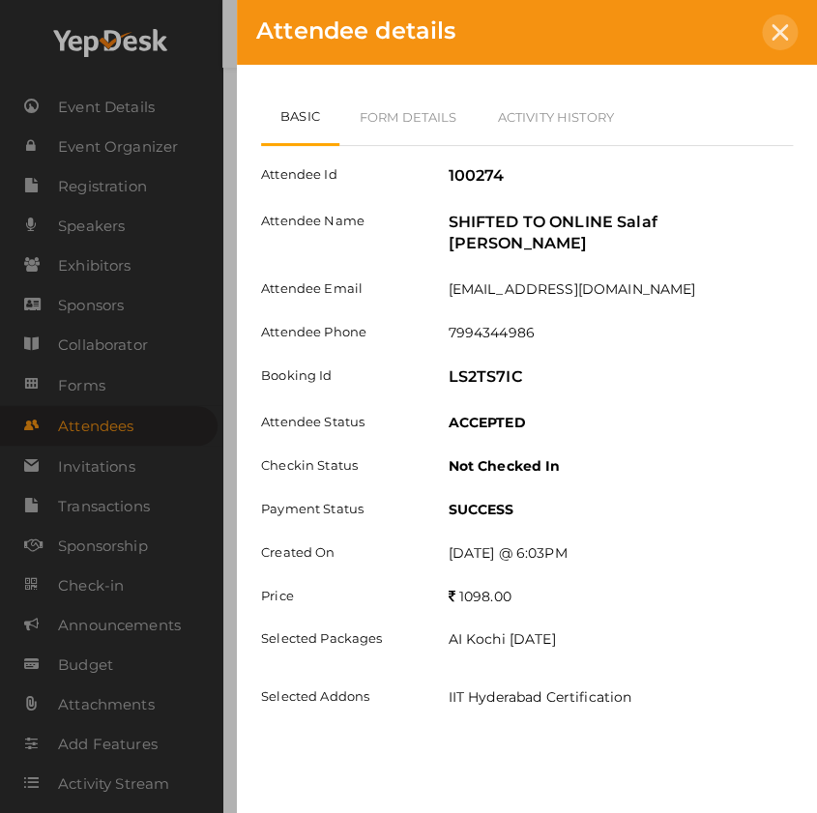
click at [776, 20] on div at bounding box center [780, 33] width 36 height 36
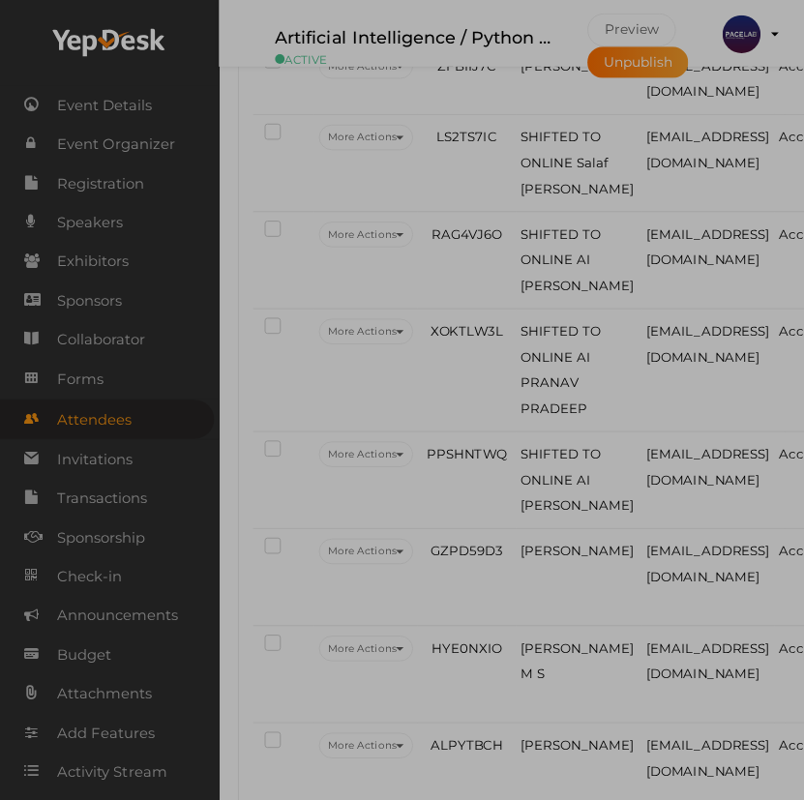
scroll to position [3162, 0]
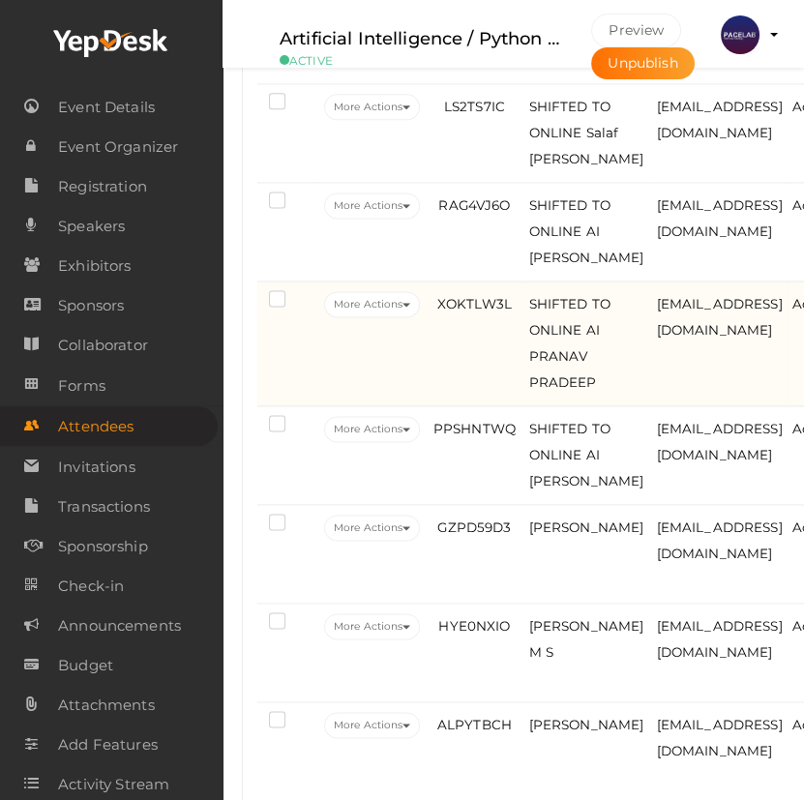
click at [493, 406] on td "XOKTLW3L" at bounding box center [474, 343] width 99 height 125
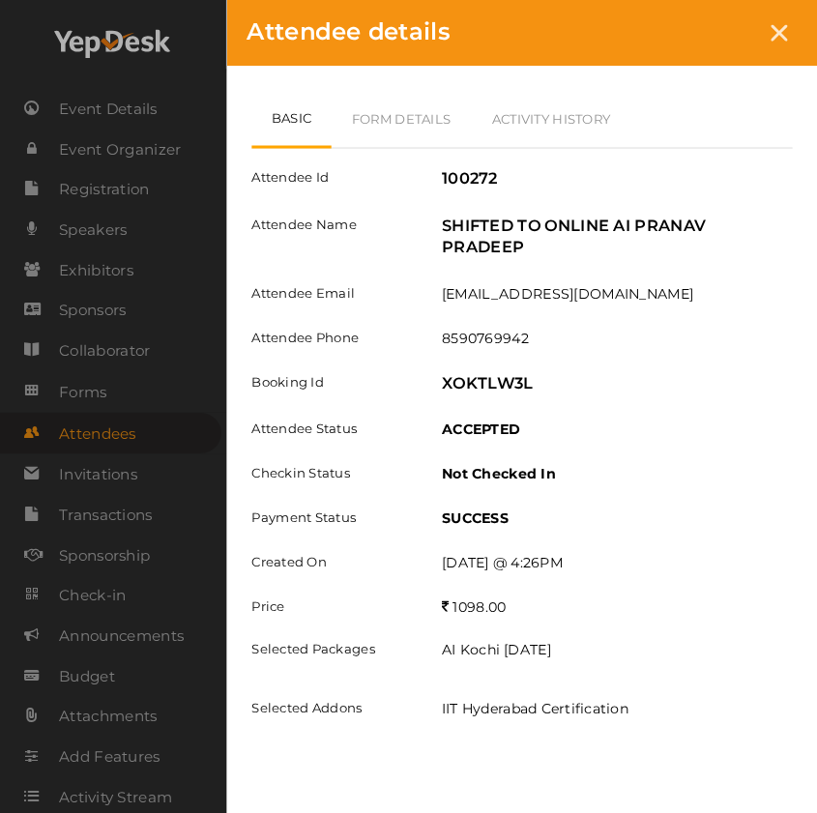
scroll to position [3129, 0]
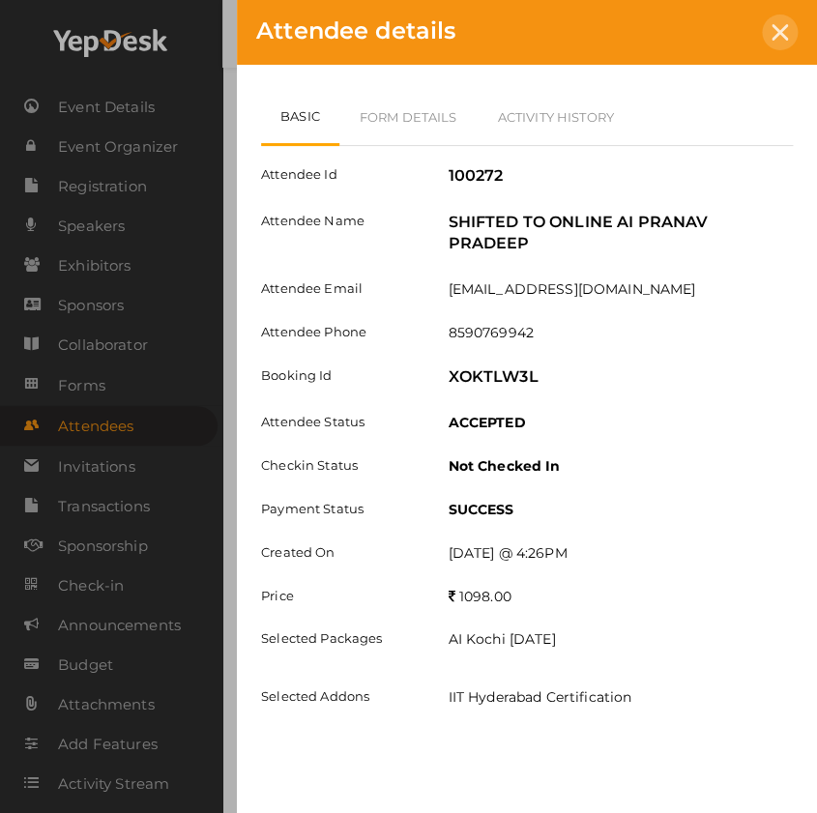
click at [783, 32] on icon at bounding box center [780, 32] width 16 height 16
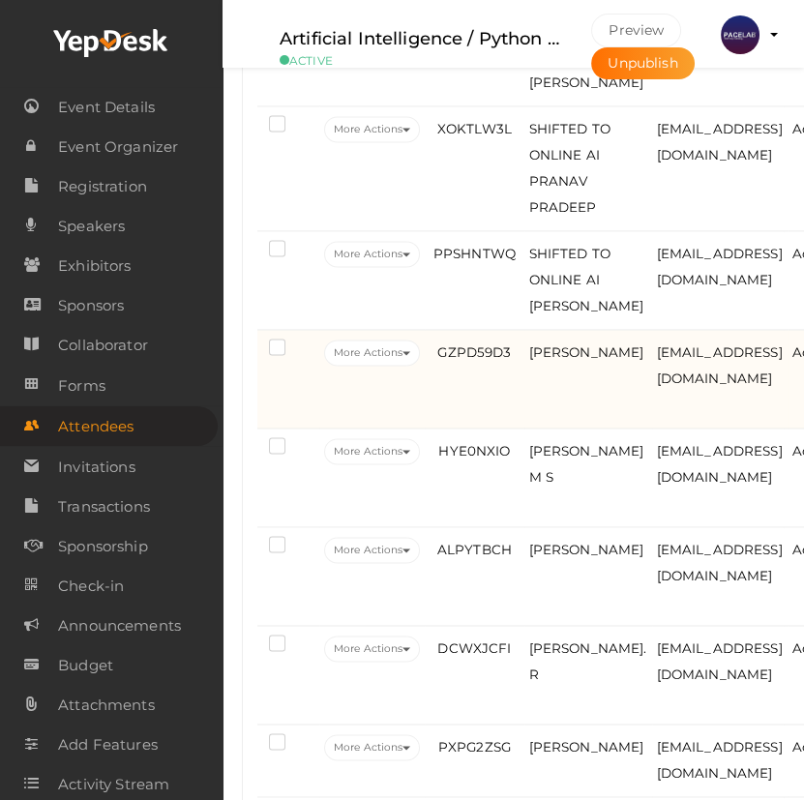
click at [444, 428] on td "GZPD59D3" at bounding box center [474, 379] width 99 height 99
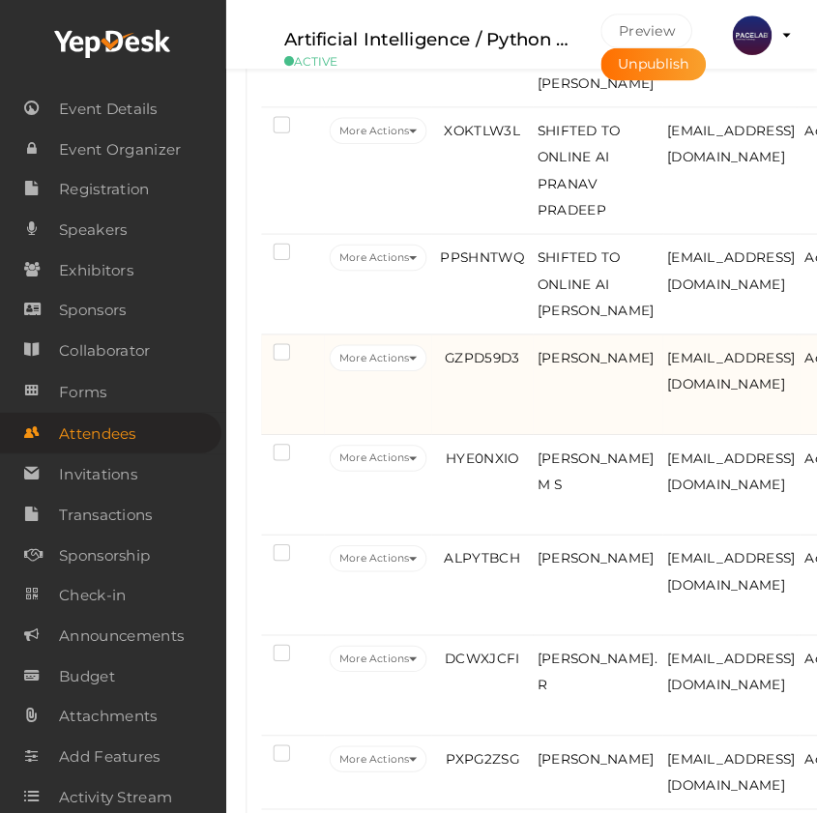
scroll to position [3305, 0]
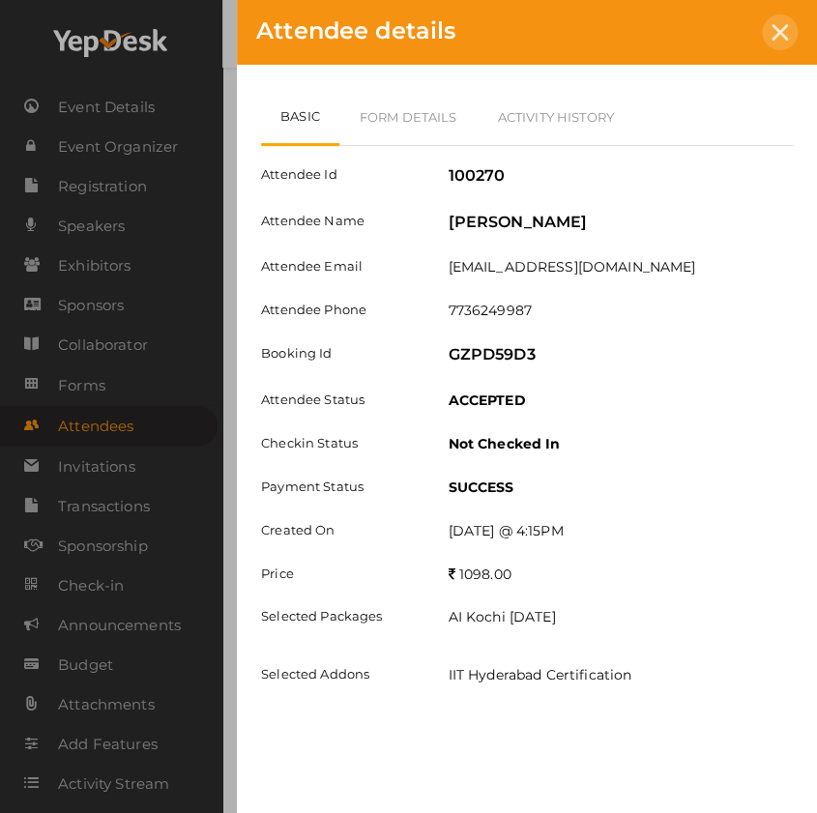
click at [775, 40] on div at bounding box center [780, 33] width 36 height 36
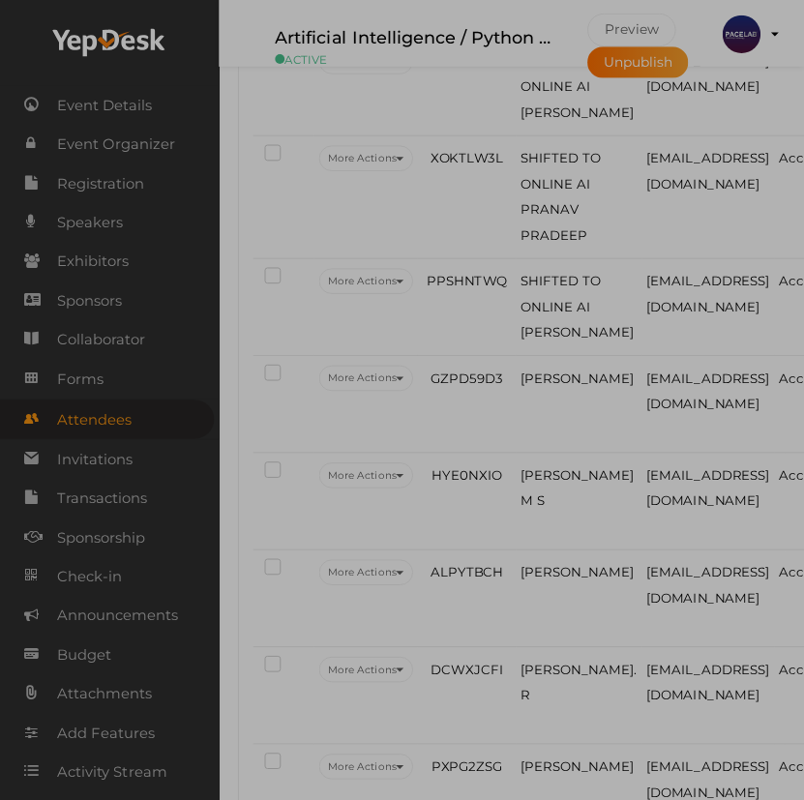
scroll to position [3337, 0]
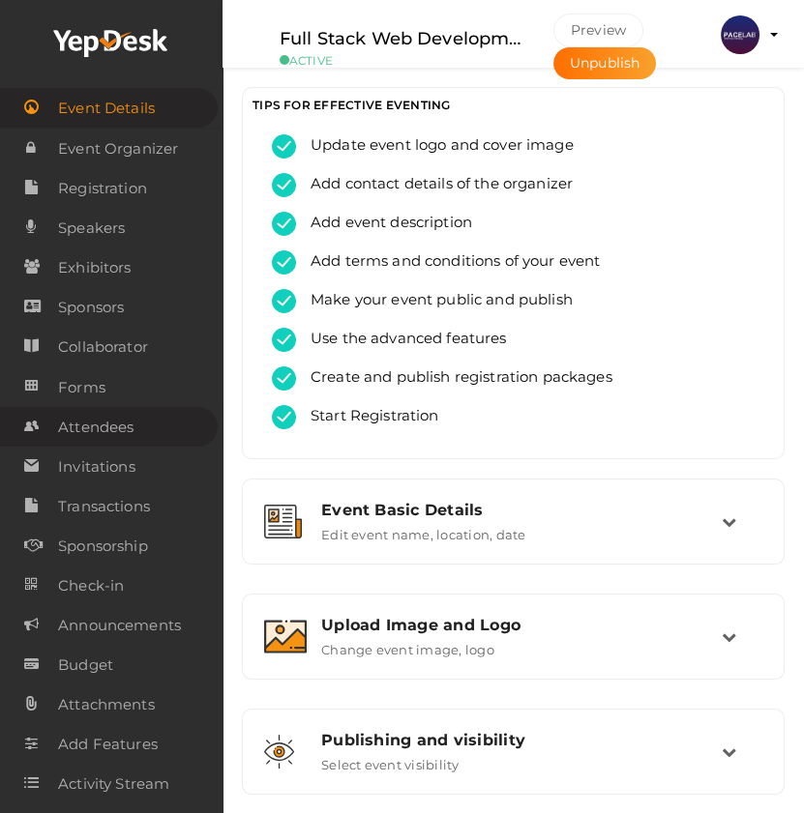
click at [122, 425] on span "Attendees" at bounding box center [95, 427] width 75 height 39
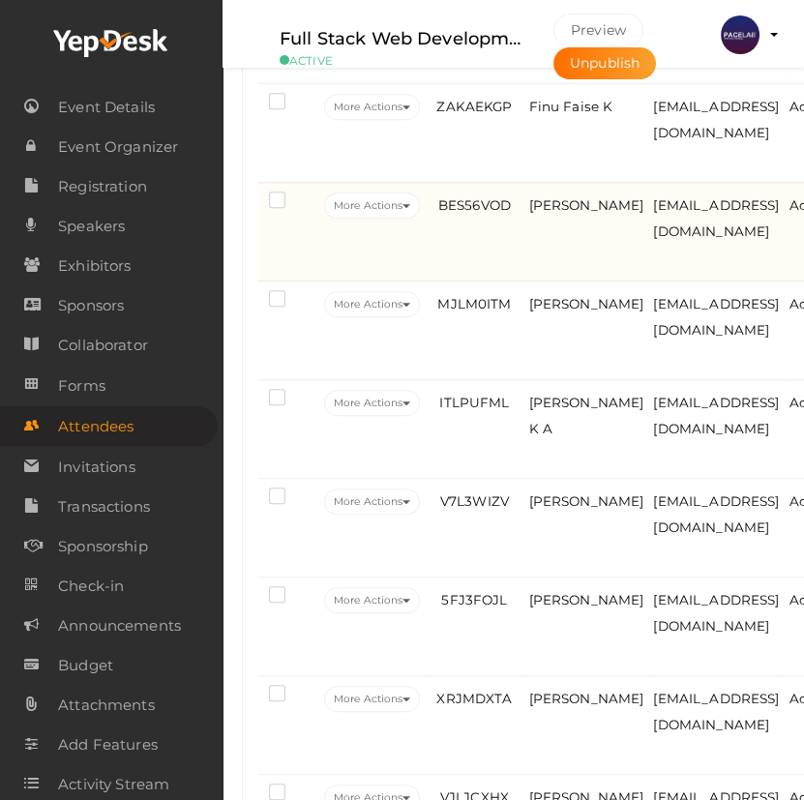
scroll to position [1846, 0]
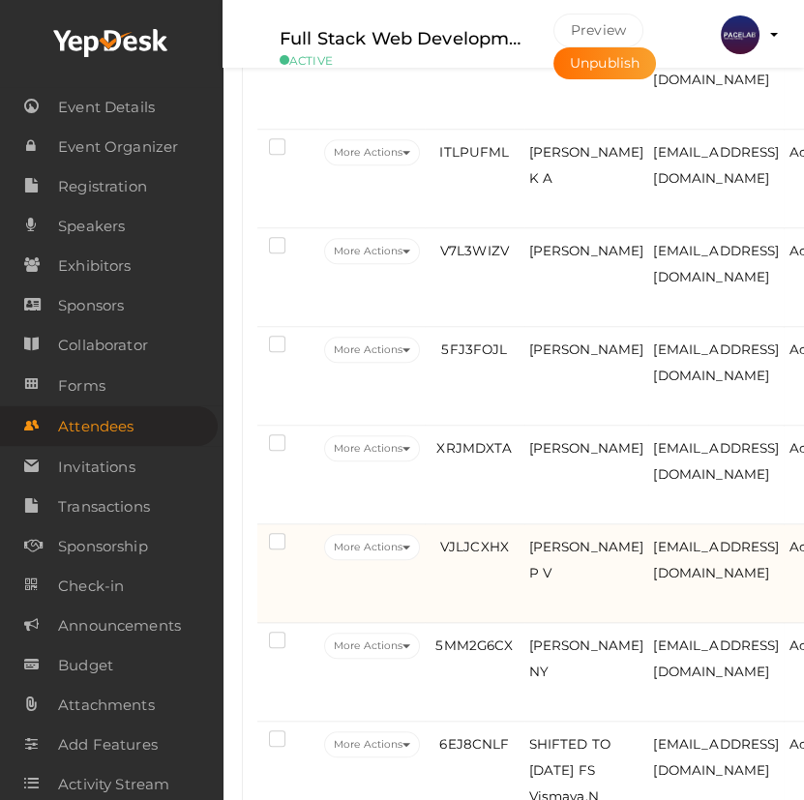
click at [548, 590] on td "[PERSON_NAME] P V" at bounding box center [586, 573] width 125 height 99
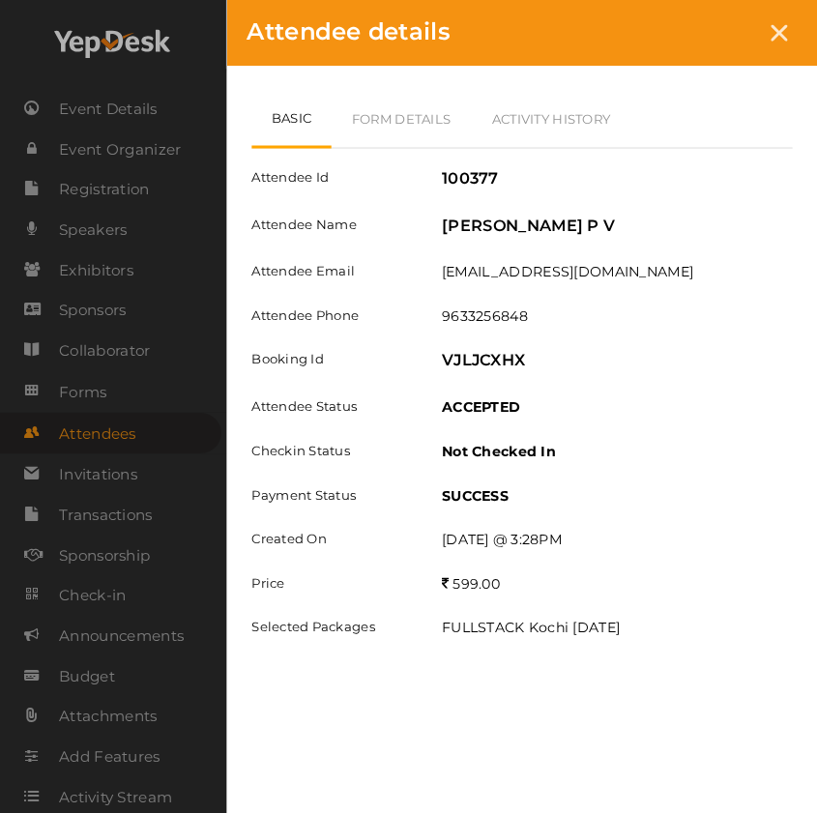
scroll to position [1814, 0]
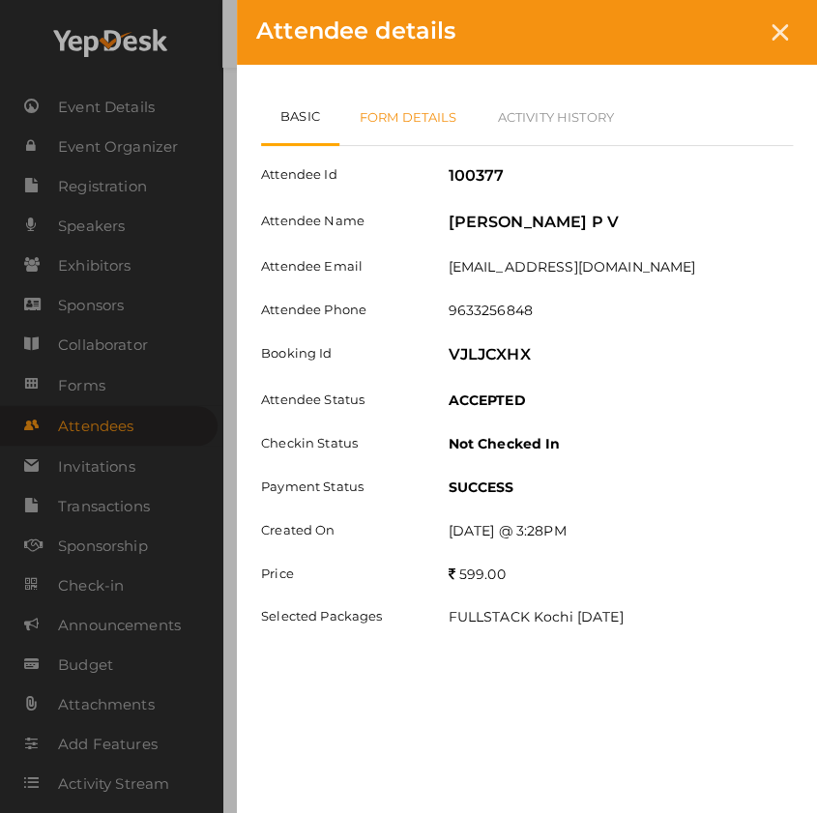
click at [405, 114] on link "Form Details" at bounding box center [408, 117] width 138 height 56
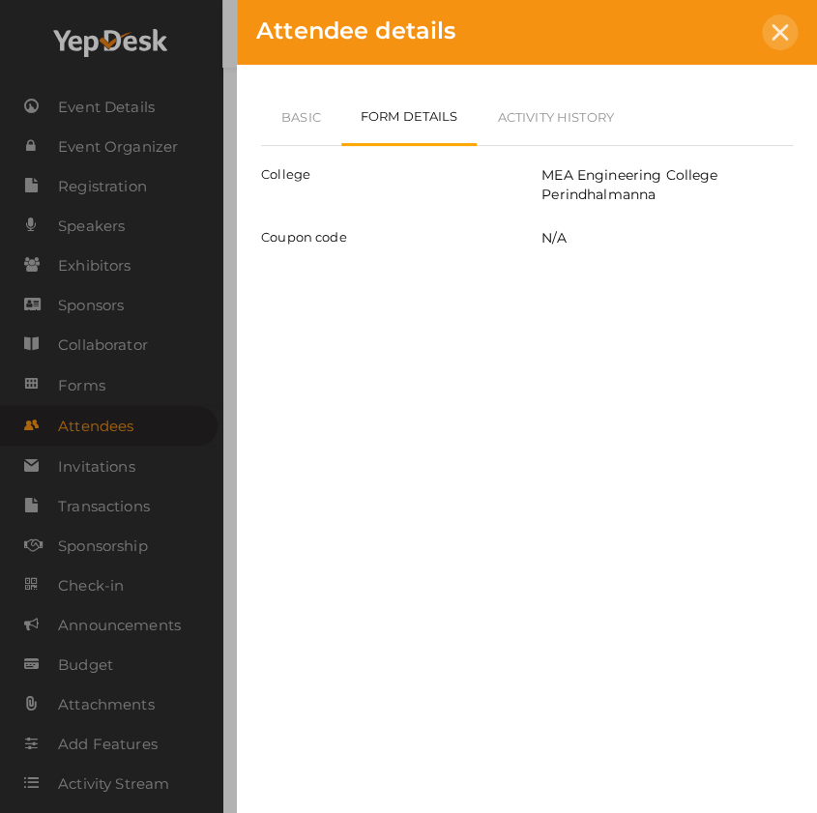
click at [783, 26] on icon at bounding box center [780, 32] width 16 height 16
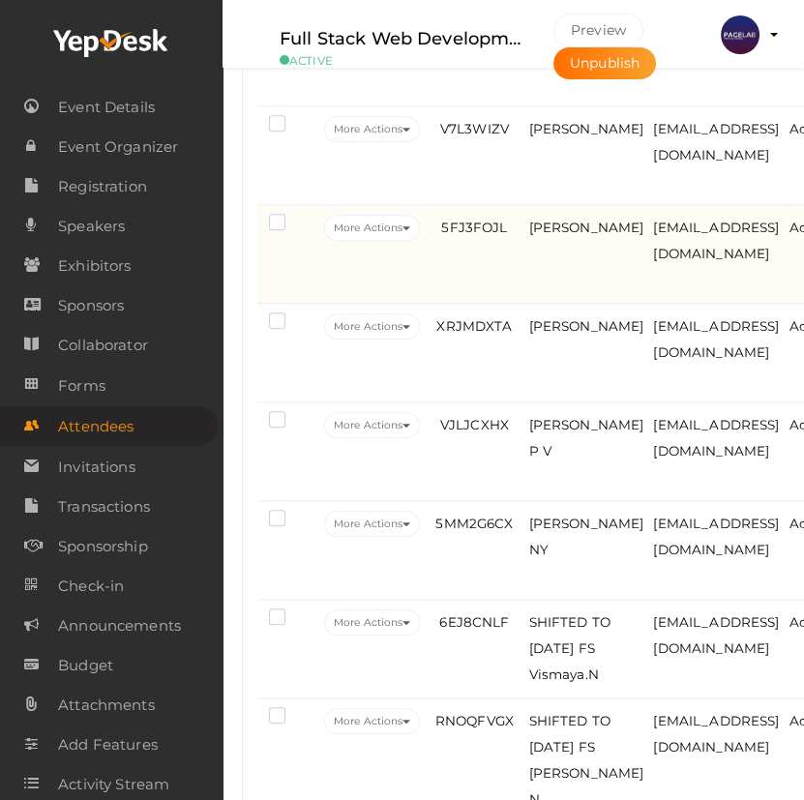
scroll to position [2285, 0]
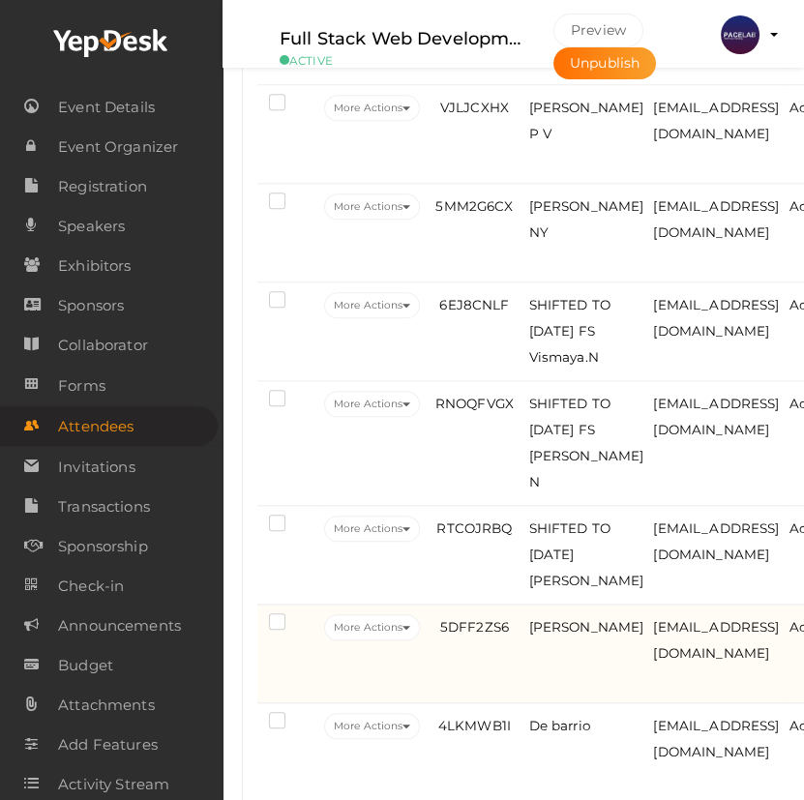
click at [503, 685] on td "5DFF2ZS6" at bounding box center [474, 653] width 99 height 99
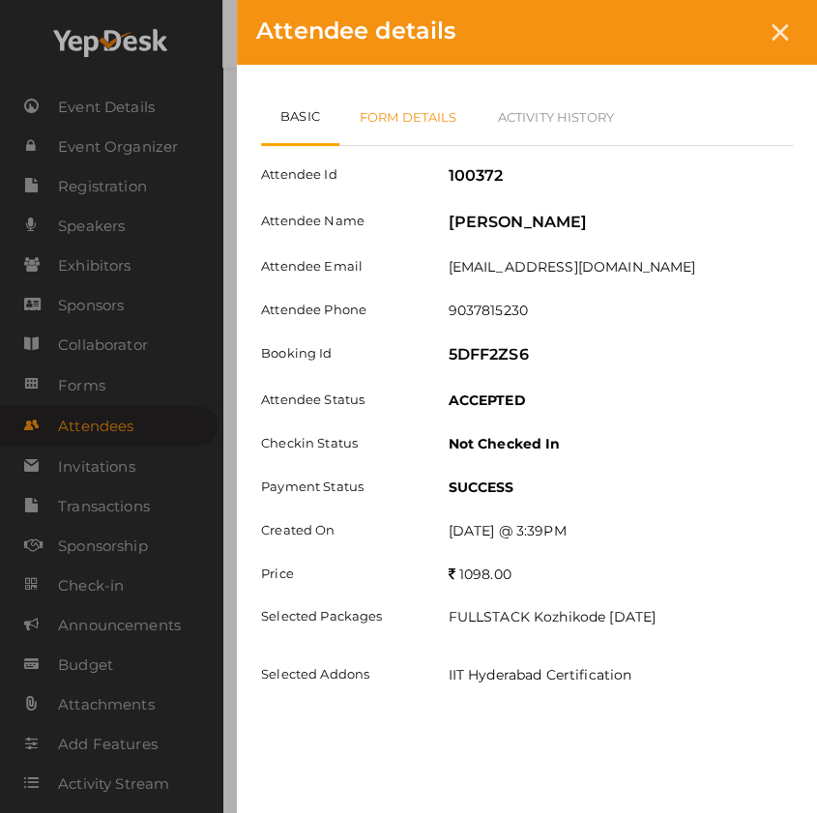
click at [401, 128] on link "Form Details" at bounding box center [408, 117] width 138 height 56
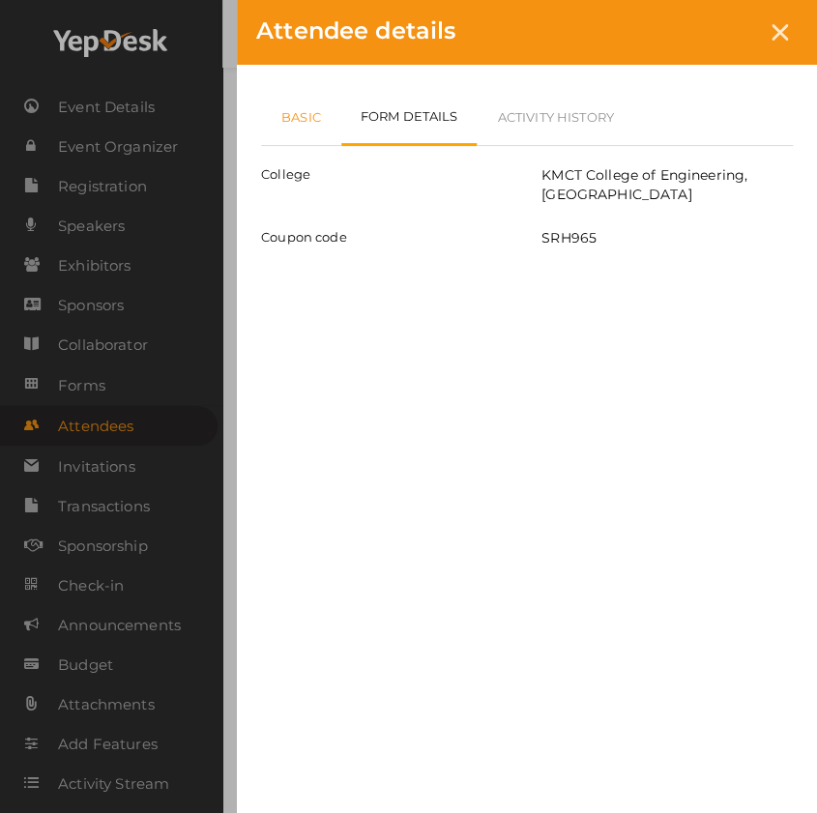
click at [304, 126] on link "Basic" at bounding box center [301, 117] width 80 height 56
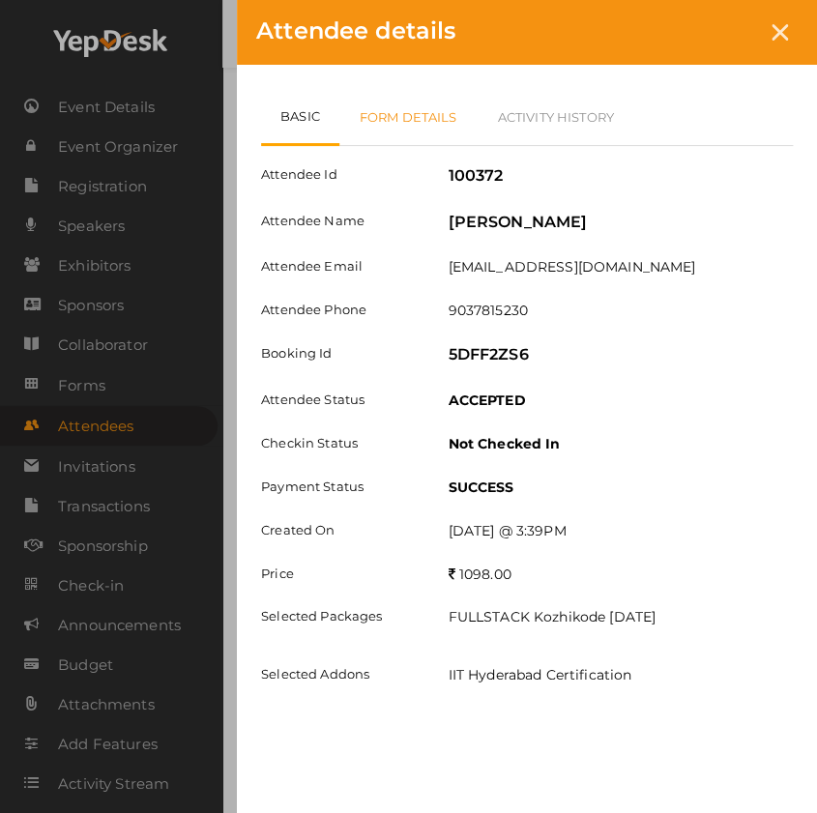
click at [407, 119] on link "Form Details" at bounding box center [408, 117] width 138 height 56
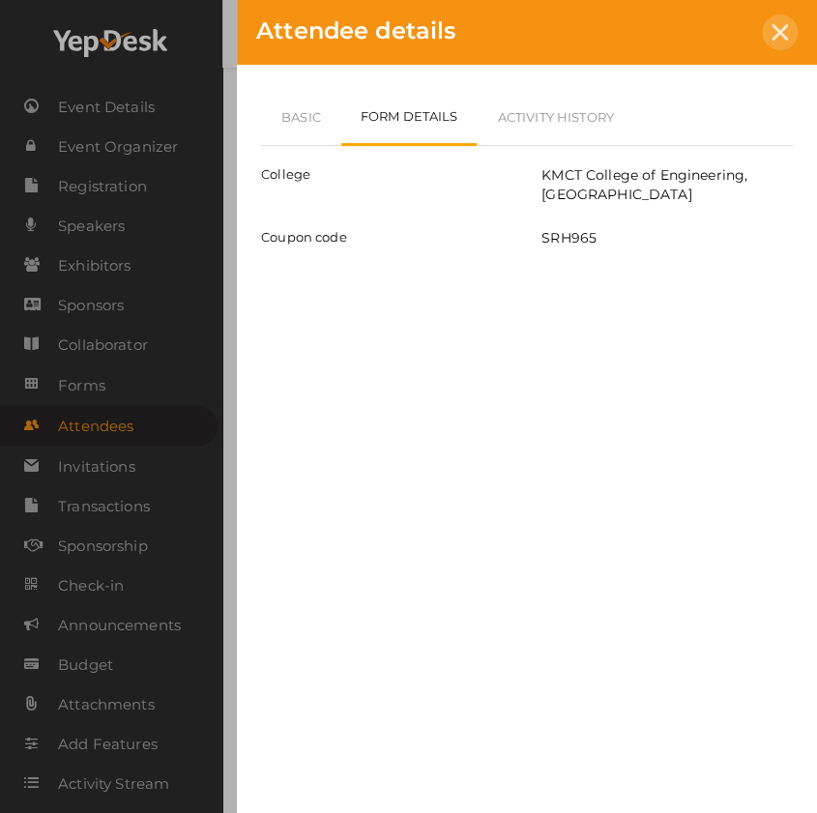
click at [776, 31] on icon at bounding box center [780, 32] width 16 height 16
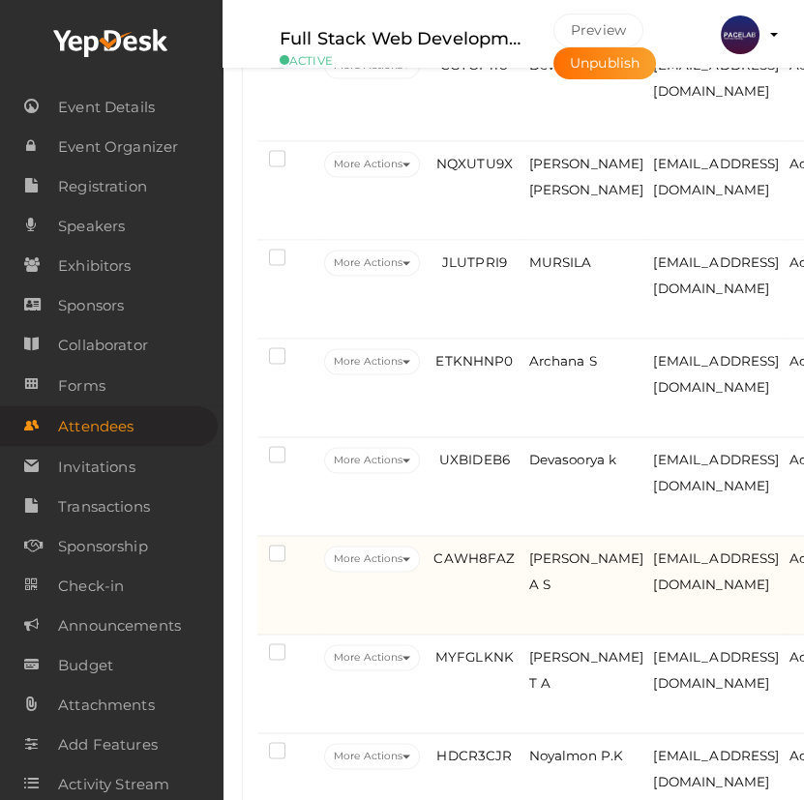
click at [565, 622] on td "[PERSON_NAME] A S" at bounding box center [586, 585] width 125 height 99
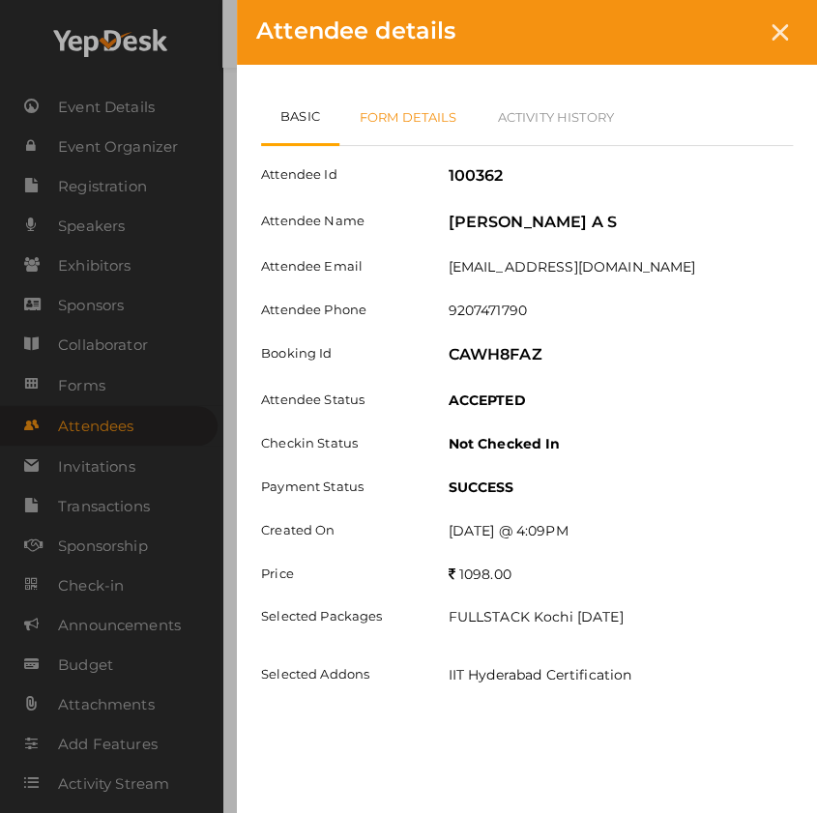
click at [415, 118] on link "Form Details" at bounding box center [408, 117] width 138 height 56
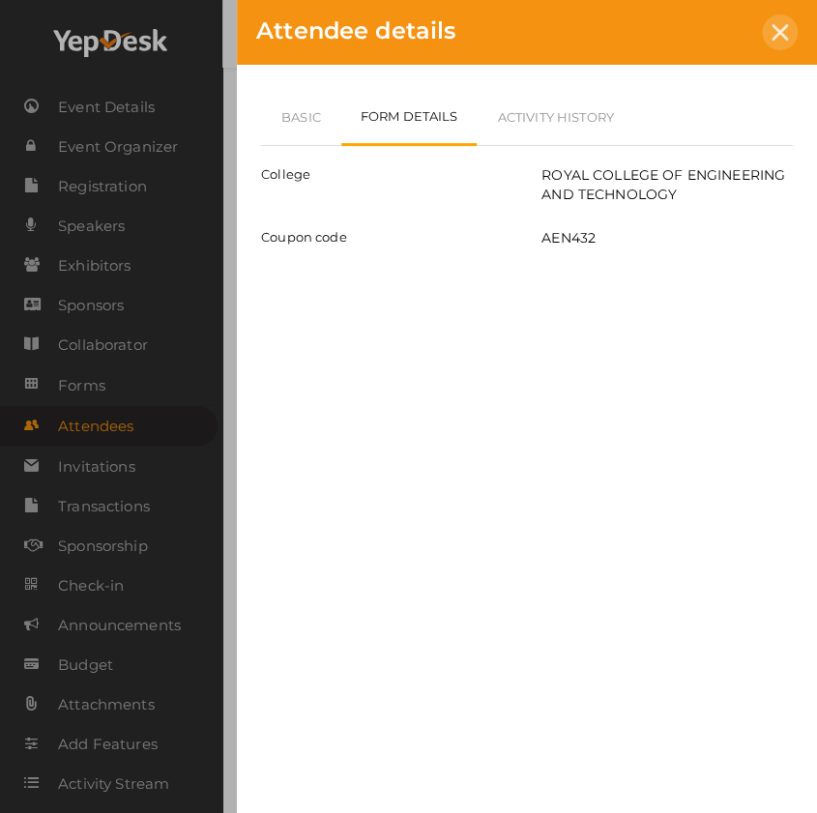
click at [787, 28] on div at bounding box center [780, 33] width 36 height 36
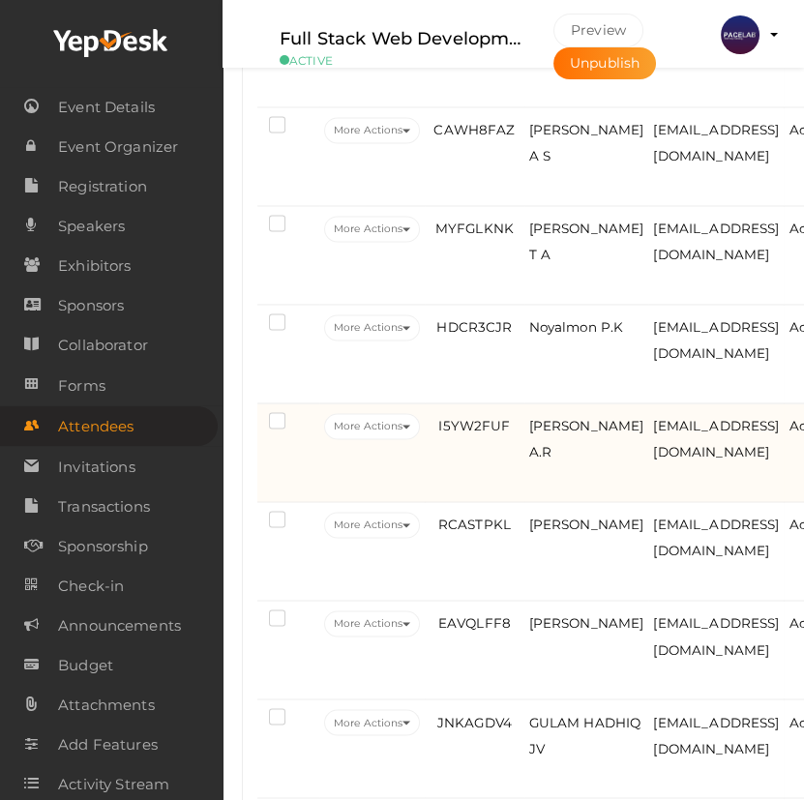
scroll to position [3780, 0]
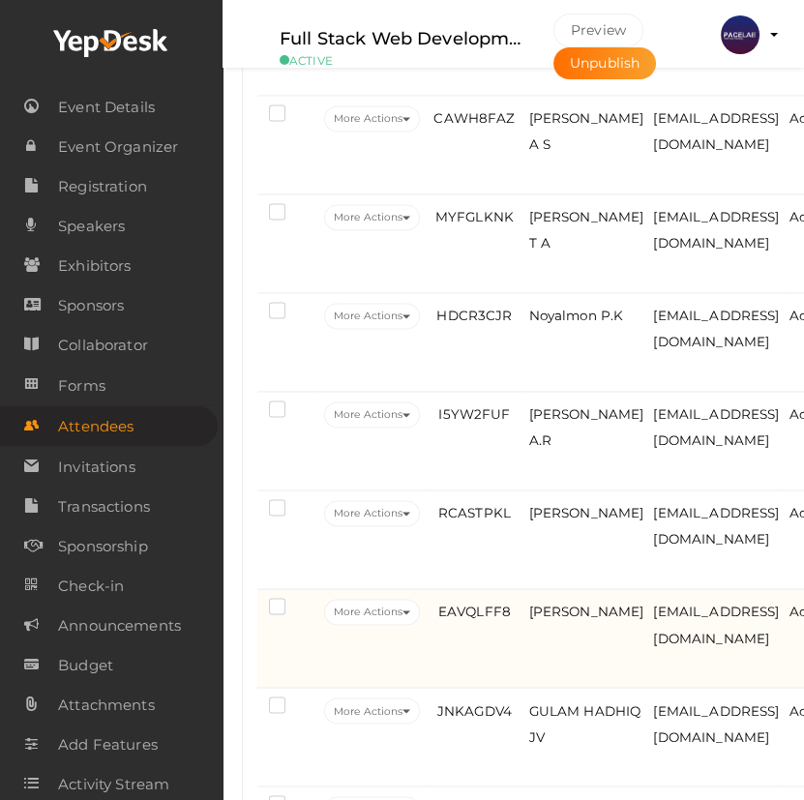
click at [562, 648] on td "[PERSON_NAME]" at bounding box center [586, 638] width 125 height 99
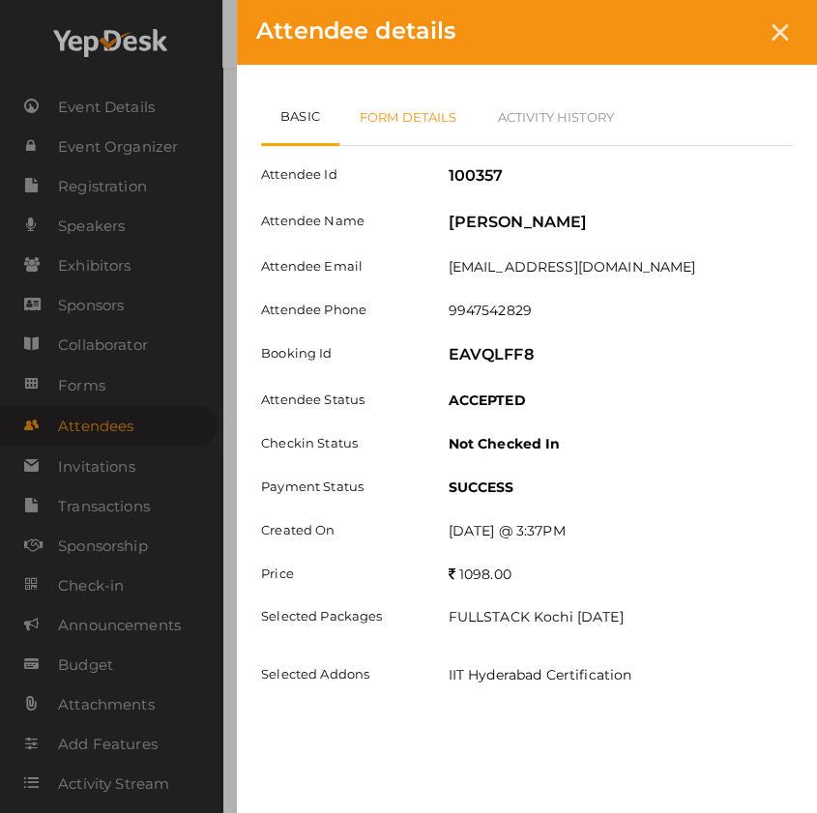
click at [432, 116] on link "Form Details" at bounding box center [408, 117] width 138 height 56
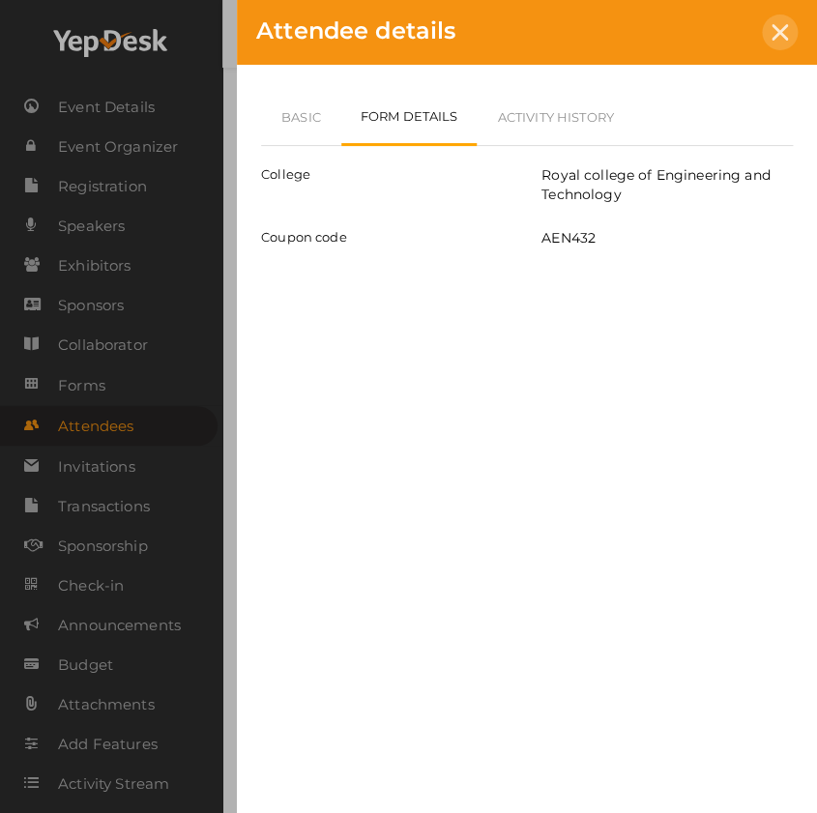
click at [784, 39] on icon at bounding box center [780, 32] width 16 height 16
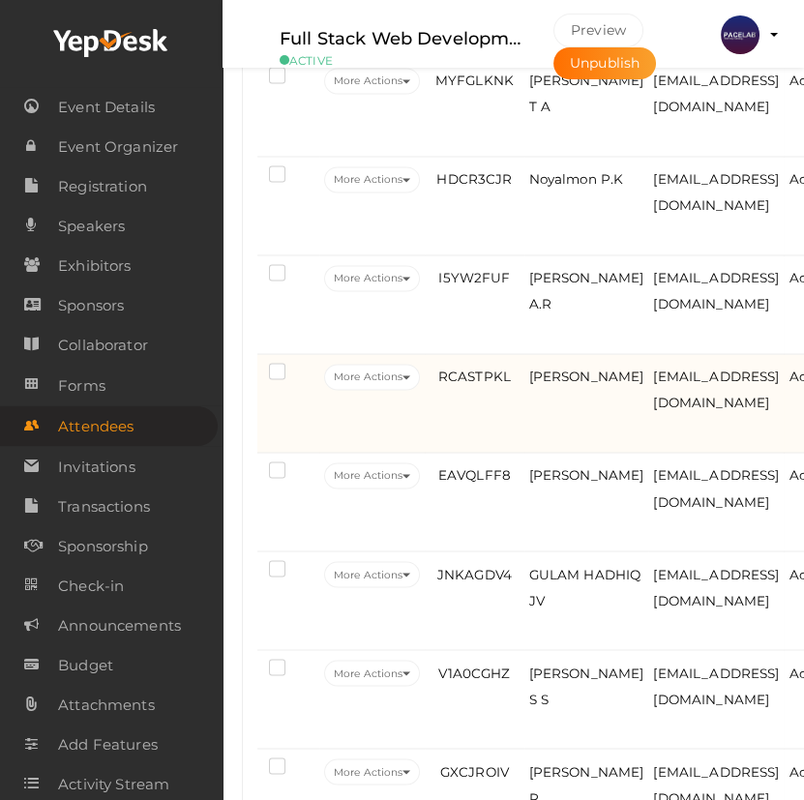
scroll to position [4219, 0]
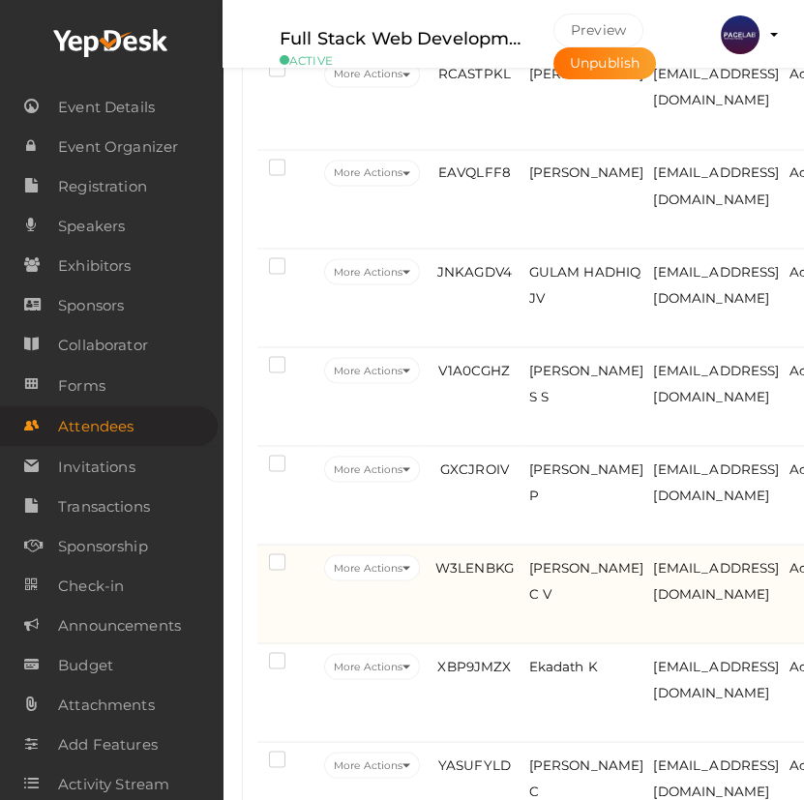
click at [498, 632] on td "W3LENBKG" at bounding box center [474, 593] width 99 height 99
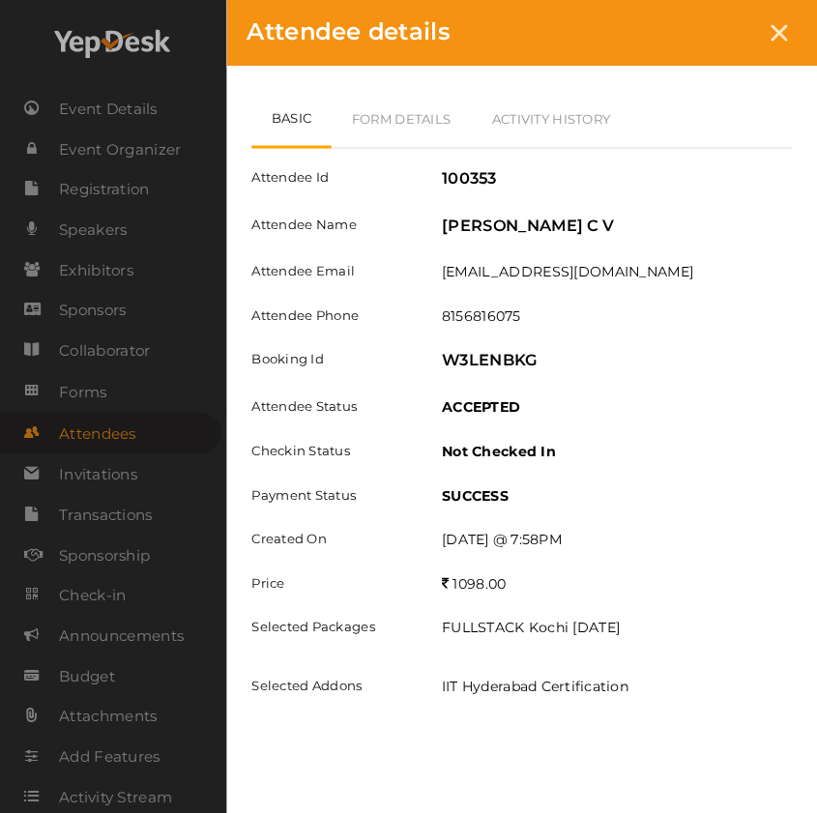
scroll to position [4187, 0]
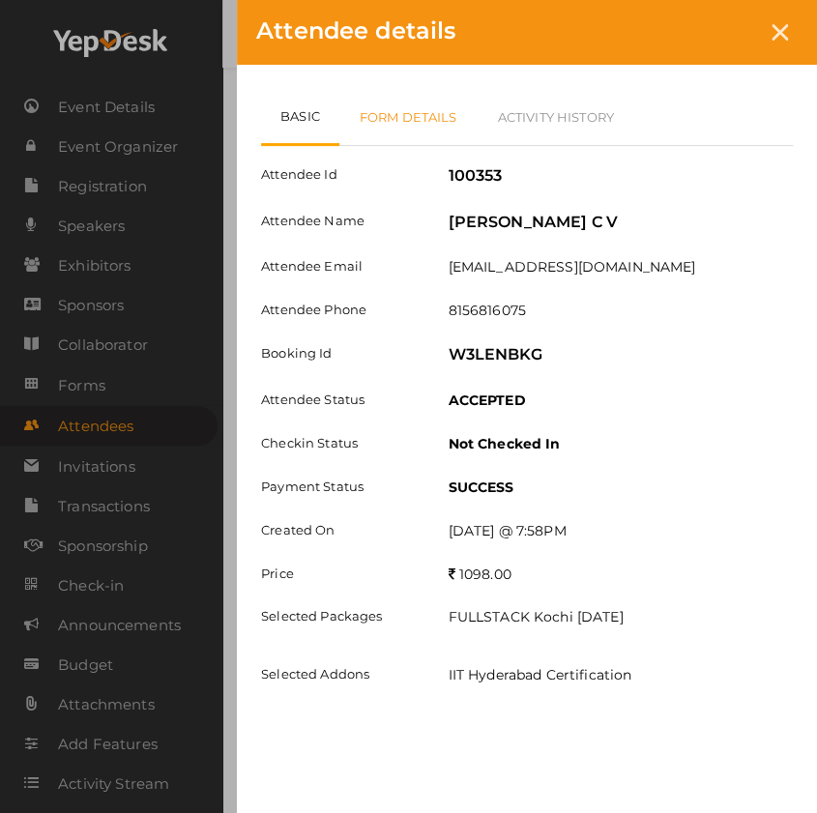
click at [425, 108] on link "Form Details" at bounding box center [408, 117] width 138 height 56
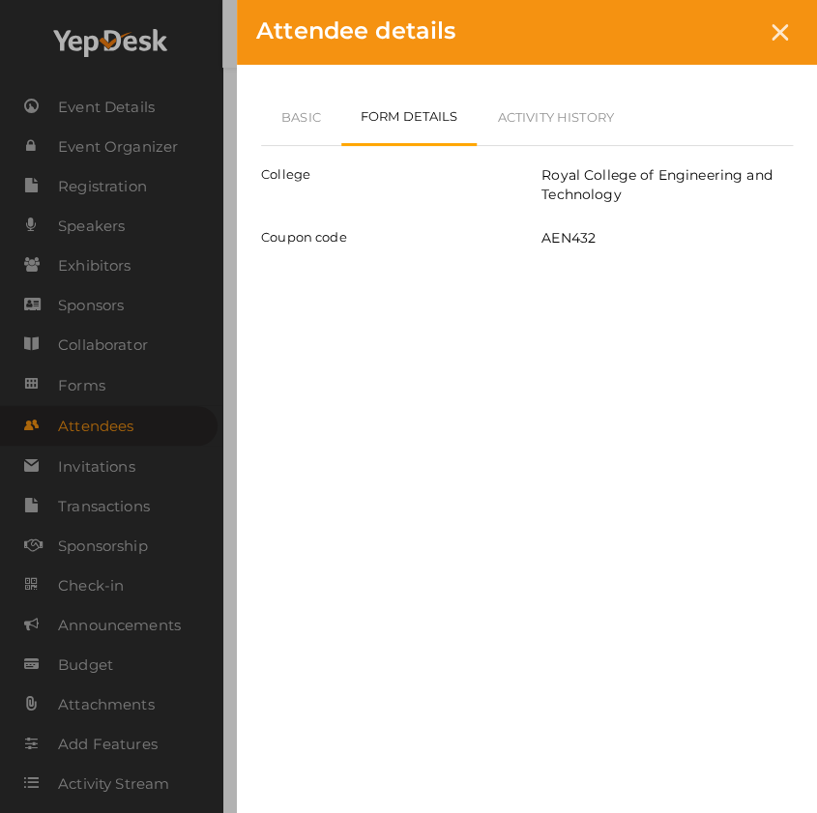
click at [768, 36] on div at bounding box center [780, 33] width 36 height 36
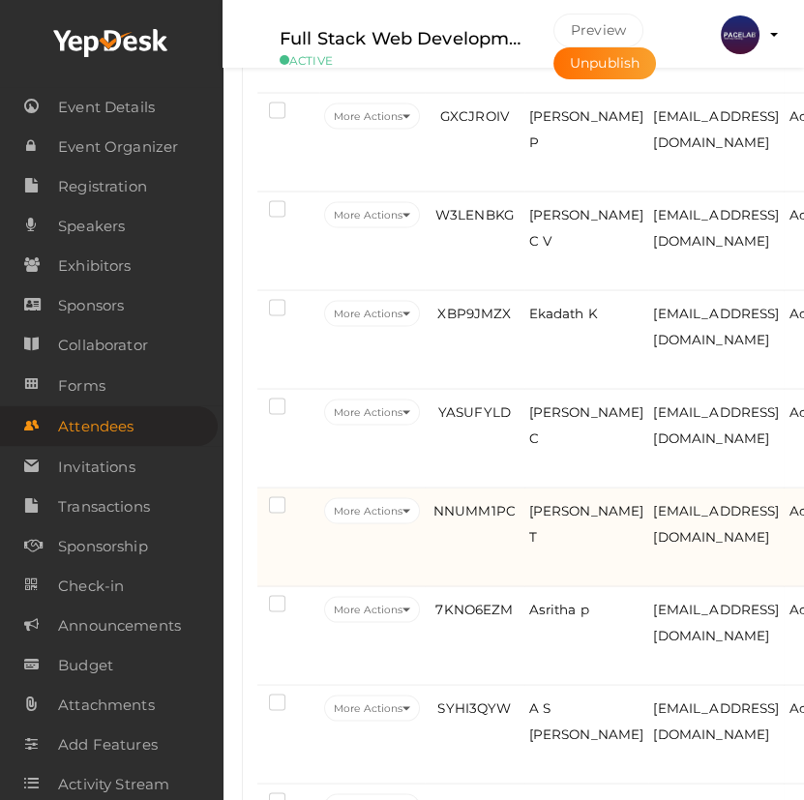
click at [600, 557] on td "[PERSON_NAME] T" at bounding box center [586, 537] width 125 height 99
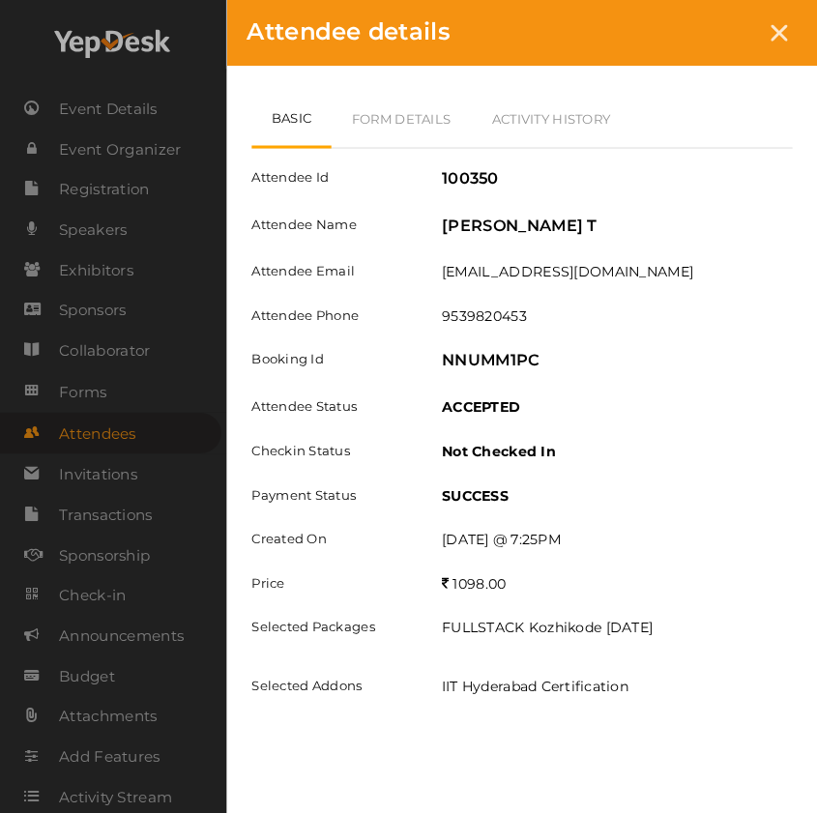
scroll to position [4538, 0]
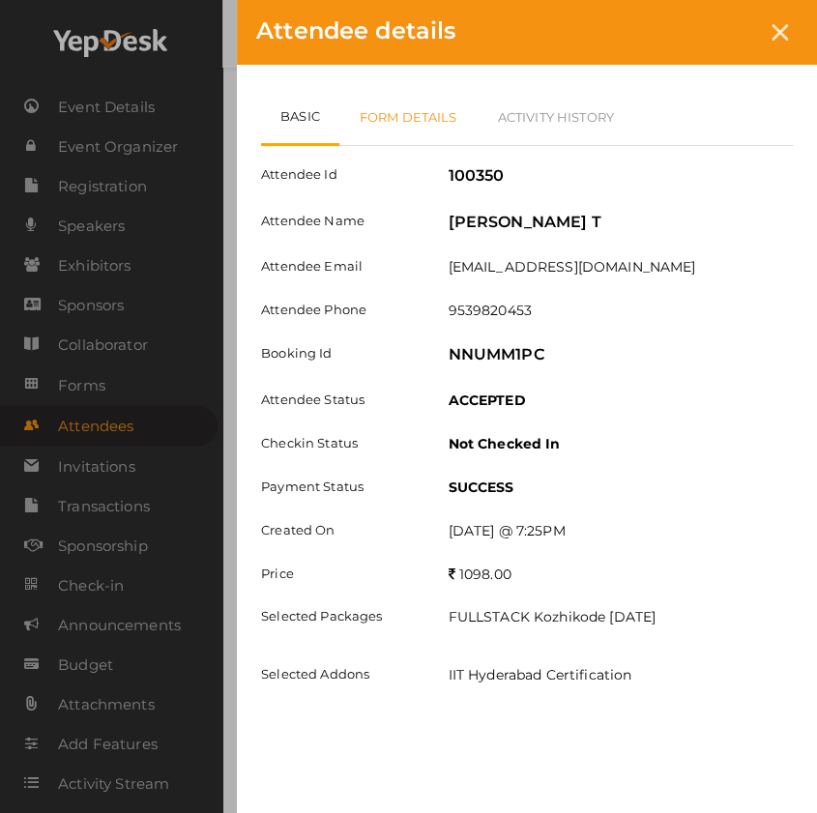
click at [416, 100] on link "Form Details" at bounding box center [408, 117] width 138 height 56
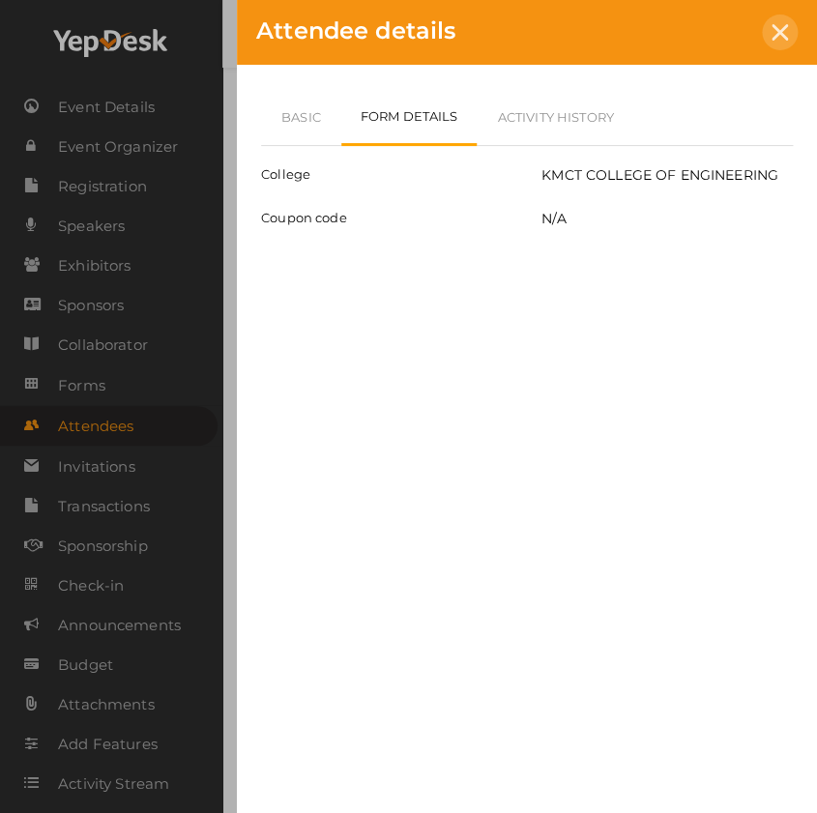
click at [775, 28] on icon at bounding box center [780, 32] width 16 height 16
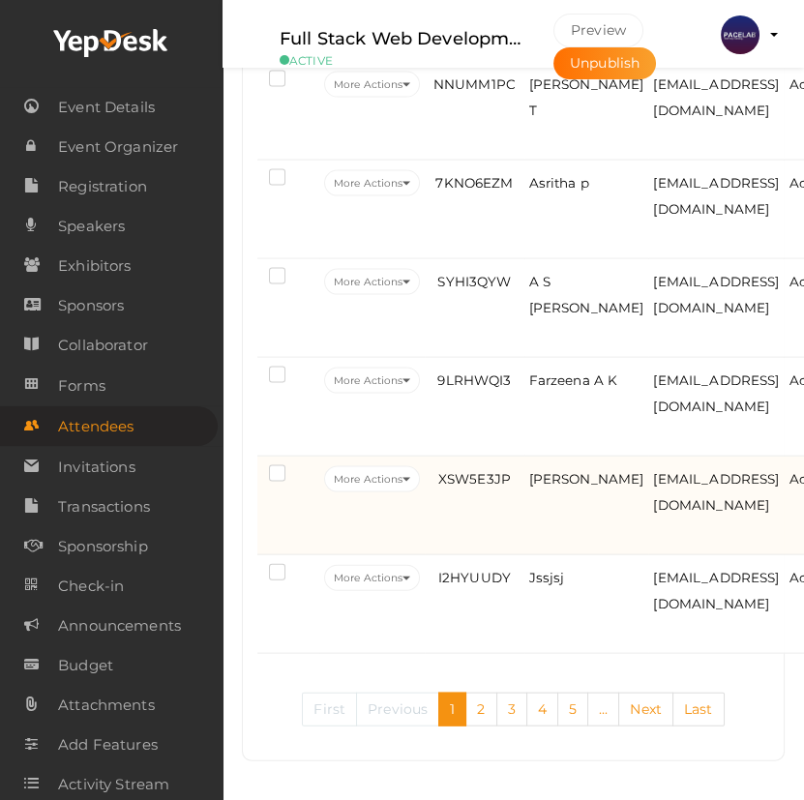
scroll to position [5010, 0]
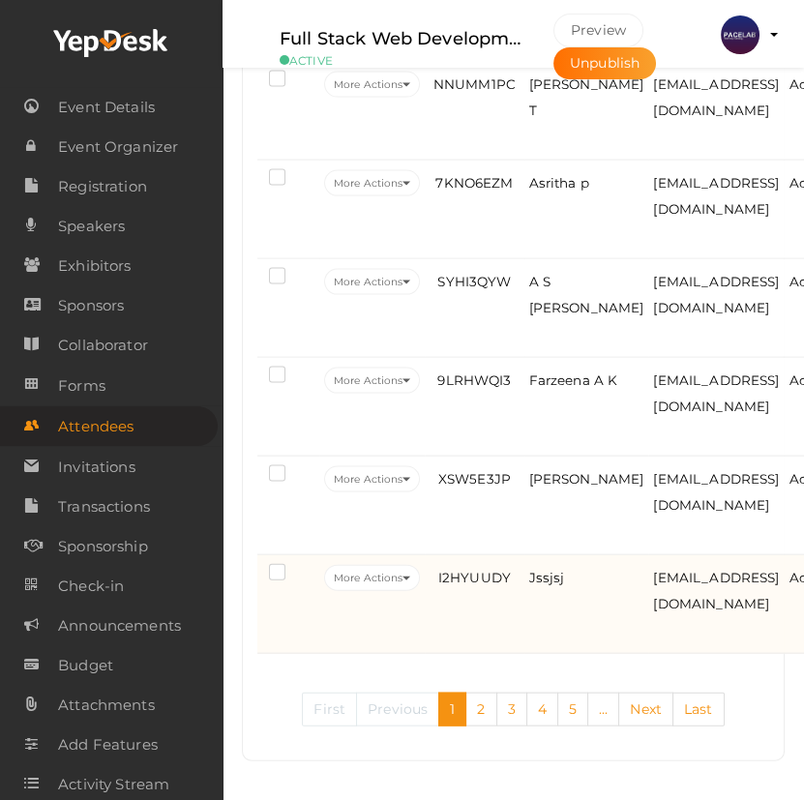
click at [582, 600] on td "Jssjsj" at bounding box center [586, 604] width 125 height 99
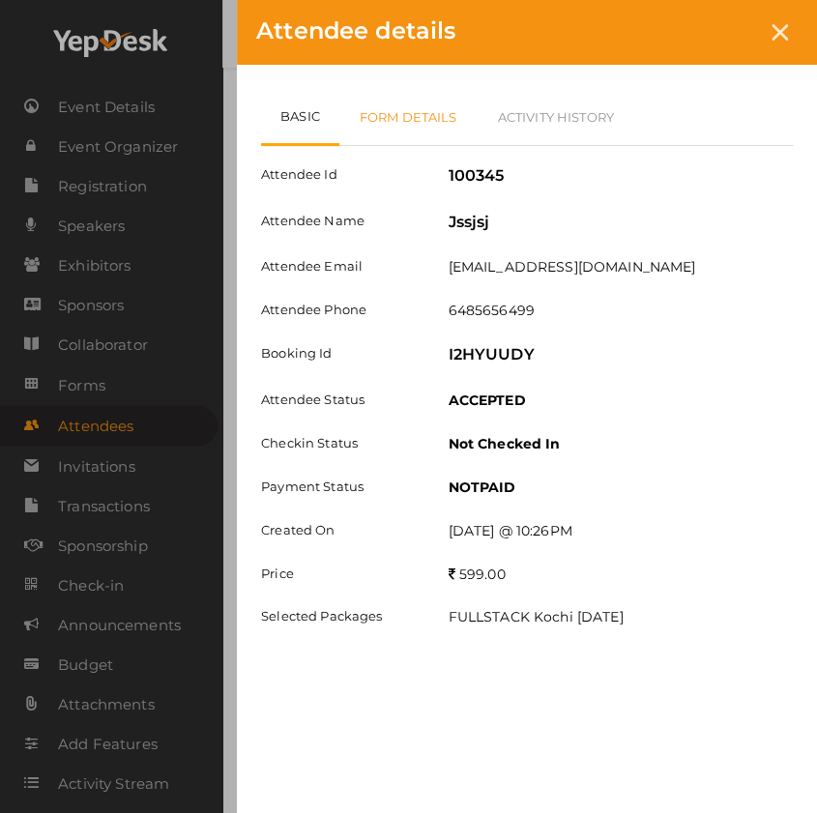
click at [422, 128] on link "Form Details" at bounding box center [408, 117] width 138 height 56
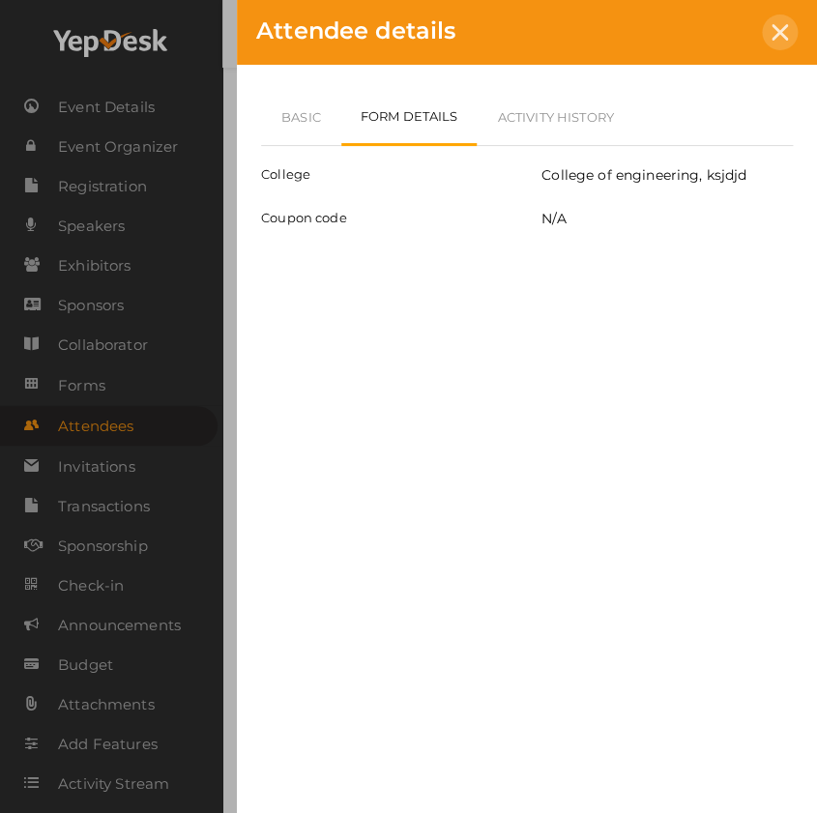
click at [790, 38] on div at bounding box center [780, 33] width 36 height 36
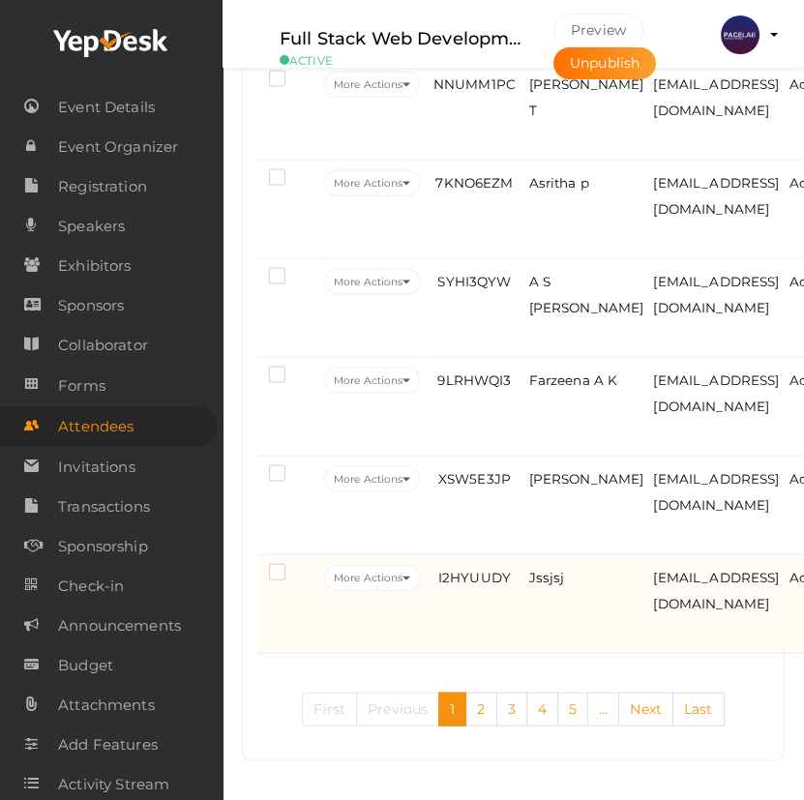
scroll to position [5021, 0]
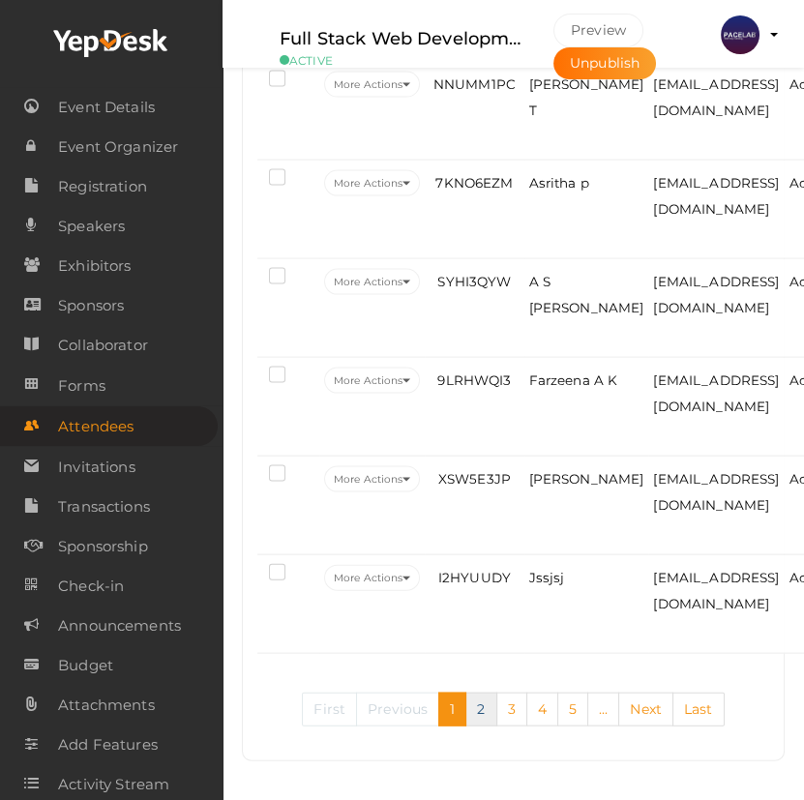
click at [484, 719] on link "2" at bounding box center [480, 709] width 31 height 34
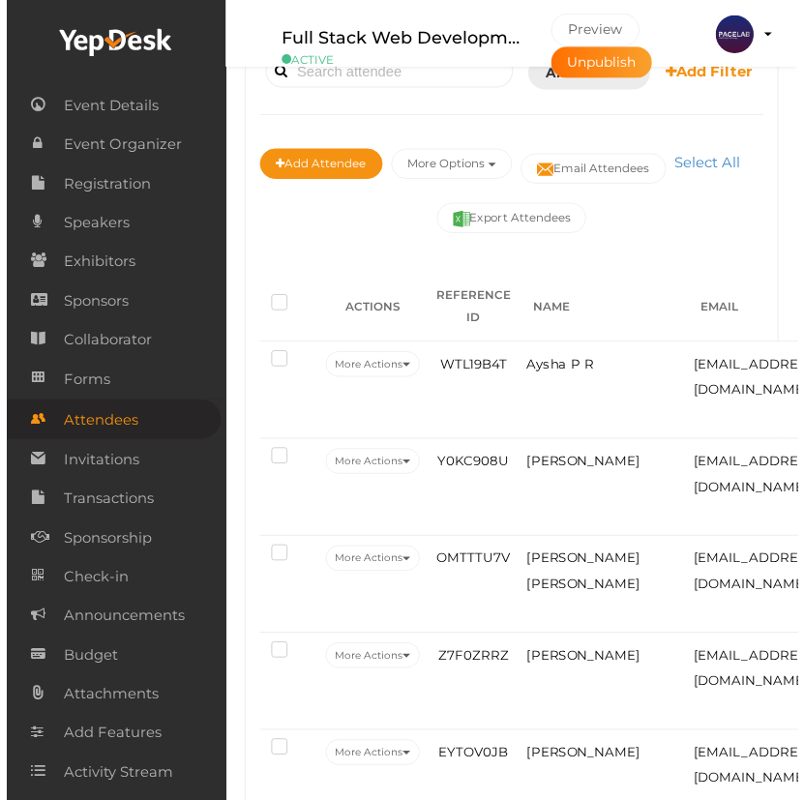
scroll to position [4995, 0]
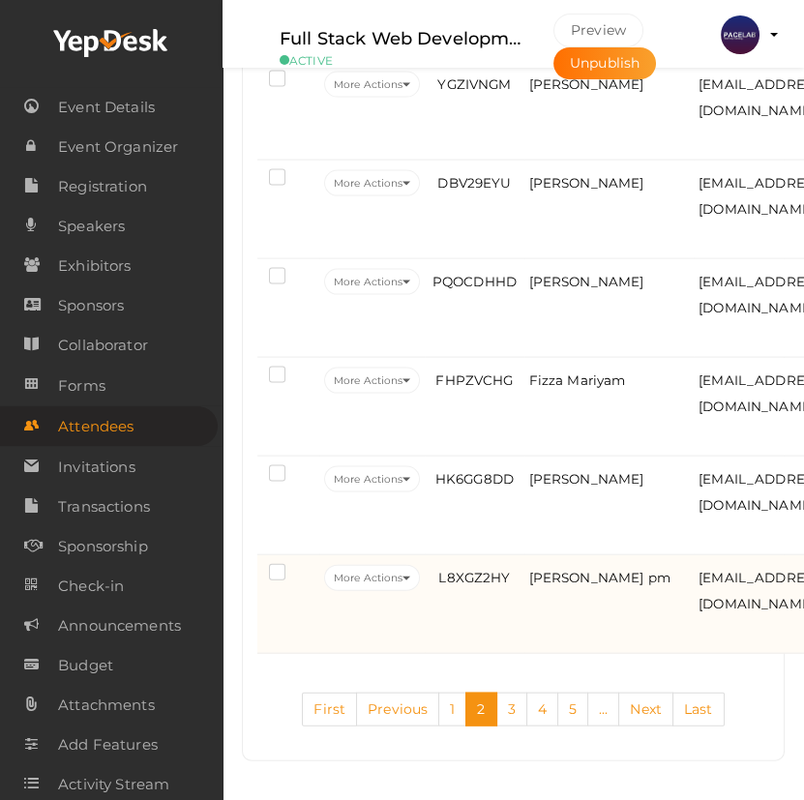
click at [543, 623] on td "[PERSON_NAME] pm" at bounding box center [609, 604] width 170 height 99
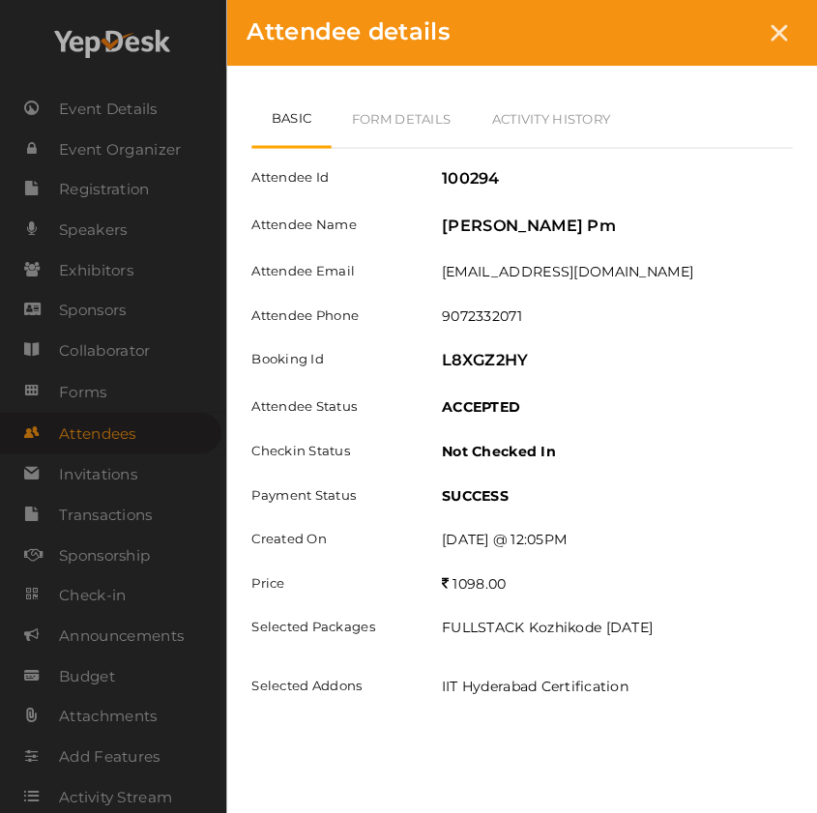
scroll to position [4949, 0]
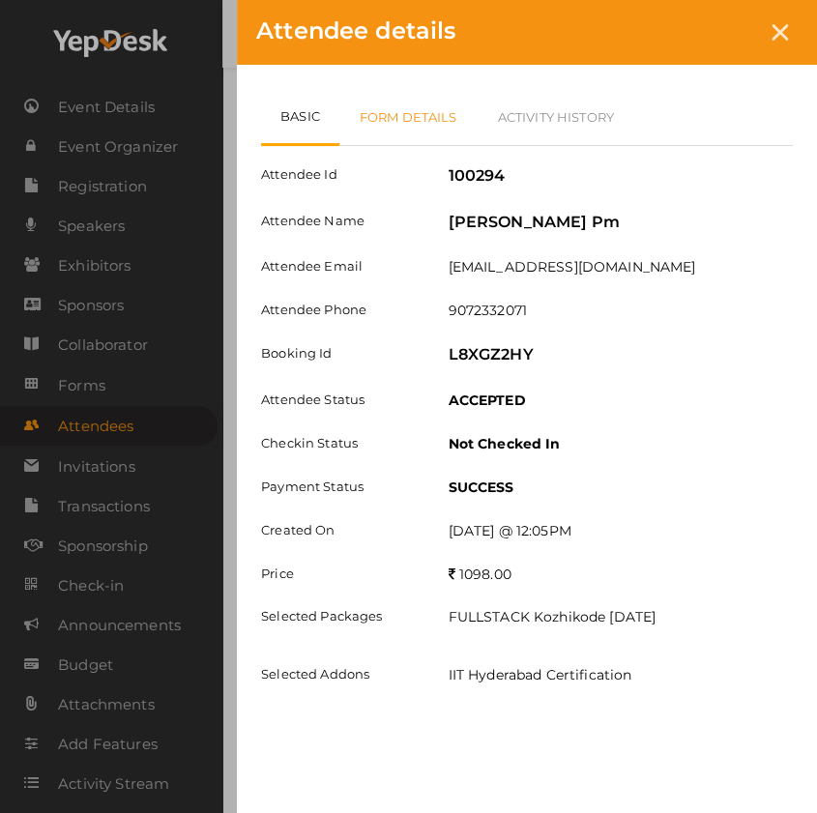
click at [407, 128] on link "Form Details" at bounding box center [408, 117] width 138 height 56
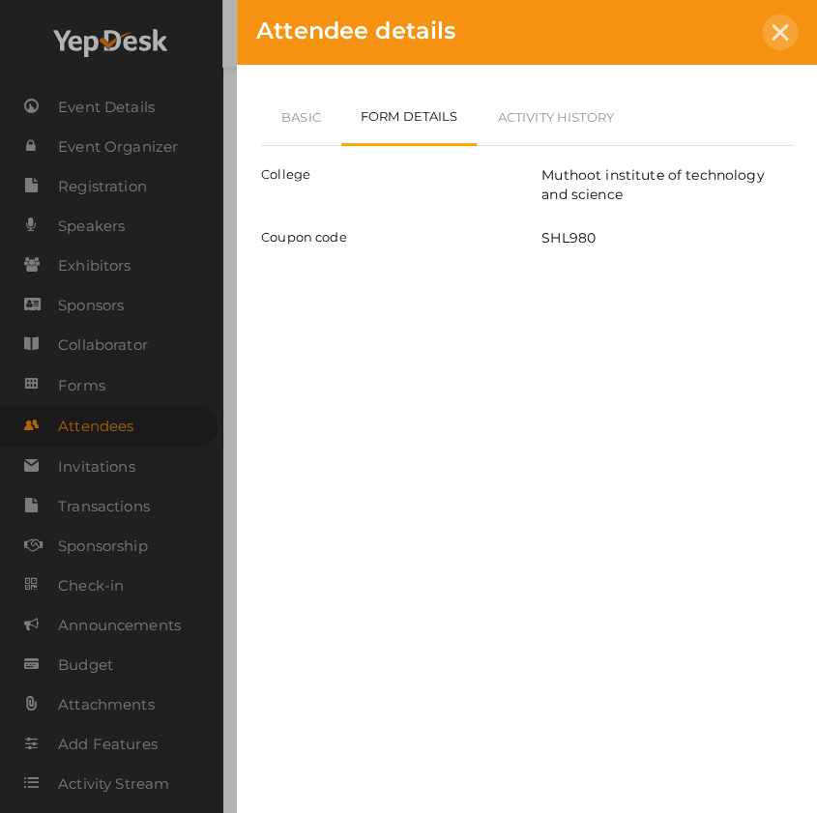
click at [779, 29] on icon at bounding box center [780, 32] width 16 height 16
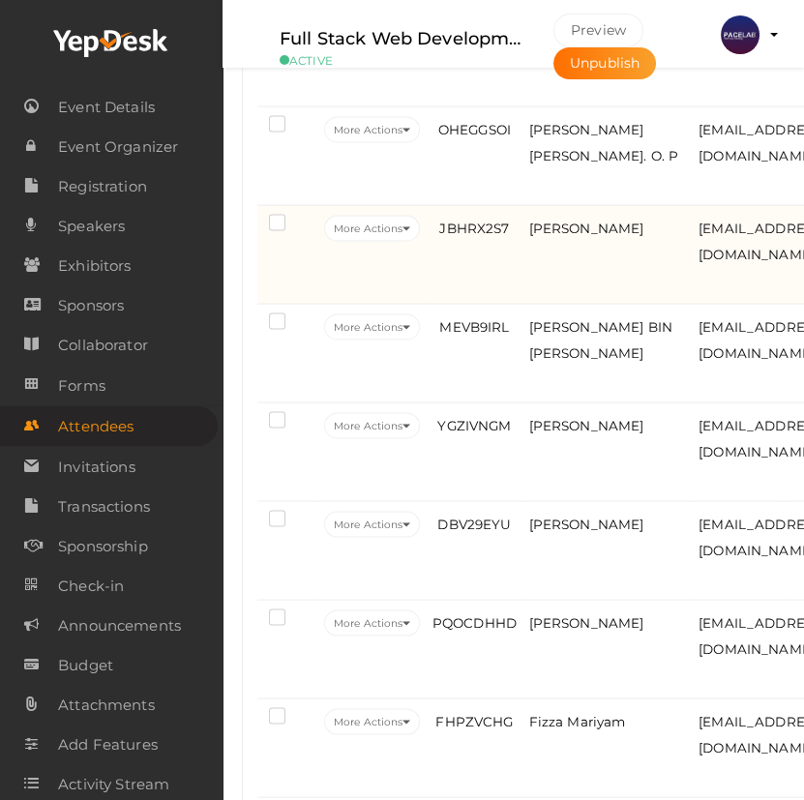
click at [475, 279] on td "JBHRX2S7" at bounding box center [474, 255] width 99 height 99
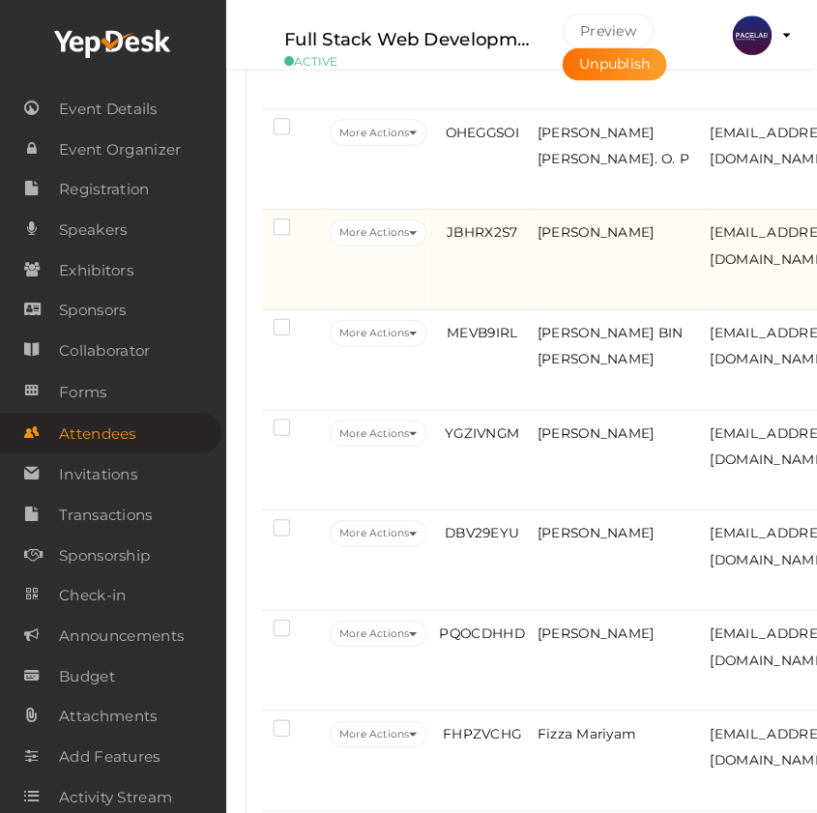
scroll to position [4597, 0]
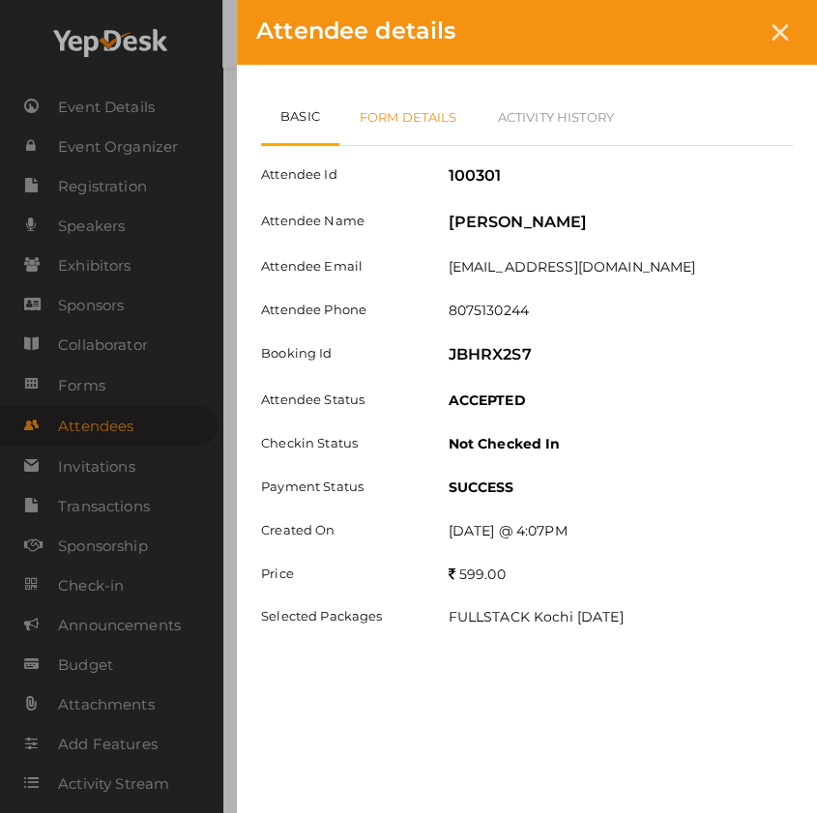
click at [397, 113] on link "Form Details" at bounding box center [408, 117] width 138 height 56
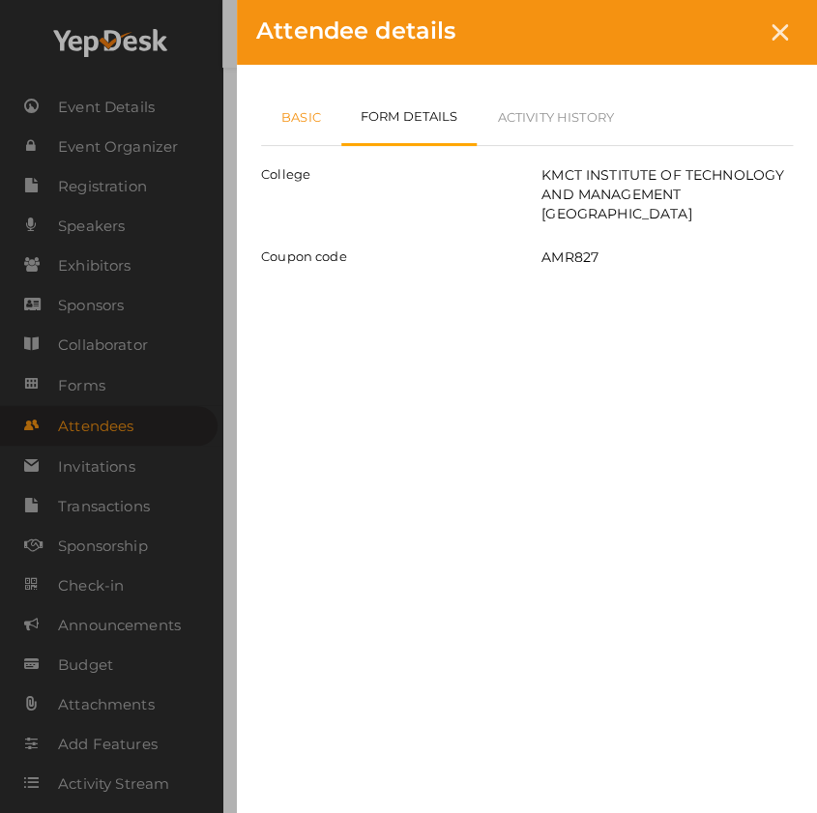
click at [308, 116] on link "Basic" at bounding box center [301, 117] width 80 height 56
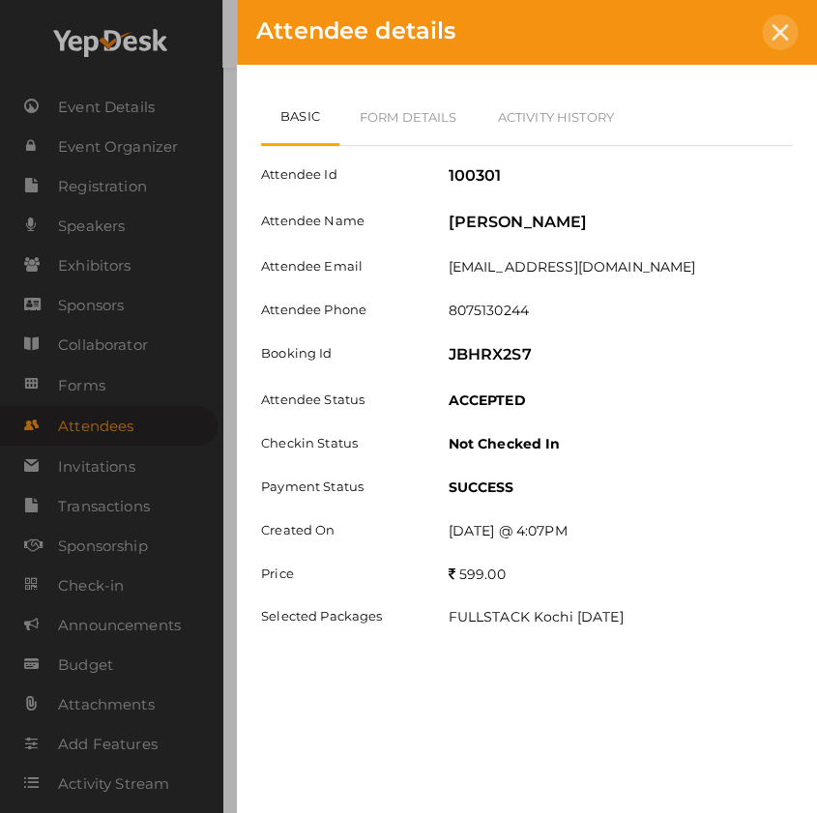
click at [781, 24] on icon at bounding box center [780, 32] width 16 height 16
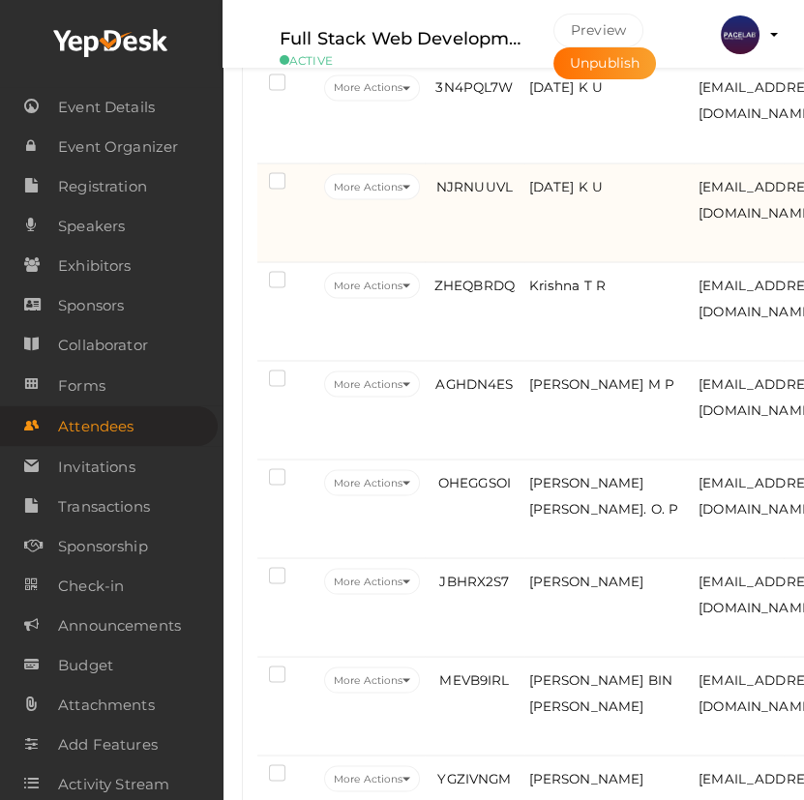
click at [466, 230] on td "NJRNUUVL" at bounding box center [474, 212] width 99 height 99
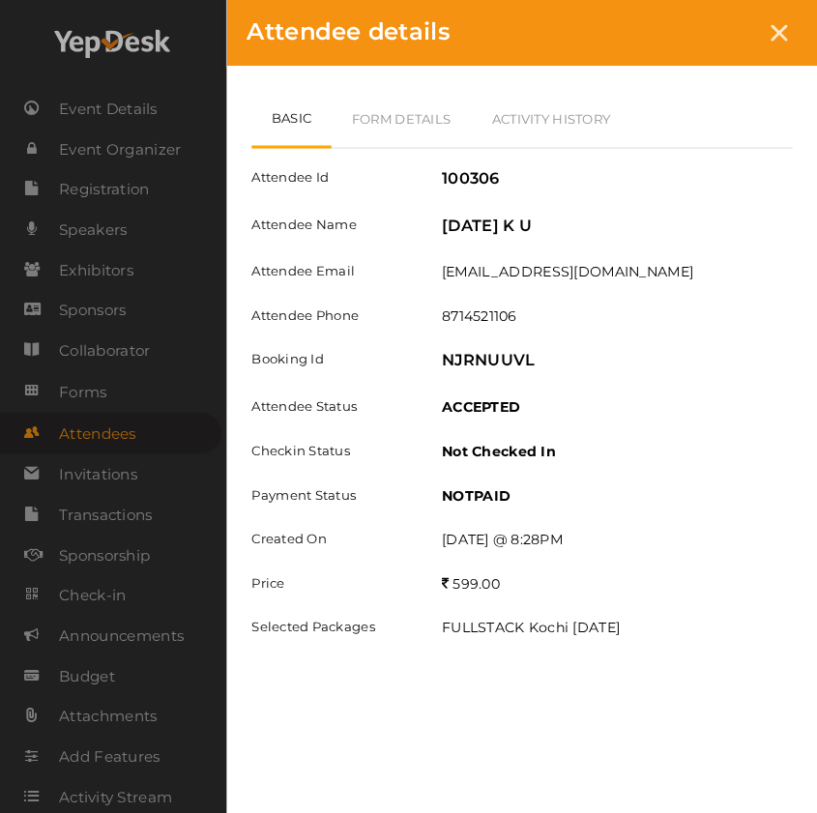
scroll to position [4246, 0]
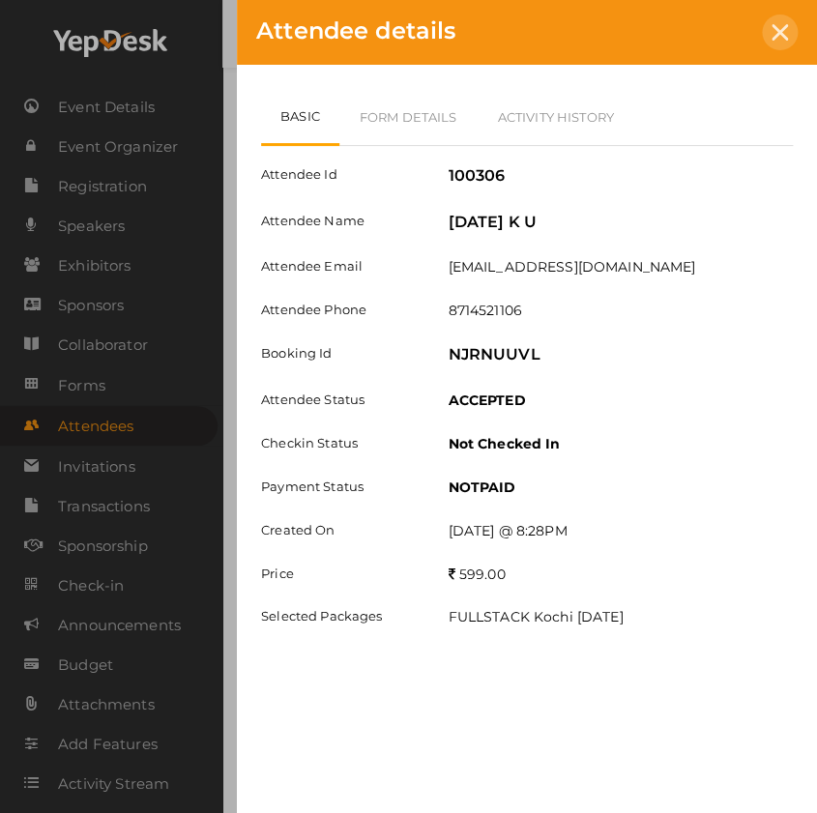
click at [775, 42] on div at bounding box center [780, 33] width 36 height 36
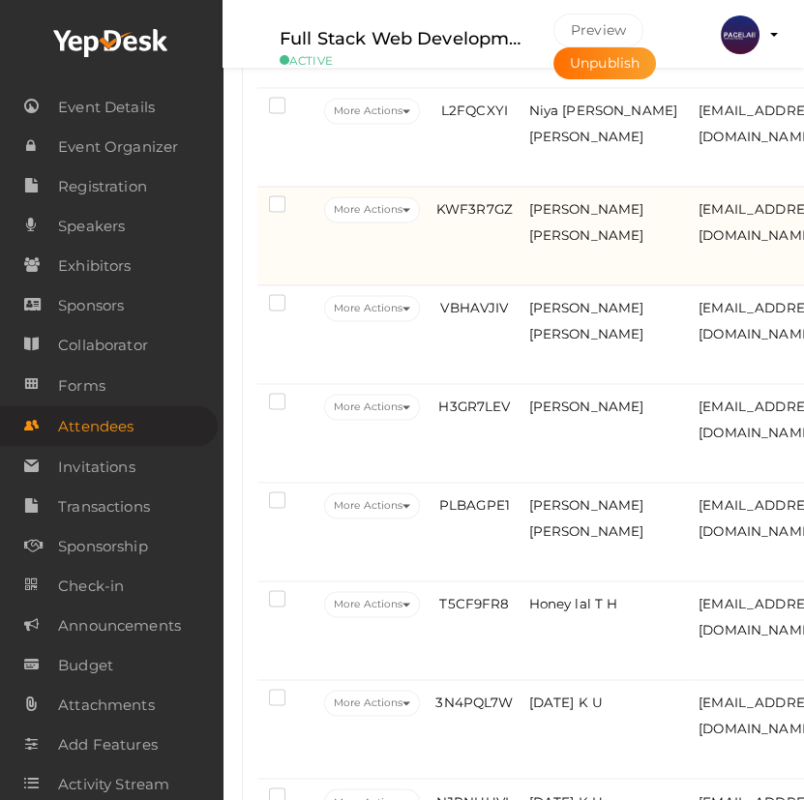
click at [488, 274] on td "KWF3R7GZ" at bounding box center [474, 236] width 99 height 99
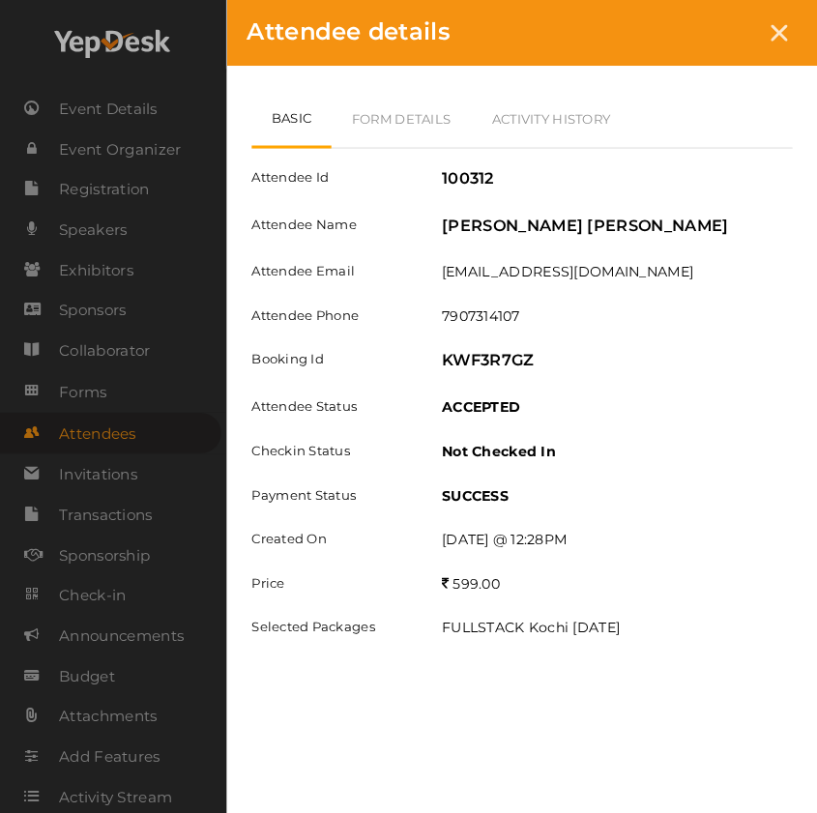
scroll to position [3630, 0]
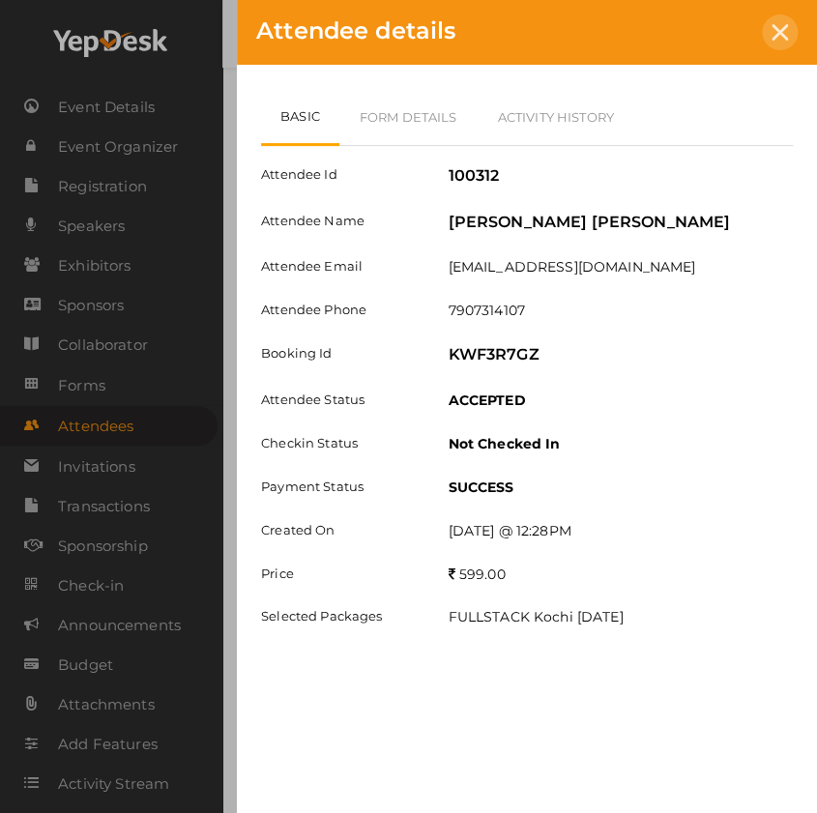
click at [783, 39] on icon at bounding box center [780, 32] width 16 height 16
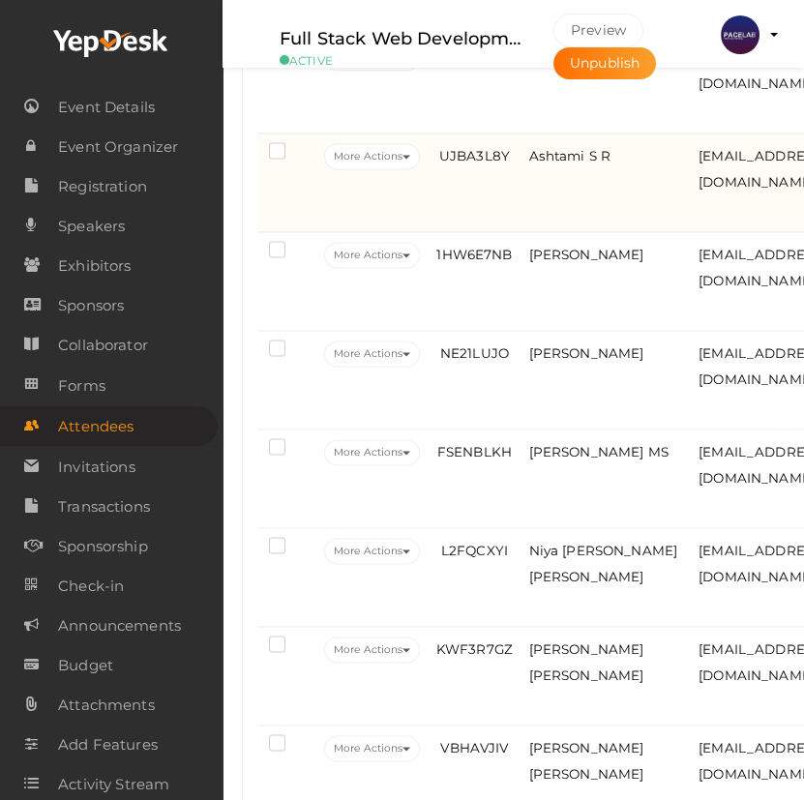
click at [488, 230] on td "UJBA3L8Y" at bounding box center [474, 182] width 99 height 99
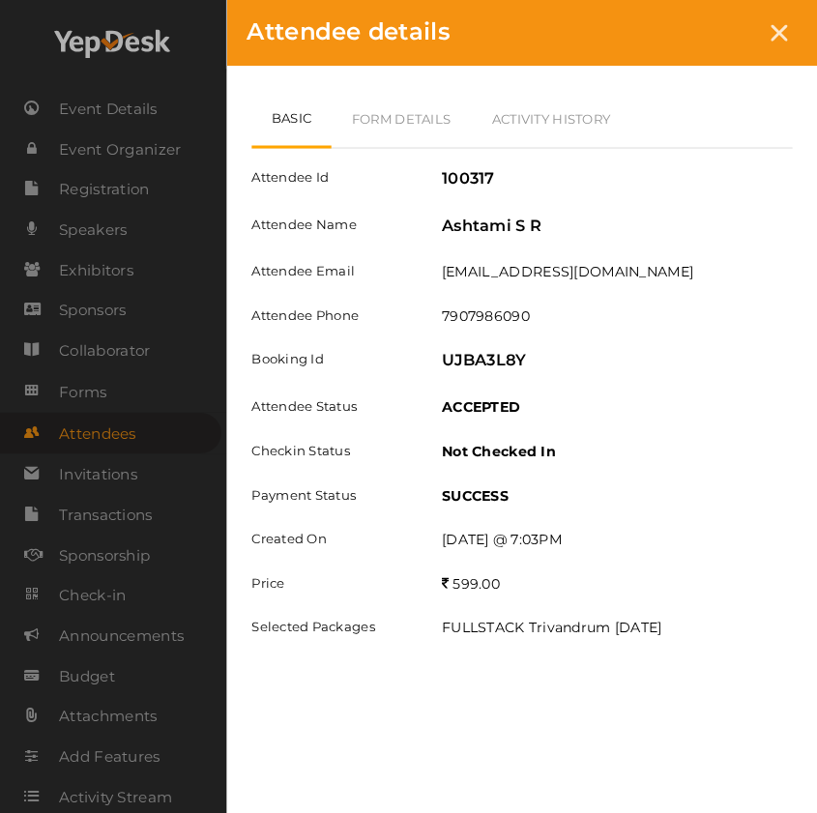
scroll to position [3191, 0]
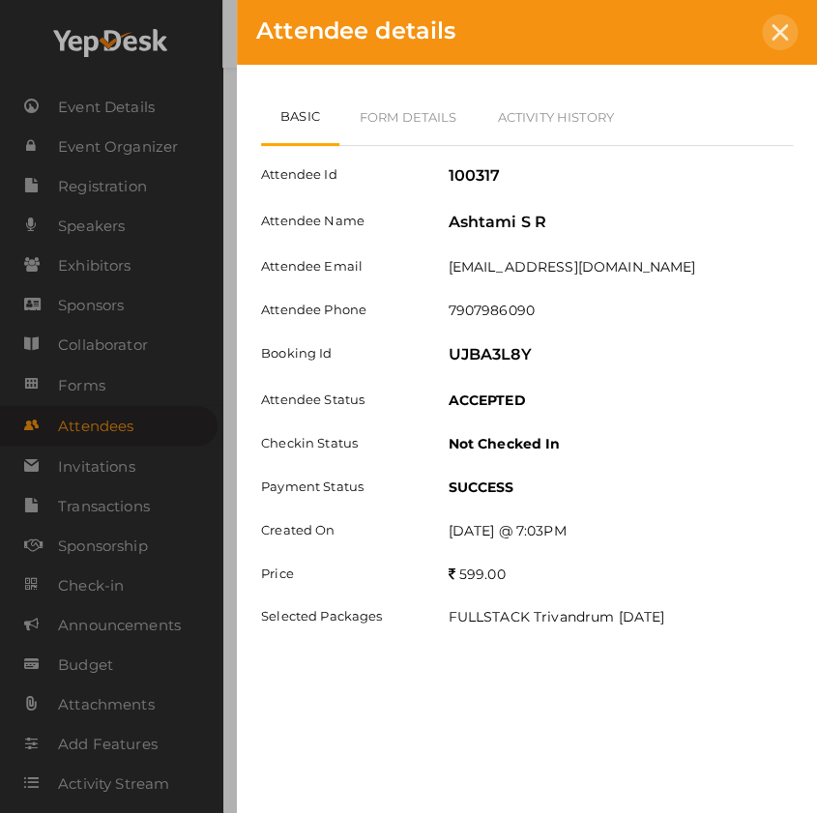
click at [787, 23] on div at bounding box center [780, 33] width 36 height 36
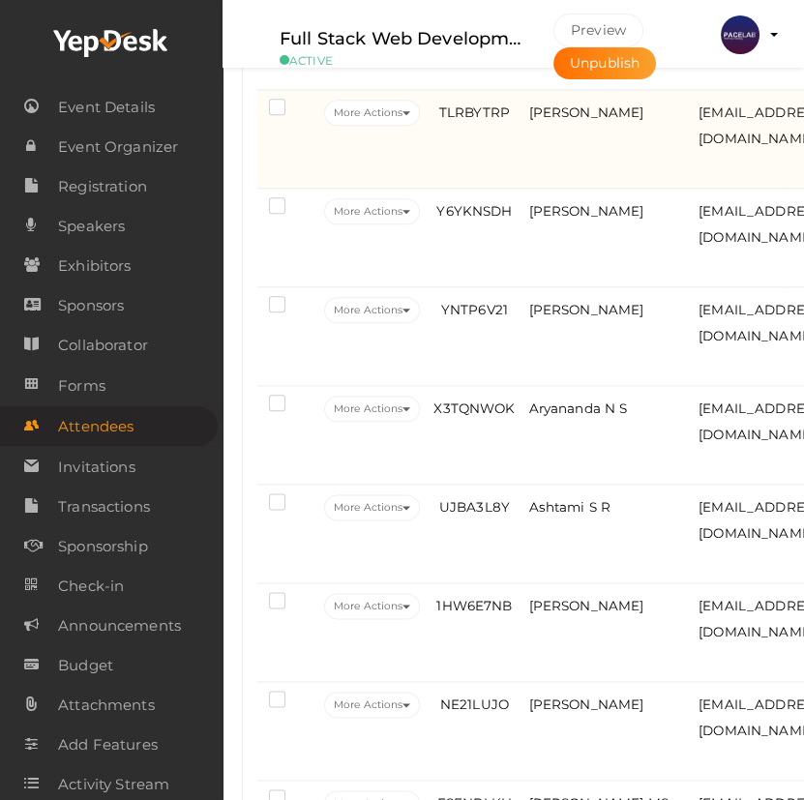
click at [464, 189] on td "TLRBYTRP" at bounding box center [474, 139] width 99 height 99
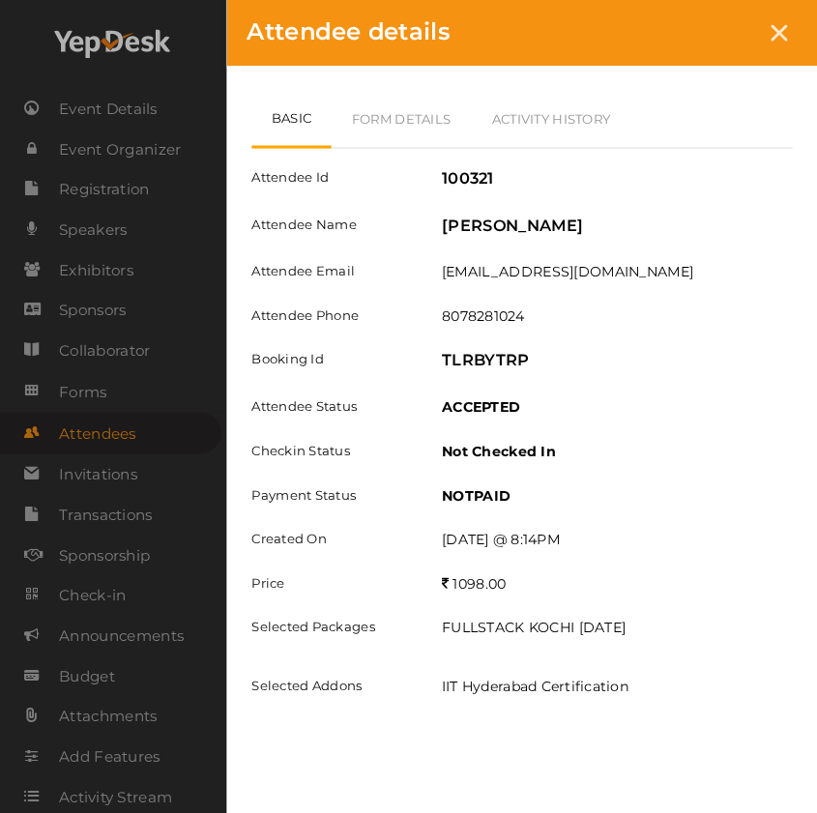
scroll to position [2839, 0]
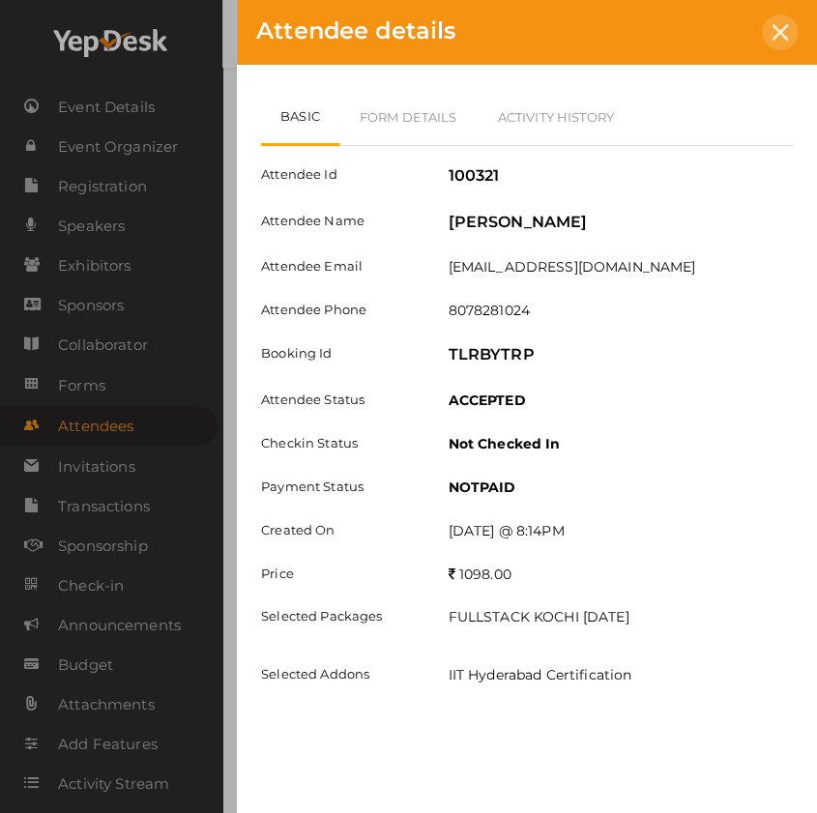
click at [778, 32] on icon at bounding box center [780, 32] width 16 height 16
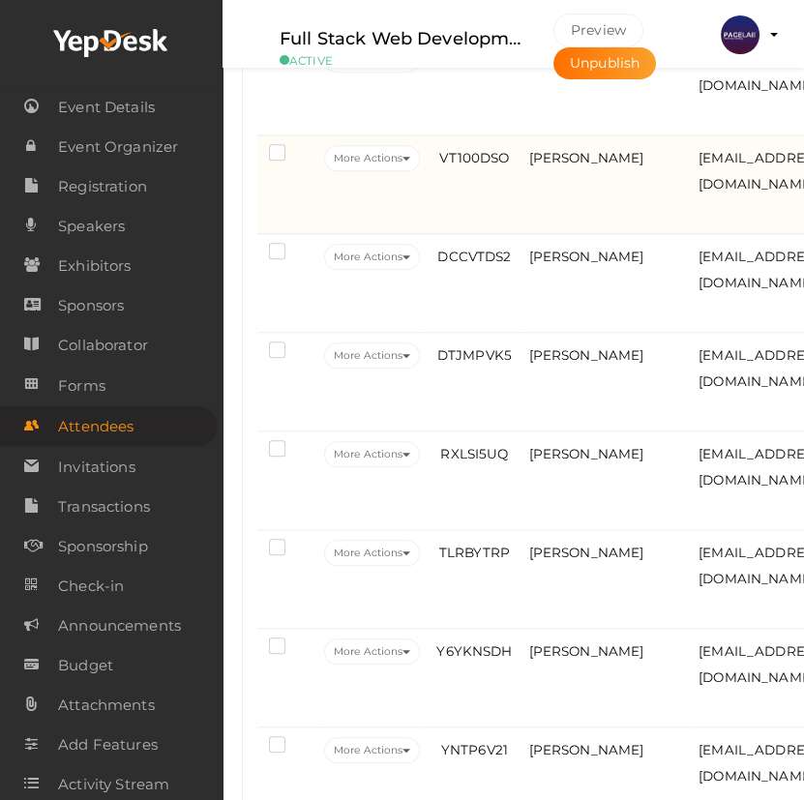
click at [482, 234] on td "VT100DSO" at bounding box center [474, 184] width 99 height 99
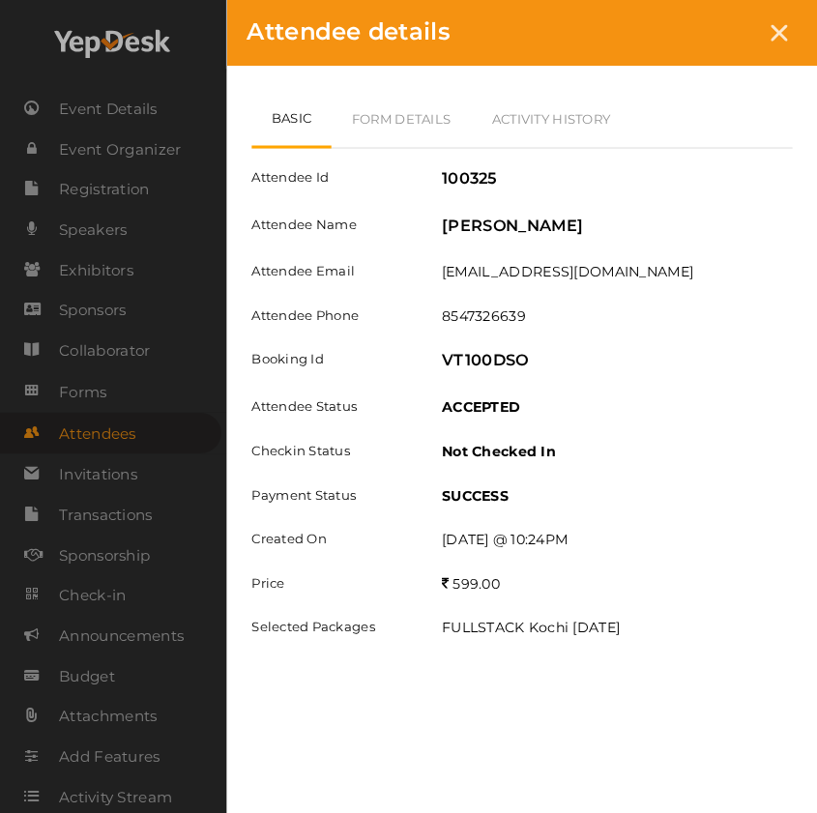
scroll to position [2399, 0]
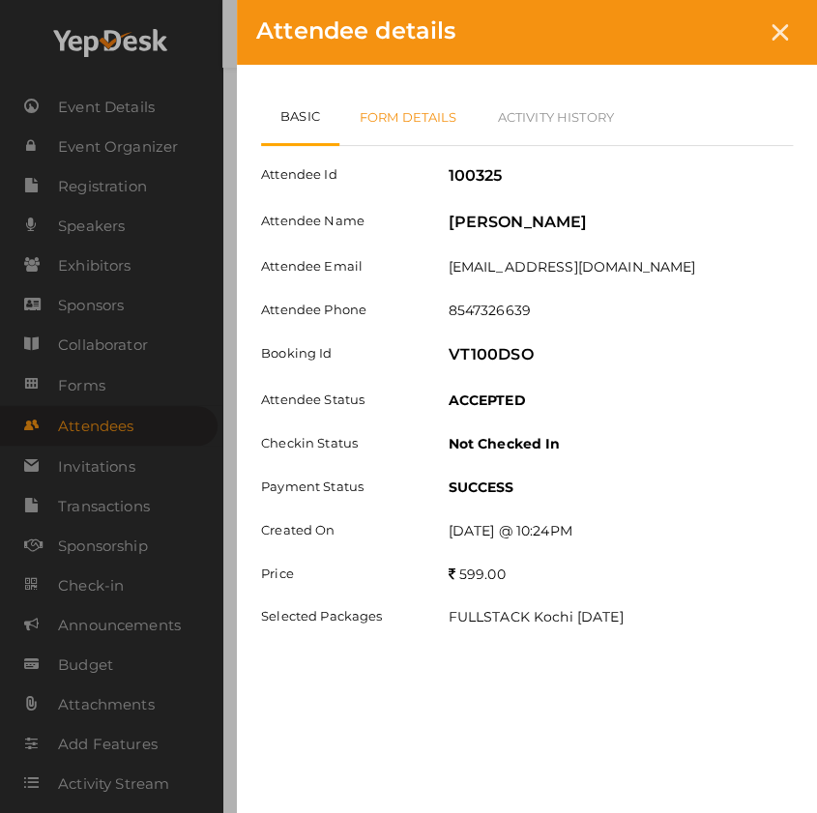
click at [426, 126] on link "Form Details" at bounding box center [408, 117] width 138 height 56
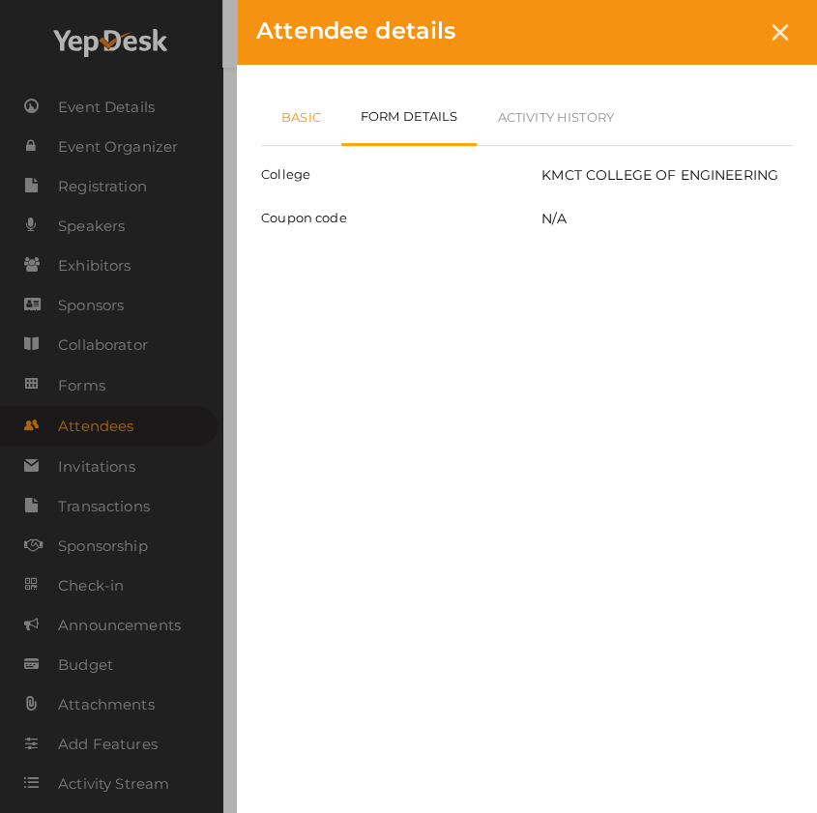
click at [285, 138] on link "Basic" at bounding box center [301, 117] width 80 height 56
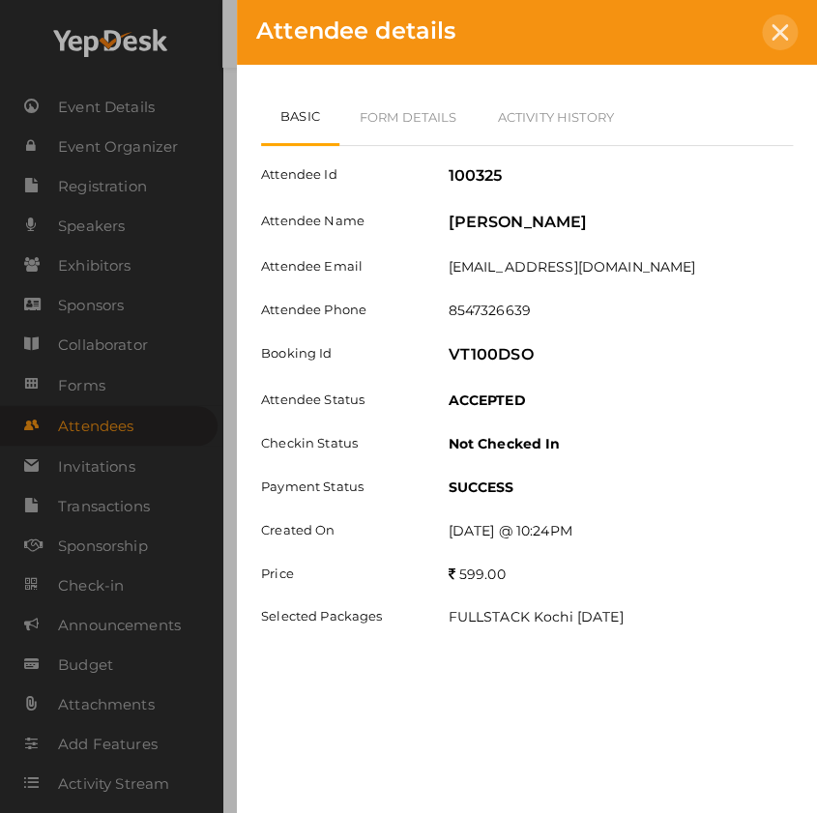
click at [774, 46] on div at bounding box center [780, 33] width 36 height 36
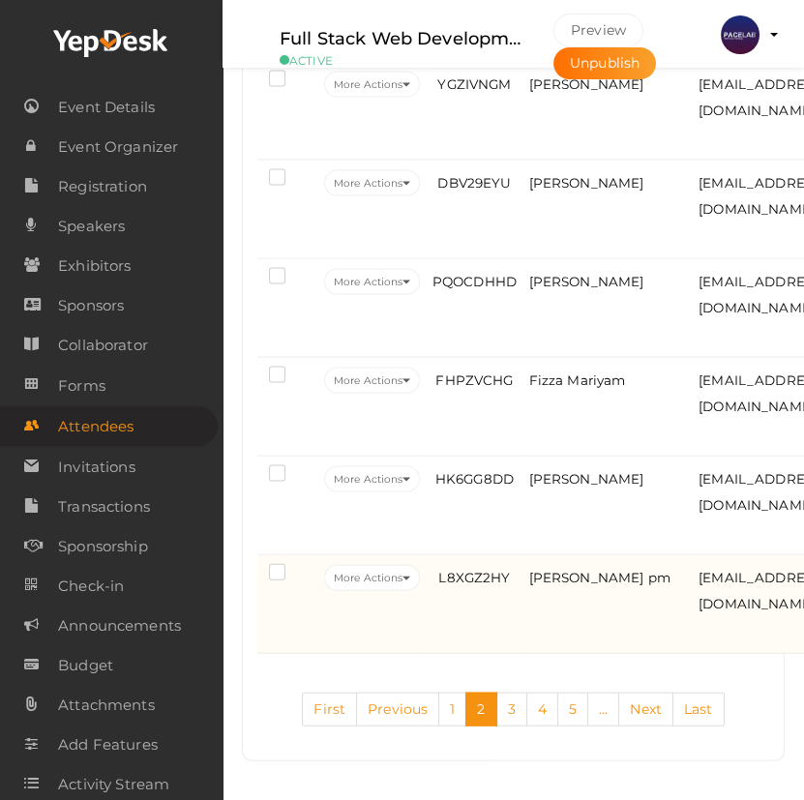
scroll to position [4995, 0]
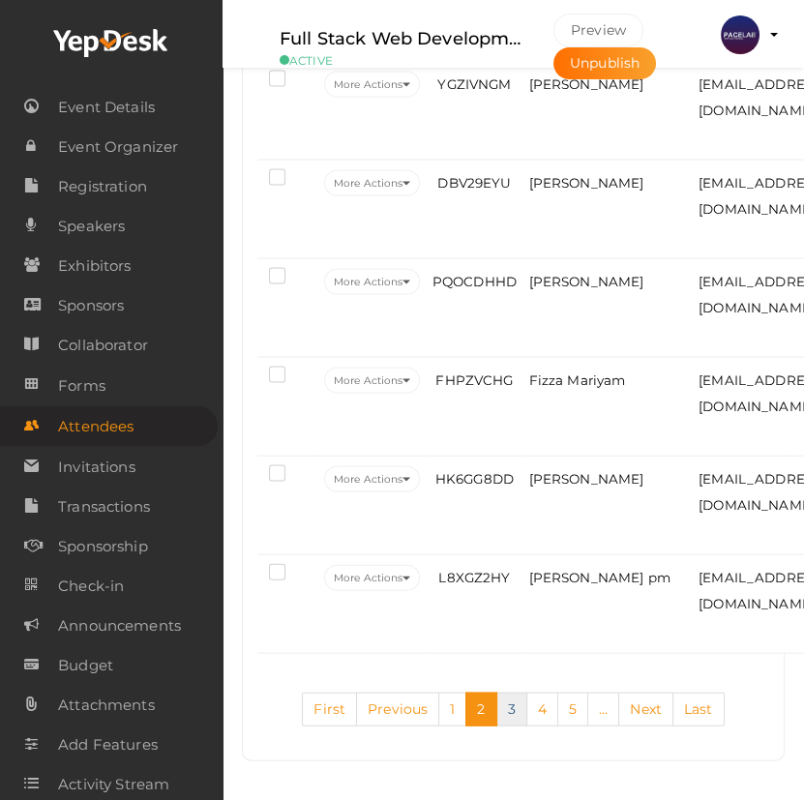
click at [516, 711] on link "3" at bounding box center [511, 709] width 31 height 34
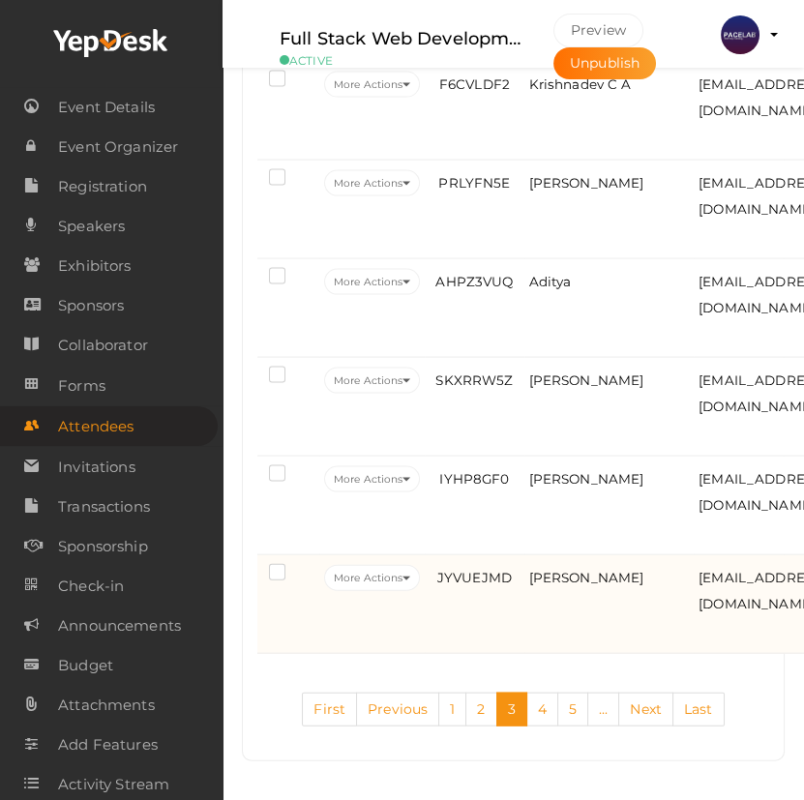
click at [589, 582] on td "Govind Mangat" at bounding box center [609, 604] width 170 height 99
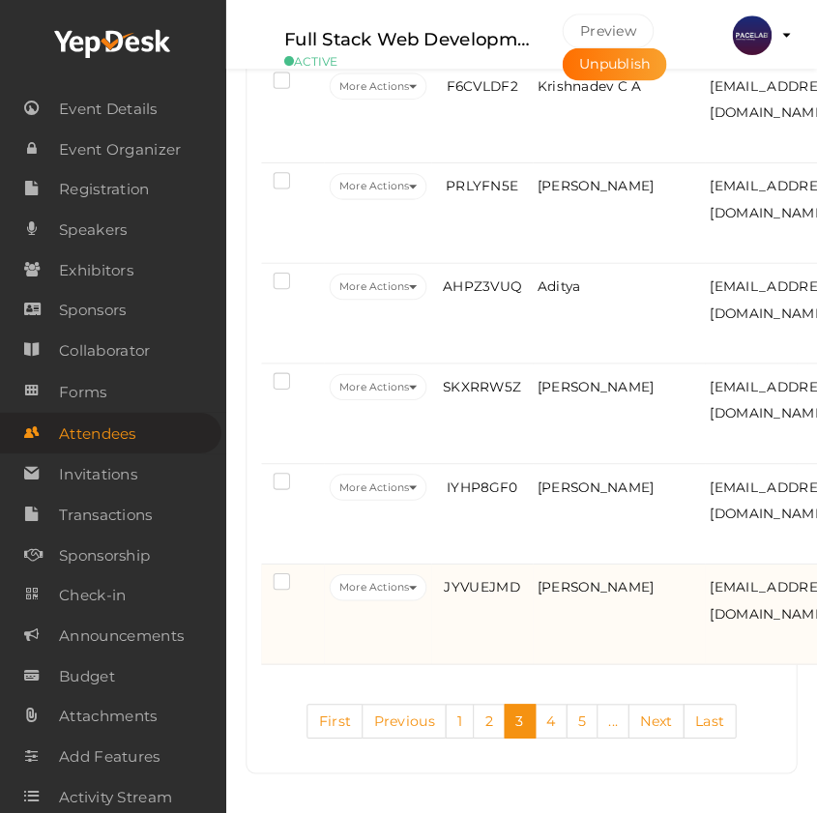
scroll to position [4949, 0]
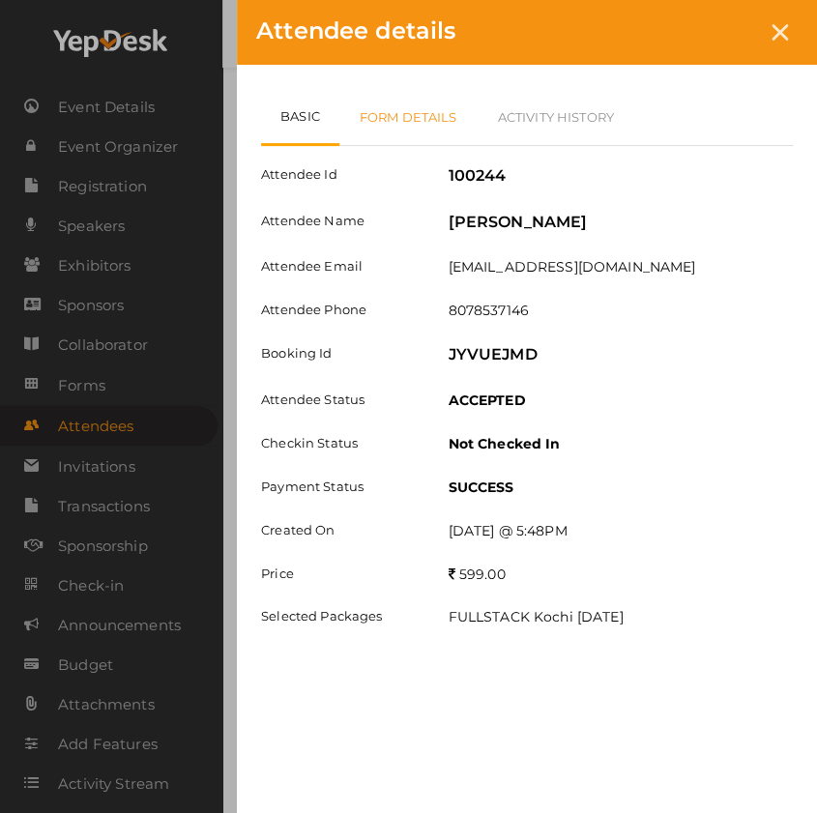
click at [411, 113] on link "Form Details" at bounding box center [408, 117] width 138 height 56
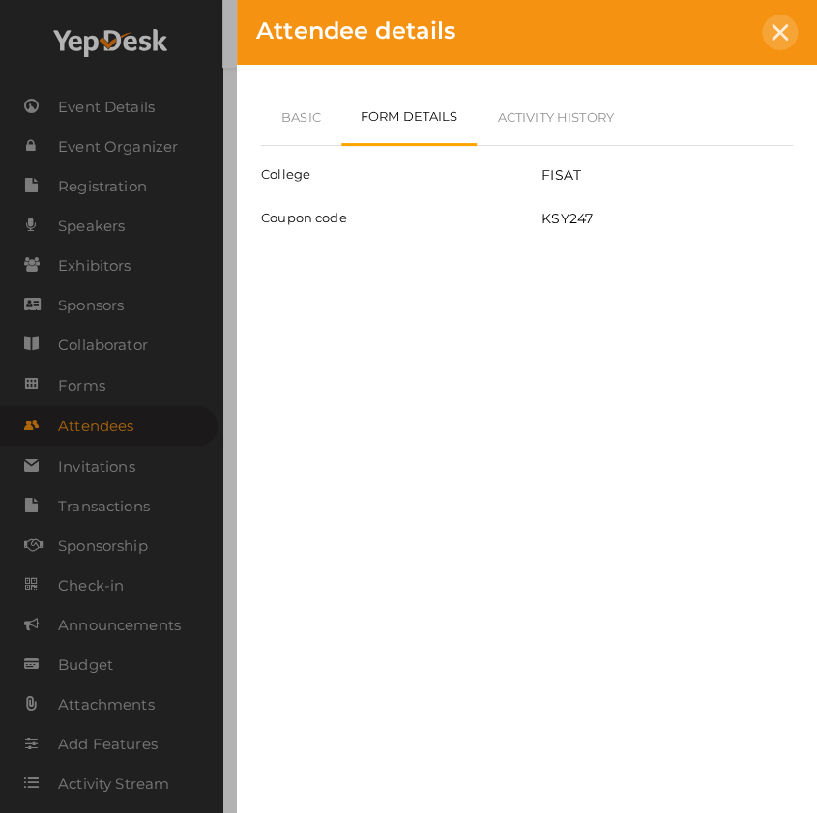
click at [773, 24] on icon at bounding box center [780, 32] width 16 height 16
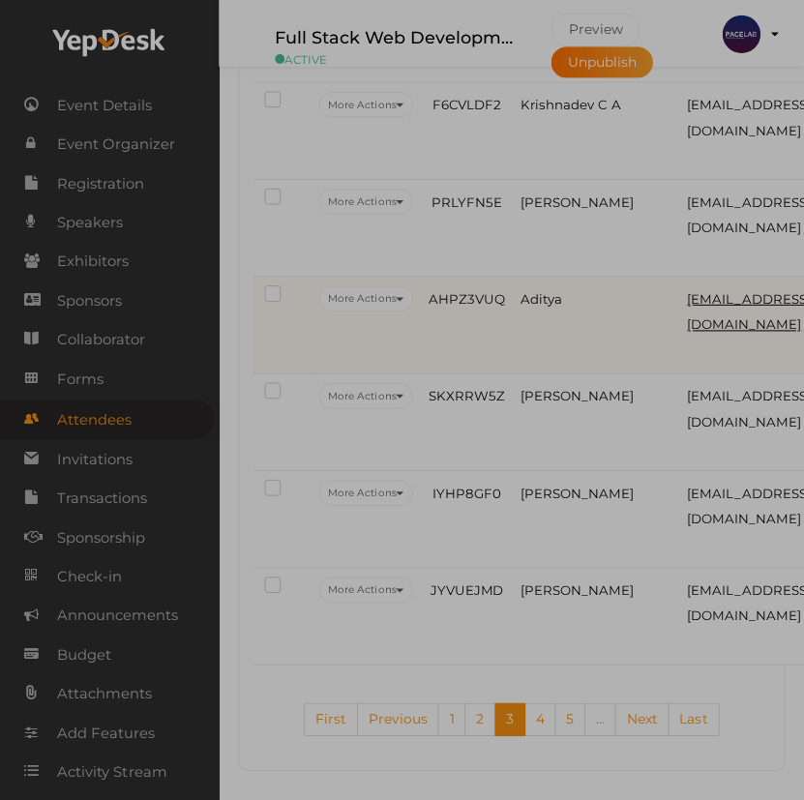
scroll to position [4981, 0]
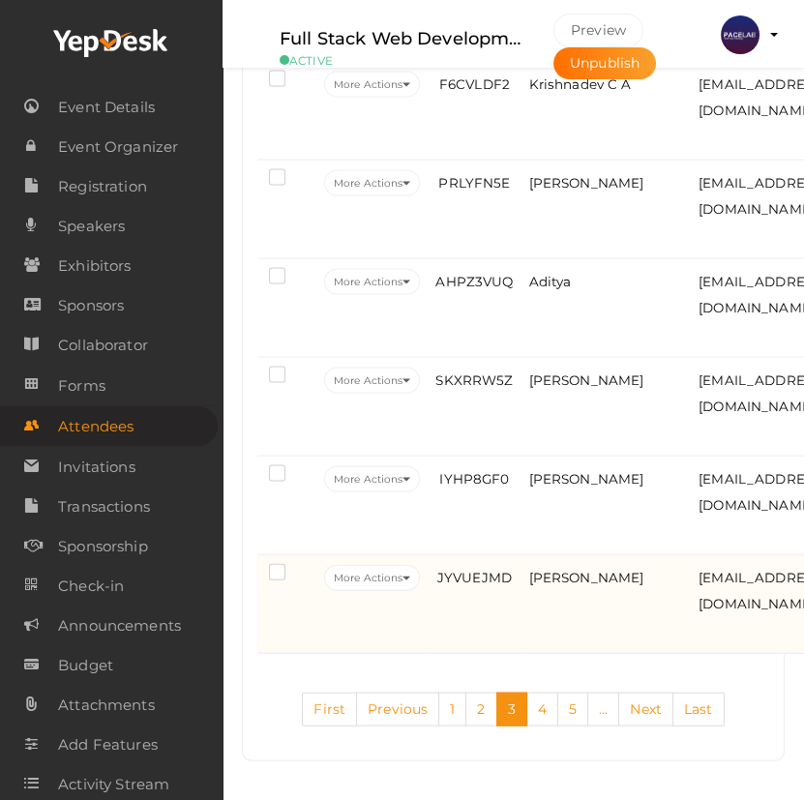
click at [513, 615] on td "JYVUEJMD" at bounding box center [474, 604] width 99 height 99
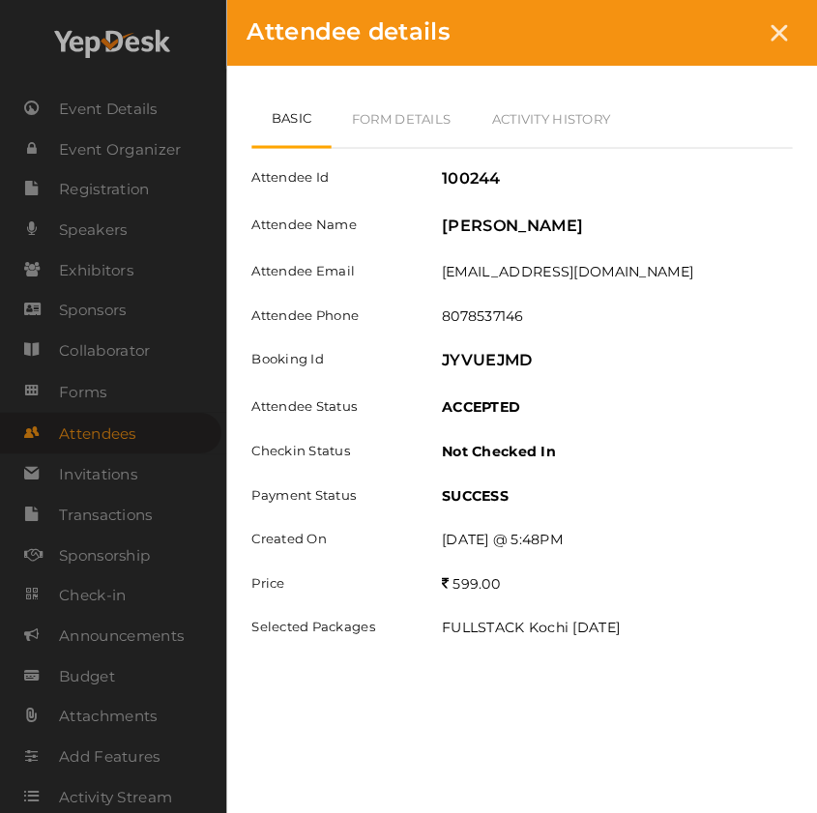
scroll to position [4949, 0]
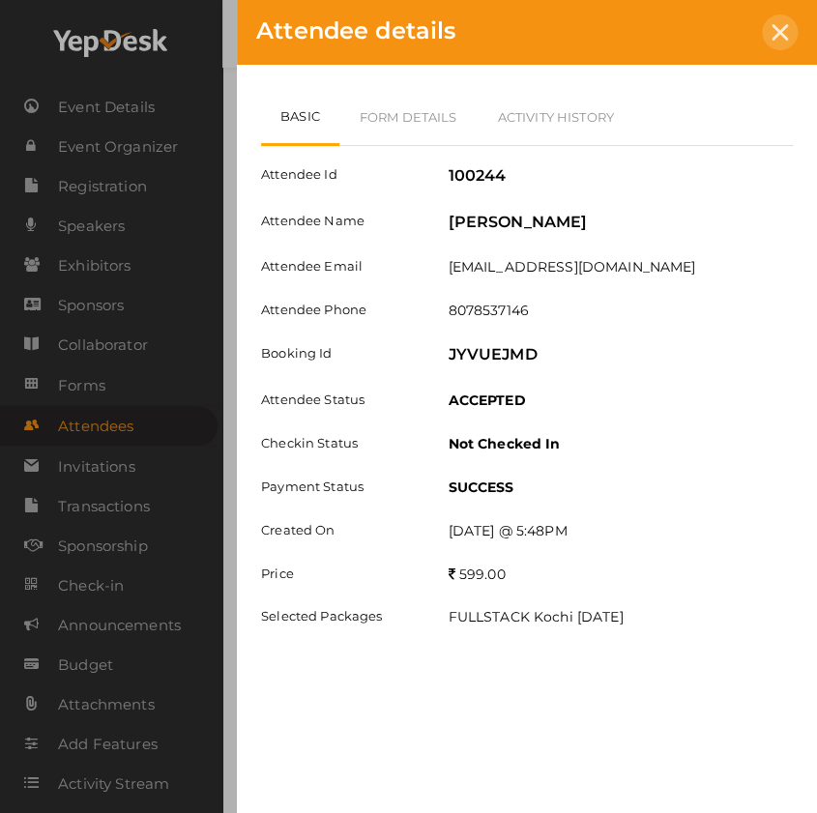
click at [777, 27] on icon at bounding box center [780, 32] width 16 height 16
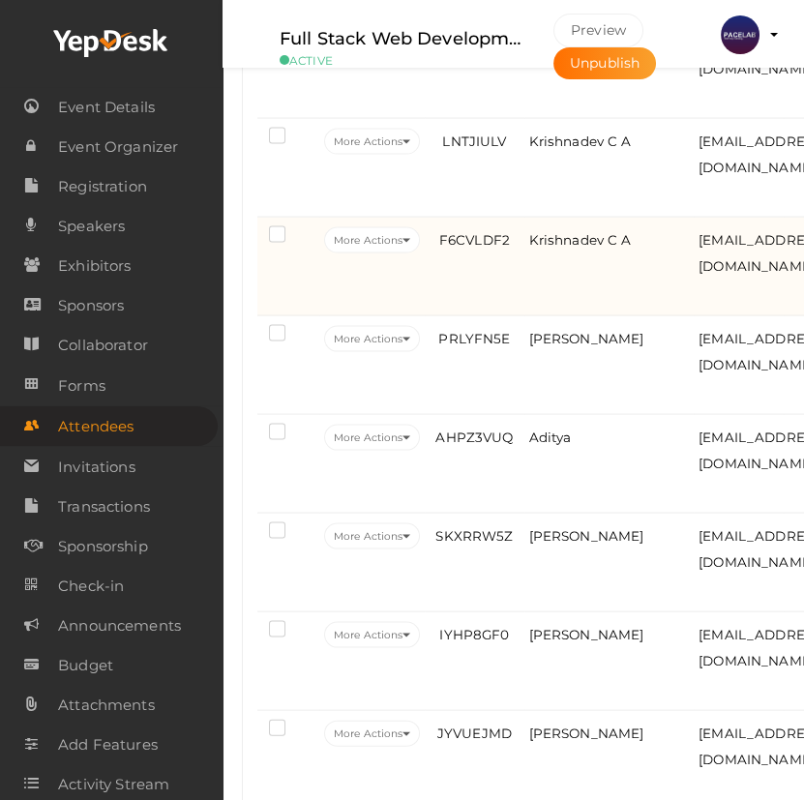
scroll to position [4995, 0]
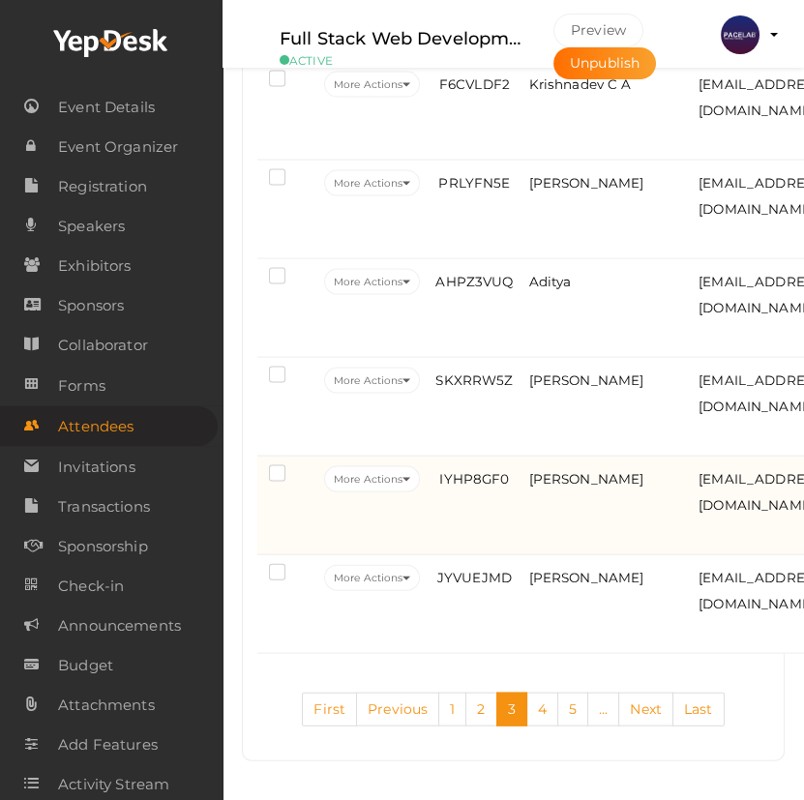
click at [475, 539] on td "IYHP8GF0" at bounding box center [474, 505] width 99 height 99
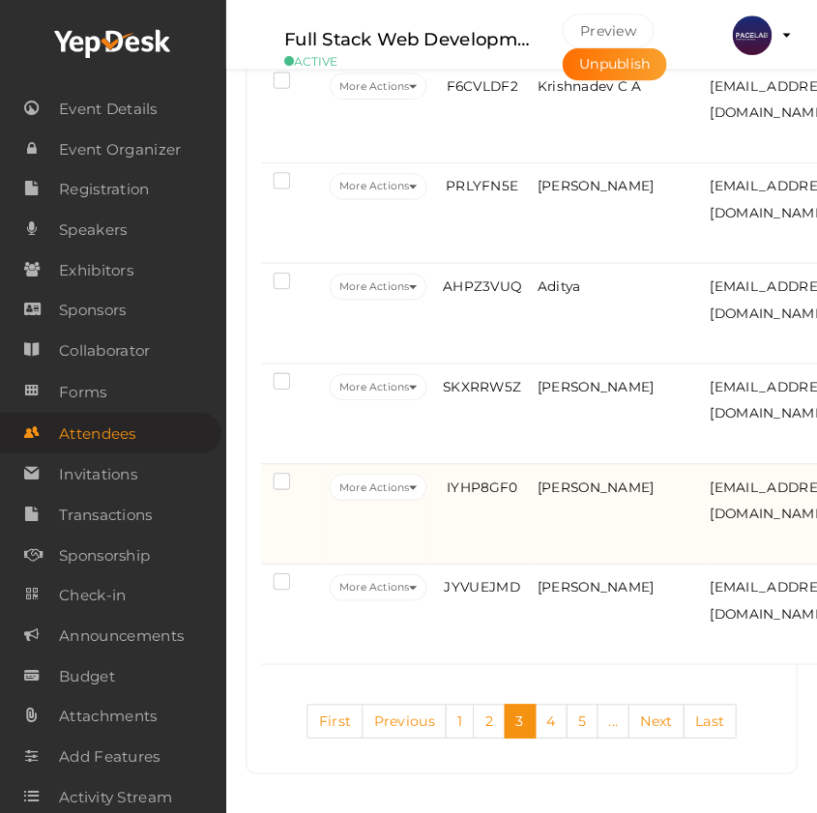
scroll to position [4949, 0]
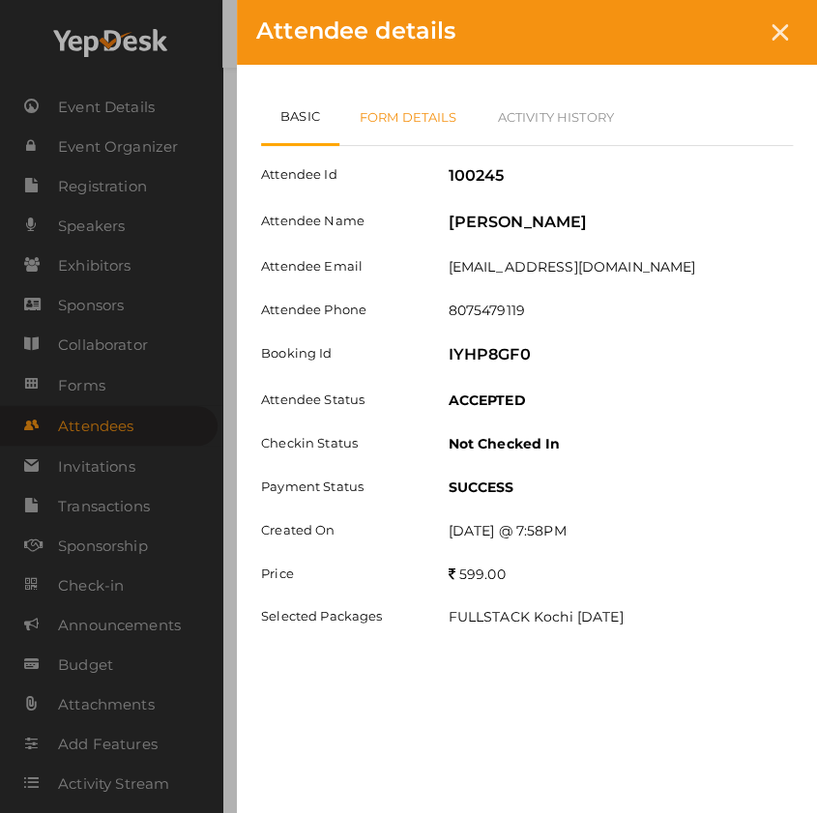
click at [430, 122] on link "Form Details" at bounding box center [408, 117] width 138 height 56
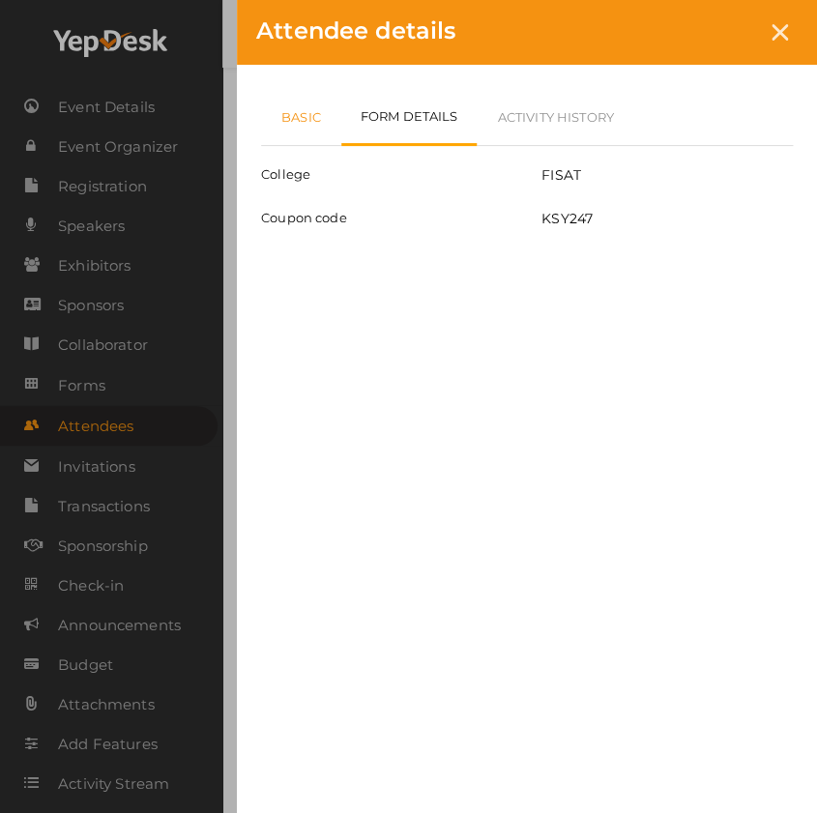
click at [317, 117] on link "Basic" at bounding box center [301, 117] width 80 height 56
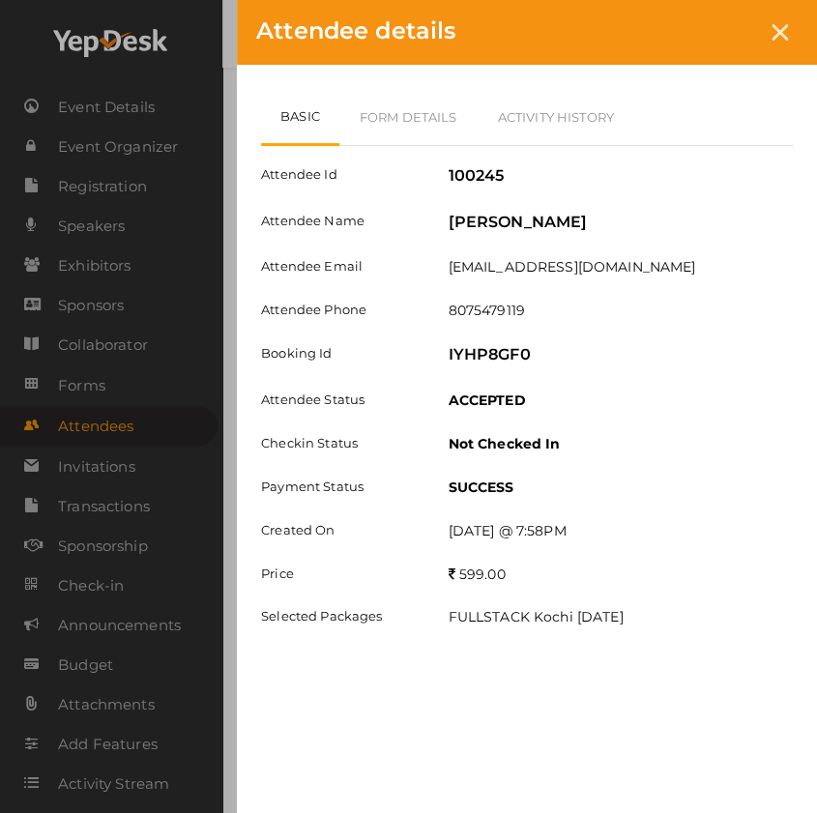
drag, startPoint x: 780, startPoint y: 15, endPoint x: 777, endPoint y: 41, distance: 26.4
click at [780, 15] on div at bounding box center [780, 33] width 36 height 36
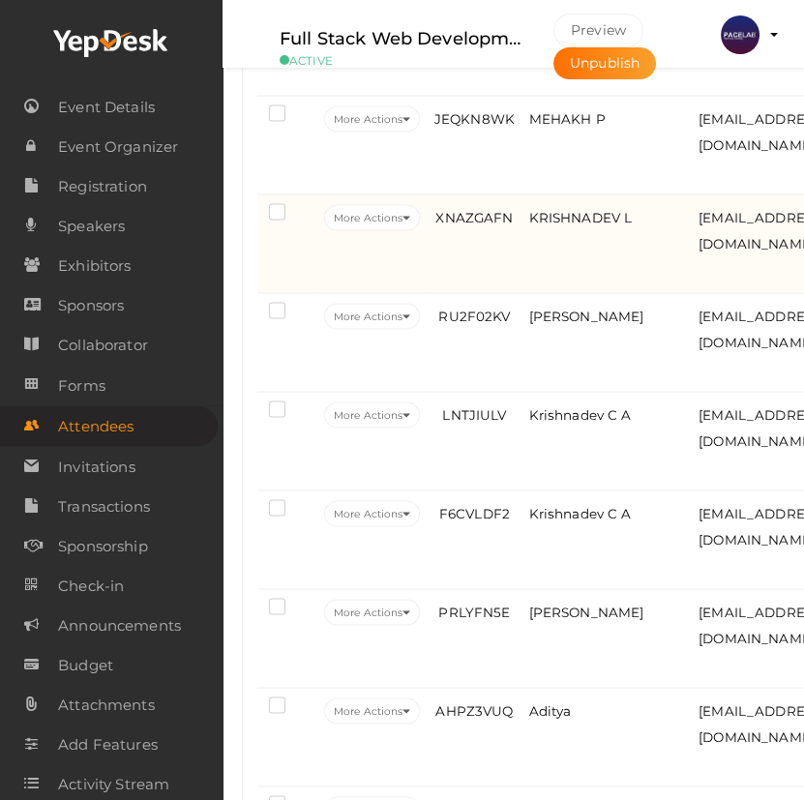
click at [484, 294] on td "XNAZGAFN" at bounding box center [474, 244] width 99 height 99
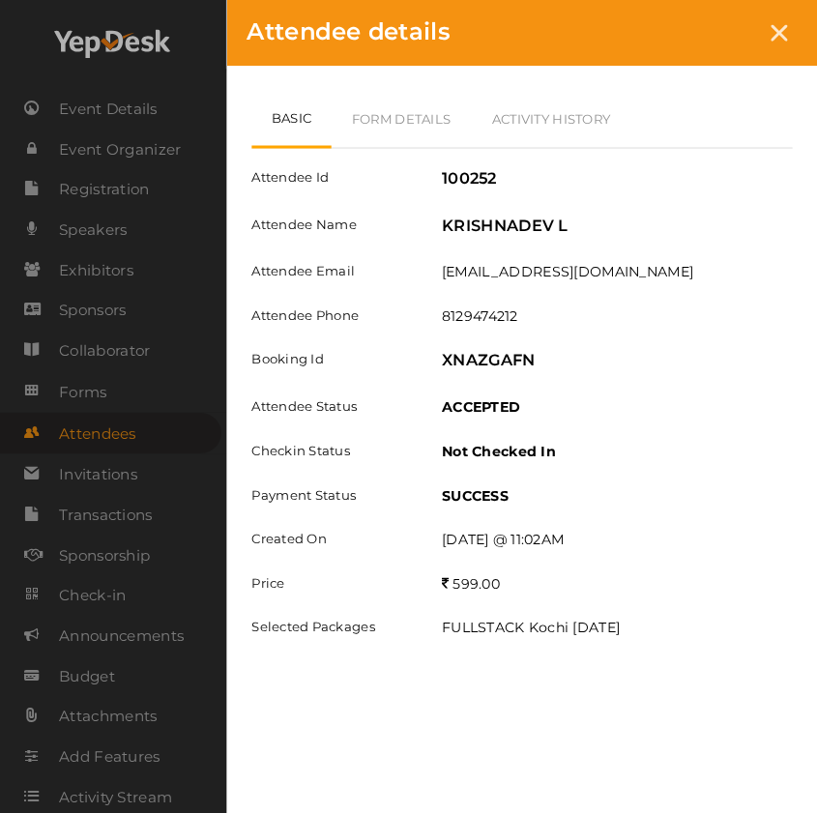
scroll to position [4509, 0]
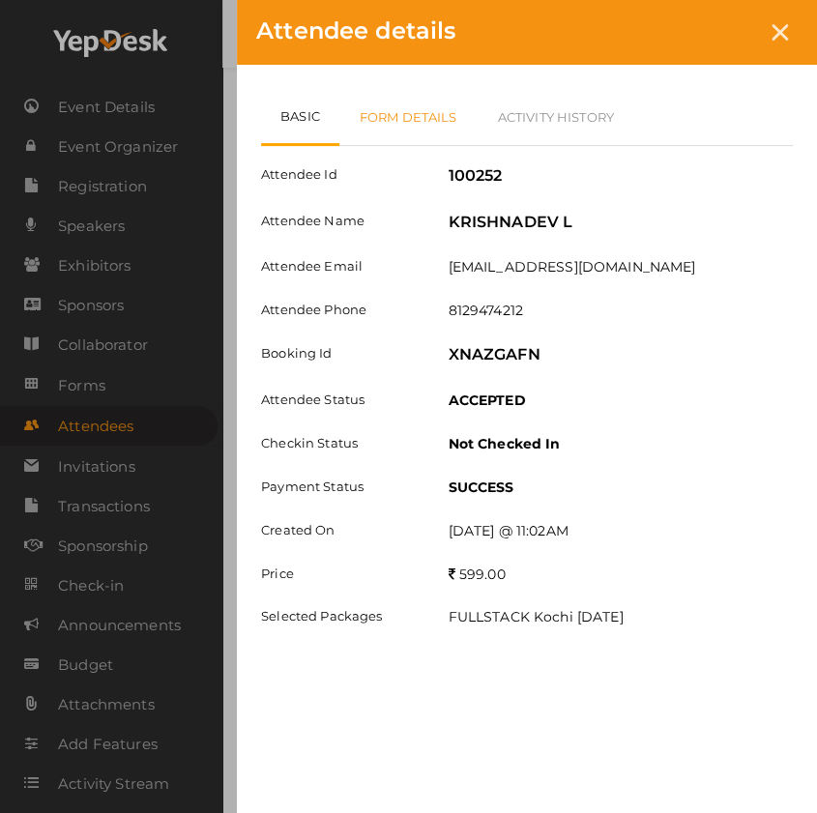
click at [410, 118] on link "Form Details" at bounding box center [408, 117] width 138 height 56
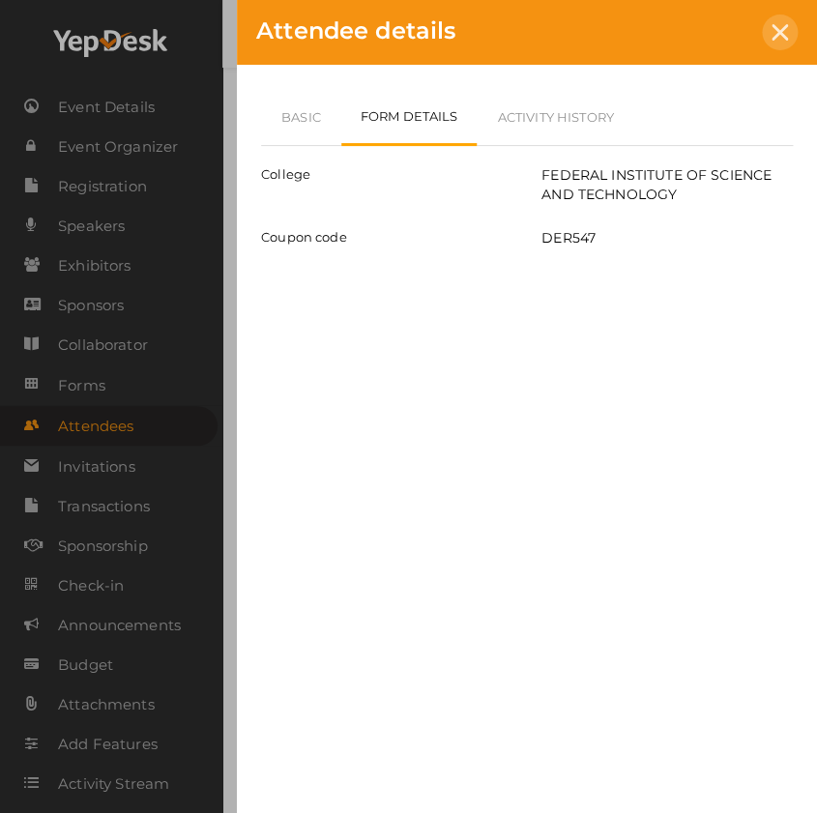
click at [781, 22] on div at bounding box center [780, 33] width 36 height 36
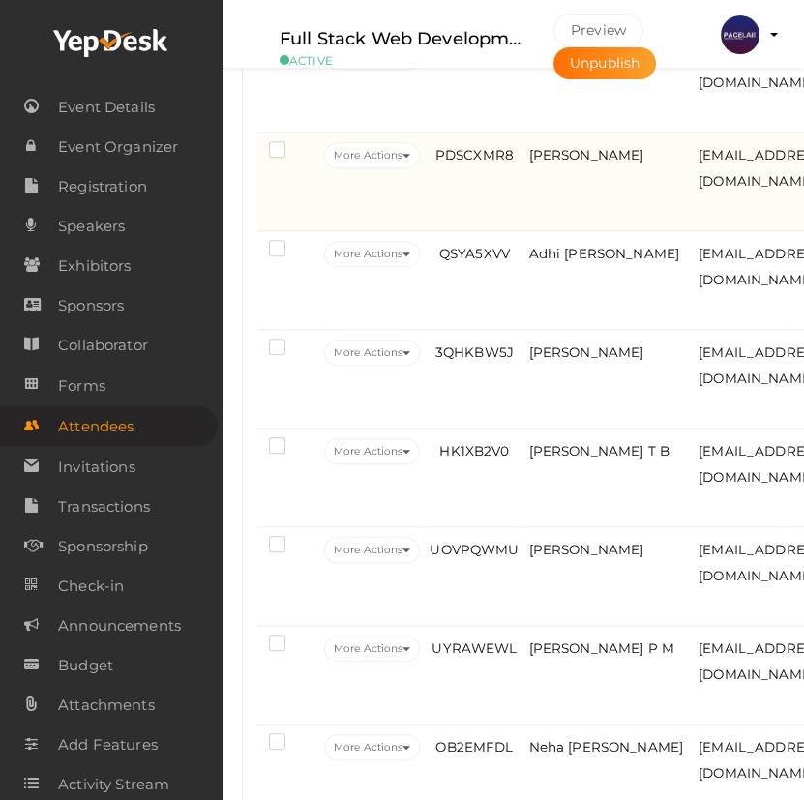
click at [503, 201] on td "PDSCXMR8" at bounding box center [474, 181] width 99 height 99
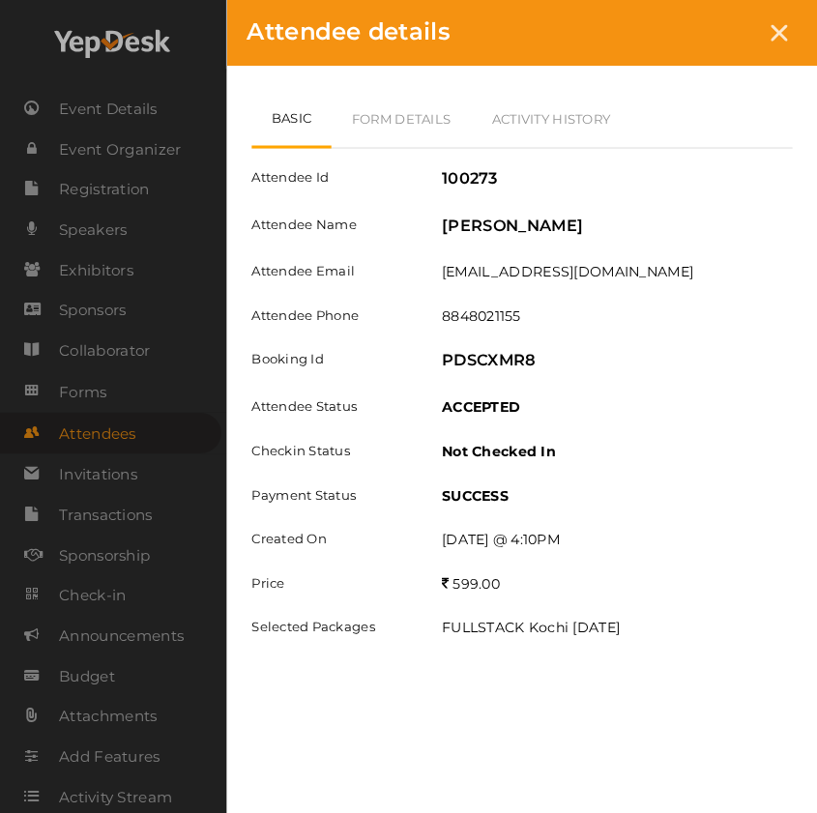
scroll to position [2501, 0]
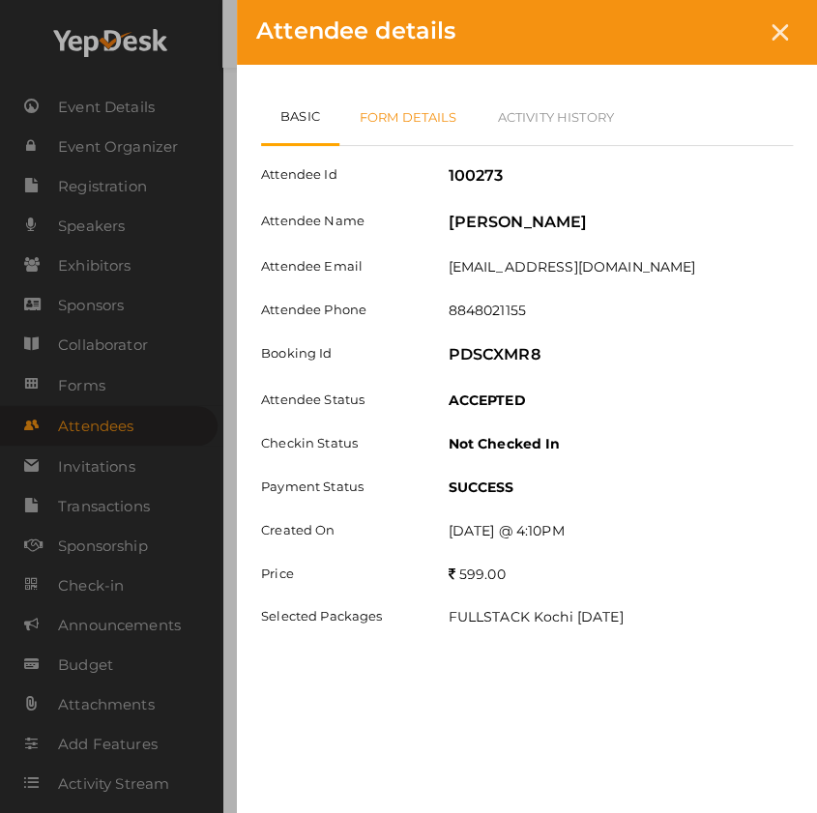
click at [420, 125] on link "Form Details" at bounding box center [408, 117] width 138 height 56
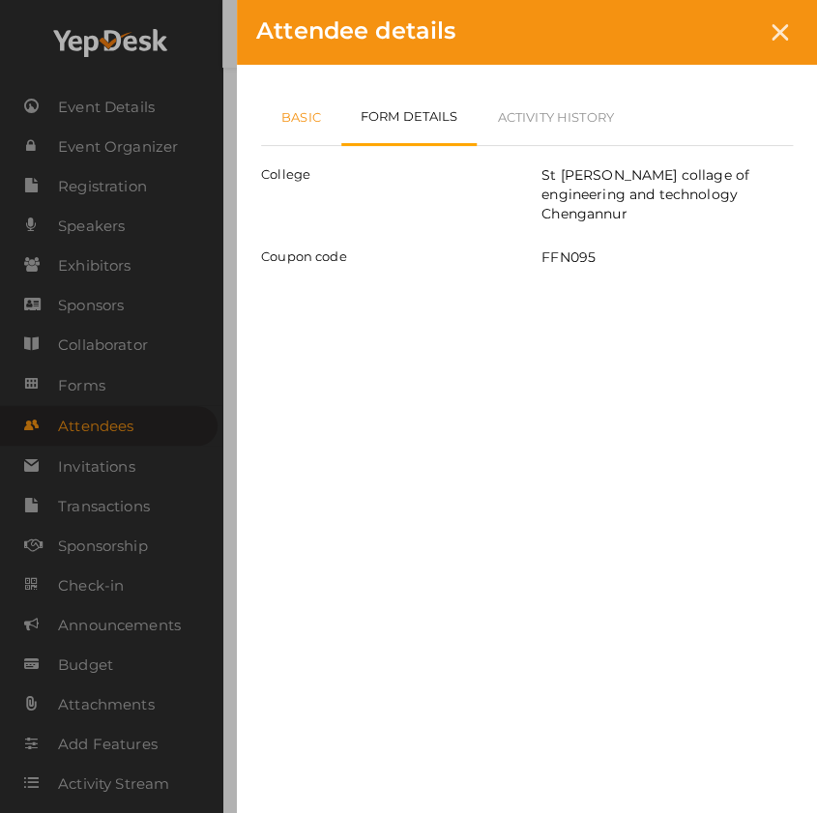
click at [292, 123] on link "Basic" at bounding box center [301, 117] width 80 height 56
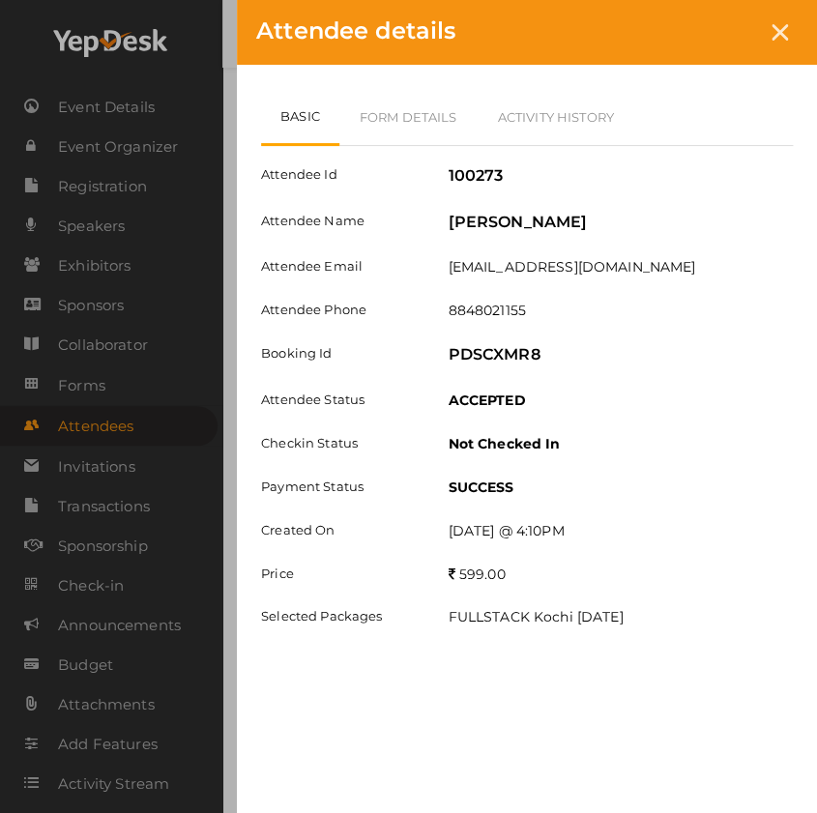
drag, startPoint x: 783, startPoint y: 42, endPoint x: 721, endPoint y: 277, distance: 243.0
click at [783, 66] on div "Attendee details Basic Form Details Activity History Attendee Id 100273 Attende…" at bounding box center [527, 398] width 580 height 797
click at [786, 25] on icon at bounding box center [780, 32] width 16 height 16
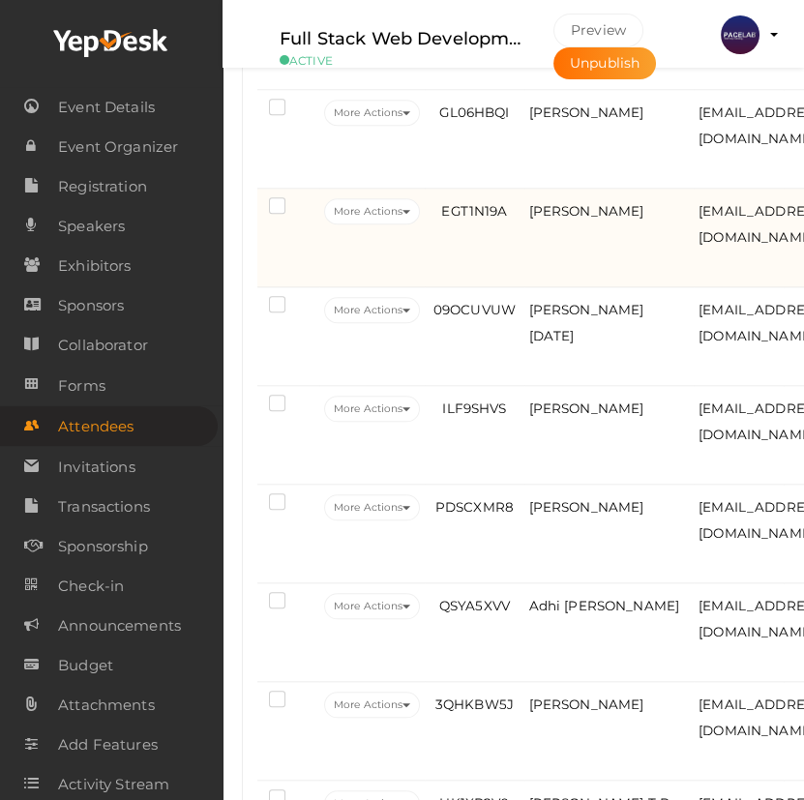
click at [547, 258] on td "Sreya" at bounding box center [609, 238] width 170 height 99
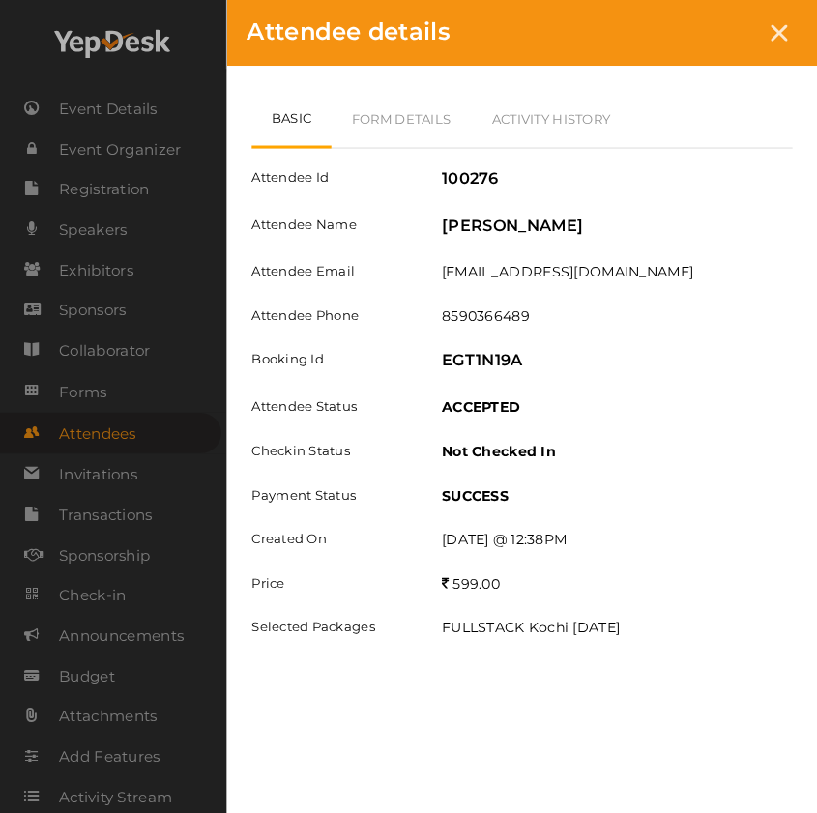
scroll to position [2149, 0]
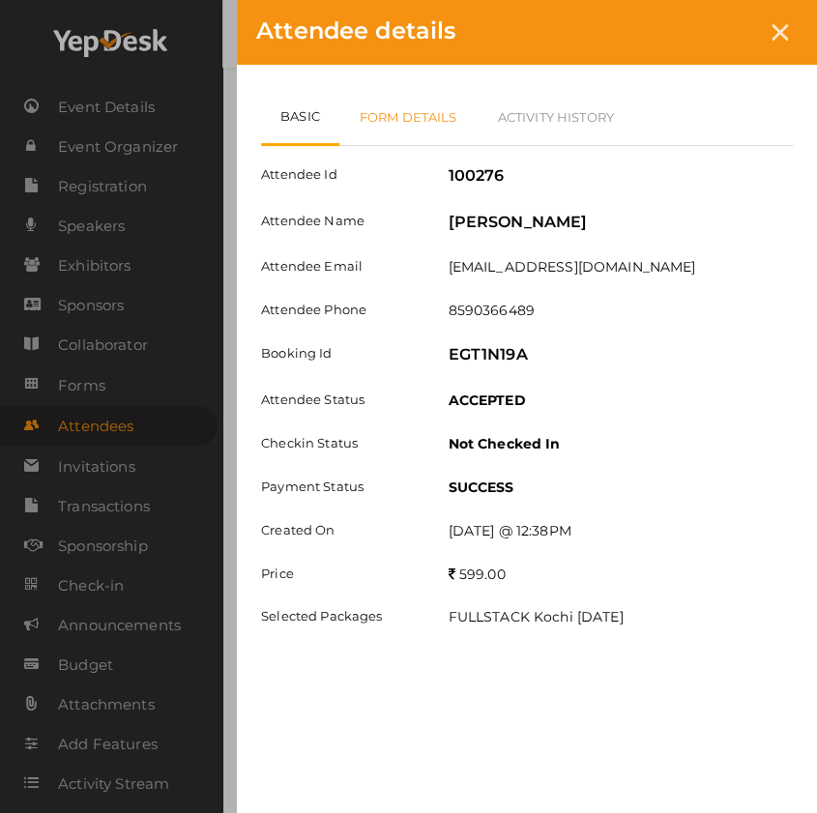
click at [432, 110] on link "Form Details" at bounding box center [408, 117] width 138 height 56
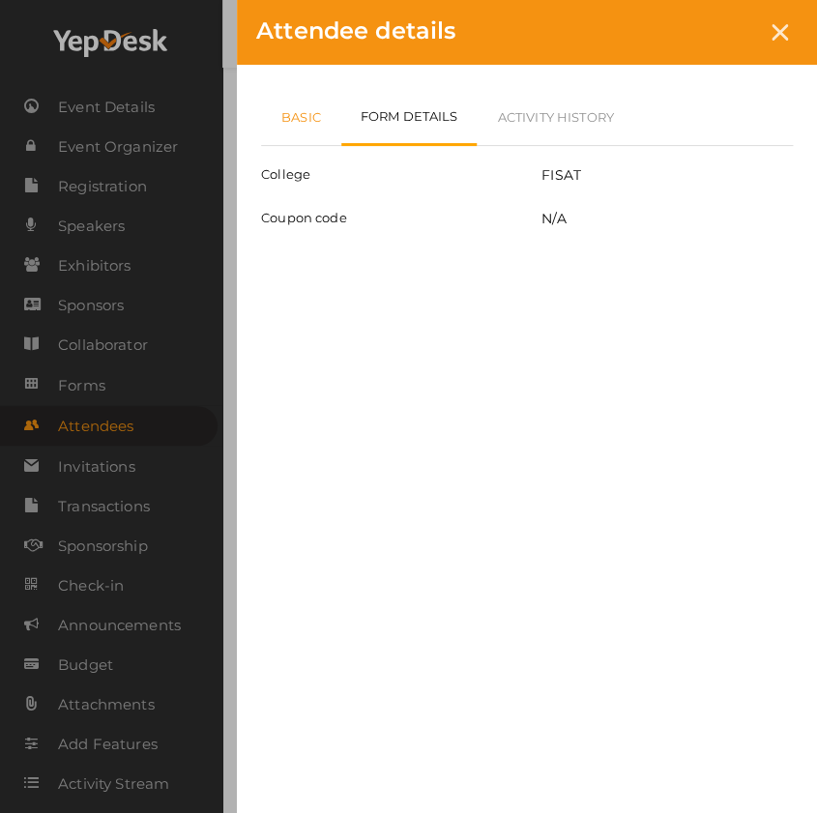
click at [323, 125] on link "Basic" at bounding box center [301, 117] width 80 height 56
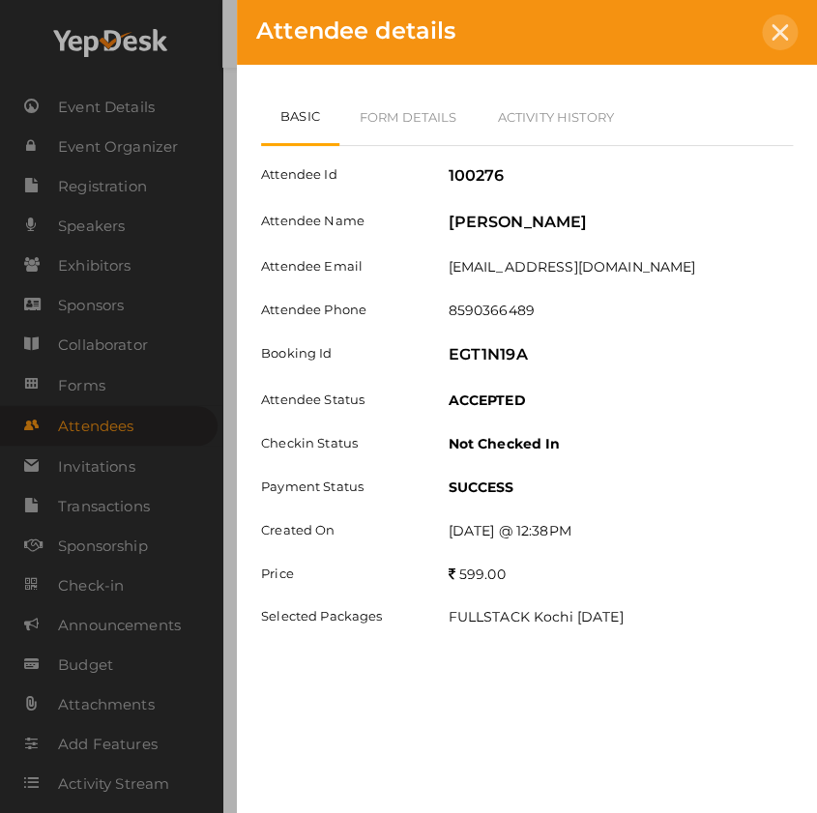
click at [783, 28] on icon at bounding box center [780, 32] width 16 height 16
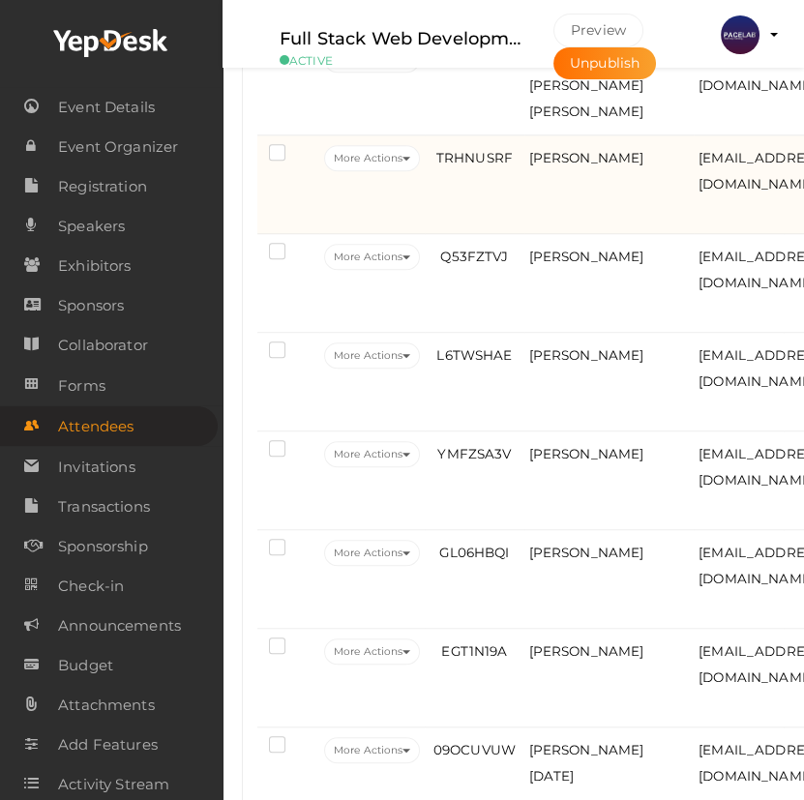
click at [489, 234] on td "TRHNUSRF" at bounding box center [474, 184] width 99 height 99
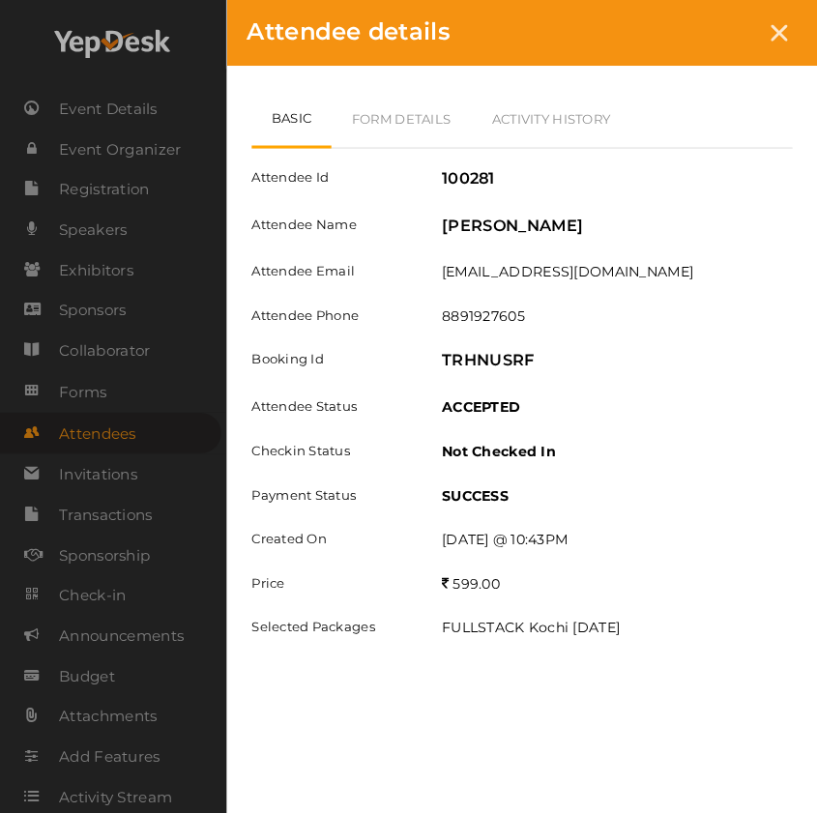
scroll to position [1710, 0]
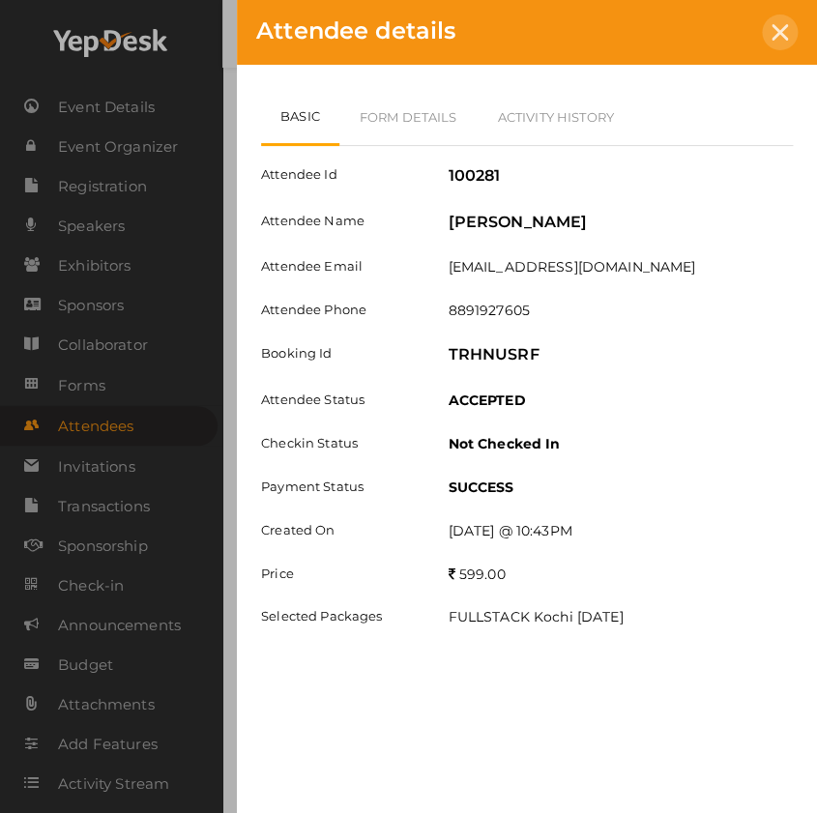
click at [780, 44] on div at bounding box center [780, 33] width 36 height 36
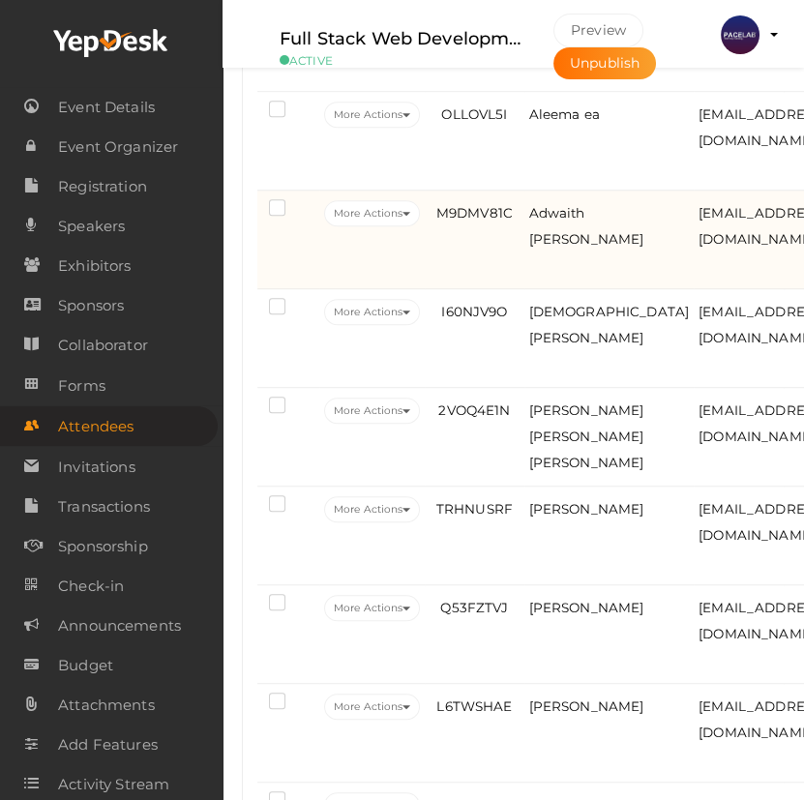
click at [509, 273] on td "M9DMV81C" at bounding box center [474, 240] width 99 height 99
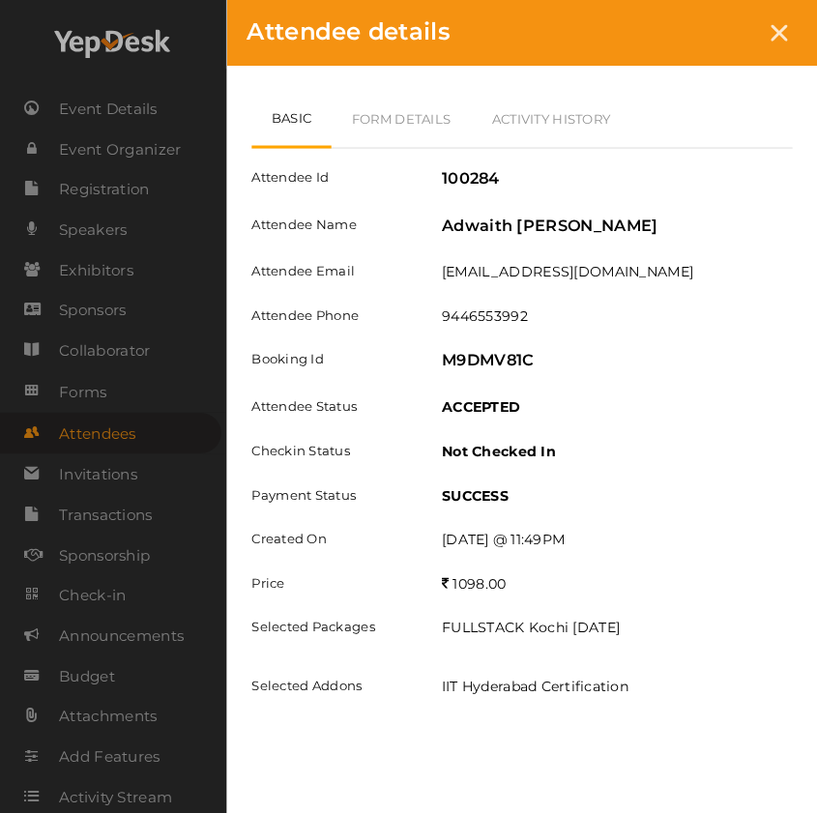
scroll to position [1358, 0]
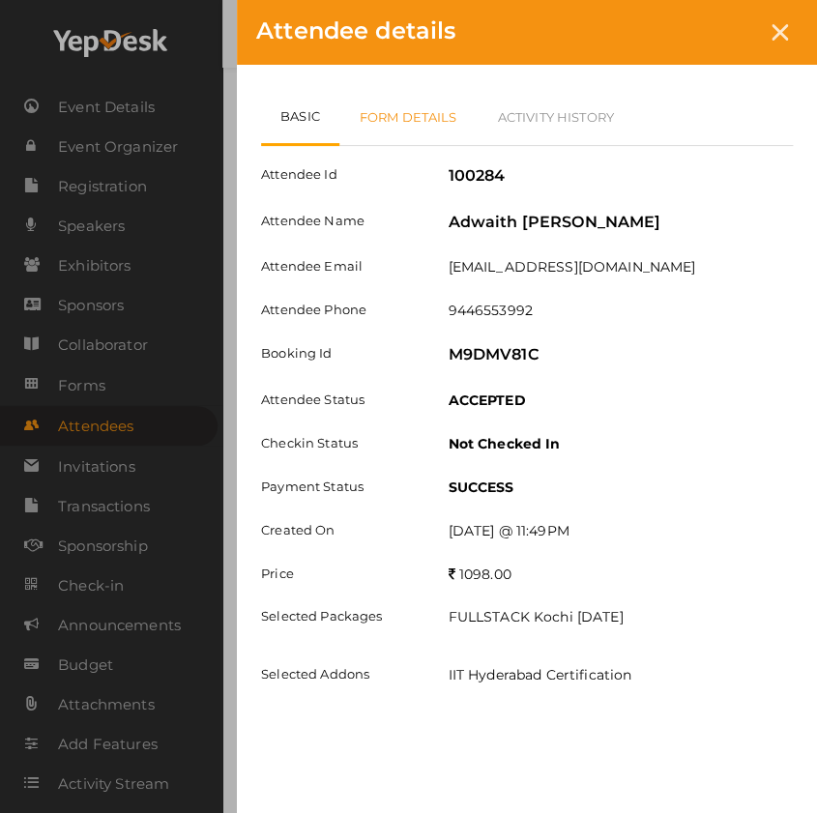
click at [389, 118] on link "Form Details" at bounding box center [408, 117] width 138 height 56
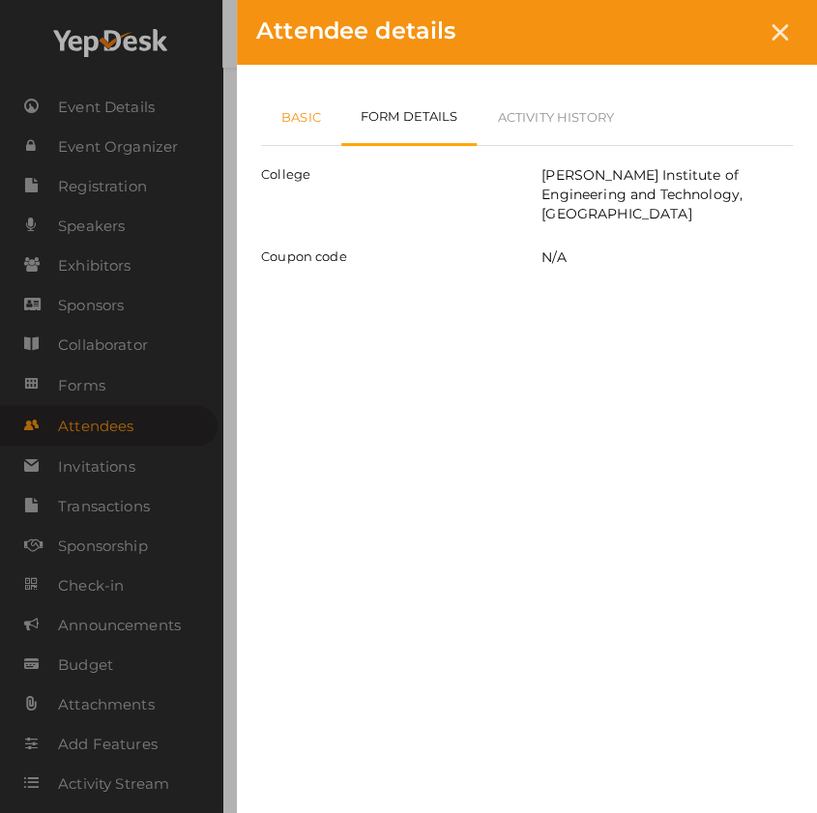
click at [309, 116] on link "Basic" at bounding box center [301, 117] width 80 height 56
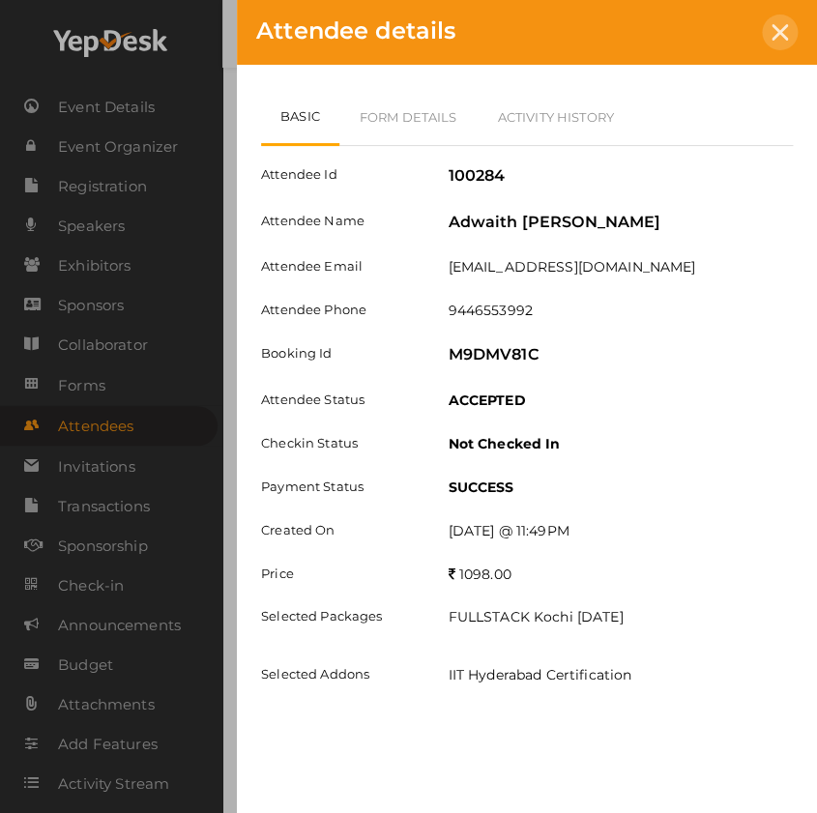
click at [779, 30] on icon at bounding box center [780, 32] width 16 height 16
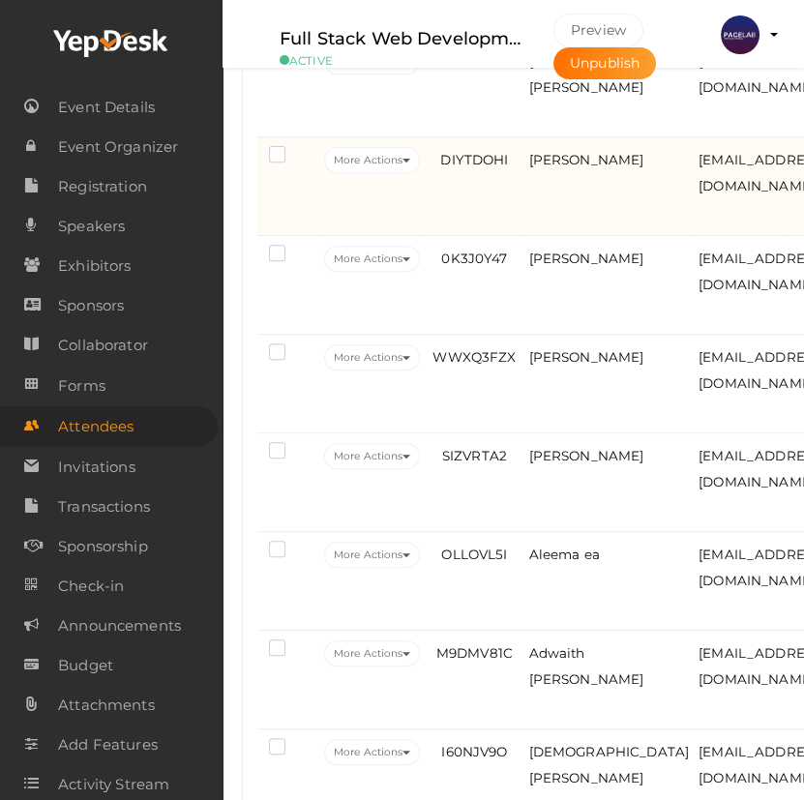
click at [522, 220] on td "DIYTDOHI" at bounding box center [474, 186] width 99 height 99
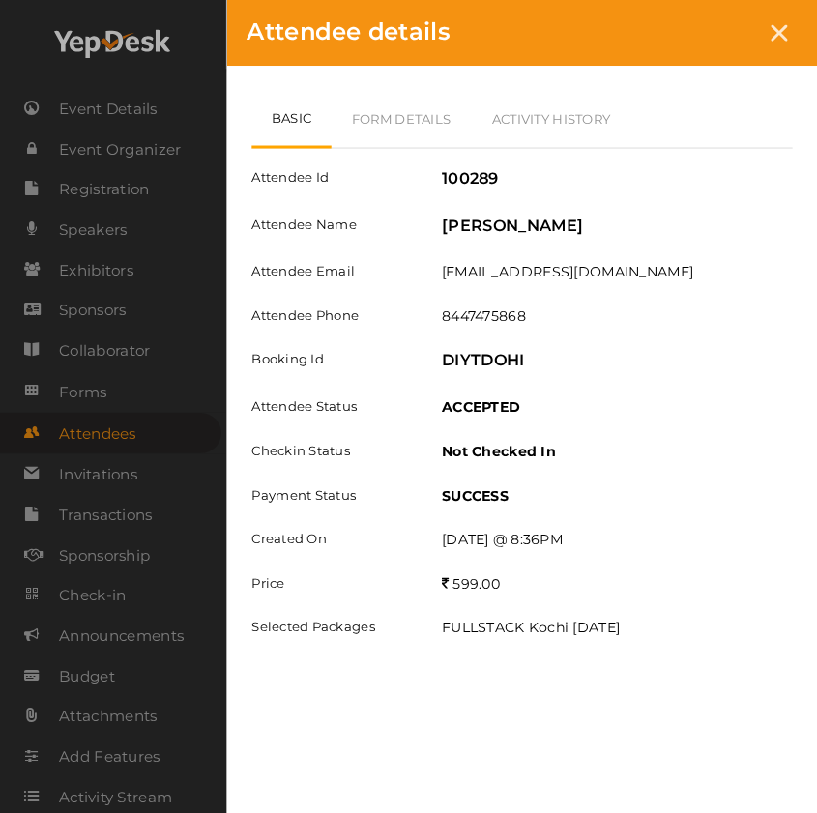
scroll to position [919, 0]
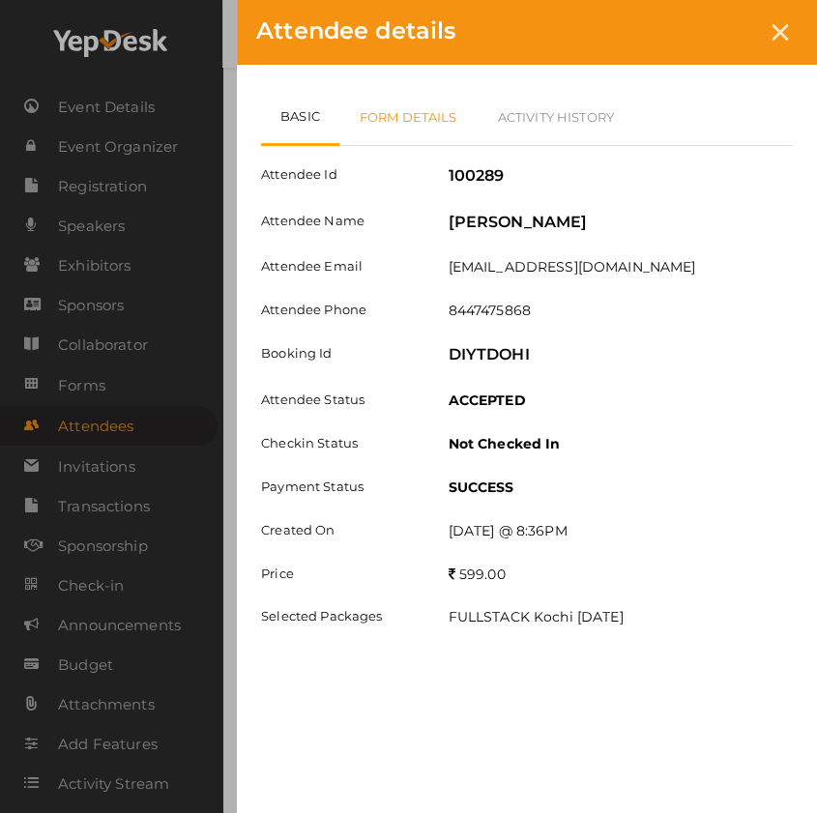
click at [425, 106] on link "Form Details" at bounding box center [408, 117] width 138 height 56
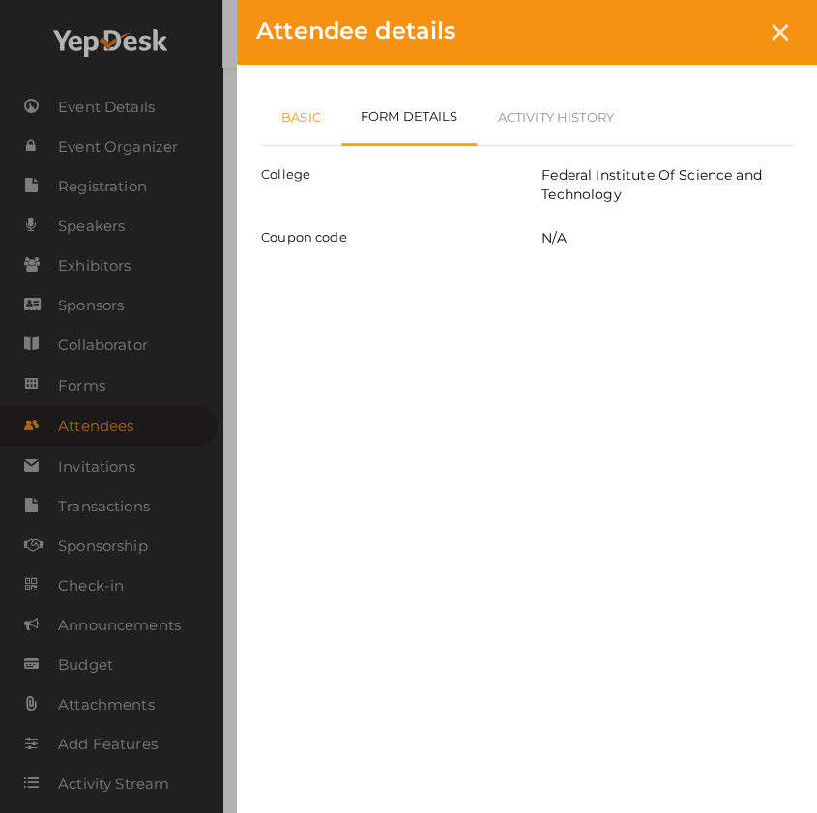
click at [329, 116] on link "Basic" at bounding box center [301, 117] width 80 height 56
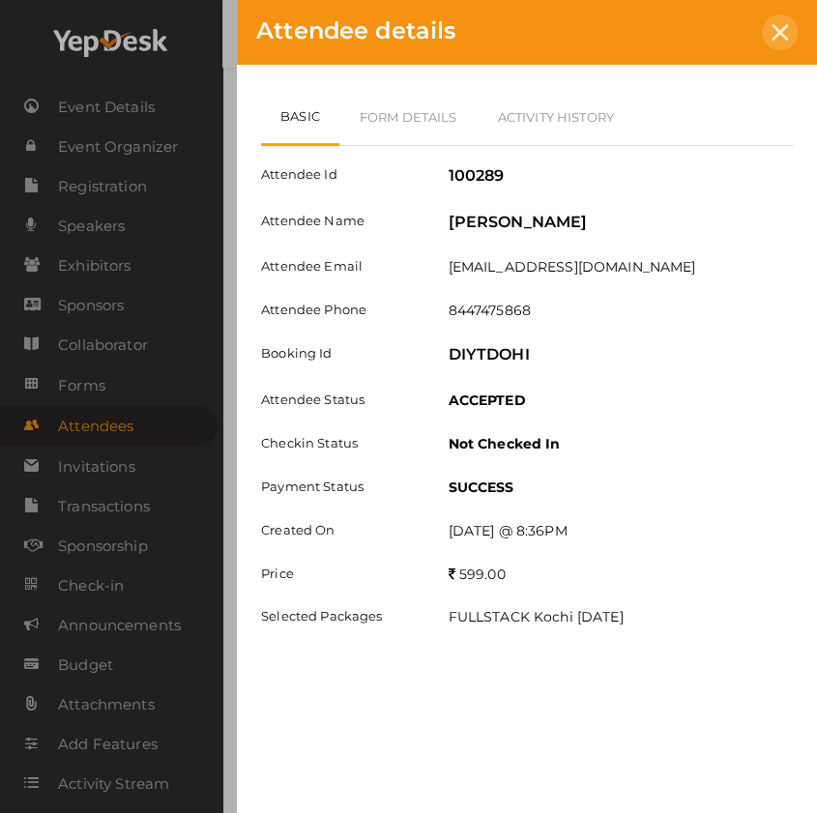
click at [778, 27] on icon at bounding box center [780, 32] width 16 height 16
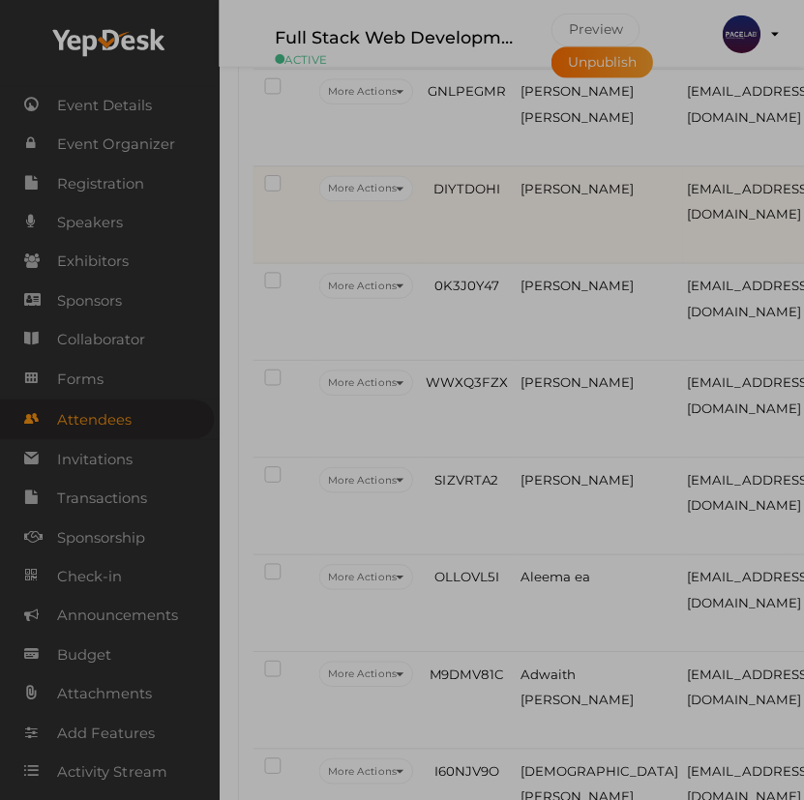
scroll to position [951, 0]
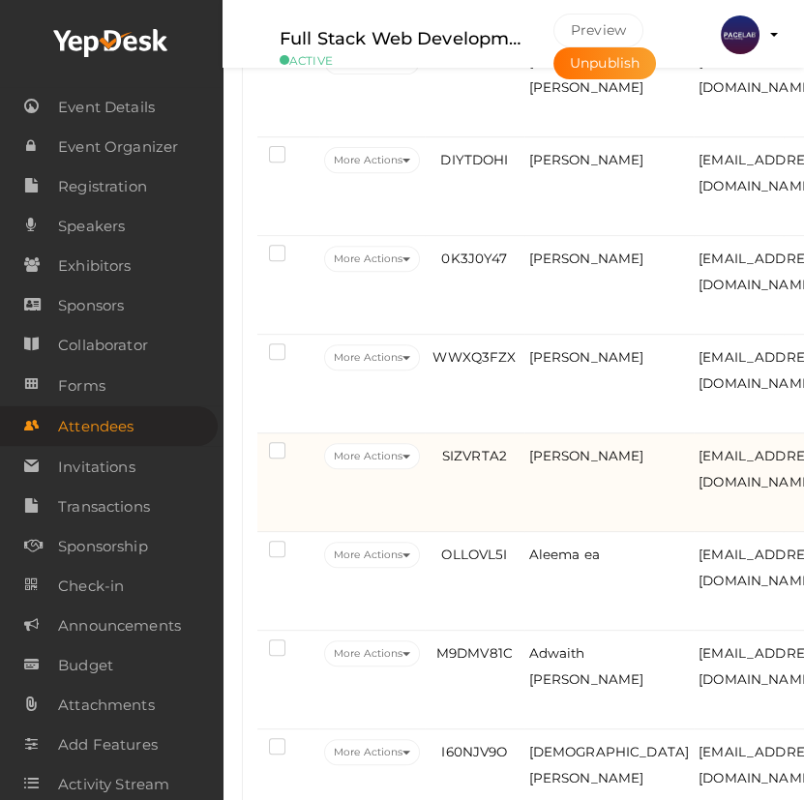
click at [563, 515] on td "Ananya K" at bounding box center [609, 482] width 170 height 99
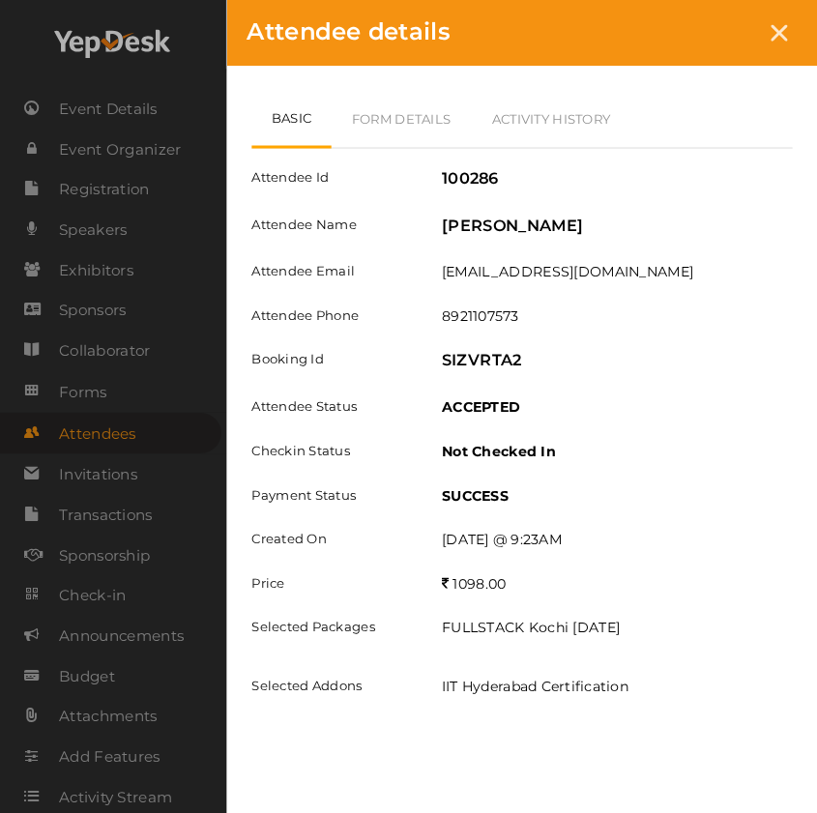
scroll to position [919, 0]
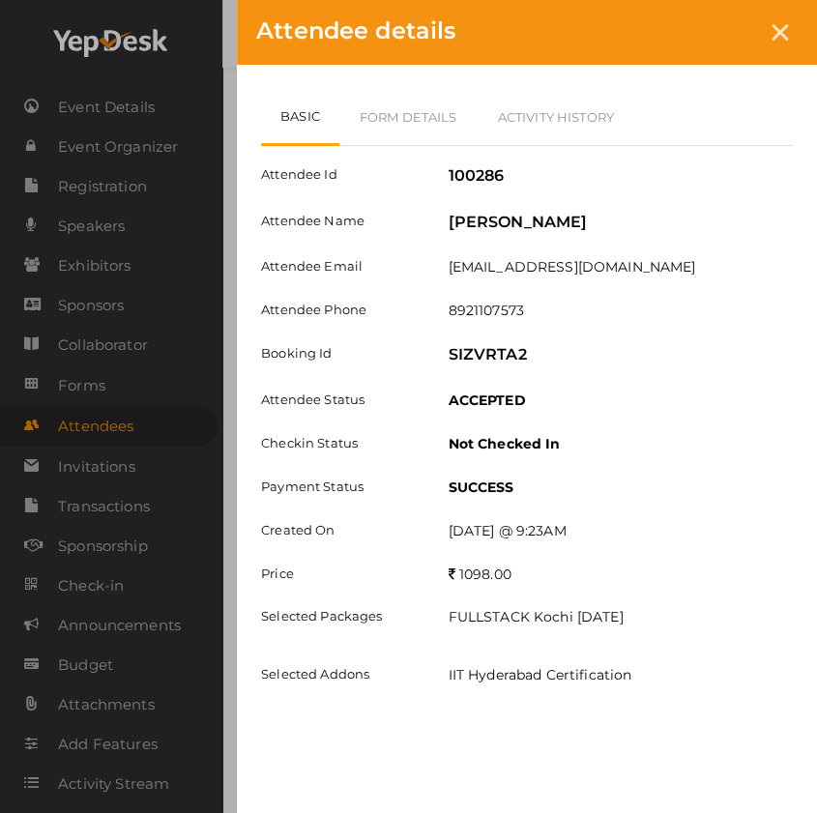
click at [790, 56] on div "Attendee details" at bounding box center [527, 32] width 580 height 65
click at [782, 24] on icon at bounding box center [780, 32] width 16 height 16
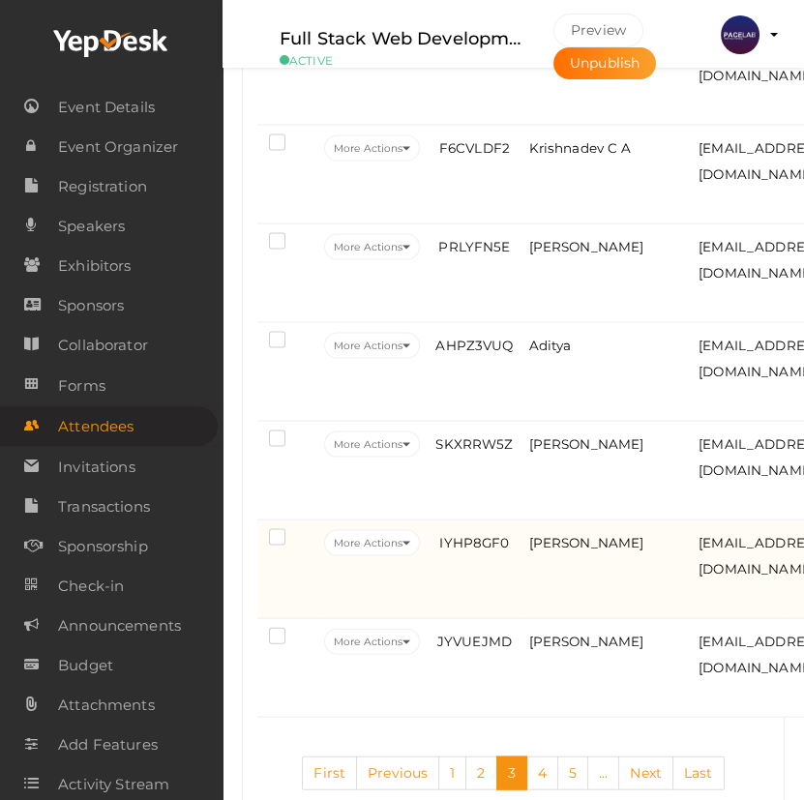
scroll to position [4995, 0]
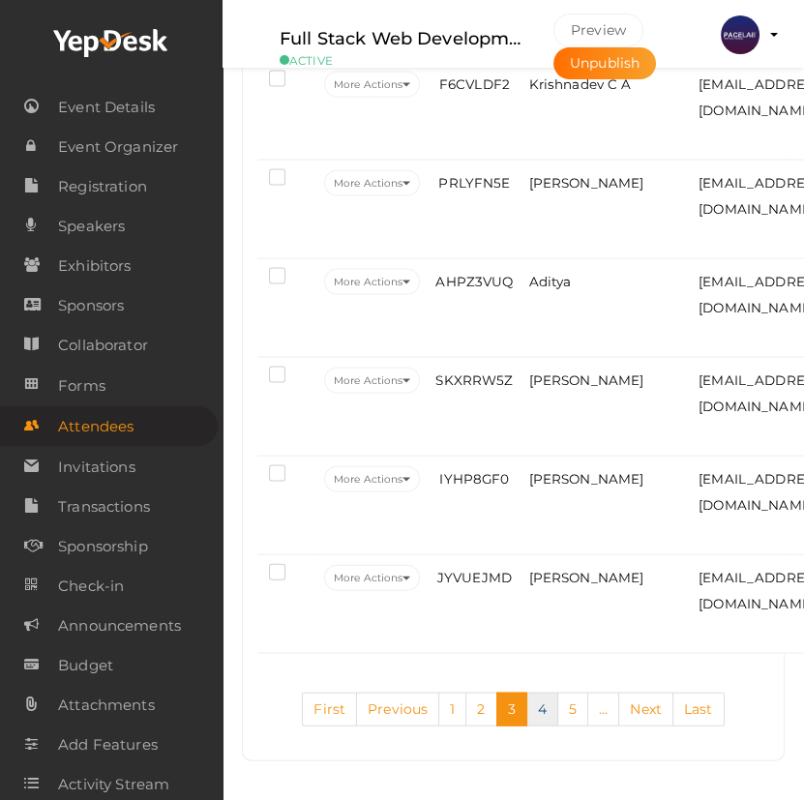
click at [535, 719] on link "4" at bounding box center [542, 709] width 32 height 34
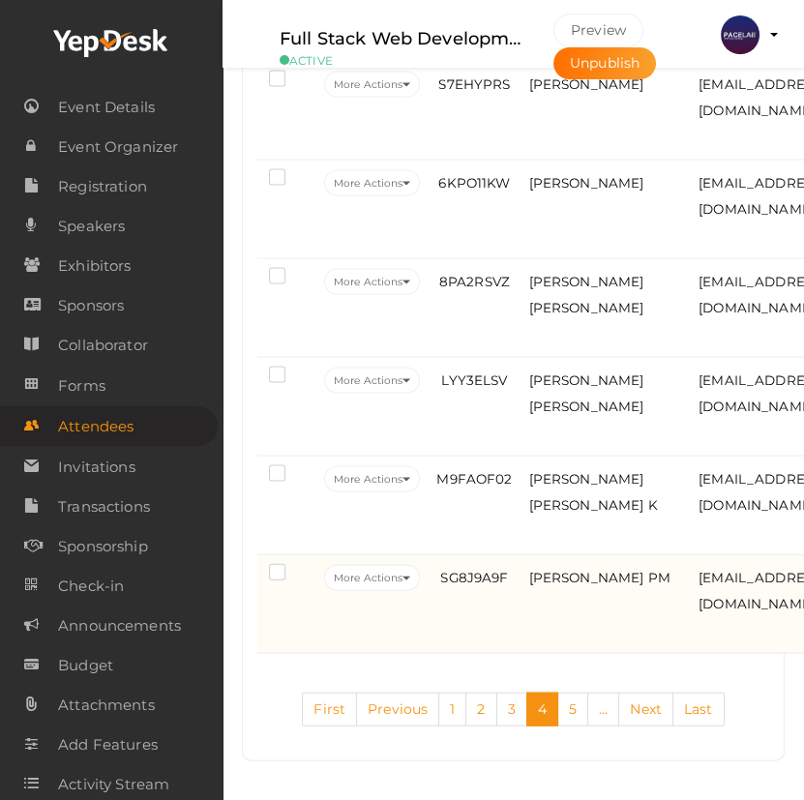
click at [537, 654] on td "Devika PM" at bounding box center [609, 604] width 170 height 99
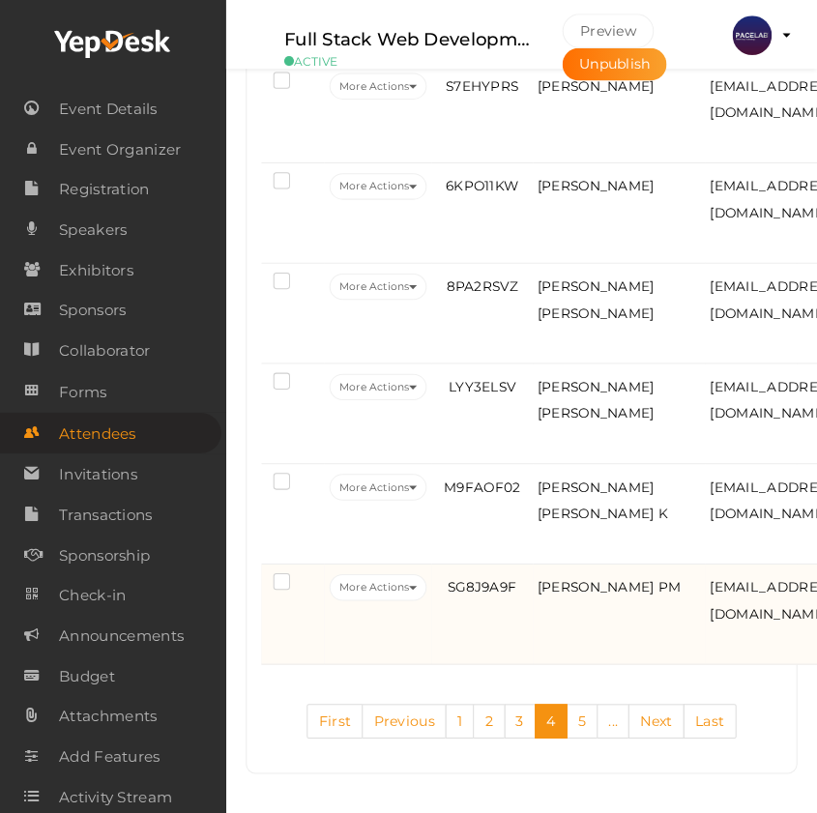
scroll to position [4975, 0]
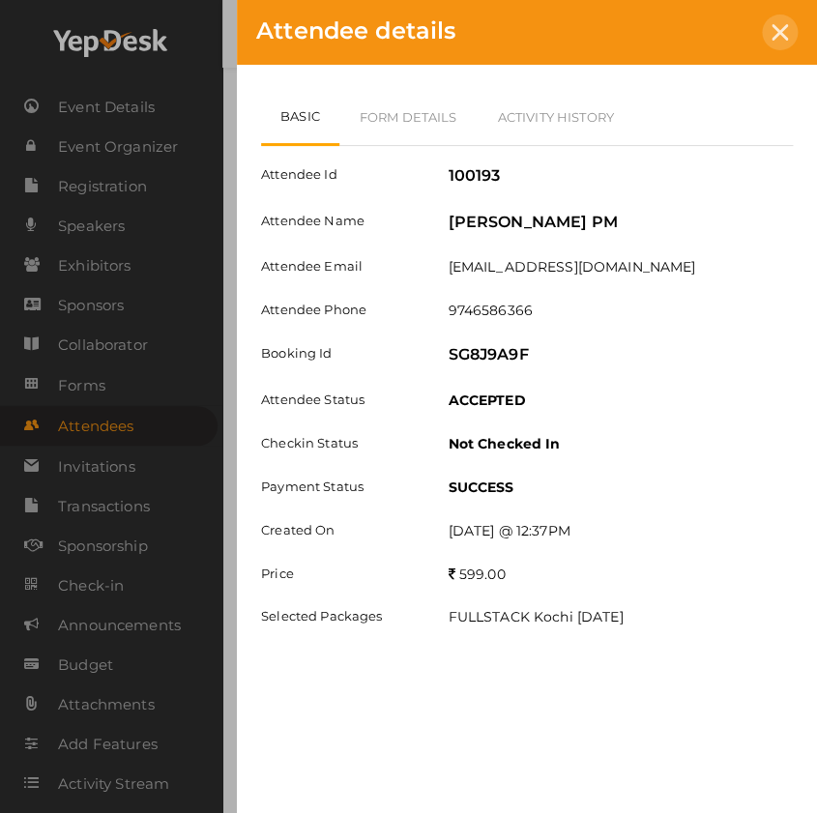
click at [784, 37] on icon at bounding box center [780, 32] width 16 height 16
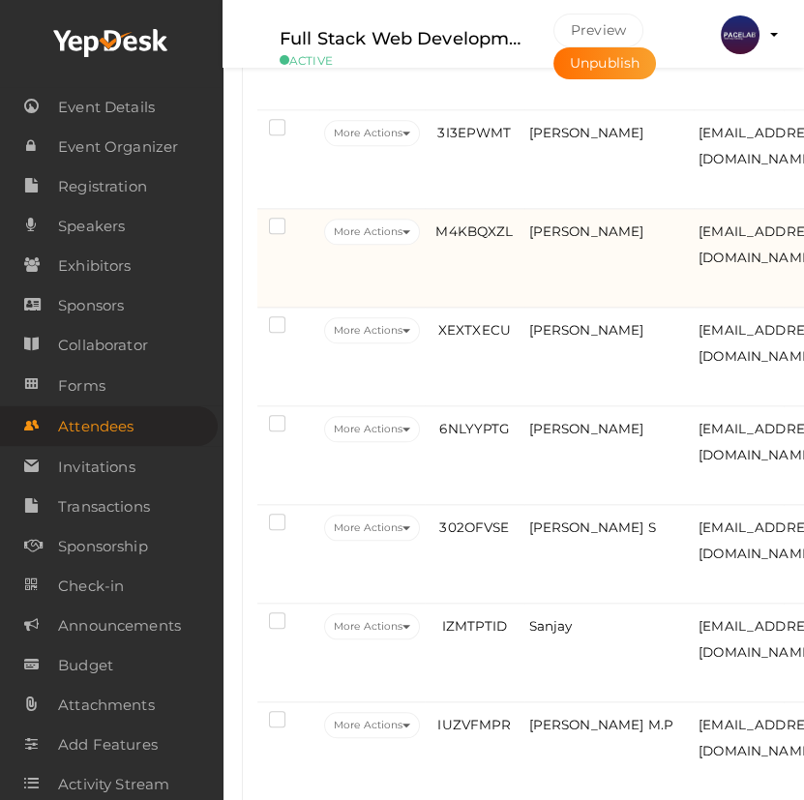
click at [583, 308] on td "Jasmine Mariya George" at bounding box center [609, 258] width 170 height 99
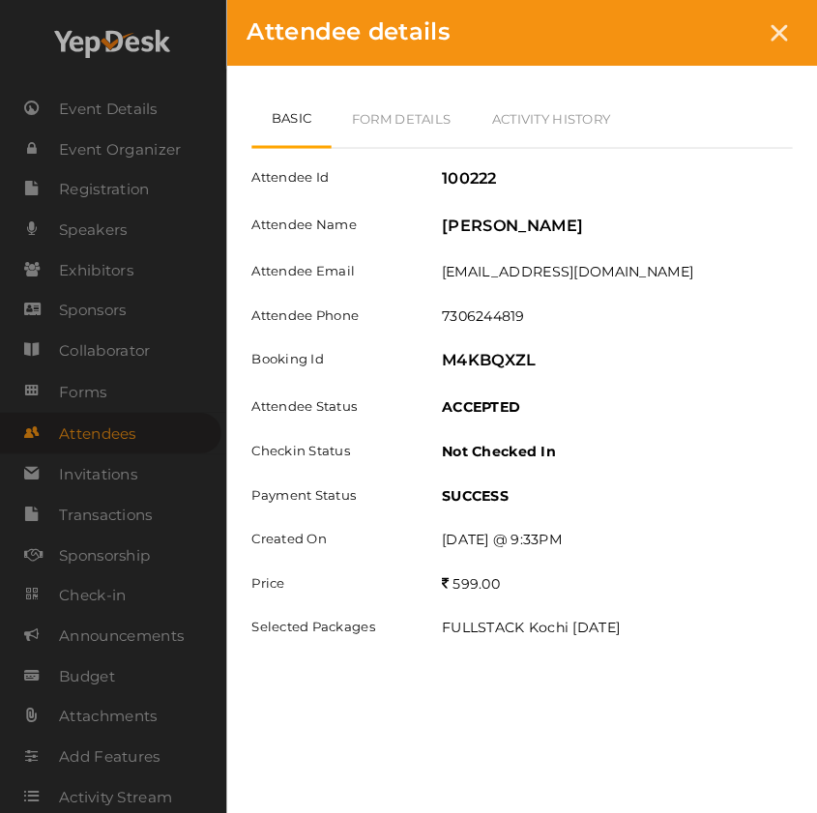
scroll to position [2425, 0]
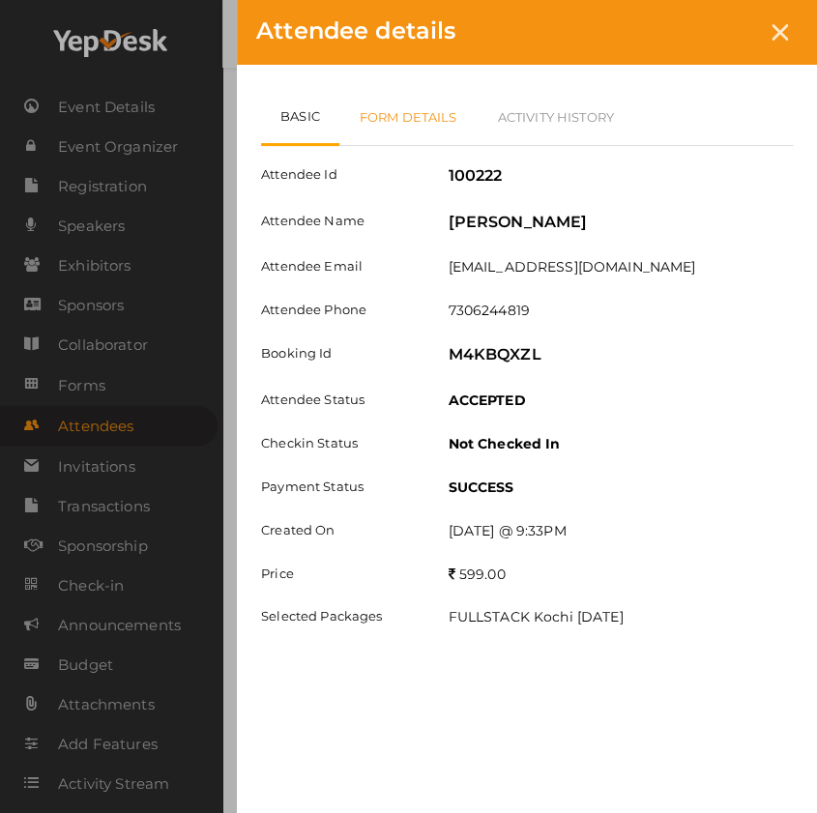
click at [422, 95] on link "Form Details" at bounding box center [408, 117] width 138 height 56
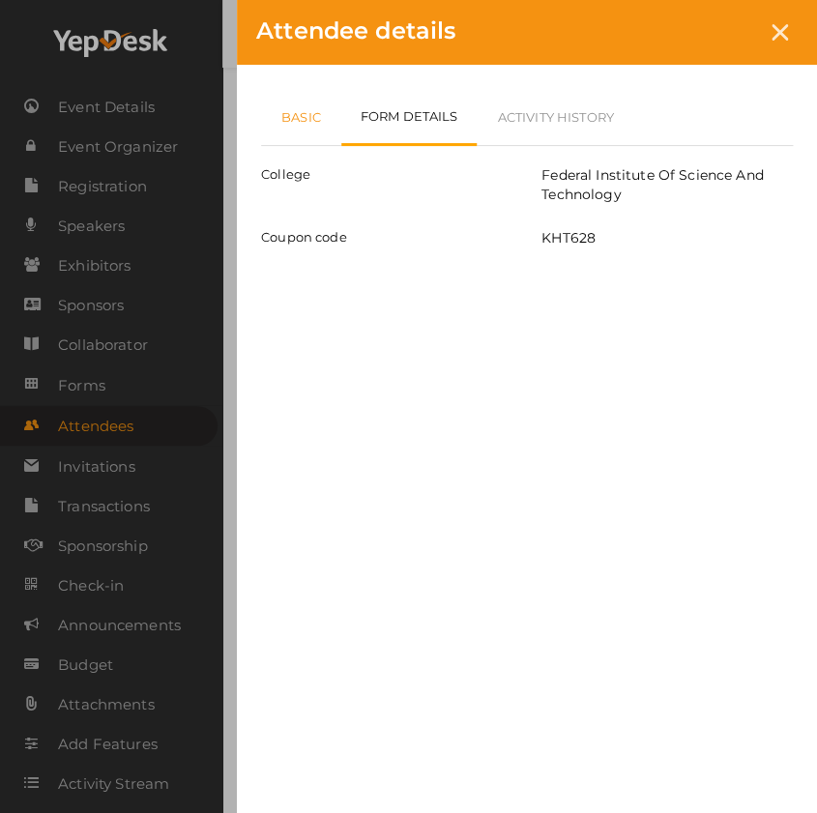
click at [308, 104] on link "Basic" at bounding box center [301, 117] width 80 height 56
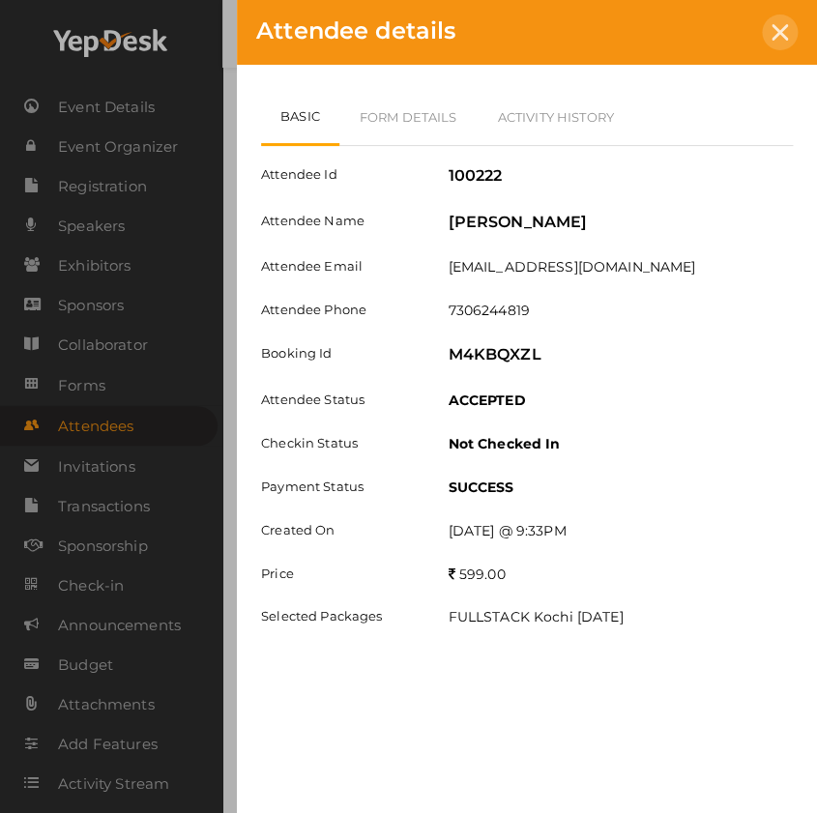
click at [791, 26] on div at bounding box center [780, 33] width 36 height 36
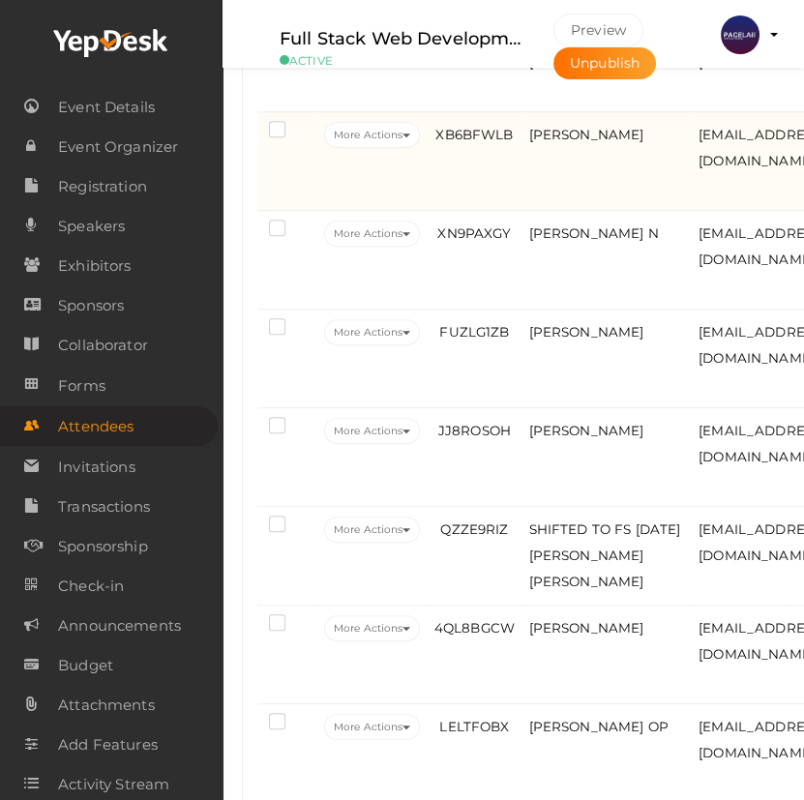
click at [499, 199] on td "XB6BFWLB" at bounding box center [474, 161] width 99 height 99
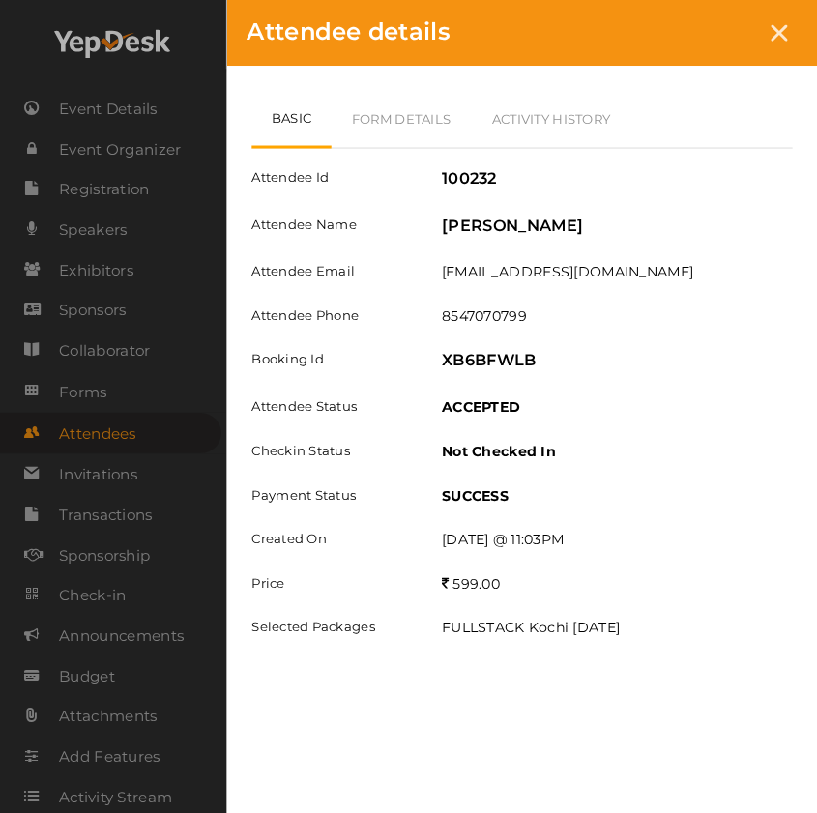
scroll to position [1634, 0]
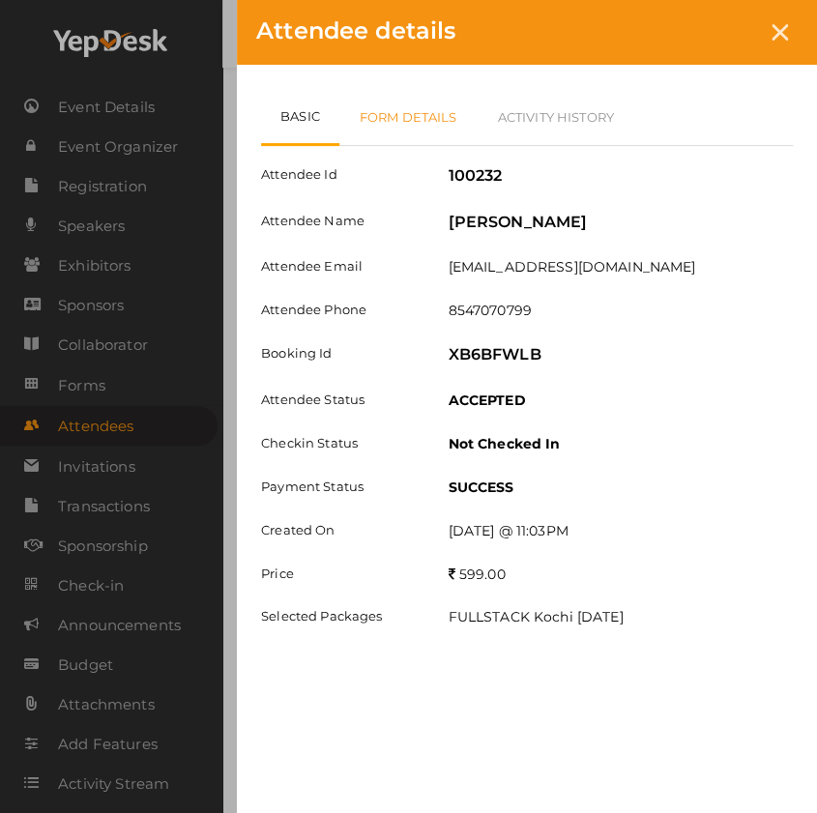
click at [400, 111] on link "Form Details" at bounding box center [408, 117] width 138 height 56
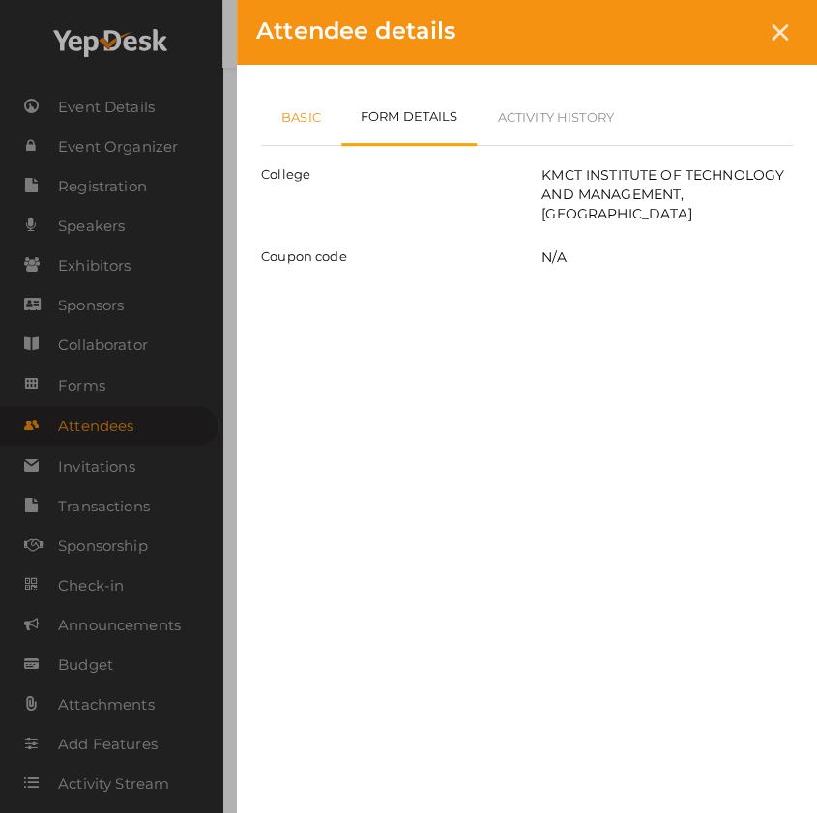
click at [306, 123] on link "Basic" at bounding box center [301, 117] width 80 height 56
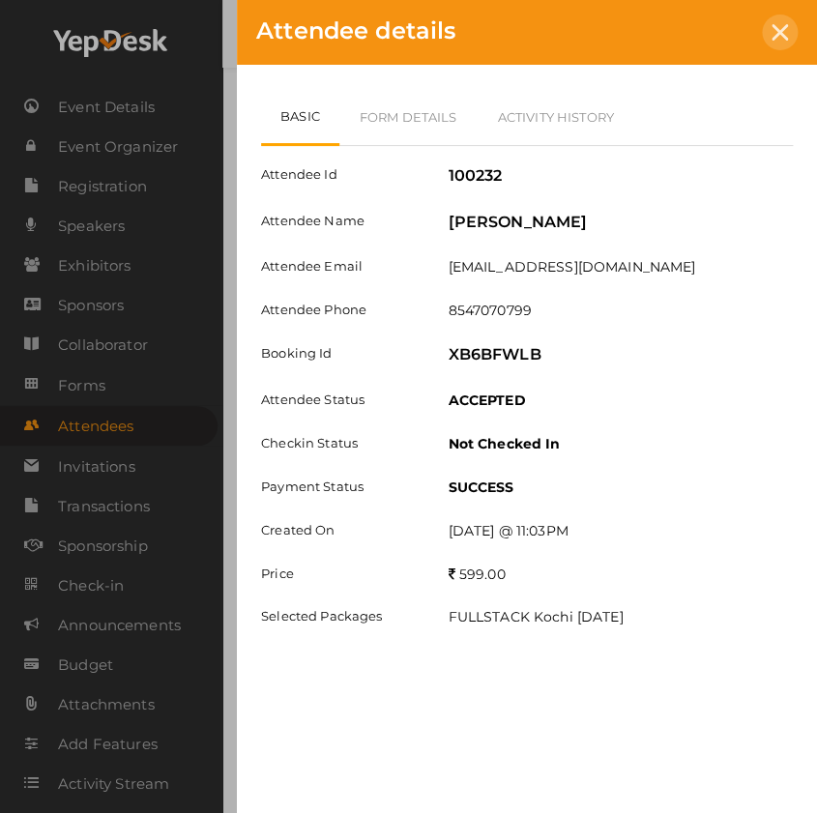
click at [776, 25] on icon at bounding box center [780, 32] width 16 height 16
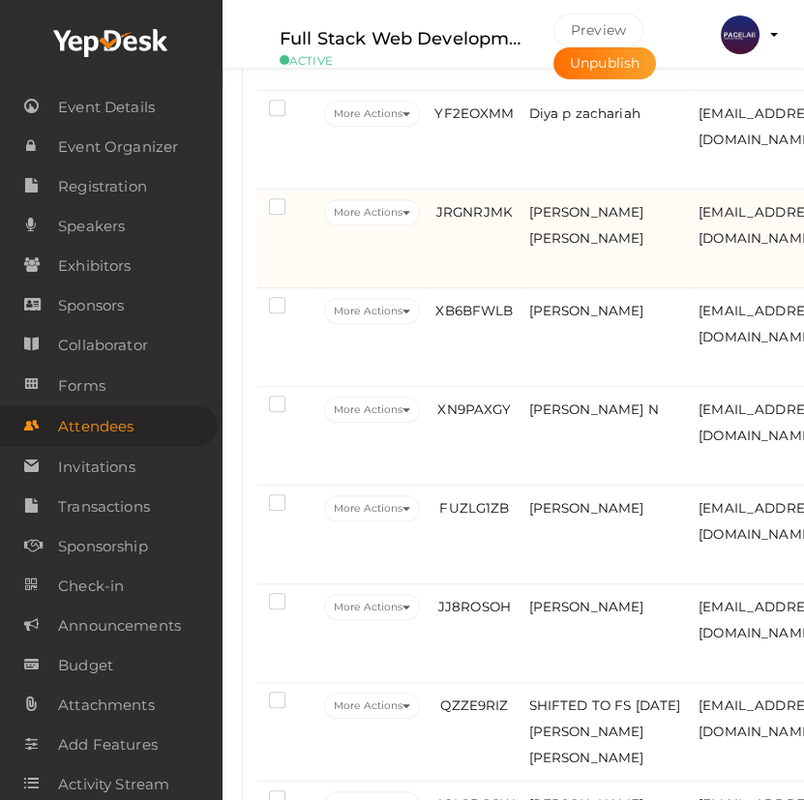
click at [505, 254] on td "JRGNRJMK" at bounding box center [474, 239] width 99 height 99
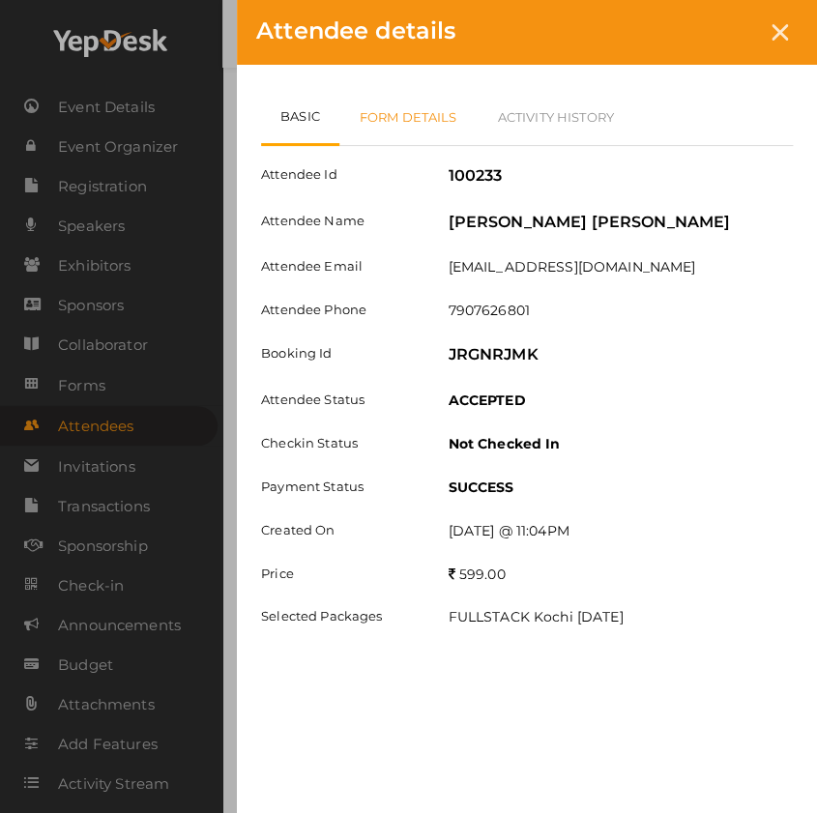
click at [425, 125] on link "Form Details" at bounding box center [408, 117] width 138 height 56
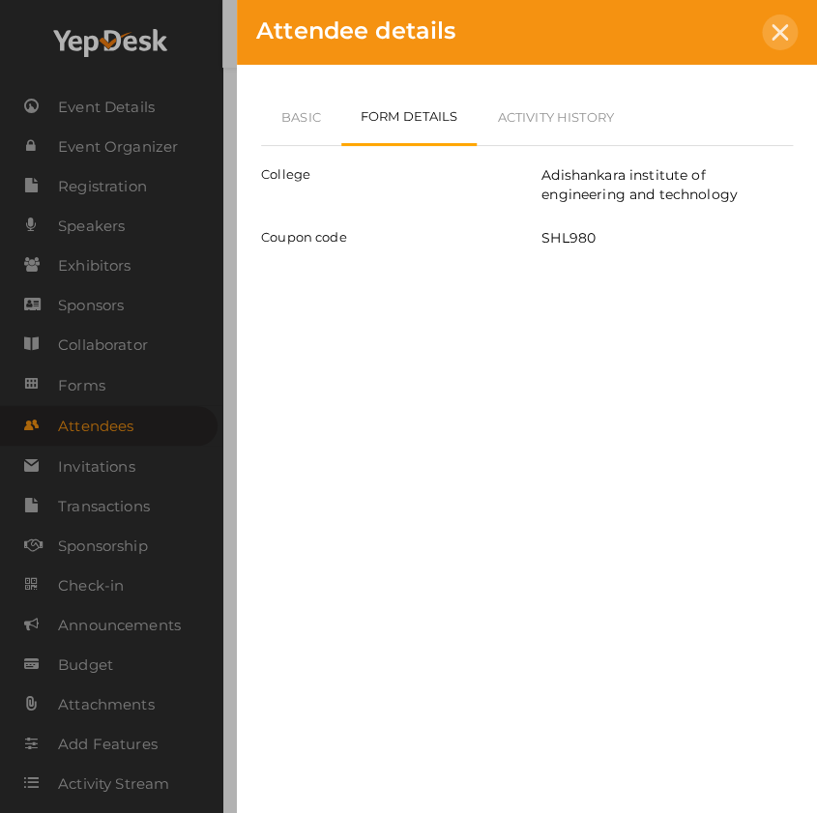
click at [777, 41] on div at bounding box center [780, 33] width 36 height 36
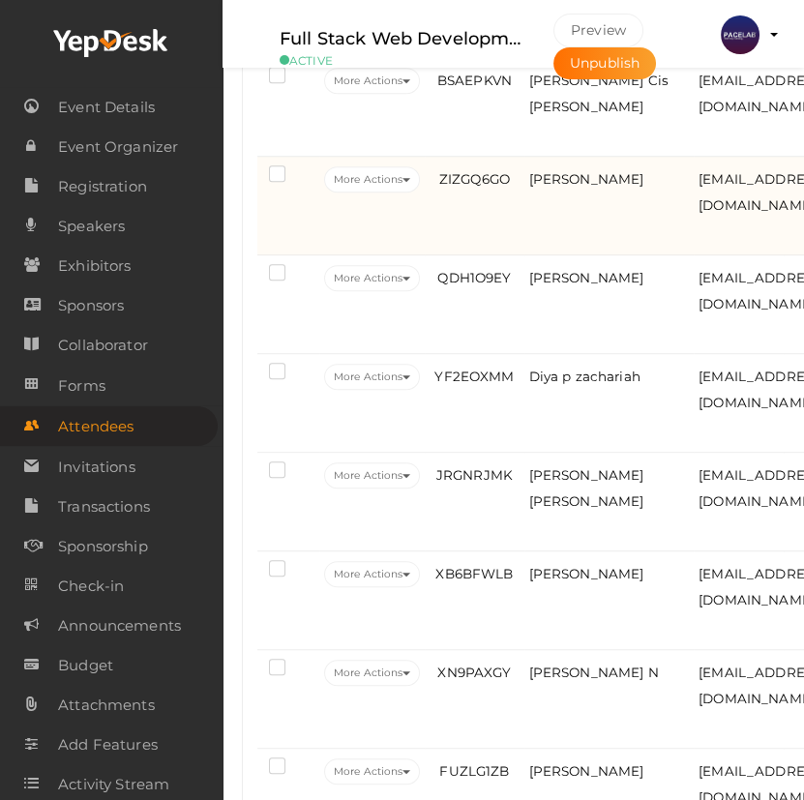
click at [488, 241] on td "ZIZGQ6GO" at bounding box center [474, 206] width 99 height 99
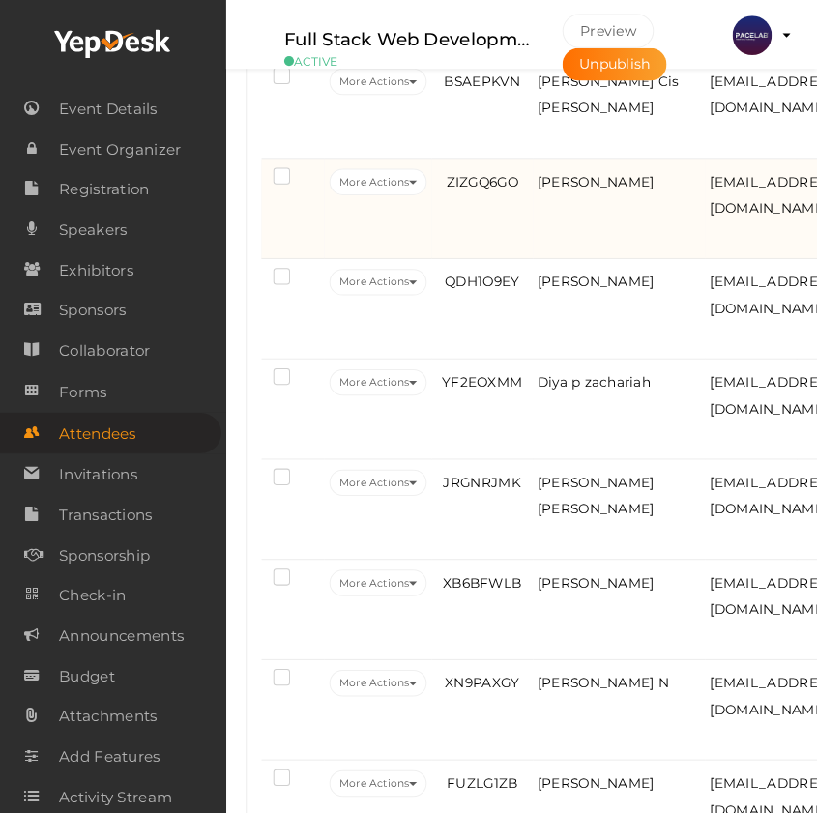
scroll to position [1195, 0]
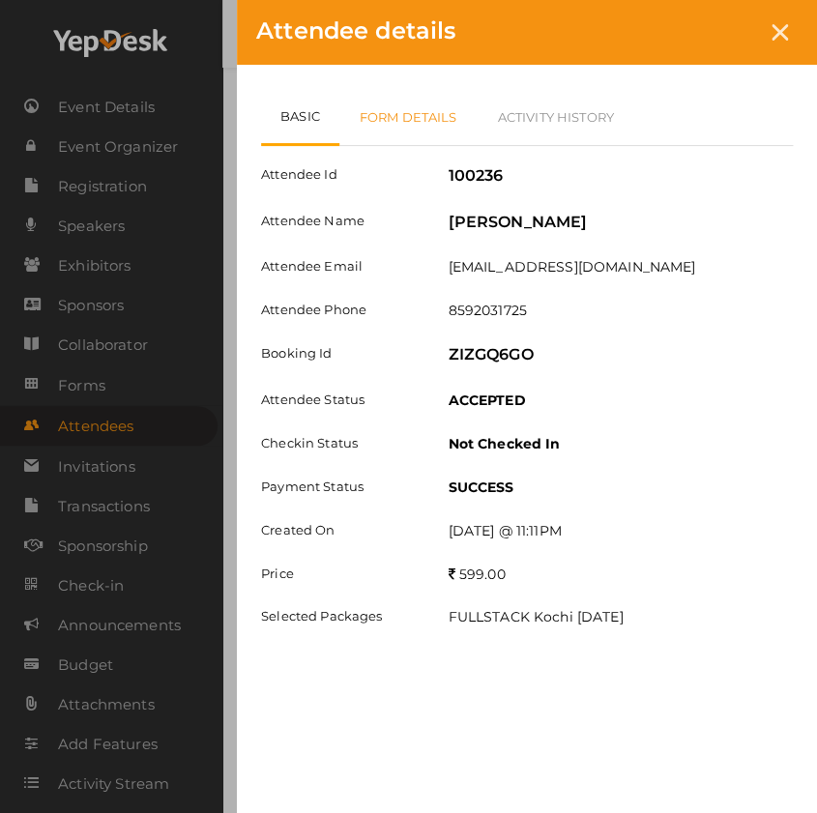
click at [406, 122] on link "Form Details" at bounding box center [408, 117] width 138 height 56
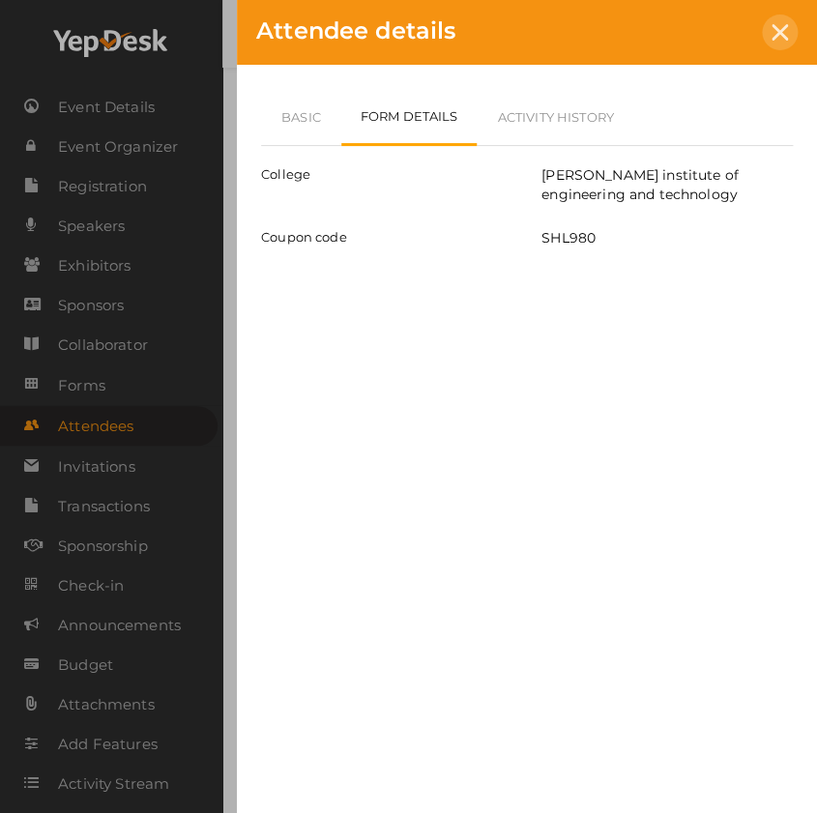
click at [783, 44] on div at bounding box center [780, 33] width 36 height 36
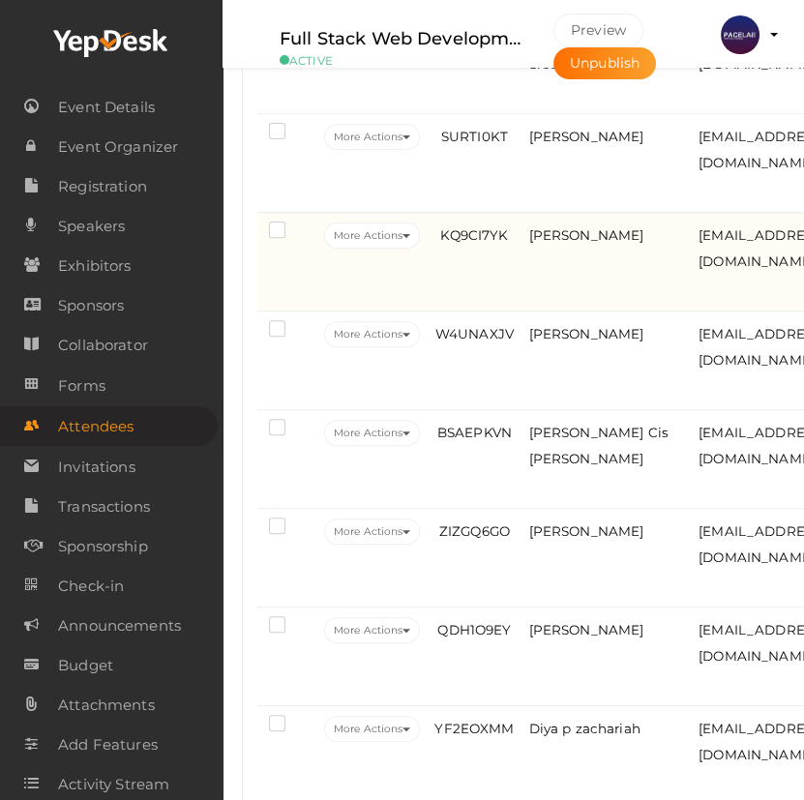
click at [474, 305] on td "KQ9CI7YK" at bounding box center [474, 262] width 99 height 99
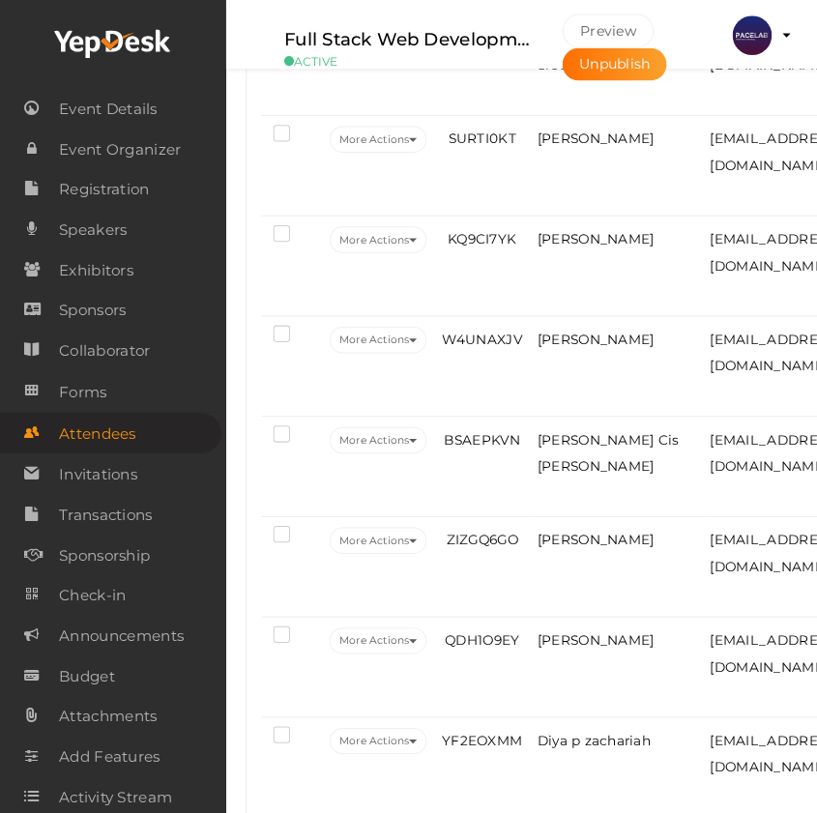
scroll to position [842, 0]
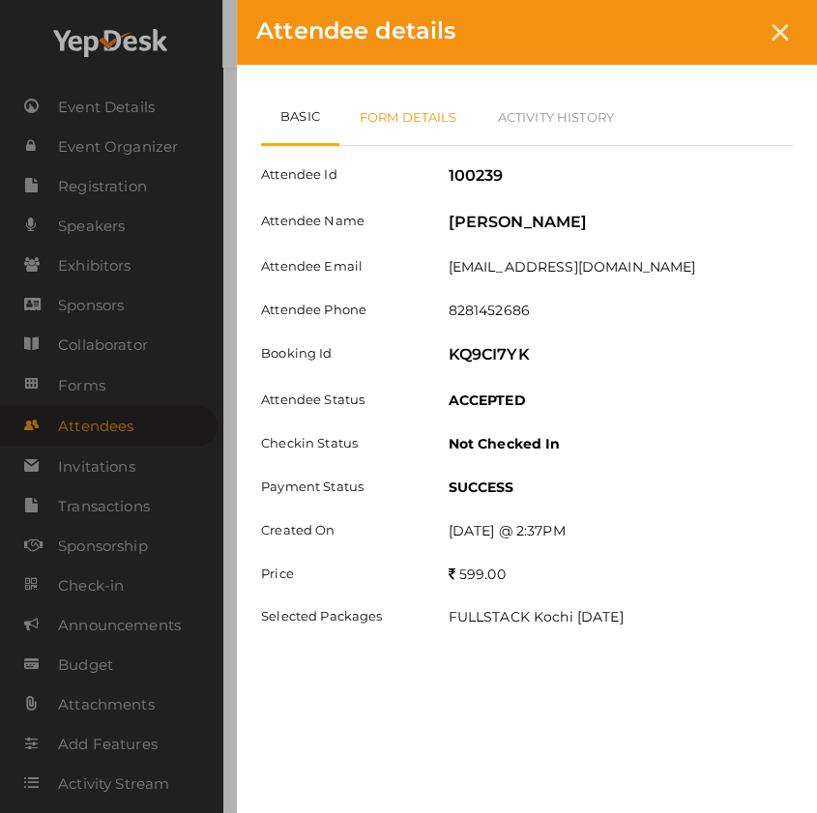
click at [420, 126] on link "Form Details" at bounding box center [408, 117] width 138 height 56
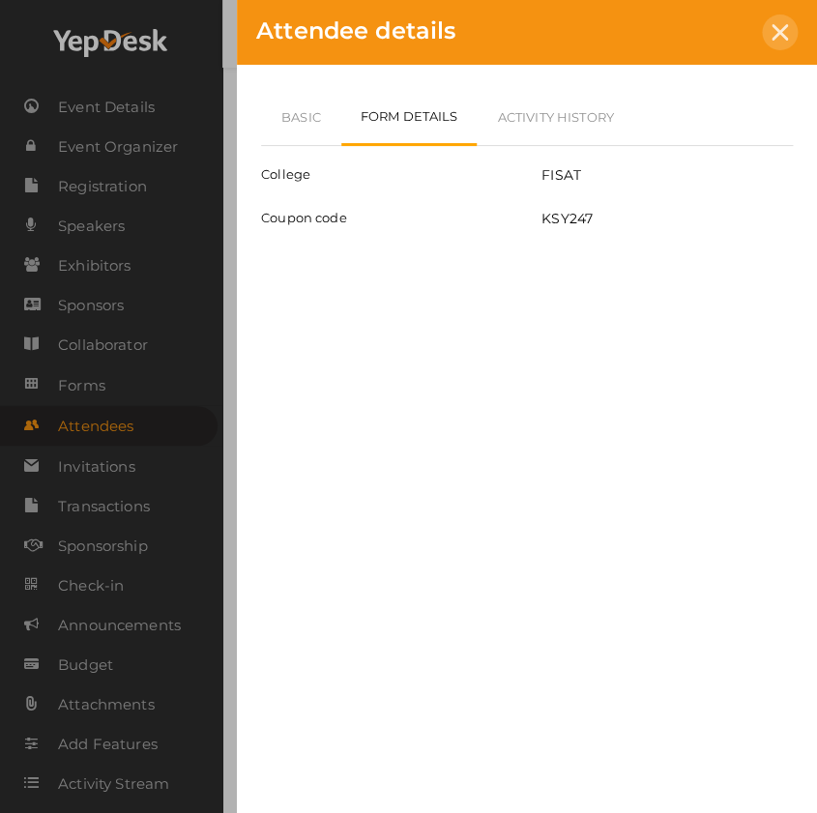
click at [782, 38] on icon at bounding box center [780, 32] width 16 height 16
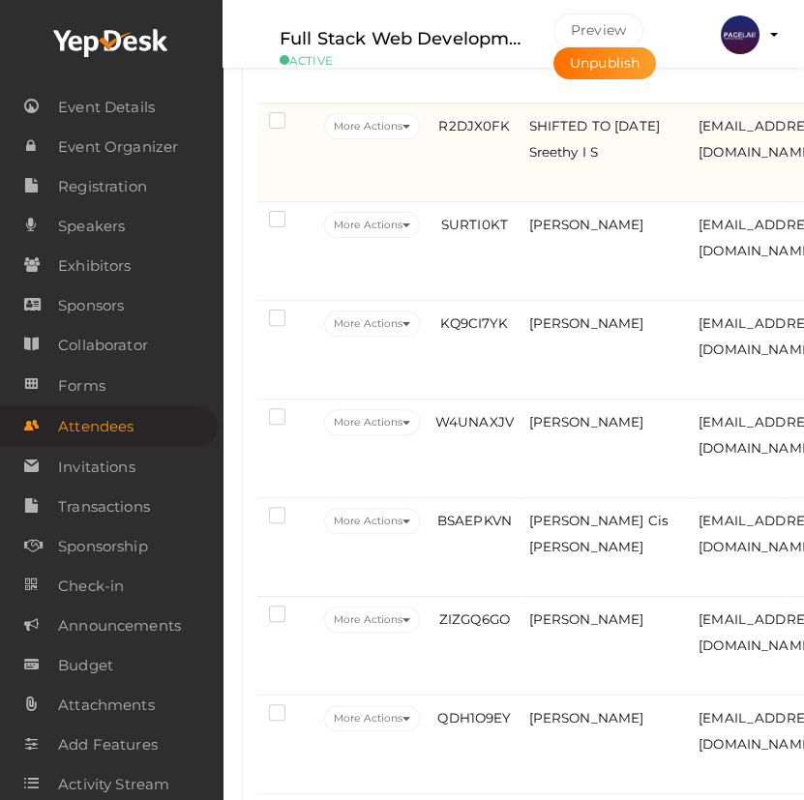
click at [479, 188] on td "R2DJX0FK" at bounding box center [474, 152] width 99 height 99
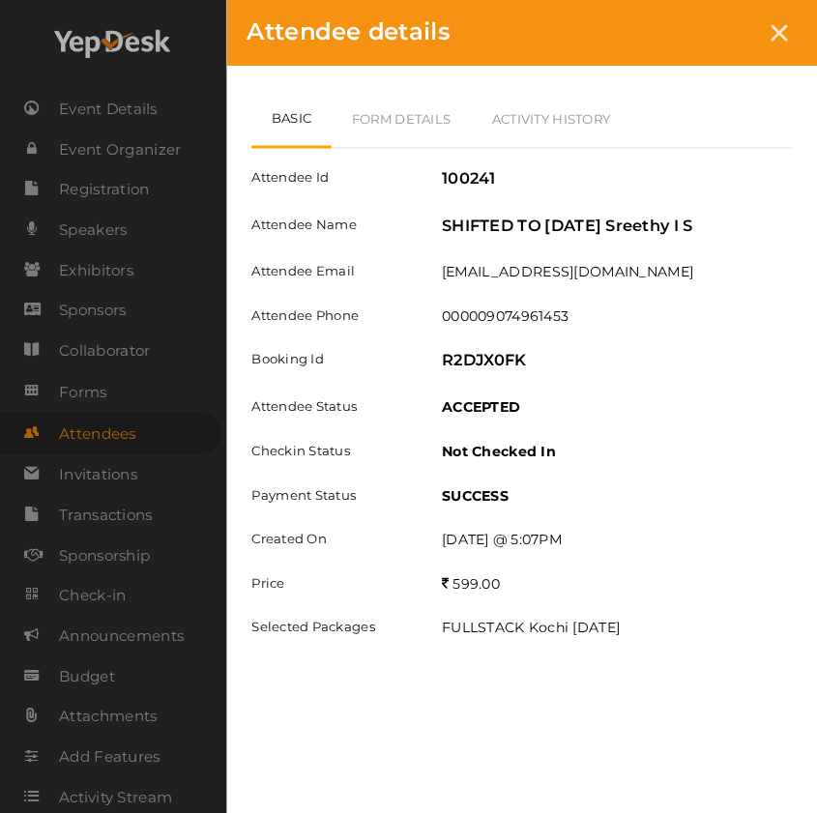
scroll to position [754, 0]
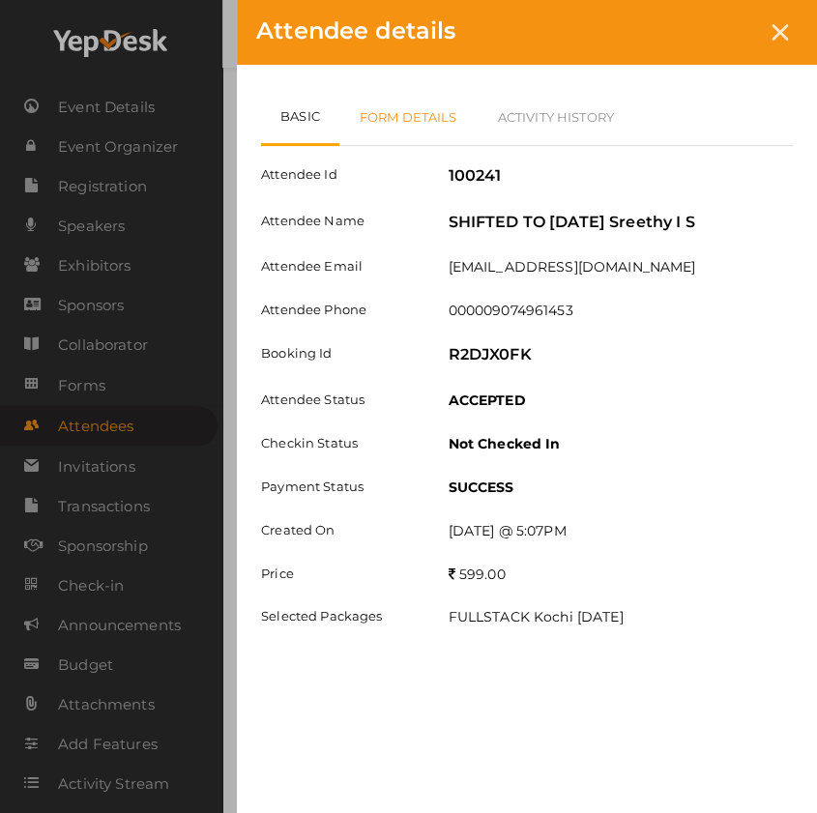
click at [451, 116] on link "Form Details" at bounding box center [408, 117] width 138 height 56
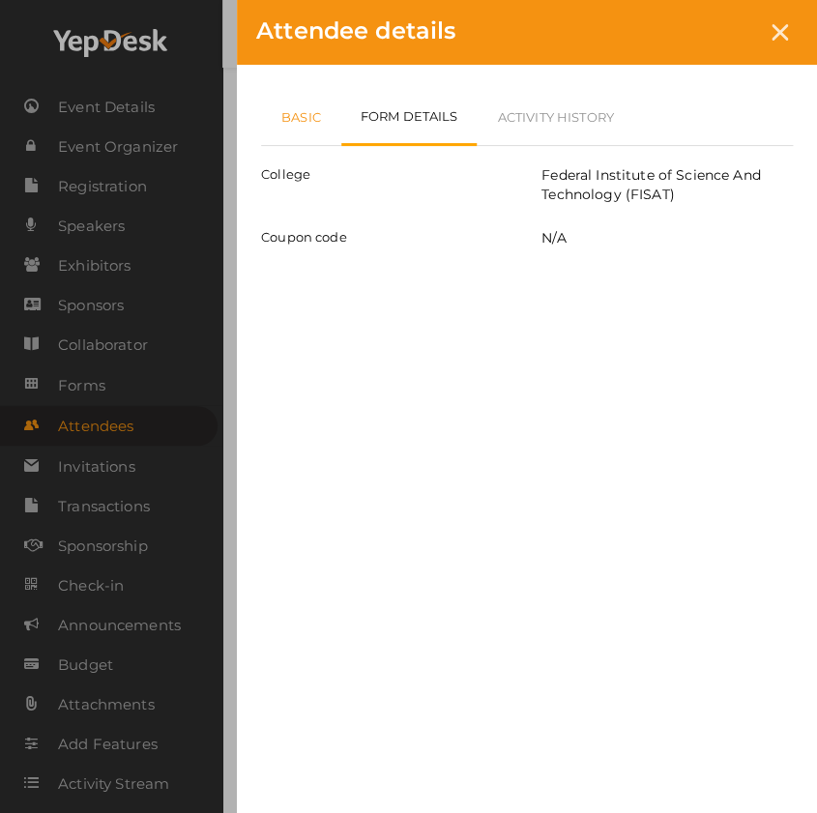
click at [286, 132] on link "Basic" at bounding box center [301, 117] width 80 height 56
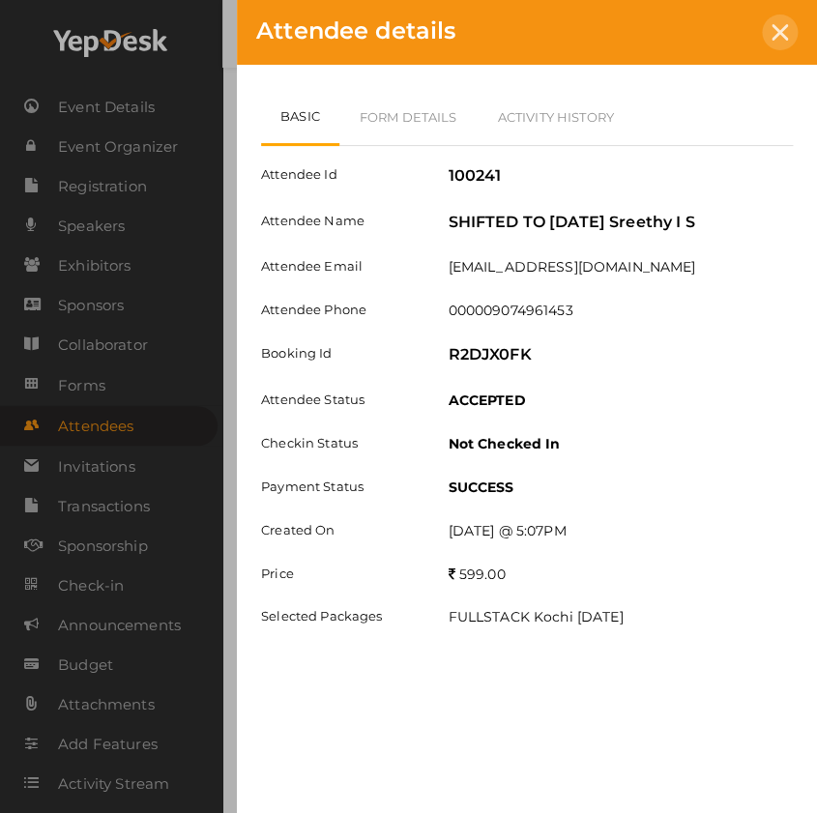
click at [767, 36] on div at bounding box center [780, 33] width 36 height 36
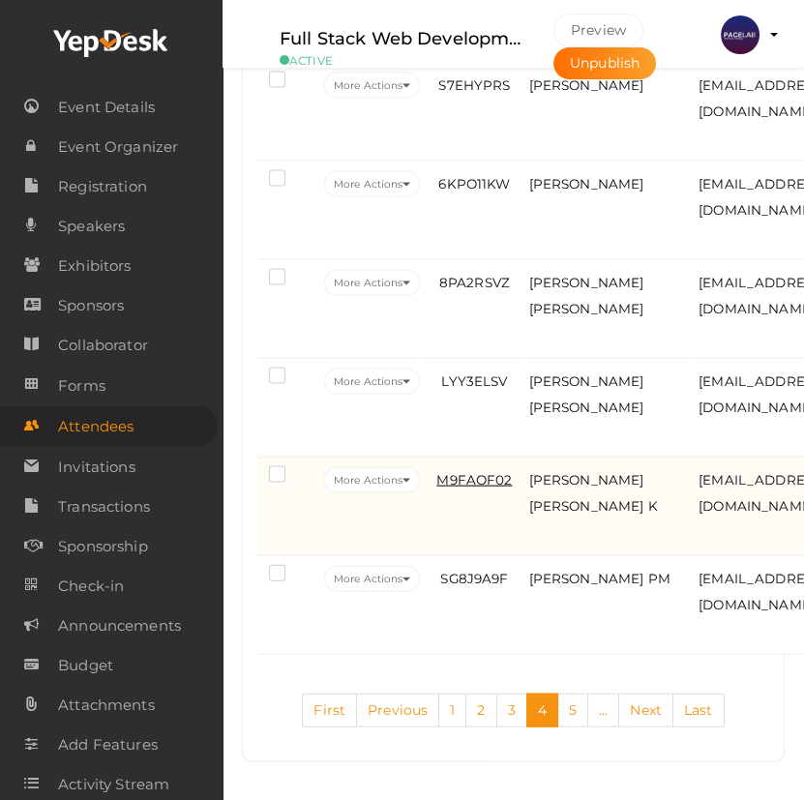
scroll to position [5021, 0]
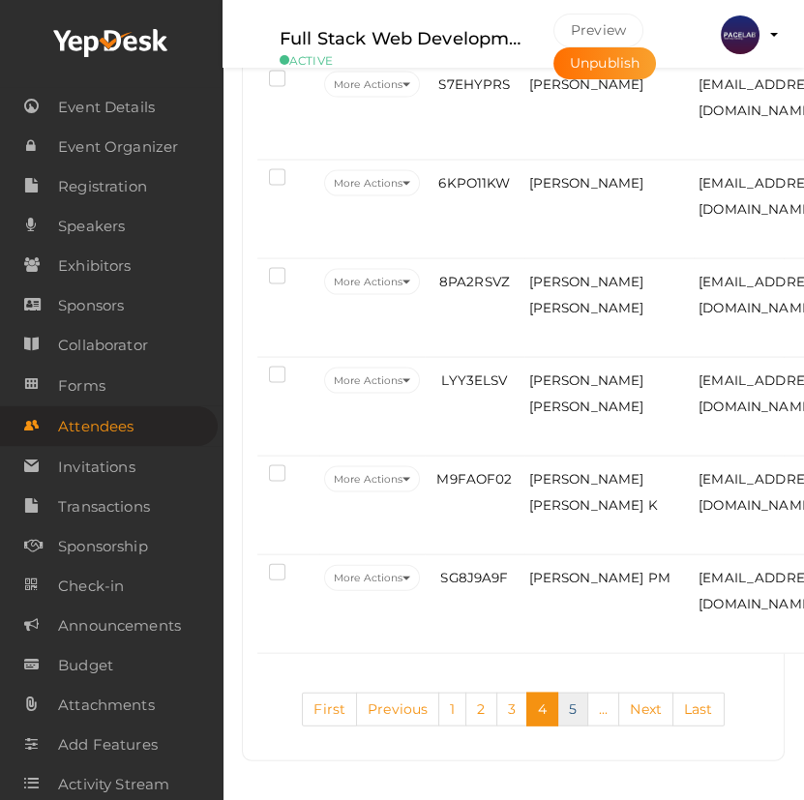
click at [573, 716] on link "5" at bounding box center [572, 709] width 31 height 34
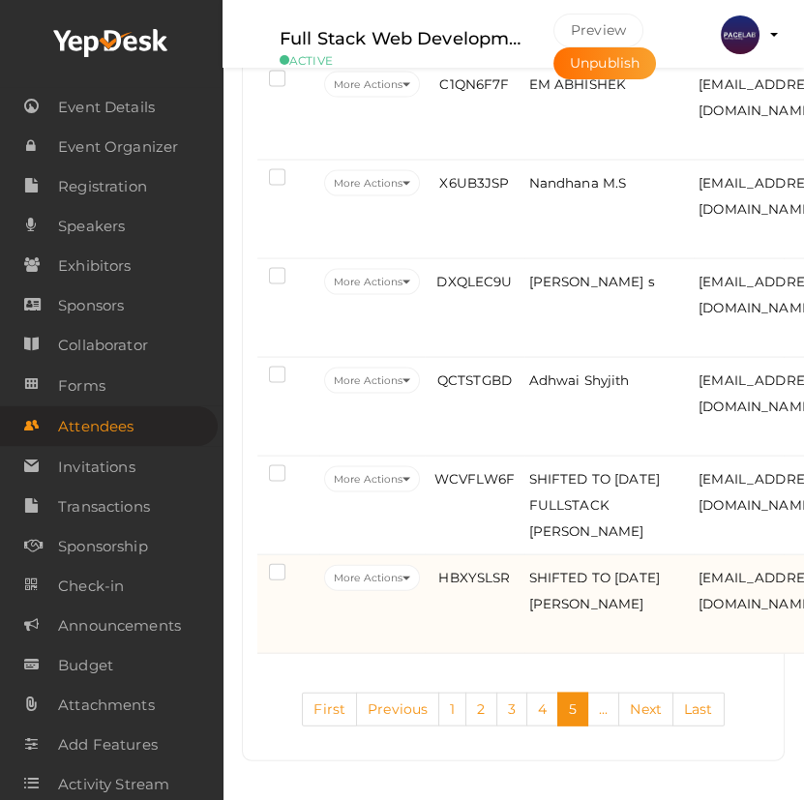
click at [424, 619] on td "More Actions Edit Attendee Delete Attendee Resend Confirmation Download QR Code" at bounding box center [371, 604] width 105 height 99
click at [460, 629] on td "HBXYSLSR" at bounding box center [474, 604] width 99 height 99
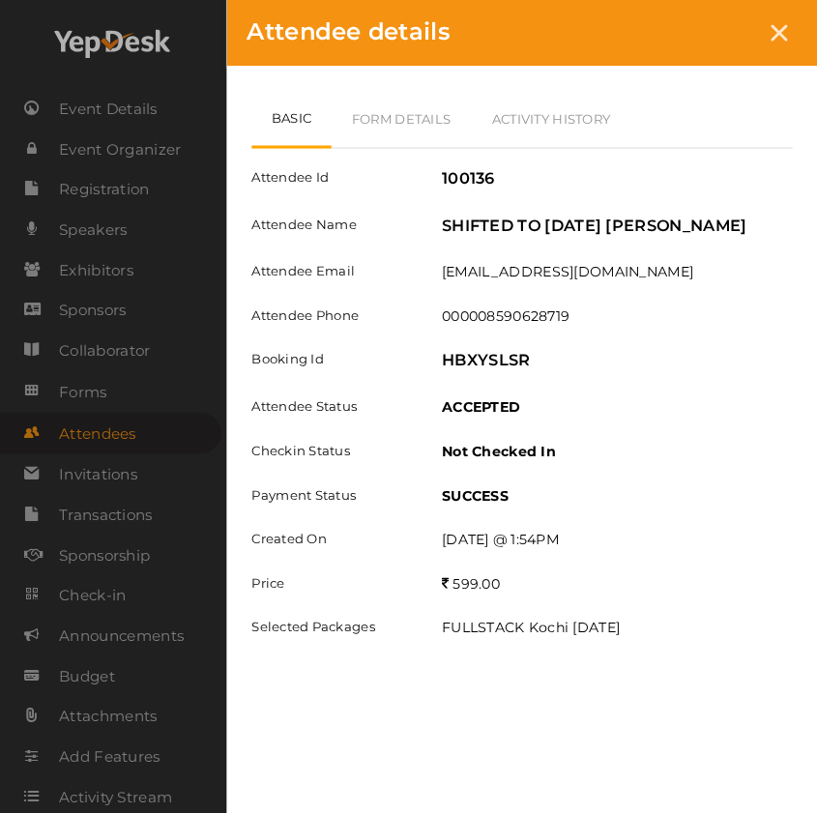
scroll to position [5001, 0]
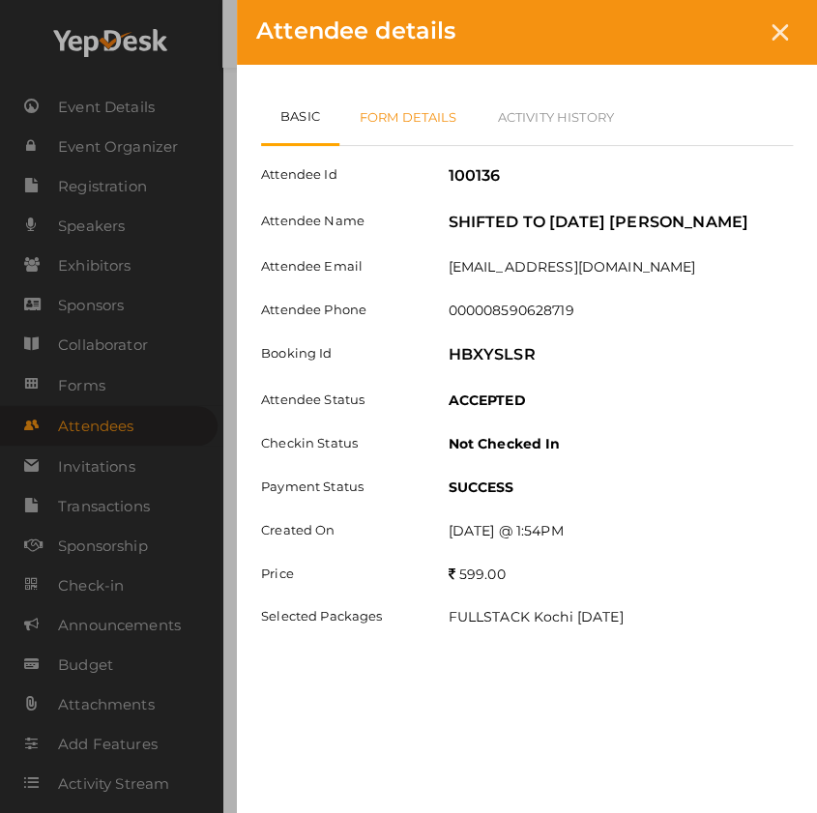
click at [409, 101] on link "Form Details" at bounding box center [408, 117] width 138 height 56
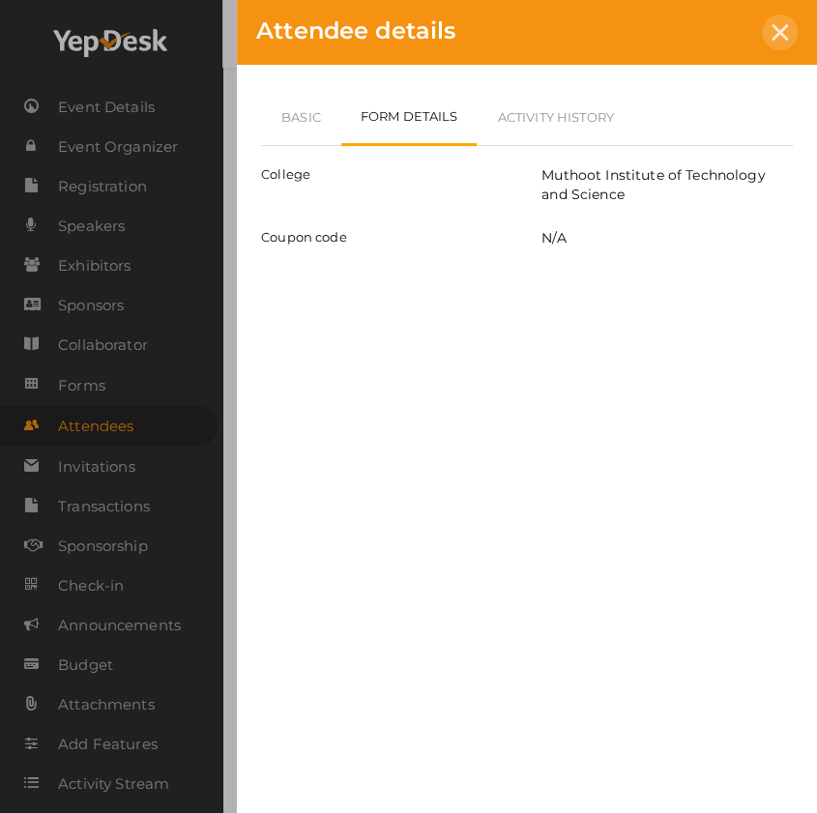
click at [790, 29] on div at bounding box center [780, 33] width 36 height 36
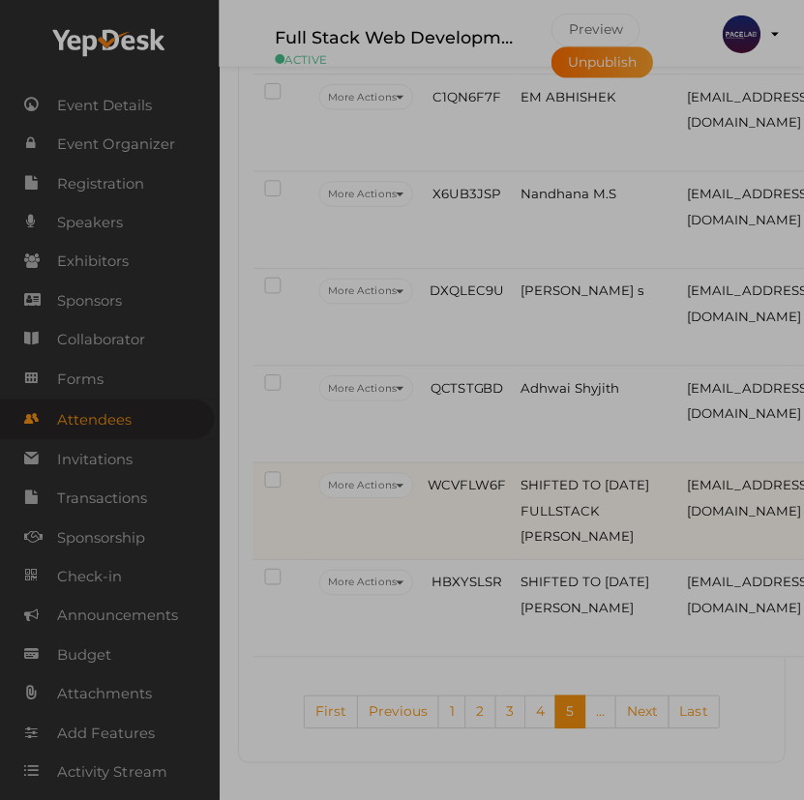
scroll to position [5033, 0]
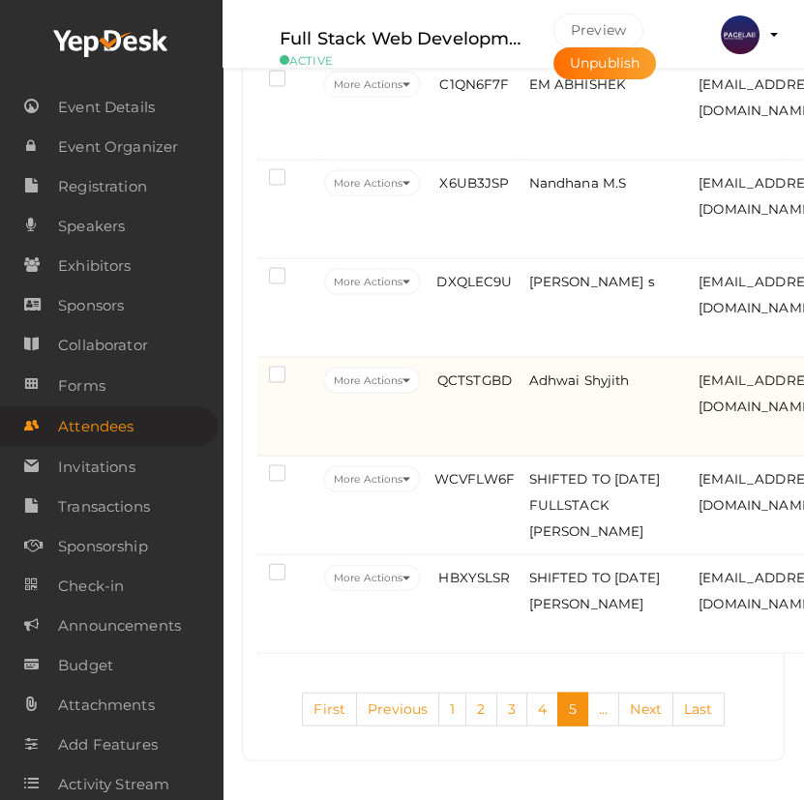
click at [512, 385] on td "QCTSTGBD" at bounding box center [474, 407] width 99 height 99
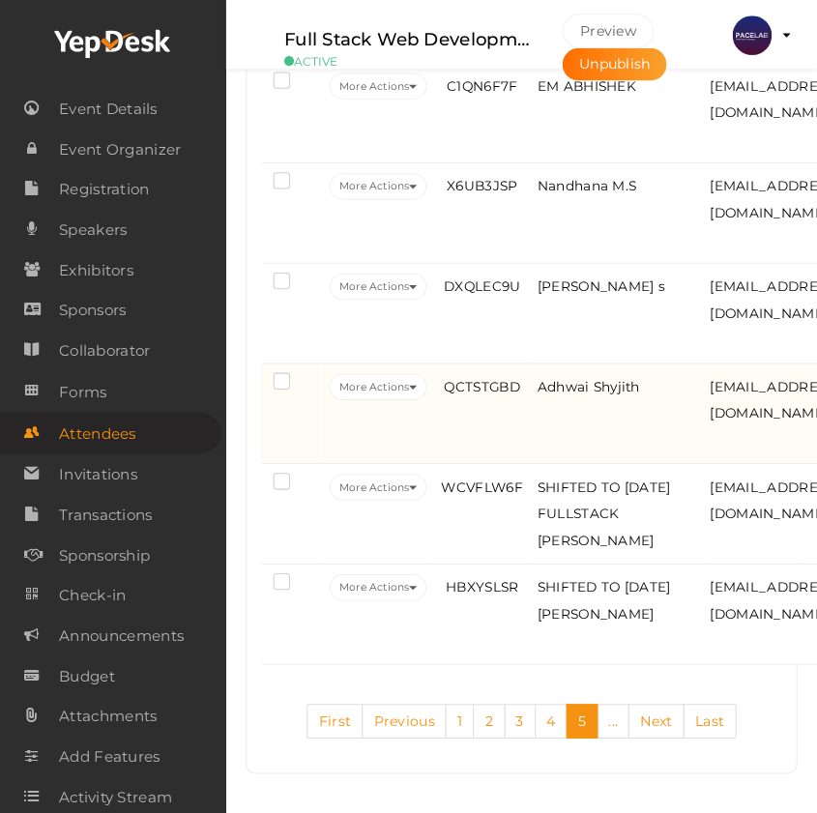
scroll to position [5001, 0]
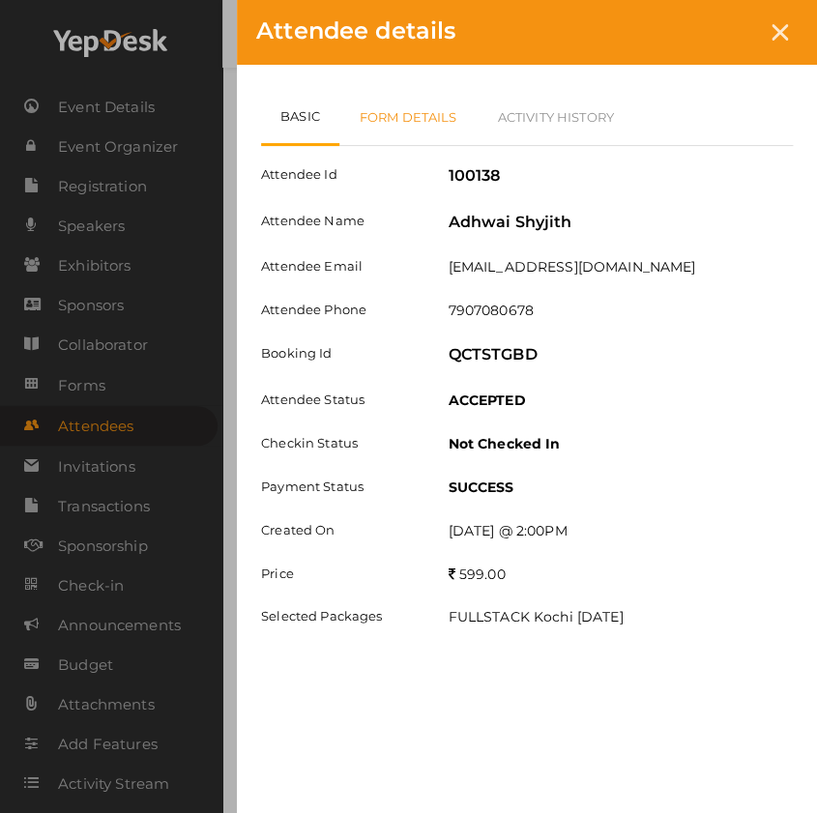
click at [402, 131] on link "Form Details" at bounding box center [408, 117] width 138 height 56
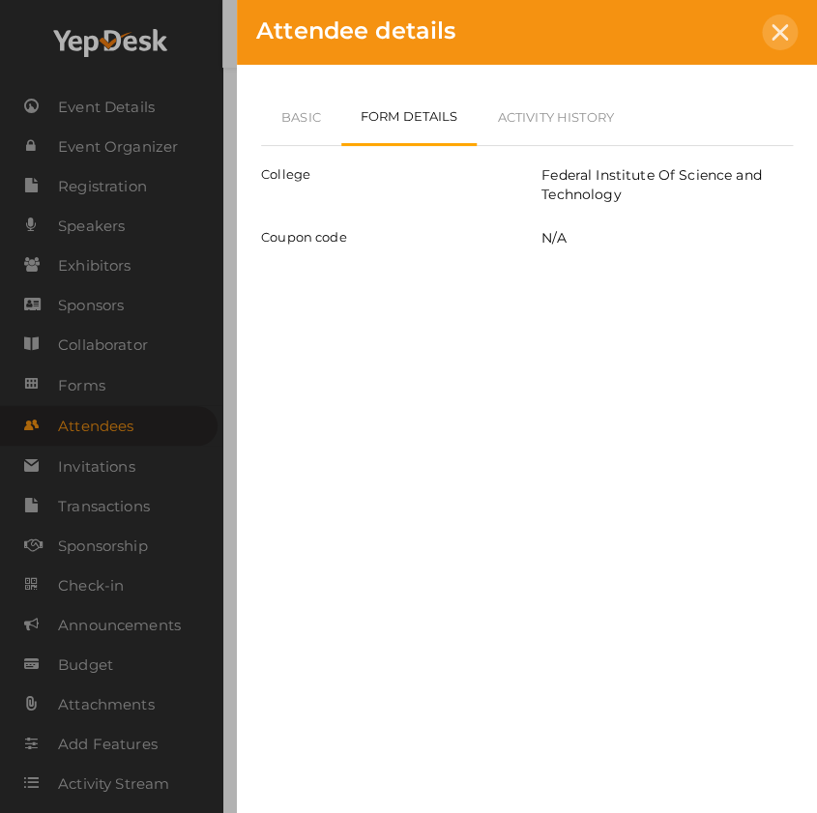
click at [769, 42] on div at bounding box center [780, 33] width 36 height 36
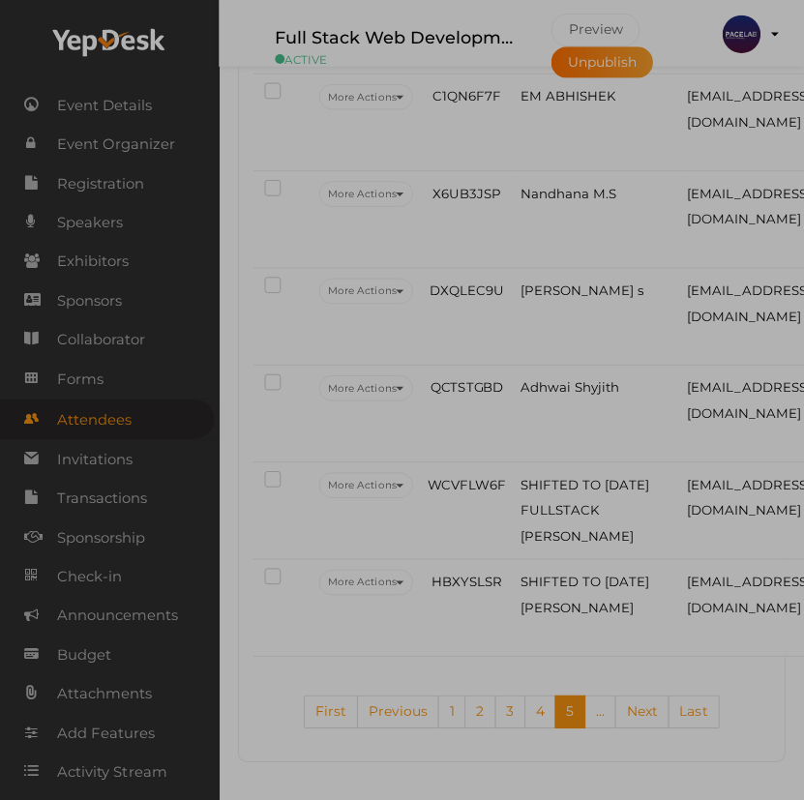
scroll to position [5033, 0]
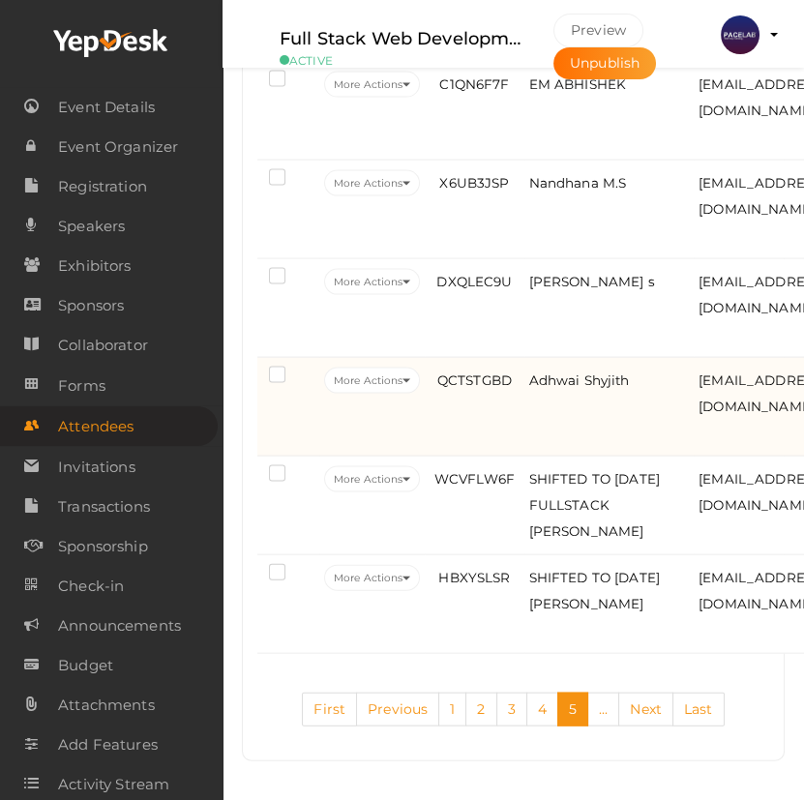
click at [543, 368] on td "Adhwai Shyjith" at bounding box center [609, 407] width 170 height 99
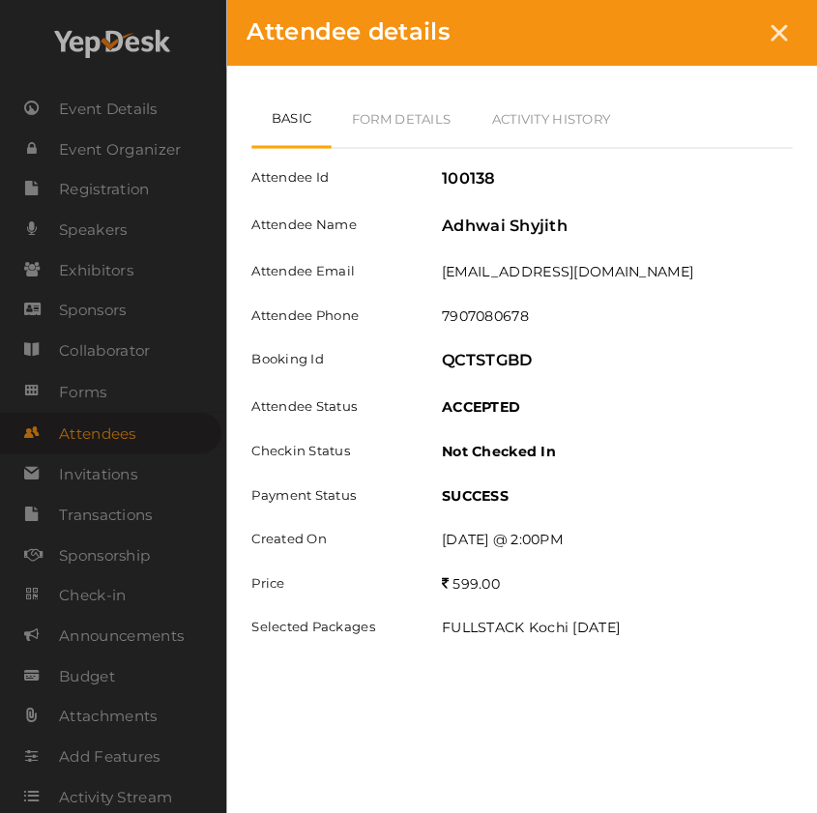
scroll to position [5001, 0]
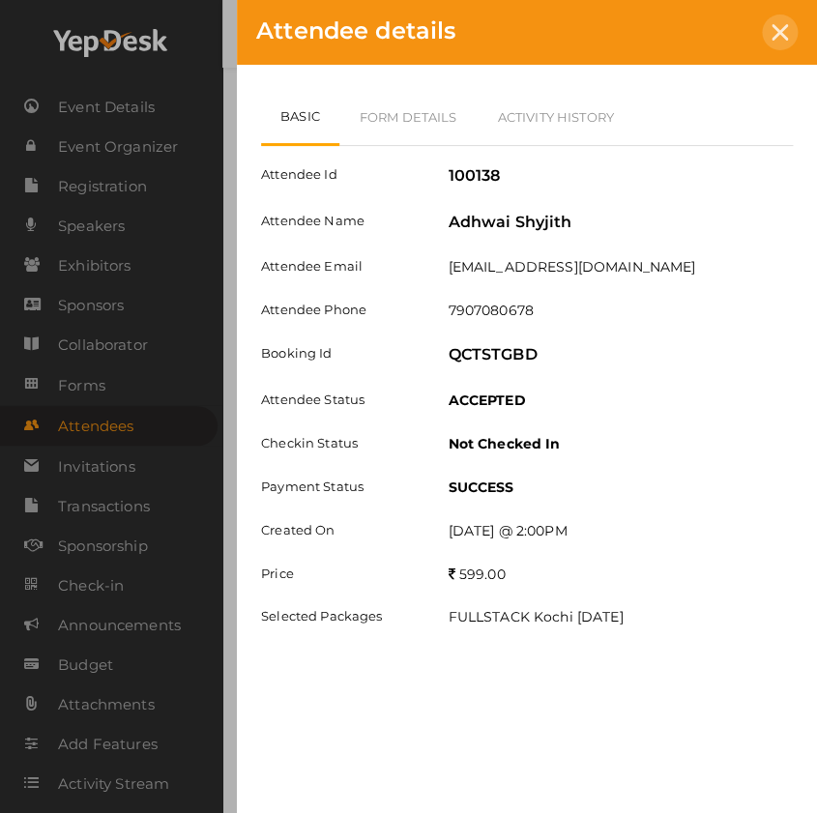
click at [774, 39] on icon at bounding box center [780, 32] width 16 height 16
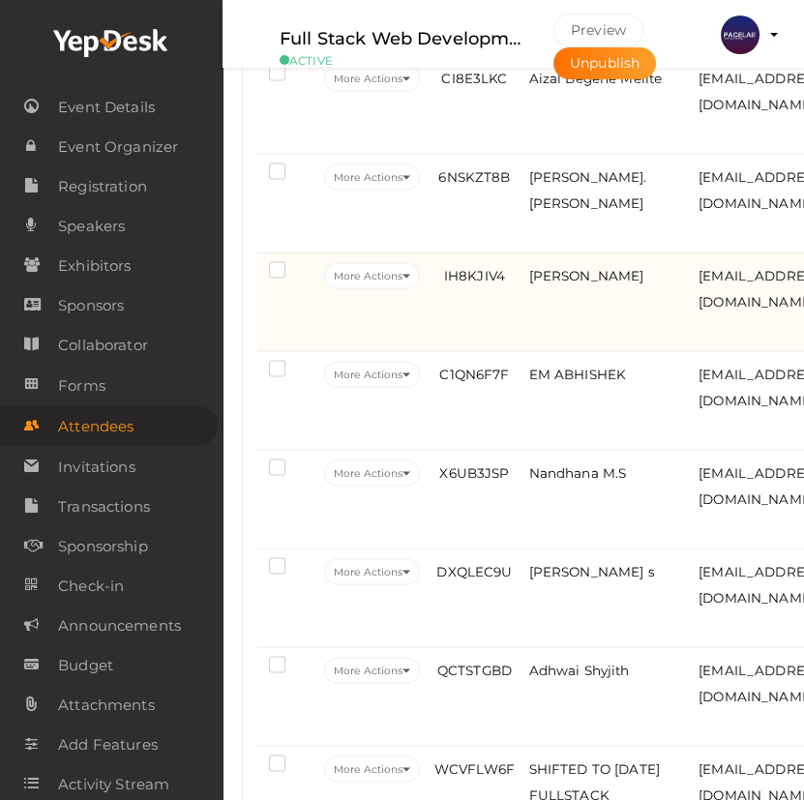
click at [489, 337] on td "IH8KJIV4" at bounding box center [474, 302] width 99 height 99
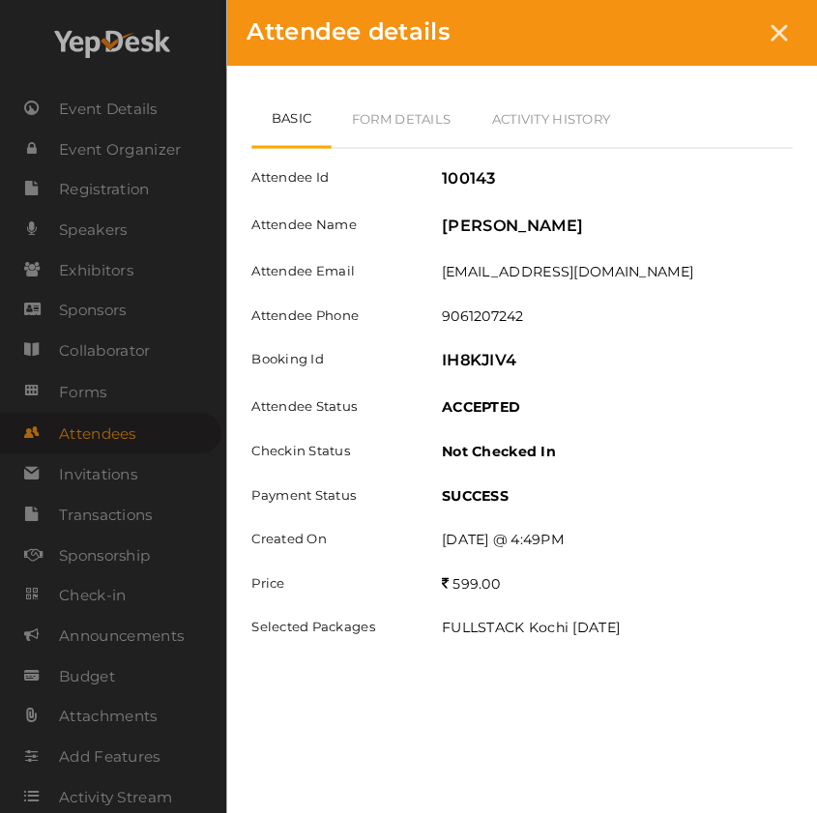
scroll to position [4649, 0]
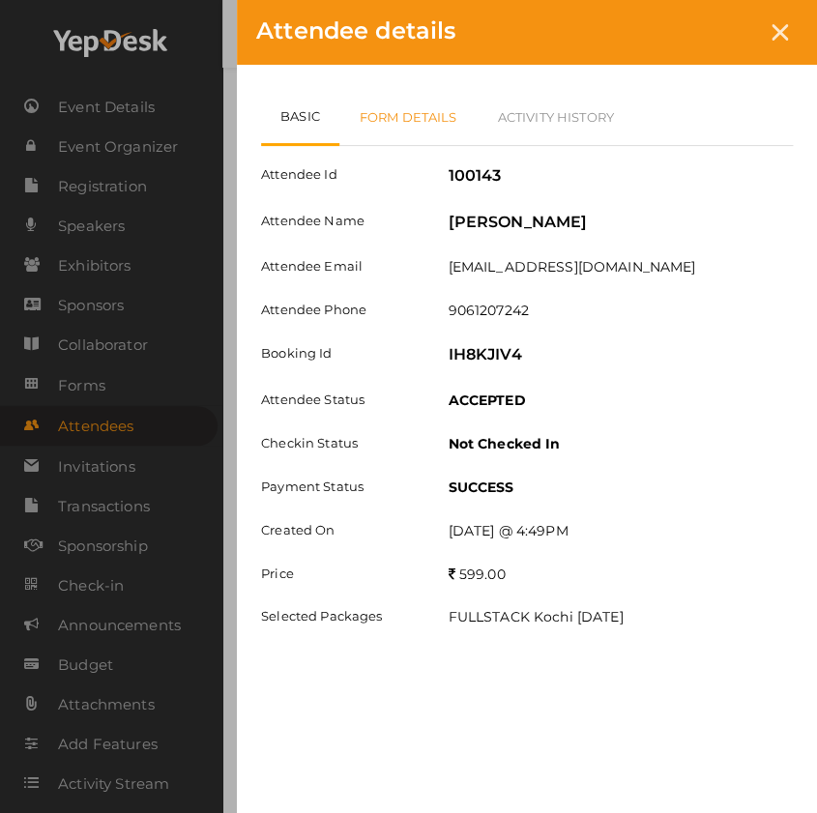
click at [437, 121] on link "Form Details" at bounding box center [408, 117] width 138 height 56
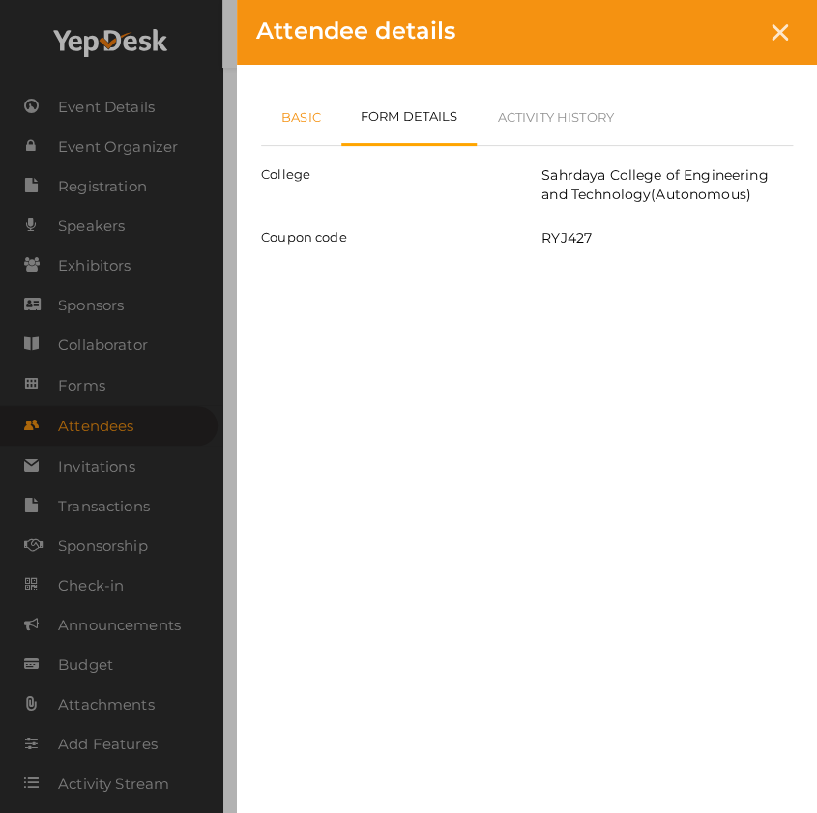
click at [309, 129] on link "Basic" at bounding box center [301, 117] width 80 height 56
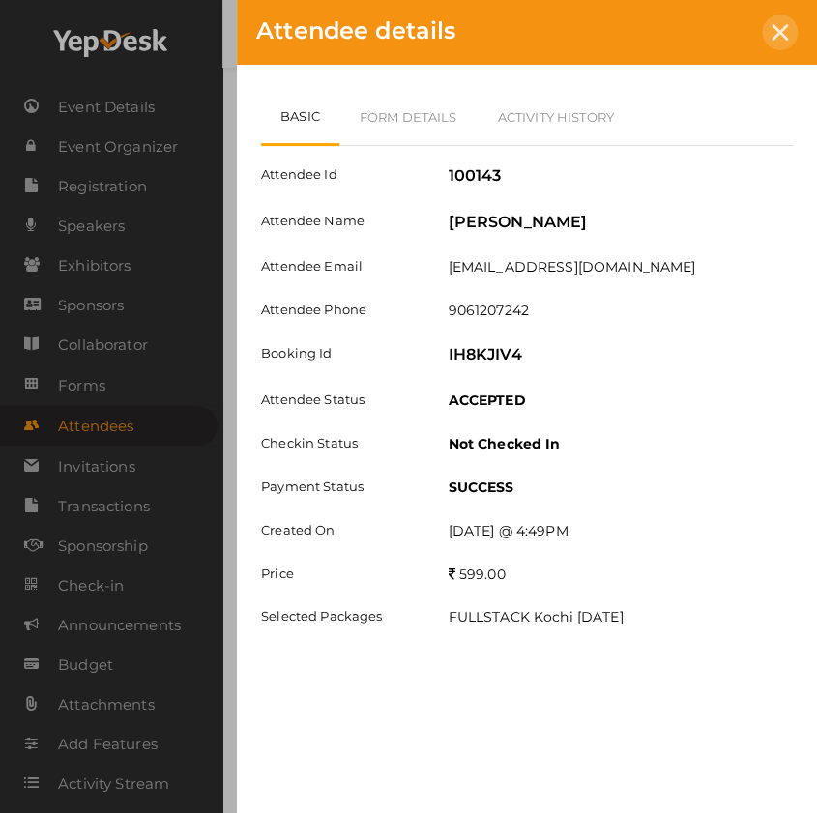
click at [776, 40] on div at bounding box center [780, 33] width 36 height 36
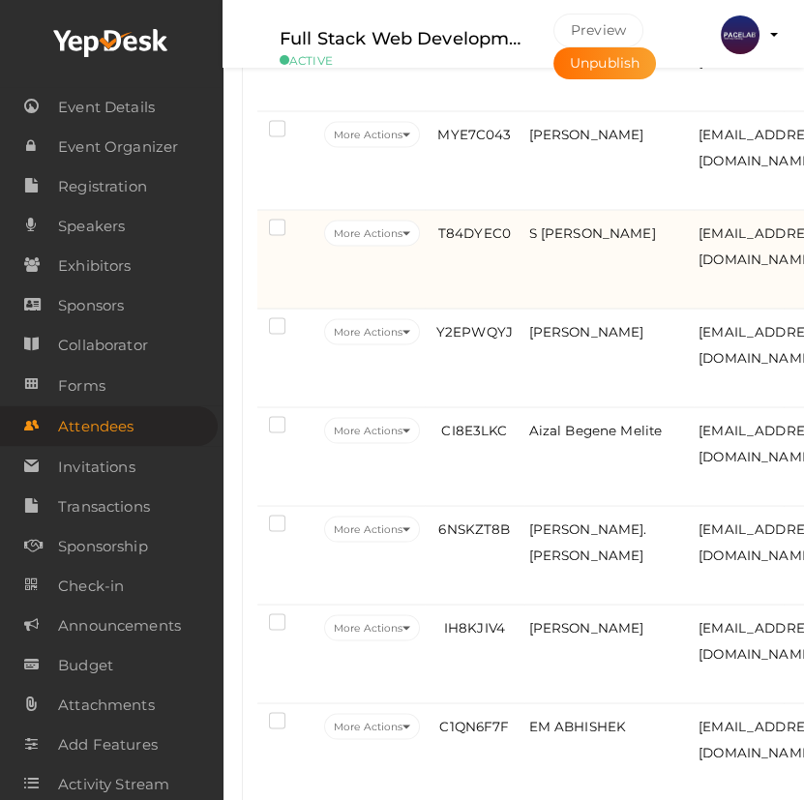
click at [491, 298] on td "T84DYEC0" at bounding box center [474, 259] width 99 height 99
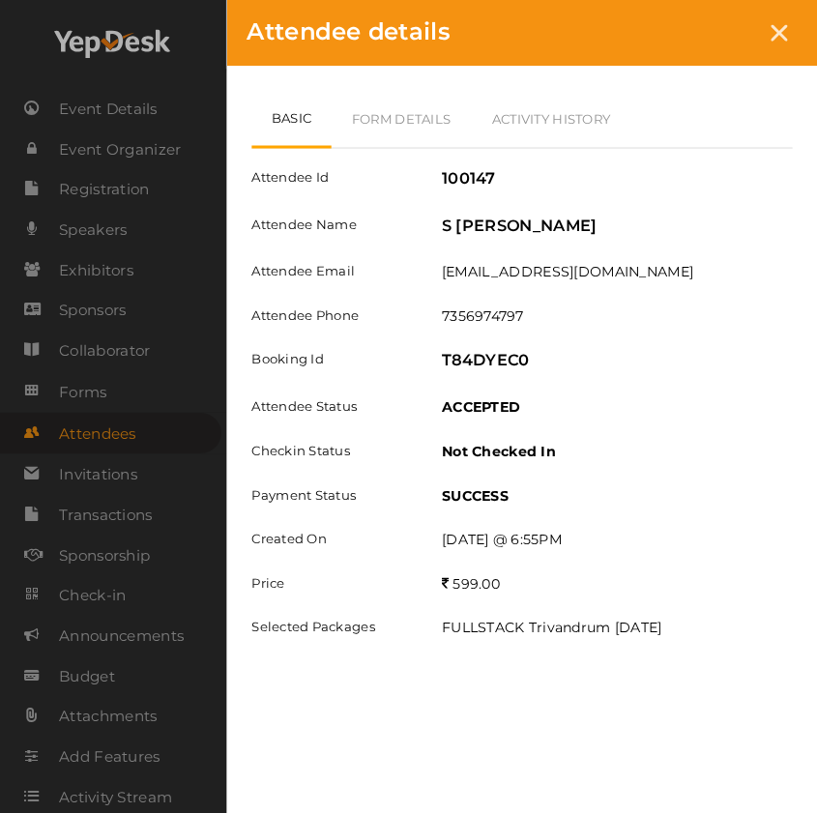
scroll to position [4297, 0]
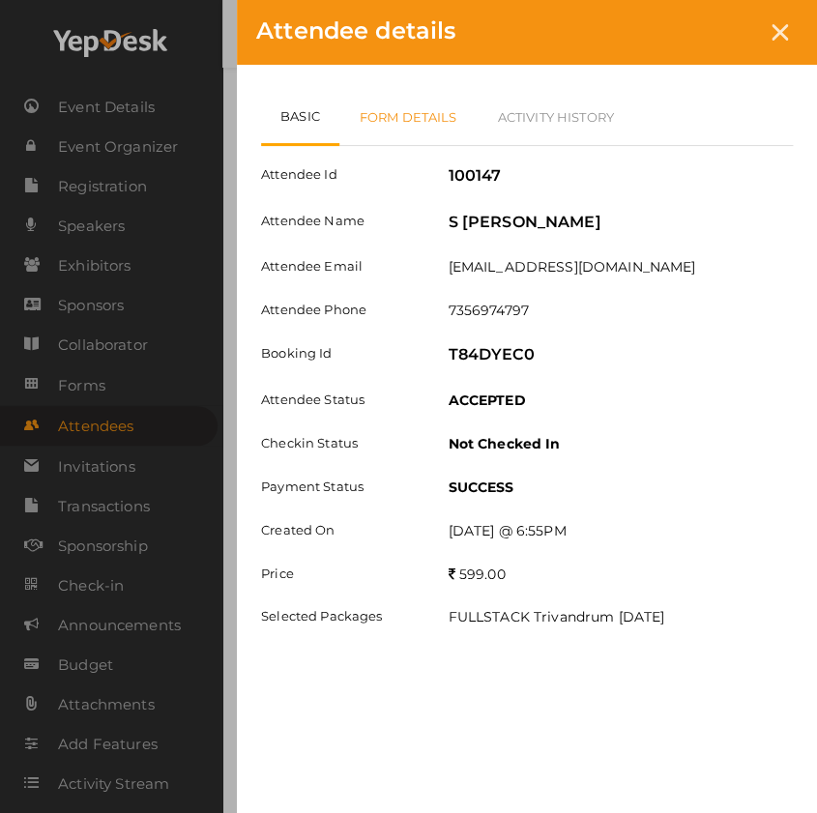
click at [422, 127] on link "Form Details" at bounding box center [408, 117] width 138 height 56
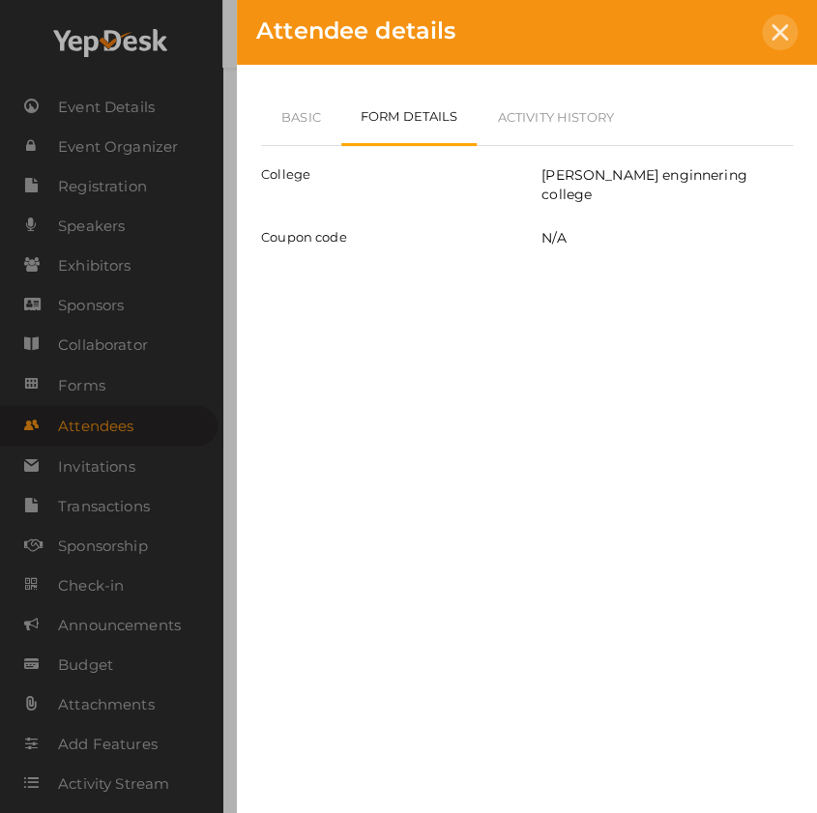
click at [774, 41] on div at bounding box center [780, 33] width 36 height 36
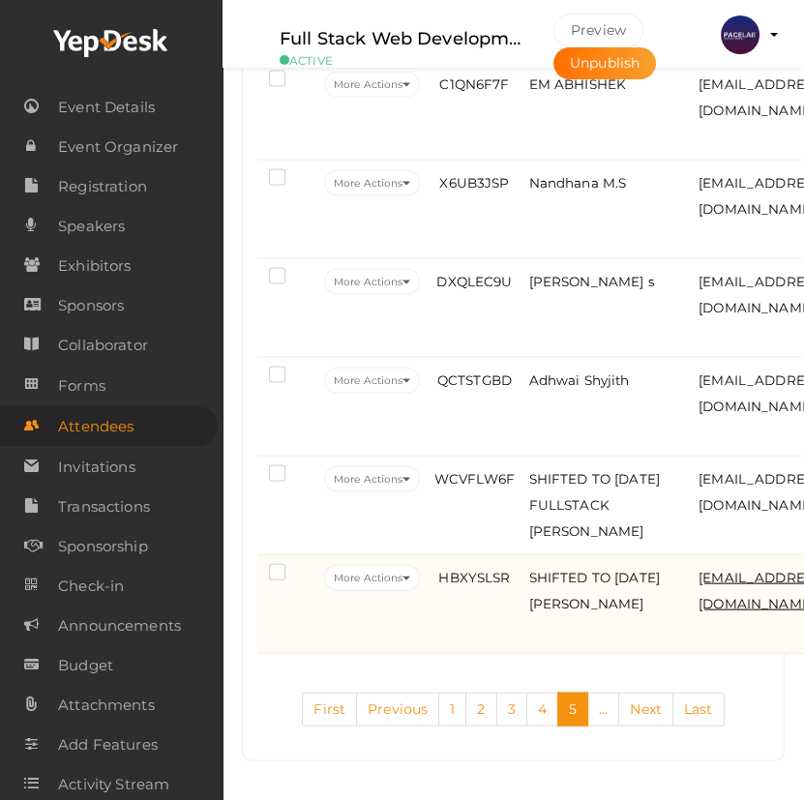
scroll to position [5048, 0]
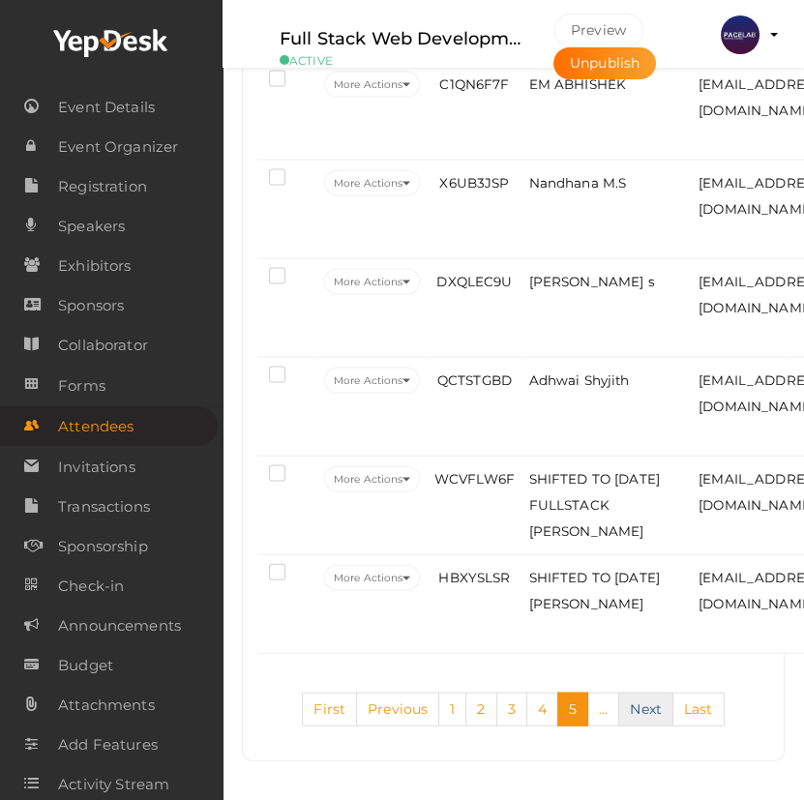
click at [638, 712] on link "Next" at bounding box center [645, 709] width 55 height 34
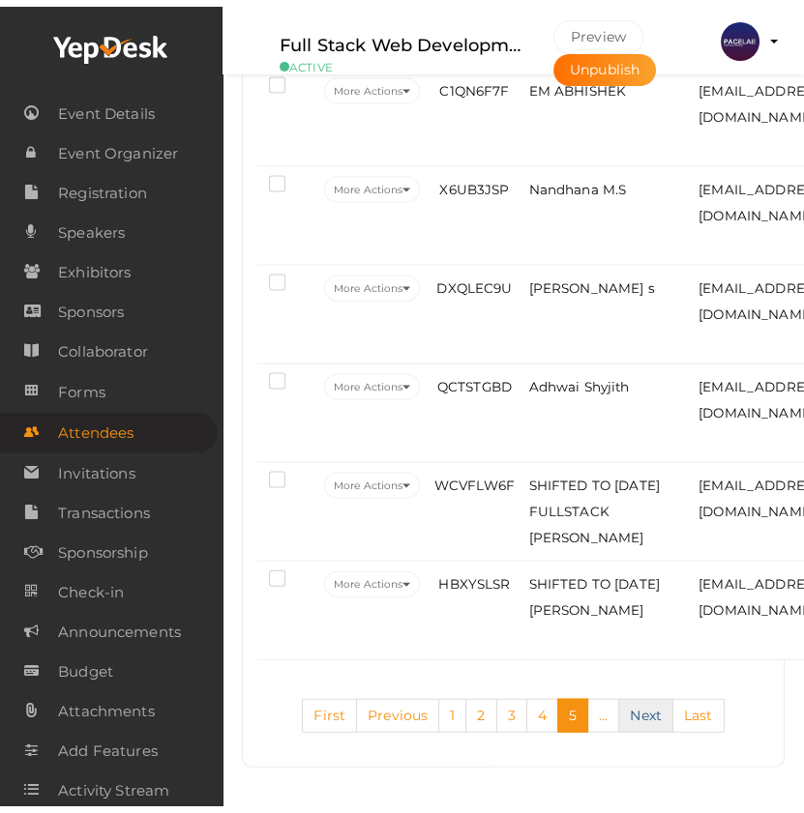
scroll to position [346, 0]
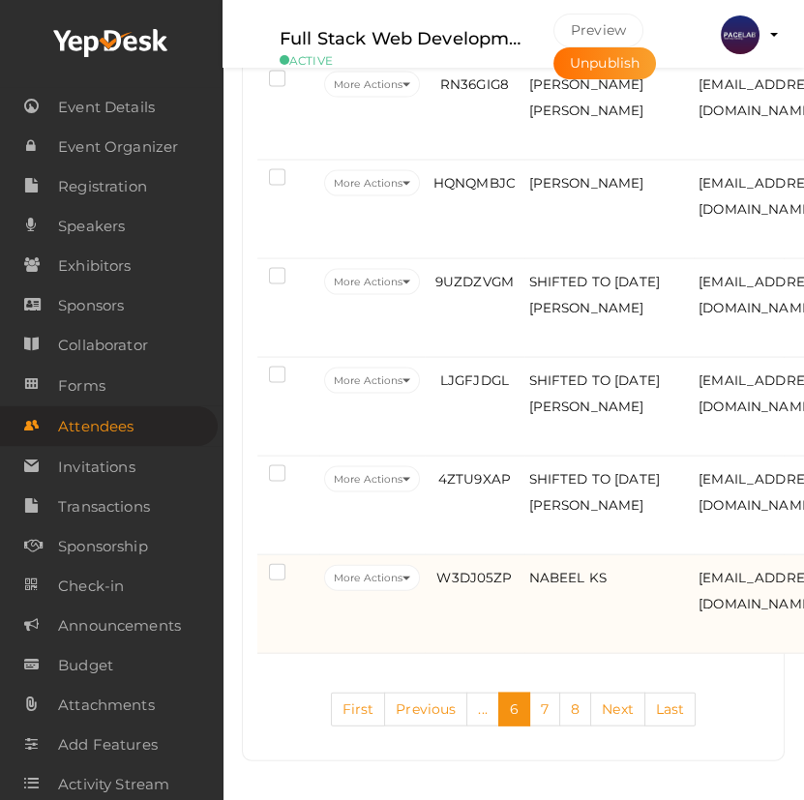
click at [510, 621] on td "W3DJ05ZP" at bounding box center [474, 604] width 99 height 99
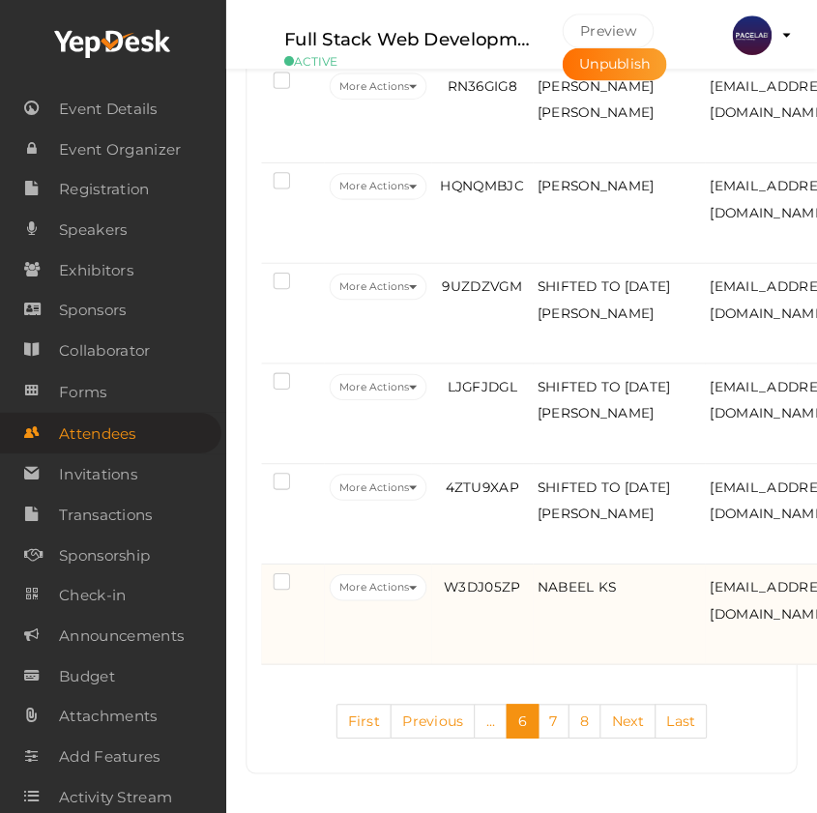
scroll to position [5106, 0]
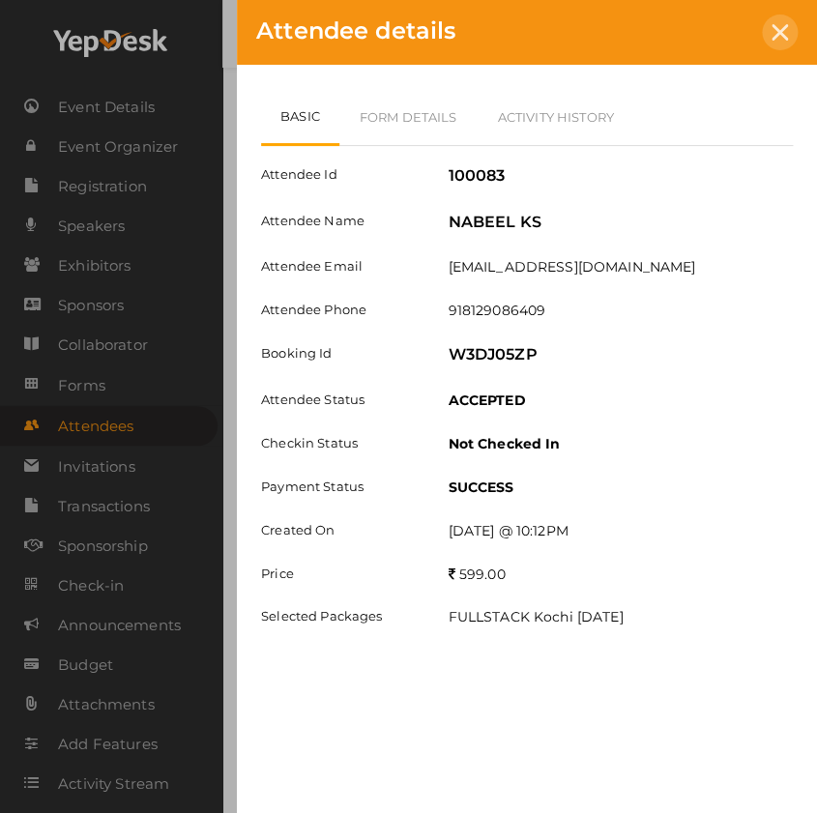
click at [785, 38] on icon at bounding box center [780, 32] width 16 height 16
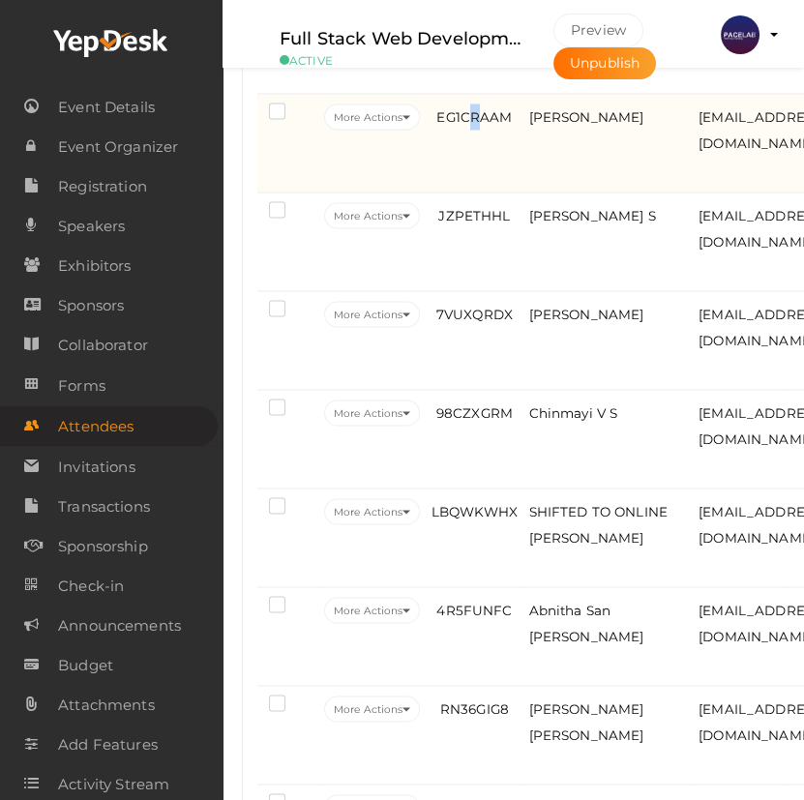
click at [479, 192] on td "EG1CRAAM" at bounding box center [474, 143] width 99 height 99
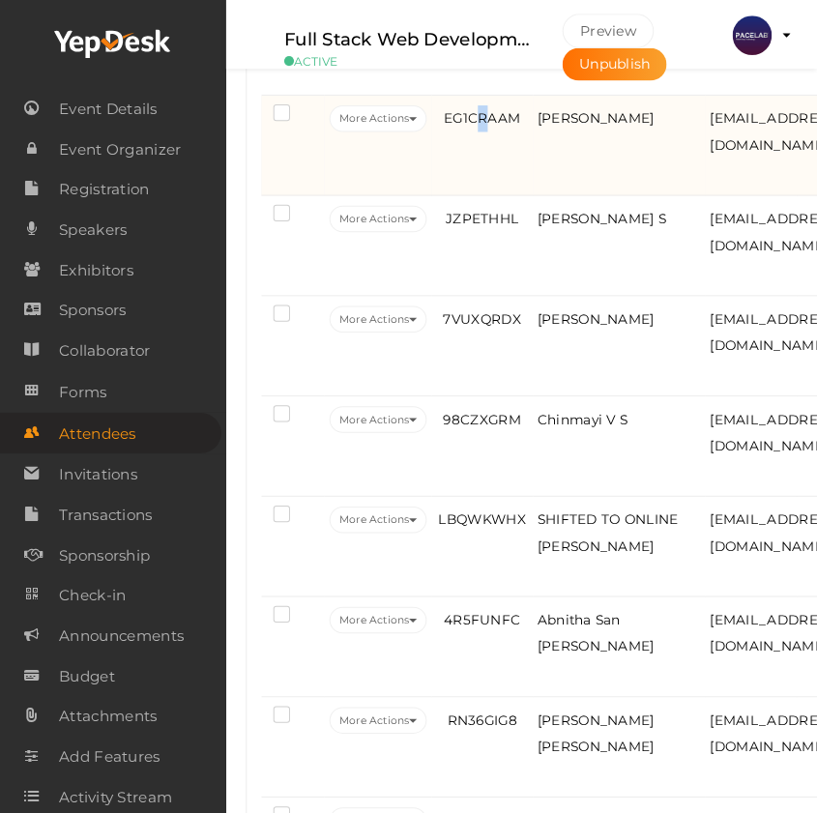
scroll to position [4315, 0]
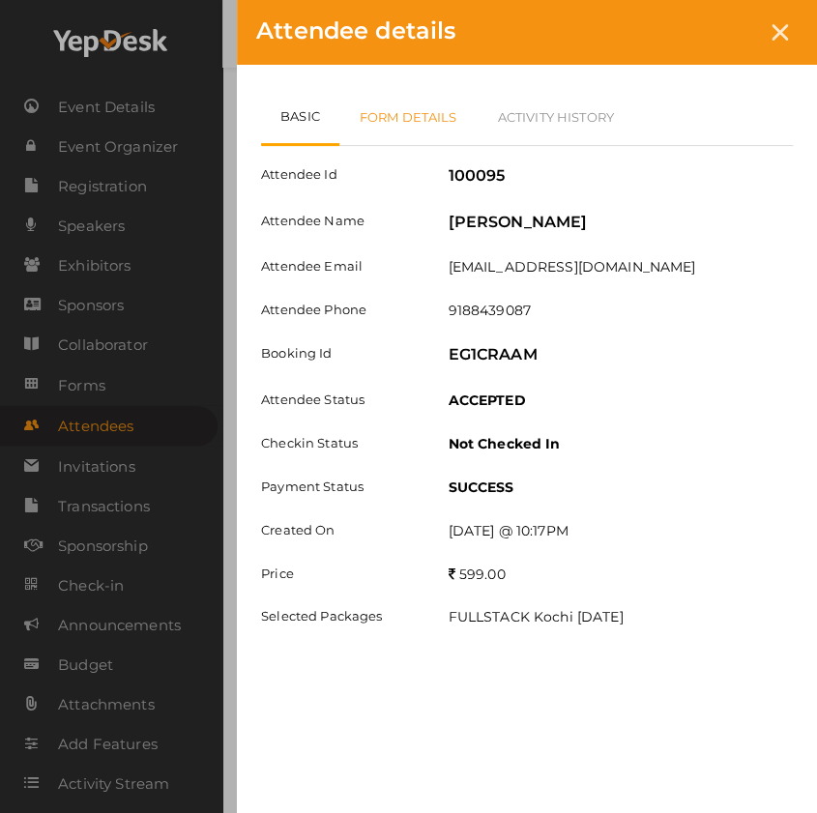
drag, startPoint x: 781, startPoint y: 37, endPoint x: 750, endPoint y: 103, distance: 73.6
click at [781, 39] on icon at bounding box center [780, 32] width 16 height 16
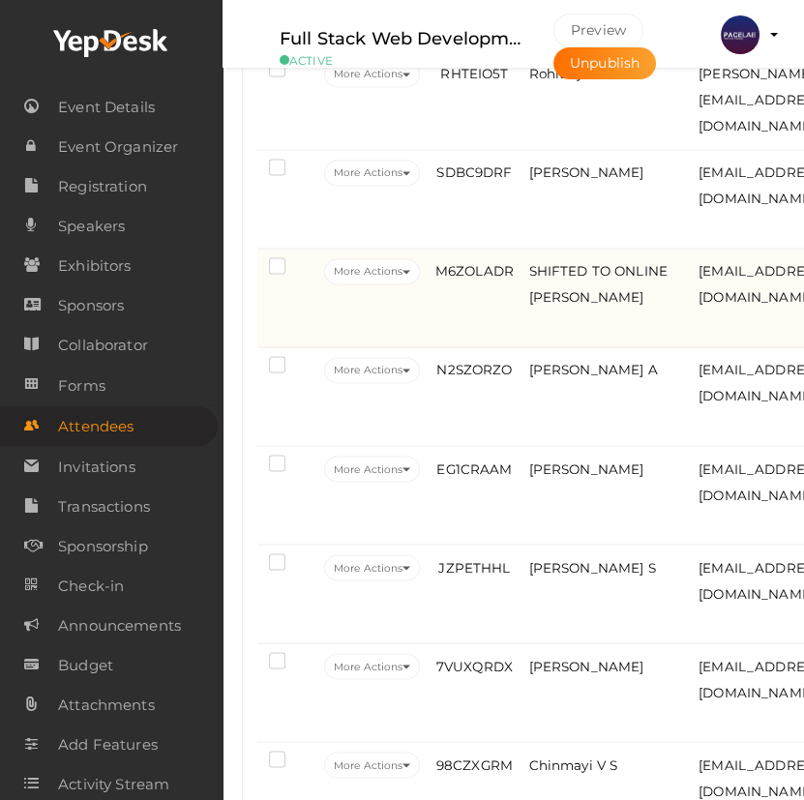
click at [480, 347] on td "M6ZOLADR" at bounding box center [474, 298] width 99 height 99
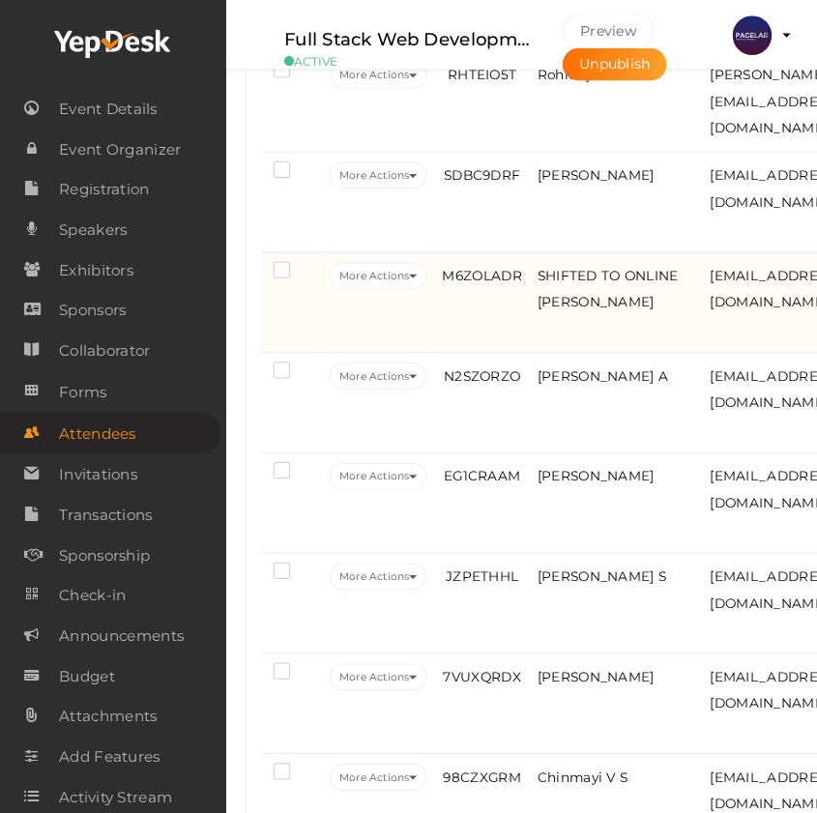
scroll to position [3964, 0]
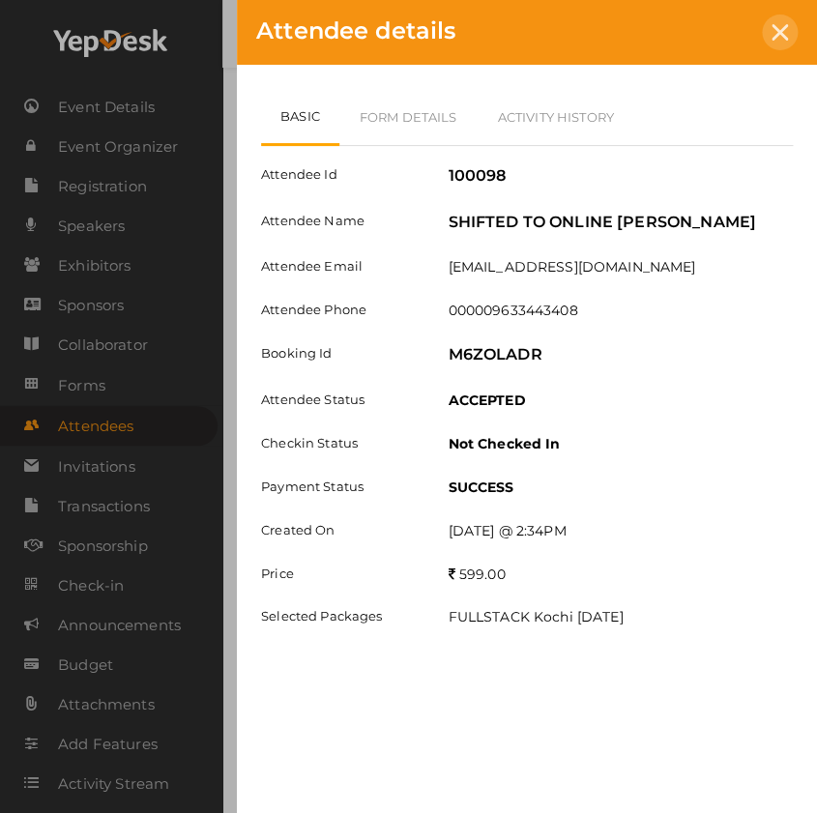
click at [780, 19] on div at bounding box center [780, 33] width 36 height 36
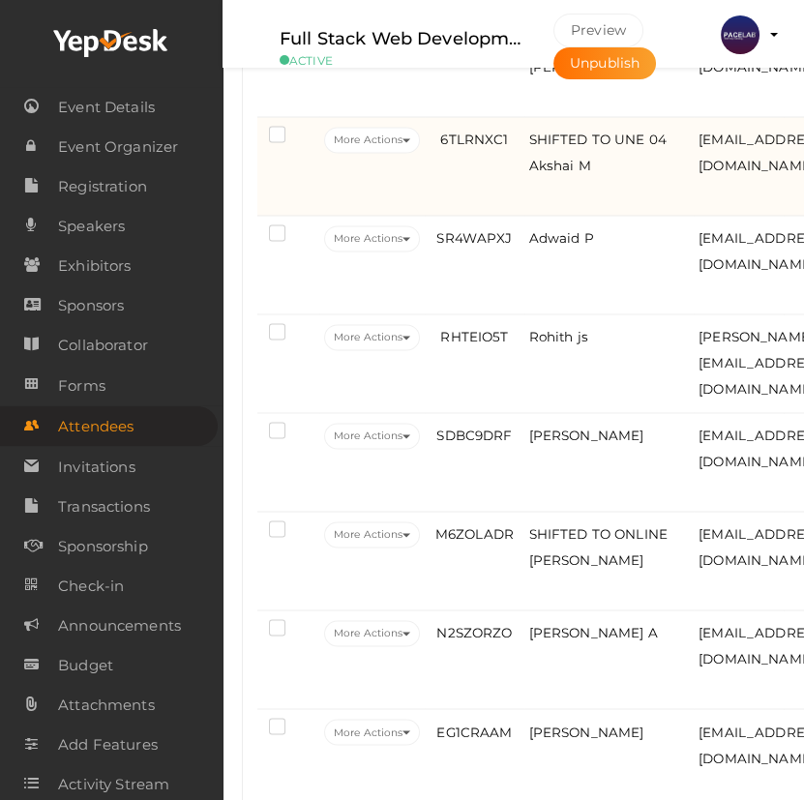
click at [457, 216] on td "6TLRNXC1" at bounding box center [474, 166] width 99 height 99
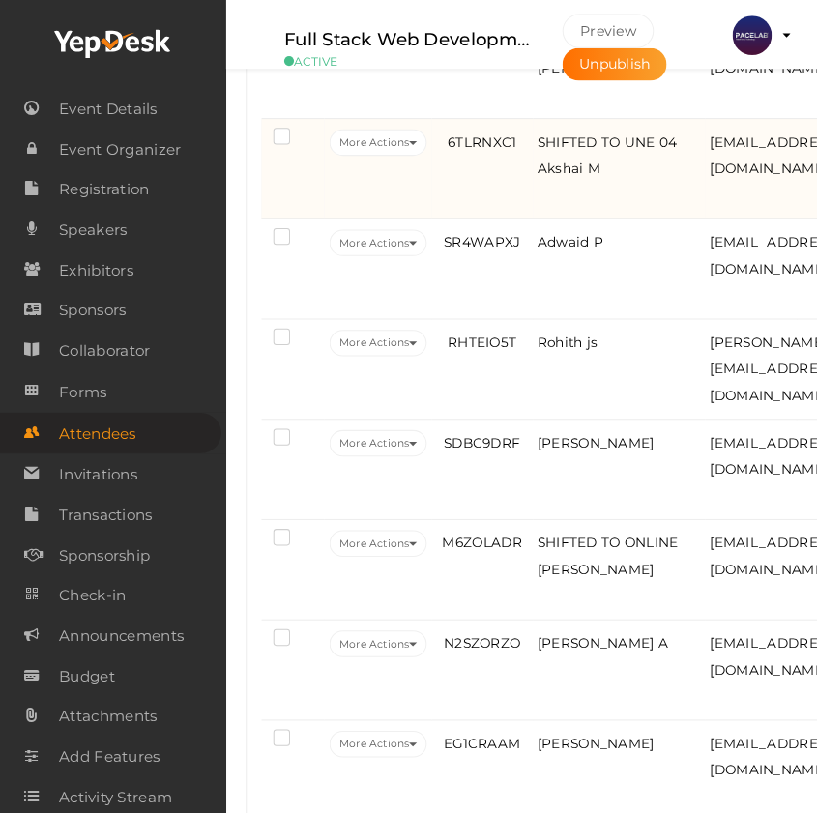
scroll to position [3701, 0]
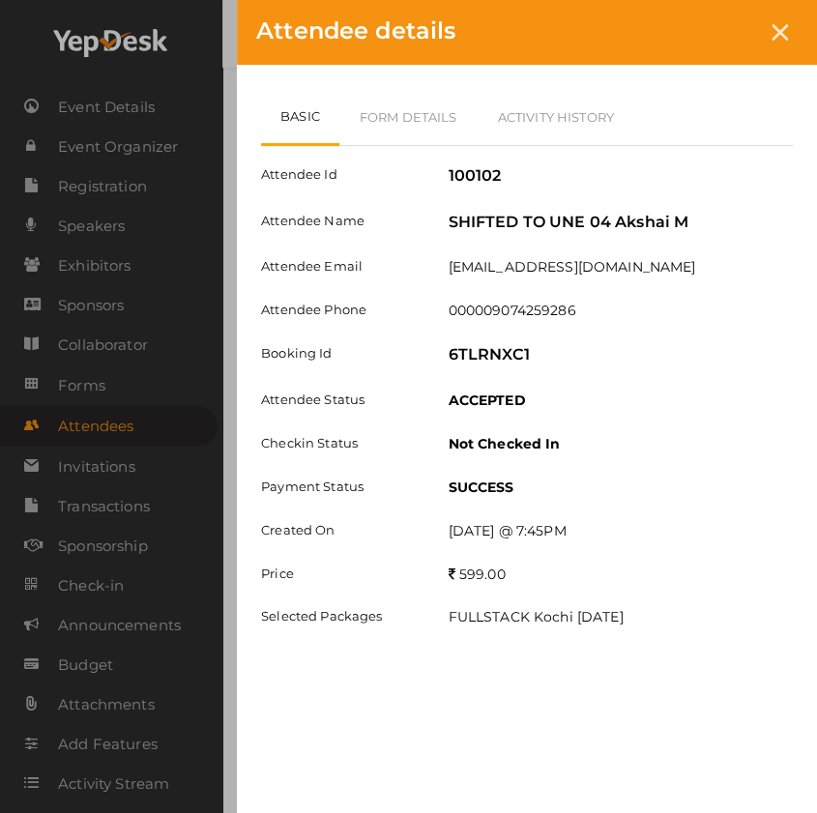
click at [775, 20] on div at bounding box center [780, 33] width 36 height 36
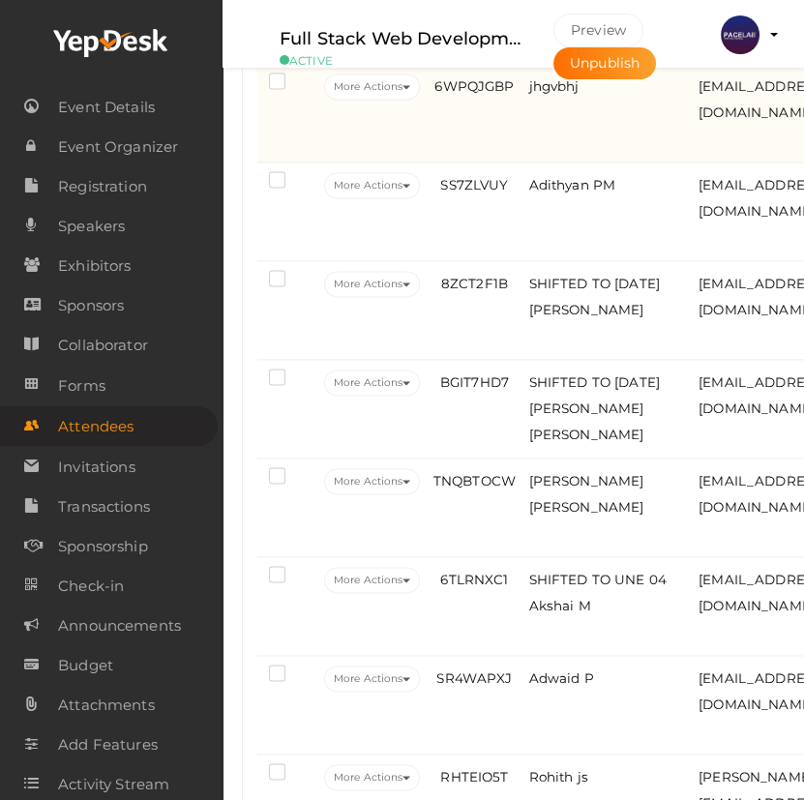
click at [494, 162] on td "6WPQJGBP" at bounding box center [474, 113] width 99 height 99
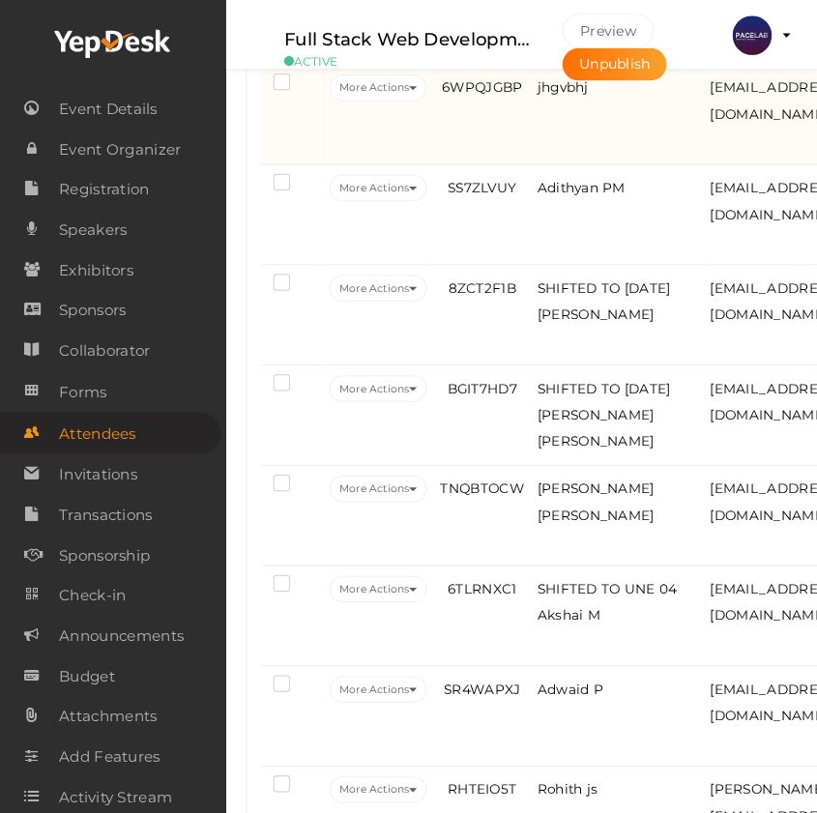
scroll to position [3260, 0]
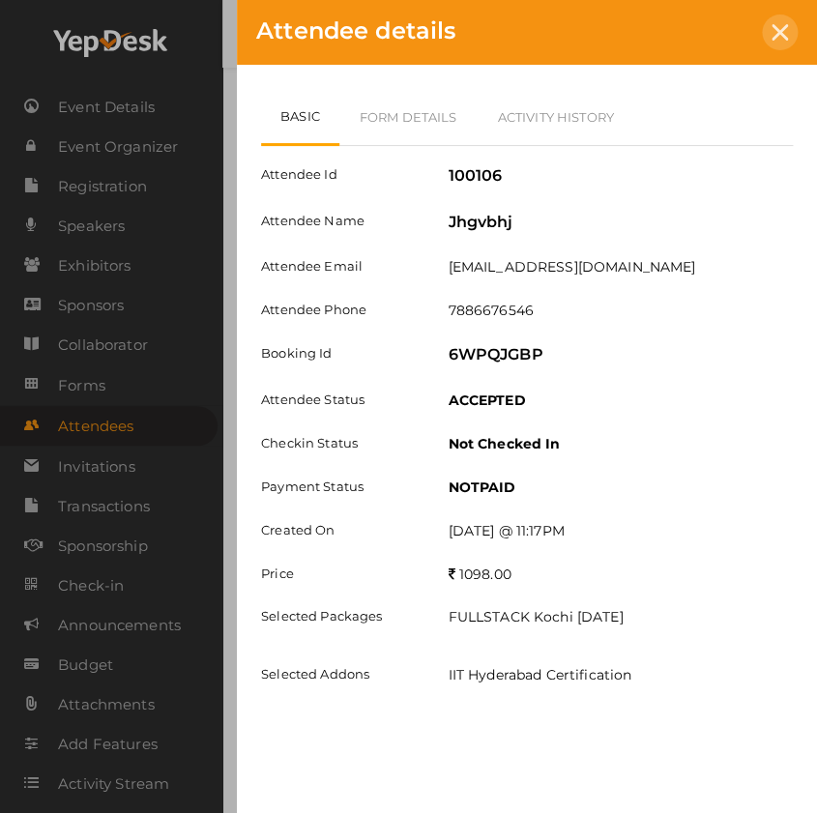
click at [777, 35] on icon at bounding box center [780, 32] width 16 height 16
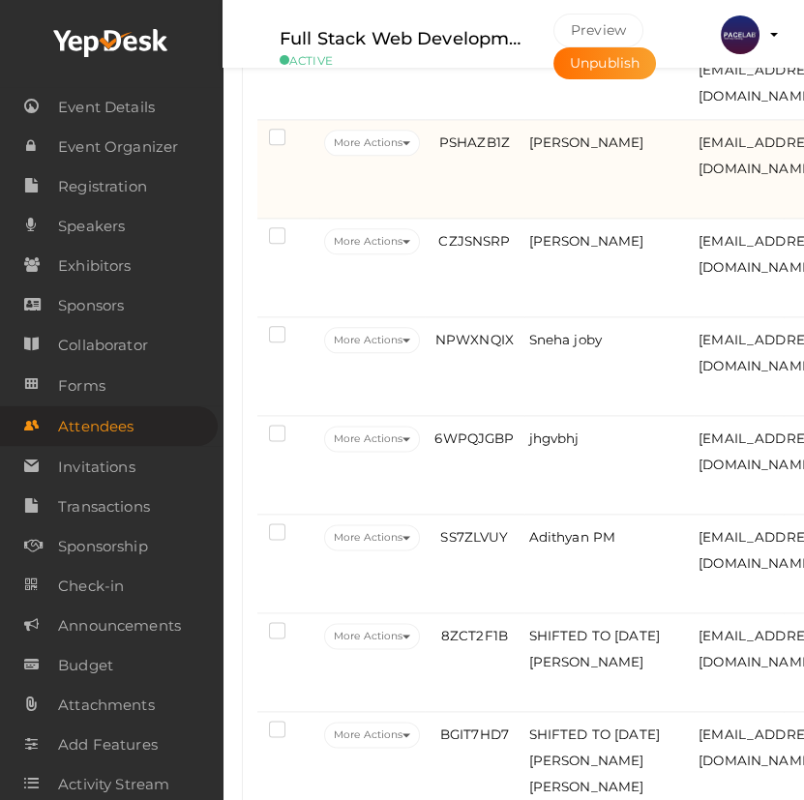
click at [480, 219] on td "PSHAZB1Z" at bounding box center [474, 169] width 99 height 99
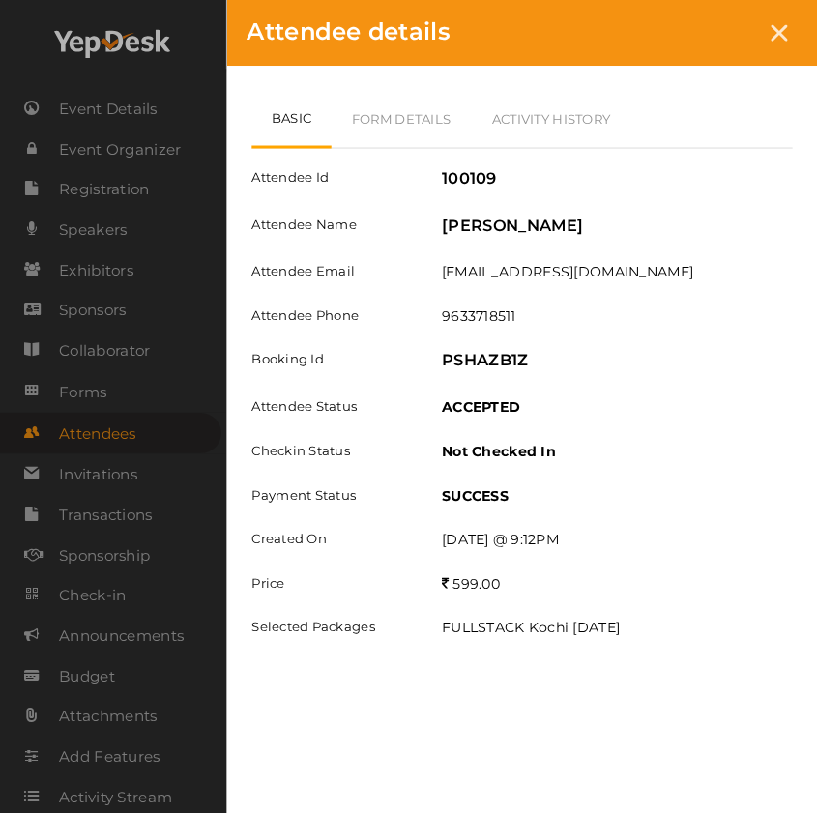
scroll to position [2909, 0]
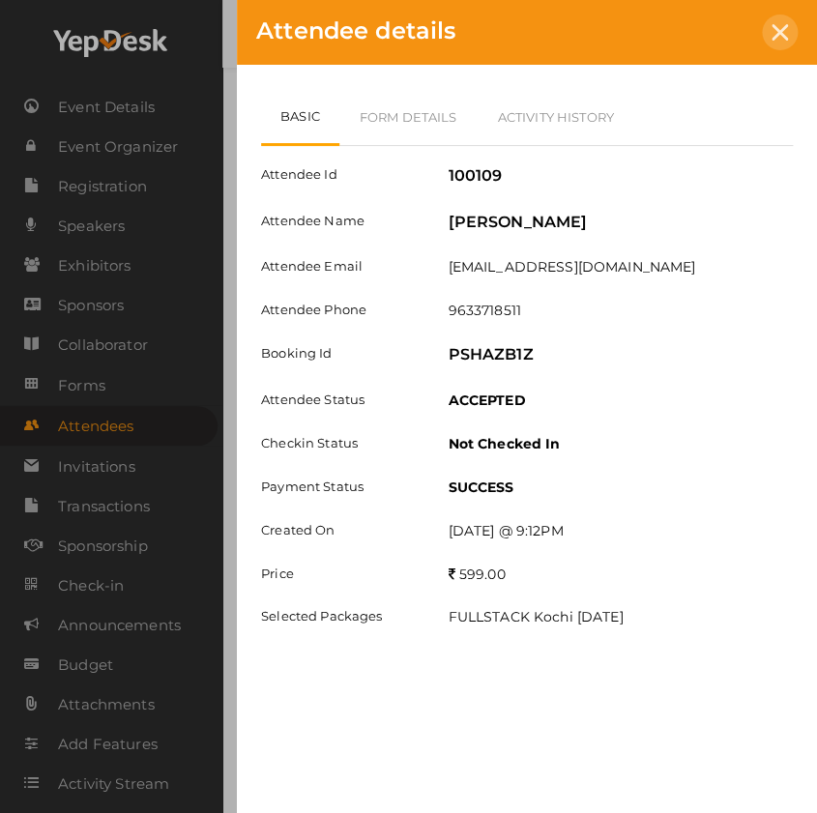
click at [782, 37] on icon at bounding box center [780, 32] width 16 height 16
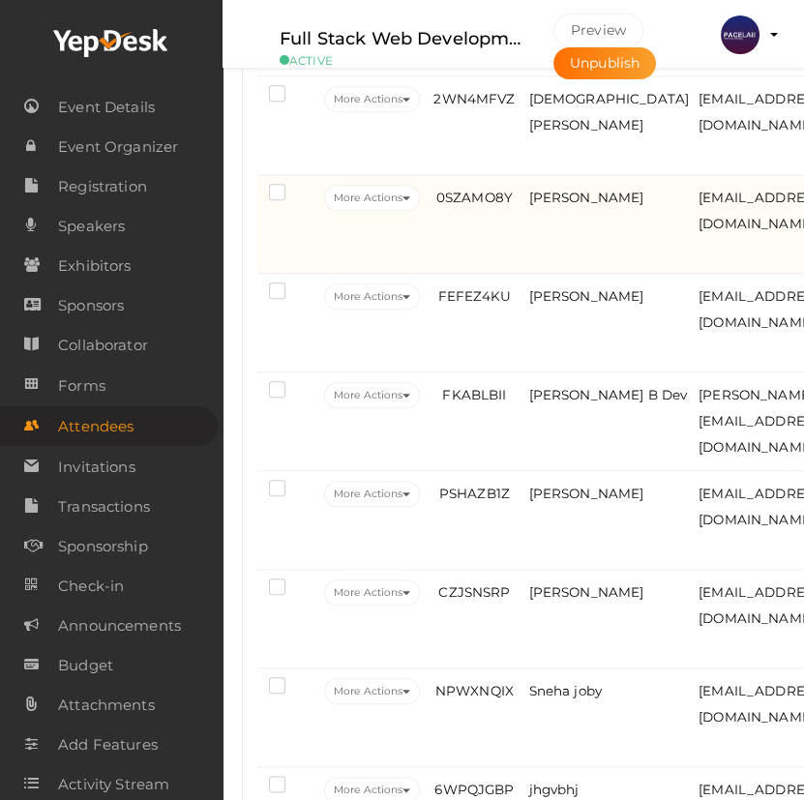
click at [504, 264] on td "0SZAMO8Y" at bounding box center [474, 224] width 99 height 99
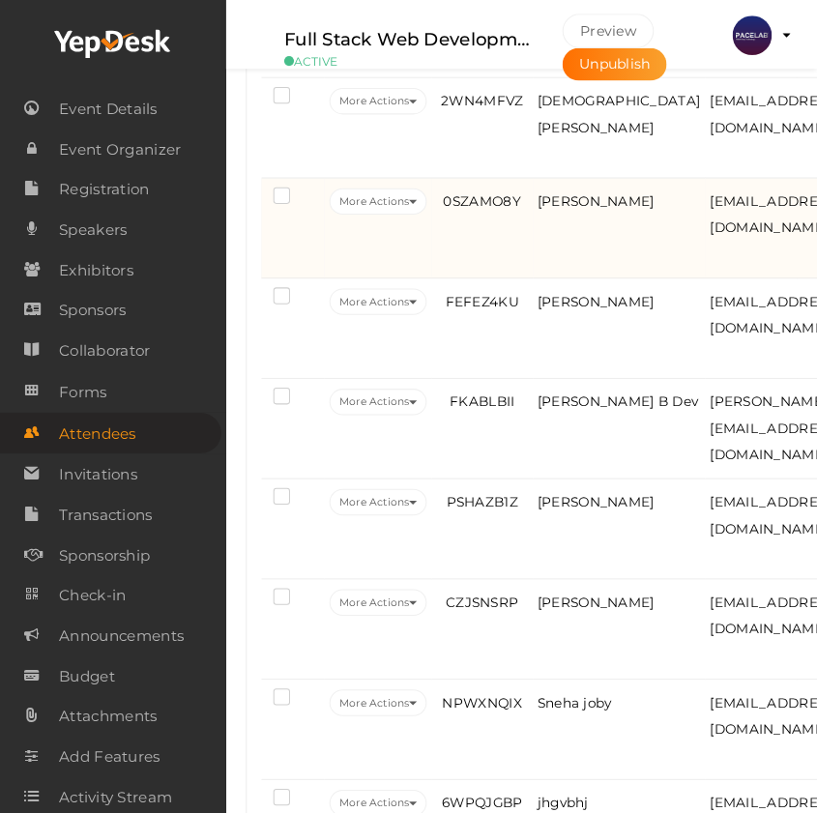
scroll to position [2557, 0]
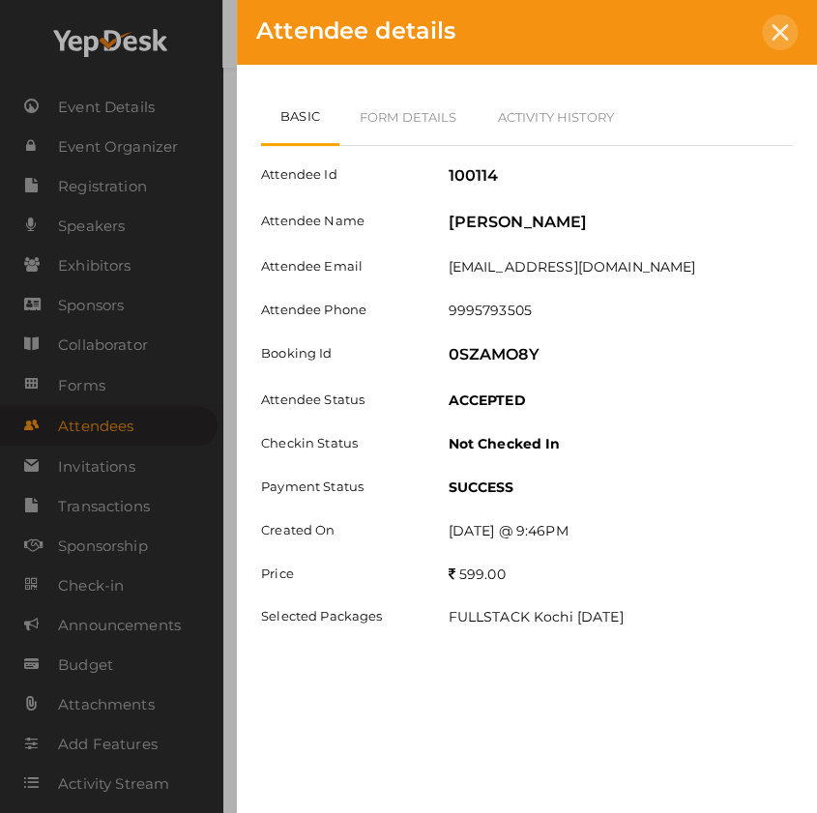
click at [770, 48] on div "Attendee details" at bounding box center [527, 32] width 580 height 65
click at [452, 132] on link "Form Details" at bounding box center [408, 117] width 138 height 56
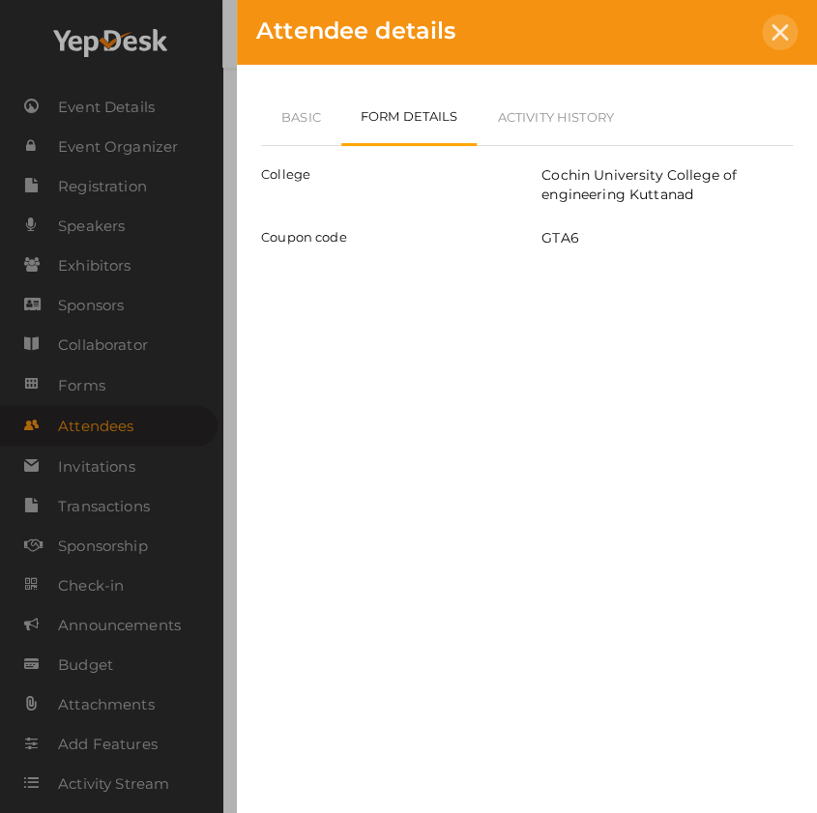
click at [781, 32] on icon at bounding box center [780, 32] width 16 height 16
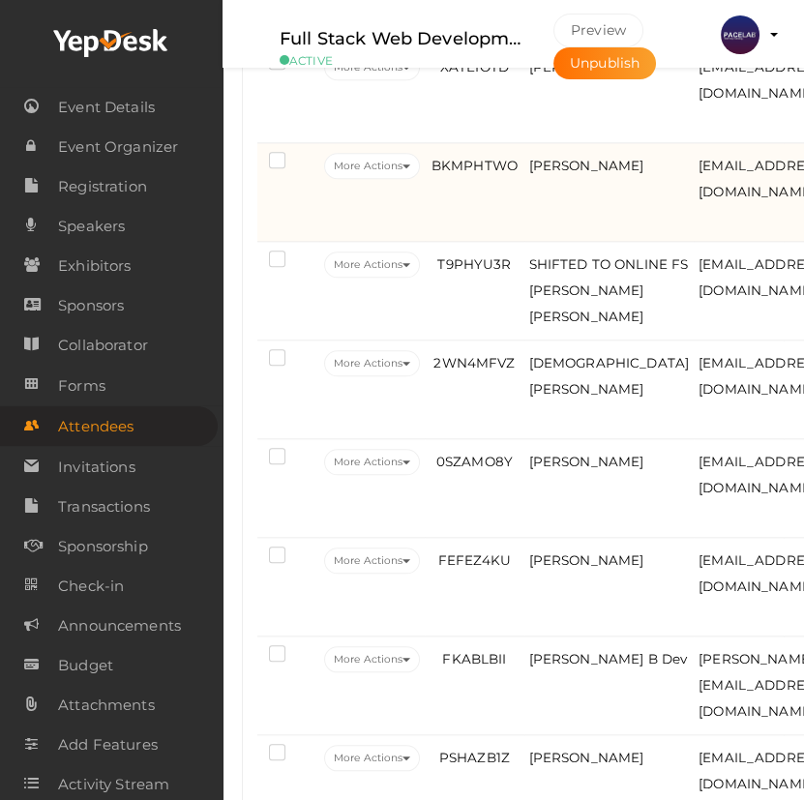
click at [483, 238] on td "BKMPHTWO" at bounding box center [474, 192] width 99 height 99
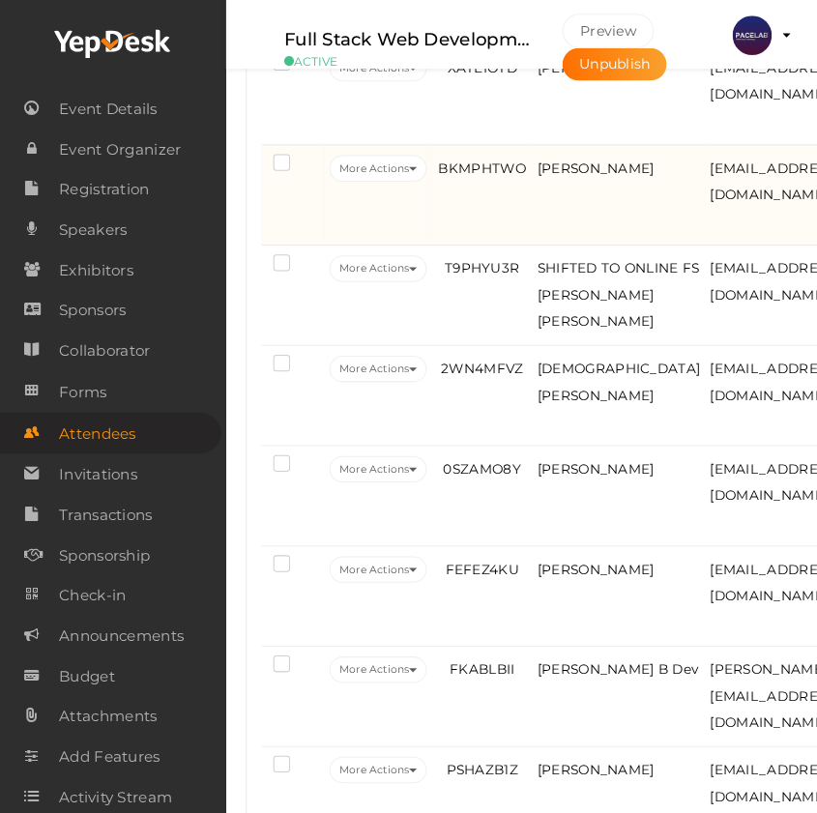
scroll to position [2293, 0]
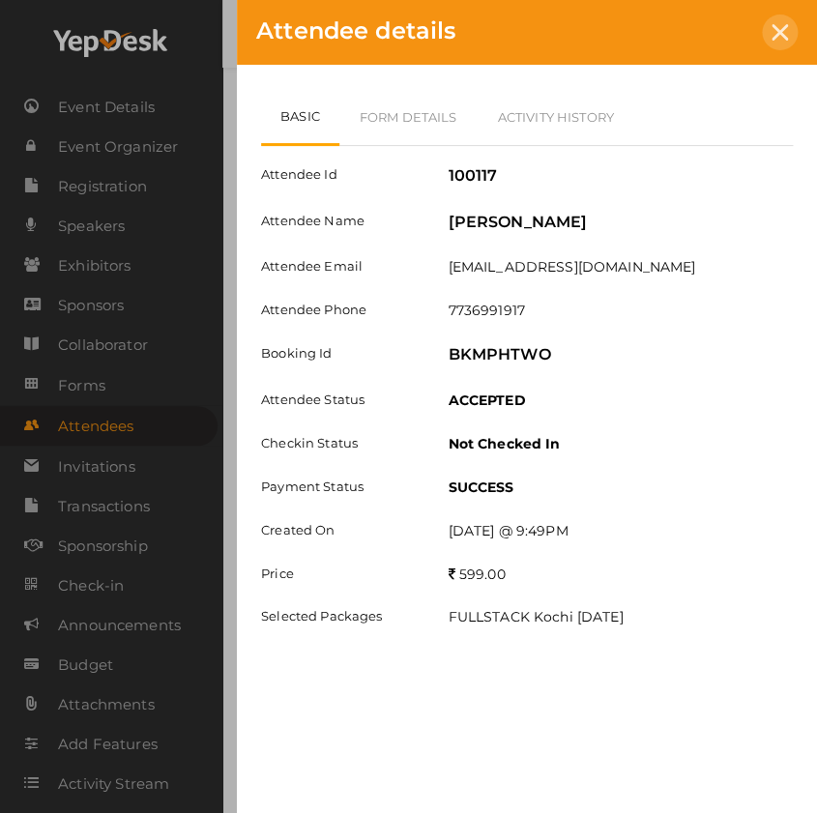
click at [769, 28] on div at bounding box center [780, 33] width 36 height 36
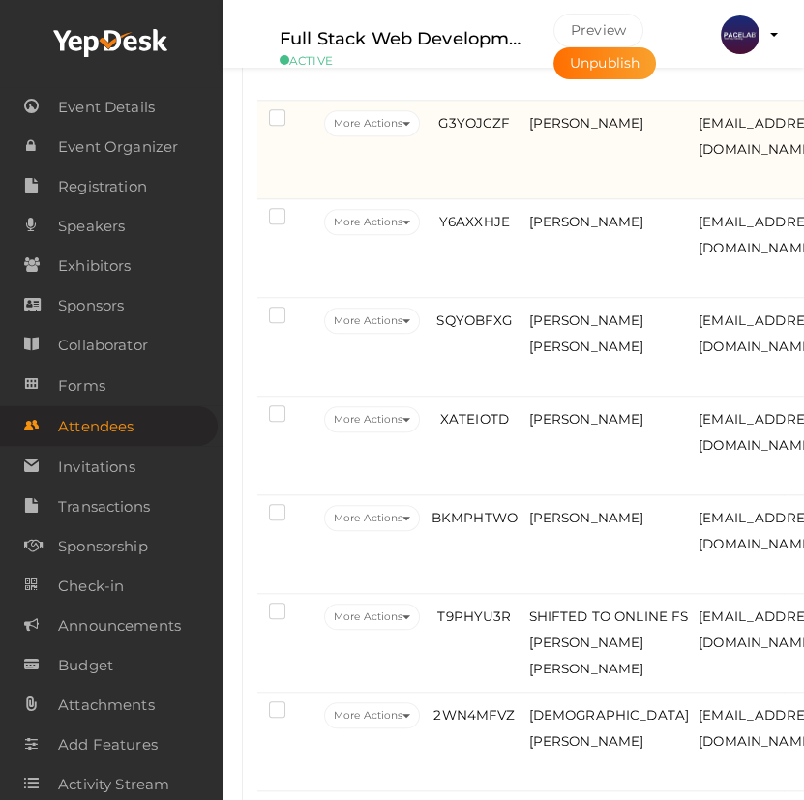
click at [483, 199] on td "G3YOJCZF" at bounding box center [474, 150] width 99 height 99
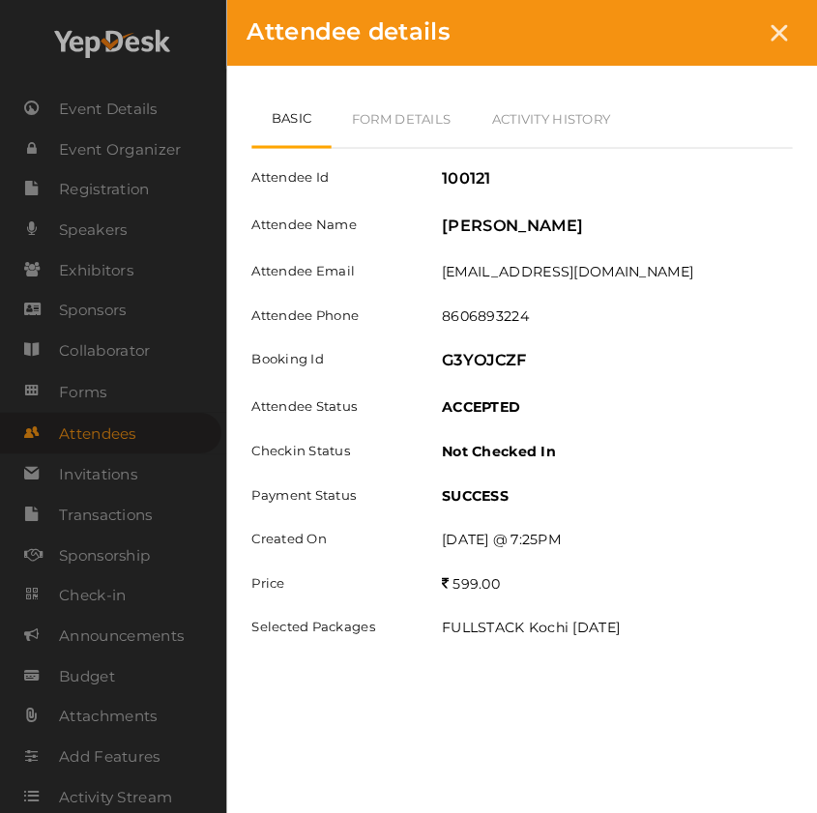
scroll to position [1943, 0]
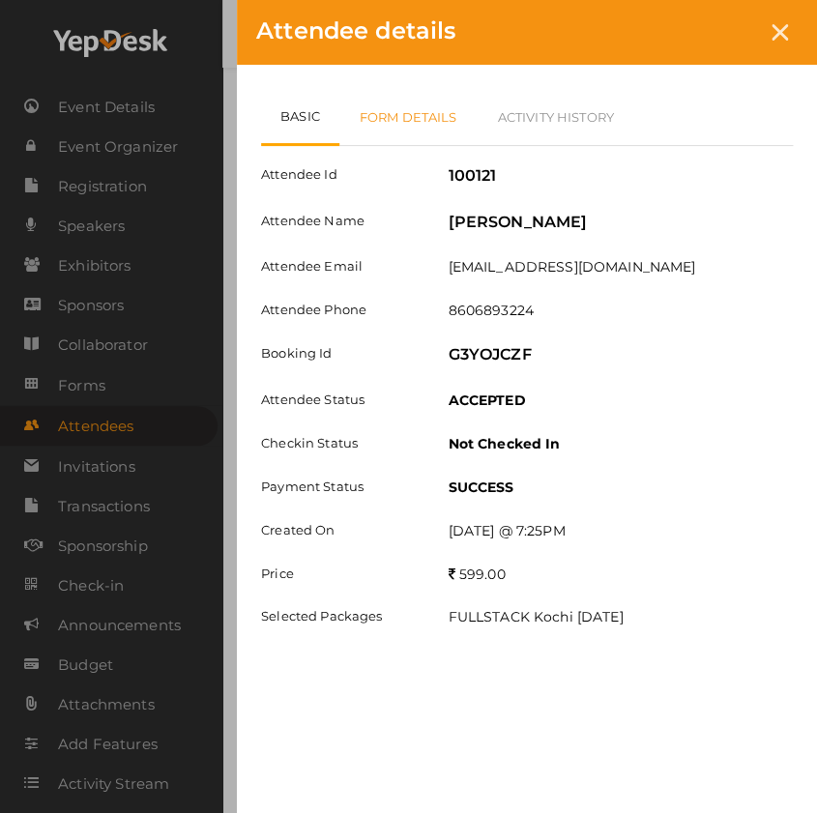
click at [426, 122] on link "Form Details" at bounding box center [408, 117] width 138 height 56
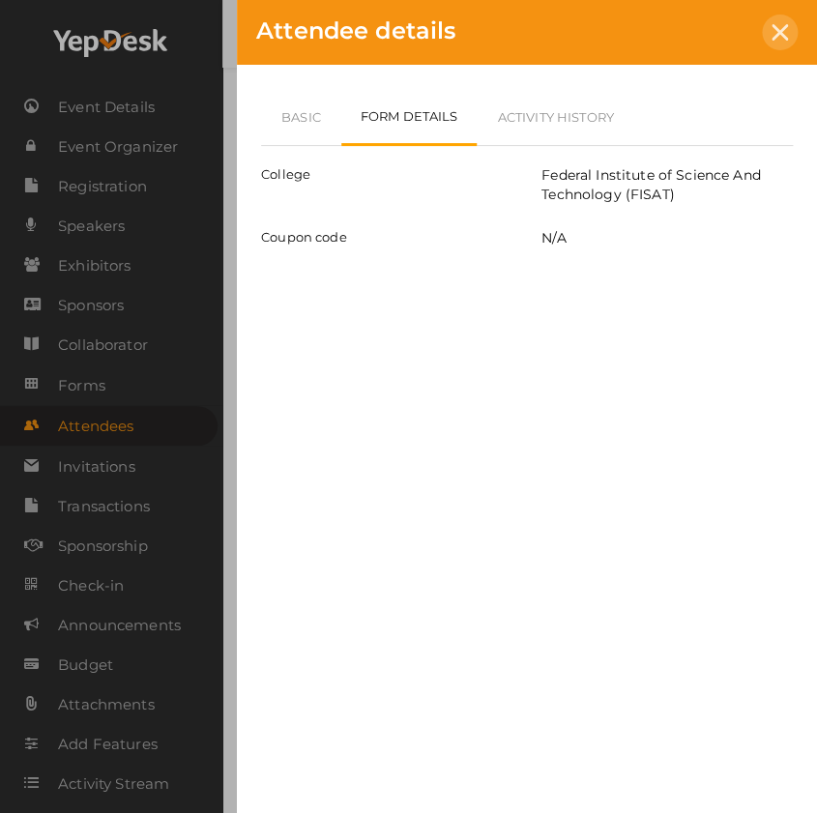
click at [774, 45] on div at bounding box center [780, 33] width 36 height 36
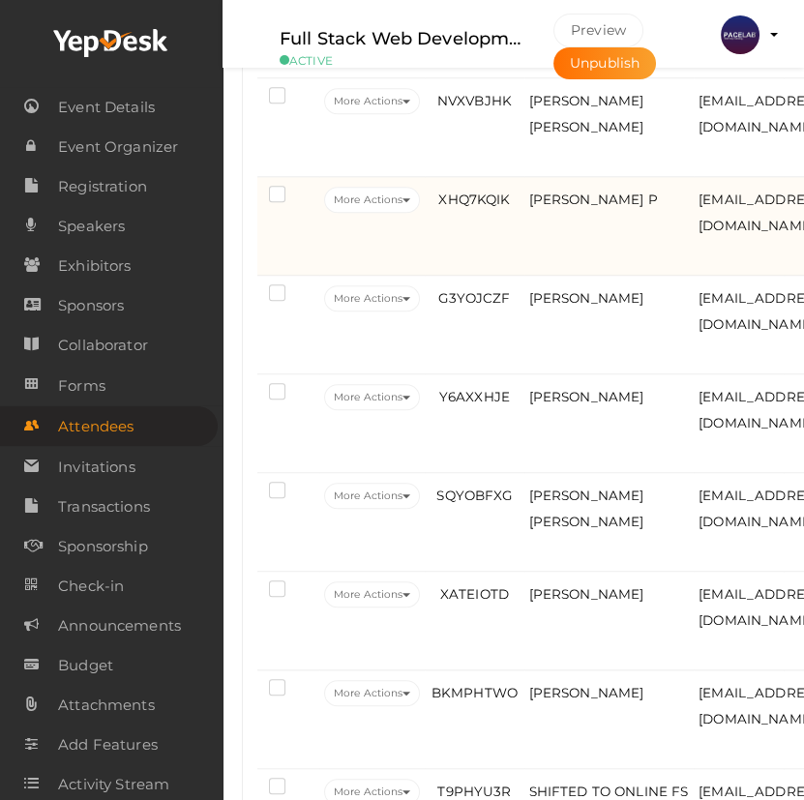
click at [512, 261] on td "XHQ7KQIK" at bounding box center [474, 226] width 99 height 99
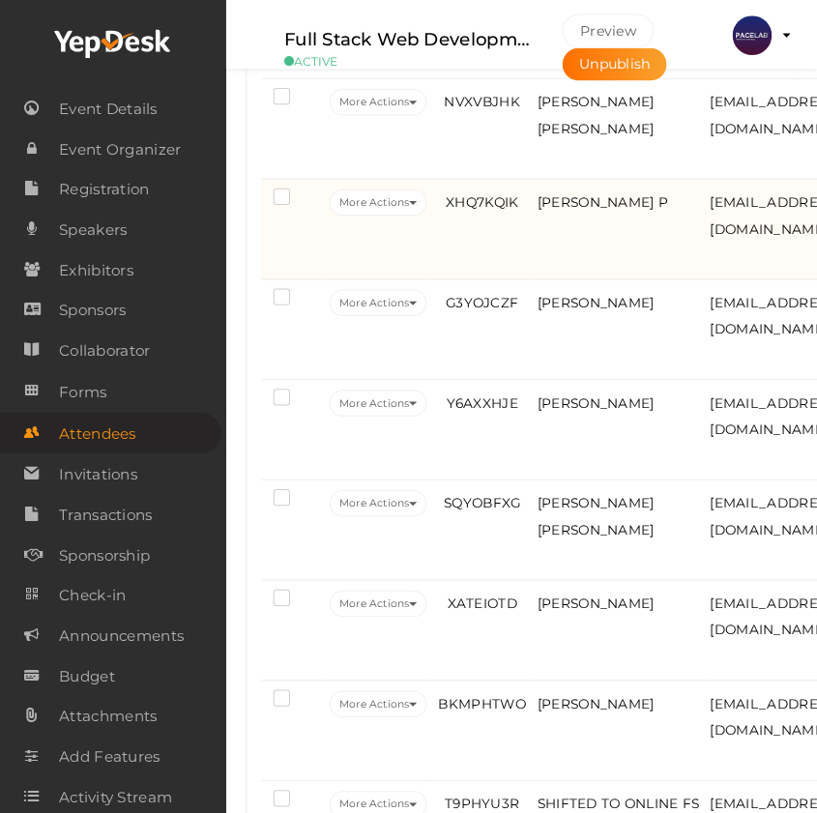
scroll to position [1767, 0]
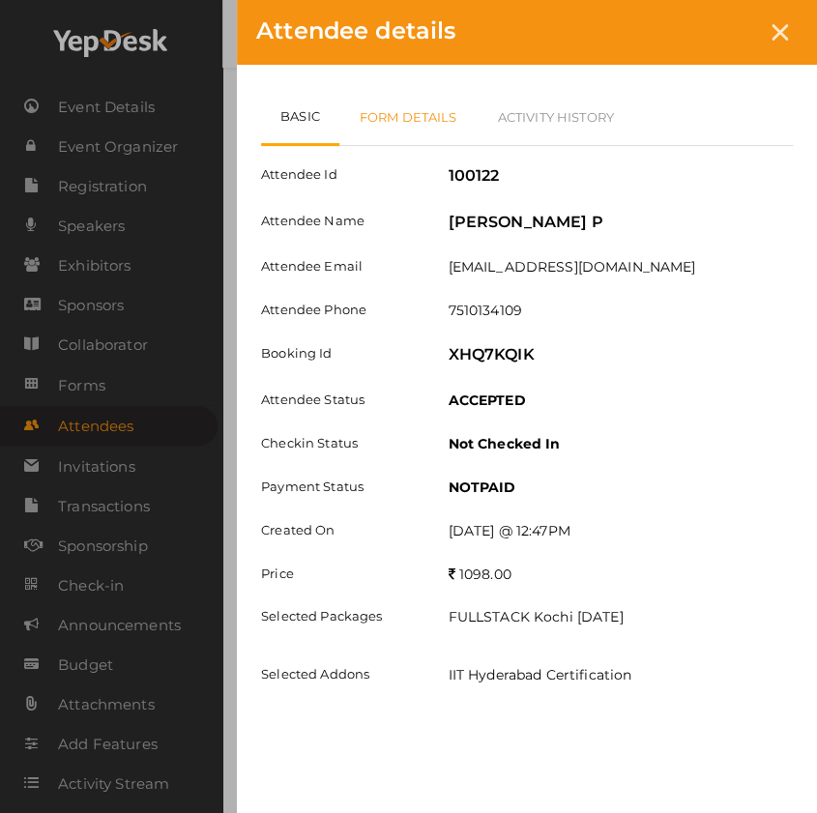
click at [403, 114] on link "Form Details" at bounding box center [408, 117] width 138 height 56
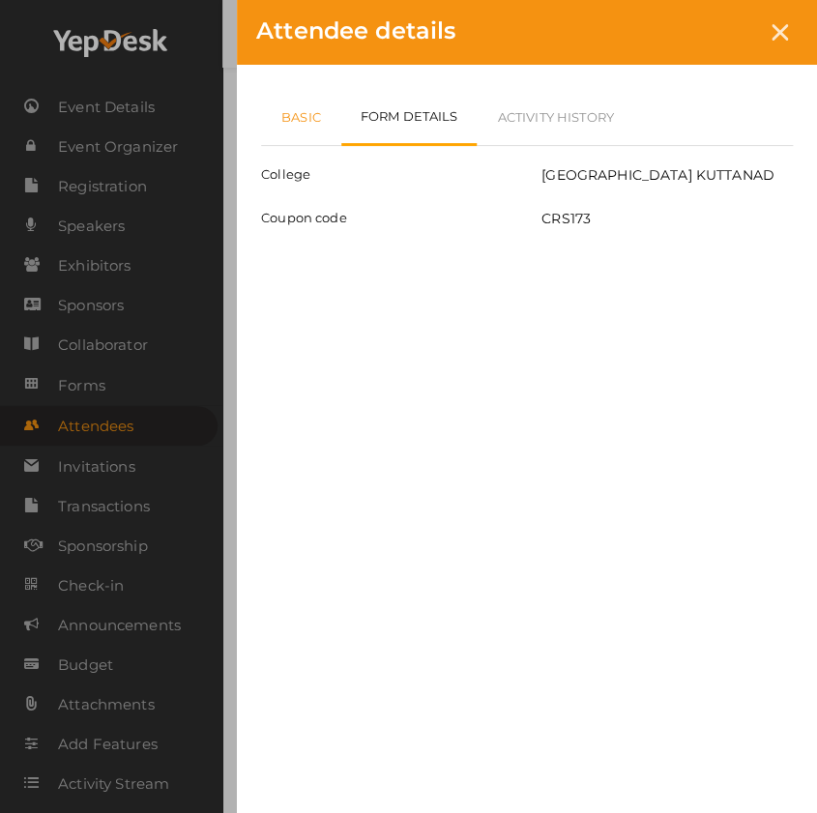
click at [288, 134] on link "Basic" at bounding box center [301, 117] width 80 height 56
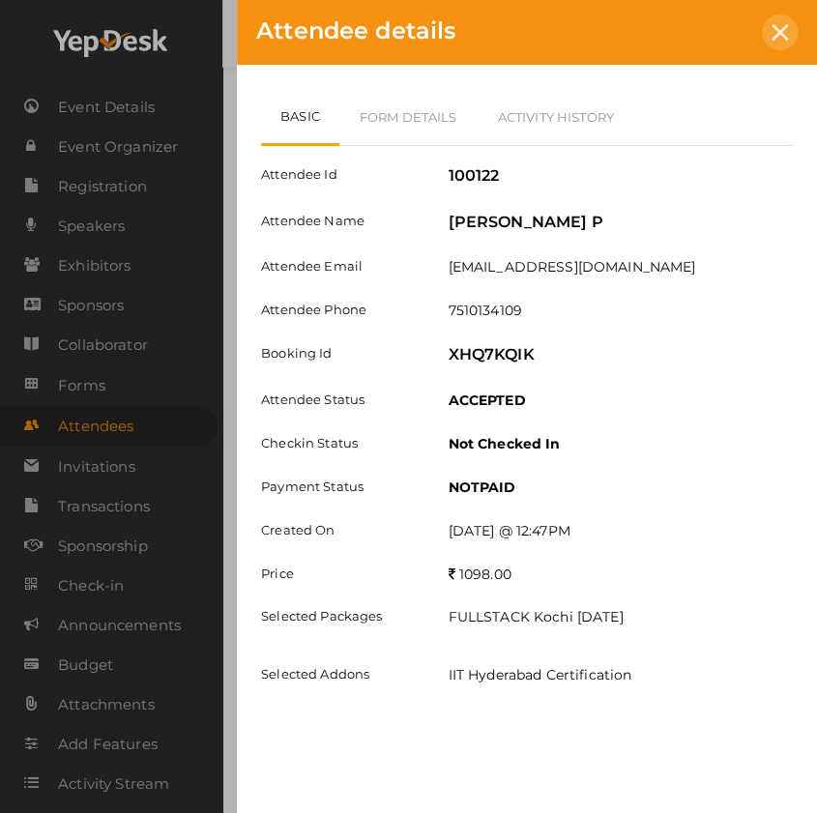
click at [778, 26] on icon at bounding box center [780, 32] width 16 height 16
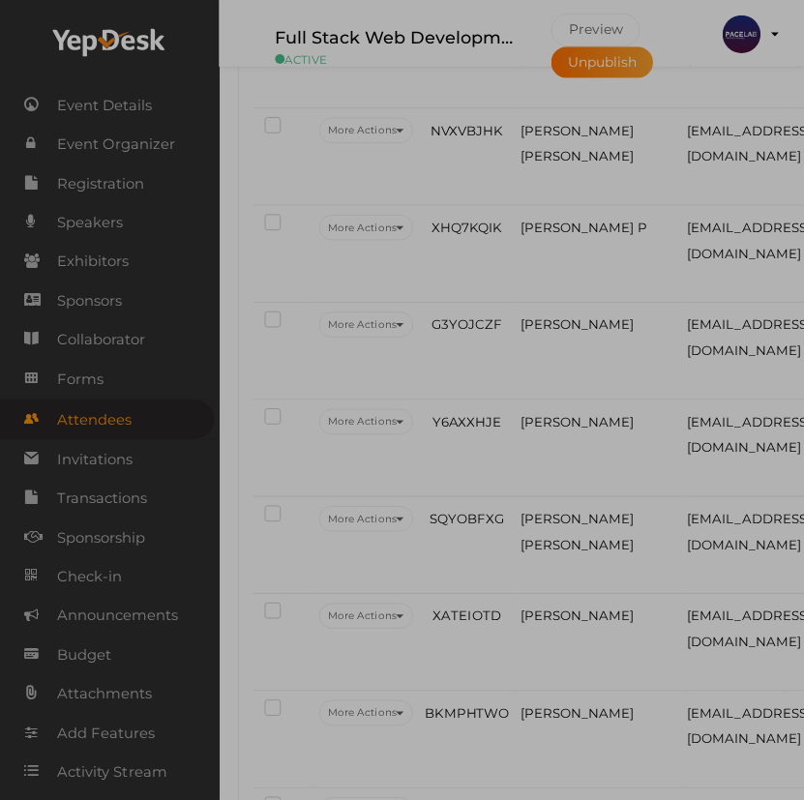
scroll to position [1799, 0]
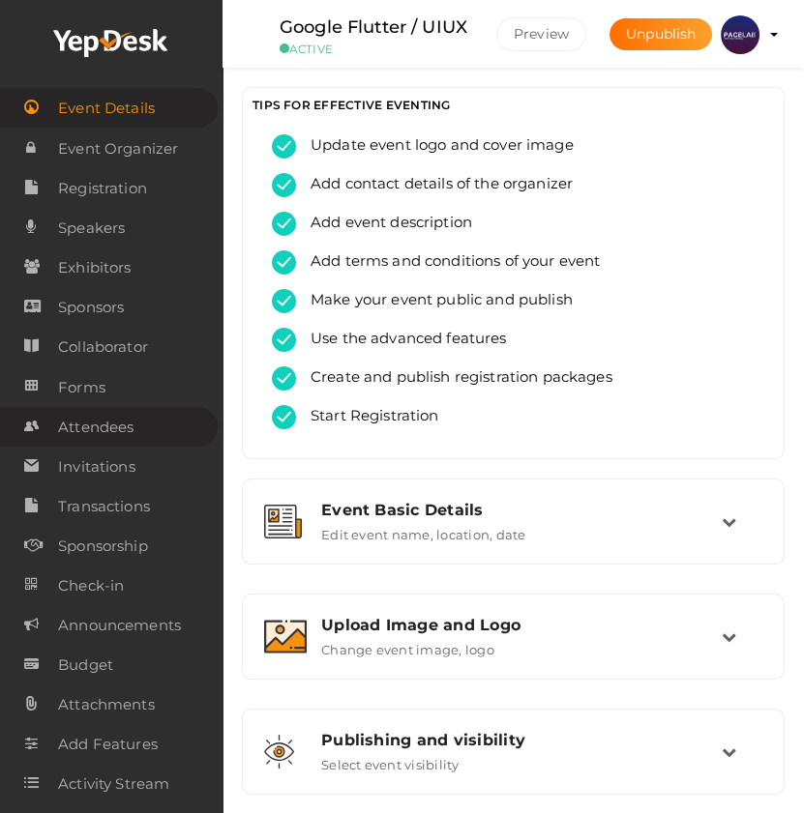
click at [94, 429] on span "Attendees" at bounding box center [95, 427] width 75 height 39
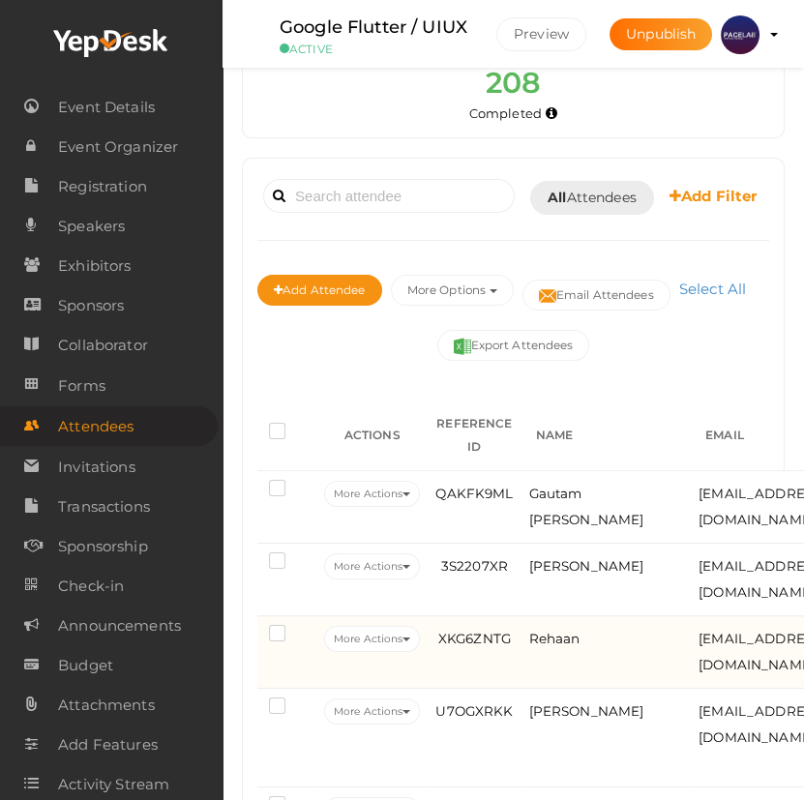
scroll to position [351, 0]
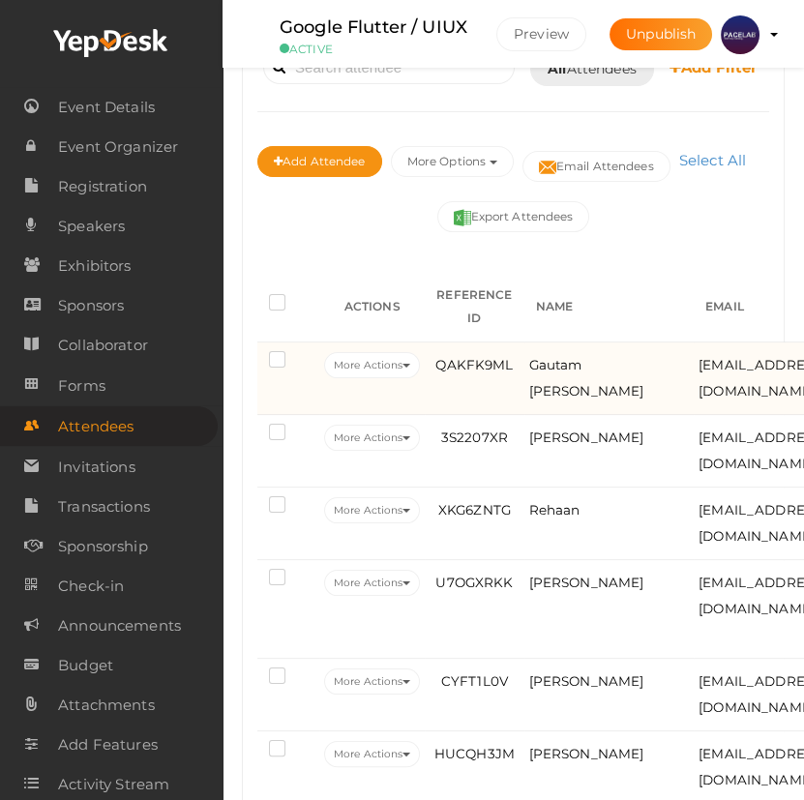
click at [472, 415] on td "QAKFK9ML" at bounding box center [474, 378] width 99 height 73
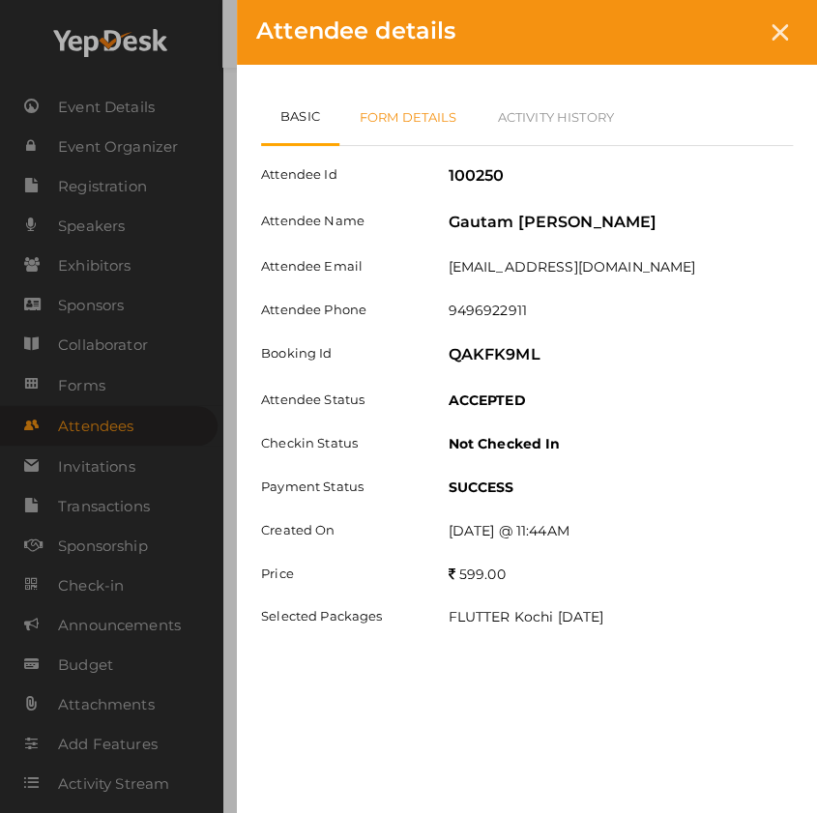
click at [425, 103] on link "Form Details" at bounding box center [408, 117] width 138 height 56
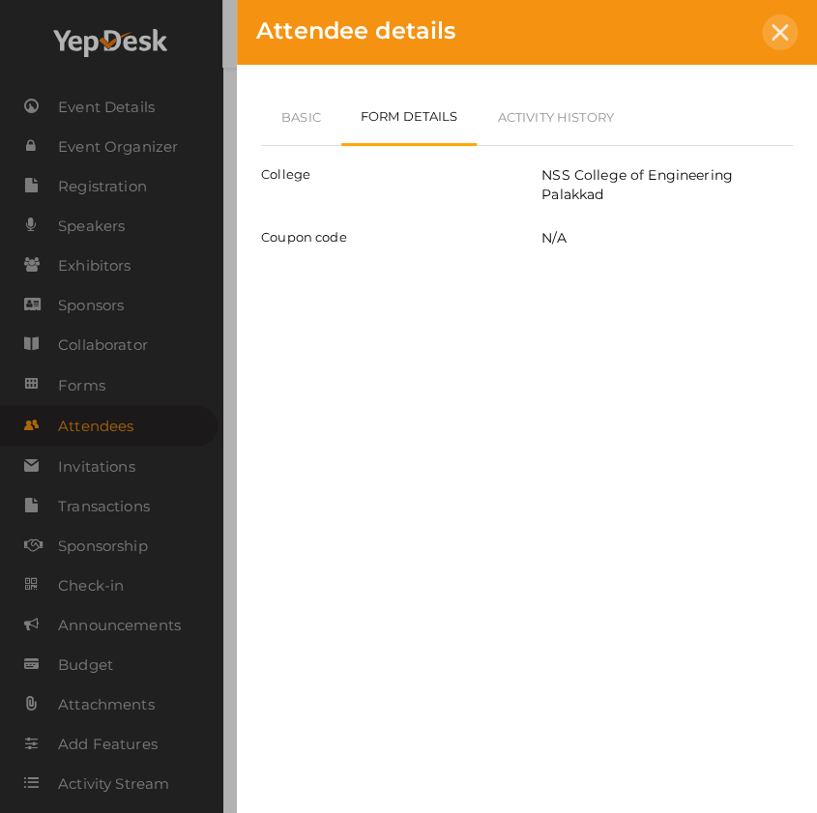
click at [764, 28] on div at bounding box center [780, 33] width 36 height 36
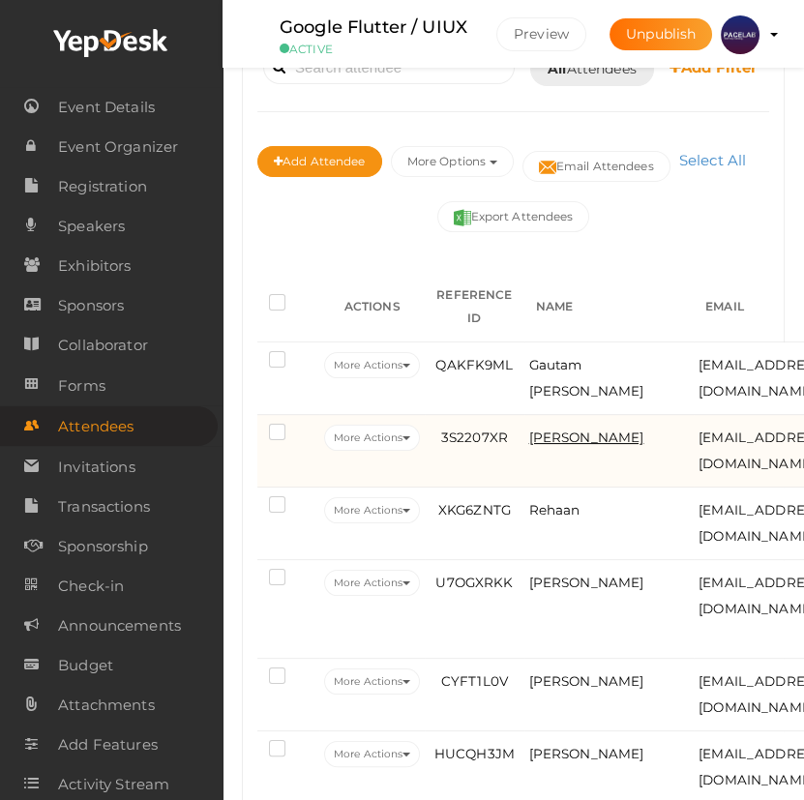
click at [574, 445] on span "[PERSON_NAME]" at bounding box center [586, 436] width 115 height 15
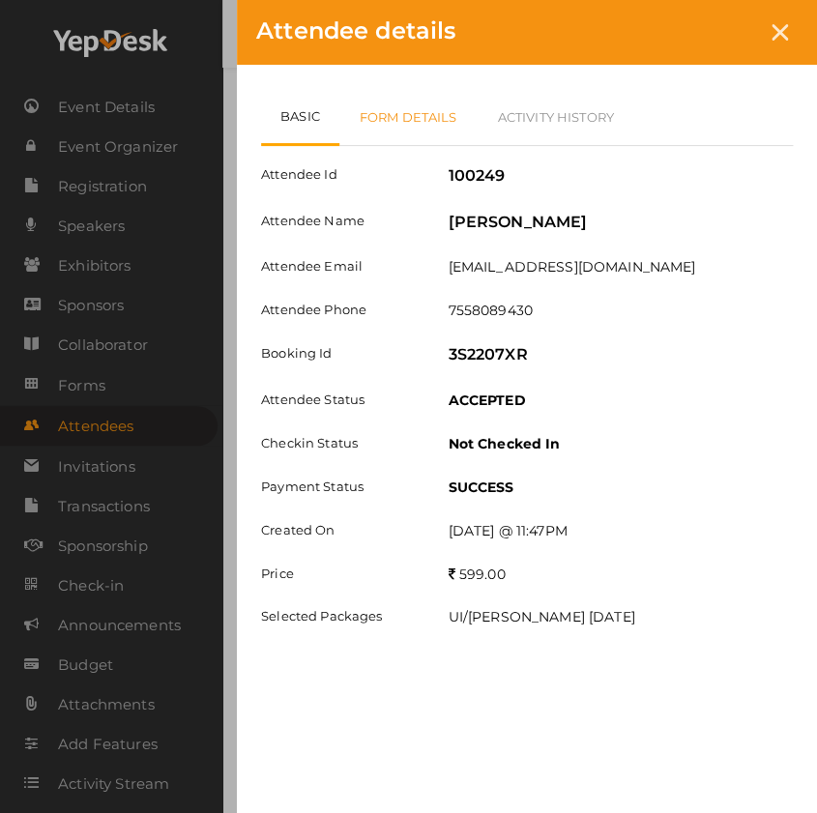
click at [388, 115] on link "Form Details" at bounding box center [408, 117] width 138 height 56
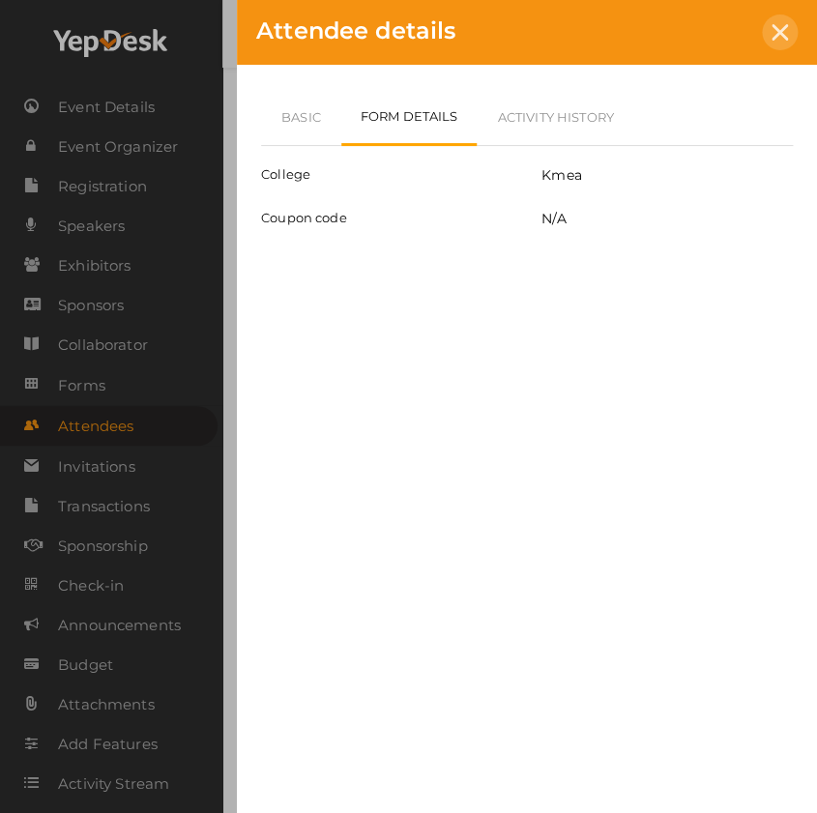
click at [783, 39] on icon at bounding box center [780, 32] width 16 height 16
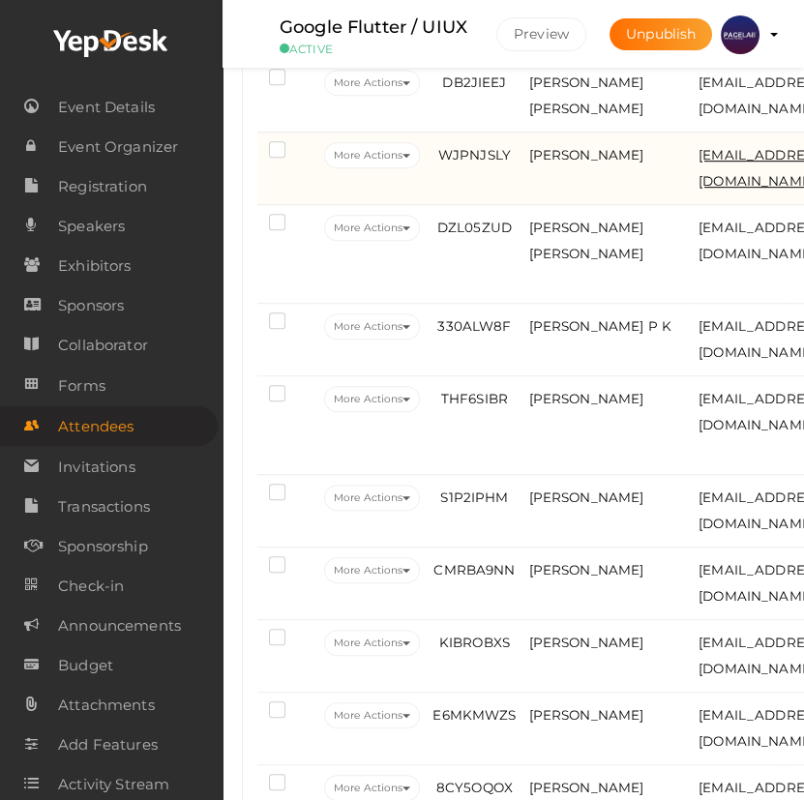
scroll to position [1670, 0]
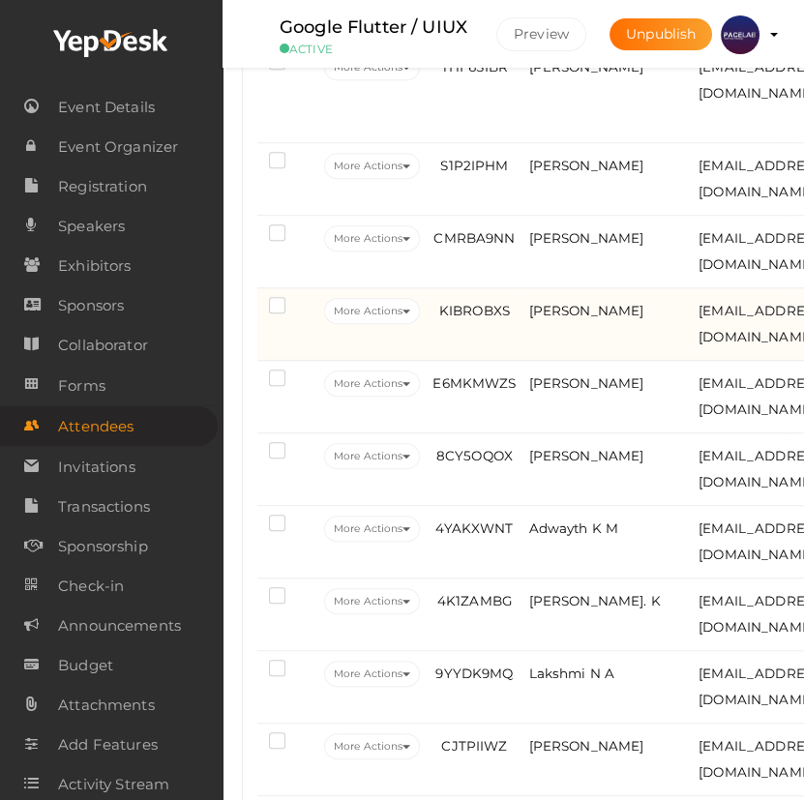
click at [486, 361] on td "KIBROBXS" at bounding box center [474, 324] width 99 height 73
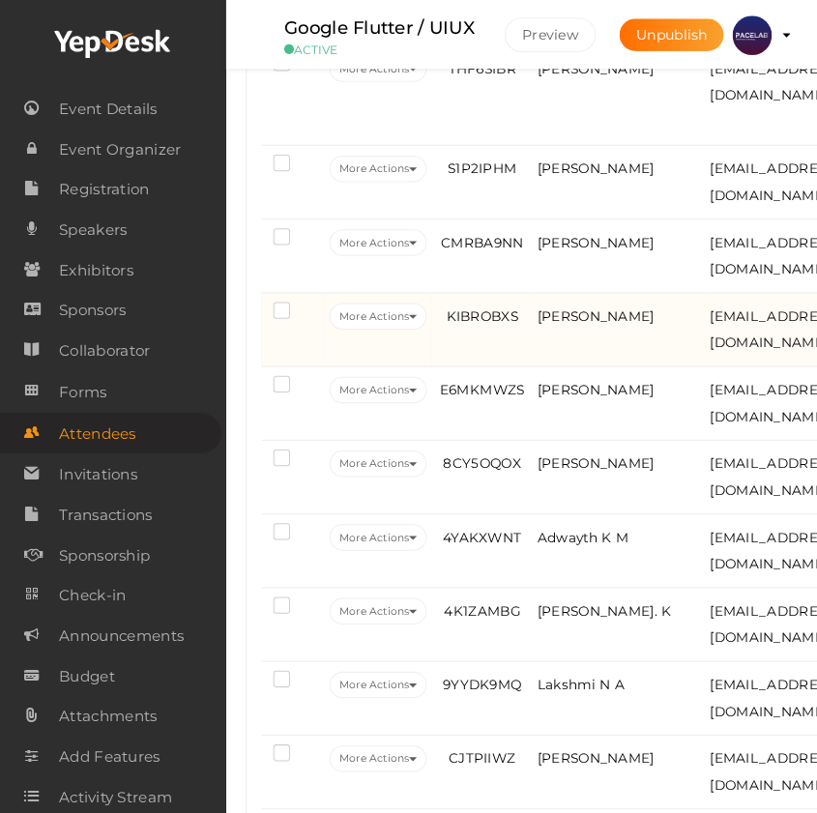
scroll to position [1637, 0]
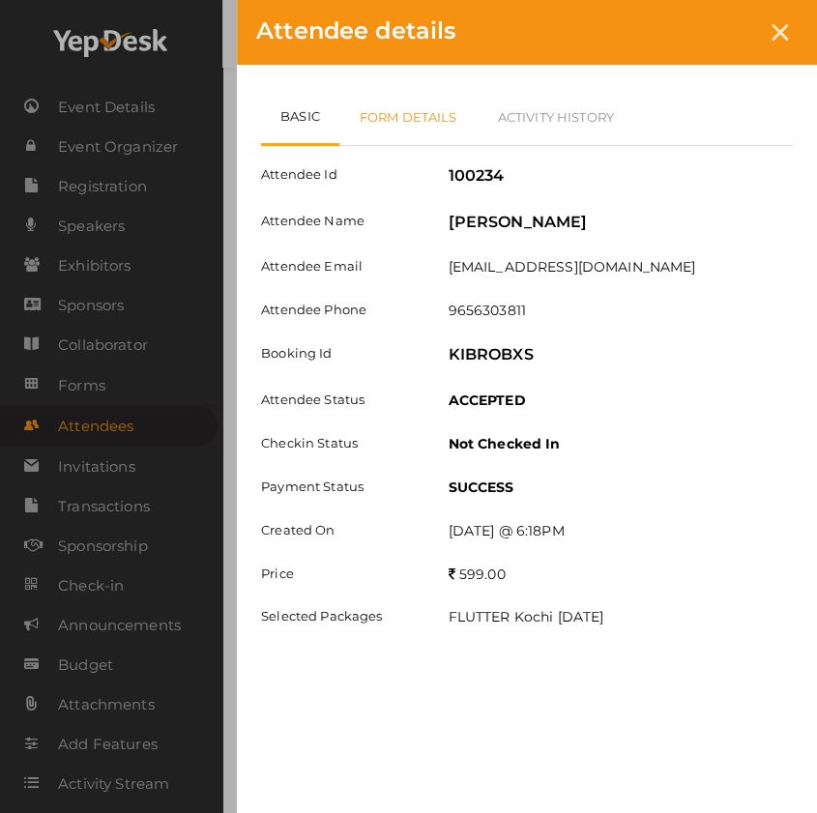
click at [413, 127] on link "Form Details" at bounding box center [408, 117] width 138 height 56
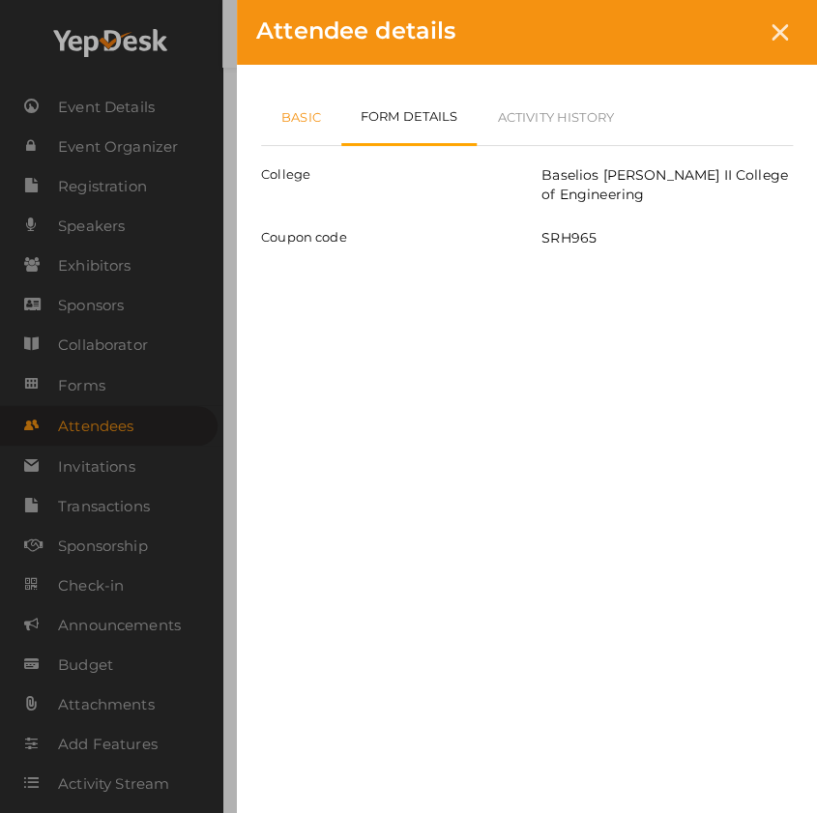
click at [310, 118] on link "Basic" at bounding box center [301, 117] width 80 height 56
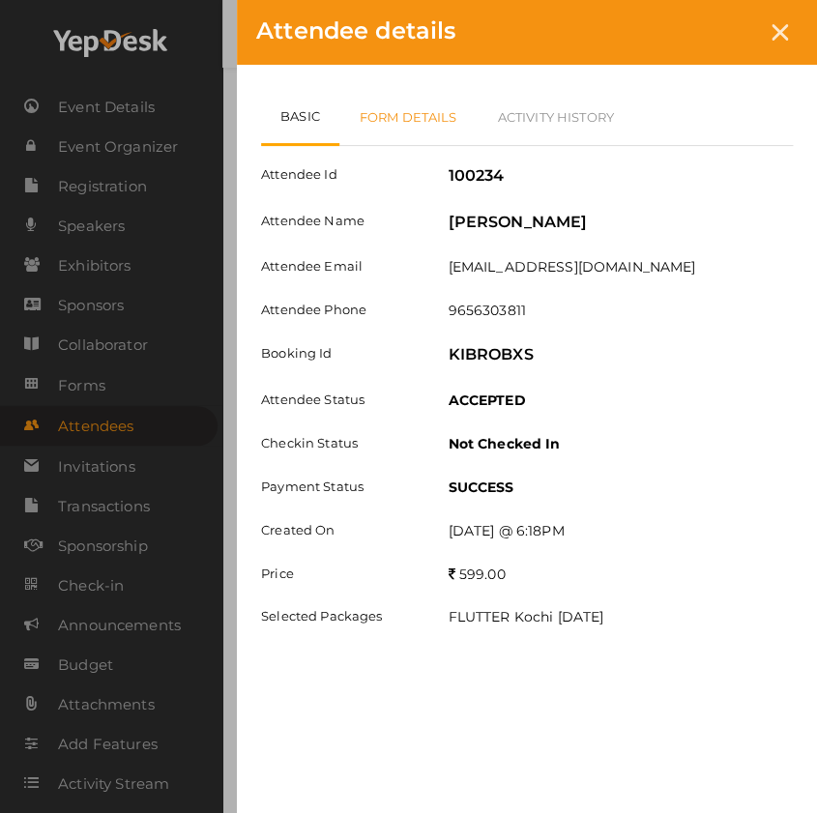
click at [438, 115] on link "Form Details" at bounding box center [408, 117] width 138 height 56
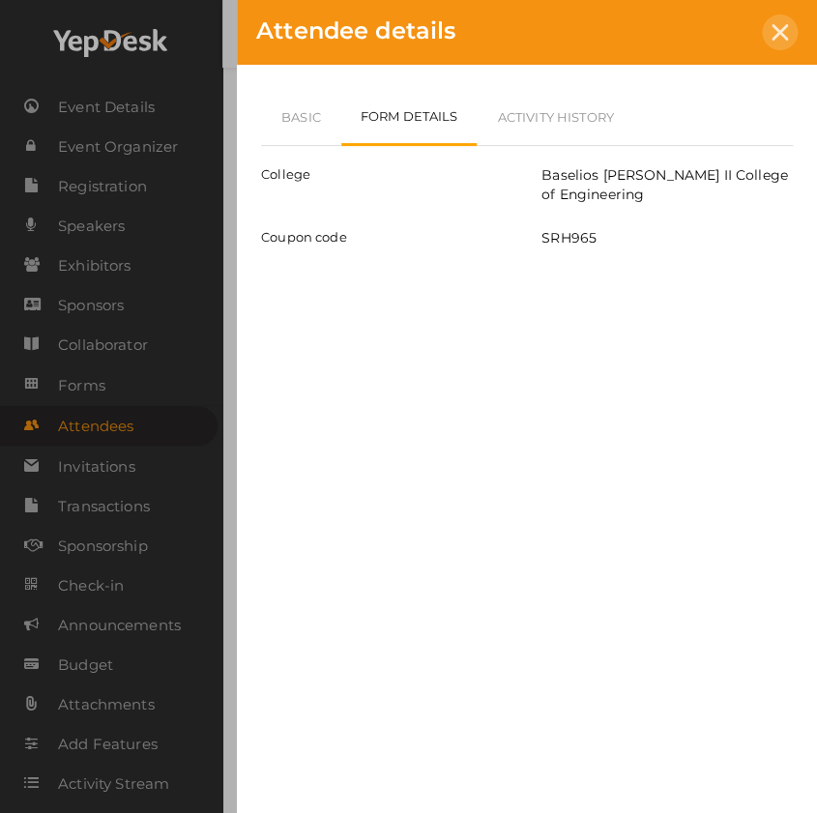
click at [764, 39] on div at bounding box center [780, 33] width 36 height 36
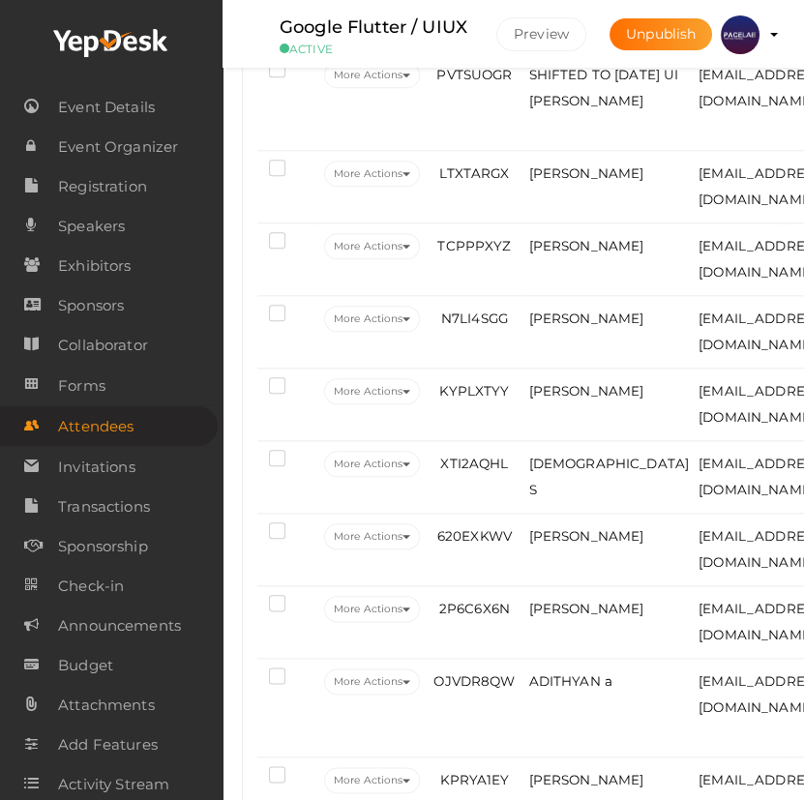
scroll to position [2988, 0]
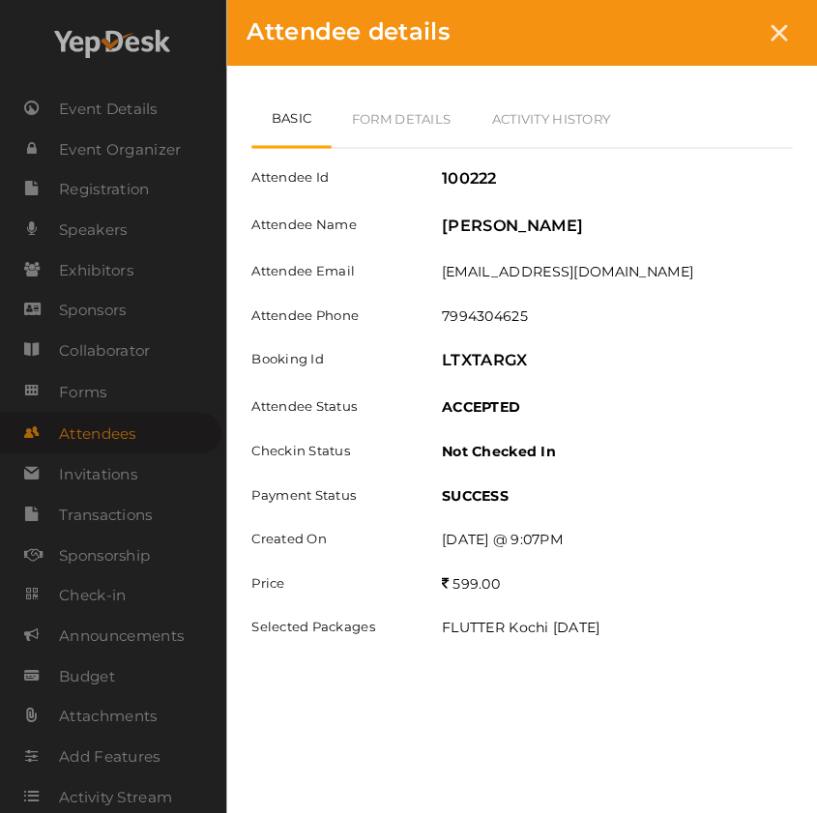
scroll to position [2957, 0]
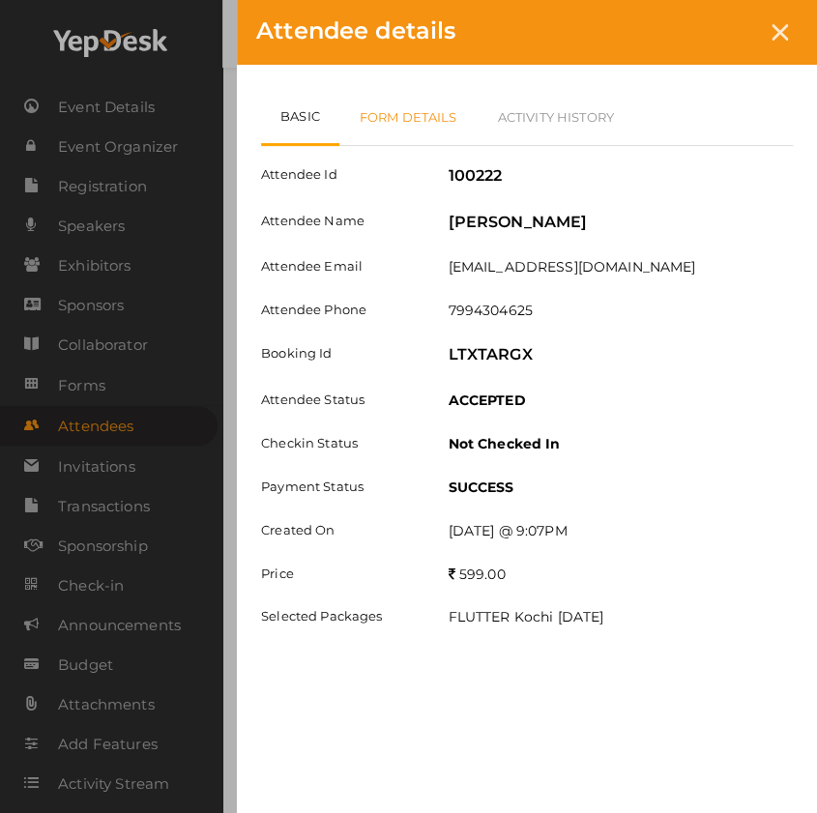
click at [414, 109] on link "Form Details" at bounding box center [408, 117] width 138 height 56
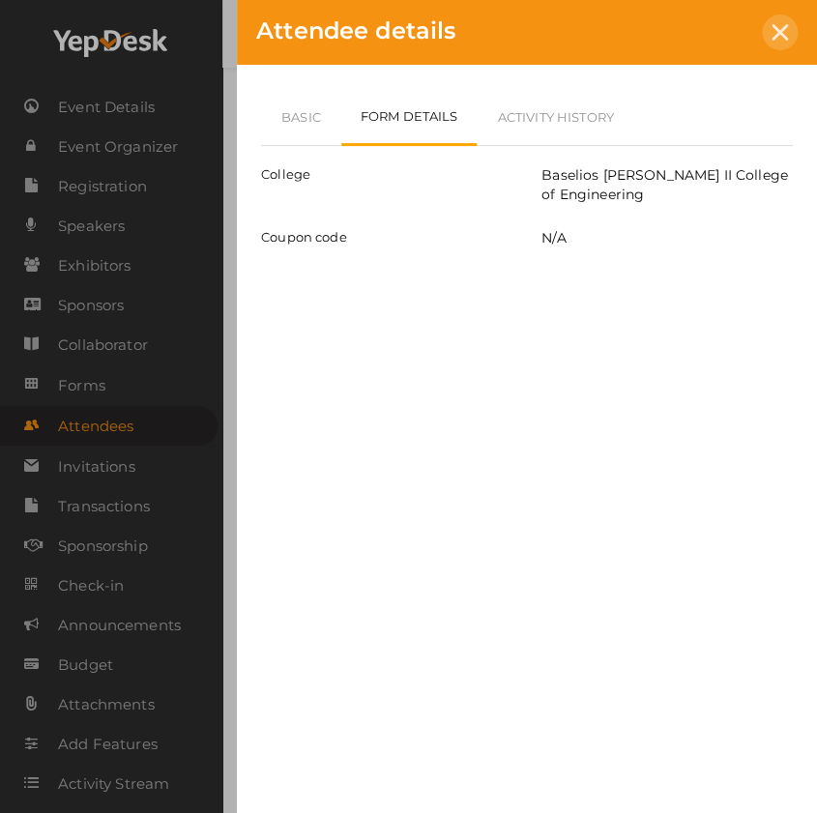
click at [790, 30] on div at bounding box center [780, 33] width 36 height 36
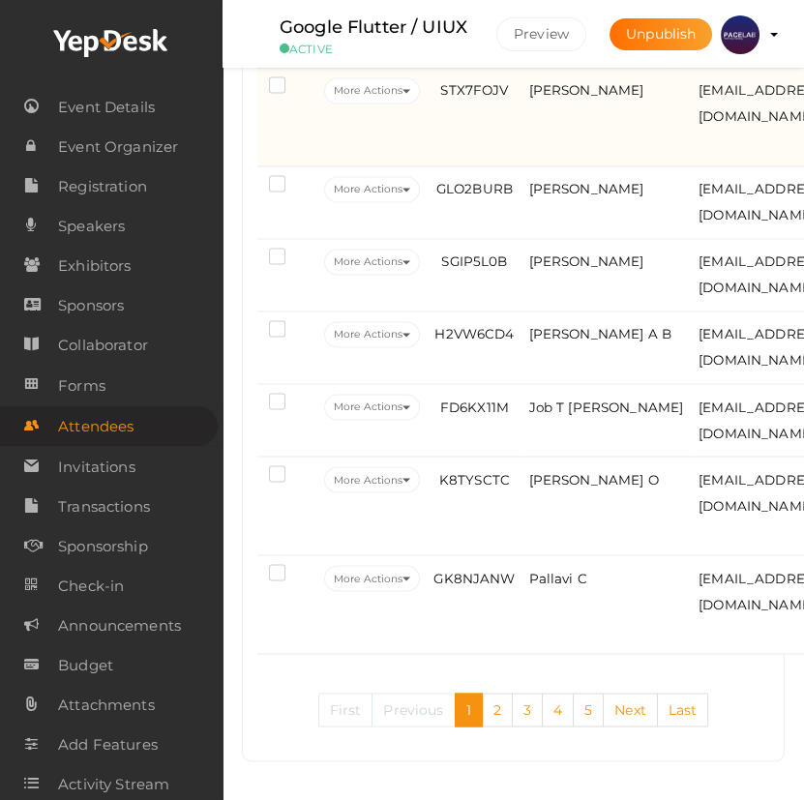
click at [470, 166] on td "STX7FOJV" at bounding box center [474, 117] width 99 height 99
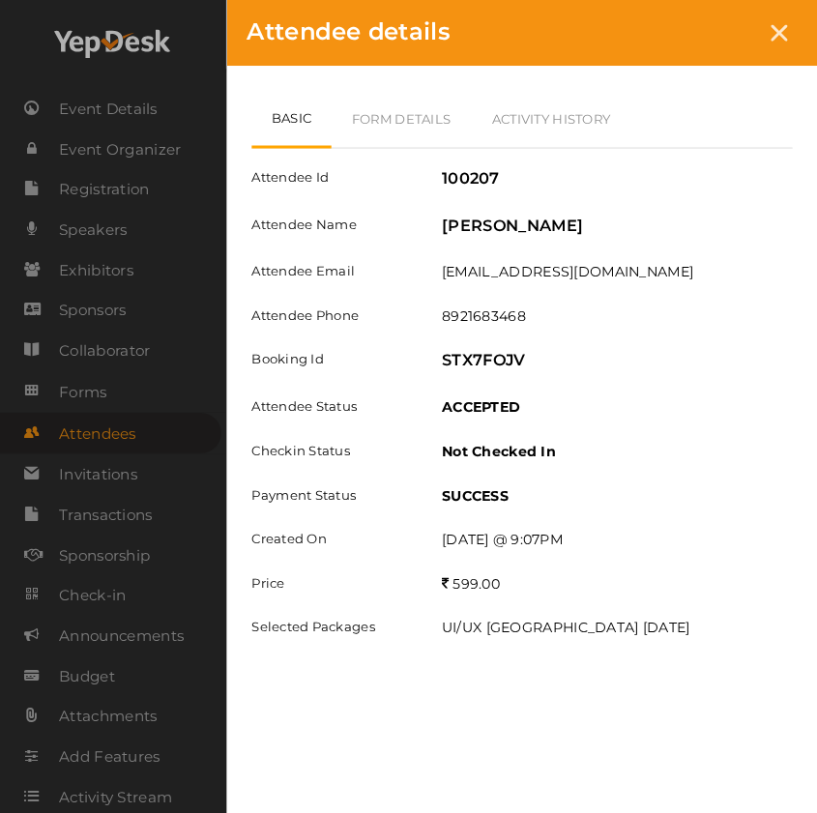
scroll to position [4538, 0]
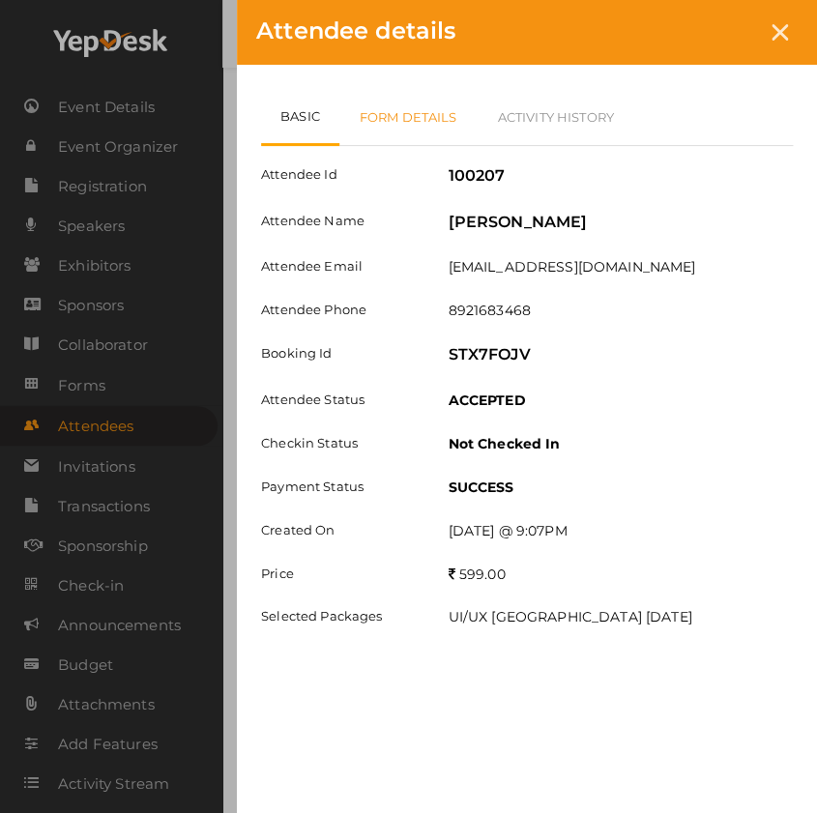
click at [406, 115] on link "Form Details" at bounding box center [408, 117] width 138 height 56
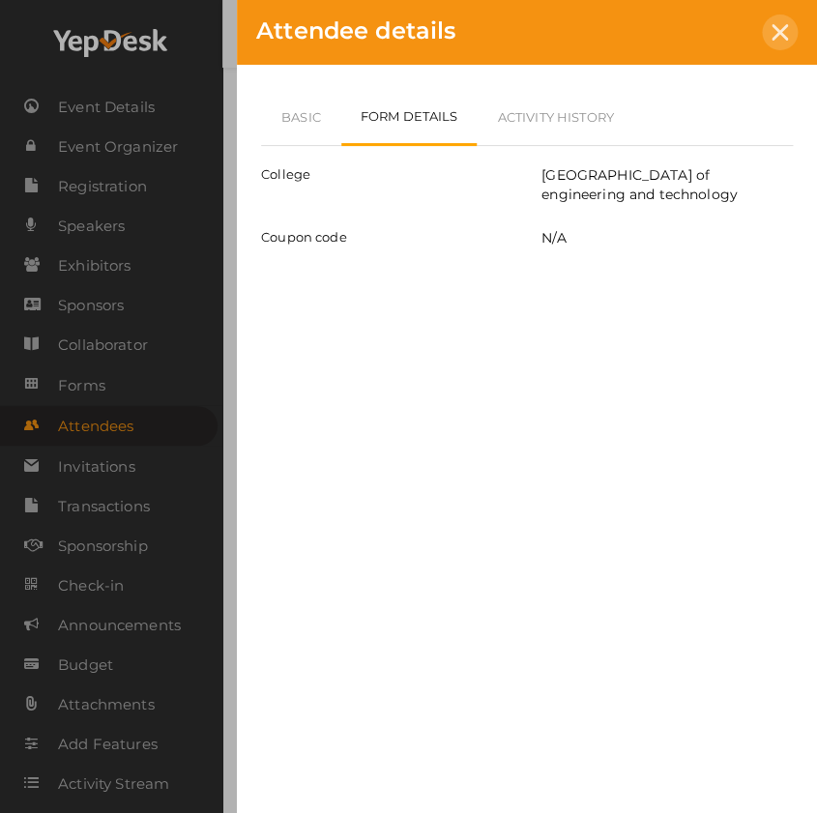
click at [792, 35] on div at bounding box center [780, 33] width 36 height 36
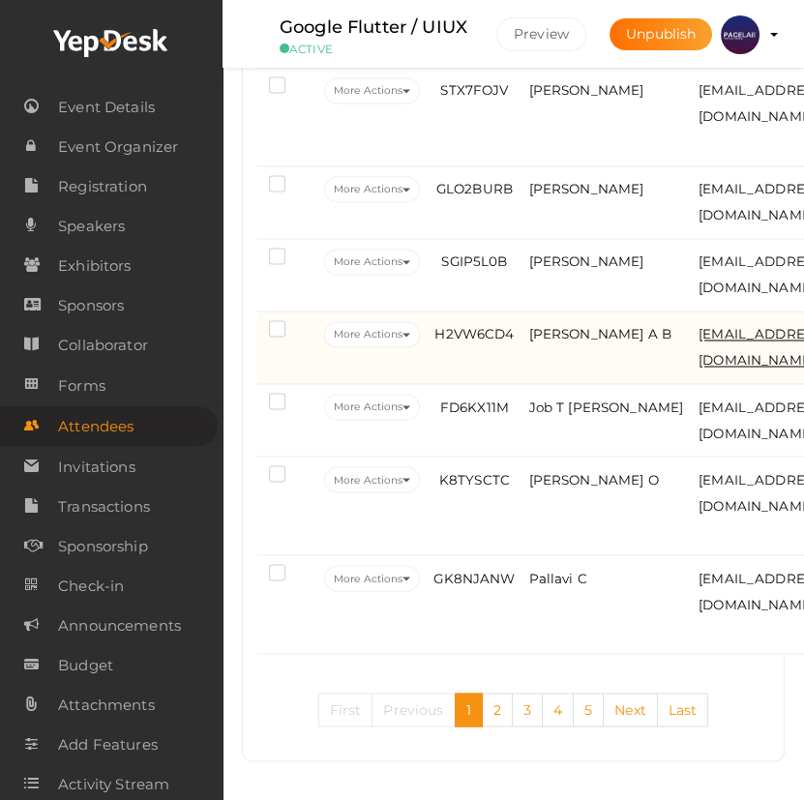
scroll to position [4995, 0]
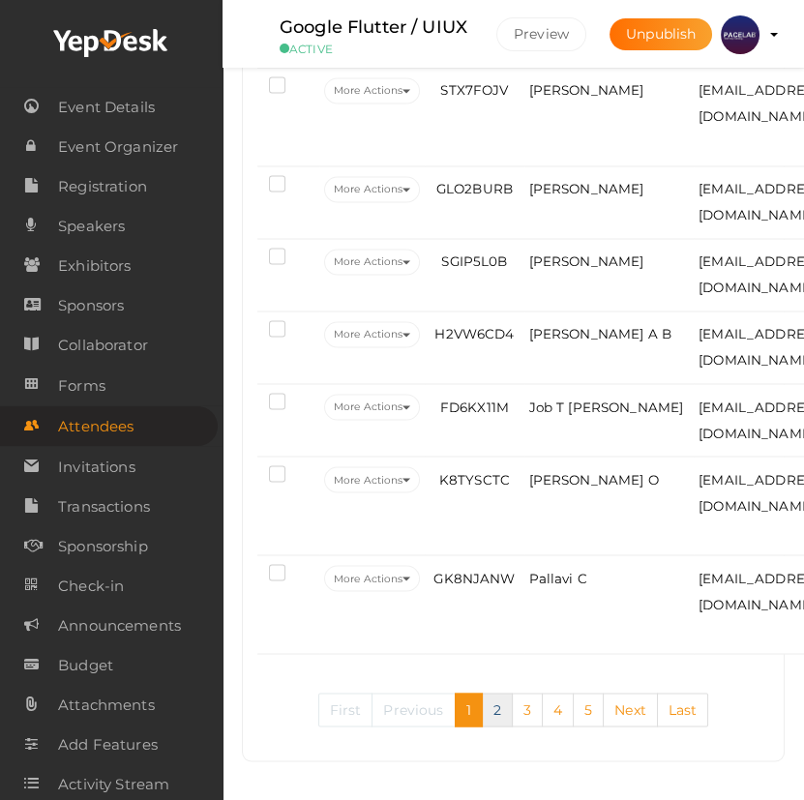
click at [498, 706] on link "2" at bounding box center [497, 709] width 31 height 34
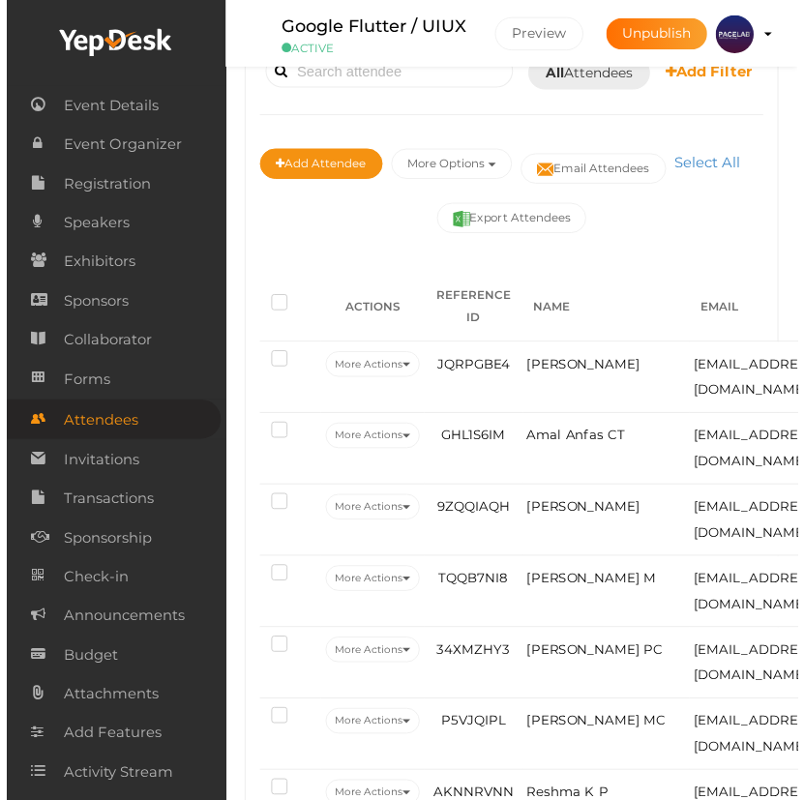
scroll to position [4760, 0]
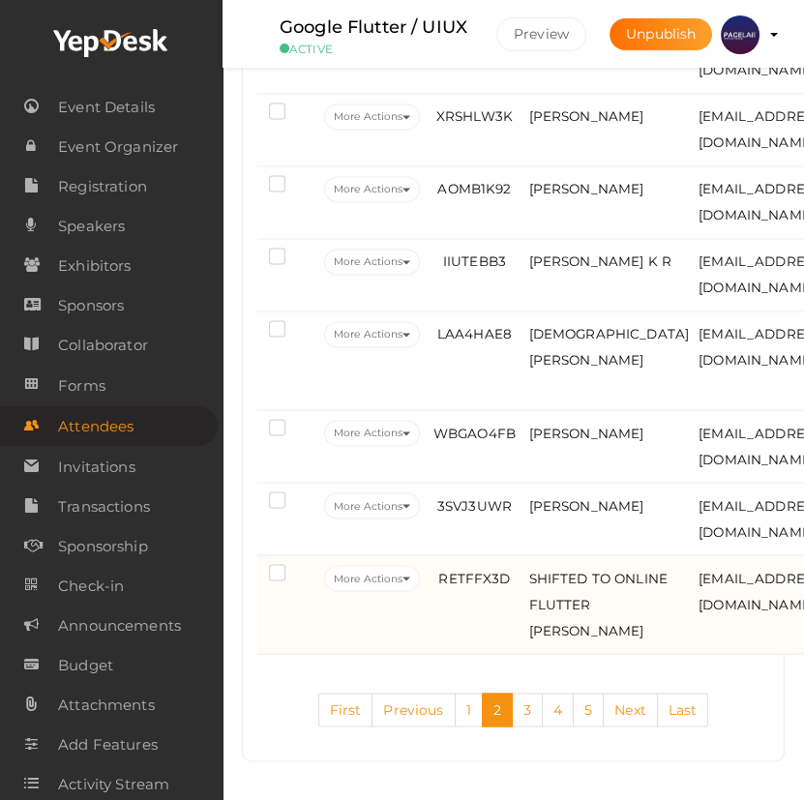
click at [488, 608] on td "RETFFX3D" at bounding box center [474, 604] width 99 height 99
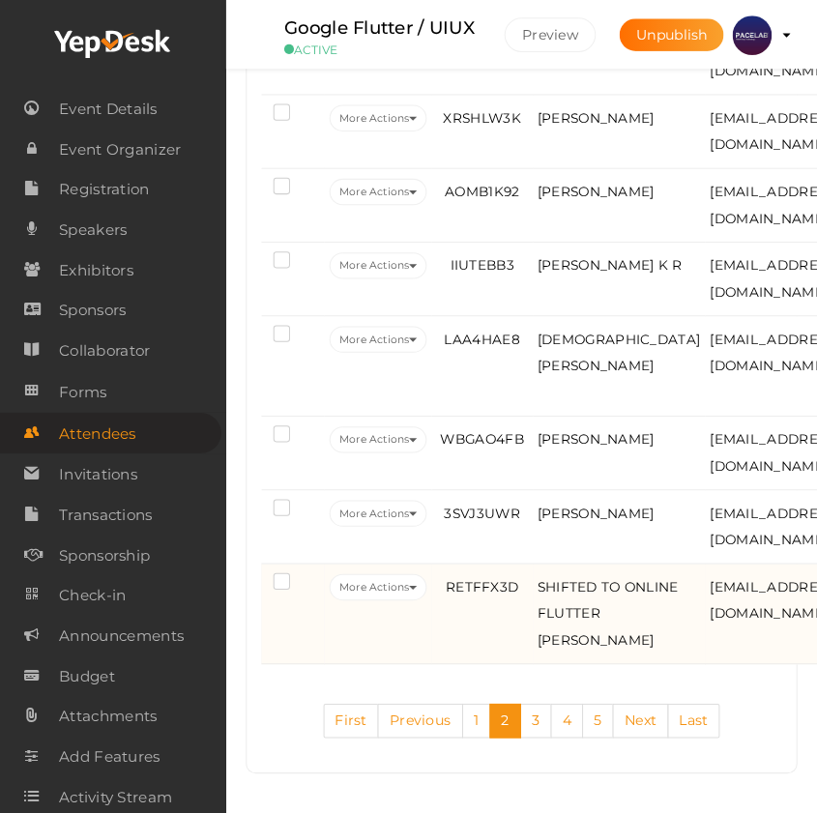
scroll to position [4714, 0]
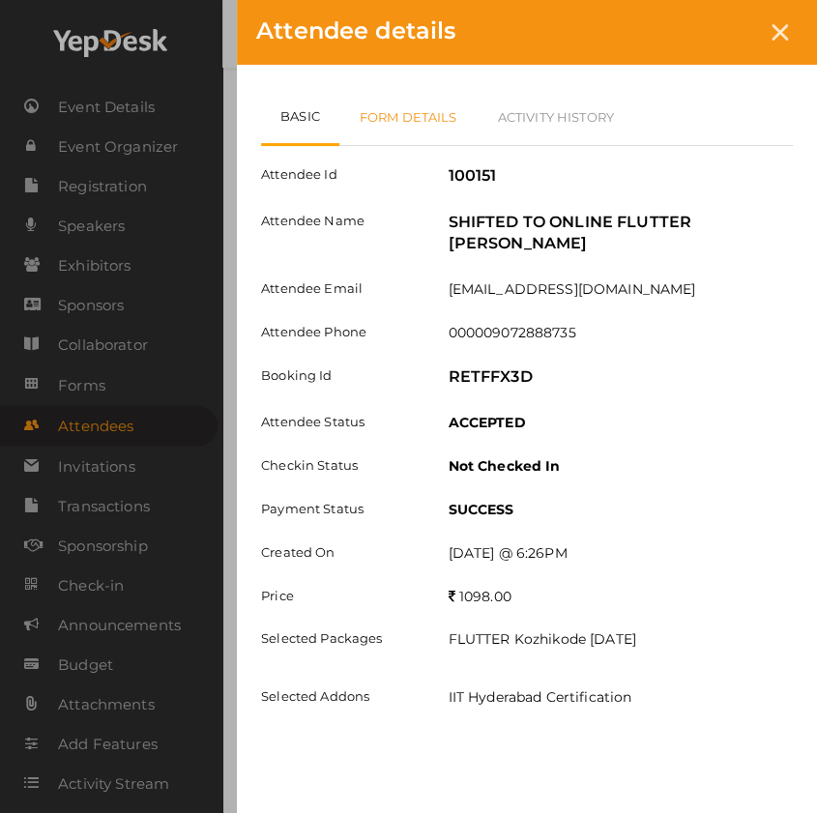
click at [409, 123] on link "Form Details" at bounding box center [408, 117] width 138 height 56
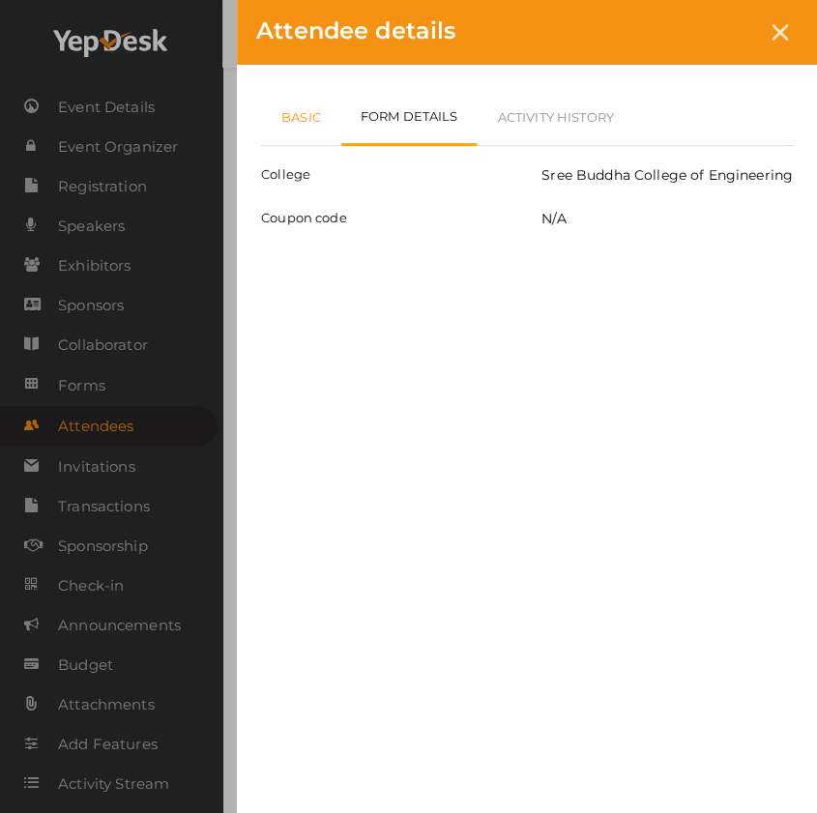
click at [288, 115] on link "Basic" at bounding box center [301, 117] width 80 height 56
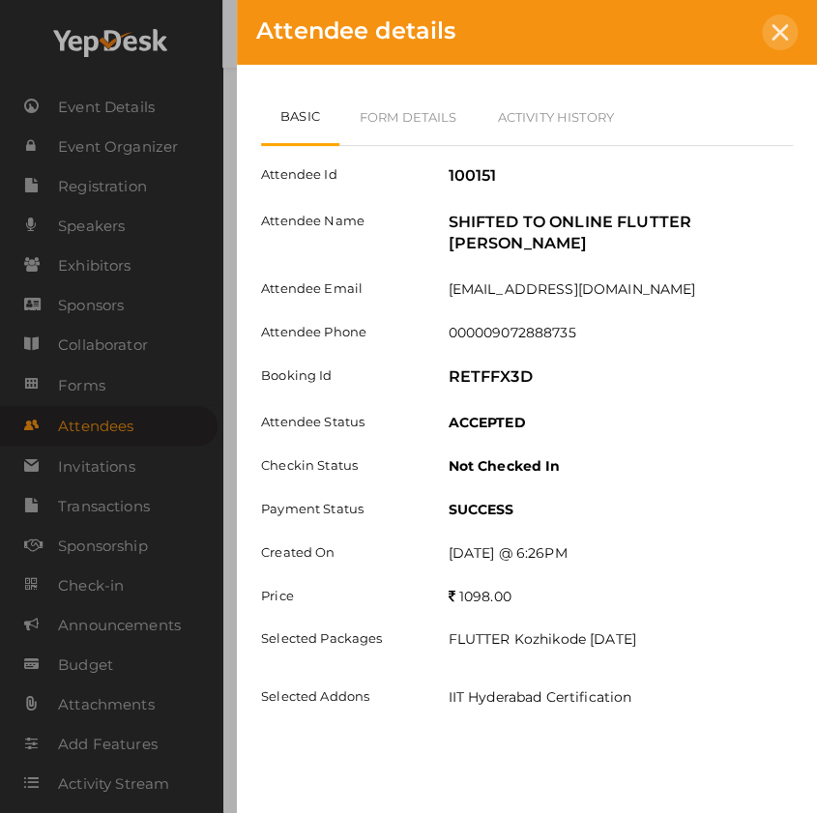
click at [786, 27] on icon at bounding box center [780, 32] width 16 height 16
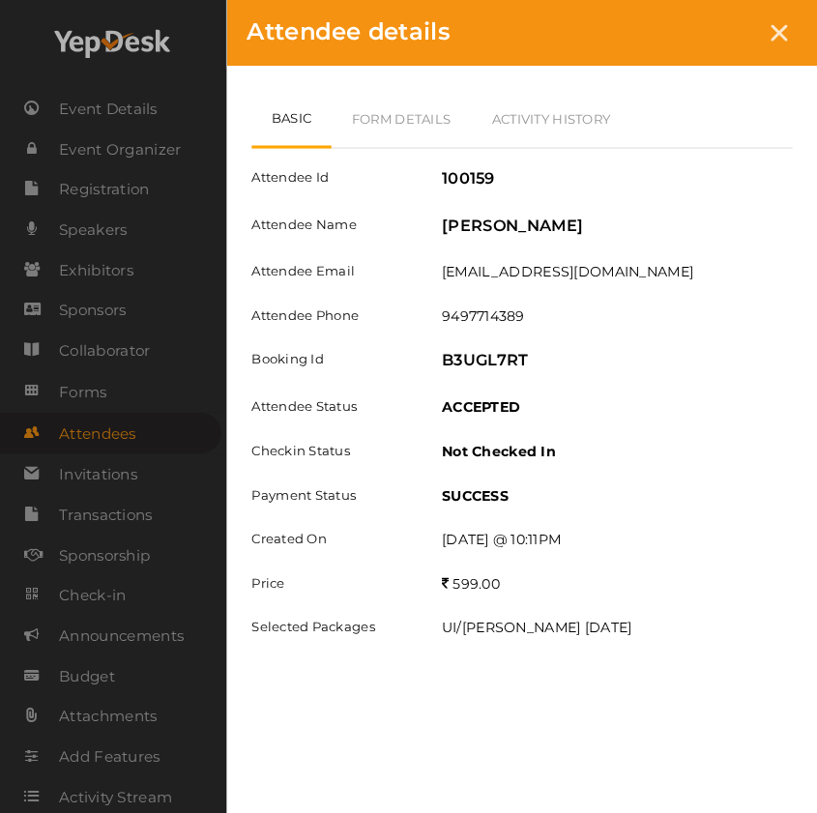
scroll to position [4450, 0]
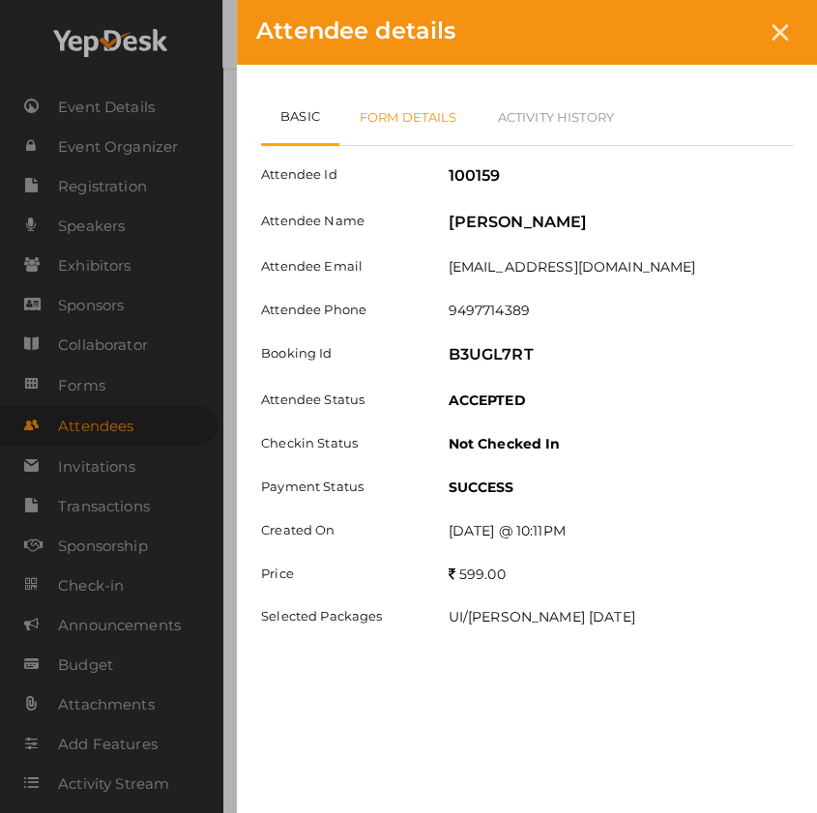
click at [404, 116] on link "Form Details" at bounding box center [408, 117] width 138 height 56
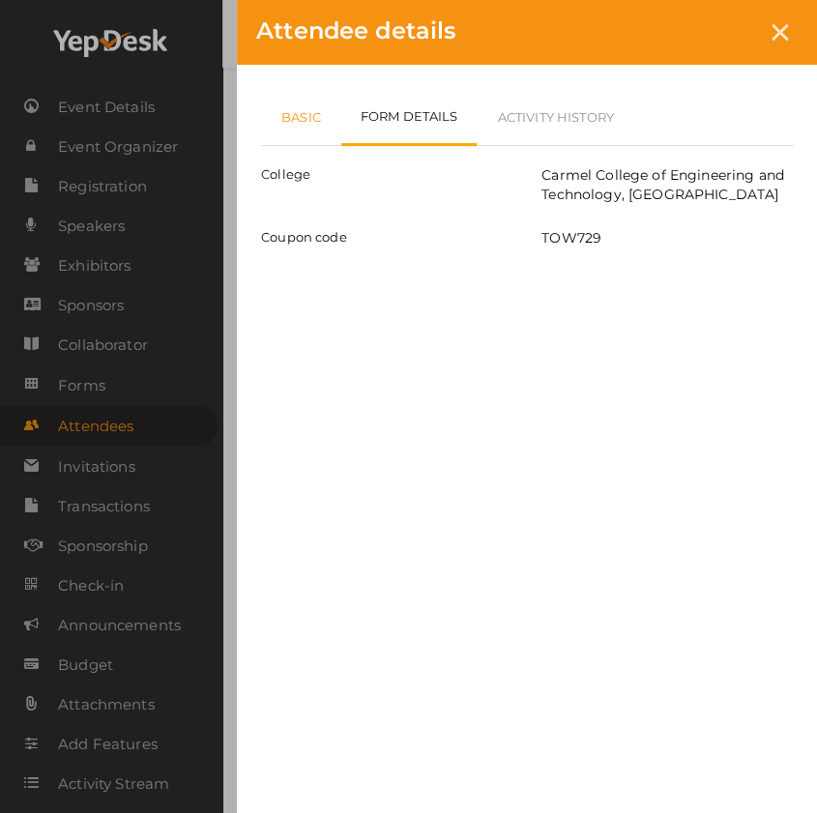
click at [302, 137] on link "Basic" at bounding box center [301, 117] width 80 height 56
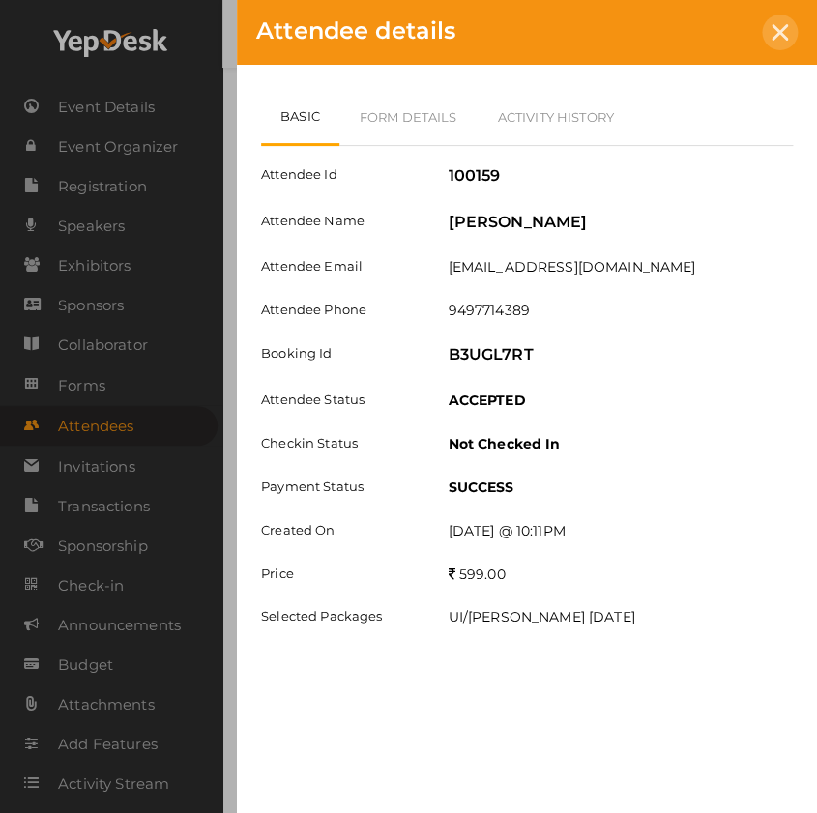
click at [783, 35] on icon at bounding box center [780, 32] width 16 height 16
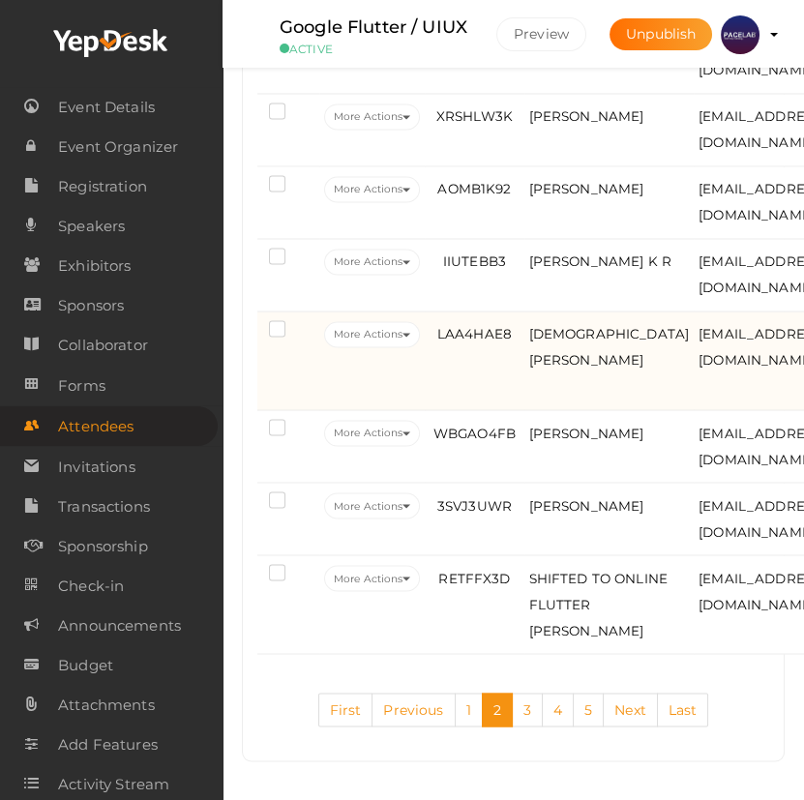
scroll to position [4760, 0]
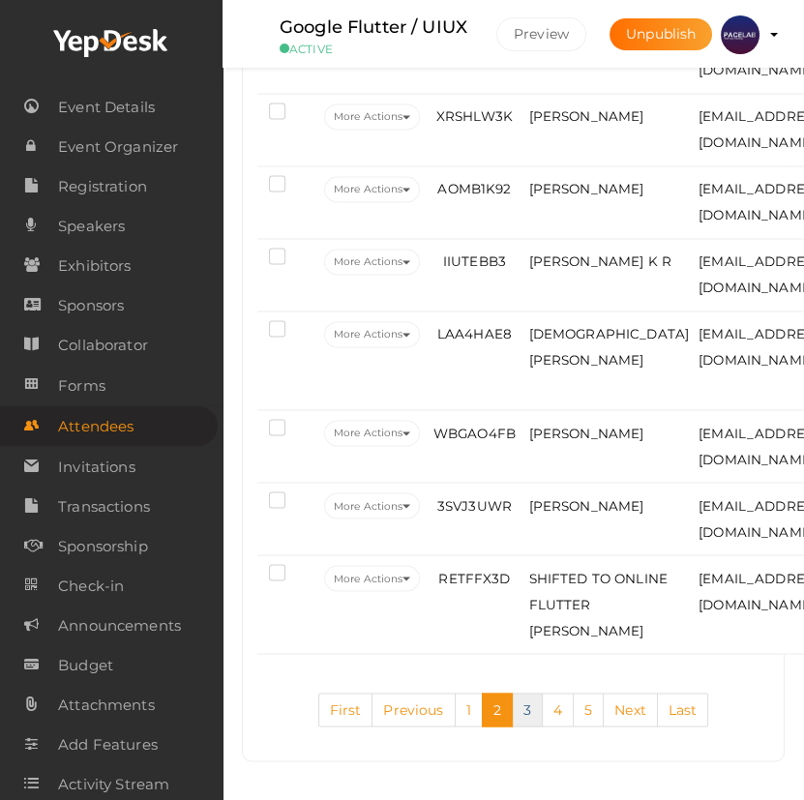
click at [528, 719] on link "3" at bounding box center [527, 709] width 31 height 34
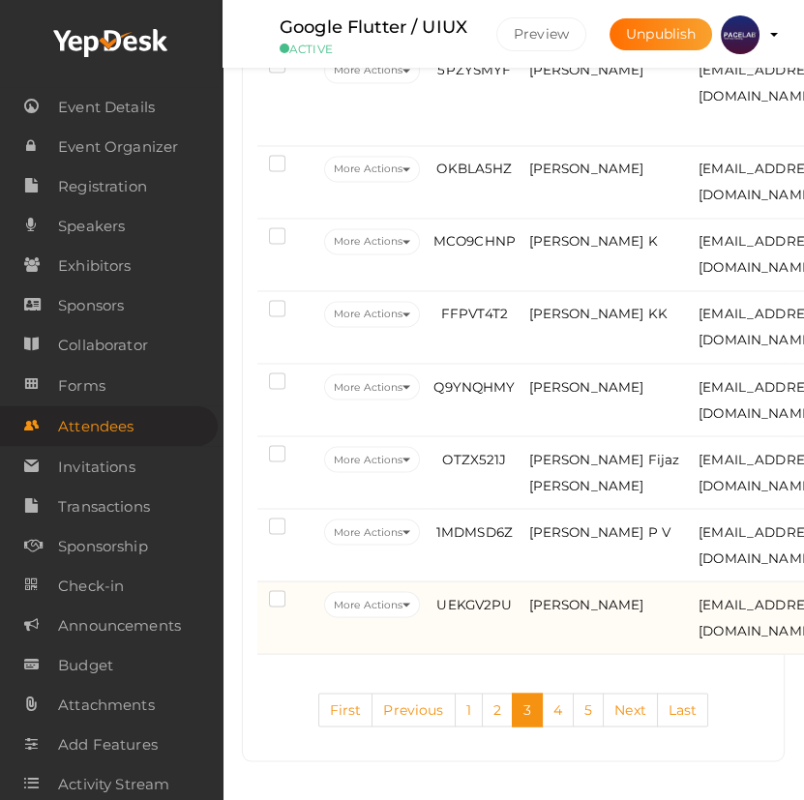
click at [516, 633] on td "UEKGV2PU" at bounding box center [474, 617] width 99 height 73
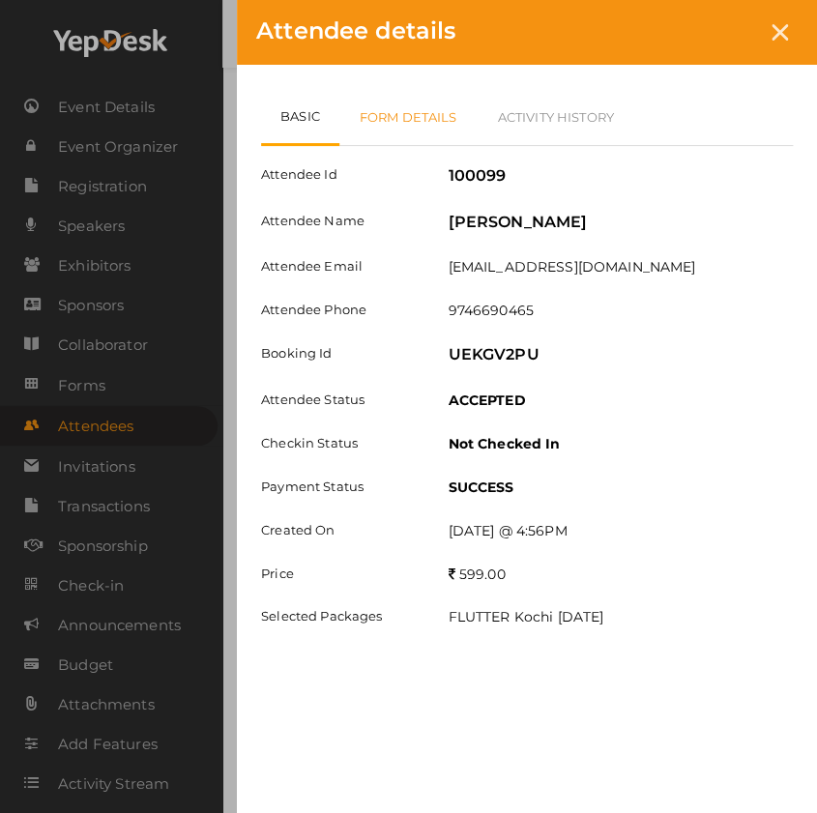
click at [435, 126] on link "Form Details" at bounding box center [408, 117] width 138 height 56
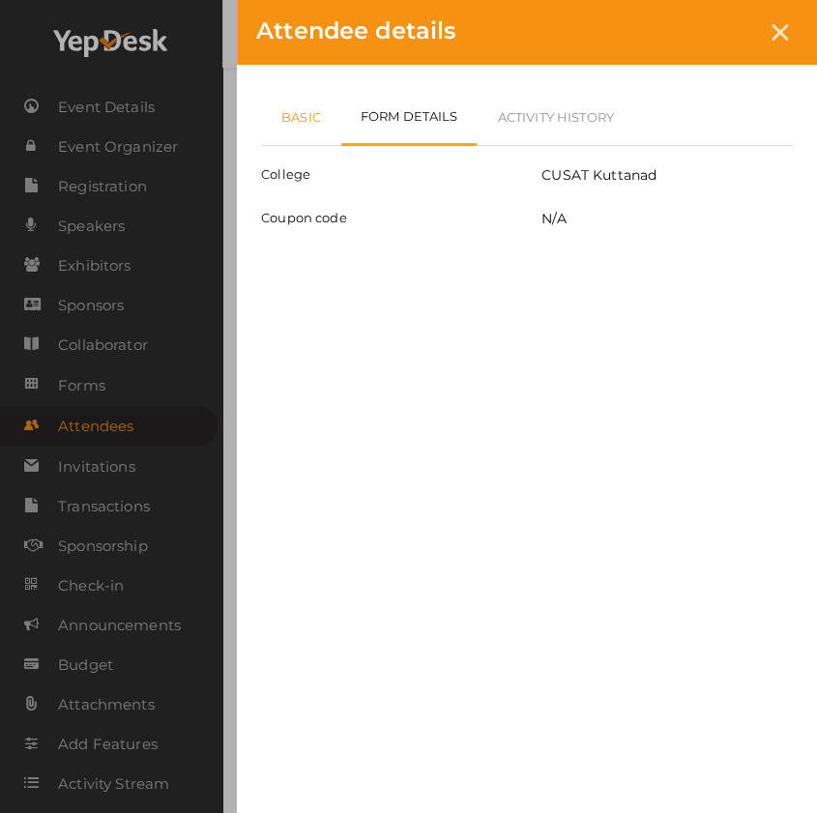
click at [310, 128] on link "Basic" at bounding box center [301, 117] width 80 height 56
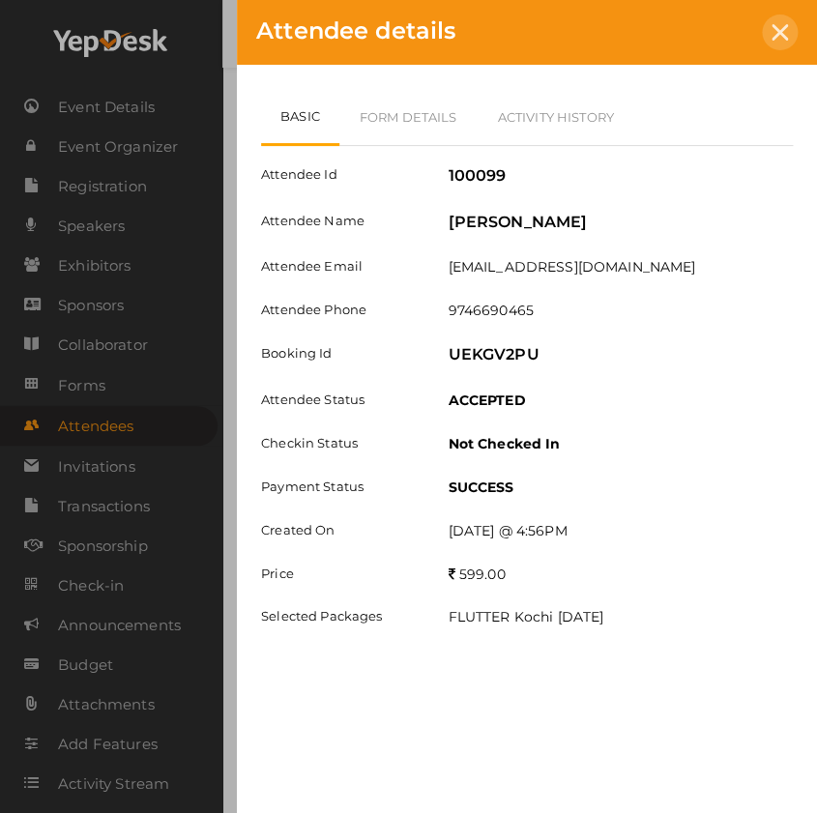
click at [769, 29] on div at bounding box center [780, 33] width 36 height 36
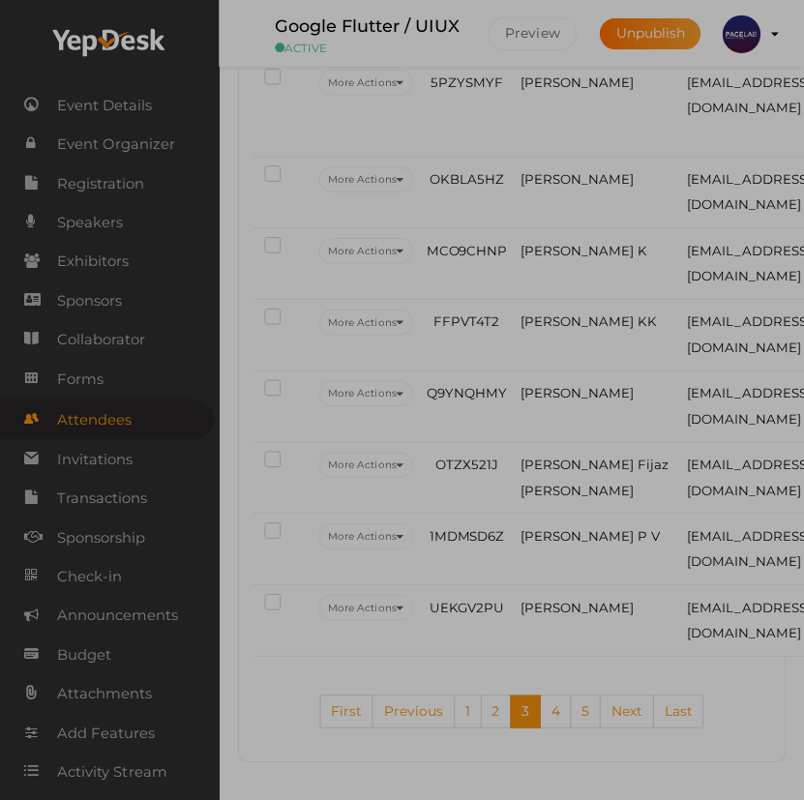
scroll to position [4793, 0]
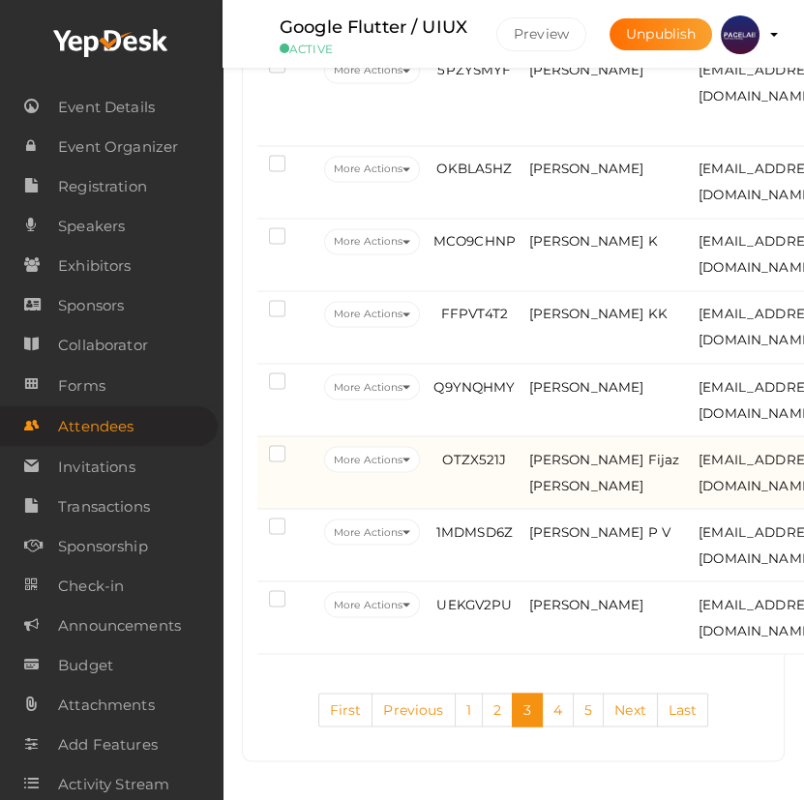
click at [492, 437] on td "OTZX521J" at bounding box center [474, 472] width 99 height 73
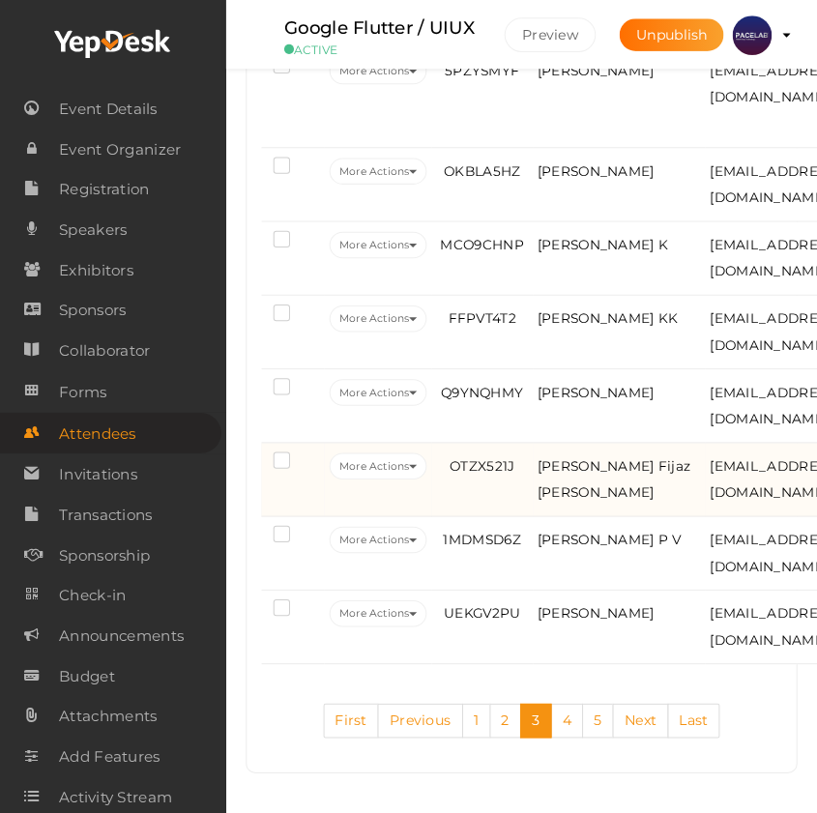
scroll to position [4760, 0]
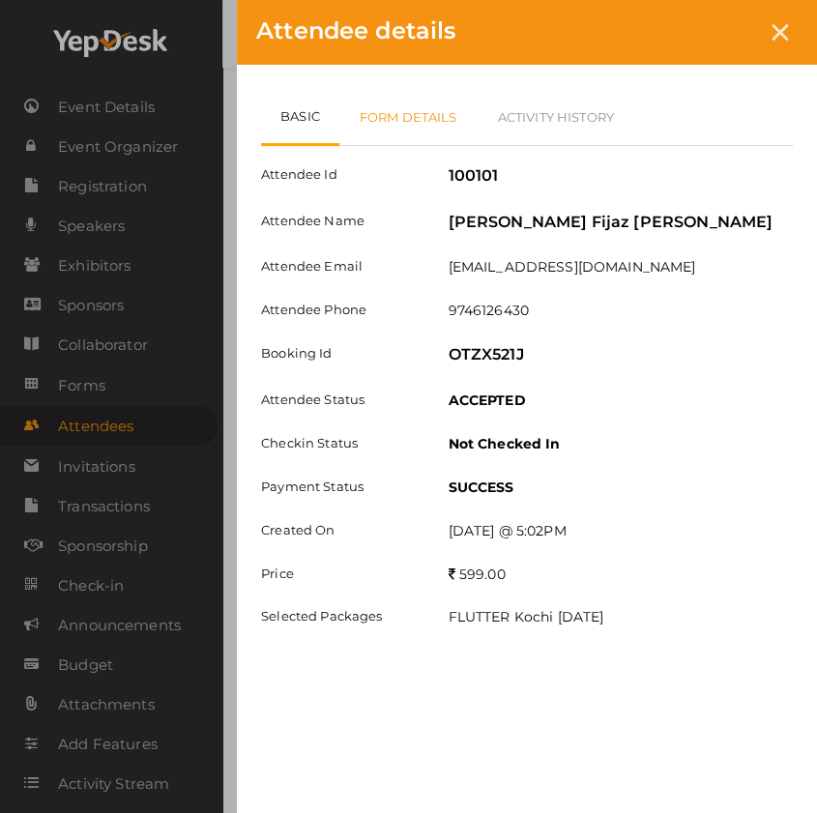
click at [425, 118] on link "Form Details" at bounding box center [408, 117] width 138 height 56
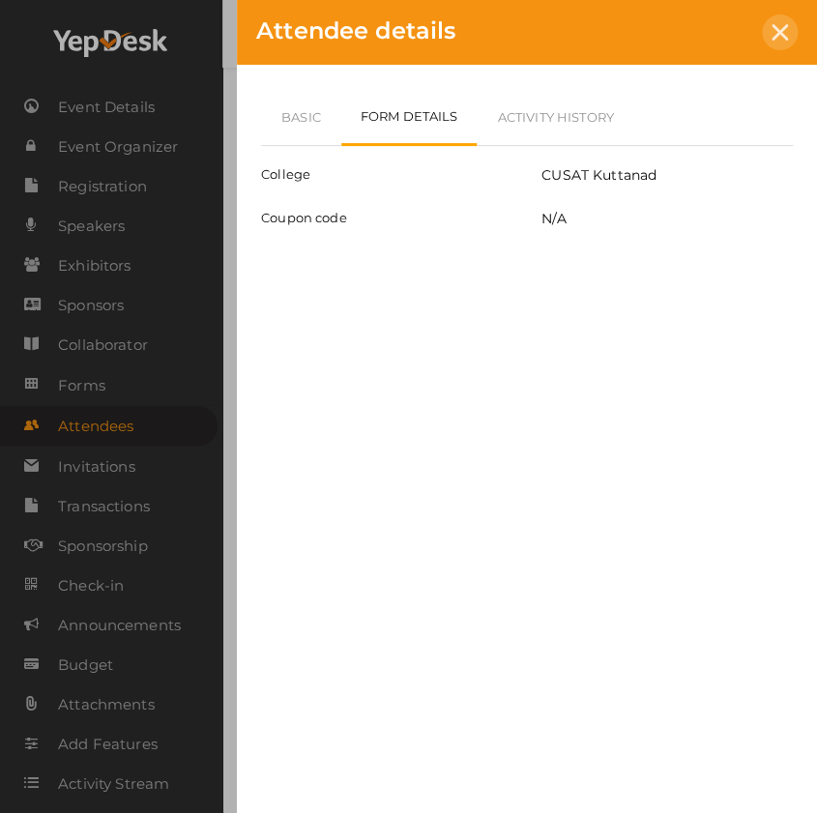
click at [782, 30] on icon at bounding box center [780, 32] width 16 height 16
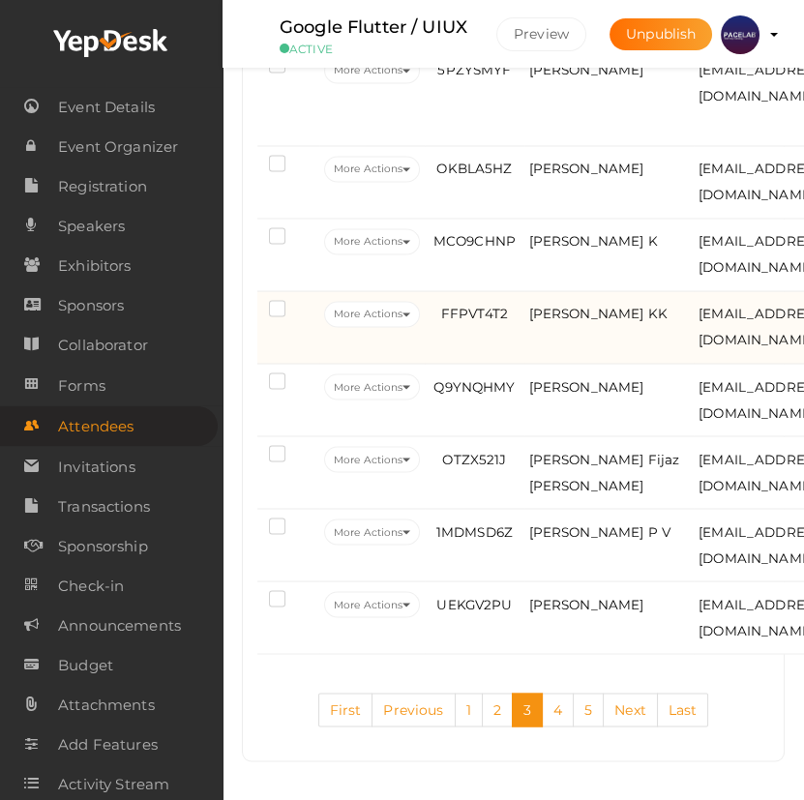
click at [490, 364] on td "FFPVT4T2" at bounding box center [474, 327] width 99 height 73
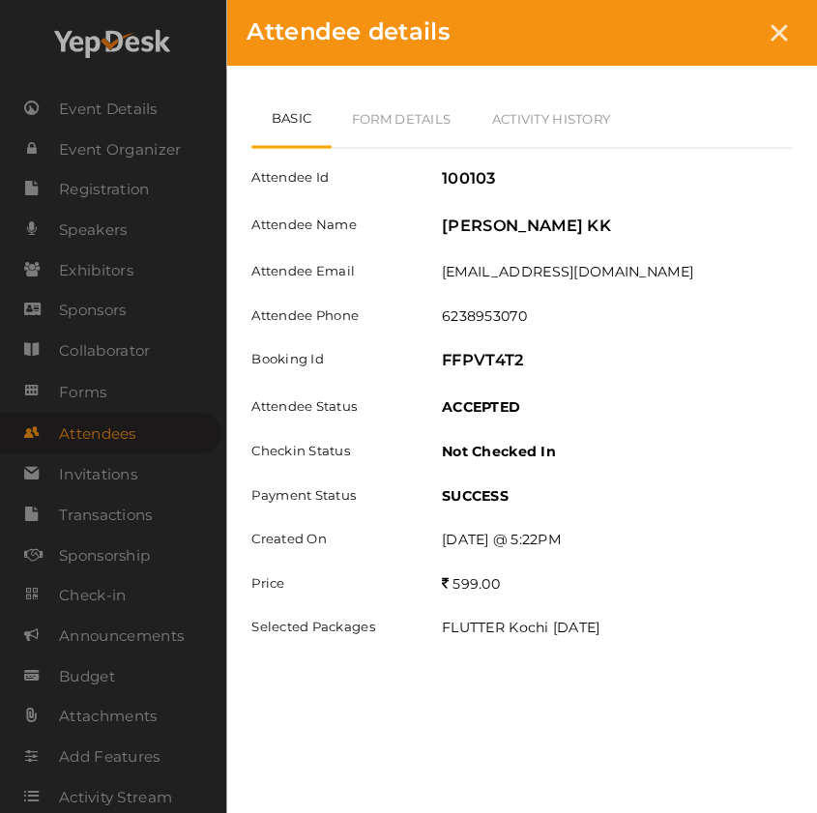
scroll to position [4584, 0]
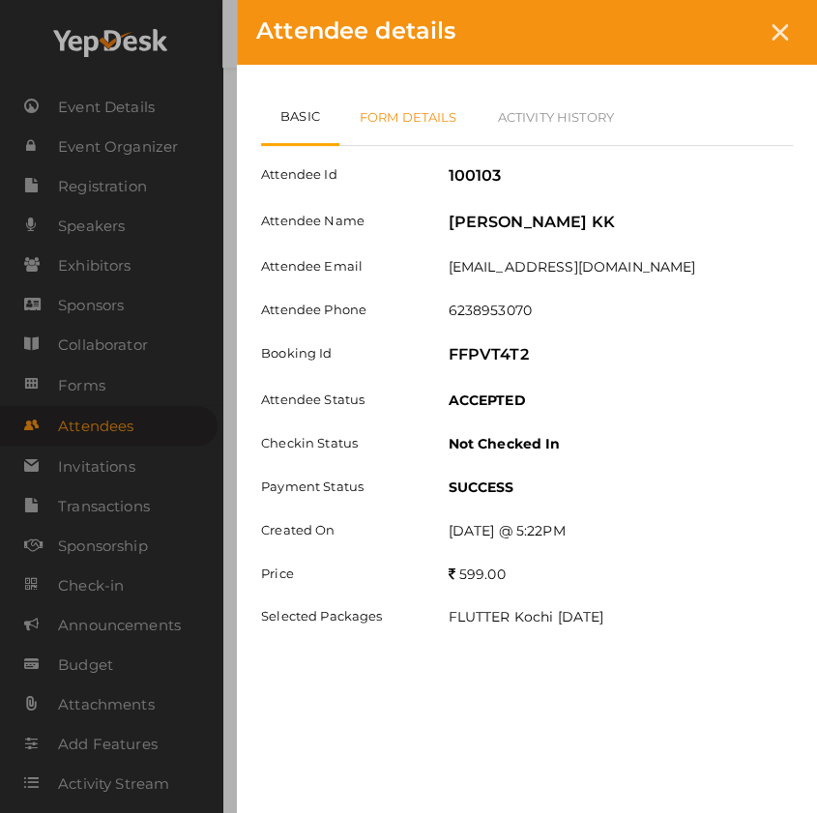
click at [409, 104] on link "Form Details" at bounding box center [408, 117] width 138 height 56
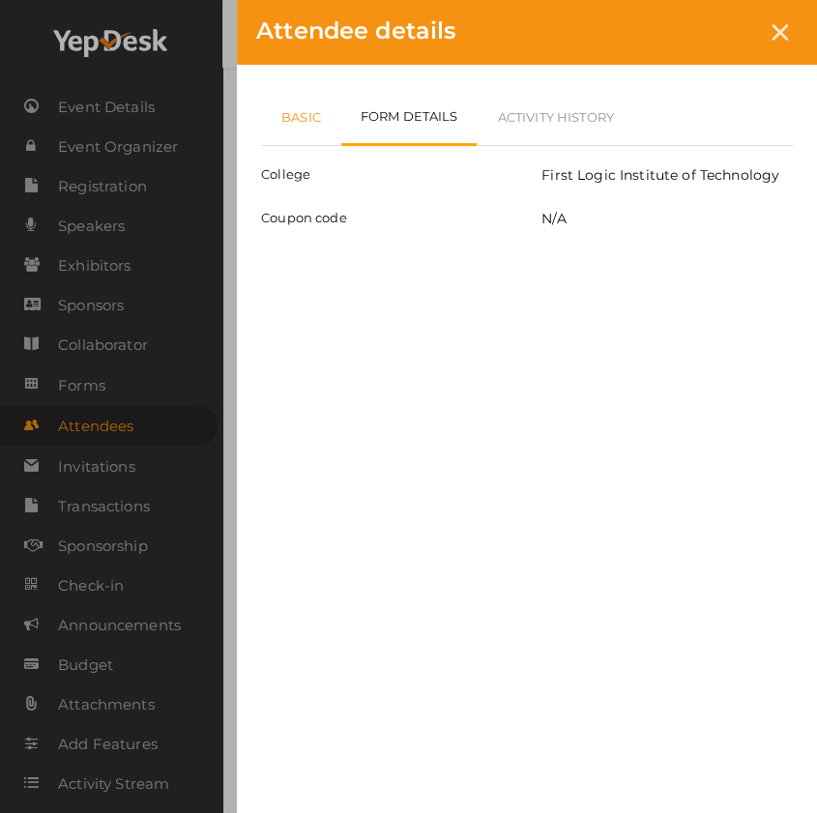
click at [319, 137] on link "Basic" at bounding box center [301, 117] width 80 height 56
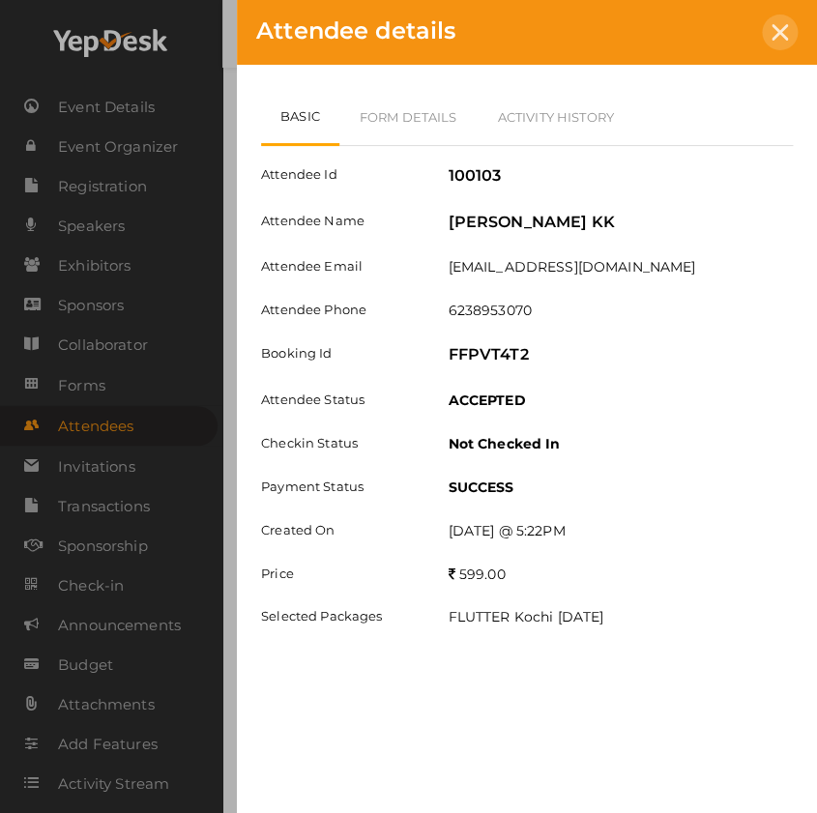
click at [778, 32] on icon at bounding box center [780, 32] width 16 height 16
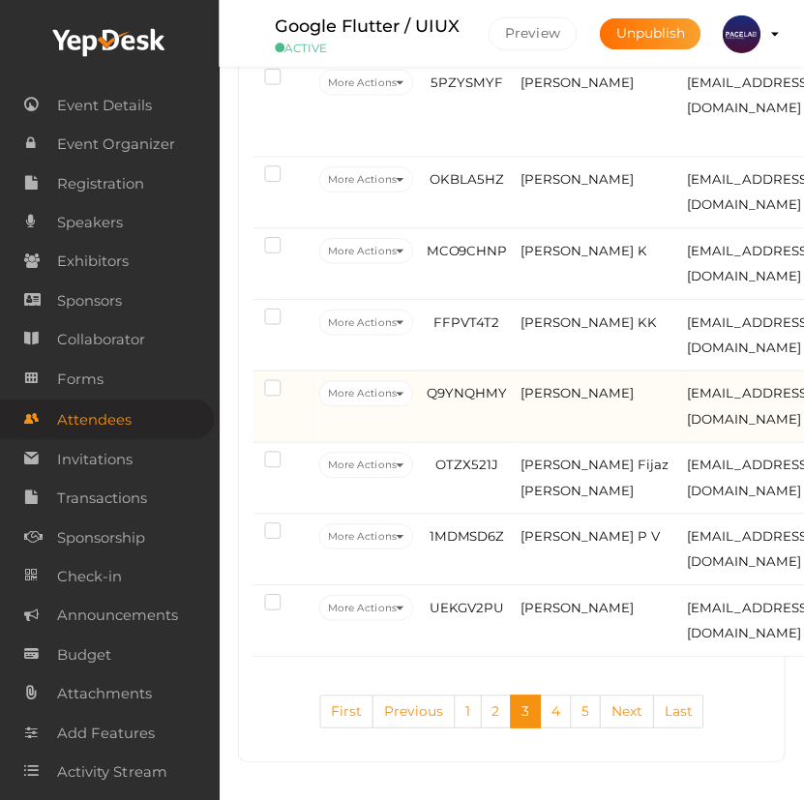
scroll to position [4617, 0]
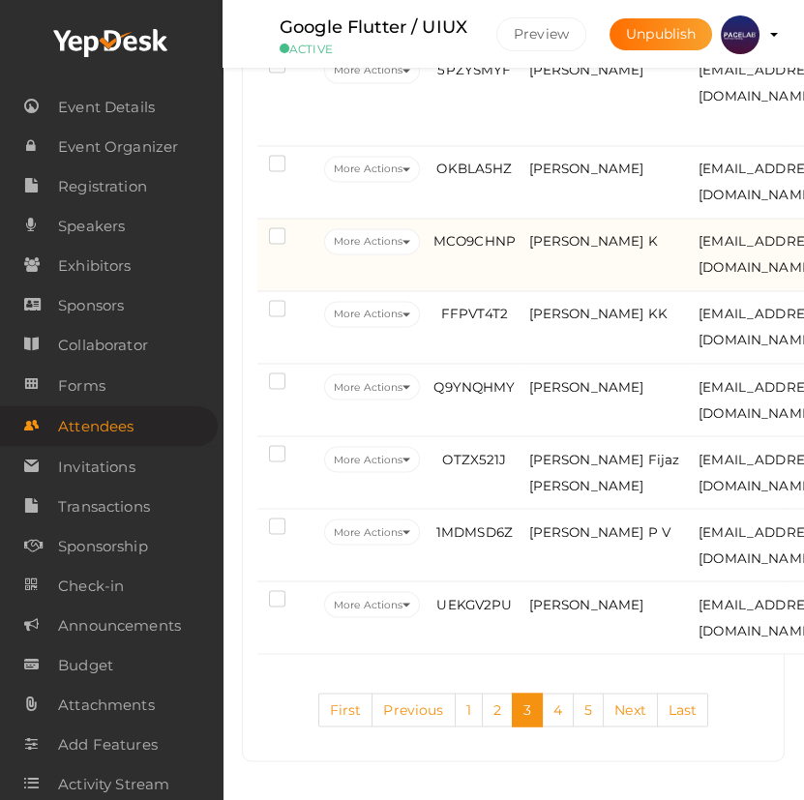
click at [531, 291] on td "[PERSON_NAME] K" at bounding box center [609, 255] width 170 height 73
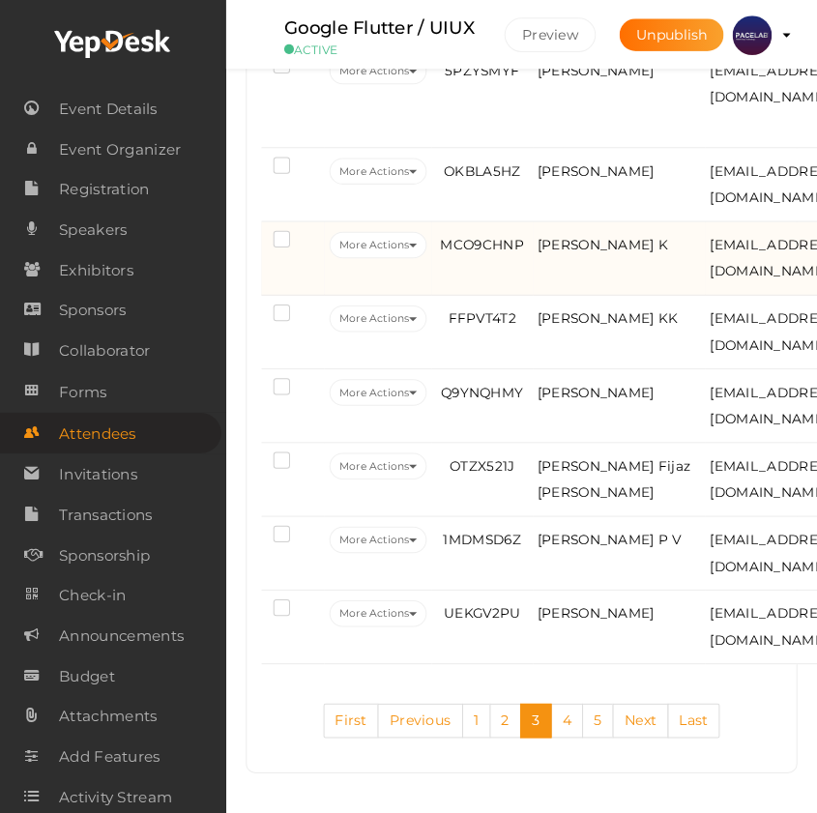
scroll to position [4584, 0]
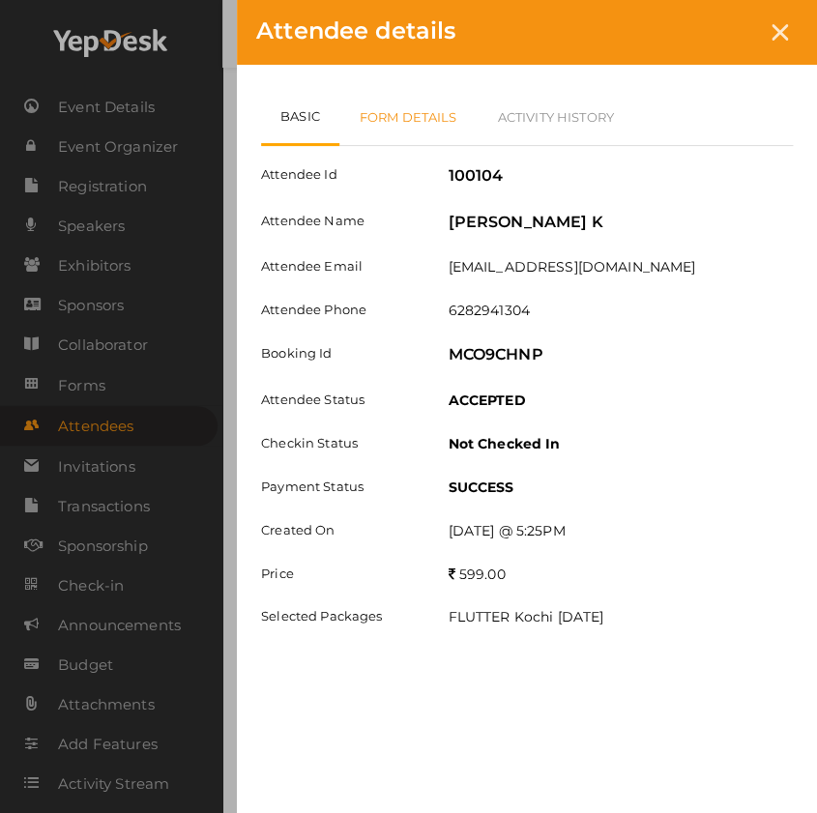
click at [395, 123] on link "Form Details" at bounding box center [408, 117] width 138 height 56
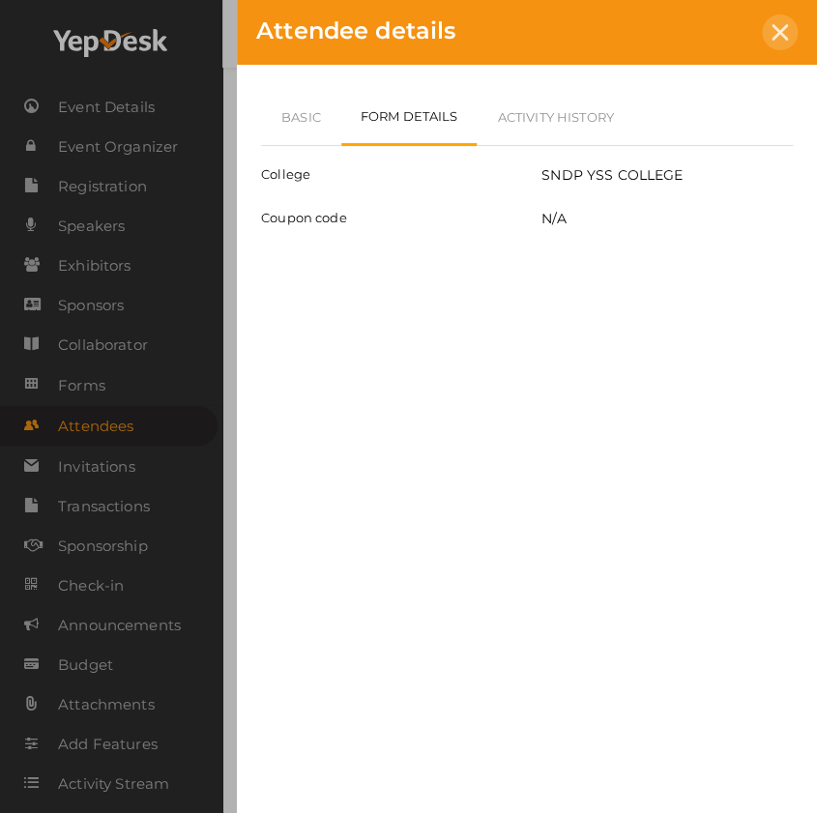
click at [767, 28] on div at bounding box center [780, 33] width 36 height 36
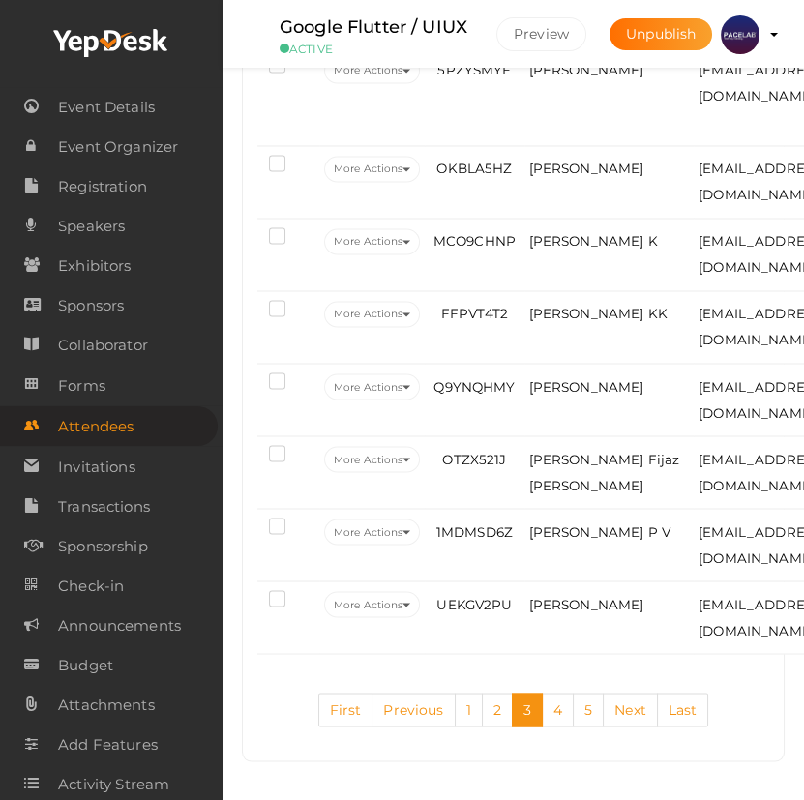
click at [477, 47] on td "ZUSZWFFF" at bounding box center [474, 11] width 99 height 73
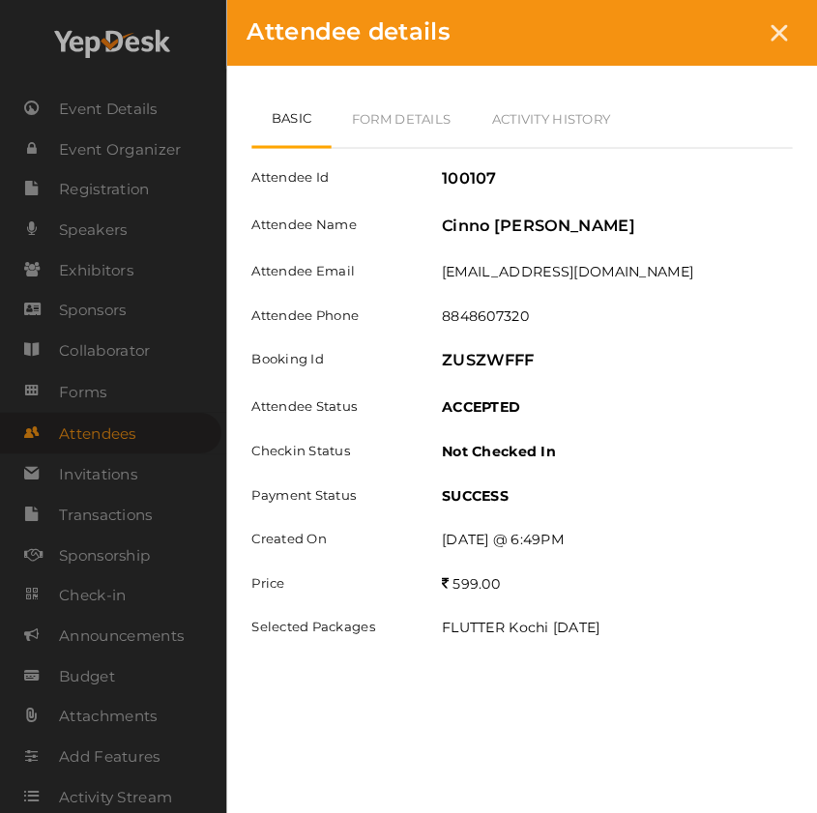
scroll to position [4409, 0]
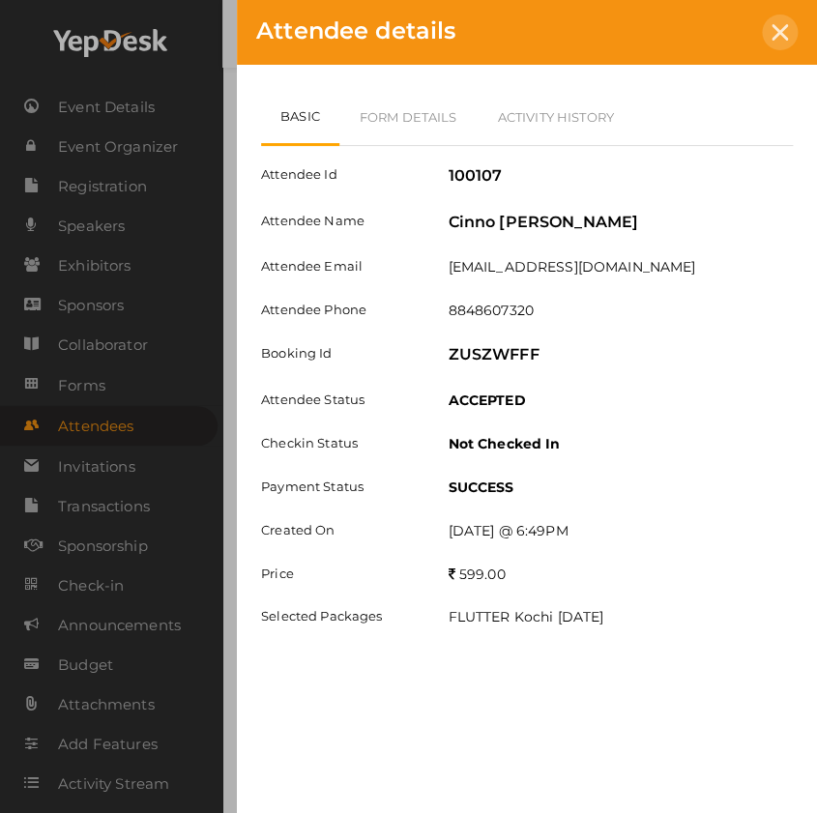
click at [782, 37] on icon at bounding box center [780, 32] width 16 height 16
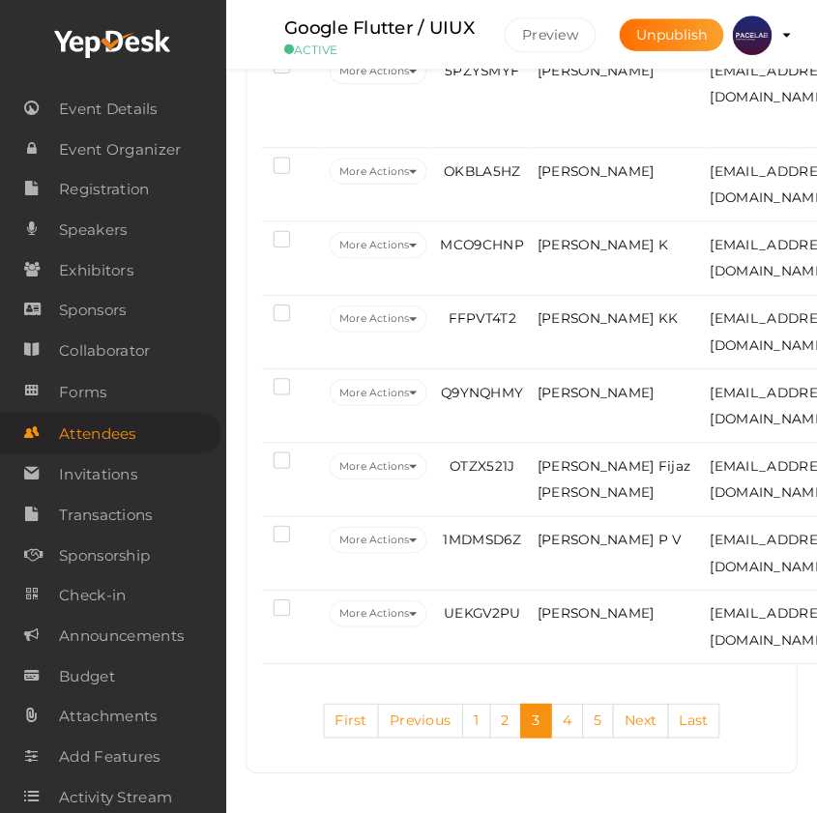
scroll to position [4057, 0]
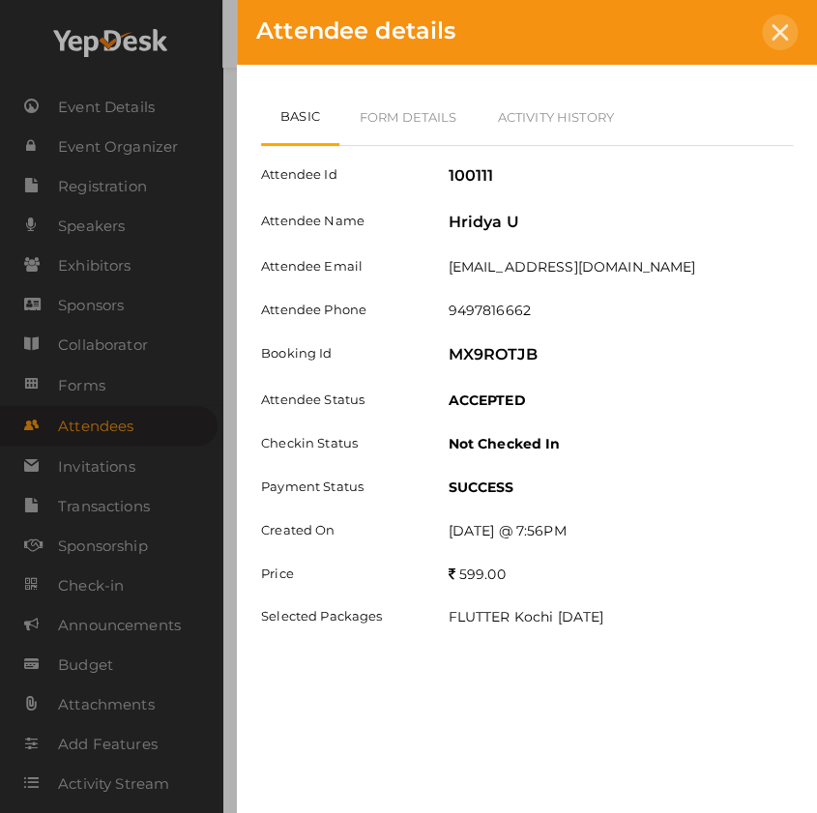
click at [790, 28] on div at bounding box center [780, 33] width 36 height 36
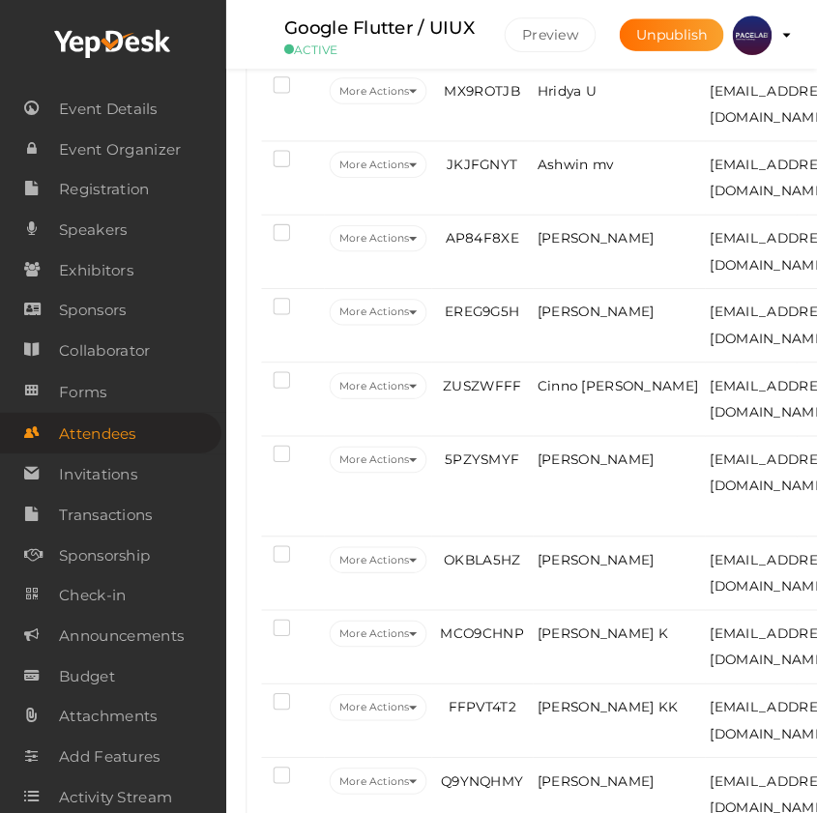
scroll to position [3617, 0]
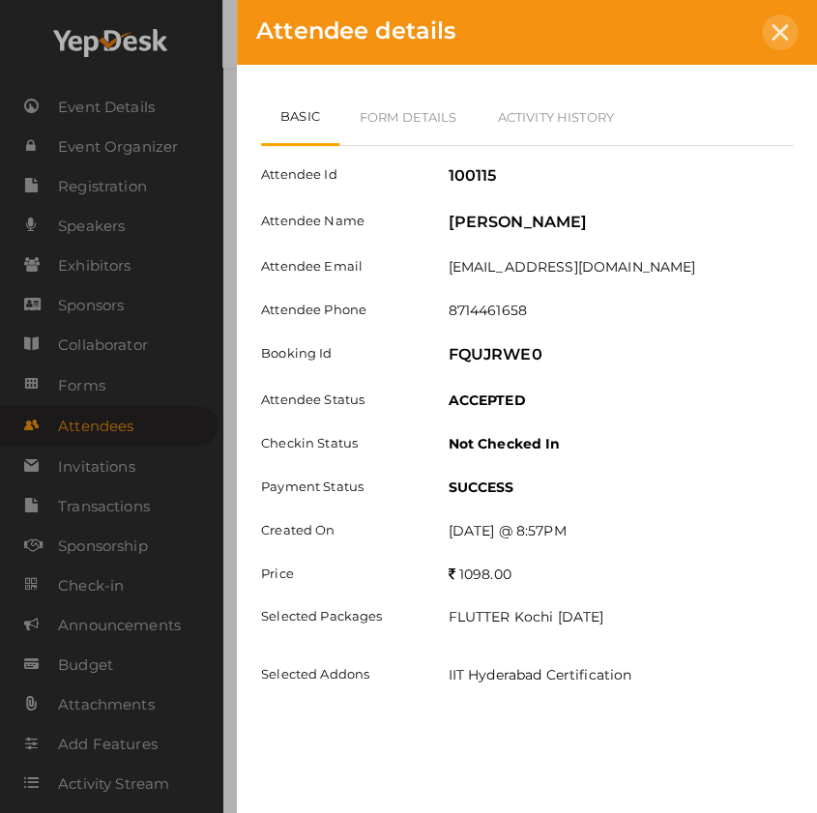
click at [783, 28] on icon at bounding box center [780, 32] width 16 height 16
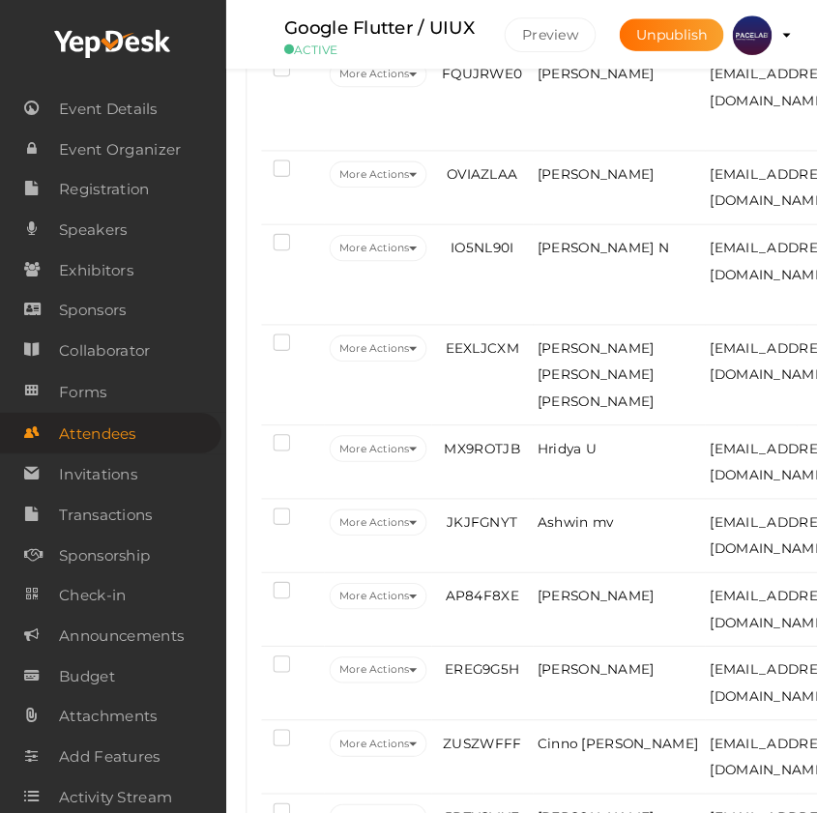
scroll to position [3266, 0]
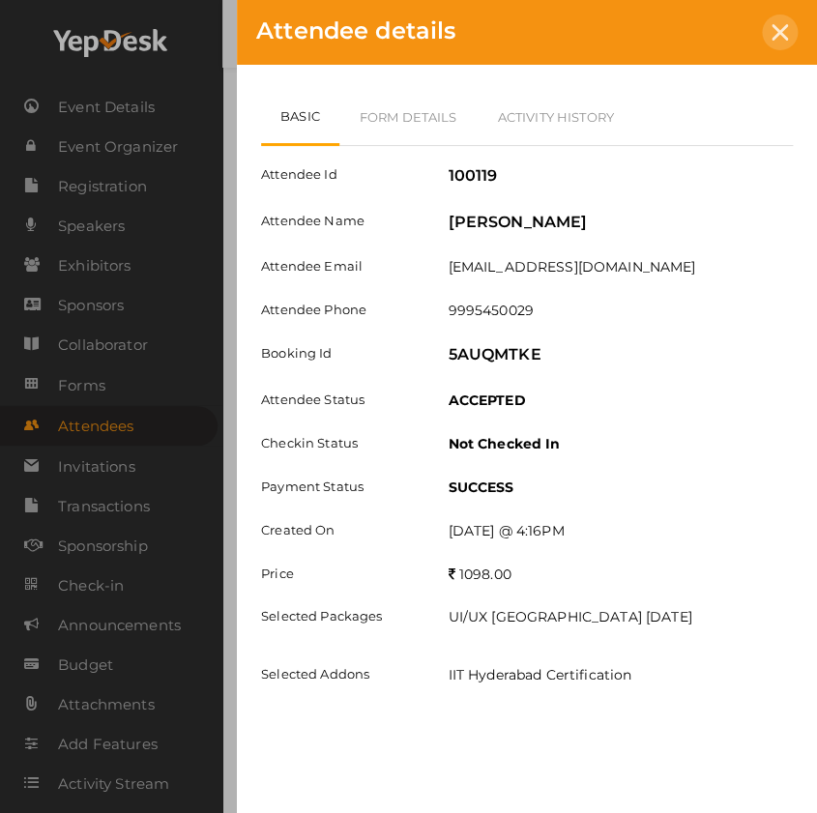
click at [781, 38] on icon at bounding box center [780, 32] width 16 height 16
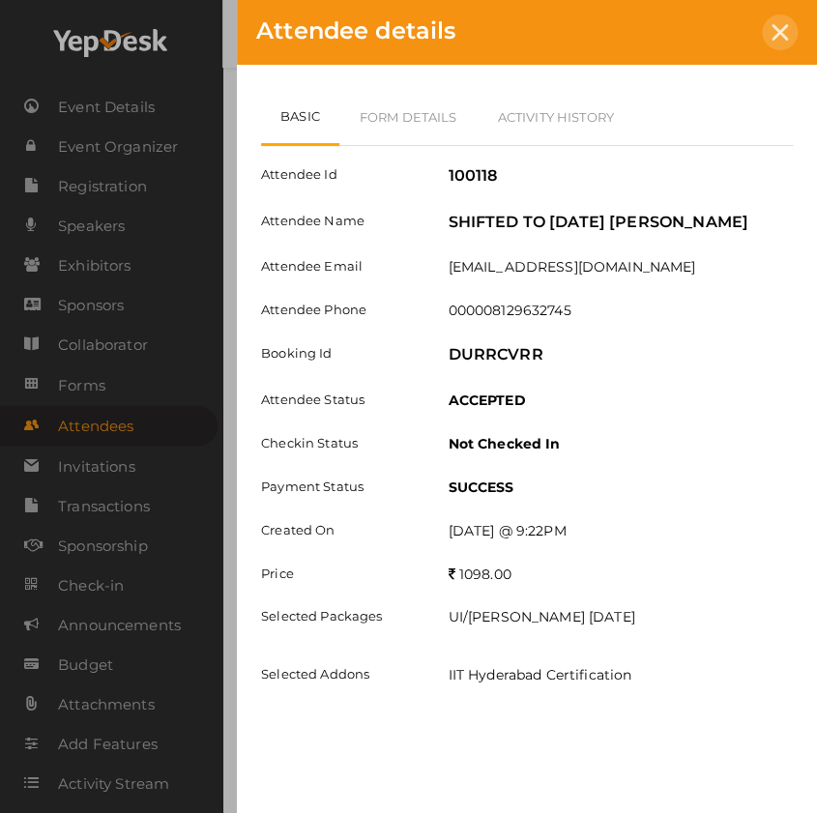
click at [778, 29] on icon at bounding box center [780, 32] width 16 height 16
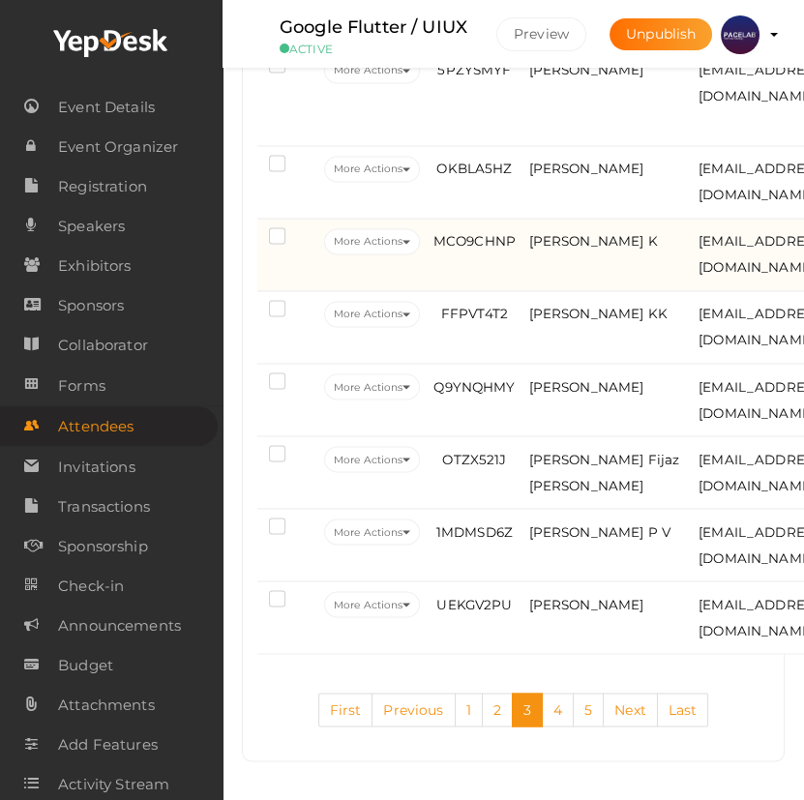
scroll to position [4812, 0]
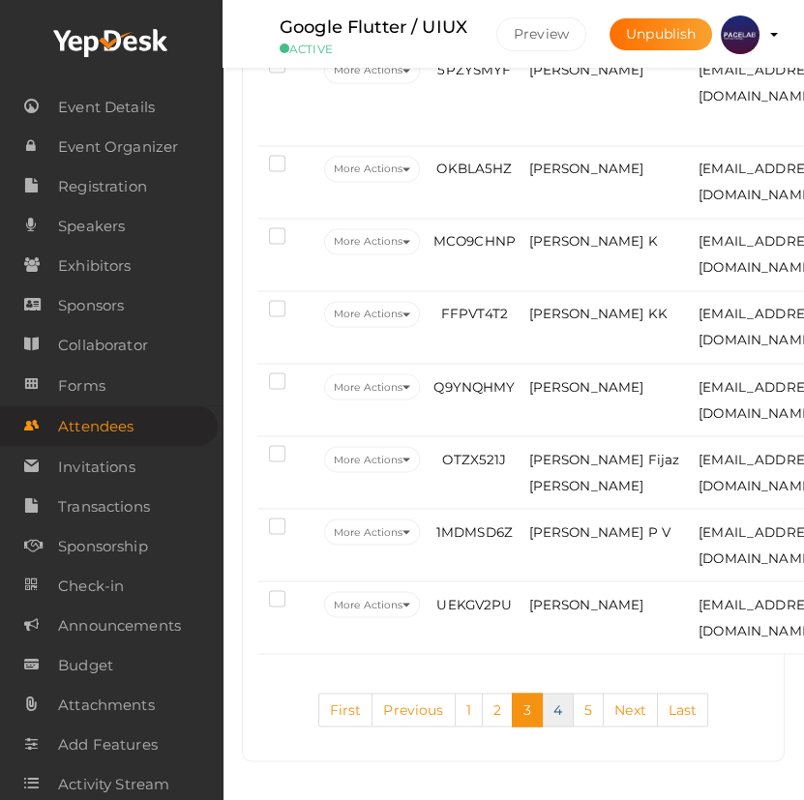
click at [556, 710] on link "4" at bounding box center [558, 709] width 32 height 34
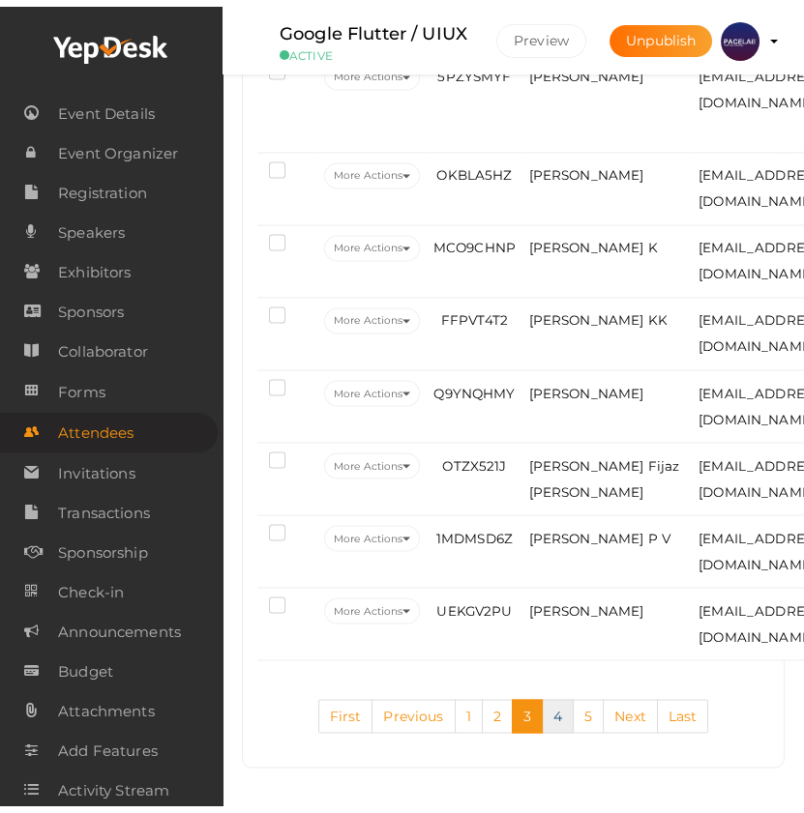
scroll to position [346, 0]
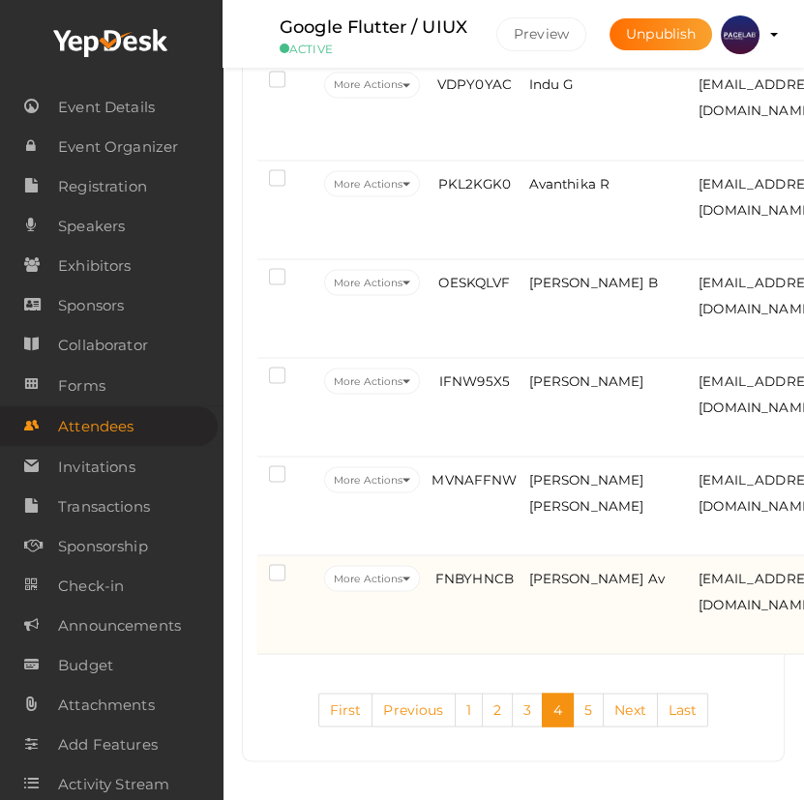
click at [569, 643] on td "[PERSON_NAME] Av" at bounding box center [609, 604] width 170 height 99
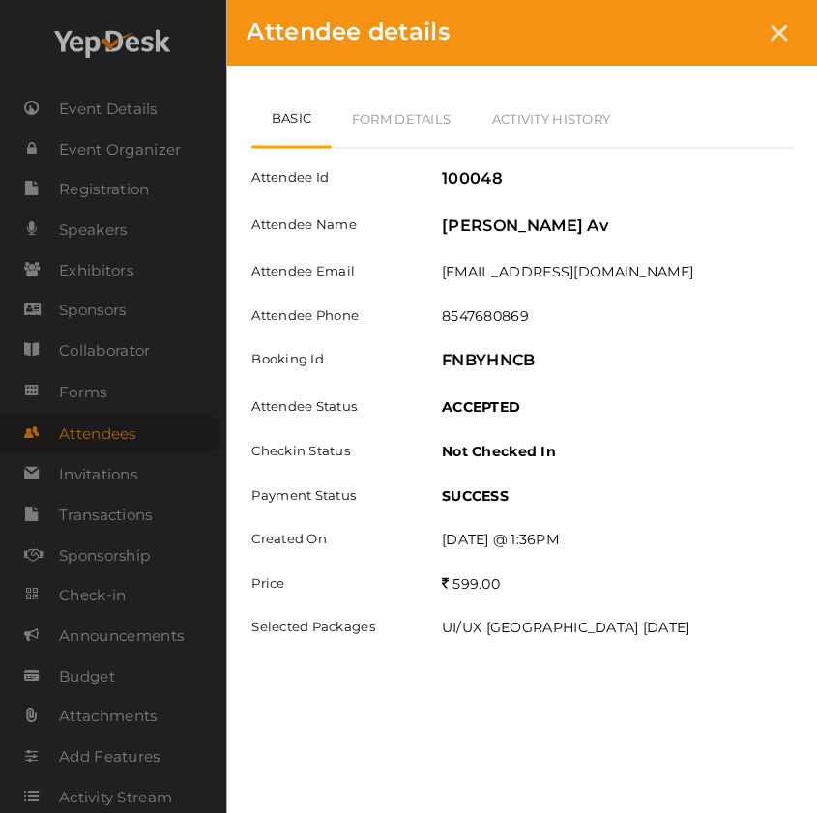
scroll to position [4867, 0]
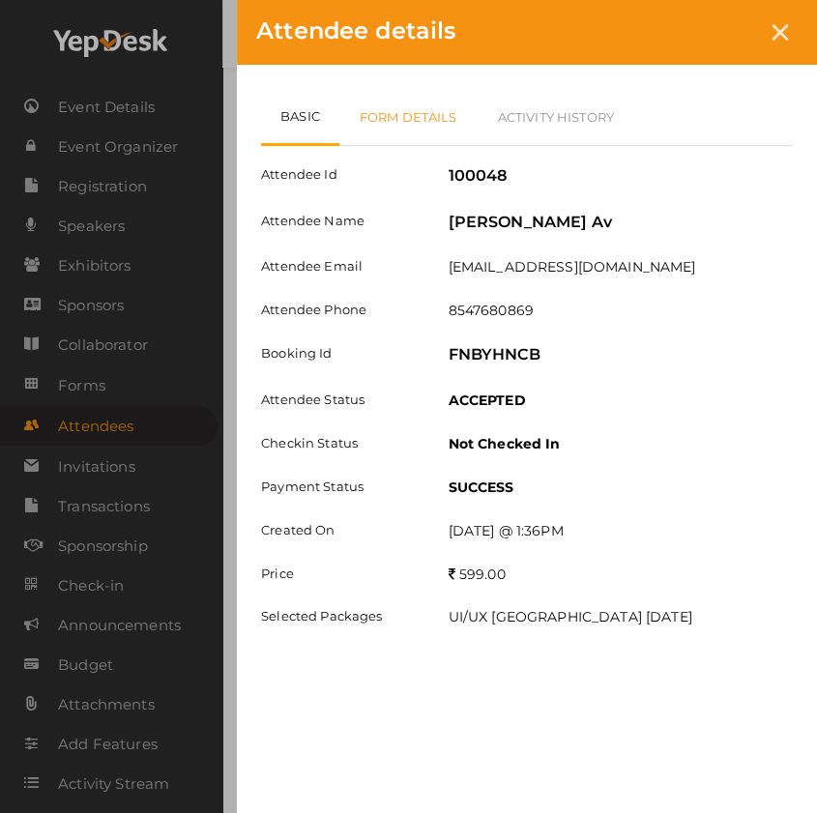
click at [420, 126] on link "Form Details" at bounding box center [408, 117] width 138 height 56
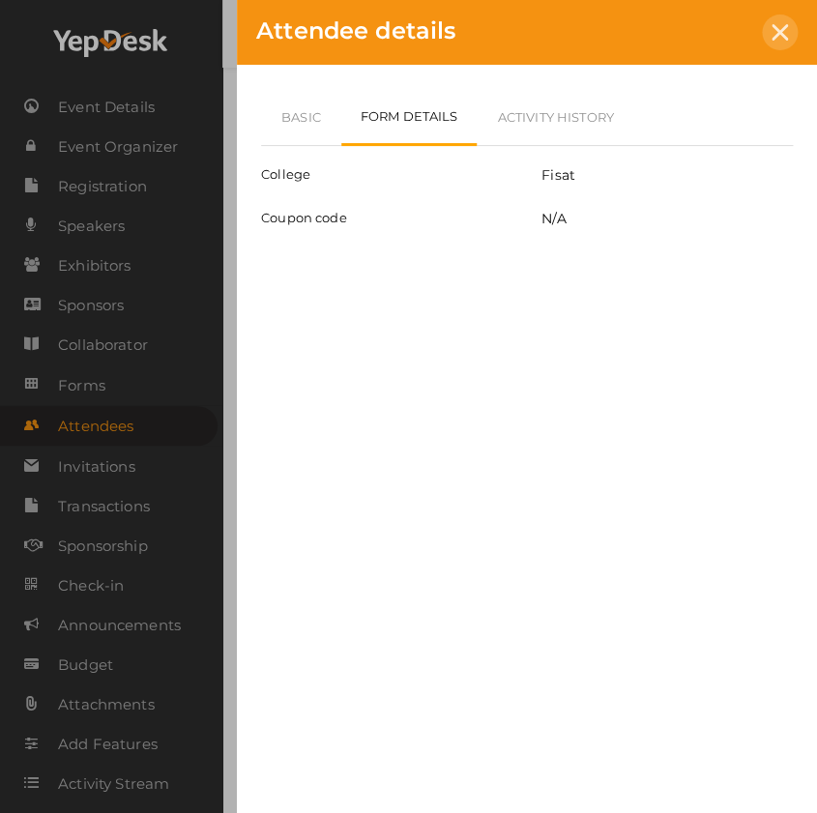
click at [780, 19] on div at bounding box center [780, 33] width 36 height 36
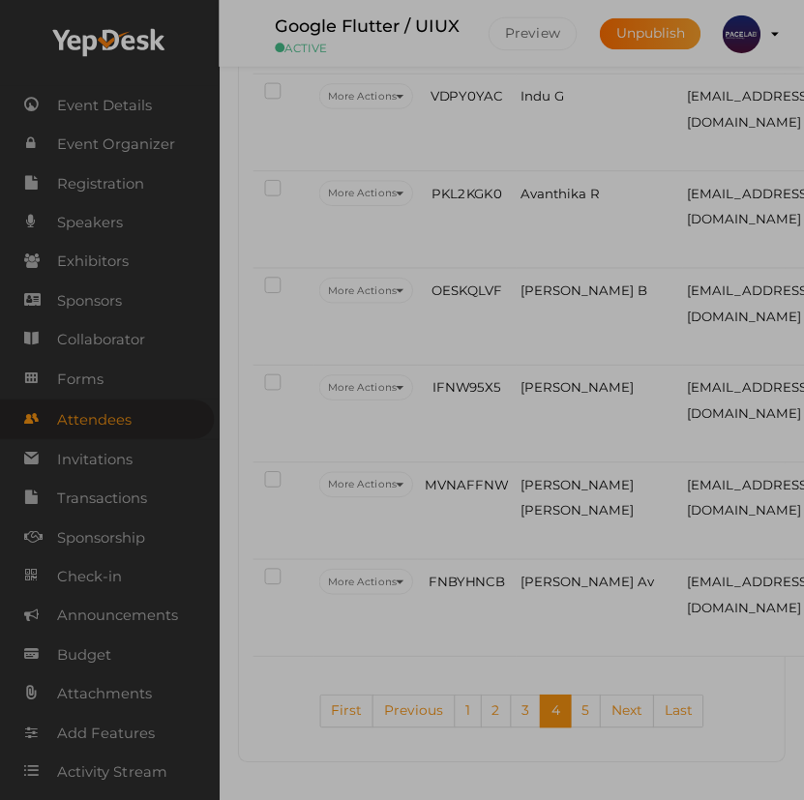
scroll to position [4900, 0]
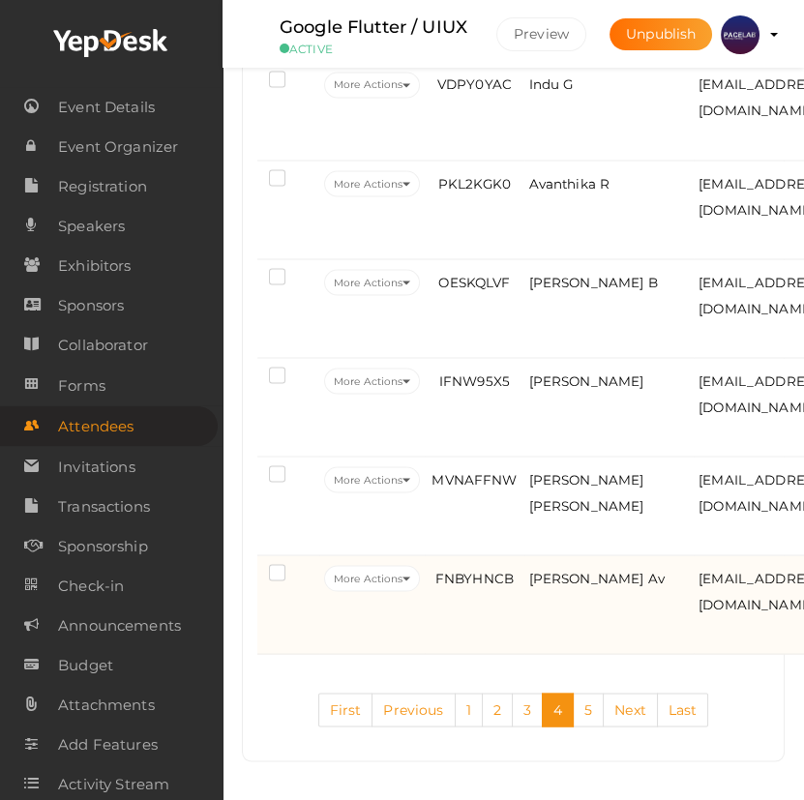
click at [575, 603] on td "[PERSON_NAME] Av" at bounding box center [609, 604] width 170 height 99
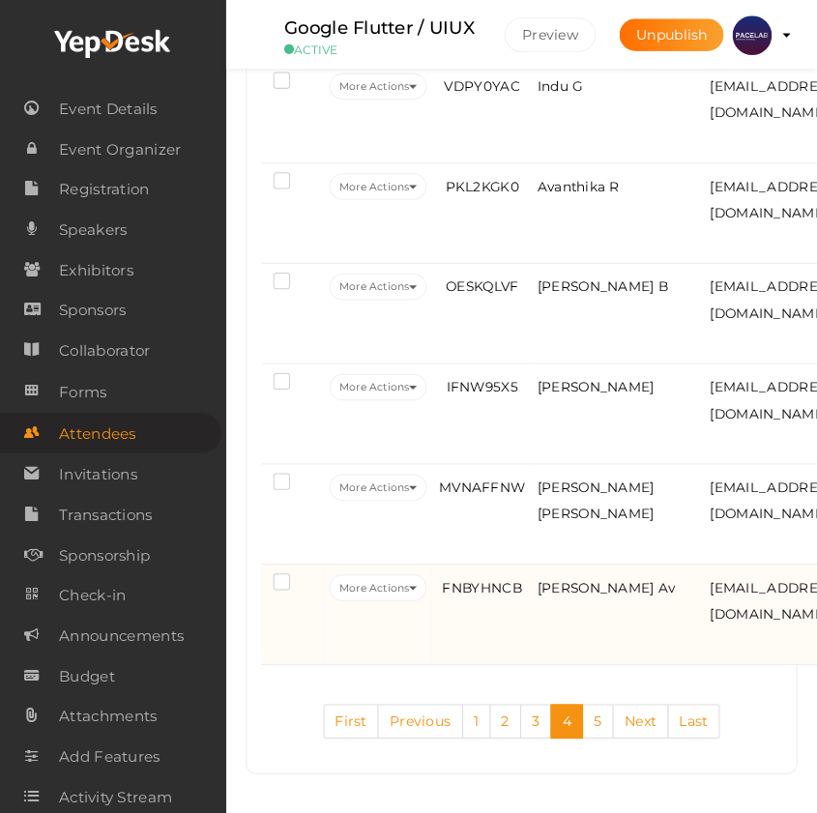
scroll to position [4867, 0]
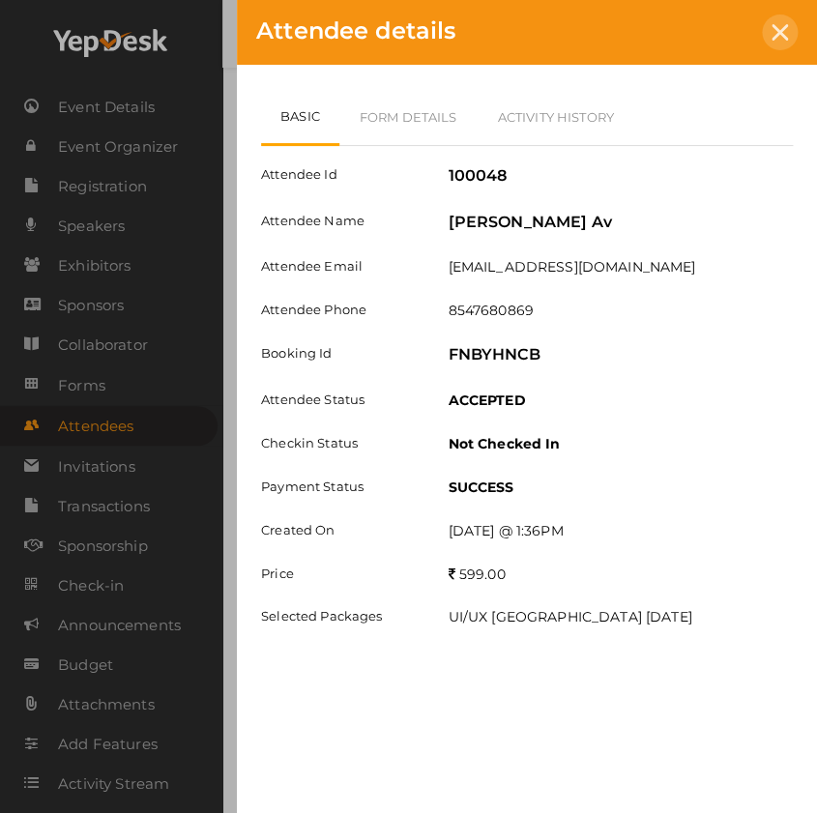
click at [781, 26] on icon at bounding box center [780, 32] width 16 height 16
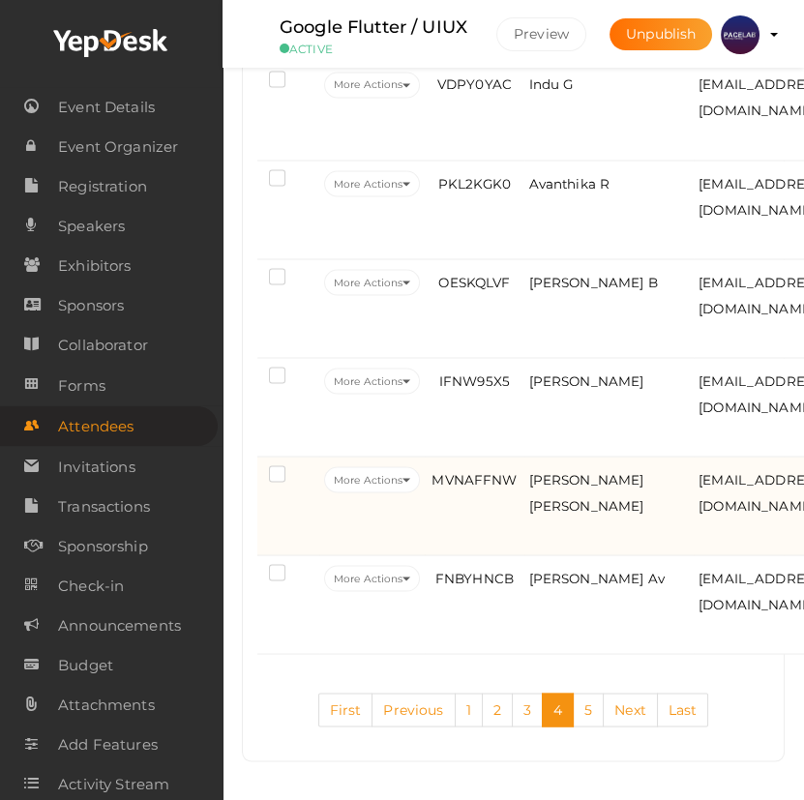
scroll to position [4916, 0]
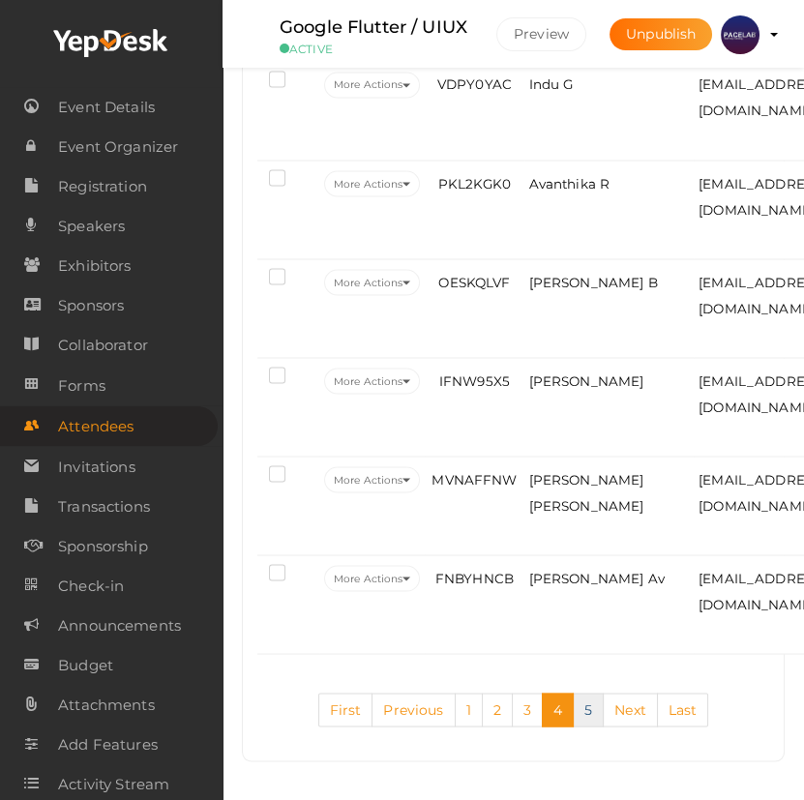
click at [584, 714] on link "5" at bounding box center [587, 709] width 31 height 34
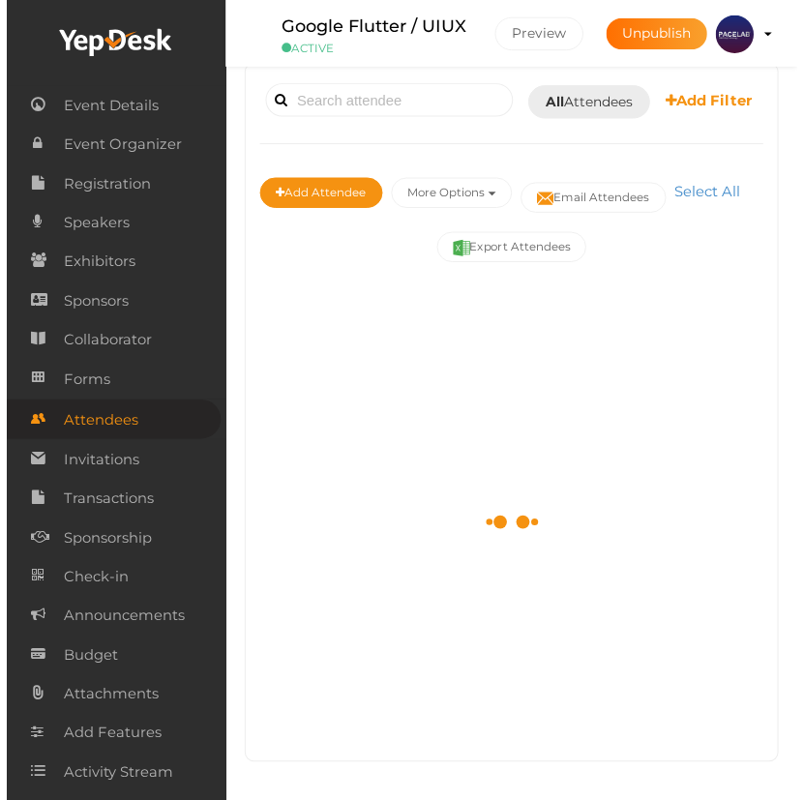
scroll to position [4384, 0]
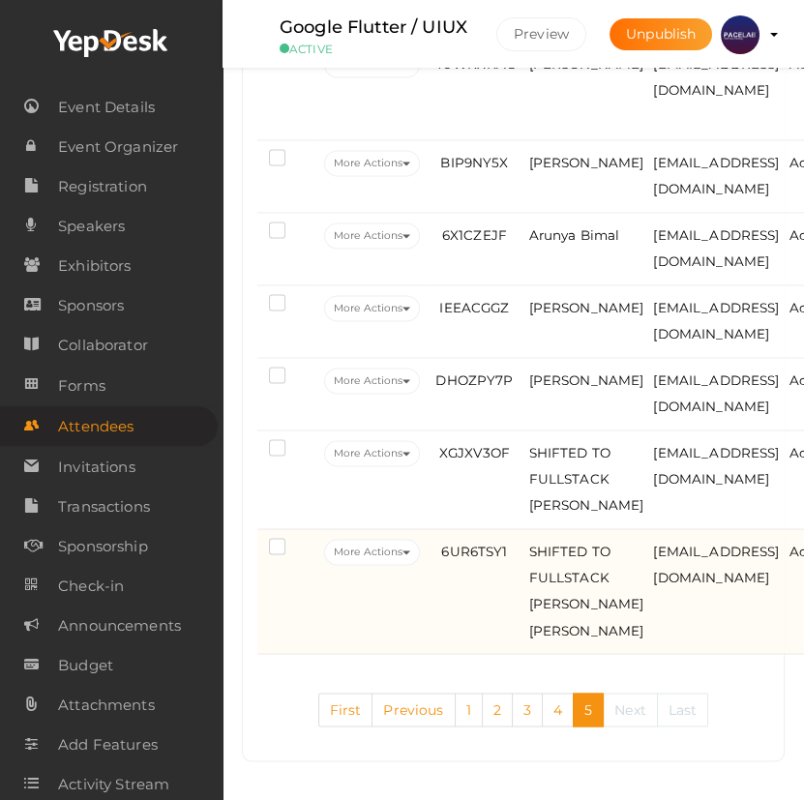
click at [442, 564] on td "6UR6TSY1" at bounding box center [474, 591] width 99 height 125
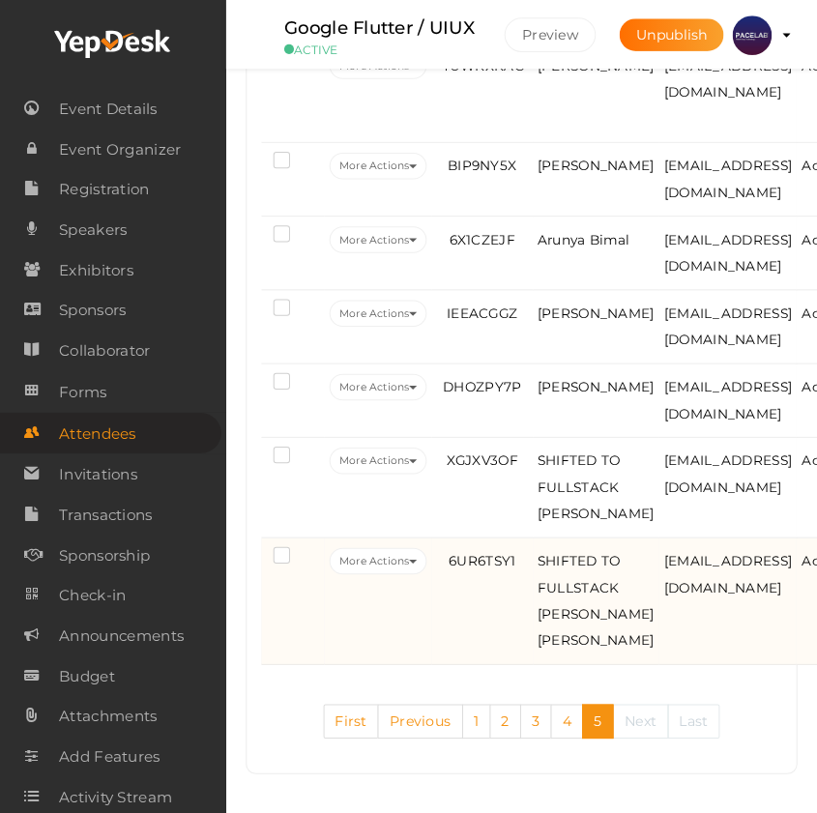
scroll to position [4338, 0]
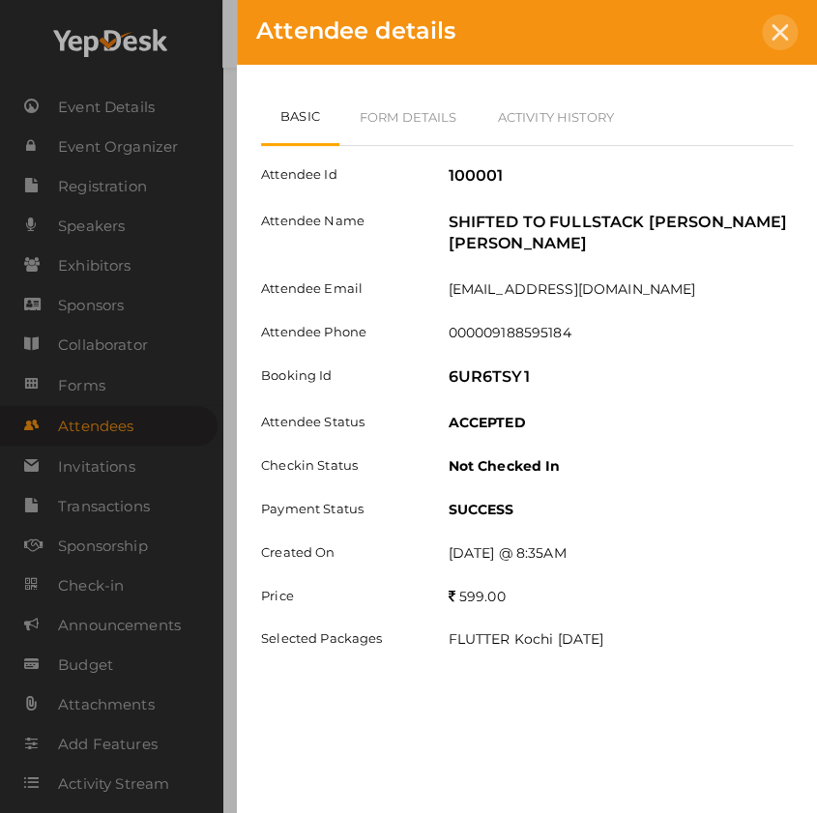
click at [790, 23] on div at bounding box center [780, 33] width 36 height 36
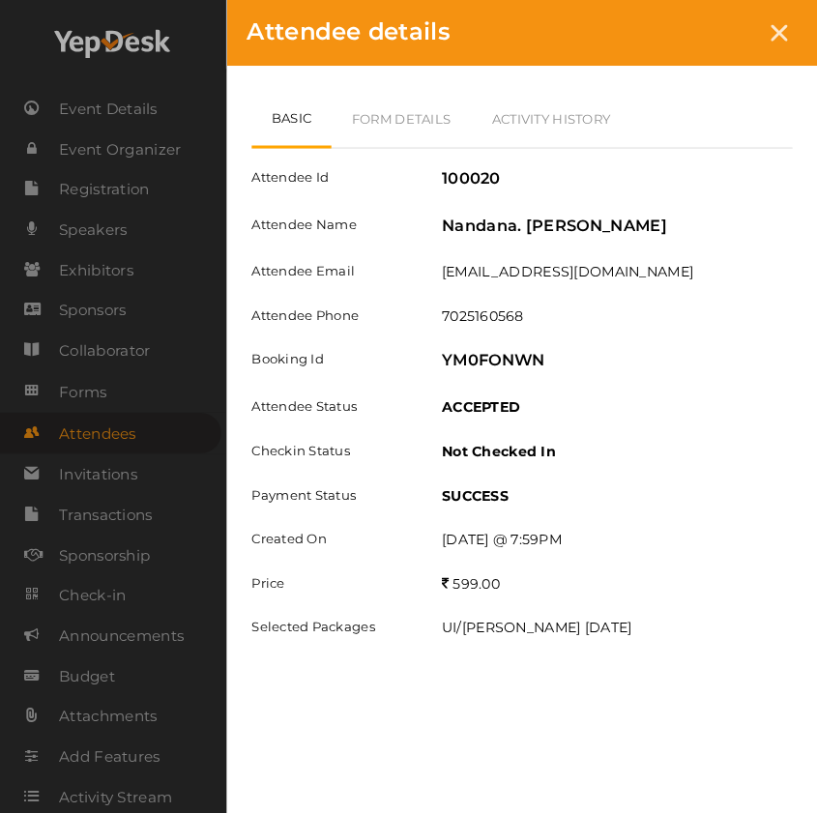
scroll to position [3106, 0]
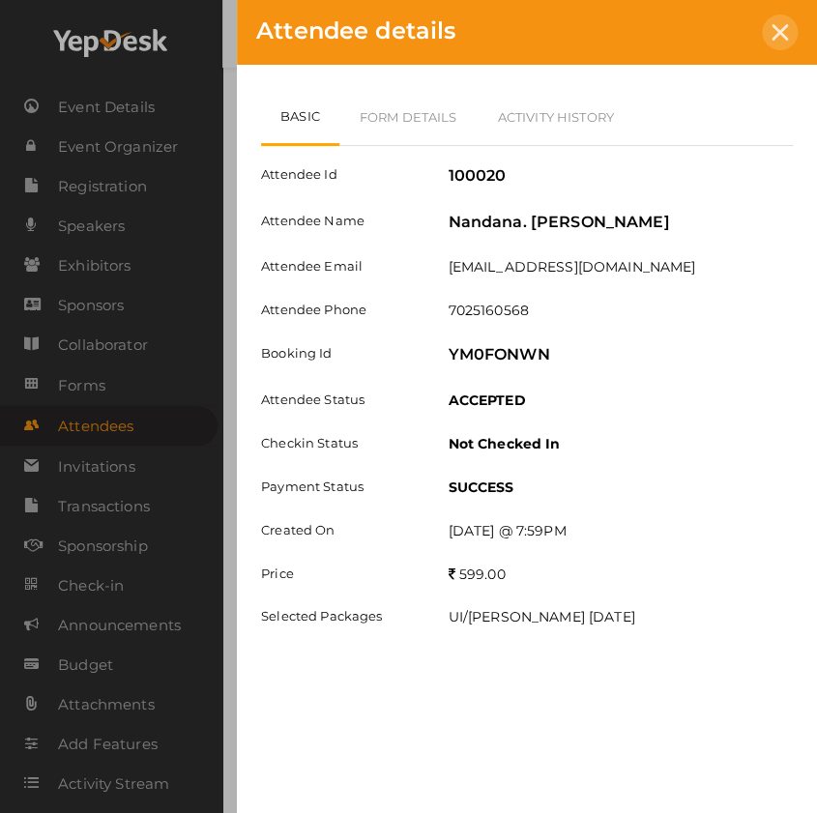
click at [780, 24] on icon at bounding box center [780, 32] width 16 height 16
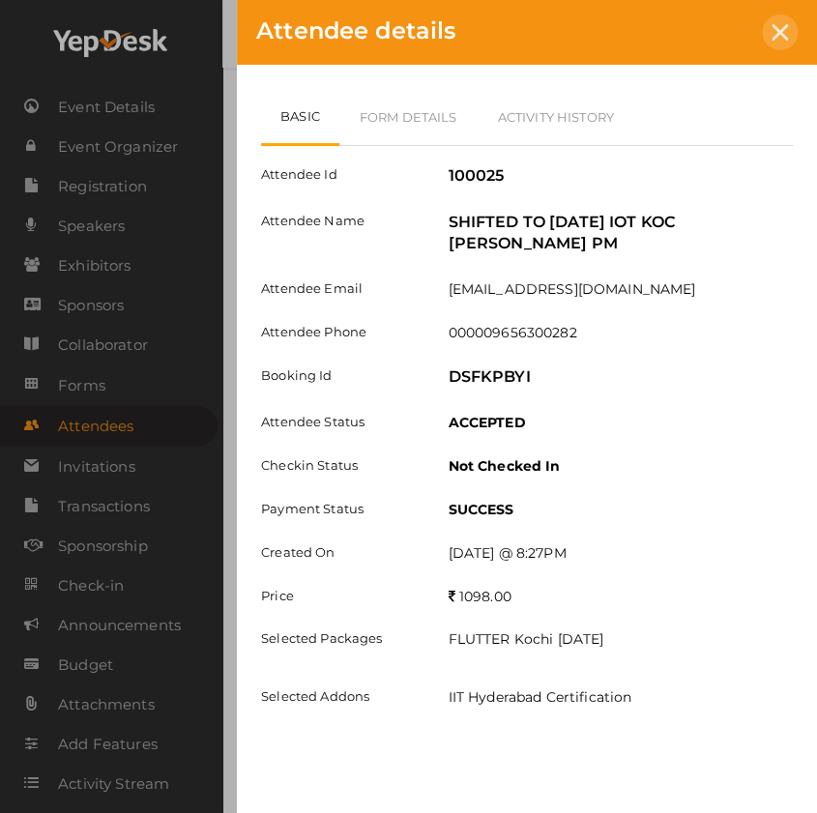
click at [774, 31] on icon at bounding box center [780, 32] width 16 height 16
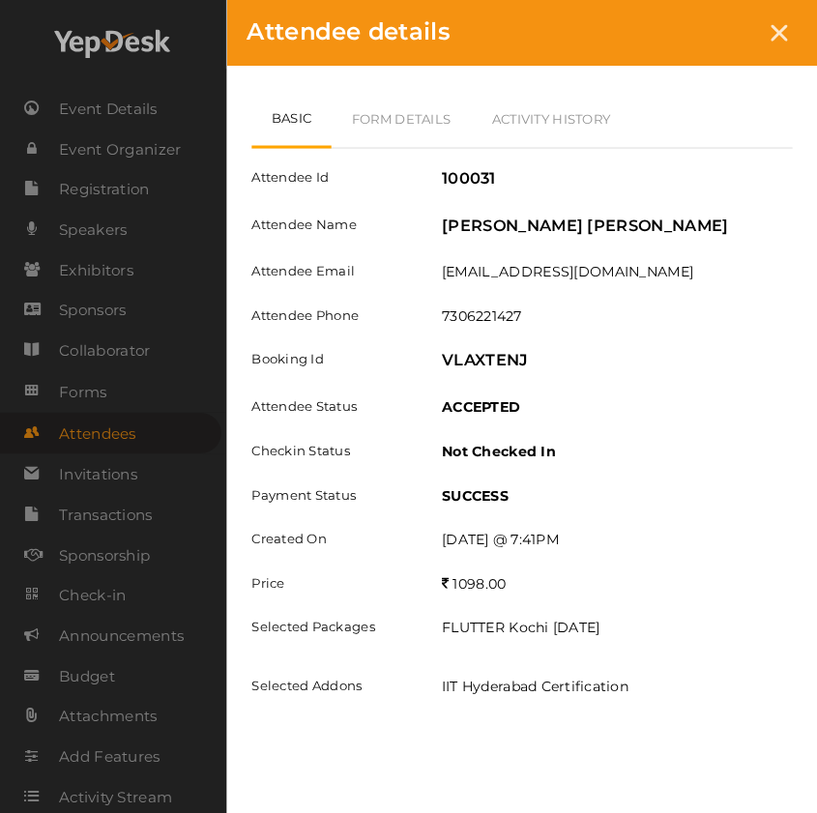
scroll to position [2052, 0]
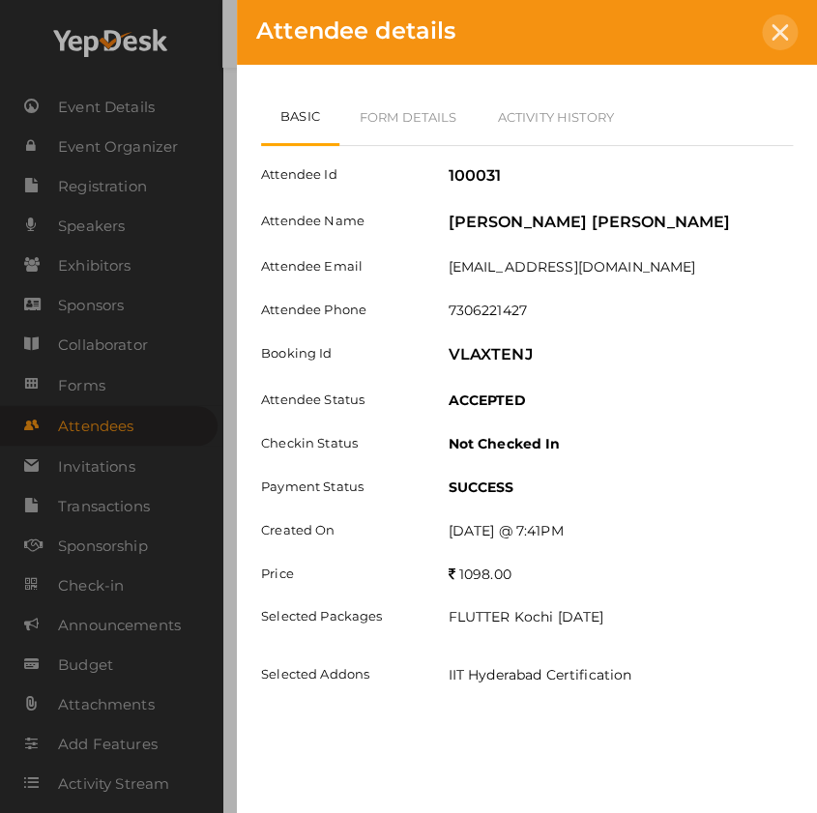
click at [777, 28] on icon at bounding box center [780, 32] width 16 height 16
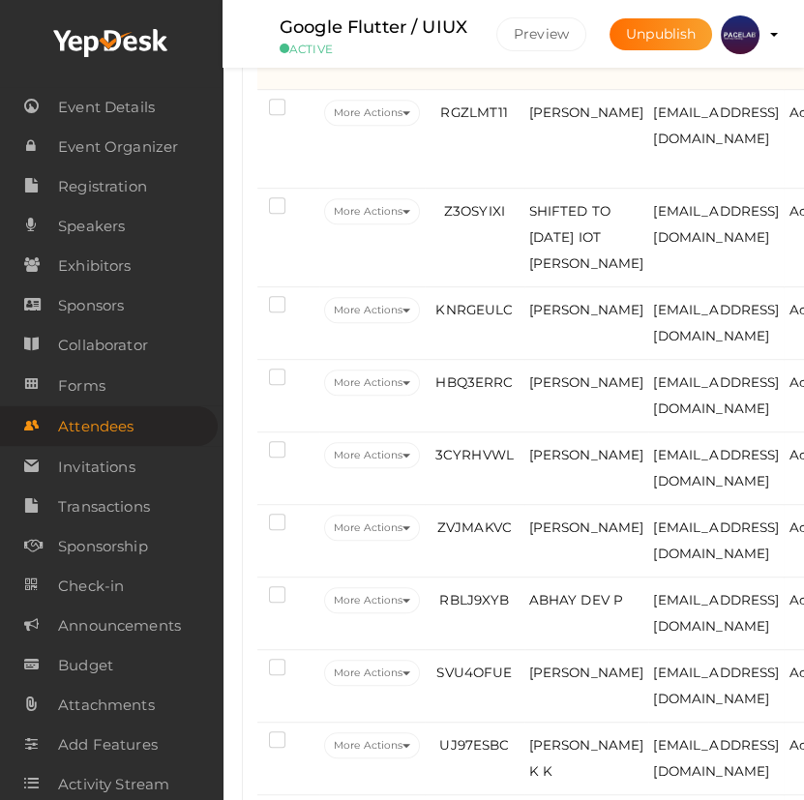
click at [443, 90] on td "VWOOCG5Y" at bounding box center [474, 40] width 99 height 99
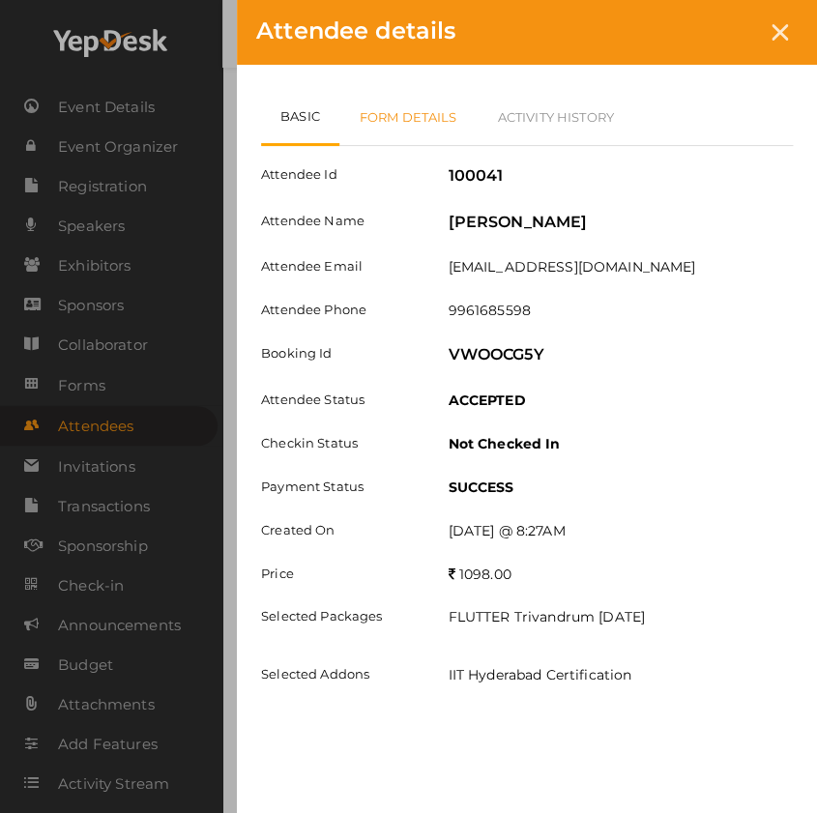
click at [425, 105] on link "Form Details" at bounding box center [408, 117] width 138 height 56
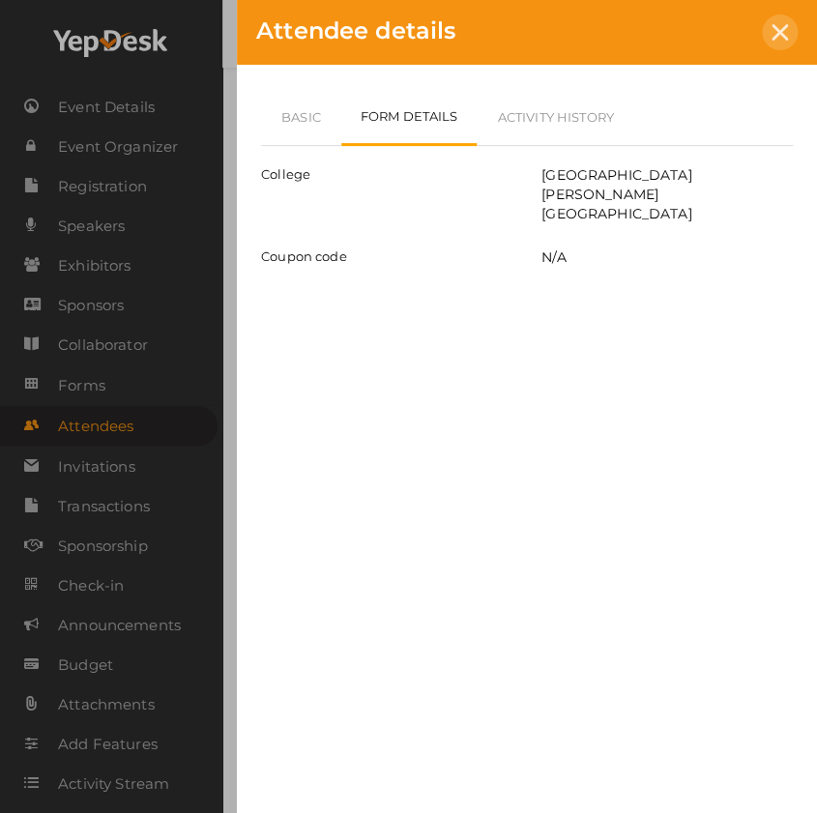
click at [772, 32] on icon at bounding box center [780, 32] width 16 height 16
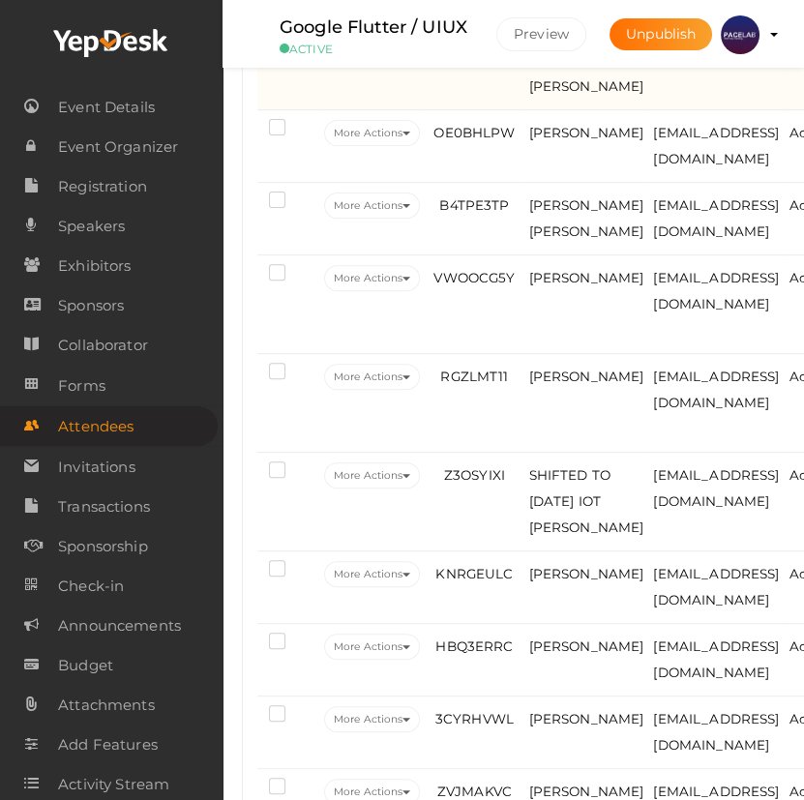
click at [474, 110] on td "LKAY30GA" at bounding box center [474, 61] width 99 height 99
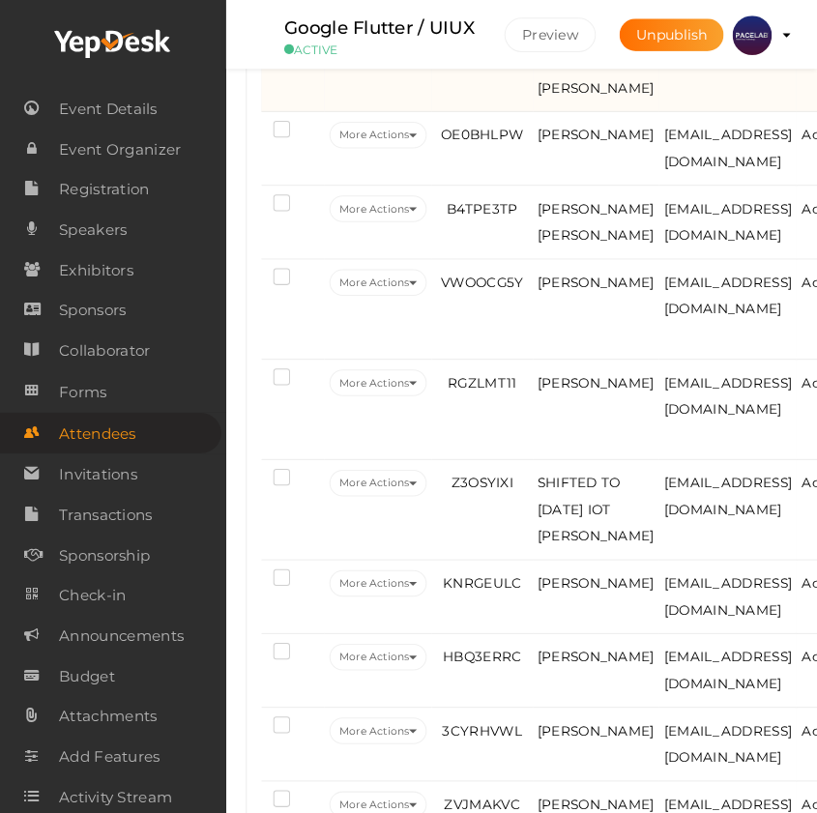
scroll to position [822, 0]
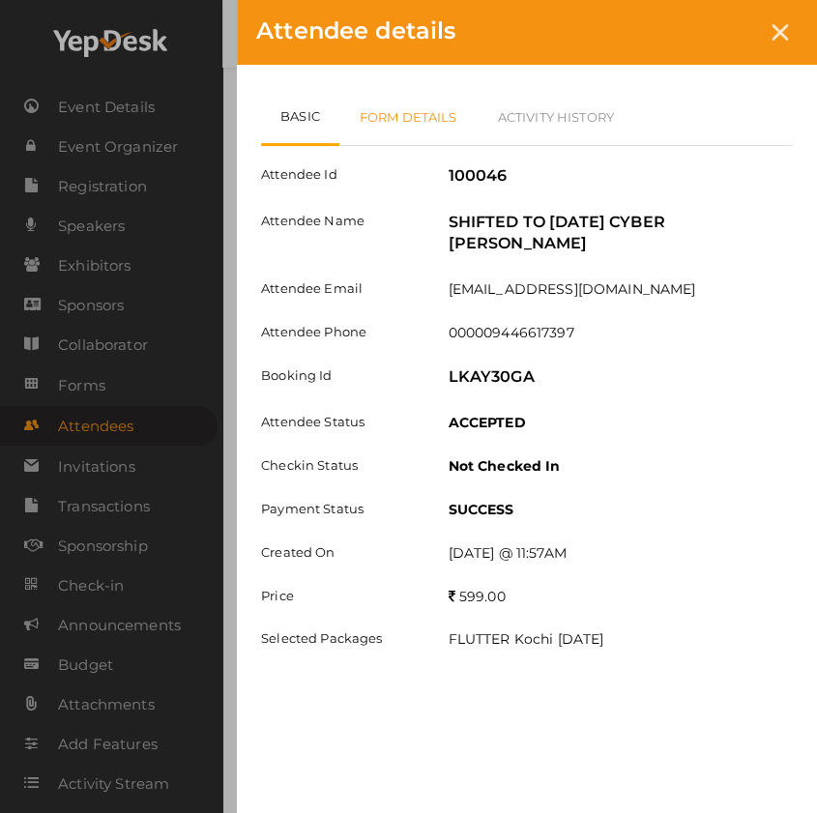
click at [424, 130] on link "Form Details" at bounding box center [408, 117] width 138 height 56
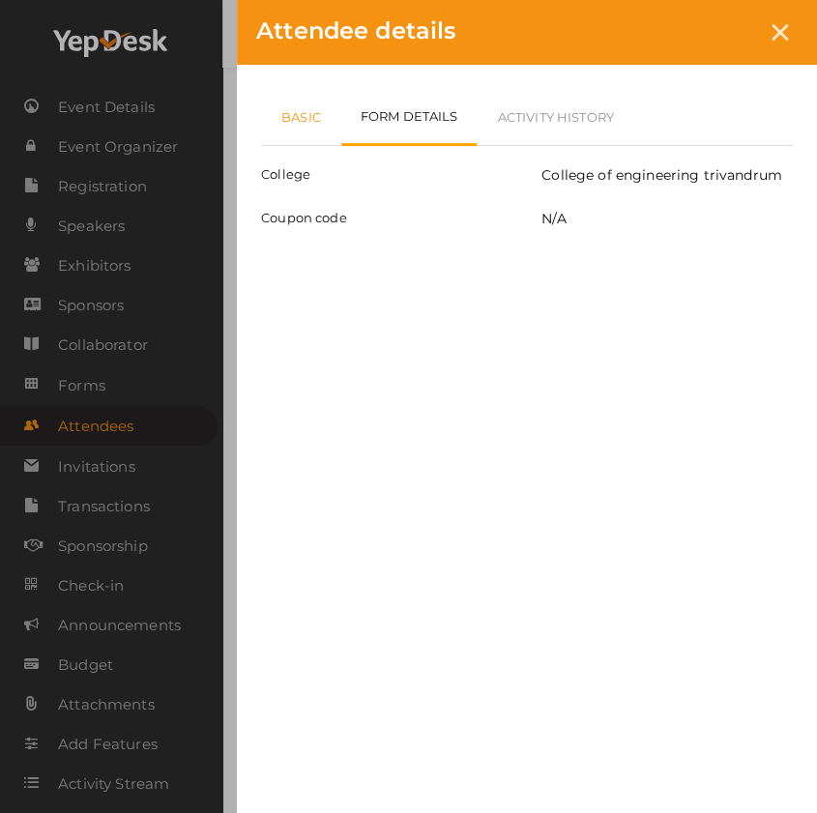
click at [306, 126] on link "Basic" at bounding box center [301, 117] width 80 height 56
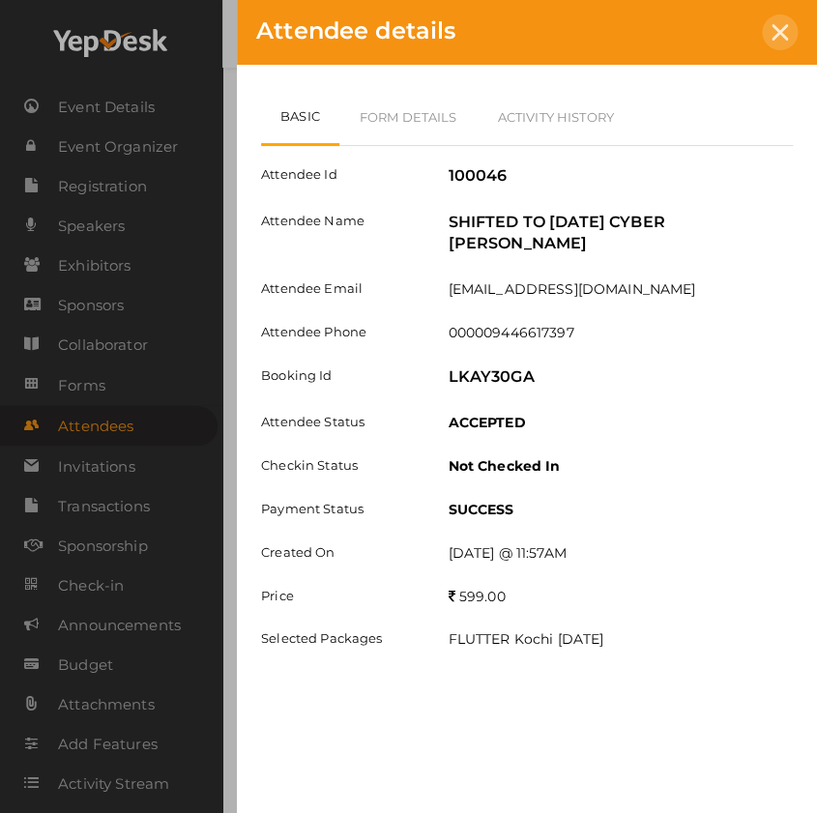
click at [785, 34] on icon at bounding box center [780, 32] width 16 height 16
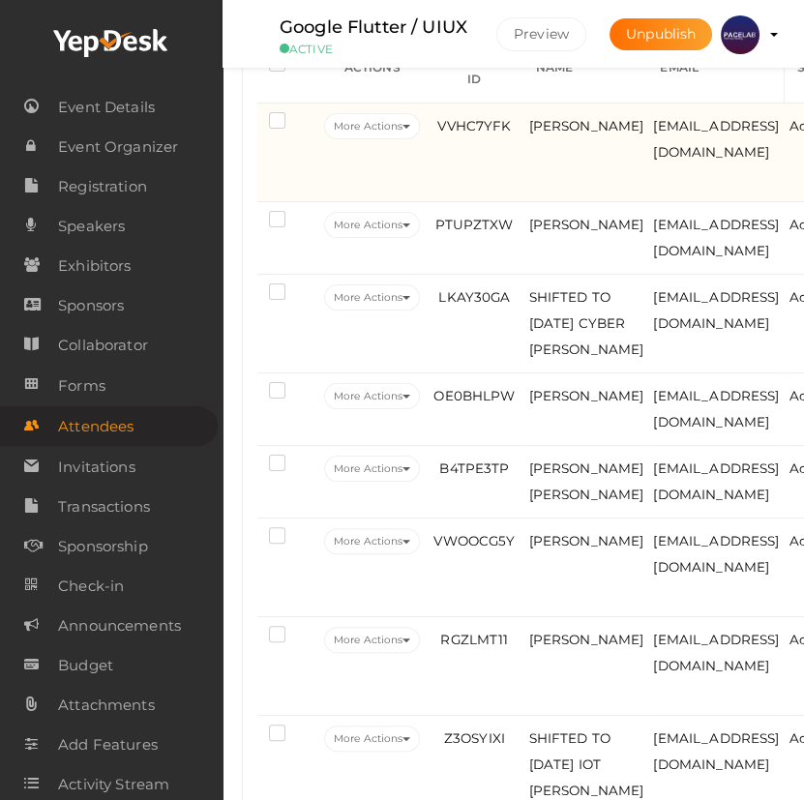
click at [565, 202] on td "[PERSON_NAME]" at bounding box center [586, 152] width 125 height 99
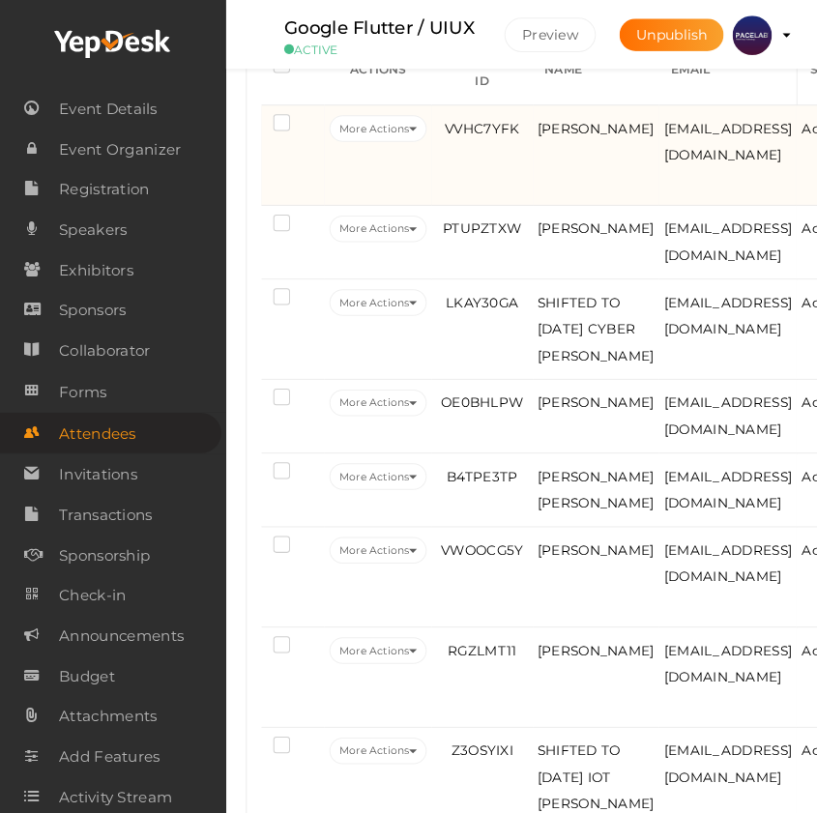
scroll to position [557, 0]
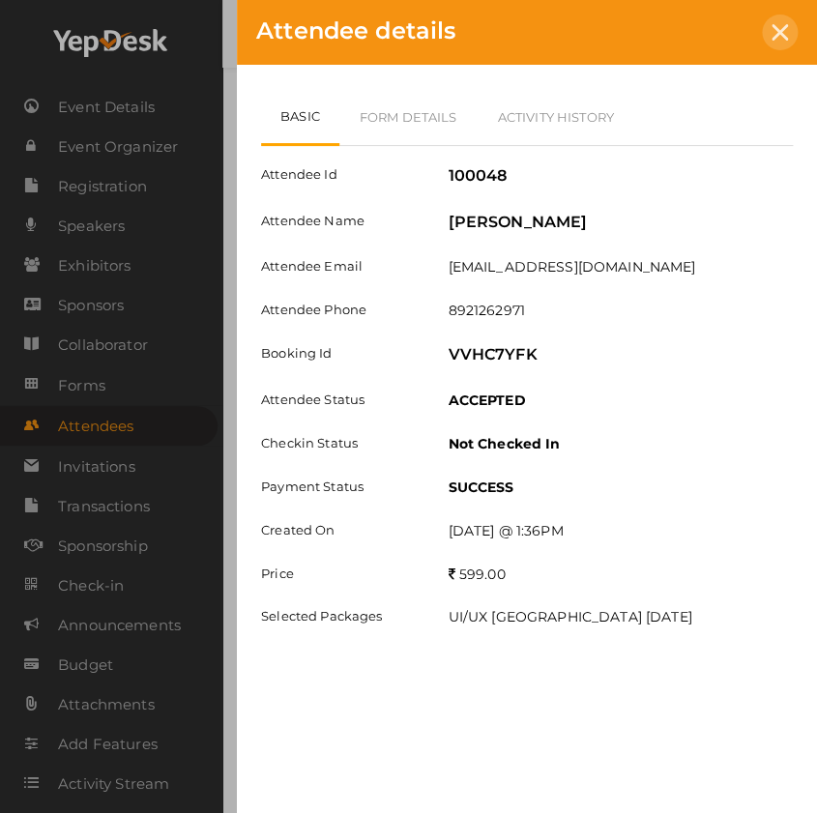
click at [775, 35] on icon at bounding box center [780, 32] width 16 height 16
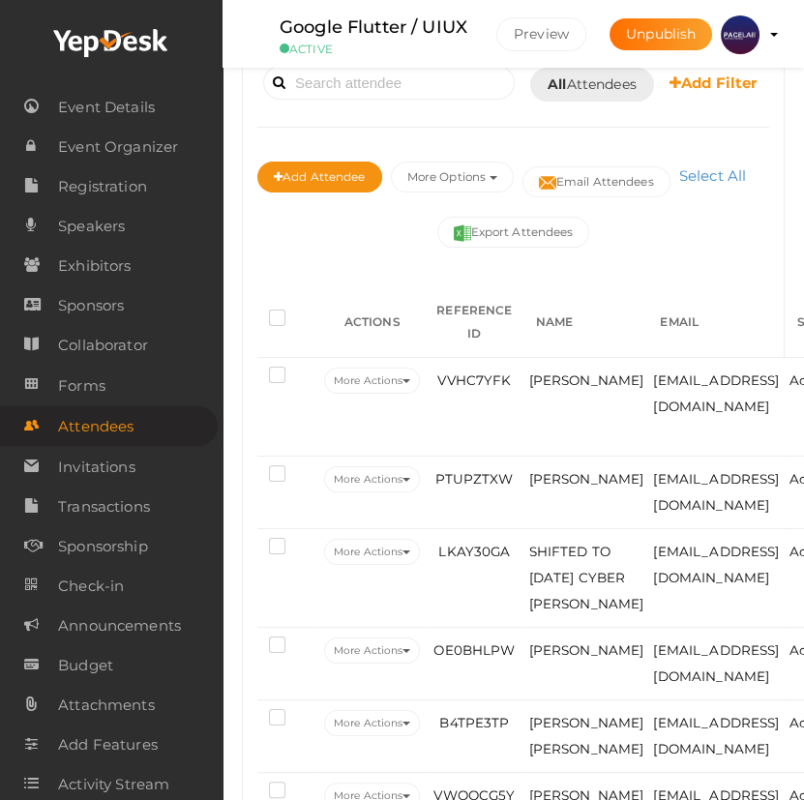
scroll to position [326, 0]
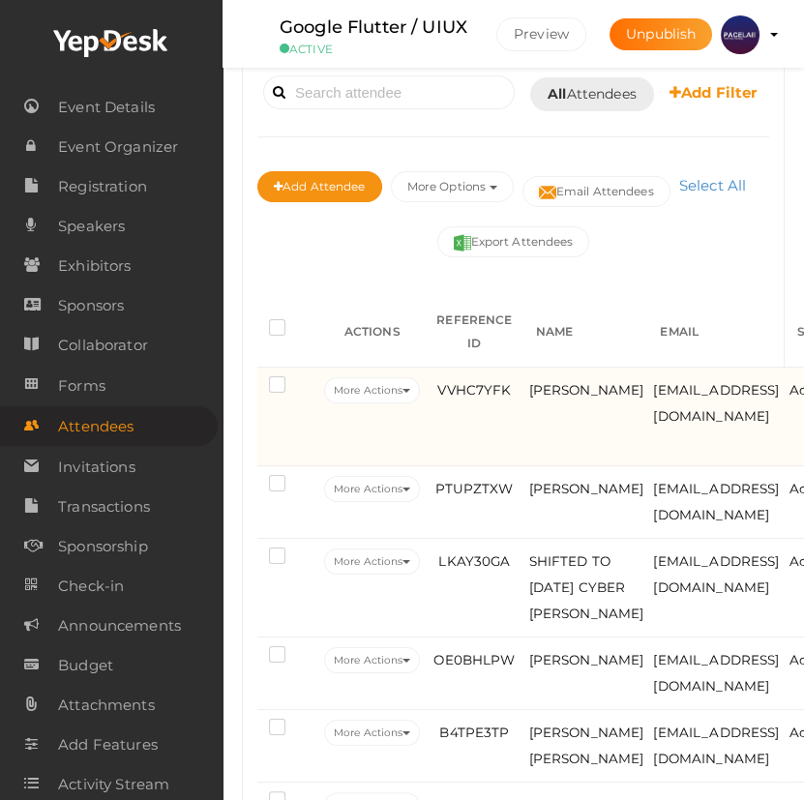
click at [529, 438] on td "[PERSON_NAME]" at bounding box center [586, 416] width 125 height 99
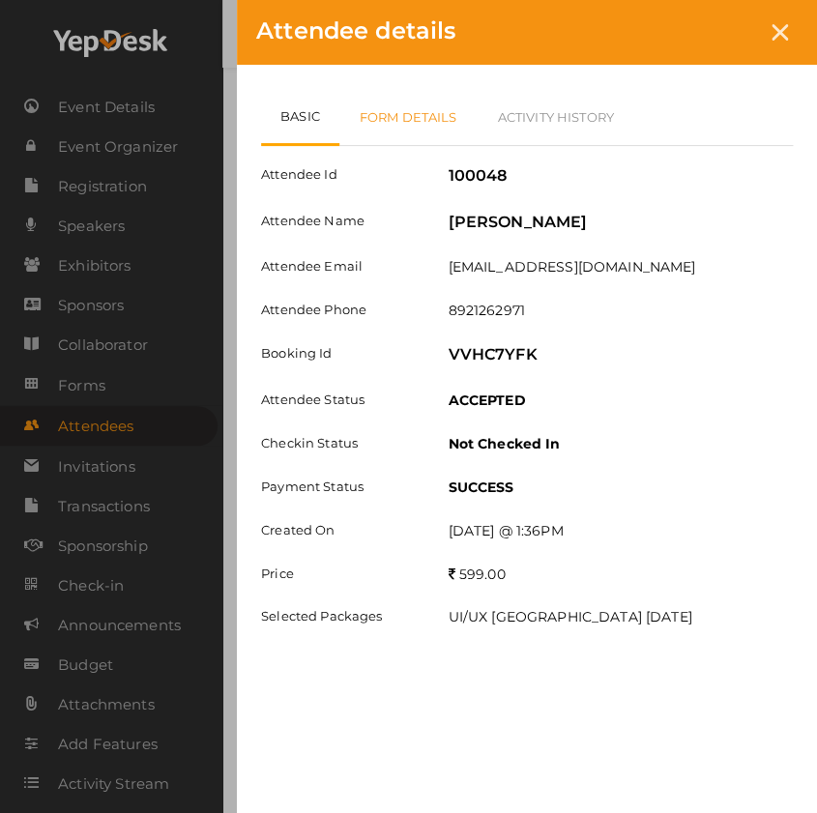
click at [436, 132] on link "Form Details" at bounding box center [408, 117] width 138 height 56
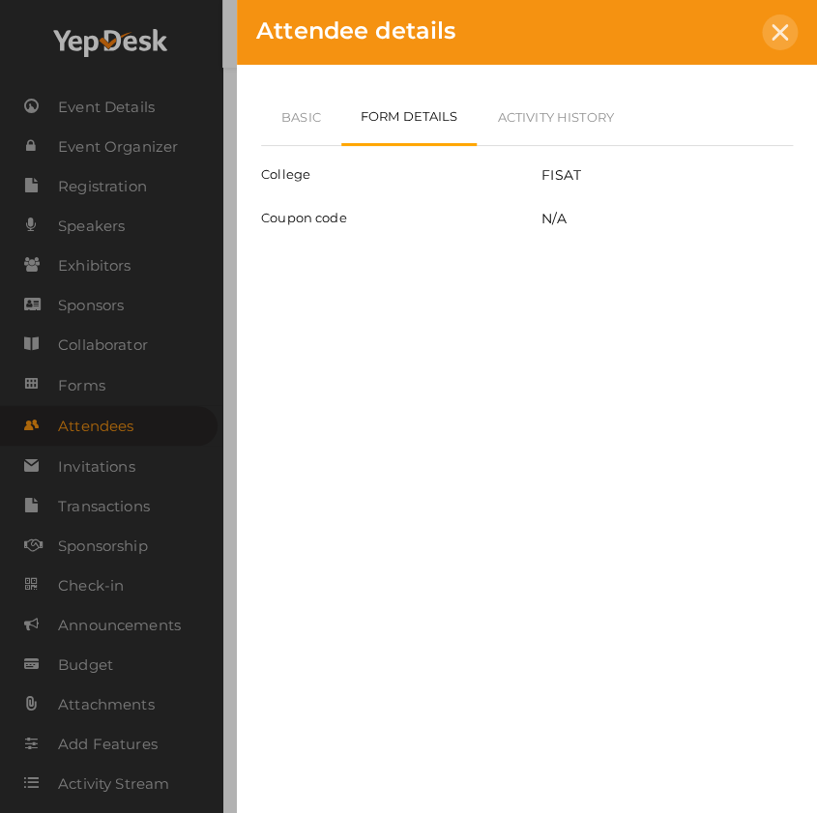
click at [783, 34] on icon at bounding box center [780, 32] width 16 height 16
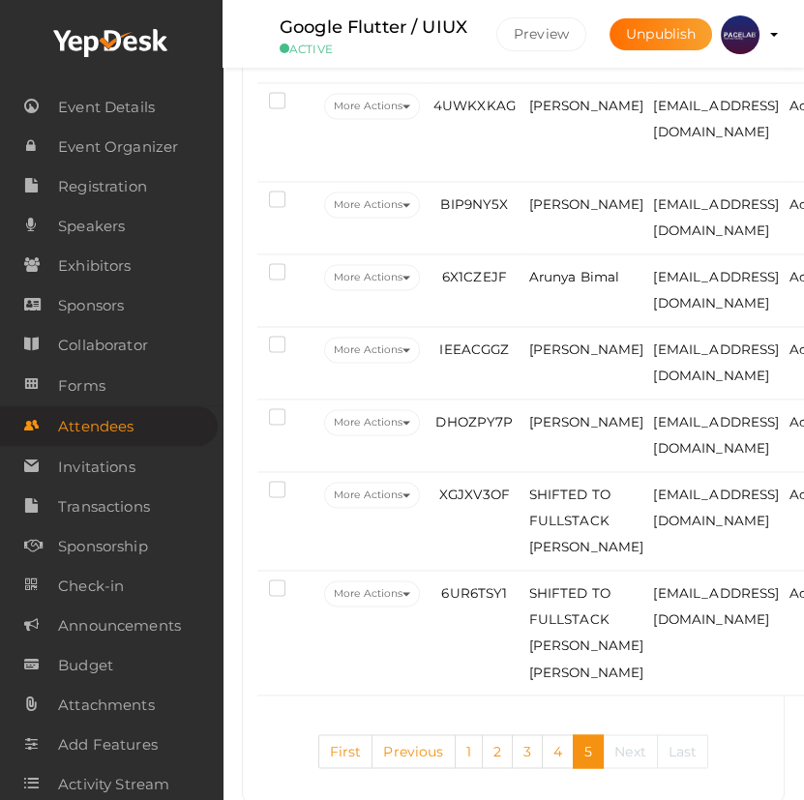
scroll to position [3754, 0]
